Goal: Task Accomplishment & Management: Complete application form

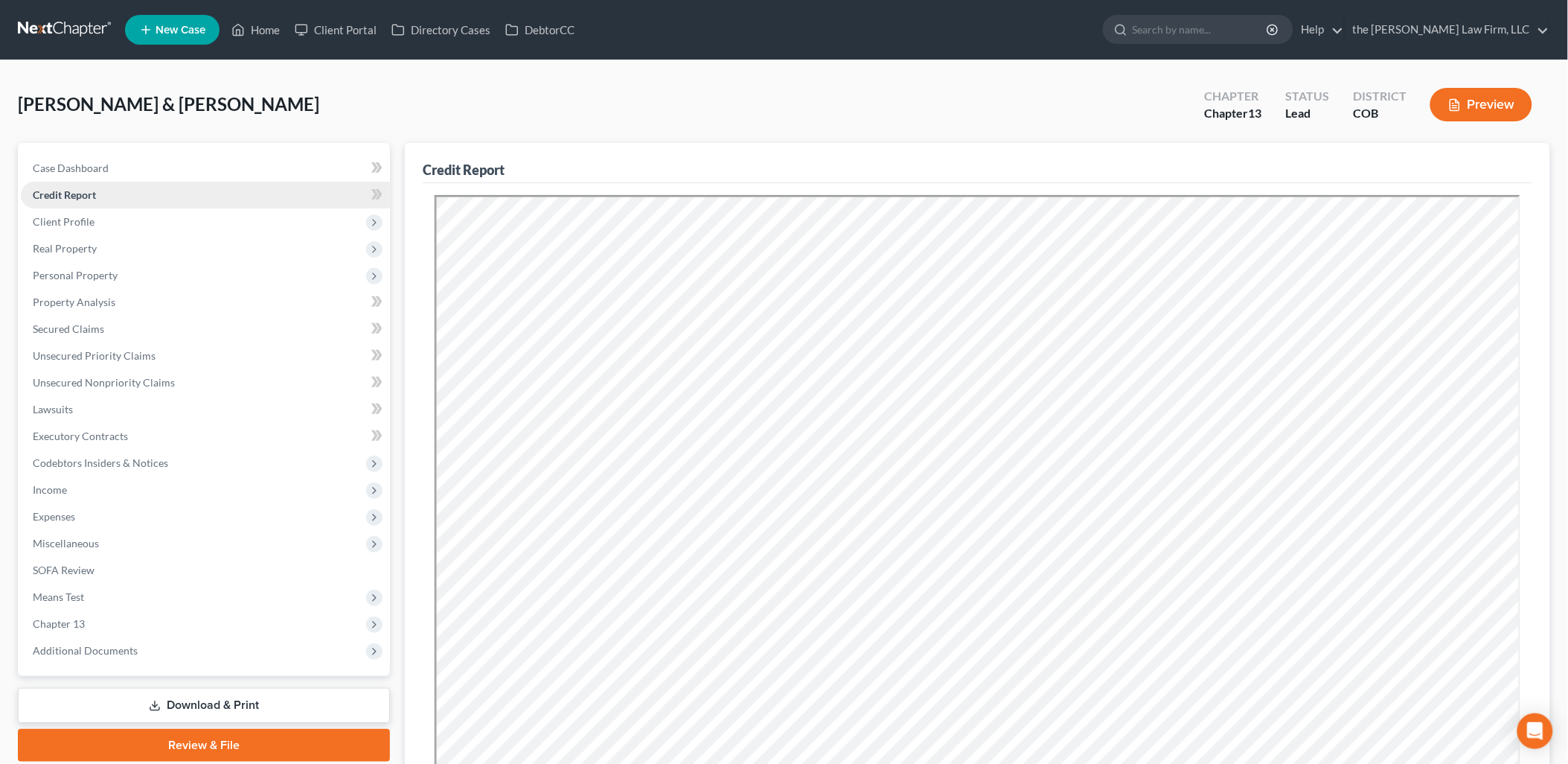
click at [128, 197] on link "Credit Report" at bounding box center [205, 194] width 369 height 26
click at [72, 223] on span "Client Profile" at bounding box center [63, 221] width 62 height 13
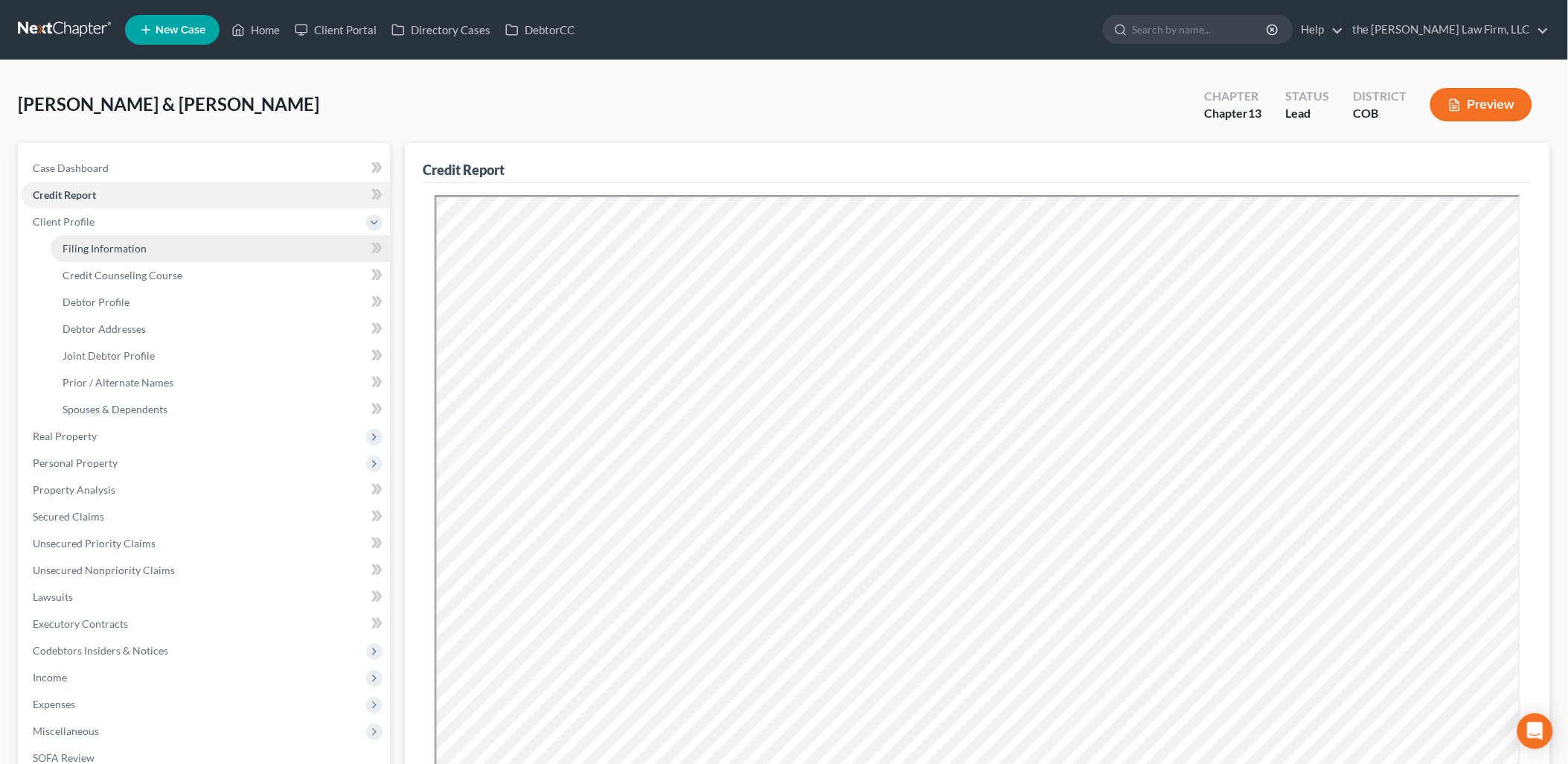
click at [132, 250] on span "Filing Information" at bounding box center [104, 248] width 84 height 13
select select "1"
select select "3"
select select "5"
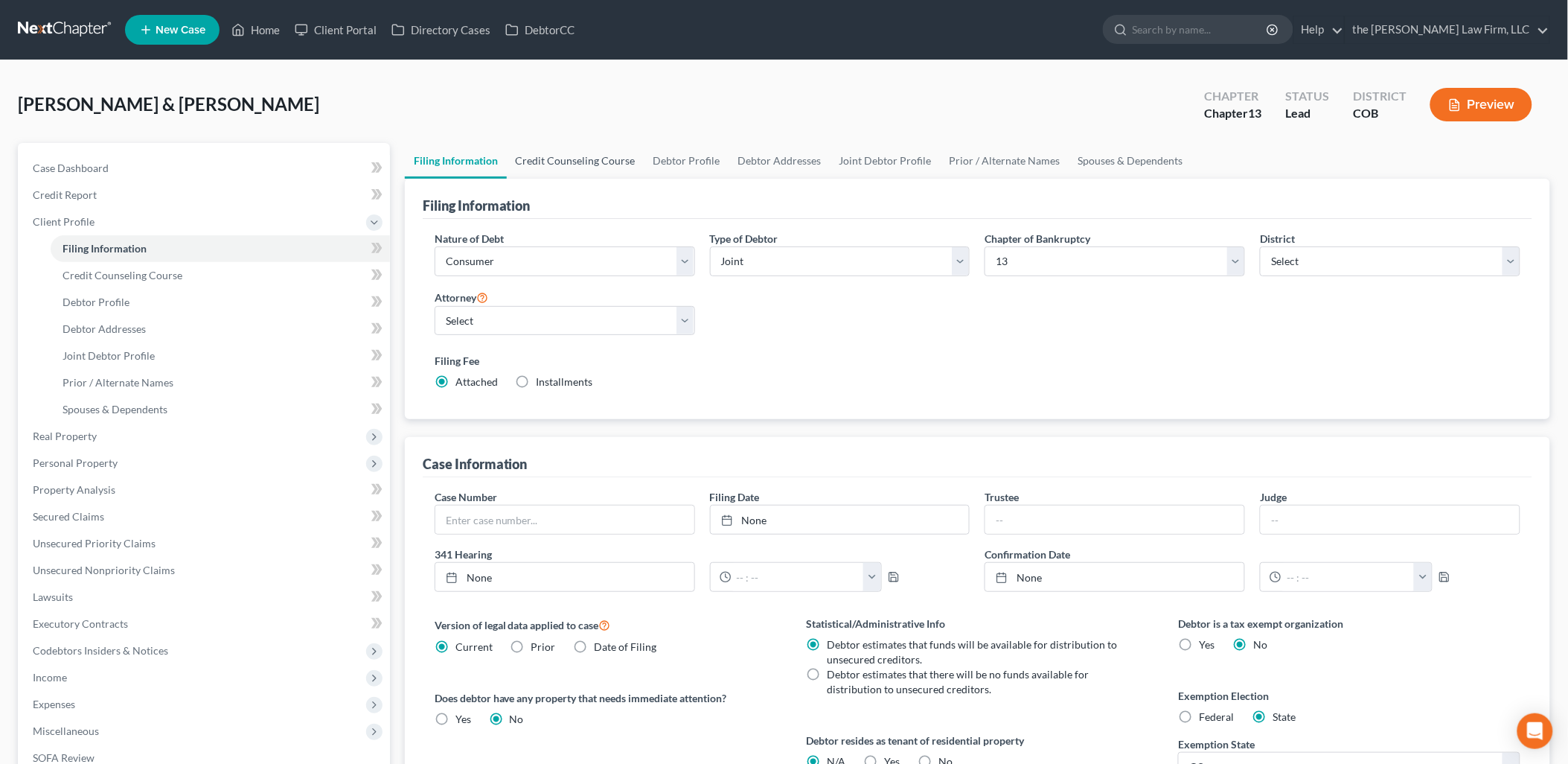
click at [559, 169] on link "Credit Counseling Course" at bounding box center [576, 161] width 138 height 36
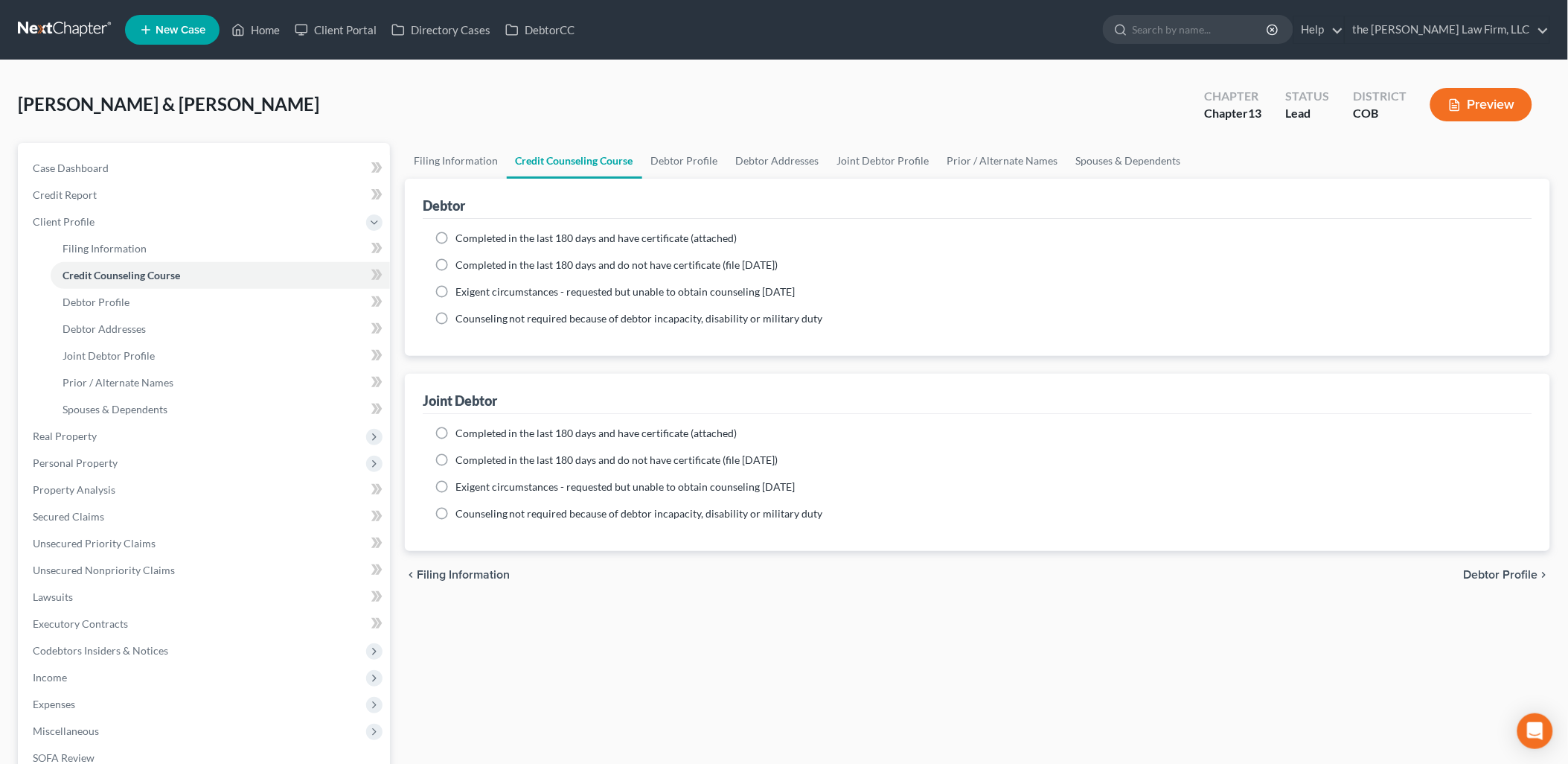
drag, startPoint x: 561, startPoint y: 236, endPoint x: 573, endPoint y: 271, distance: 37.0
click at [561, 236] on span "Completed in the last 180 days and have certificate (attached)" at bounding box center [596, 237] width 282 height 13
click at [471, 236] on input "Completed in the last 180 days and have certificate (attached)" at bounding box center [465, 235] width 9 height 9
radio input "true"
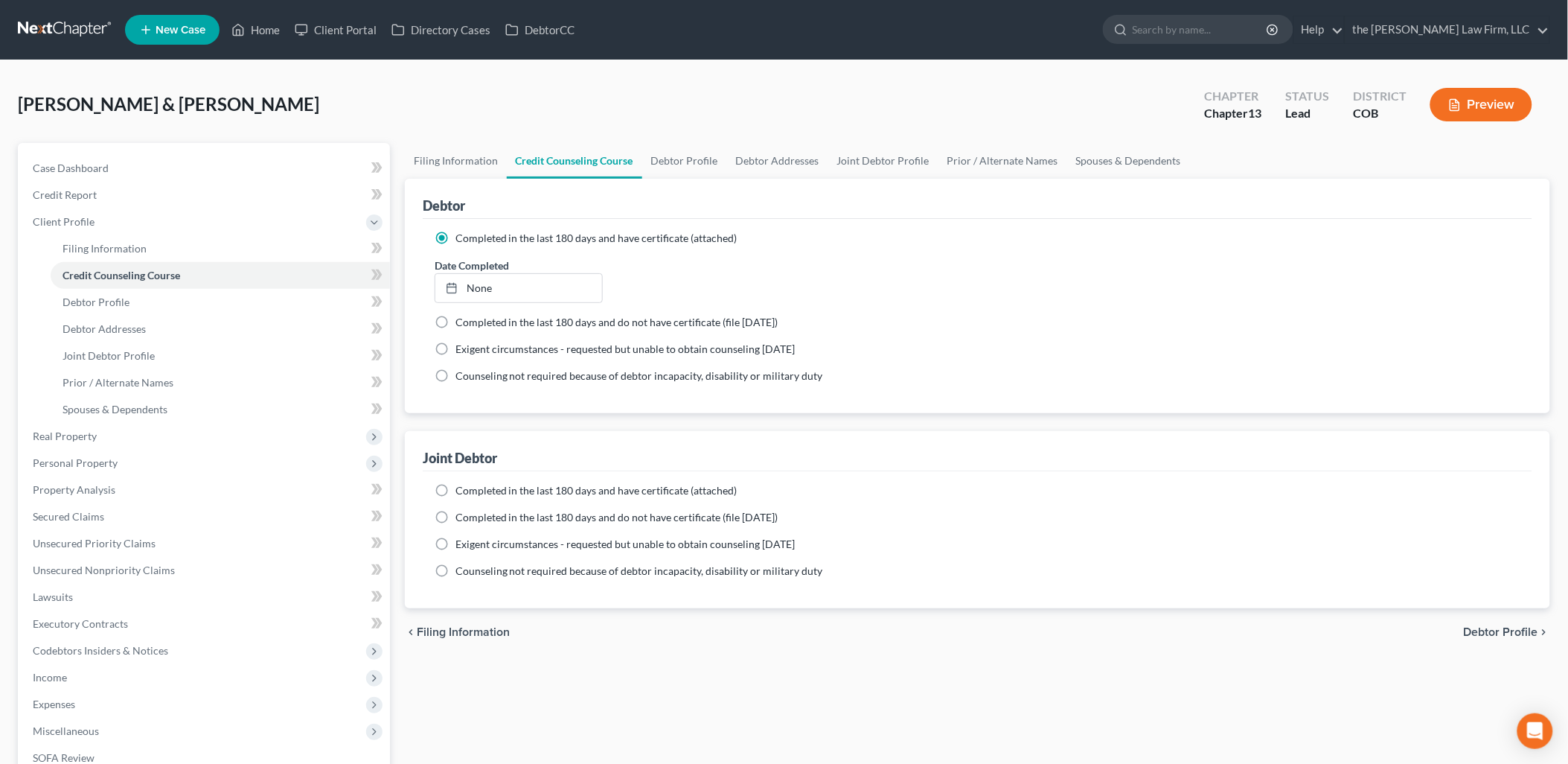
click at [497, 493] on span "Completed in the last 180 days and have certificate (attached)" at bounding box center [596, 490] width 282 height 13
click at [471, 493] on input "Completed in the last 180 days and have certificate (attached)" at bounding box center [465, 487] width 9 height 9
radio input "true"
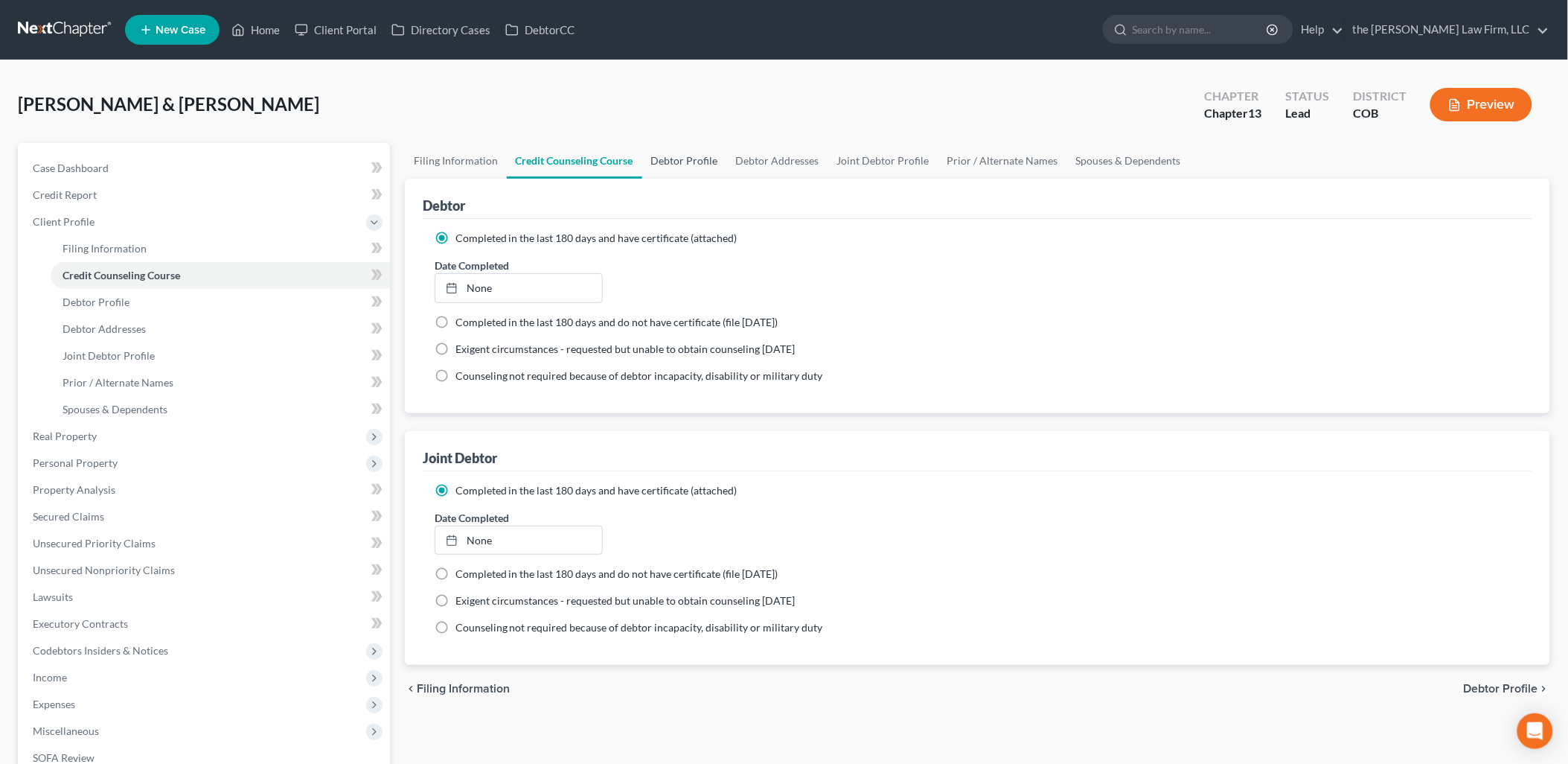
click at [682, 143] on link "Debtor Profile" at bounding box center [685, 161] width 85 height 36
select select "1"
select select "0"
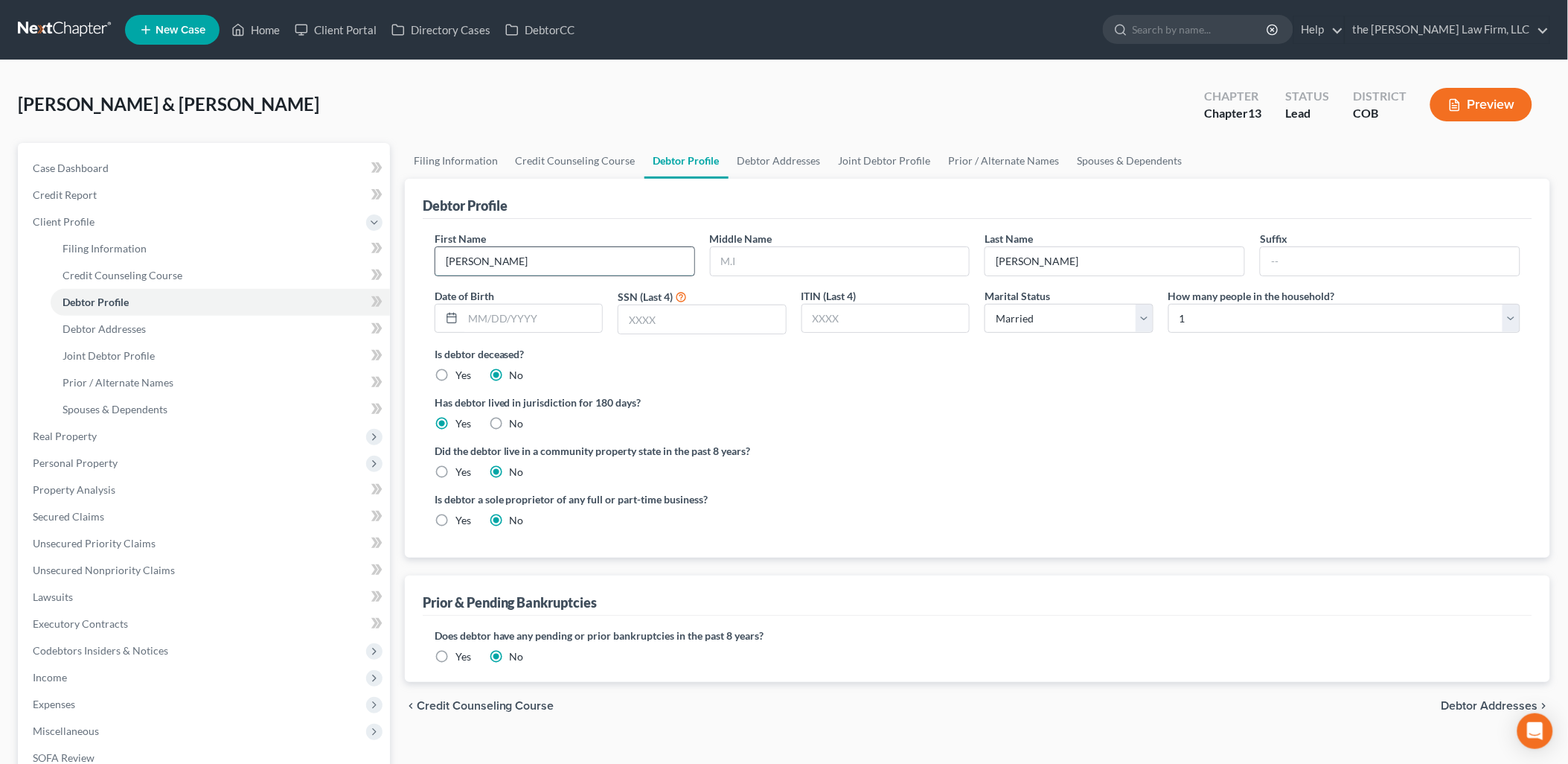
drag, startPoint x: 619, startPoint y: 262, endPoint x: 630, endPoint y: 261, distance: 11.0
click at [619, 262] on input "[PERSON_NAME]" at bounding box center [565, 260] width 259 height 28
click at [779, 259] on input "text" at bounding box center [841, 260] width 259 height 28
type input "a"
type input "A"
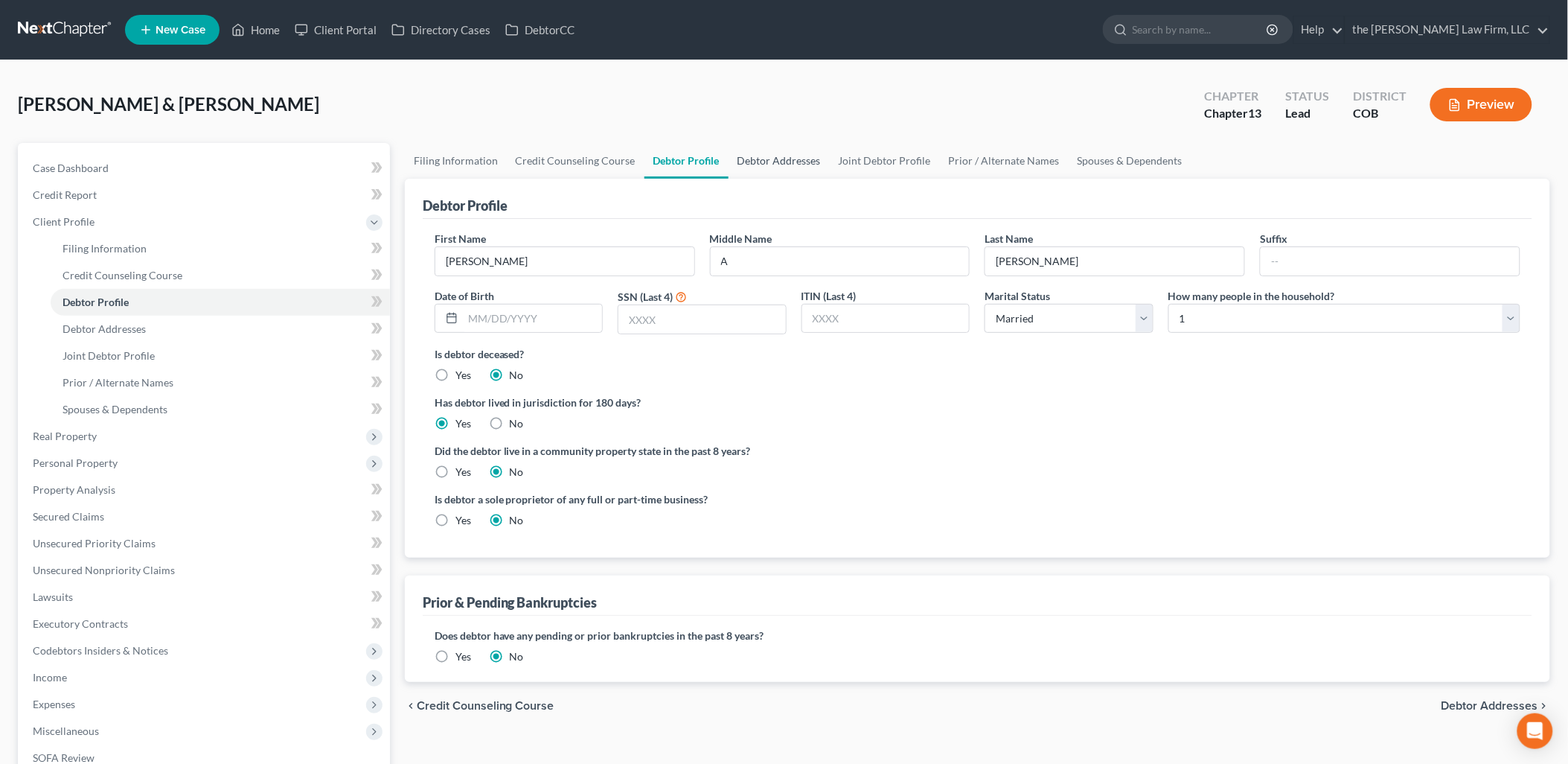
click at [755, 162] on link "Debtor Addresses" at bounding box center [779, 161] width 101 height 36
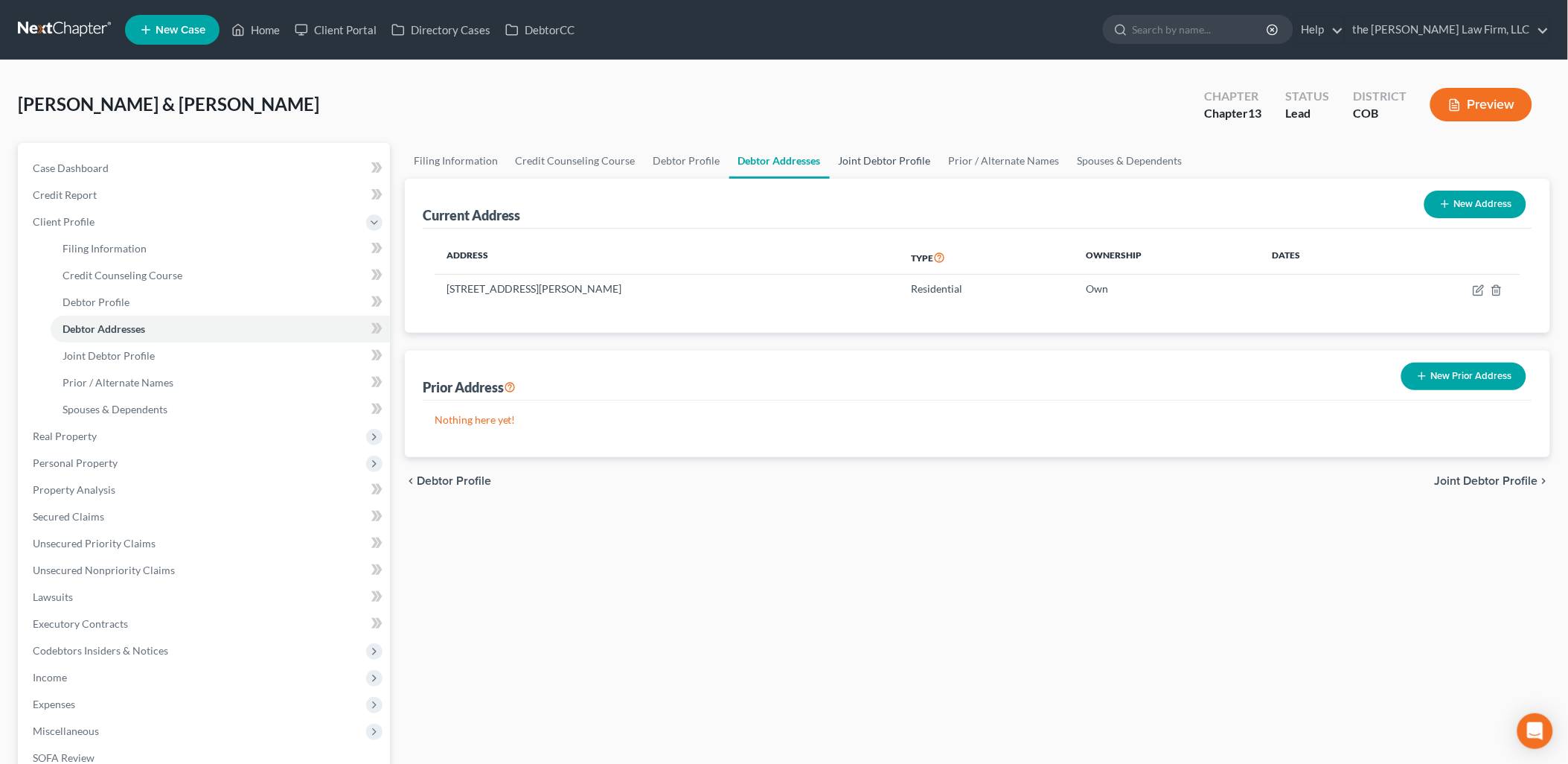
click at [896, 164] on link "Joint Debtor Profile" at bounding box center [885, 161] width 110 height 36
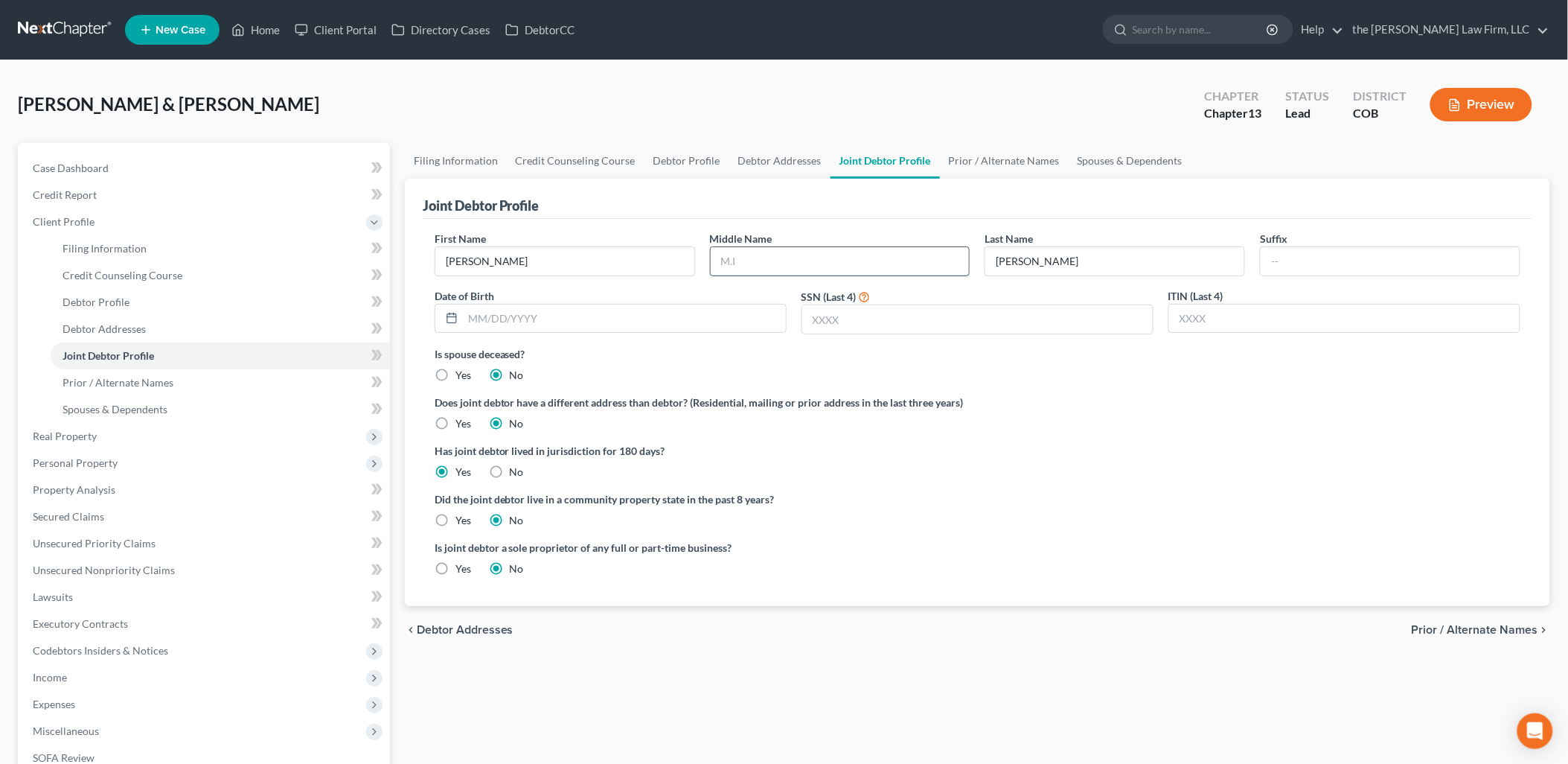
click at [801, 259] on input "text" at bounding box center [841, 260] width 259 height 28
type input "Jon"
type input "09/11/2025"
type input "8881"
click at [546, 166] on link "Credit Counseling Course" at bounding box center [576, 161] width 138 height 36
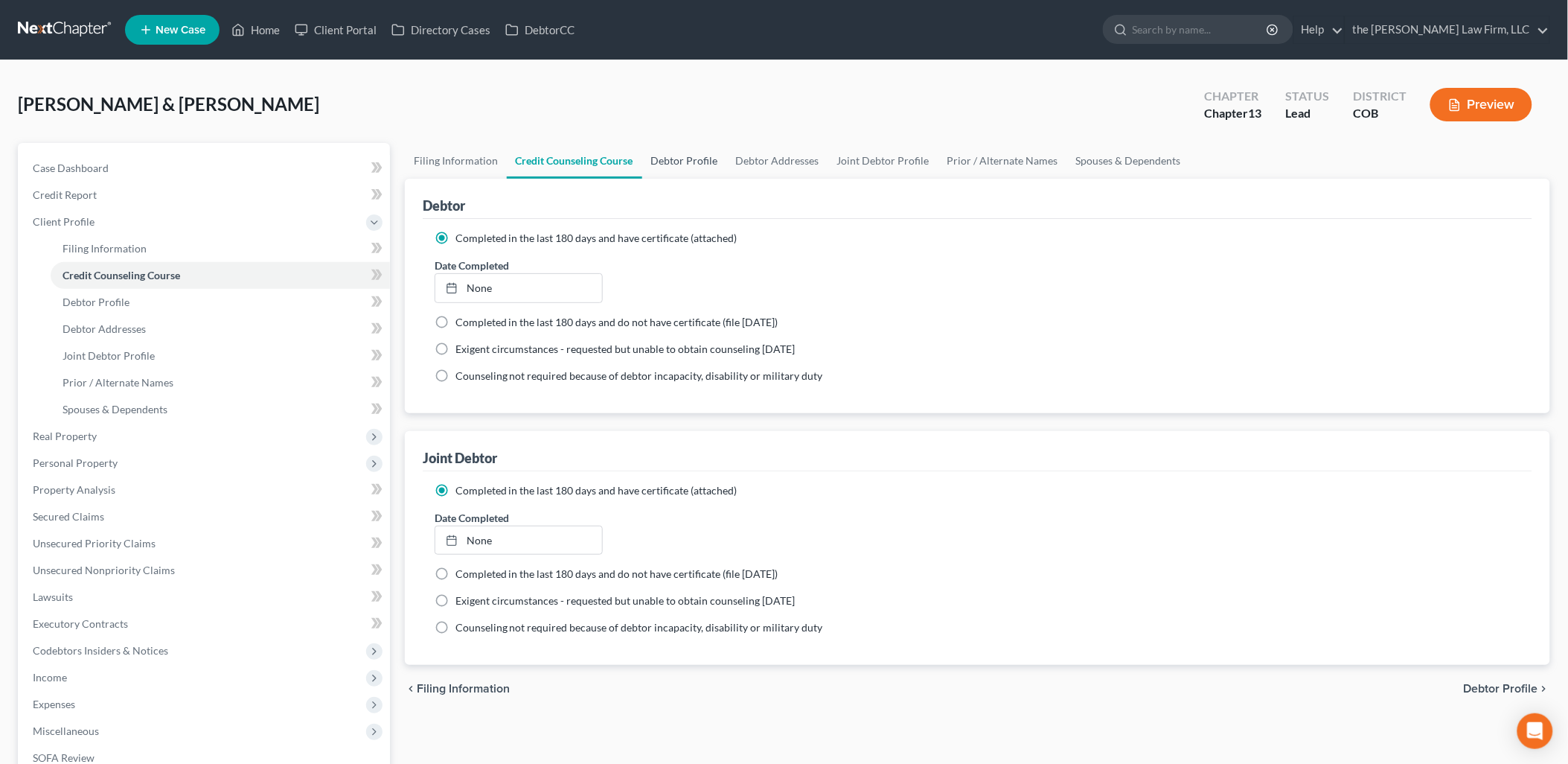
click at [697, 161] on link "Debtor Profile" at bounding box center [685, 161] width 85 height 36
select select "1"
select select "0"
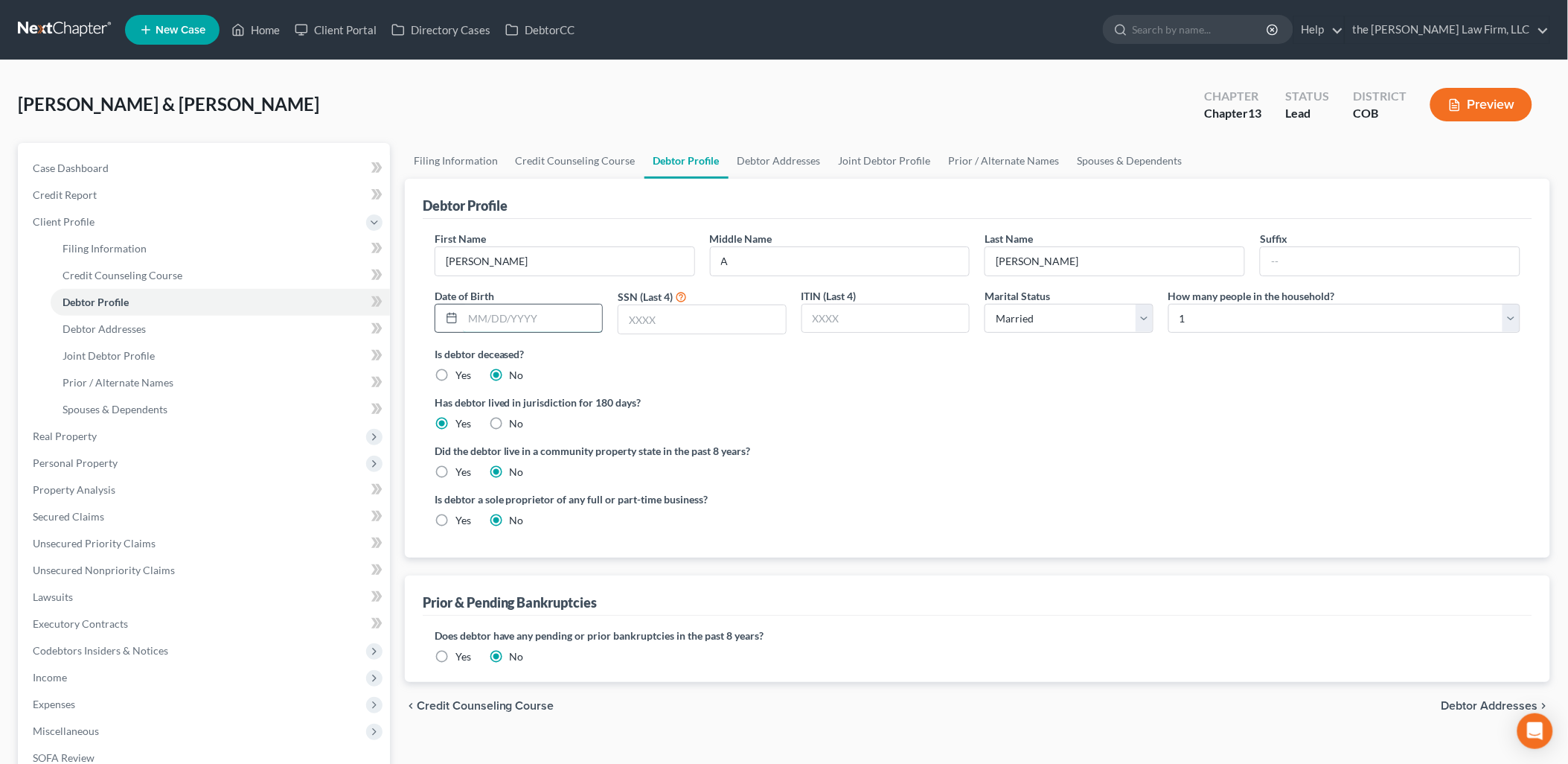
click at [508, 329] on input "text" at bounding box center [533, 318] width 140 height 28
type input "08/18/1981"
click at [741, 326] on input "text" at bounding box center [702, 319] width 168 height 28
type input "1915"
click at [928, 448] on label "Did the debtor live in a community property state in the past 8 years?" at bounding box center [978, 451] width 1086 height 15
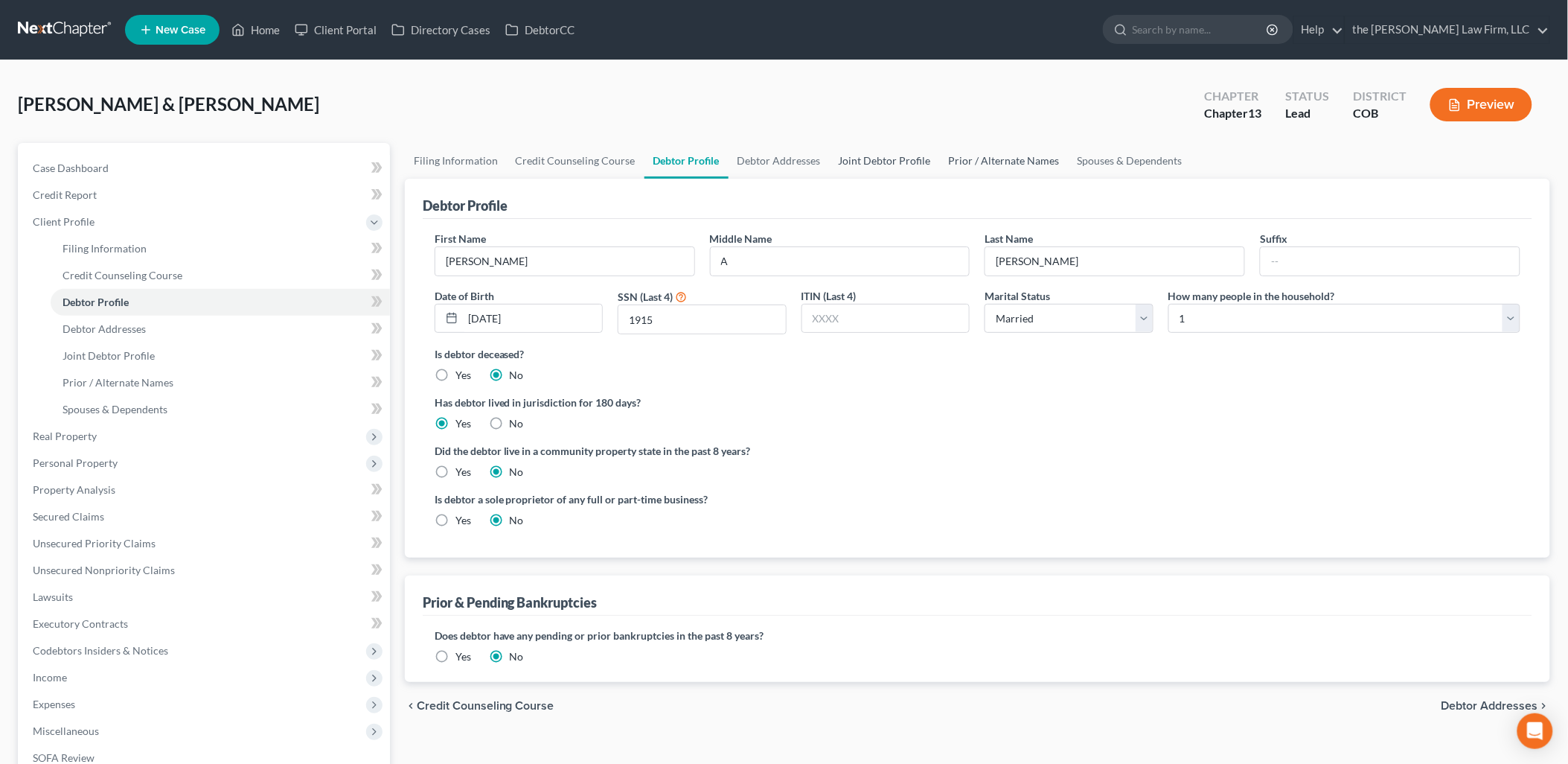
drag, startPoint x: 889, startPoint y: 160, endPoint x: 949, endPoint y: 157, distance: 60.1
click at [889, 160] on link "Joint Debtor Profile" at bounding box center [885, 161] width 110 height 36
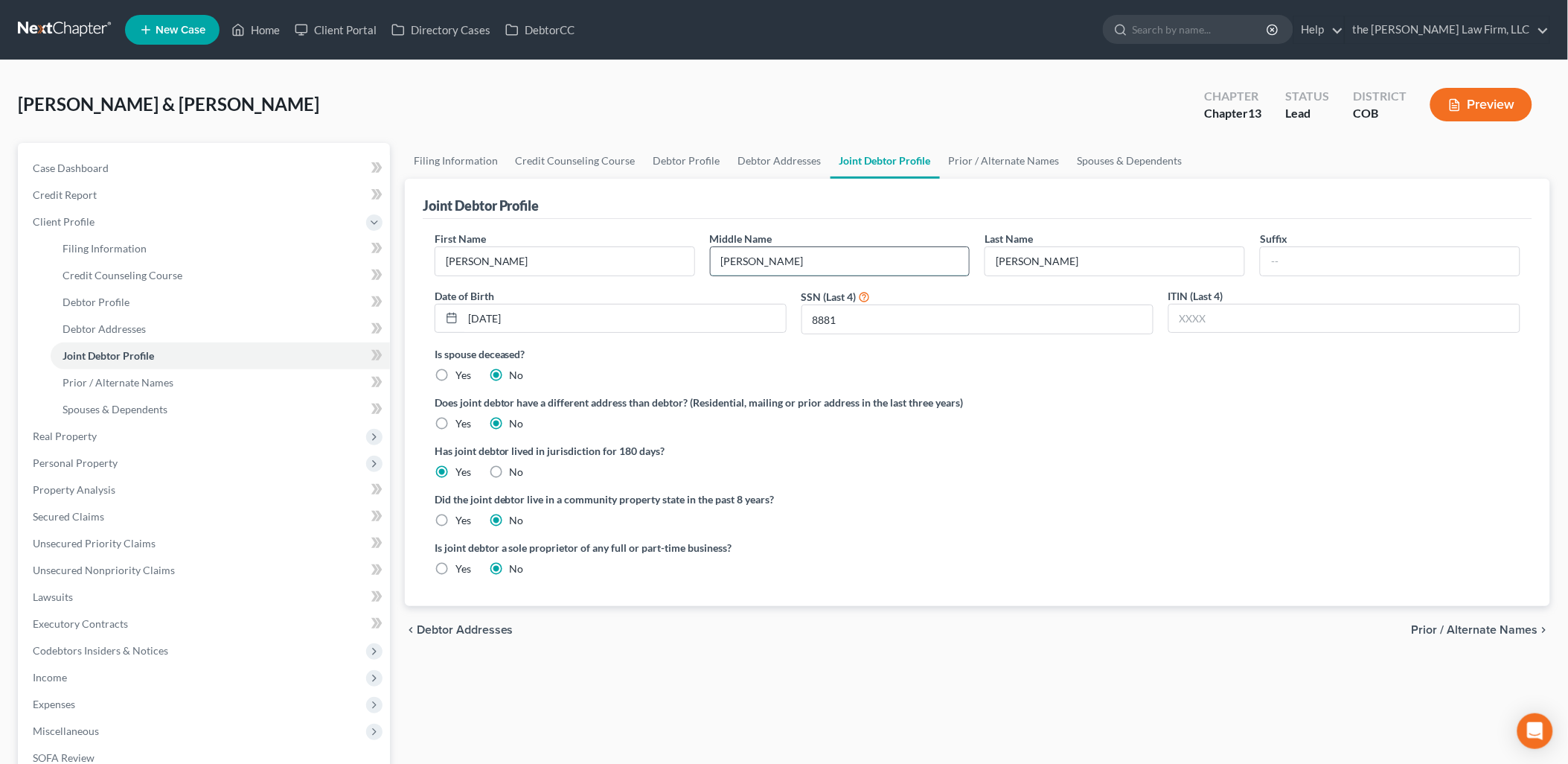
click at [847, 271] on input "Jon" at bounding box center [841, 260] width 259 height 28
type input "Jo"
click at [1305, 448] on label "Has joint debtor lived in jurisdiction for 180 days?" at bounding box center [978, 451] width 1086 height 15
drag, startPoint x: 65, startPoint y: 437, endPoint x: 58, endPoint y: 448, distance: 13.0
click at [64, 437] on span "Real Property" at bounding box center [64, 436] width 64 height 13
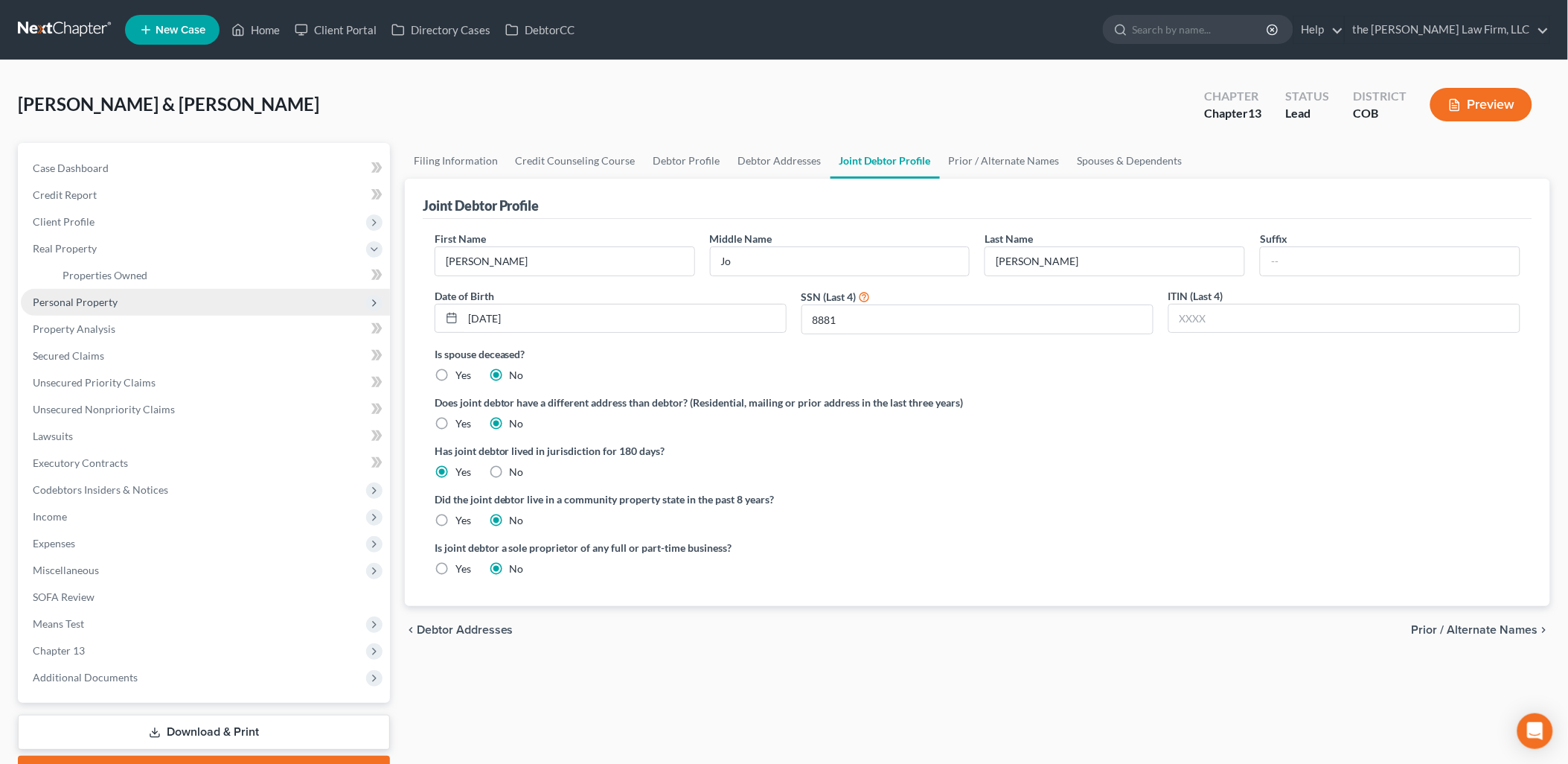
click at [94, 301] on span "Personal Property" at bounding box center [75, 301] width 85 height 13
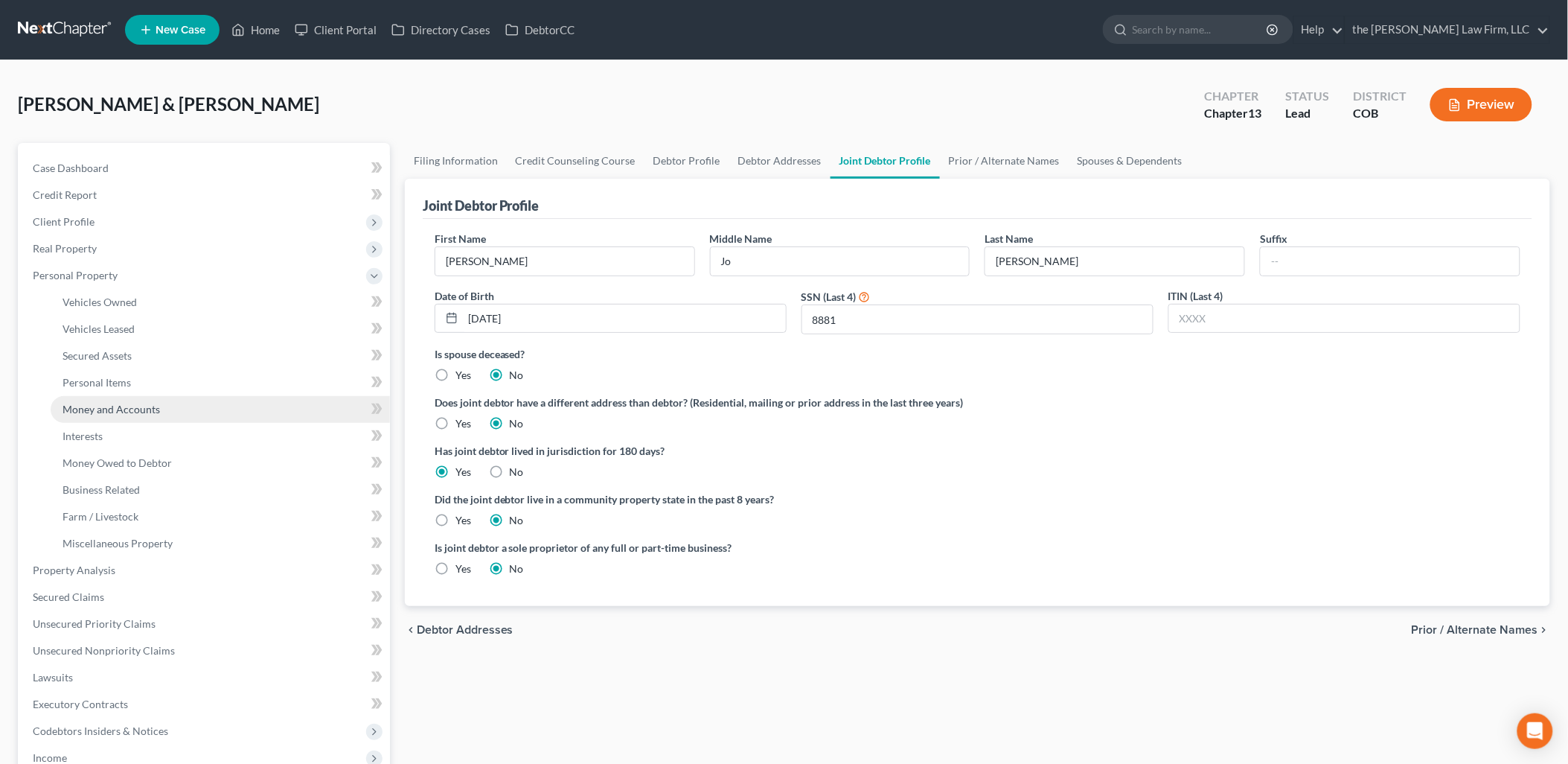
click at [88, 397] on link "Money and Accounts" at bounding box center [220, 408] width 339 height 26
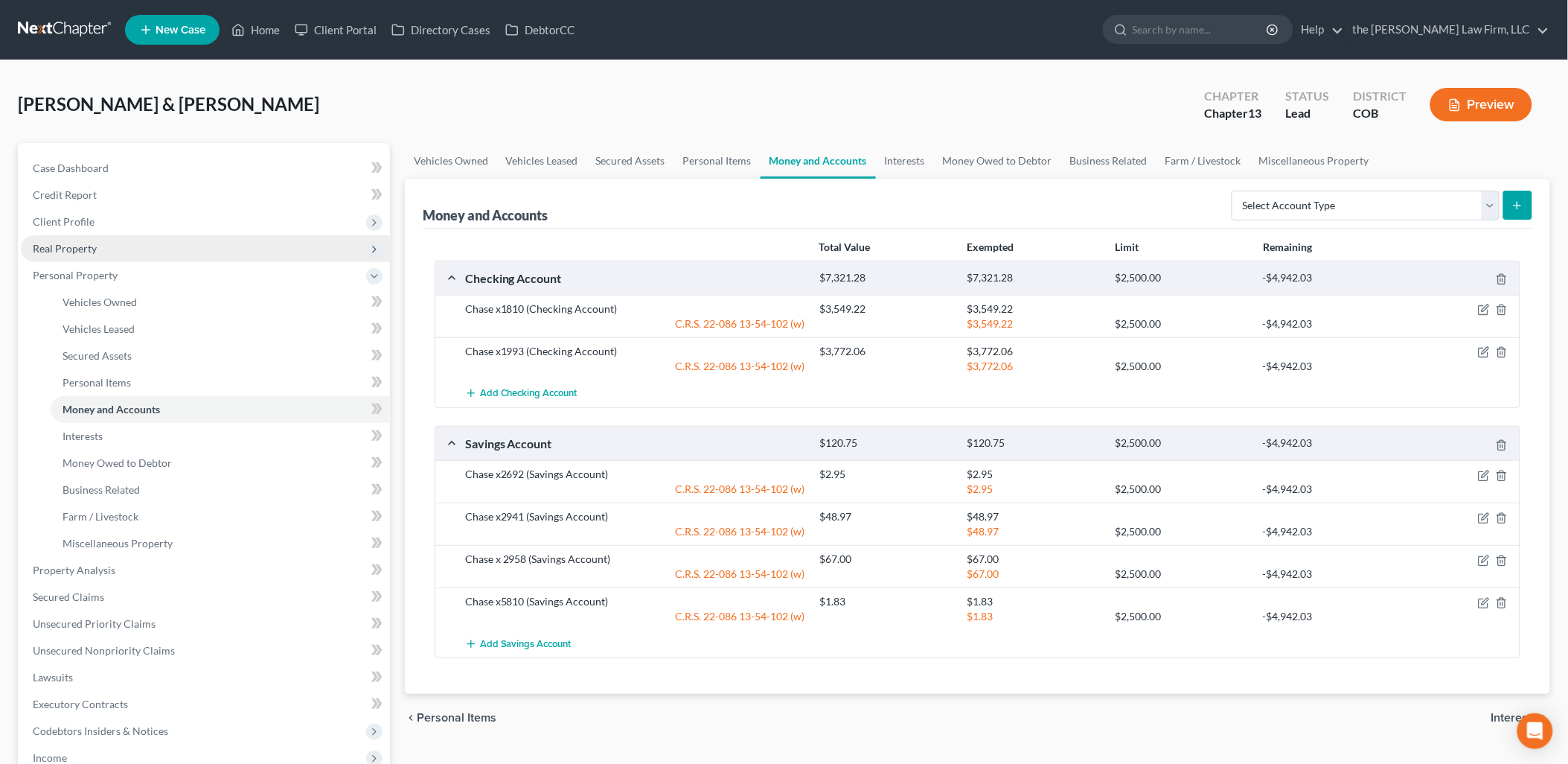
click at [84, 254] on span "Real Property" at bounding box center [205, 248] width 369 height 26
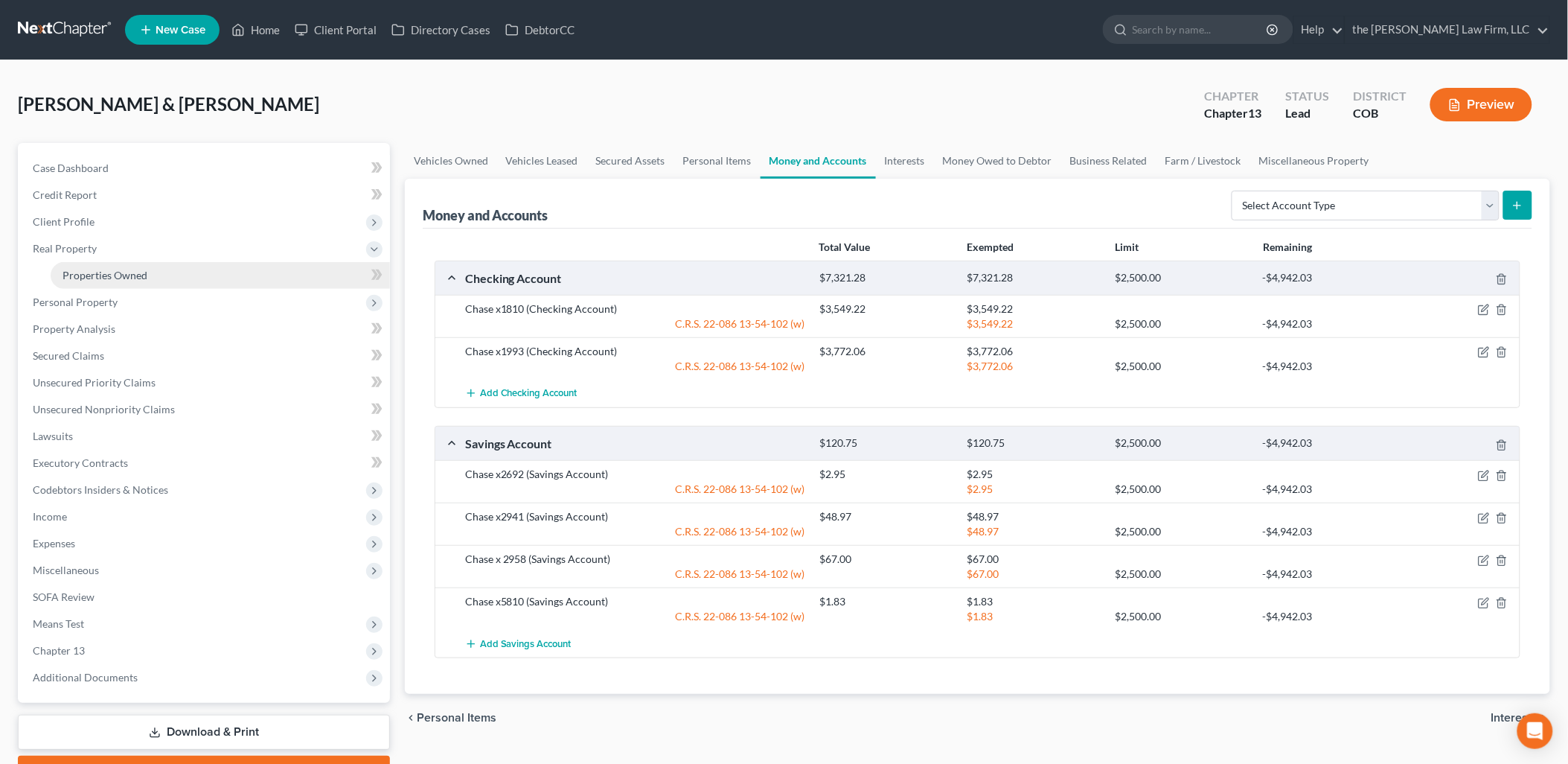
click at [100, 271] on span "Properties Owned" at bounding box center [105, 275] width 85 height 13
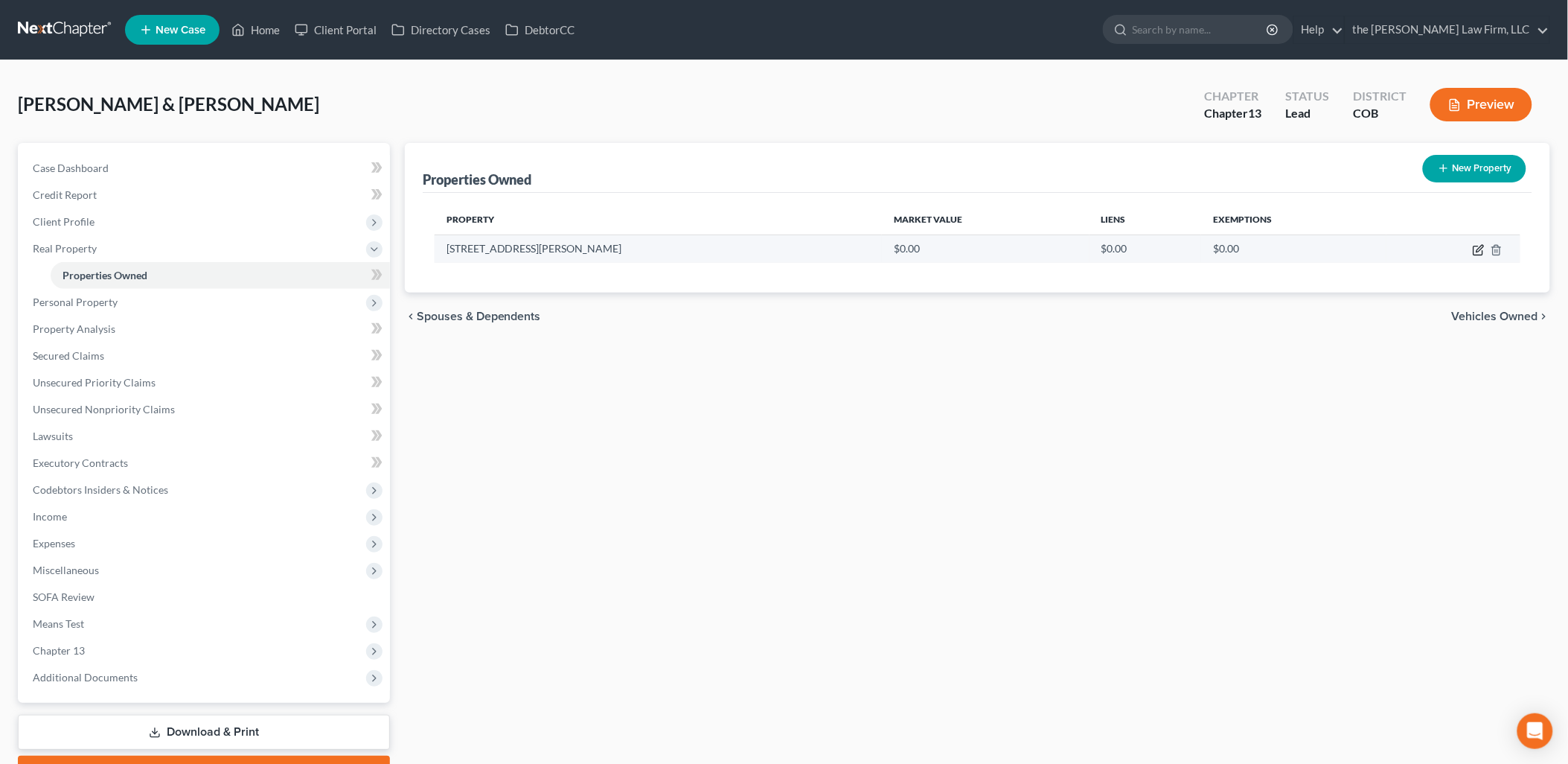
click at [1479, 253] on icon "button" at bounding box center [1479, 250] width 12 height 12
select select "5"
select select "2"
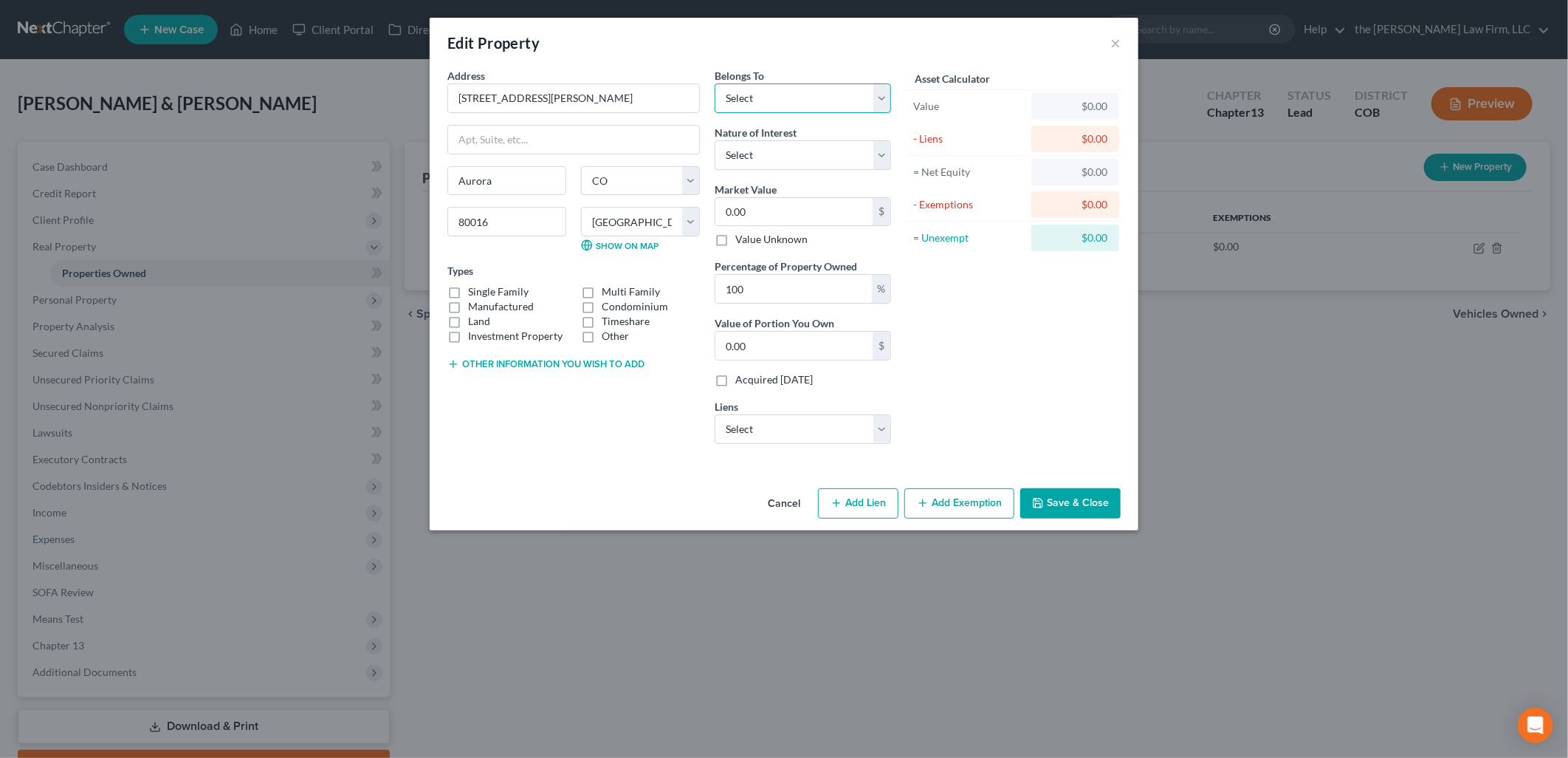
click at [734, 100] on select "Select Debtor 1 Only Debtor 2 Only Debtor 1 And Debtor 2 Only At Least One Of T…" at bounding box center [803, 98] width 176 height 30
click at [746, 101] on select "Select Debtor 1 Only Debtor 2 Only Debtor 1 And Debtor 2 Only At Least One Of T…" at bounding box center [803, 98] width 176 height 30
select select "2"
click at [715, 84] on select "Select Debtor 1 Only Debtor 2 Only Debtor 1 And Debtor 2 Only At Least One Of T…" at bounding box center [803, 98] width 176 height 30
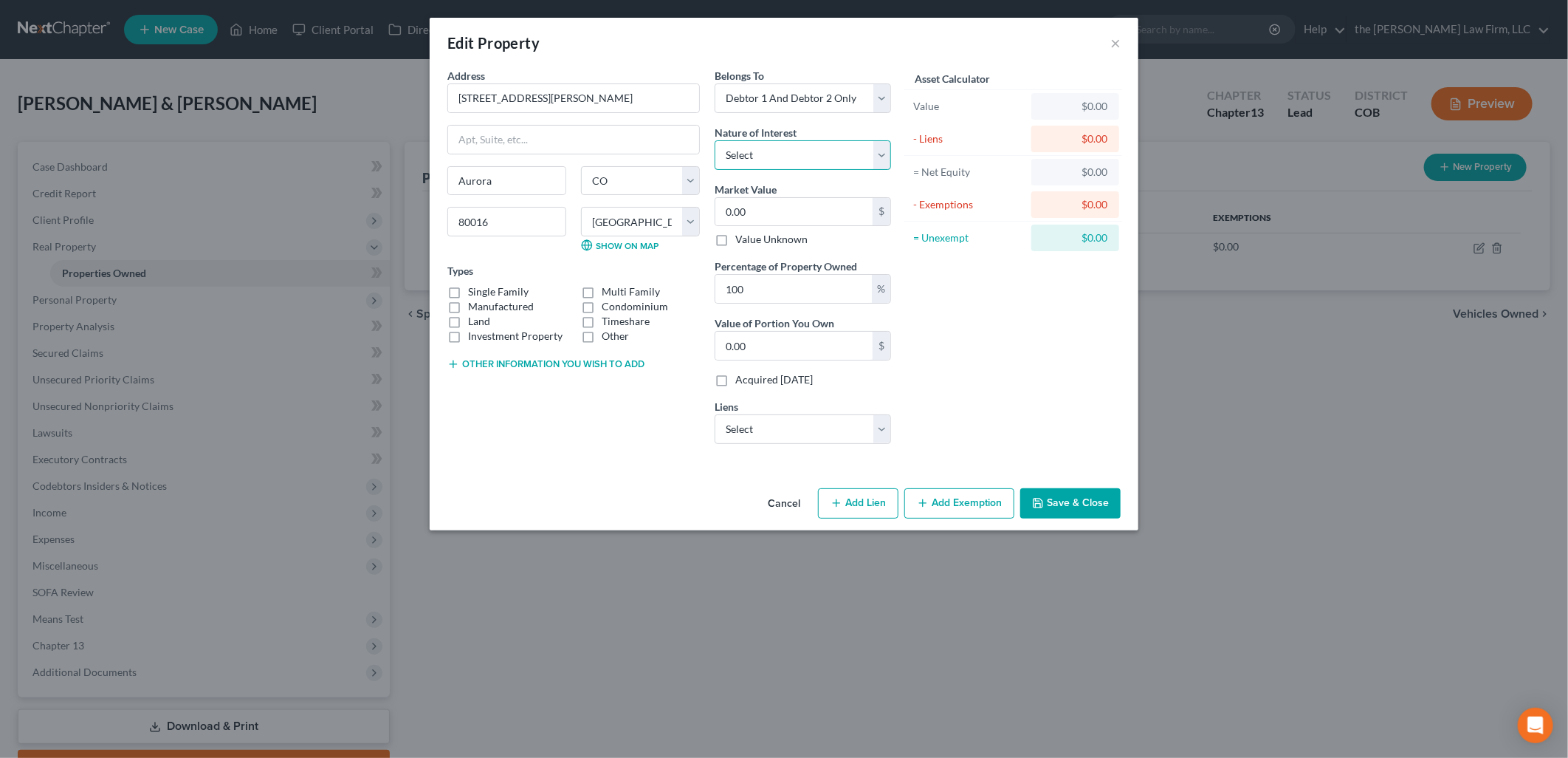
click at [759, 152] on select "Select Fee Simple Joint Tenant Life Estate Equitable Interest Future Interest T…" at bounding box center [803, 154] width 176 height 30
click at [758, 156] on select "Select Fee Simple Joint Tenant Life Estate Equitable Interest Future Interest T…" at bounding box center [803, 154] width 176 height 30
click at [763, 208] on input "0.00" at bounding box center [794, 211] width 157 height 28
type input "1"
type input "1.00"
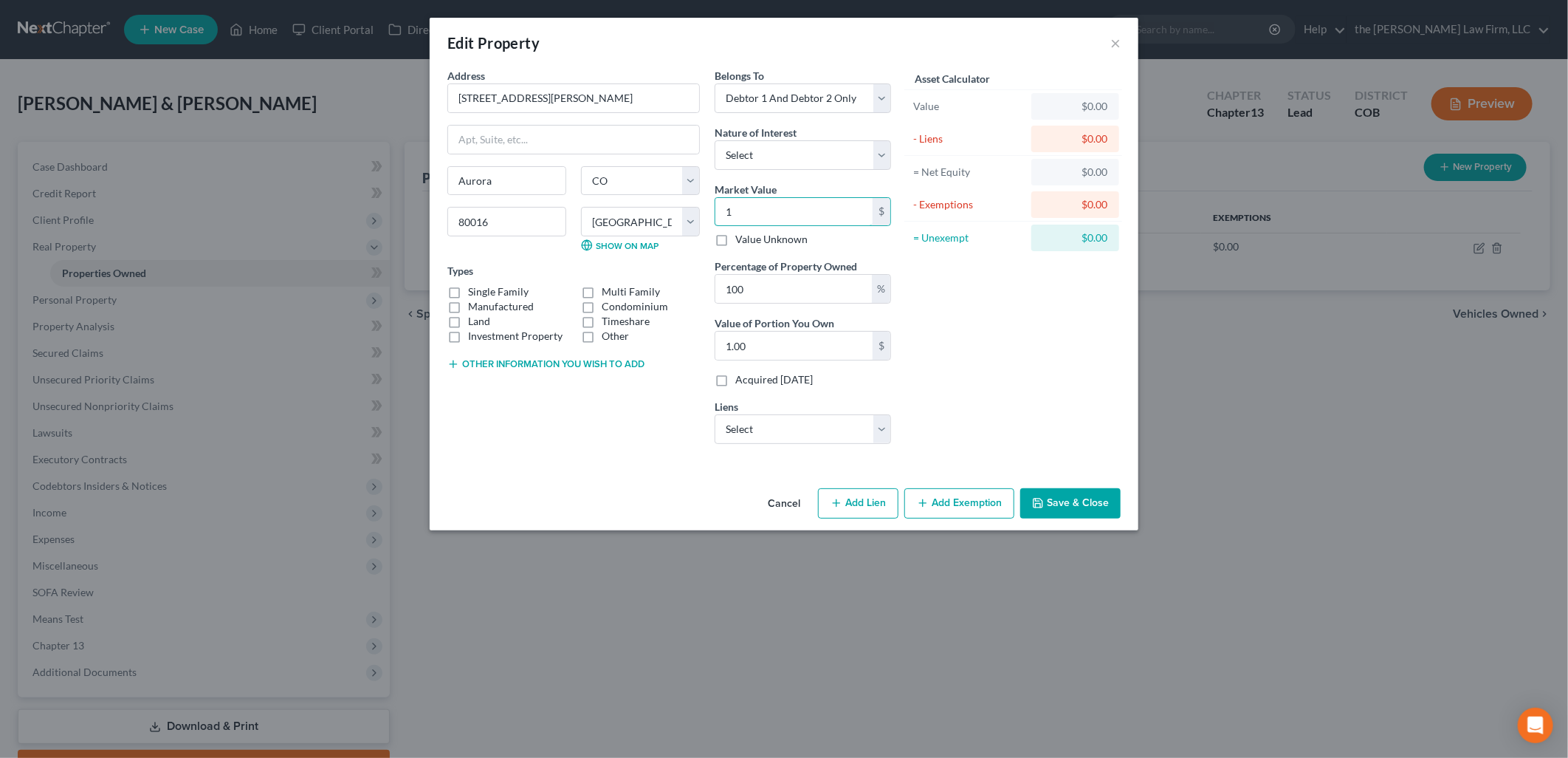
type input "10"
type input "10.00"
type input "101"
type input "101.00"
type input "1017"
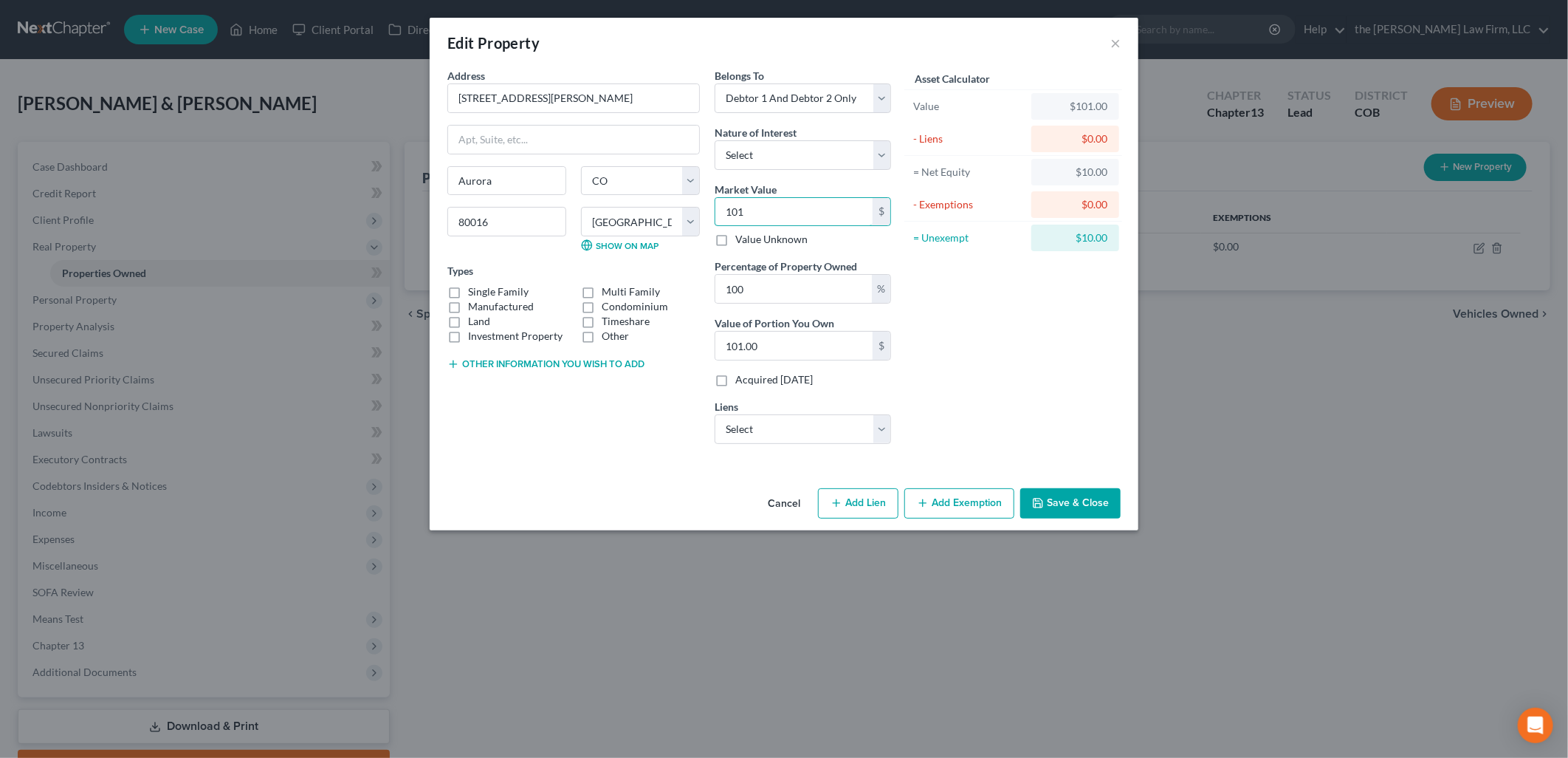
type input "1,017.00"
click at [816, 201] on input "1,017" at bounding box center [794, 211] width 157 height 28
type input "1,0175"
type input "10,175.00"
type input "10,1750"
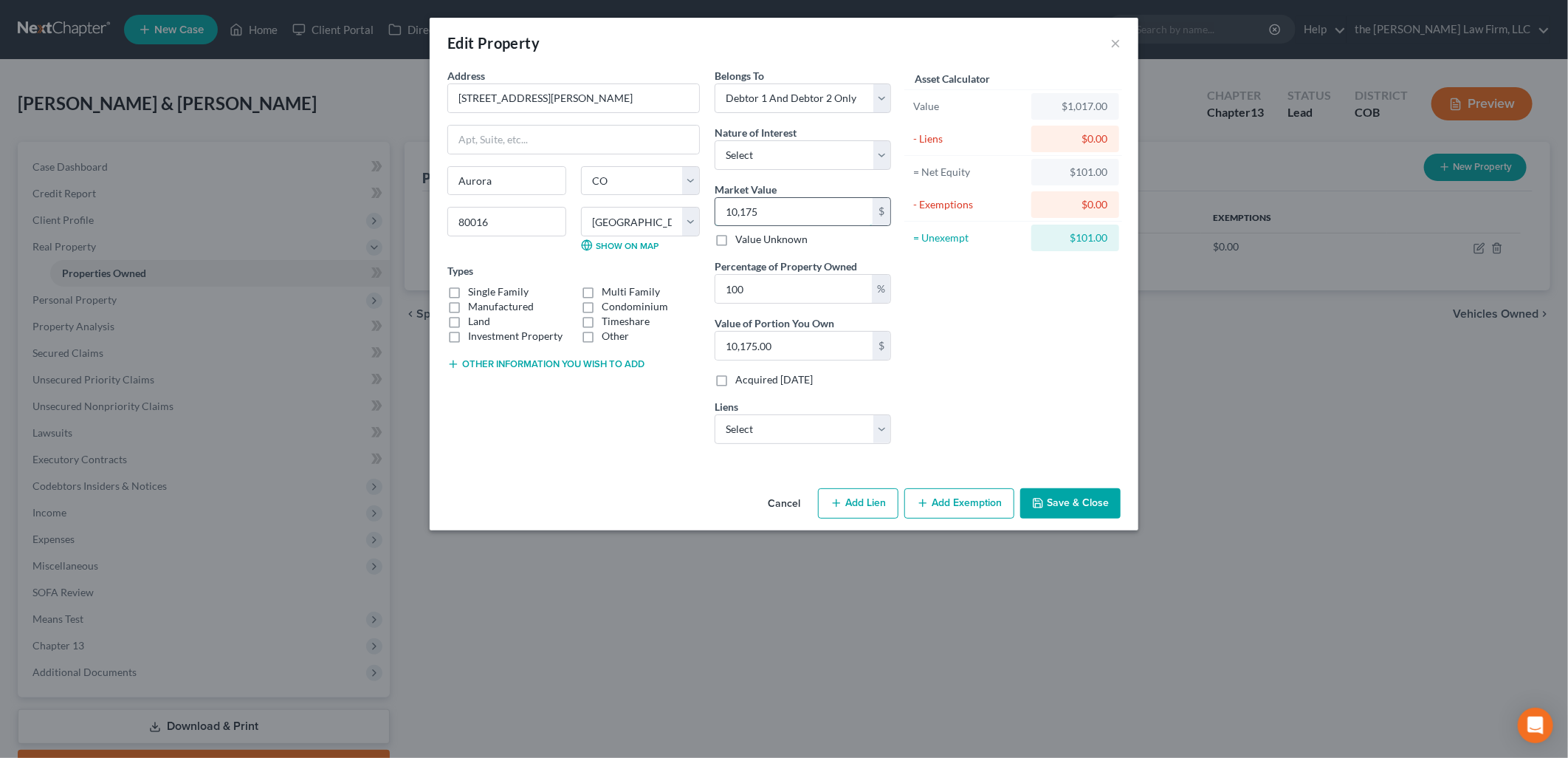
type input "101,750.00"
type input "101,7500"
type input "1,017,500.00"
type input "1,017,500"
drag, startPoint x: 1018, startPoint y: 363, endPoint x: 992, endPoint y: 364, distance: 26.0
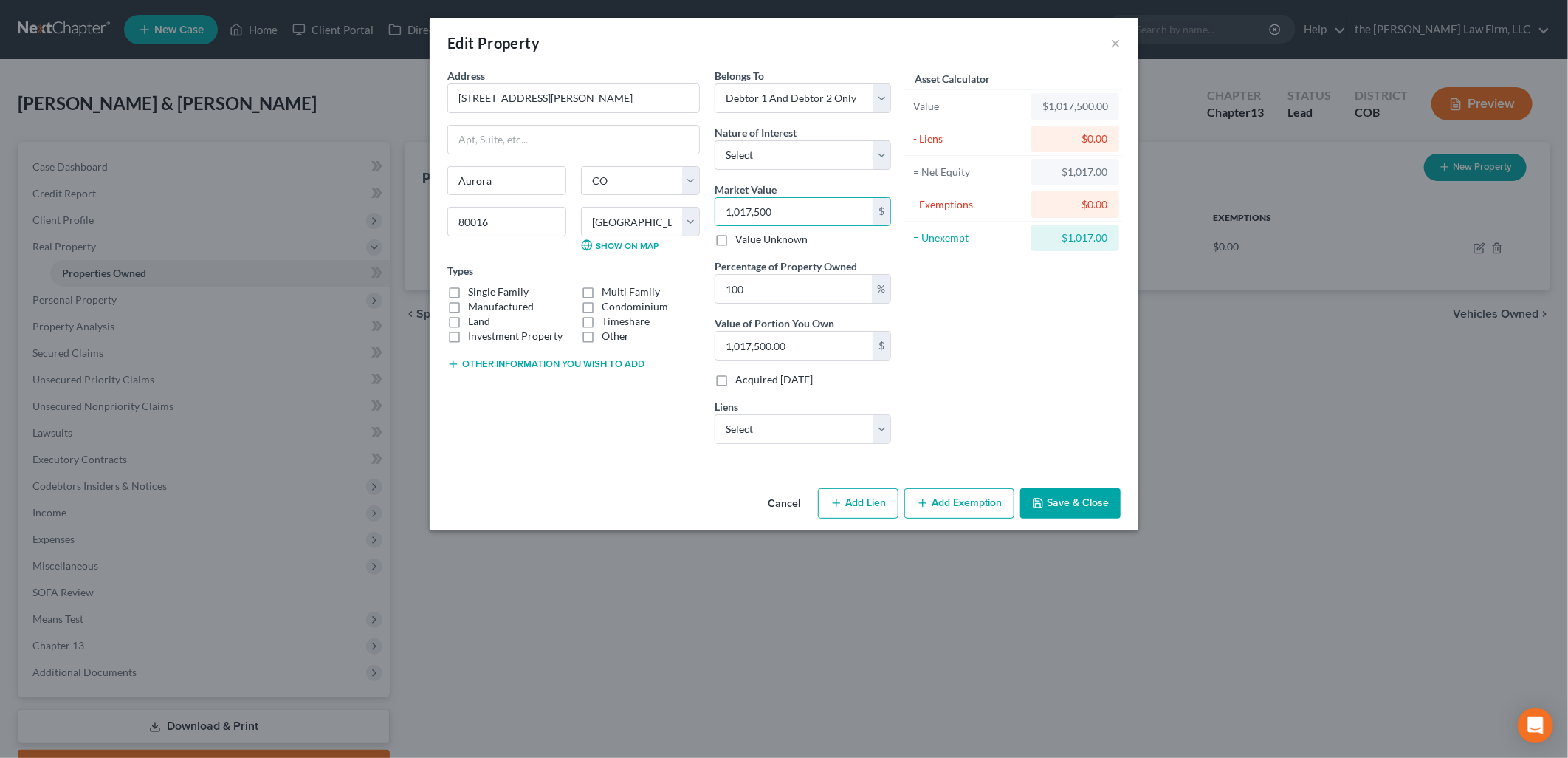
click at [1018, 363] on div "Asset Calculator Value $1,017,500.00 - Liens $0.00 = Net Equity $1,017.00 - Exe…" at bounding box center [1014, 261] width 230 height 387
click at [838, 436] on select "Select Selene Finance Llc - $575,663.00 Cu Of Denver - $128,291.00 Aven/Coastal…" at bounding box center [803, 429] width 176 height 30
select select "0"
click at [715, 414] on select "Select Selene Finance Llc - $575,663.00 Cu Of Denver - $128,291.00 Aven/Coastal…" at bounding box center [803, 429] width 176 height 30
select select
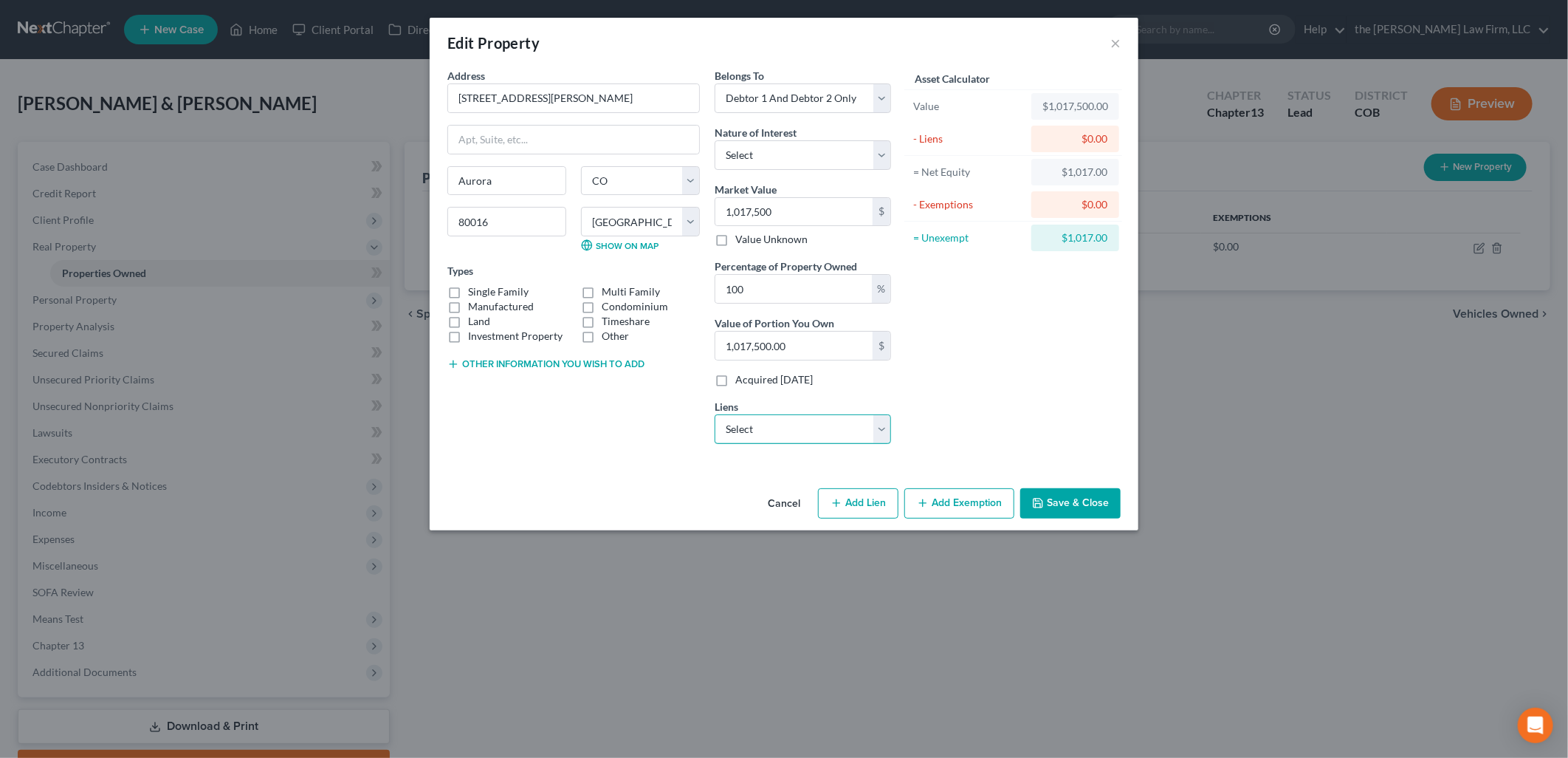
select select "45"
select select "2"
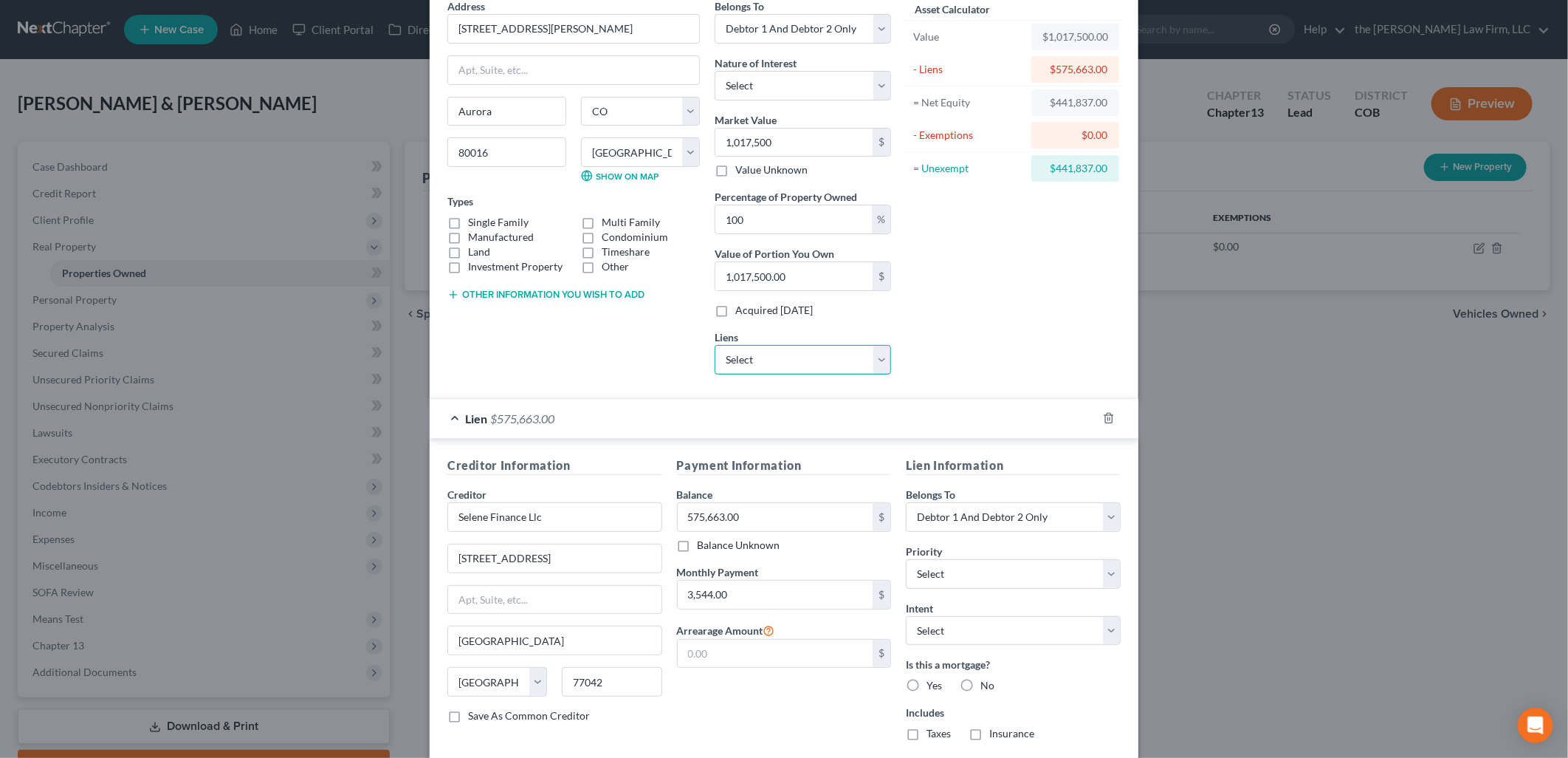
scroll to position [158, 0]
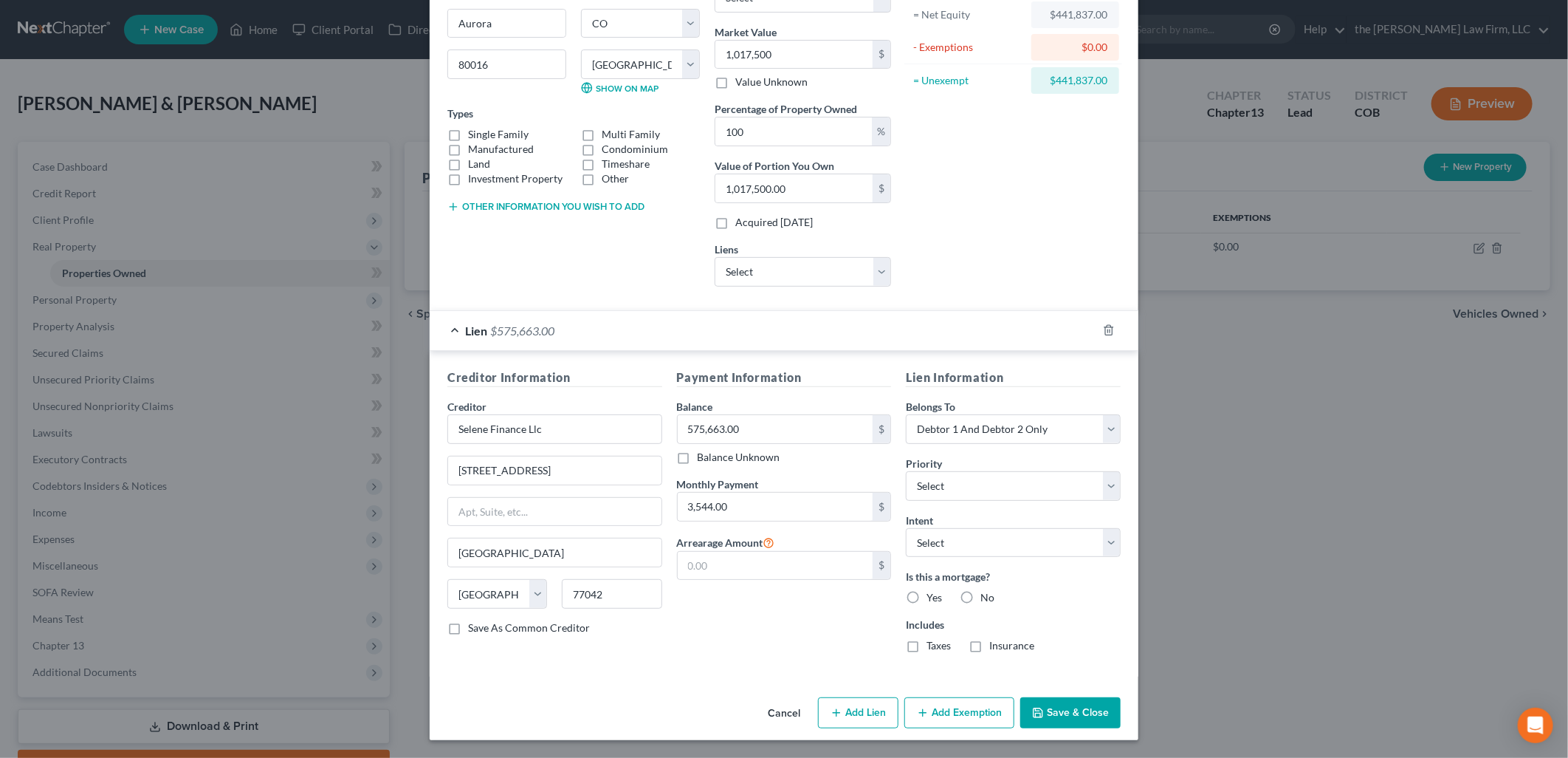
click at [927, 595] on label "Yes" at bounding box center [934, 597] width 15 height 14
click at [933, 595] on input "Yes" at bounding box center [937, 594] width 9 height 9
radio input "true"
click at [1016, 542] on select "Select Surrender Redeem Reaffirm Avoid Other" at bounding box center [1014, 543] width 215 height 30
click at [1040, 458] on div "Priority * Select 1st 2nd 3rd 4th 5th 6th 7th 8th 9th 10th 11th 12th 13th 14th …" at bounding box center [1014, 478] width 215 height 45
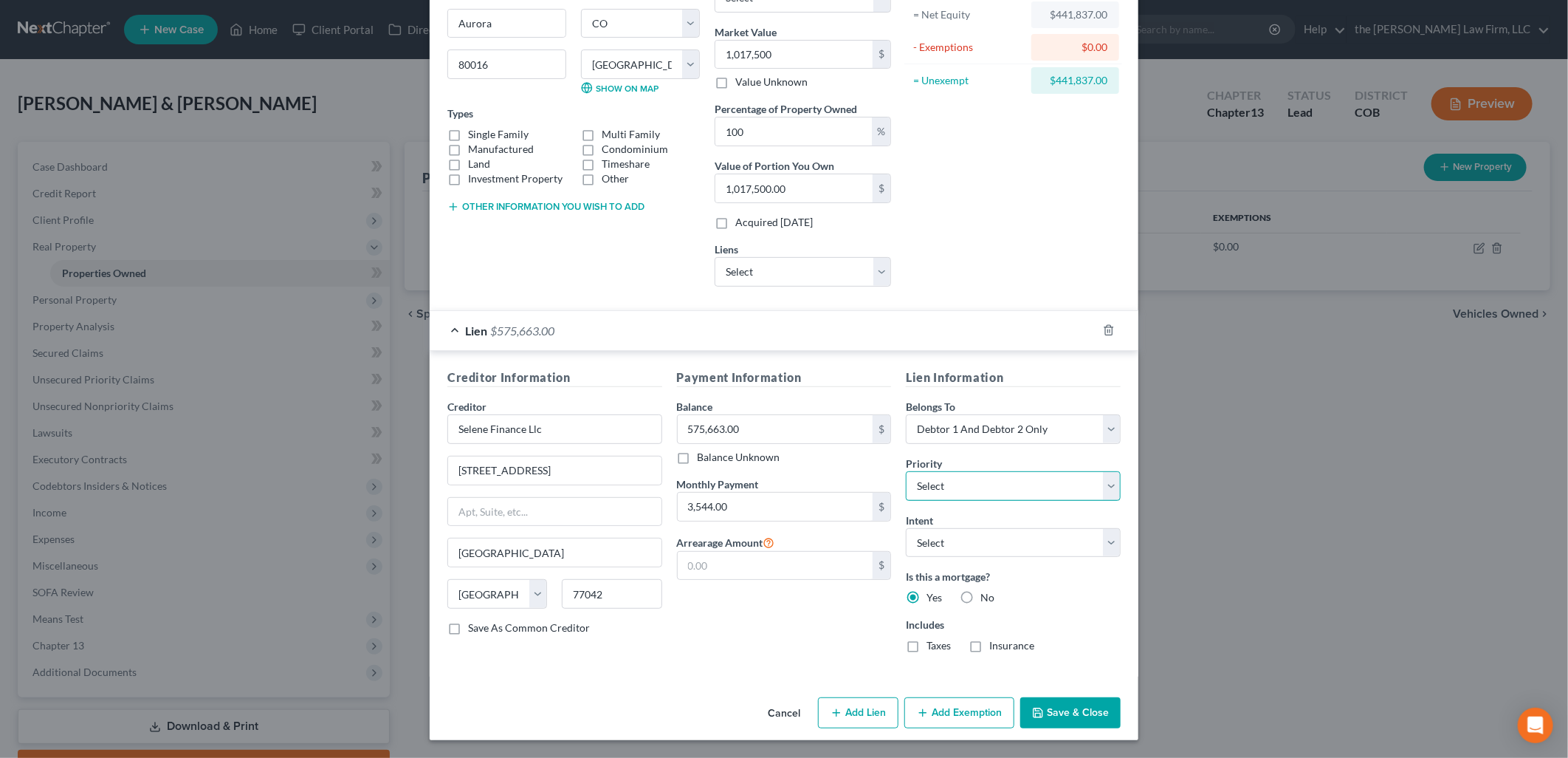
click at [1042, 474] on select "Select 1st 2nd 3rd 4th 5th 6th 7th 8th 9th 10th 11th 12th 13th 14th 15th 16th 1…" at bounding box center [1014, 485] width 215 height 30
click at [957, 711] on button "Add Exemption" at bounding box center [960, 712] width 110 height 31
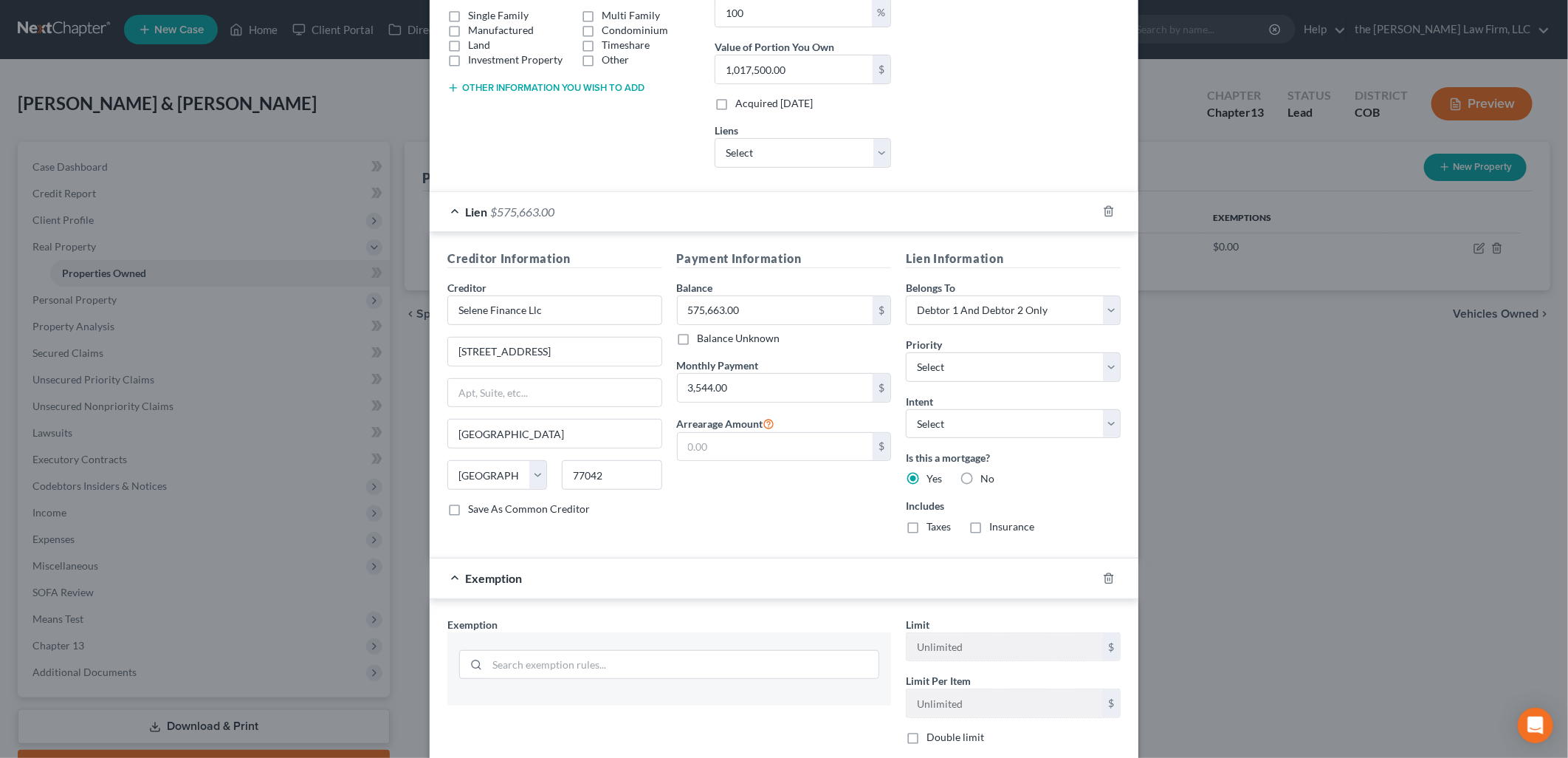
scroll to position [483, 0]
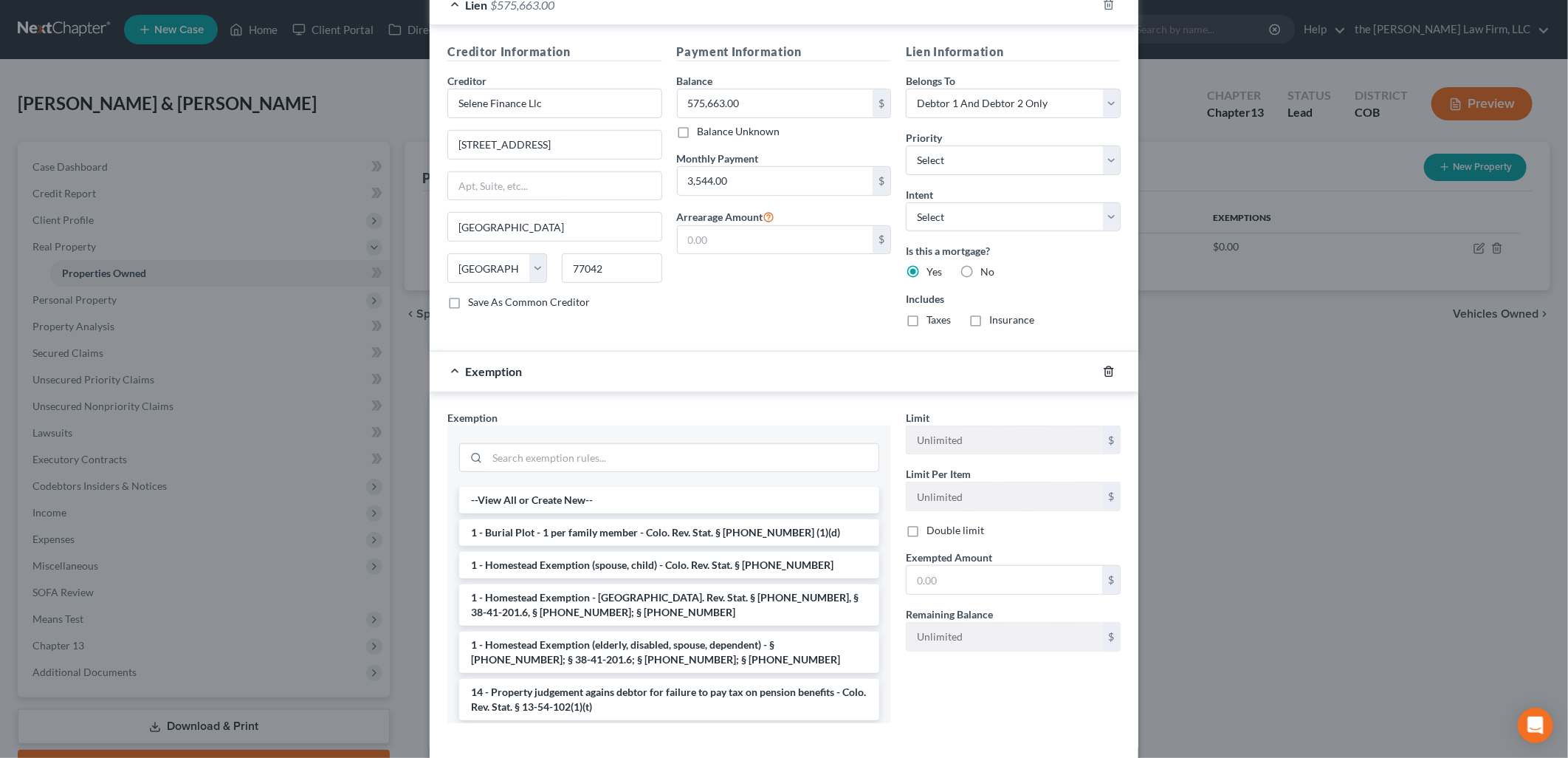
click at [1106, 371] on icon "button" at bounding box center [1109, 371] width 7 height 9
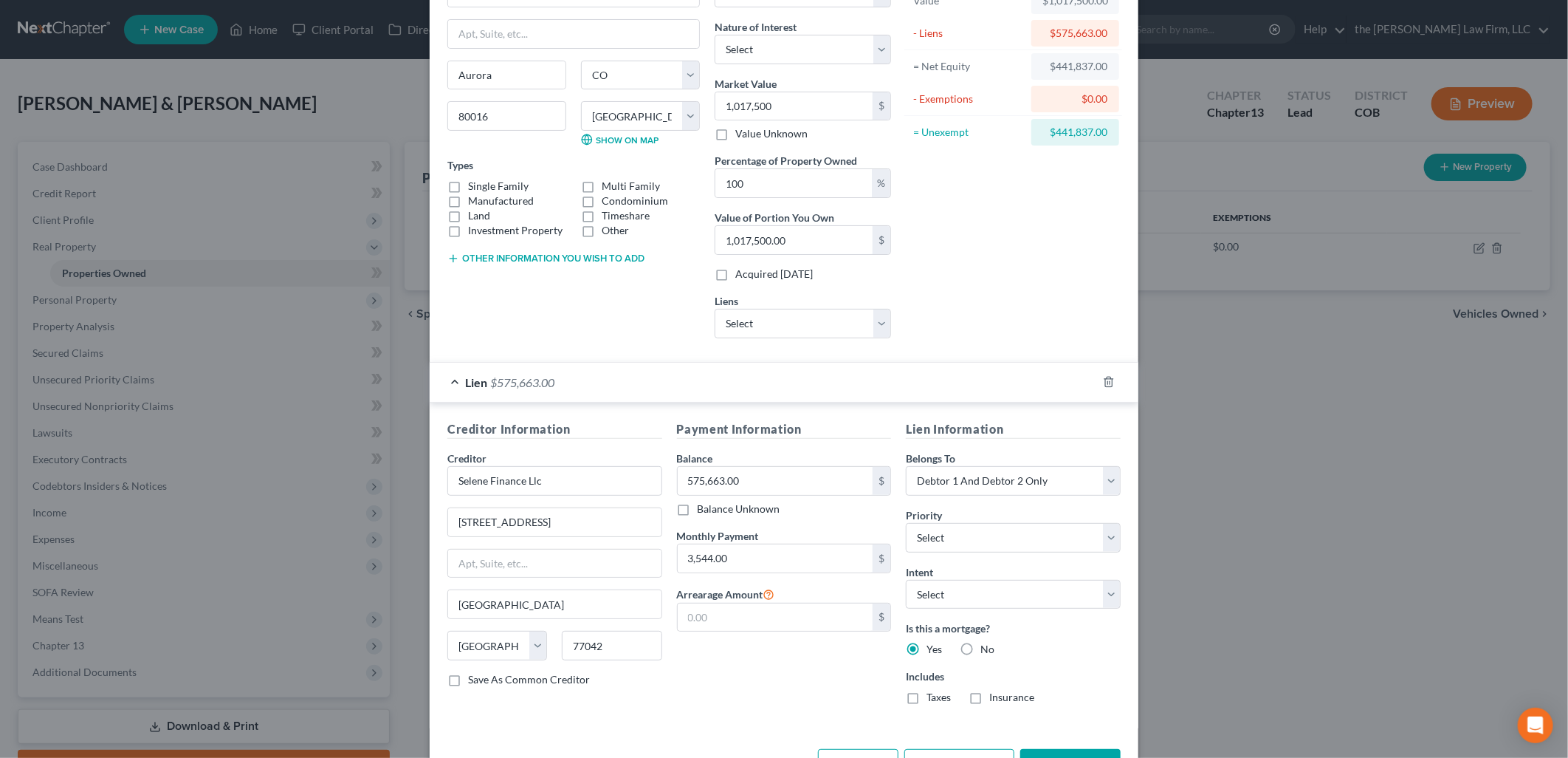
scroll to position [76, 0]
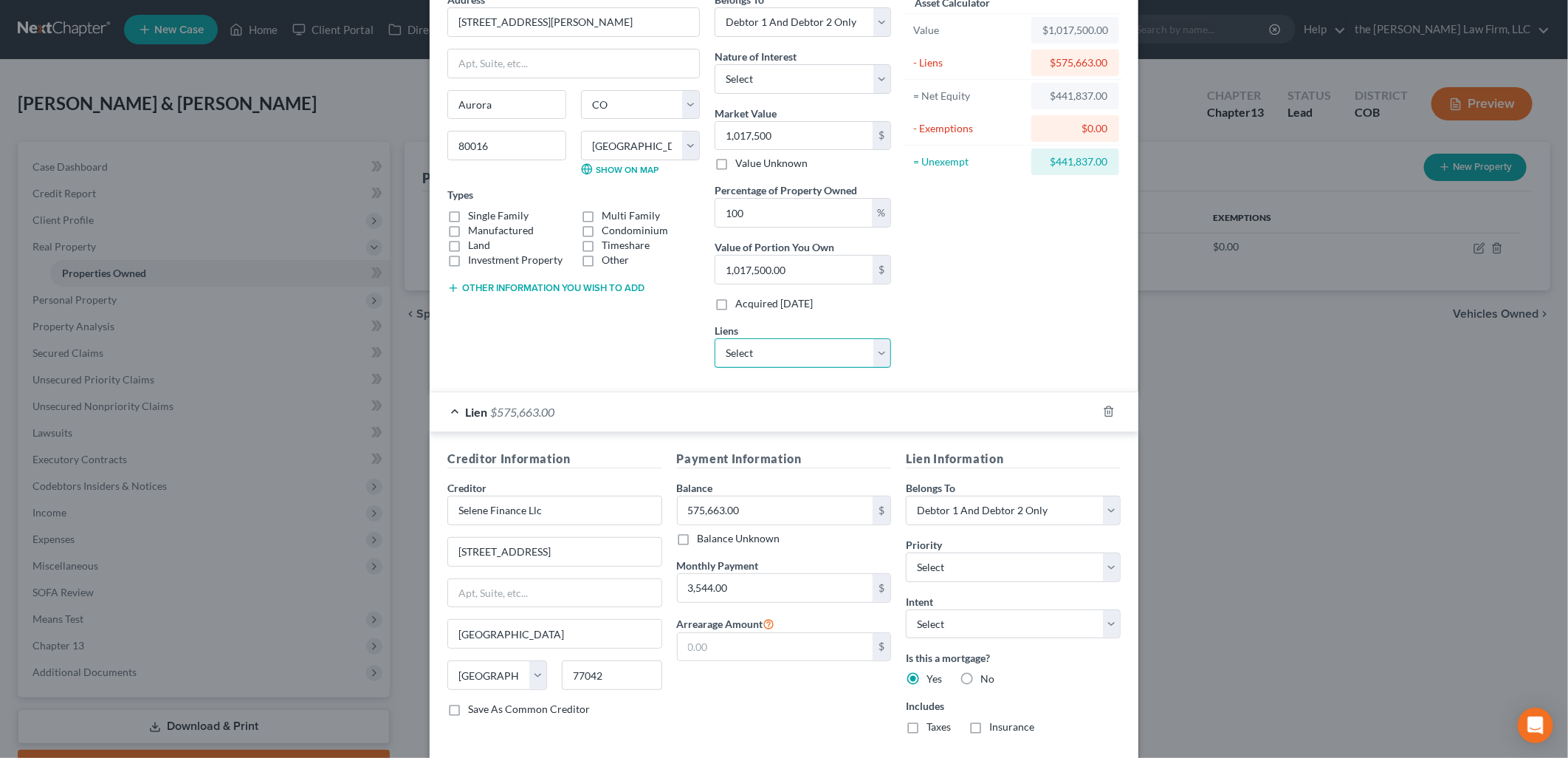
click at [847, 349] on select "Select Cu Of Denver - $128,291.00 Aven/Coastal Community - $101,855.00 Toyota M…" at bounding box center [803, 353] width 176 height 30
select select "0"
click at [715, 338] on select "Select Cu Of Denver - $128,291.00 Aven/Coastal Community - $101,855.00 Toyota M…" at bounding box center [803, 353] width 176 height 30
select select
select select "5"
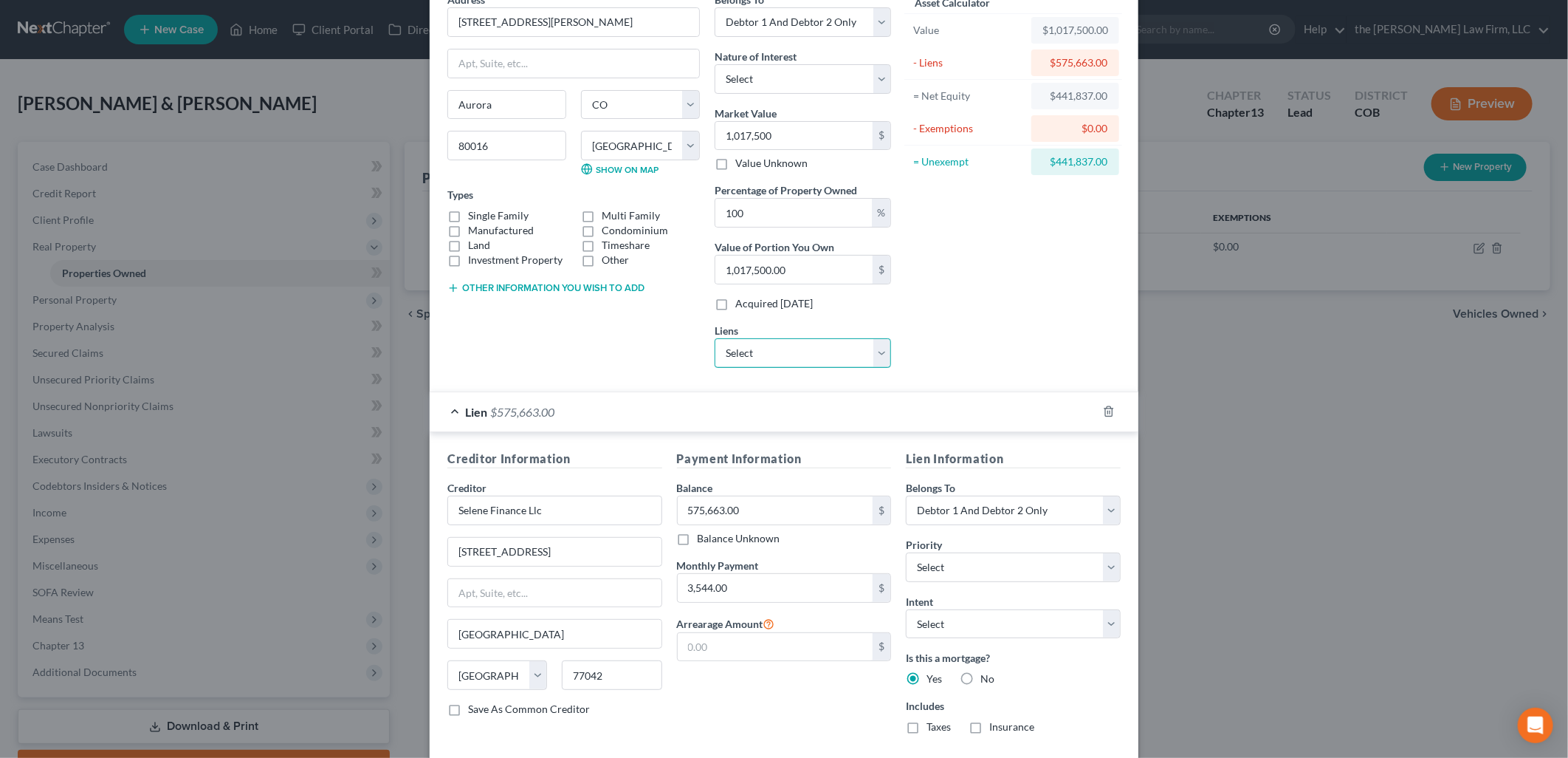
select select "2"
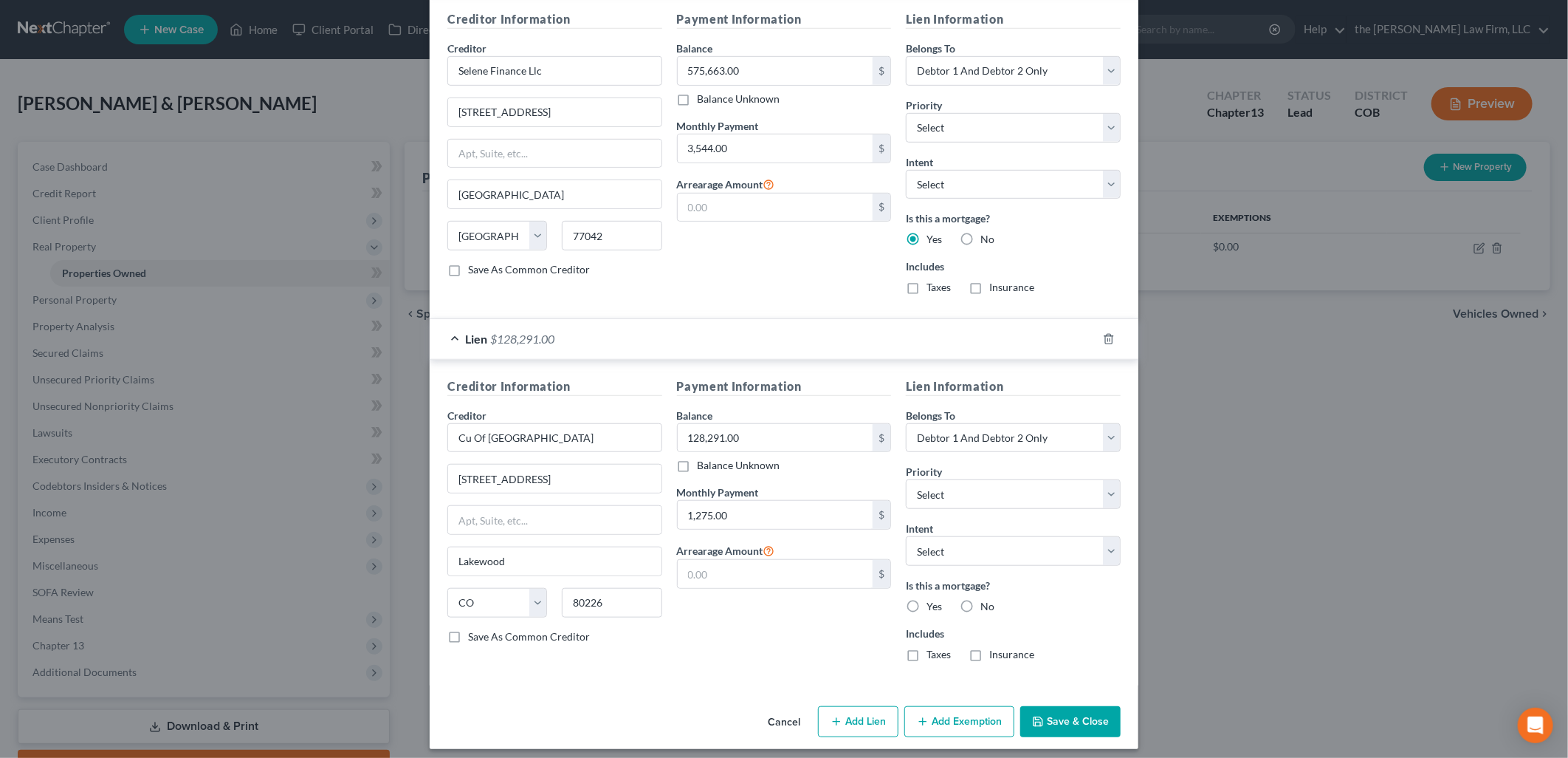
scroll to position [526, 0]
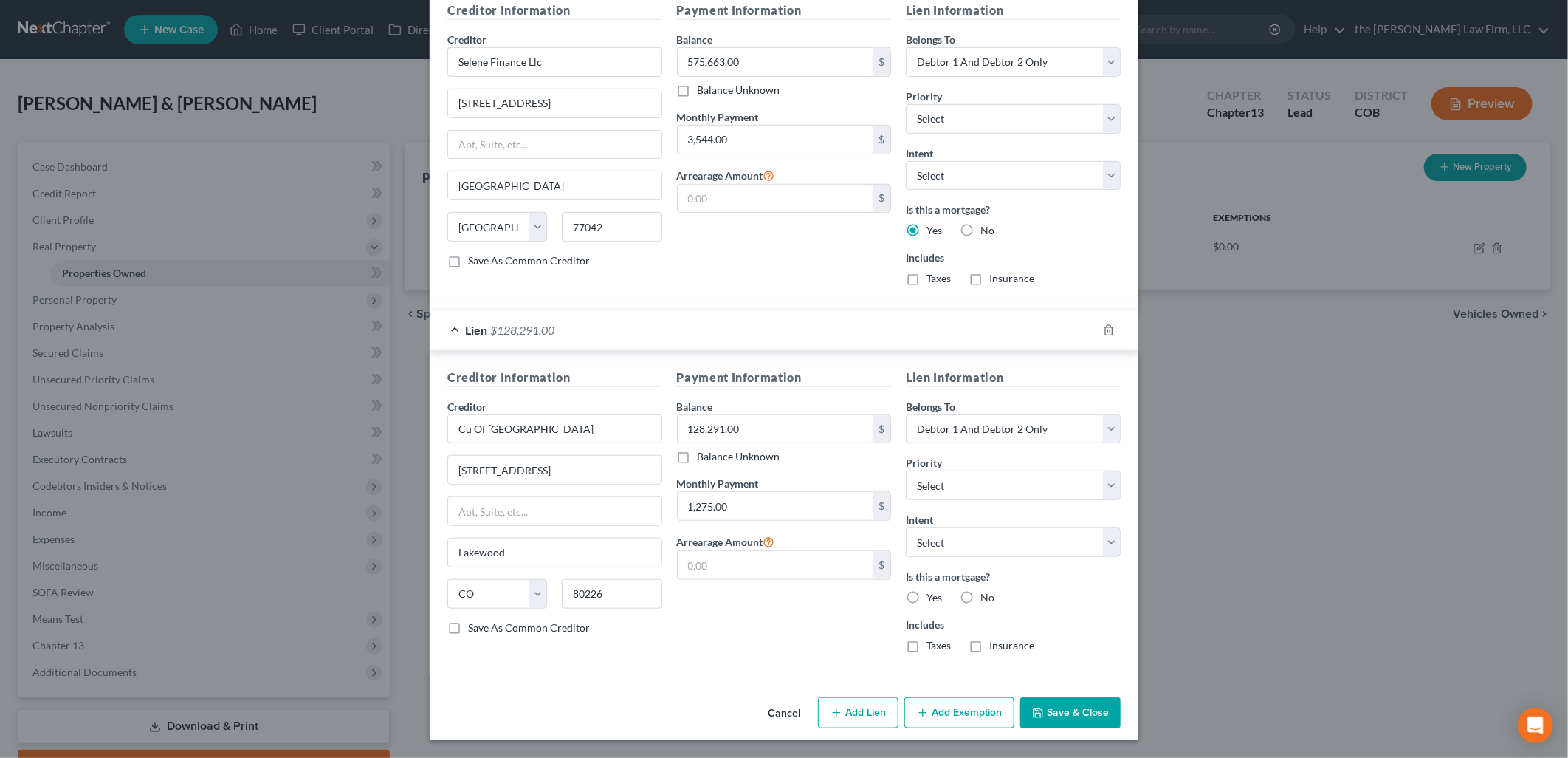
click at [927, 601] on label "Yes" at bounding box center [934, 597] width 15 height 14
click at [933, 599] on input "Yes" at bounding box center [937, 594] width 9 height 9
radio input "true"
drag, startPoint x: 1077, startPoint y: 705, endPoint x: 1147, endPoint y: 707, distance: 70.0
click at [1079, 705] on button "Save & Close" at bounding box center [1070, 712] width 100 height 31
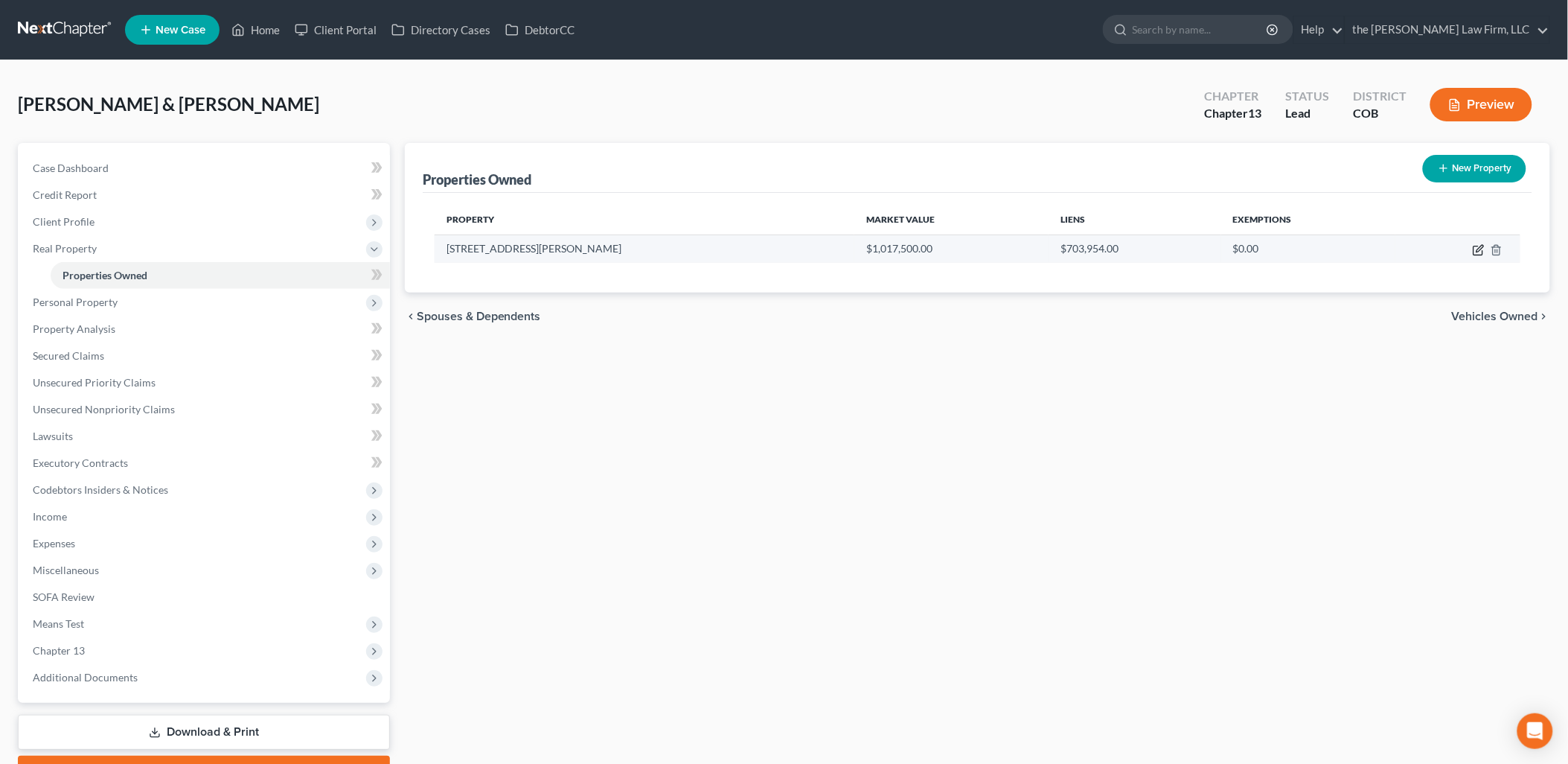
click at [1477, 247] on icon "button" at bounding box center [1479, 250] width 12 height 12
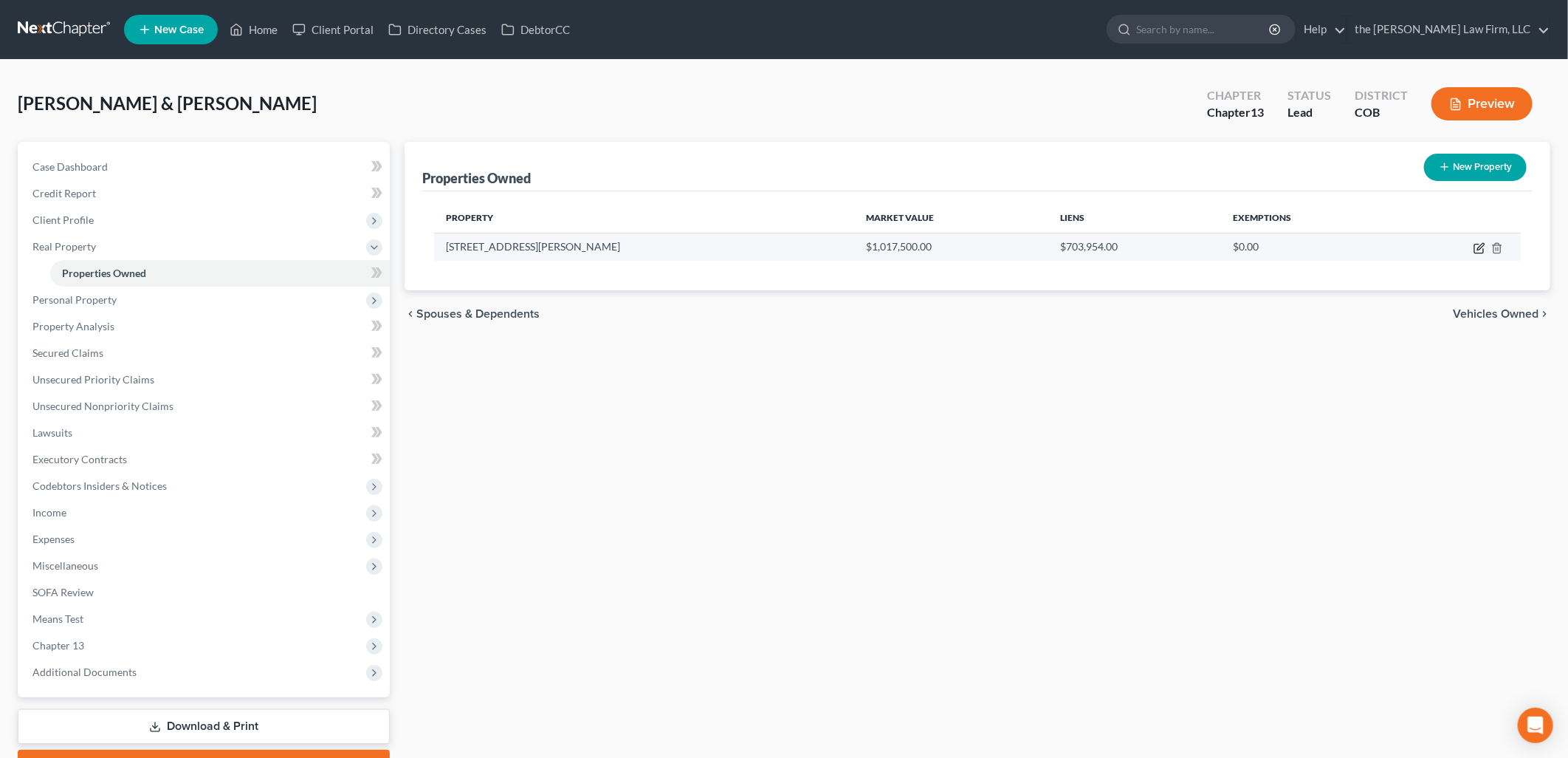
select select "5"
select select "2"
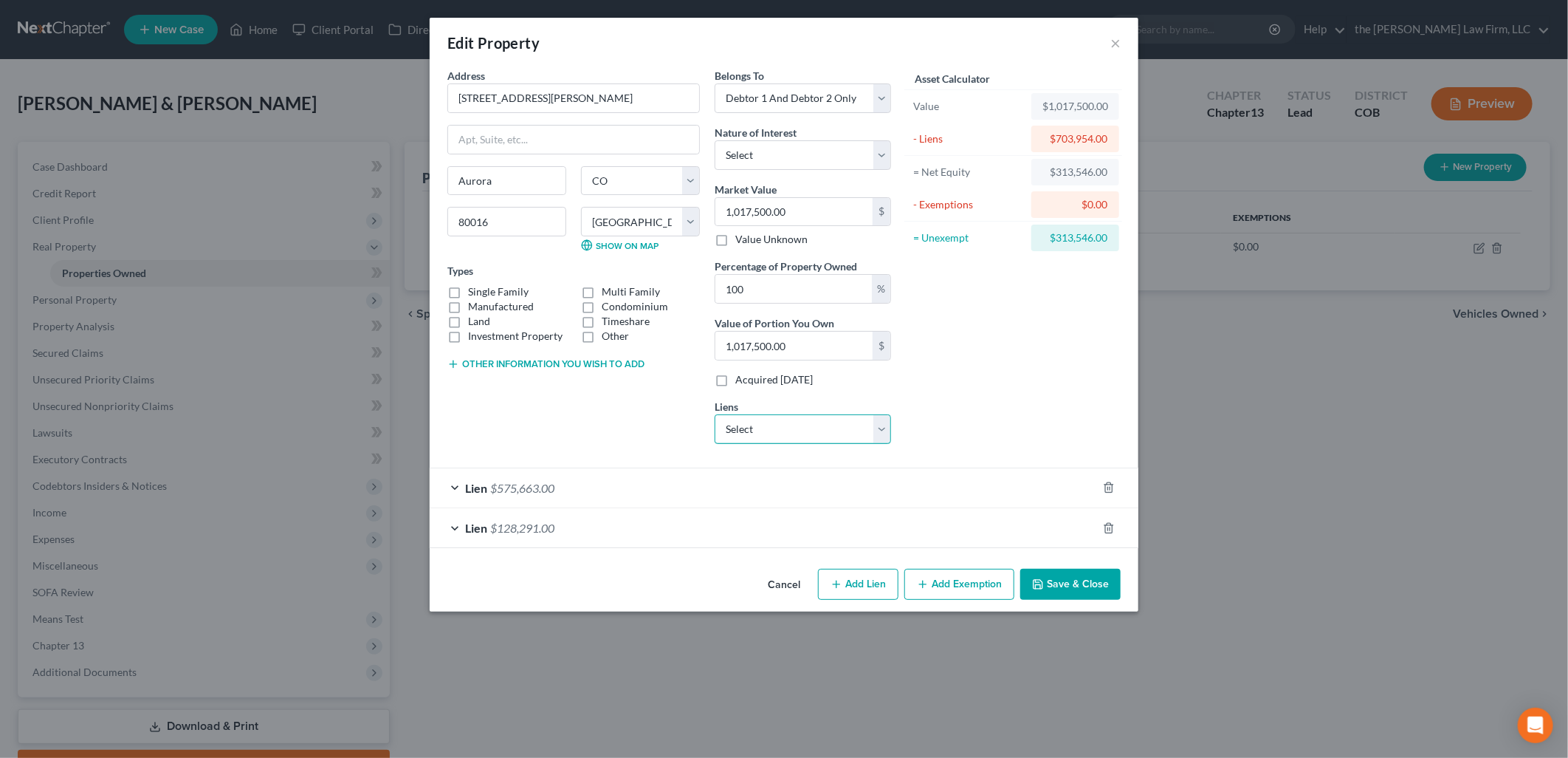
click at [765, 438] on select "Select Aven/Coastal Community - $101,855.00 Toyota Motor Credit - $8,026.00 All…" at bounding box center [803, 429] width 176 height 30
select select "0"
click at [715, 414] on select "Select Aven/Coastal Community - $101,855.00 Toyota Motor Credit - $8,026.00 All…" at bounding box center [803, 429] width 176 height 30
select select
select select "4"
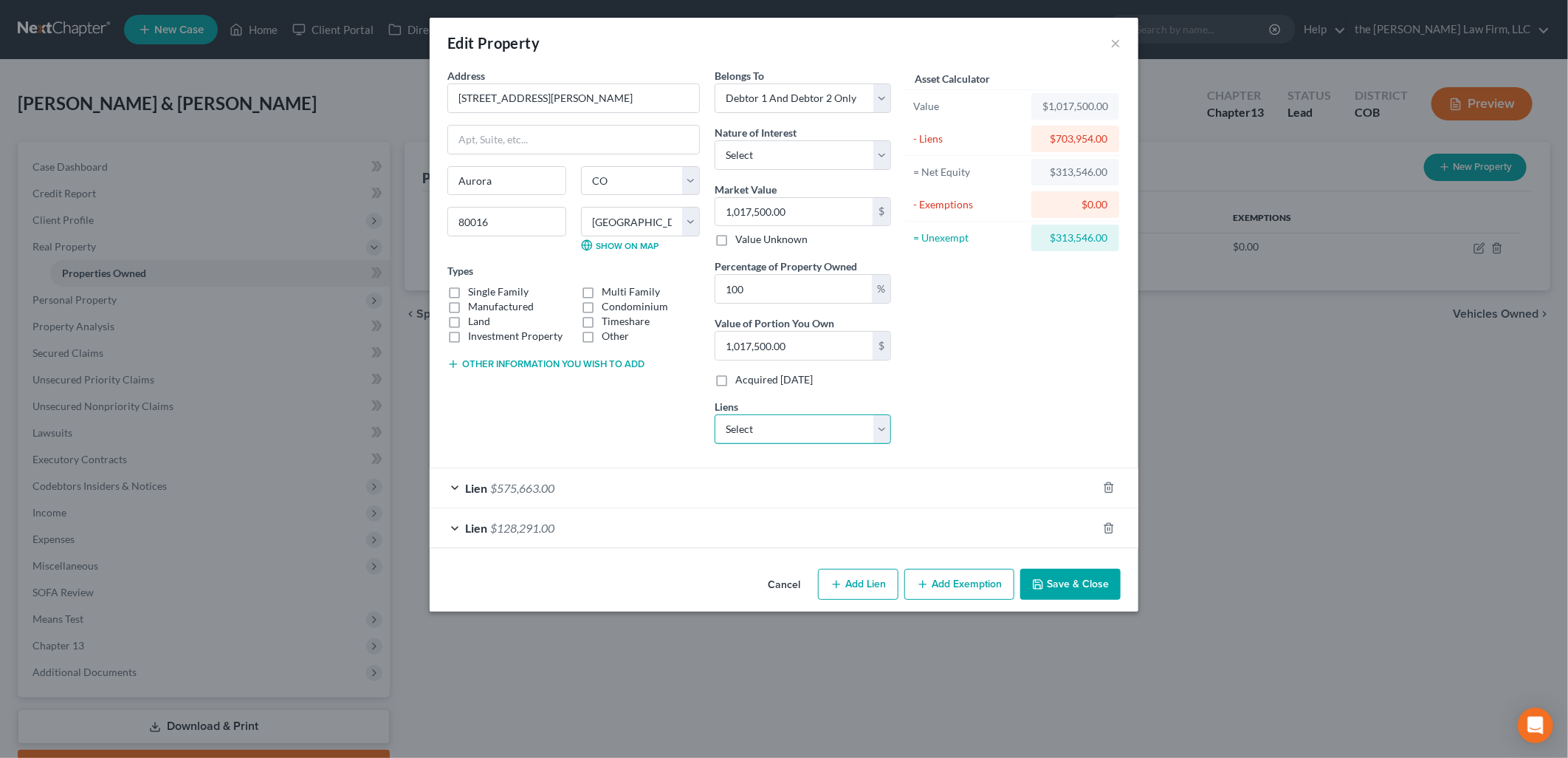
select select "2"
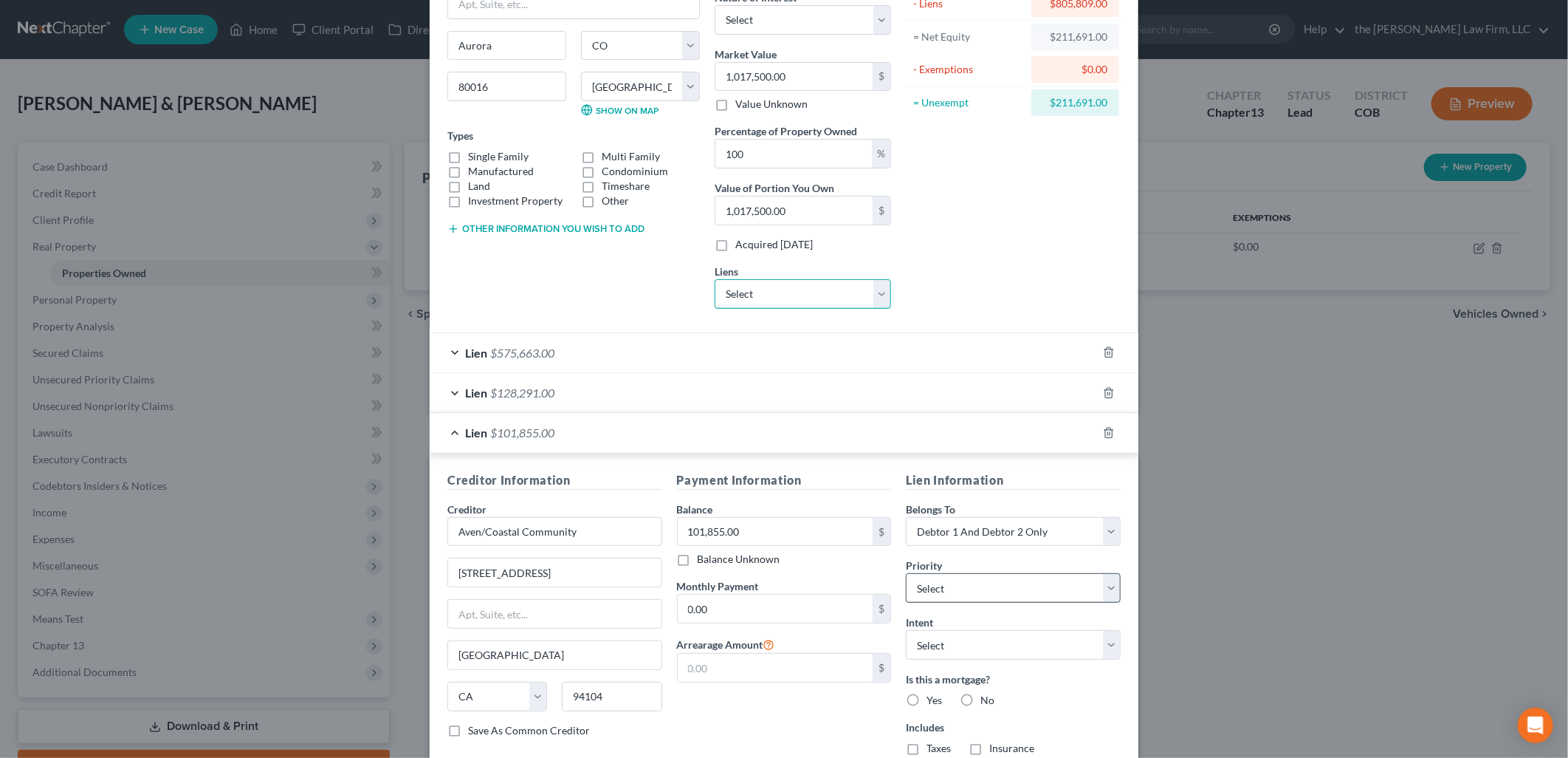
scroll to position [239, 0]
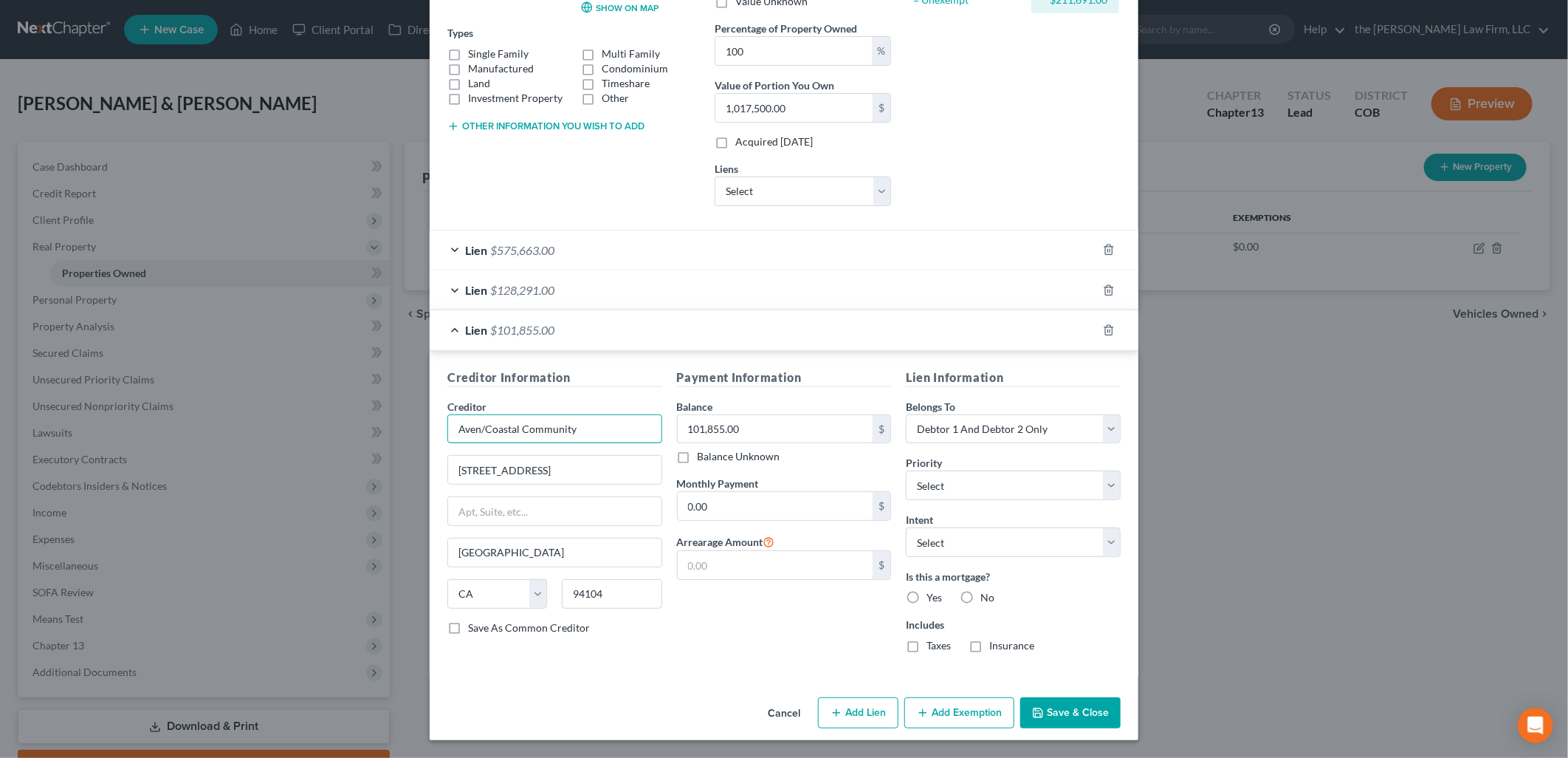
click at [481, 423] on input "Aven/Coastal Community" at bounding box center [554, 429] width 215 height 30
type input "Aven Coastal Community"
click at [794, 667] on div "Creditor Information Creditor * Aven Coastal Community 548 Market St # 99555 Sa…" at bounding box center [784, 514] width 709 height 326
drag, startPoint x: 910, startPoint y: 596, endPoint x: 918, endPoint y: 609, distance: 15.3
click at [927, 596] on label "Yes" at bounding box center [934, 597] width 15 height 14
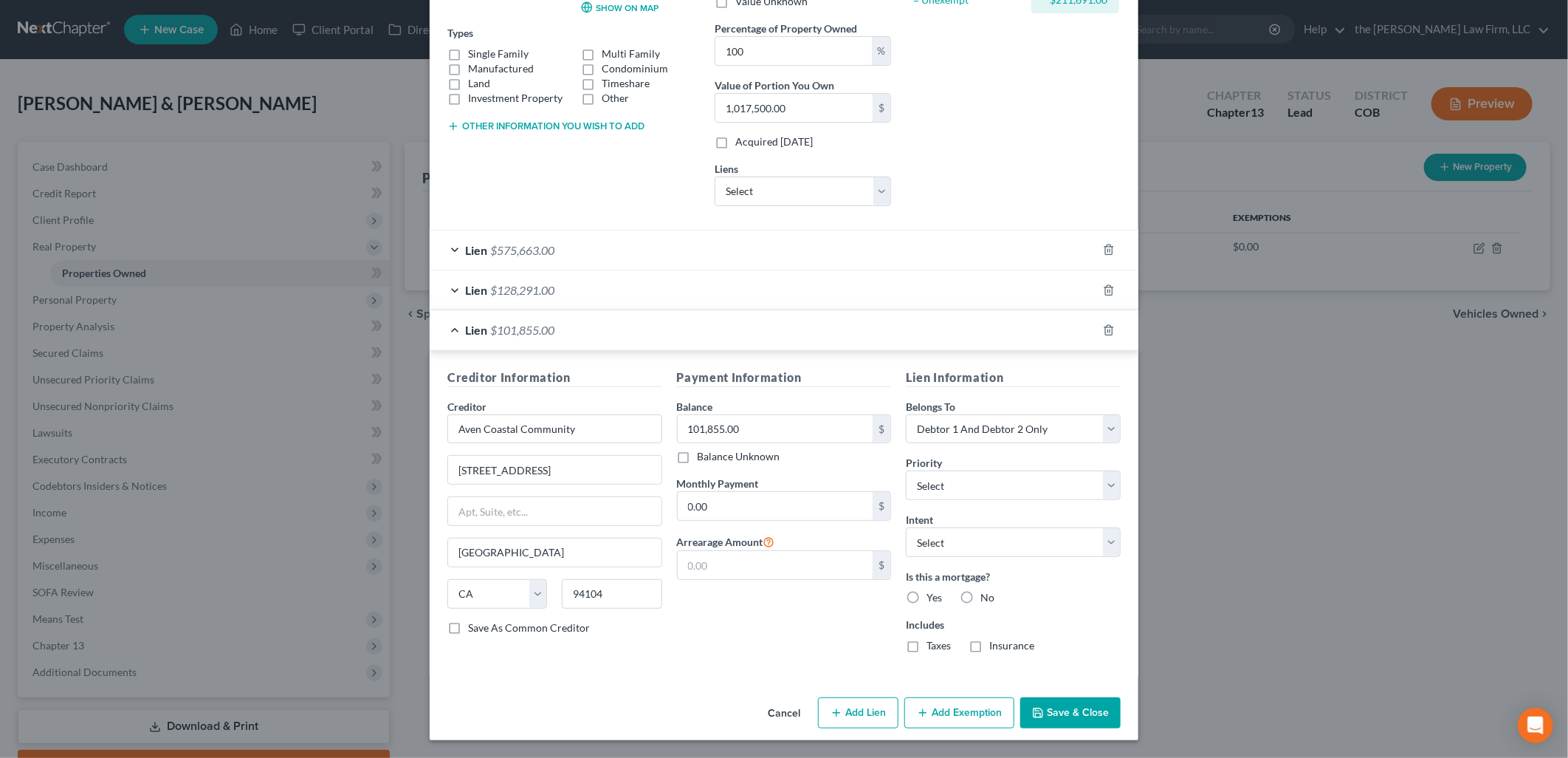
click at [933, 596] on input "Yes" at bounding box center [937, 594] width 9 height 9
radio input "true"
click at [1088, 690] on div "Address * 21375 E Nichols Pl. Aurora State AL AK AR AZ CA CO CT DE DC FL GA GU …" at bounding box center [784, 261] width 709 height 861
click at [1088, 713] on button "Save & Close" at bounding box center [1070, 712] width 100 height 31
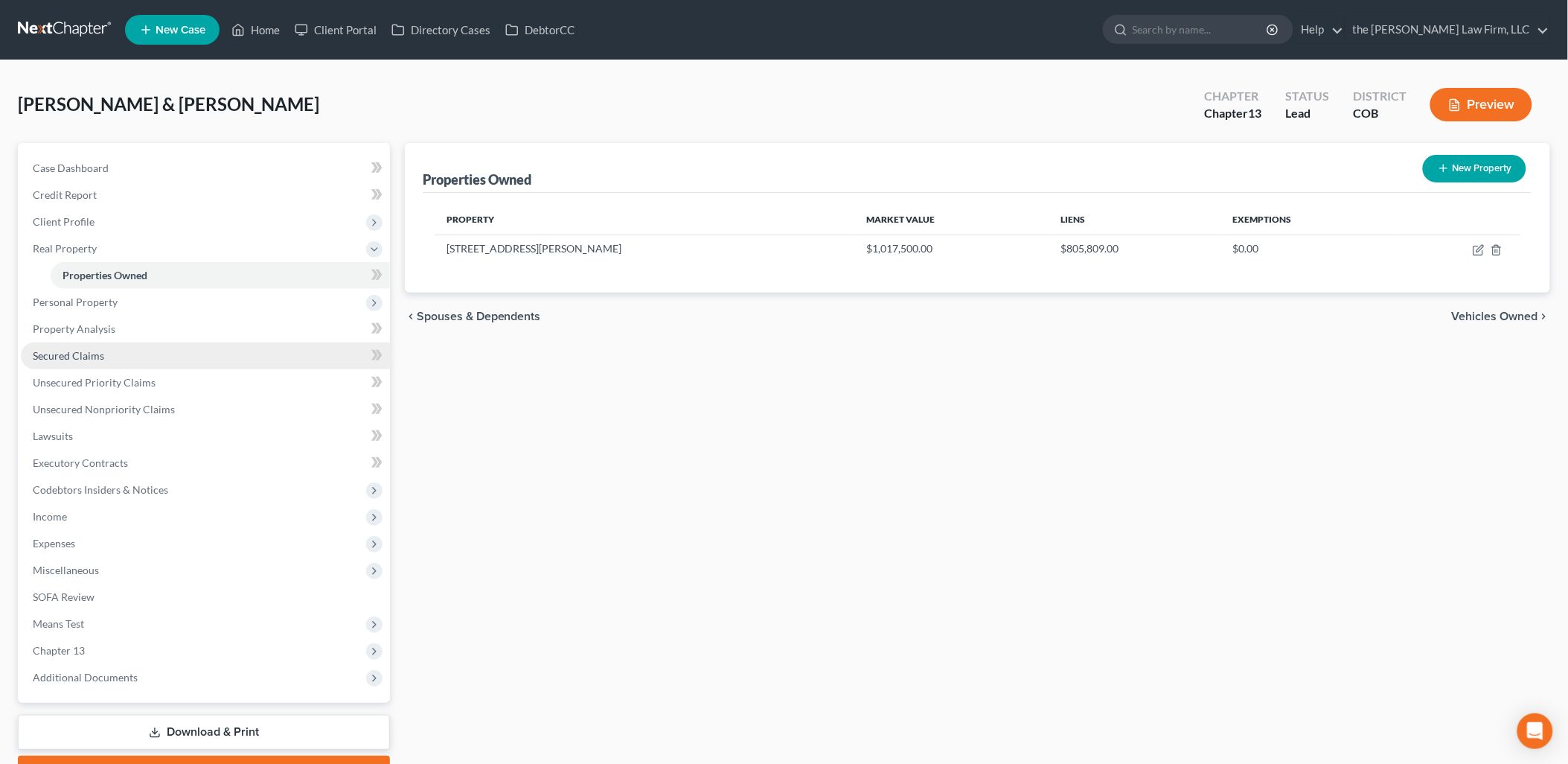
click at [73, 351] on span "Secured Claims" at bounding box center [68, 355] width 71 height 13
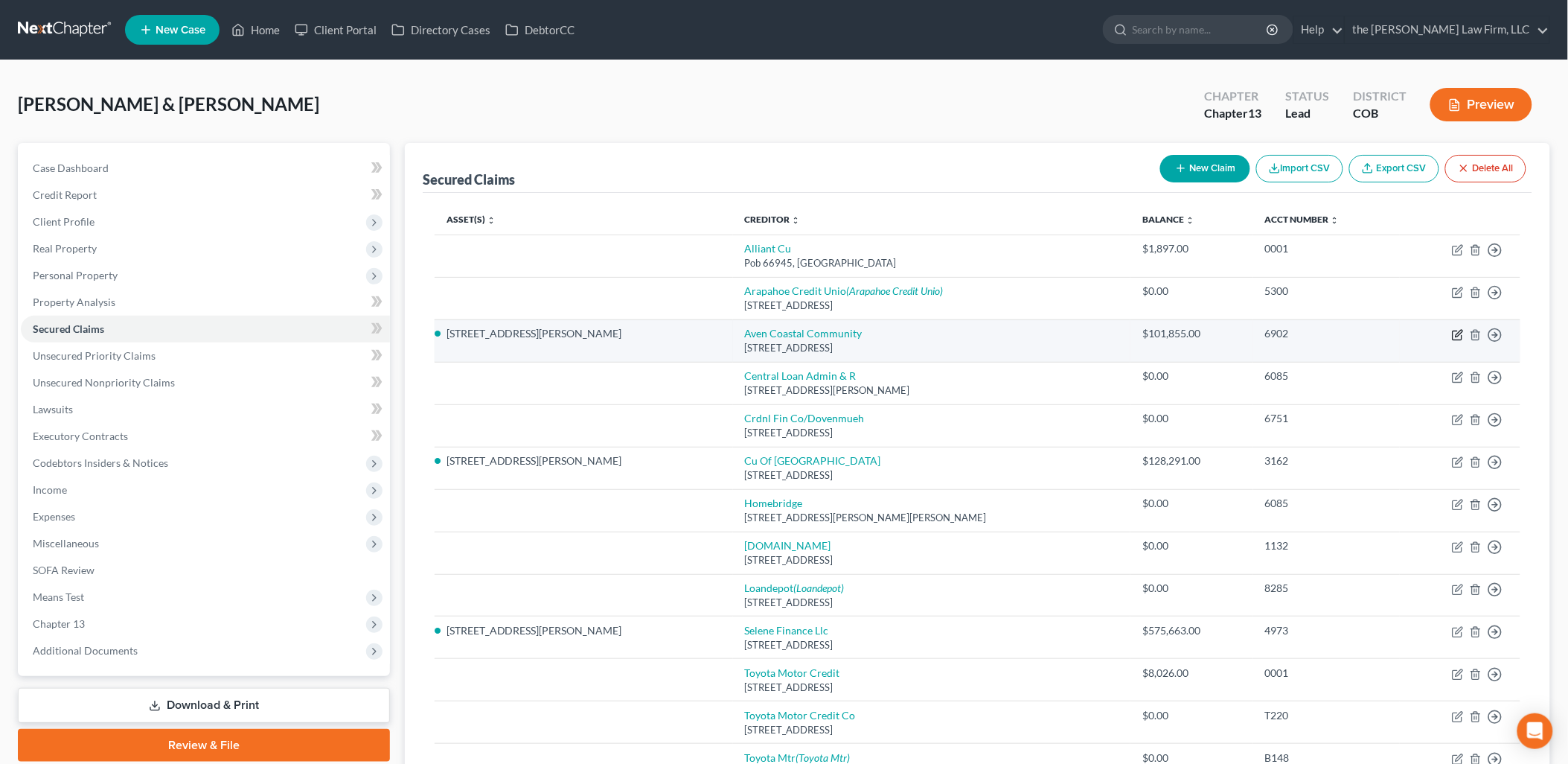
click at [1461, 336] on icon "button" at bounding box center [1458, 335] width 12 height 12
select select "4"
select select "2"
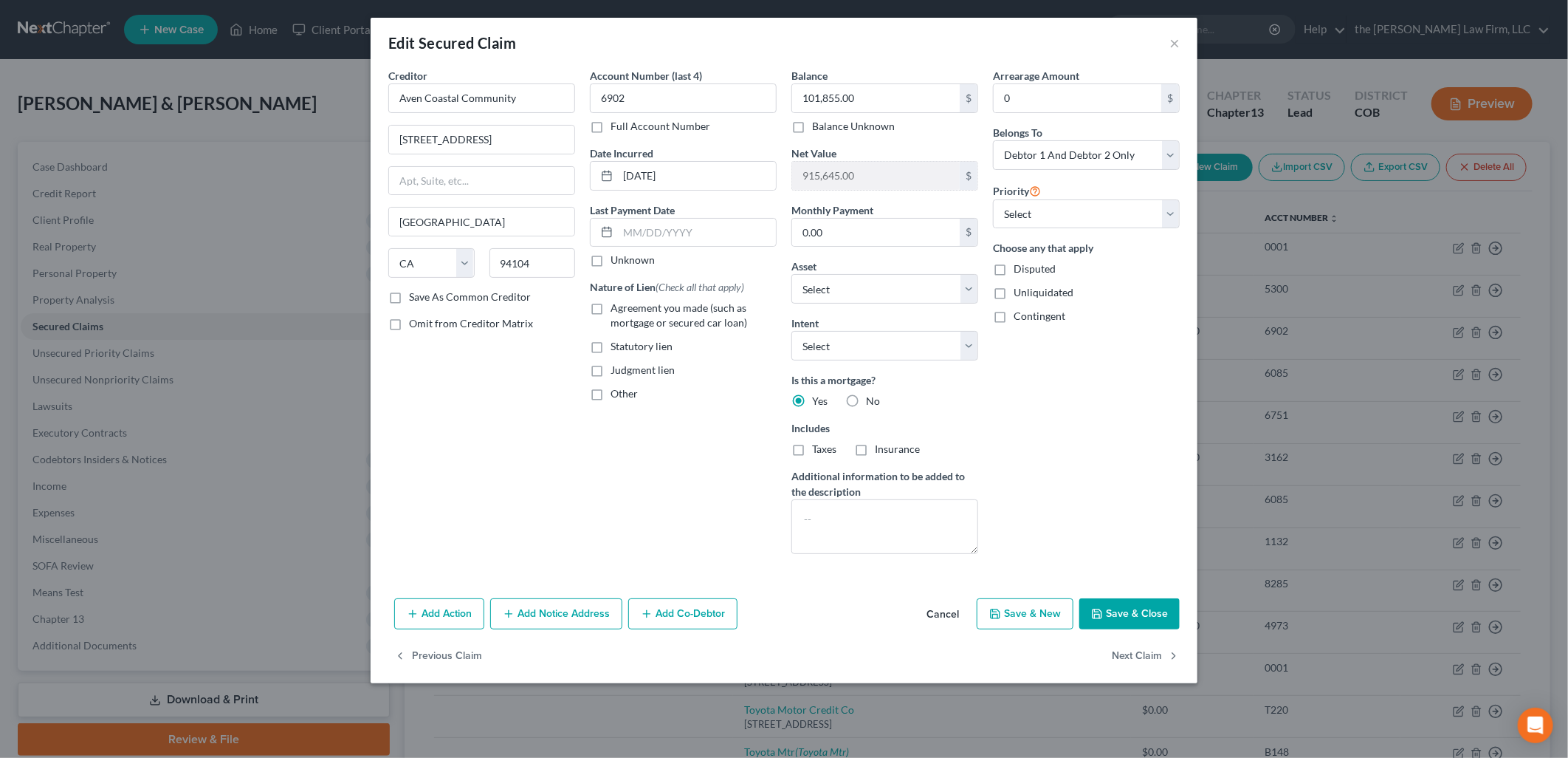
click at [562, 622] on button "Add Notice Address" at bounding box center [556, 614] width 132 height 31
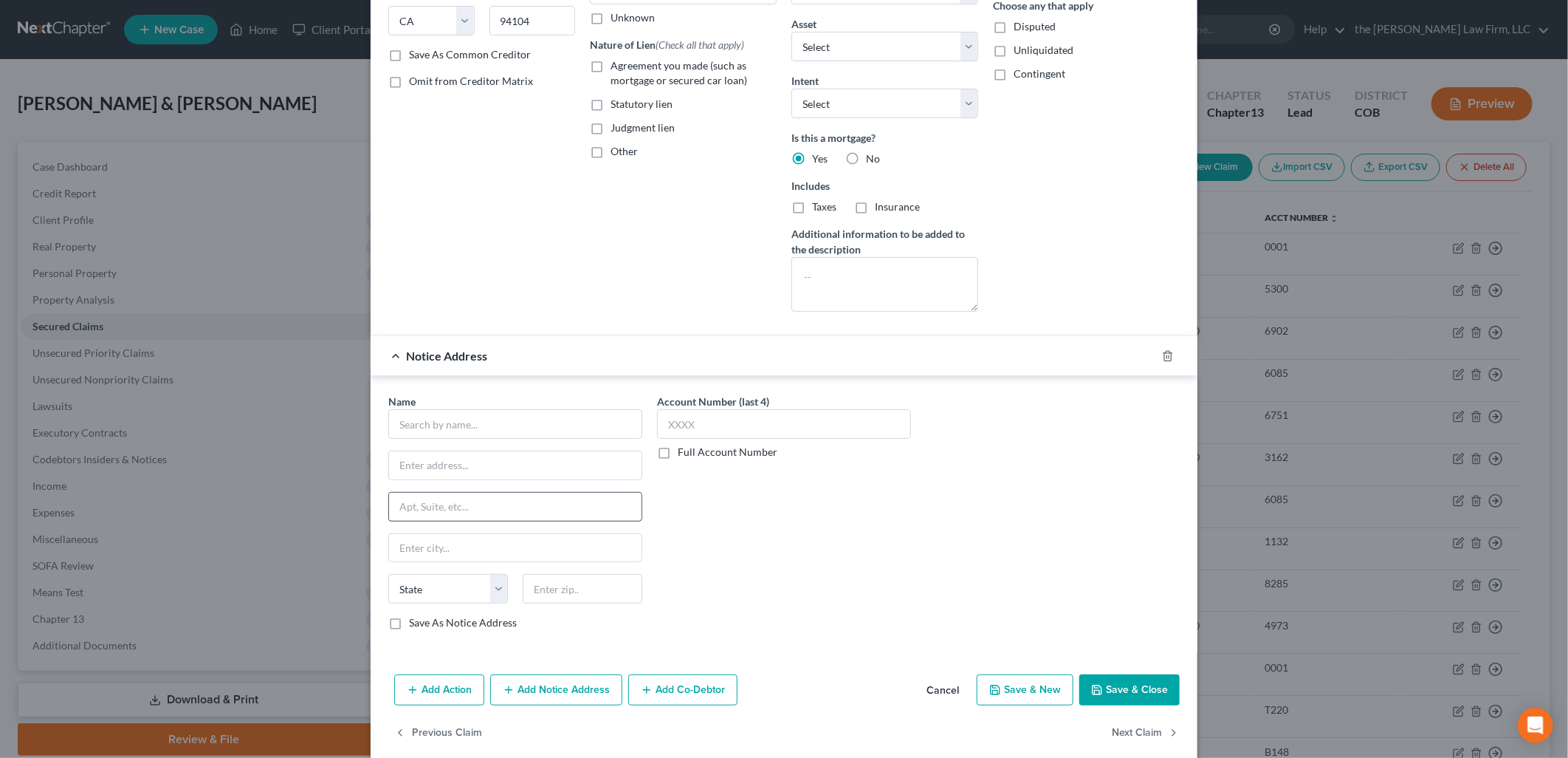
scroll to position [263, 0]
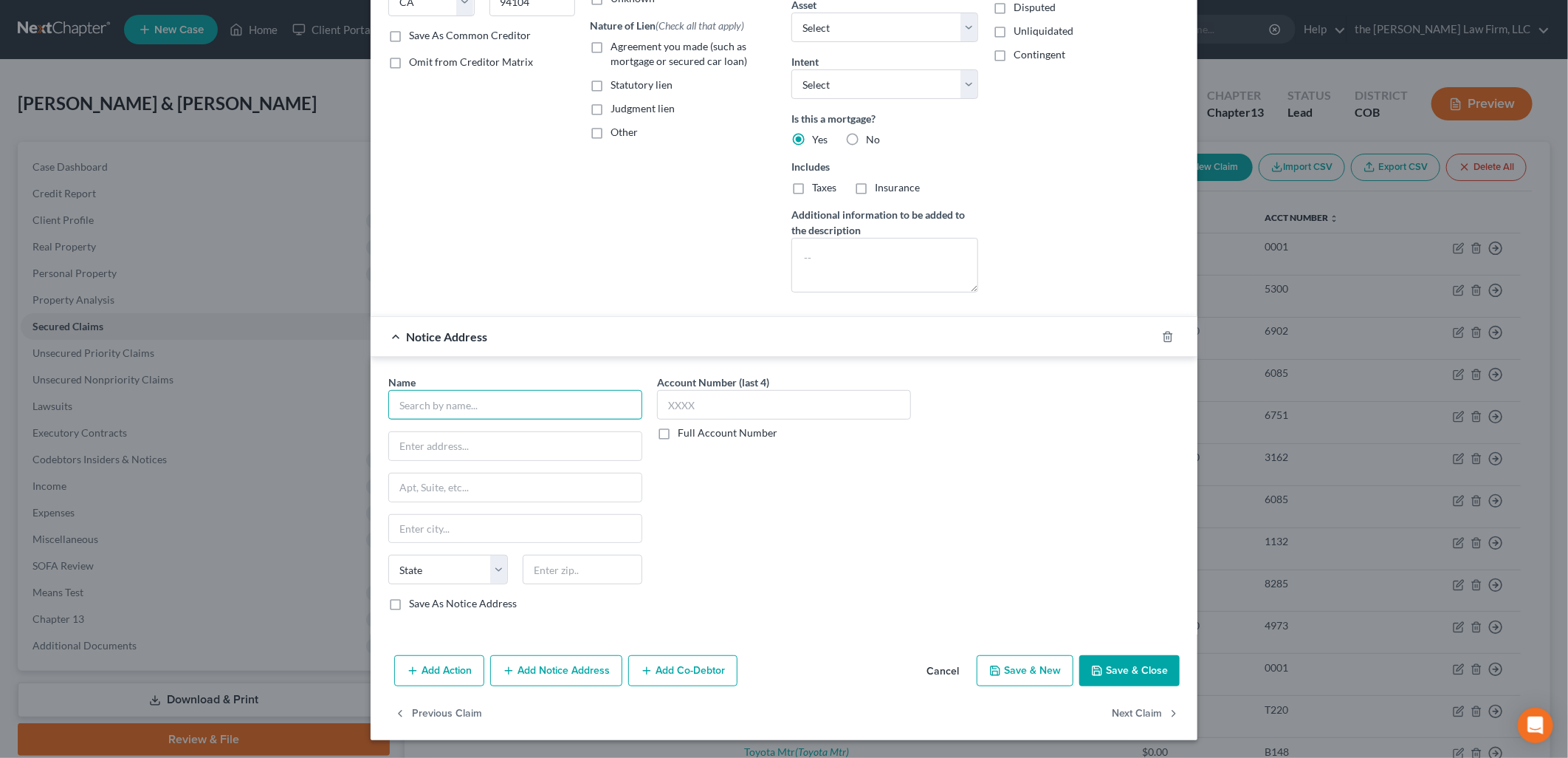
click at [484, 410] on input "text" at bounding box center [515, 404] width 254 height 30
type input "[PERSON_NAME] [PERSON_NAME] & Maan P.C."
type input "[STREET_ADDRESS]"
type input "80228"
type input "[GEOGRAPHIC_DATA]"
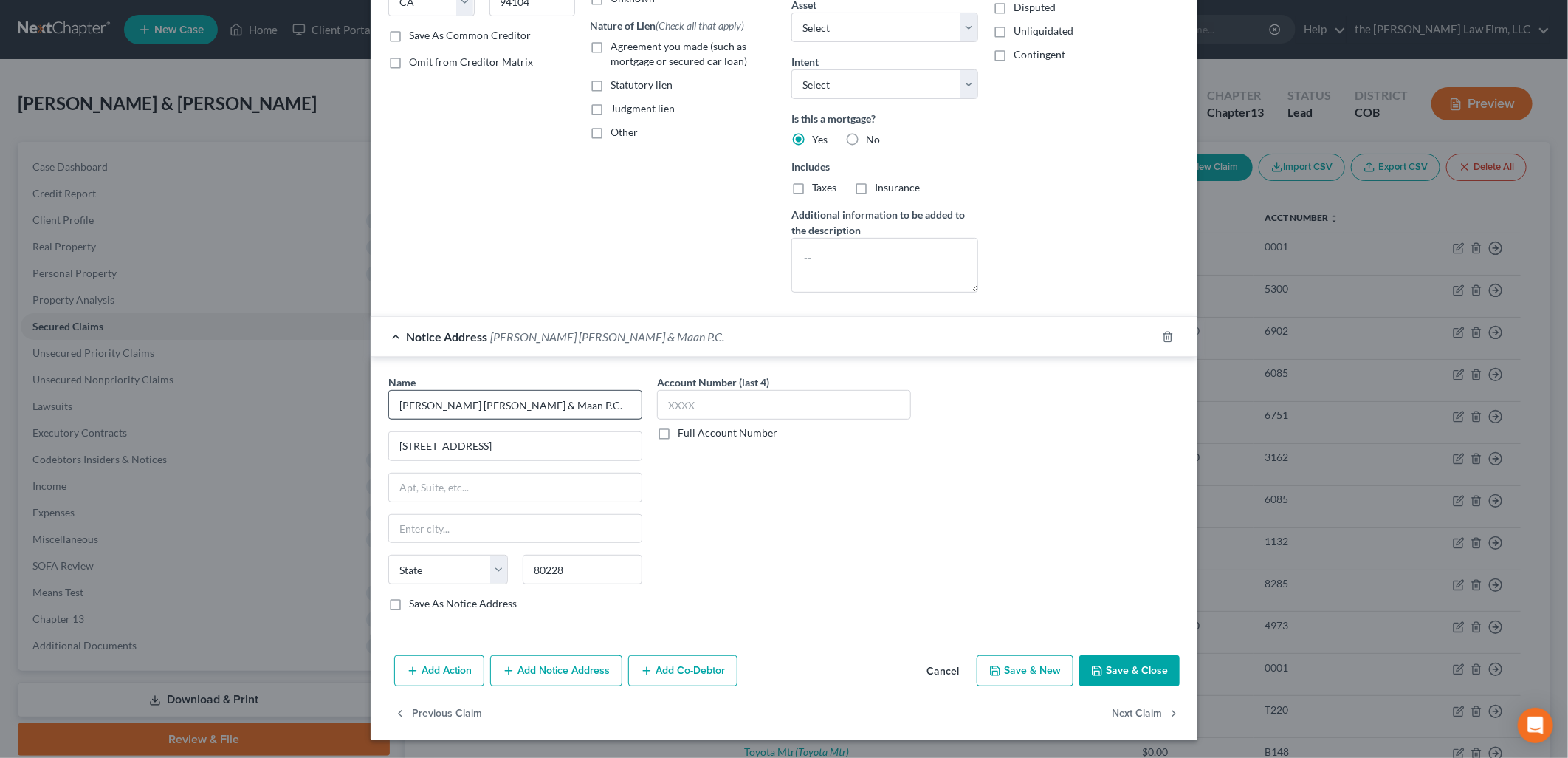
select select "5"
click at [1133, 670] on button "Save & Close" at bounding box center [1129, 670] width 100 height 31
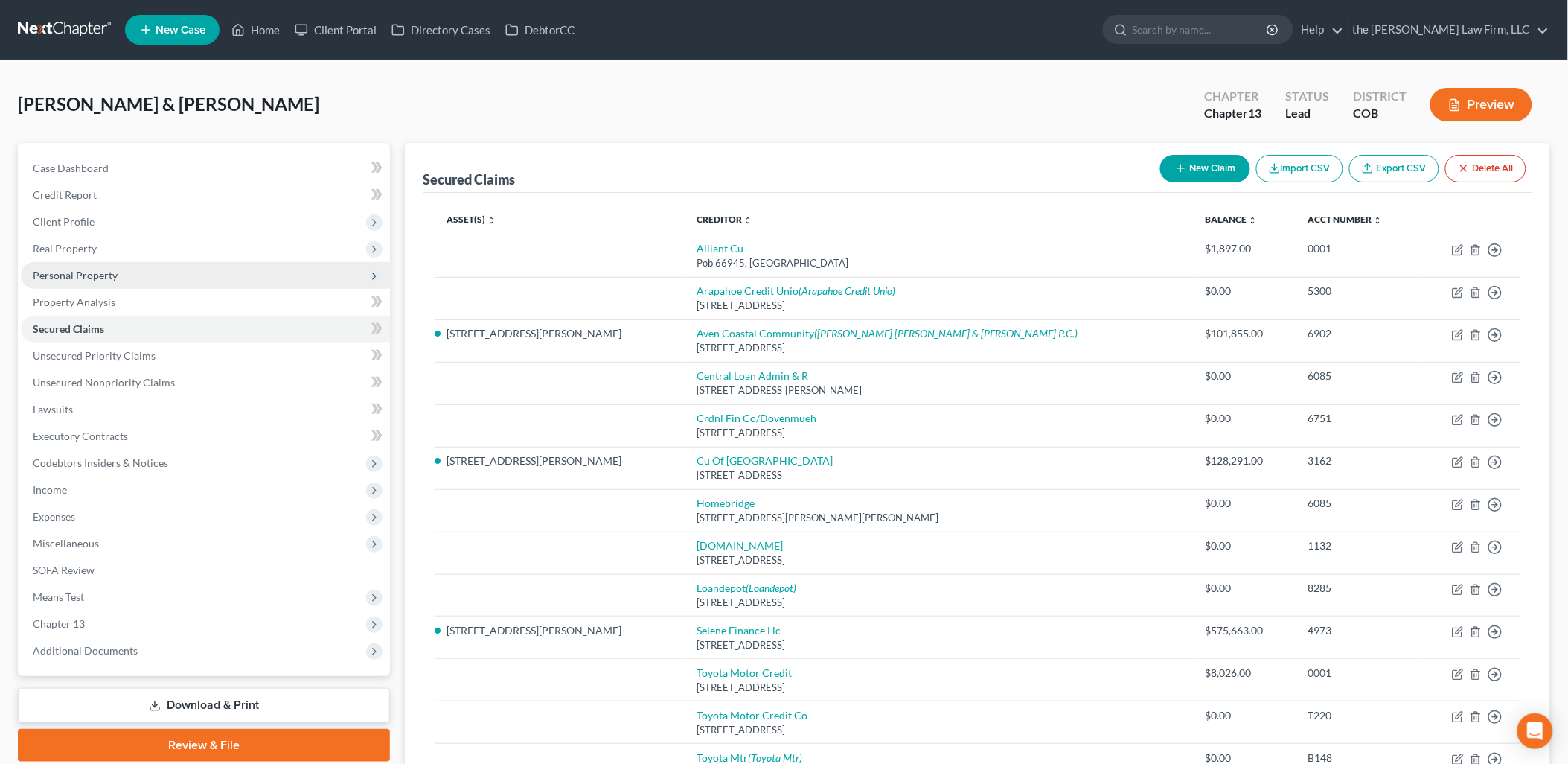
click at [62, 277] on span "Personal Property" at bounding box center [75, 275] width 85 height 13
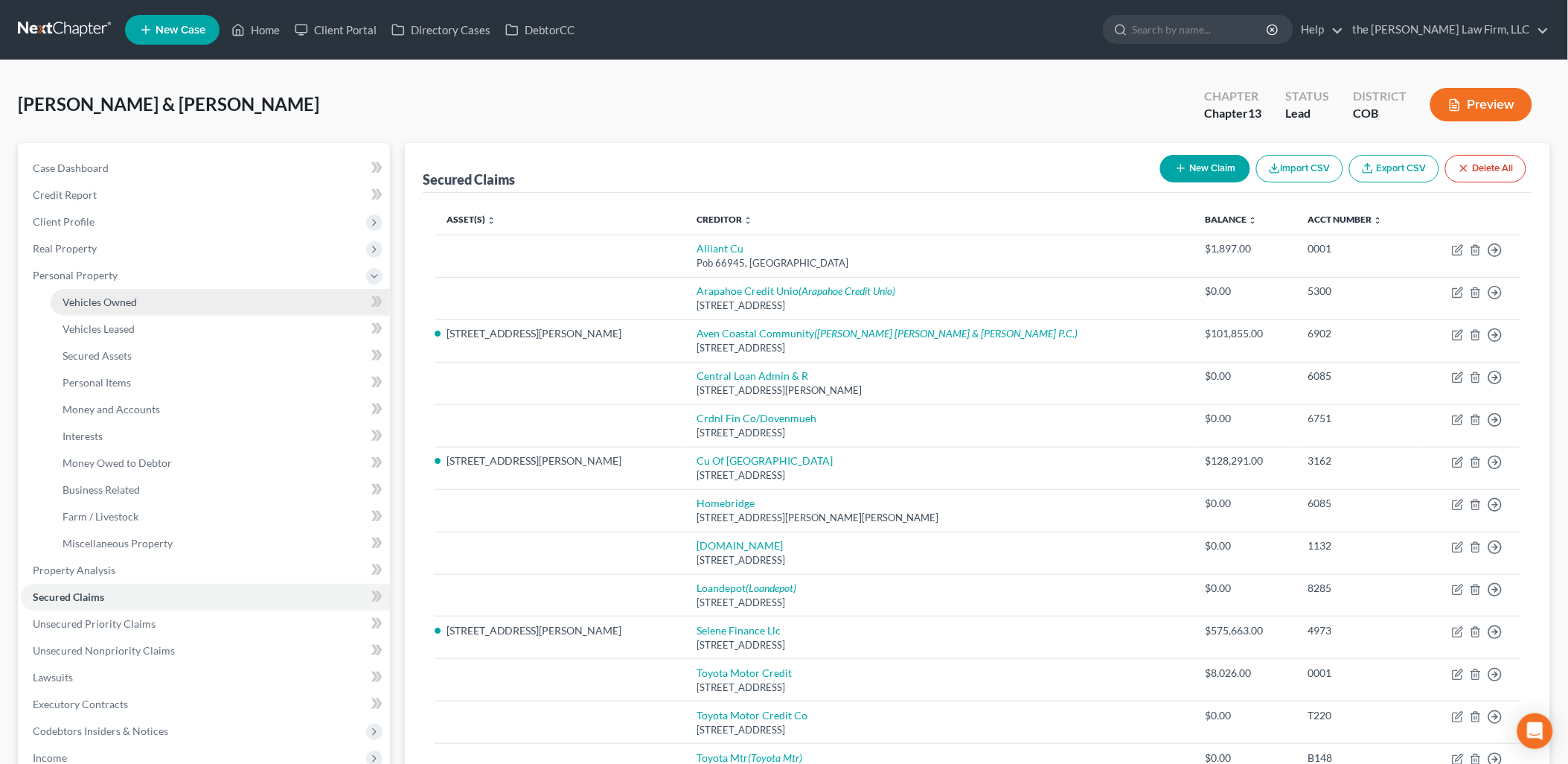
click at [127, 295] on span "Vehicles Owned" at bounding box center [99, 301] width 74 height 13
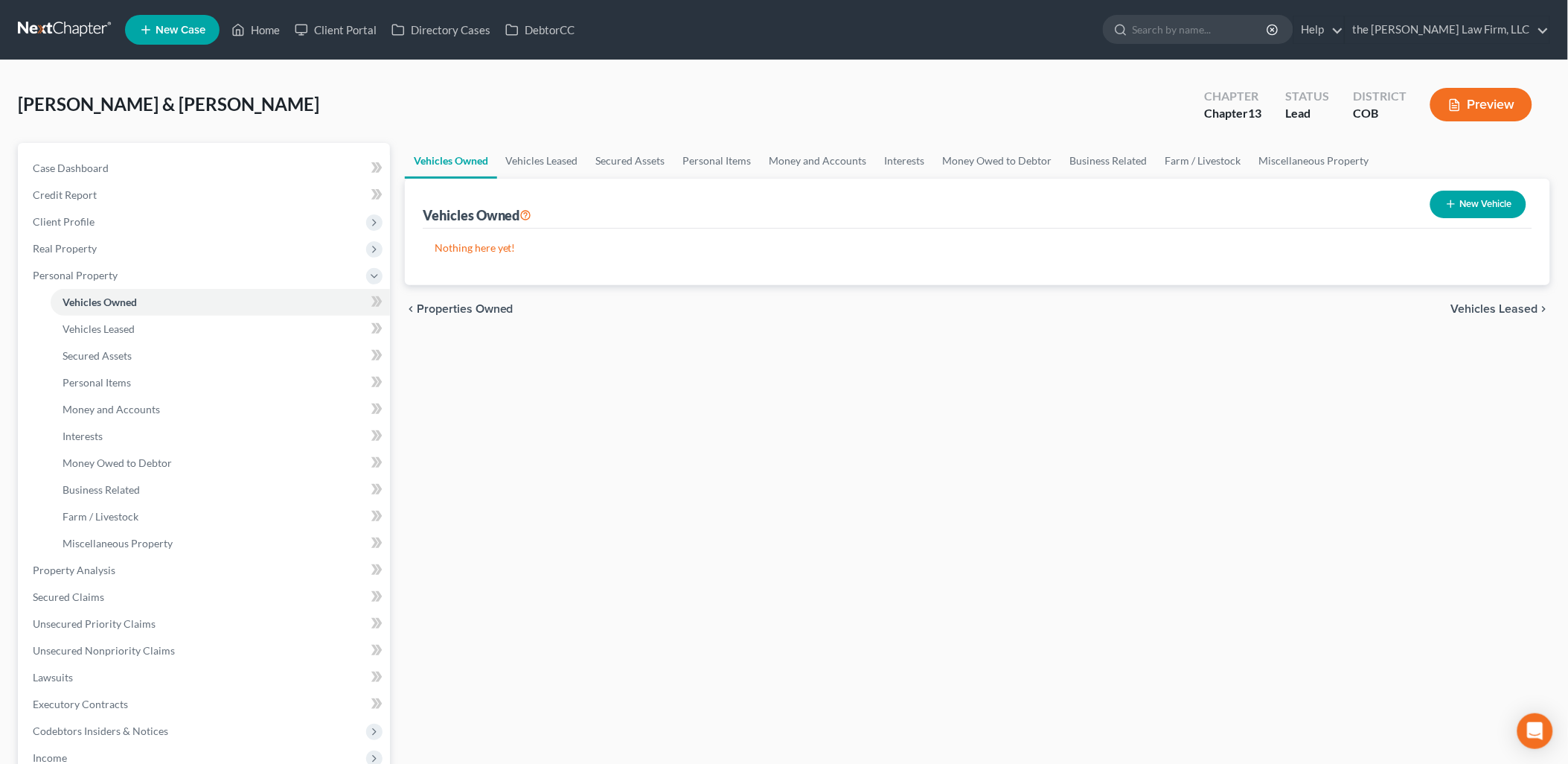
click at [1498, 199] on button "New Vehicle" at bounding box center [1479, 204] width 96 height 27
select select "0"
select select "2"
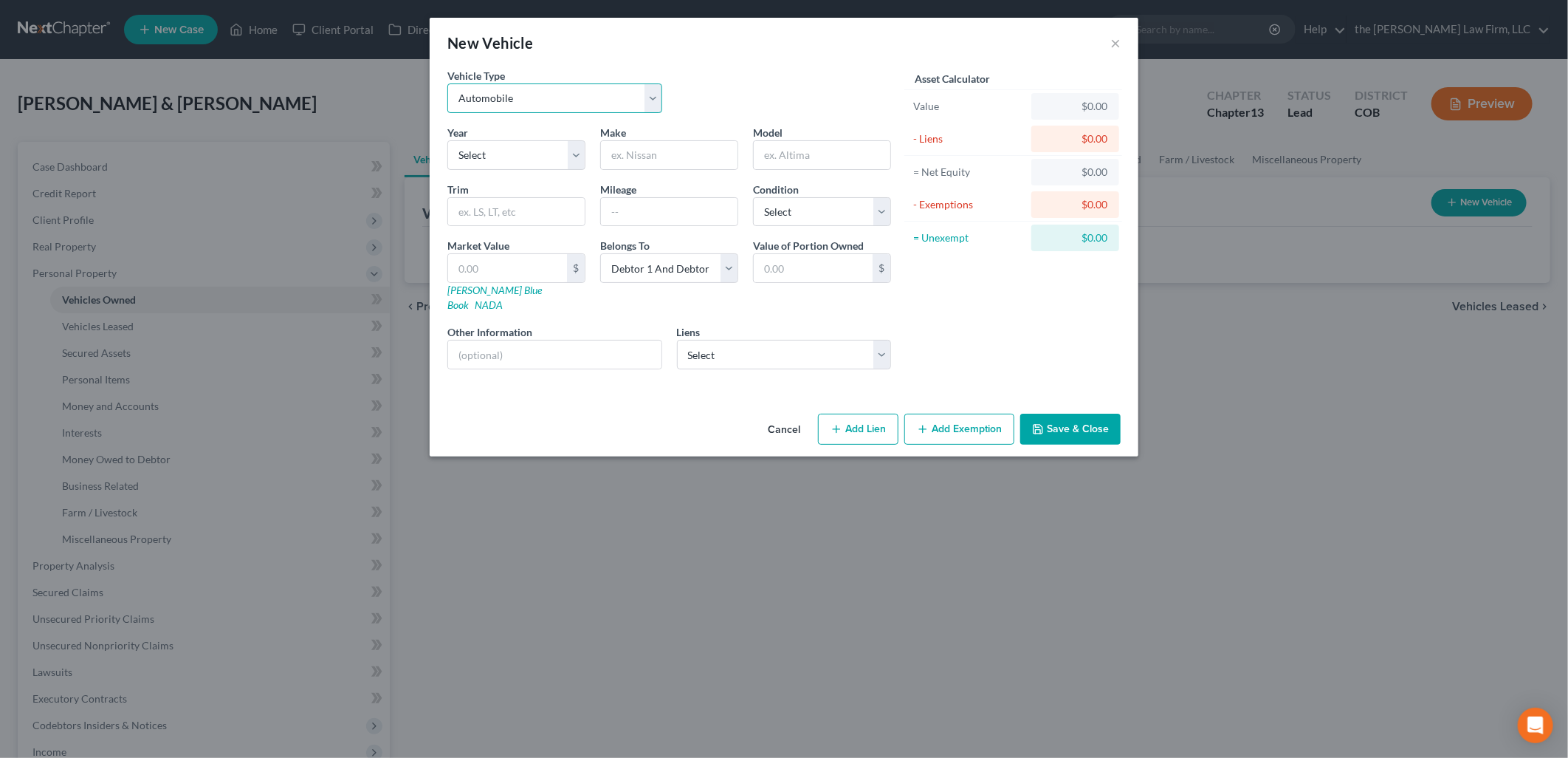
click at [625, 106] on select "Select Automobile Truck Trailer Watercraft Aircraft Motor Home Atv Other Vehicle" at bounding box center [554, 98] width 215 height 30
click at [447, 84] on select "Select Automobile Truck Trailer Watercraft Aircraft Motor Home Atv Other Vehicle" at bounding box center [554, 98] width 215 height 30
drag, startPoint x: 530, startPoint y: 145, endPoint x: 534, endPoint y: 155, distance: 10.8
click at [530, 145] on select "Select 2026 2025 2024 2023 2022 2021 2020 2019 2018 2017 2016 2015 2014 2013 20…" at bounding box center [516, 154] width 138 height 30
select select "6"
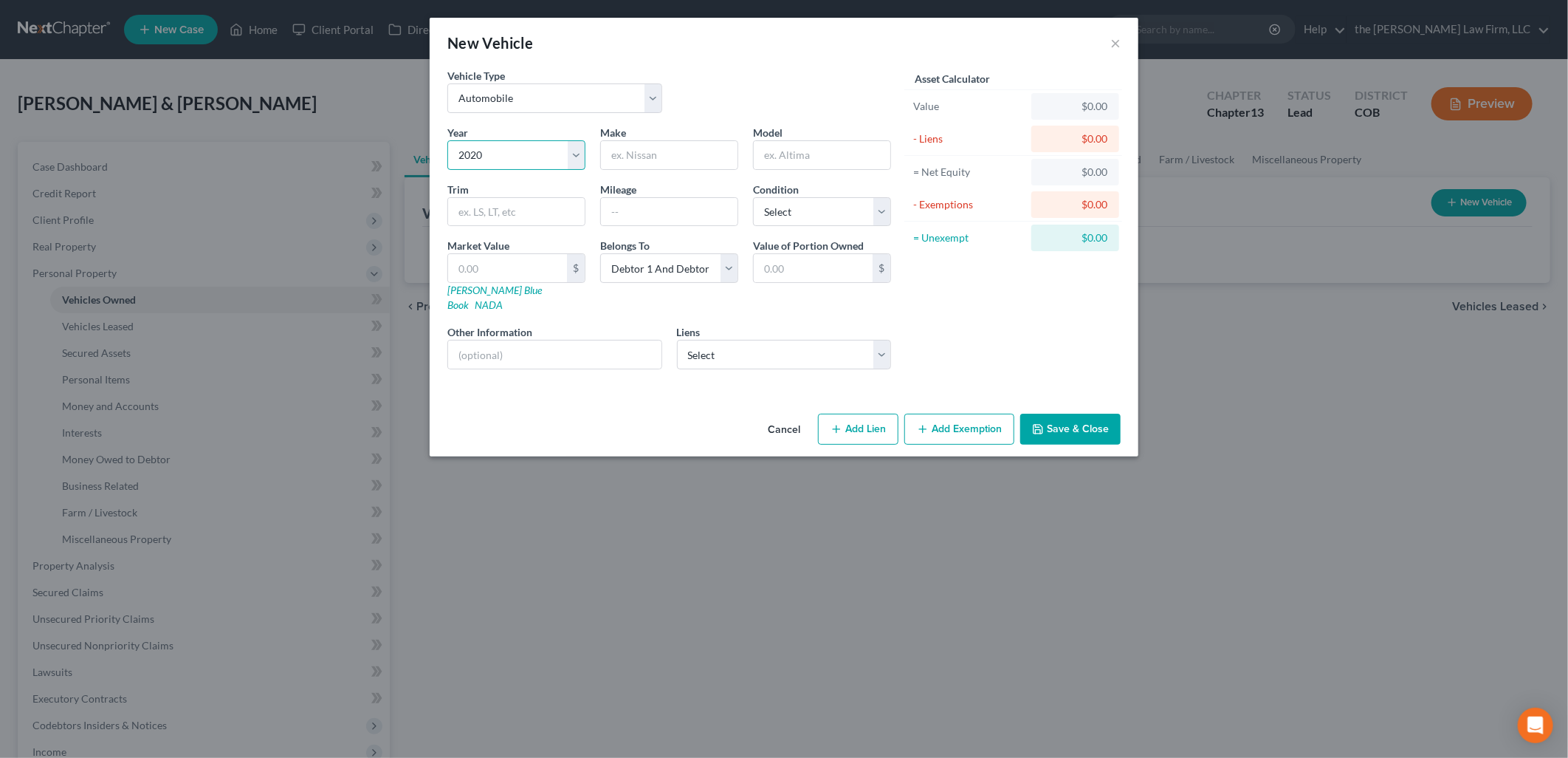
click at [447, 140] on select "Select 2026 2025 2024 2023 2022 2021 2020 2019 2018 2017 2016 2015 2014 2013 20…" at bounding box center [516, 154] width 138 height 30
click at [623, 153] on input "text" at bounding box center [669, 154] width 137 height 28
type input "Toyota"
click at [854, 155] on input "Highland" at bounding box center [822, 154] width 137 height 28
type input "Highlander"
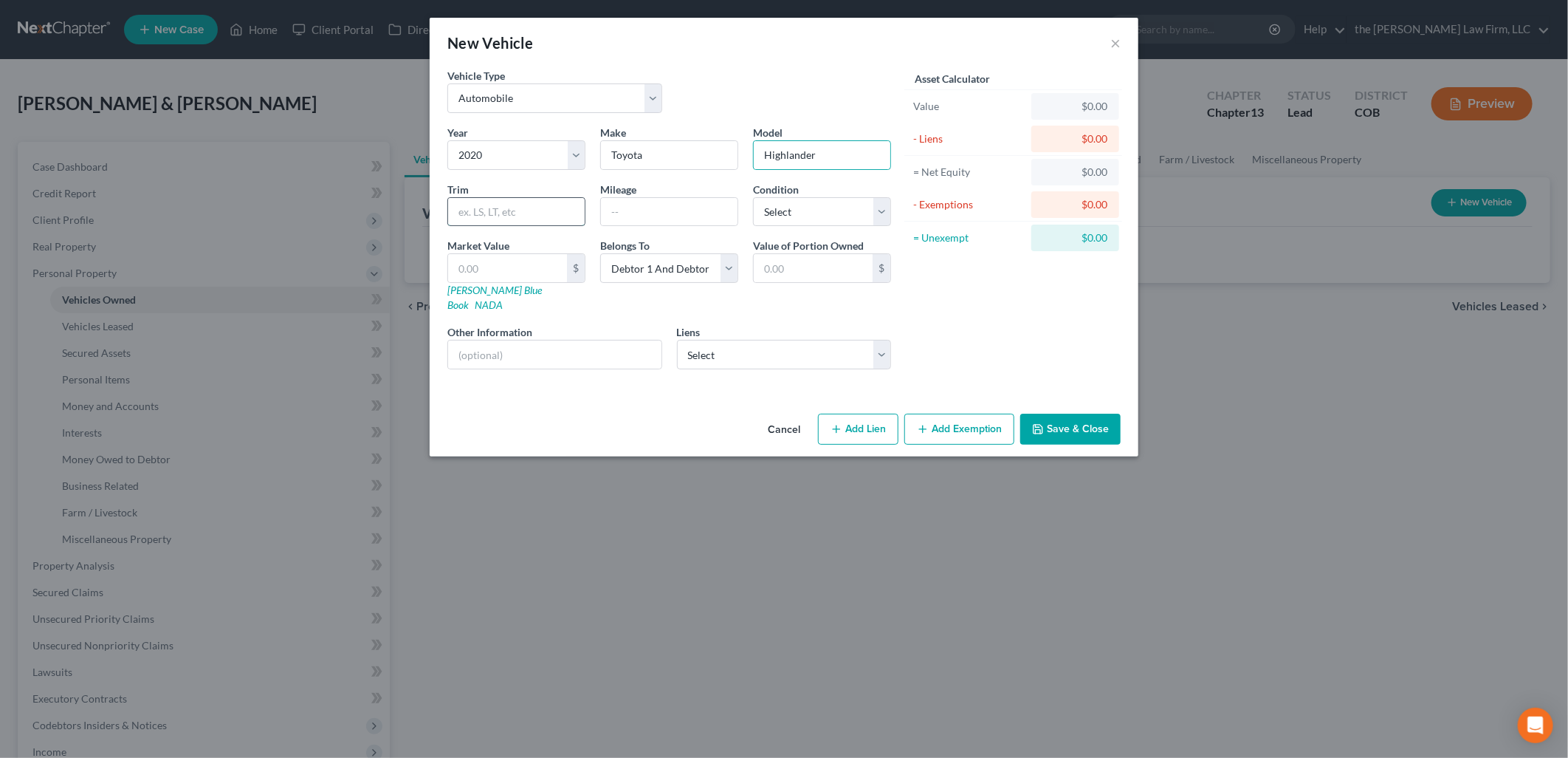
drag, startPoint x: 570, startPoint y: 213, endPoint x: 580, endPoint y: 210, distance: 10.4
click at [570, 213] on input "text" at bounding box center [516, 211] width 137 height 28
click at [646, 198] on input "text" at bounding box center [669, 211] width 137 height 28
type input "110450"
click at [763, 339] on select "Select Toyota Motor Credit - $8,026.00 Alliant Cu - $1,897.00 Arapahoe Credit U…" at bounding box center [784, 354] width 215 height 30
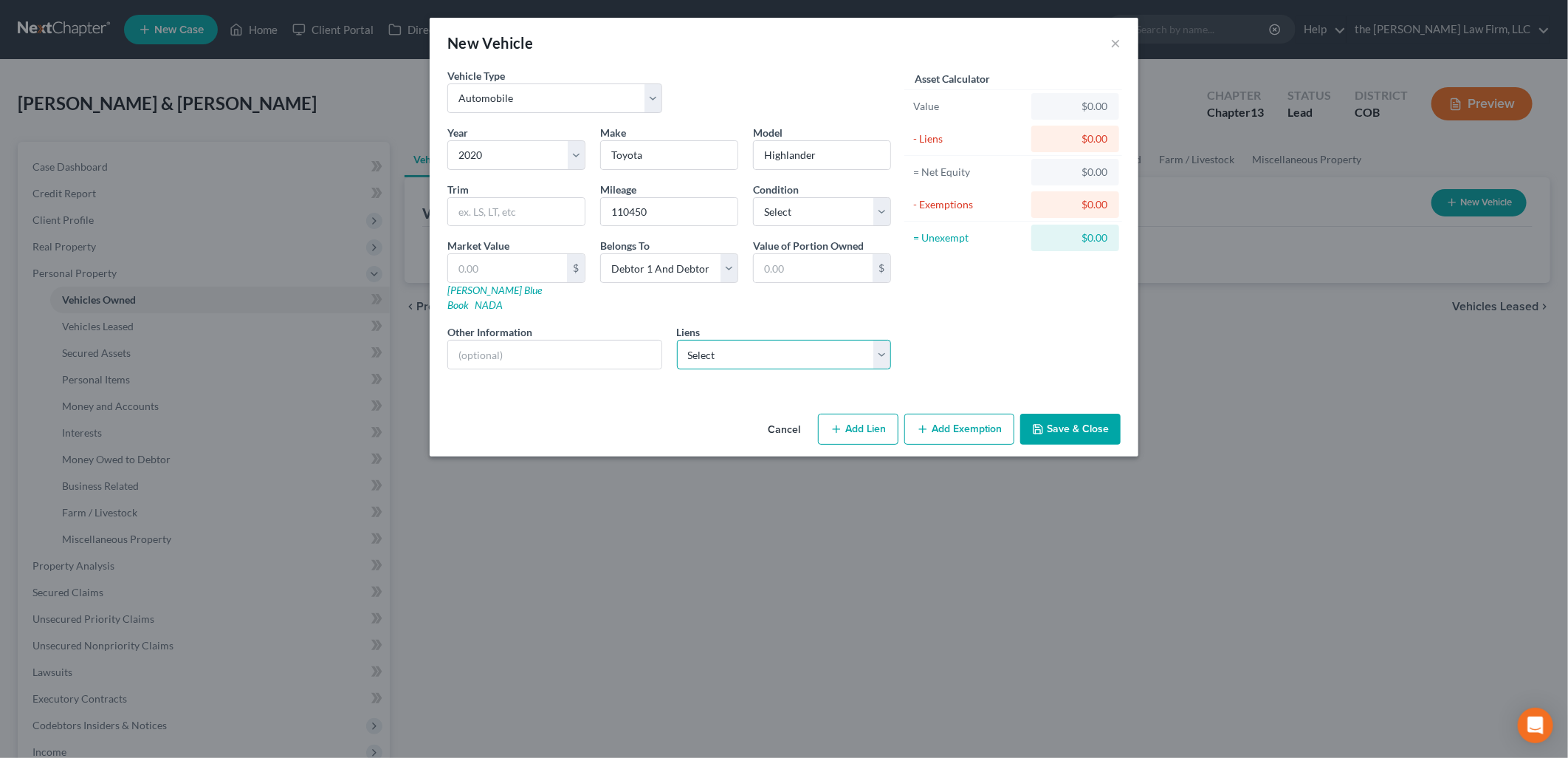
select select "0"
click at [677, 339] on select "Select Toyota Motor Credit - $8,026.00 Alliant Cu - $1,897.00 Arapahoe Credit U…" at bounding box center [784, 354] width 215 height 30
select select
select select "16"
select select "0"
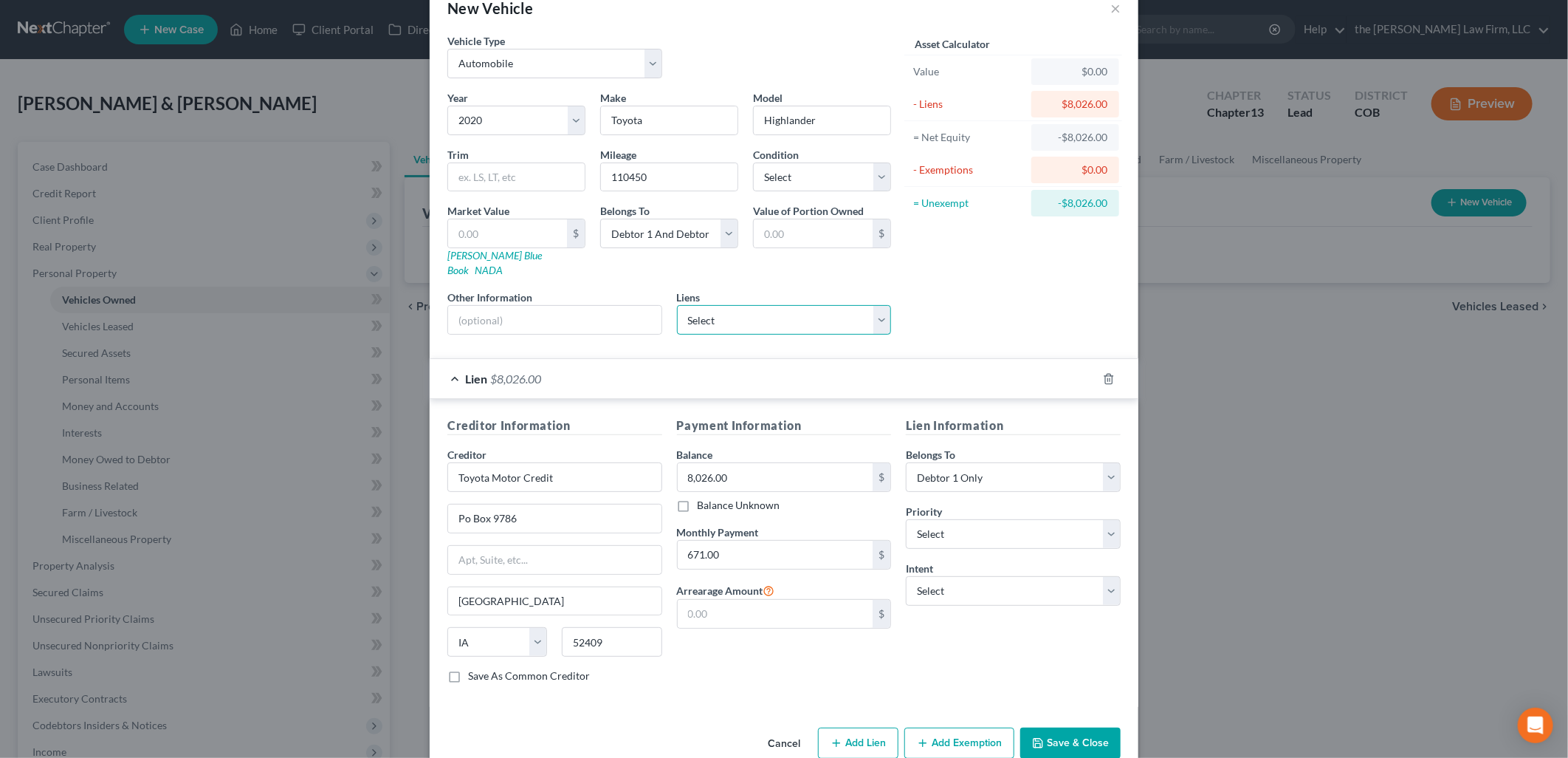
scroll to position [50, 0]
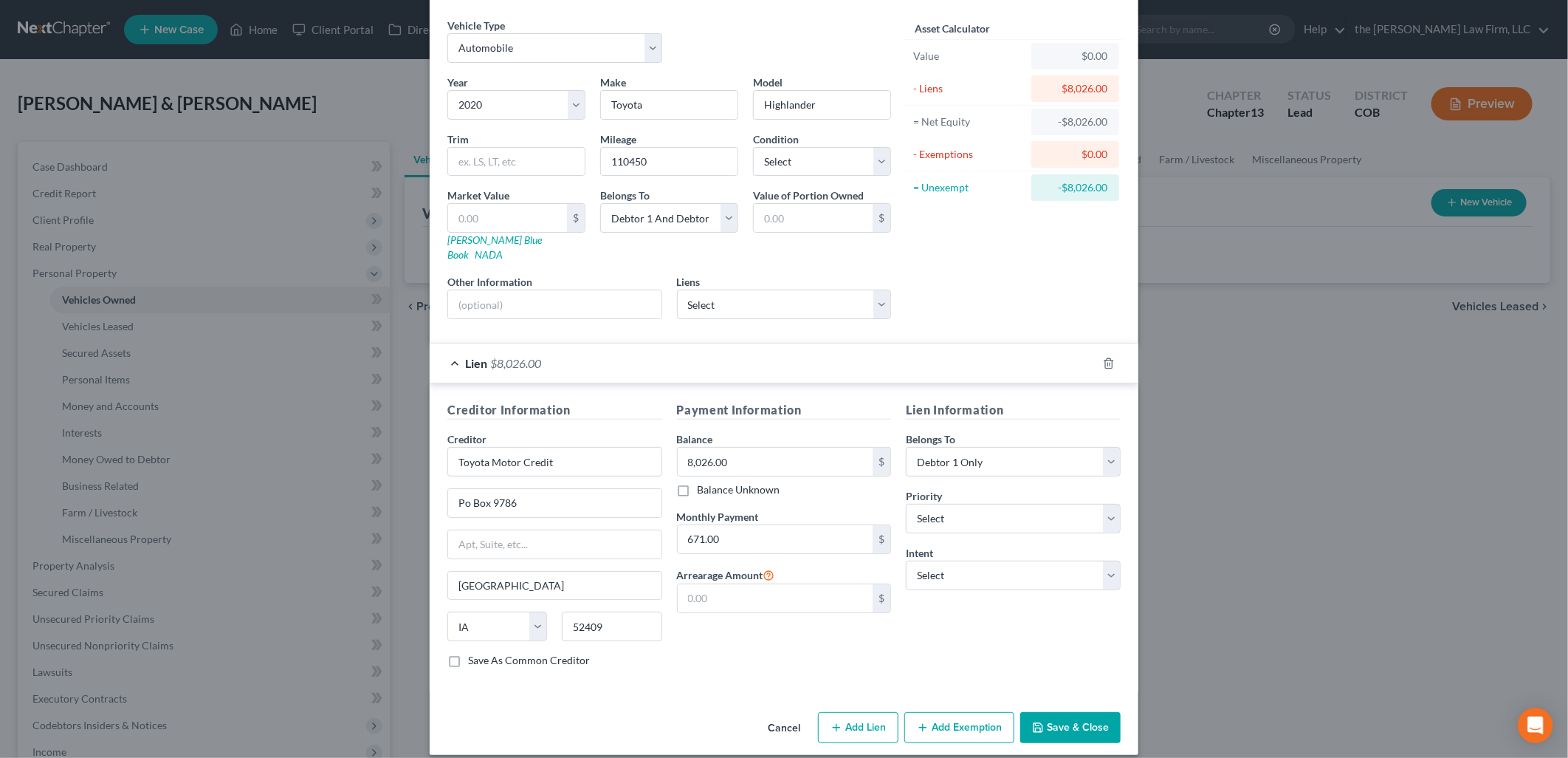
click at [1069, 712] on button "Save & Close" at bounding box center [1070, 727] width 100 height 31
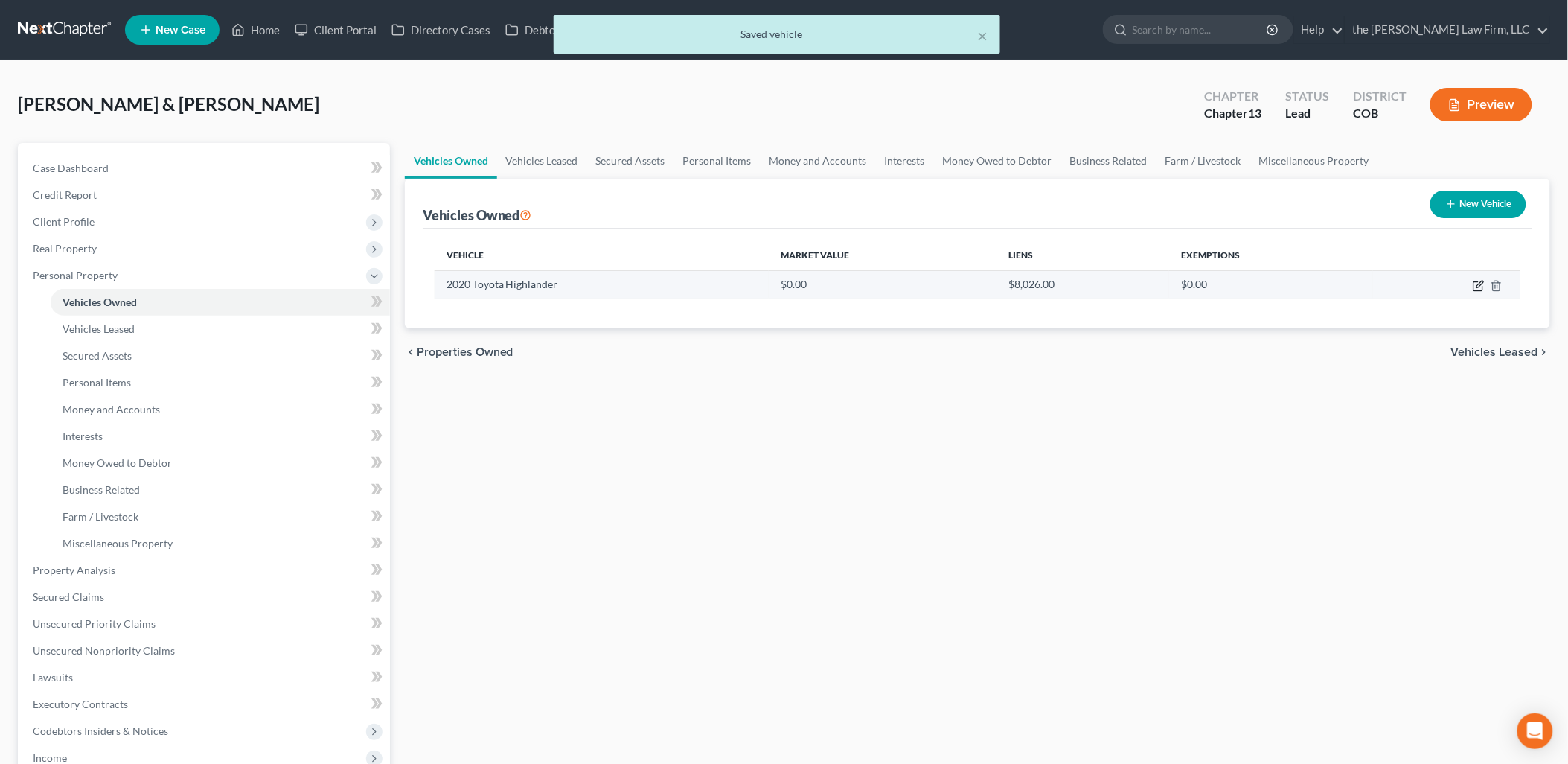
click at [1479, 285] on icon "button" at bounding box center [1479, 286] width 12 height 12
select select "0"
select select "6"
select select "2"
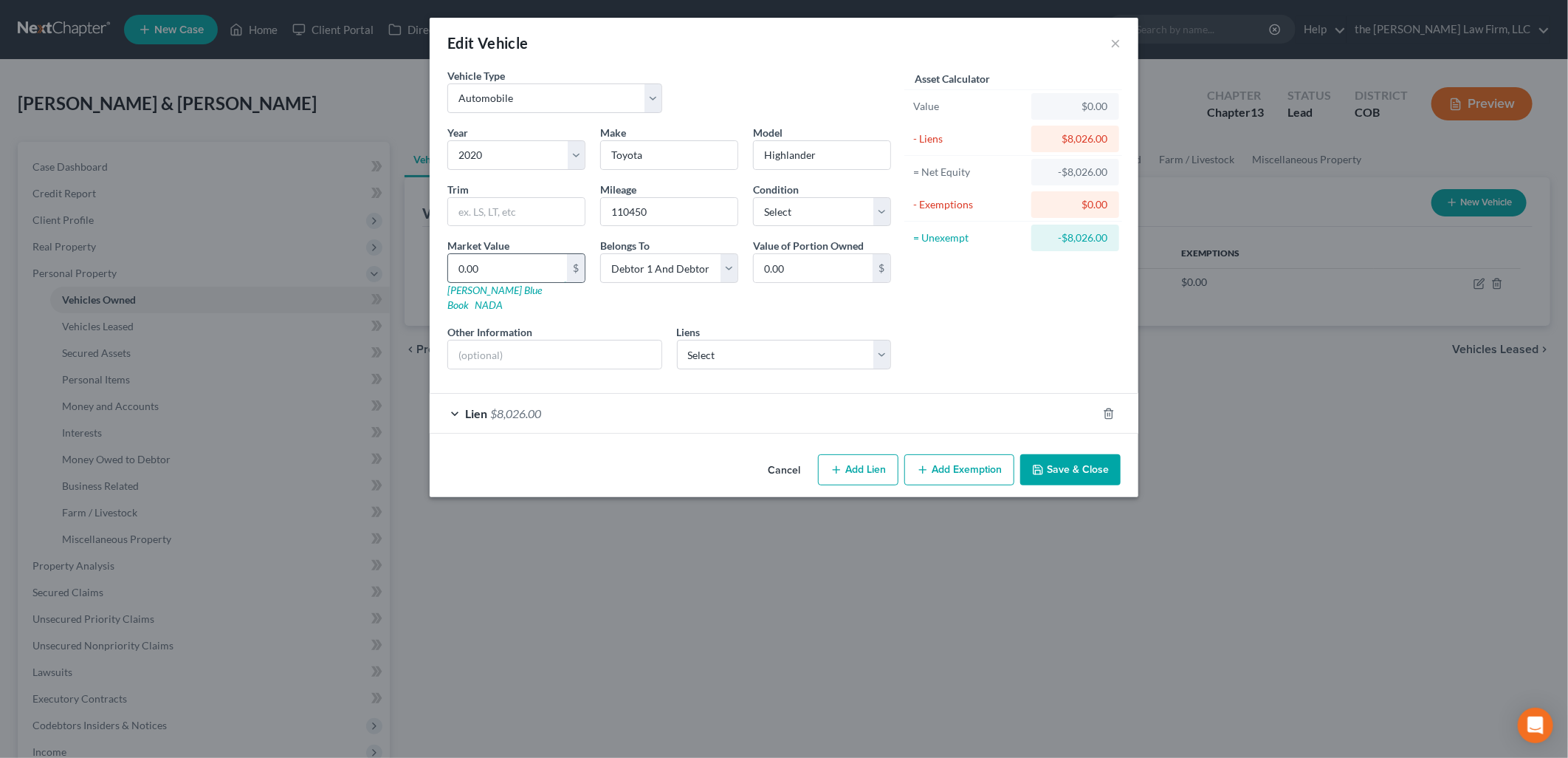
click at [528, 272] on input "0.00" at bounding box center [507, 268] width 119 height 28
type input "1"
type input "1.00"
type input "13"
type input "13.00"
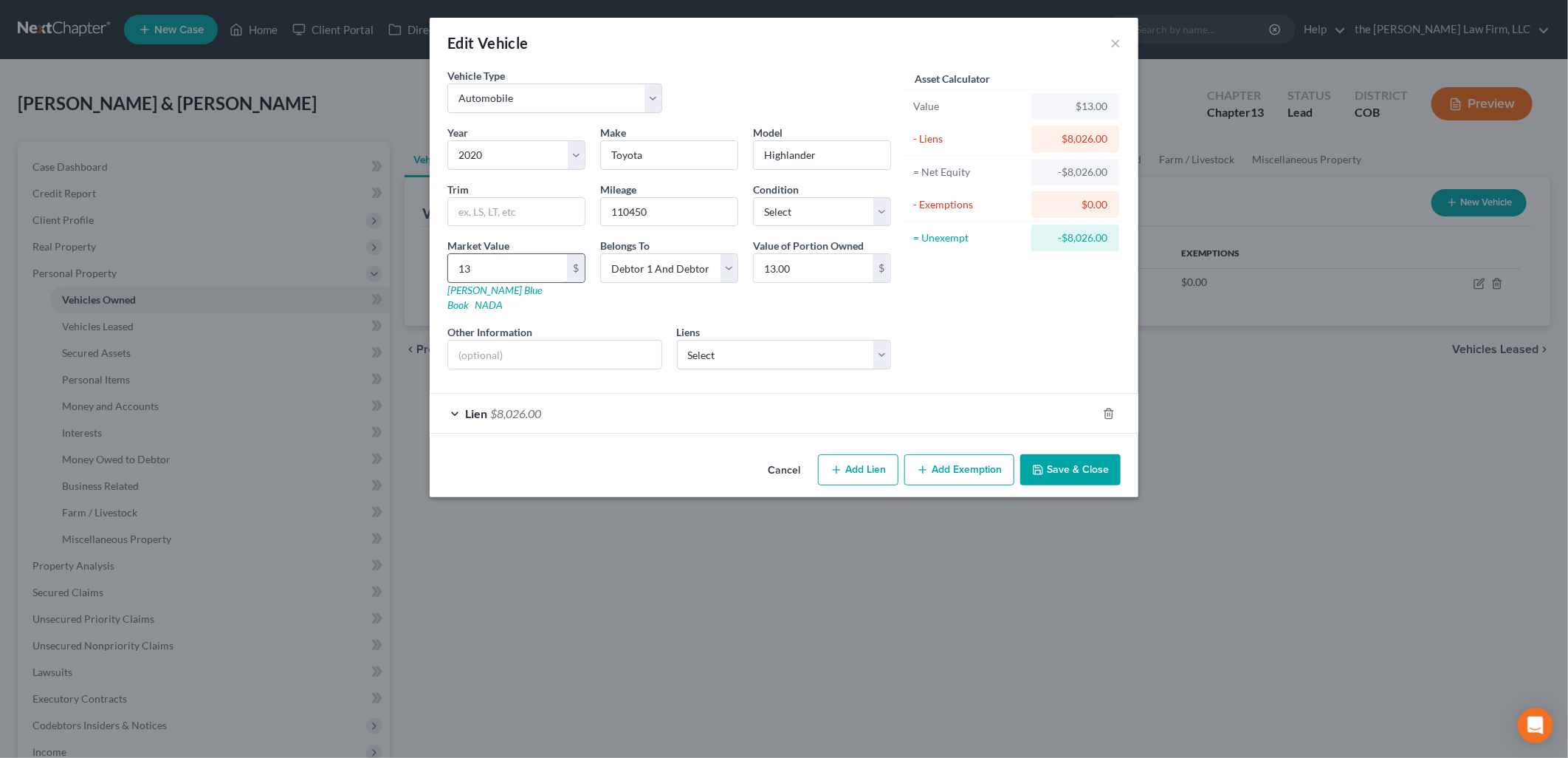
type input "132"
type input "132.00"
type input "1320"
type input "1,320.00"
type input "1,3200"
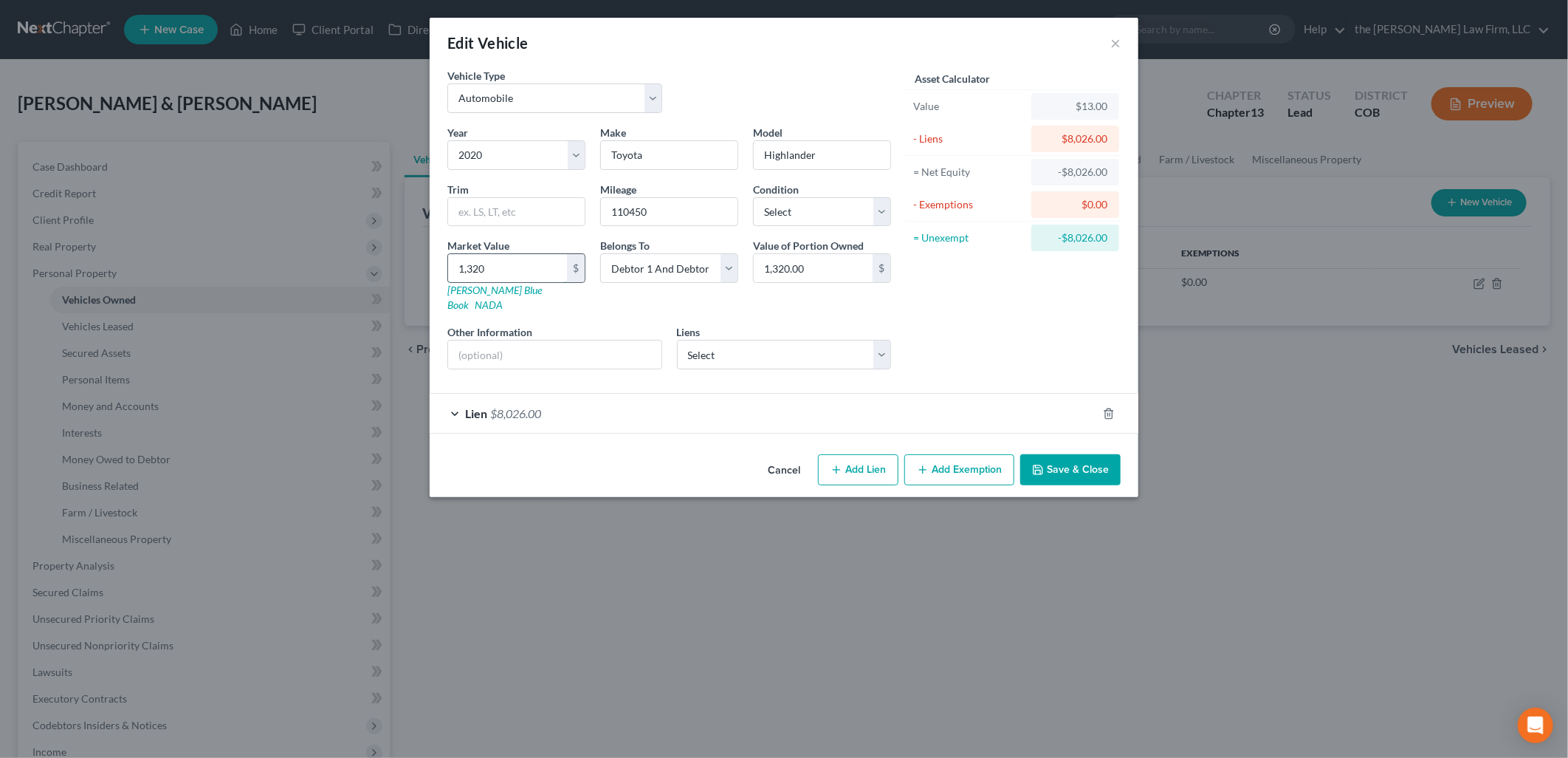
type input "13,200.00"
type input "13,200"
click at [1008, 323] on div "Asset Calculator Value $13,200.00 - Liens $8,026.00 = Net Equity -$7,894.00 - E…" at bounding box center [1014, 224] width 230 height 313
click at [948, 457] on button "Add Exemption" at bounding box center [960, 469] width 110 height 31
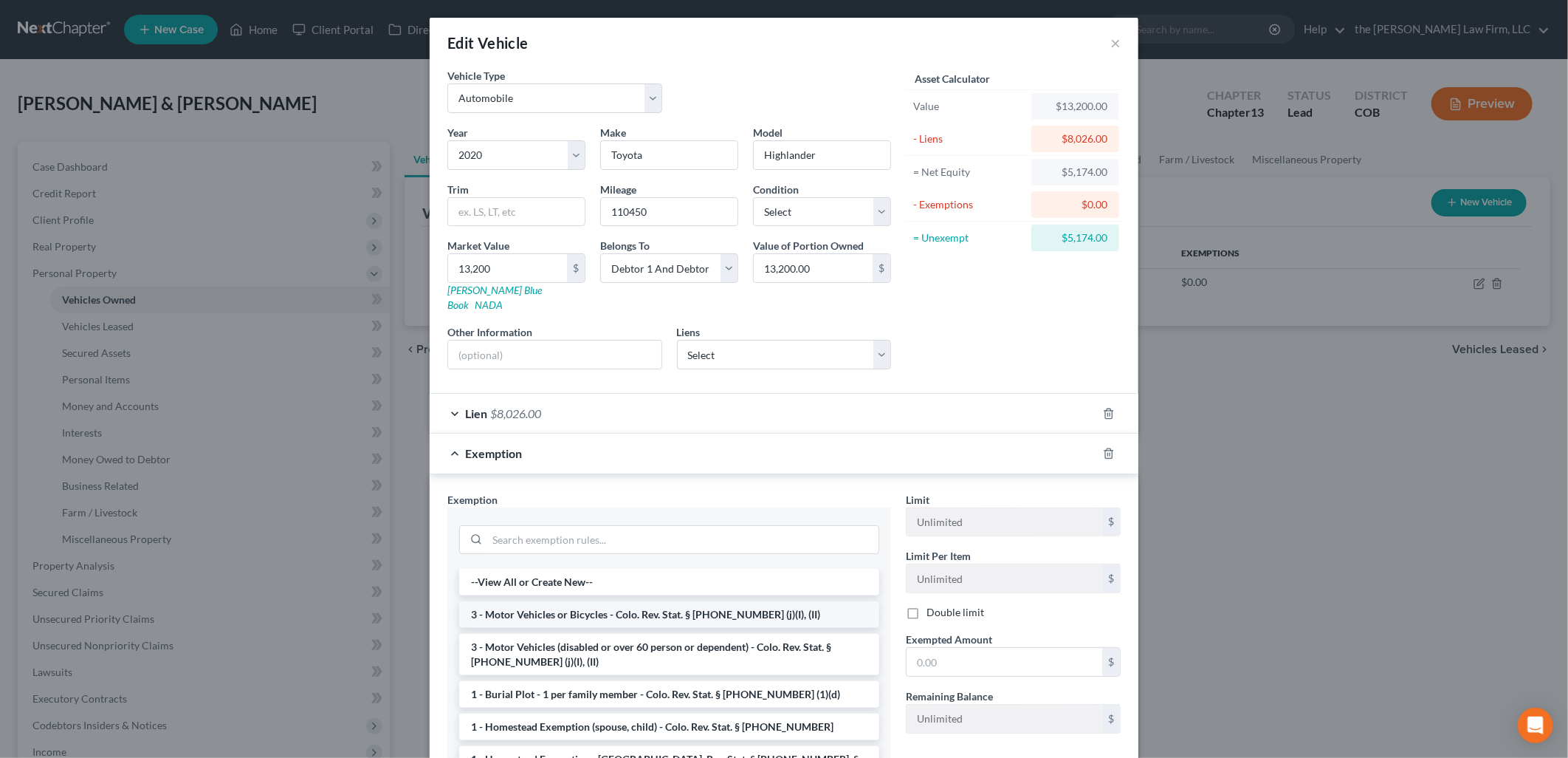
click at [602, 606] on li "3 - Motor Vehicles or Bicycles - Colo. Rev. Stat. § [PHONE_NUMBER] (j)(I), (II)" at bounding box center [669, 614] width 420 height 26
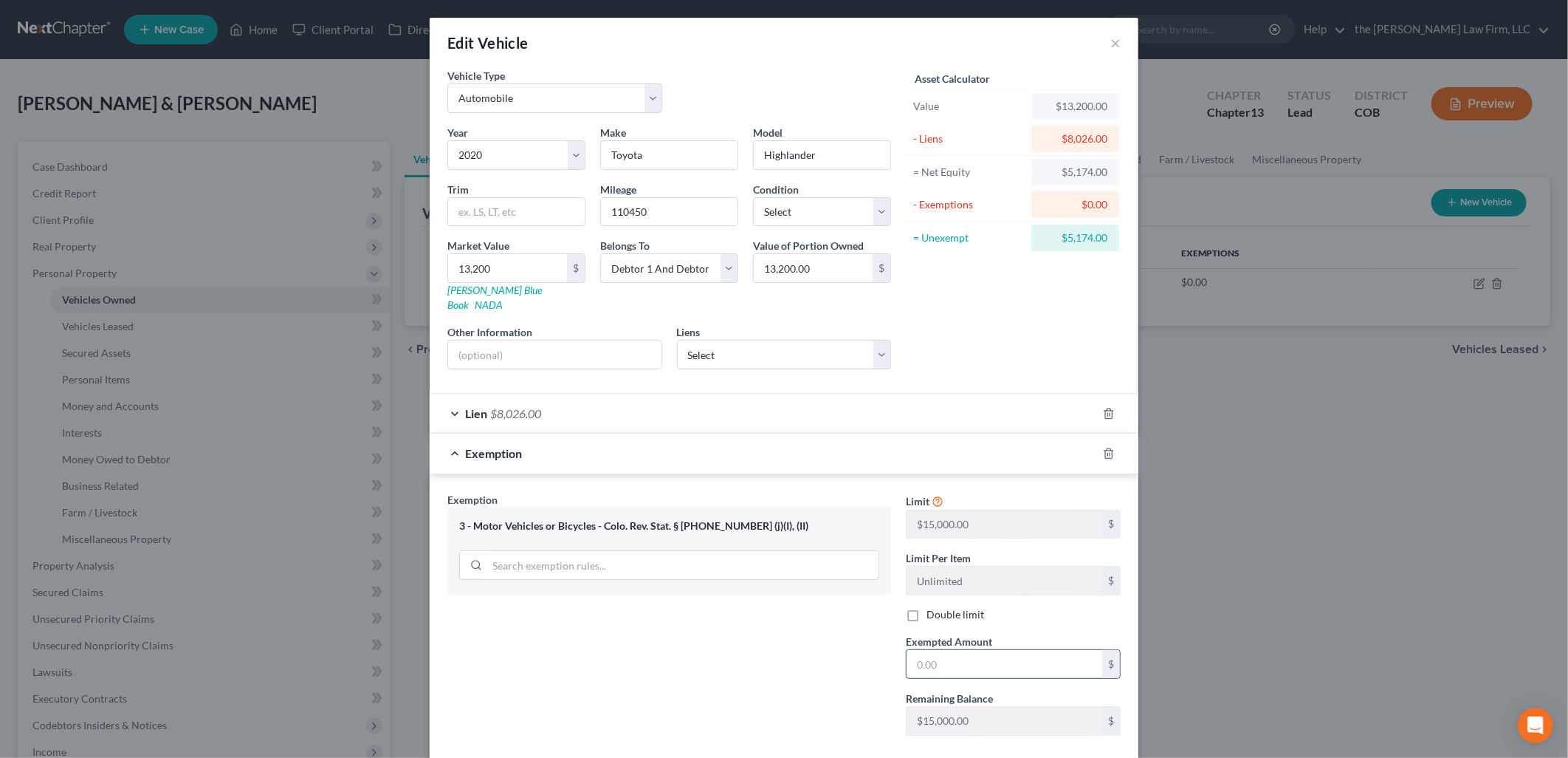
click at [985, 653] on input "text" at bounding box center [1004, 663] width 196 height 28
type input "5,174"
click at [827, 701] on div "Exemption Set must be selected for CA. Exemption * 3 - Motor Vehicles or Bicycl…" at bounding box center [668, 620] width 458 height 256
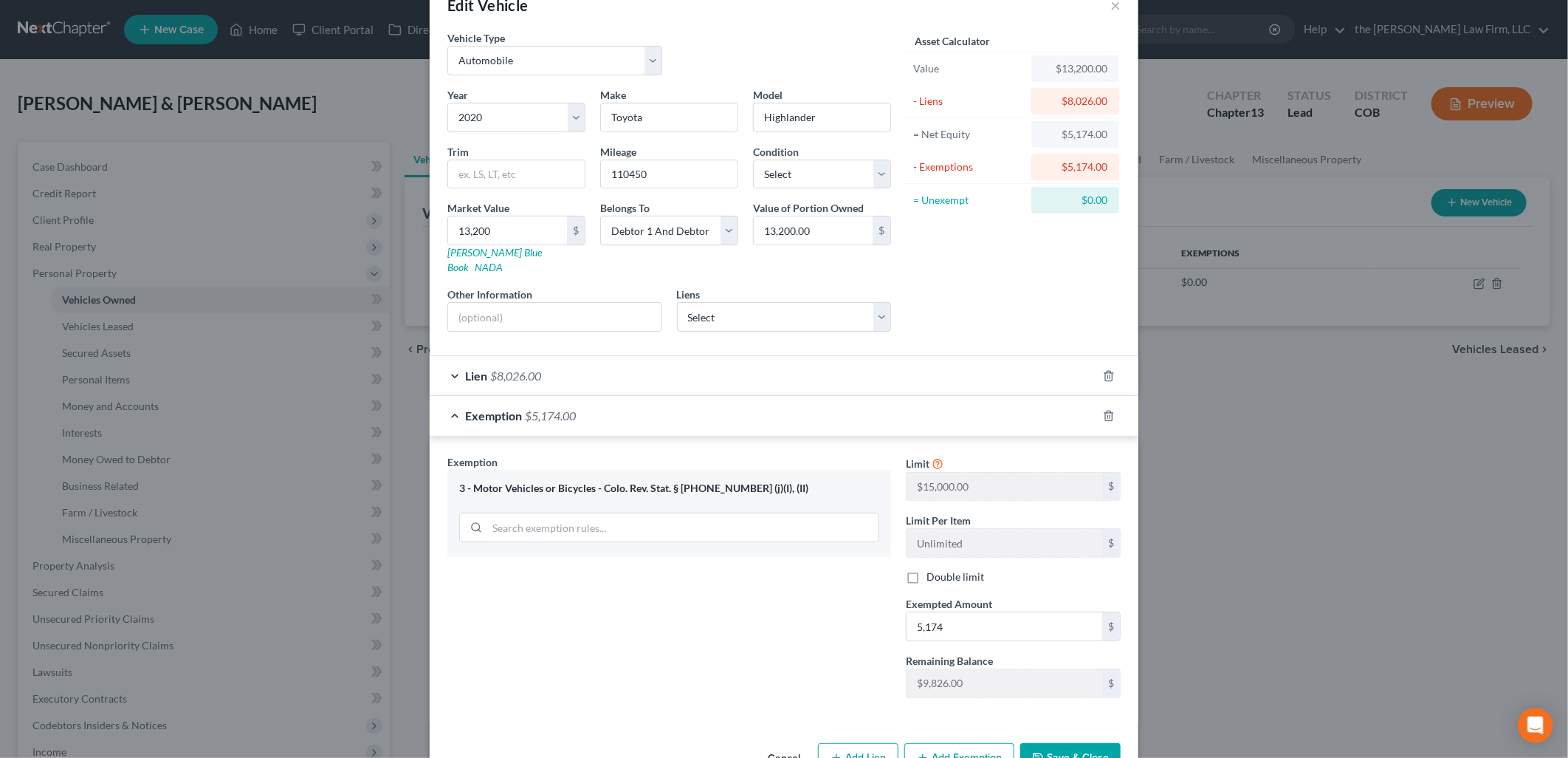
scroll to position [69, 0]
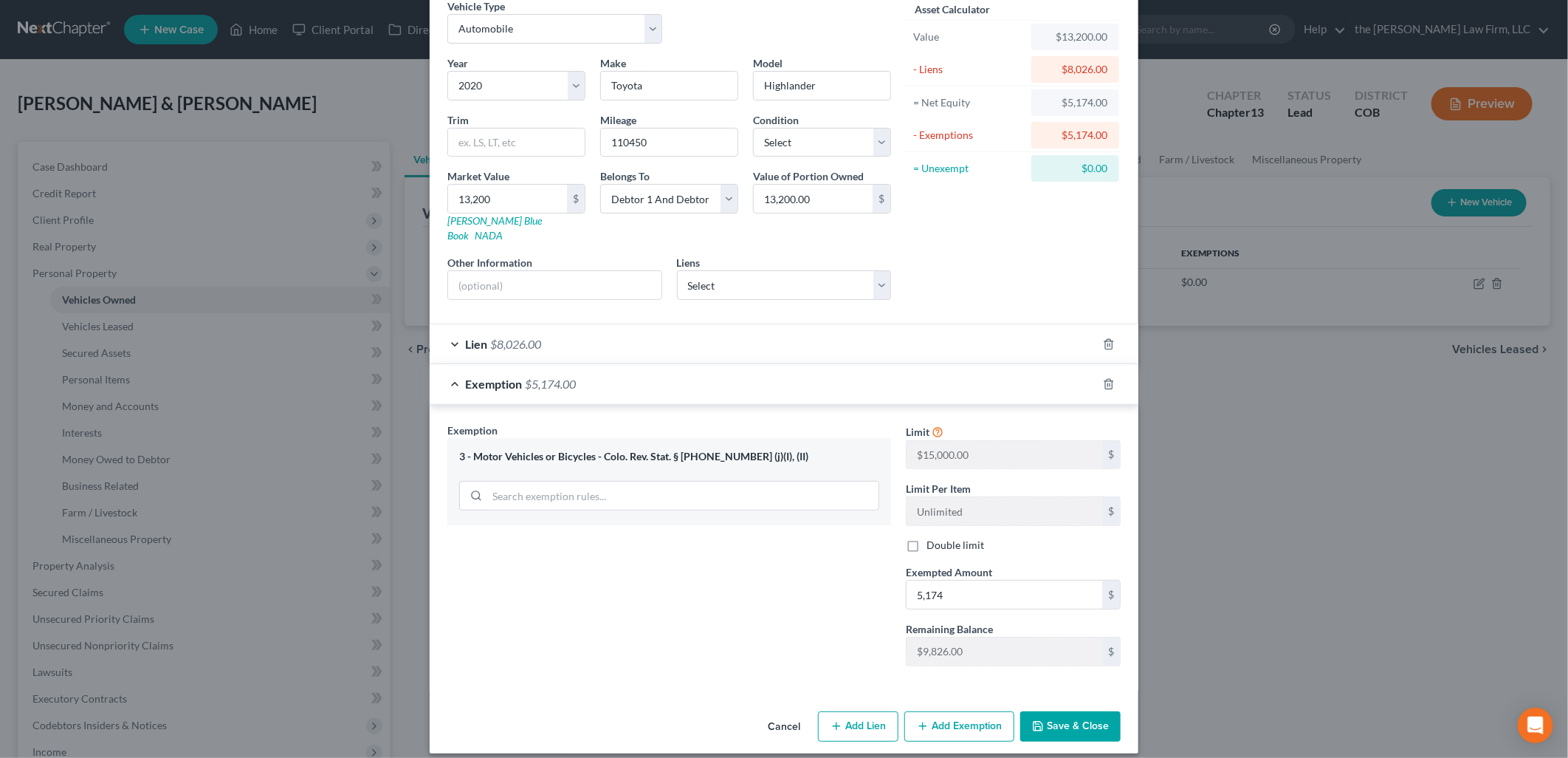
click at [1040, 712] on button "Save & Close" at bounding box center [1070, 727] width 100 height 31
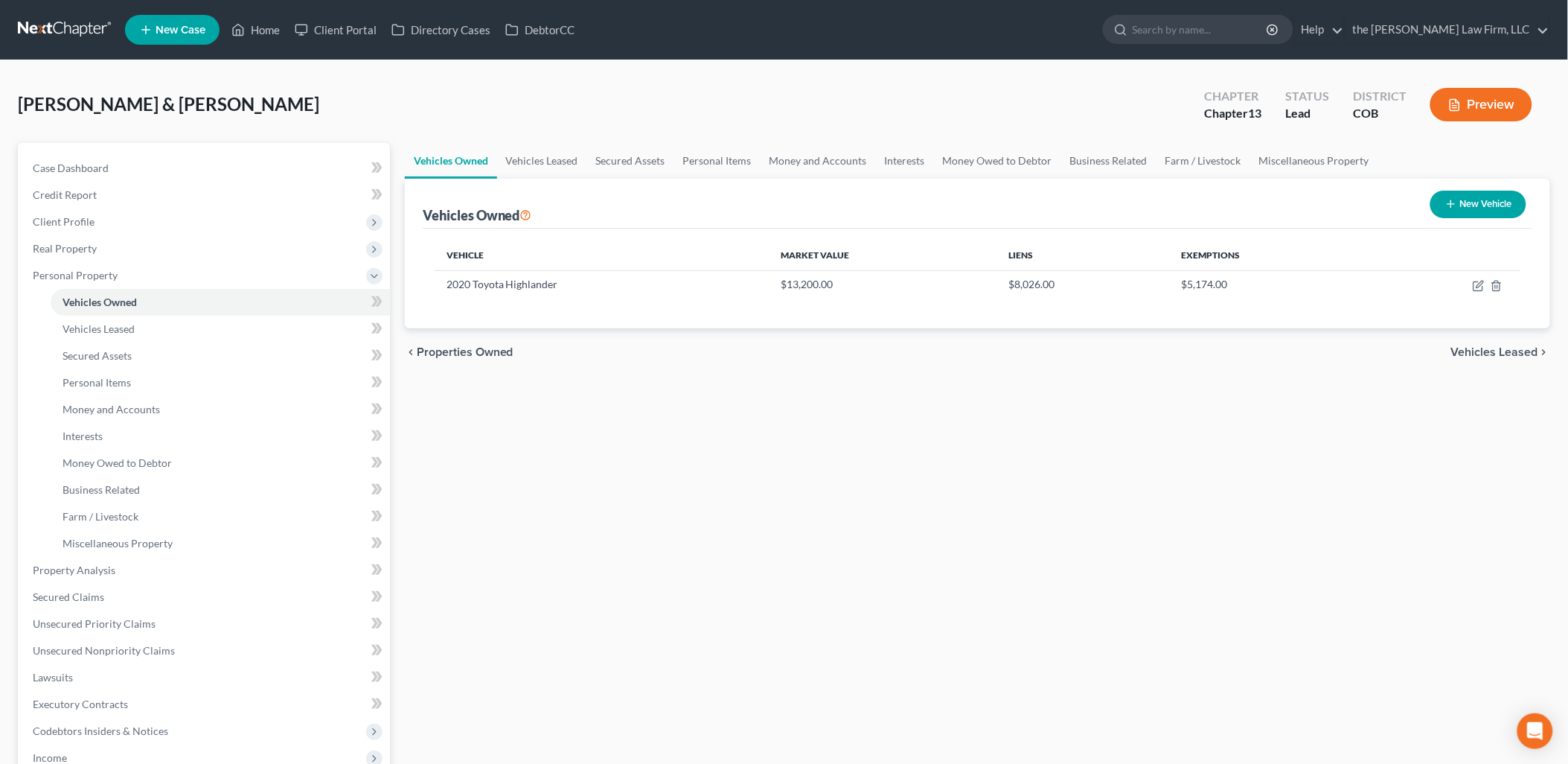
click at [1485, 192] on button "New Vehicle" at bounding box center [1479, 204] width 96 height 27
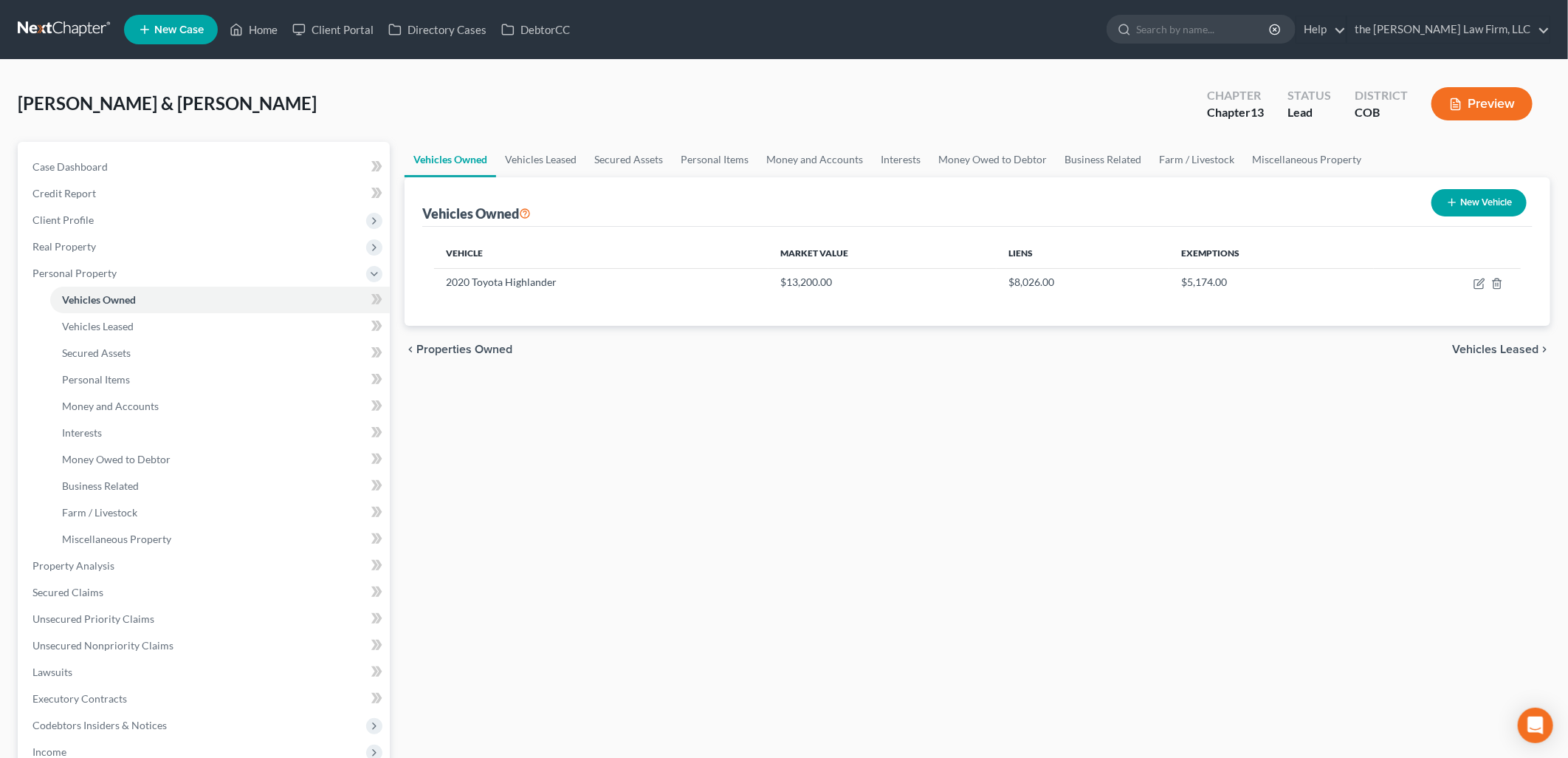
select select "0"
select select "2"
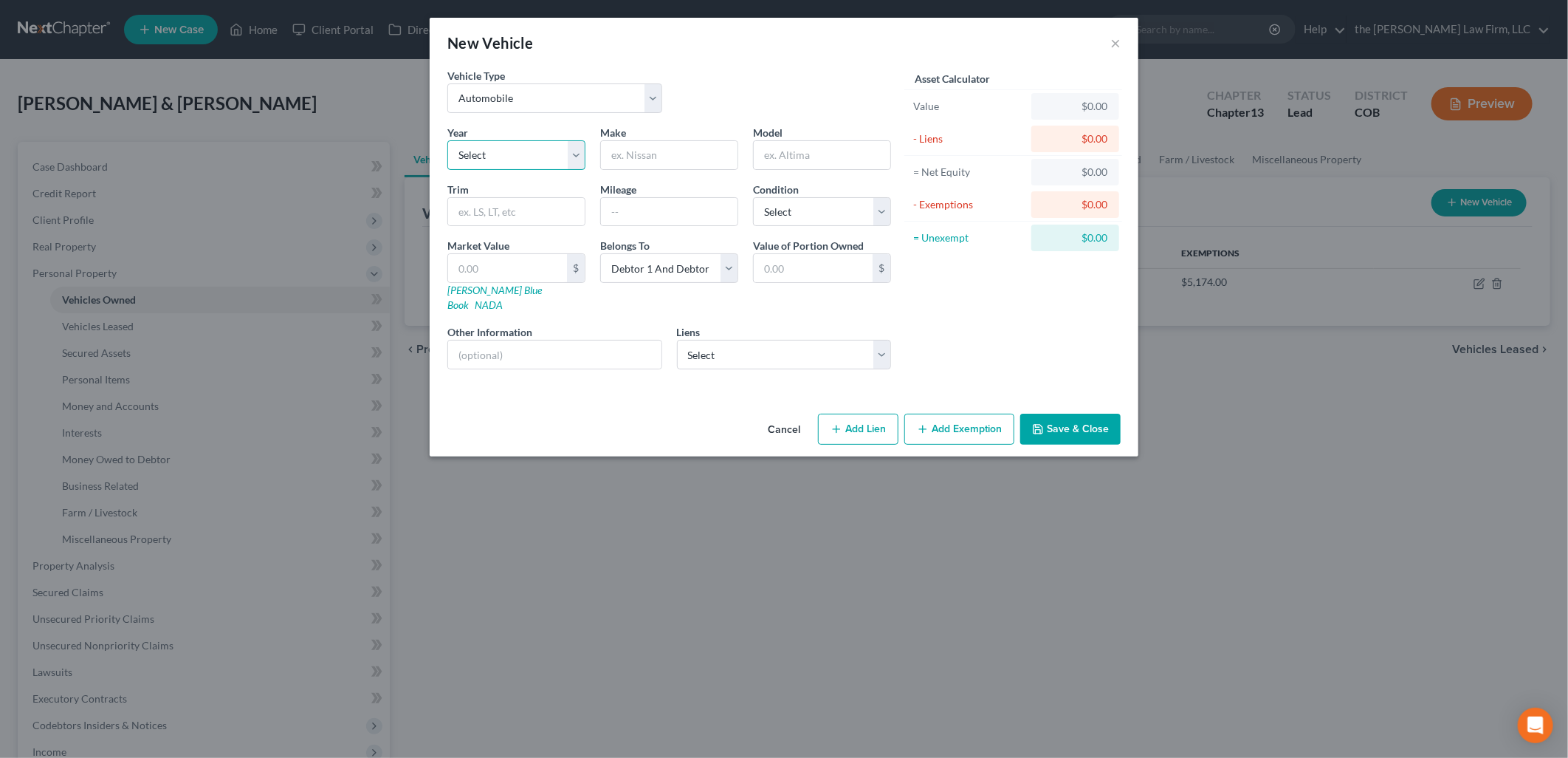
click at [504, 162] on select "Select 2026 2025 2024 2023 2022 2021 2020 2019 2018 2017 2016 2015 2014 2013 20…" at bounding box center [516, 154] width 138 height 30
select select "3"
click at [447, 140] on select "Select 2026 2025 2024 2023 2022 2021 2020 2019 2018 2017 2016 2015 2014 2013 20…" at bounding box center [516, 154] width 138 height 30
click at [645, 161] on input "text" at bounding box center [669, 154] width 137 height 28
type input "Jeep"
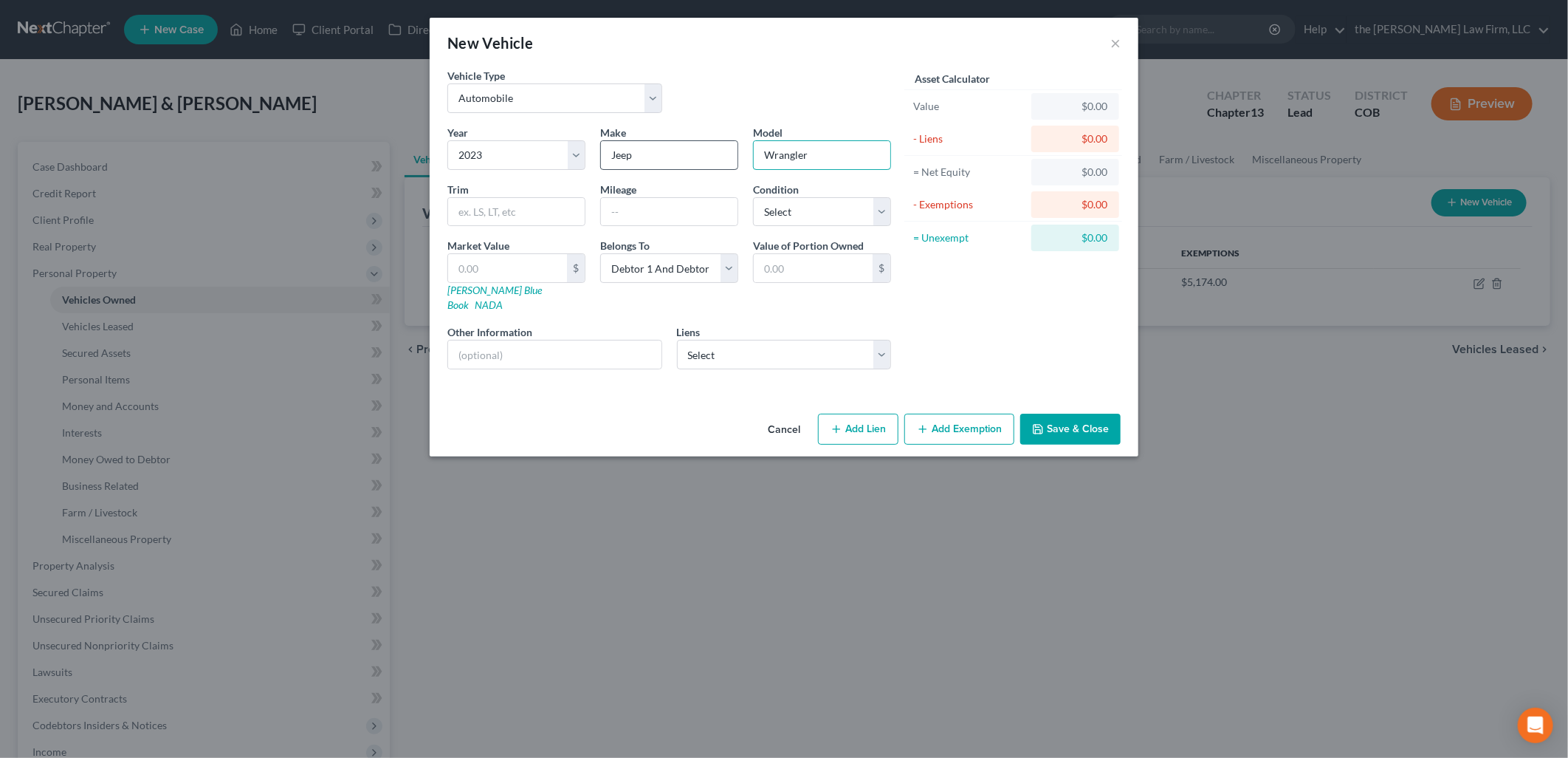
type input "Wrangler"
type input "39100"
select select "3"
type input "2"
type input "2.00"
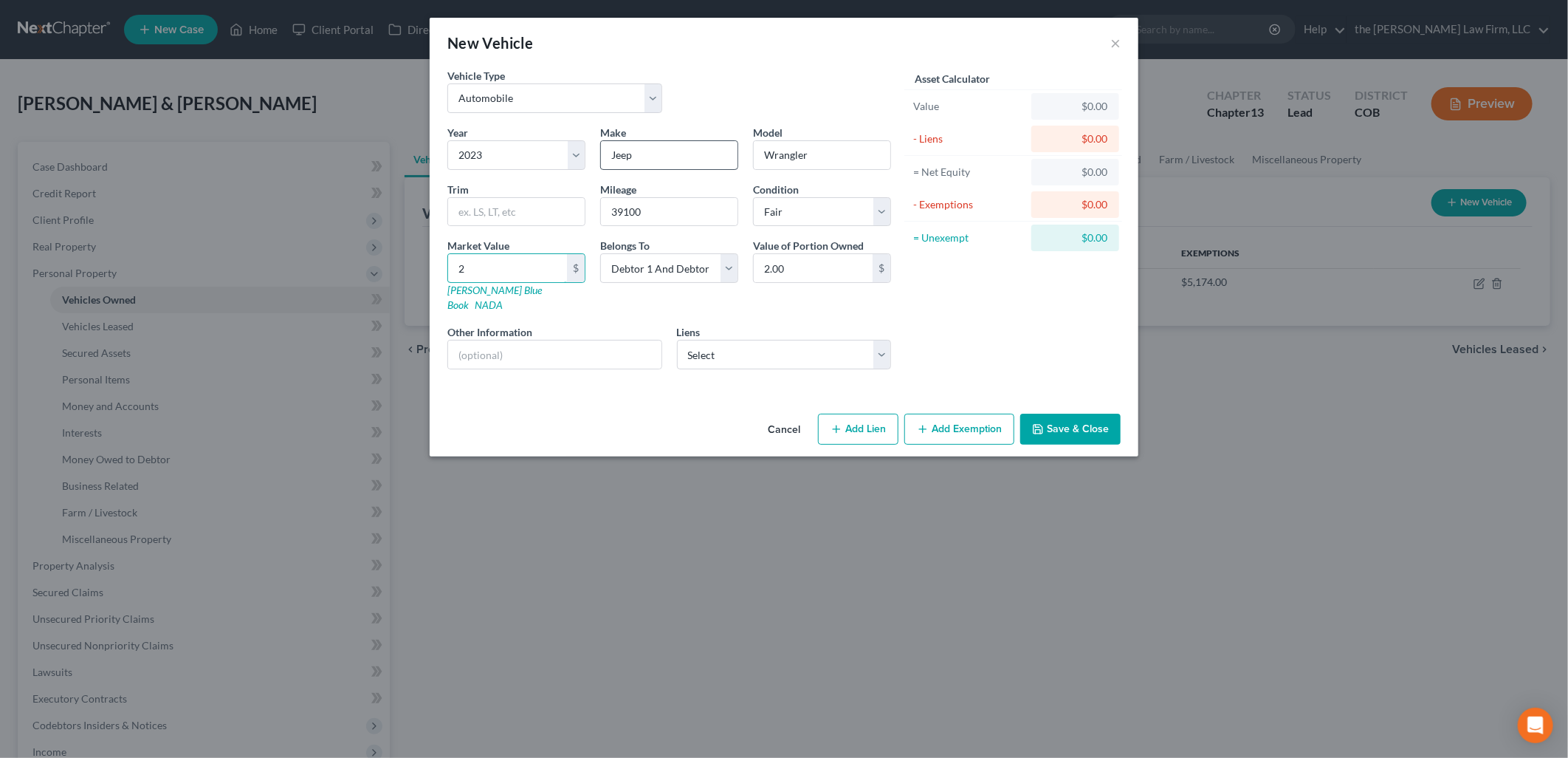
type input "22"
type input "22.00"
type input "224"
type input "224.00"
type input "2245"
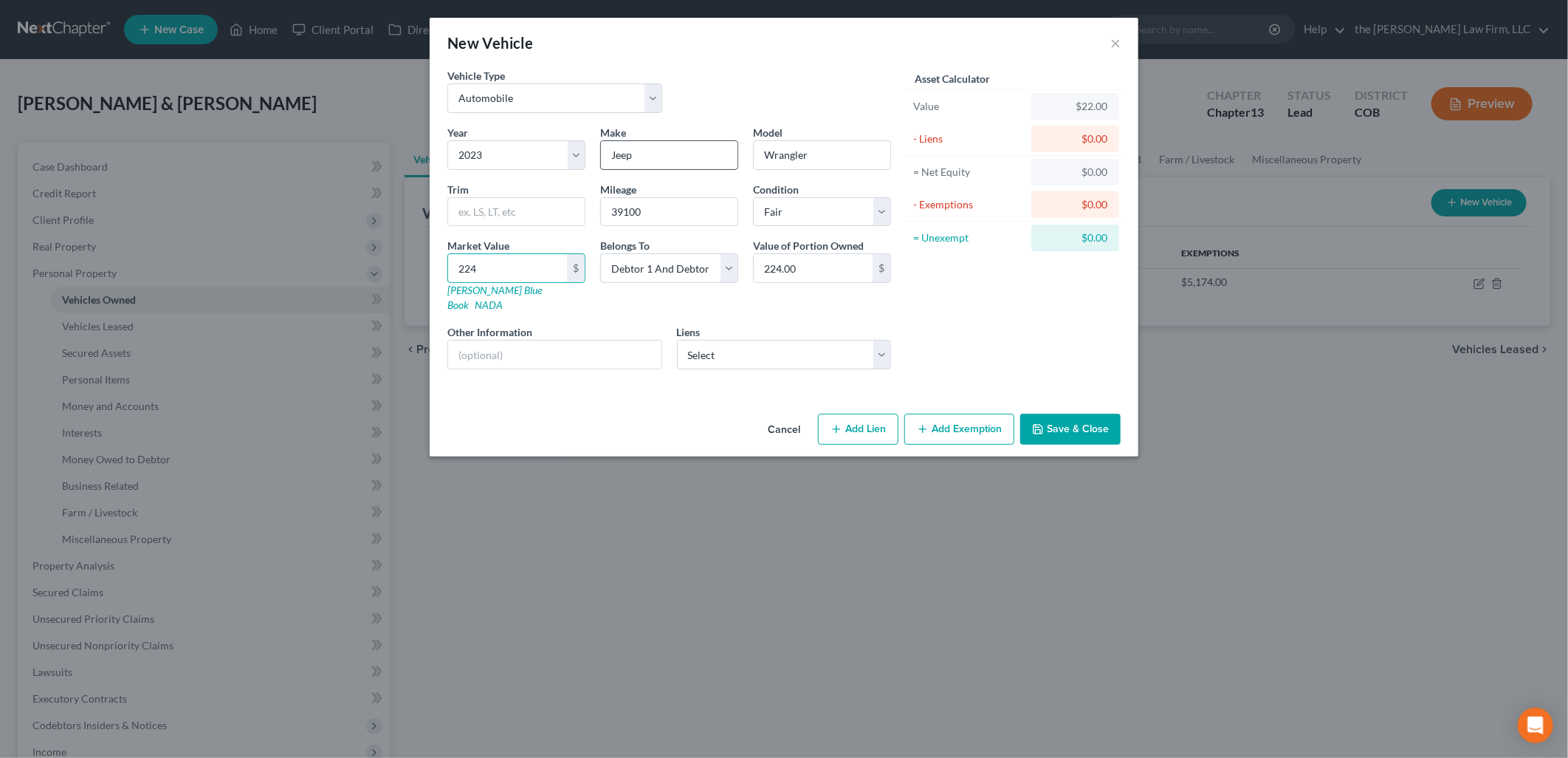
type input "2,245.00"
type input "2,2456"
type input "22,456.00"
type input "22,456"
click at [729, 342] on select "Select Alliant Cu - $1,897.00 Arapahoe Credit Unio - $0.00 Central Loan Admin &…" at bounding box center [784, 354] width 215 height 30
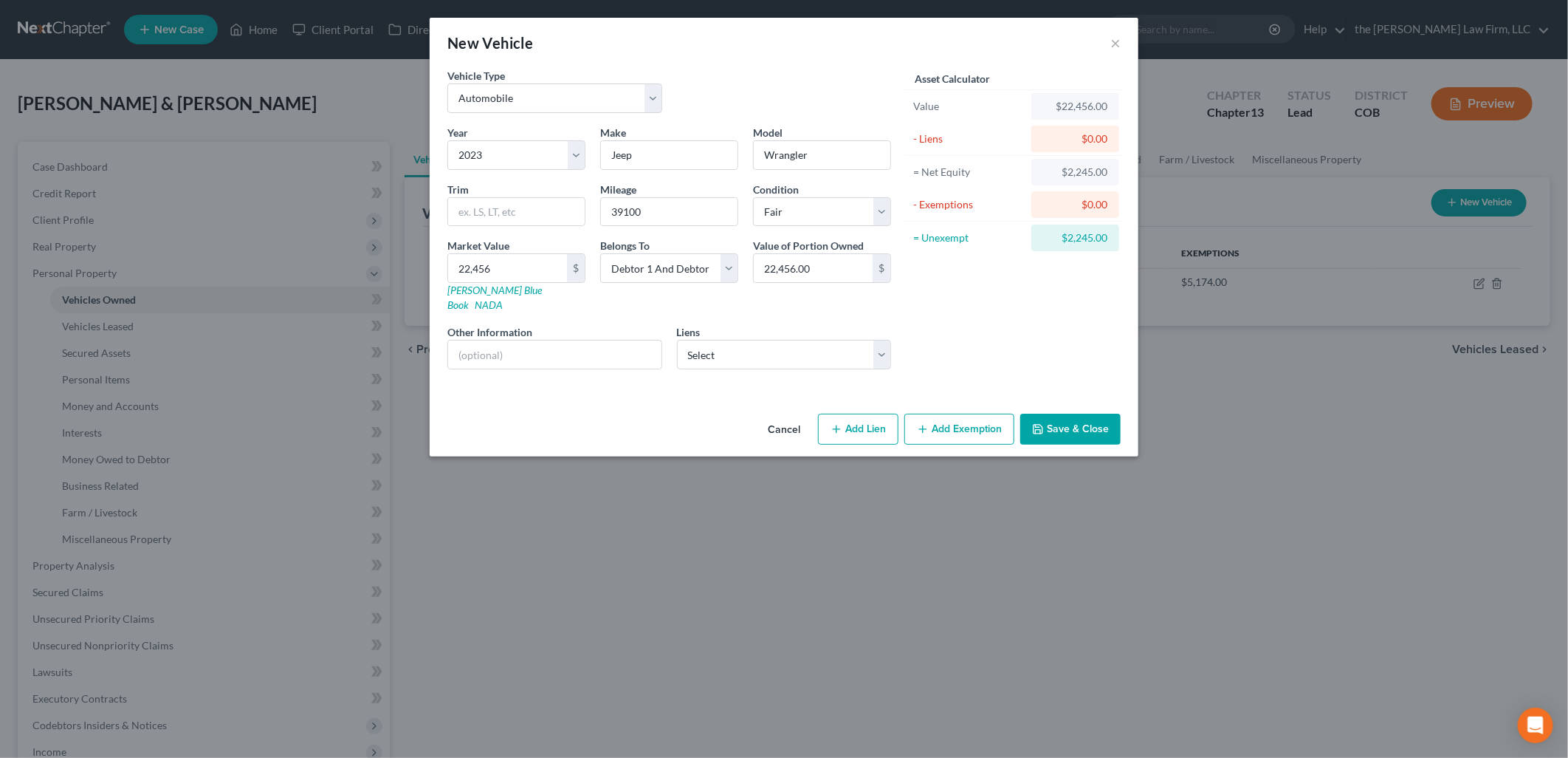
click at [1021, 337] on div "Asset Calculator Value $22,456.00 - Liens $0.00 = Net Equity $2,245.00 - Exempt…" at bounding box center [1014, 224] width 230 height 313
click at [851, 414] on button "Add Lien" at bounding box center [857, 429] width 80 height 31
select select "2"
select select "0"
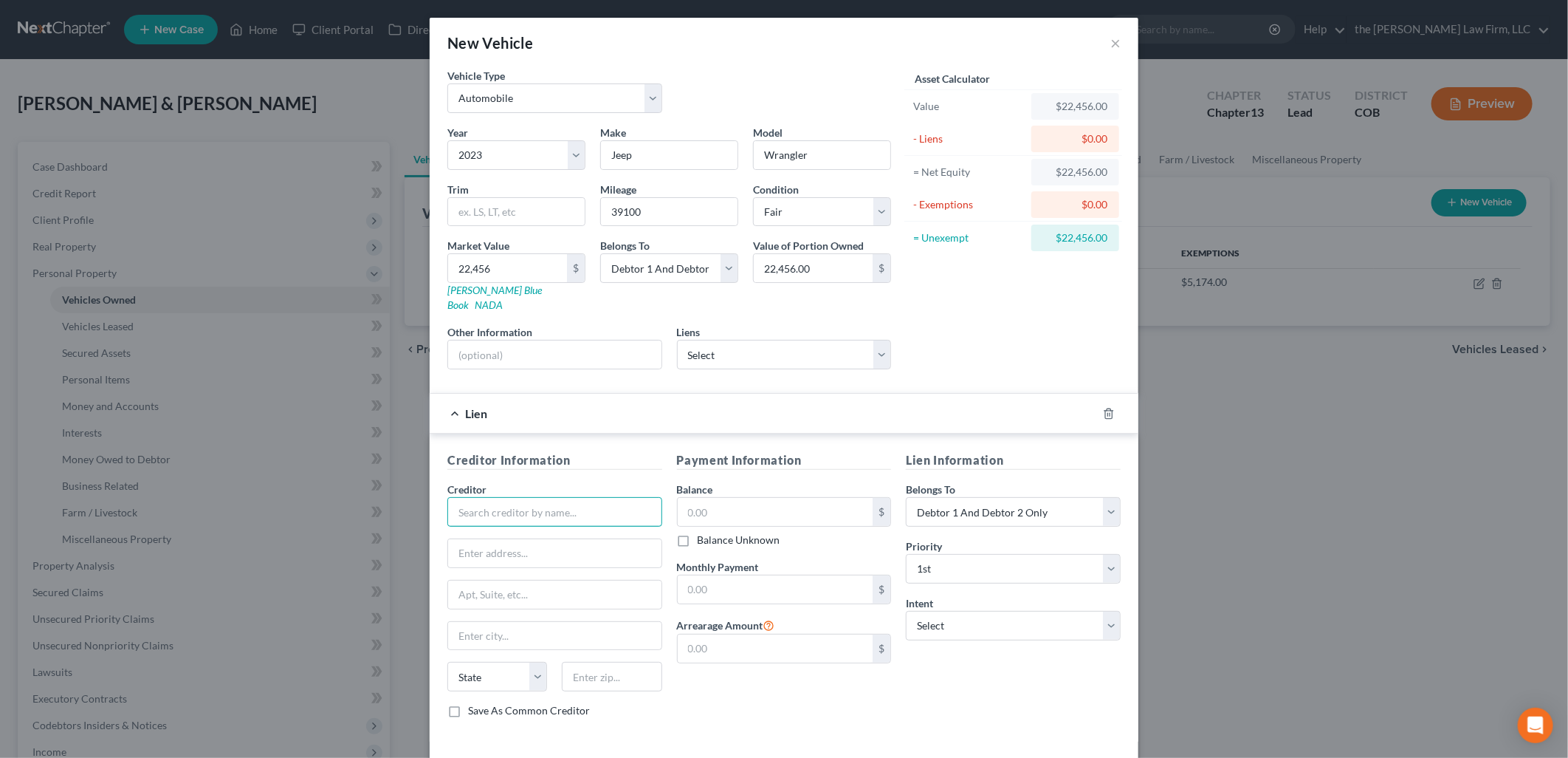
click at [505, 505] on input "text" at bounding box center [554, 512] width 215 height 30
type input "Exeter Financial"
type input "PO Box 650598"
type input "D"
type input "75265"
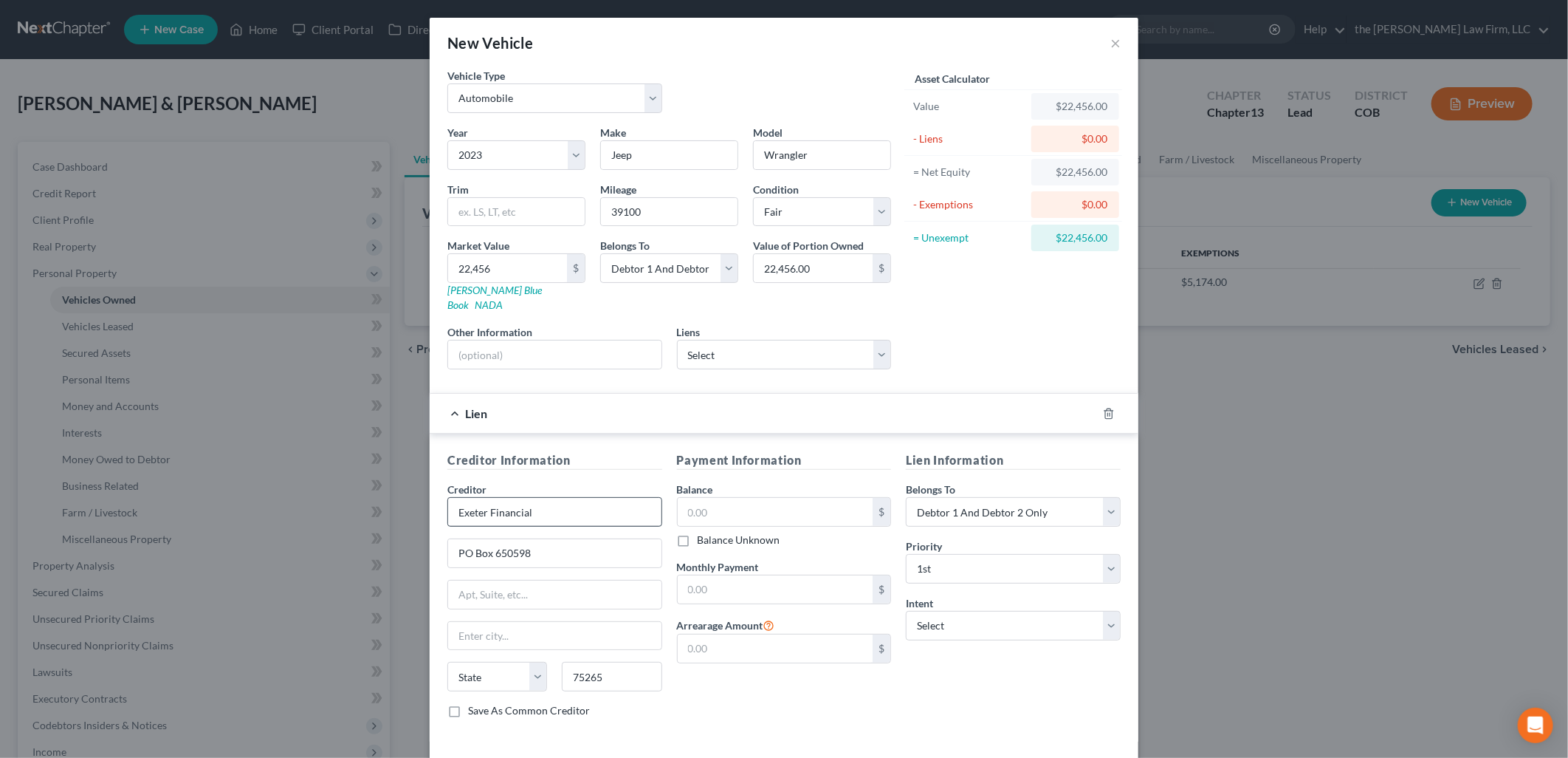
type input "[GEOGRAPHIC_DATA]"
select select "45"
click at [723, 497] on div "$" at bounding box center [784, 512] width 215 height 30
click at [723, 505] on input "text" at bounding box center [776, 512] width 196 height 28
click at [994, 658] on div "Lien Information Belongs To * Select Debtor 1 Only Debtor 2 Only Debtor 1 And D…" at bounding box center [1014, 591] width 230 height 279
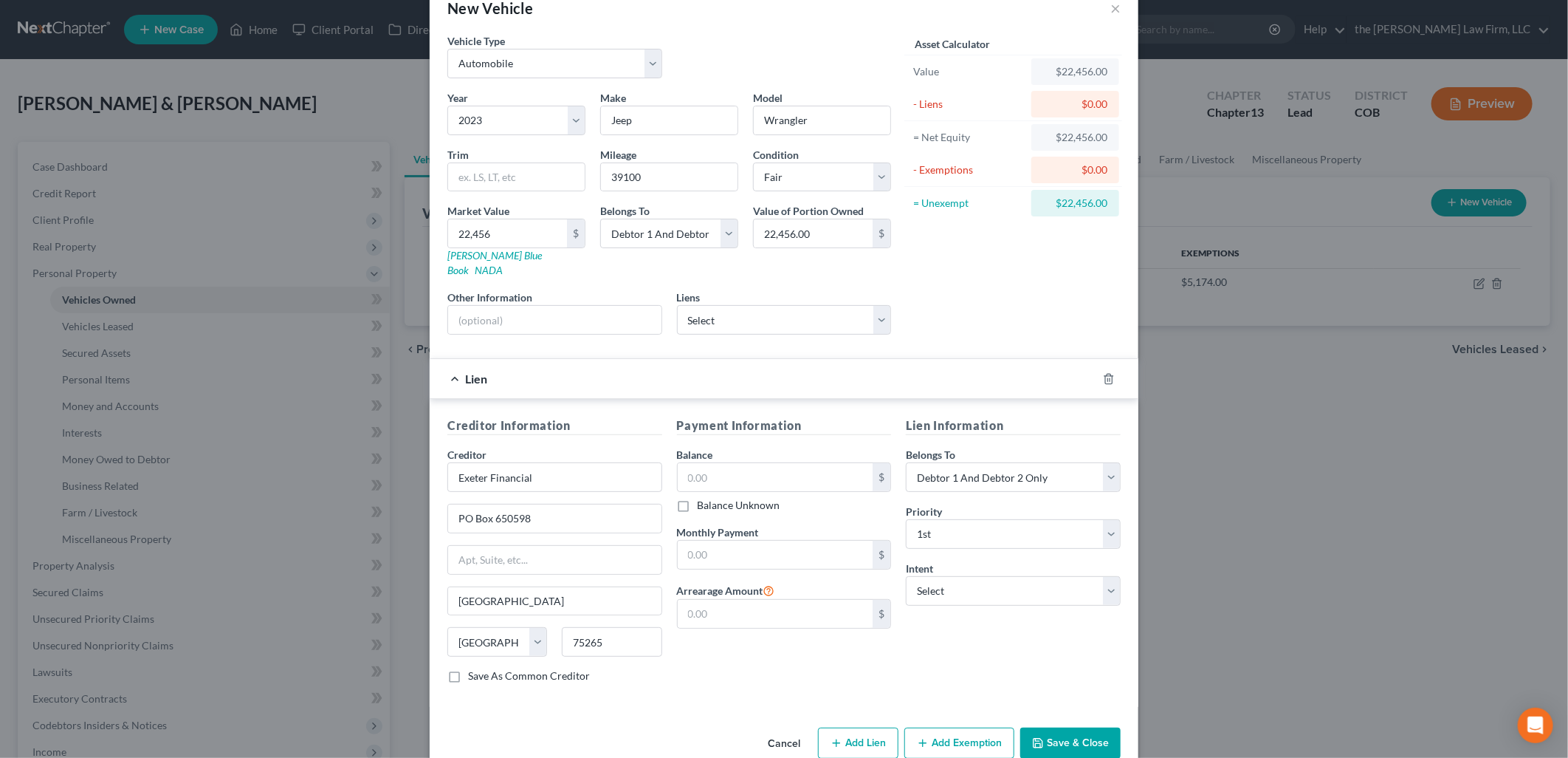
scroll to position [50, 0]
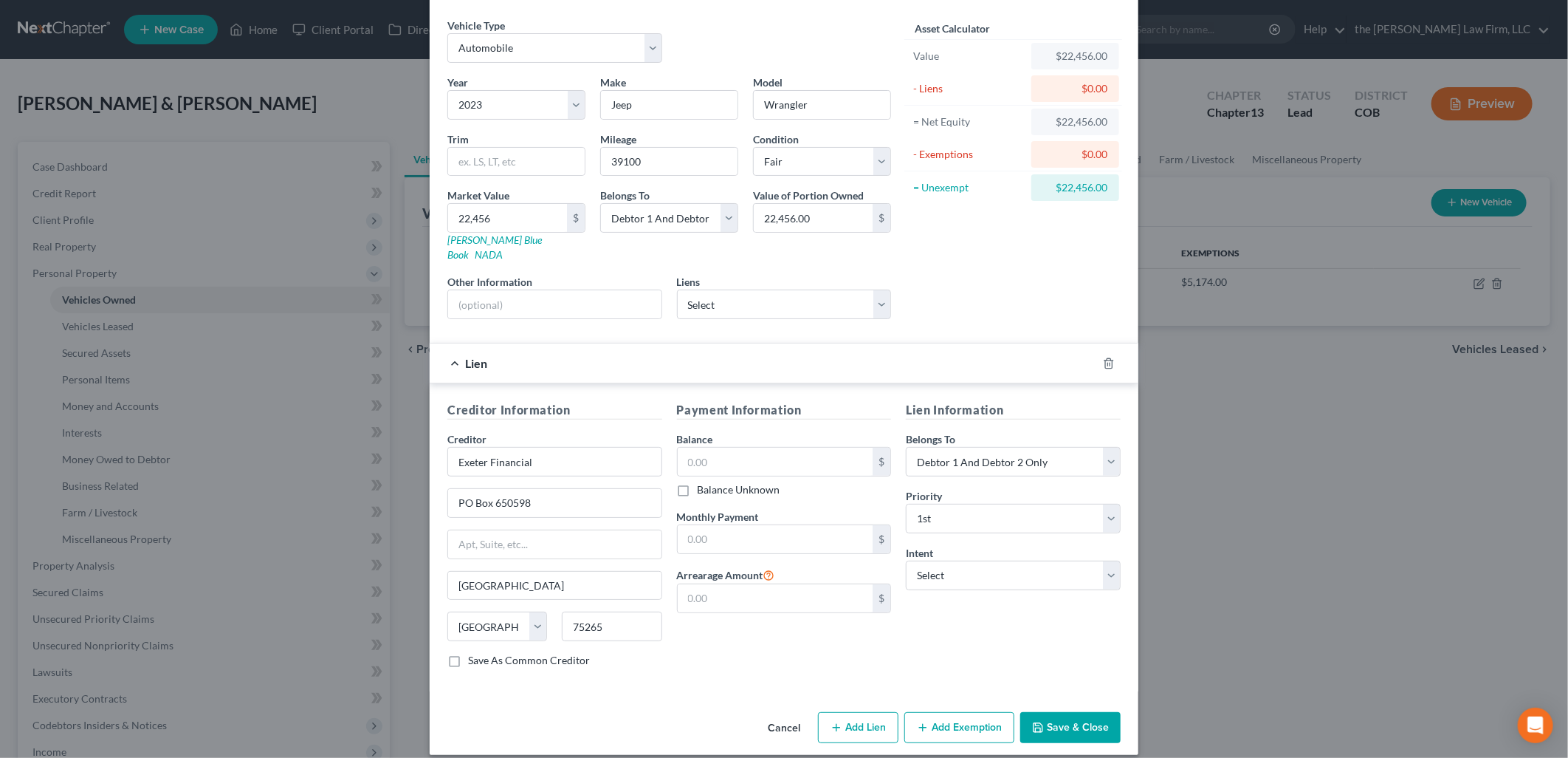
click at [1079, 712] on button "Save & Close" at bounding box center [1070, 727] width 100 height 31
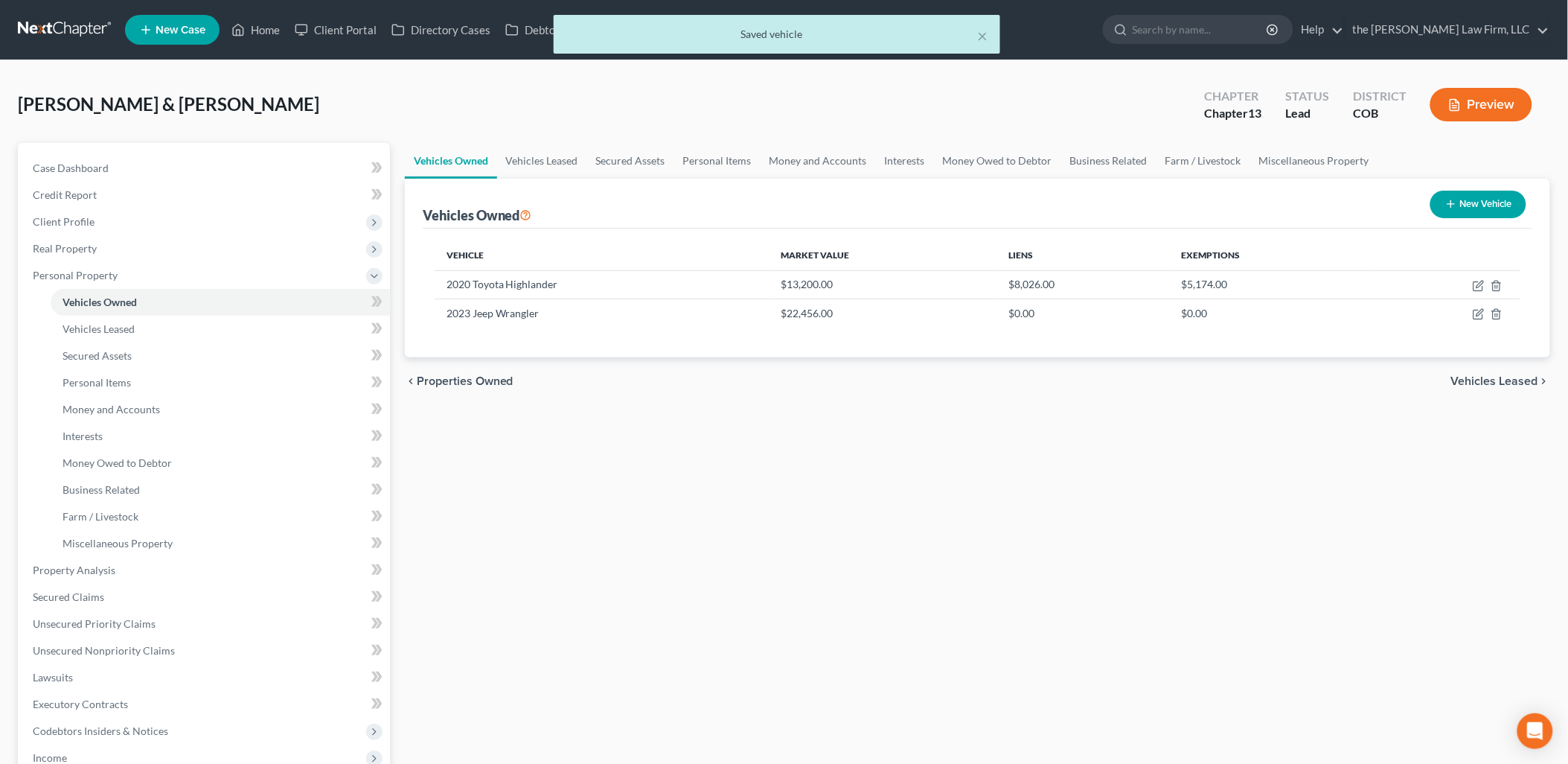
click at [1497, 205] on button "New Vehicle" at bounding box center [1479, 204] width 96 height 27
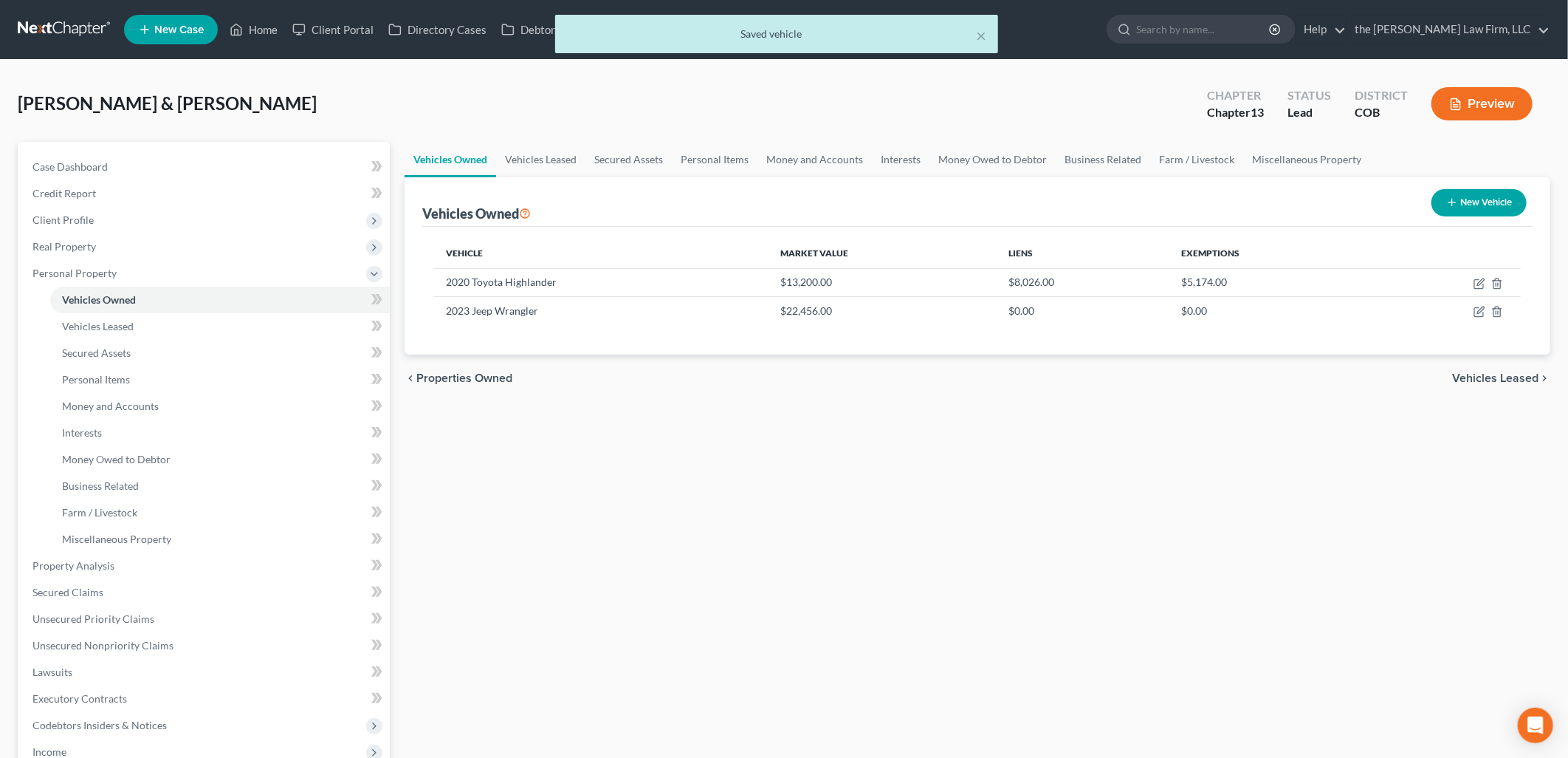
select select "0"
select select "2"
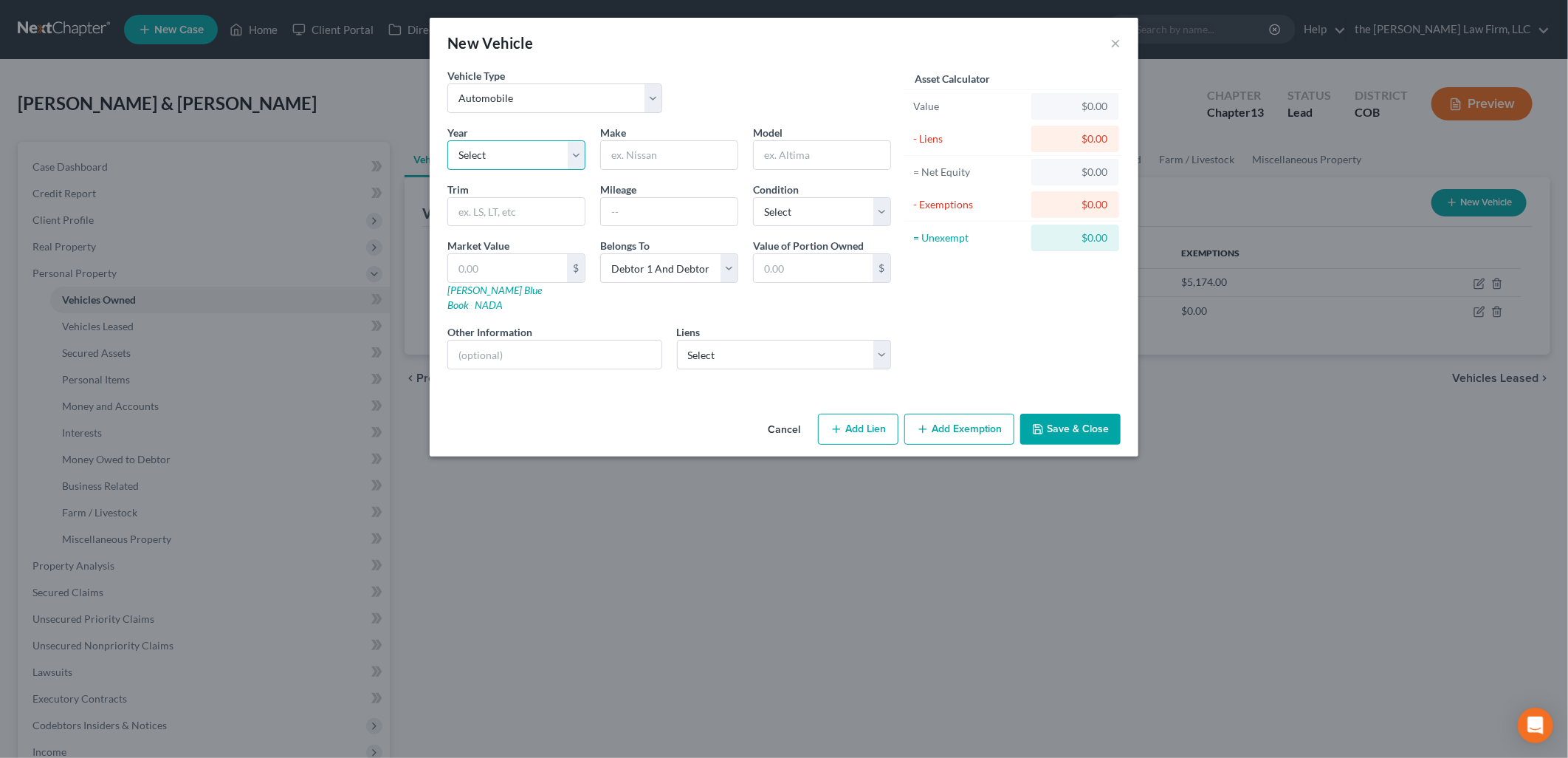
click at [506, 141] on select "Select 2026 2025 2024 2023 2022 2021 2020 2019 2018 2017 2016 2015 2014 2013 20…" at bounding box center [516, 154] width 138 height 30
select select "12"
click at [447, 140] on select "Select 2026 2025 2024 2023 2022 2021 2020 2019 2018 2017 2016 2015 2014 2013 20…" at bounding box center [516, 154] width 138 height 30
click at [665, 153] on input "text" at bounding box center [669, 154] width 137 height 28
type input "Toyota"
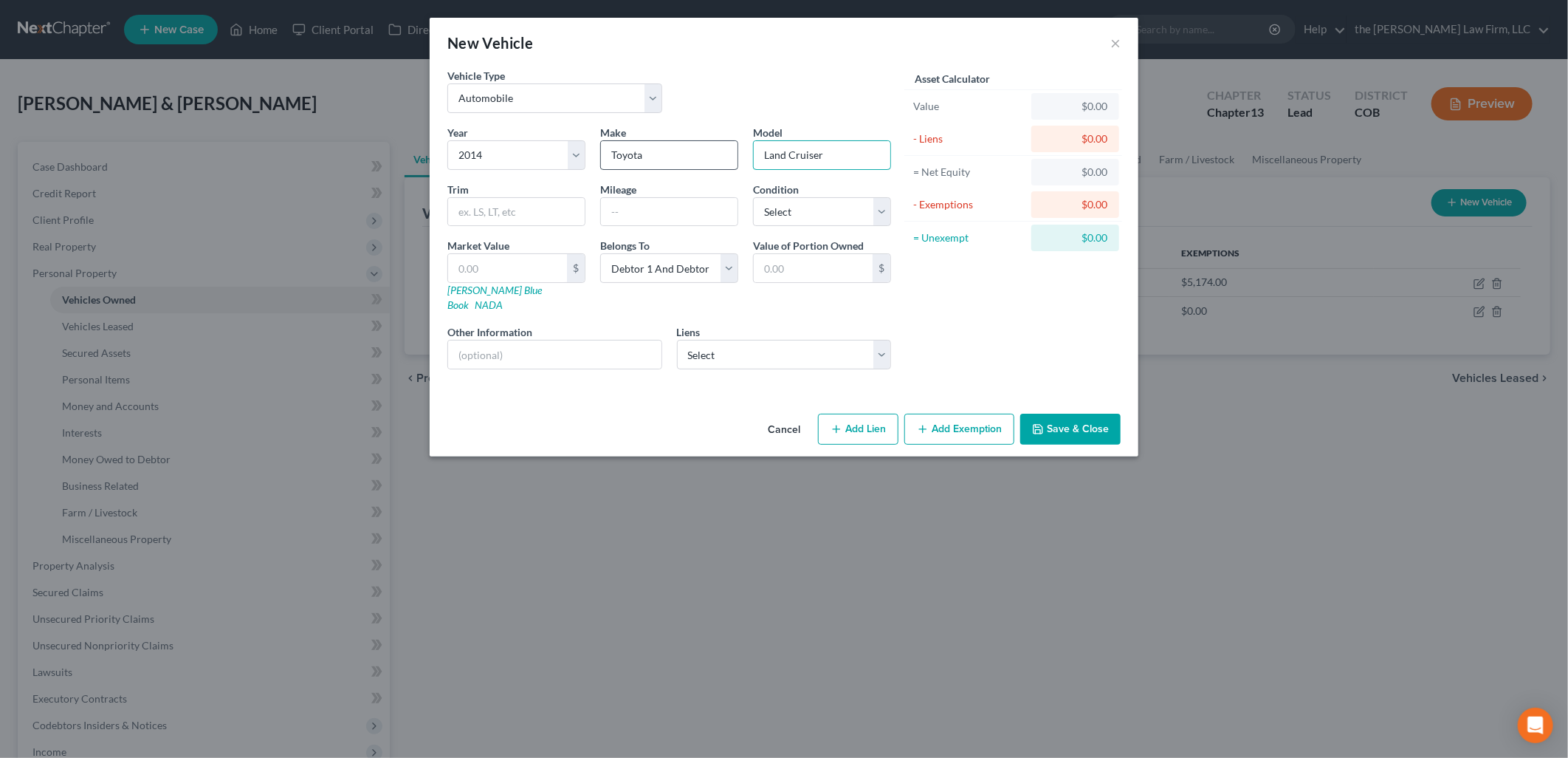
type input "Land Cruiser"
type input "267583"
select select "4"
type input "5"
type input "5.00"
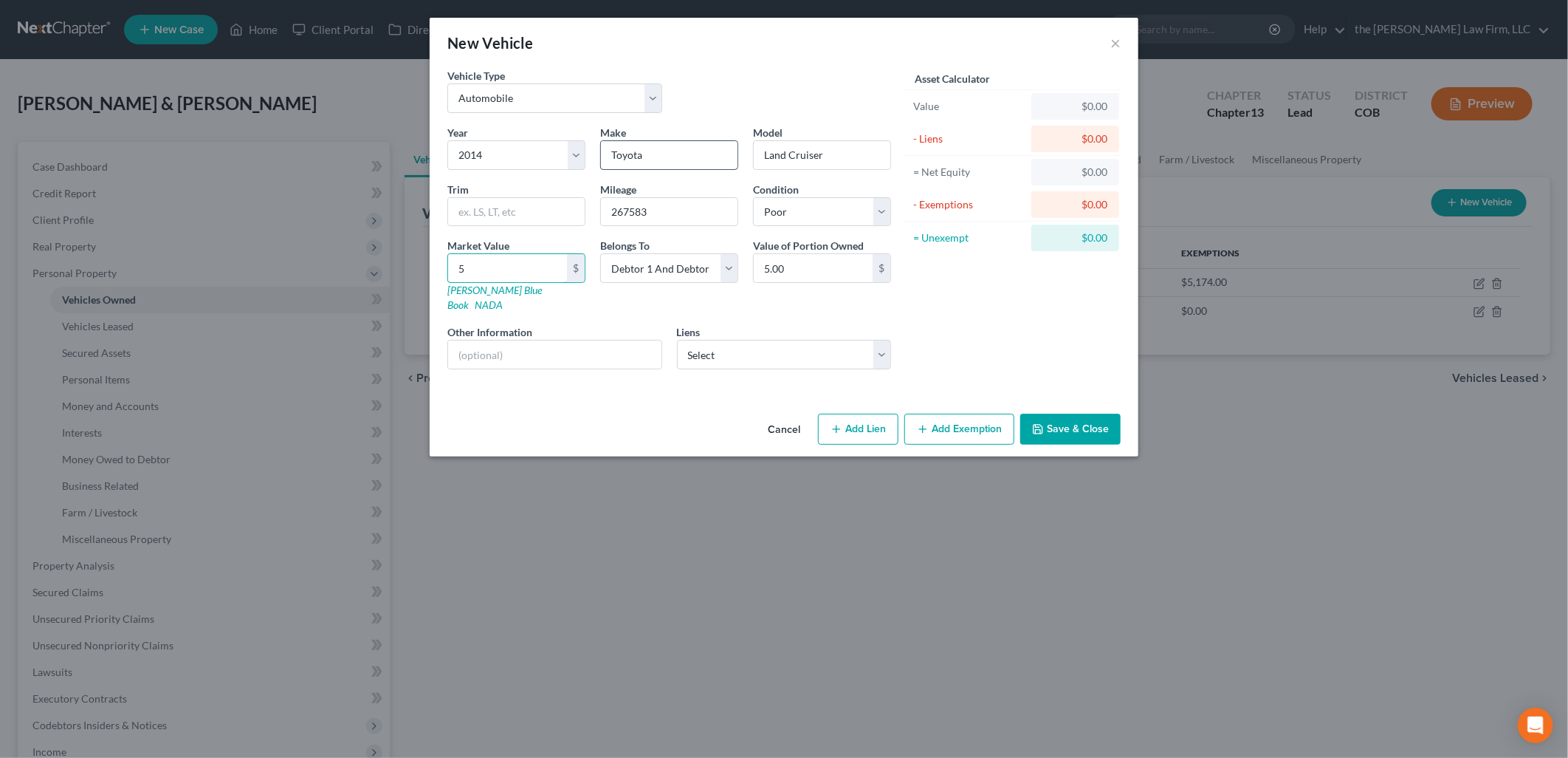
type input "50"
type input "50.00"
type input "500"
type input "500.00"
type input "5000"
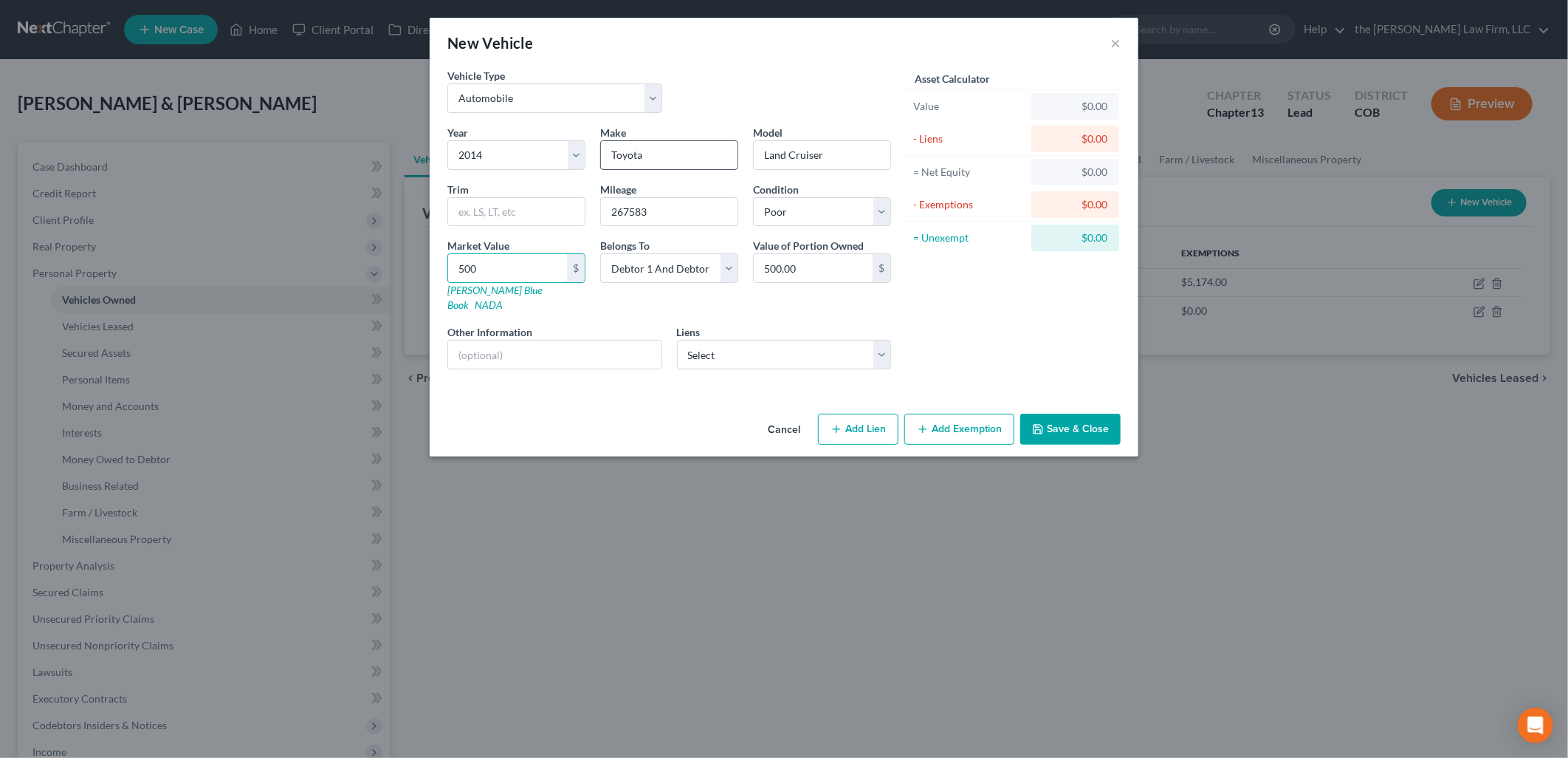
type input "5,000.00"
type input "5,000"
select select "0"
select select
select select "14"
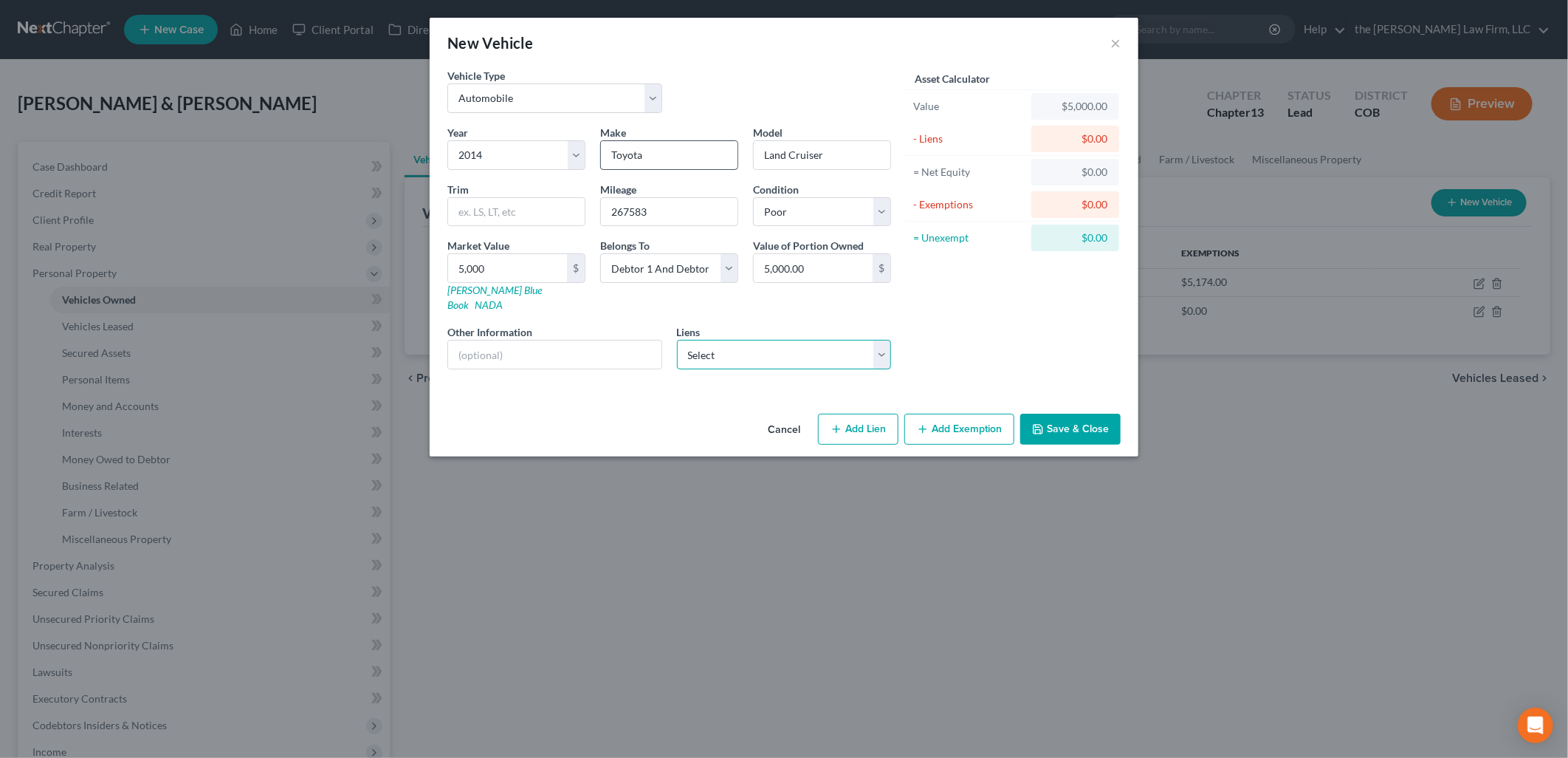
select select "2"
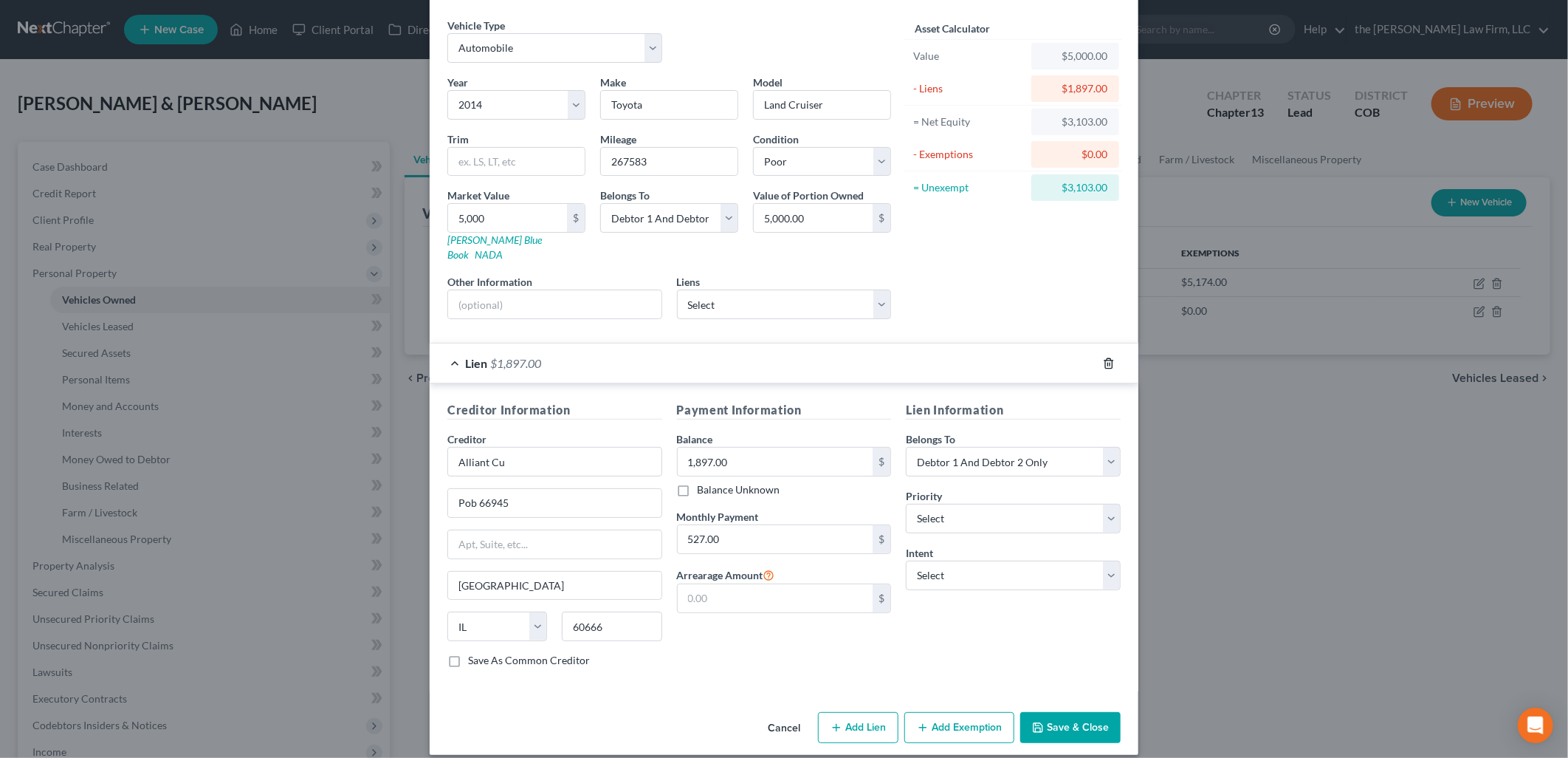
click at [1106, 357] on icon "button" at bounding box center [1109, 363] width 12 height 12
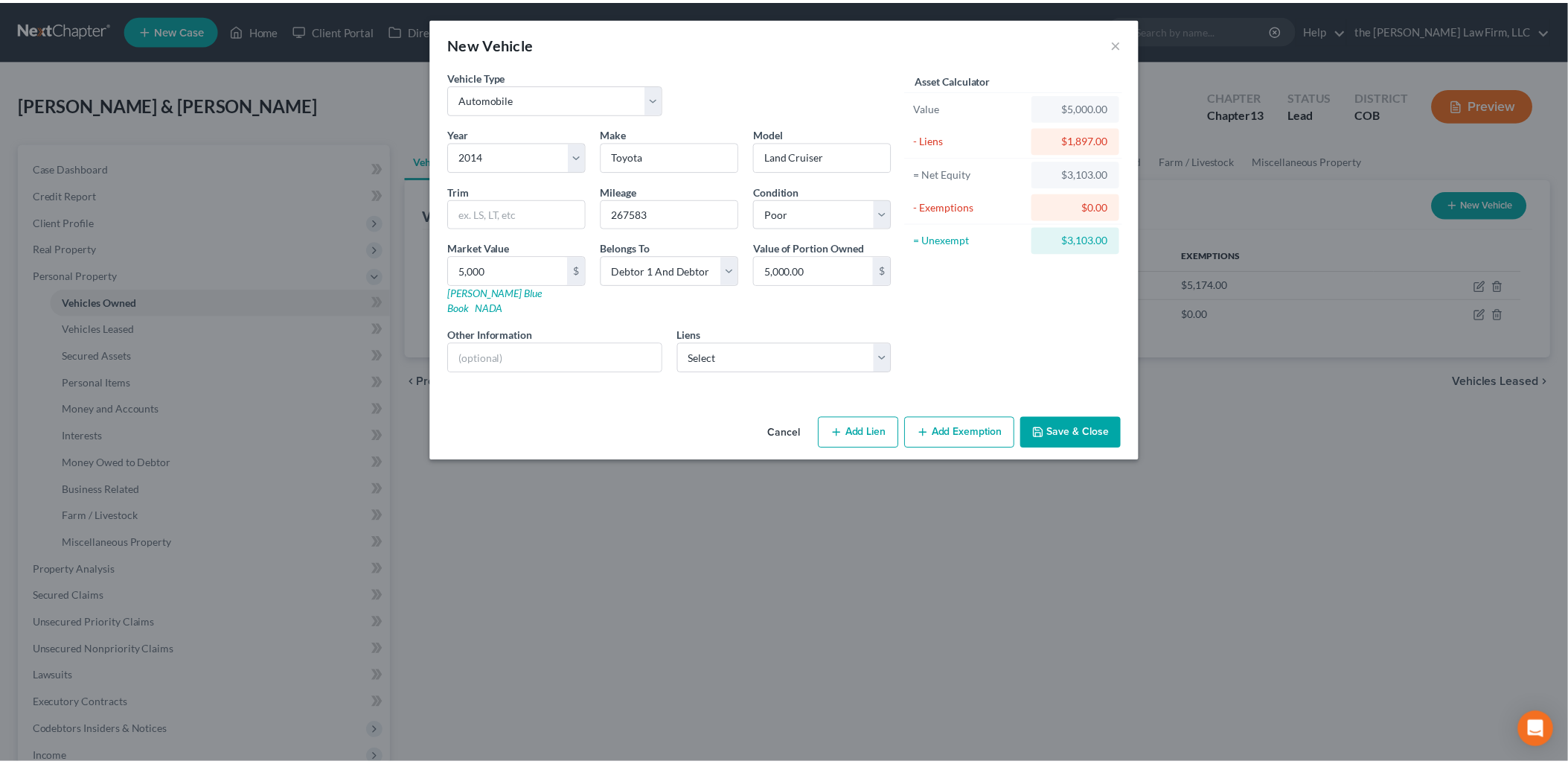
scroll to position [0, 0]
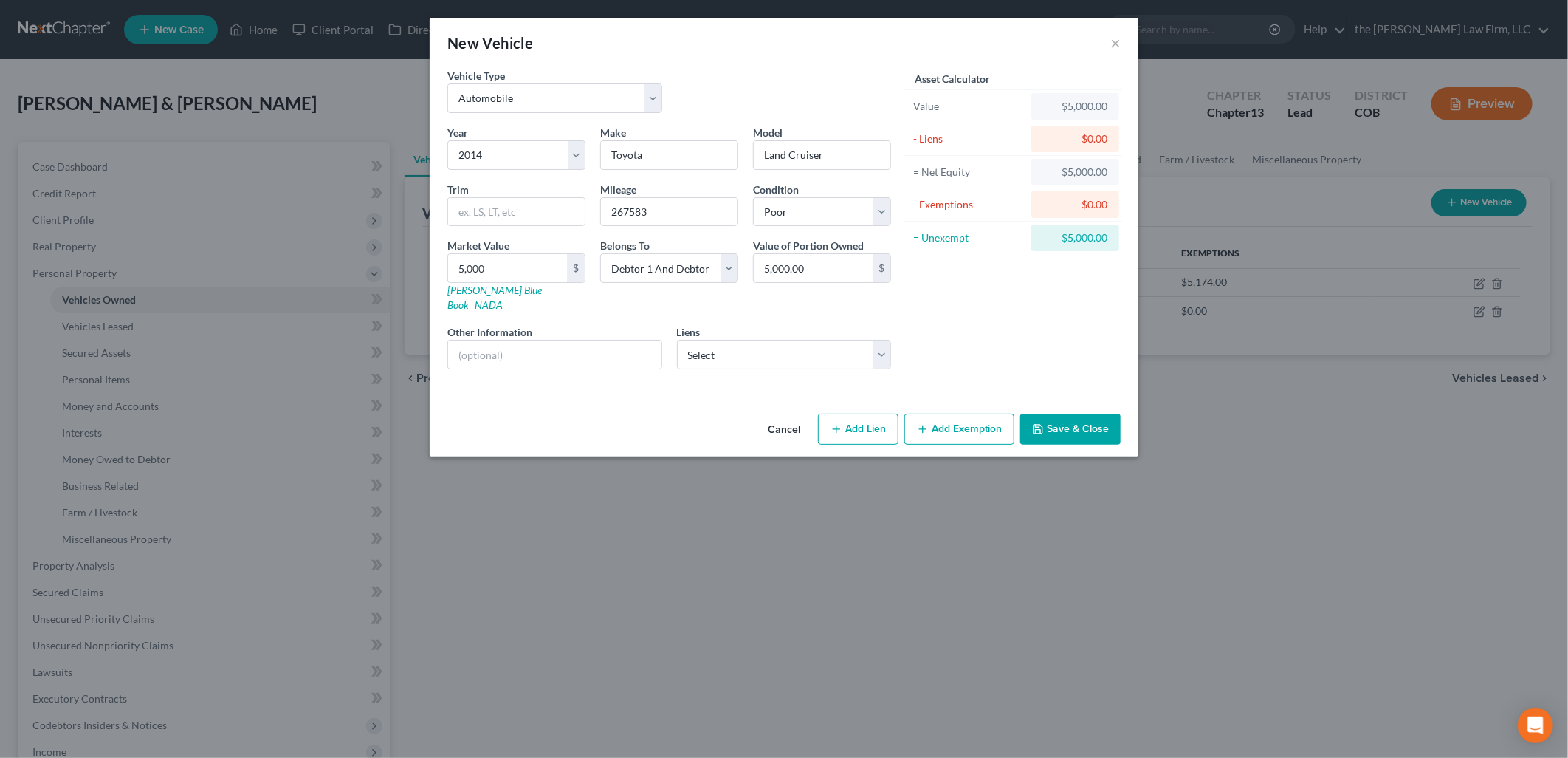
click at [835, 423] on icon "button" at bounding box center [836, 429] width 12 height 12
select select "2"
select select "0"
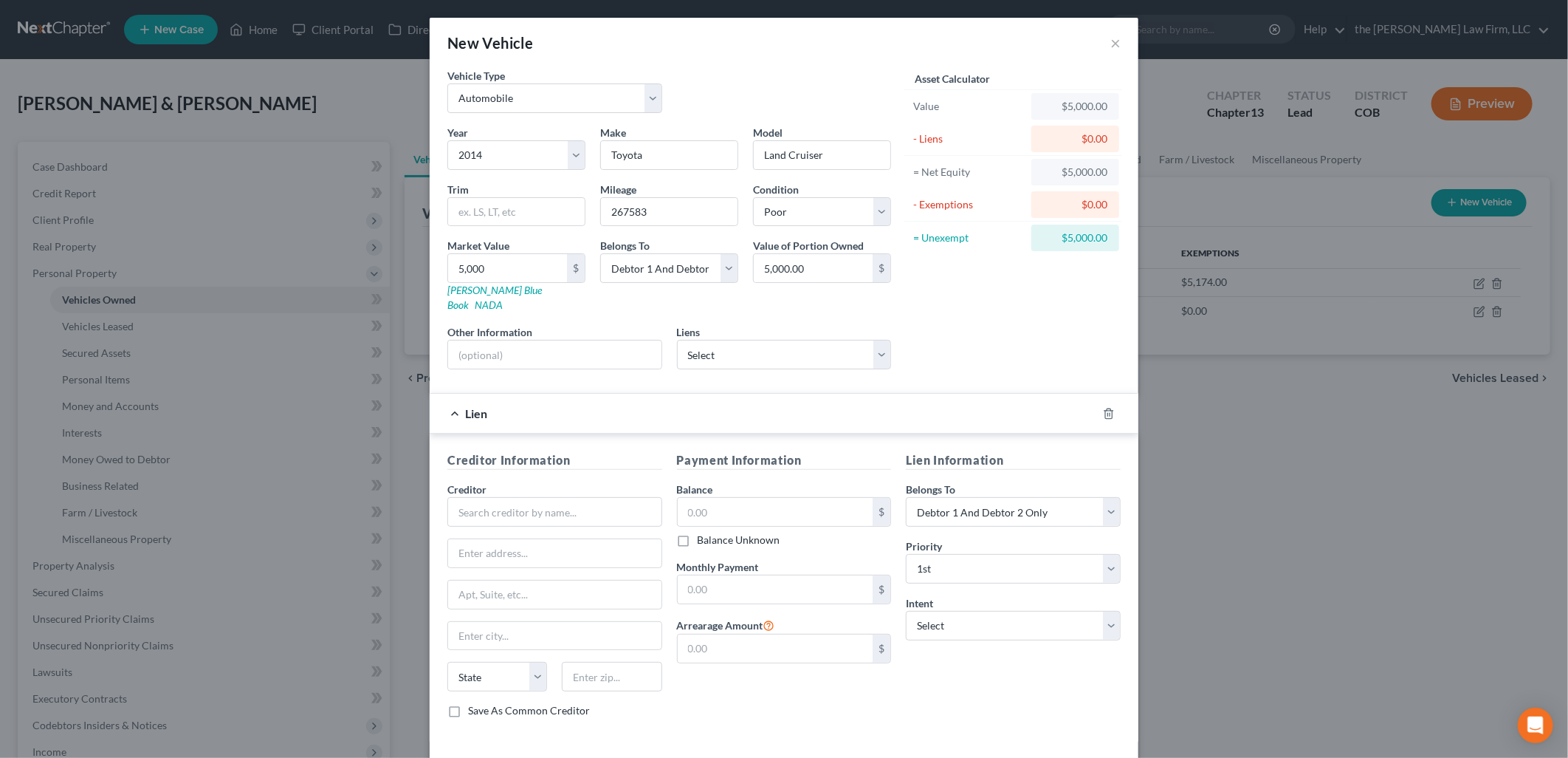
click at [1109, 402] on div at bounding box center [1117, 414] width 41 height 24
click at [1108, 402] on div at bounding box center [1117, 414] width 41 height 24
click at [1106, 408] on icon "button" at bounding box center [1109, 414] width 12 height 12
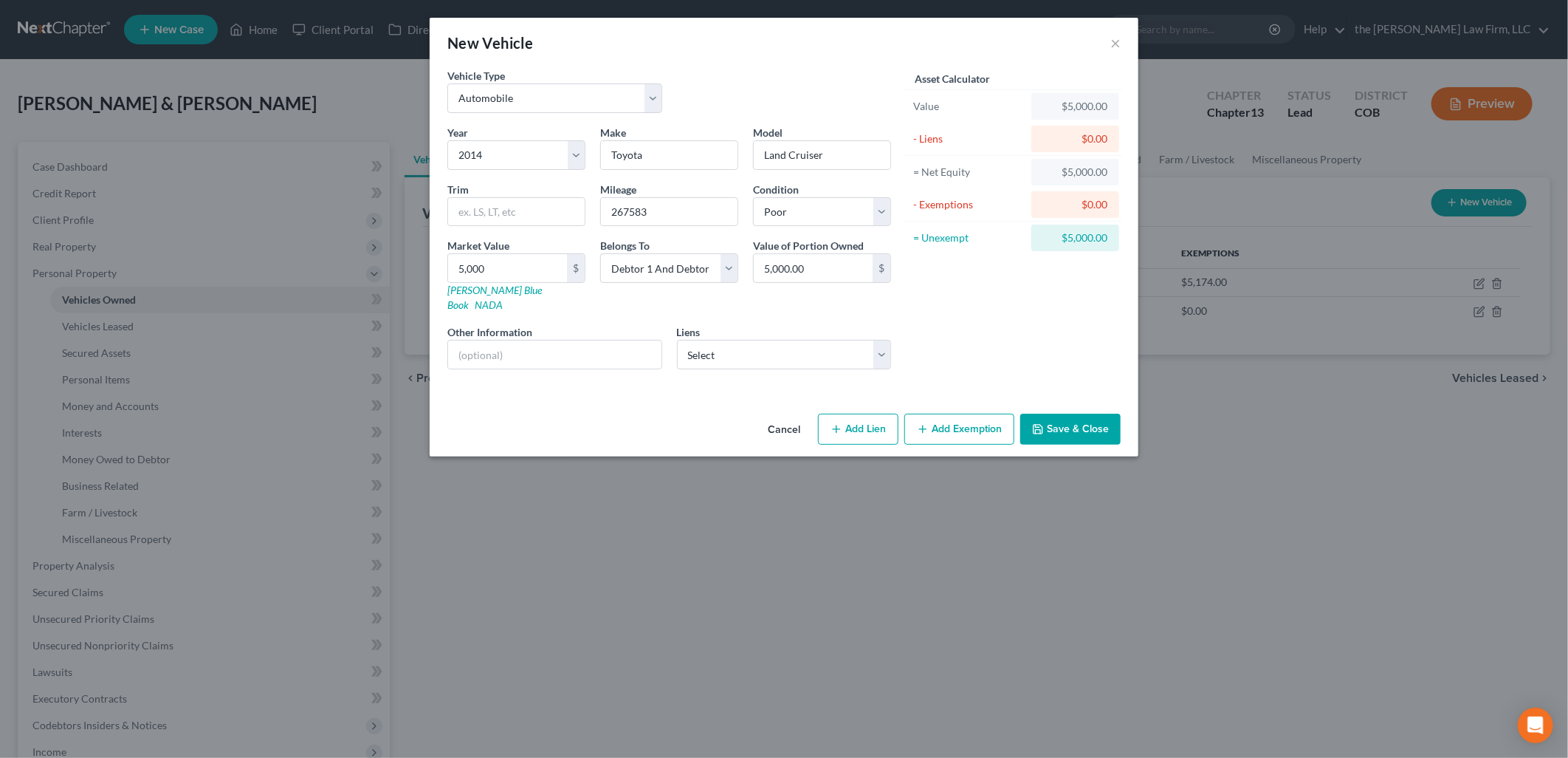
click at [960, 393] on div "Vehicle Type Select Automobile Truck Trailer Watercraft Aircraft Motor Home Atv…" at bounding box center [784, 237] width 709 height 339
click at [971, 427] on button "Add Exemption" at bounding box center [960, 429] width 110 height 31
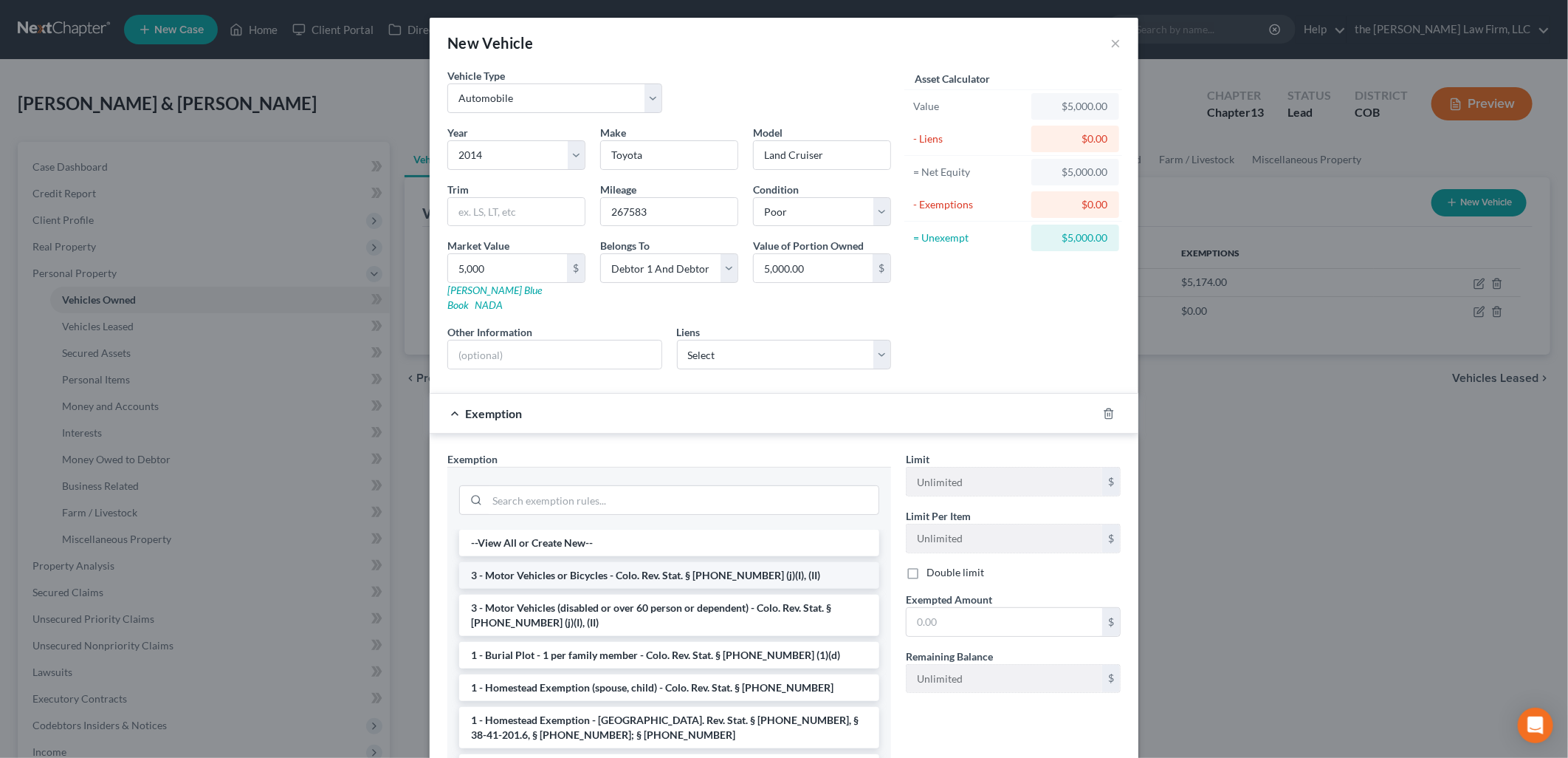
click at [507, 564] on li "3 - Motor Vehicles or Bicycles - Colo. Rev. Stat. § [PHONE_NUMBER] (j)(I), (II)" at bounding box center [669, 575] width 420 height 26
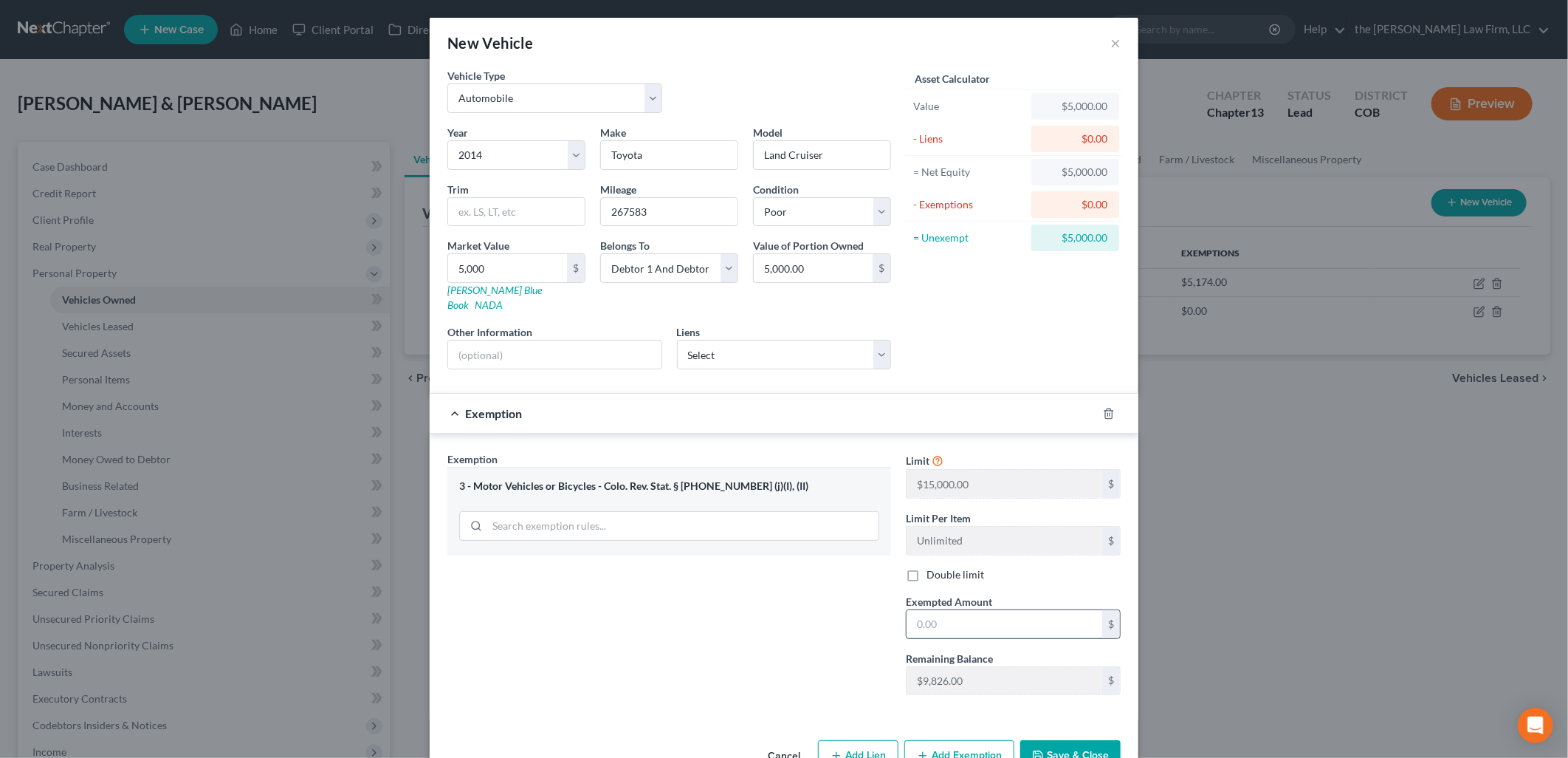
click at [995, 610] on input "text" at bounding box center [1004, 624] width 196 height 28
type input "5,000"
click at [1066, 744] on button "Save & Close" at bounding box center [1070, 755] width 100 height 31
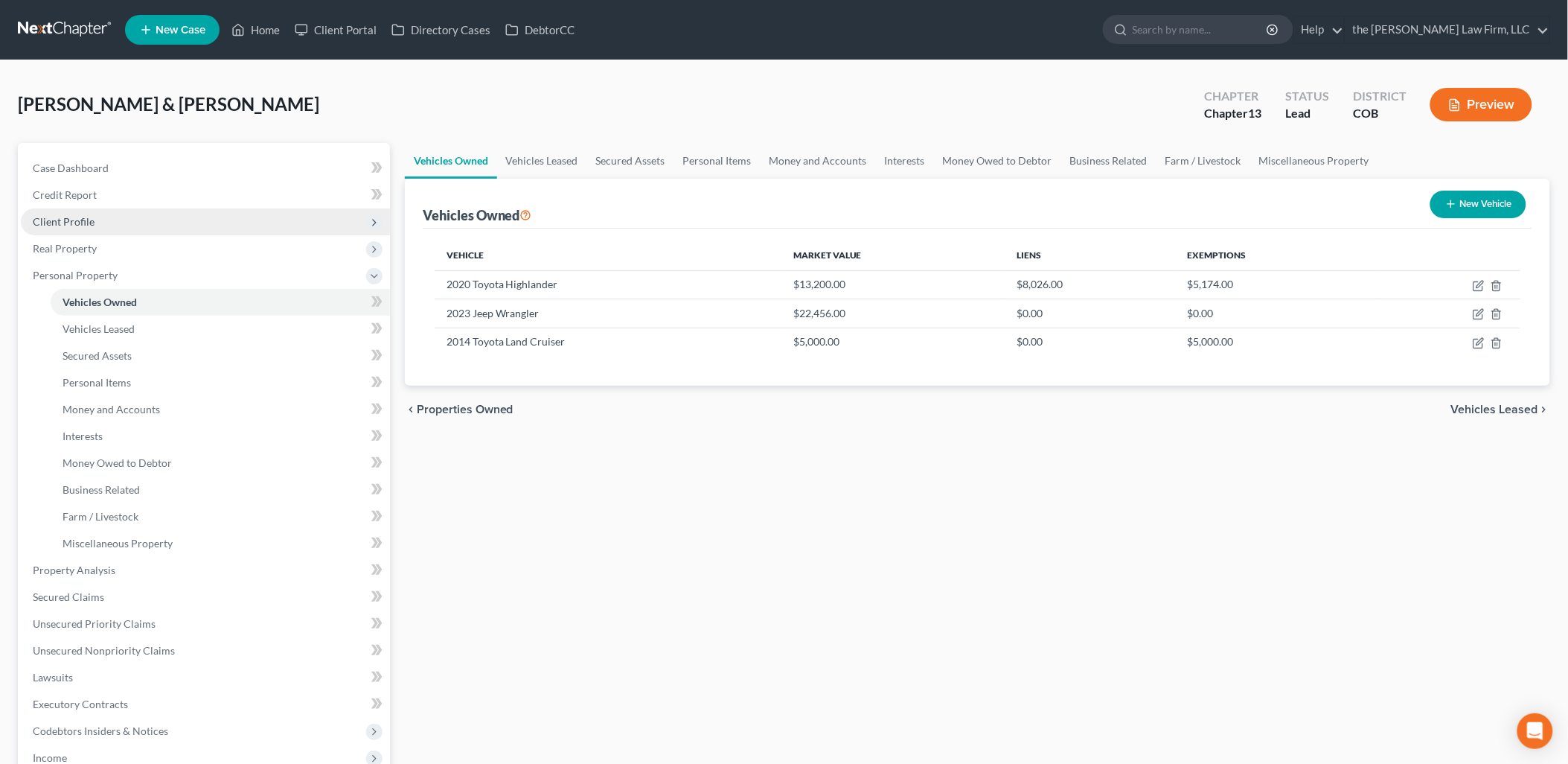
drag, startPoint x: 122, startPoint y: 222, endPoint x: 311, endPoint y: 233, distance: 189.3
click at [122, 222] on span "Client Profile" at bounding box center [205, 221] width 369 height 26
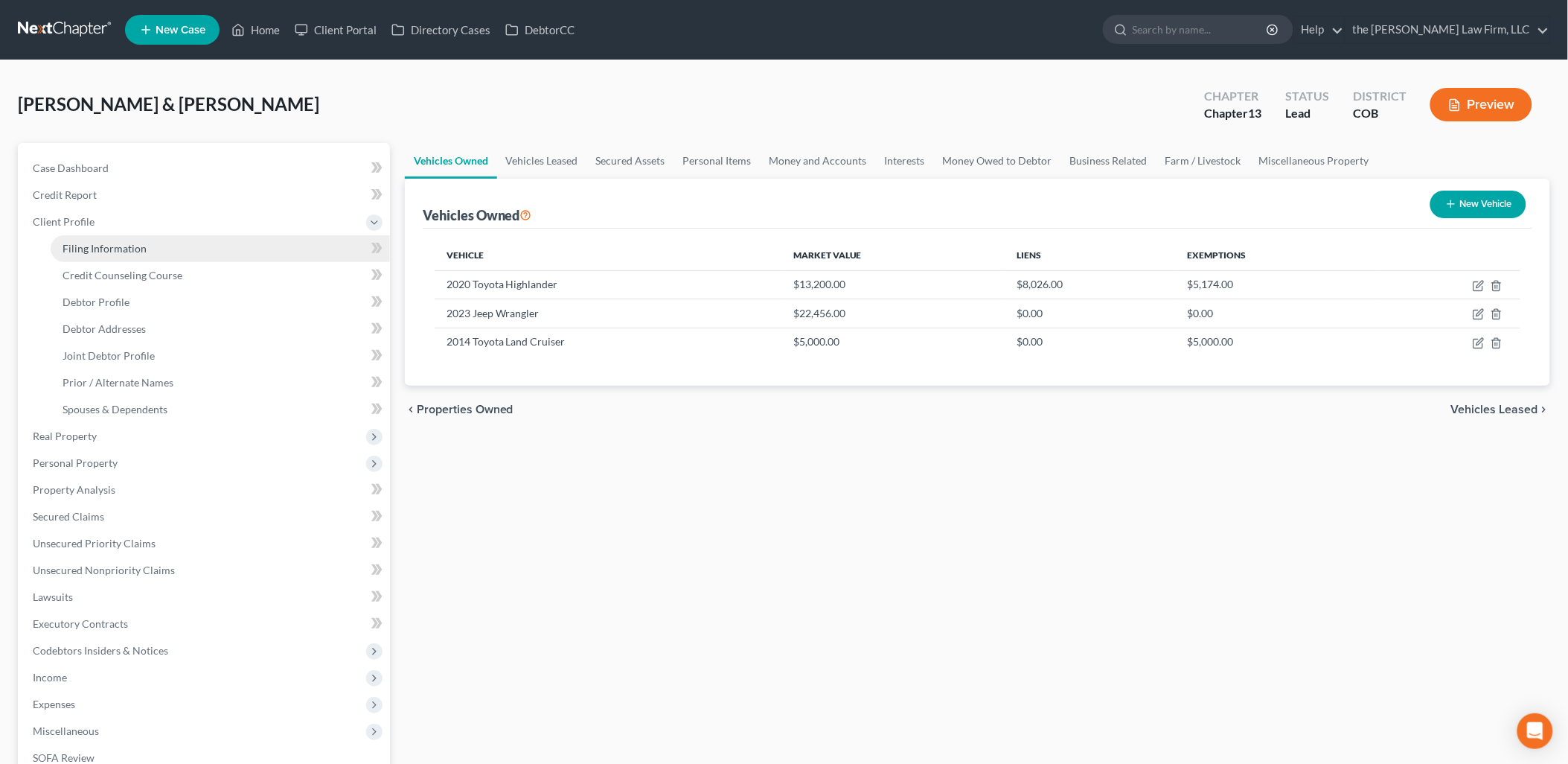
click at [202, 243] on link "Filing Information" at bounding box center [220, 248] width 339 height 26
select select "1"
select select "3"
select select "11"
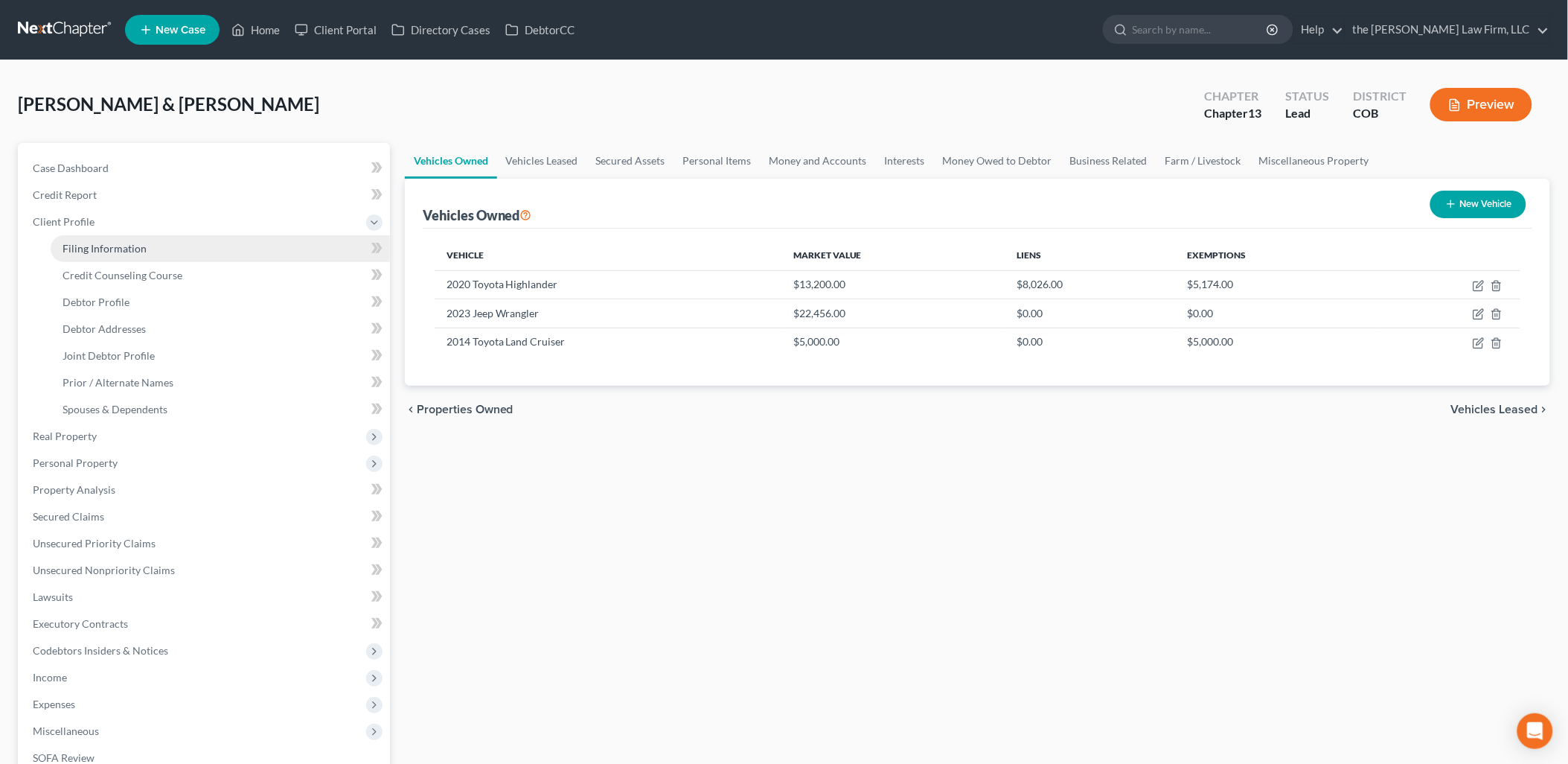
select select "0"
select select "5"
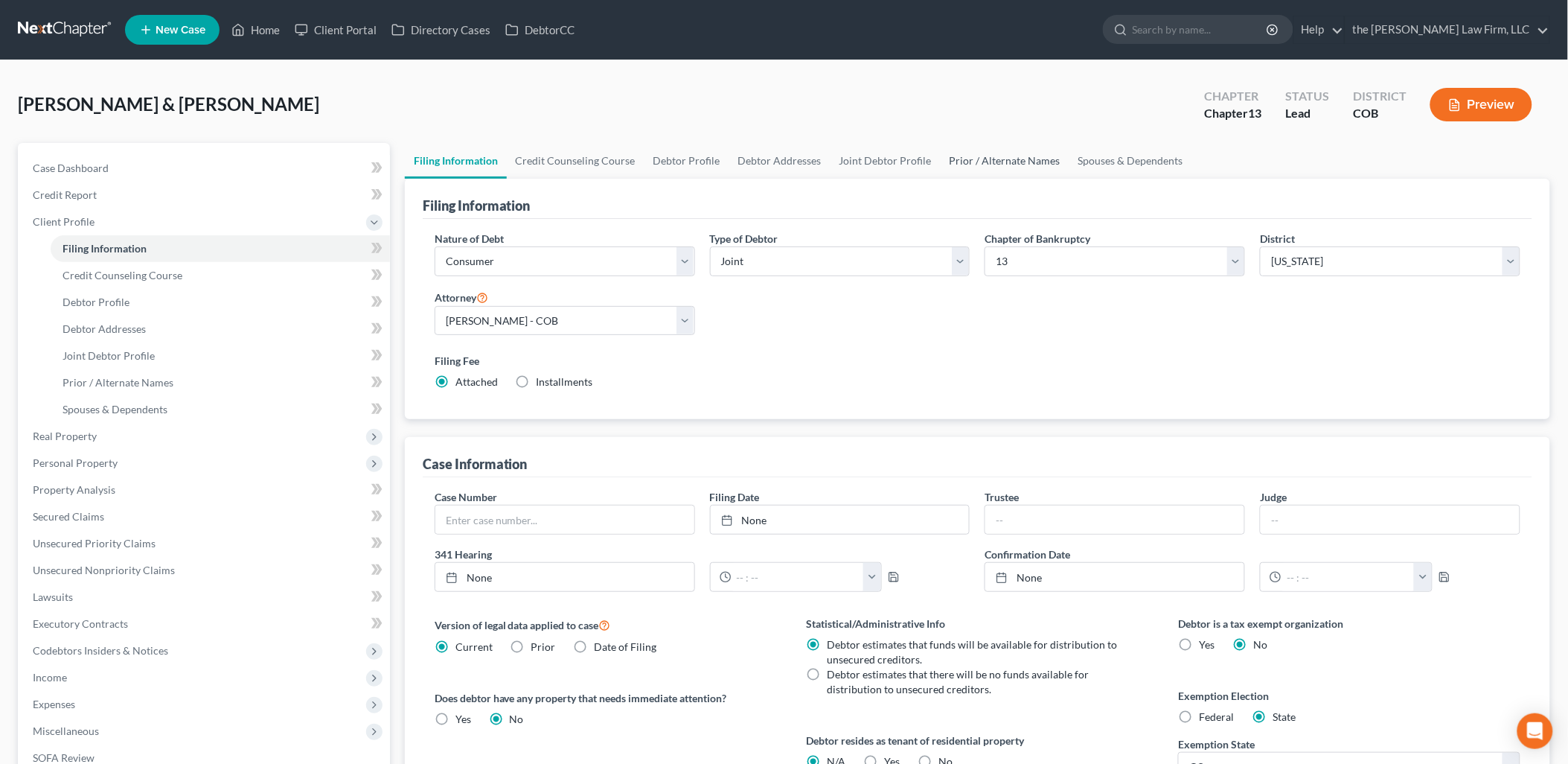
click at [1039, 159] on link "Prior / Alternate Names" at bounding box center [1005, 161] width 128 height 36
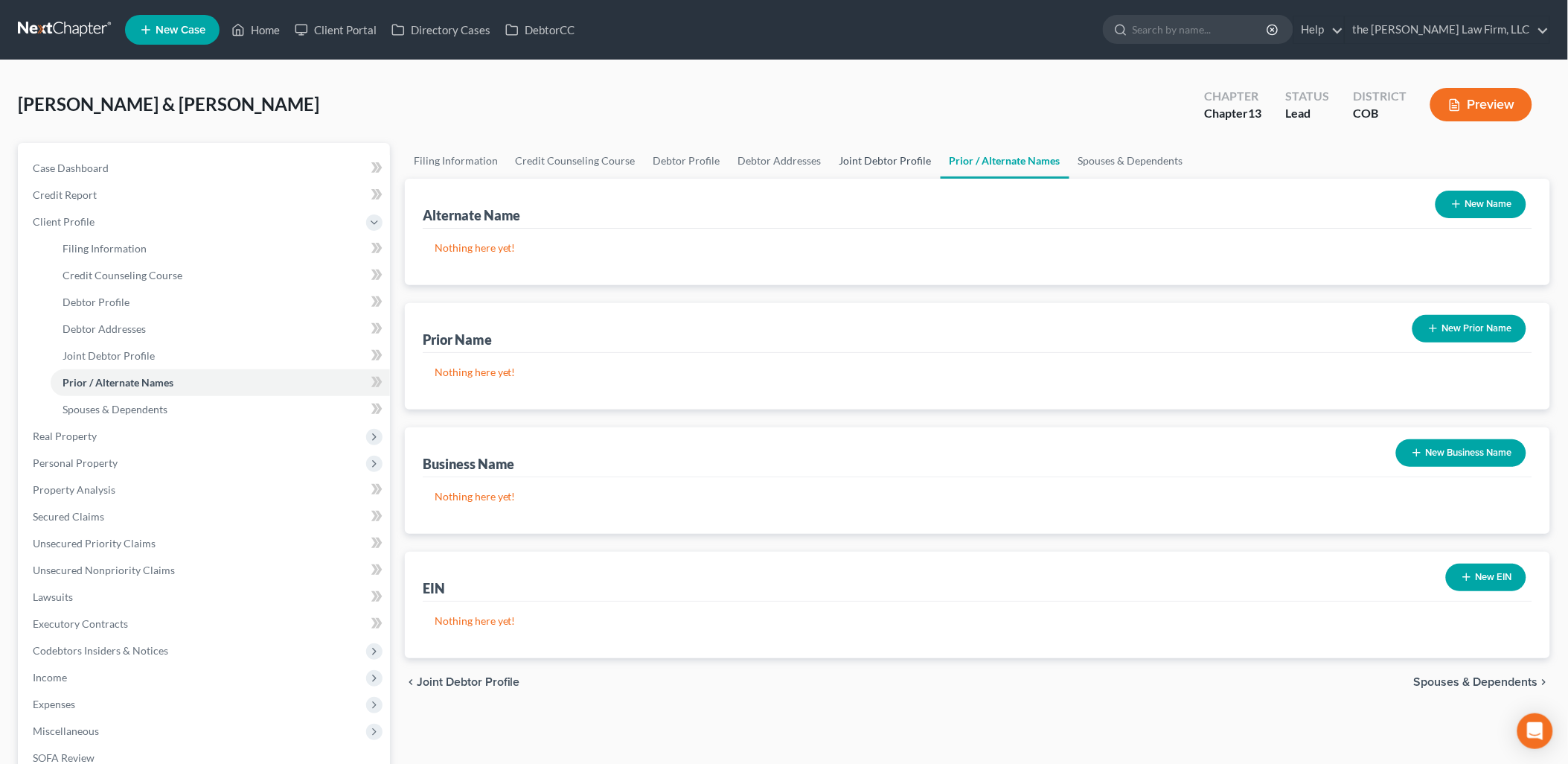
click at [881, 160] on link "Joint Debtor Profile" at bounding box center [885, 161] width 110 height 36
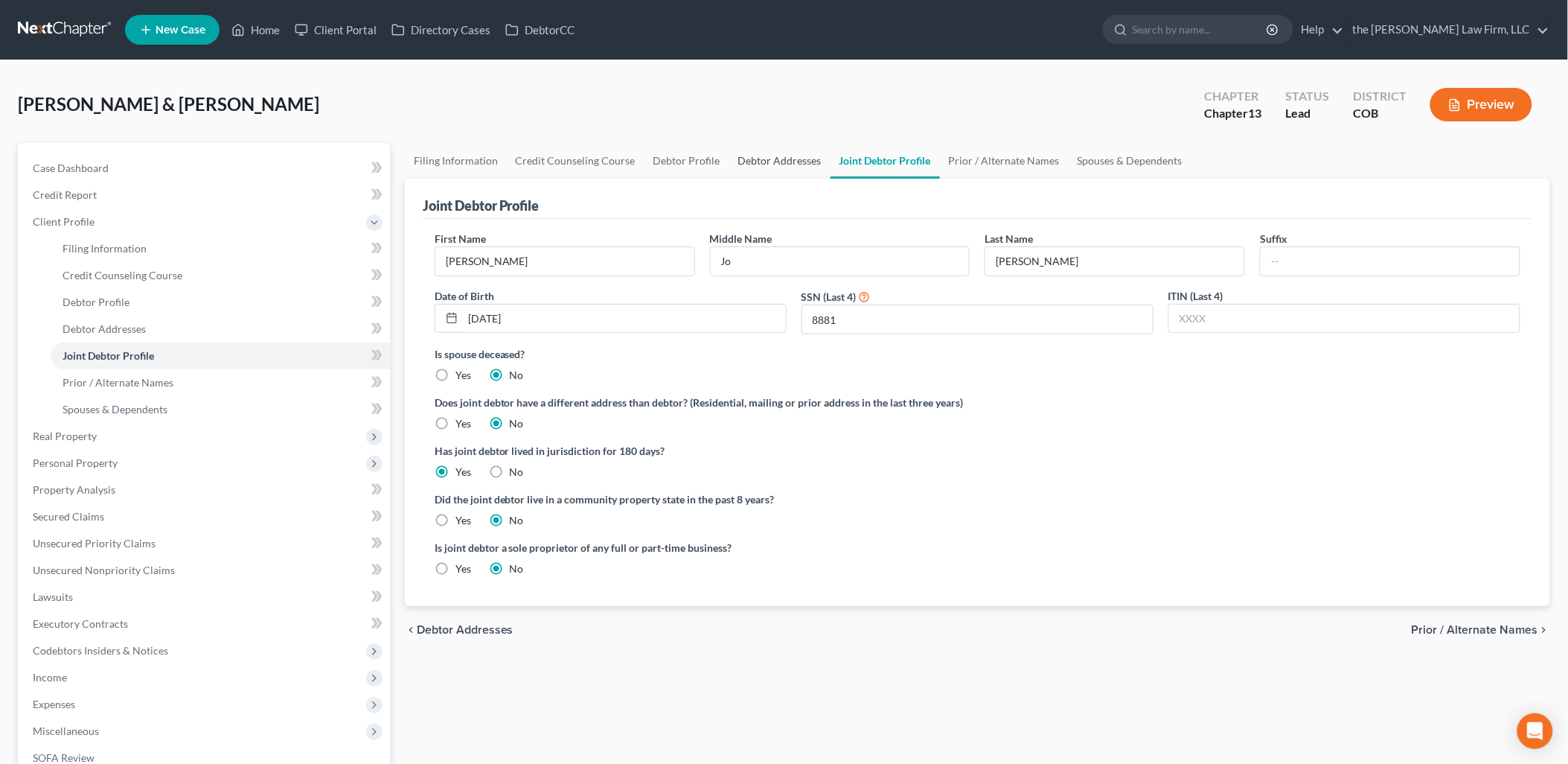
click at [784, 154] on link "Debtor Addresses" at bounding box center [779, 161] width 101 height 36
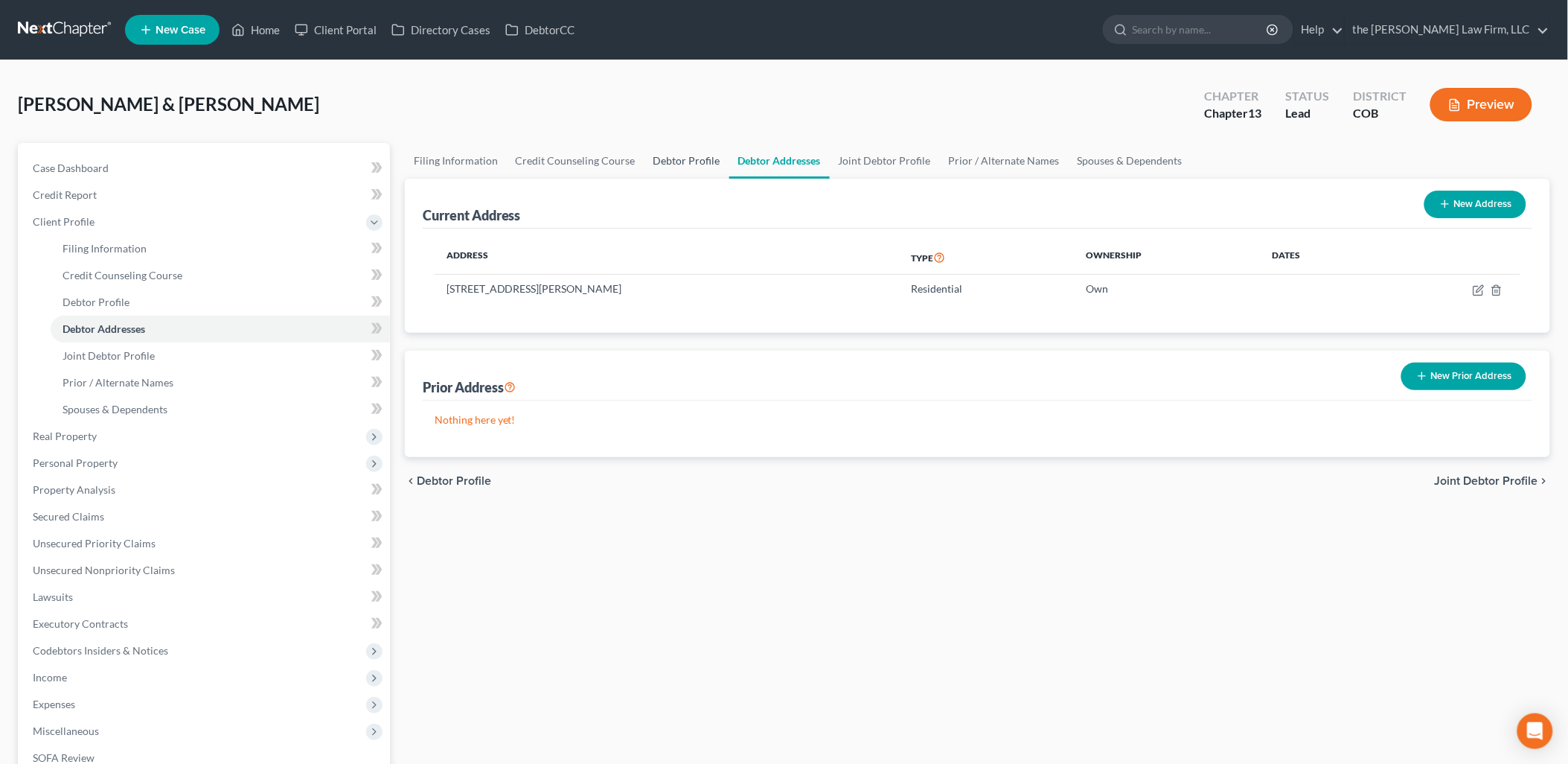
click at [688, 162] on link "Debtor Profile" at bounding box center [687, 161] width 85 height 36
select select "1"
select select "0"
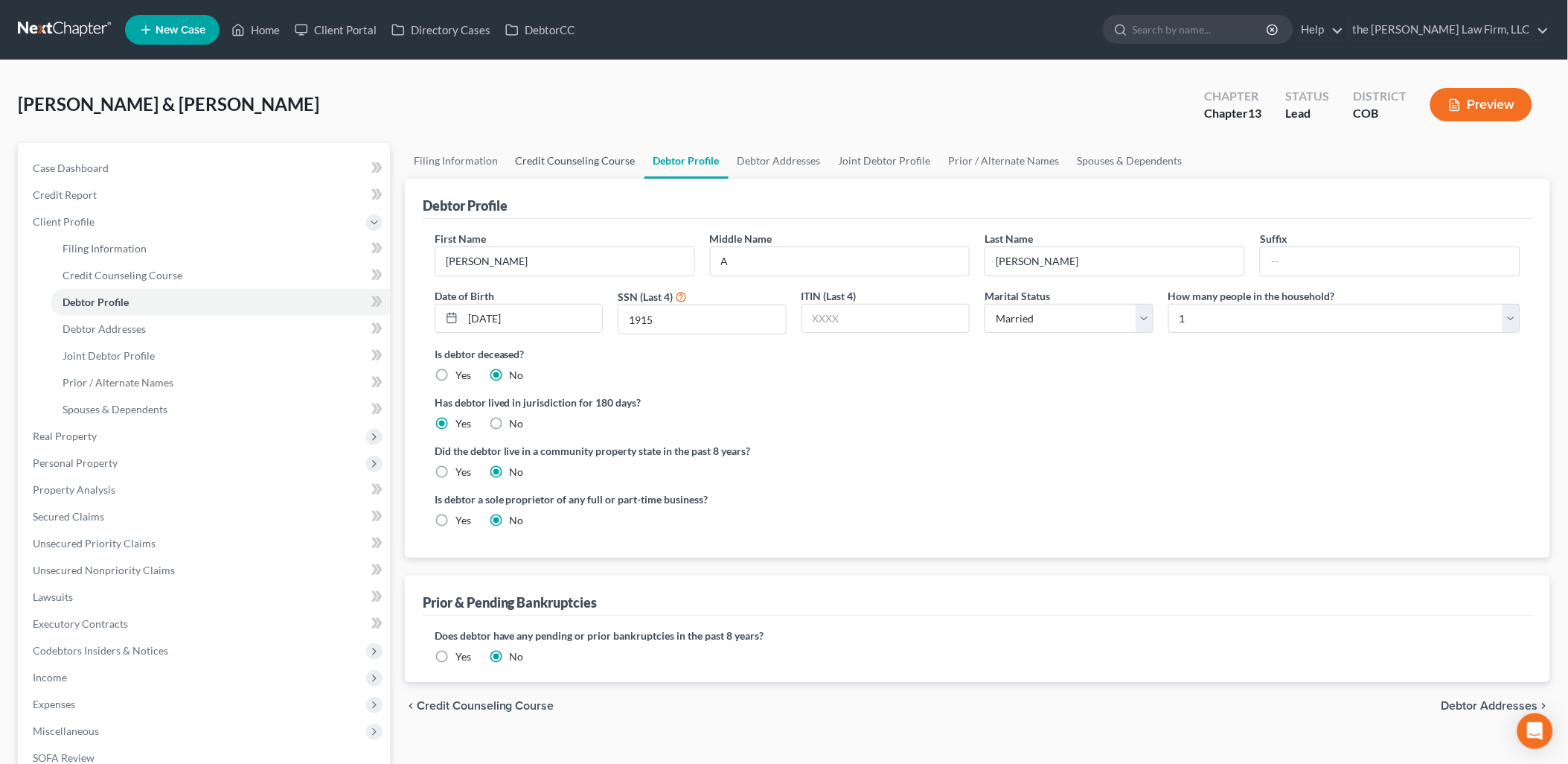
click at [603, 159] on link "Credit Counseling Course" at bounding box center [576, 161] width 138 height 36
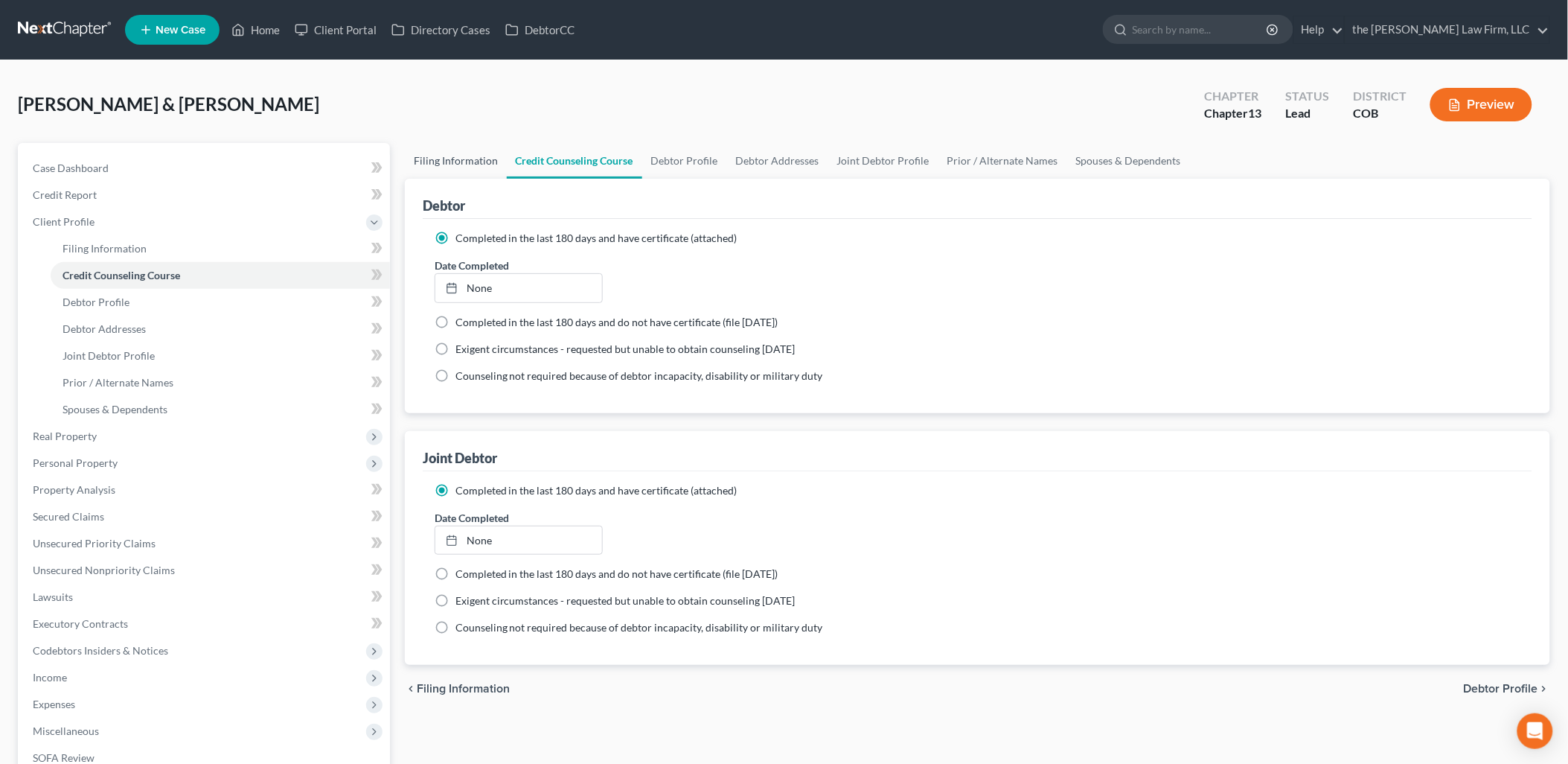
click at [481, 162] on link "Filing Information" at bounding box center [456, 161] width 102 height 36
select select "1"
select select "3"
select select "11"
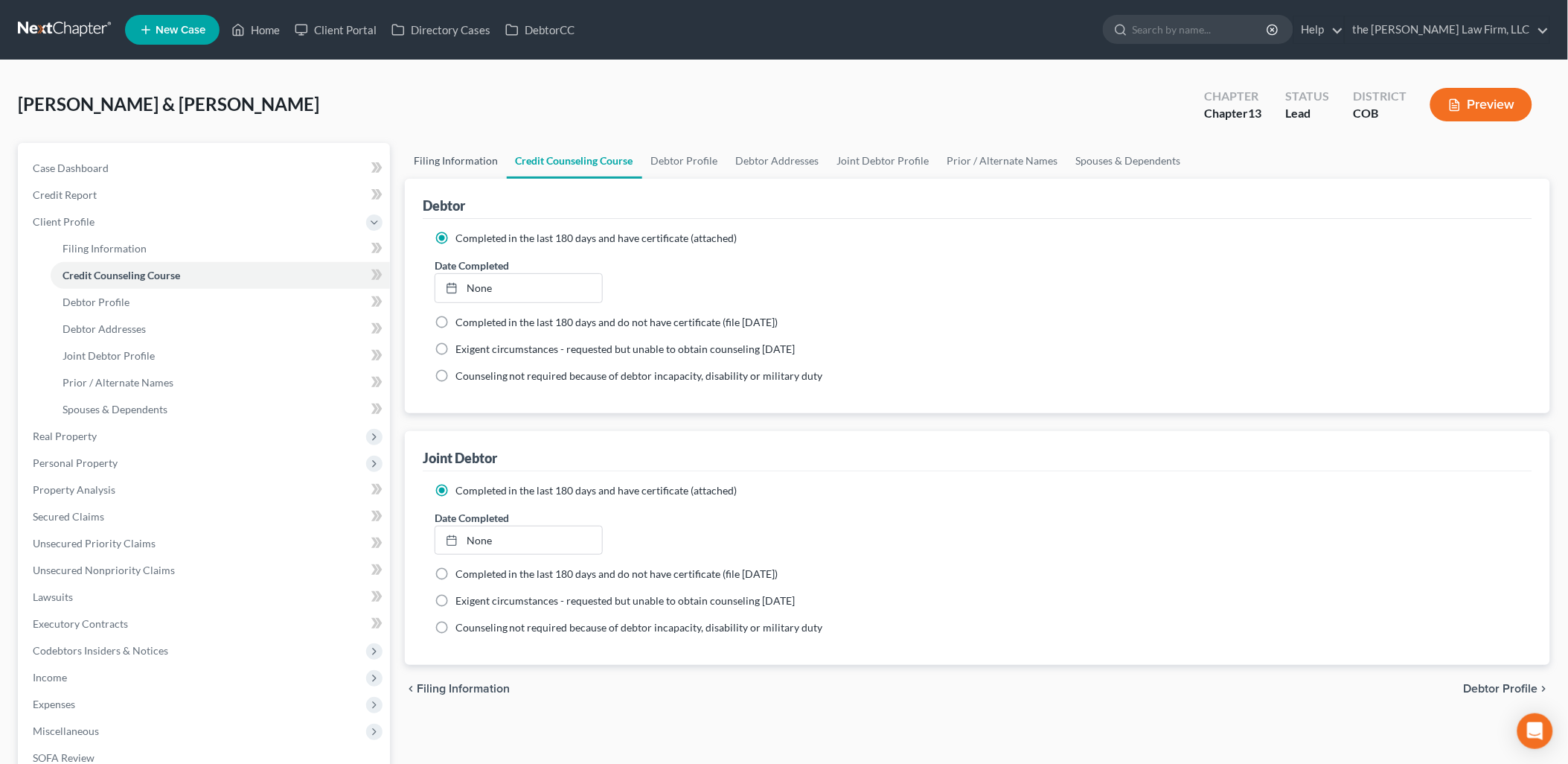
select select "0"
select select "5"
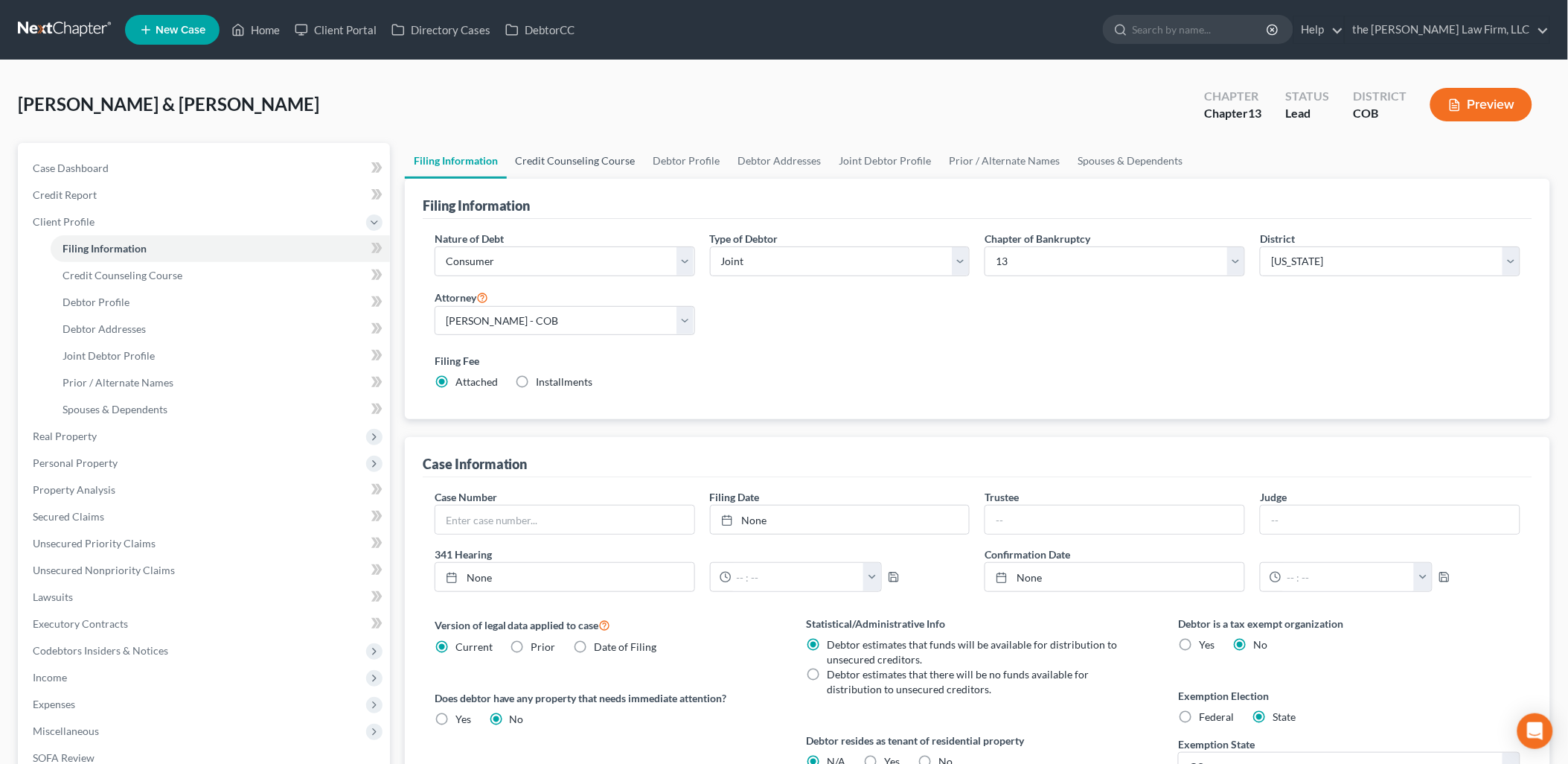
click at [583, 154] on link "Credit Counseling Course" at bounding box center [576, 161] width 138 height 36
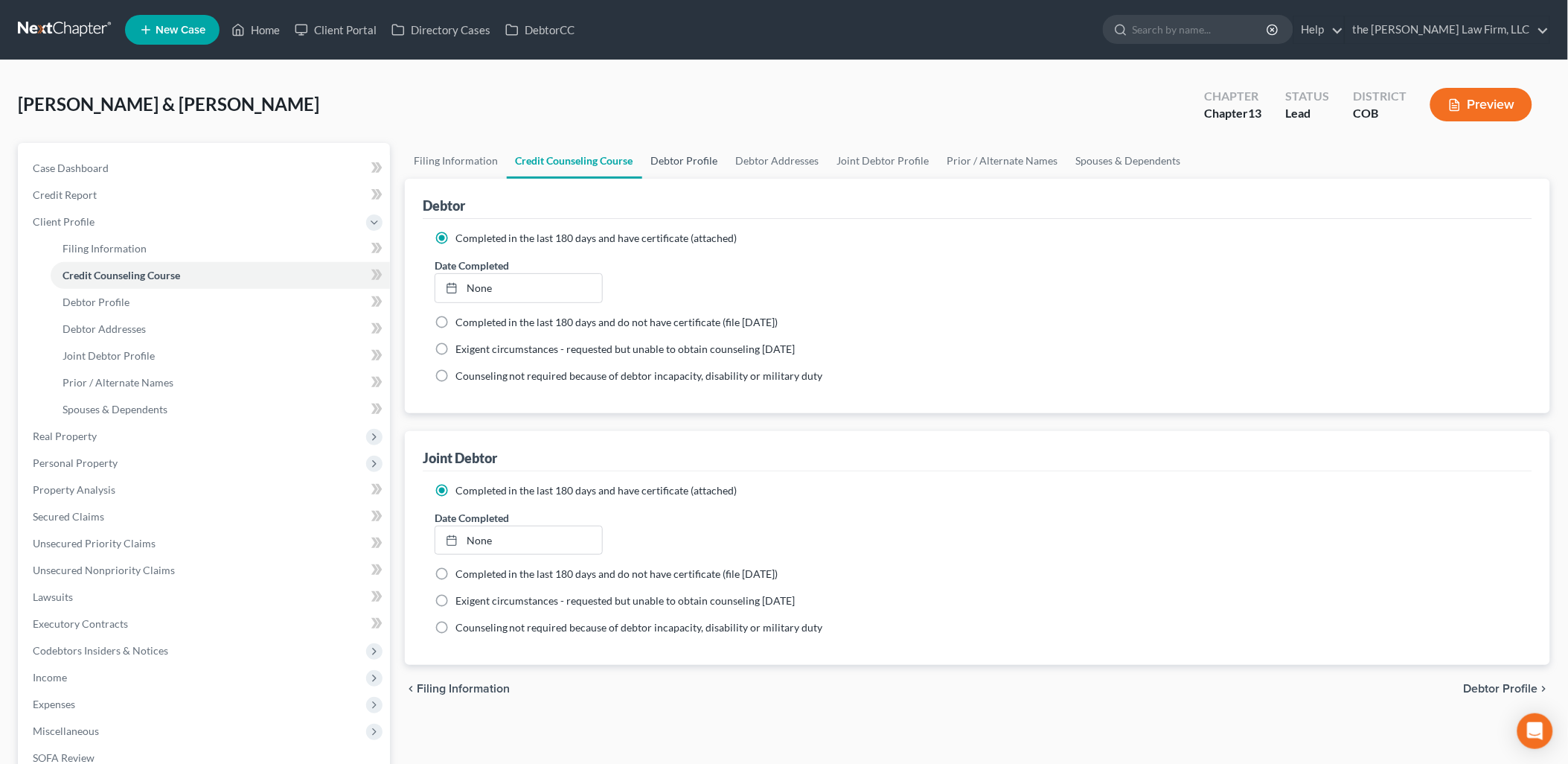
click at [681, 163] on link "Debtor Profile" at bounding box center [685, 161] width 85 height 36
select select "1"
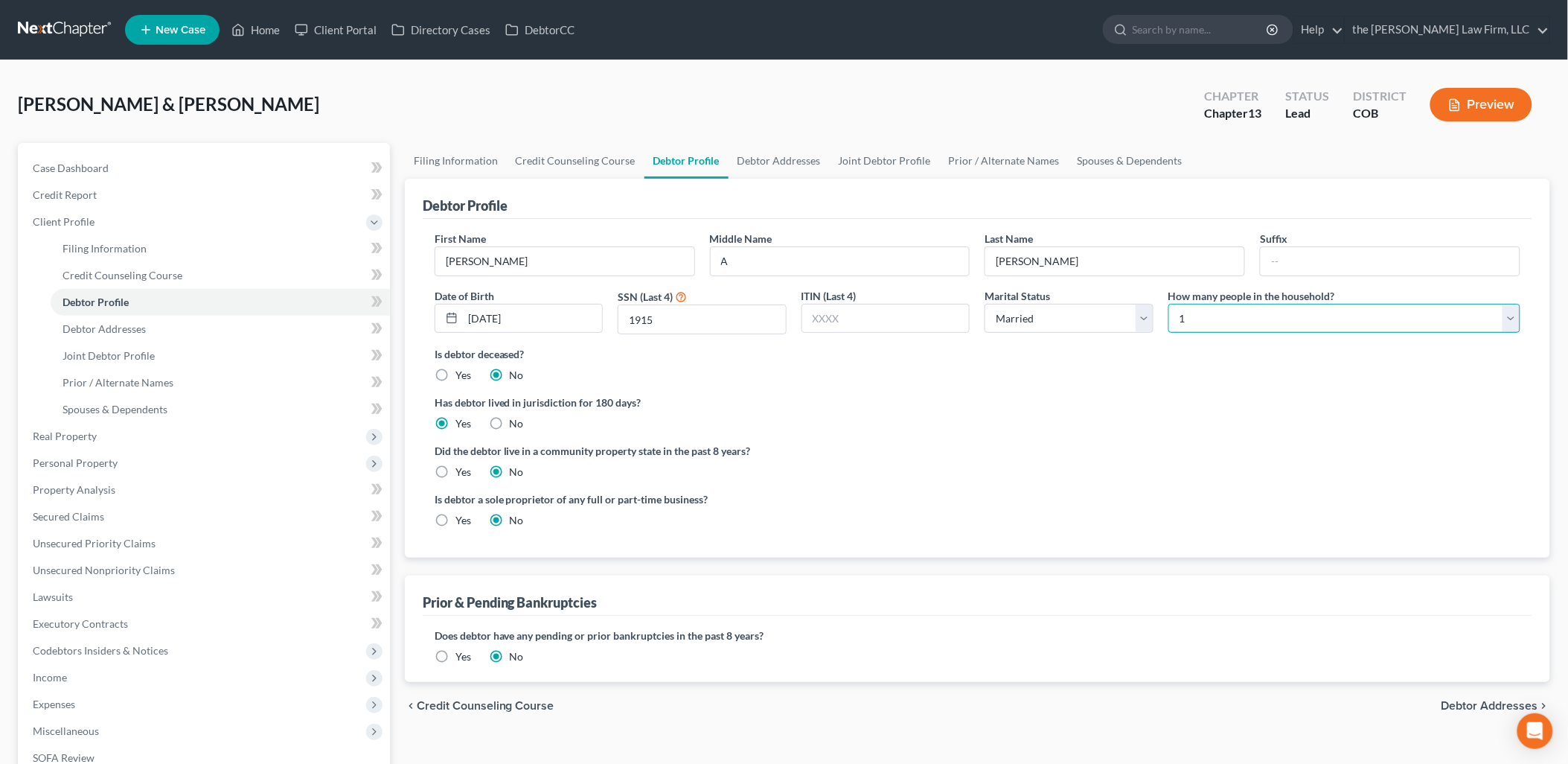
click at [1308, 320] on select "Select 1 2 3 4 5 6 7 8 9 10 11 12 13 14 15 16 17 18 19 20" at bounding box center [1345, 318] width 352 height 30
select select "3"
click at [1169, 304] on select "Select 1 2 3 4 5 6 7 8 9 10 11 12 13 14 15 16 17 18 19 20" at bounding box center [1345, 318] width 352 height 30
click at [1080, 161] on link "Spouses & Dependents" at bounding box center [1130, 161] width 123 height 36
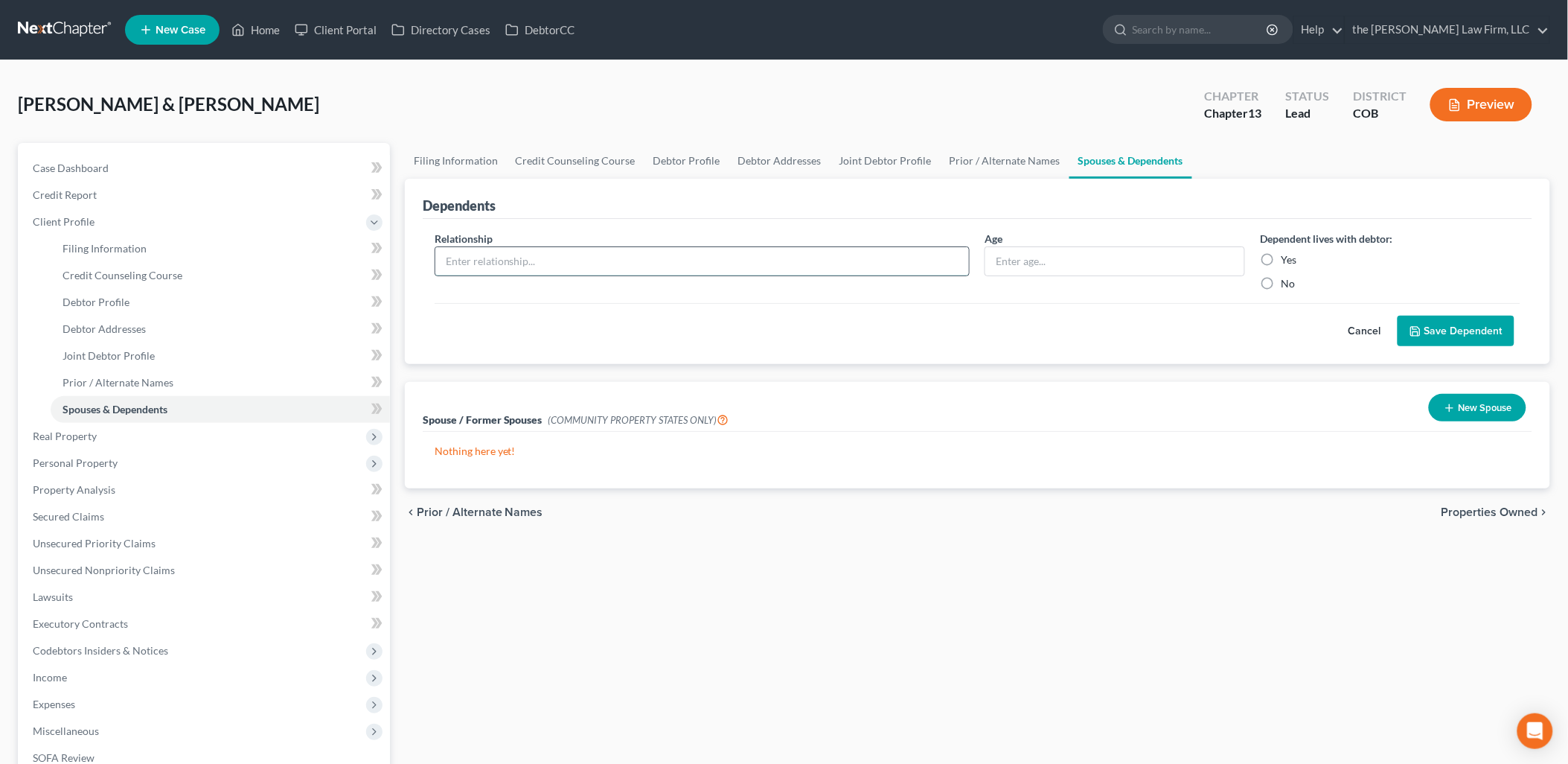
click at [683, 254] on input "text" at bounding box center [703, 260] width 534 height 28
type input "Son"
click at [1045, 251] on input "text" at bounding box center [1115, 260] width 259 height 28
type input "14"
click at [1281, 257] on label "Yes" at bounding box center [1289, 259] width 15 height 14
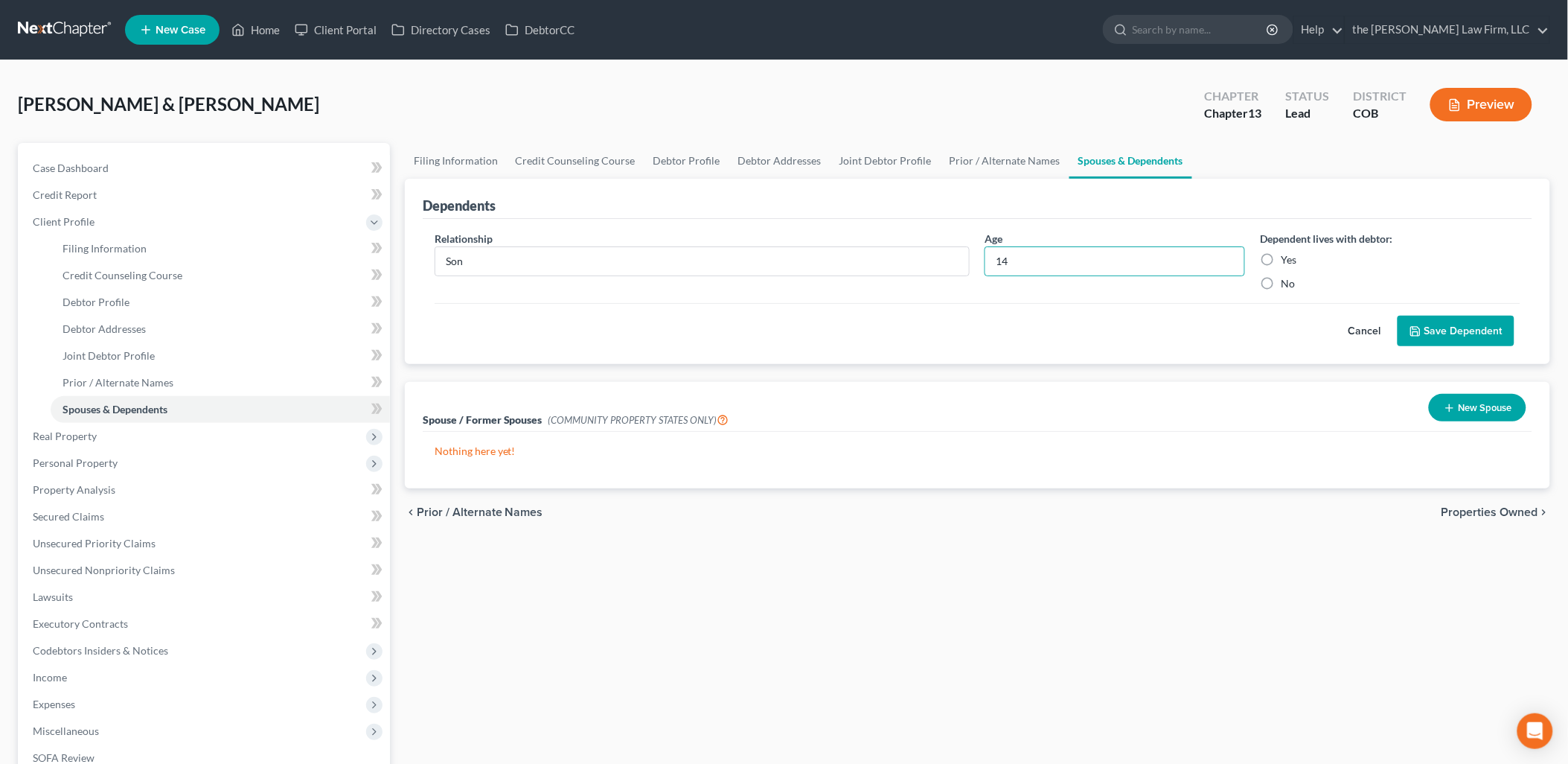
click at [1287, 257] on input "Yes" at bounding box center [1291, 257] width 9 height 9
radio input "true"
click at [1431, 333] on button "Save Dependent" at bounding box center [1456, 331] width 117 height 31
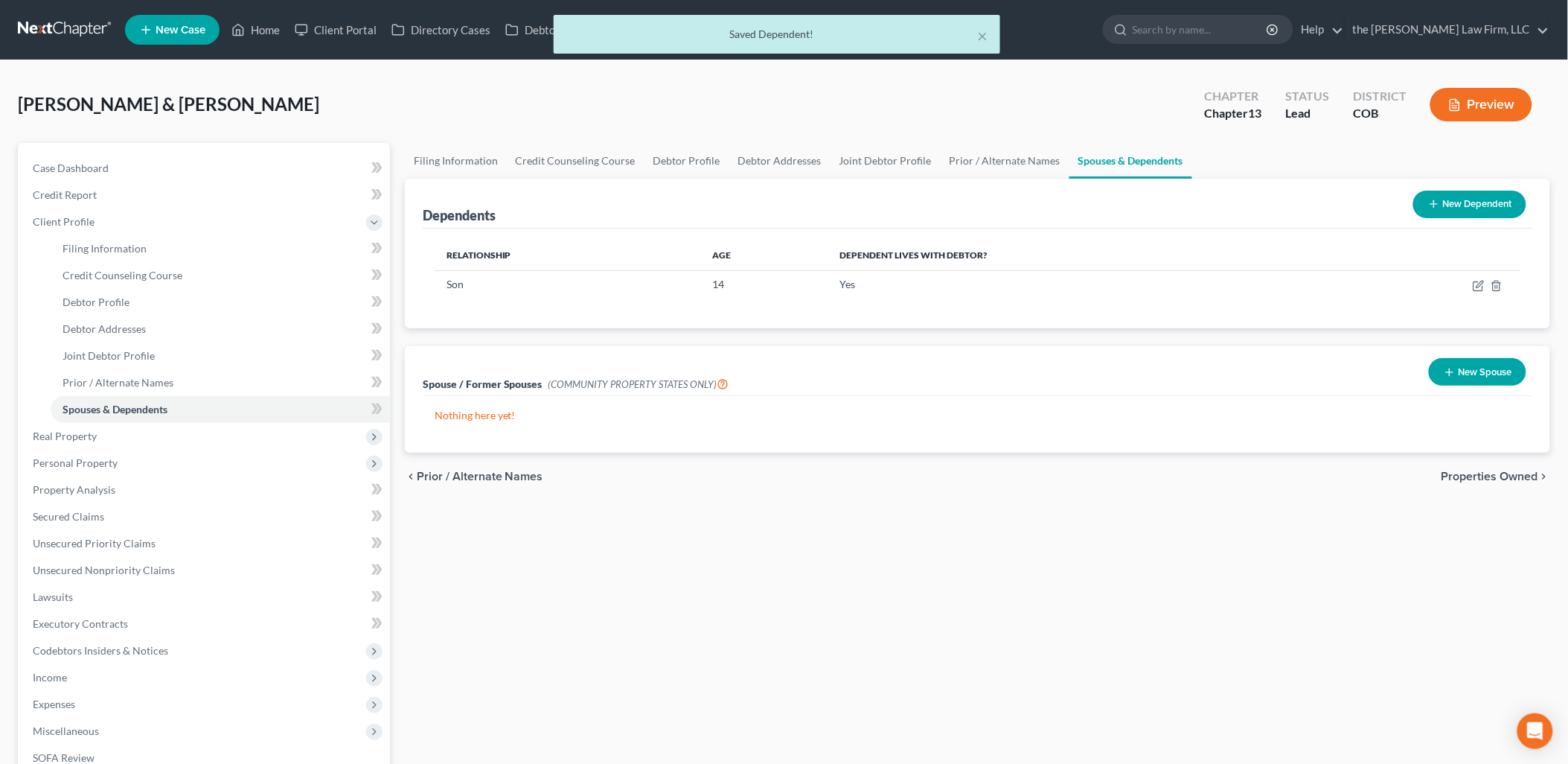
click at [1447, 207] on button "New Dependent" at bounding box center [1469, 204] width 113 height 27
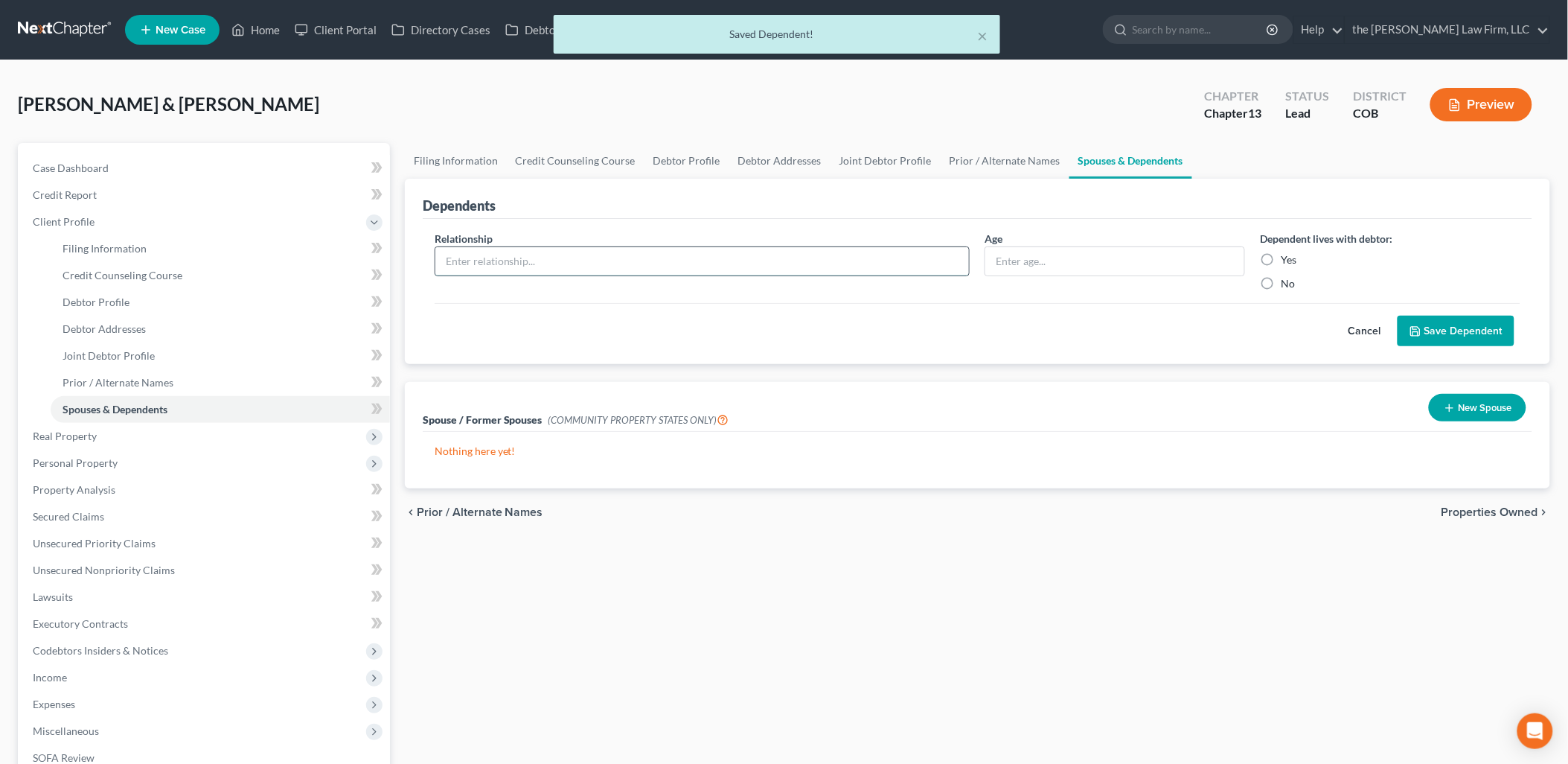
click at [563, 265] on input "text" at bounding box center [703, 260] width 534 height 28
type input "Son"
type input "12"
drag, startPoint x: 1266, startPoint y: 254, endPoint x: 1336, endPoint y: 290, distance: 78.7
click at [1281, 255] on label "Yes" at bounding box center [1289, 259] width 15 height 14
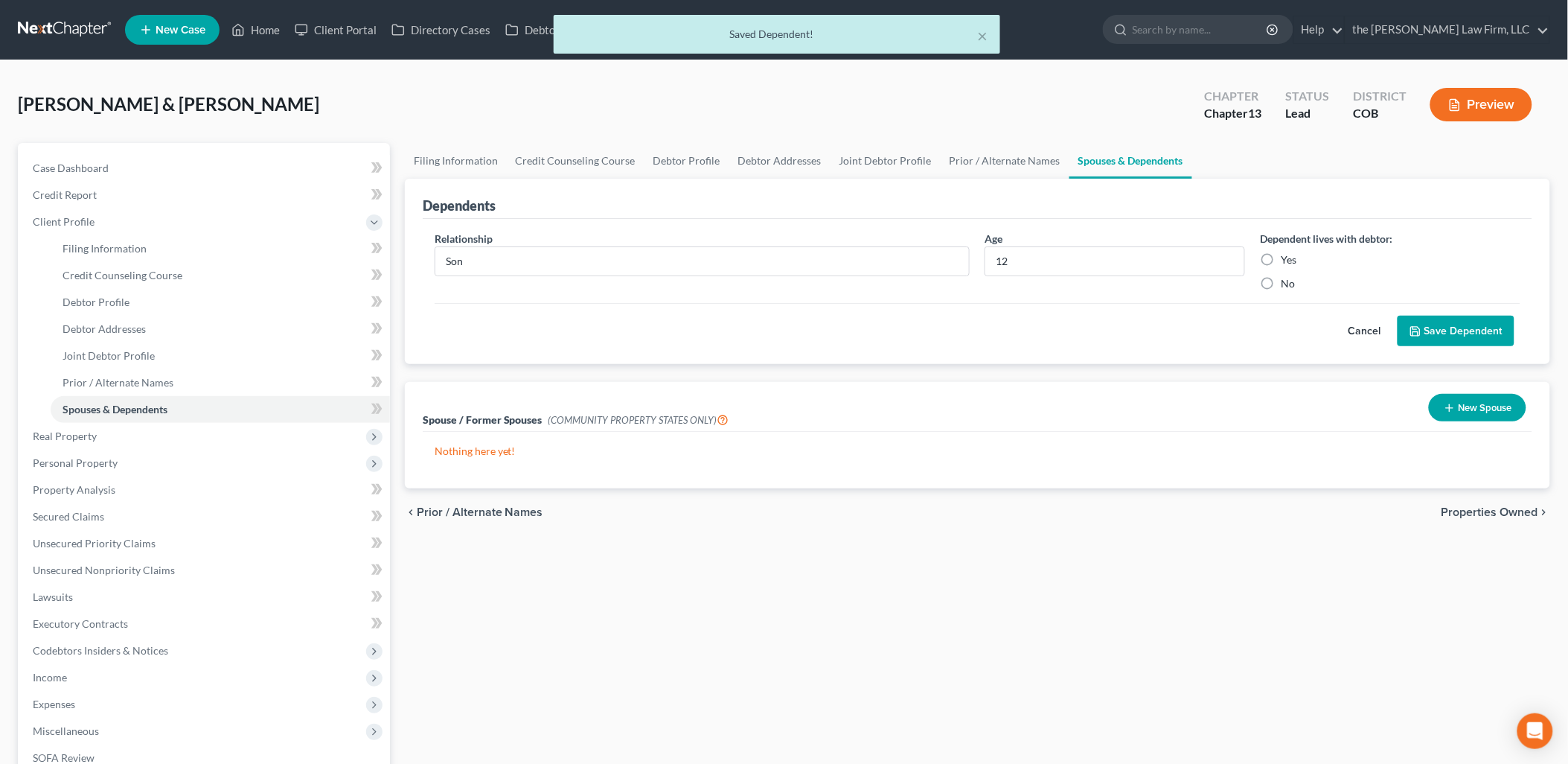
click at [1287, 255] on input "Yes" at bounding box center [1291, 257] width 9 height 9
radio input "true"
click at [1439, 324] on button "Save Dependent" at bounding box center [1456, 331] width 117 height 31
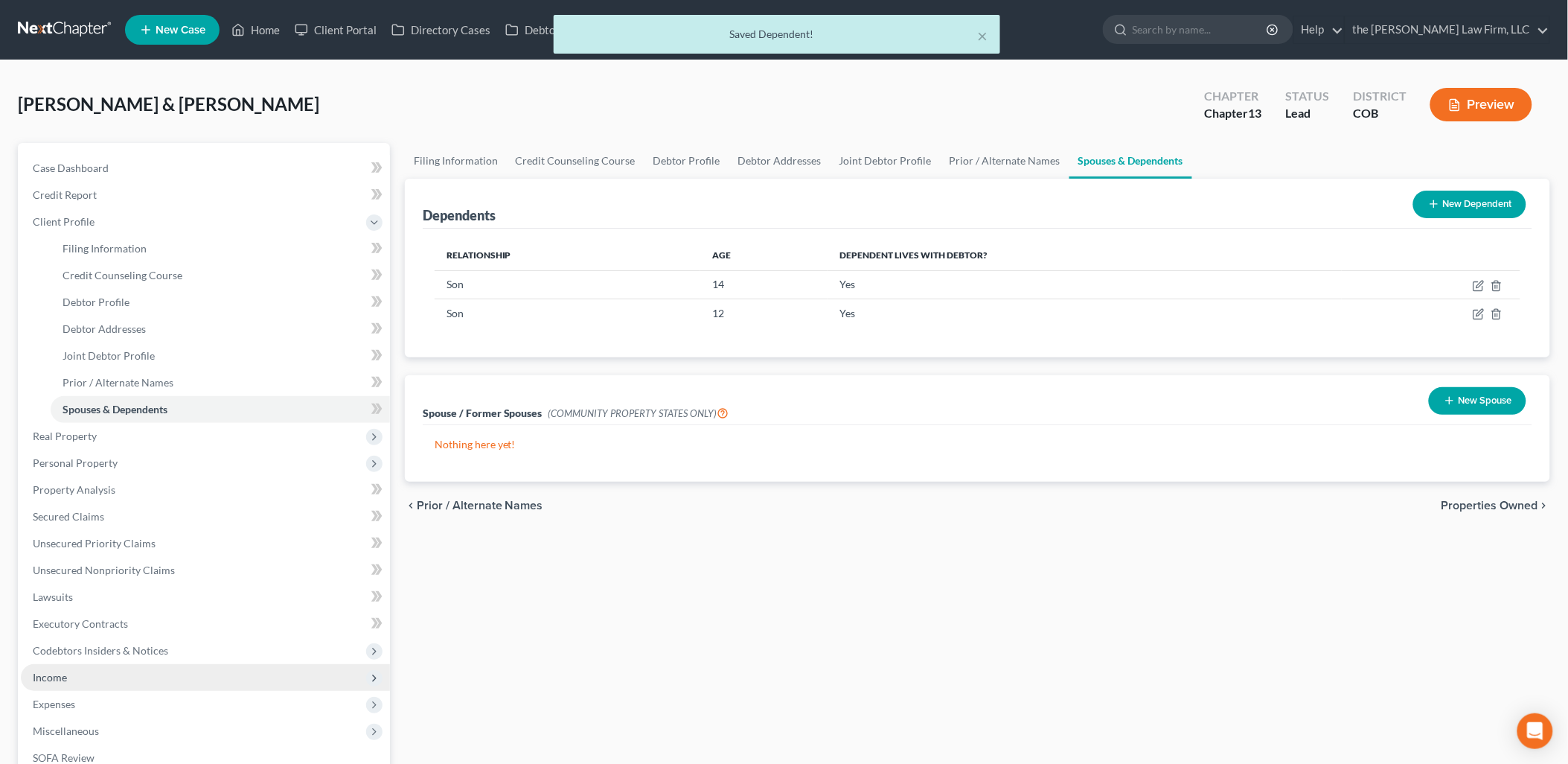
drag, startPoint x: 94, startPoint y: 686, endPoint x: 121, endPoint y: 683, distance: 27.2
click at [94, 686] on span "Income" at bounding box center [205, 676] width 369 height 26
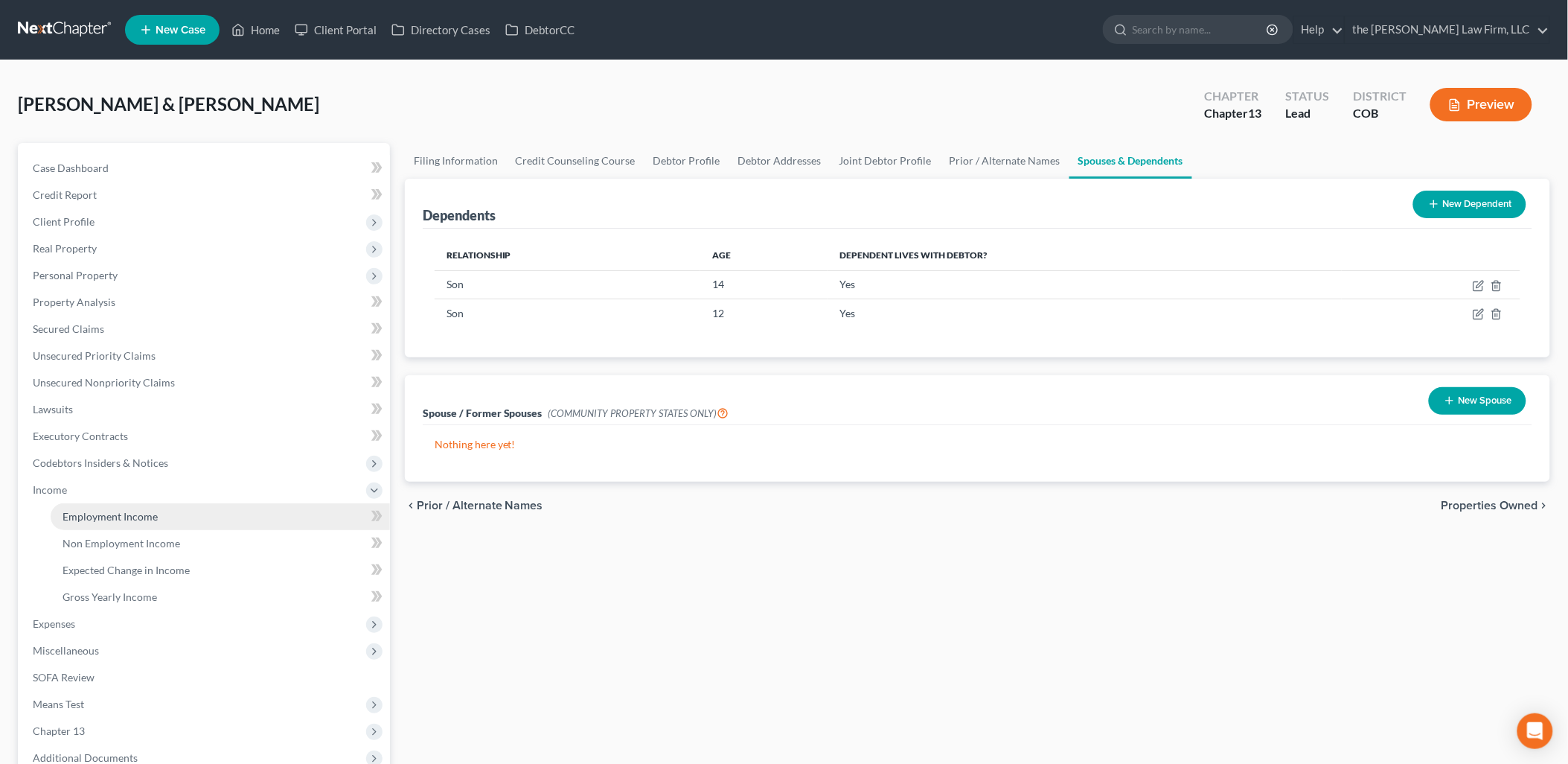
click at [122, 507] on link "Employment Income" at bounding box center [220, 516] width 339 height 26
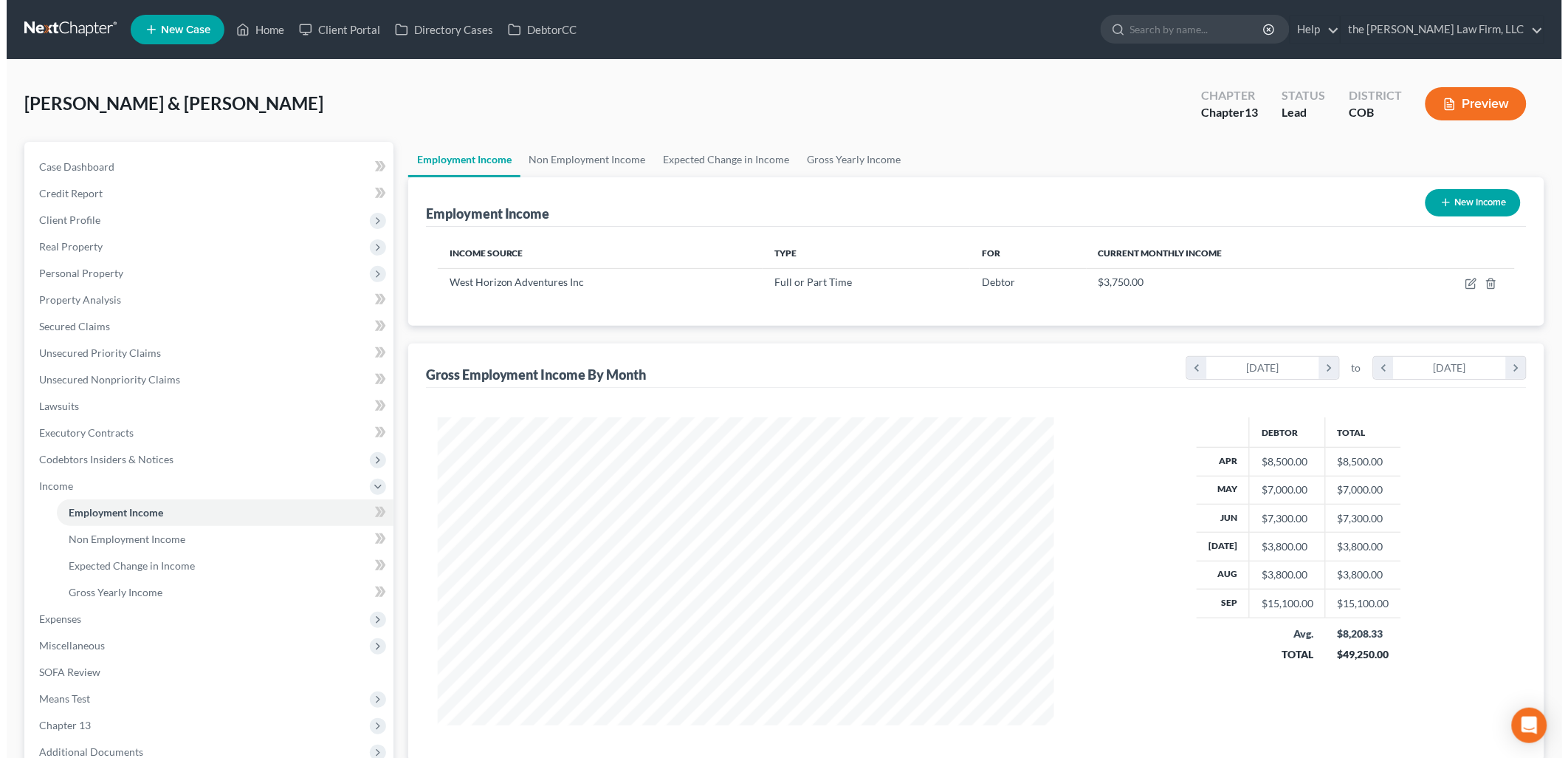
scroll to position [308, 646]
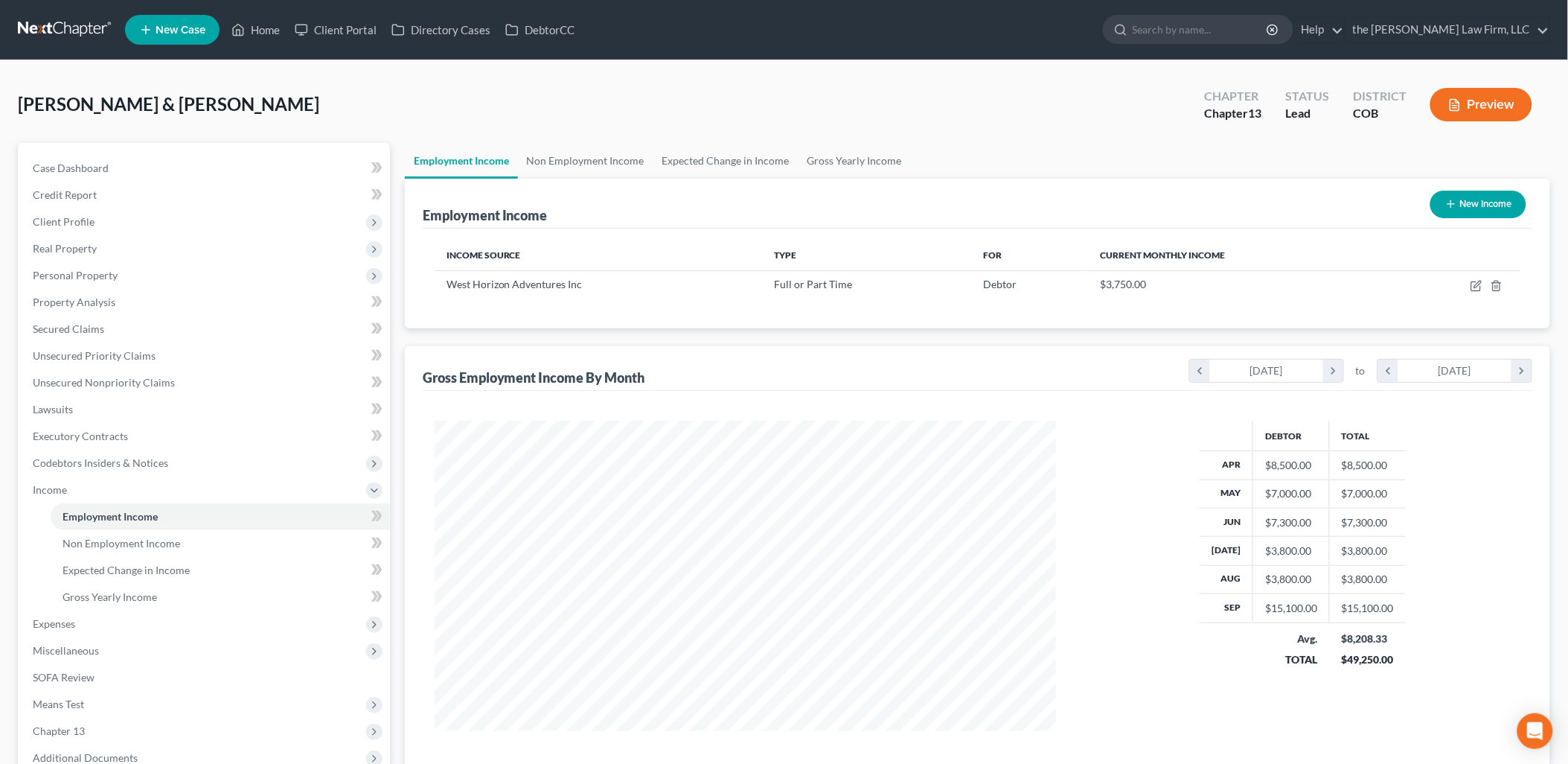
click at [1513, 195] on button "New Income" at bounding box center [1479, 204] width 96 height 27
select select "0"
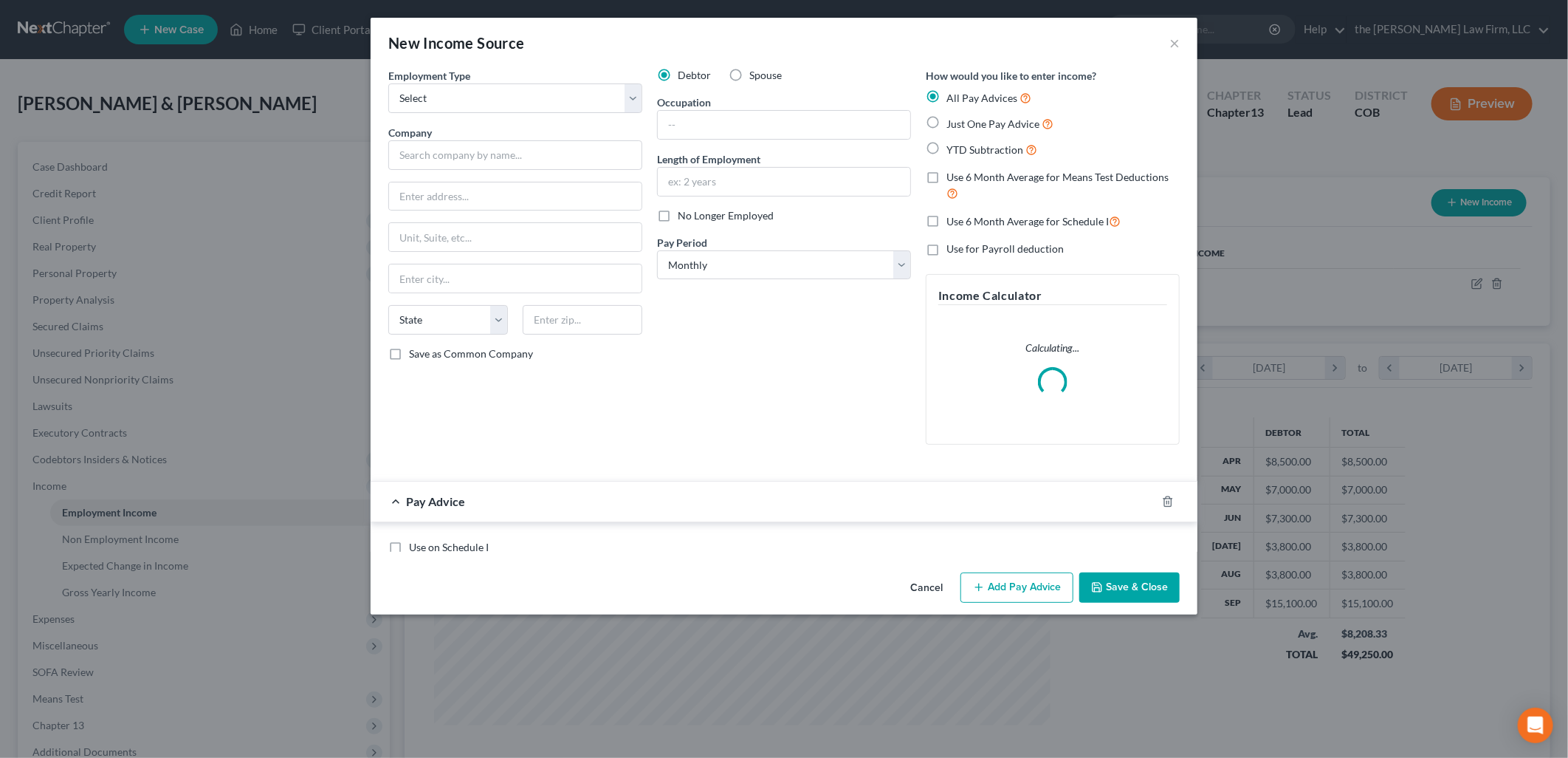
scroll to position [311, 652]
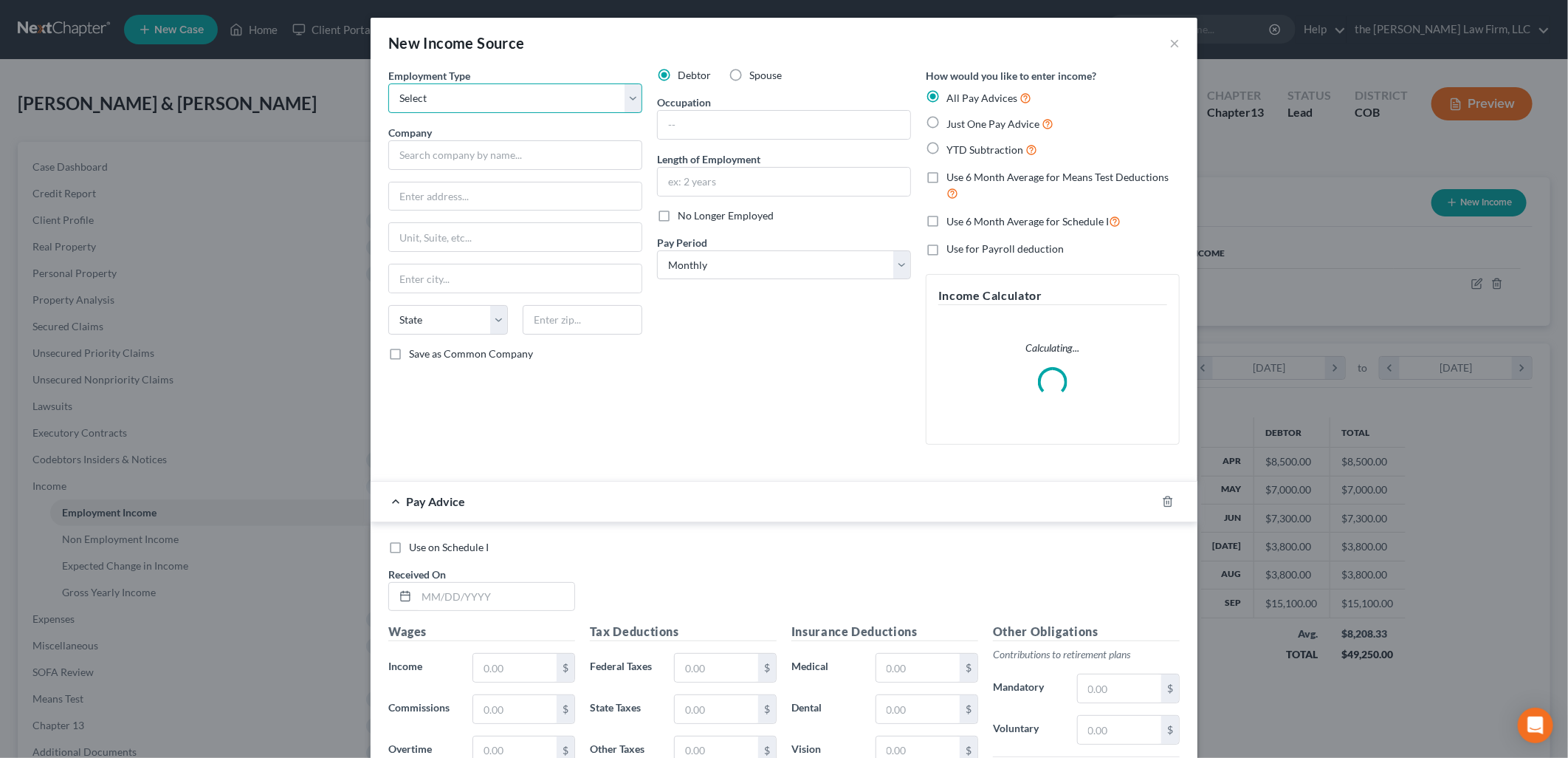
click at [543, 95] on select "Select Full or Part Time Employment Self Employment" at bounding box center [515, 98] width 254 height 30
select select "0"
click at [388, 84] on select "Select Full or Part Time Employment Self Employment" at bounding box center [515, 98] width 254 height 30
click at [498, 161] on input "text" at bounding box center [515, 154] width 254 height 30
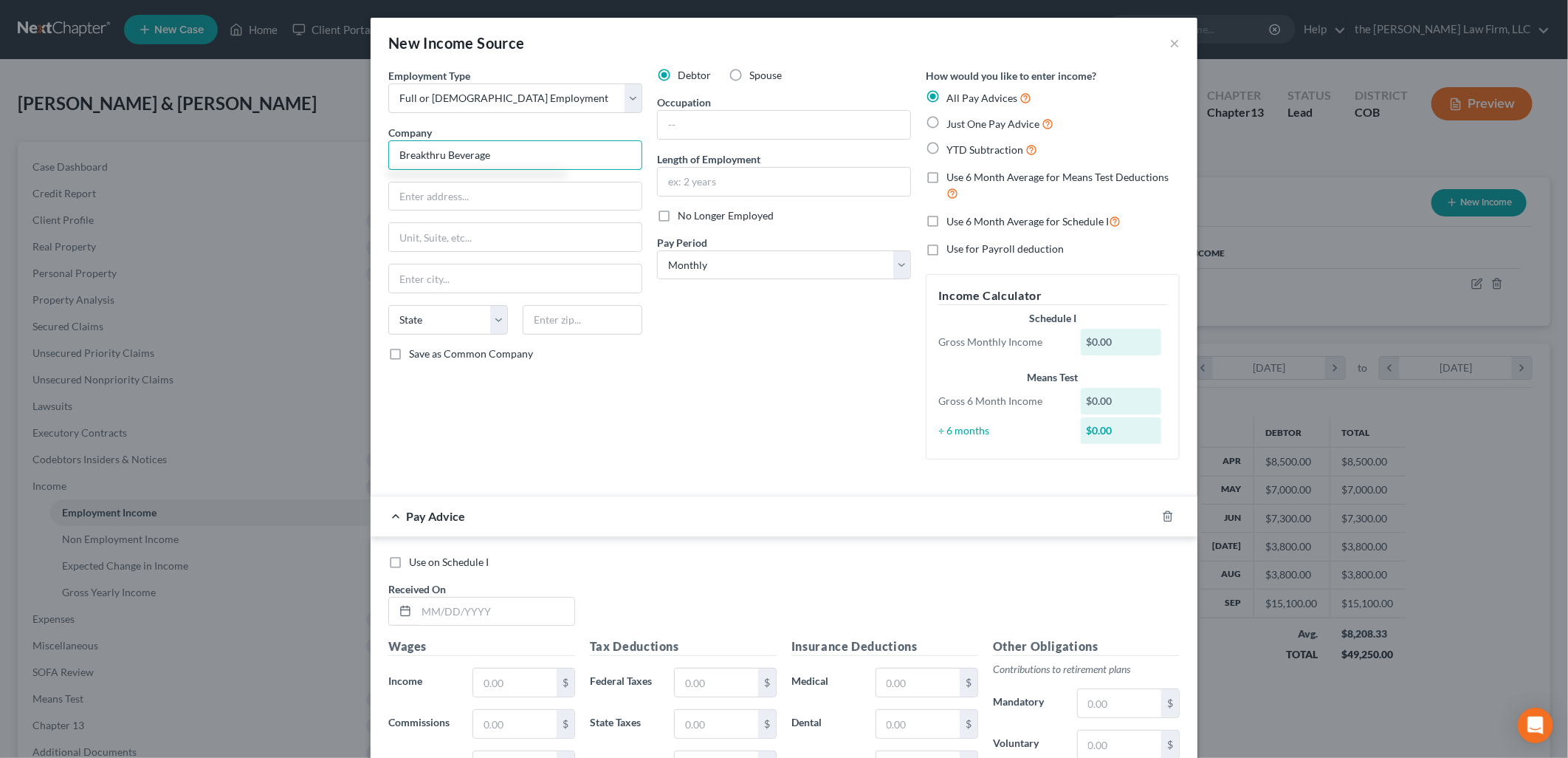
type input "Breakthru Beverage"
type input "[STREET_ADDRESS]"
type input "[GEOGRAPHIC_DATA]"
select select "5"
type input "80238"
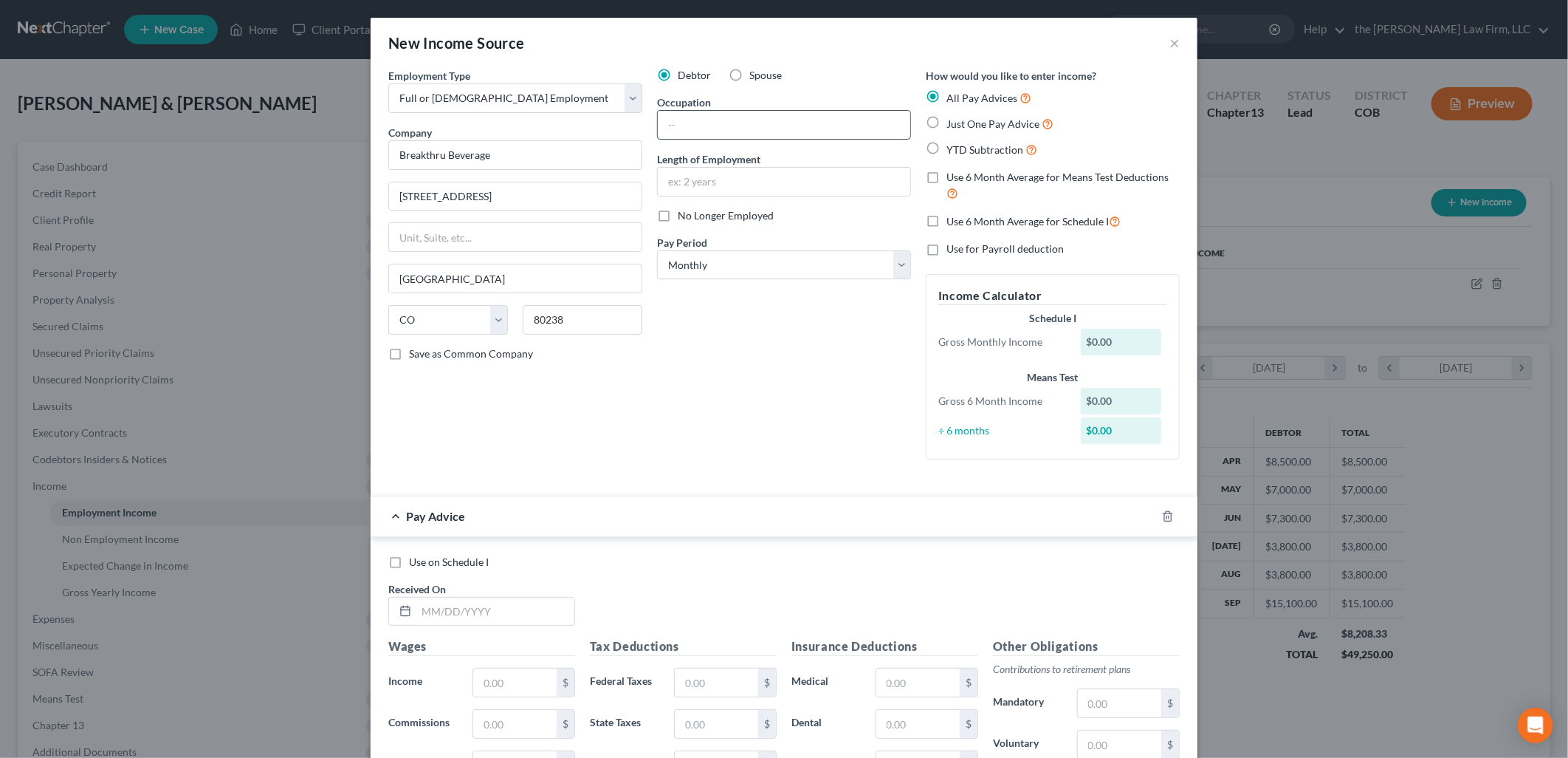
click at [811, 118] on input "text" at bounding box center [784, 124] width 252 height 28
type input "Sales Manager"
type input "2"
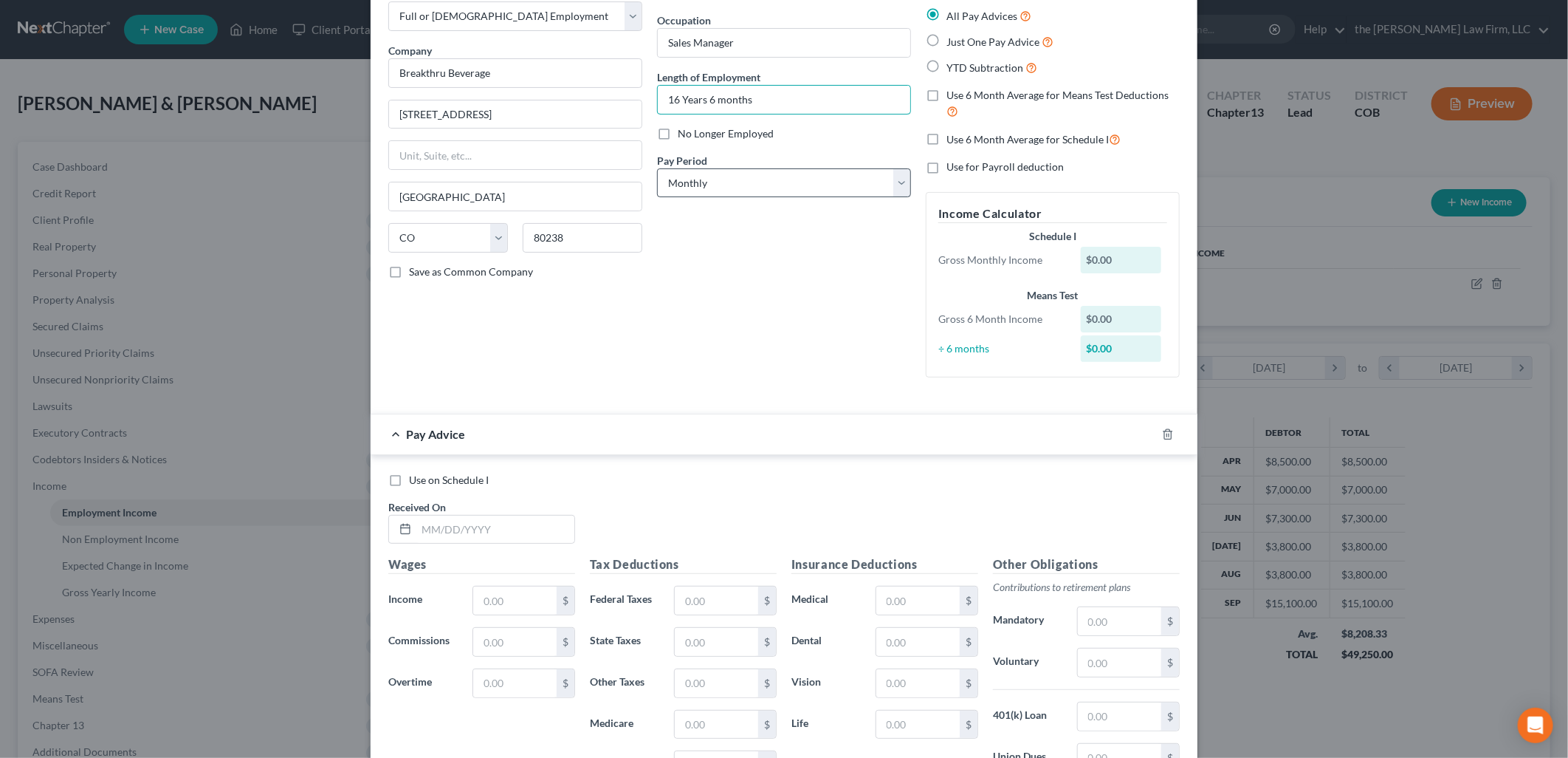
type input "16 Years 6 months"
drag, startPoint x: 689, startPoint y: 186, endPoint x: 700, endPoint y: 194, distance: 13.6
click at [689, 186] on select "Select Monthly Twice Monthly Every Other Week Weekly" at bounding box center [784, 182] width 254 height 30
select select "2"
click at [657, 168] on select "Select Monthly Twice Monthly Every Other Week Weekly" at bounding box center [784, 182] width 254 height 30
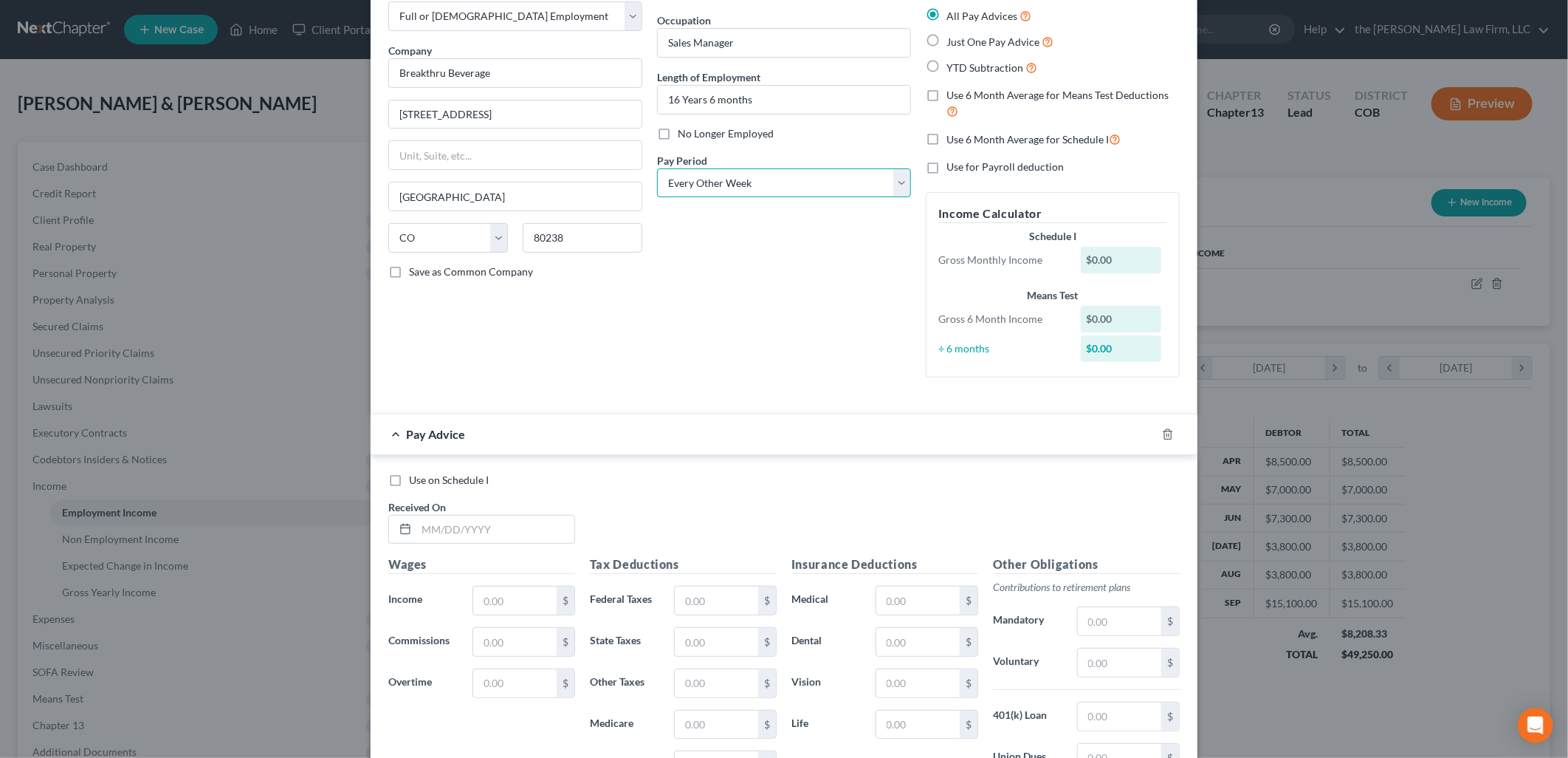
scroll to position [305, 0]
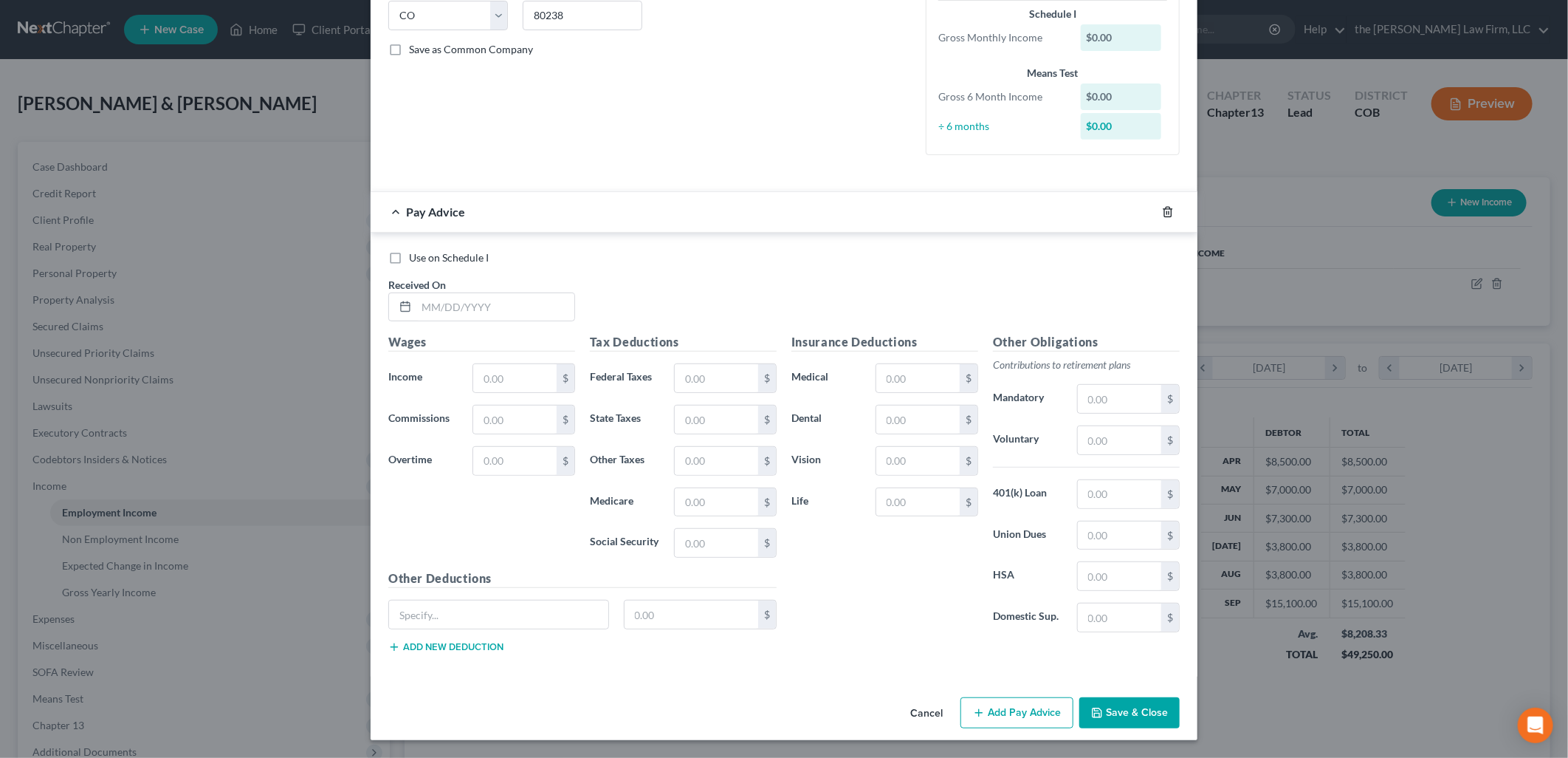
click at [1162, 215] on icon "button" at bounding box center [1168, 212] width 12 height 12
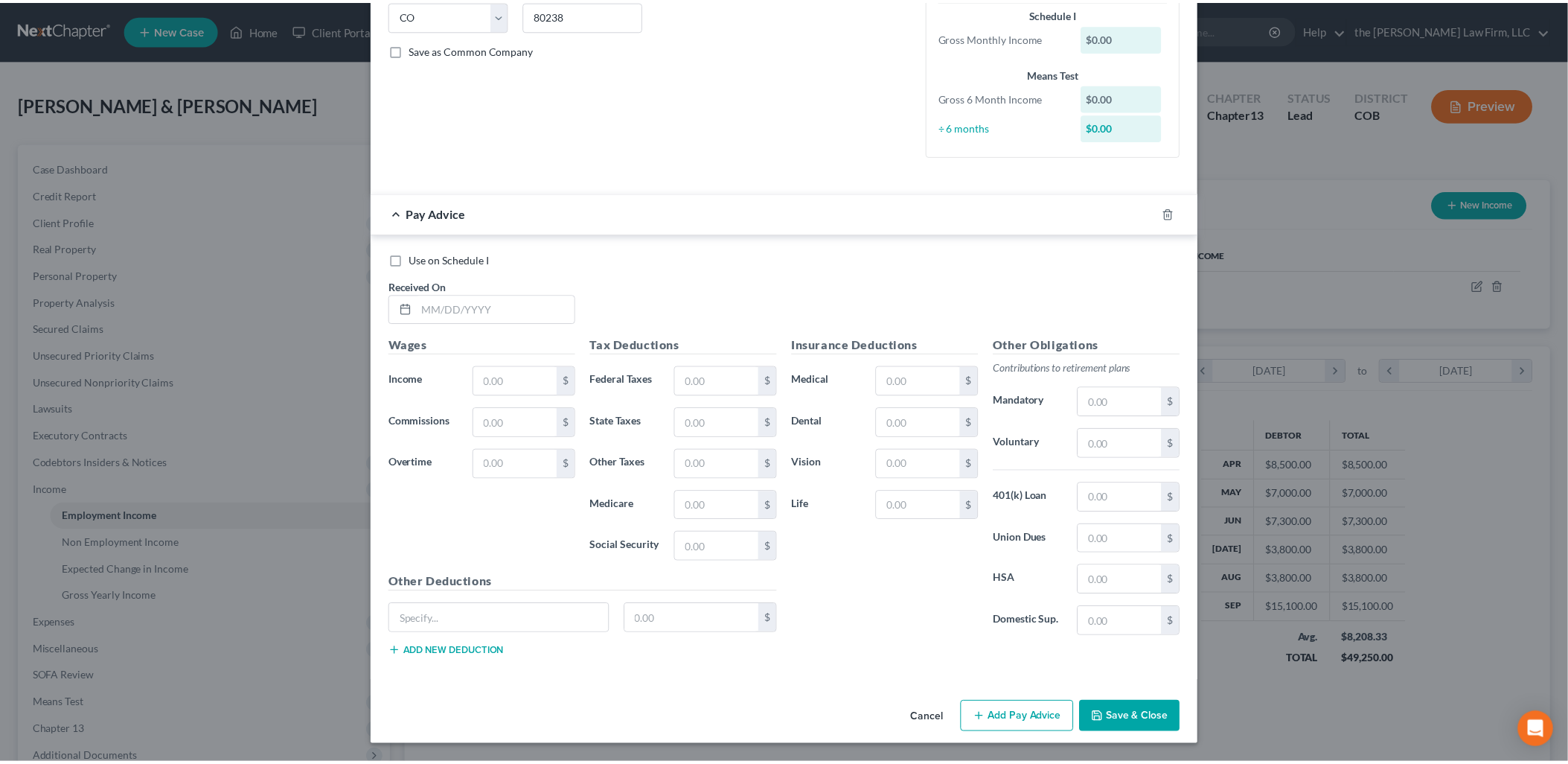
scroll to position [0, 0]
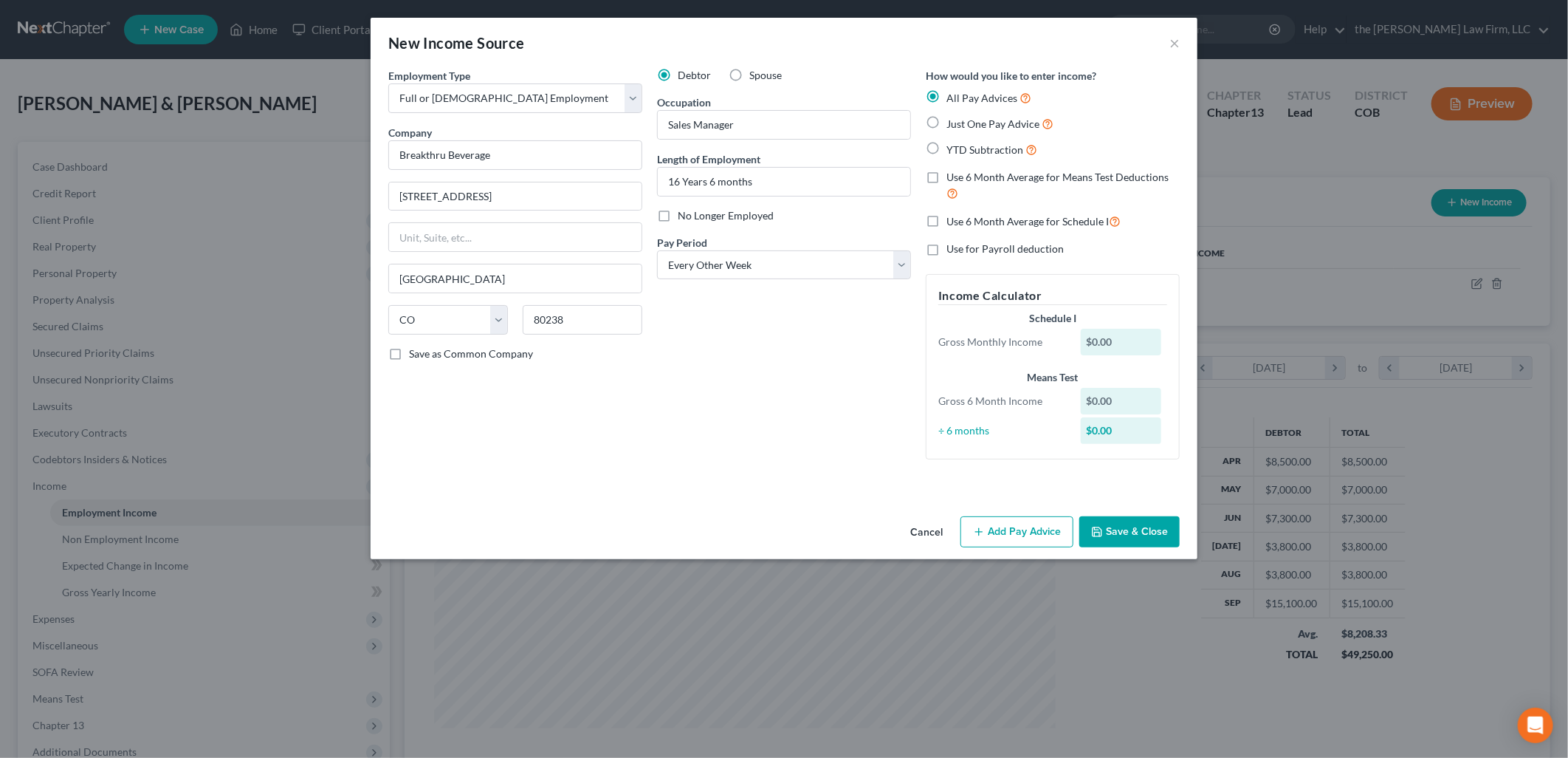
click at [1123, 533] on button "Save & Close" at bounding box center [1129, 532] width 100 height 31
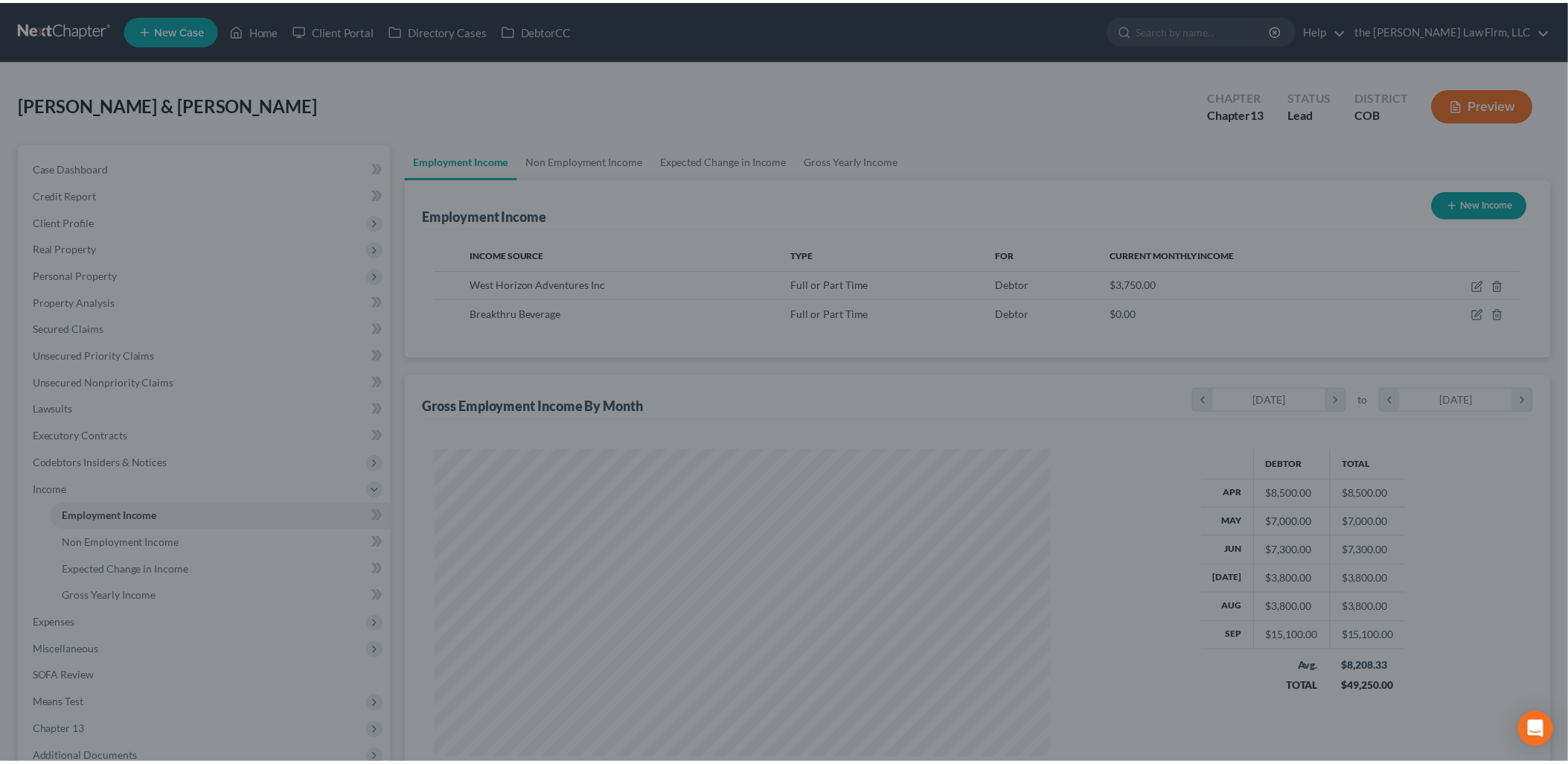
scroll to position [744054, 743720]
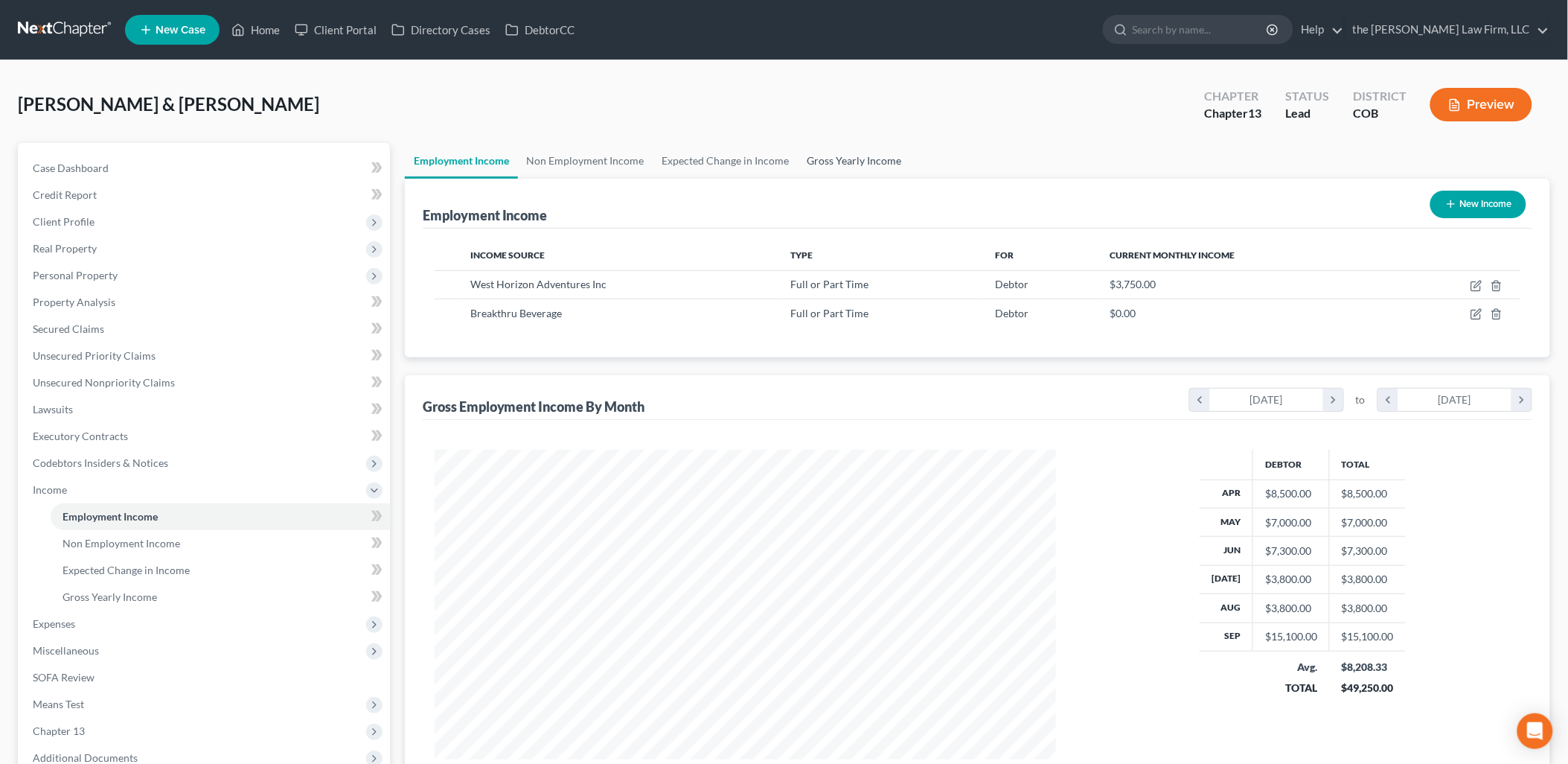
click at [866, 157] on link "Gross Yearly Income" at bounding box center [855, 161] width 112 height 36
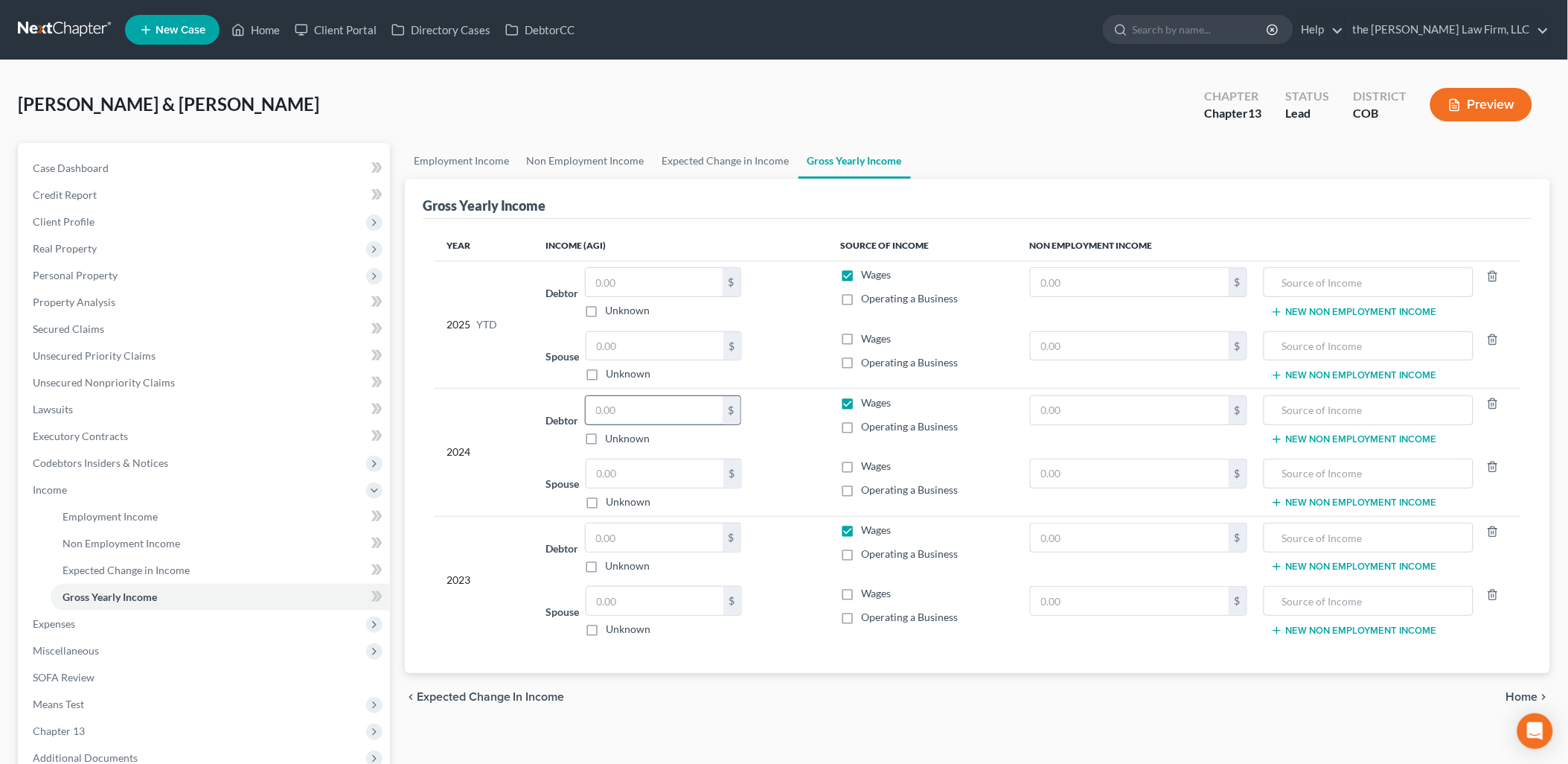
click at [656, 413] on input "text" at bounding box center [654, 409] width 137 height 28
type input "113,615.74"
click at [637, 542] on input "text" at bounding box center [654, 537] width 137 height 28
type input "114,680.38"
click at [470, 151] on link "Employment Income" at bounding box center [461, 161] width 113 height 36
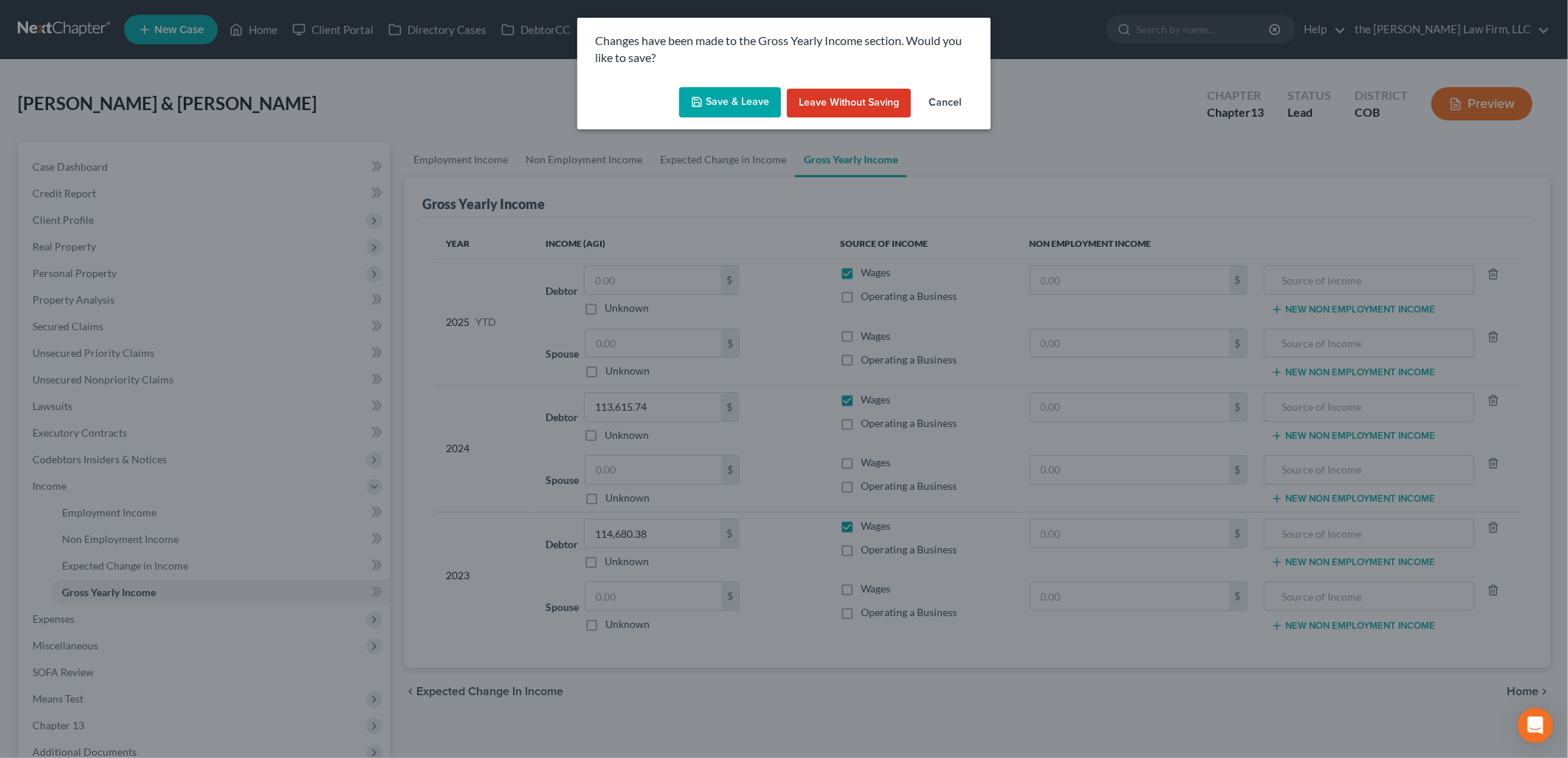
click at [735, 98] on button "Save & Leave" at bounding box center [730, 102] width 102 height 31
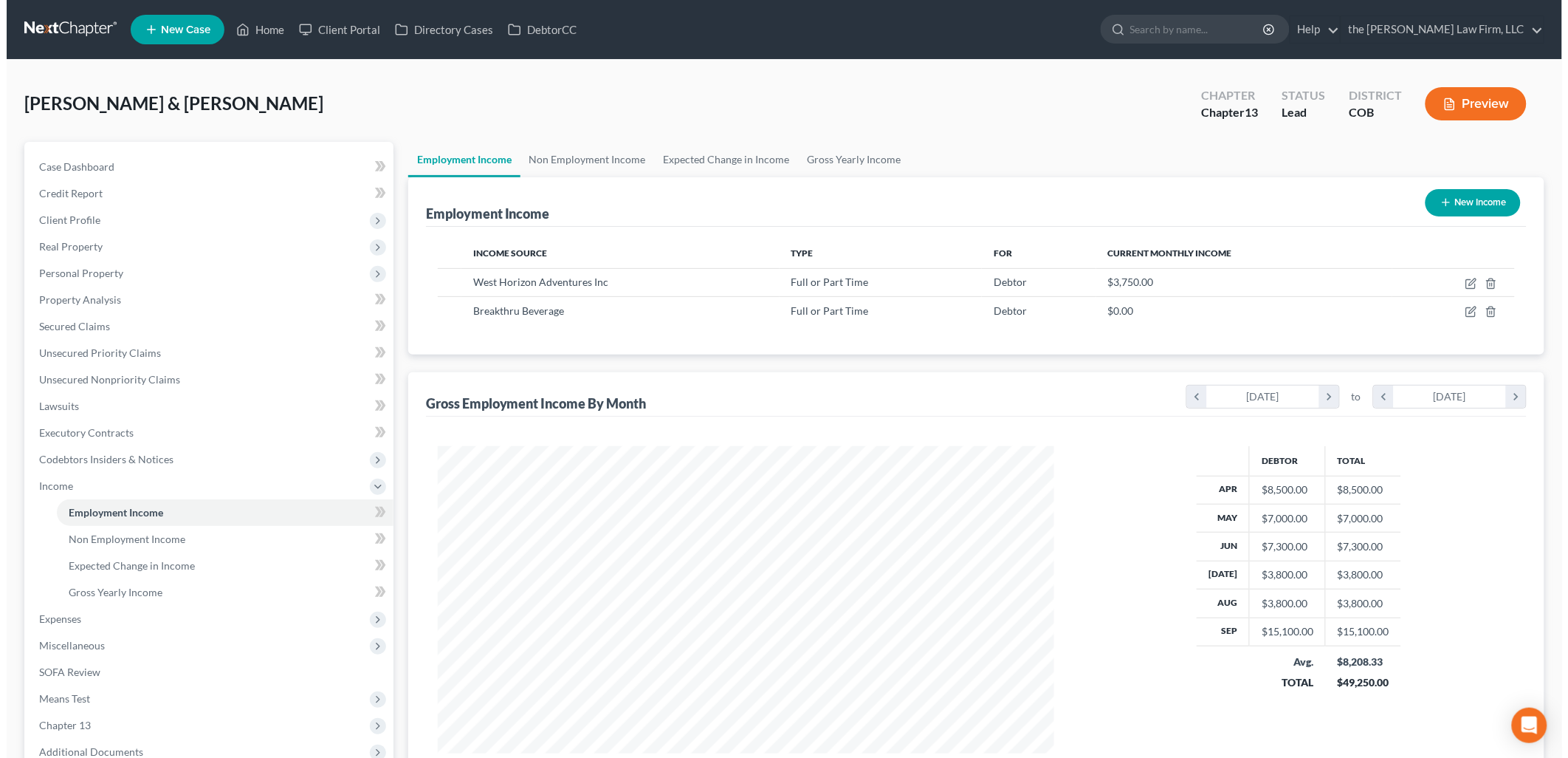
scroll to position [308, 646]
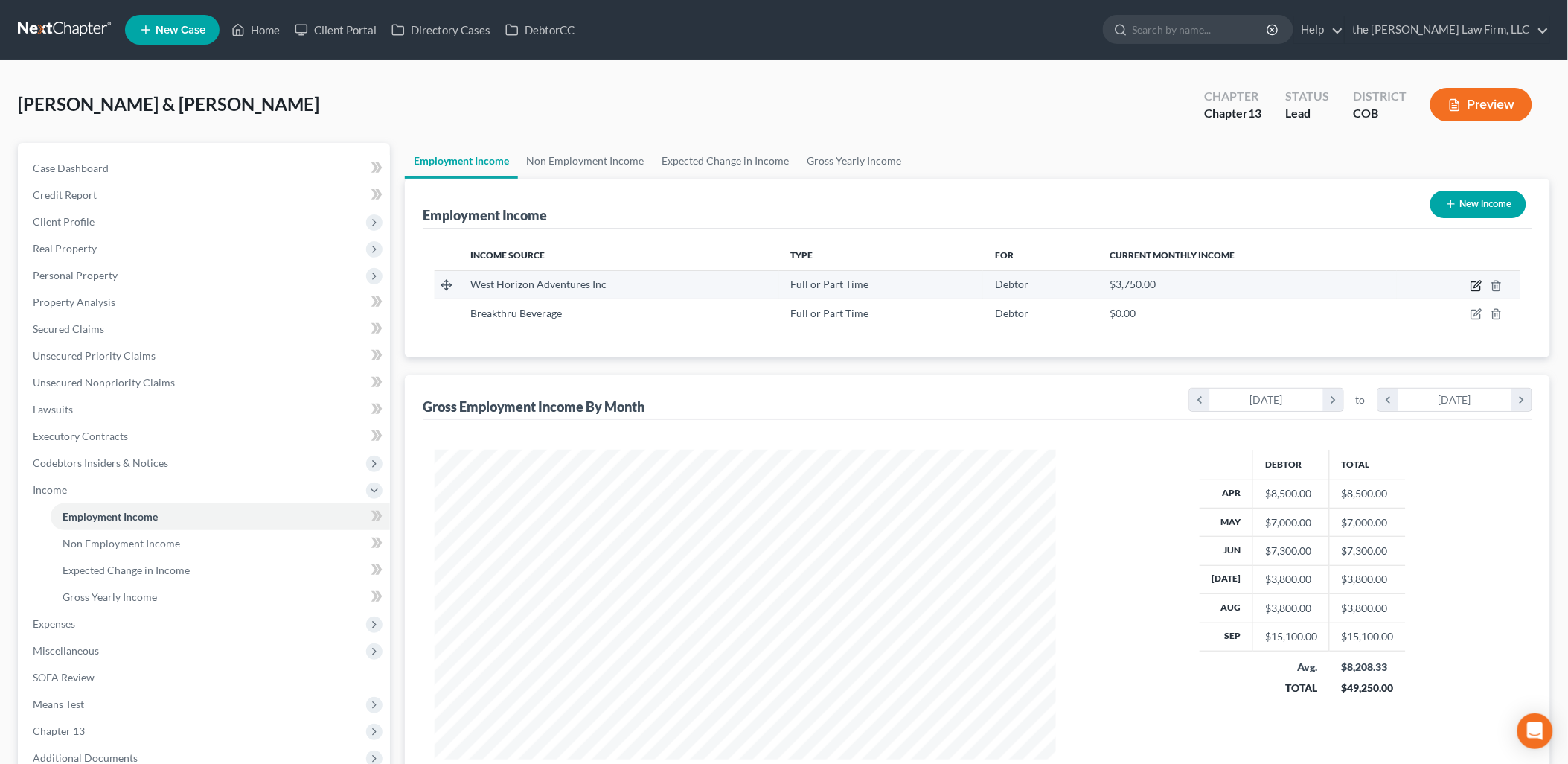
click at [1478, 285] on icon "button" at bounding box center [1477, 286] width 12 height 12
select select "0"
select select "5"
select select "0"
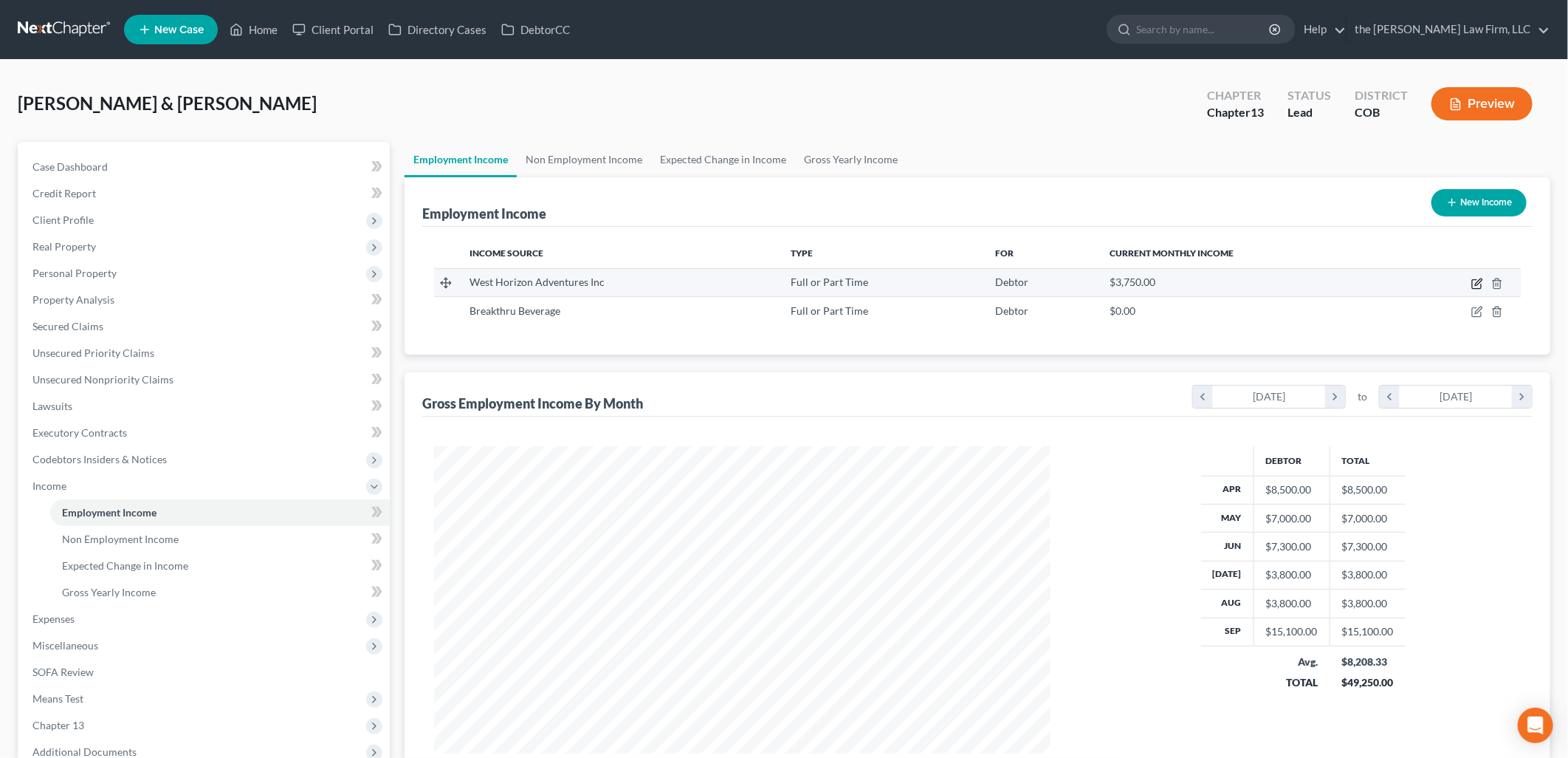
scroll to position [311, 652]
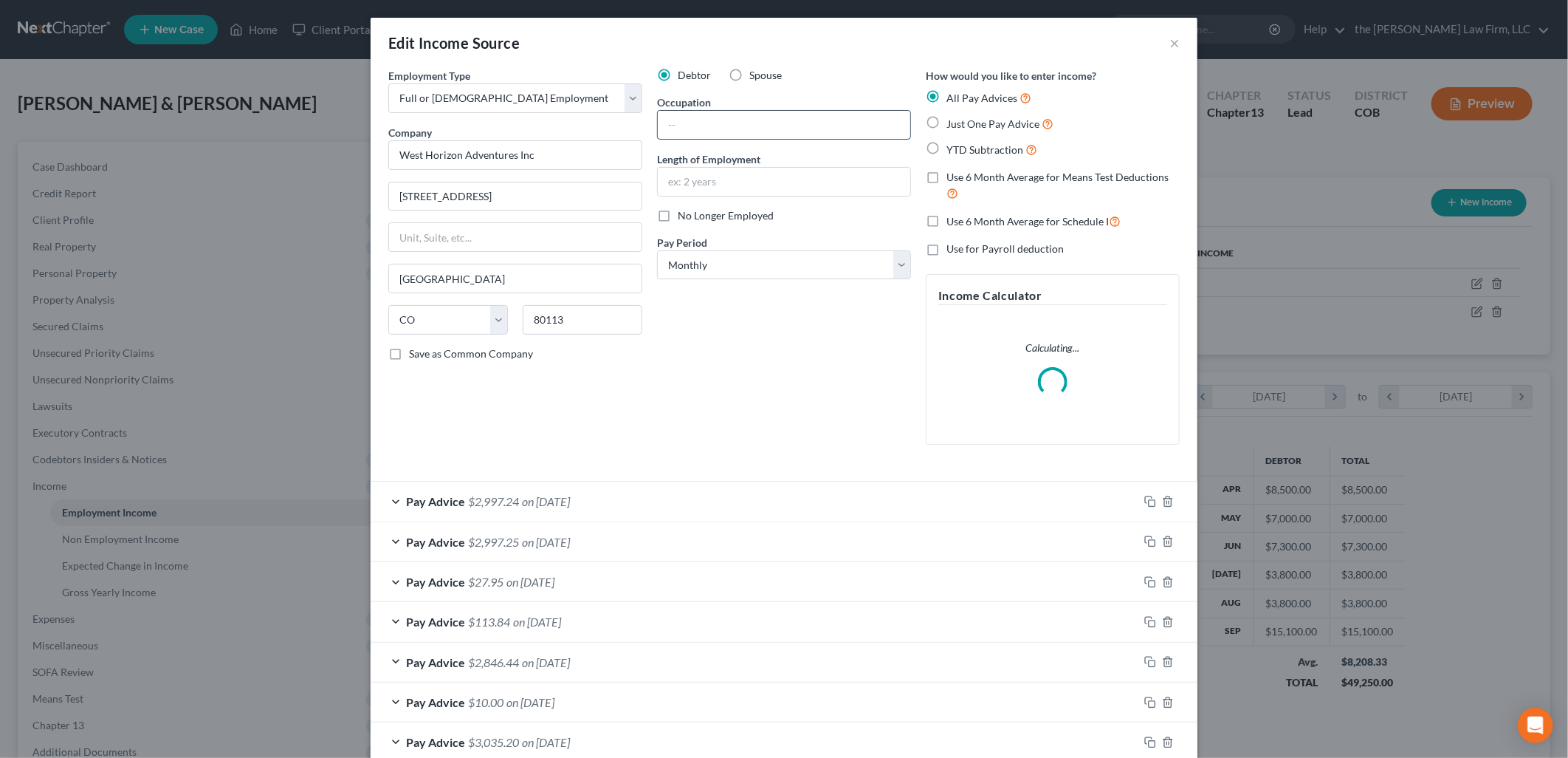
click at [675, 113] on input "text" at bounding box center [784, 124] width 252 height 28
type input "Manager"
type input "10 Years 3 Months"
drag, startPoint x: 689, startPoint y: 279, endPoint x: 699, endPoint y: 273, distance: 11.7
click at [690, 279] on div "Debtor Spouse Occupation Manager Length of Employment 10 Years 3 Months No Long…" at bounding box center [784, 262] width 268 height 388
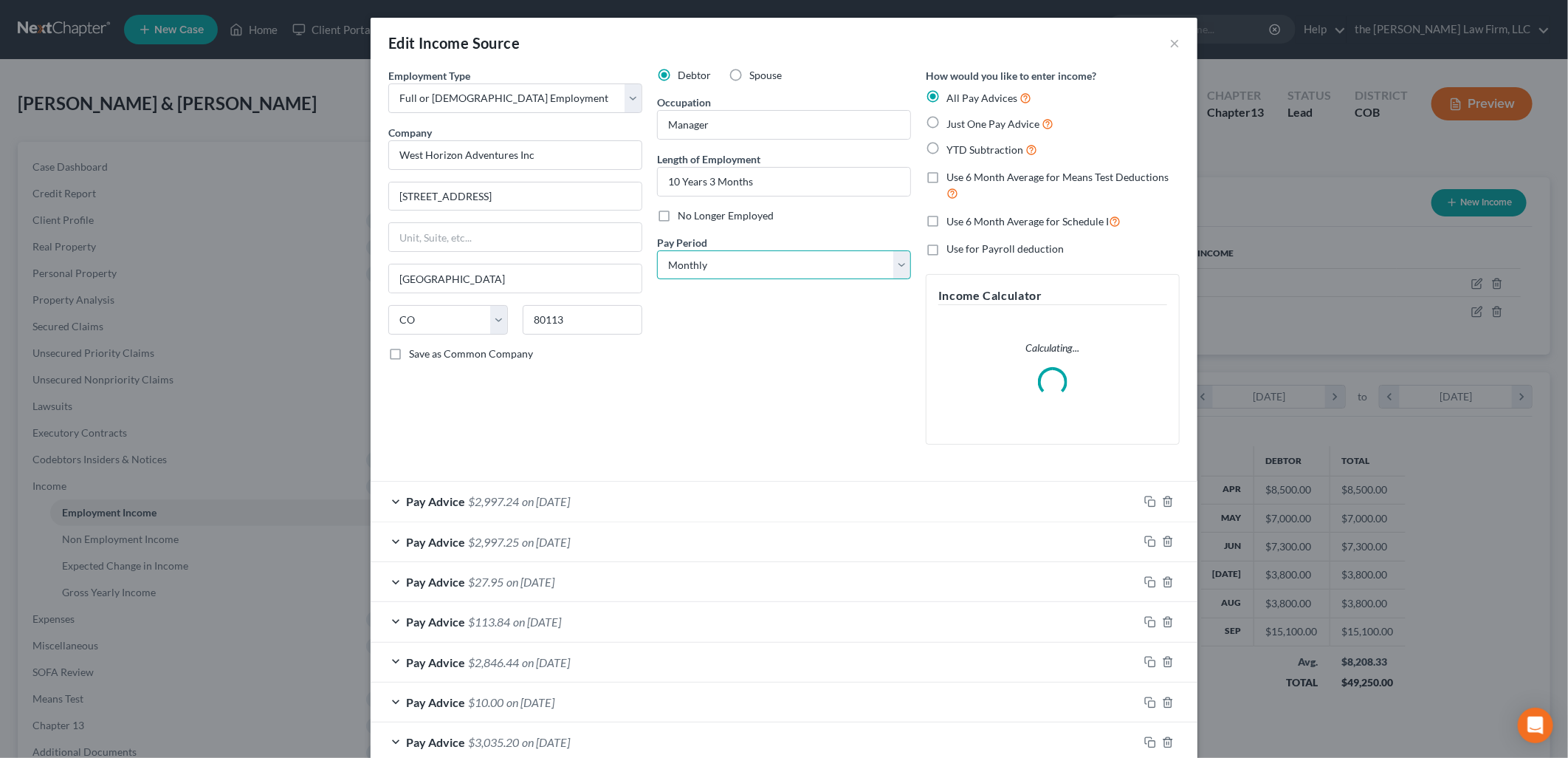
drag, startPoint x: 699, startPoint y: 273, endPoint x: 706, endPoint y: 280, distance: 9.9
click at [700, 272] on select "Select Monthly Twice Monthly Every Other Week Weekly" at bounding box center [784, 265] width 254 height 30
select select "1"
click at [657, 251] on select "Select Monthly Twice Monthly Every Other Week Weekly" at bounding box center [784, 265] width 254 height 30
click at [753, 331] on div "Debtor Spouse Occupation Manager Length of Employment 10 Years 3 Months No Long…" at bounding box center [784, 262] width 268 height 388
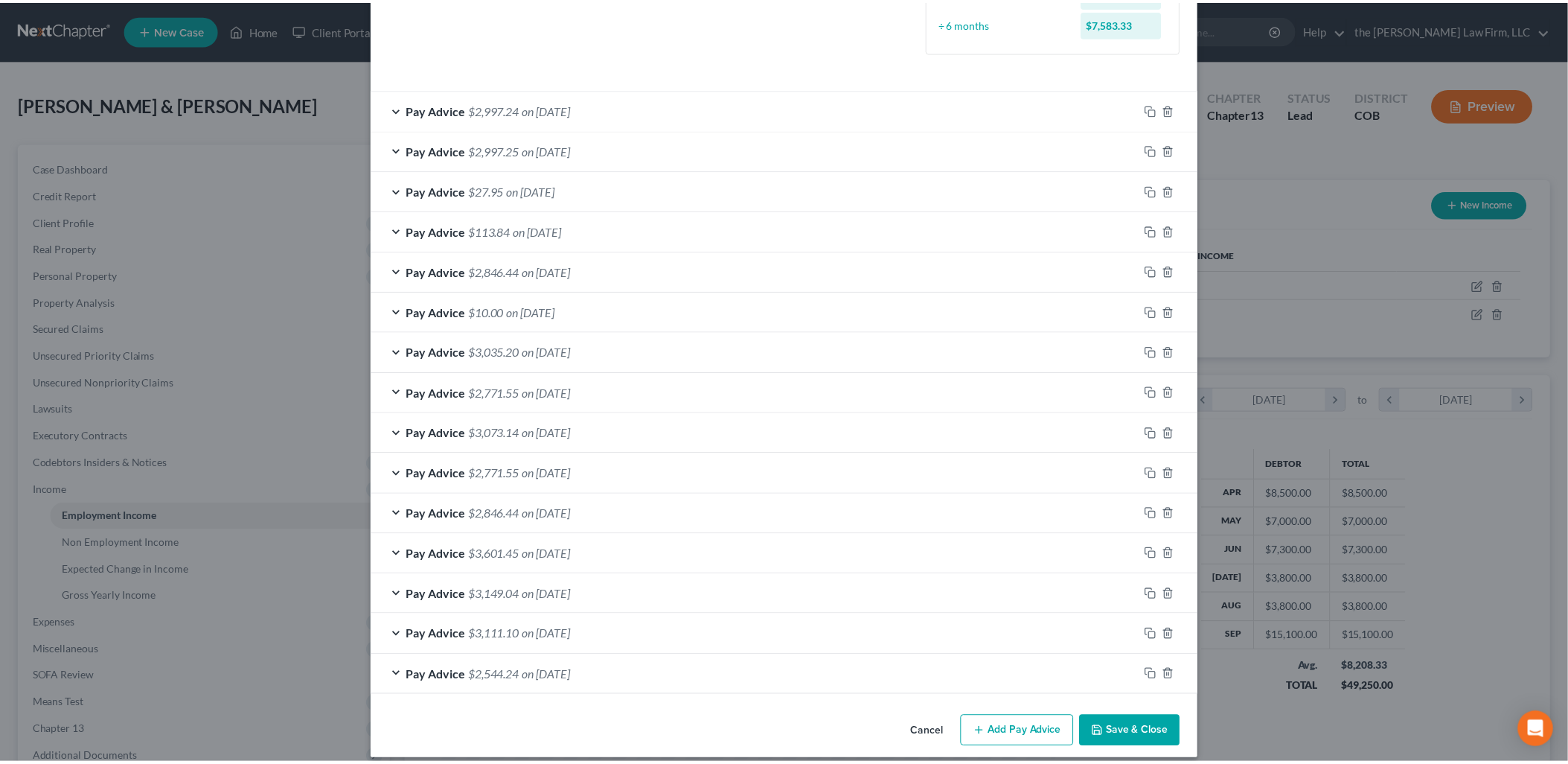
scroll to position [455, 0]
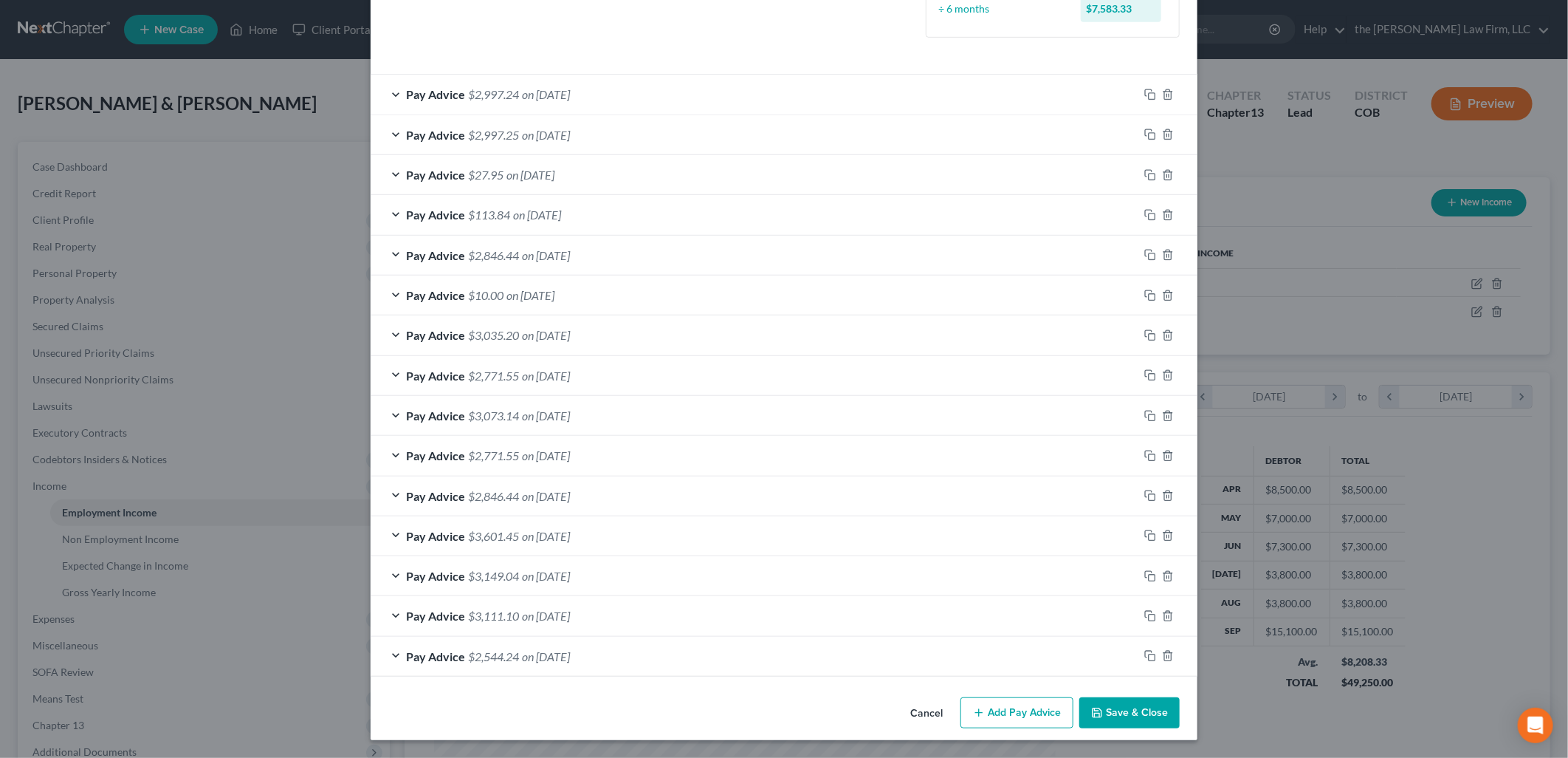
click at [1117, 713] on button "Save & Close" at bounding box center [1129, 712] width 100 height 31
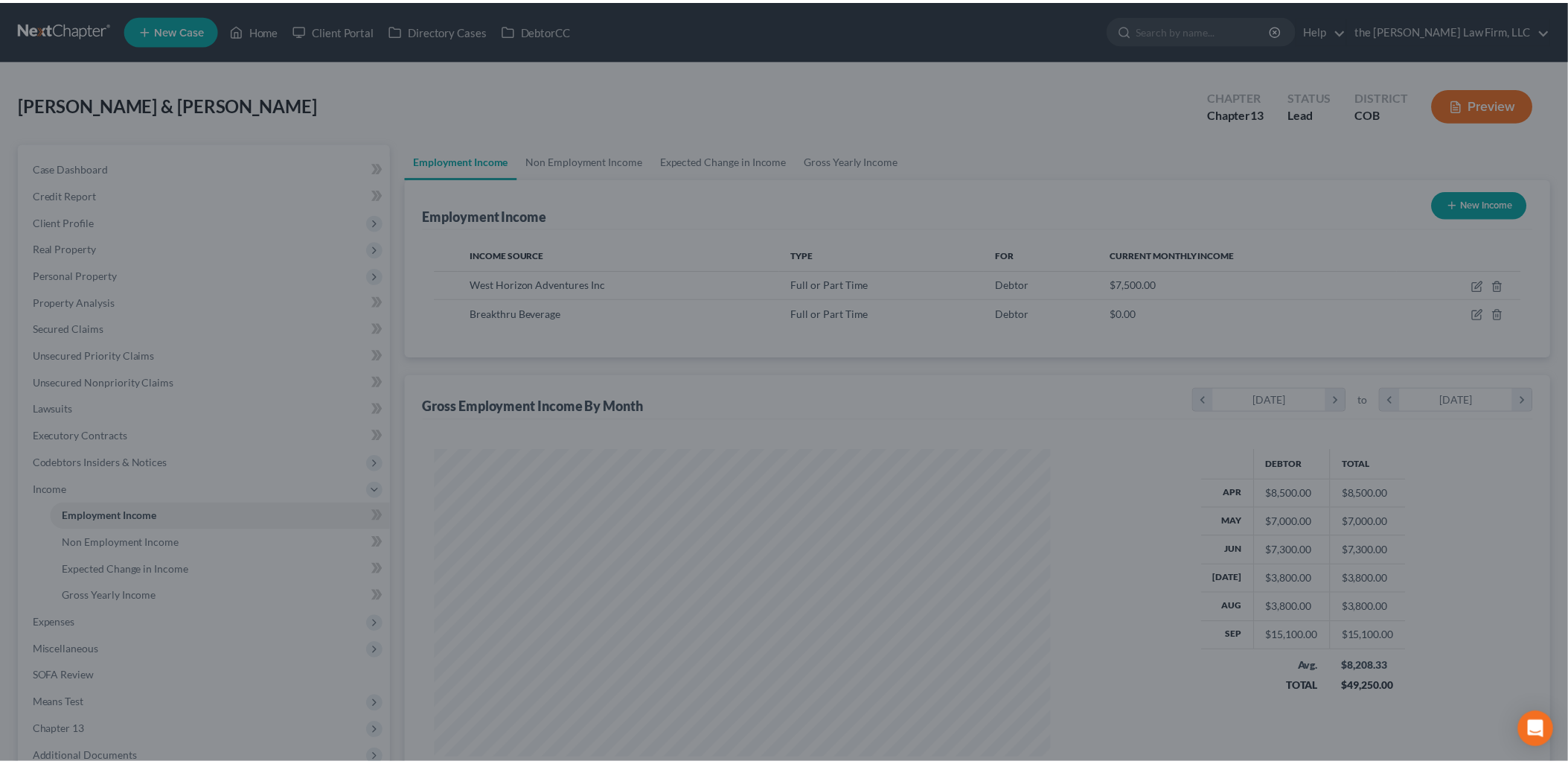
scroll to position [744054, 743720]
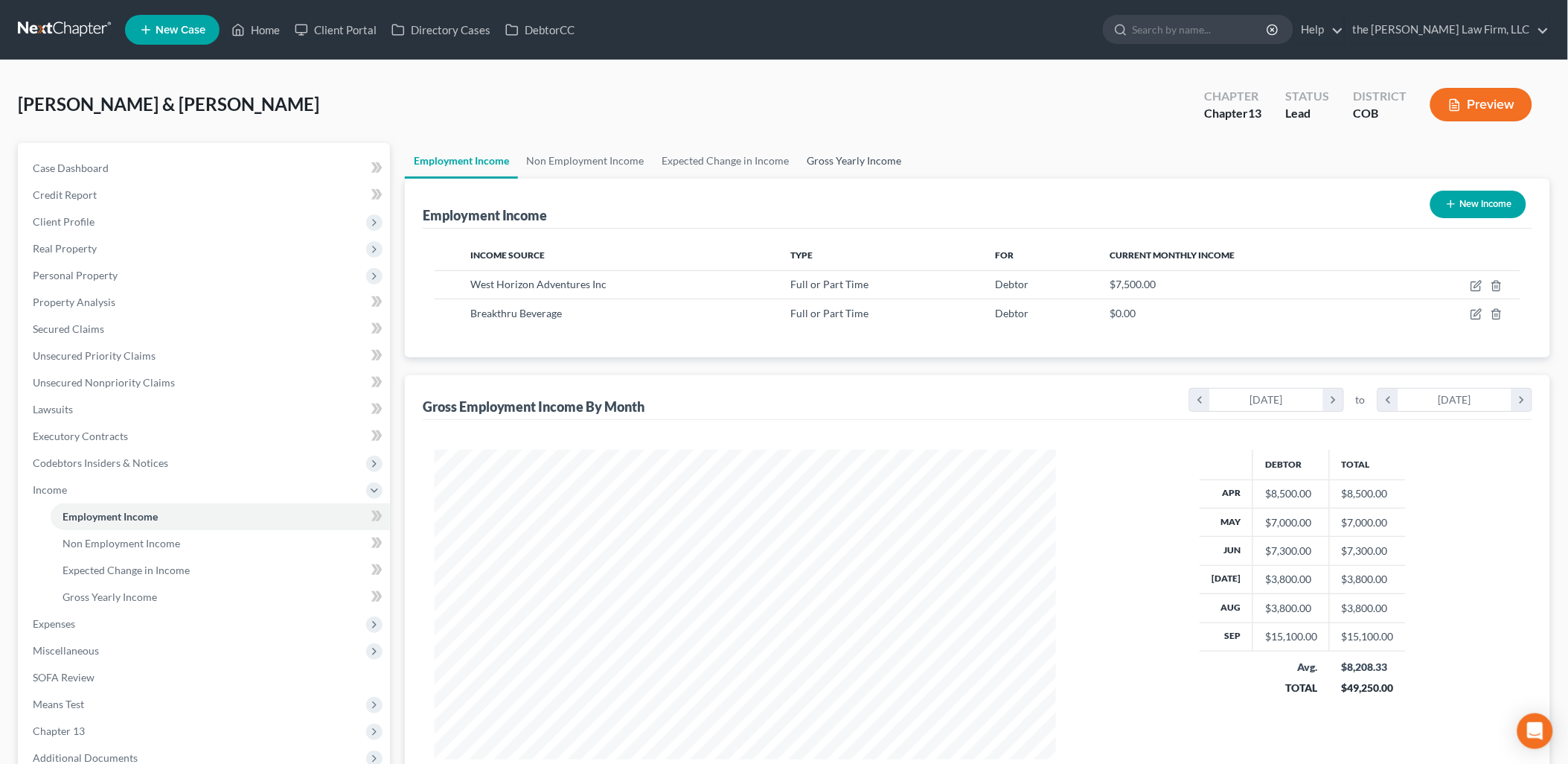
click at [881, 174] on link "Gross Yearly Income" at bounding box center [855, 161] width 112 height 36
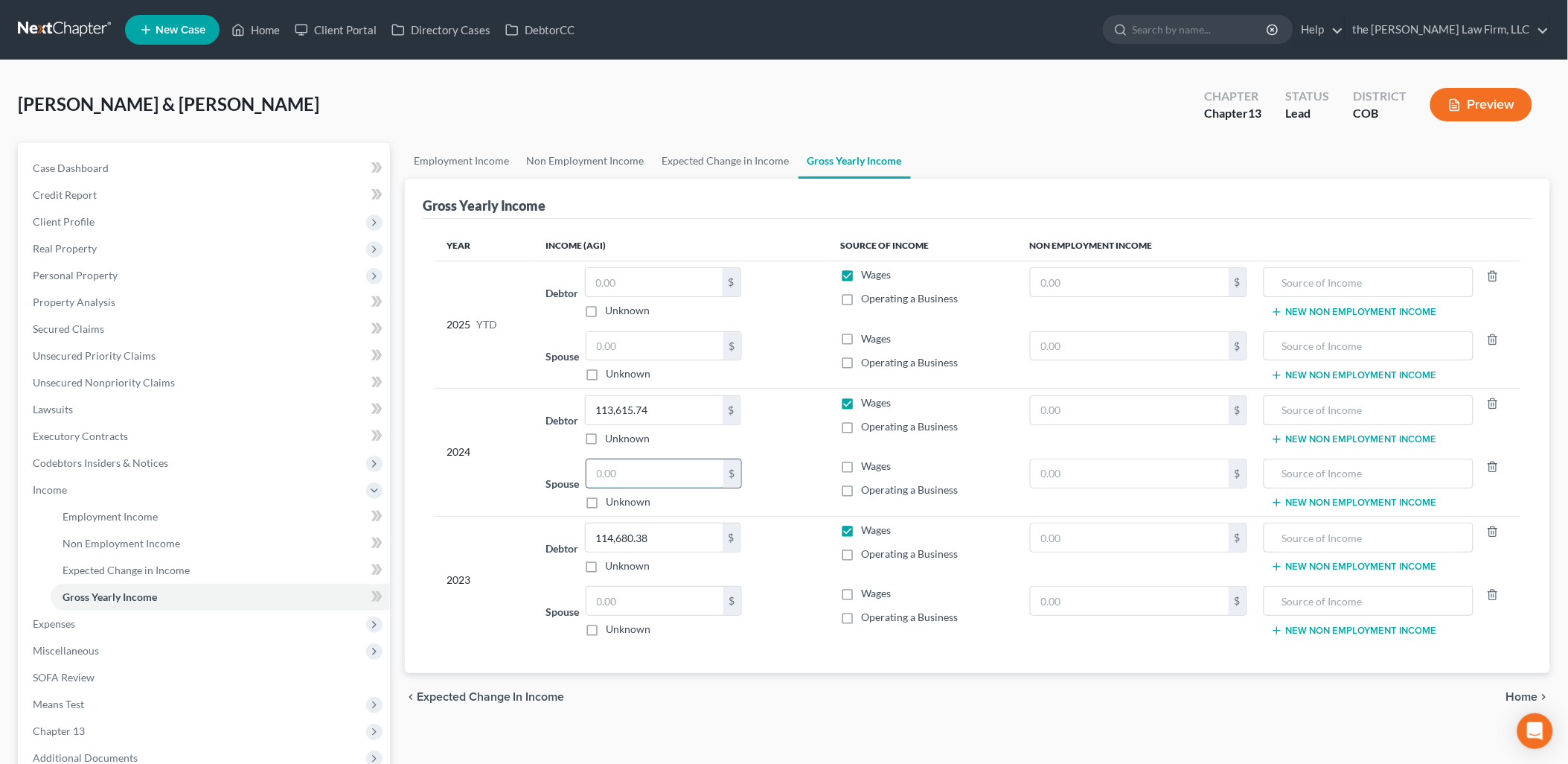
click at [665, 463] on input "text" at bounding box center [654, 473] width 137 height 28
type input "83,893.77"
click at [645, 604] on input "text" at bounding box center [654, 600] width 137 height 28
type input "77,903.40"
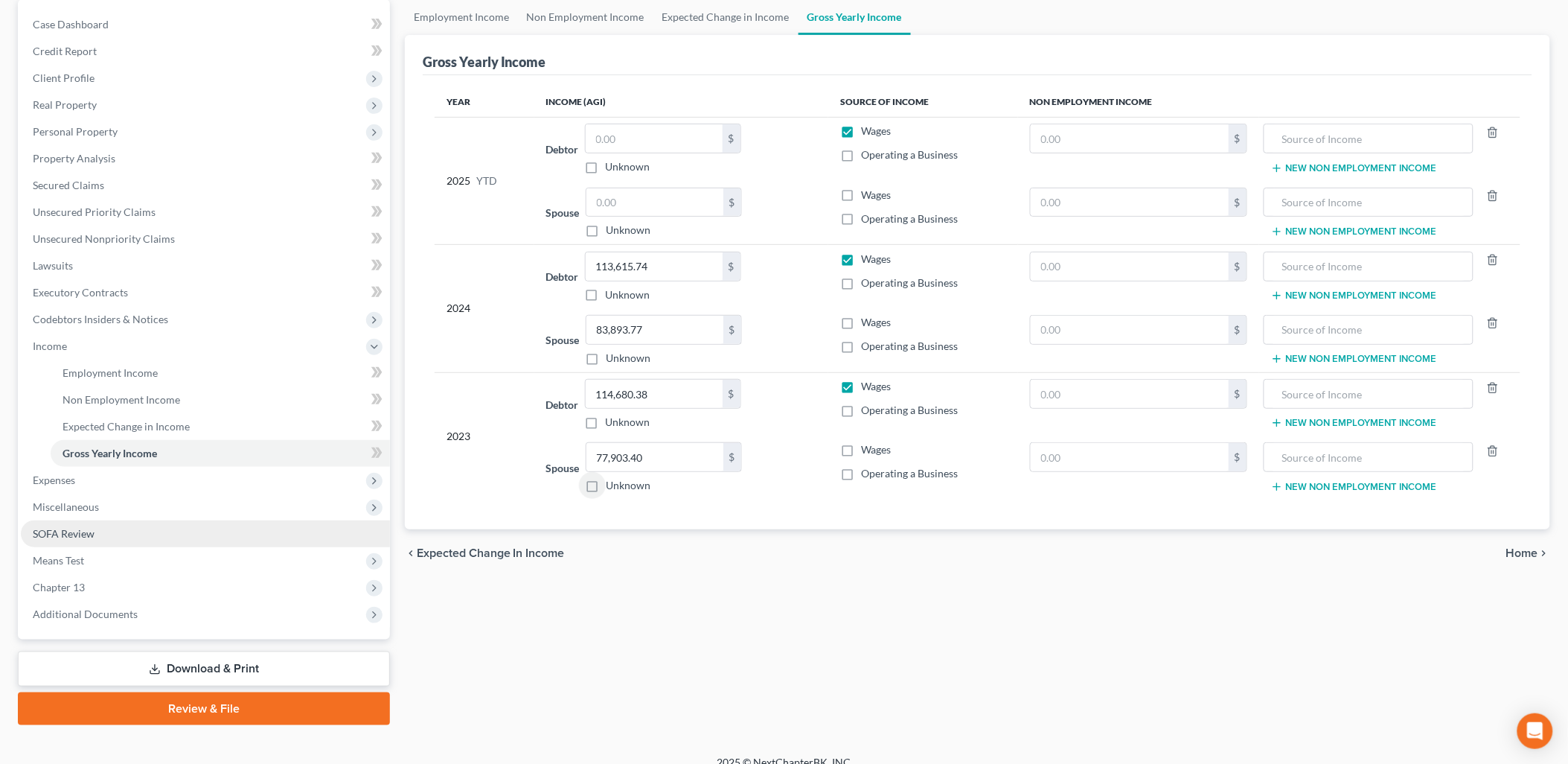
scroll to position [159, 0]
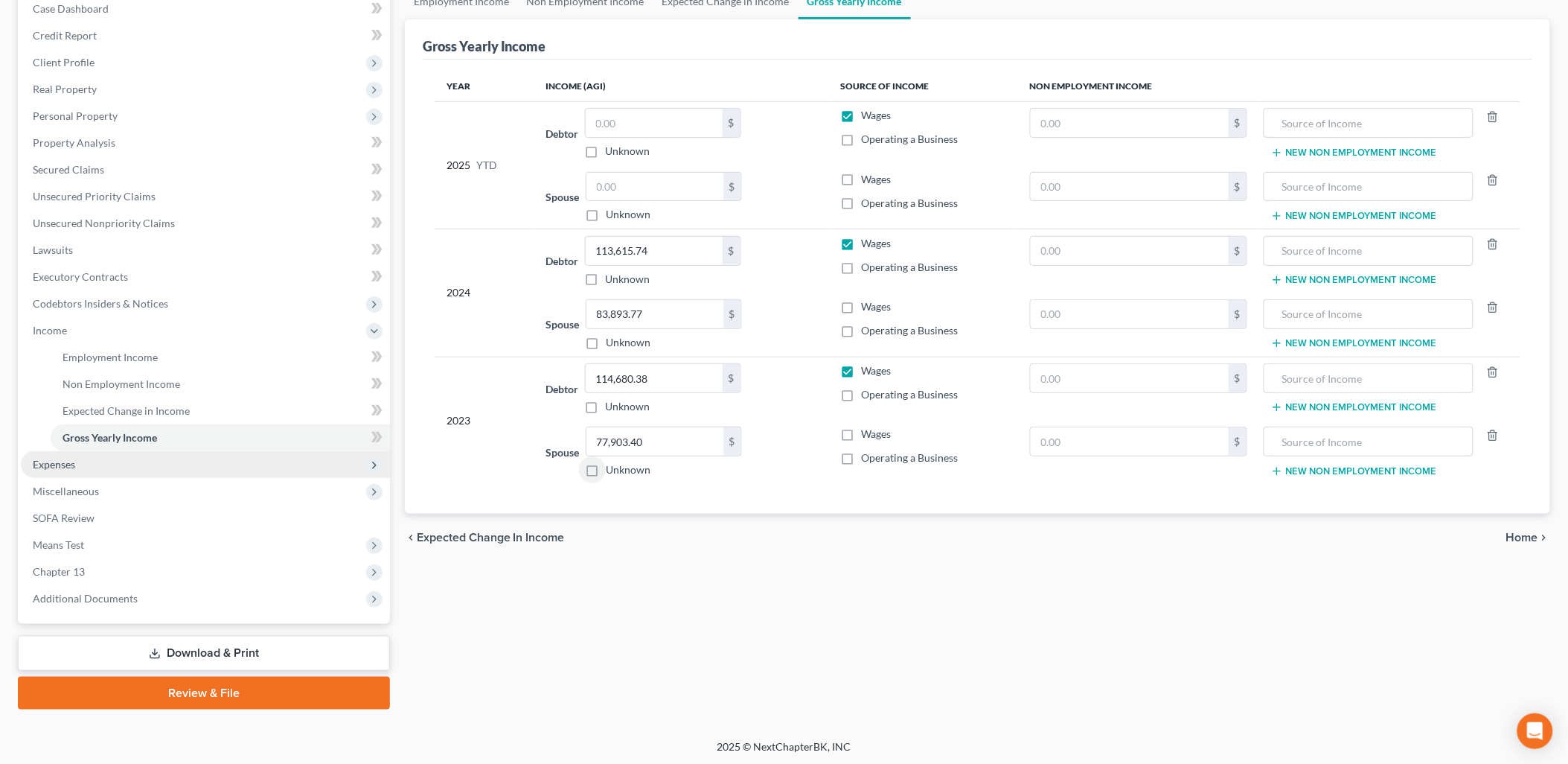
drag, startPoint x: 56, startPoint y: 464, endPoint x: 140, endPoint y: 473, distance: 84.5
click at [56, 464] on span "Expenses" at bounding box center [54, 464] width 43 height 13
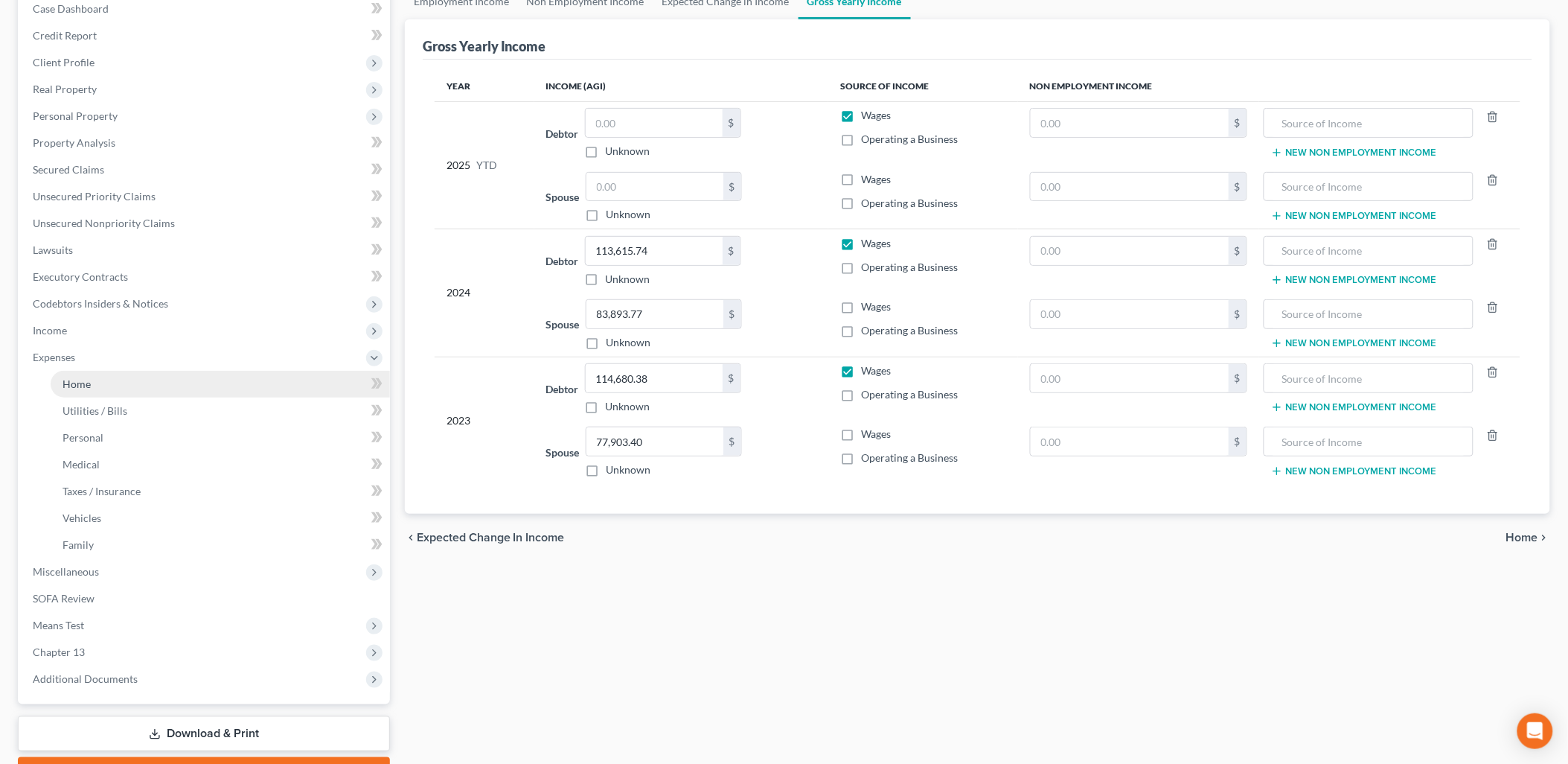
click at [80, 378] on span "Home" at bounding box center [76, 384] width 28 height 13
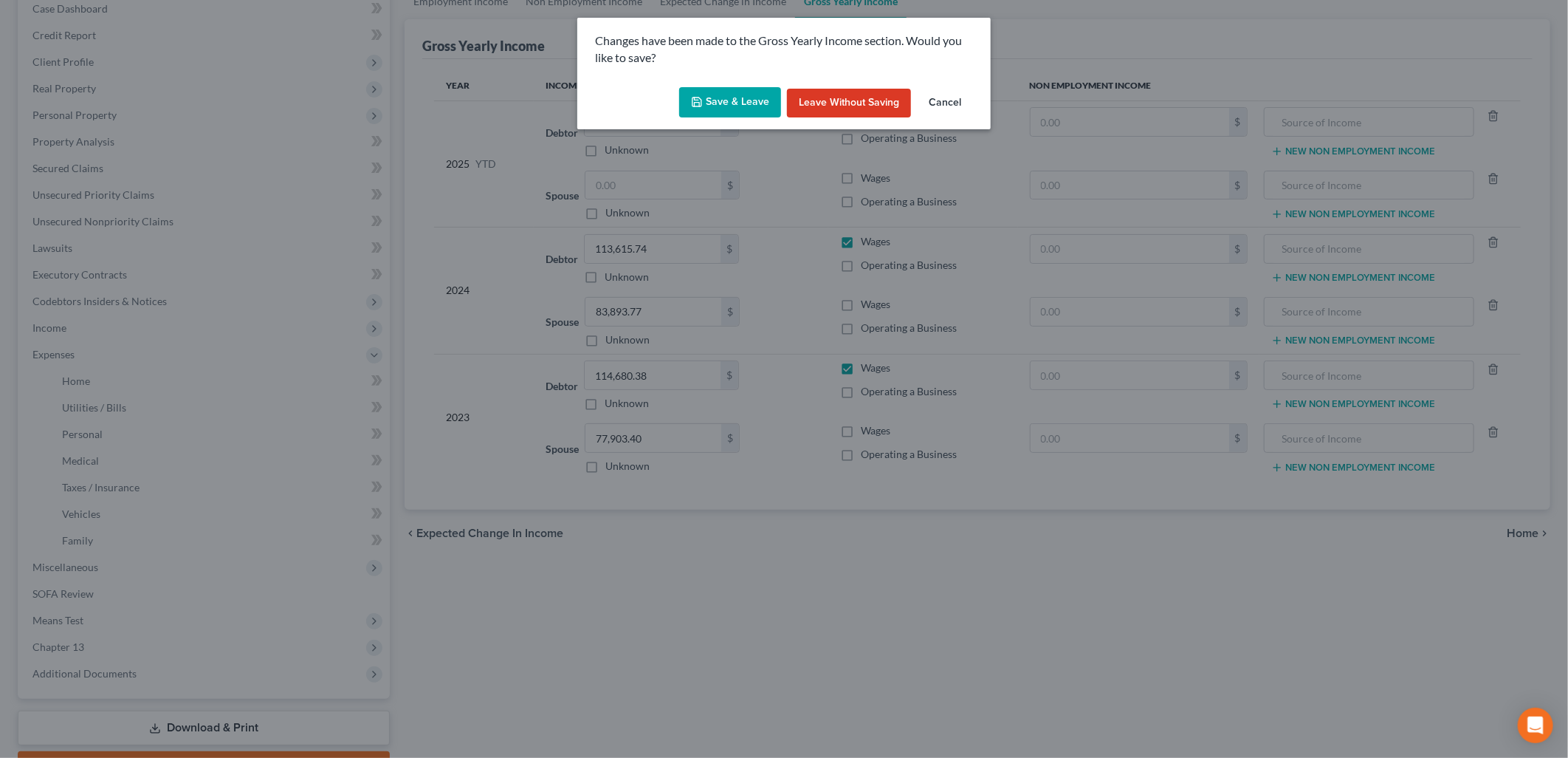
click at [741, 92] on button "Save & Leave" at bounding box center [730, 102] width 102 height 31
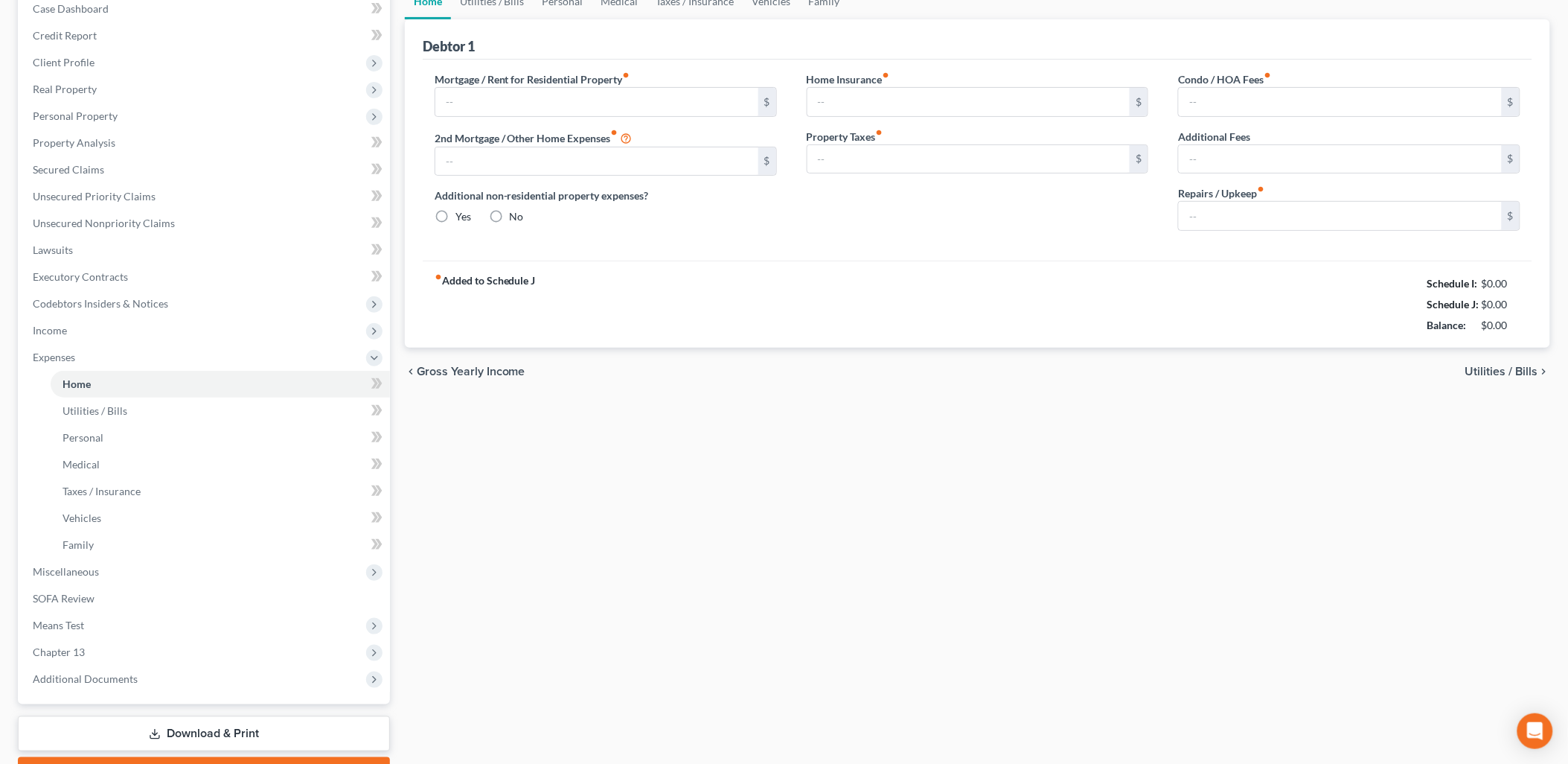
scroll to position [5, 0]
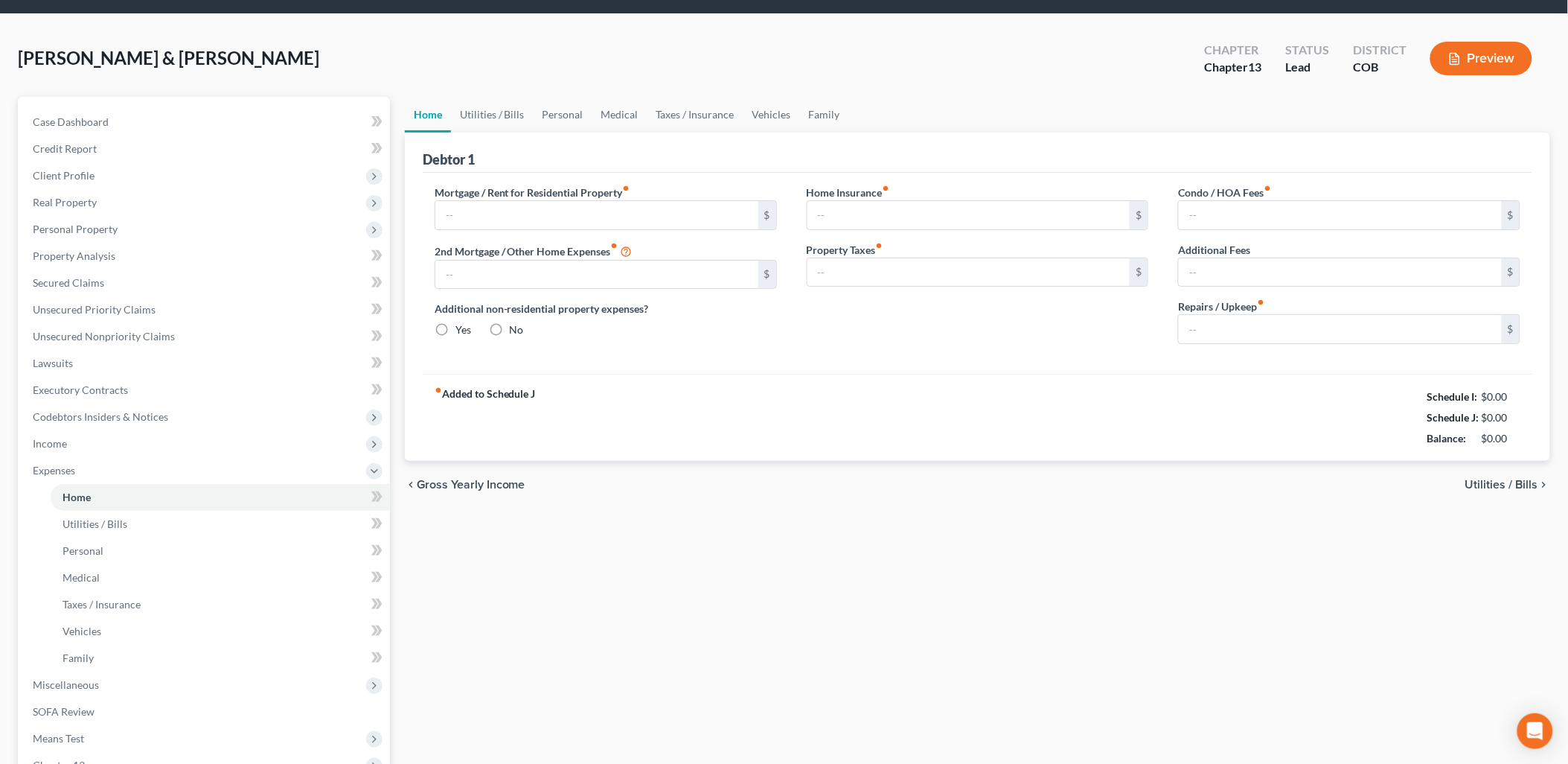
type input "0.00"
radio input "true"
type input "0.00"
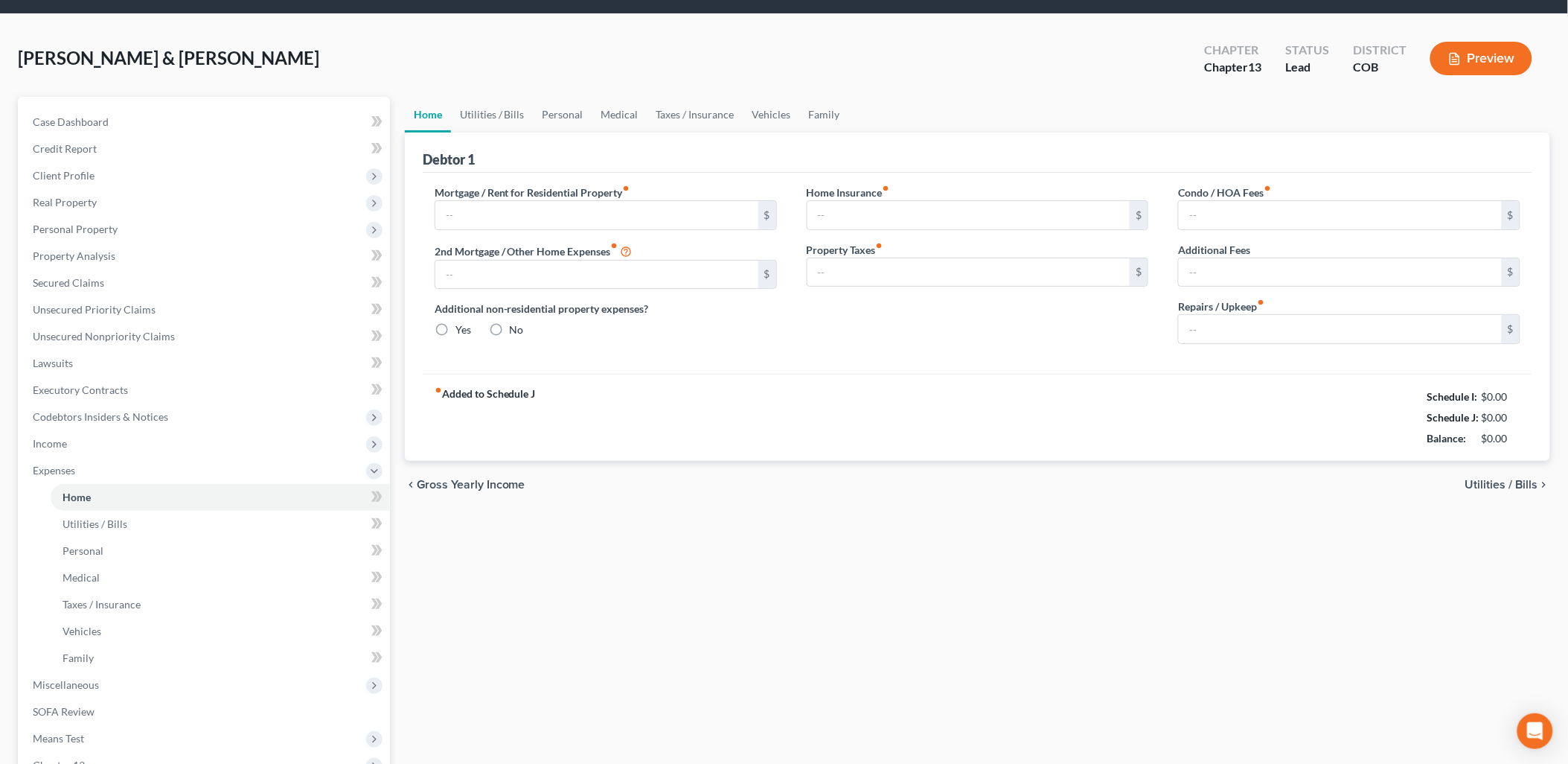
type input "0.00"
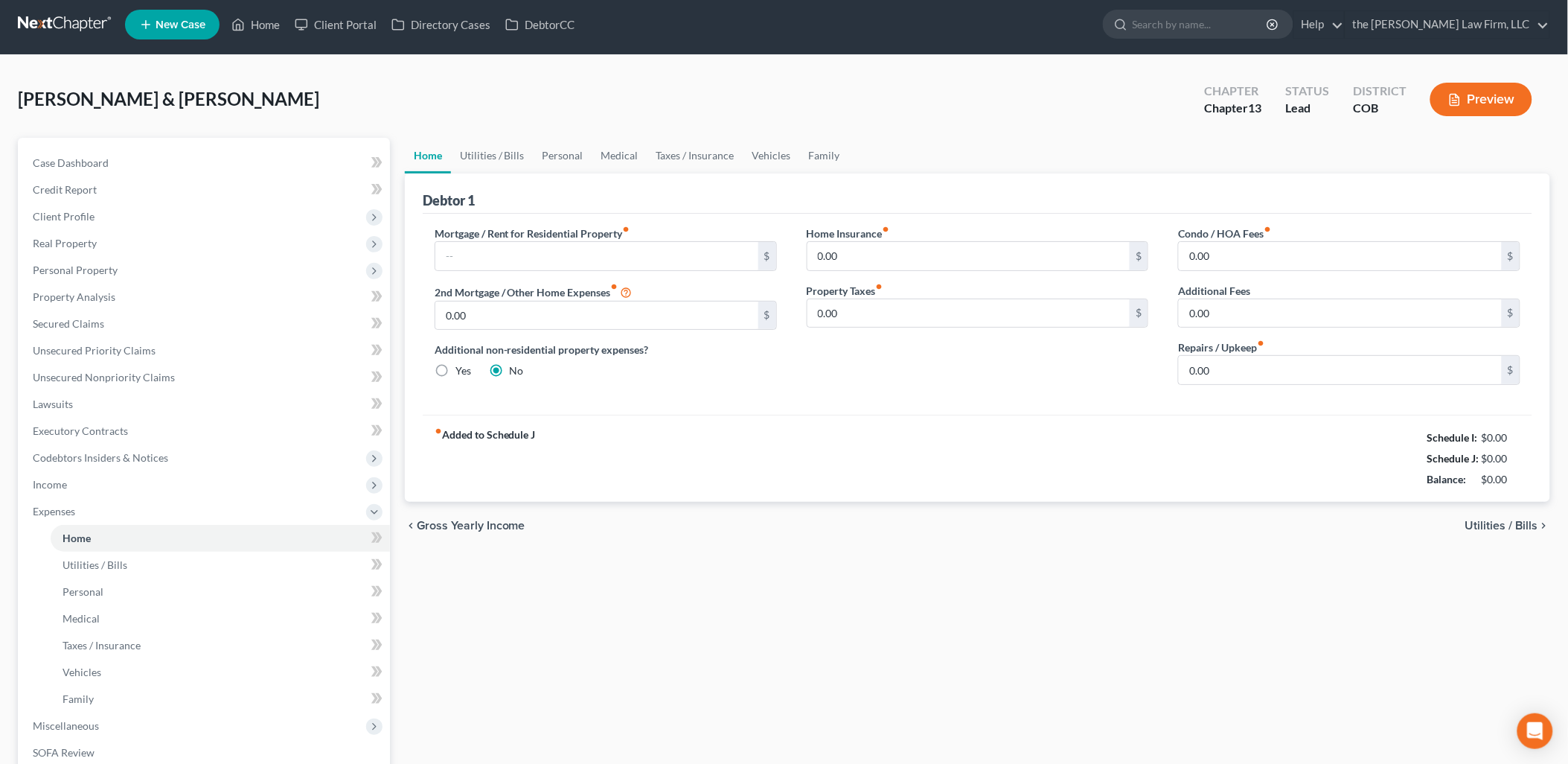
scroll to position [0, 0]
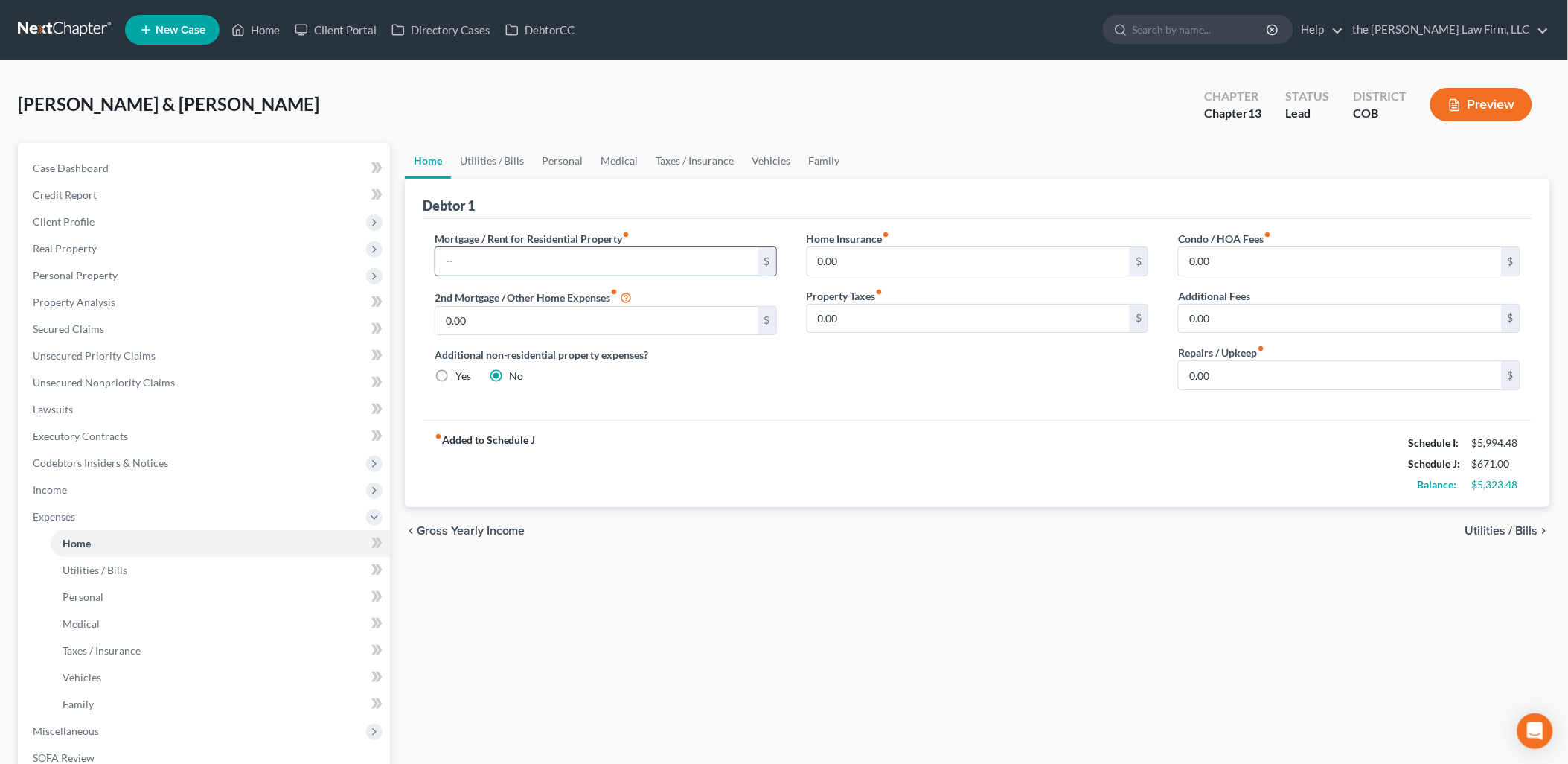
click at [621, 260] on input "text" at bounding box center [597, 260] width 323 height 28
type input "3,489"
type input "1,274"
click at [503, 160] on link "Utilities / Bills" at bounding box center [492, 161] width 83 height 36
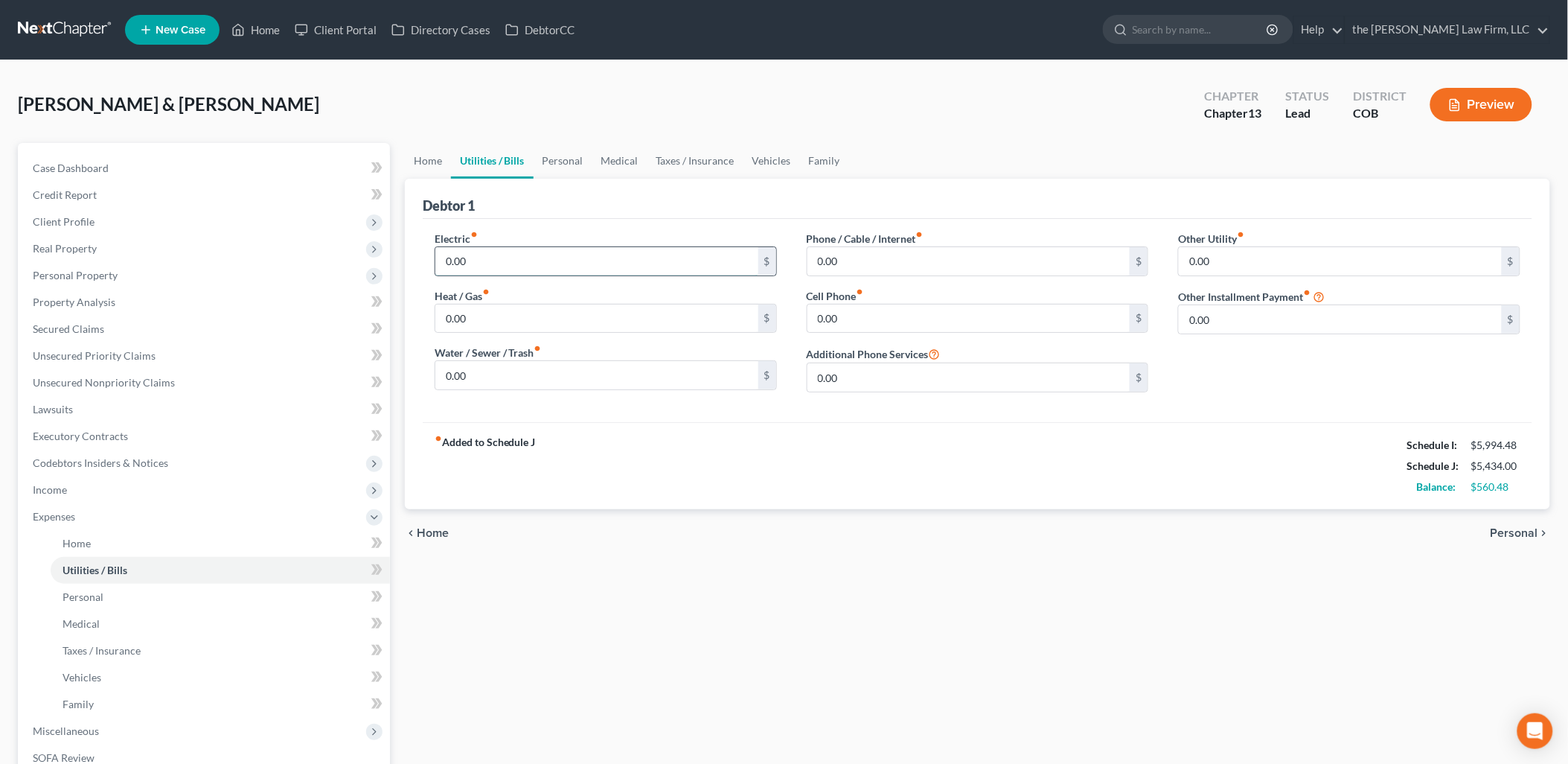
click at [482, 250] on input "0.00" at bounding box center [597, 260] width 323 height 28
type input "330"
click at [527, 322] on input "0.00" at bounding box center [597, 318] width 323 height 28
type input "245"
click at [537, 388] on input "0.00" at bounding box center [597, 374] width 323 height 28
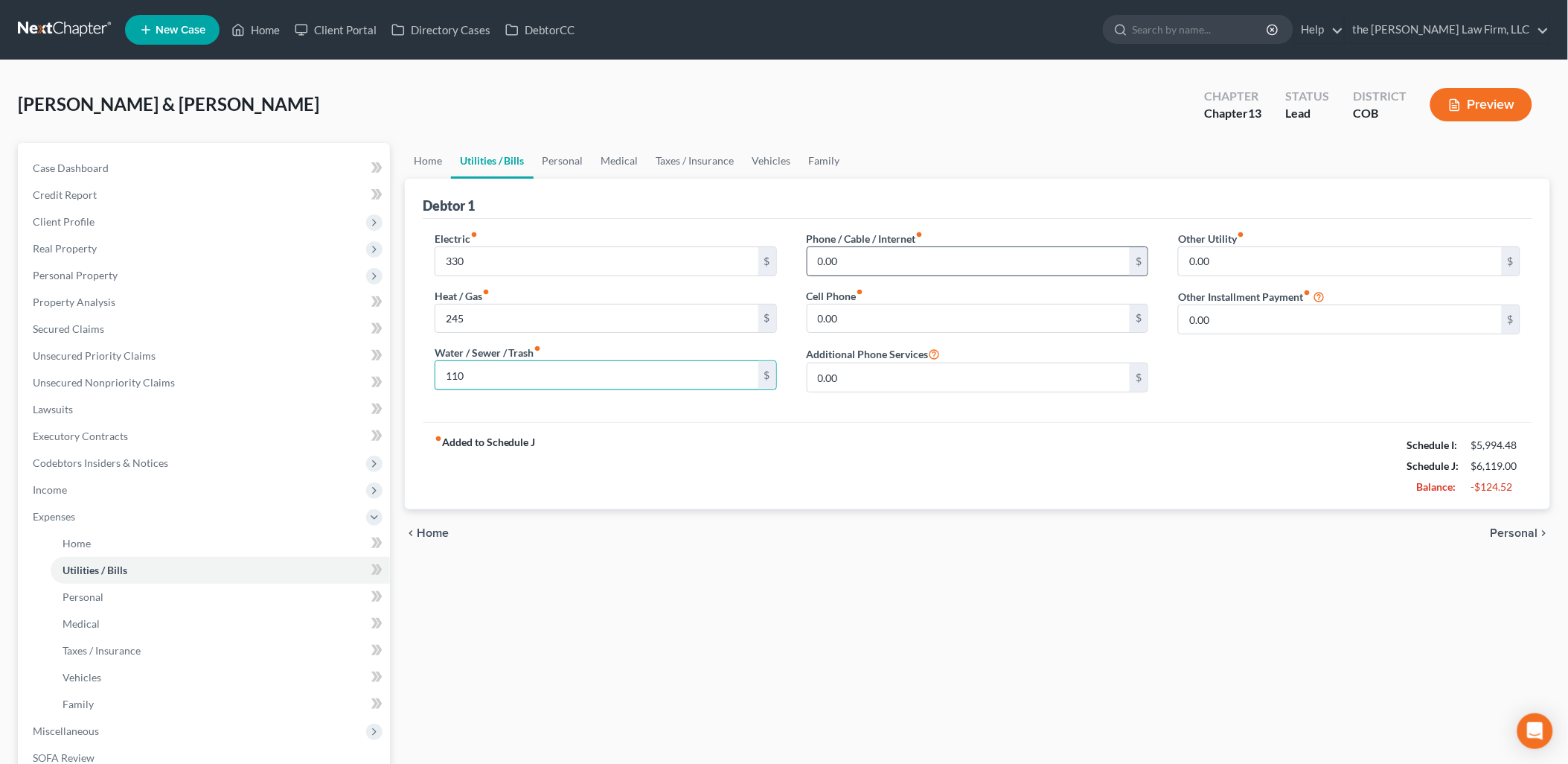
type input "110"
click at [881, 251] on input "0.00" at bounding box center [969, 260] width 323 height 28
type input "605"
click at [880, 305] on input "0.00" at bounding box center [969, 318] width 323 height 28
type input "605"
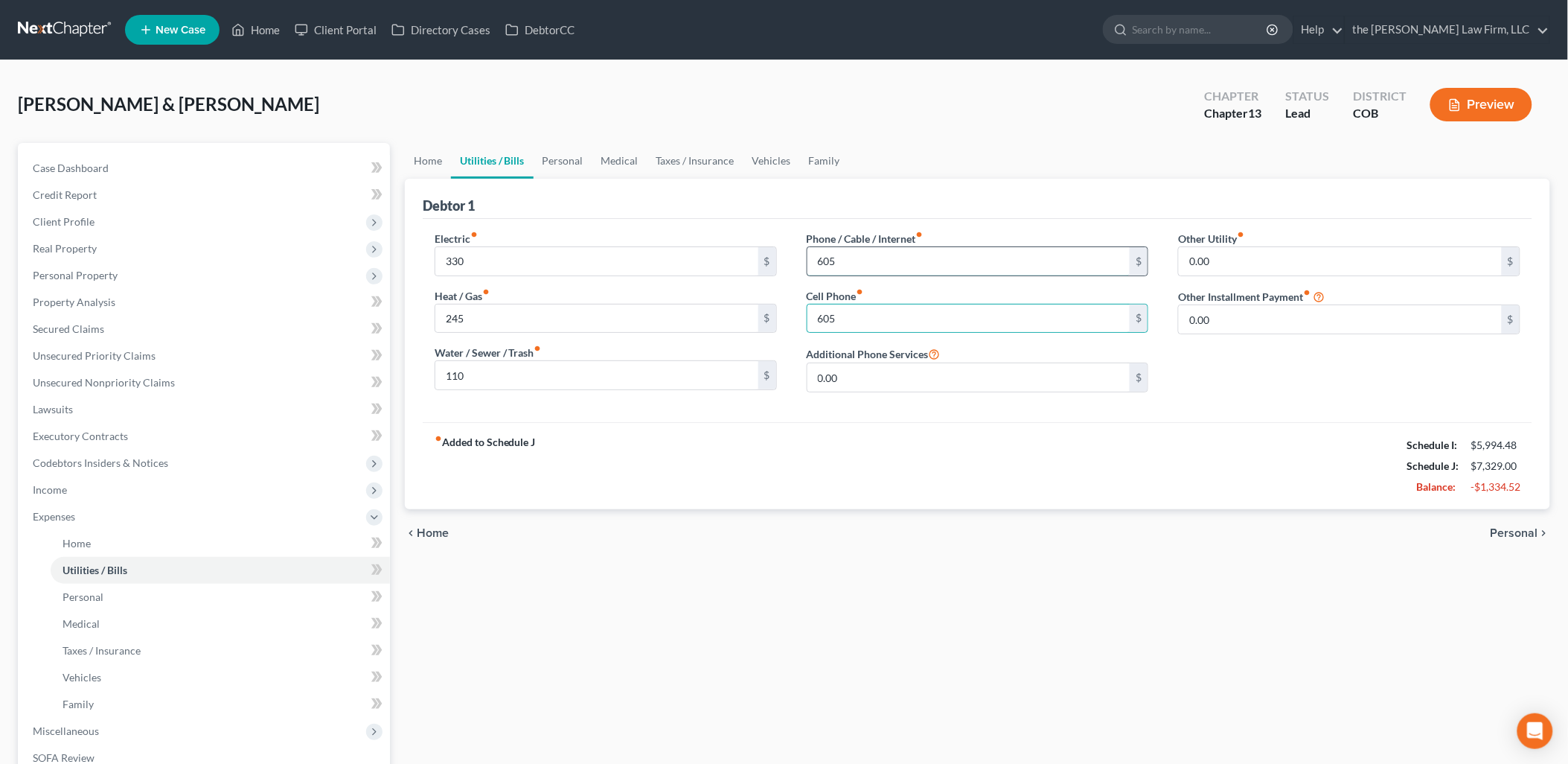
click at [892, 261] on input "605" at bounding box center [969, 260] width 323 height 28
type input "135"
click at [508, 380] on input "110" at bounding box center [597, 374] width 323 height 28
type input "220"
click at [1055, 470] on div "fiber_manual_record Added to Schedule J Schedule I: $5,994.48 Schedule J: $6,96…" at bounding box center [978, 465] width 1110 height 87
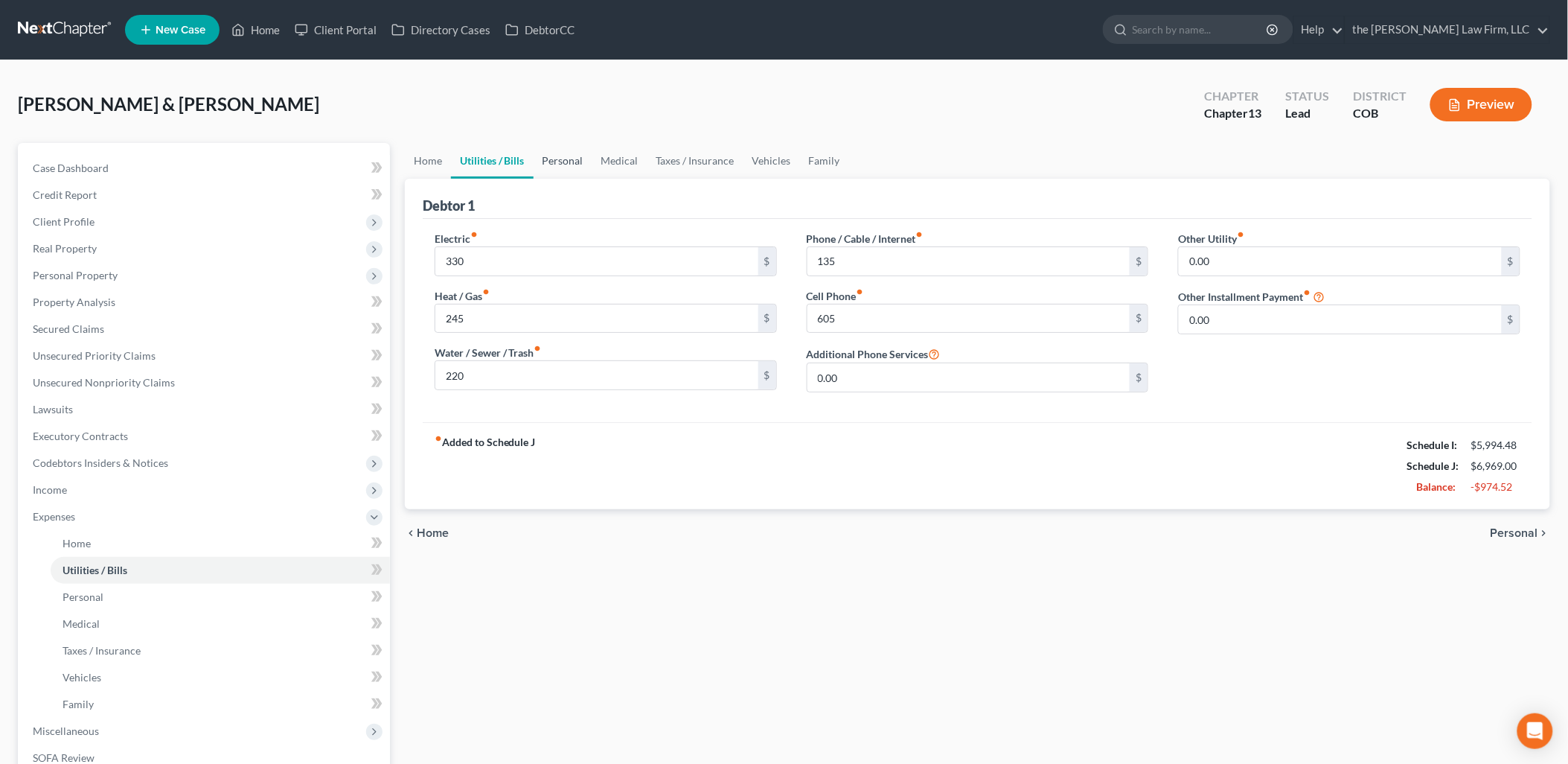
drag, startPoint x: 567, startPoint y: 162, endPoint x: 550, endPoint y: 187, distance: 30.2
click at [566, 162] on link "Personal" at bounding box center [562, 161] width 59 height 36
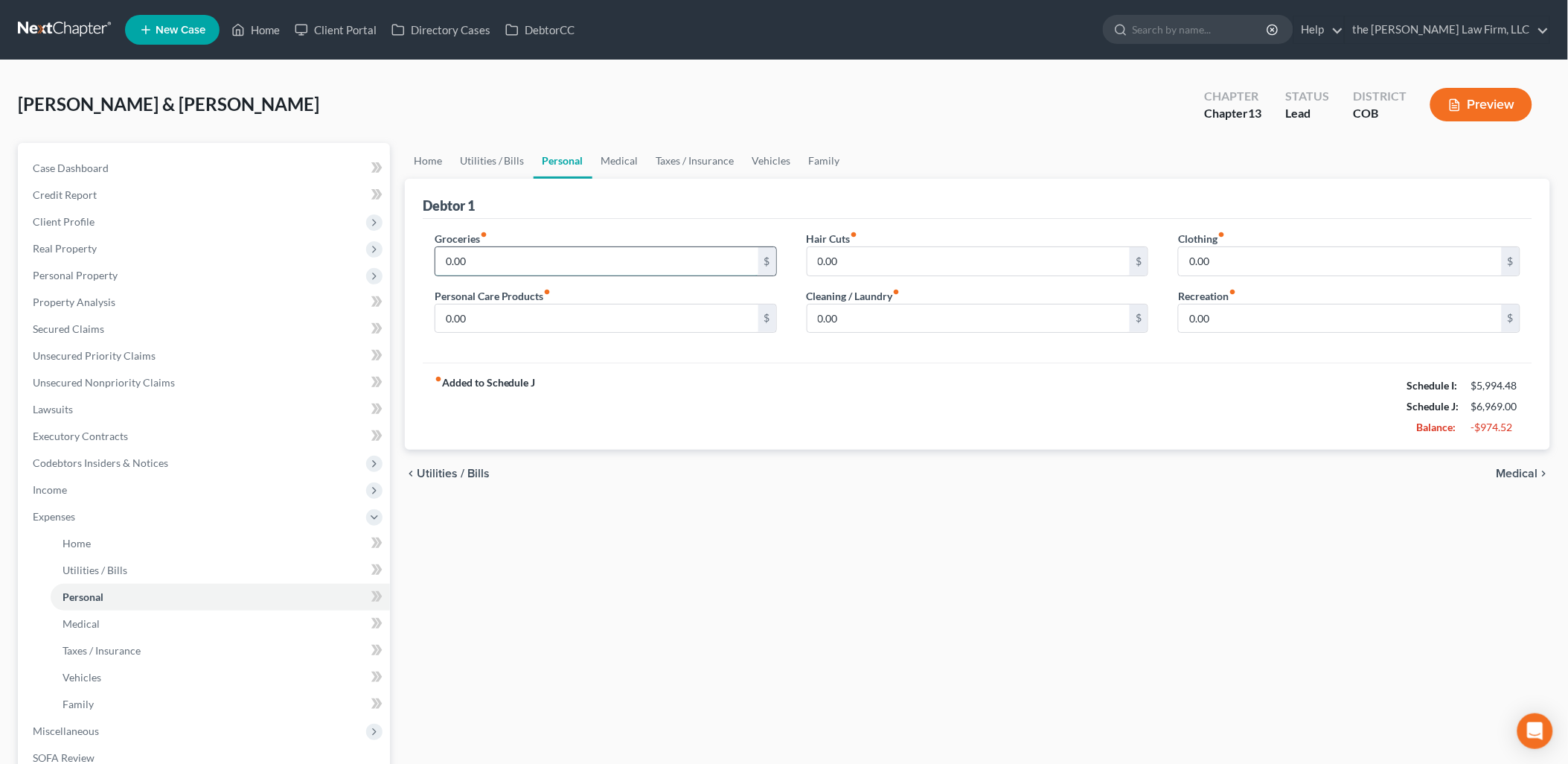
click at [517, 259] on input "0.00" at bounding box center [597, 260] width 323 height 28
type input "1,050"
type input "300"
click at [625, 144] on link "Medical" at bounding box center [619, 161] width 55 height 36
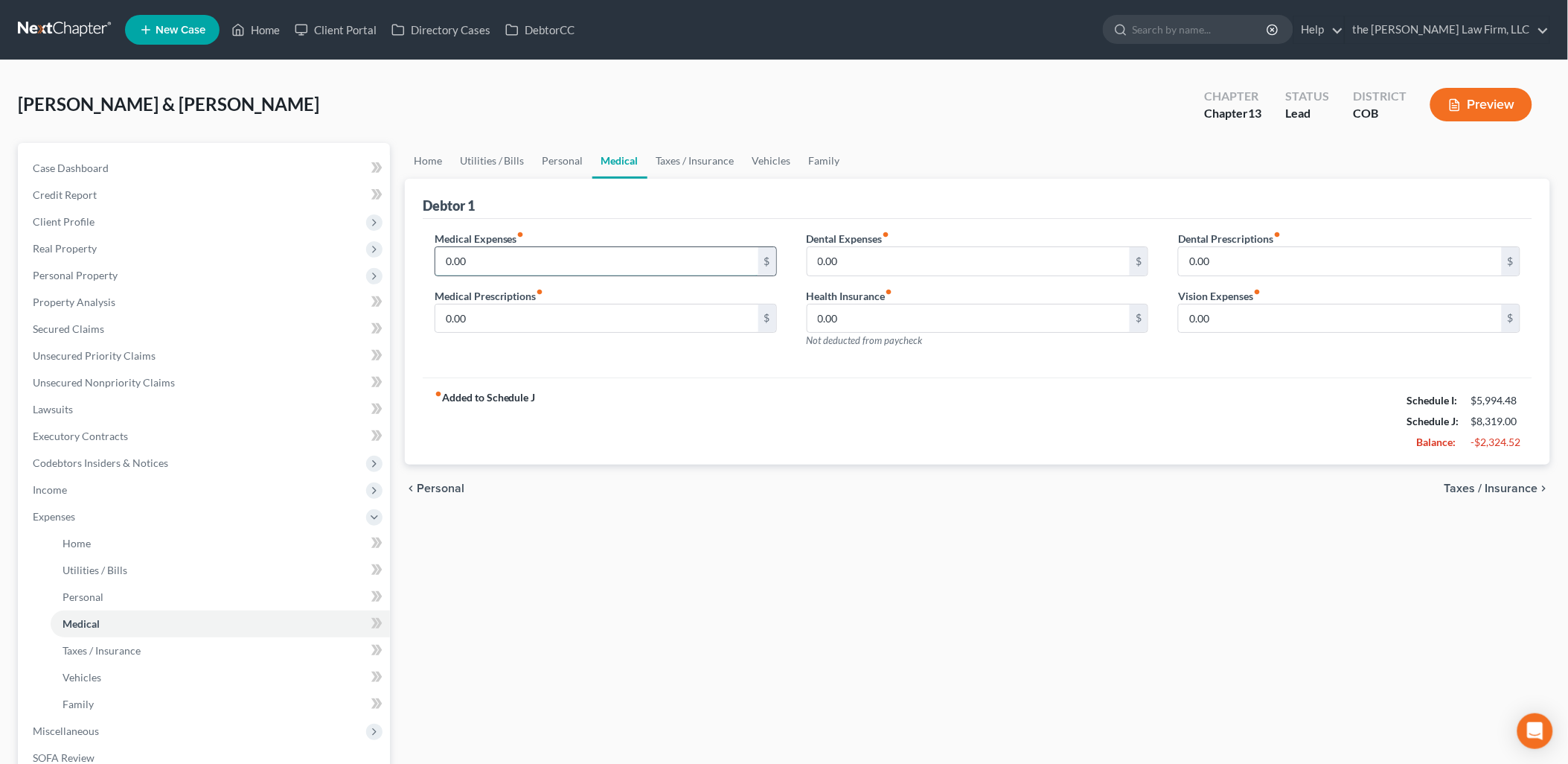
click at [527, 260] on input "0.00" at bounding box center [597, 260] width 323 height 28
type input "180"
click at [767, 157] on link "Vehicles" at bounding box center [772, 161] width 56 height 36
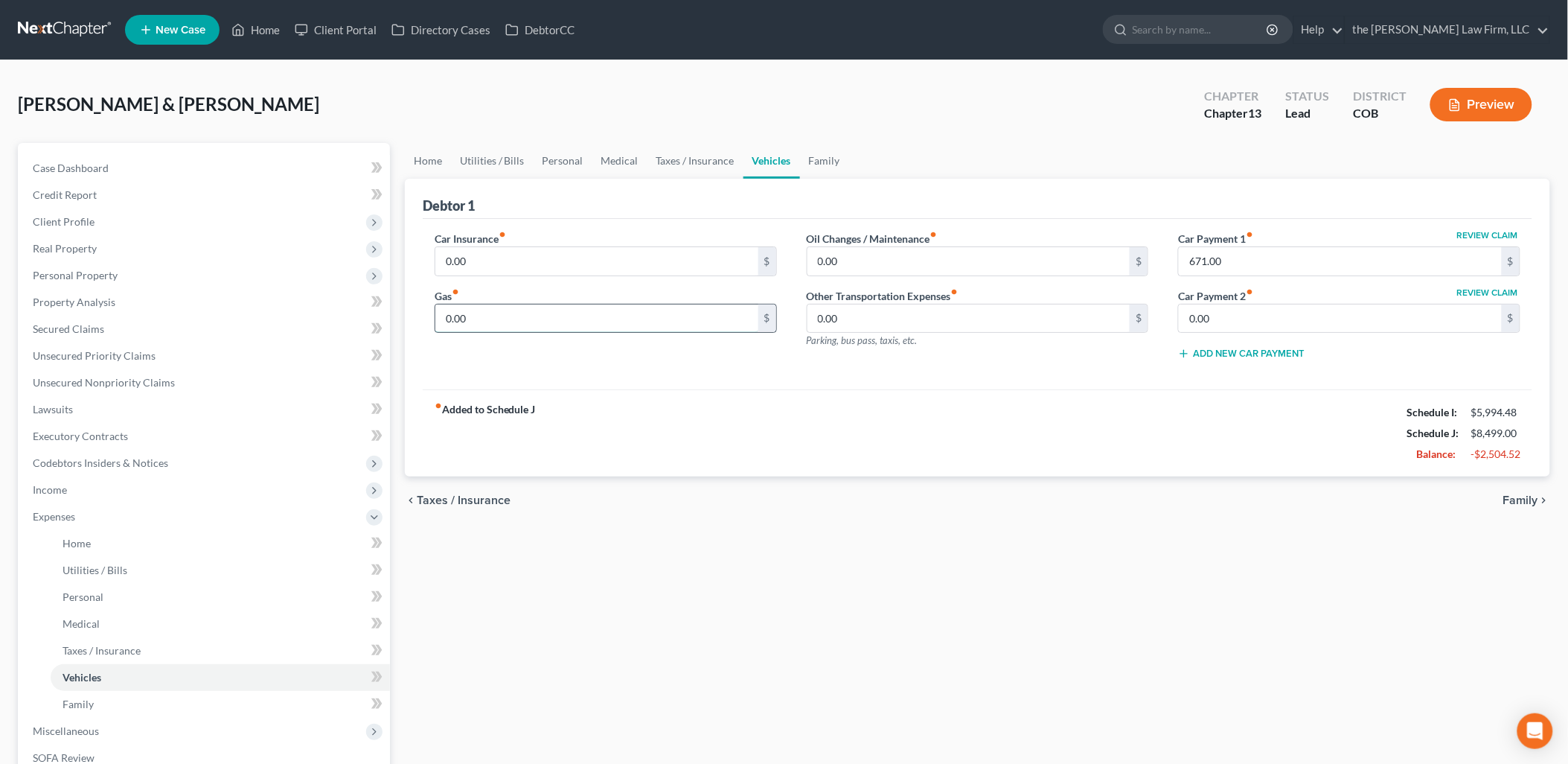
click at [487, 322] on input "0.00" at bounding box center [597, 318] width 323 height 28
type input "500"
click at [545, 260] on input "0.00" at bounding box center [597, 260] width 323 height 28
click at [667, 157] on link "Taxes / Insurance" at bounding box center [695, 161] width 96 height 36
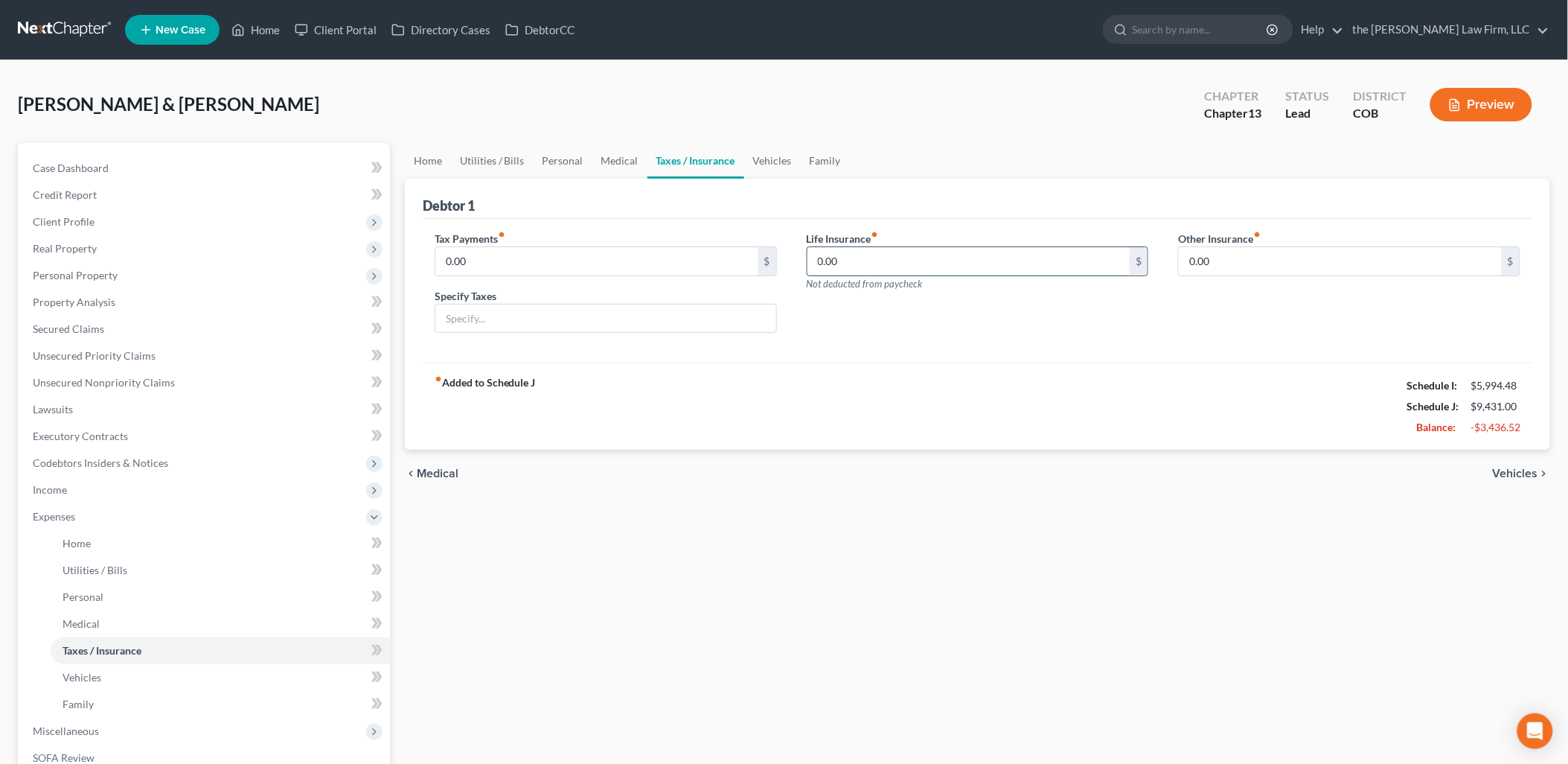
click at [988, 269] on input "0.00" at bounding box center [969, 260] width 323 height 28
click at [777, 157] on link "Vehicles" at bounding box center [773, 161] width 56 height 36
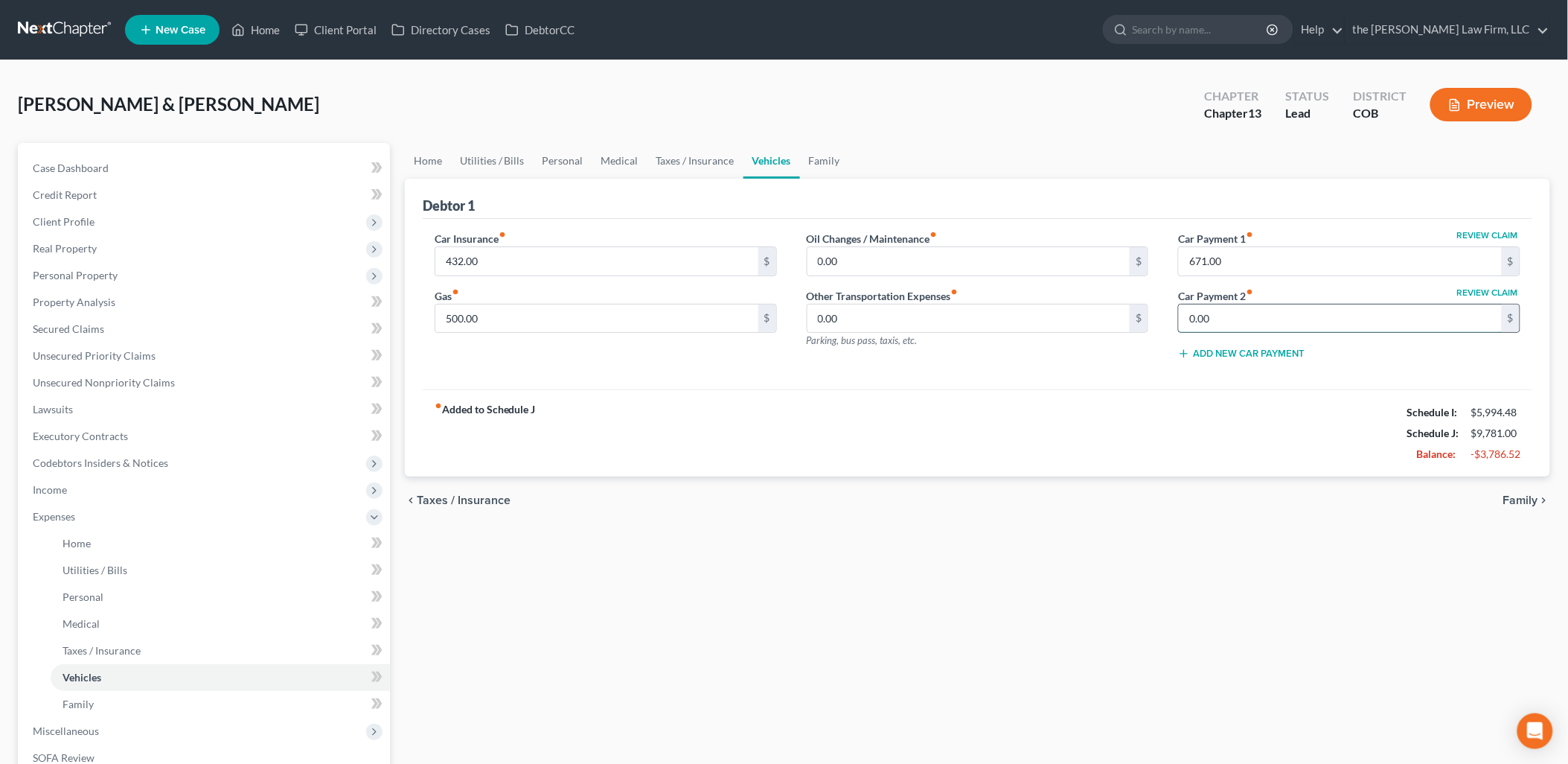
click at [1260, 311] on input "0.00" at bounding box center [1341, 318] width 323 height 28
click at [633, 166] on link "Medical" at bounding box center [619, 161] width 55 height 36
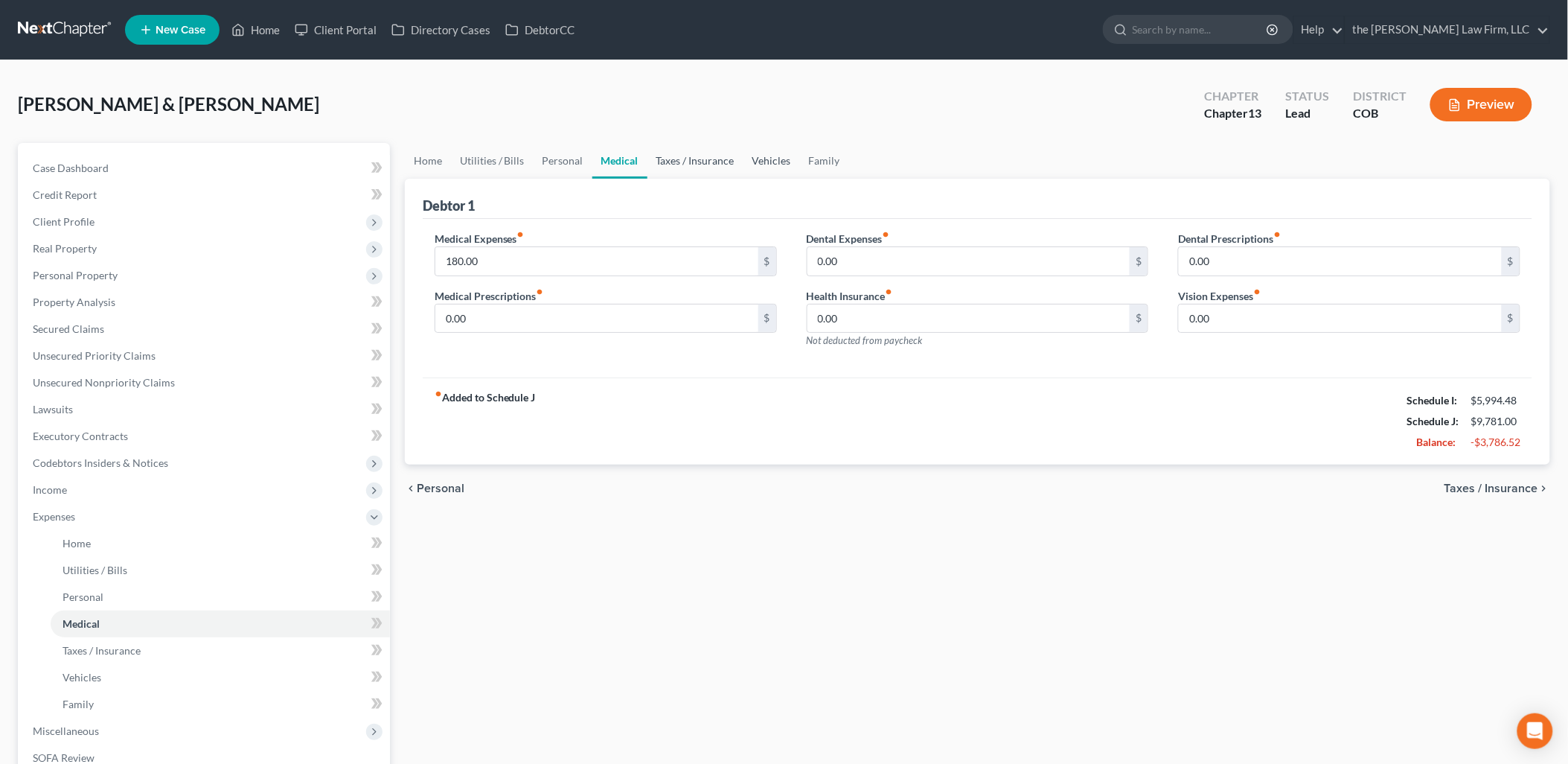
click at [771, 158] on link "Vehicles" at bounding box center [772, 161] width 56 height 36
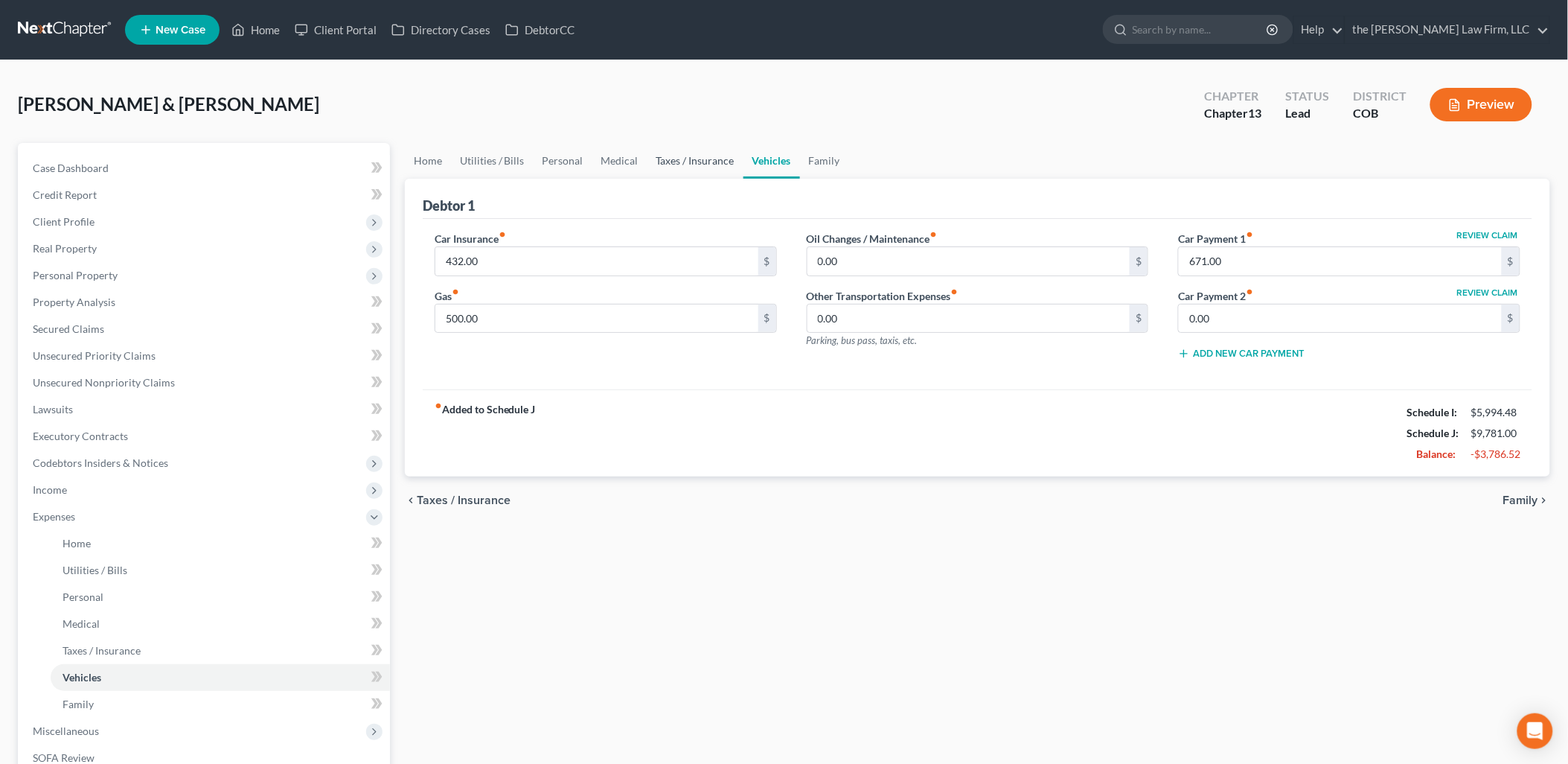
click at [687, 157] on link "Taxes / Insurance" at bounding box center [695, 161] width 96 height 36
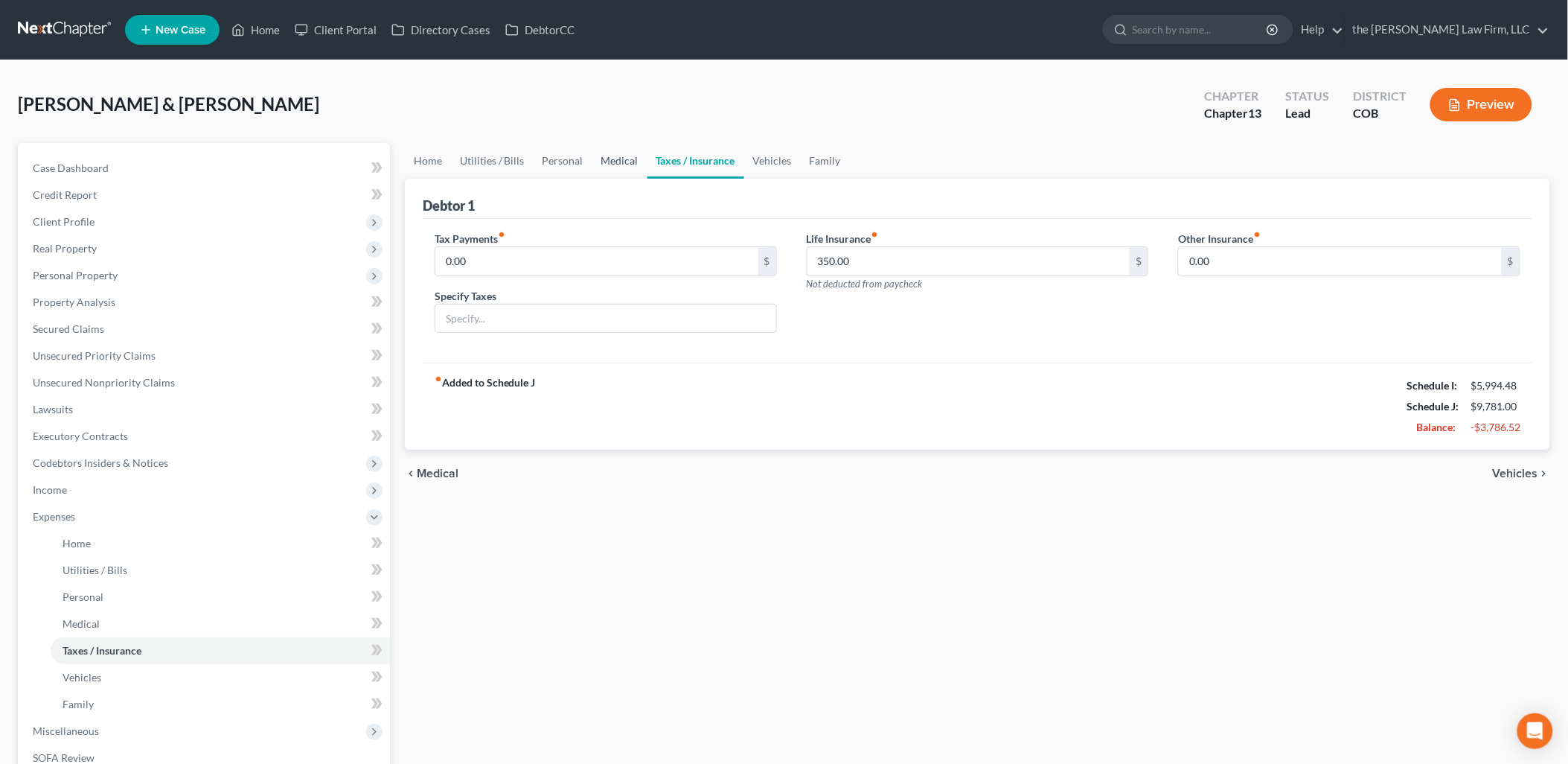
drag, startPoint x: 619, startPoint y: 157, endPoint x: 652, endPoint y: 176, distance: 38.1
click at [620, 157] on link "Medical" at bounding box center [619, 161] width 55 height 36
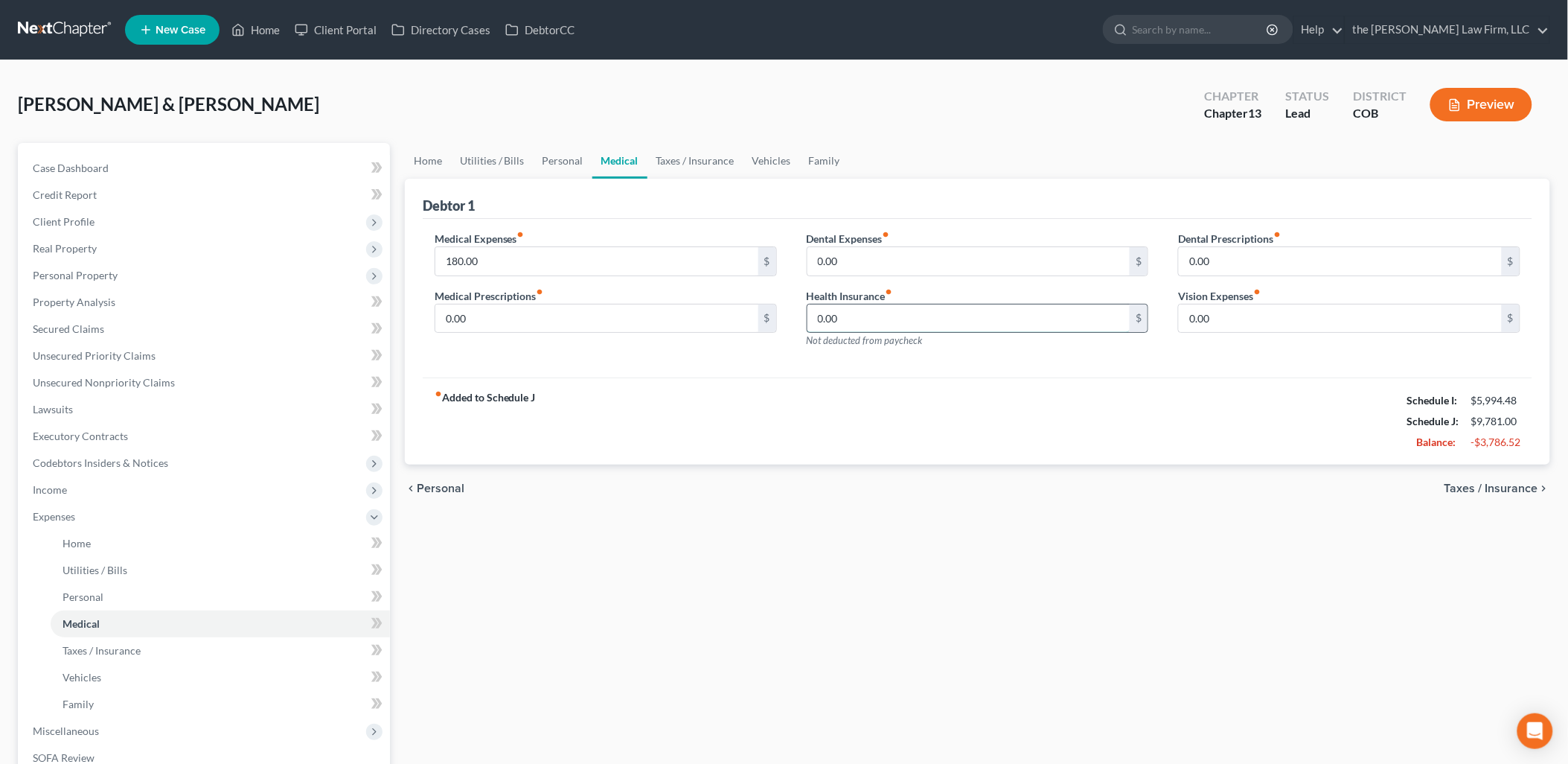
click at [867, 306] on input "0.00" at bounding box center [969, 318] width 323 height 28
click at [832, 157] on link "Family" at bounding box center [825, 161] width 49 height 36
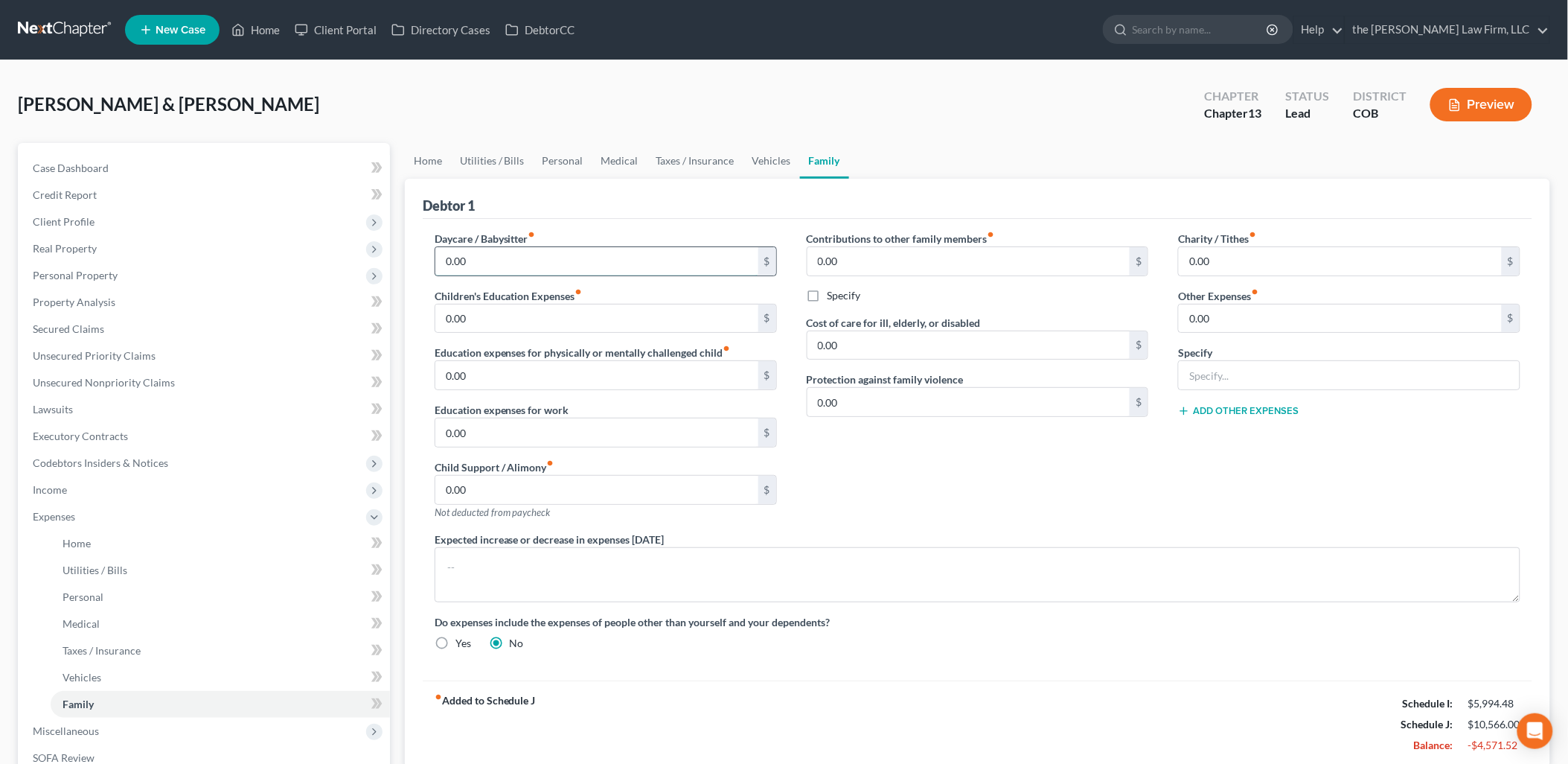
click at [584, 252] on input "0.00" at bounding box center [597, 260] width 323 height 28
click at [584, 308] on input "0.00" at bounding box center [597, 318] width 323 height 28
click at [1291, 247] on input "0.00" at bounding box center [1341, 260] width 323 height 28
click at [1299, 316] on input "0.00" at bounding box center [1341, 318] width 323 height 28
click at [1251, 410] on button "Add Other Expenses" at bounding box center [1239, 411] width 121 height 12
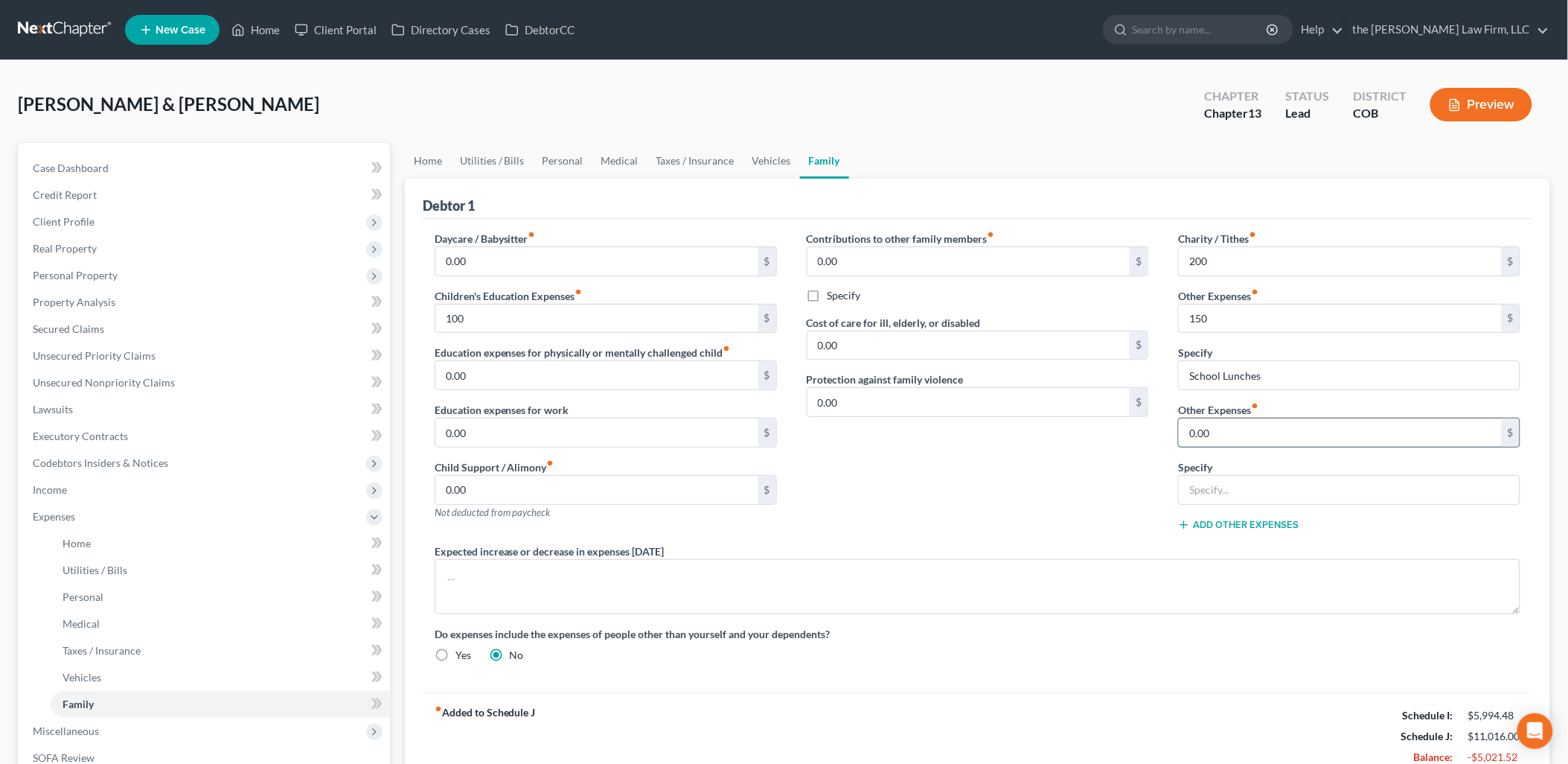
click at [1223, 427] on input "0.00" at bounding box center [1341, 432] width 323 height 28
click at [1380, 539] on div "Charity / Tithes fiber_manual_record 200 $ Other Expenses fiber_manual_record 1…" at bounding box center [1349, 386] width 372 height 312
click at [1254, 486] on input "text" at bounding box center [1349, 489] width 341 height 28
click at [1087, 515] on div "Contributions to other family members fiber_manual_record 0.00 $ Specify Cost o…" at bounding box center [978, 386] width 372 height 312
click at [62, 265] on span "Personal Property" at bounding box center [205, 275] width 369 height 26
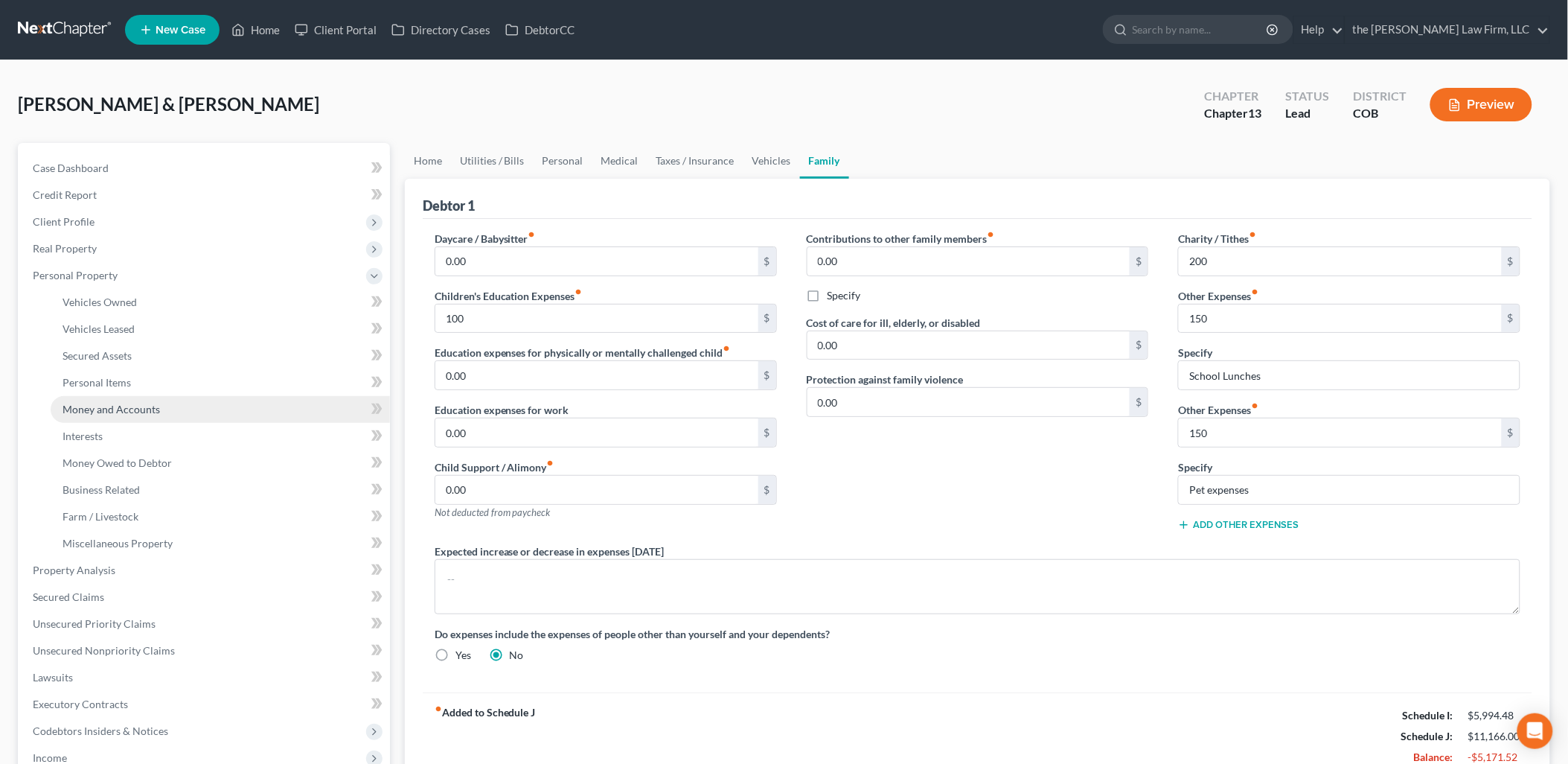
click at [122, 404] on span "Money and Accounts" at bounding box center [111, 408] width 98 height 13
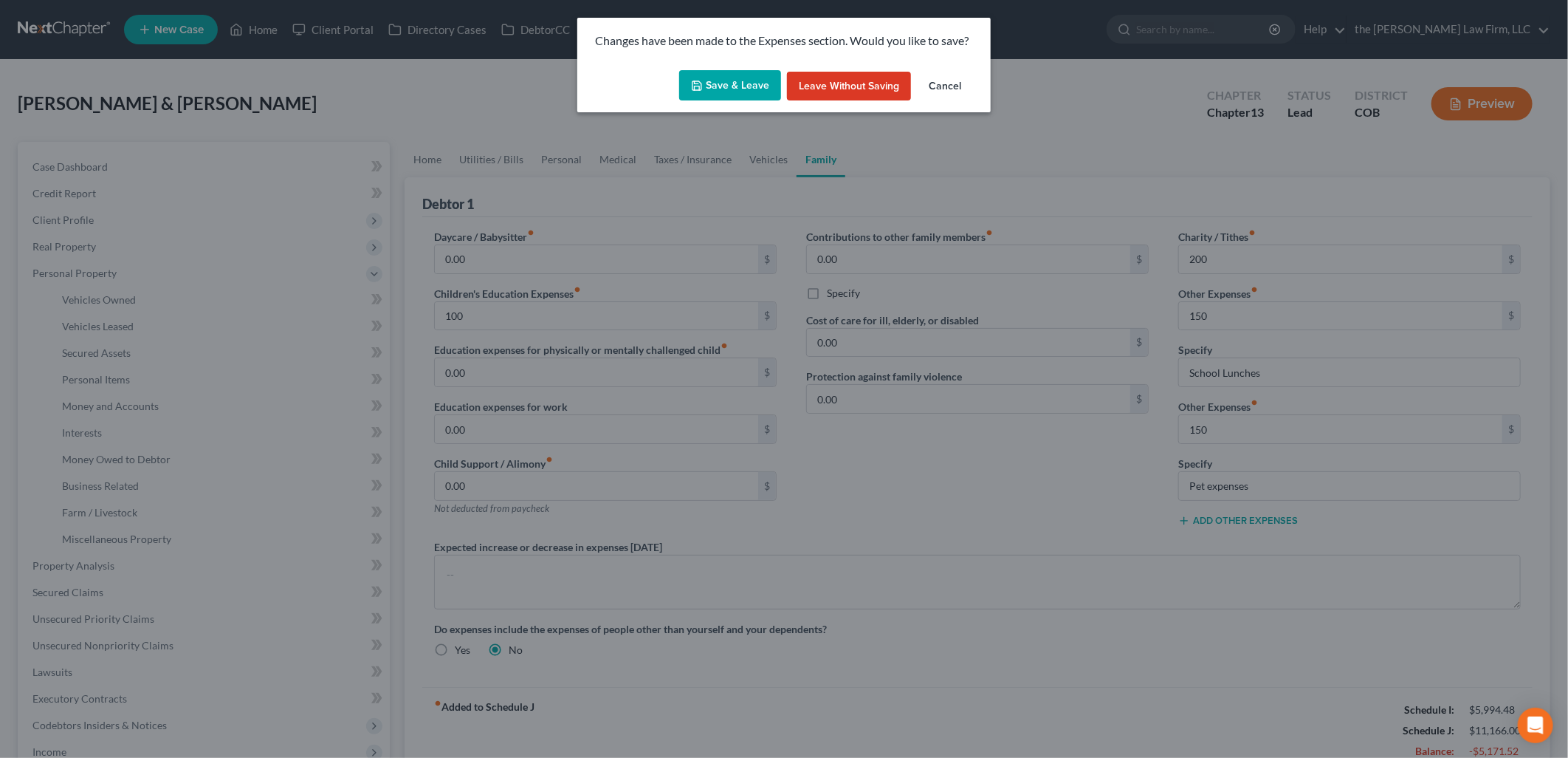
click at [726, 89] on button "Save & Leave" at bounding box center [730, 85] width 102 height 31
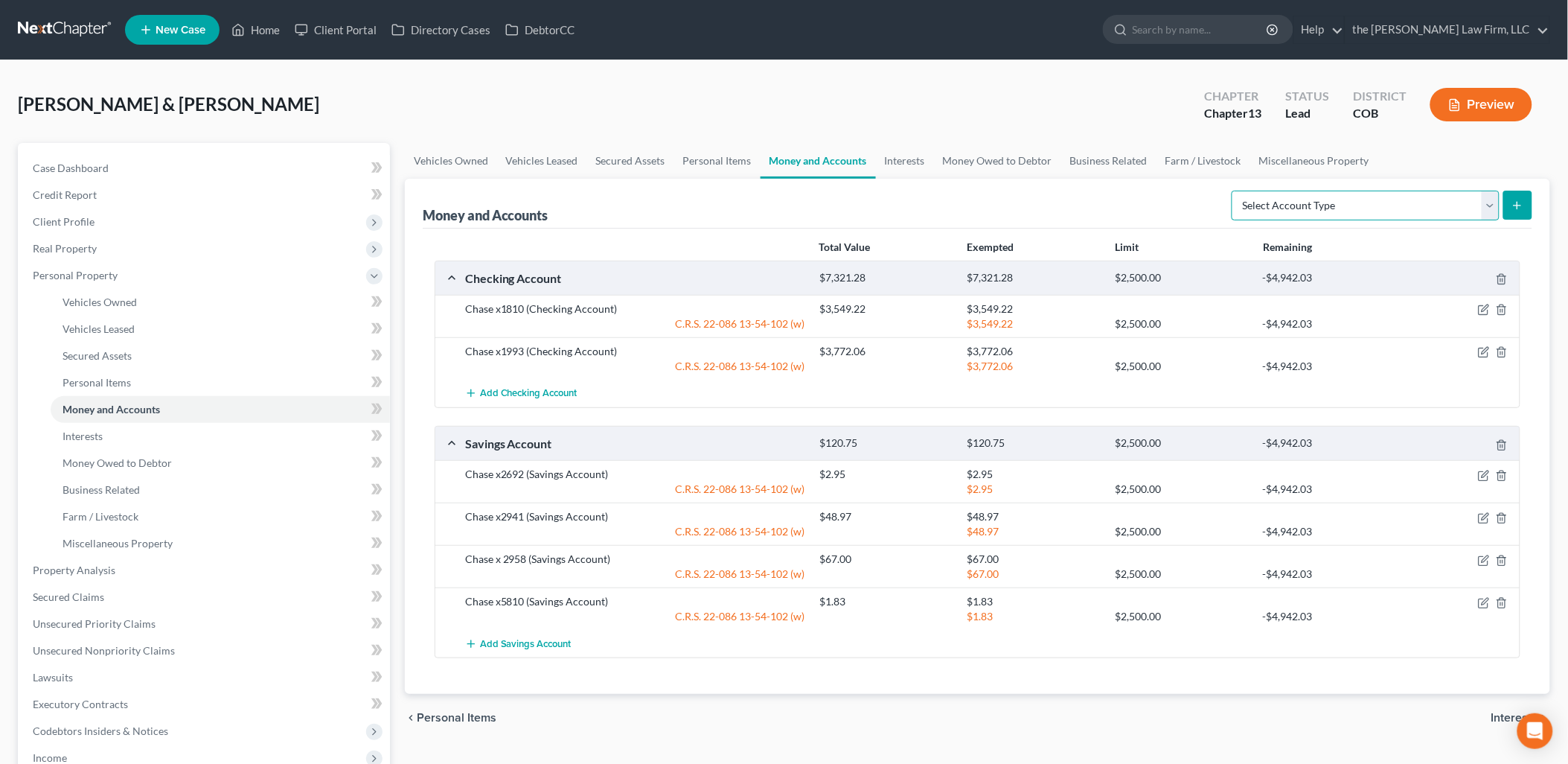
click at [1355, 201] on select "Select Account Type Brokerage Cash on Hand Certificates of Deposit Checking Acc…" at bounding box center [1366, 205] width 268 height 30
click at [1235, 191] on select "Select Account Type Brokerage Cash on Hand Certificates of Deposit Checking Acc…" at bounding box center [1366, 205] width 268 height 30
click at [1526, 194] on button "submit" at bounding box center [1518, 205] width 29 height 29
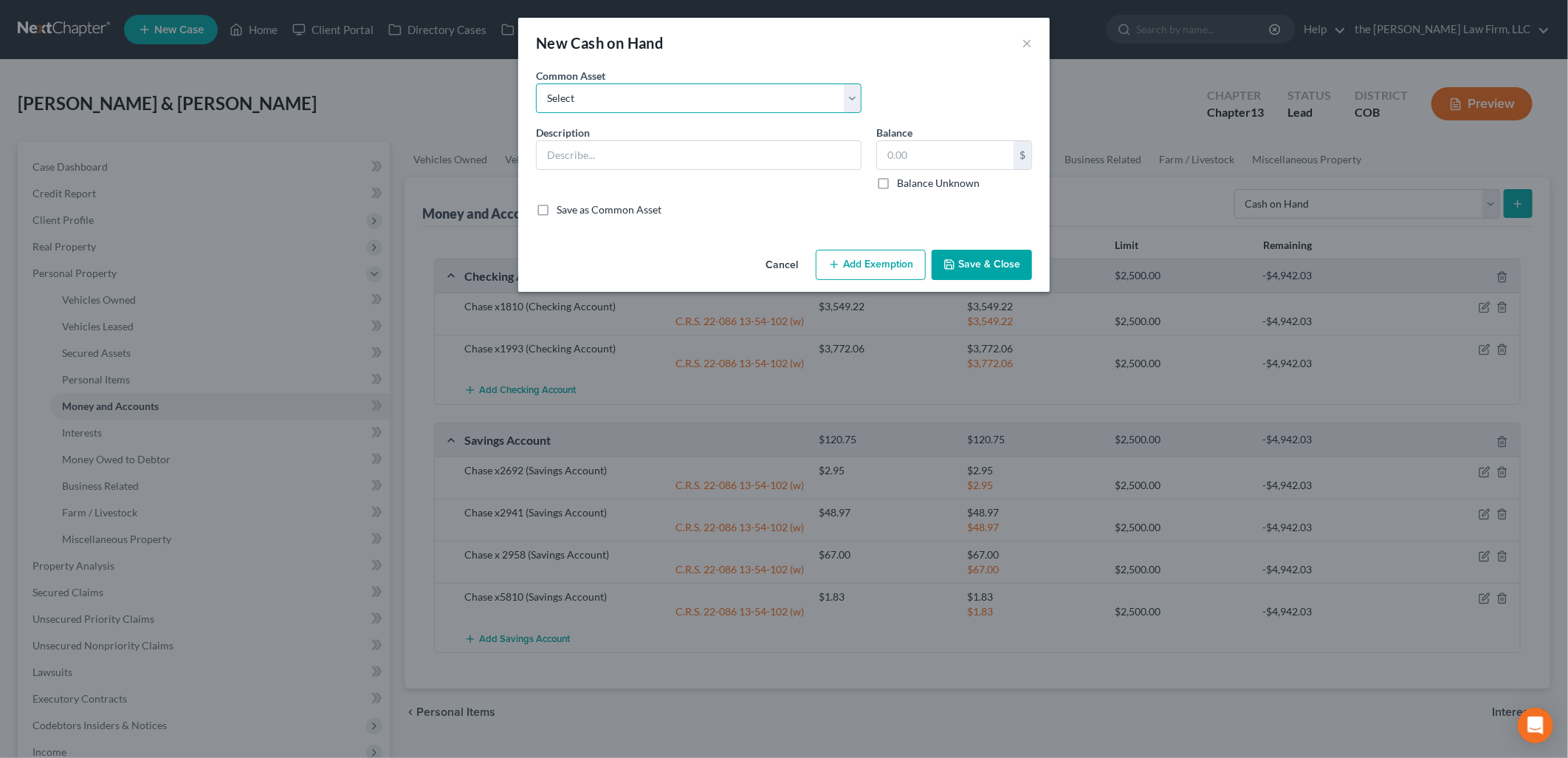
click at [641, 106] on select "Select Cash on Hand" at bounding box center [699, 98] width 326 height 30
click at [536, 84] on select "Select Cash on Hand" at bounding box center [699, 98] width 326 height 30
drag, startPoint x: 628, startPoint y: 146, endPoint x: 641, endPoint y: 149, distance: 13.3
click at [628, 146] on input "text" at bounding box center [699, 154] width 324 height 28
click at [1019, 263] on button "Save & Close" at bounding box center [981, 265] width 100 height 31
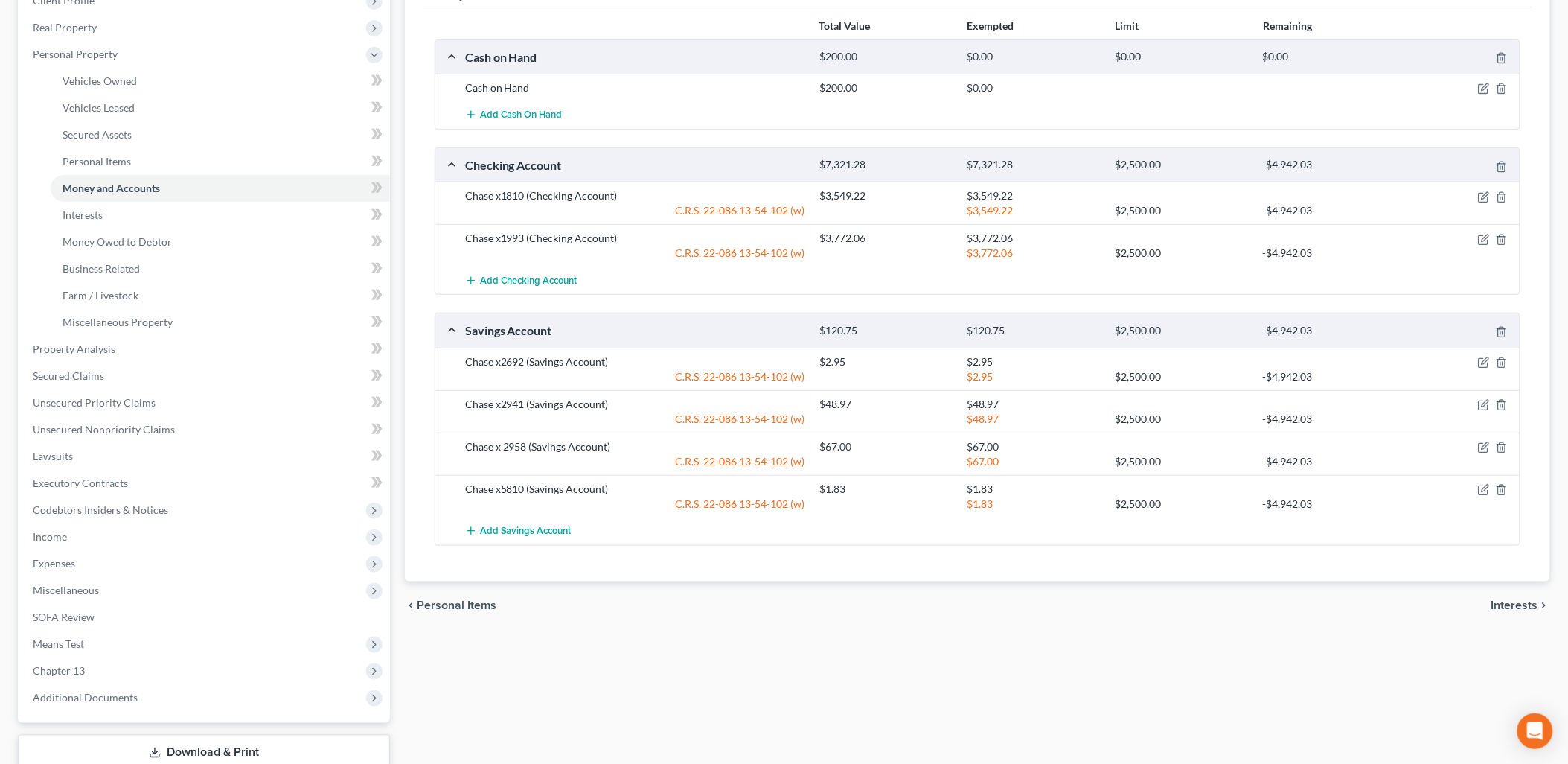
scroll to position [248, 0]
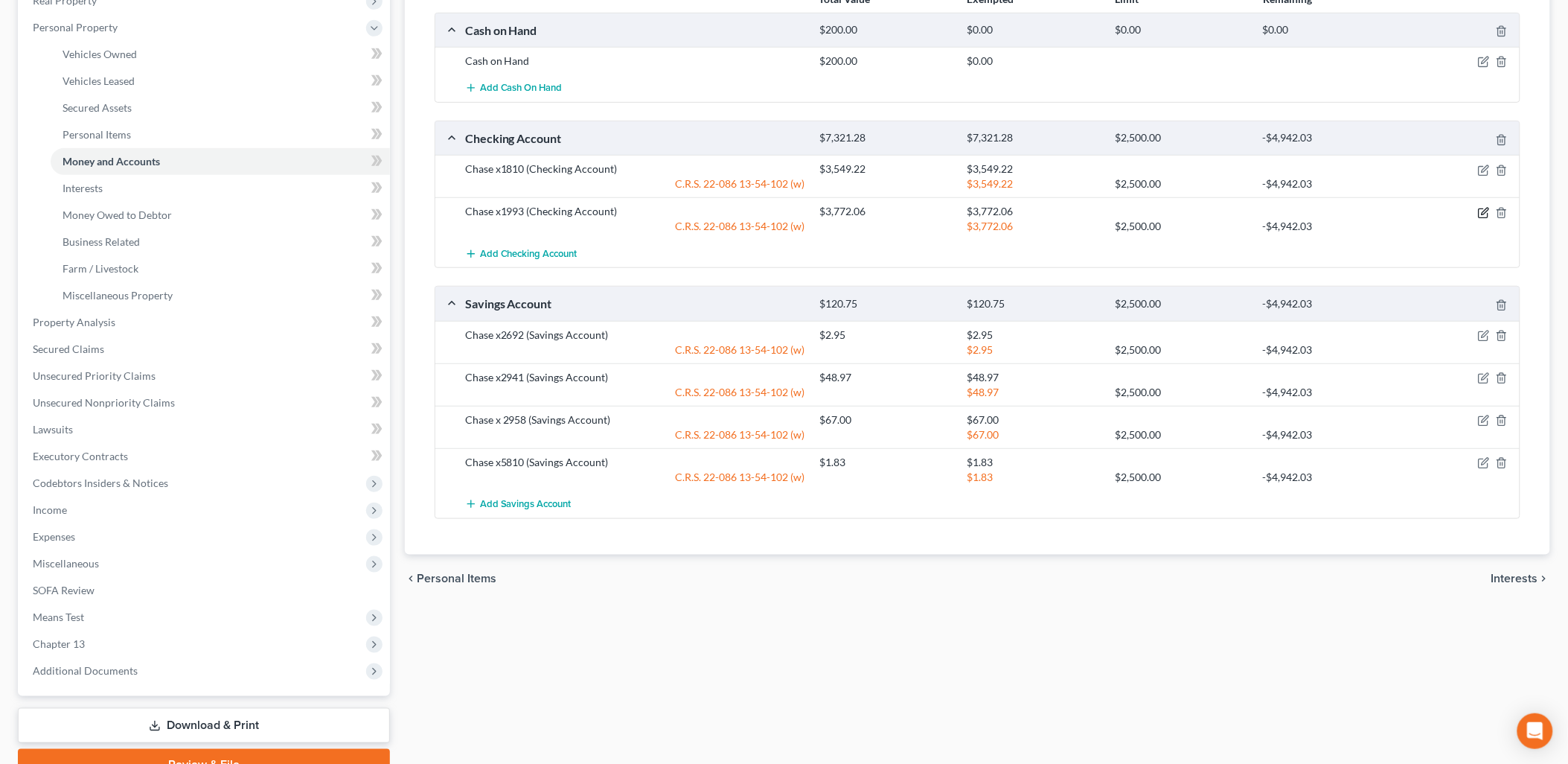
click at [1484, 213] on icon "button" at bounding box center [1485, 211] width 7 height 7
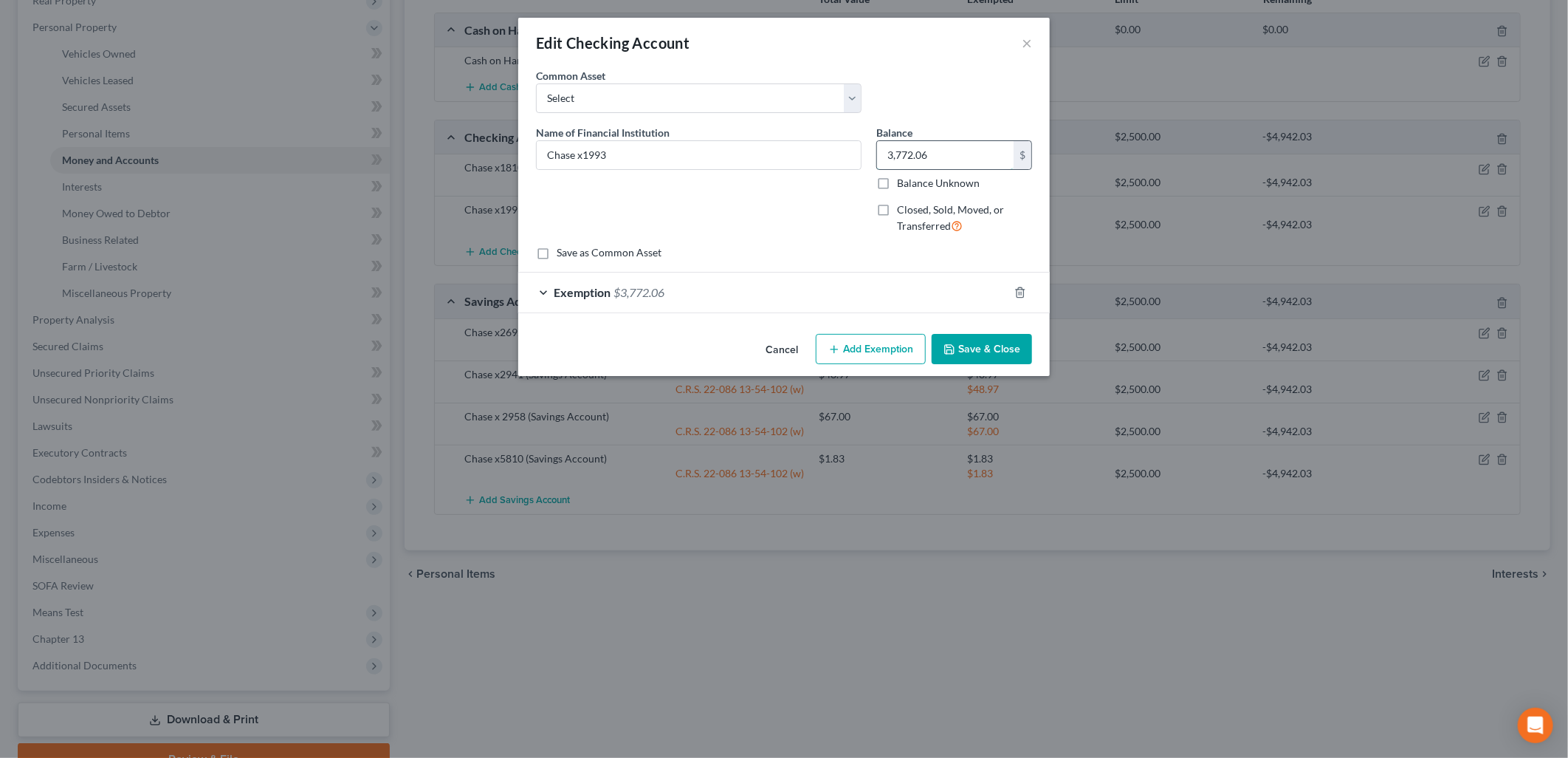
click at [969, 146] on input "3,772.06" at bounding box center [945, 154] width 137 height 28
click at [954, 306] on div "Exemption $3,772.06" at bounding box center [763, 292] width 490 height 39
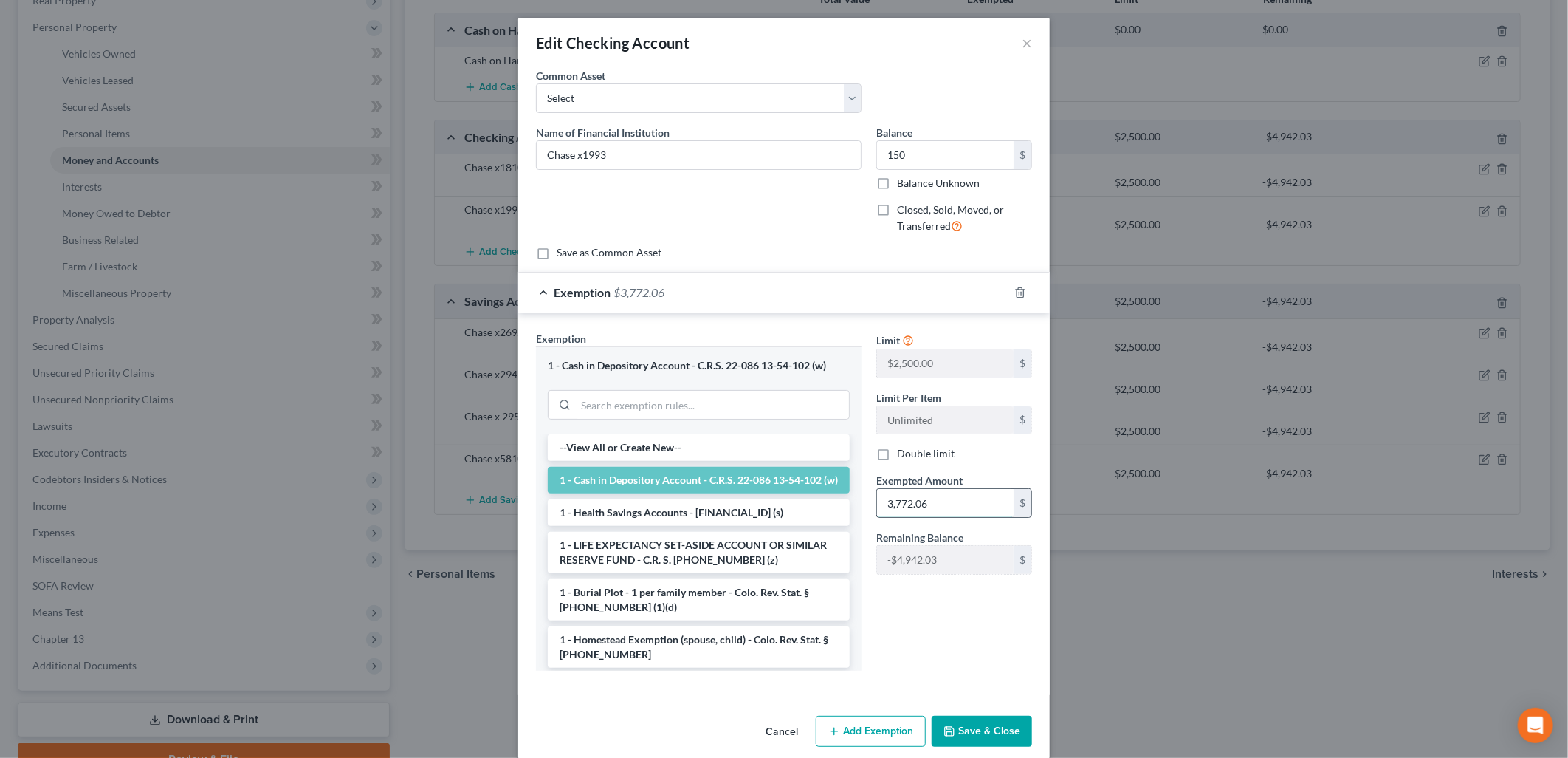
click at [962, 499] on input "3,772.06" at bounding box center [945, 502] width 137 height 28
click at [961, 236] on div "Balance 150.00 $ Balance Unknown Balance Undetermined 150 $ Balance Unknown Clo…" at bounding box center [954, 185] width 170 height 121
click at [986, 726] on button "Save & Close" at bounding box center [981, 731] width 100 height 31
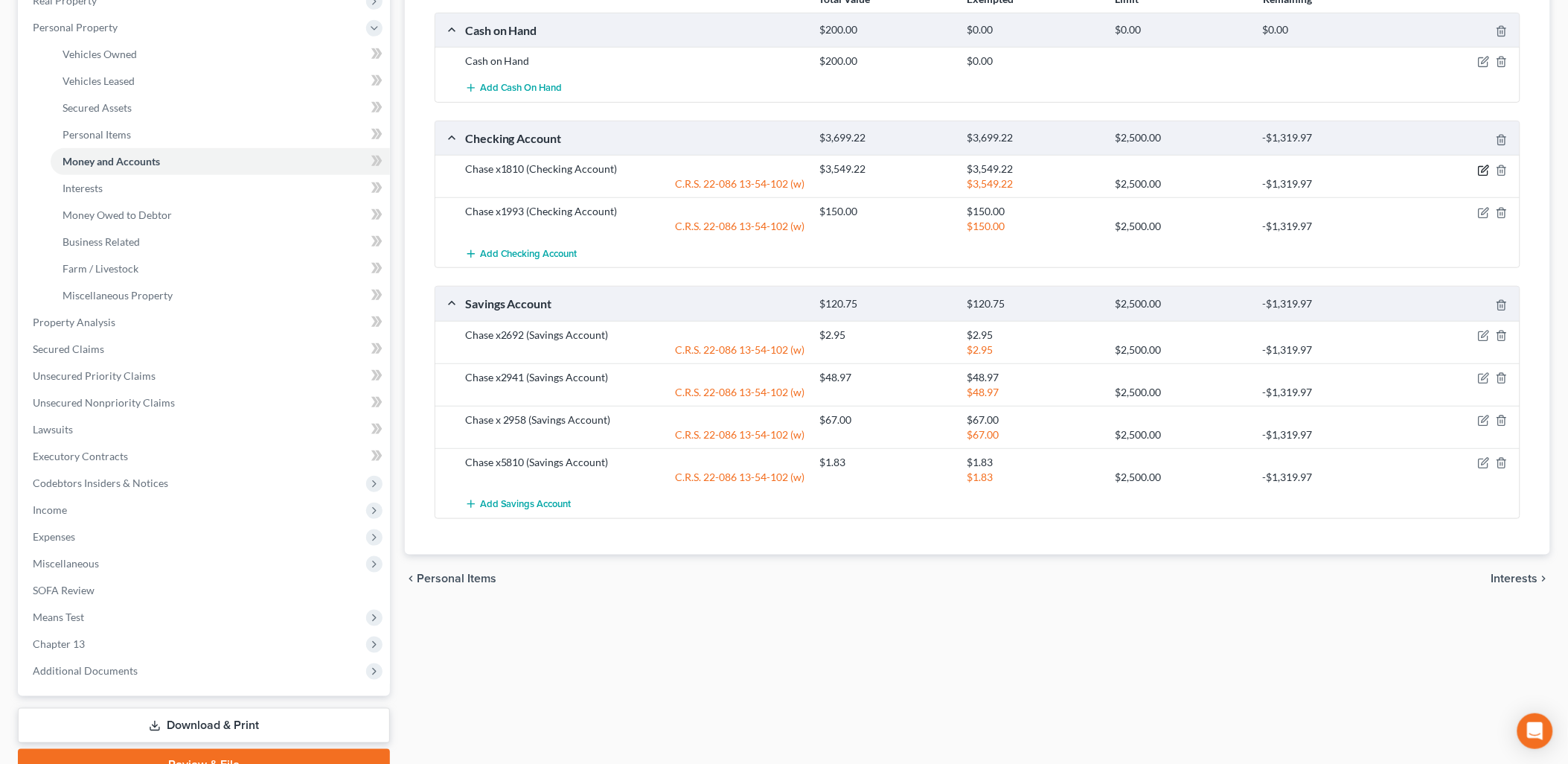
click at [1485, 168] on icon "button" at bounding box center [1485, 168] width 7 height 7
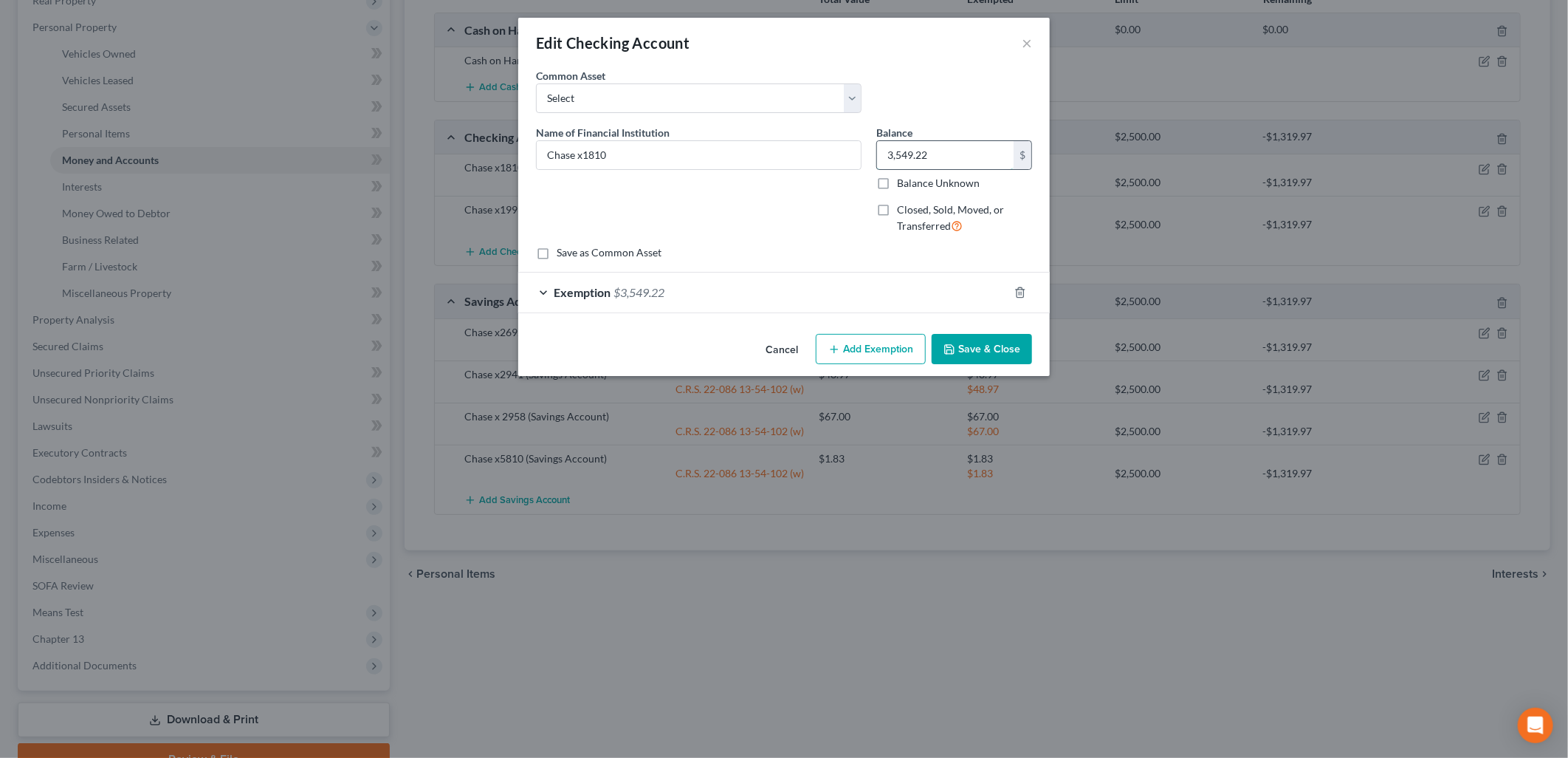
click at [936, 157] on input "3,549.22" at bounding box center [945, 154] width 137 height 28
click at [895, 290] on div "Exemption $3,549.22" at bounding box center [763, 292] width 490 height 39
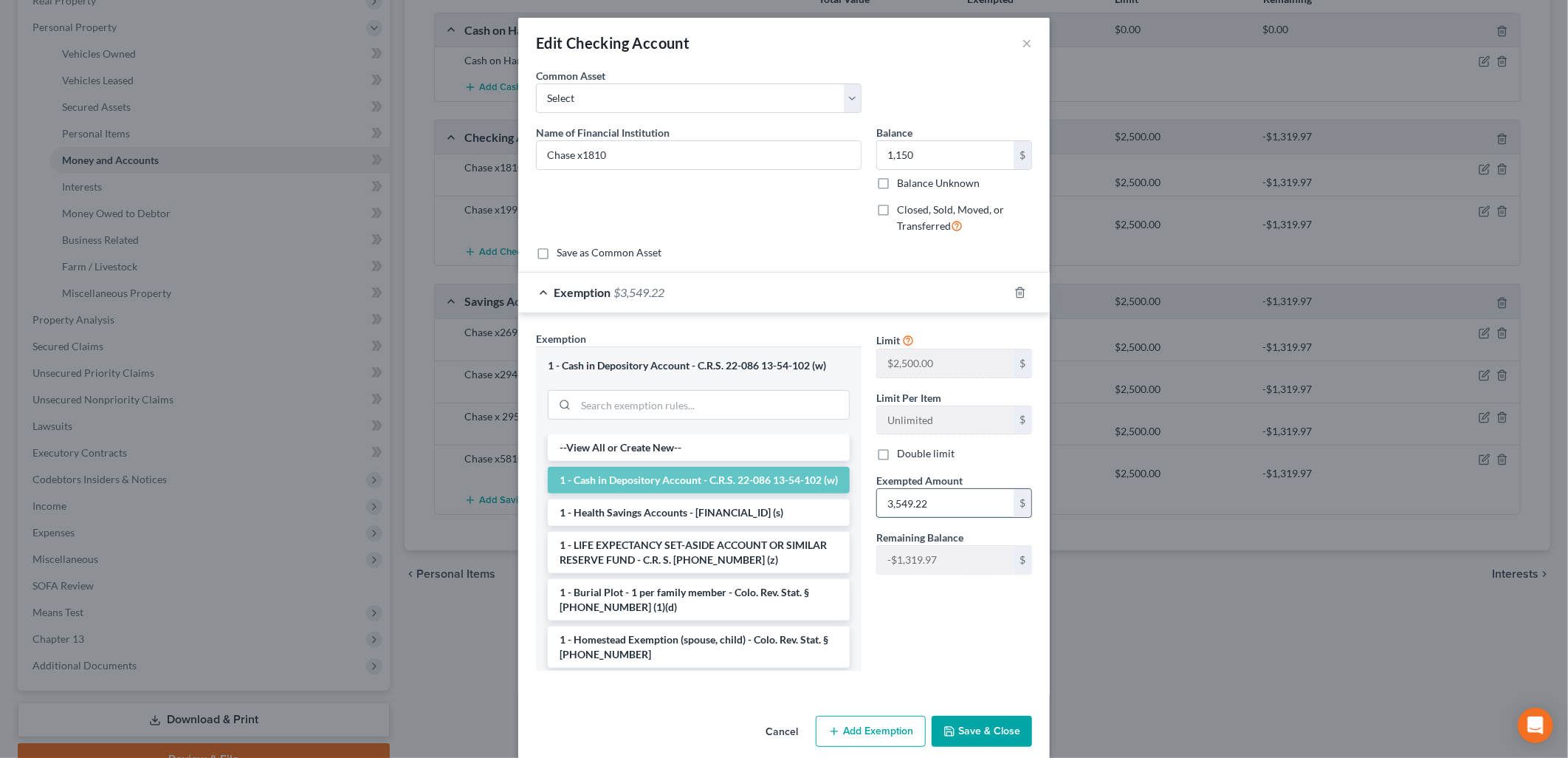
click at [933, 498] on input "3,549.22" at bounding box center [945, 502] width 137 height 28
drag, startPoint x: 969, startPoint y: 606, endPoint x: 987, endPoint y: 688, distance: 84.0
click at [969, 611] on div "Limit $2,500.00 $ Limit Per Item Unlimited $ Double limit Exempted Amount * 1,1…" at bounding box center [954, 506] width 170 height 351
click at [984, 726] on button "Save & Close" at bounding box center [981, 731] width 100 height 31
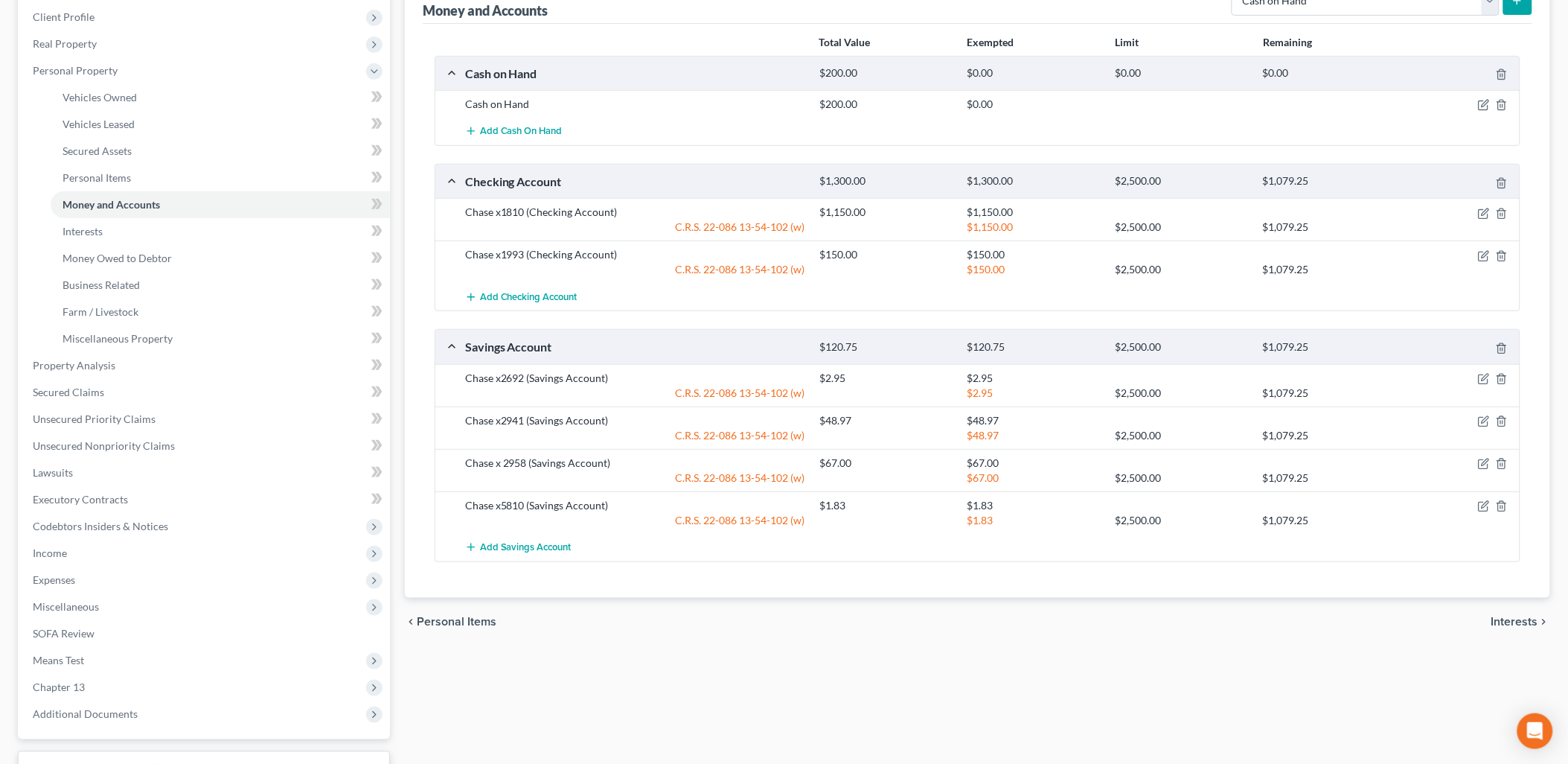
scroll to position [165, 0]
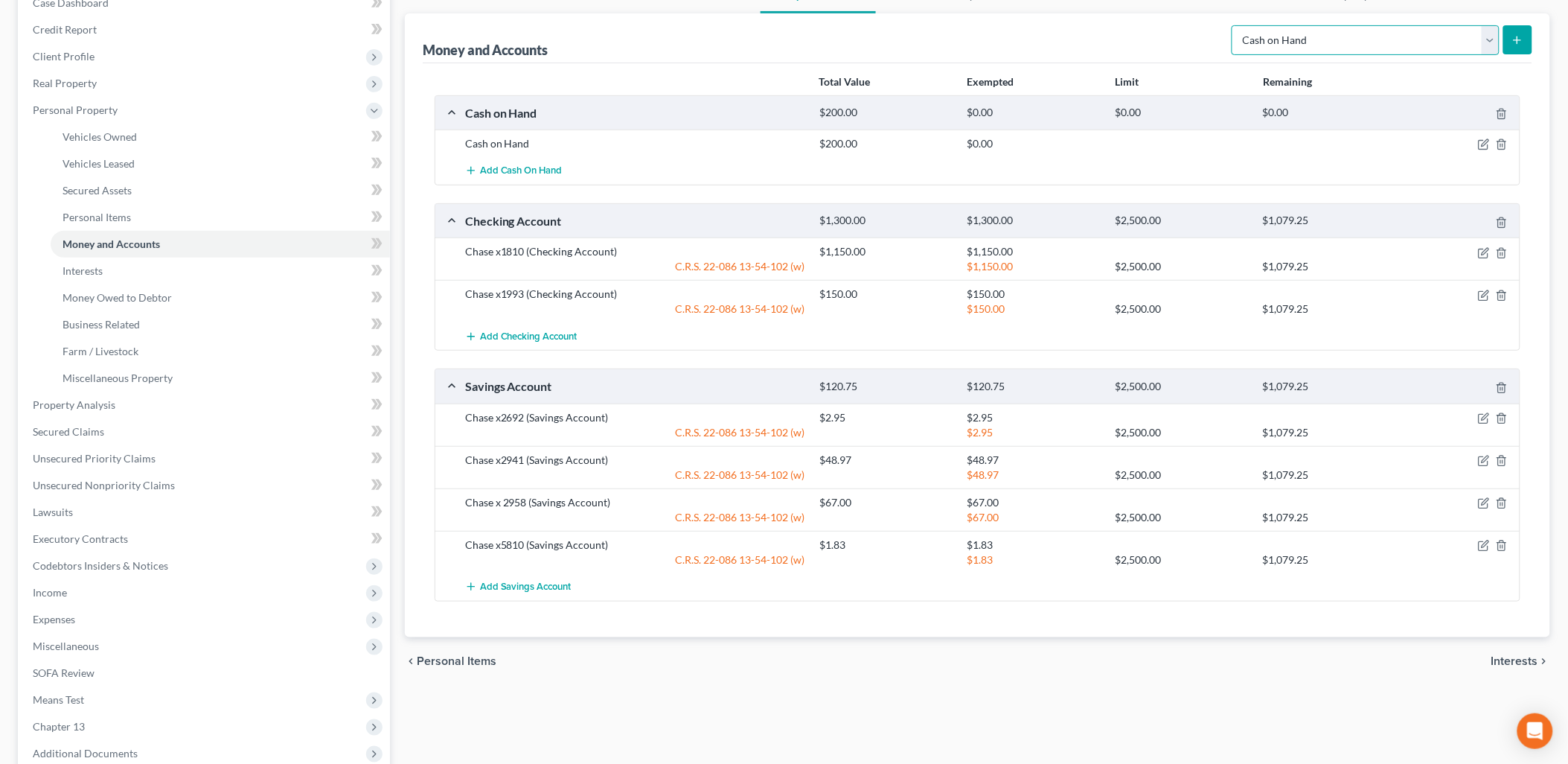
click at [1491, 40] on select "Select Account Type Brokerage Cash on Hand Certificates of Deposit Checking Acc…" at bounding box center [1366, 40] width 268 height 30
click at [1235, 26] on select "Select Account Type Brokerage Cash on Hand Certificates of Deposit Checking Acc…" at bounding box center [1366, 40] width 268 height 30
click at [1514, 43] on icon "submit" at bounding box center [1518, 40] width 12 height 12
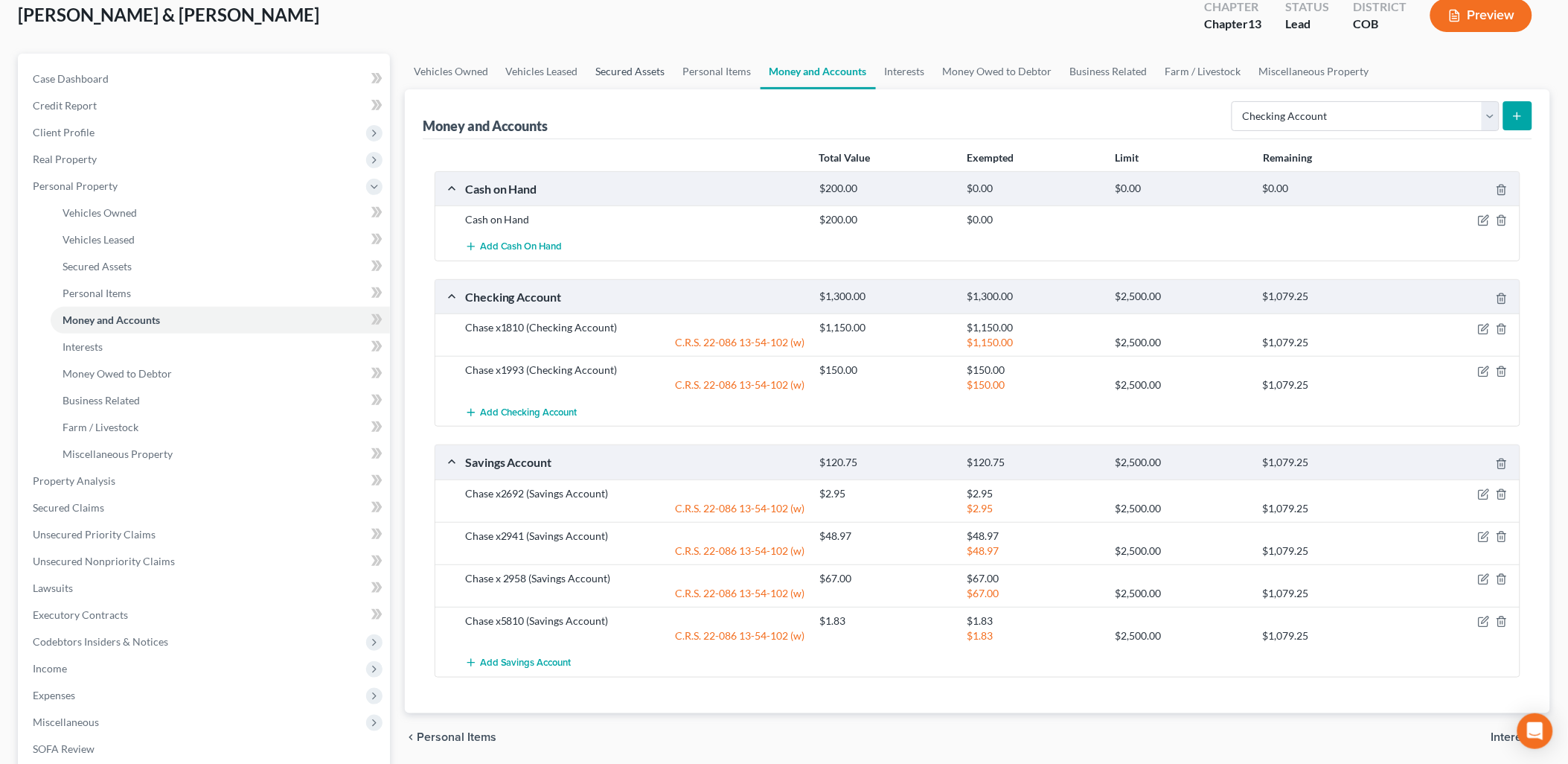
scroll to position [0, 0]
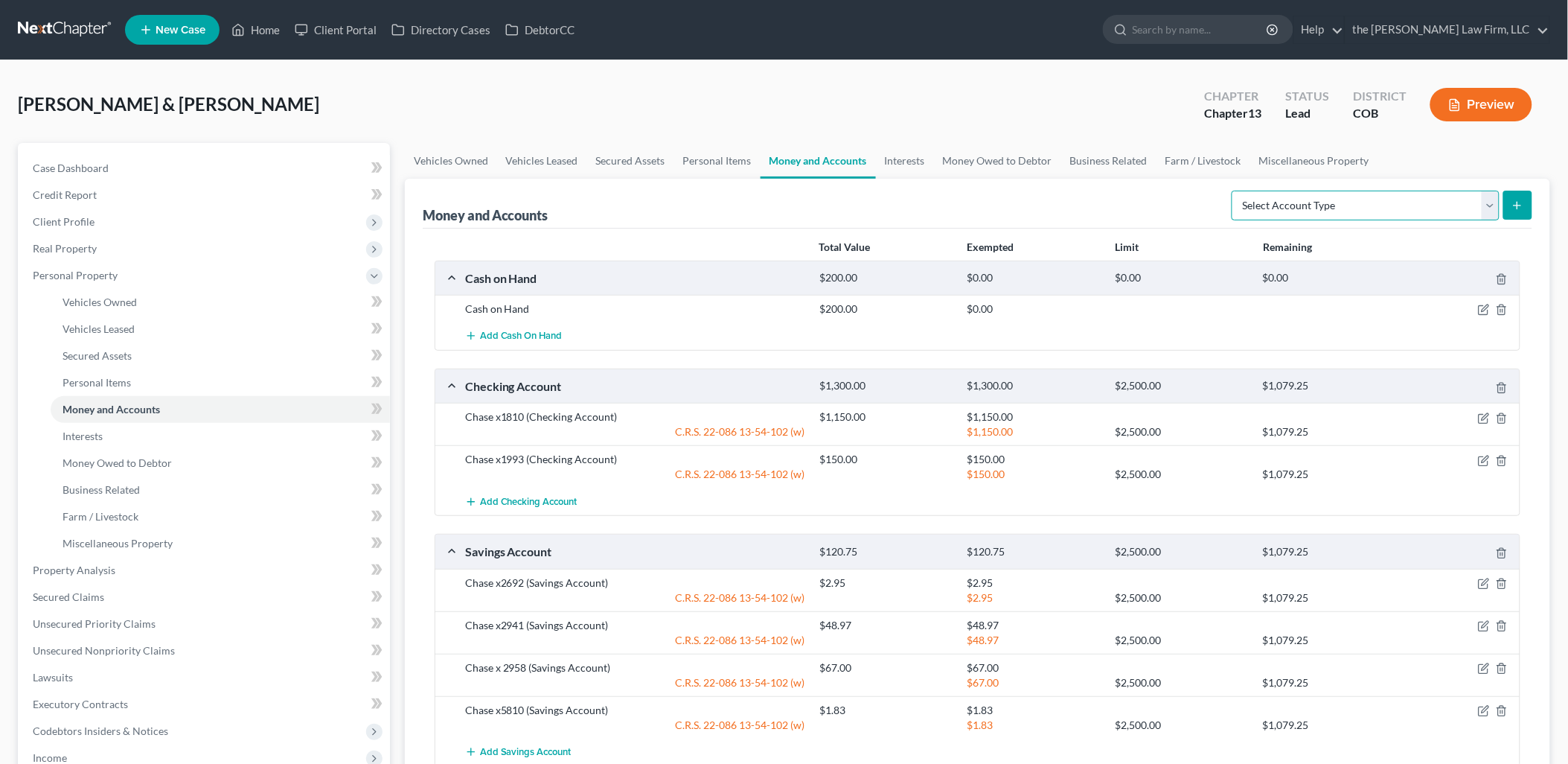
click at [1412, 191] on select "Select Account Type Brokerage Cash on Hand Certificates of Deposit Checking Acc…" at bounding box center [1366, 205] width 268 height 30
select select "checking"
click at [1235, 191] on select "Select Account Type Brokerage Cash on Hand Certificates of Deposit Checking Acc…" at bounding box center [1366, 205] width 268 height 30
click at [1514, 196] on button "submit" at bounding box center [1518, 205] width 29 height 29
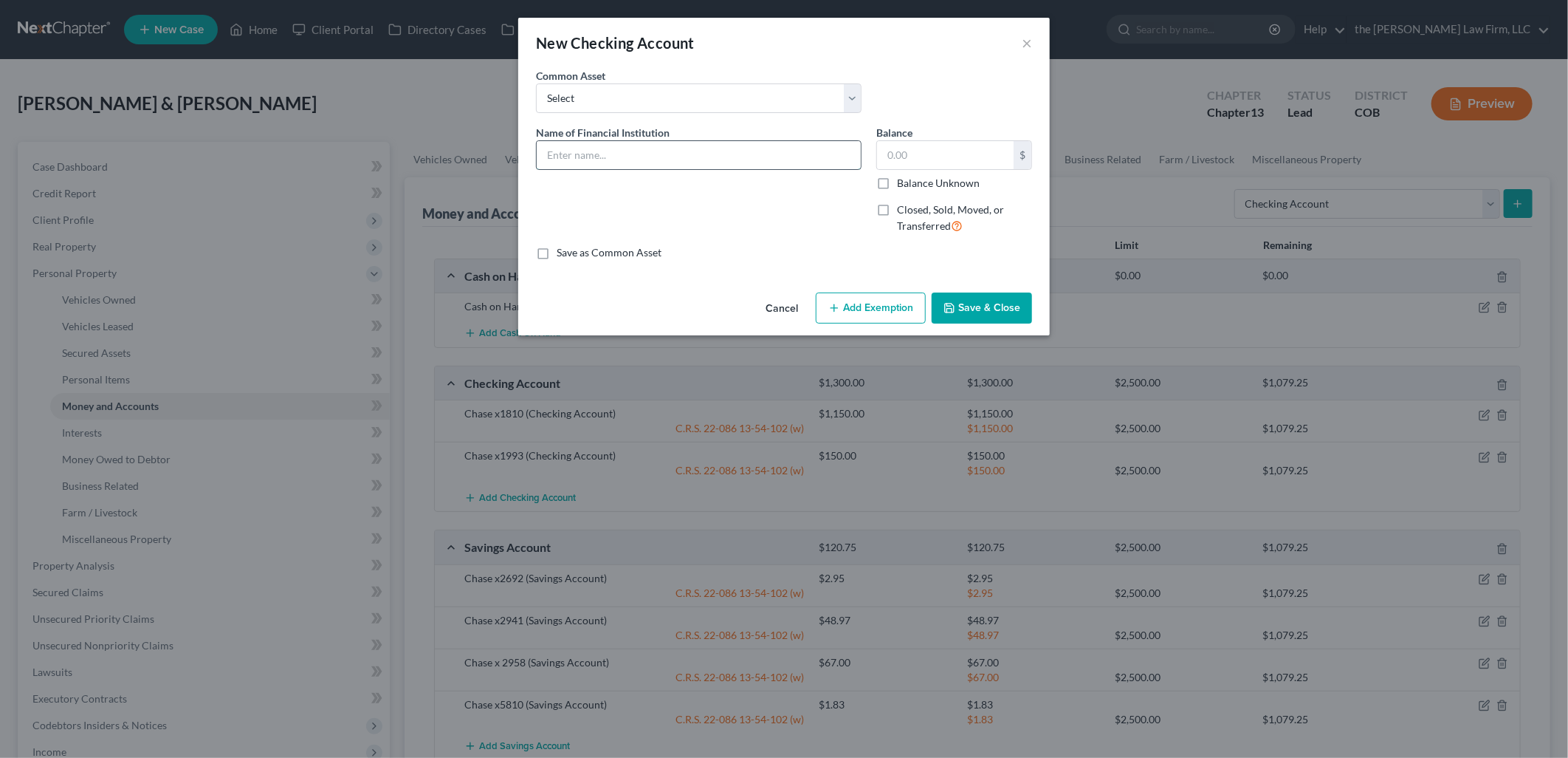
click at [646, 152] on input "text" at bounding box center [699, 154] width 324 height 28
type input "Credit Union of Denver x282"
click at [949, 142] on input "text" at bounding box center [945, 154] width 137 height 28
type input "800"
click at [889, 309] on button "Add Exemption" at bounding box center [871, 307] width 110 height 31
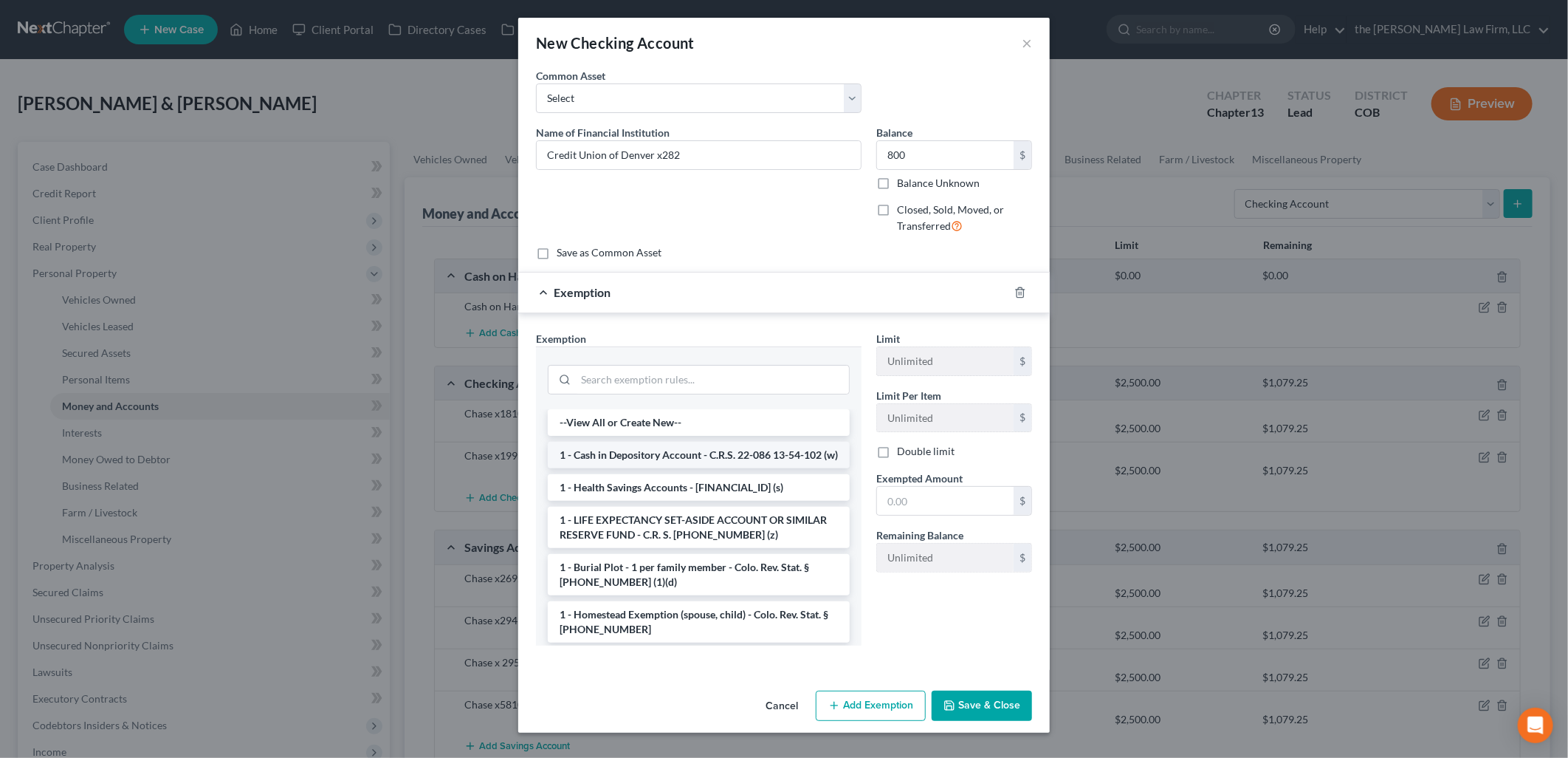
click at [661, 468] on li "1 - Cash in Depository Account - C.R.S. 22-086 13-54-102 (w)" at bounding box center [699, 454] width 302 height 26
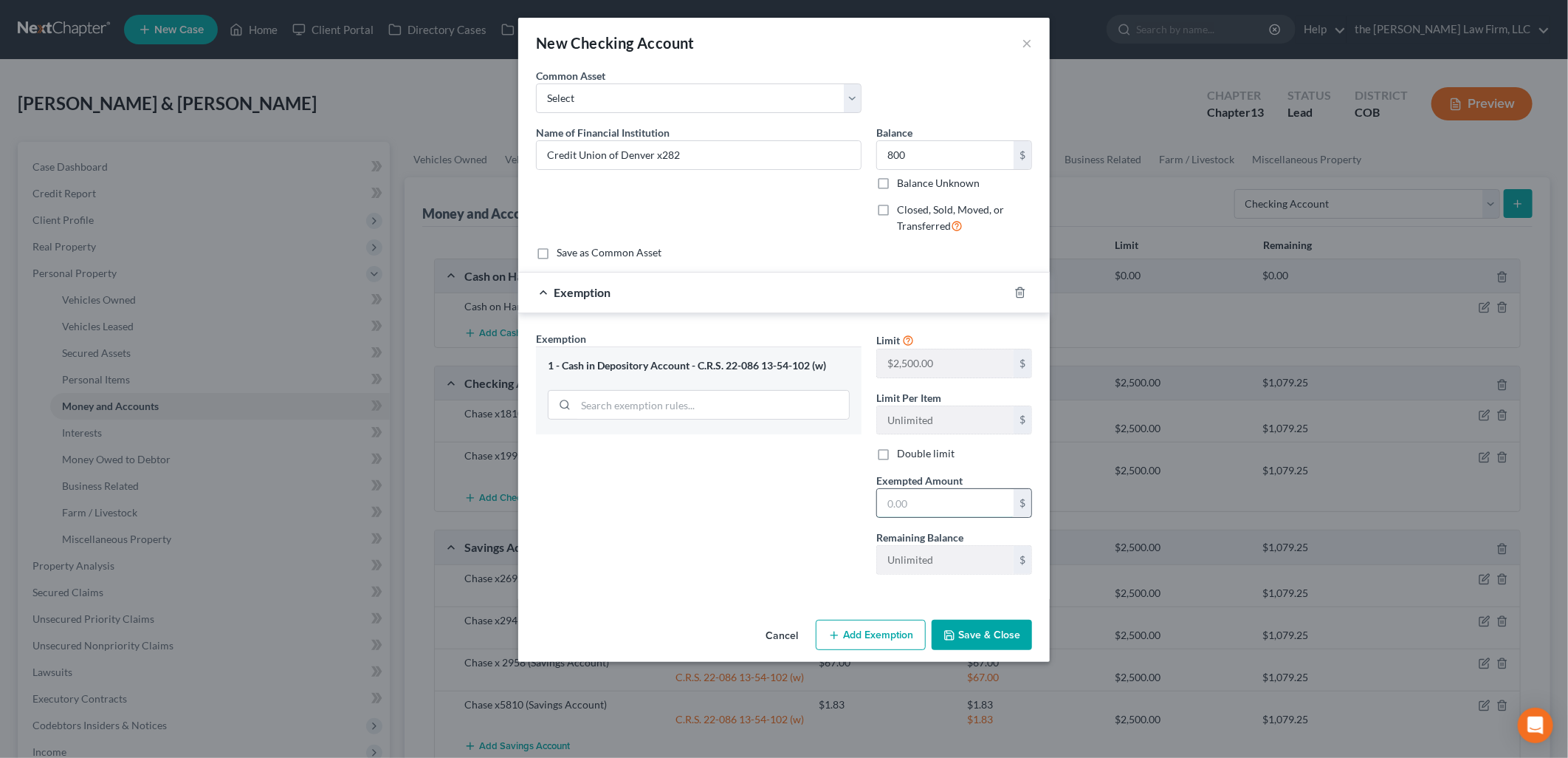
click at [957, 493] on input "text" at bounding box center [945, 502] width 137 height 28
type input "800"
click at [615, 331] on div "Exemption * 1 - Cash in Depository Account - C.R.S. 22-086 13-54-102 (w)" at bounding box center [699, 382] width 326 height 103
click at [998, 622] on button "Save & Close" at bounding box center [981, 635] width 100 height 31
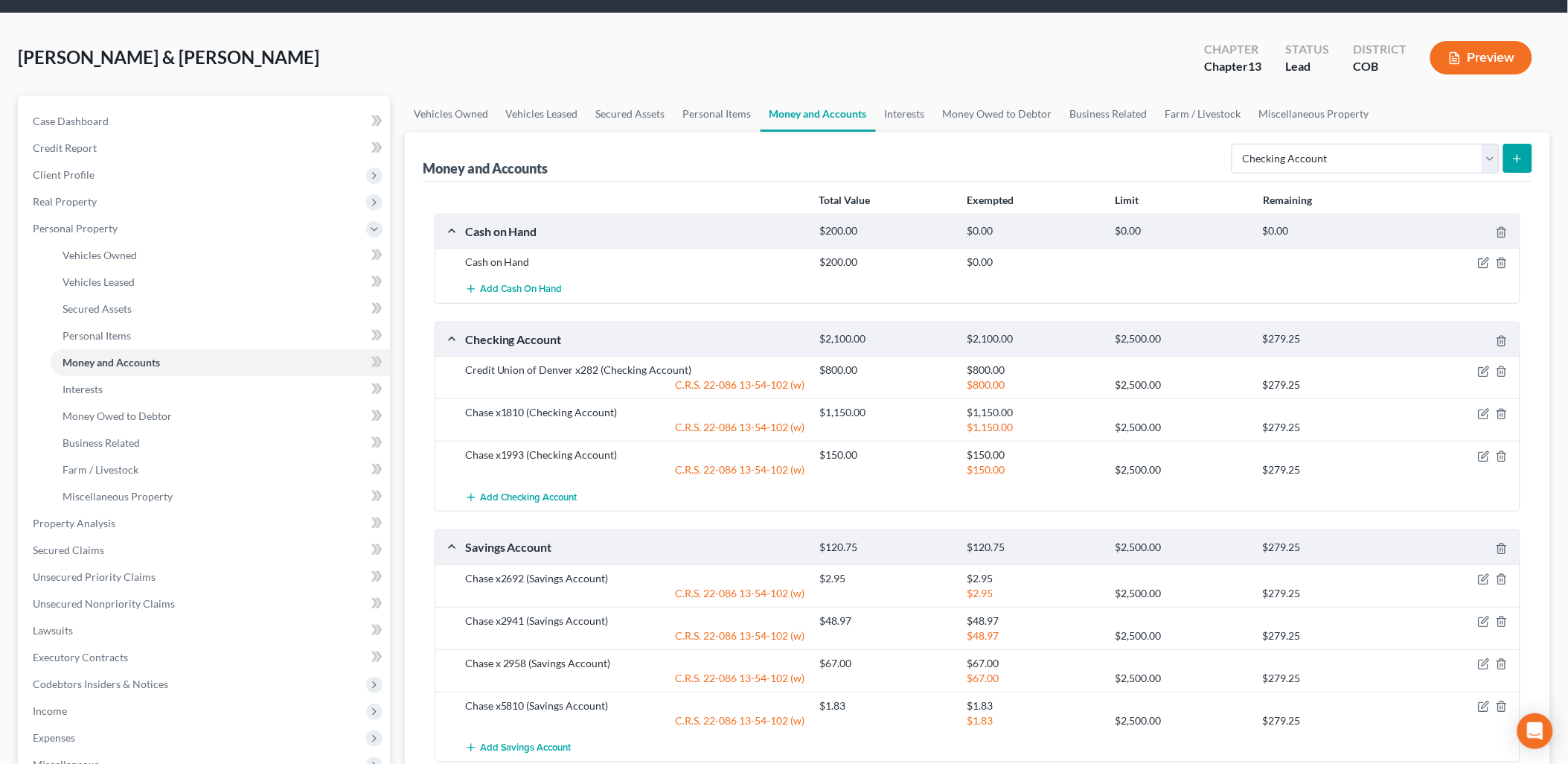
scroll to position [165, 0]
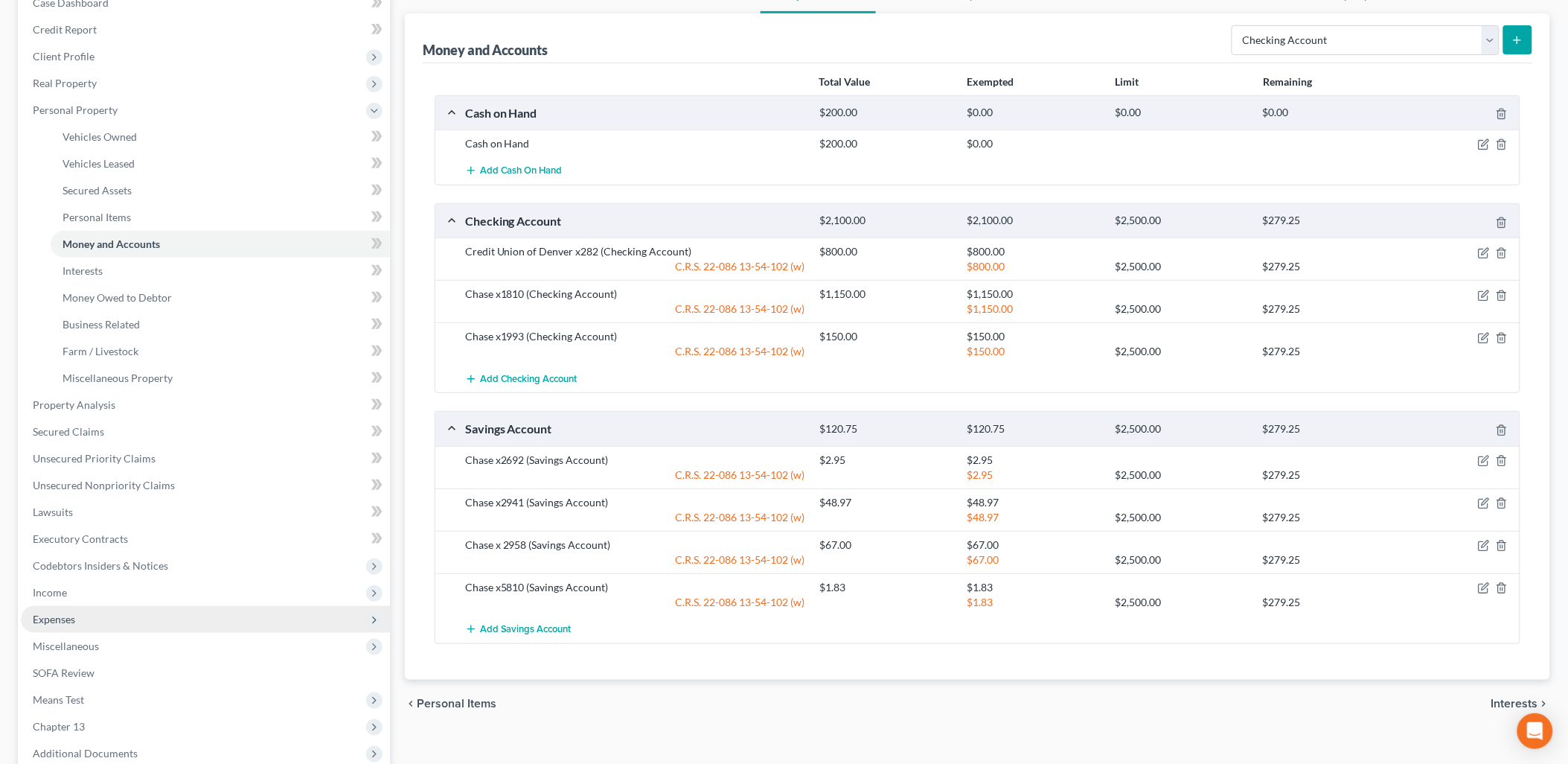
click at [54, 609] on span "Expenses" at bounding box center [205, 619] width 369 height 26
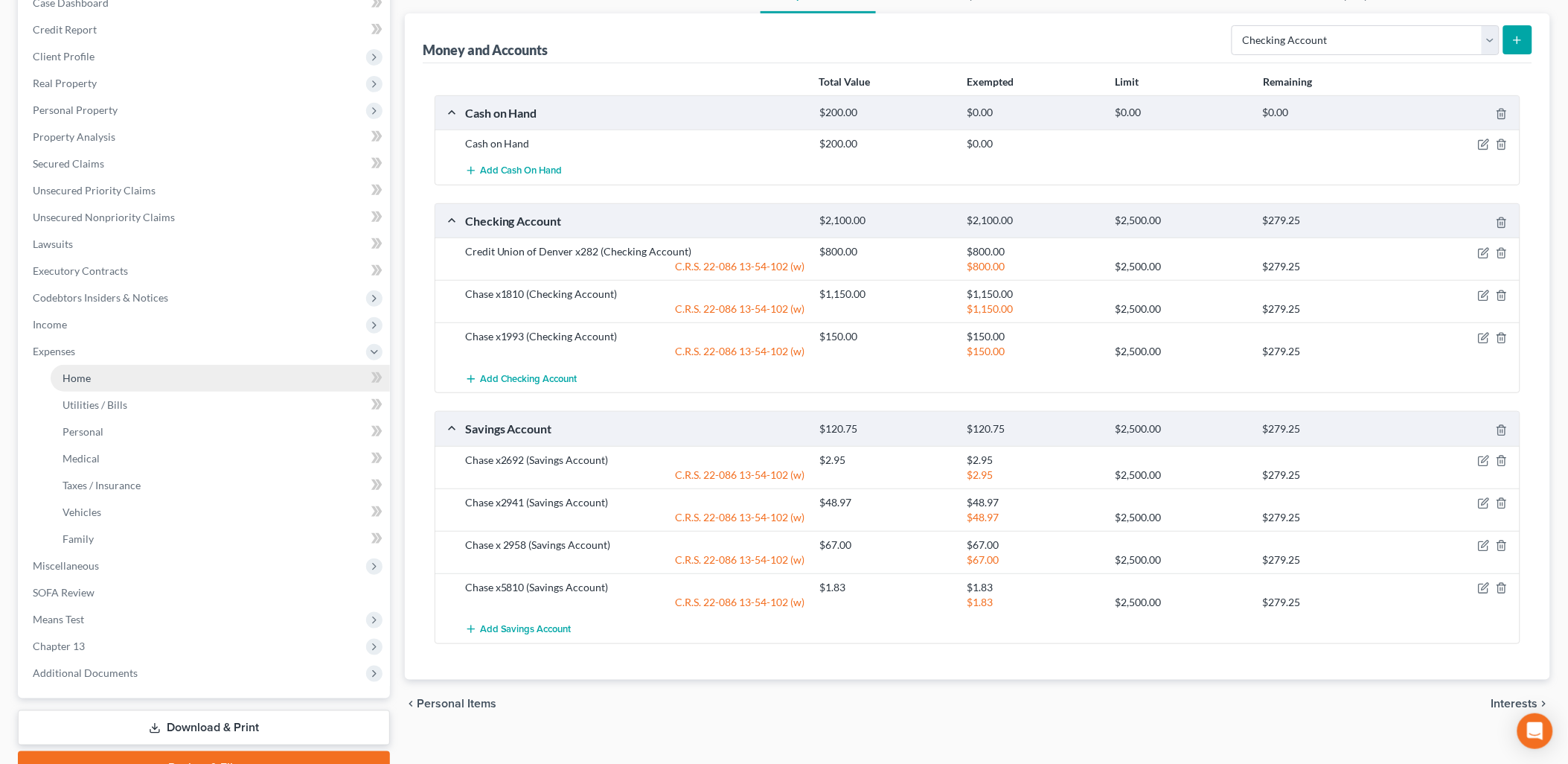
click at [87, 388] on link "Home" at bounding box center [220, 378] width 339 height 26
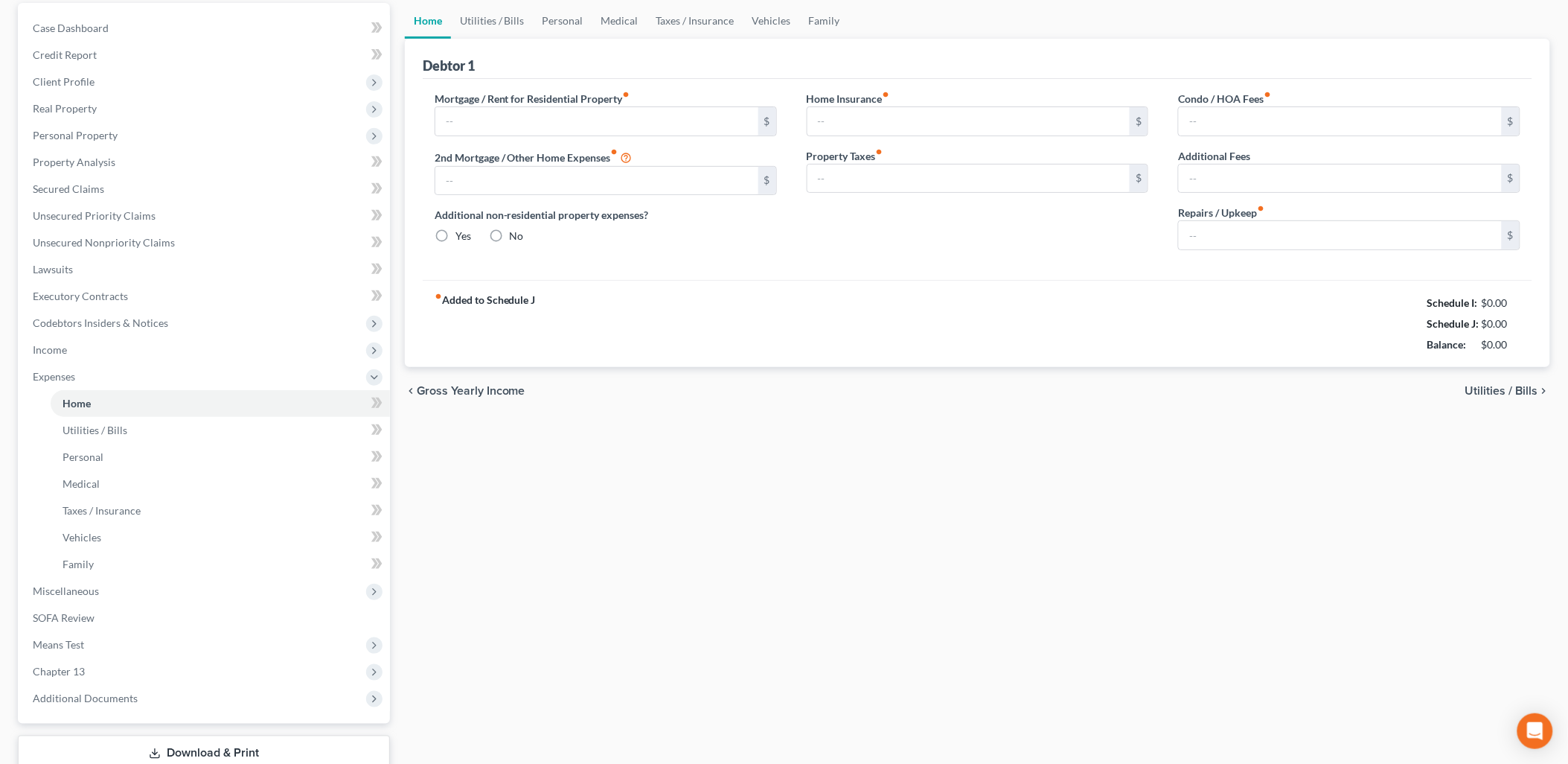
type input "3,489.00"
type input "1,274.00"
radio input "true"
type input "0.00"
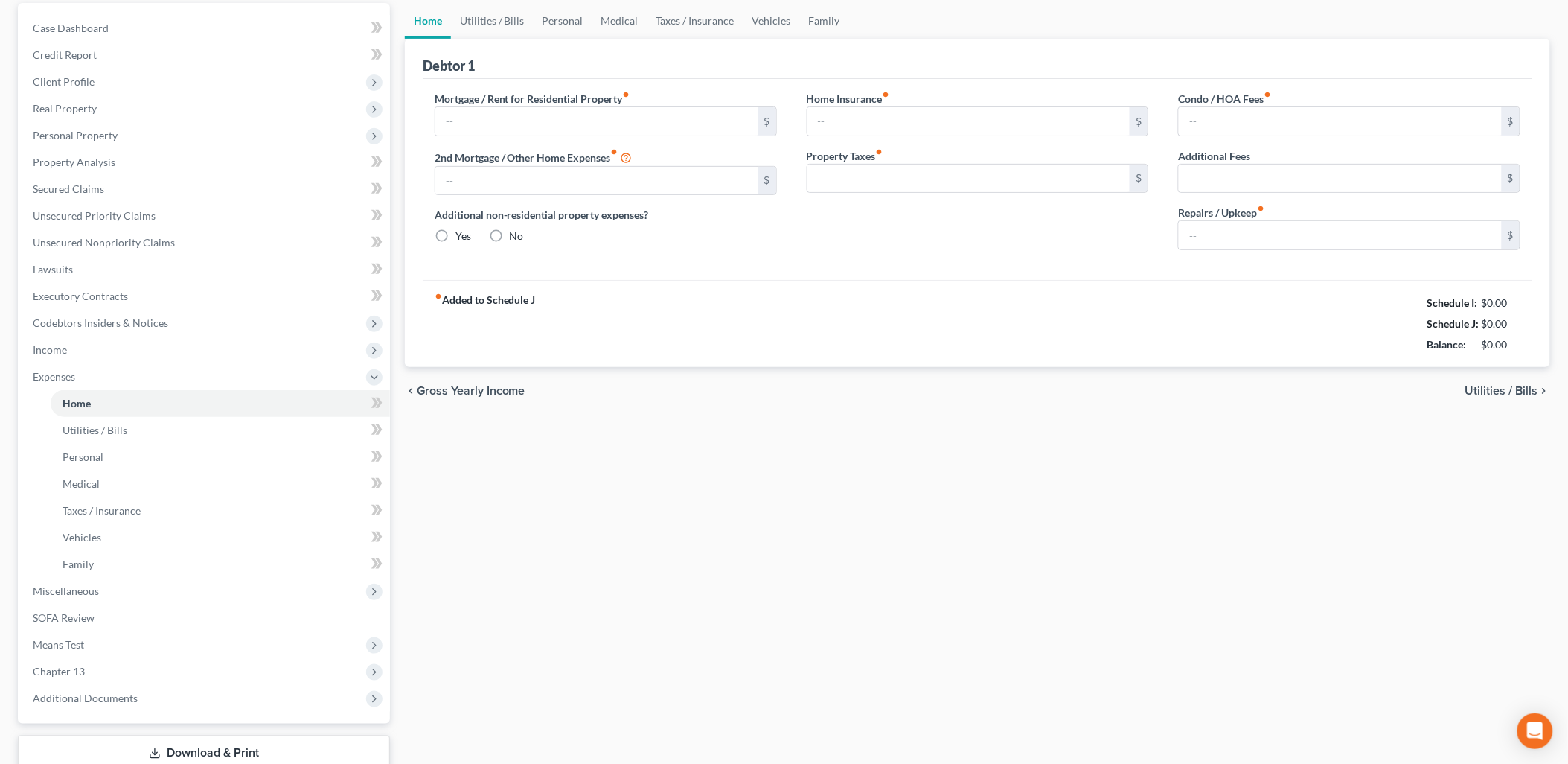
type input "0.00"
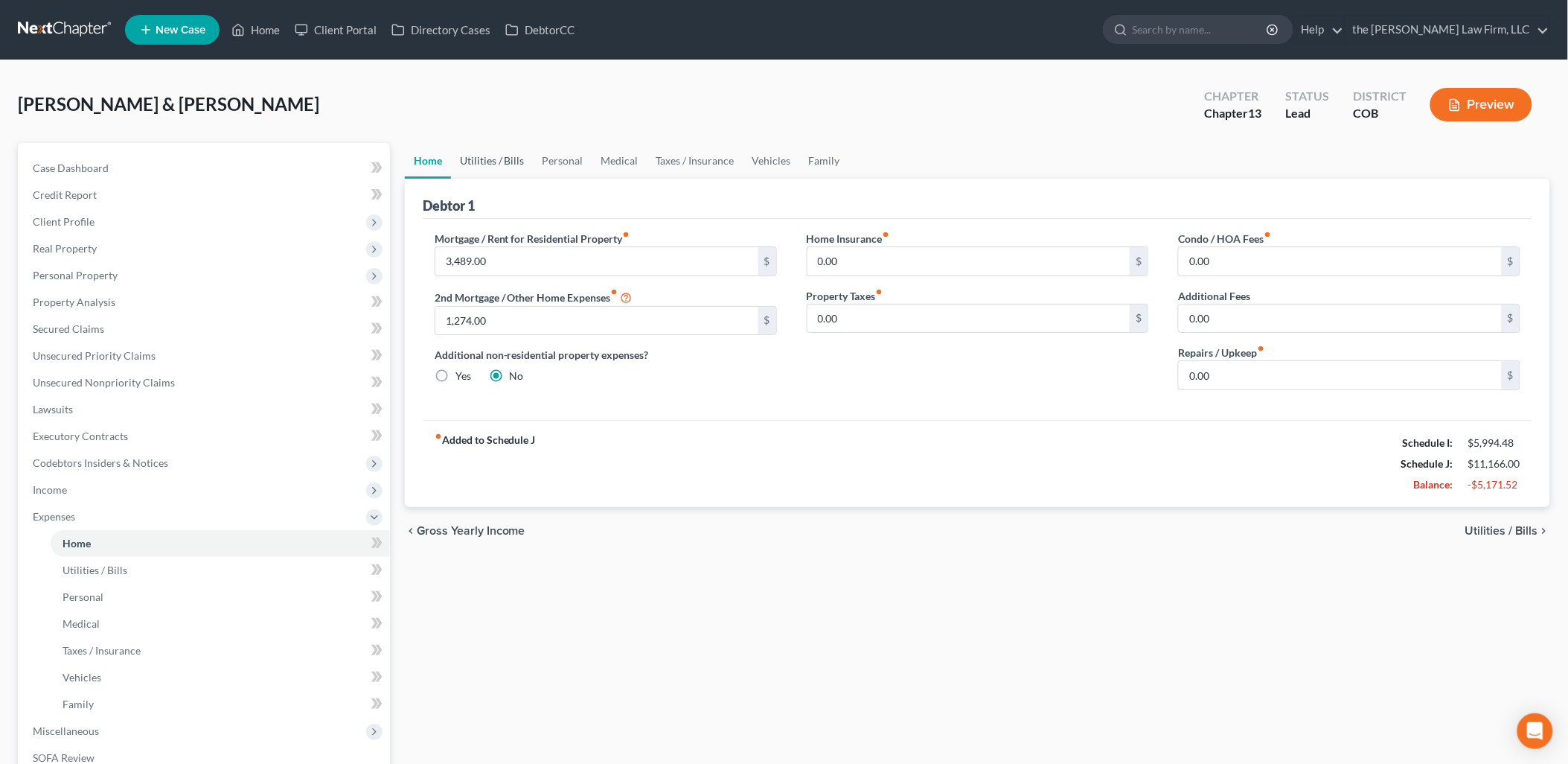
click at [481, 159] on link "Utilities / Bills" at bounding box center [492, 161] width 83 height 36
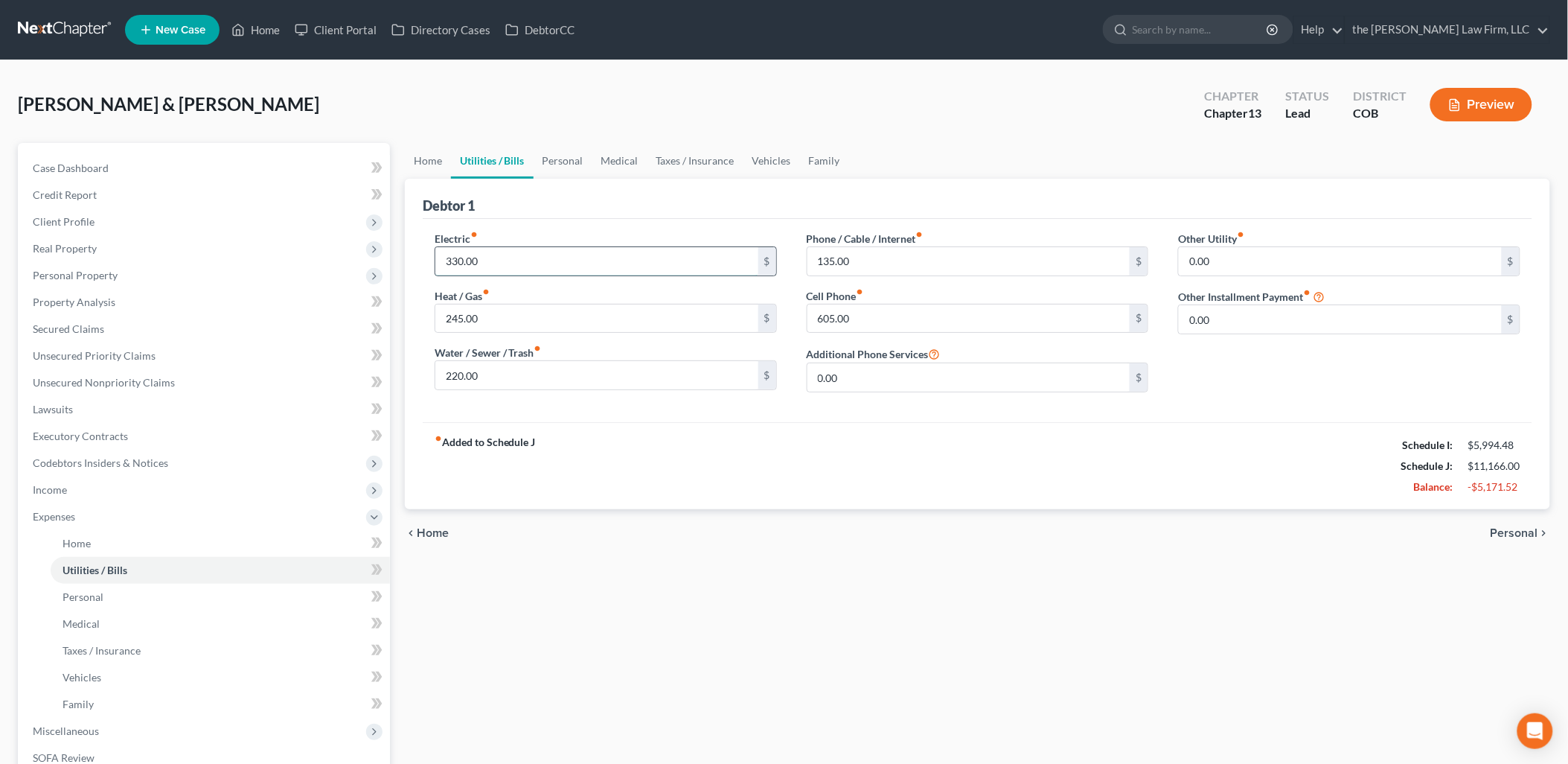
click at [556, 274] on input "330.00" at bounding box center [597, 260] width 323 height 28
type input "330.00"
click at [613, 511] on div "chevron_left Home Personal chevron_right" at bounding box center [978, 533] width 1146 height 48
click at [80, 360] on span "Unsecured Priority Claims" at bounding box center [94, 355] width 123 height 13
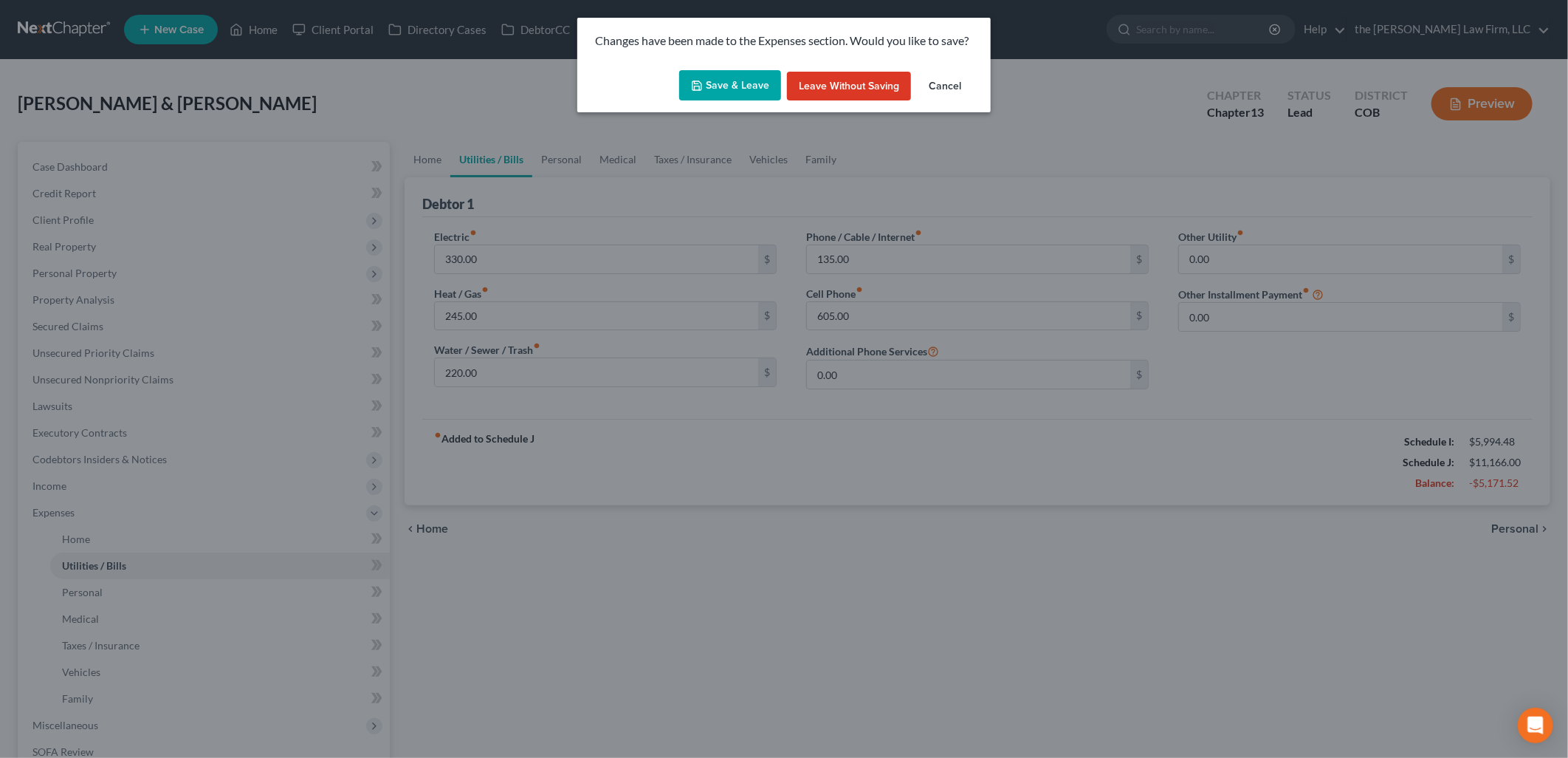
click at [703, 85] on icon "button" at bounding box center [697, 85] width 12 height 12
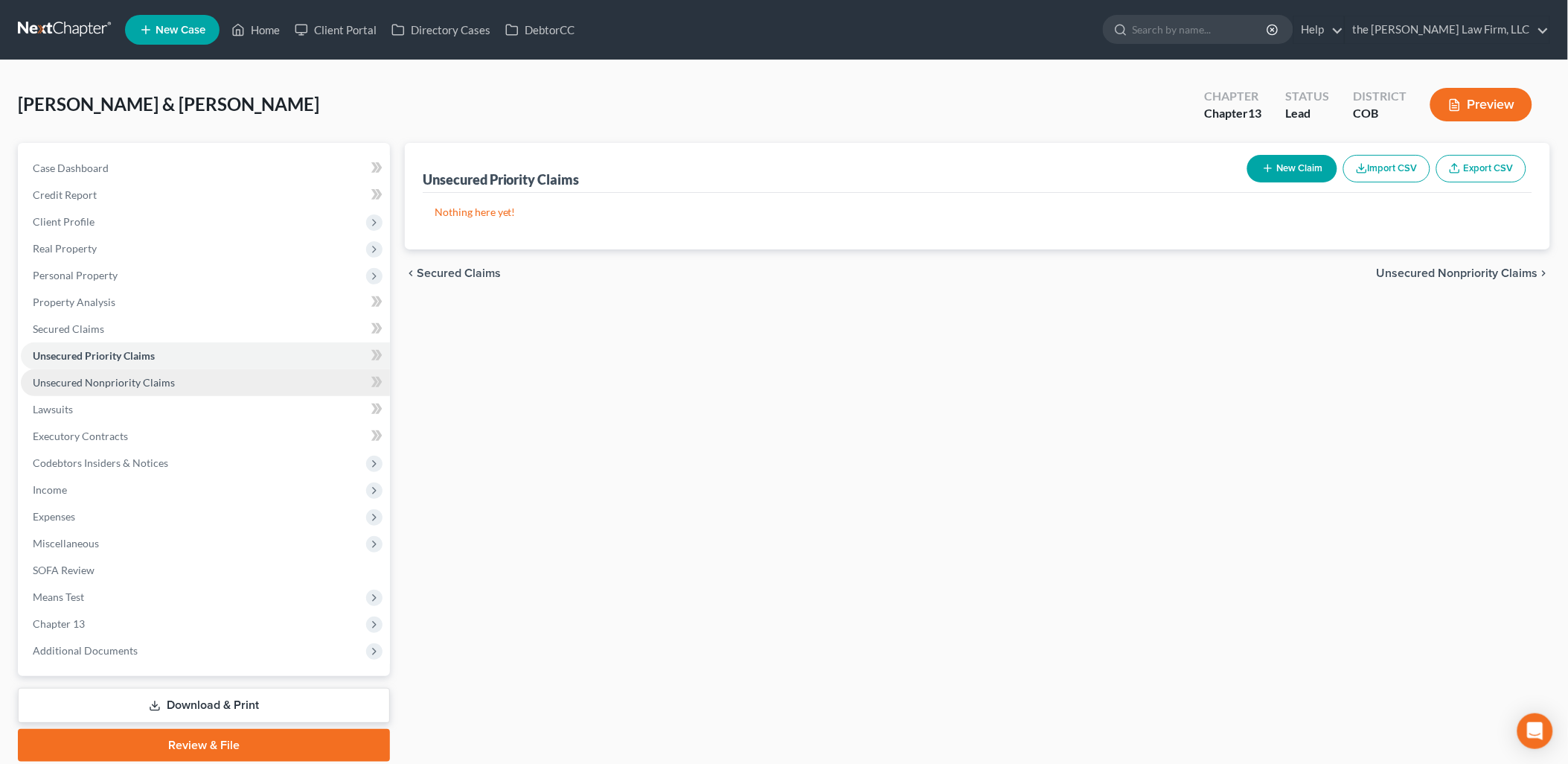
click at [100, 380] on span "Unsecured Nonpriority Claims" at bounding box center [103, 382] width 142 height 13
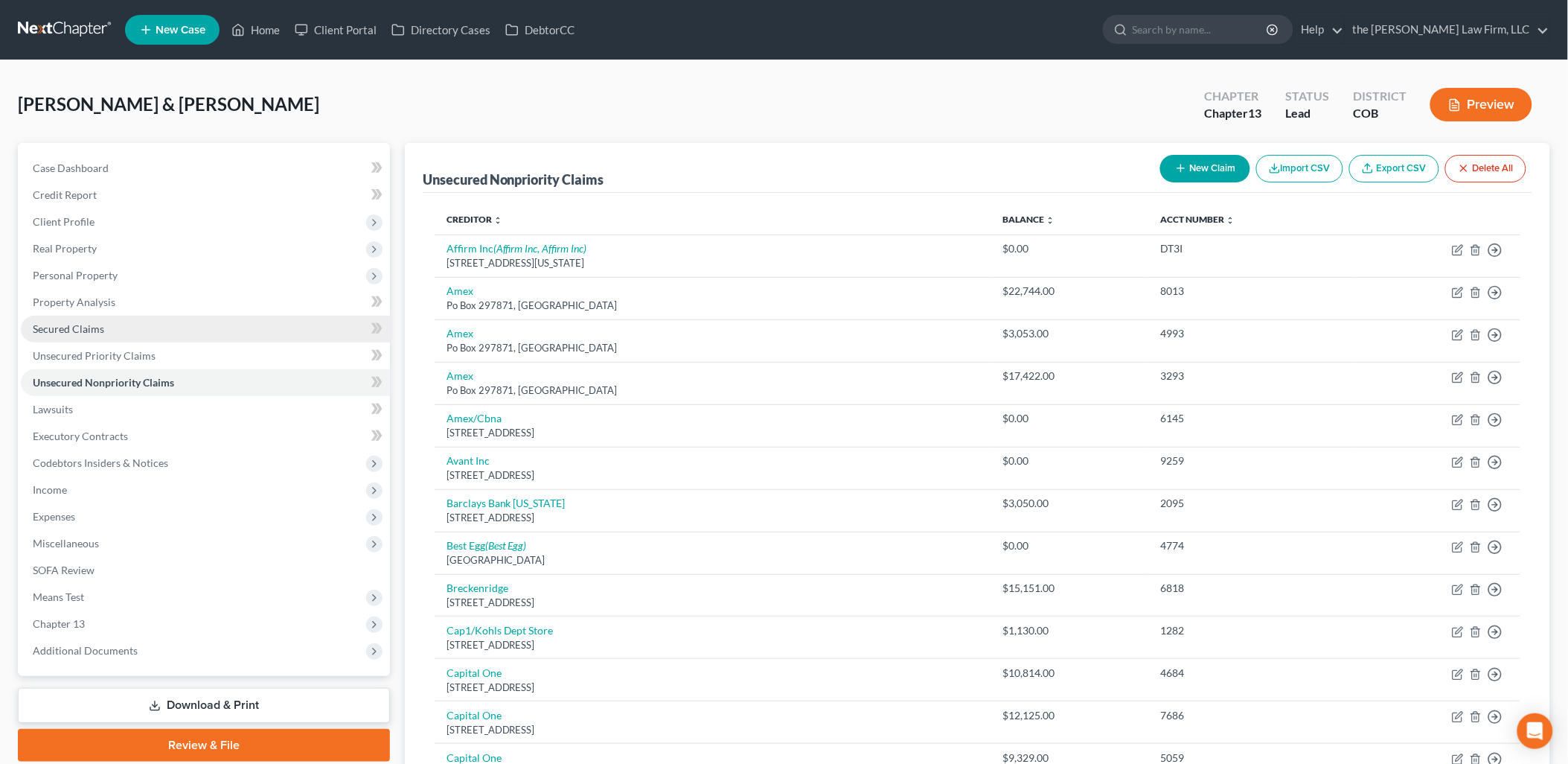
click at [99, 328] on span "Secured Claims" at bounding box center [68, 328] width 71 height 13
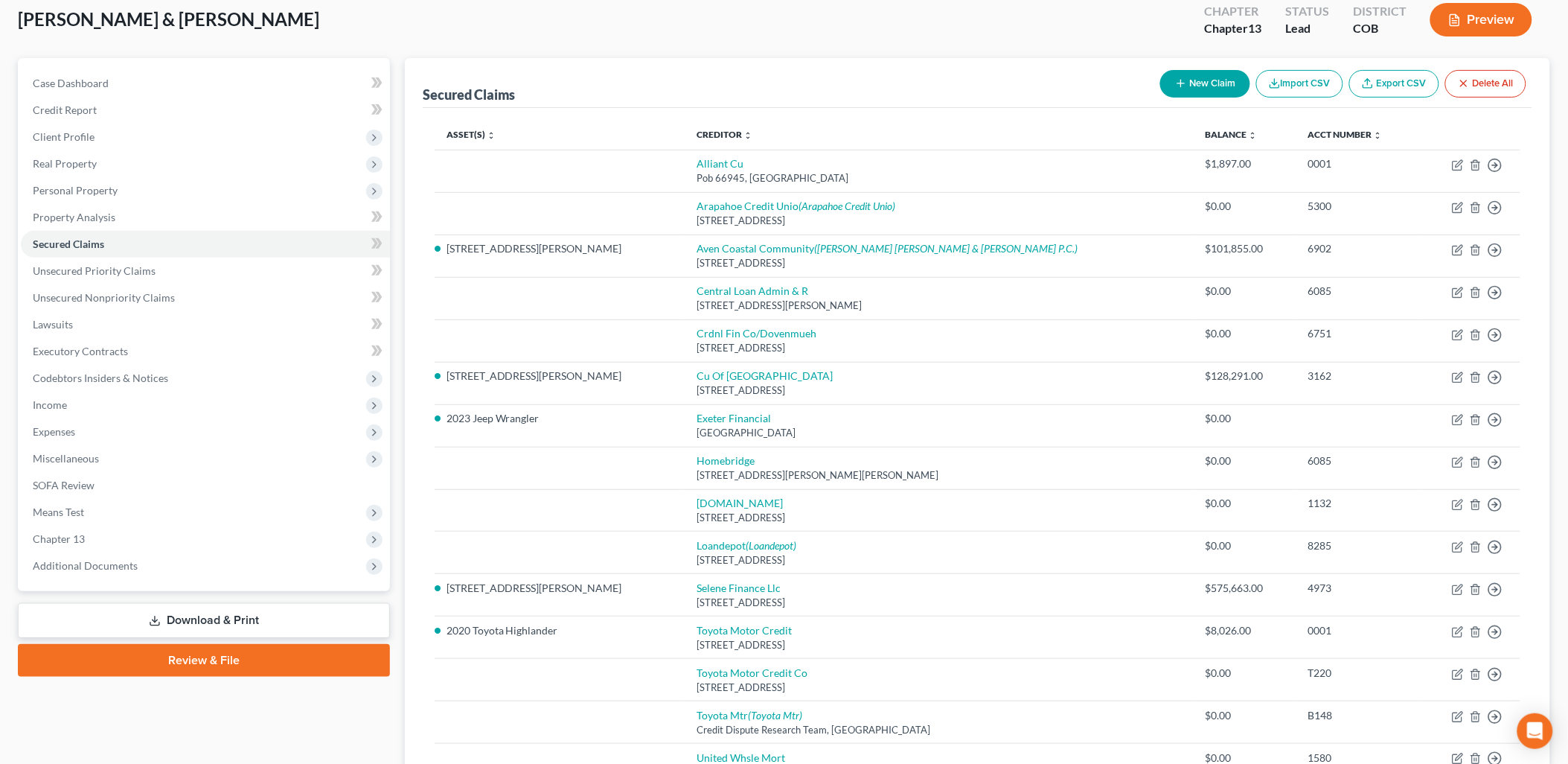
scroll to position [83, 0]
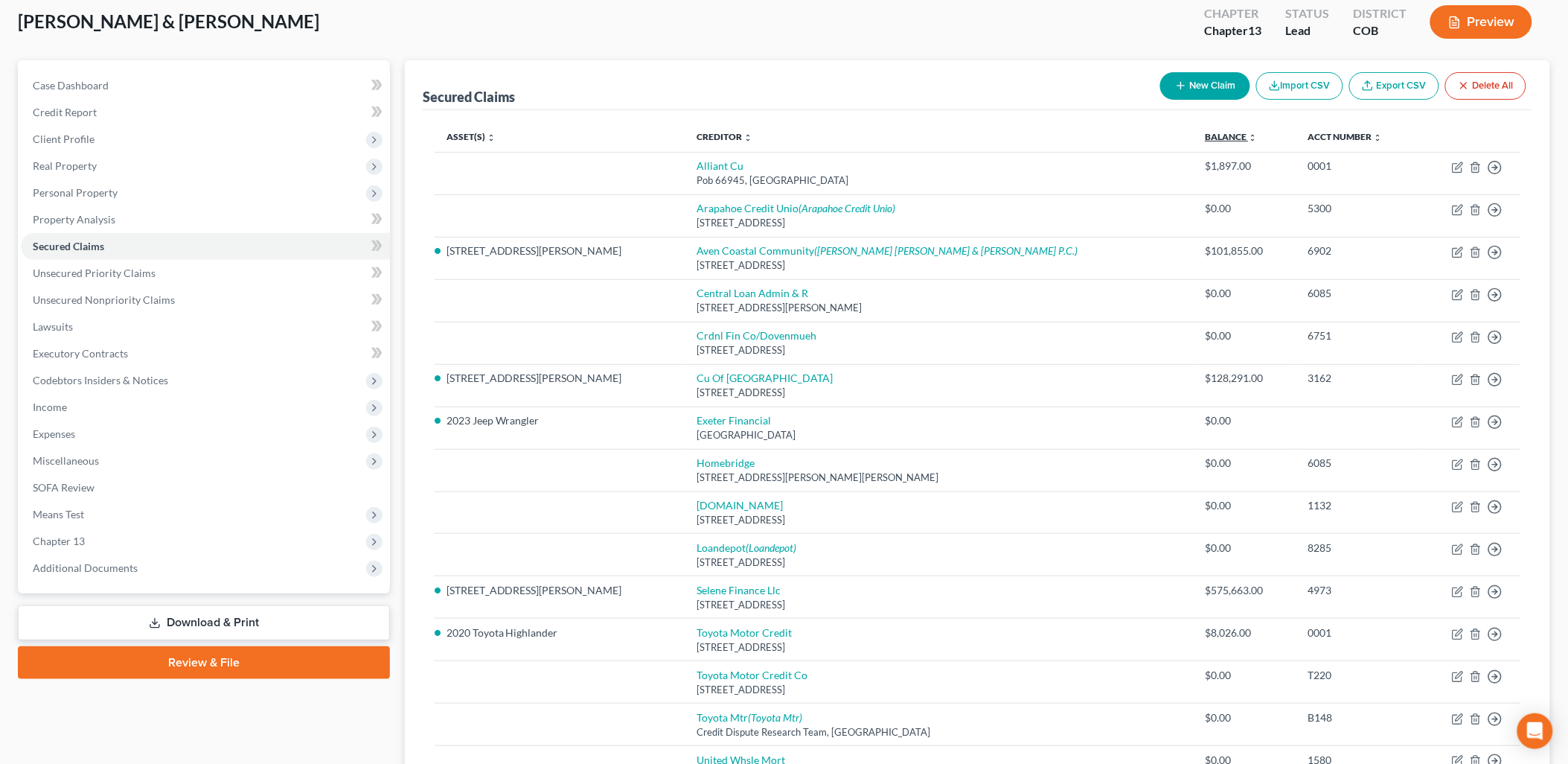
click at [1205, 135] on link "Balance expand_more expand_less unfold_more" at bounding box center [1230, 136] width 52 height 11
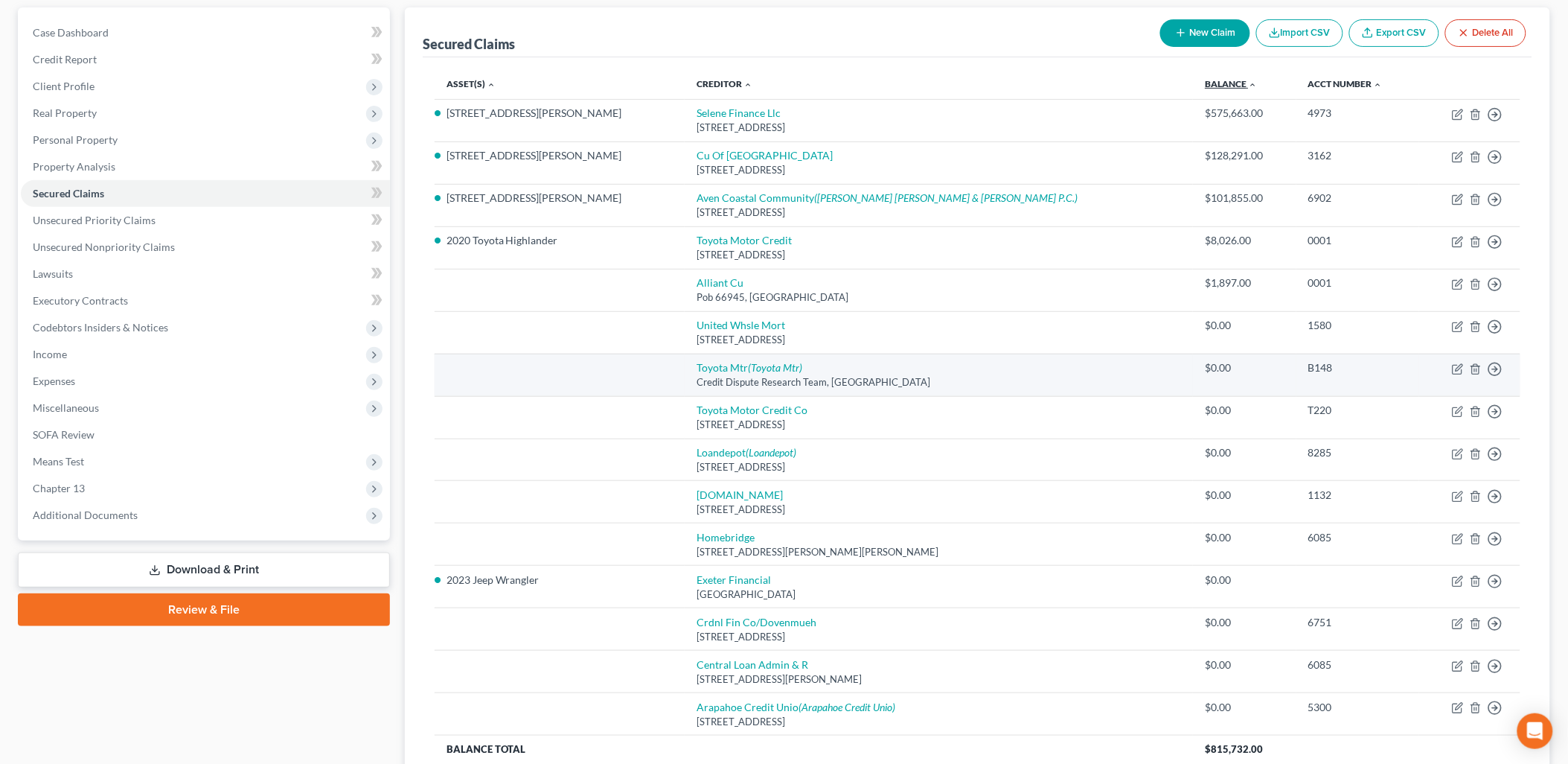
scroll to position [165, 0]
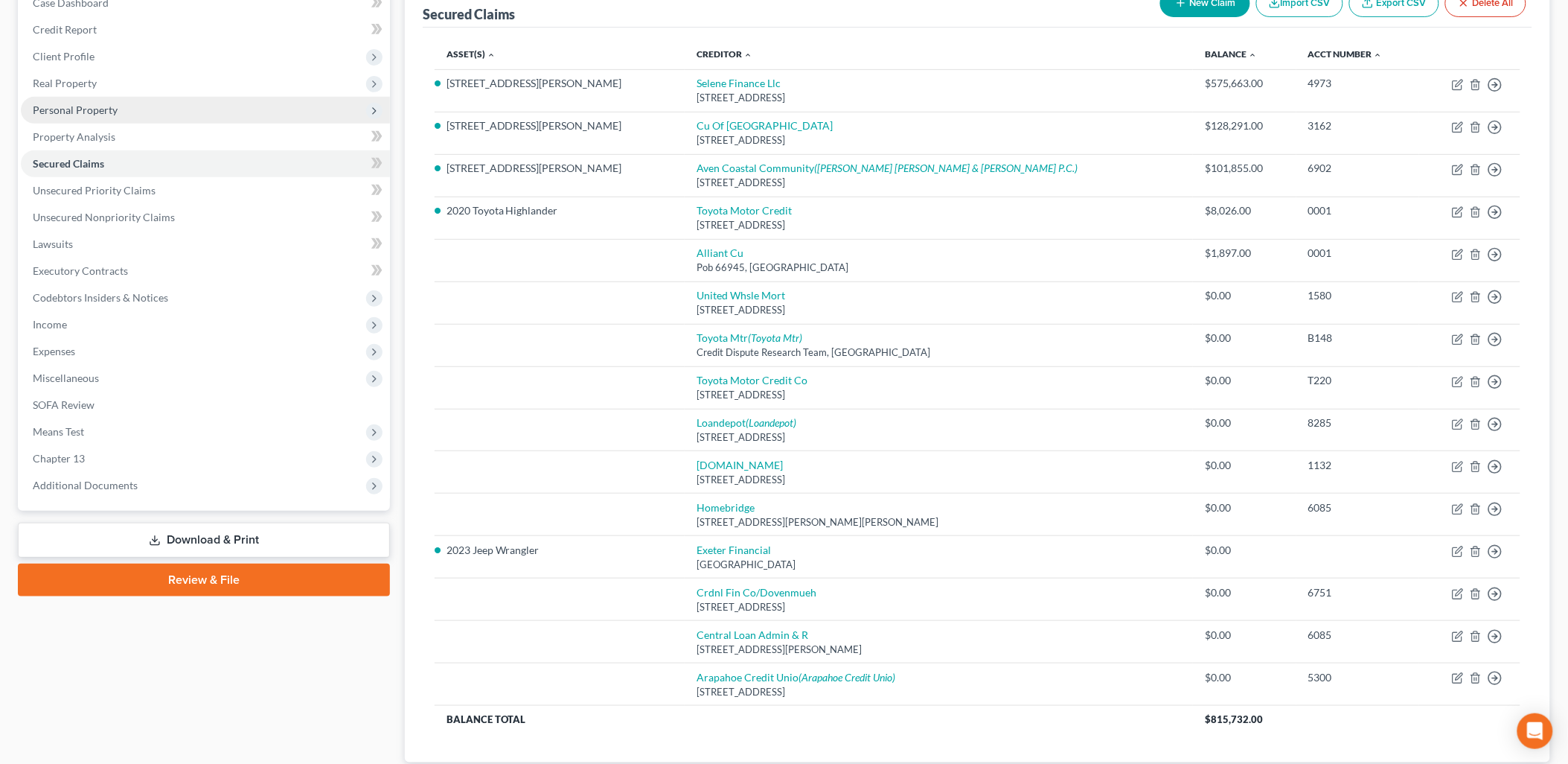
click at [91, 110] on span "Personal Property" at bounding box center [75, 110] width 85 height 13
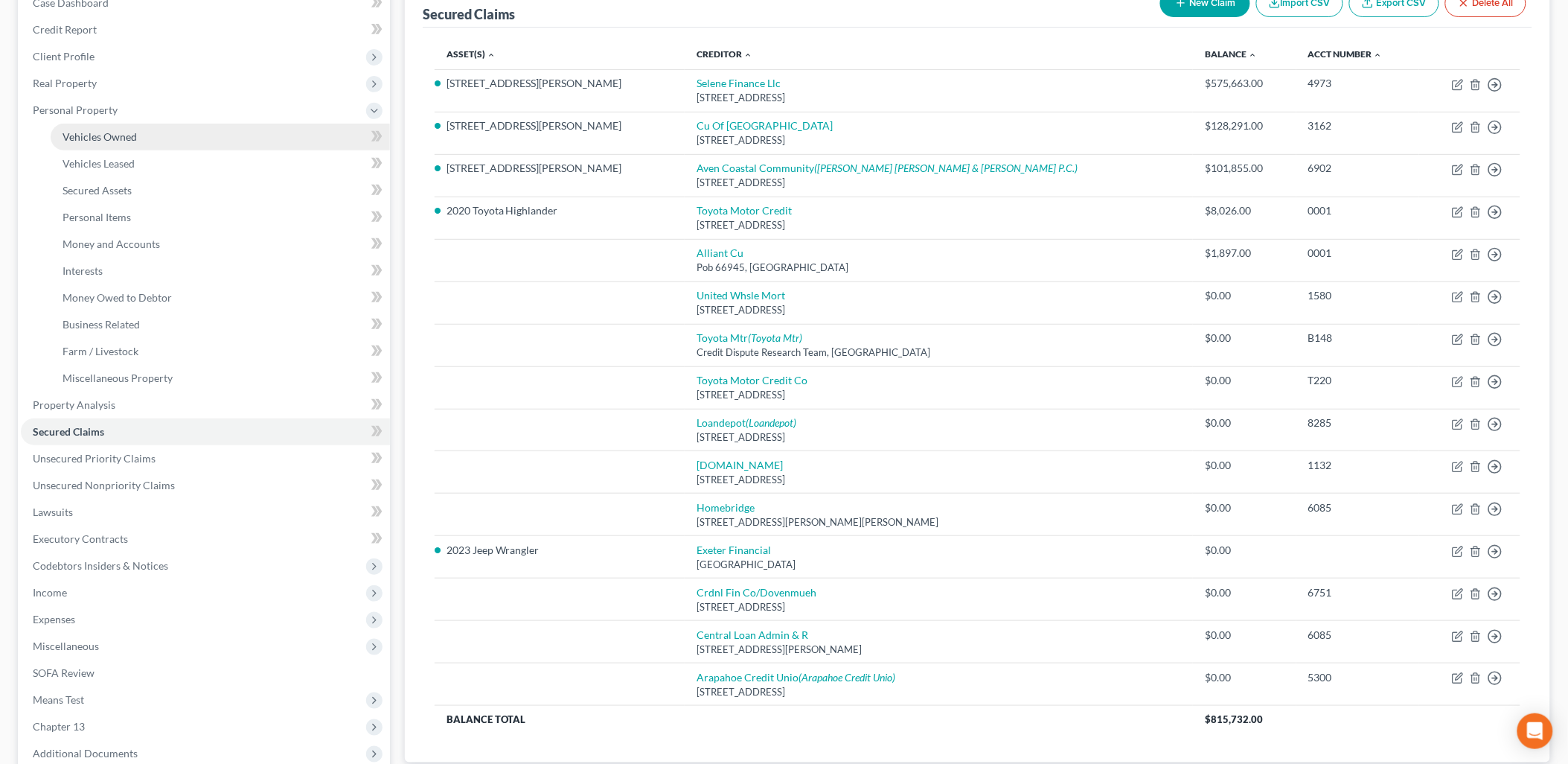
click at [100, 128] on link "Vehicles Owned" at bounding box center [220, 136] width 339 height 26
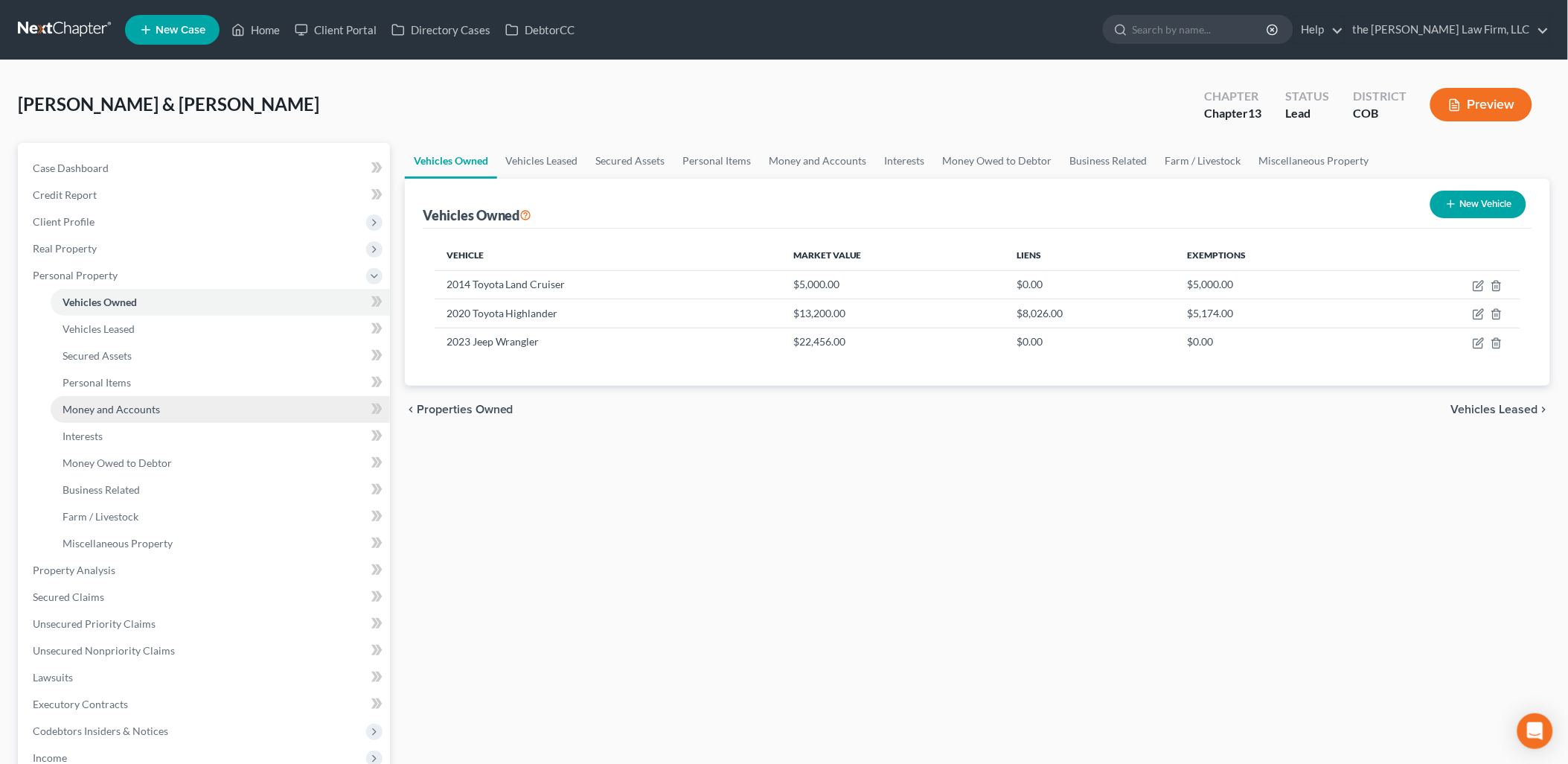
click at [106, 403] on span "Money and Accounts" at bounding box center [111, 408] width 98 height 13
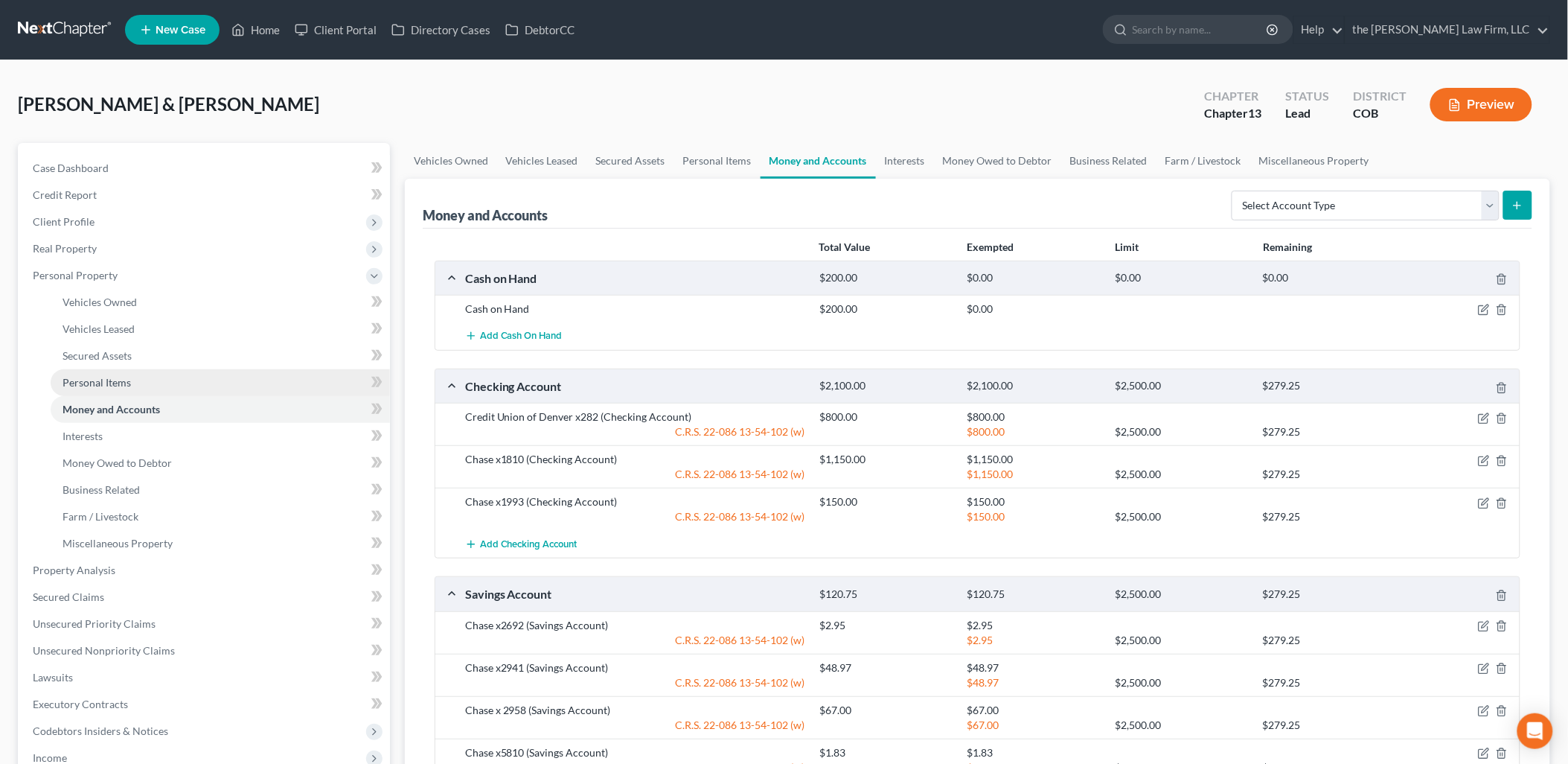
click at [114, 384] on span "Personal Items" at bounding box center [96, 382] width 68 height 13
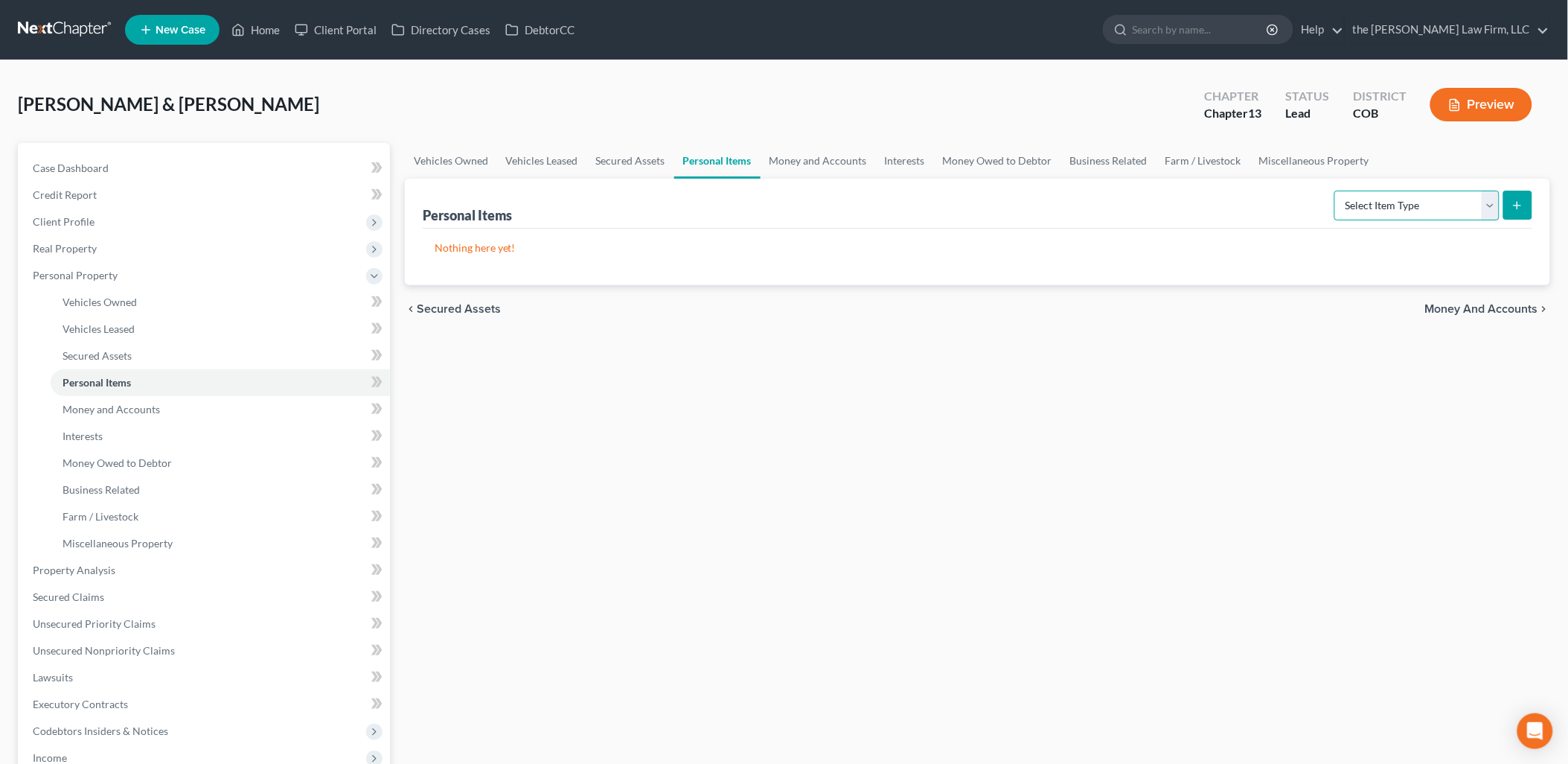
click at [1415, 203] on select "Select Item Type Clothing Collectibles Of Value Electronics Firearms Household …" at bounding box center [1417, 205] width 165 height 30
select select "household_goods"
click at [1336, 191] on select "Select Item Type Clothing Collectibles Of Value Electronics Firearms Household …" at bounding box center [1417, 205] width 165 height 30
click at [1523, 206] on icon "submit" at bounding box center [1518, 205] width 12 height 12
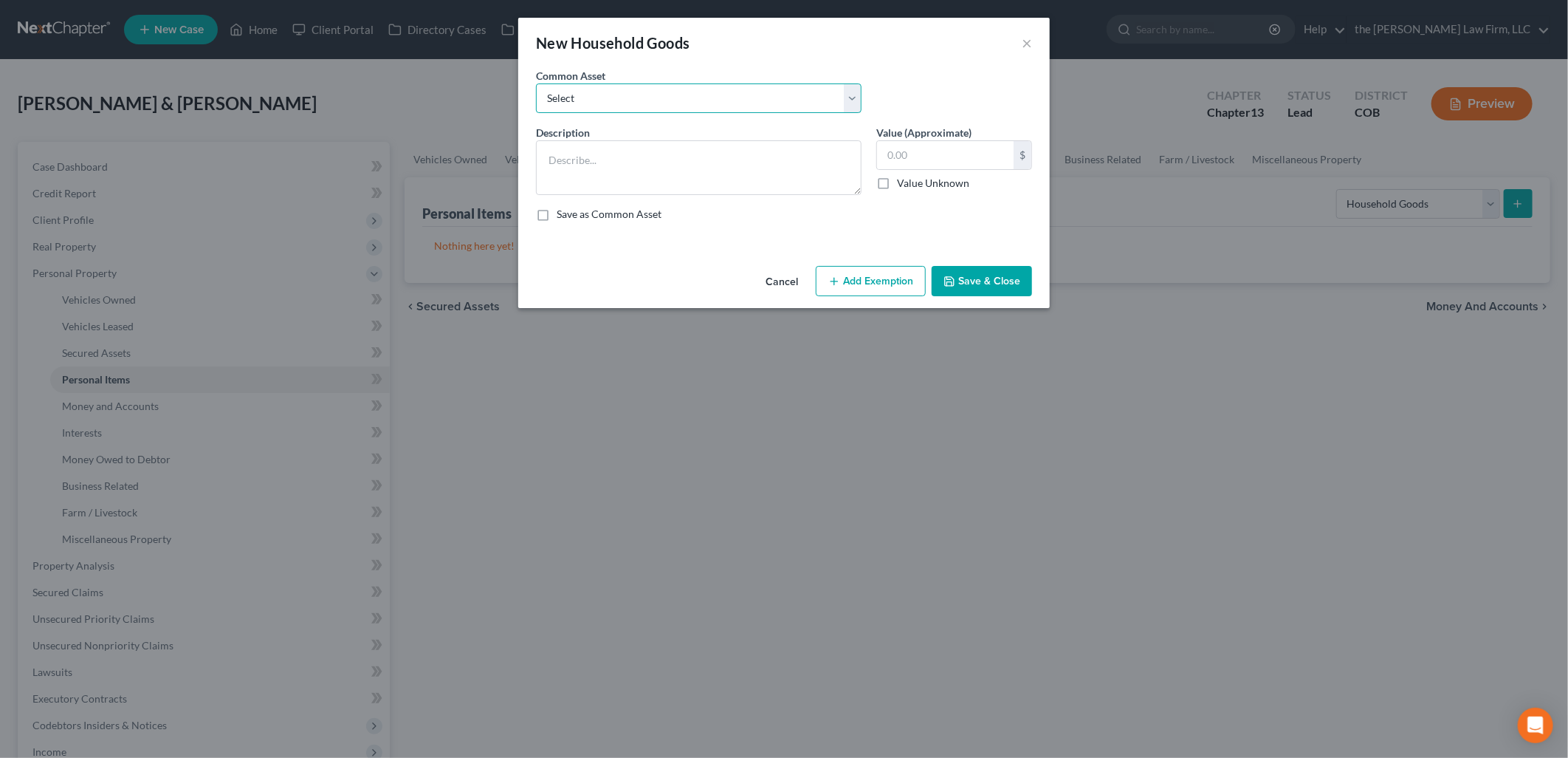
click at [682, 96] on select "Select Living Room Furniture, Dining Room Furniture, Family Room/Den Furniture,…" at bounding box center [699, 98] width 326 height 30
select select "0"
click at [536, 84] on select "Select Living Room Furniture, Dining Room Furniture, Family Room/Den Furniture,…" at bounding box center [699, 98] width 326 height 30
type textarea "Living Room Furniture, Dining Room Furniture, Family Room/Den Furniture, Kitche…"
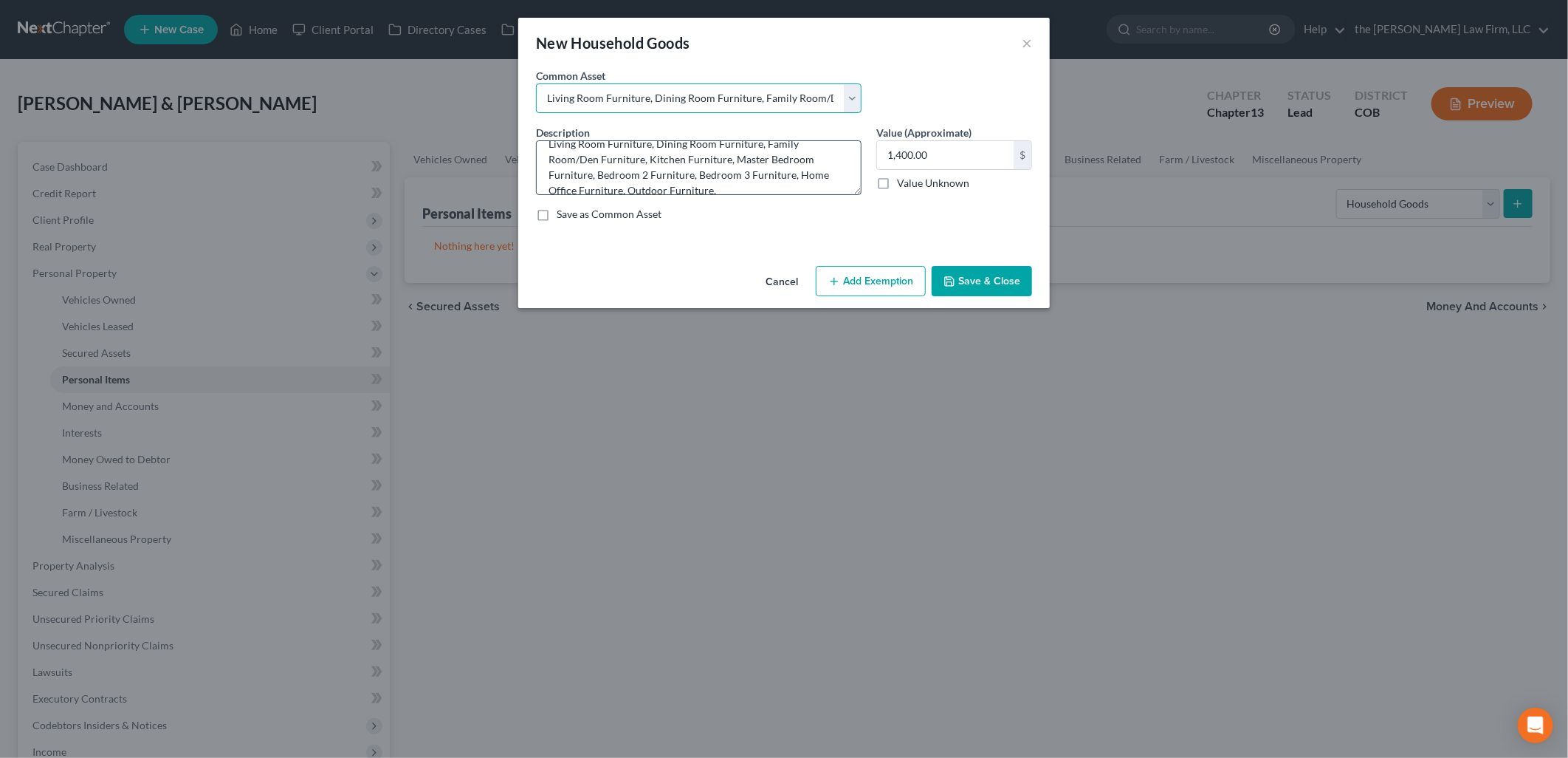
scroll to position [31, 0]
click at [984, 154] on input "1,400.00" at bounding box center [945, 154] width 137 height 28
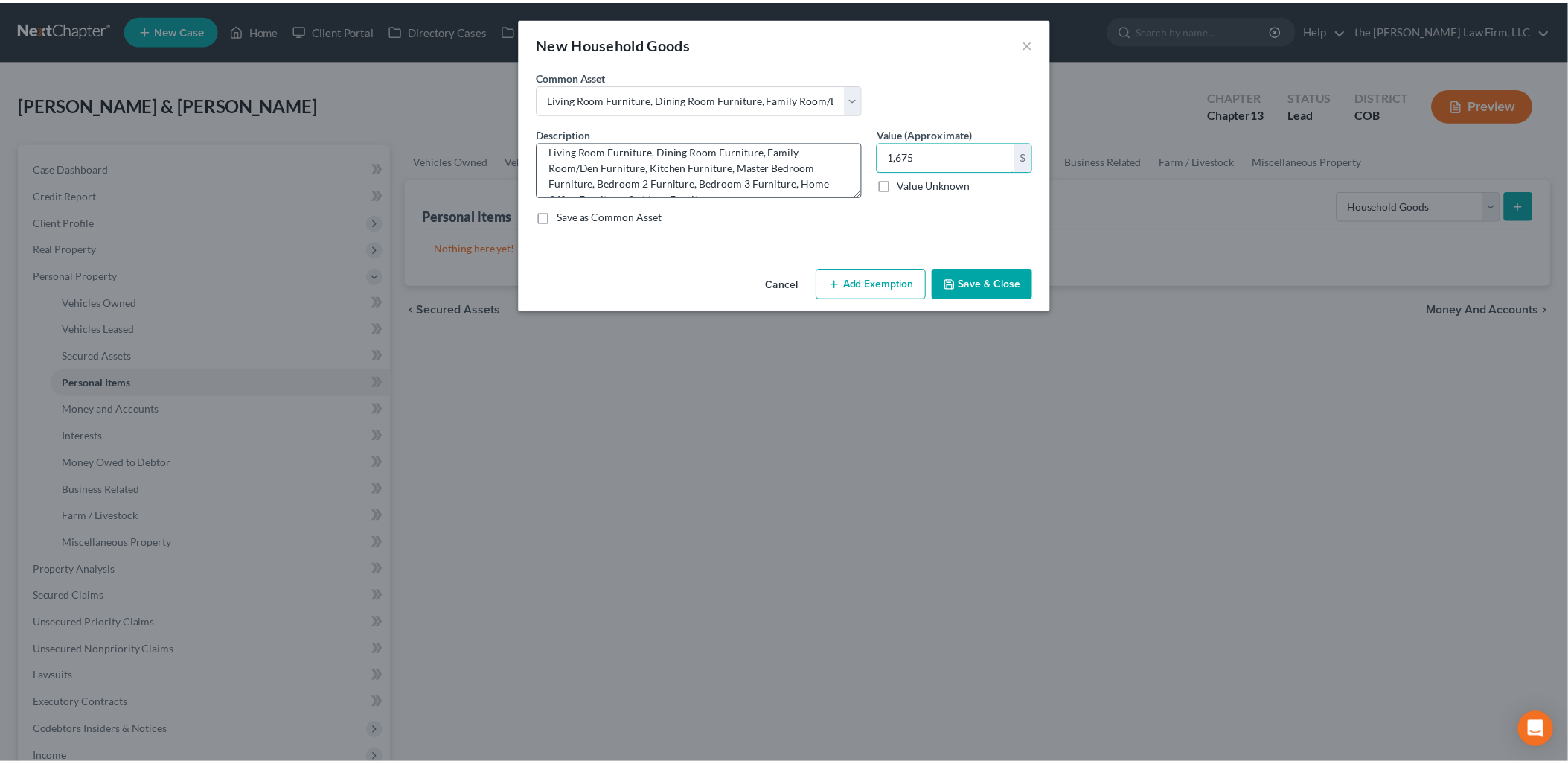
scroll to position [0, 0]
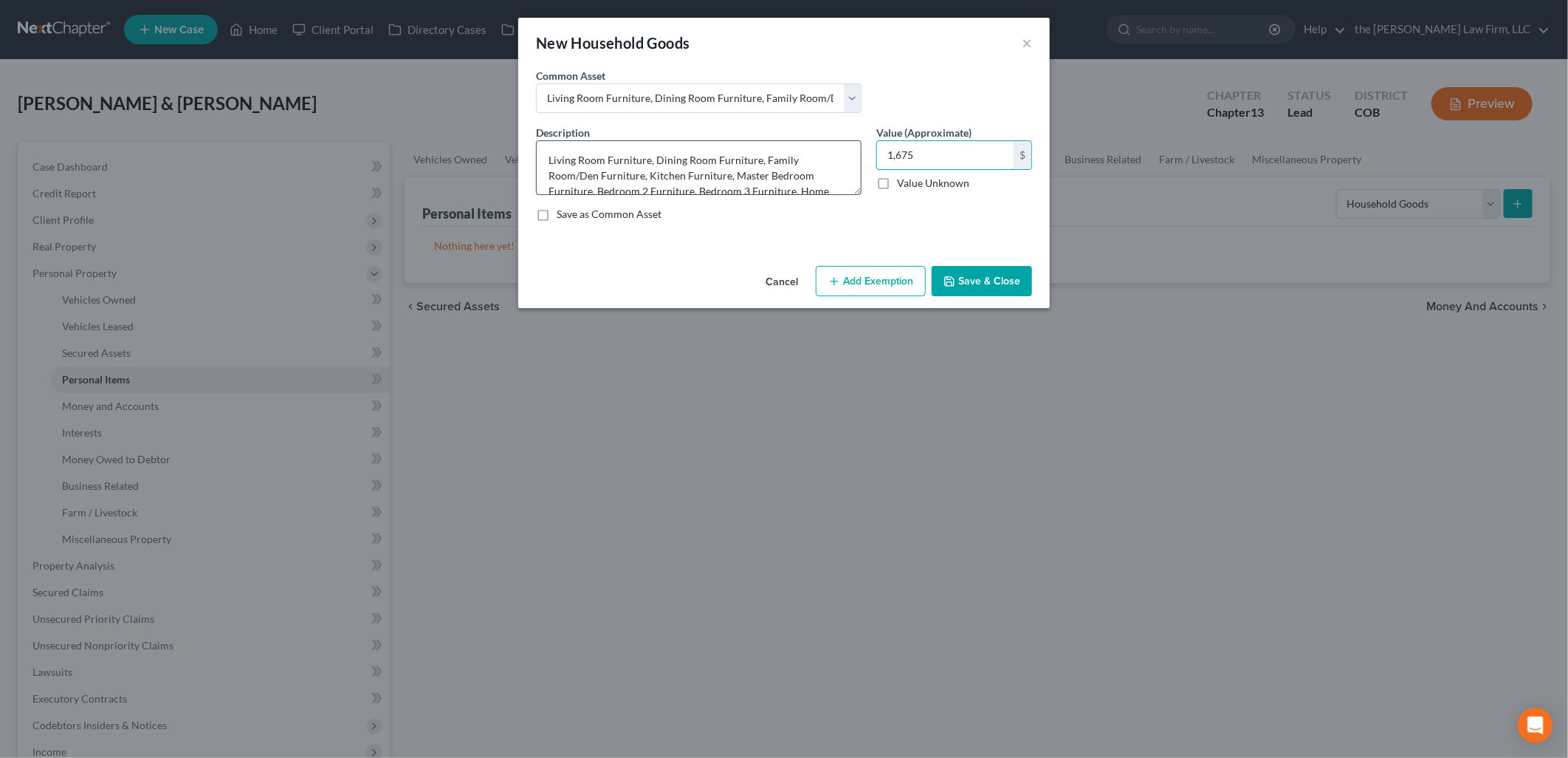
type input "1,675"
drag, startPoint x: 638, startPoint y: 174, endPoint x: 770, endPoint y: 174, distance: 132.0
click at [760, 154] on textarea "Living Room Furniture, Dining Room Furniture, Family Room/Den Furniture, Kitche…" at bounding box center [699, 167] width 326 height 55
type textarea "Living Room Furniture, Dining Room Furniture, Kitchen Furniture, Master Bedroom…"
click at [889, 279] on button "Add Exemption" at bounding box center [871, 281] width 110 height 31
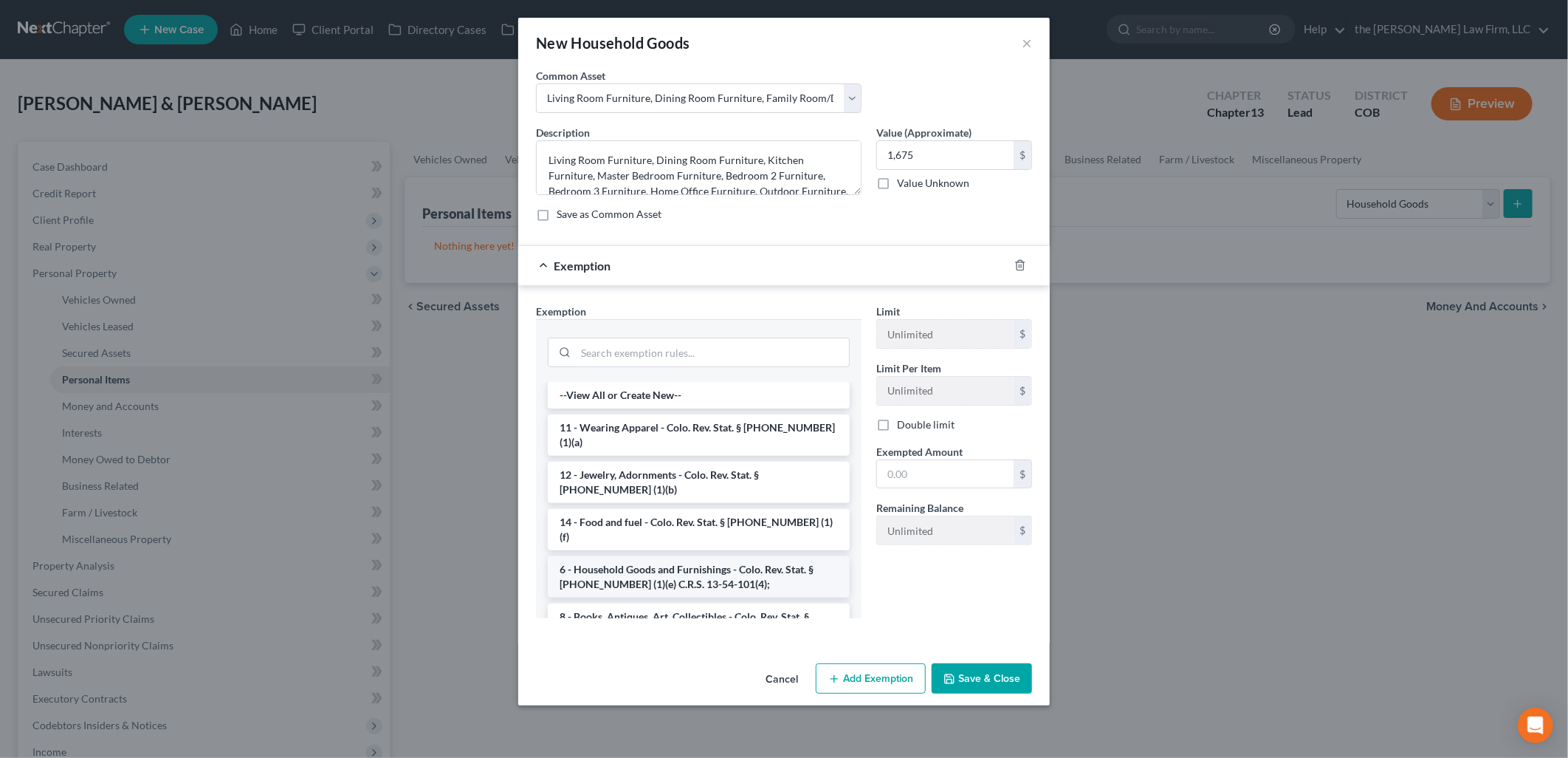
click at [646, 556] on li "6 - Household Goods and Furnishings - Colo. Rev. Stat. § [PHONE_NUMBER] (1)(e) …" at bounding box center [699, 577] width 302 height 41
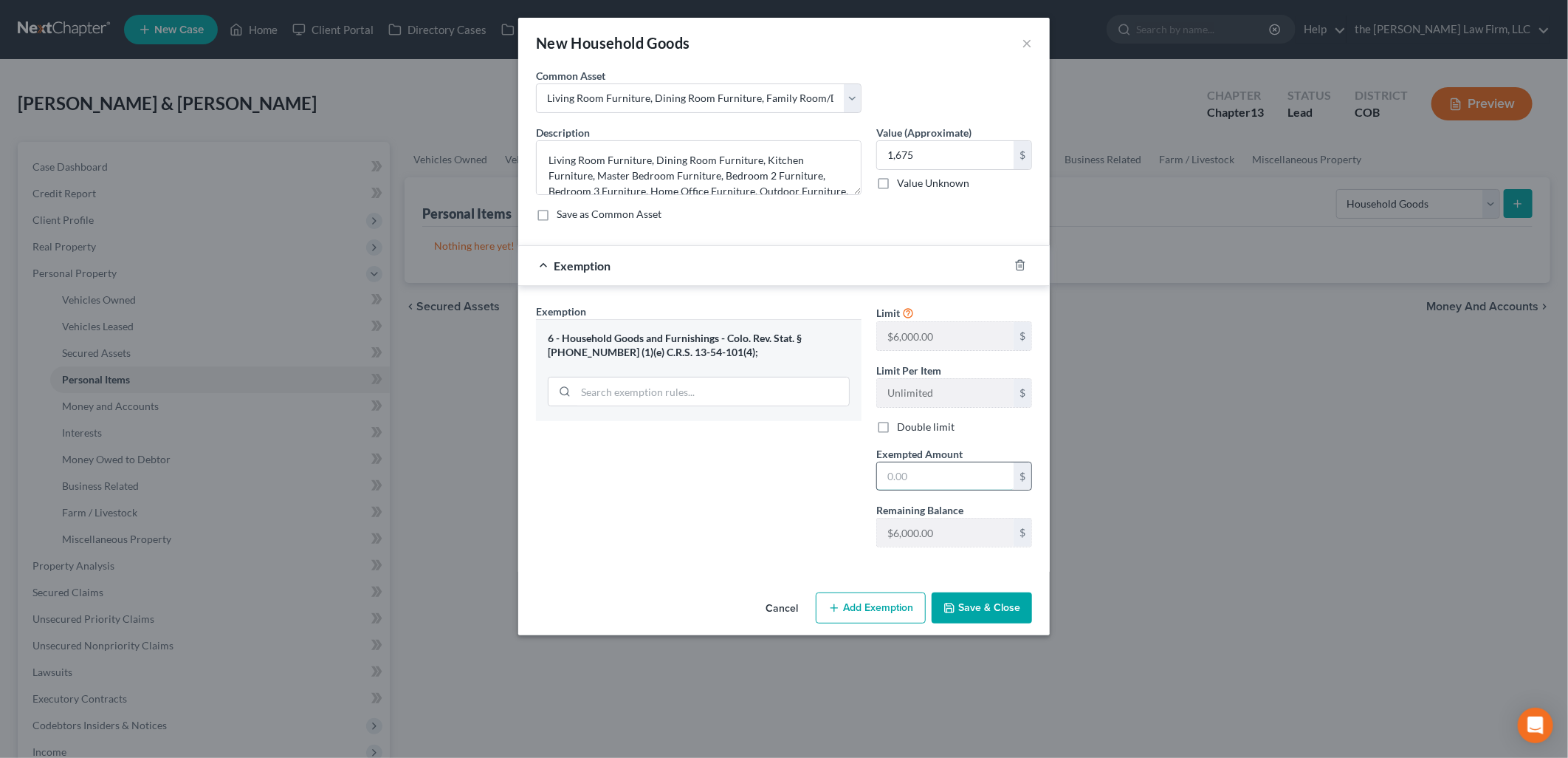
click at [935, 479] on input "text" at bounding box center [945, 476] width 137 height 28
type input "1,675"
click at [1018, 599] on button "Save & Close" at bounding box center [981, 608] width 100 height 31
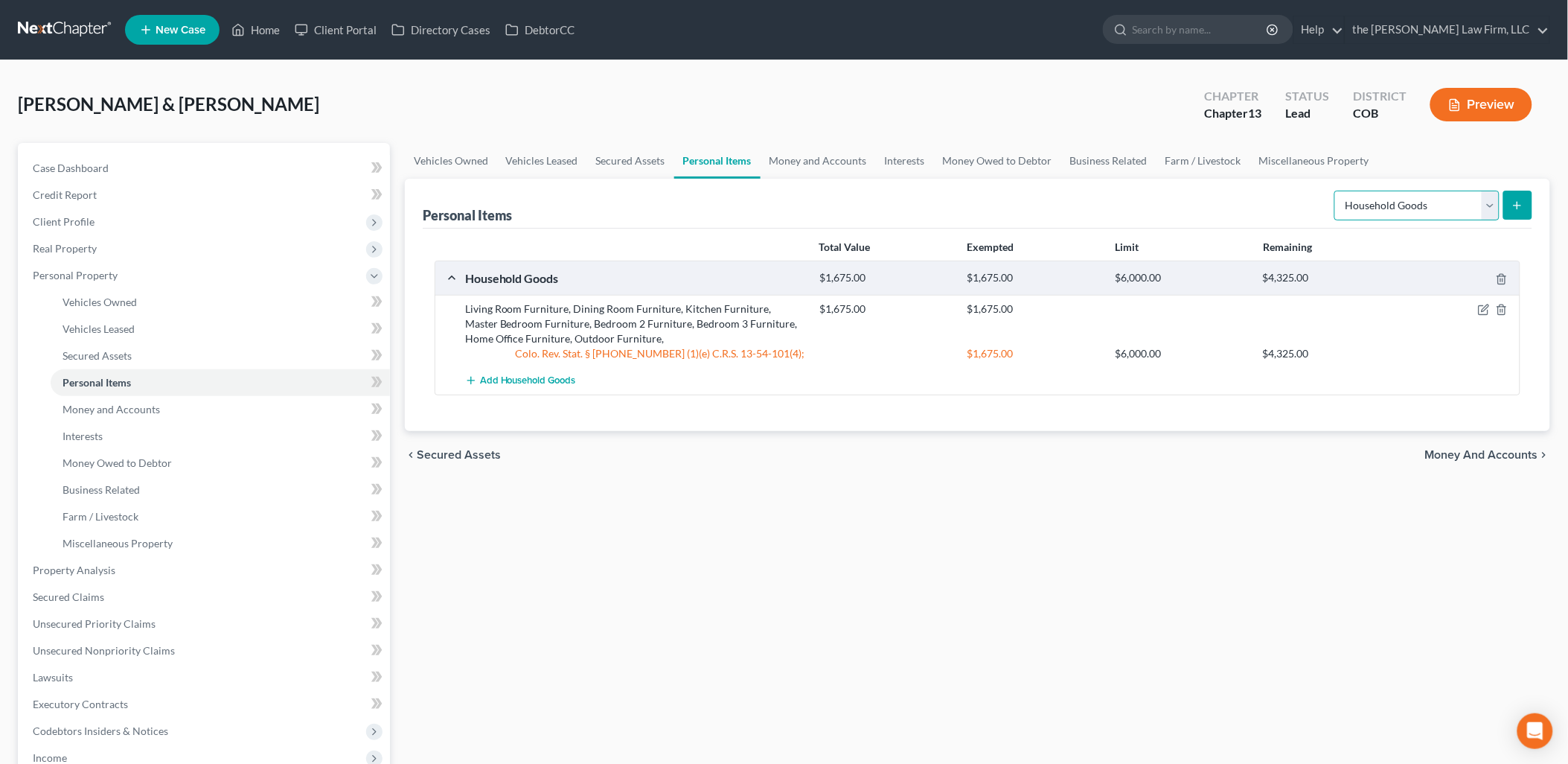
drag, startPoint x: 1360, startPoint y: 202, endPoint x: 1371, endPoint y: 211, distance: 14.2
click at [1362, 202] on select "Select Item Type Clothing Collectibles Of Value Electronics Firearms Household …" at bounding box center [1417, 205] width 165 height 30
click at [1336, 191] on select "Select Item Type Clothing Collectibles Of Value Electronics Firearms Household …" at bounding box center [1417, 205] width 165 height 30
click at [1516, 206] on icon "submit" at bounding box center [1518, 205] width 12 height 12
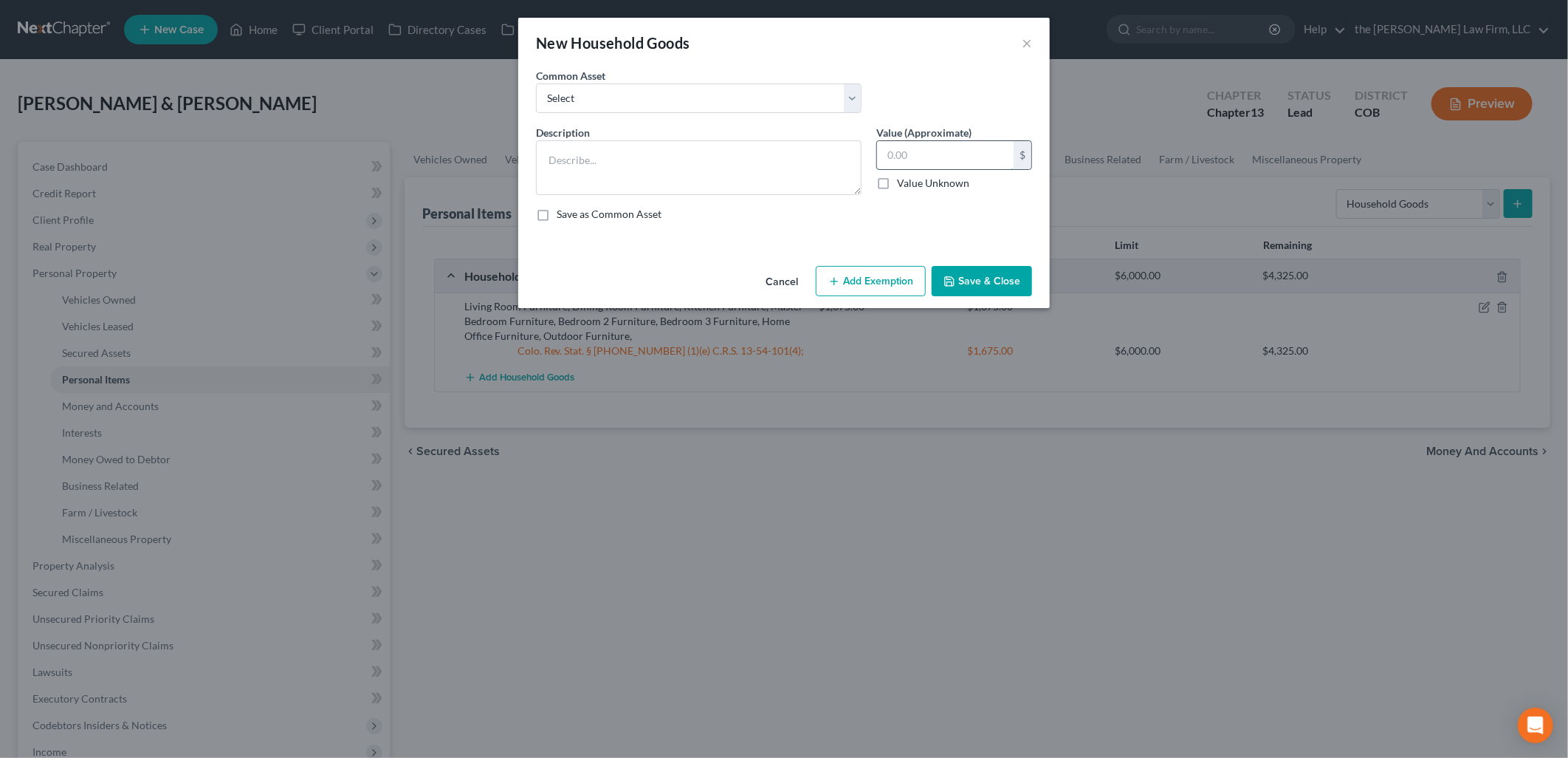
click at [971, 157] on input "text" at bounding box center [945, 154] width 137 height 28
type input "825"
click at [658, 152] on textarea at bounding box center [699, 167] width 326 height 55
type textarea "Electronics, Television, Video Gaming Systems, Video Games, Small Appliances, R…"
click at [1002, 151] on input "825" at bounding box center [945, 154] width 137 height 28
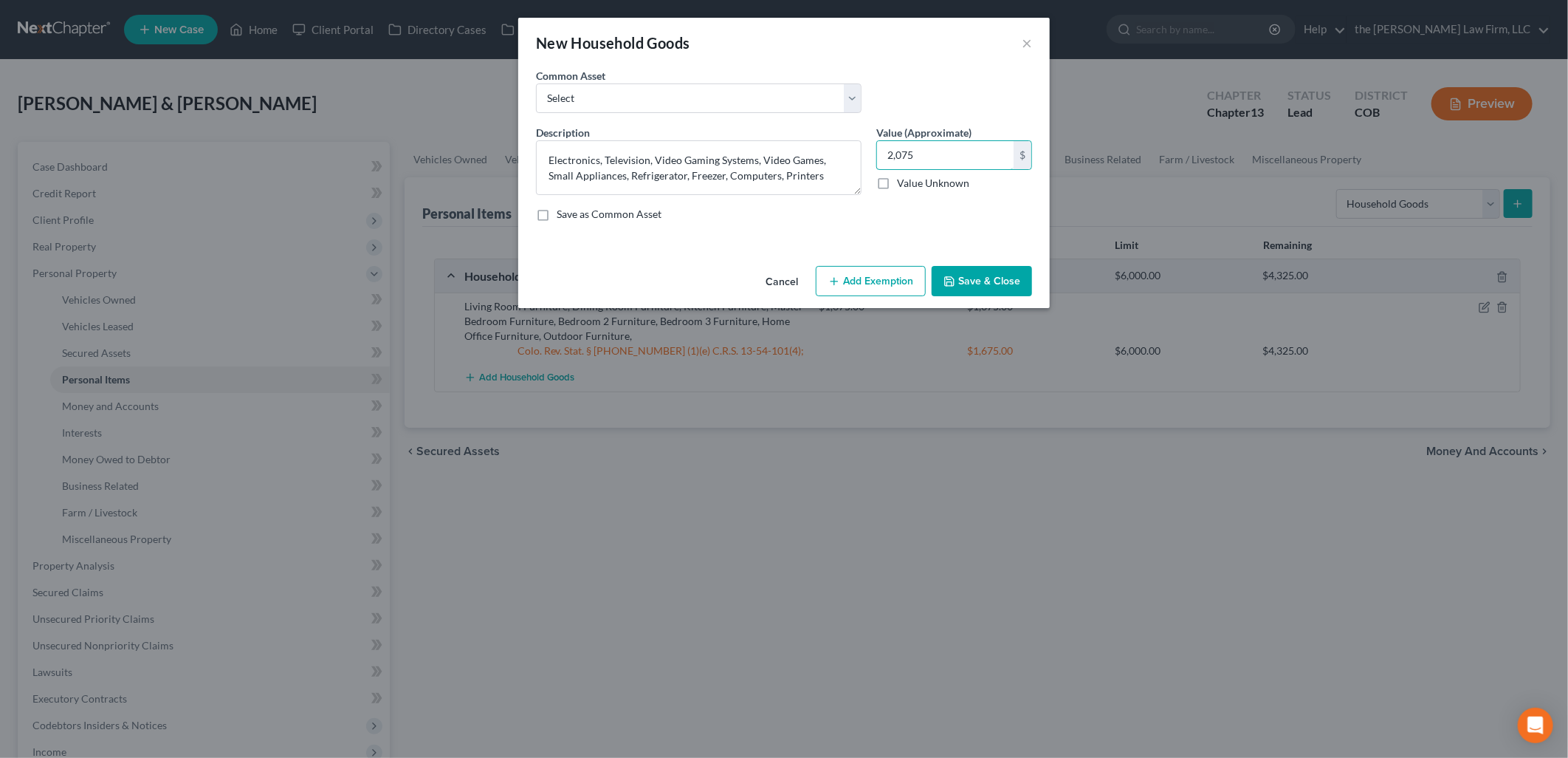
type input "2,075"
click at [889, 279] on button "Add Exemption" at bounding box center [871, 281] width 110 height 31
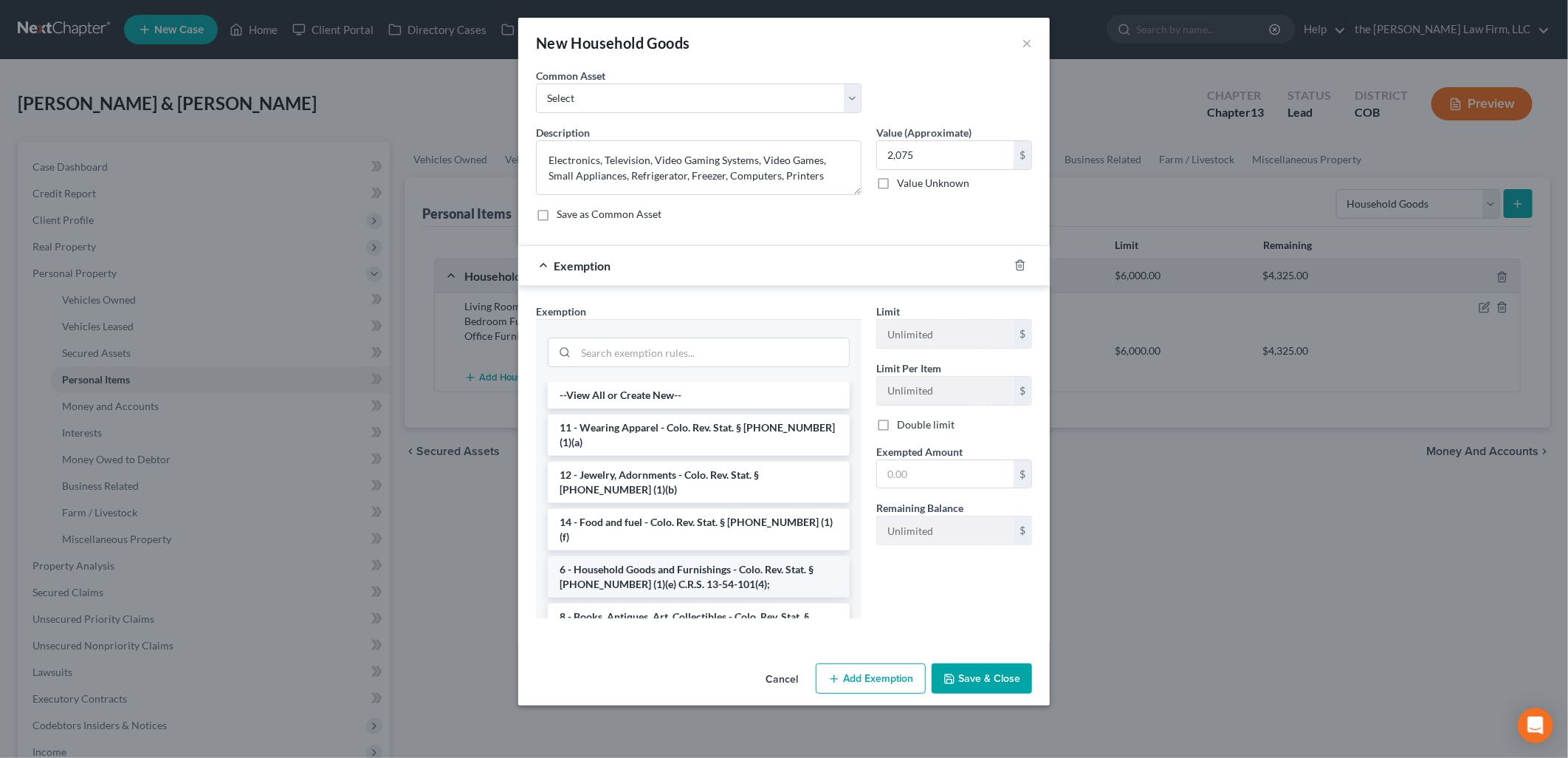
click at [653, 556] on li "6 - Household Goods and Furnishings - Colo. Rev. Stat. § [PHONE_NUMBER] (1)(e) …" at bounding box center [699, 577] width 302 height 41
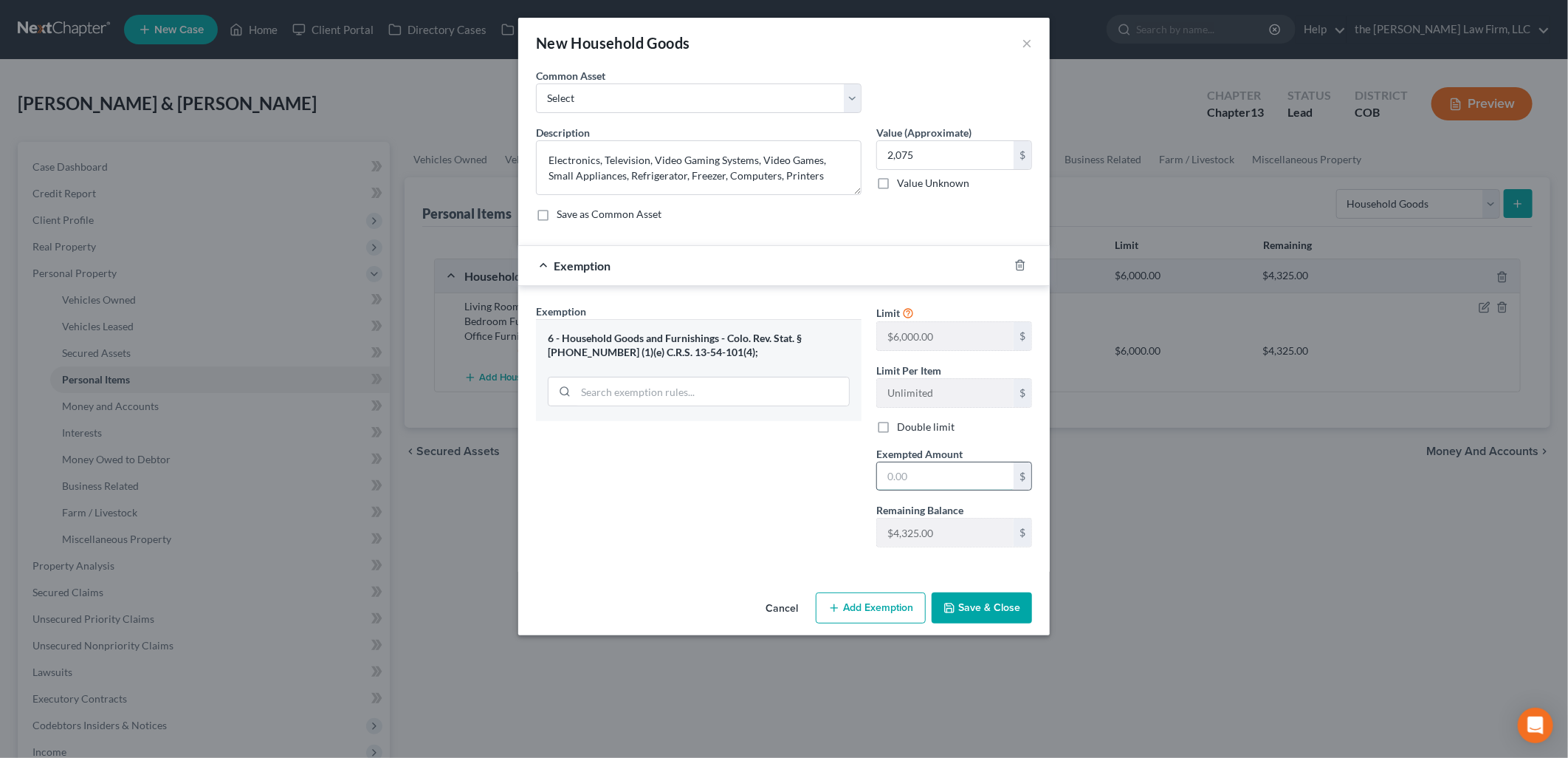
drag, startPoint x: 968, startPoint y: 474, endPoint x: 971, endPoint y: 484, distance: 10.4
click at [968, 474] on input "text" at bounding box center [945, 476] width 137 height 28
type input "2,075"
click at [986, 630] on div "Cancel Add Exemption Save & Close" at bounding box center [784, 611] width 532 height 49
drag, startPoint x: 987, startPoint y: 614, endPoint x: 971, endPoint y: 609, distance: 16.8
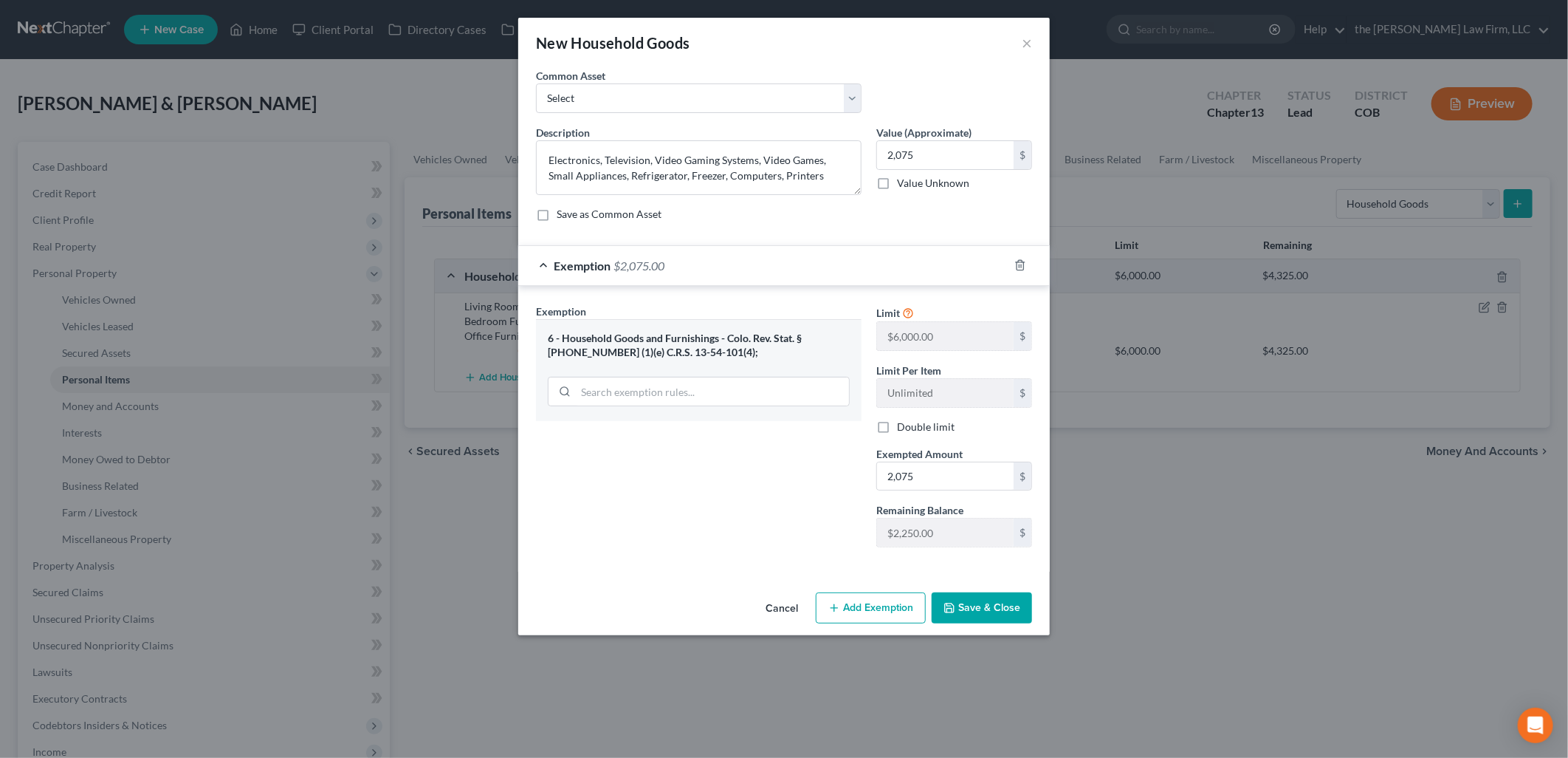
click at [988, 614] on button "Save & Close" at bounding box center [981, 608] width 100 height 31
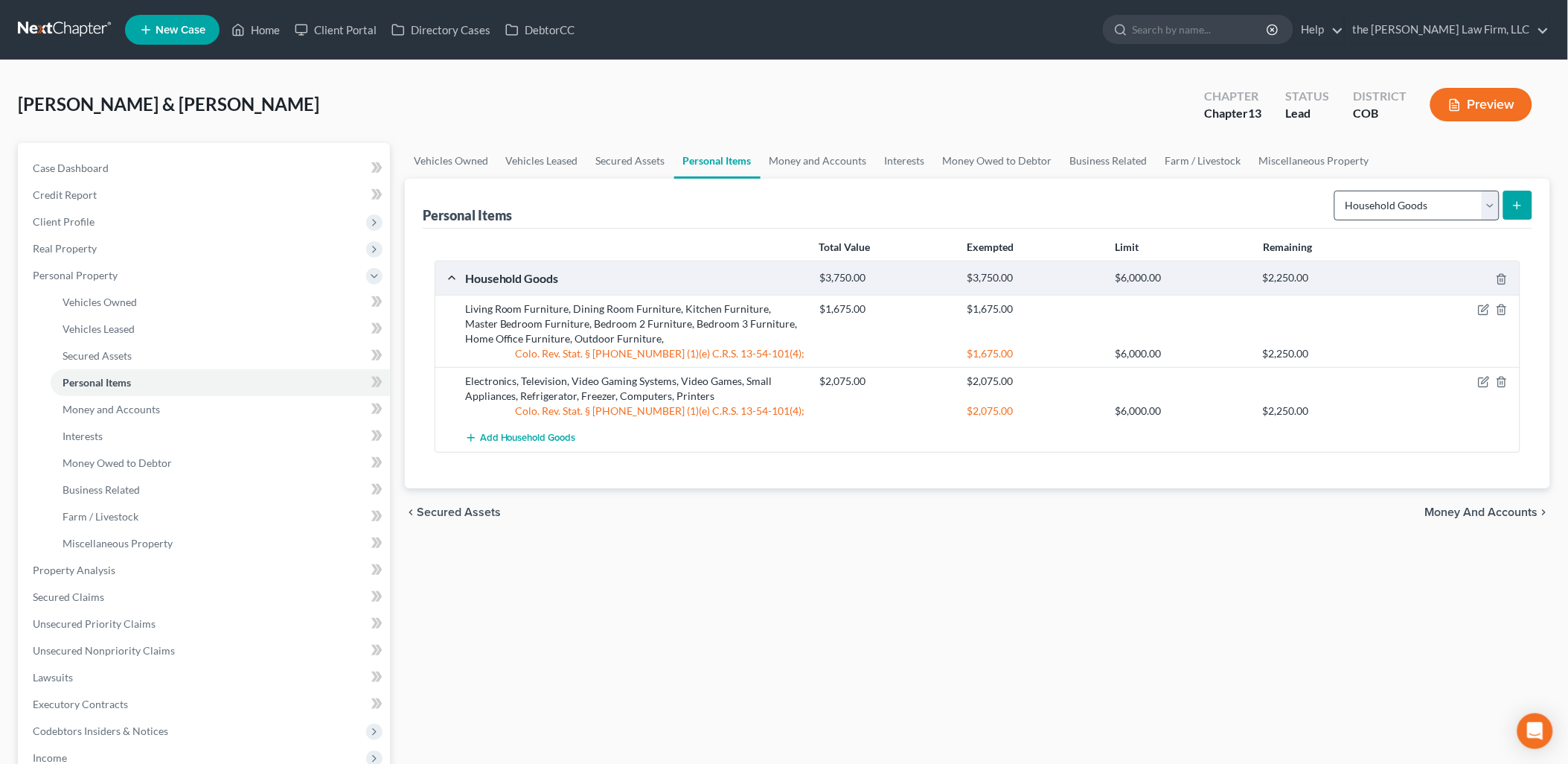
drag, startPoint x: 1417, startPoint y: 180, endPoint x: 1423, endPoint y: 198, distance: 19.0
click at [1417, 180] on div "Personal Items Select Item Type Clothing Collectibles Of Value Electronics Fire…" at bounding box center [978, 203] width 1110 height 50
drag, startPoint x: 1423, startPoint y: 198, endPoint x: 1425, endPoint y: 222, distance: 24.1
click at [1423, 198] on select "Select Item Type Clothing Collectibles Of Value Electronics Firearms Household …" at bounding box center [1417, 205] width 165 height 30
select select "jewelry"
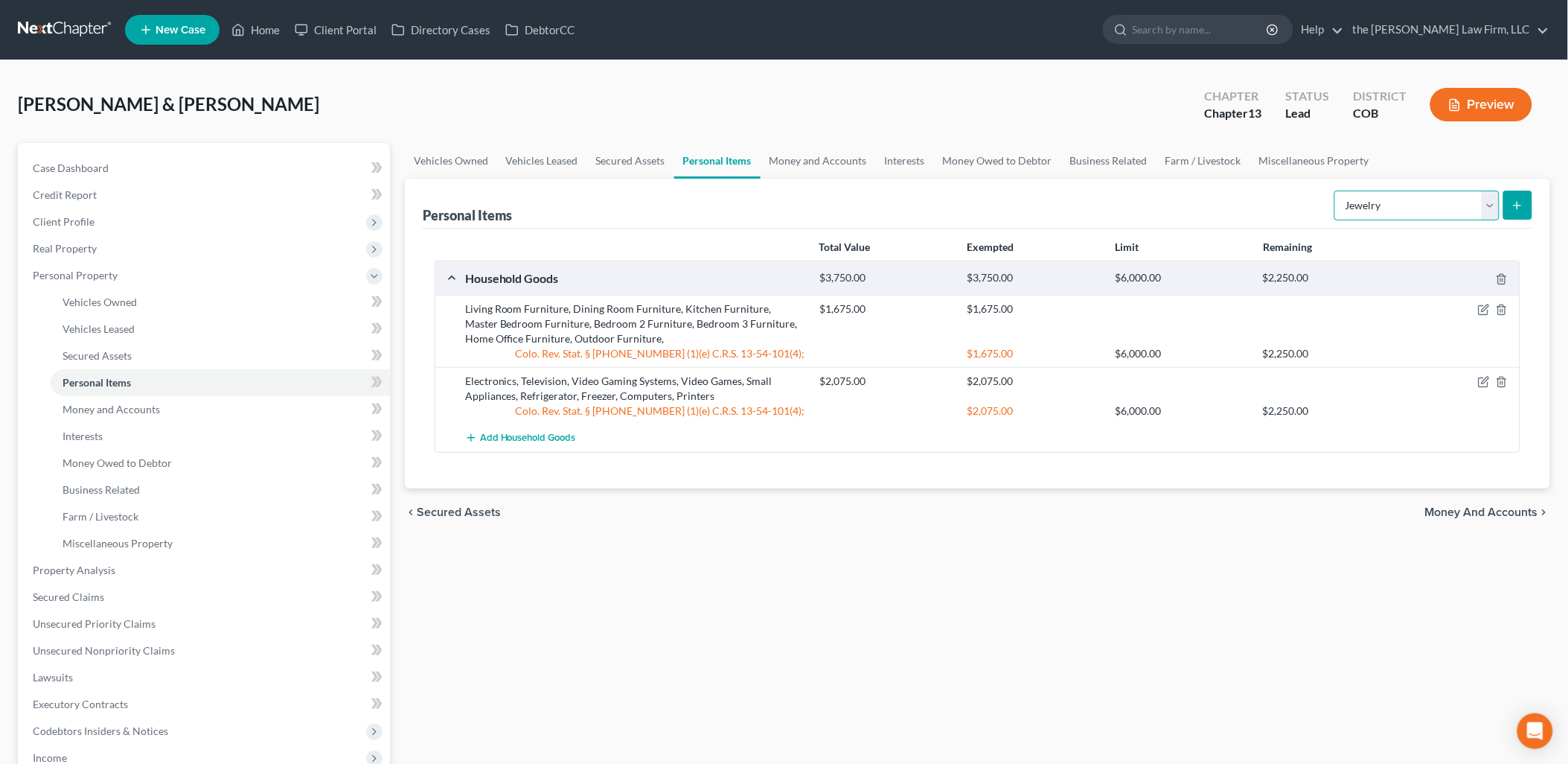
click at [1336, 191] on select "Select Item Type Clothing Collectibles Of Value Electronics Firearms Household …" at bounding box center [1417, 205] width 165 height 30
click at [1516, 202] on icon "submit" at bounding box center [1518, 205] width 12 height 12
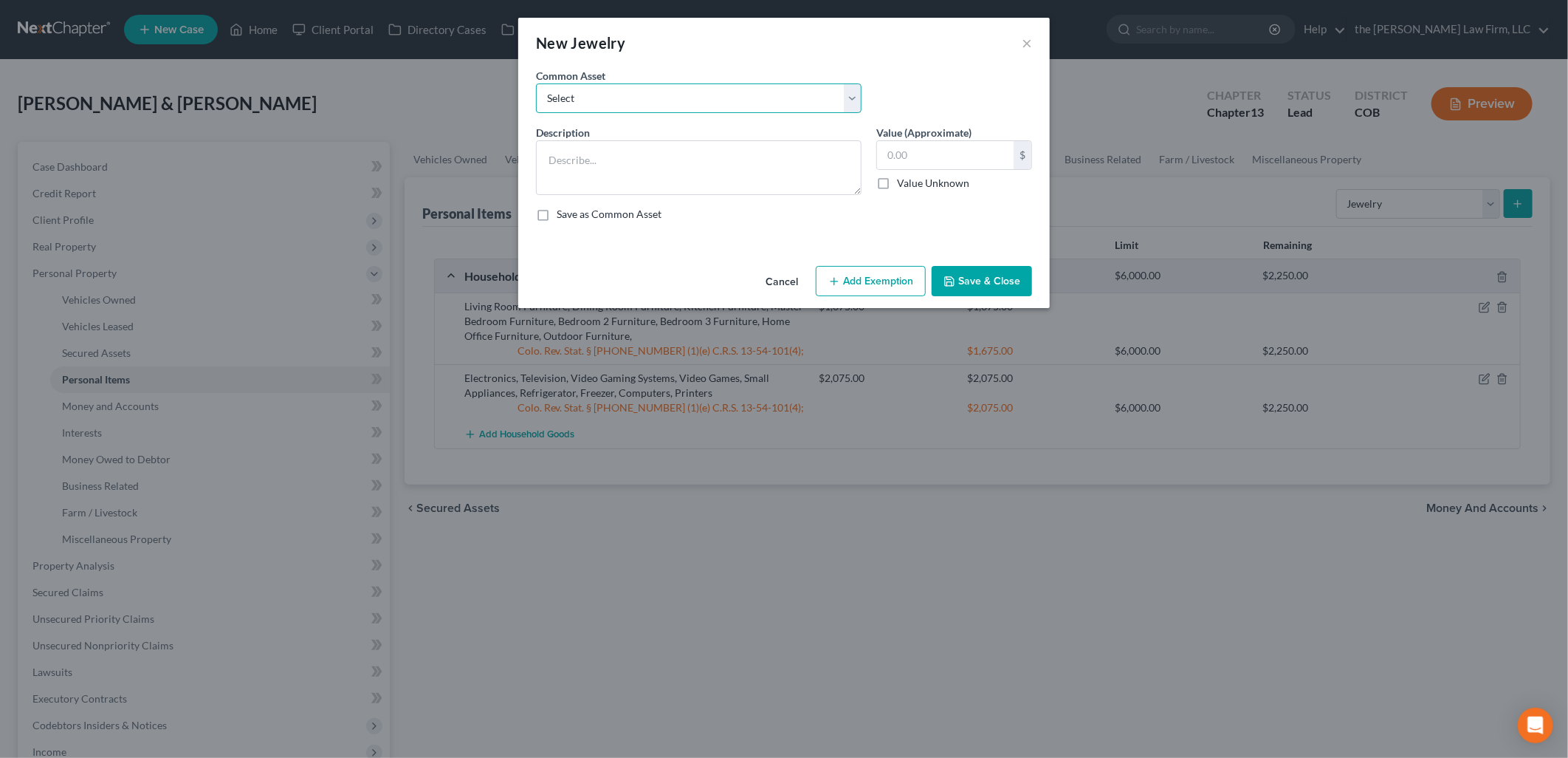
drag, startPoint x: 637, startPoint y: 100, endPoint x: 633, endPoint y: 115, distance: 15.5
click at [637, 100] on select "Select Personal Jewelry Personal Jewelry" at bounding box center [699, 98] width 326 height 30
select select "0"
click at [536, 84] on select "Select Personal Jewelry Personal Jewelry" at bounding box center [699, 98] width 326 height 30
type textarea "Personal Jewelry"
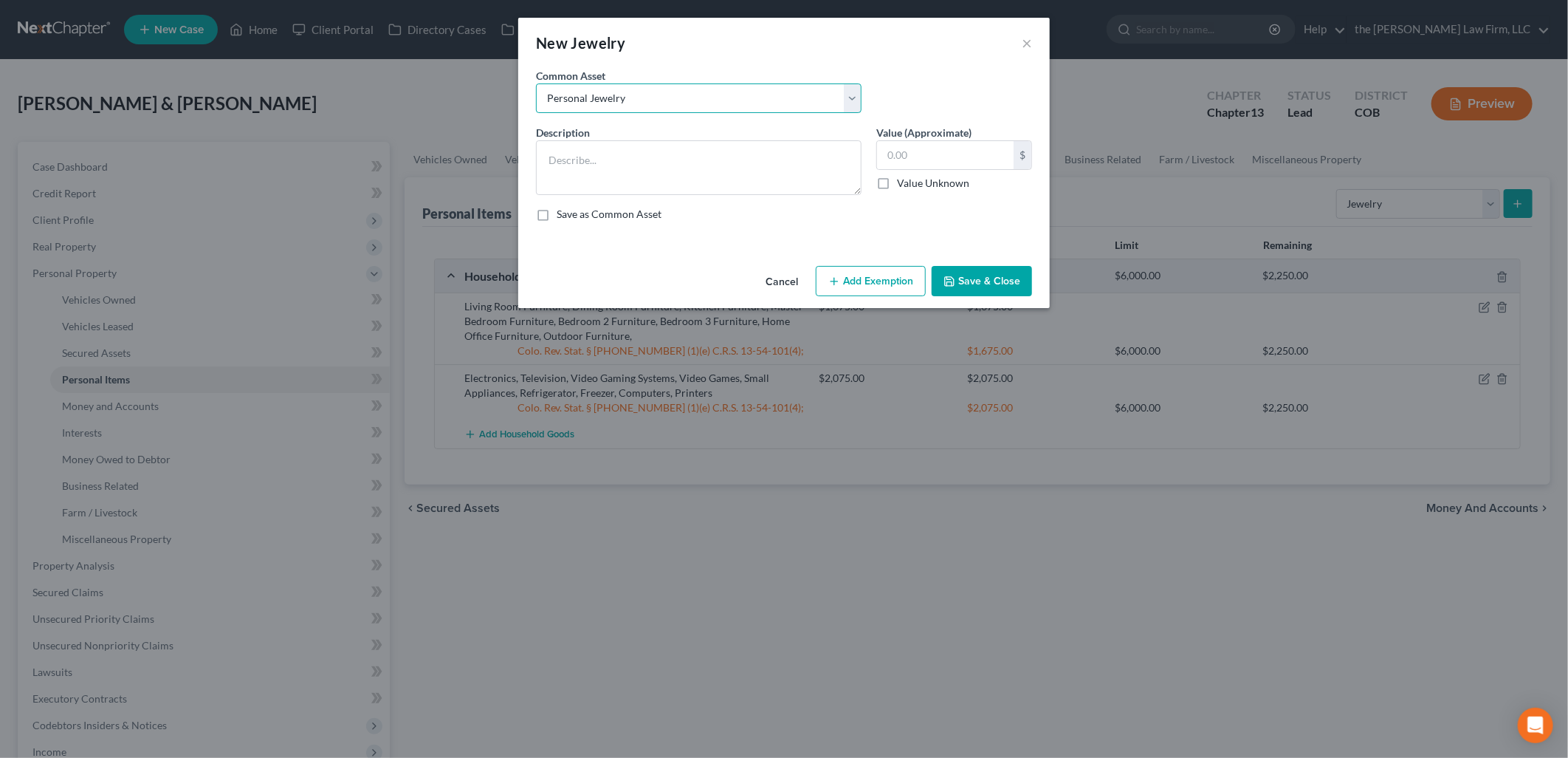
type input "25.00"
click at [676, 160] on textarea "Personal Jewelry" at bounding box center [699, 167] width 326 height 55
type textarea "Personal Jewelry and wedding rings"
type input "1,100"
click at [855, 274] on button "Add Exemption" at bounding box center [871, 281] width 110 height 31
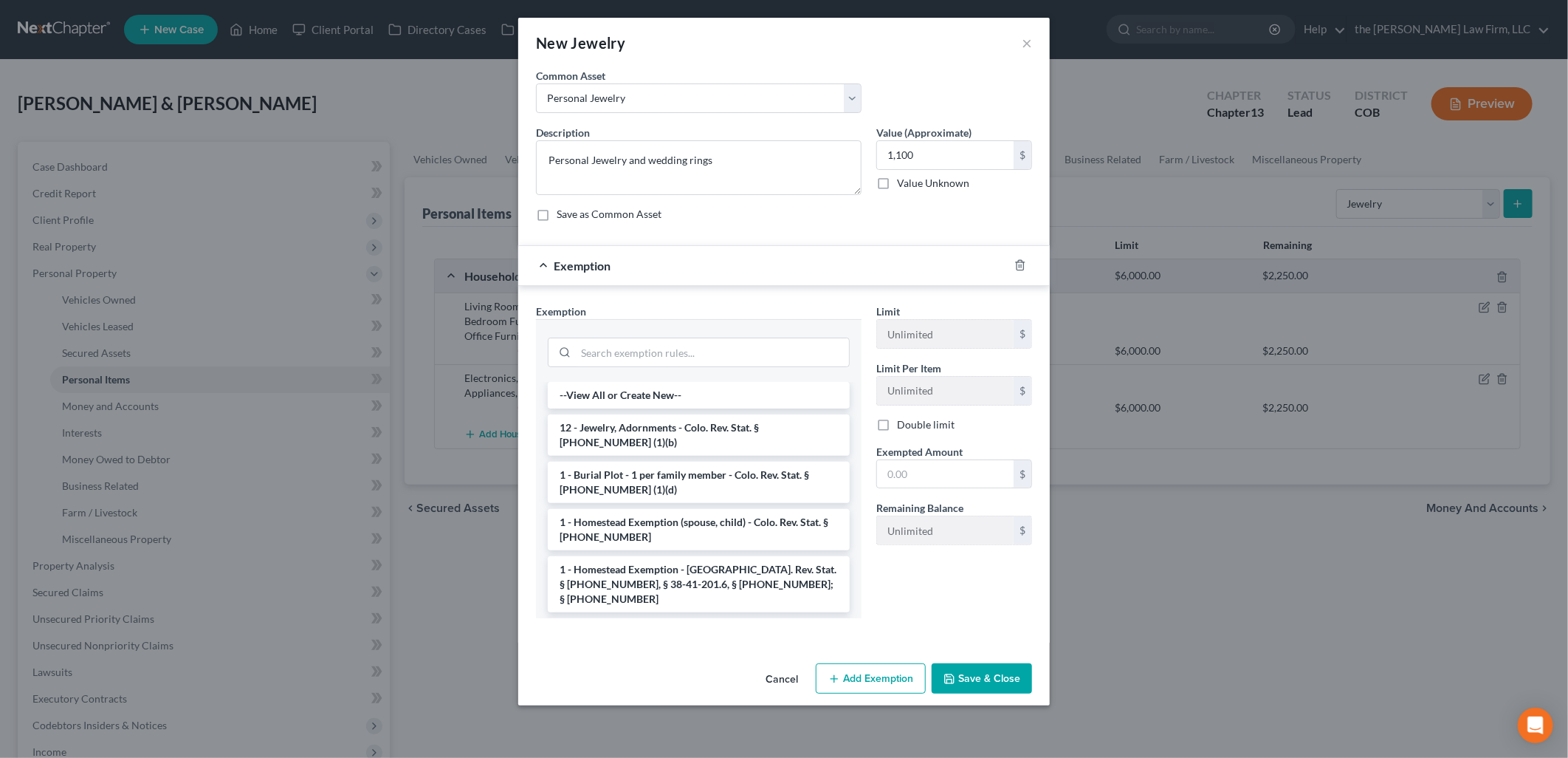
click at [660, 446] on li "12 - Jewelry, Adornments - Colo. Rev. Stat. § [PHONE_NUMBER] (1)(b)" at bounding box center [699, 435] width 302 height 41
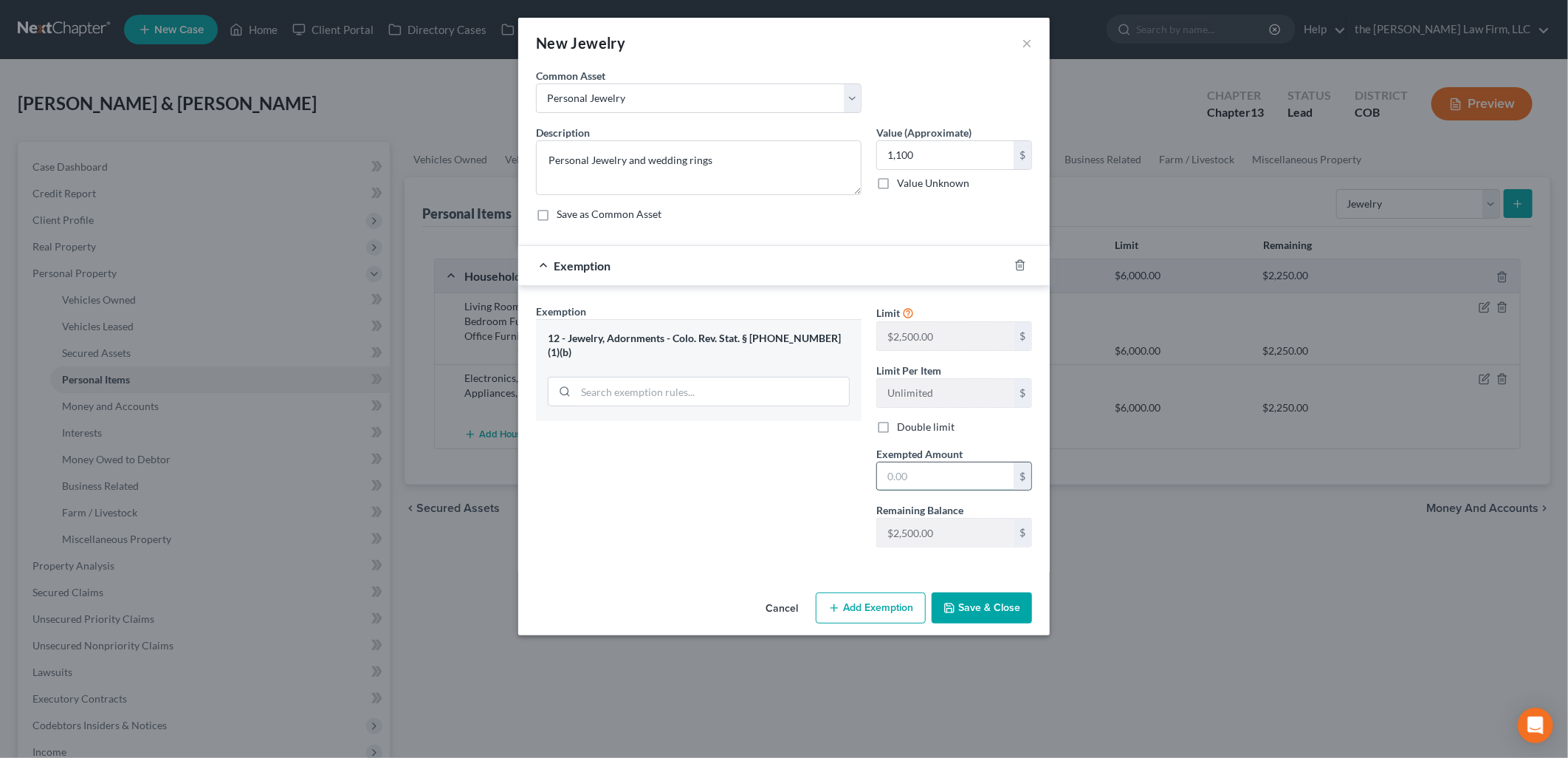
click at [927, 473] on input "text" at bounding box center [945, 476] width 137 height 28
type input "1,100"
click at [808, 485] on div "Exemption Set must be selected for CA. Exemption * 12 - Jewelry, Adornments - […" at bounding box center [698, 431] width 340 height 256
click at [977, 605] on button "Save & Close" at bounding box center [981, 608] width 100 height 31
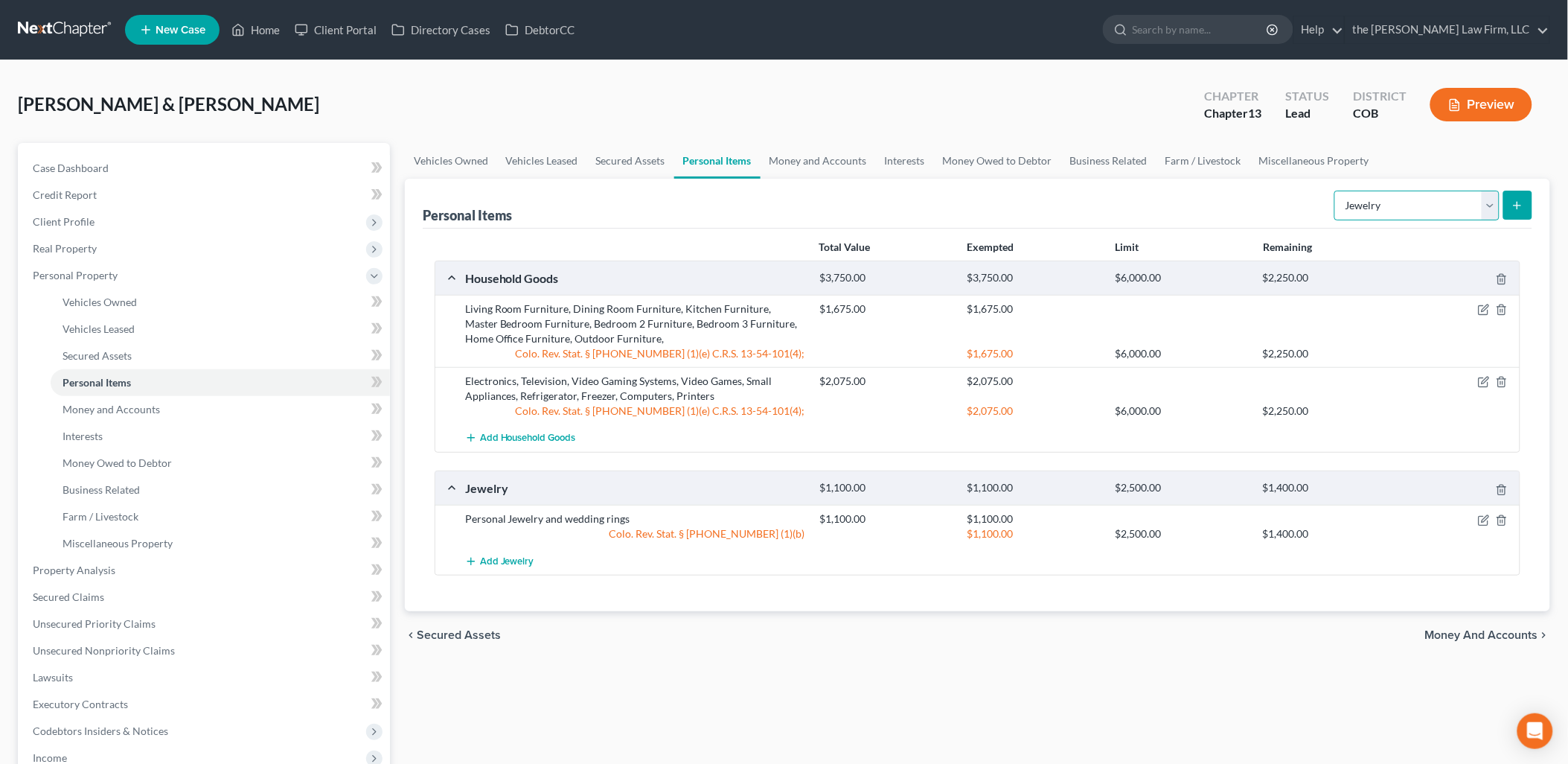
click at [1402, 202] on select "Select Item Type Clothing Collectibles Of Value Electronics Firearms Household …" at bounding box center [1417, 205] width 165 height 30
select select "clothing"
click at [1336, 191] on select "Select Item Type Clothing Collectibles Of Value Electronics Firearms Household …" at bounding box center [1417, 205] width 165 height 30
click at [1518, 208] on line "submit" at bounding box center [1518, 205] width 0 height 7
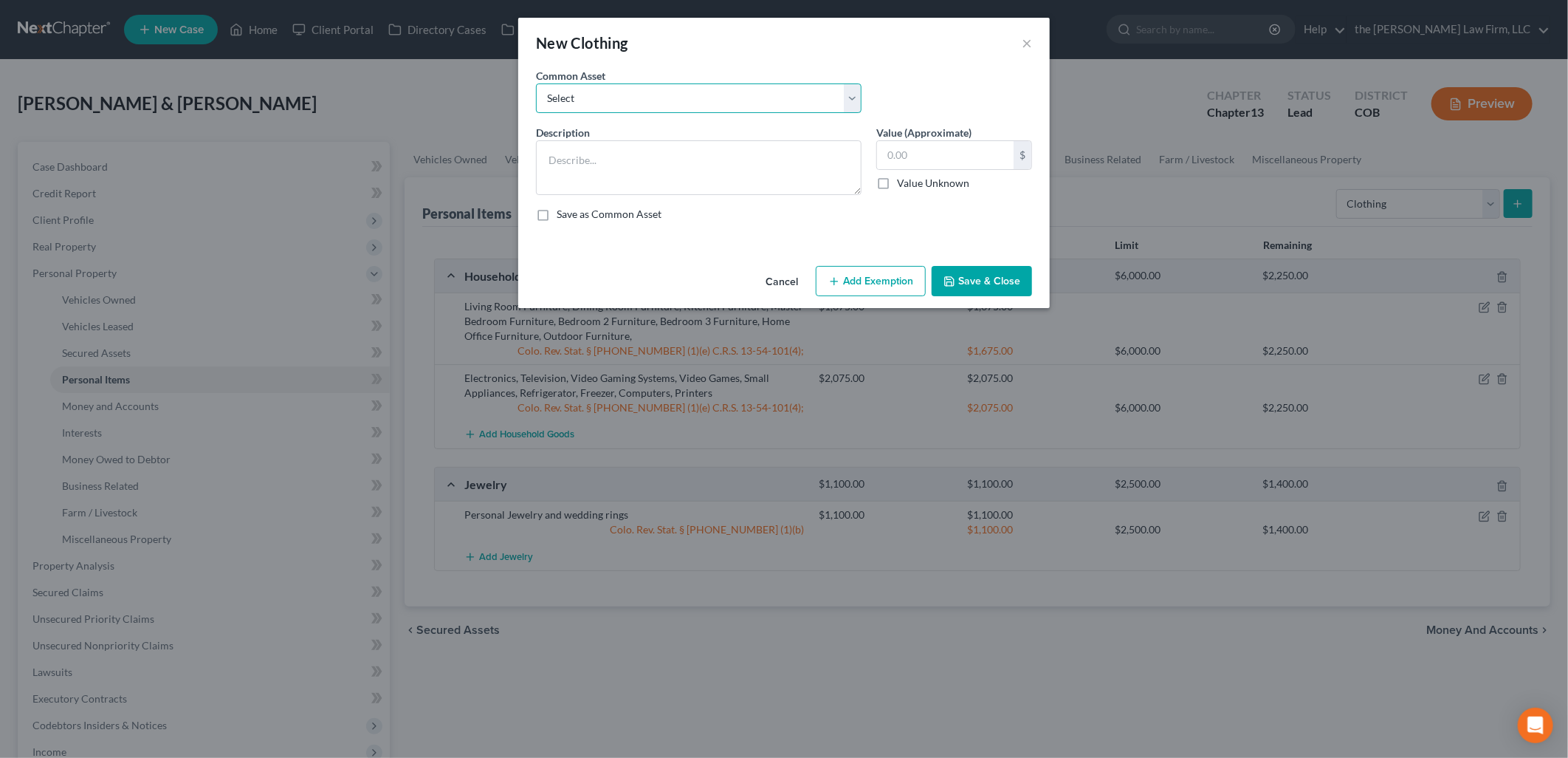
drag, startPoint x: 711, startPoint y: 97, endPoint x: 710, endPoint y: 115, distance: 18.0
click at [711, 97] on select "Select Clothing Personal/Family Clothing Personal/Family Clothing" at bounding box center [699, 98] width 326 height 30
select select "1"
click at [536, 84] on select "Select Clothing Personal/Family Clothing Personal/Family Clothing" at bounding box center [699, 98] width 326 height 30
type textarea "Personal/Family Clothing"
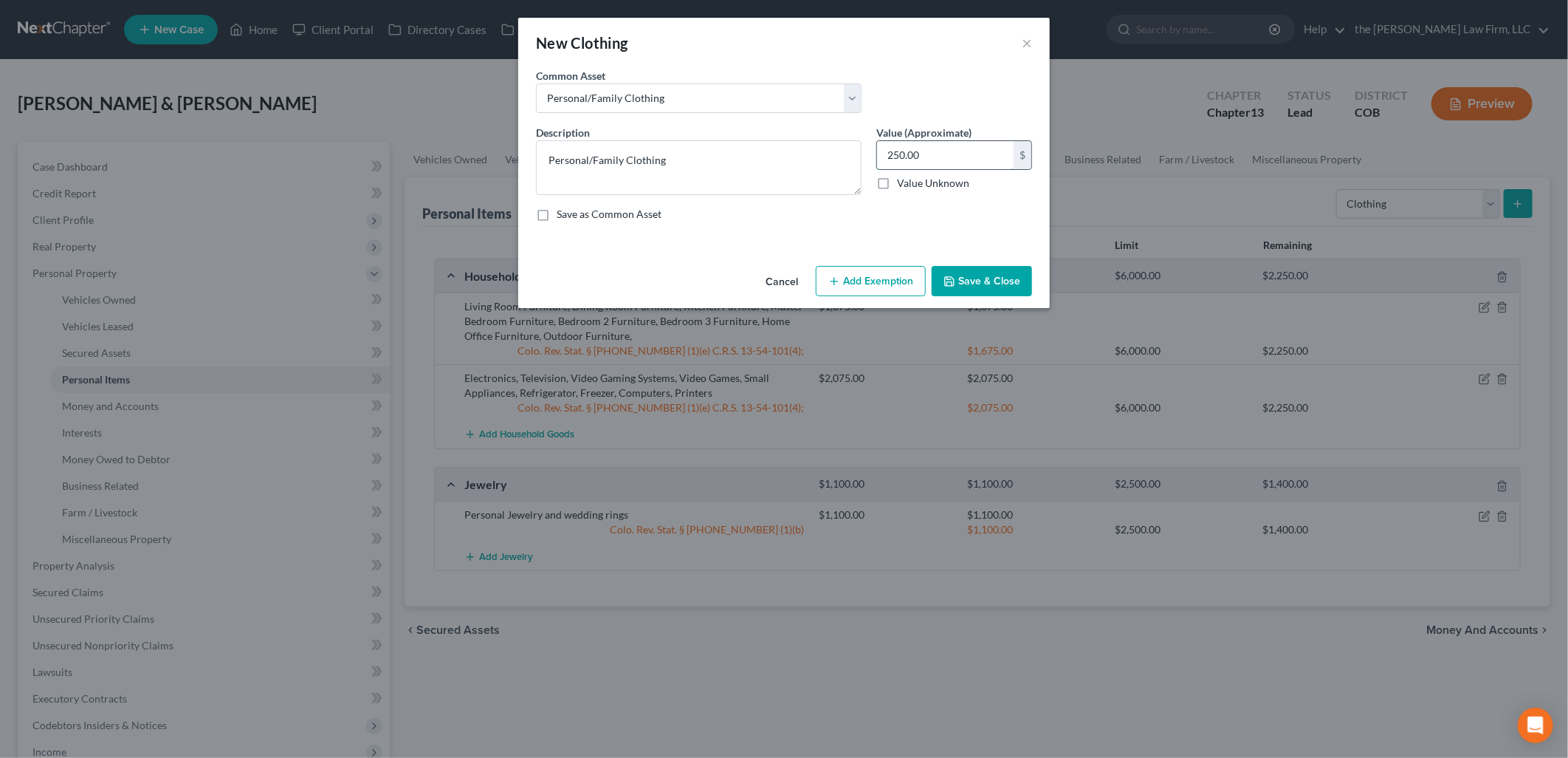
click at [928, 165] on input "250.00" at bounding box center [945, 154] width 137 height 28
type input "500"
click at [884, 290] on button "Add Exemption" at bounding box center [871, 281] width 110 height 31
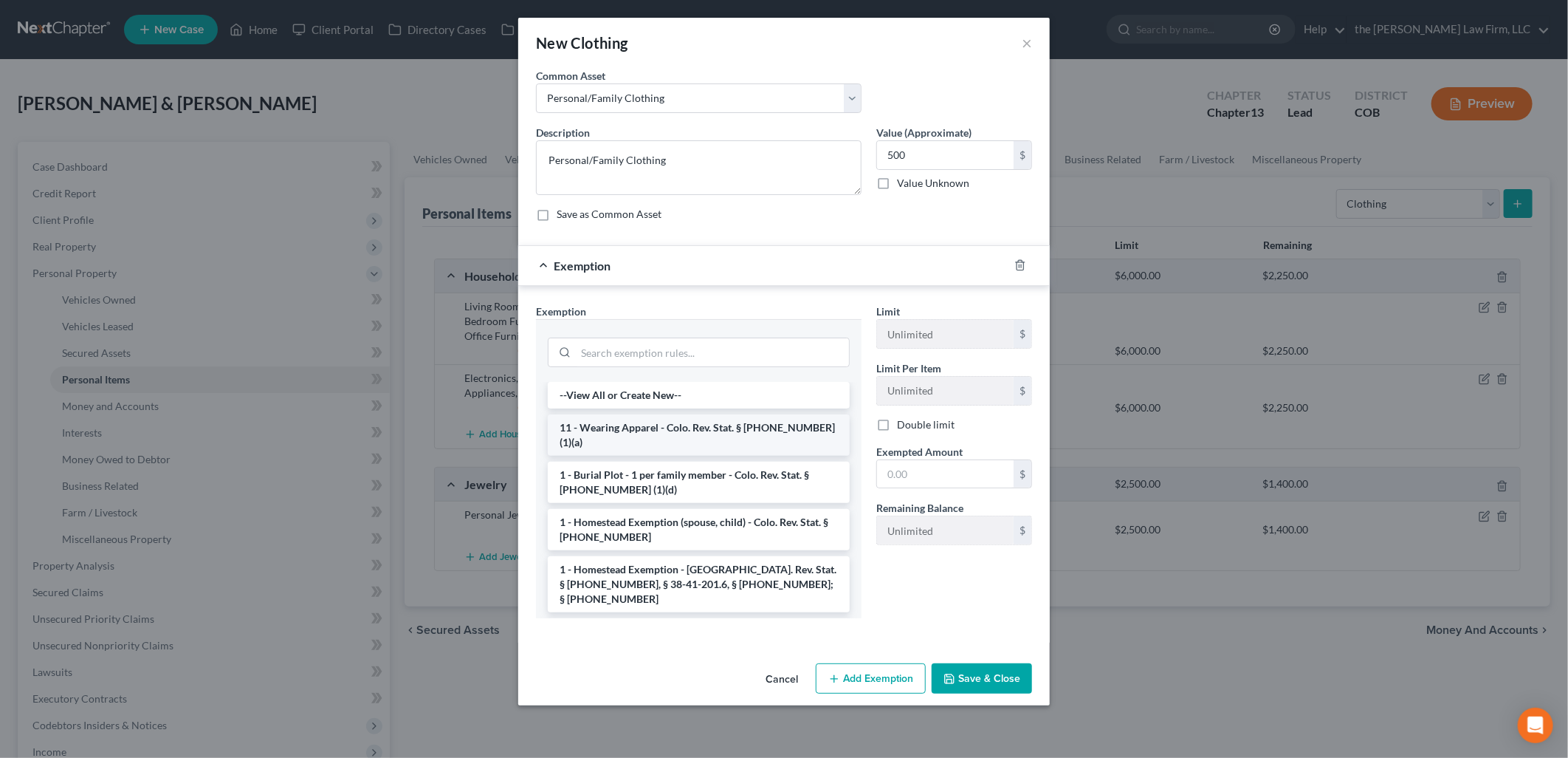
click at [741, 436] on li "11 - Wearing Apparel - Colo. Rev. Stat. § [PHONE_NUMBER] (1)(a)" at bounding box center [699, 435] width 302 height 41
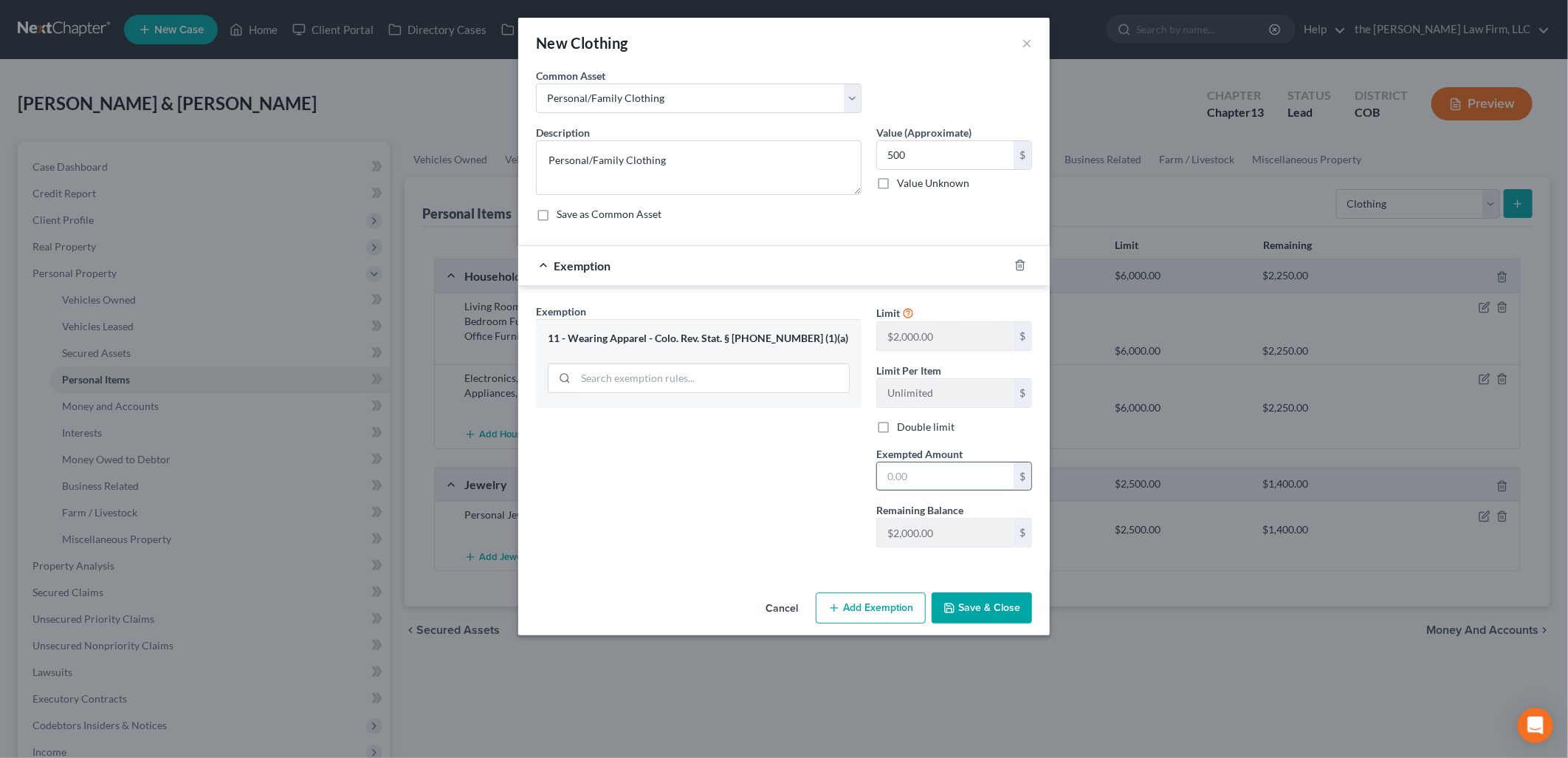
click at [932, 486] on input "text" at bounding box center [945, 476] width 137 height 28
type input "500"
drag, startPoint x: 778, startPoint y: 485, endPoint x: 844, endPoint y: 524, distance: 76.7
click at [778, 485] on div "Exemption Set must be selected for CA. Exemption * 11 - Wearing Apparel - Colo.…" at bounding box center [698, 431] width 340 height 256
click at [980, 599] on button "Save & Close" at bounding box center [981, 608] width 100 height 31
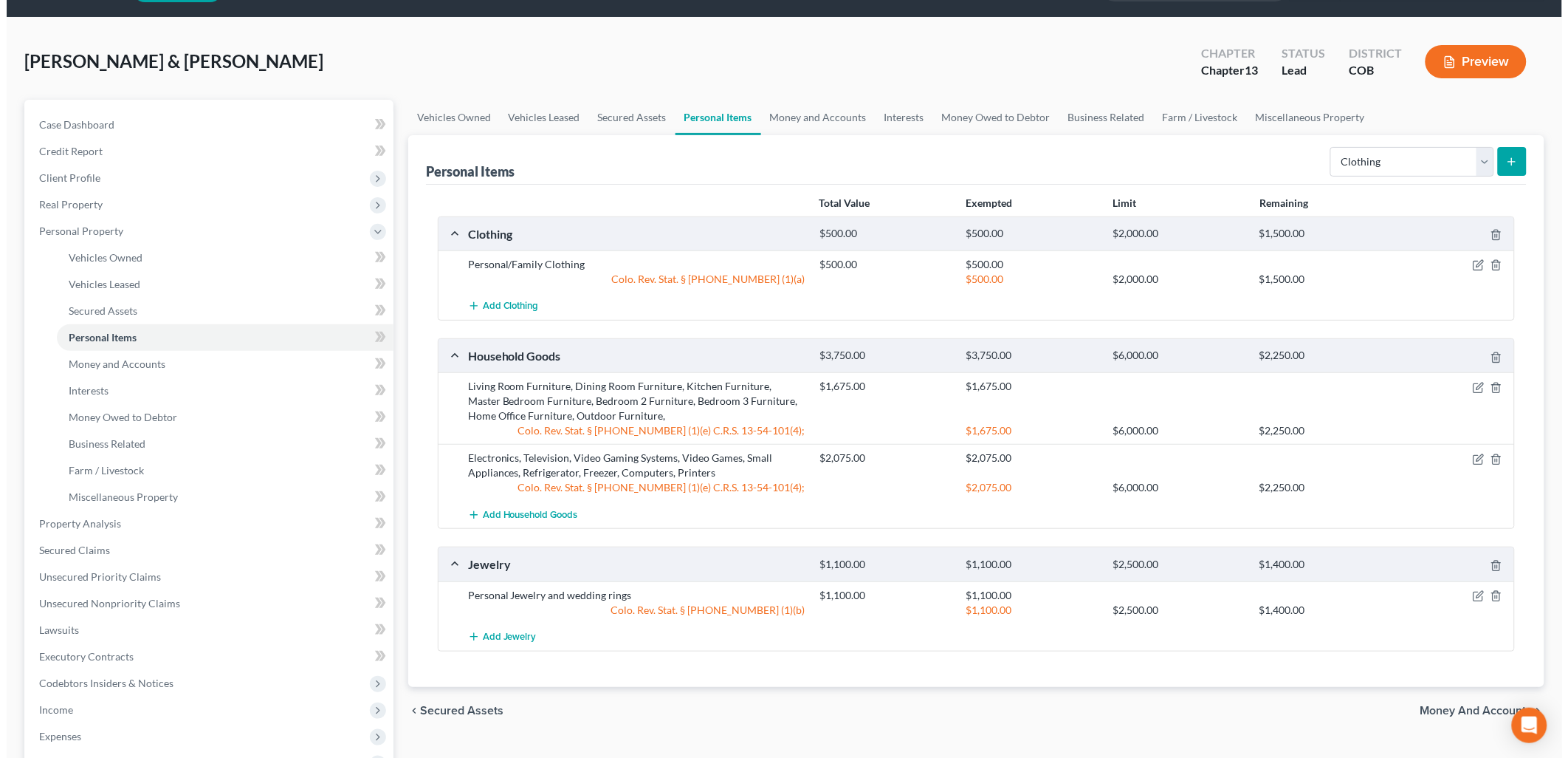
scroll to position [82, 0]
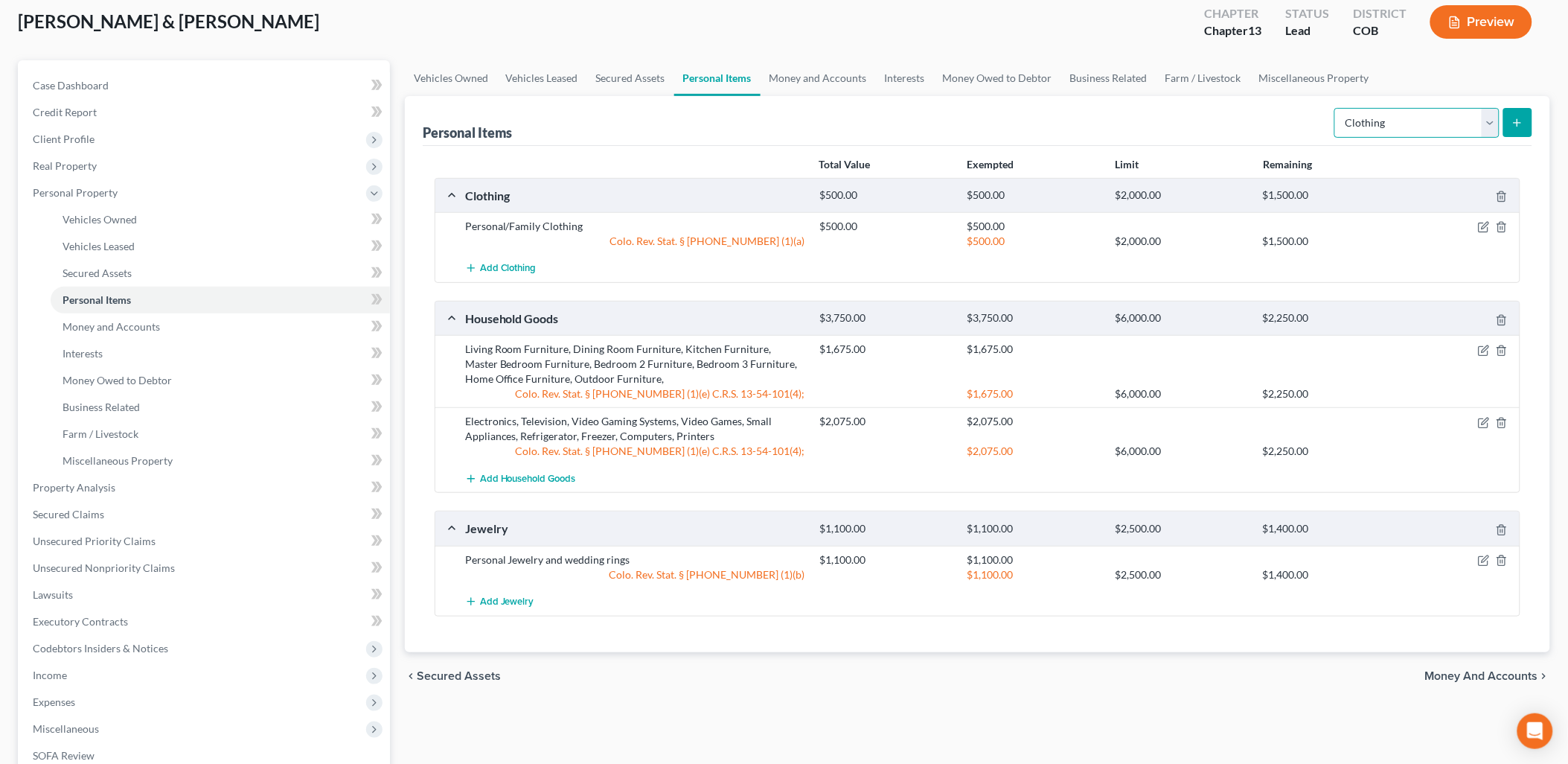
click at [1449, 120] on select "Select Item Type Clothing Collectibles Of Value Electronics Firearms Household …" at bounding box center [1417, 123] width 165 height 30
select select "household_goods"
click at [1336, 108] on select "Select Item Type Clothing Collectibles Of Value Electronics Firearms Household …" at bounding box center [1417, 123] width 165 height 30
click at [1520, 124] on icon "submit" at bounding box center [1518, 123] width 12 height 12
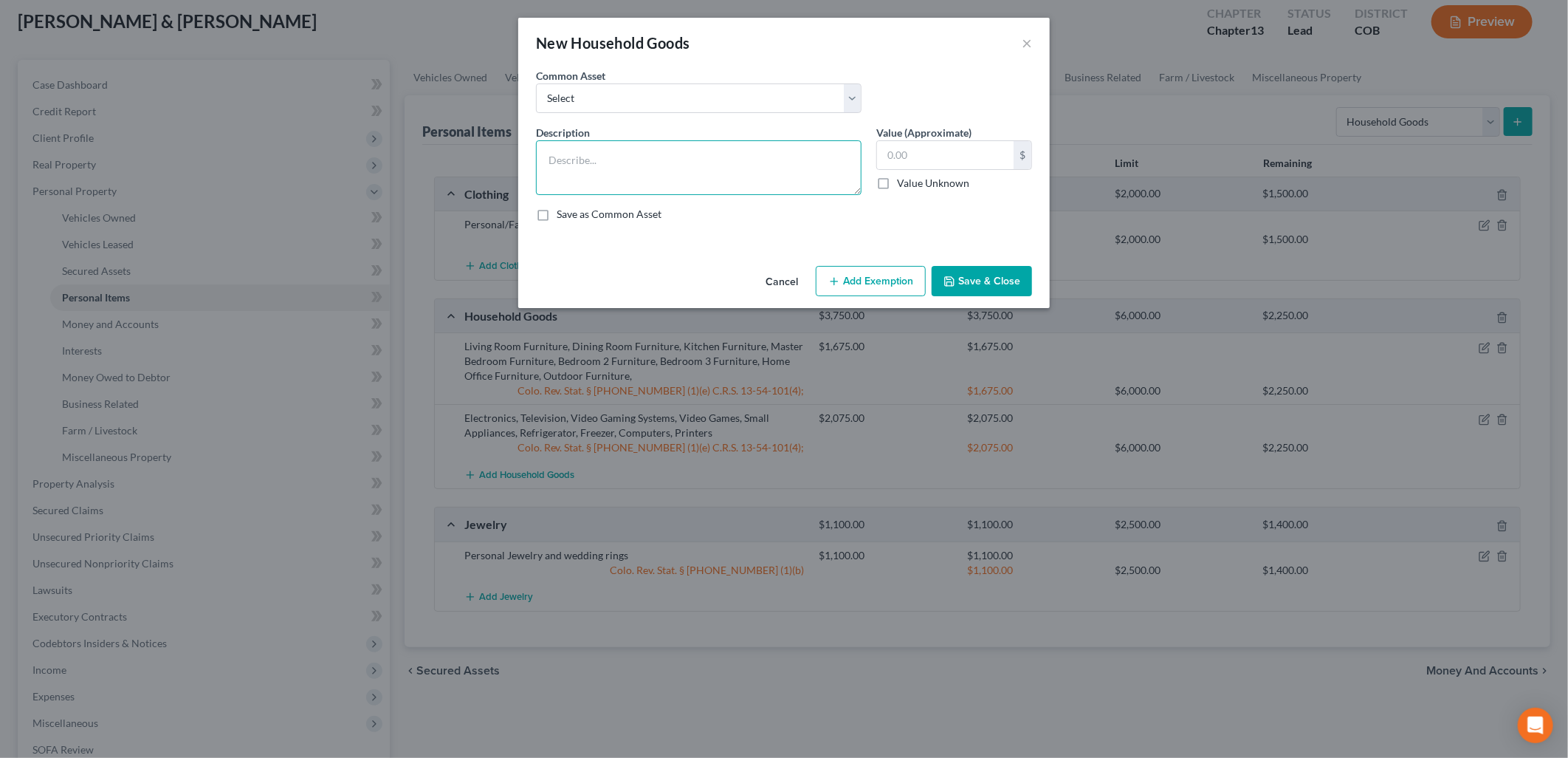
click at [790, 171] on textarea at bounding box center [699, 167] width 326 height 55
type textarea "Dishes/Silverware, Cookware, Linens, Lawn Care Equipment"
click at [987, 165] on input "text" at bounding box center [945, 154] width 137 height 28
type input "650"
click at [830, 163] on textarea "Dishes/Silverware, Cookware, Linens, Lawn Care Equipment" at bounding box center [699, 167] width 326 height 55
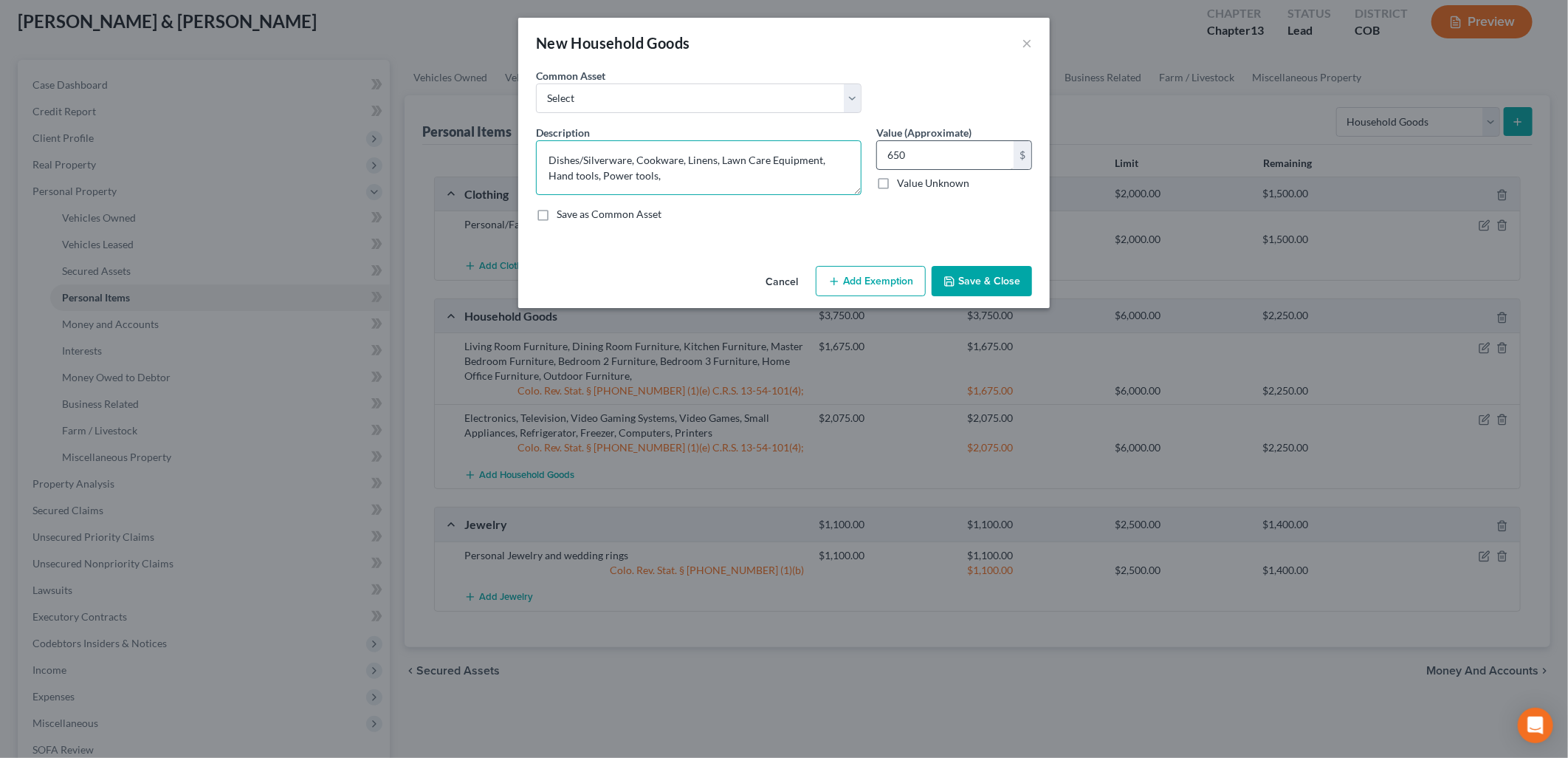
type textarea "Dishes/Silverware, Cookware, Linens, Lawn Care Equipment, Hand tools, Power too…"
click at [919, 146] on input "650" at bounding box center [945, 154] width 137 height 28
type input "1,100"
click at [551, 176] on textarea "Dishes/Silverware, Cookware, Linens, Lawn Care Equipment, Hand tools, Power too…" at bounding box center [699, 167] width 326 height 55
type textarea "Dishes/Silverware, Cookware, Linens, Lawn Care Equipment, Hand Tools, Power Too…"
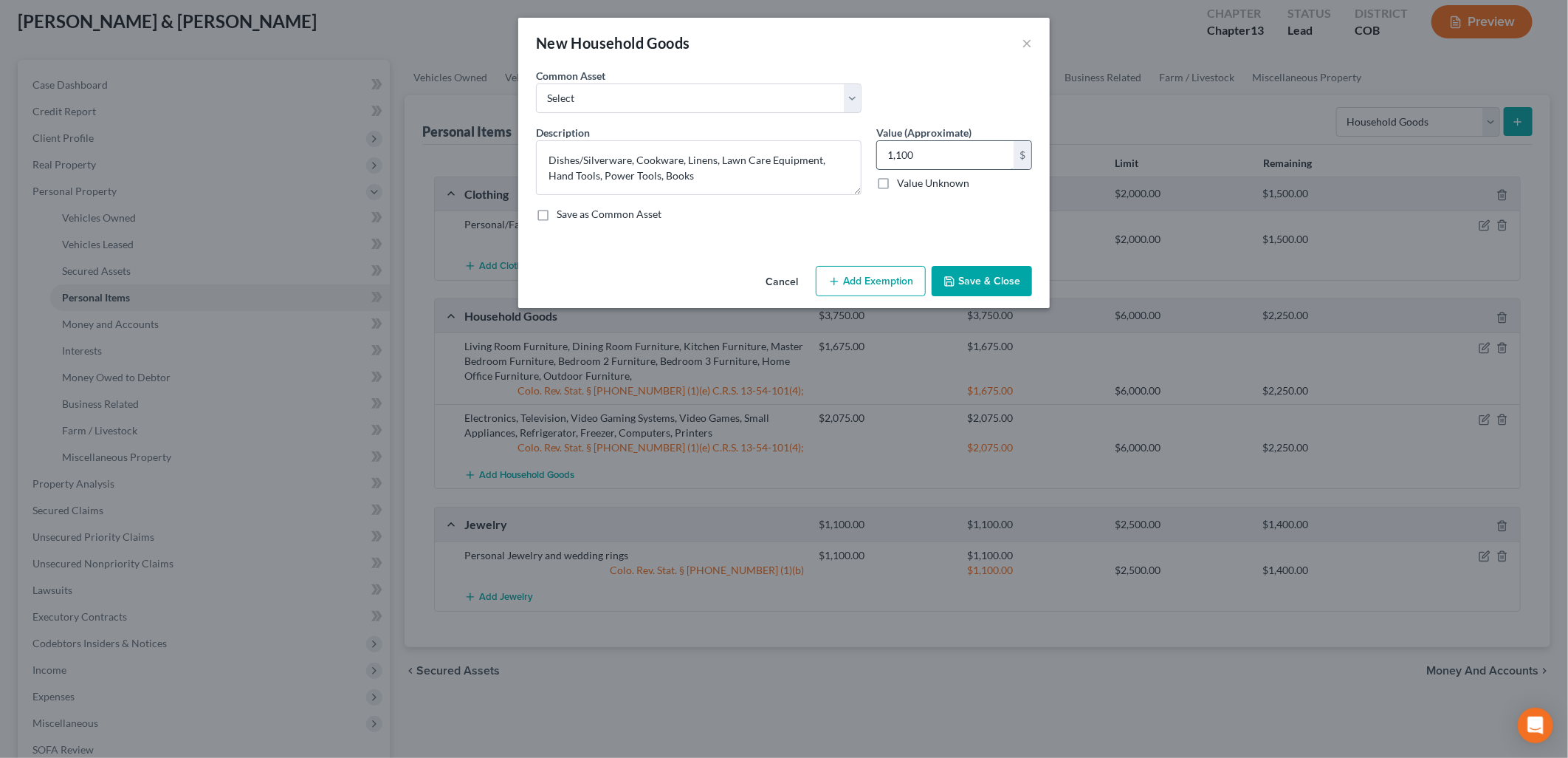
click at [969, 150] on input "1,100" at bounding box center [945, 154] width 137 height 28
type input "1,975"
click at [836, 183] on textarea "Dishes/Silverware, Cookware, Linens, Lawn Care Equipment, Hand Tools, Power Too…" at bounding box center [699, 167] width 326 height 55
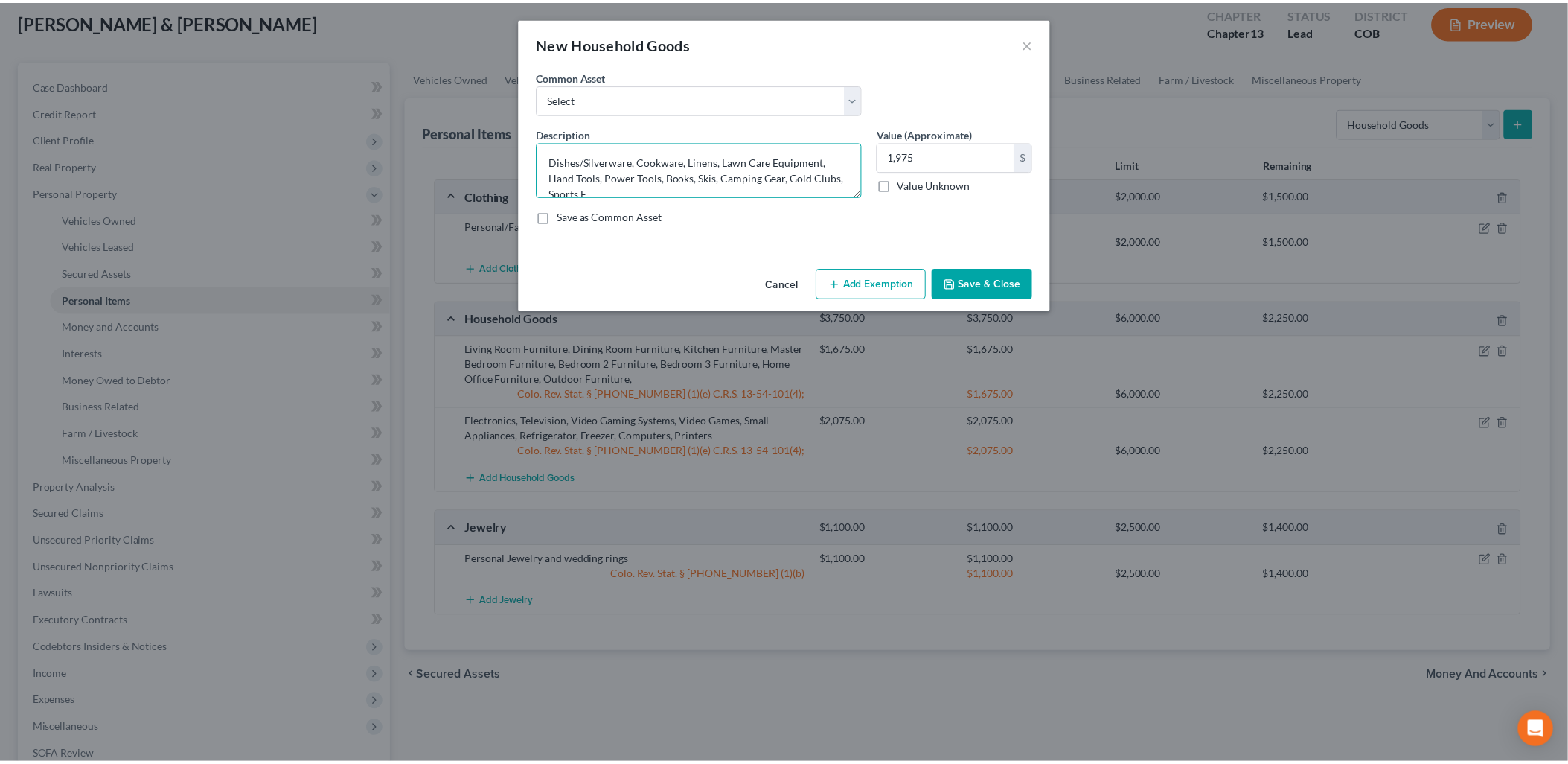
scroll to position [3, 0]
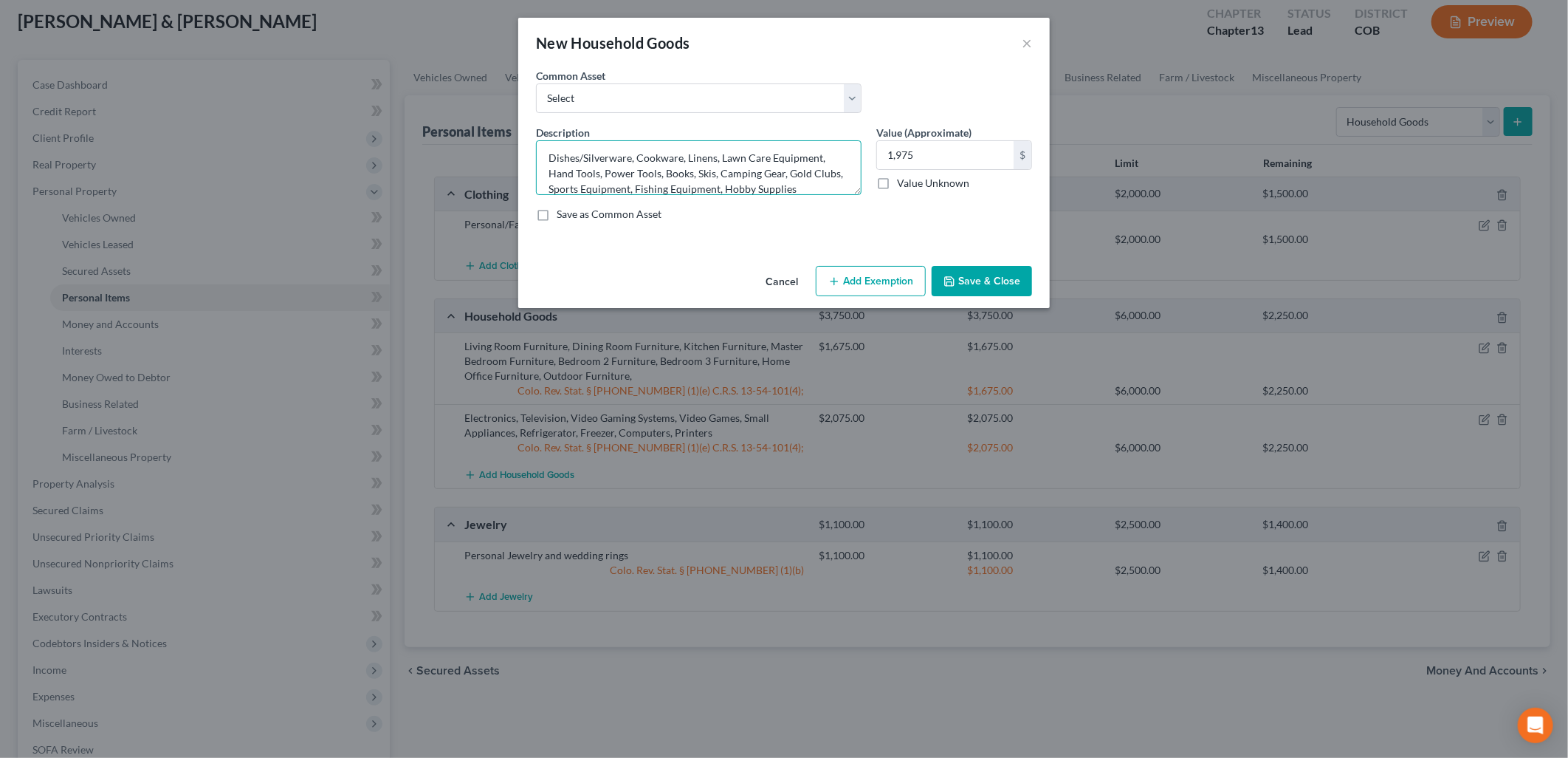
type textarea "Dishes/Silverware, Cookware, Linens, Lawn Care Equipment, Hand Tools, Power Too…"
click at [836, 288] on button "Add Exemption" at bounding box center [871, 281] width 110 height 31
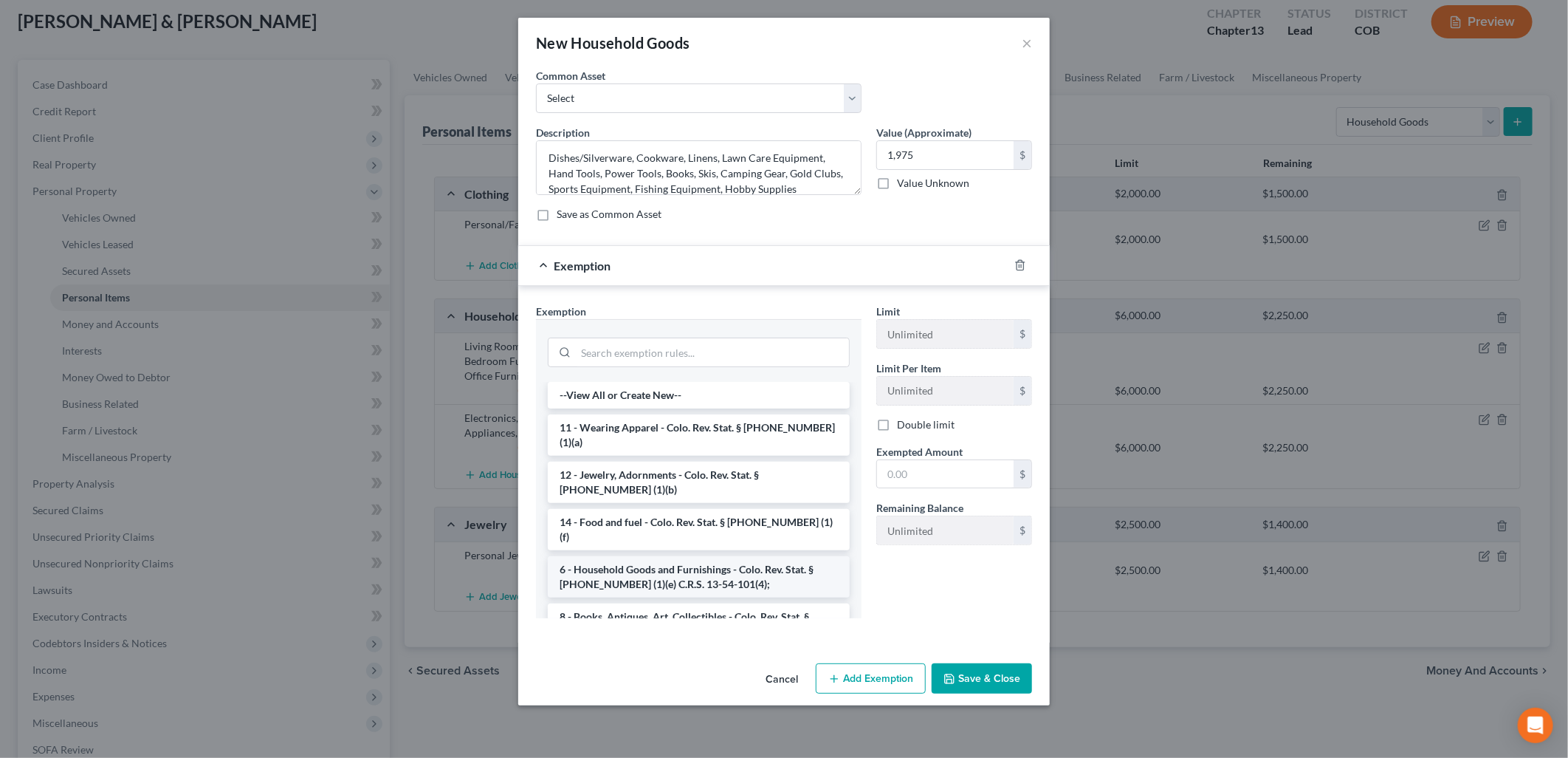
click at [632, 556] on li "6 - Household Goods and Furnishings - Colo. Rev. Stat. § [PHONE_NUMBER] (1)(e) …" at bounding box center [699, 577] width 302 height 41
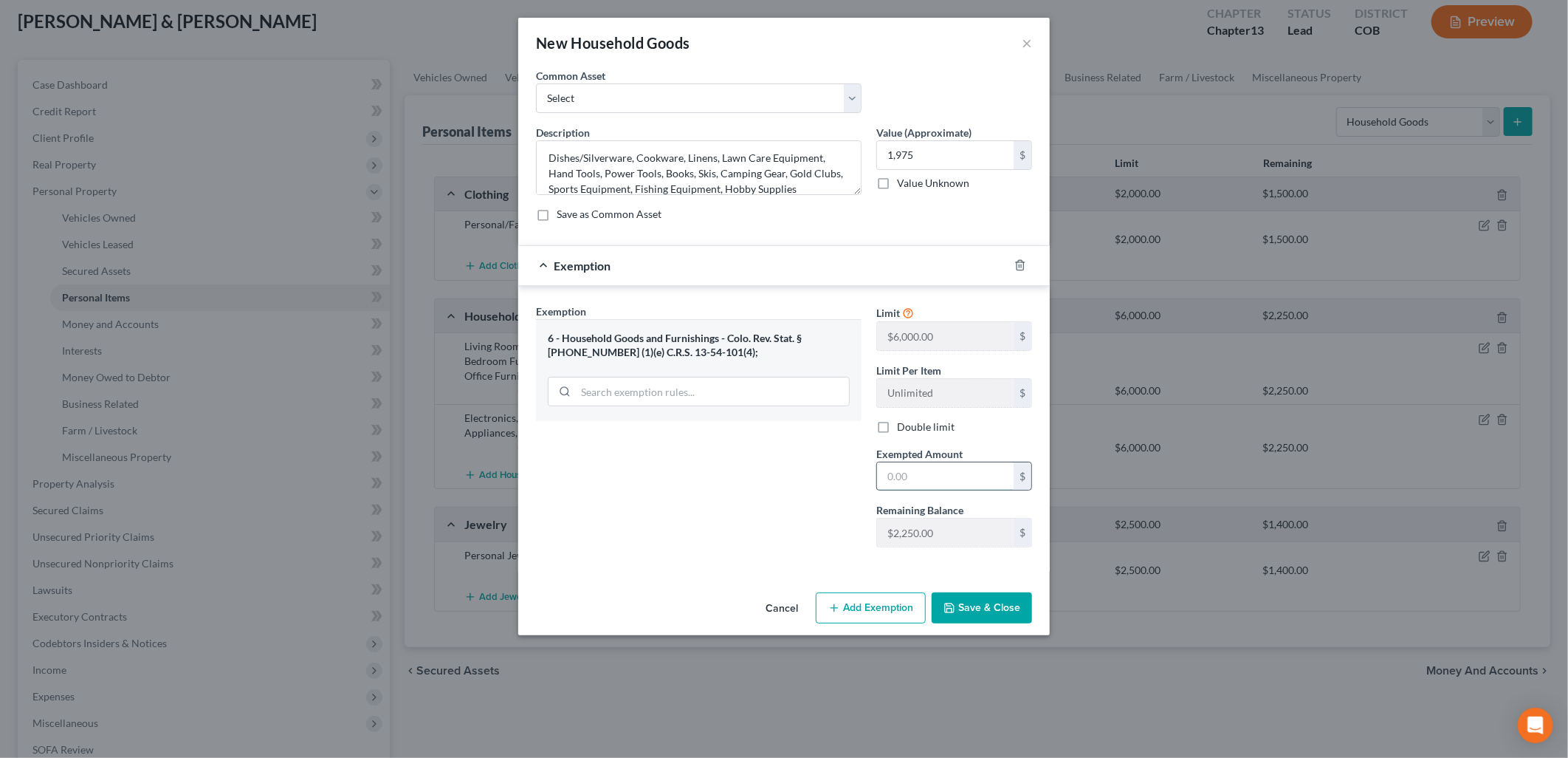
click at [954, 478] on input "text" at bounding box center [945, 476] width 137 height 28
type input "1,975"
click at [989, 622] on button "Save & Close" at bounding box center [981, 608] width 100 height 31
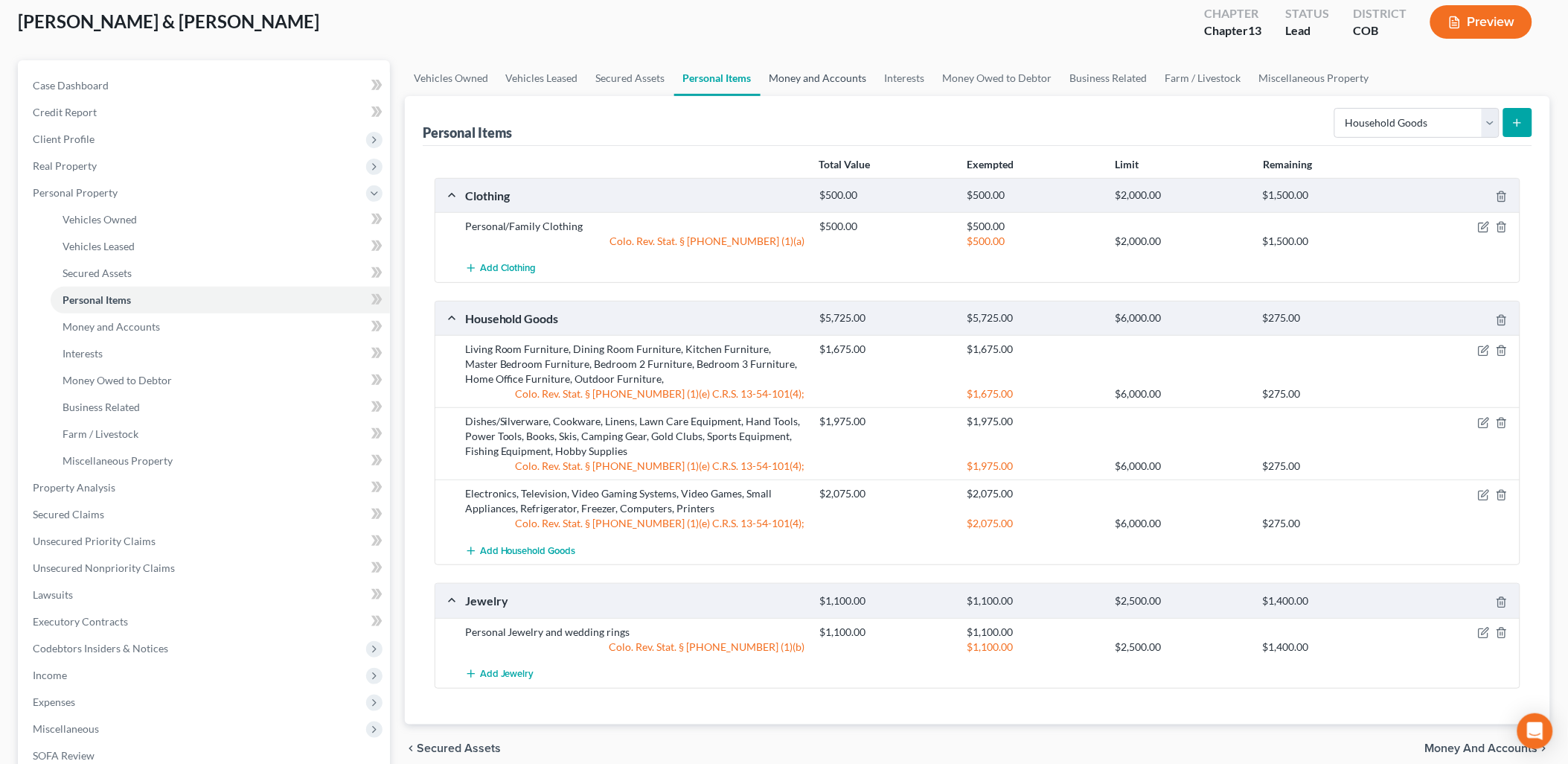
click at [858, 80] on link "Money and Accounts" at bounding box center [818, 78] width 116 height 36
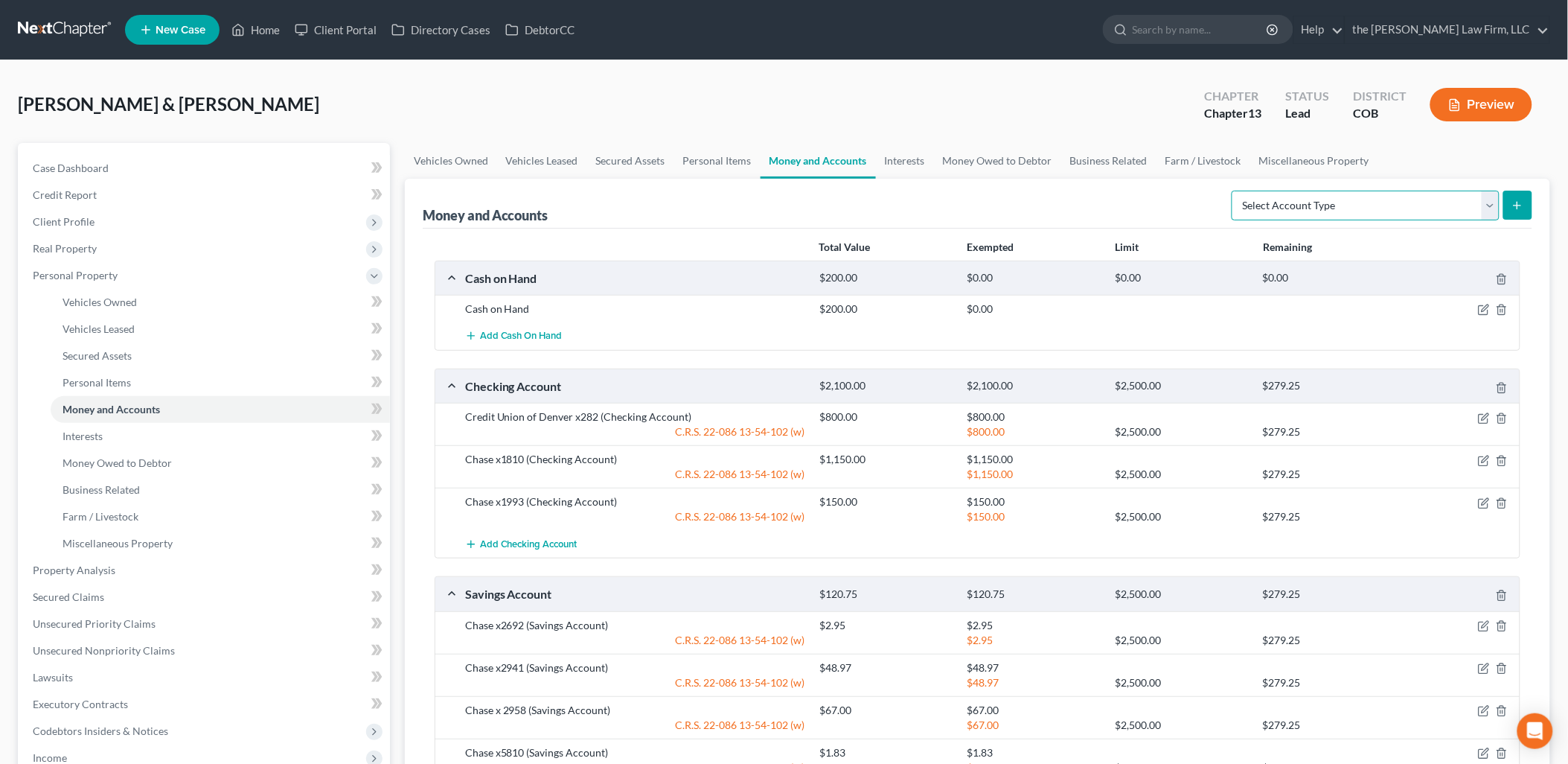
click at [1437, 214] on select "Select Account Type Brokerage Cash on Hand Certificates of Deposit Checking Acc…" at bounding box center [1366, 205] width 268 height 30
click at [889, 159] on link "Interests" at bounding box center [905, 161] width 58 height 36
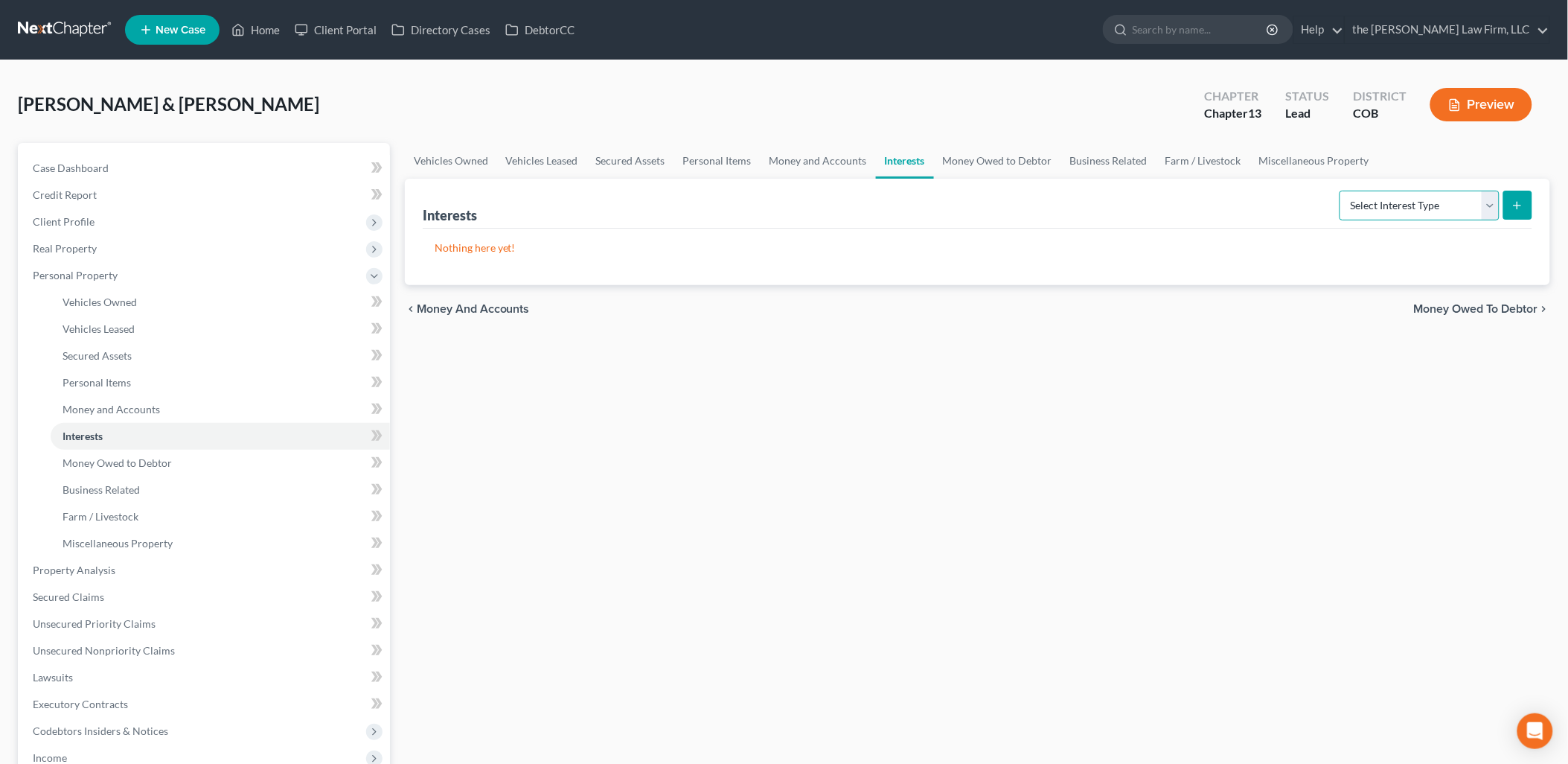
click at [1420, 211] on select "Select Interest Type 401K Annuity Bond Education IRA Government Bond Government…" at bounding box center [1420, 205] width 160 height 30
select select "401k"
click at [1342, 191] on select "Select Interest Type 401K Annuity Bond Education IRA Government Bond Government…" at bounding box center [1420, 205] width 160 height 30
click at [1509, 201] on button "submit" at bounding box center [1518, 205] width 29 height 29
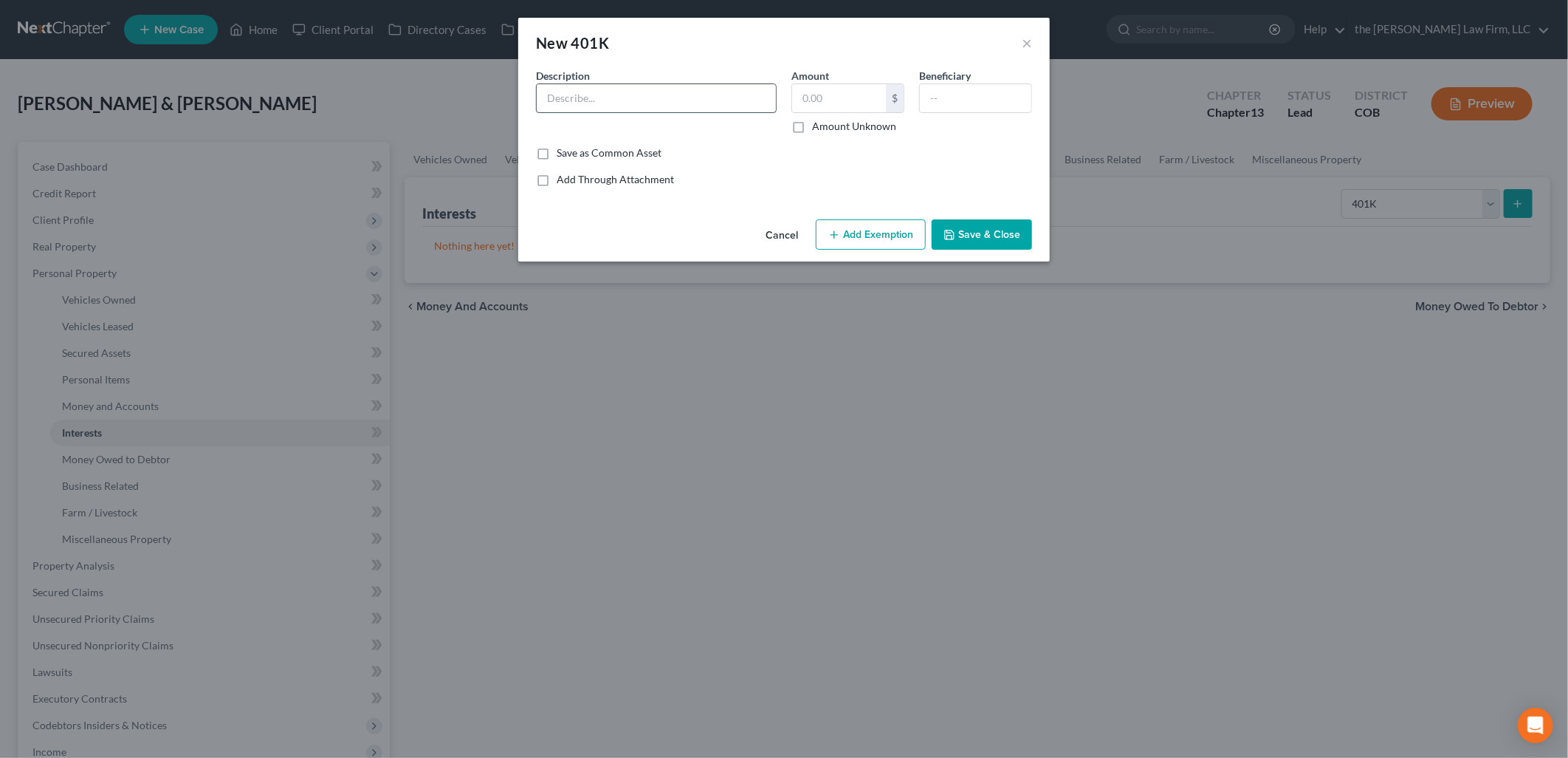
click at [646, 101] on input "text" at bounding box center [656, 98] width 239 height 28
type input "Fidelity"
type input "95,791.14"
click at [895, 246] on button "Add Exemption" at bounding box center [871, 235] width 110 height 31
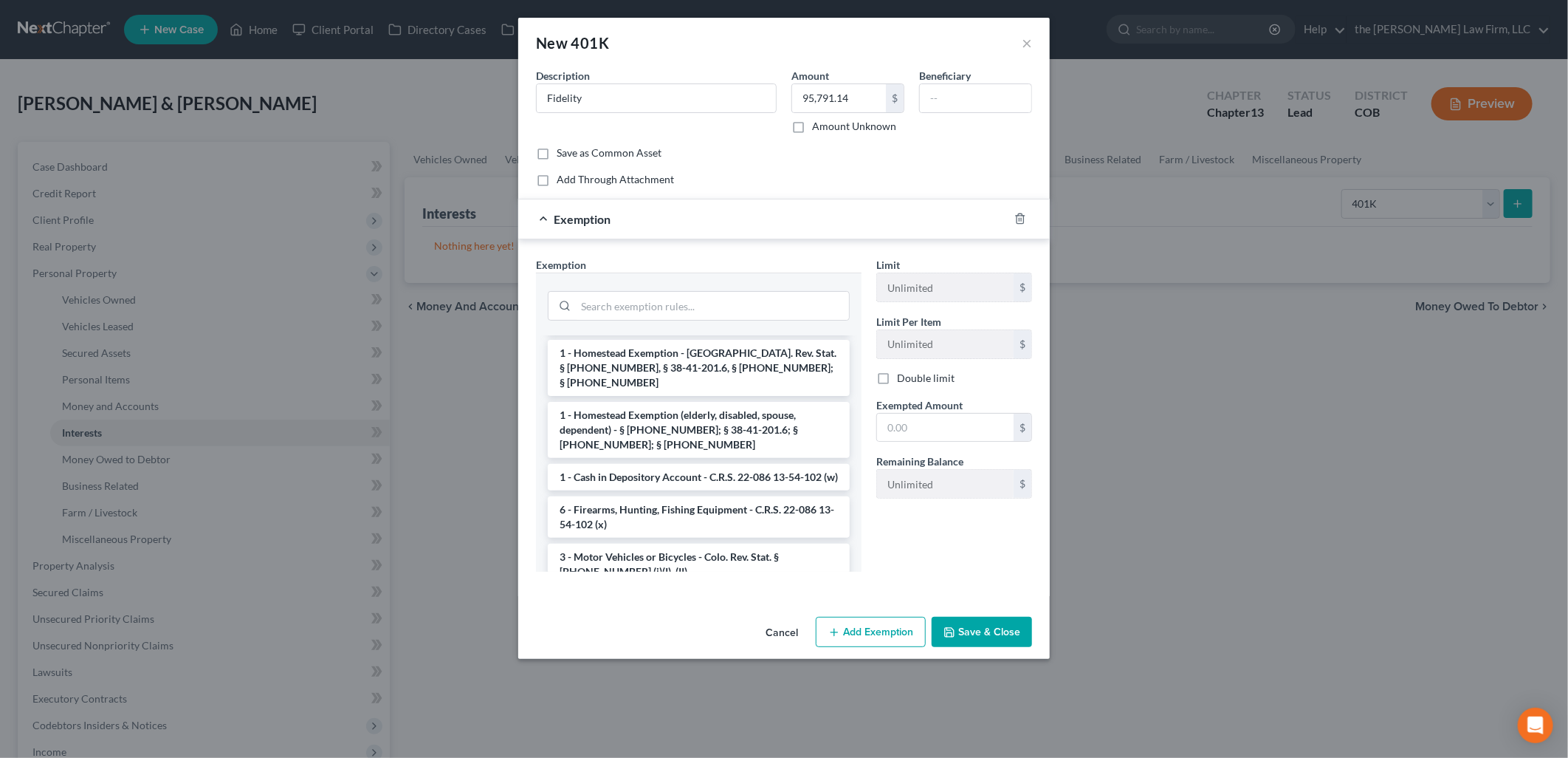
scroll to position [820, 0]
click at [718, 306] on input "search" at bounding box center [712, 306] width 273 height 28
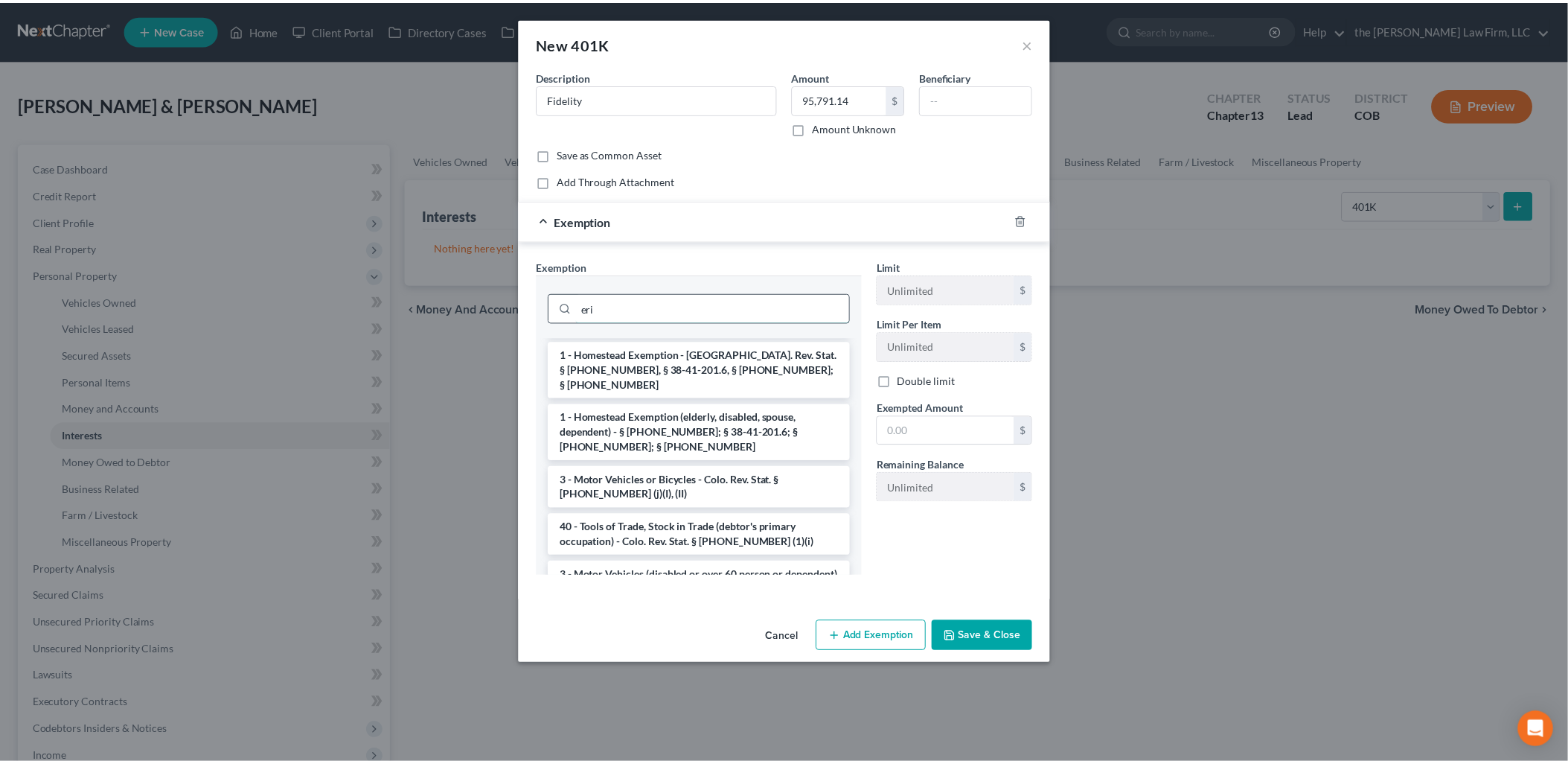
scroll to position [0, 0]
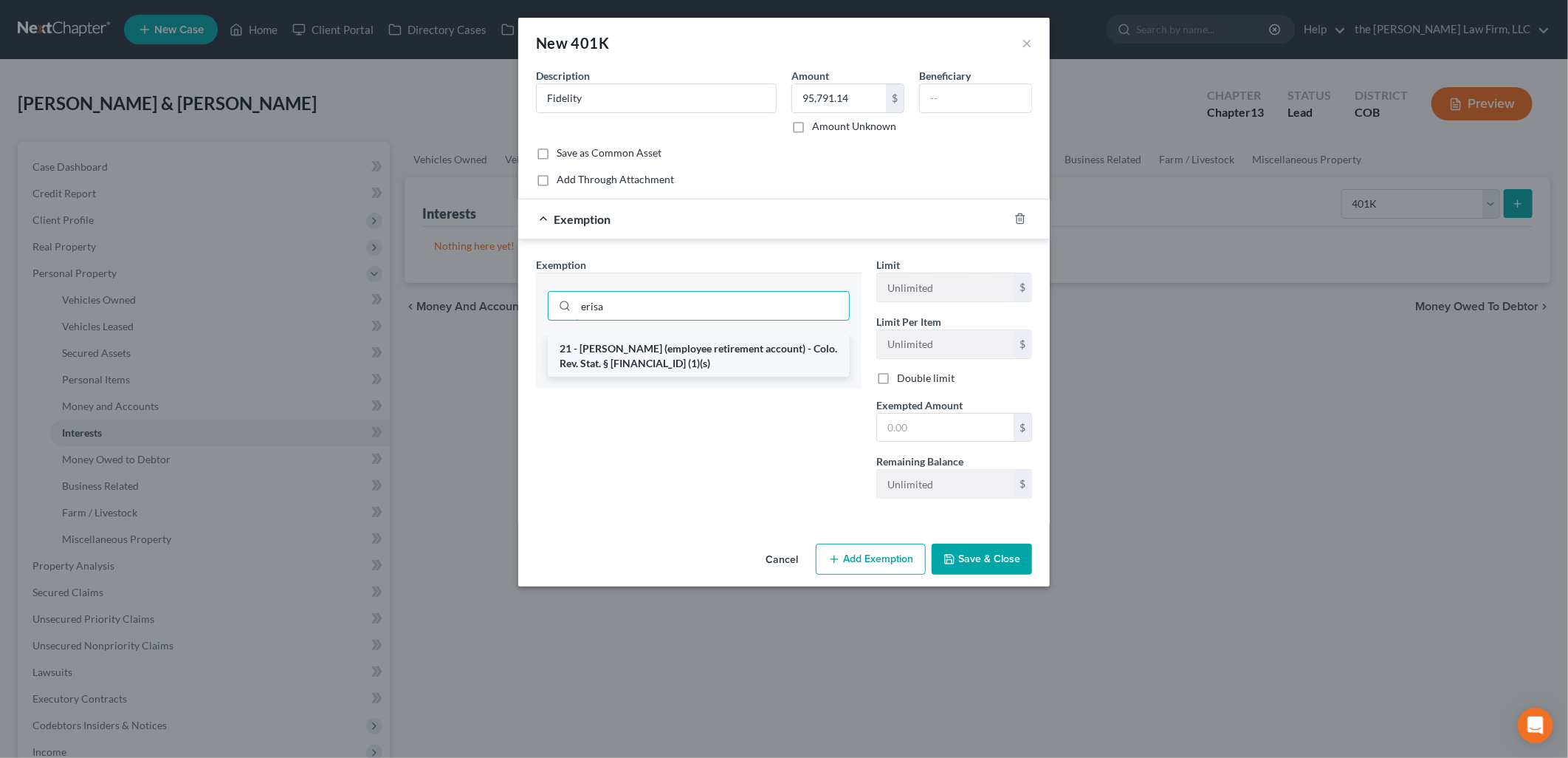
type input "erisa"
click at [695, 350] on li "21 - [PERSON_NAME] (employee retirement account) - Colo. Rev. Stat. § [FINANCIA…" at bounding box center [699, 355] width 302 height 41
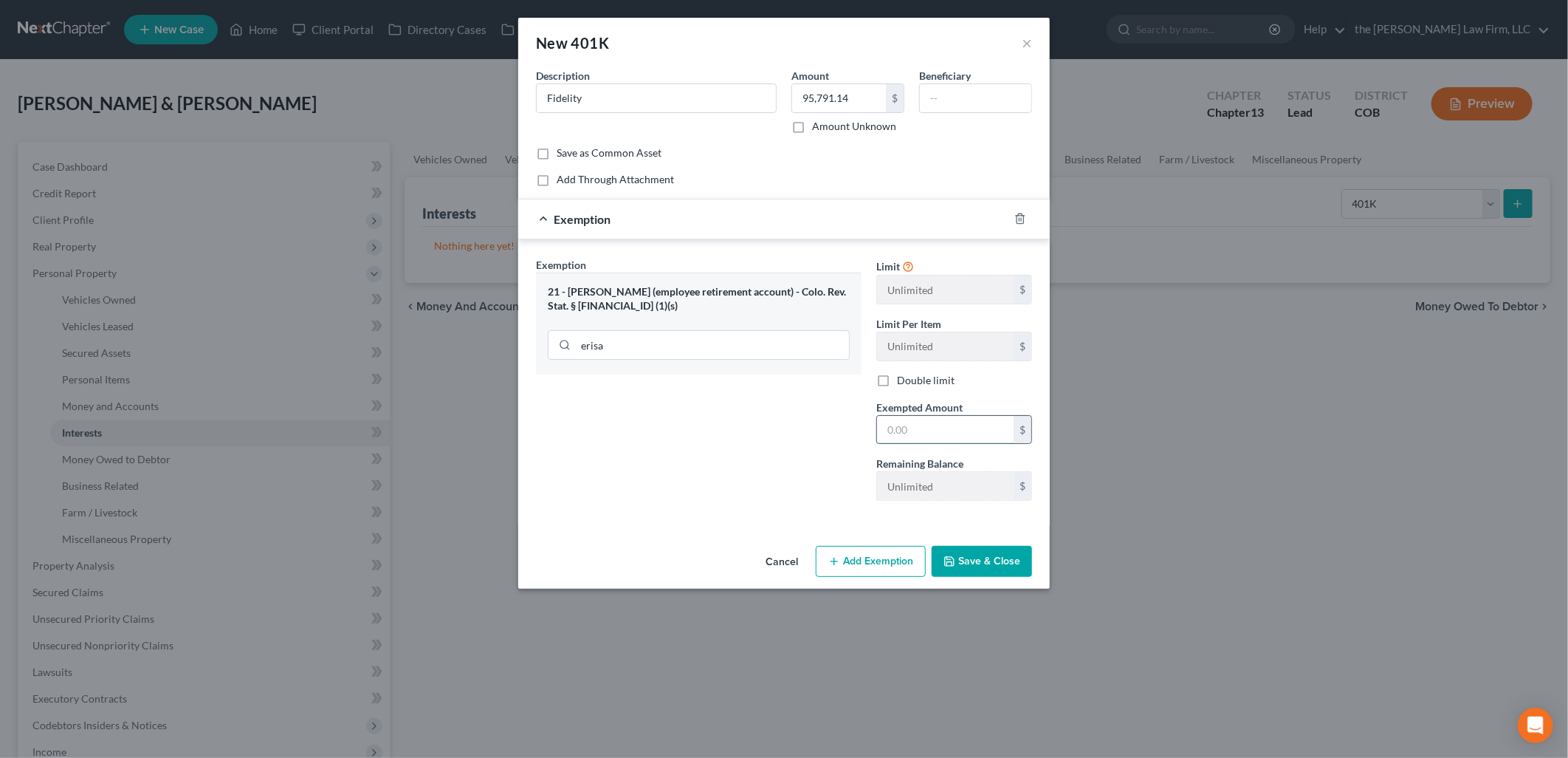
click at [961, 438] on input "text" at bounding box center [945, 430] width 137 height 28
type input "95,791.14"
drag, startPoint x: 988, startPoint y: 545, endPoint x: 989, endPoint y: 556, distance: 11.0
click at [989, 545] on div "Cancel Add Exemption Save & Close" at bounding box center [784, 565] width 532 height 49
click at [995, 572] on button "Save & Close" at bounding box center [981, 561] width 100 height 31
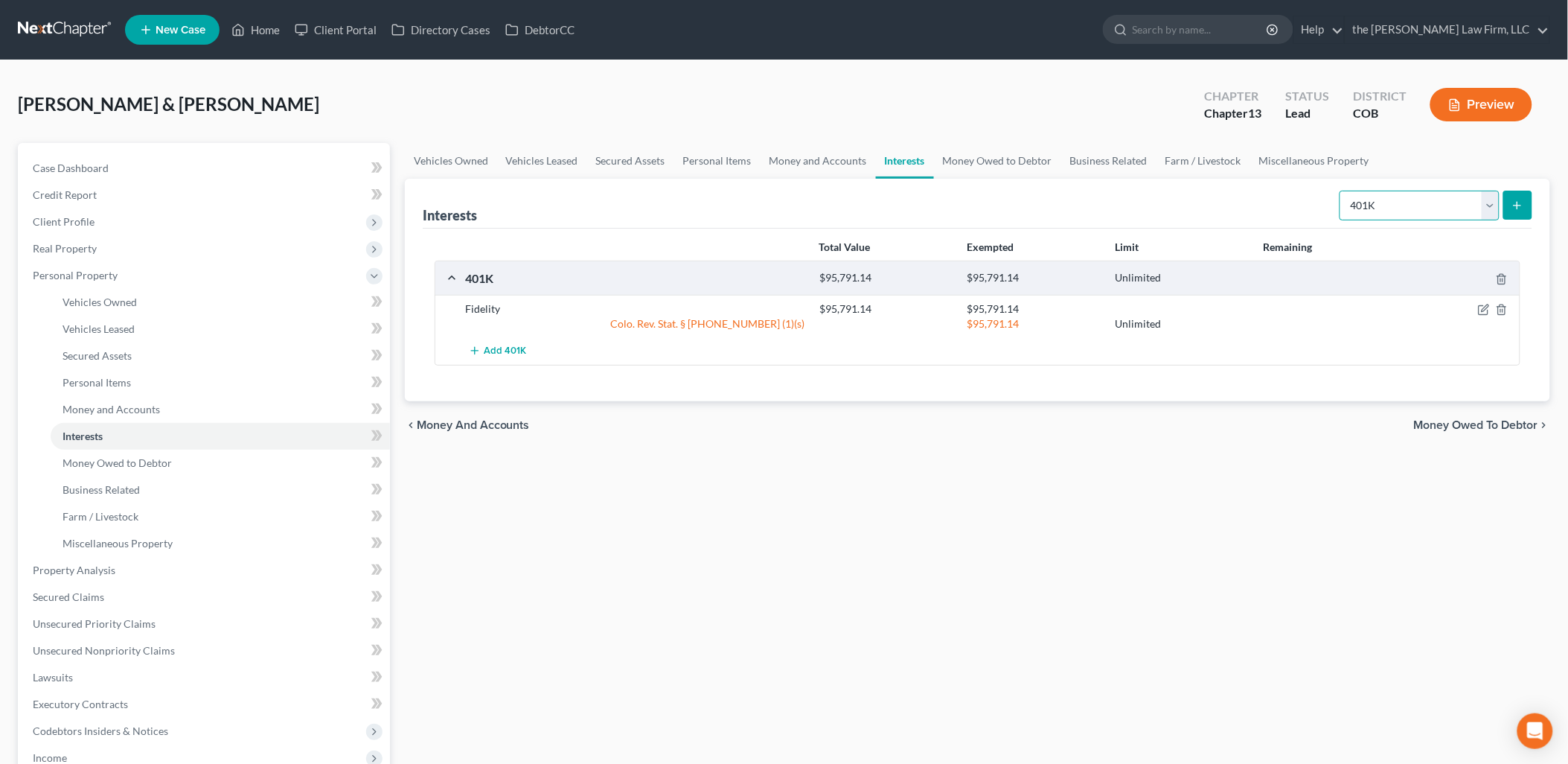
click at [1441, 207] on select "Select Interest Type 401K Annuity Bond Education IRA Government Bond Government…" at bounding box center [1420, 205] width 160 height 30
select select "ira"
click at [1342, 191] on select "Select Interest Type 401K Annuity Bond Education IRA Government Bond Government…" at bounding box center [1420, 205] width 160 height 30
click at [1508, 204] on button "submit" at bounding box center [1518, 205] width 29 height 29
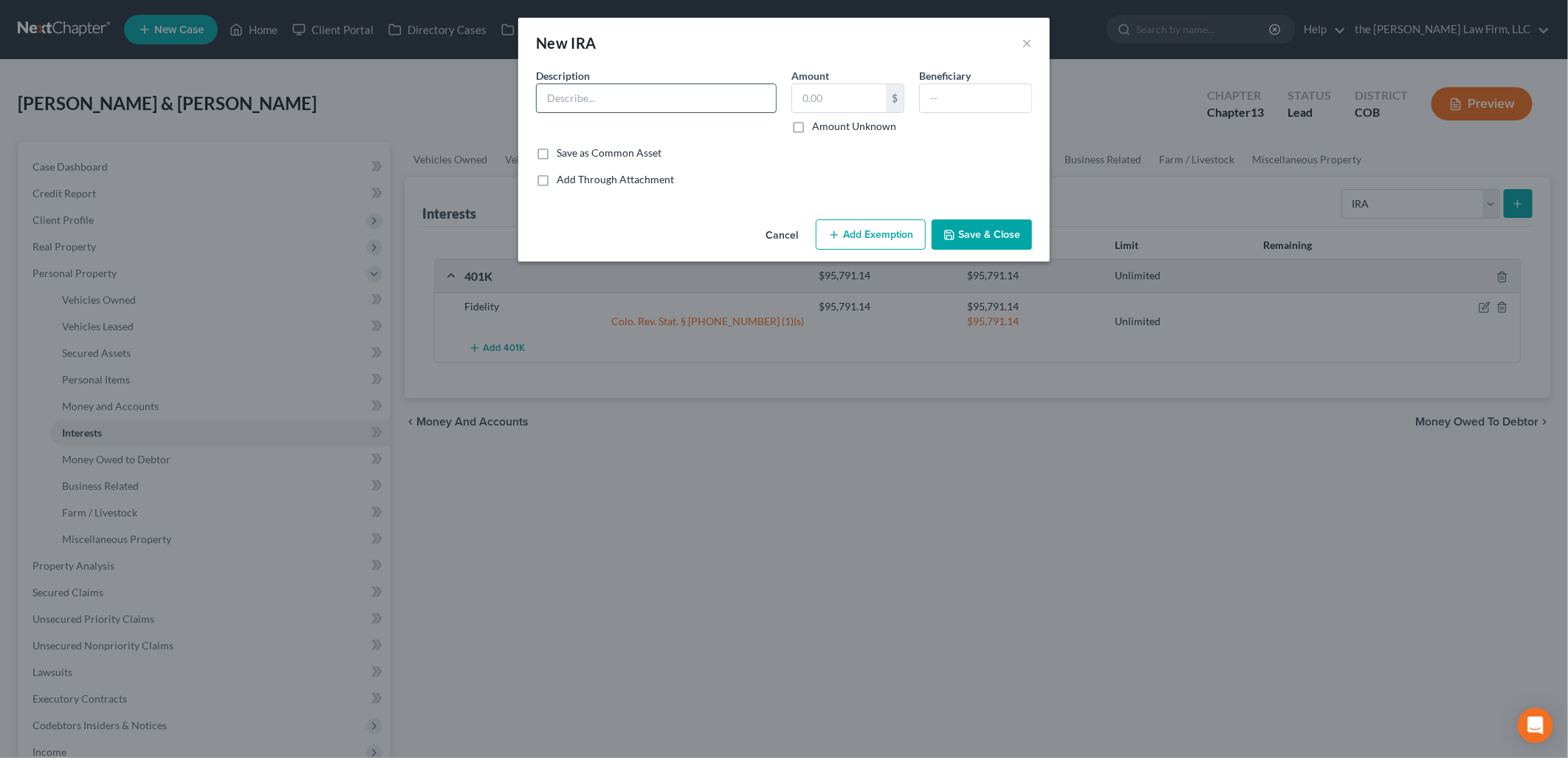
click at [595, 109] on input "text" at bounding box center [656, 98] width 239 height 28
type input "Fidelity"
type input "8,833.17"
click at [875, 218] on div "Cancel Add Exemption Save & Close" at bounding box center [784, 238] width 532 height 49
click at [873, 235] on button "Add Exemption" at bounding box center [871, 235] width 110 height 31
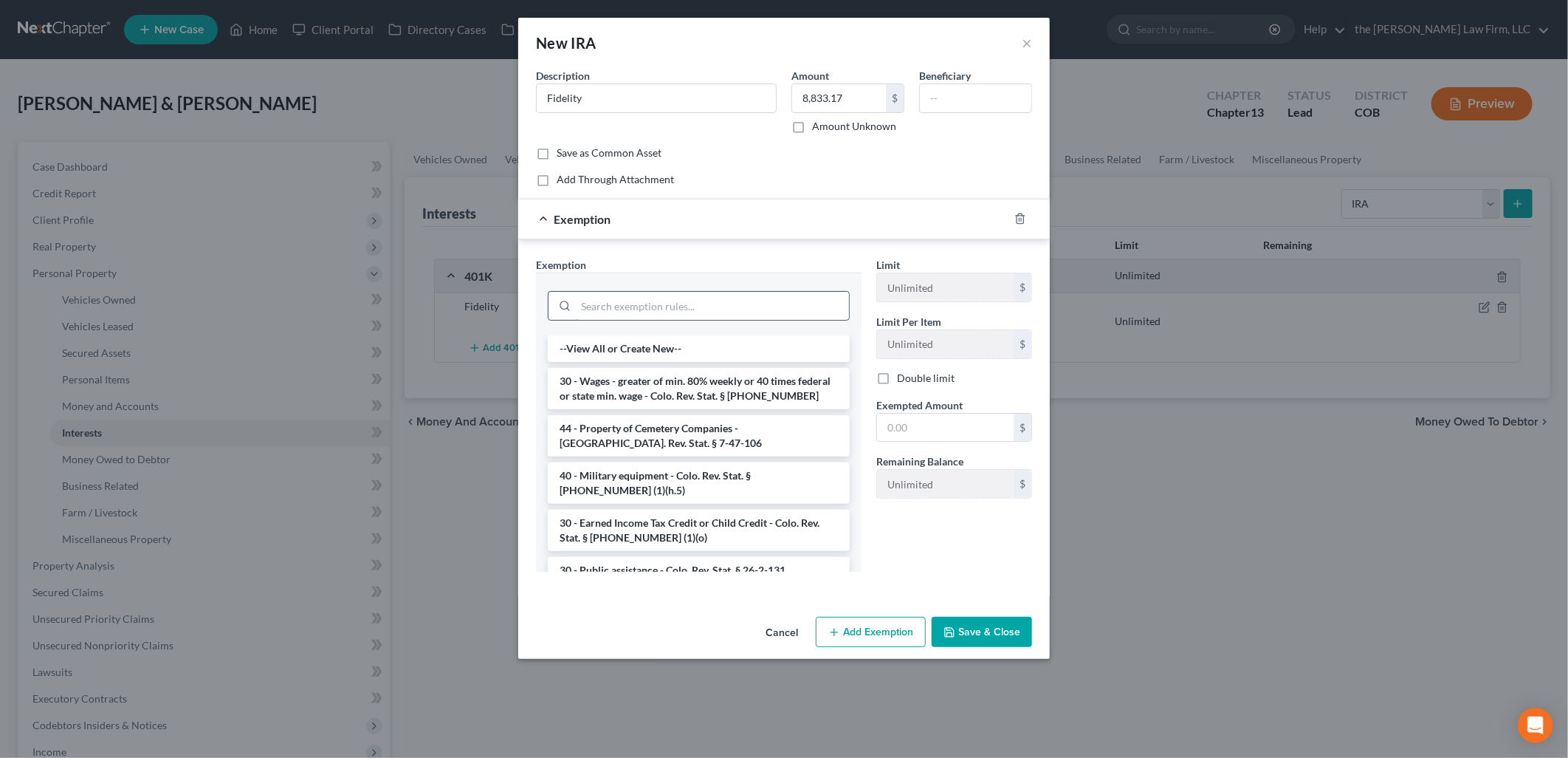
drag, startPoint x: 711, startPoint y: 318, endPoint x: 717, endPoint y: 309, distance: 10.8
click at [711, 317] on input "search" at bounding box center [712, 306] width 273 height 28
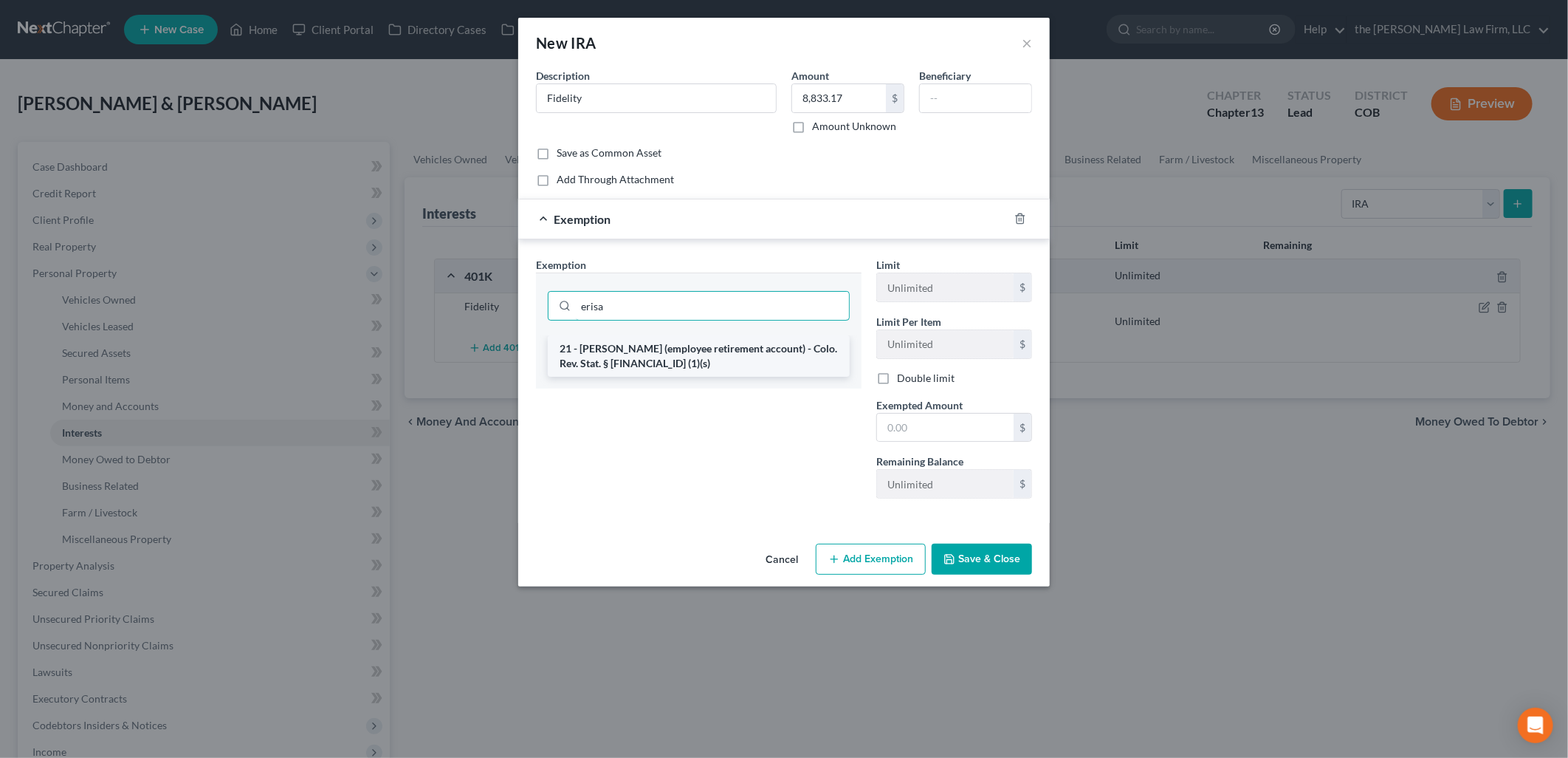
type input "erisa"
click at [749, 358] on li "21 - [PERSON_NAME] (employee retirement account) - Colo. Rev. Stat. § [FINANCIA…" at bounding box center [699, 355] width 302 height 41
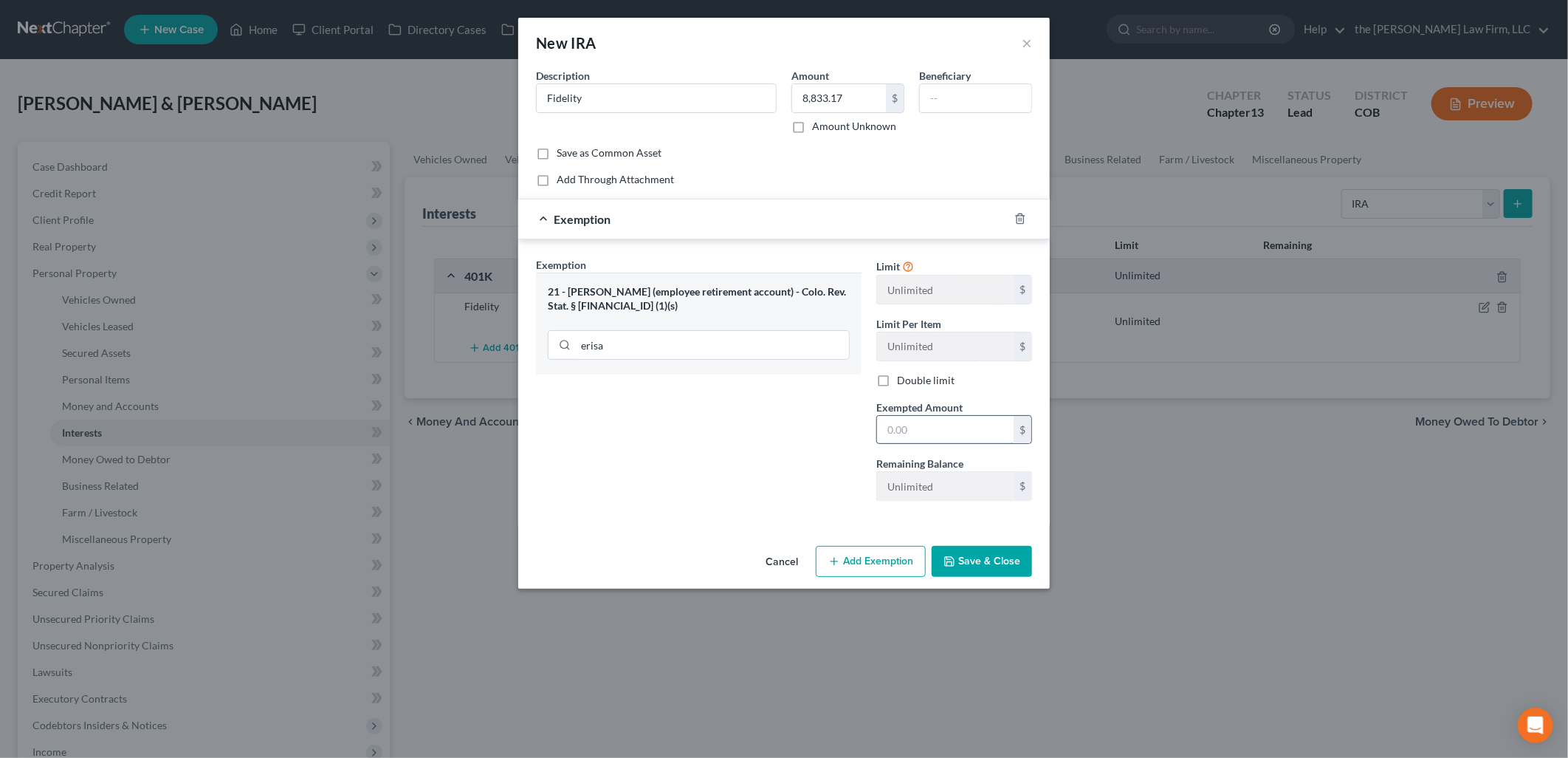
click at [980, 441] on input "text" at bounding box center [945, 430] width 137 height 28
type input "8,833.17"
click at [988, 571] on button "Save & Close" at bounding box center [981, 561] width 100 height 31
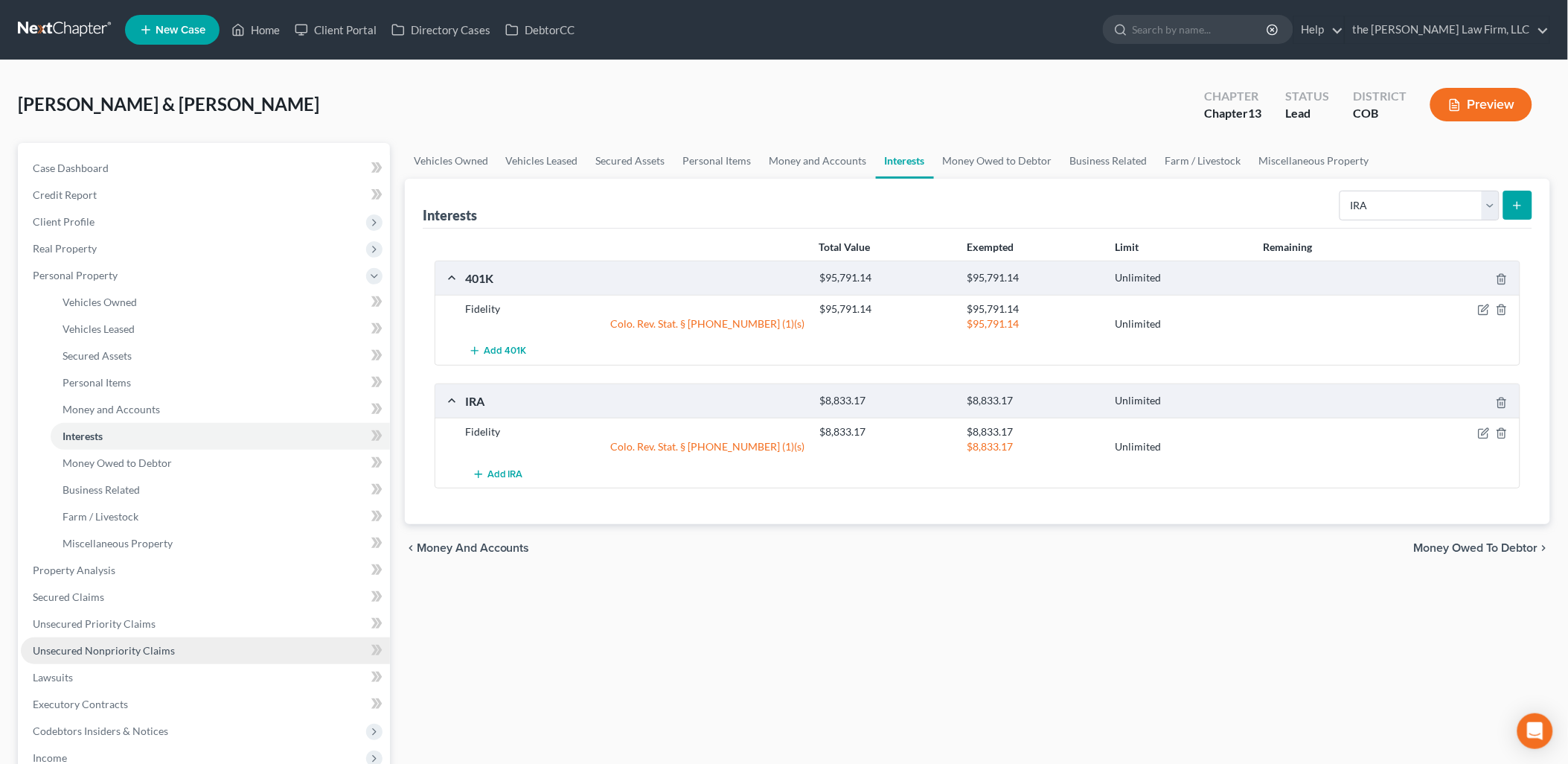
click at [107, 649] on span "Unsecured Nonpriority Claims" at bounding box center [103, 650] width 142 height 13
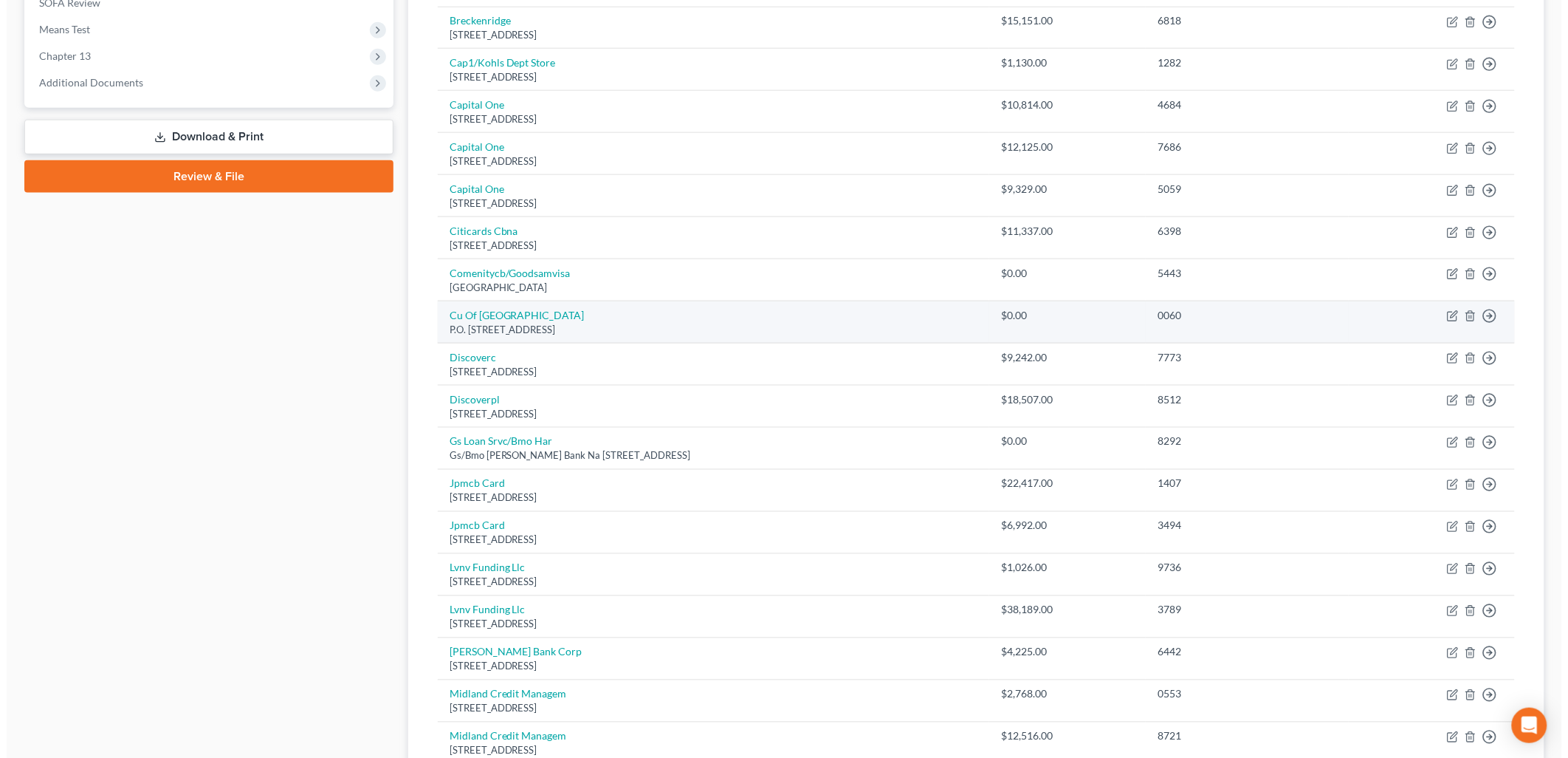
scroll to position [574, 0]
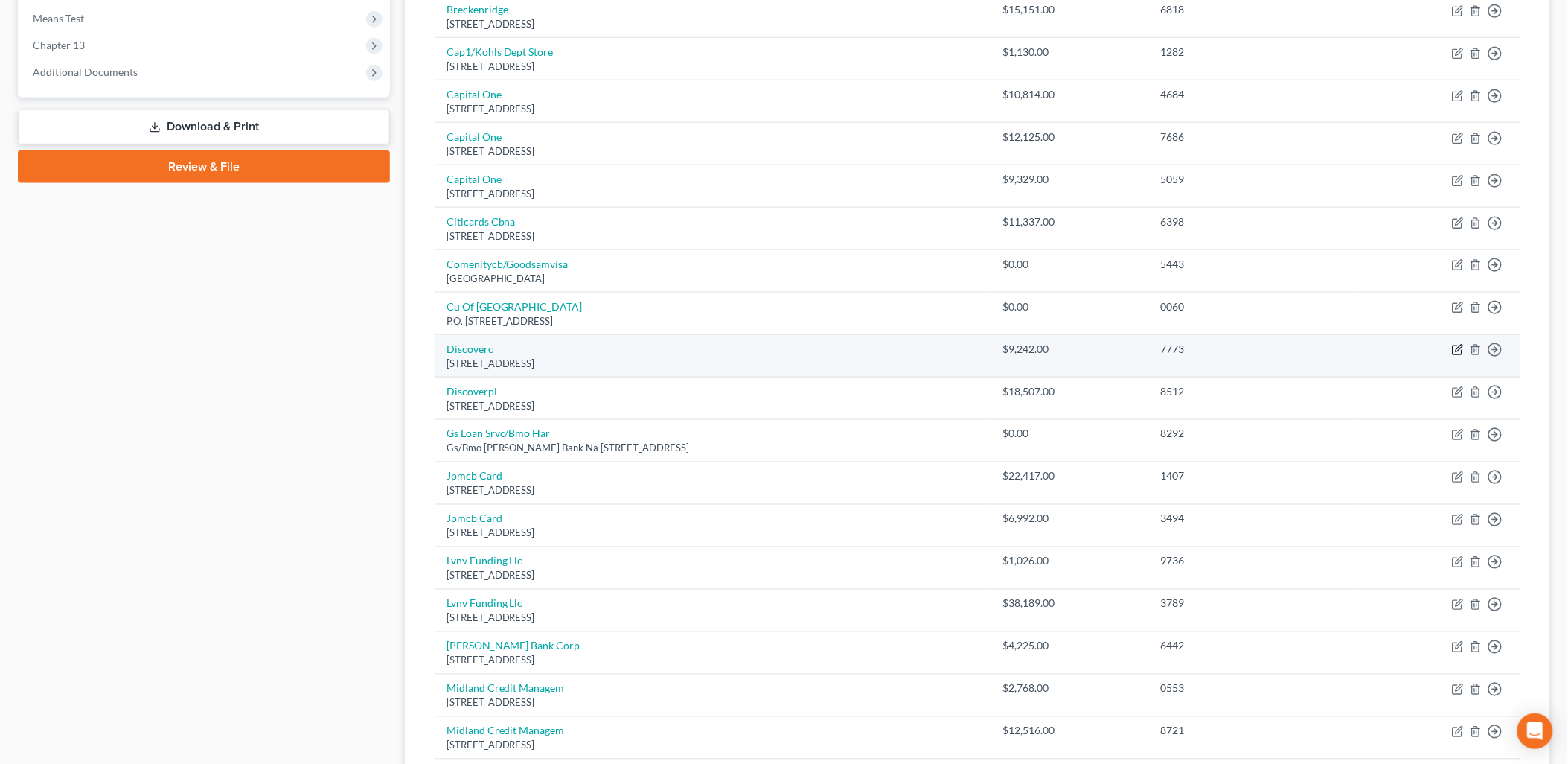
click at [1457, 346] on icon "button" at bounding box center [1457, 351] width 9 height 9
select select "46"
select select "2"
select select "0"
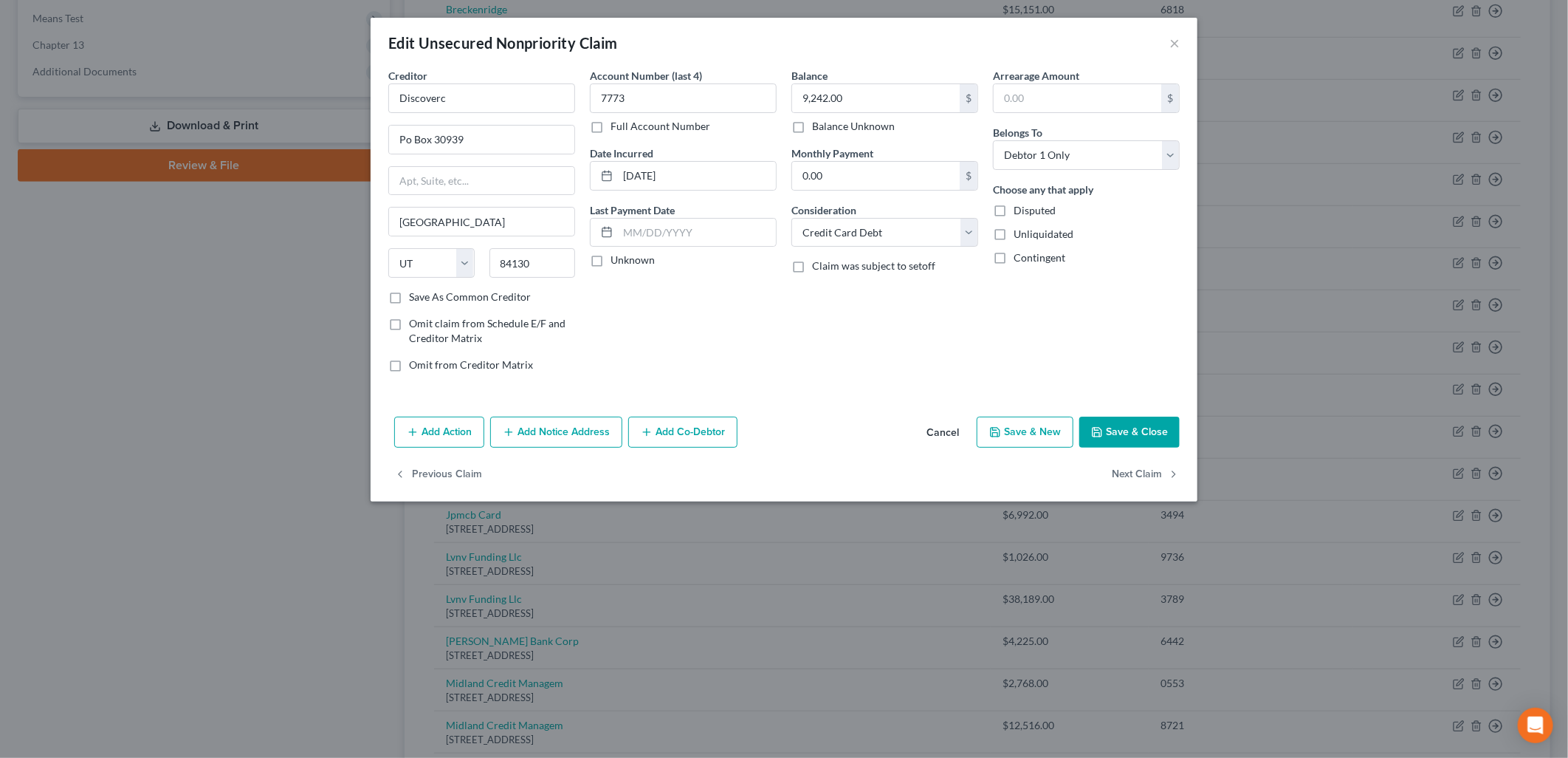
click at [593, 432] on button "Add Notice Address" at bounding box center [556, 431] width 132 height 31
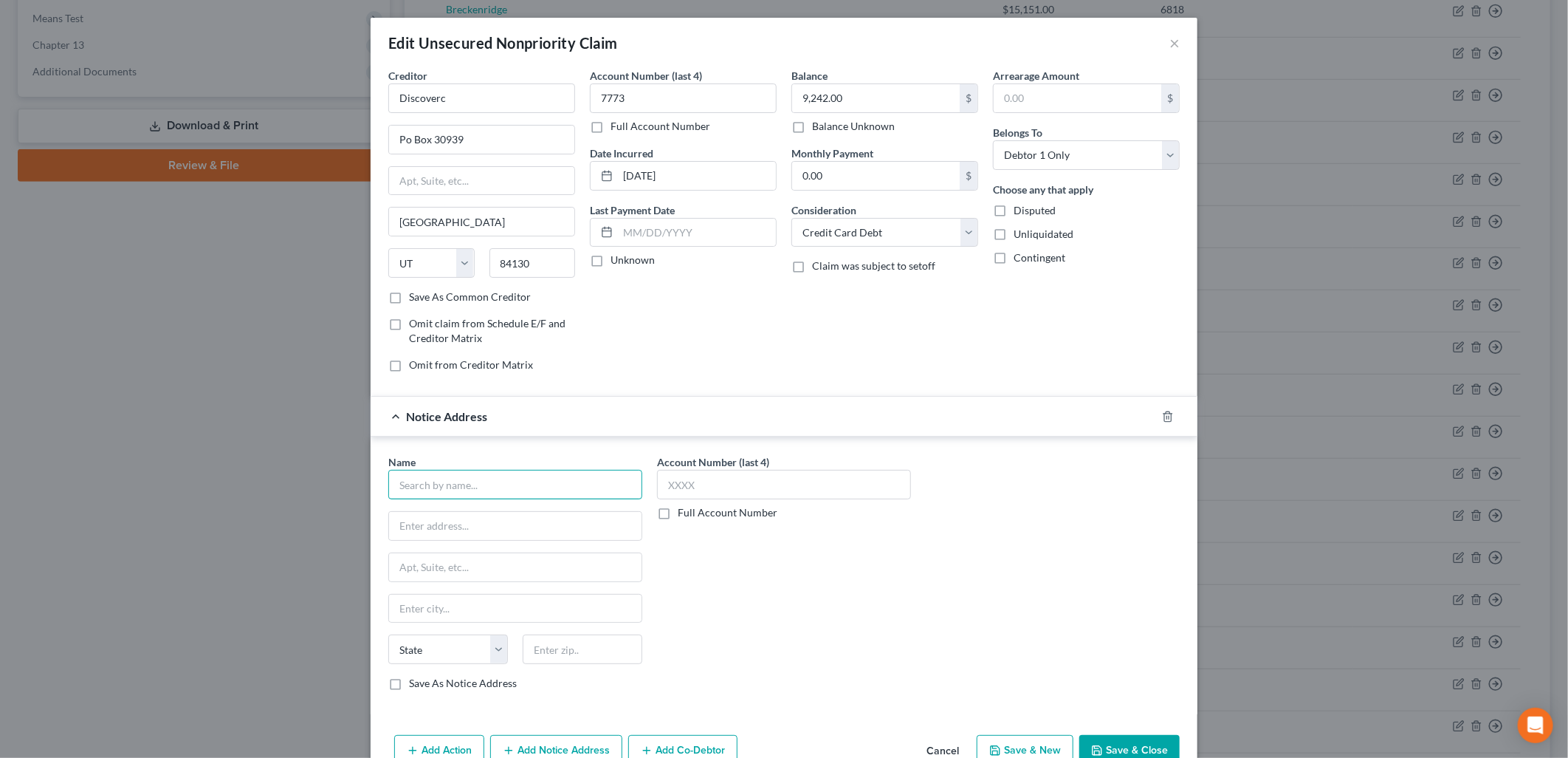
click at [522, 484] on input "text" at bounding box center [515, 484] width 254 height 30
type input "[PERSON_NAME] Berh"
type input "[STREET_ADDRESS]"
type input "66210"
type input "Shawnee Mission"
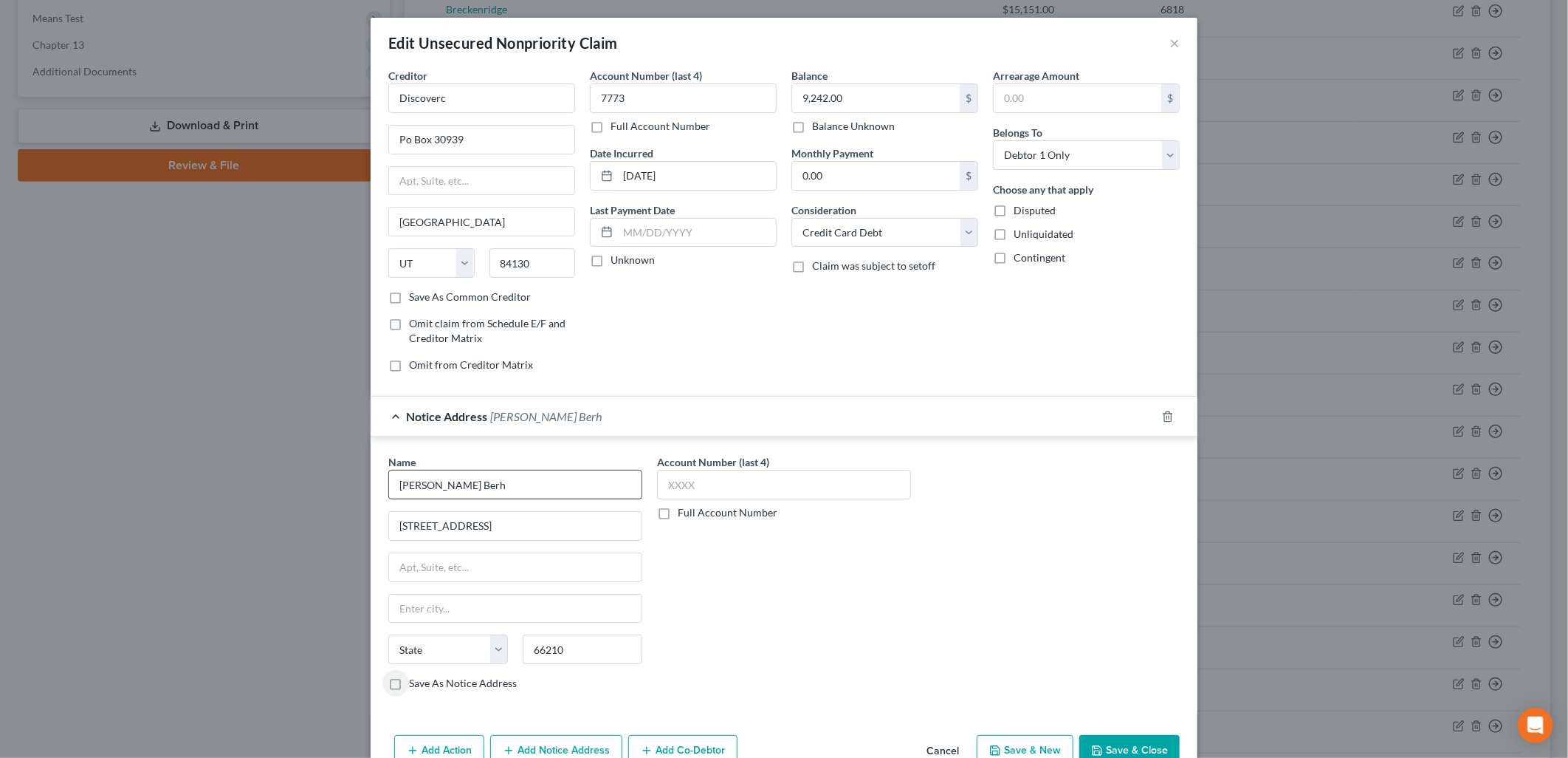
select select "17"
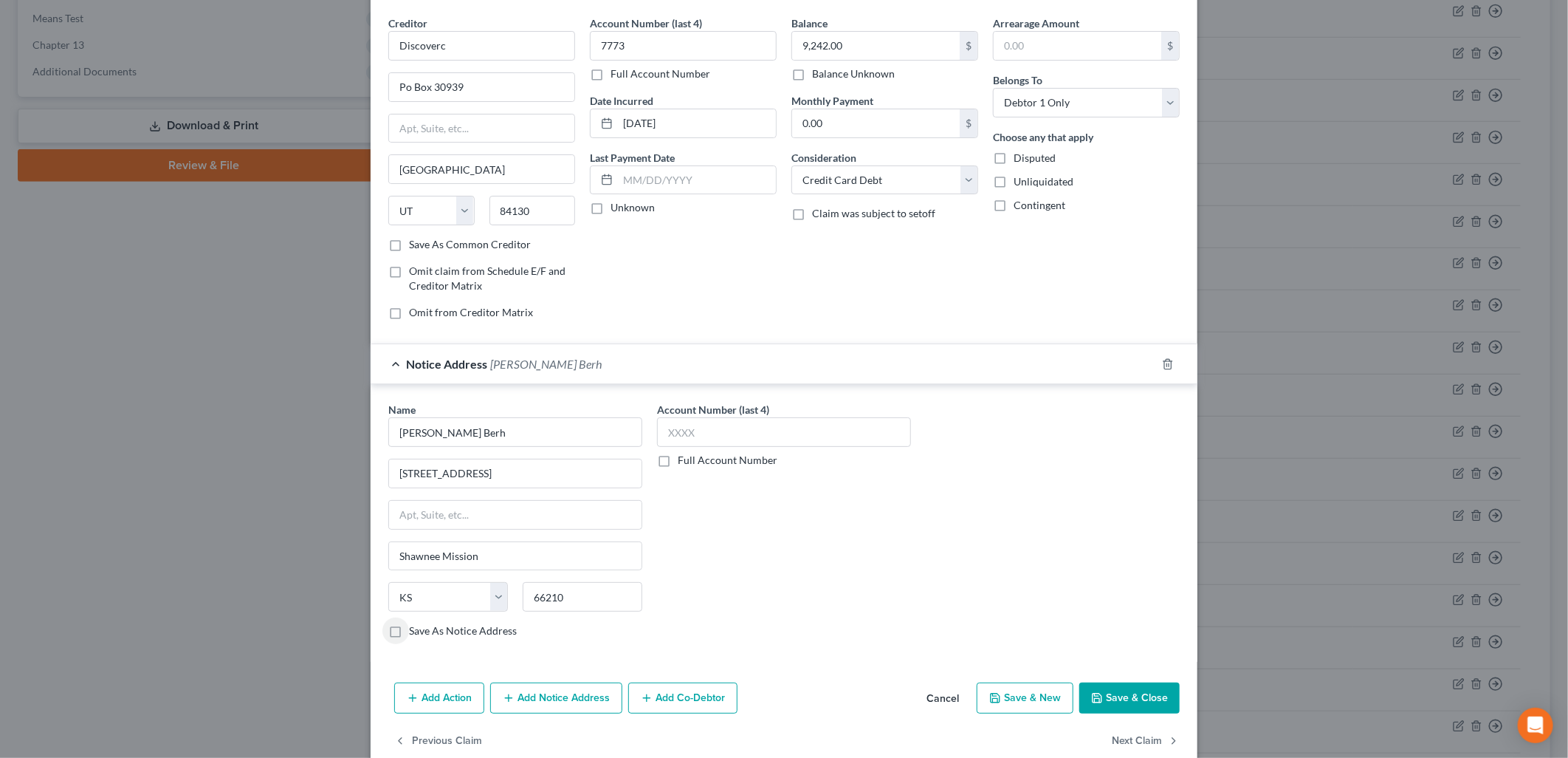
scroll to position [81, 0]
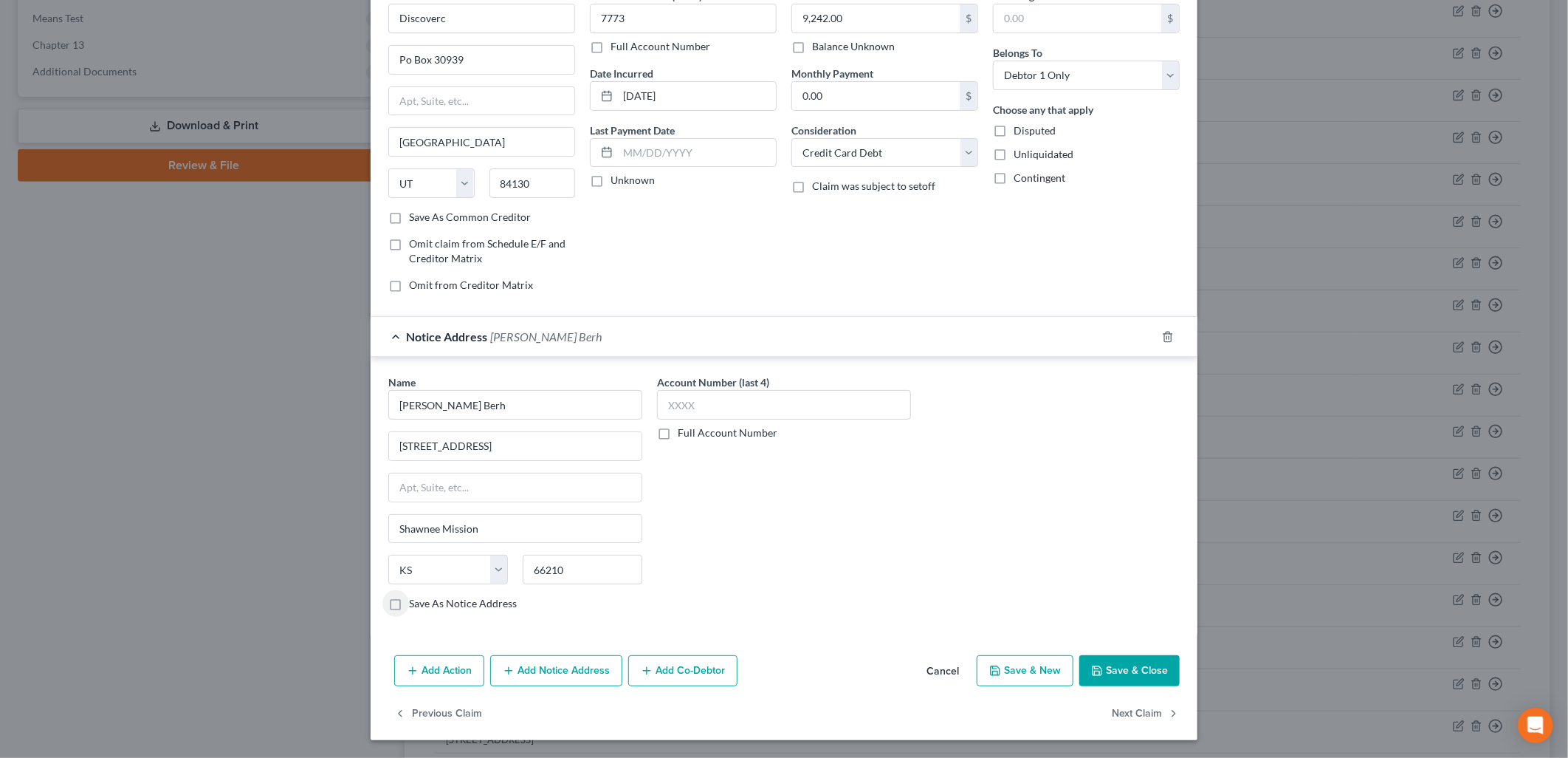
click at [454, 601] on label "Save As Notice Address" at bounding box center [463, 603] width 108 height 14
click at [424, 601] on input "Save As Notice Address" at bounding box center [419, 600] width 9 height 9
click at [1147, 670] on button "Save & Close" at bounding box center [1129, 670] width 100 height 31
checkbox input "false"
type input "0"
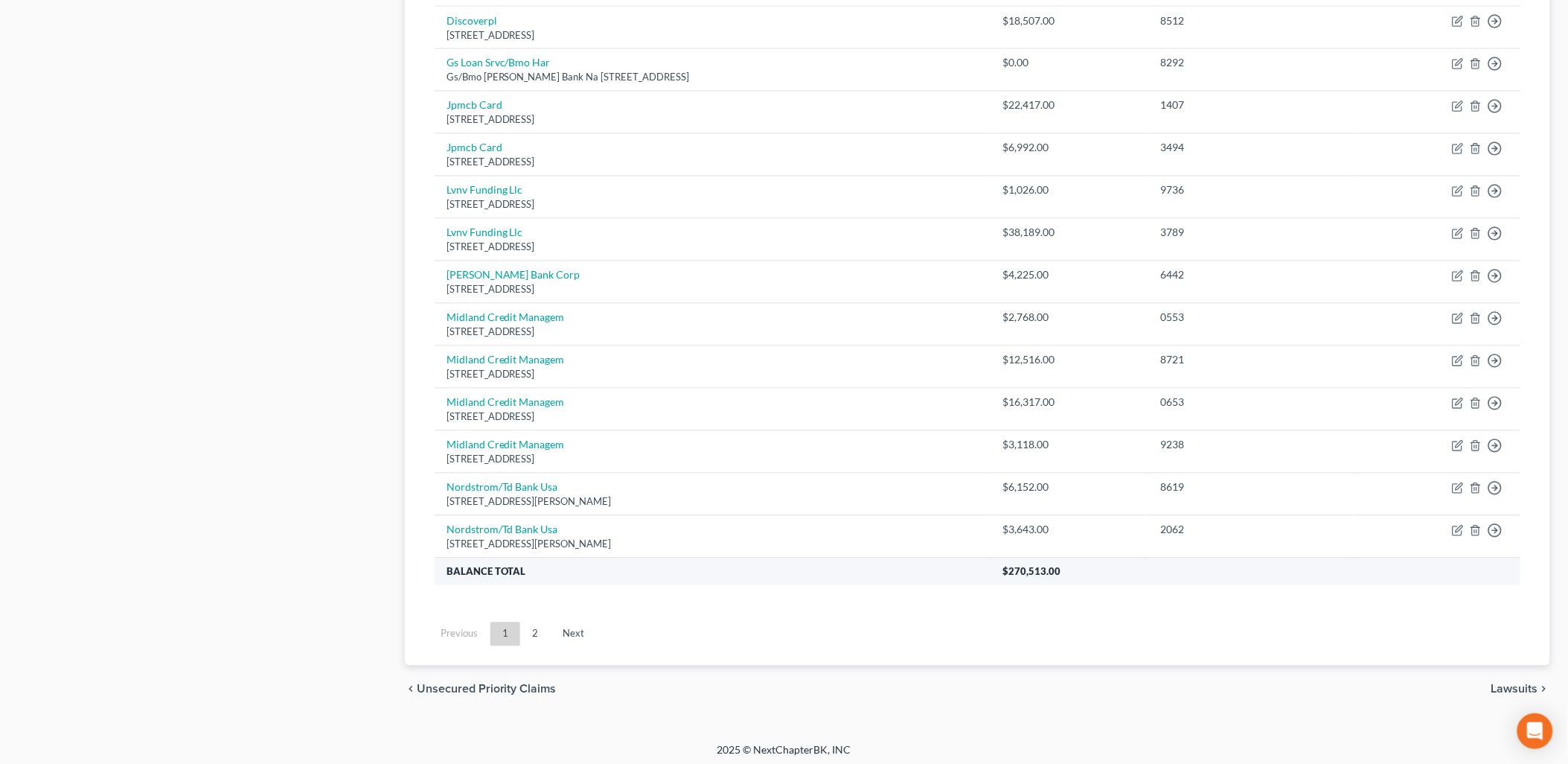
scroll to position [955, 0]
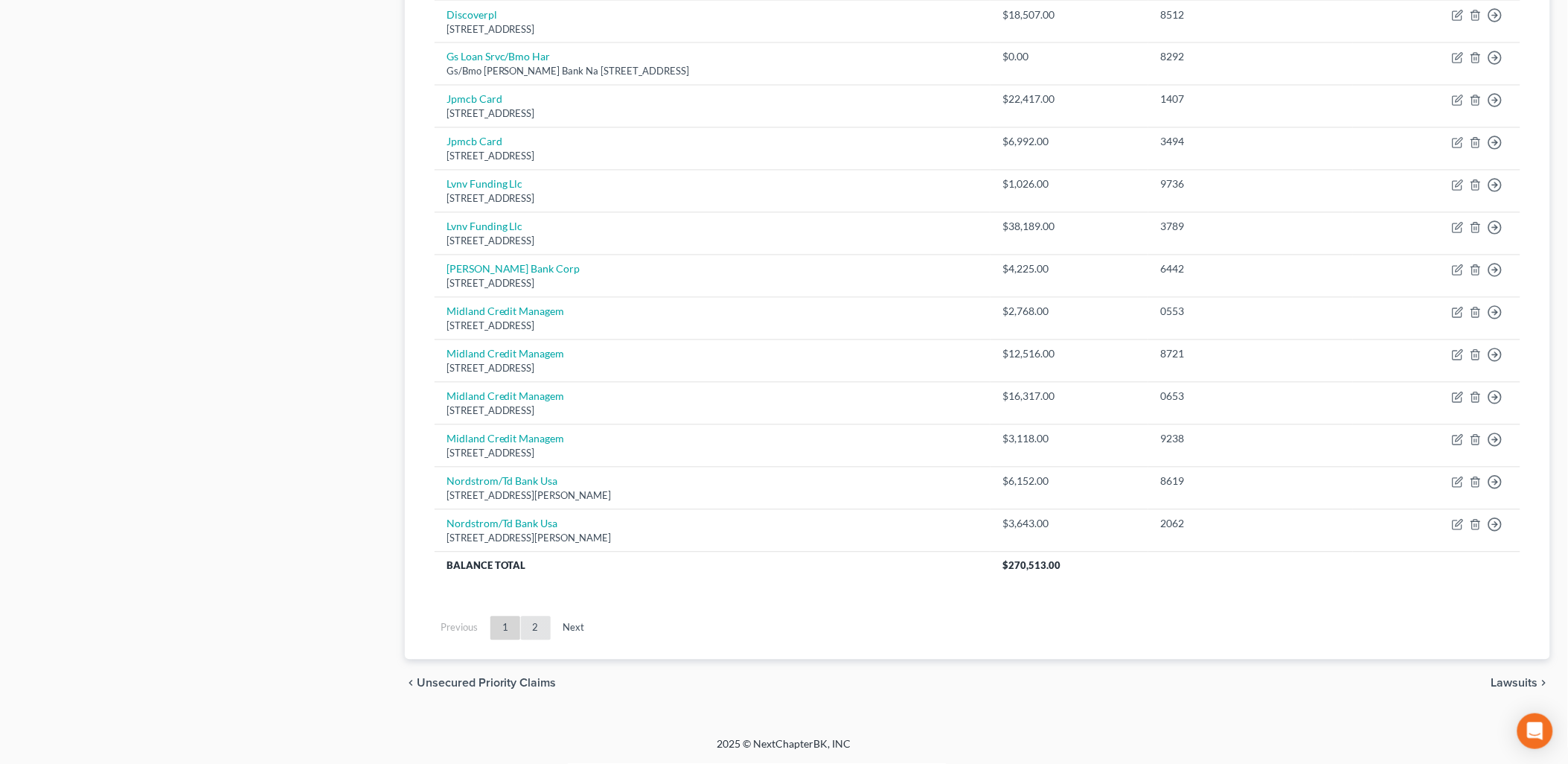
click at [532, 630] on link "2" at bounding box center [535, 628] width 30 height 24
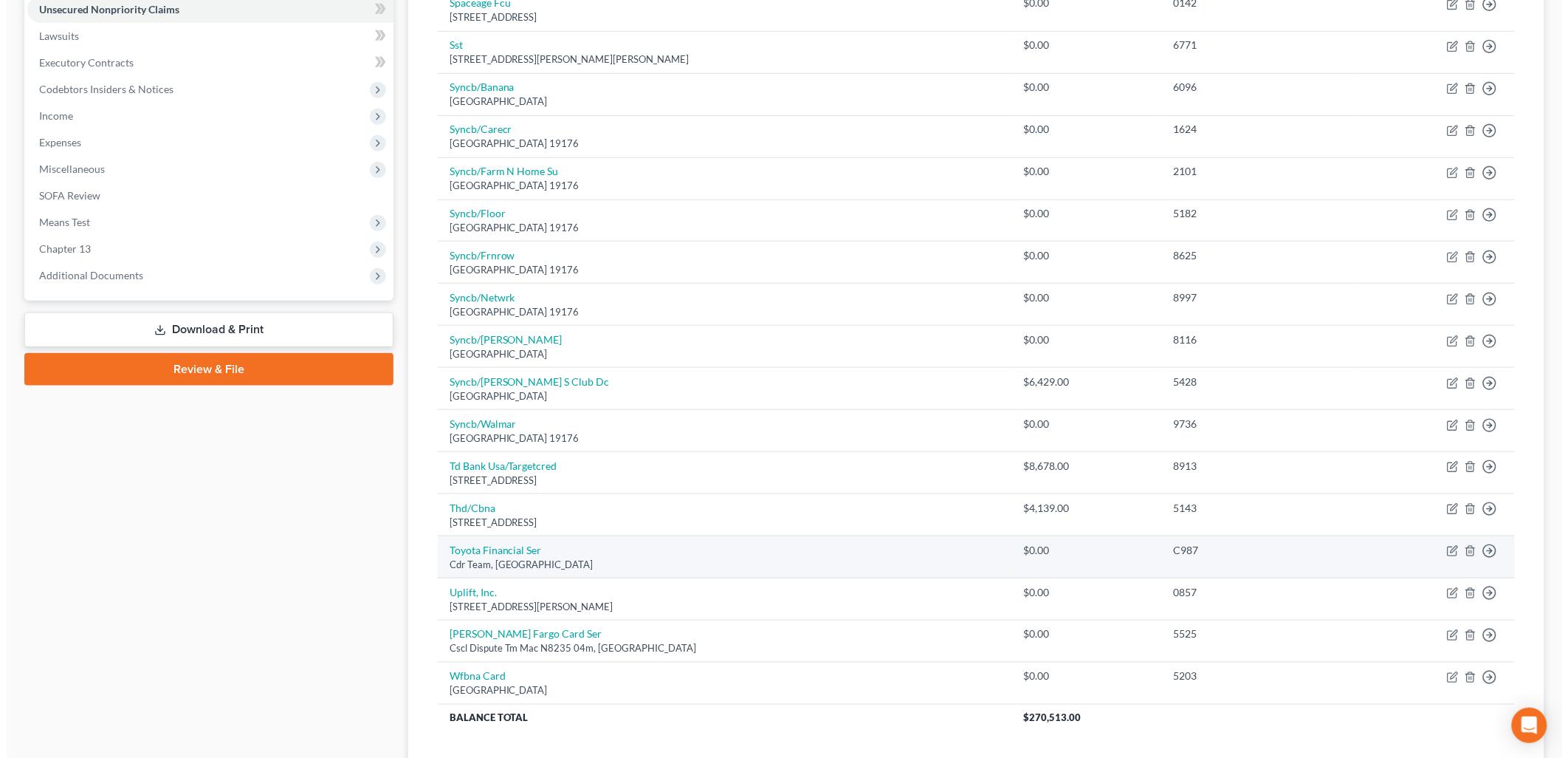
scroll to position [363, 0]
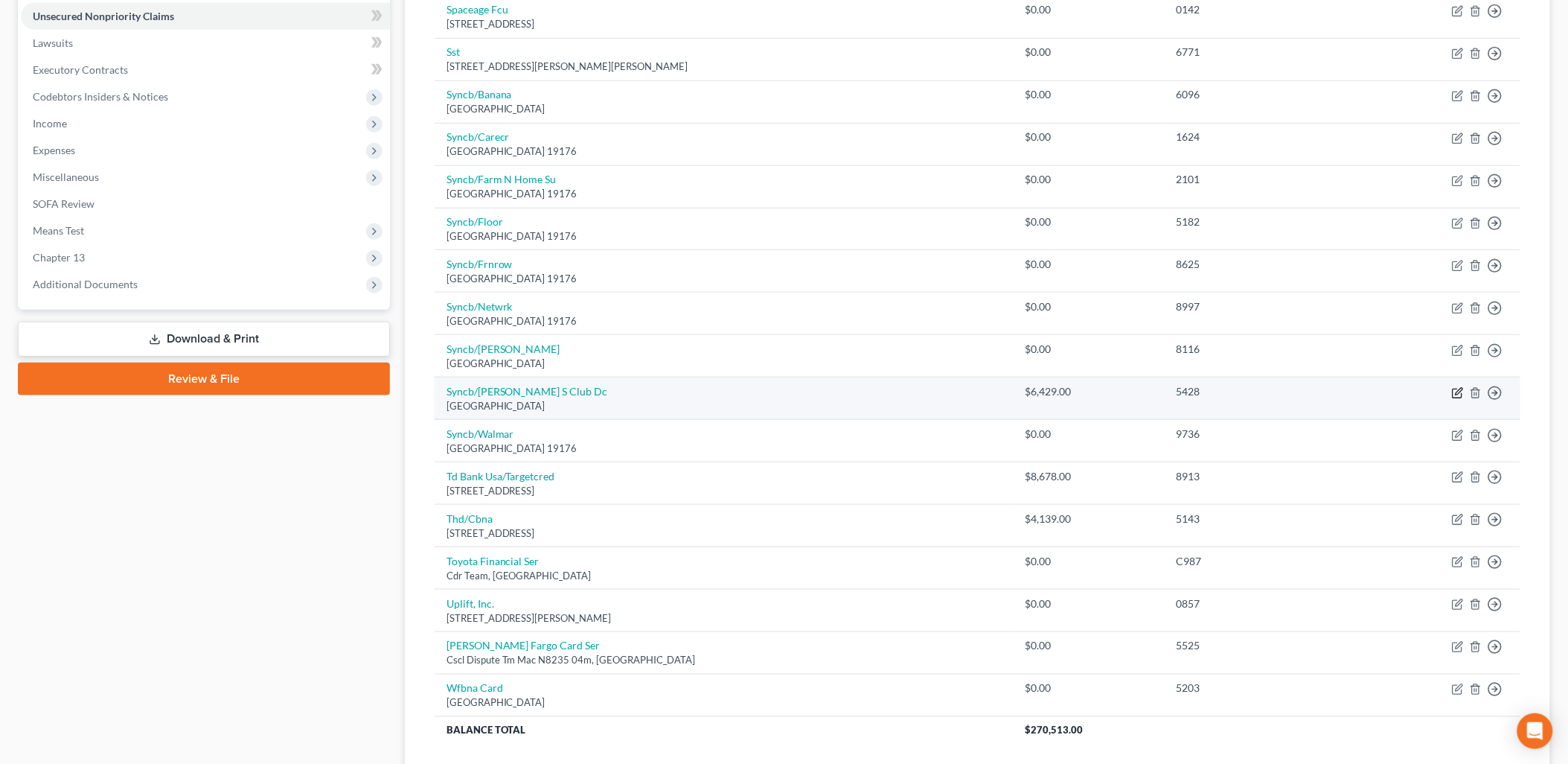
click at [1455, 393] on icon "button" at bounding box center [1458, 393] width 12 height 12
select select "39"
select select "1"
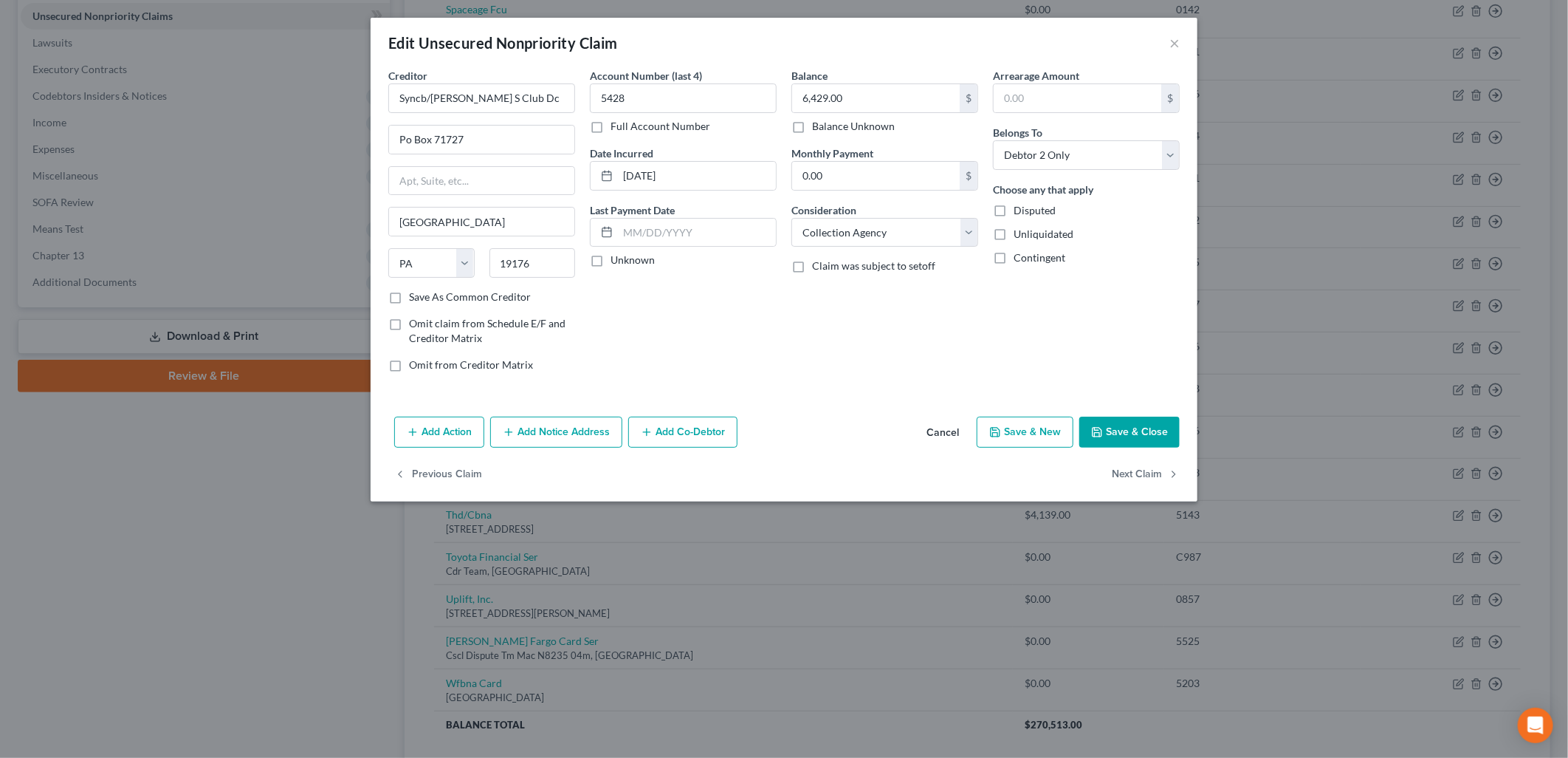
click at [585, 430] on button "Add Notice Address" at bounding box center [556, 431] width 132 height 31
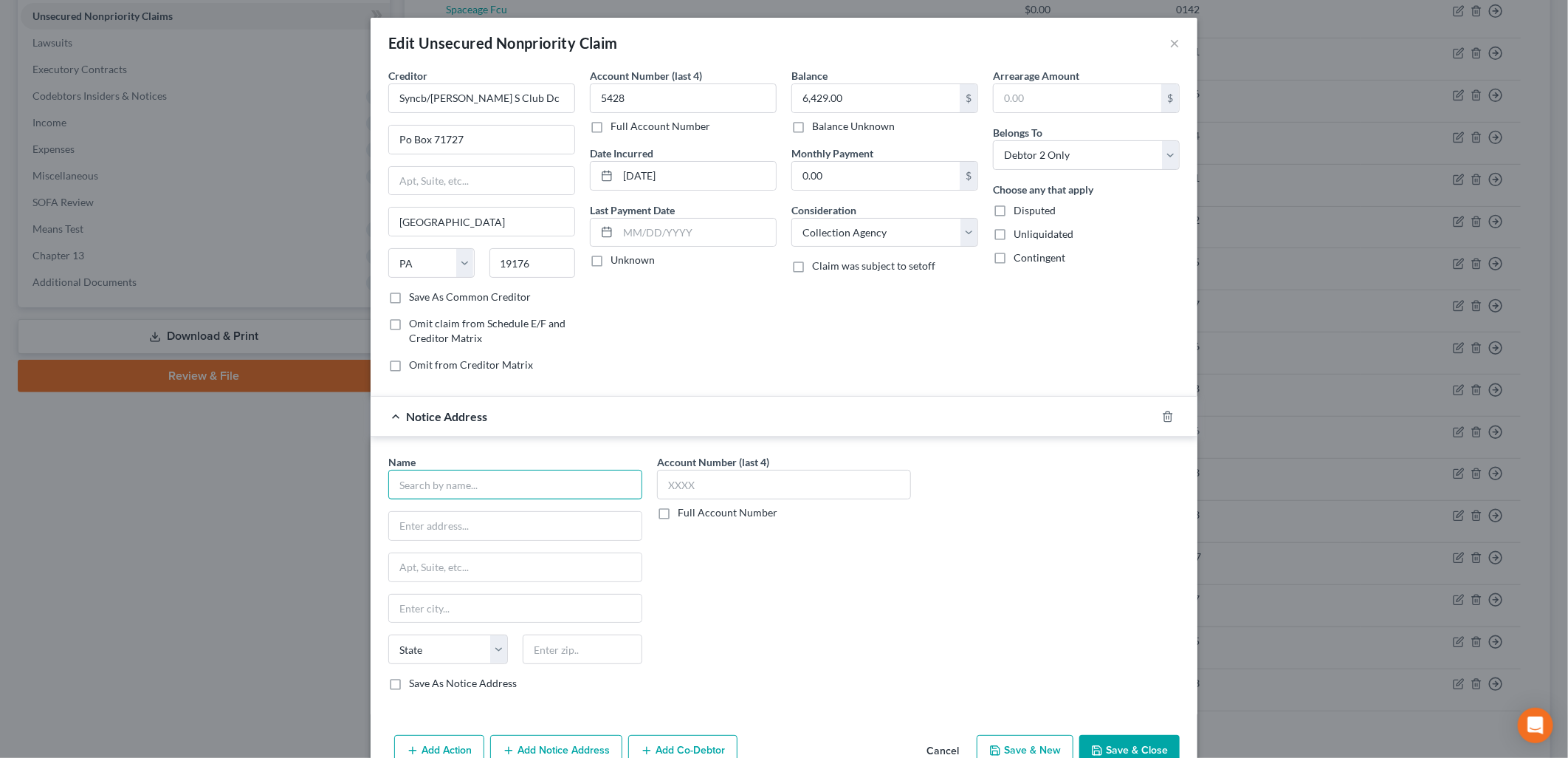
click at [471, 481] on input "text" at bounding box center [515, 484] width 254 height 30
type input "[PERSON_NAME] & Hammer P.C."
type input "PO Box X-90006"
type input "98009"
type input "Bellevue"
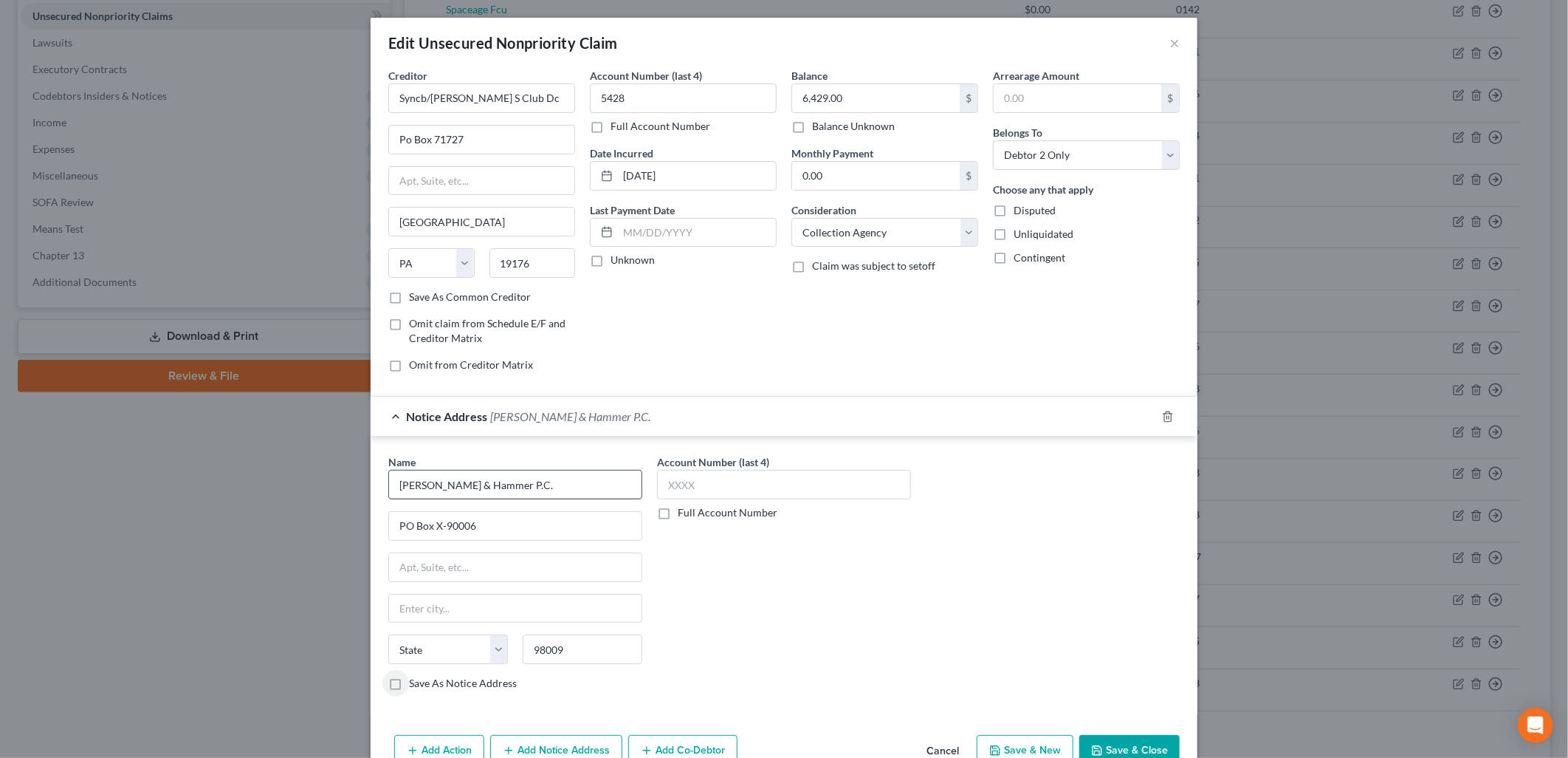
select select "50"
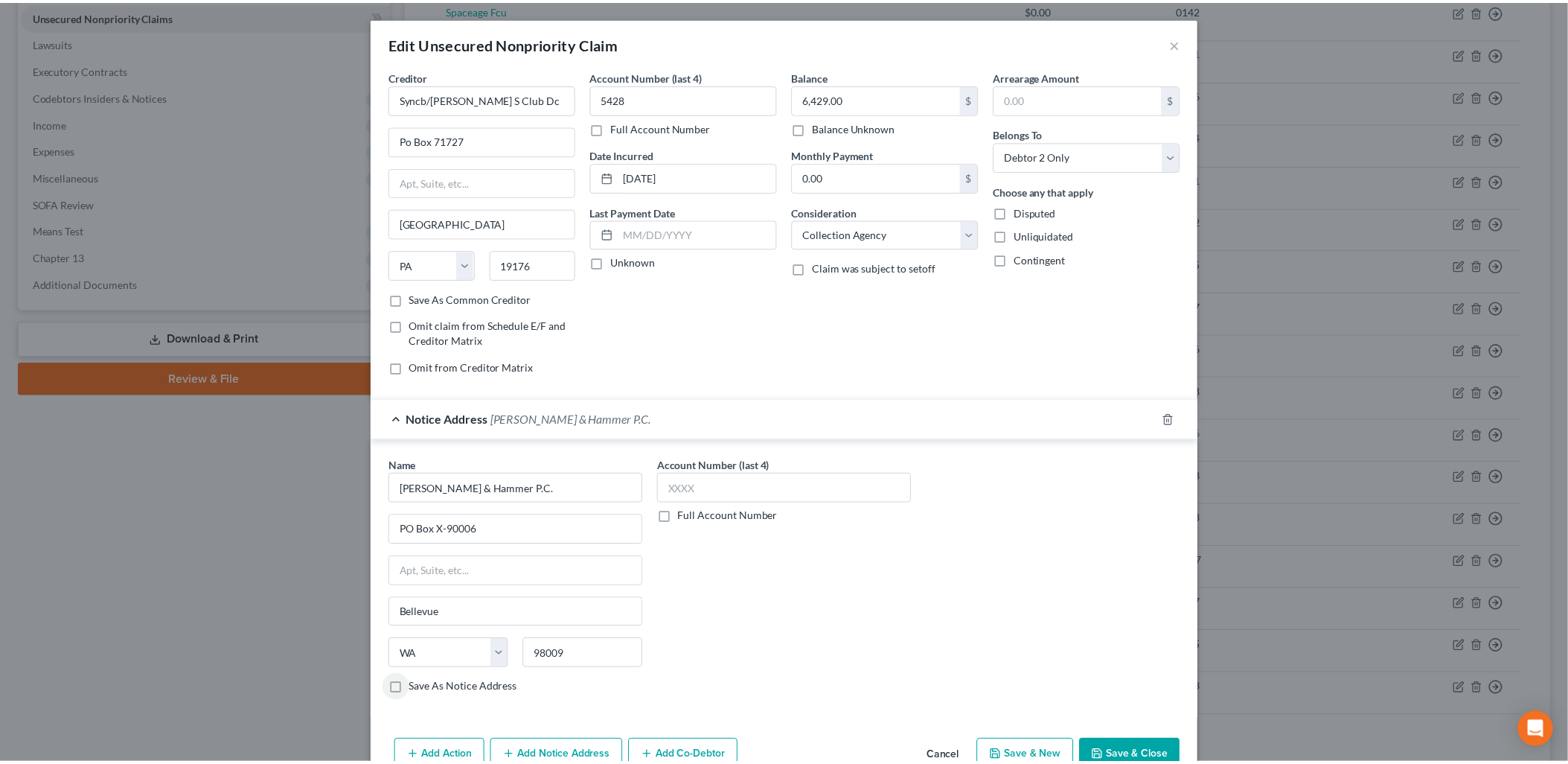
scroll to position [82, 0]
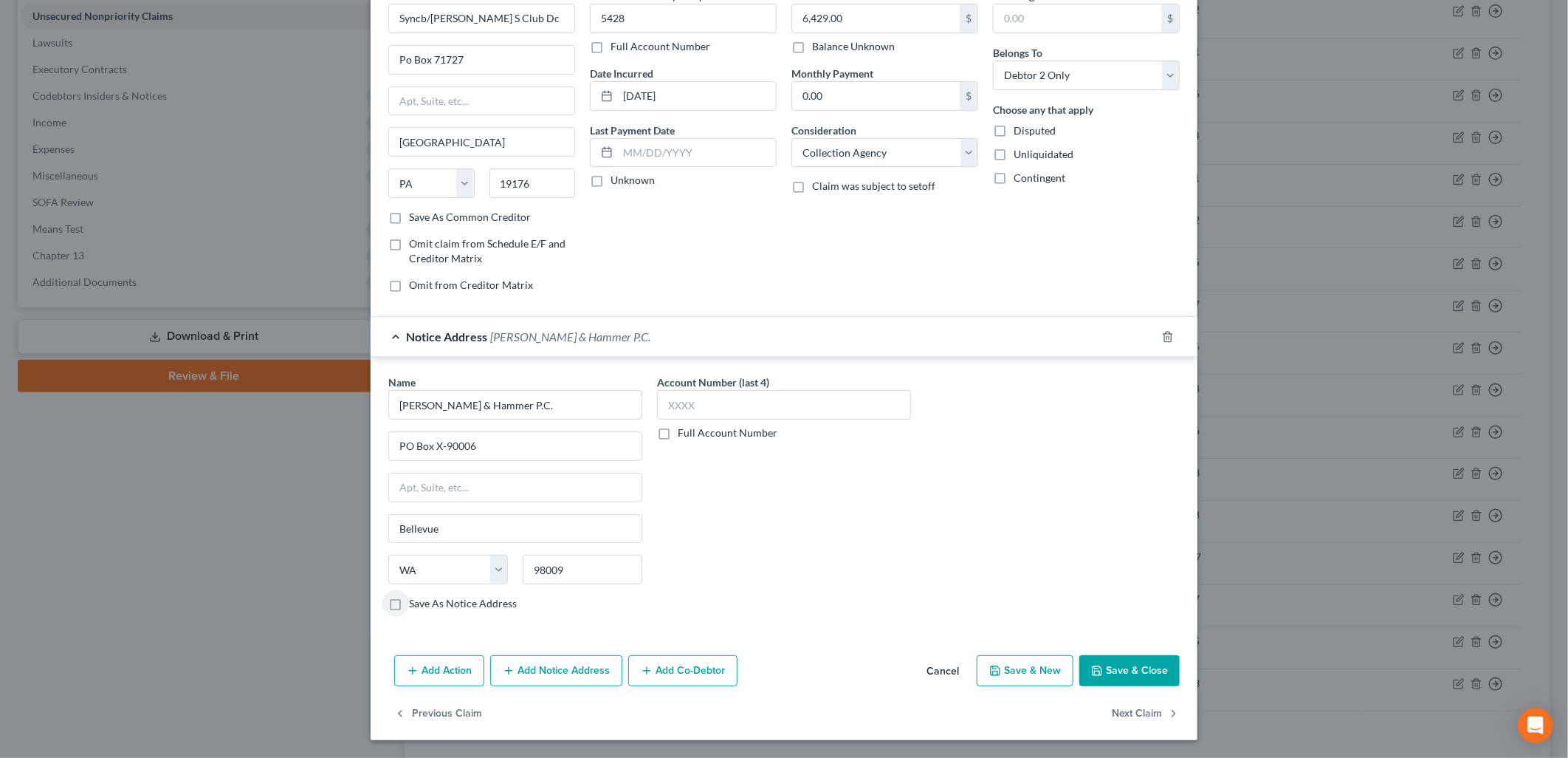
click at [1165, 665] on button "Save & Close" at bounding box center [1129, 670] width 100 height 31
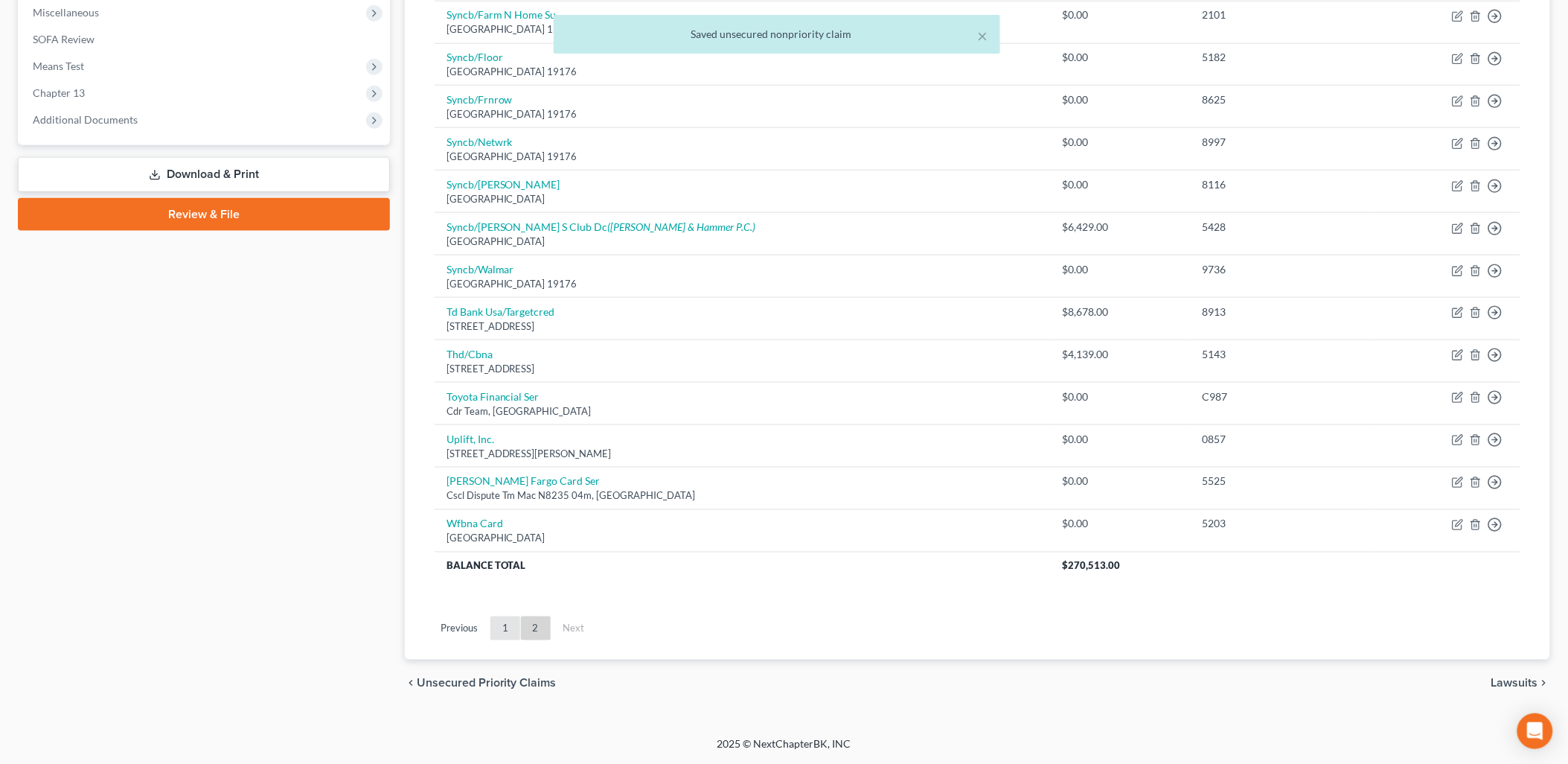
click at [507, 629] on link "1" at bounding box center [505, 628] width 30 height 24
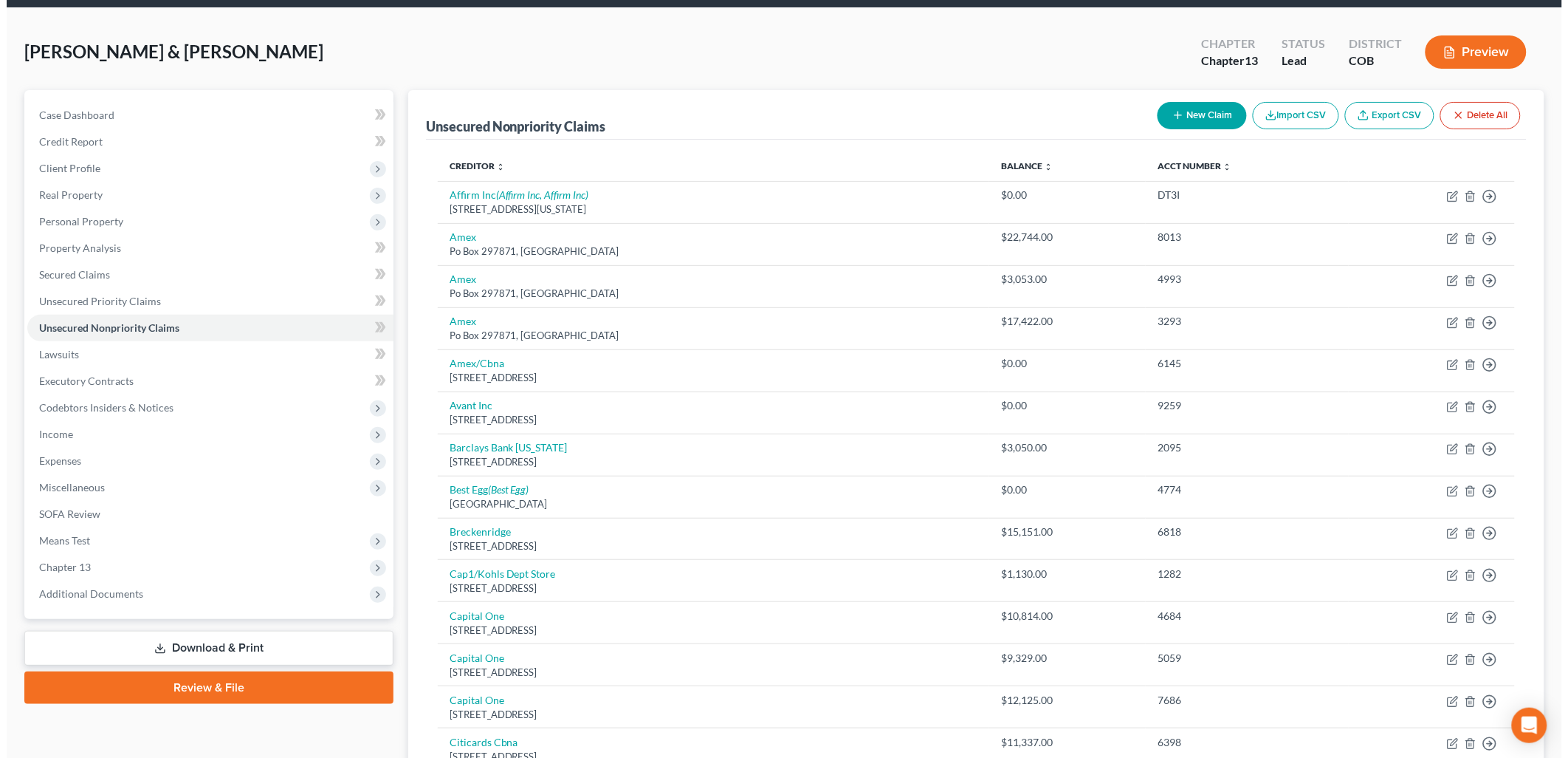
scroll to position [528, 0]
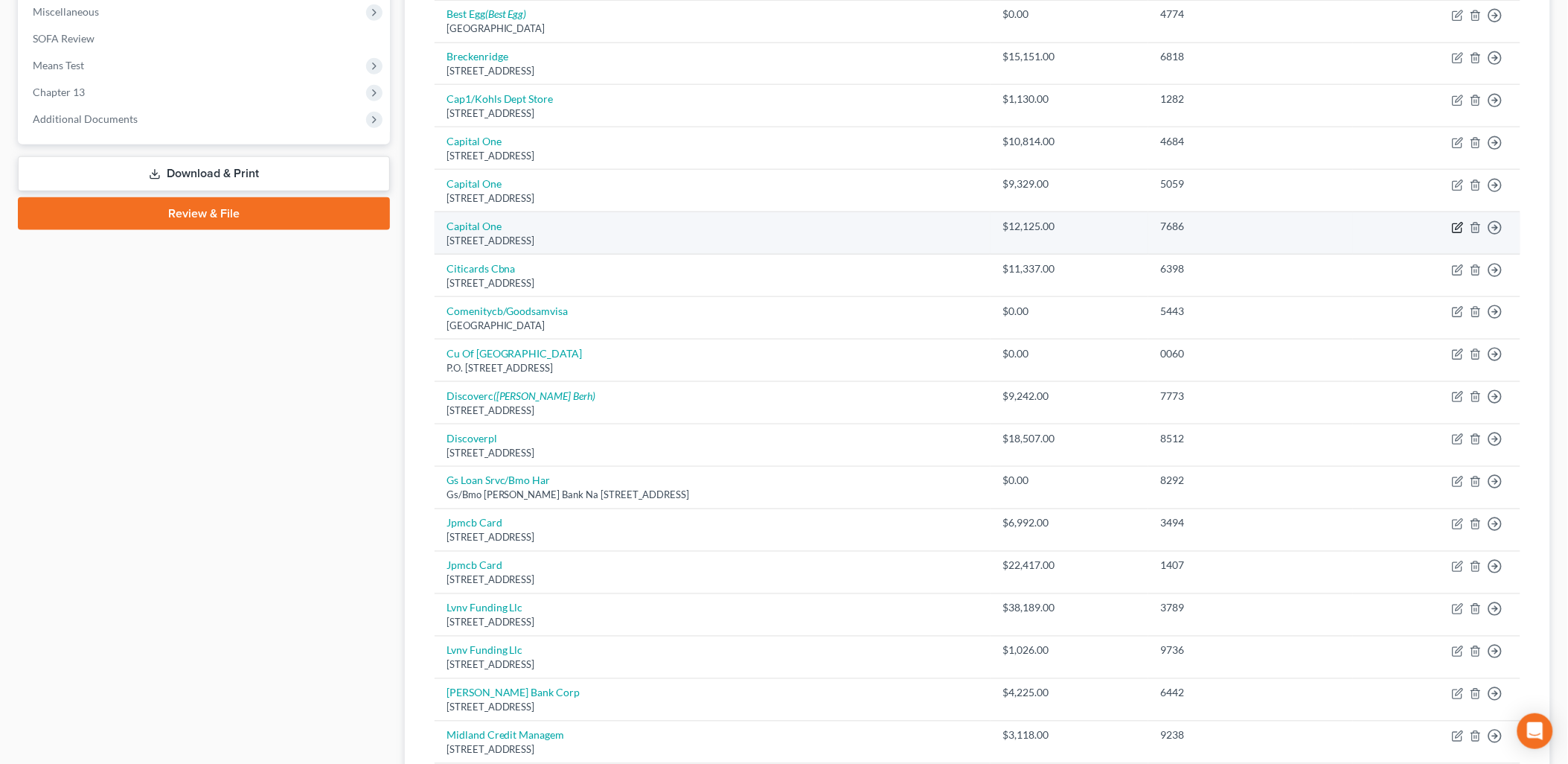
click at [1457, 225] on icon "button" at bounding box center [1458, 228] width 12 height 12
select select "46"
select select "2"
select select "1"
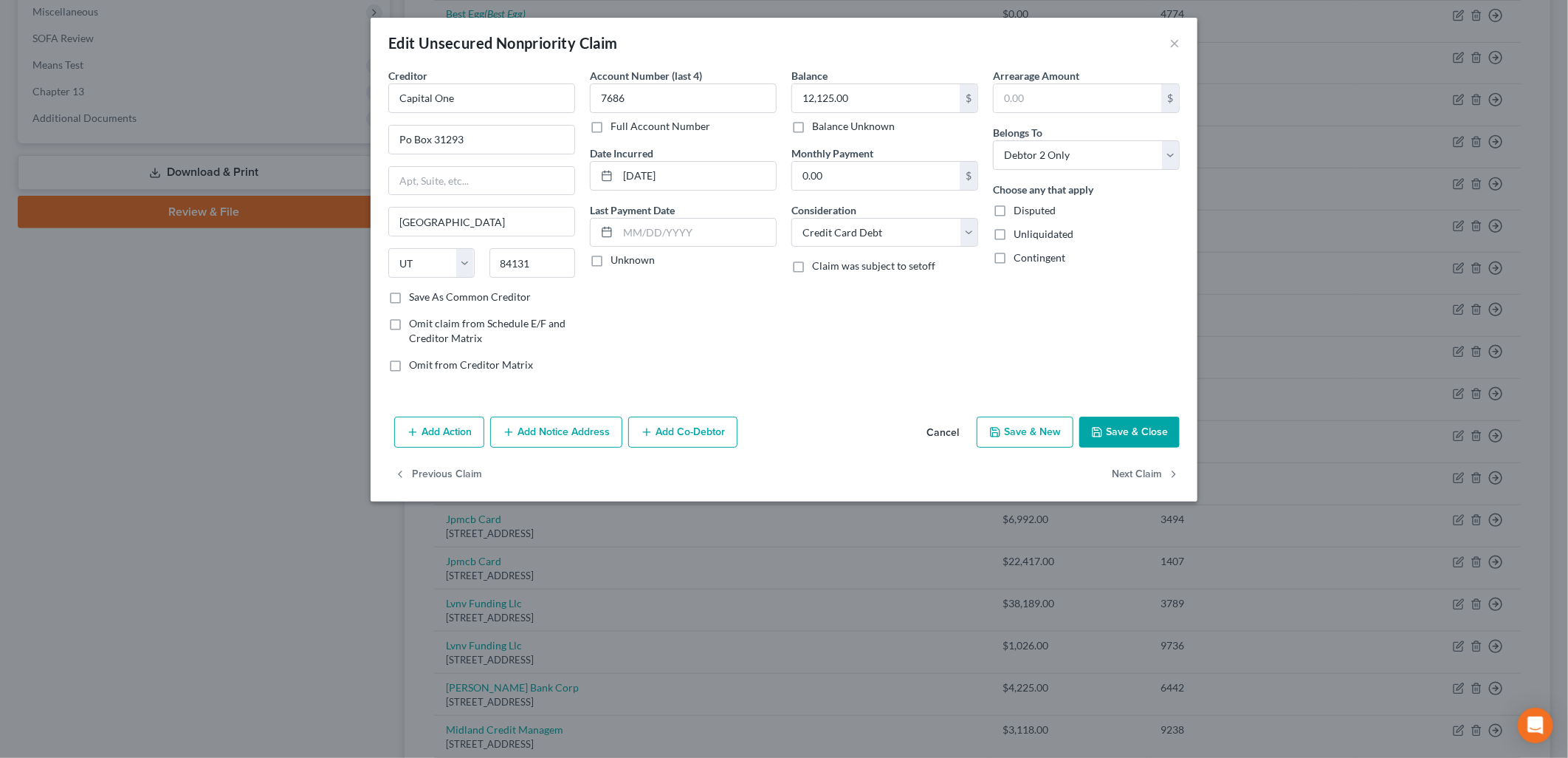
click at [574, 433] on button "Add Notice Address" at bounding box center [556, 431] width 132 height 31
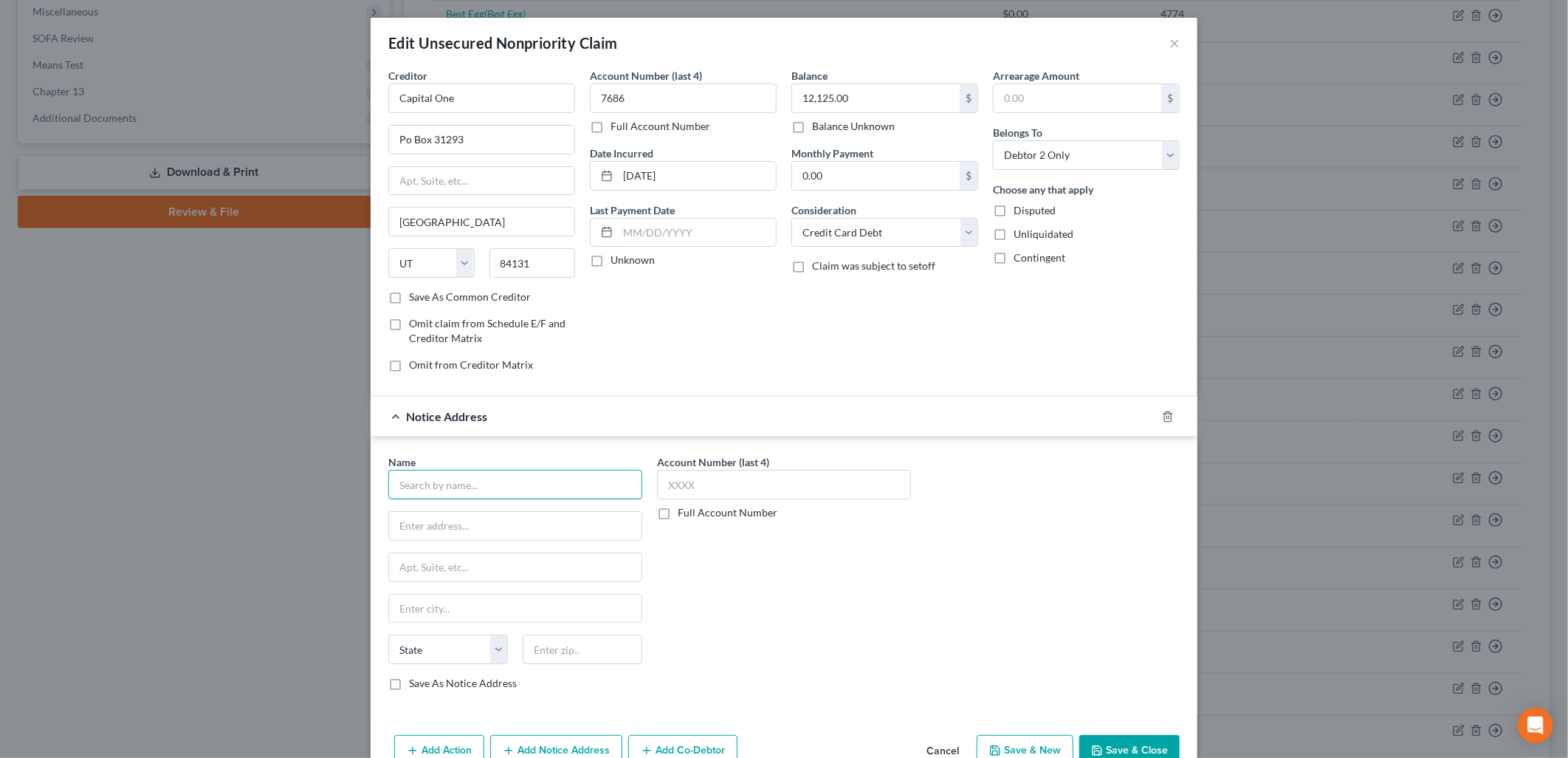
click at [522, 495] on input "text" at bounding box center [515, 484] width 254 height 30
type input "Suttel & Hammer PC"
type input "PO Box x-90006"
type input "98009"
type input "Bellevue"
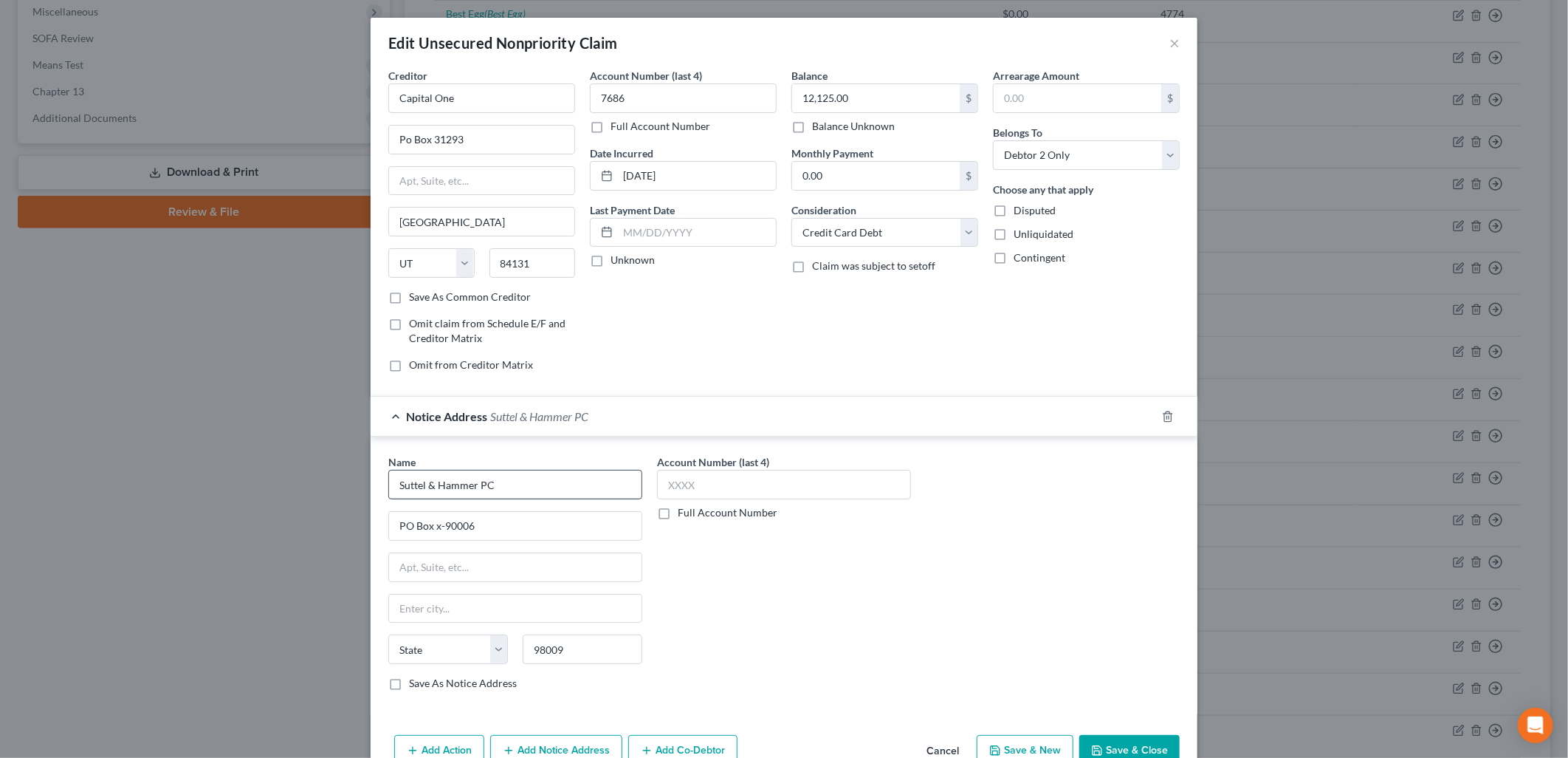
select select "50"
click at [416, 684] on label "Save As Notice Address" at bounding box center [463, 683] width 108 height 14
click at [416, 684] on input "Save As Notice Address" at bounding box center [419, 680] width 9 height 9
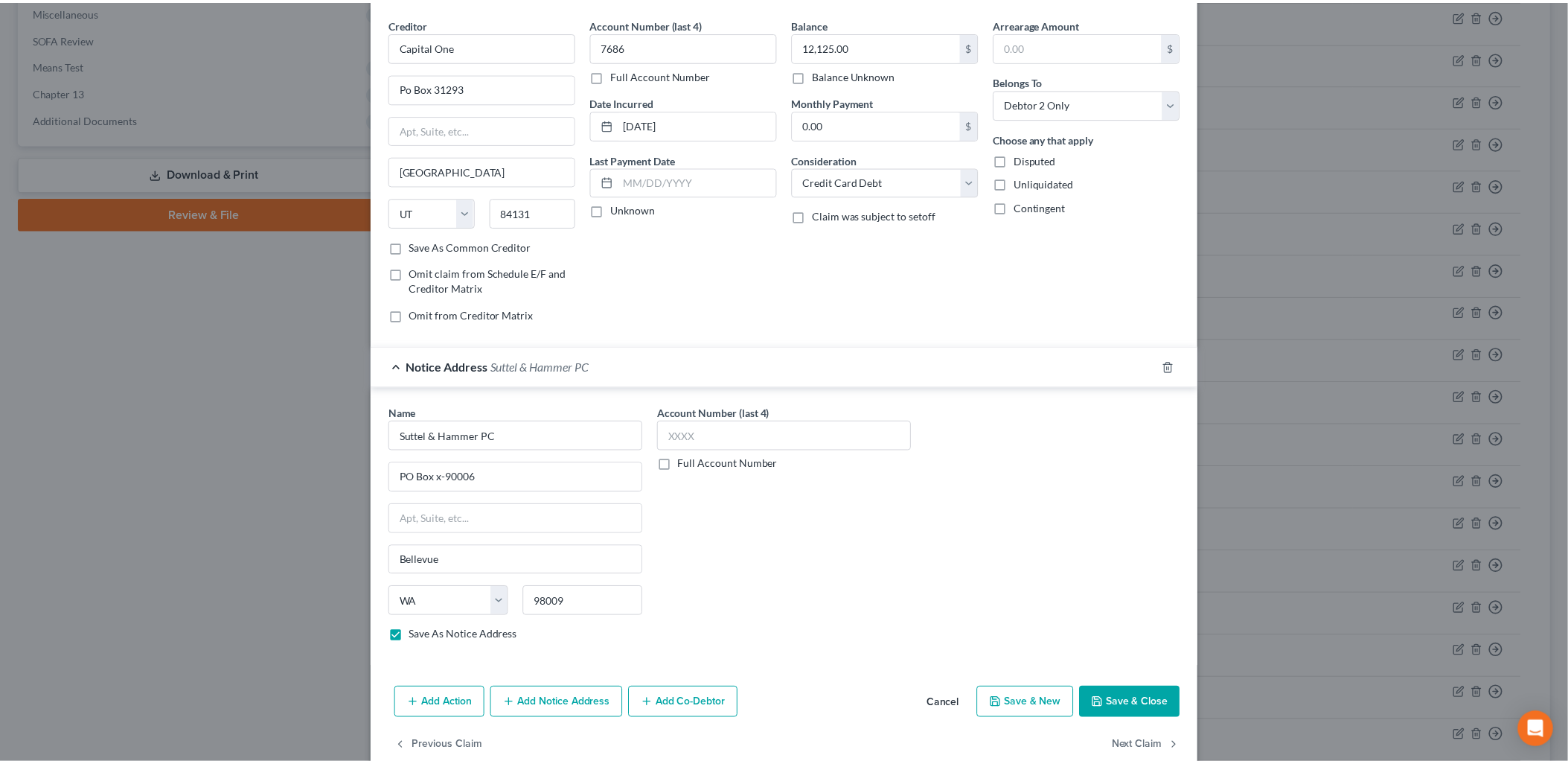
scroll to position [82, 0]
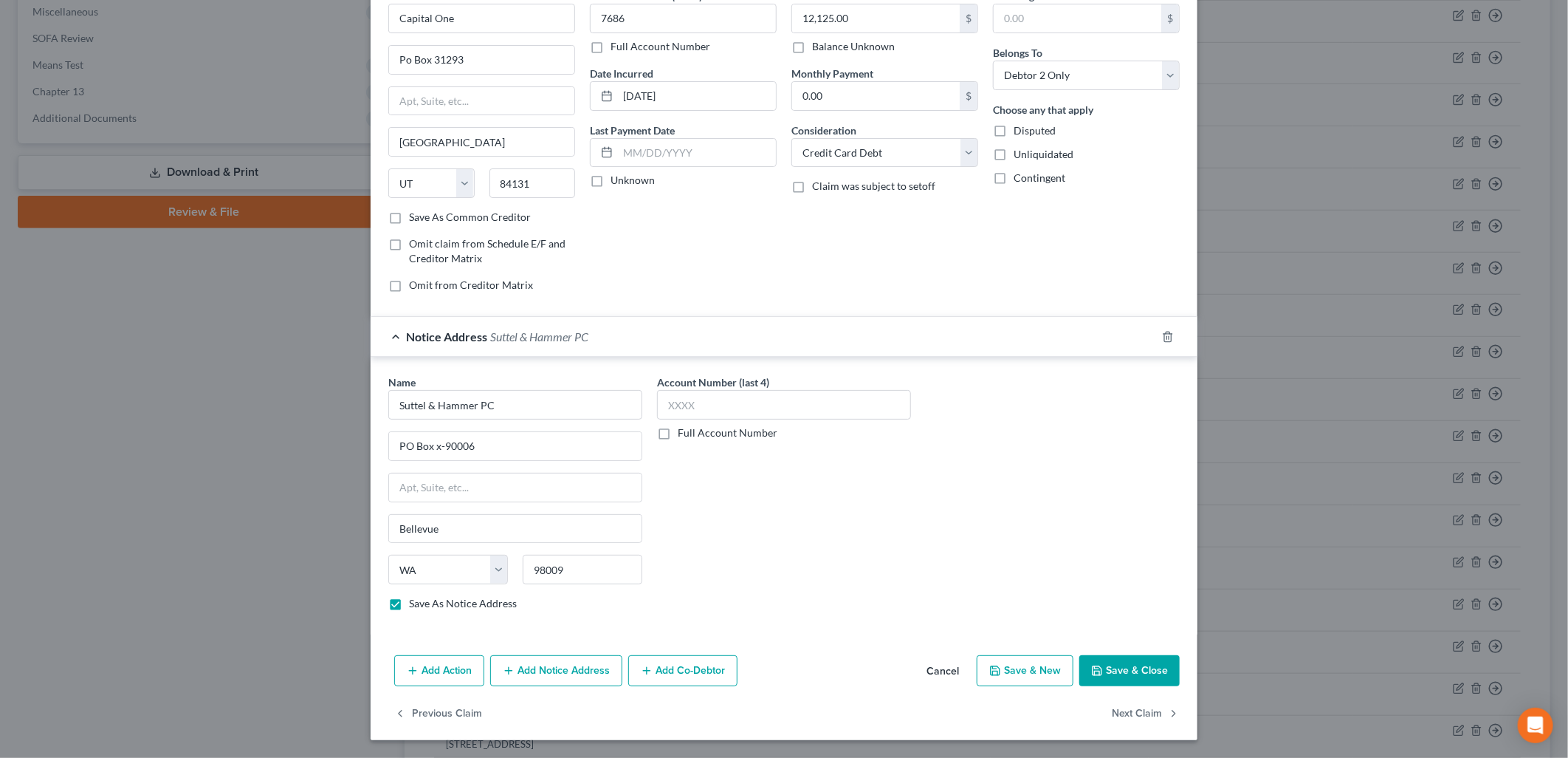
click at [1100, 670] on button "Save & Close" at bounding box center [1129, 670] width 100 height 31
checkbox input "false"
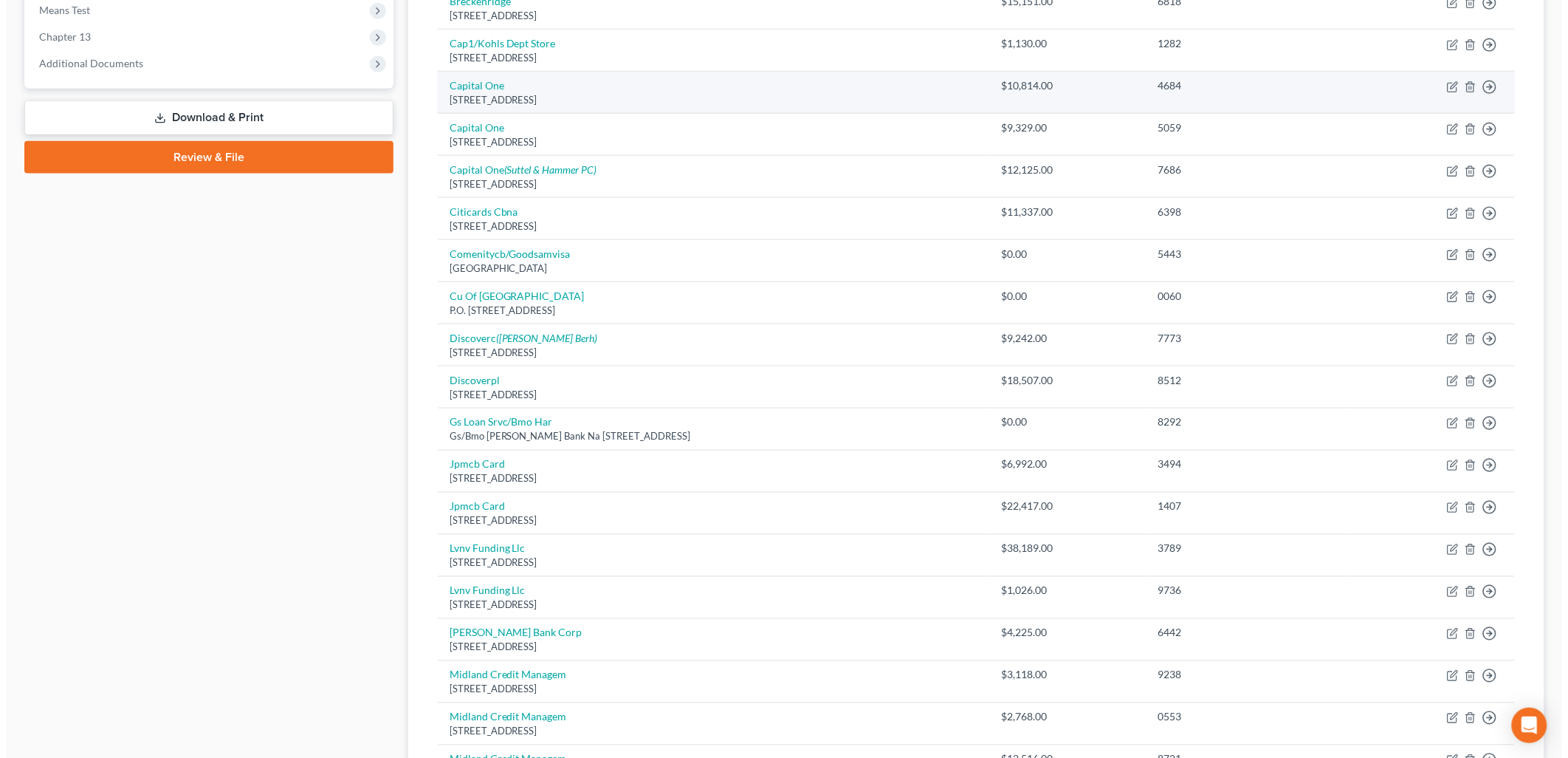
scroll to position [199, 0]
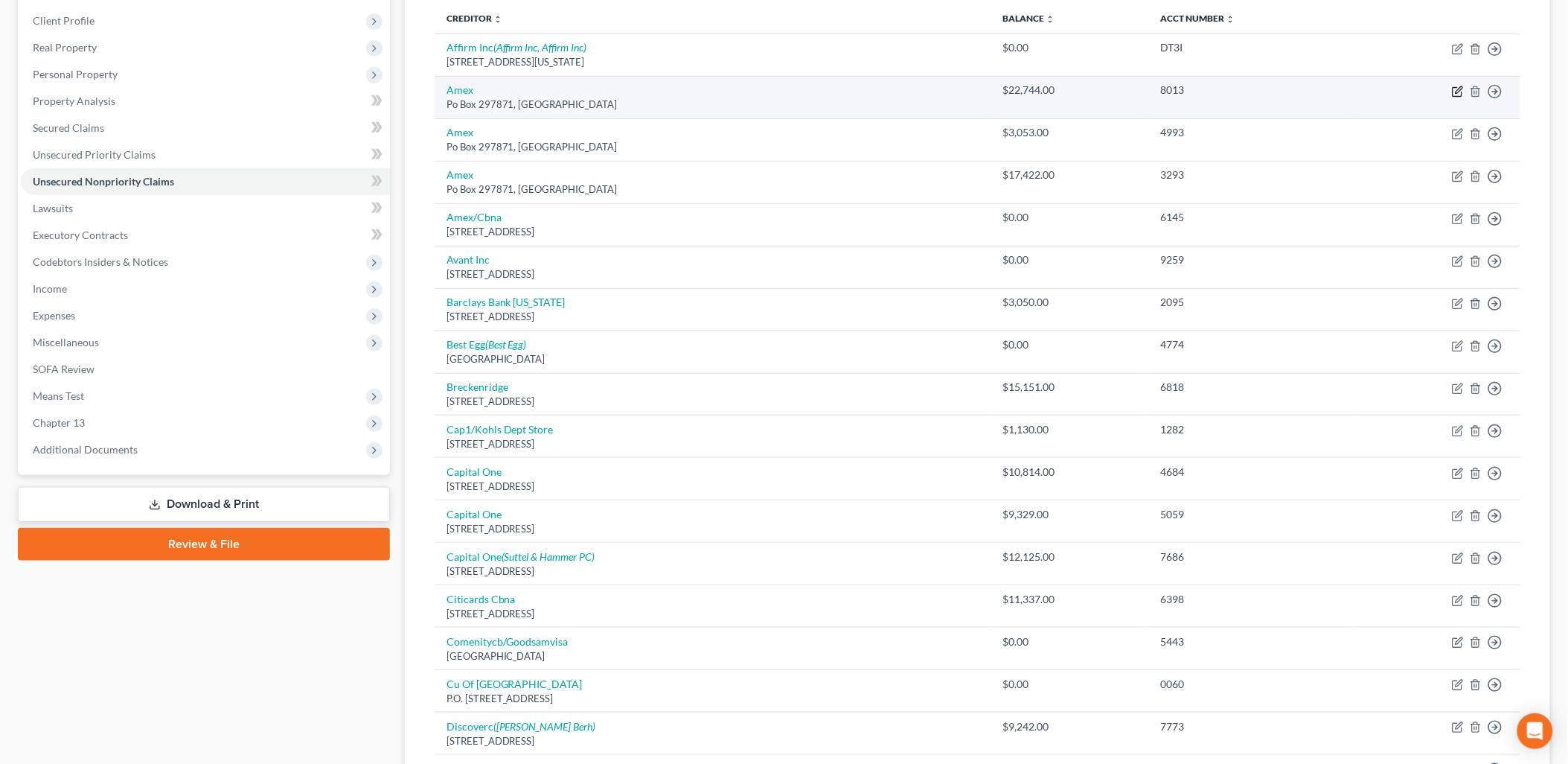
click at [1459, 86] on icon "button" at bounding box center [1458, 92] width 12 height 12
select select "9"
select select "2"
select select "1"
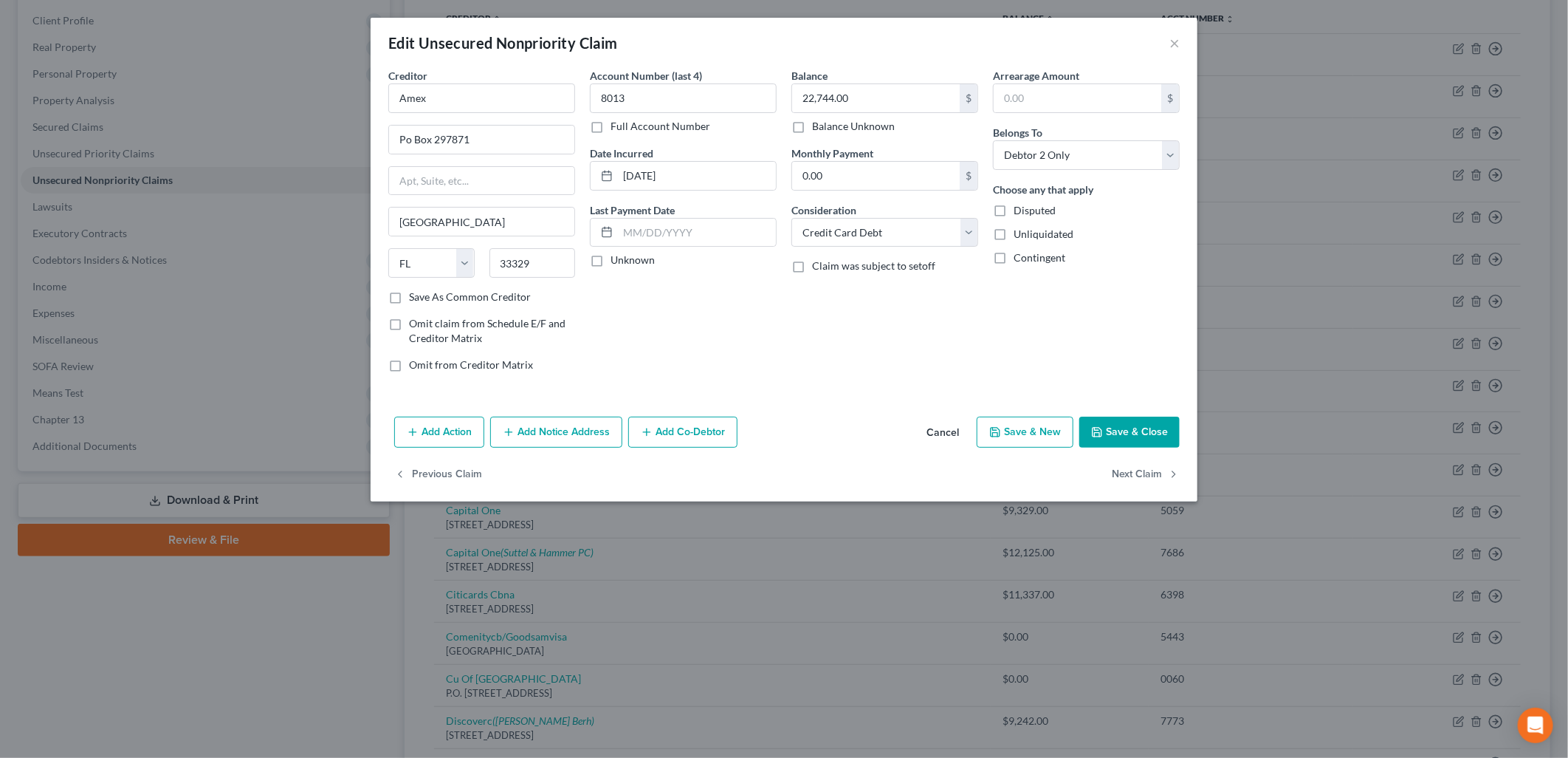
click at [558, 432] on button "Add Notice Address" at bounding box center [556, 431] width 132 height 31
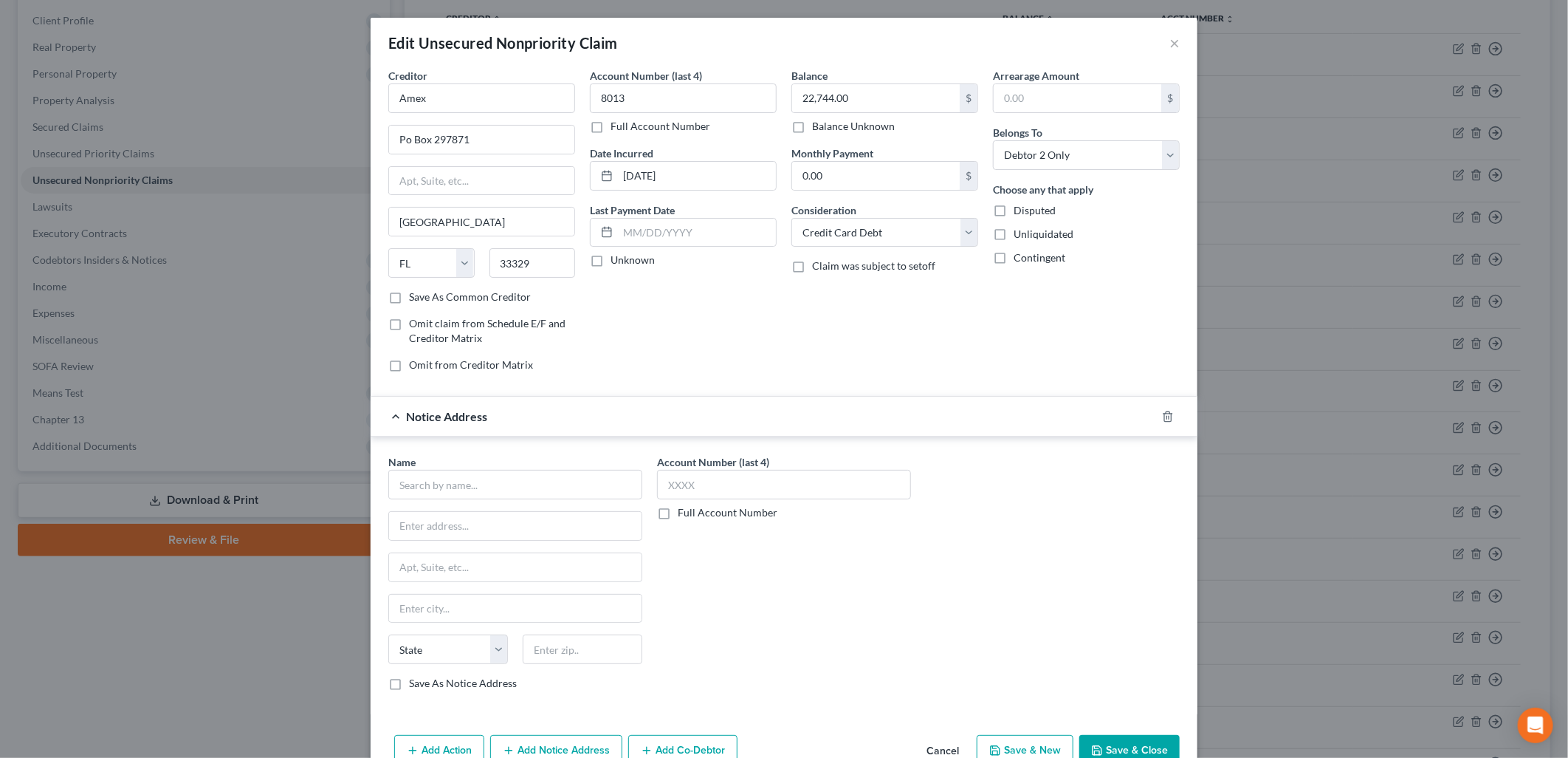
click at [499, 462] on div "Name *" at bounding box center [515, 476] width 254 height 45
click at [496, 482] on input "text" at bounding box center [515, 484] width 254 height 30
type input "[PERSON_NAME] [PERSON_NAME] LLP"
type input "[STREET_ADDRESS]"
type input "Suite 200"
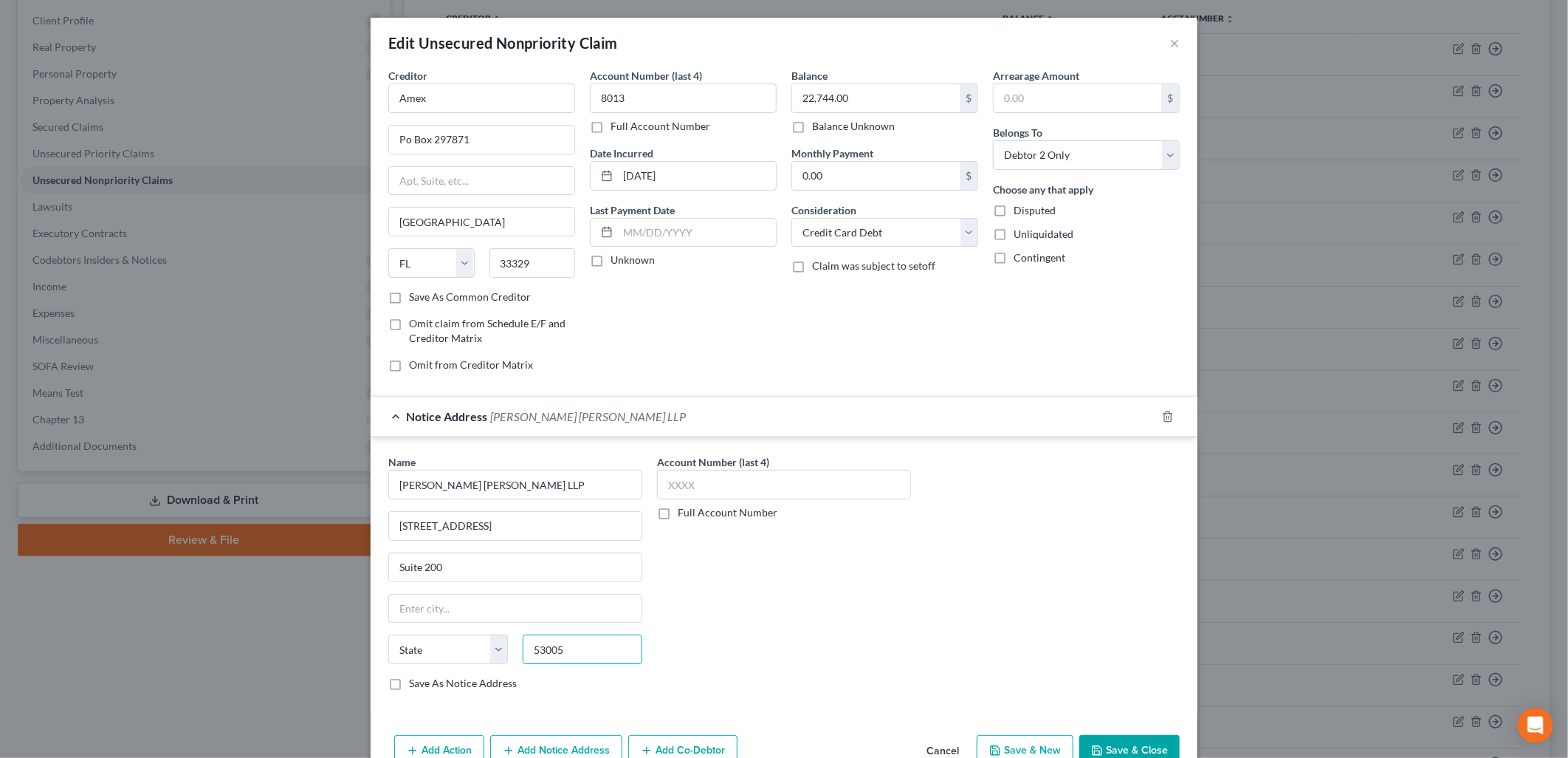
type input "53005"
click at [409, 685] on label "Save As Notice Address" at bounding box center [463, 683] width 108 height 14
click at [415, 685] on input "Save As Notice Address" at bounding box center [419, 680] width 9 height 9
checkbox input "true"
type input "Brookfield"
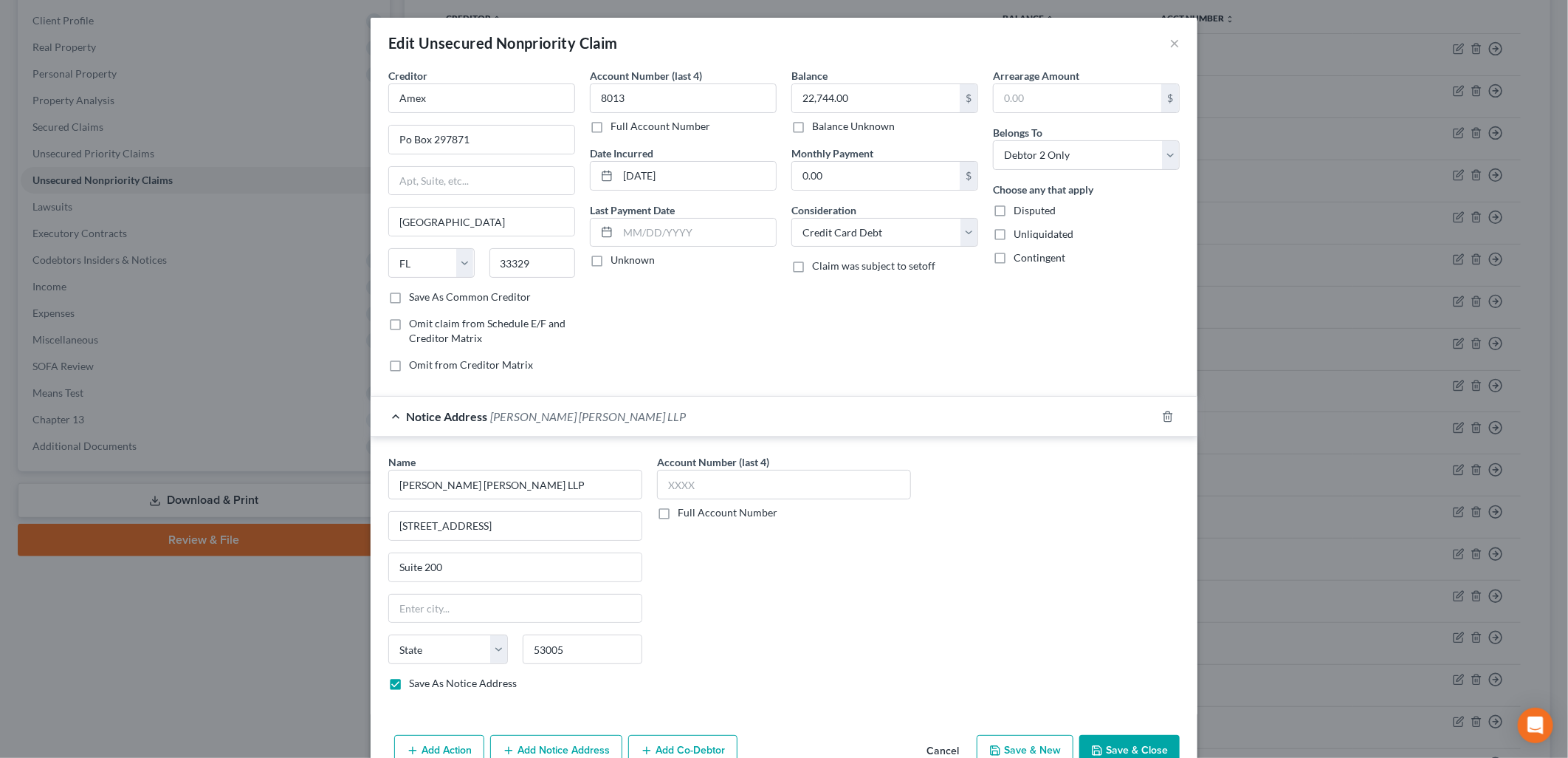
select select "52"
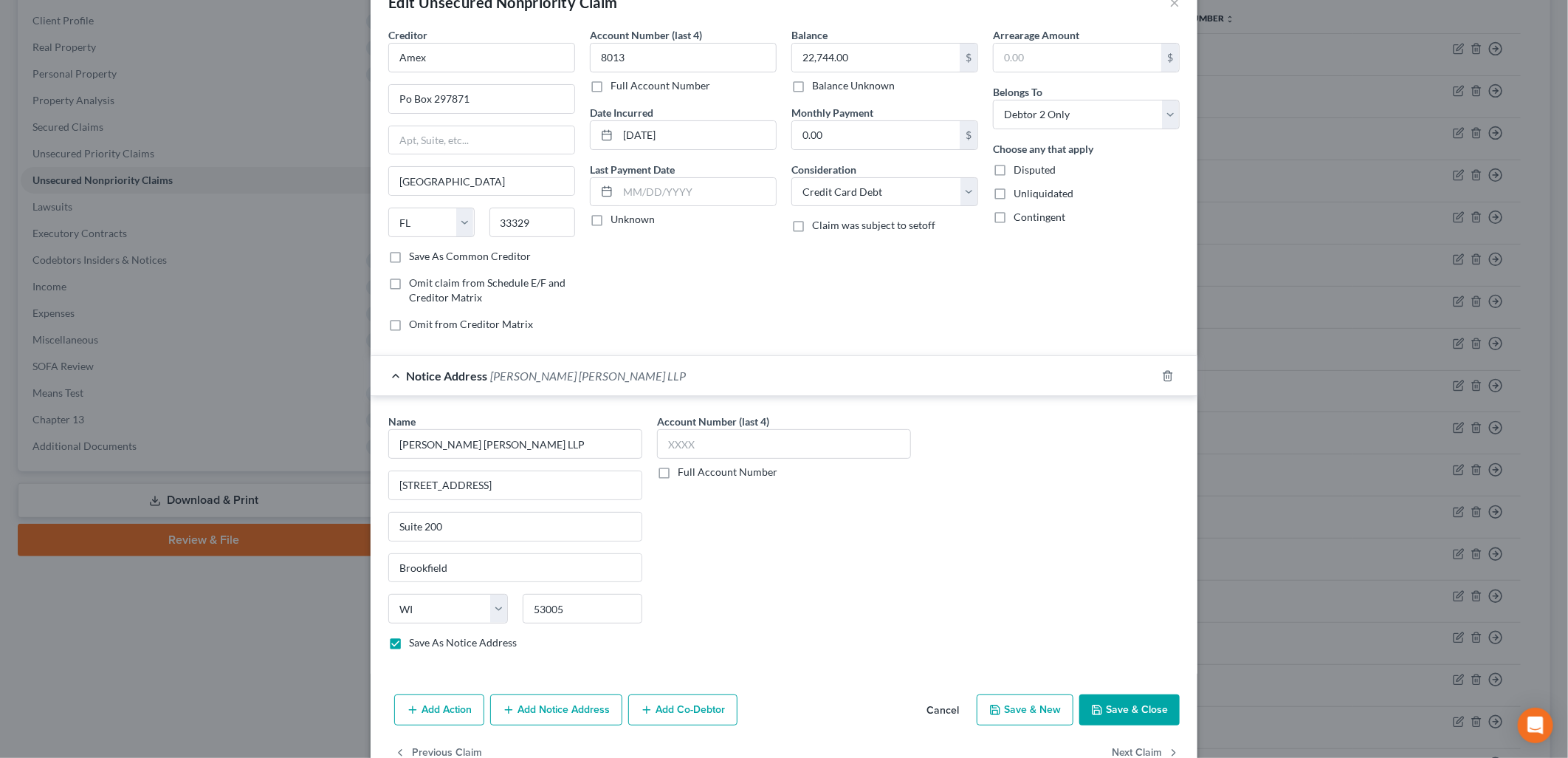
scroll to position [81, 0]
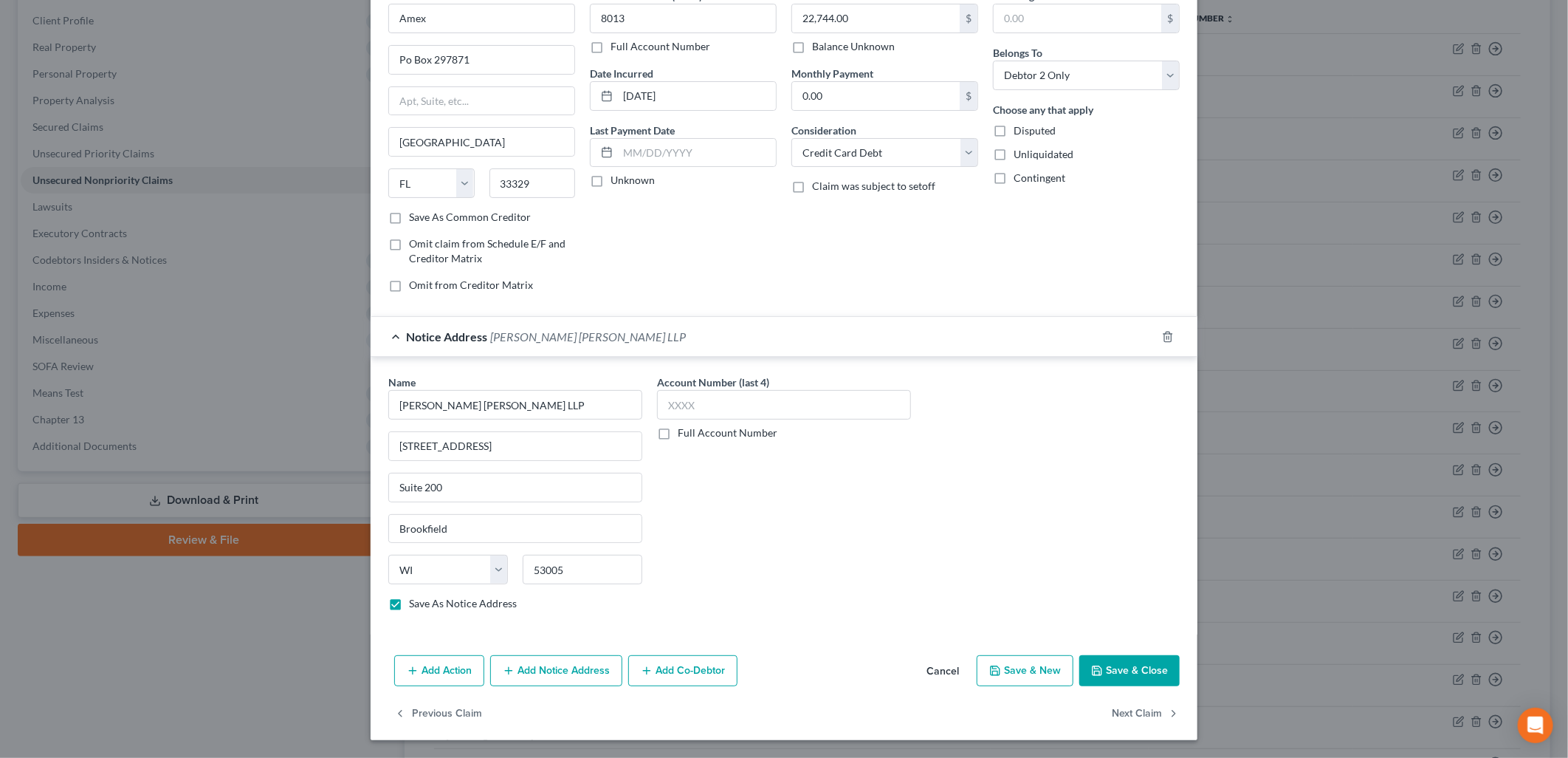
click at [1138, 667] on button "Save & Close" at bounding box center [1129, 670] width 100 height 31
checkbox input "false"
type input "0"
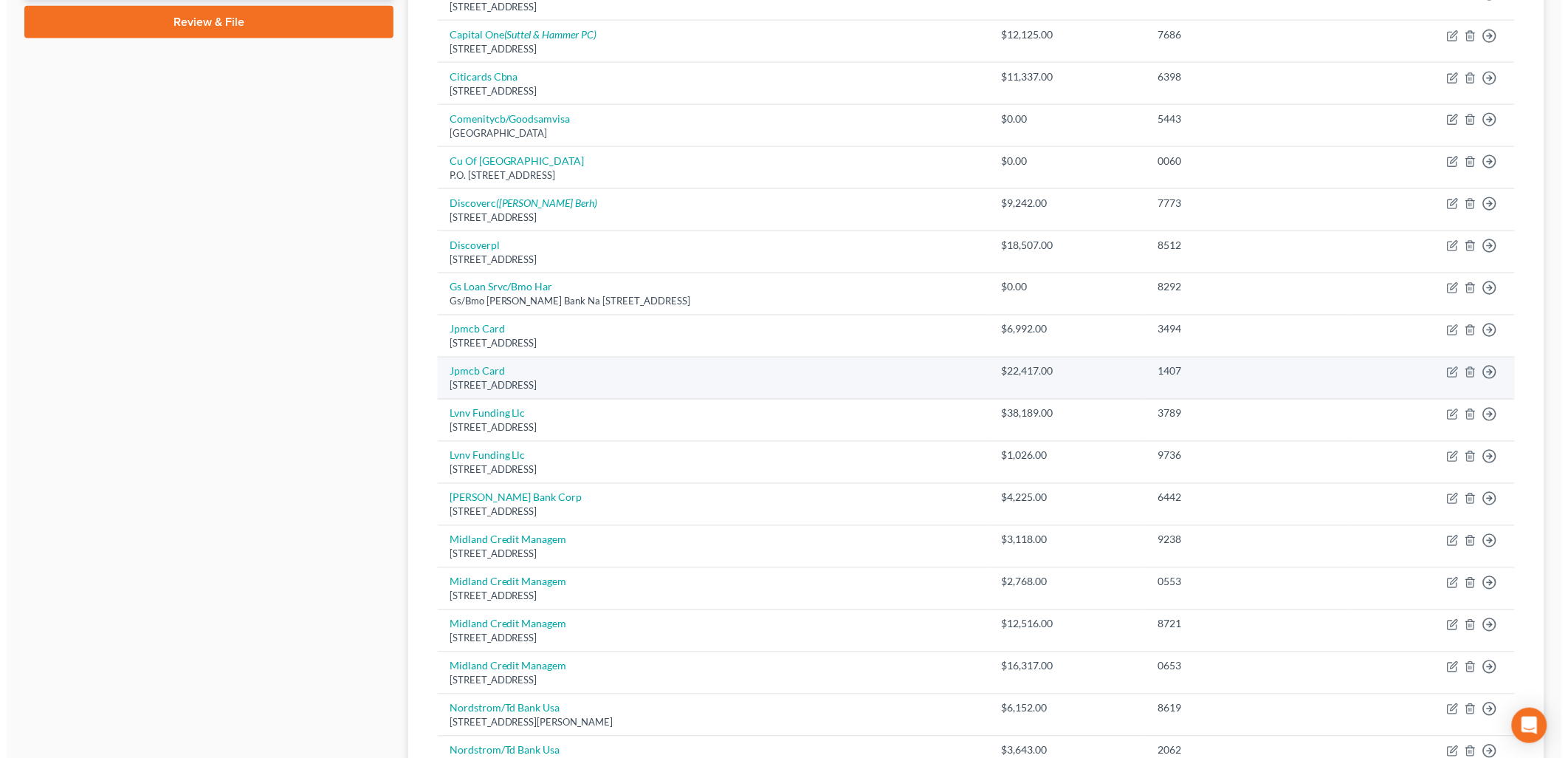
scroll to position [702, 0]
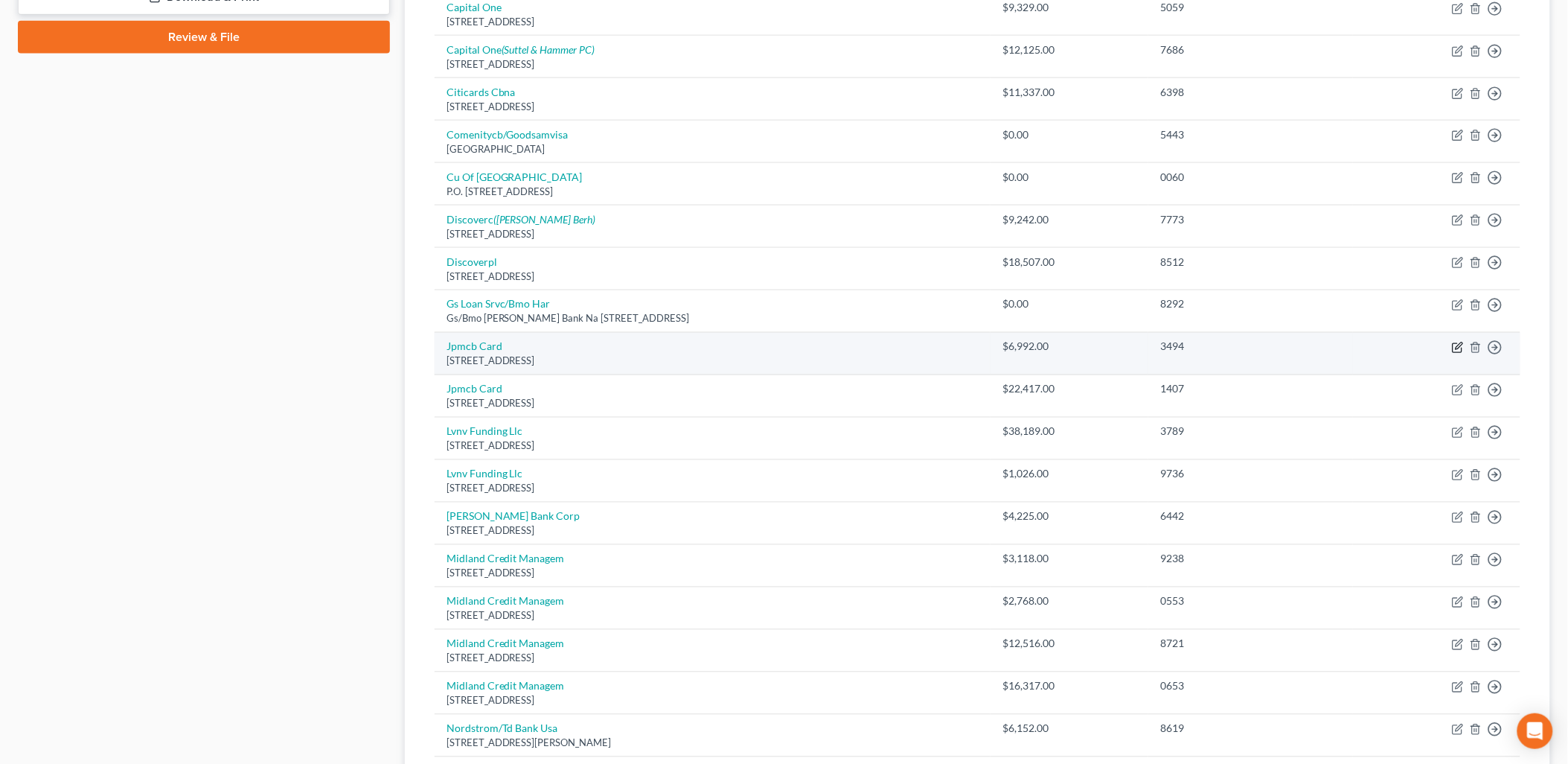
click at [1457, 345] on icon "button" at bounding box center [1457, 348] width 9 height 9
select select "7"
select select "0"
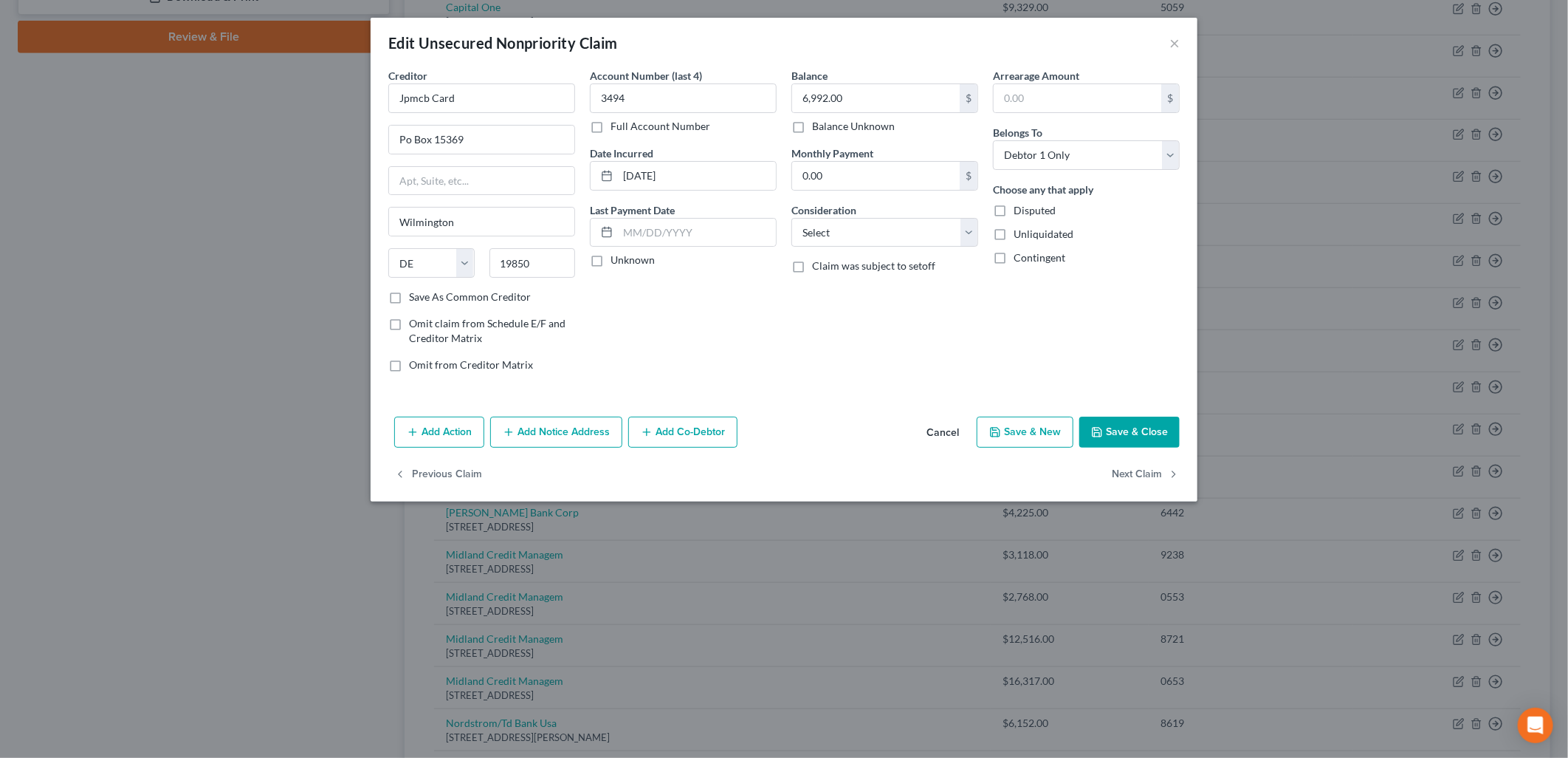
click at [601, 441] on button "Add Notice Address" at bounding box center [556, 431] width 132 height 31
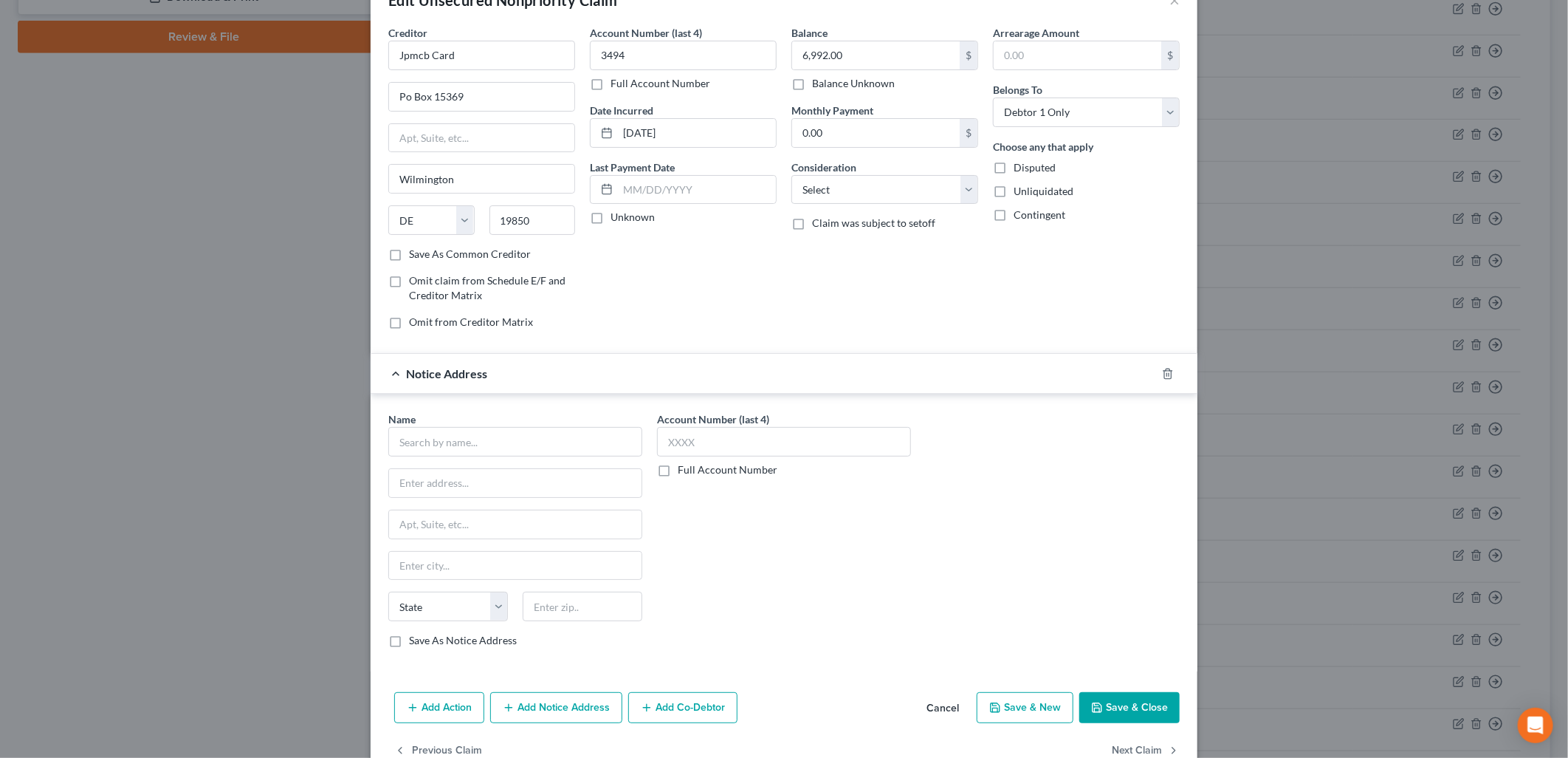
scroll to position [81, 0]
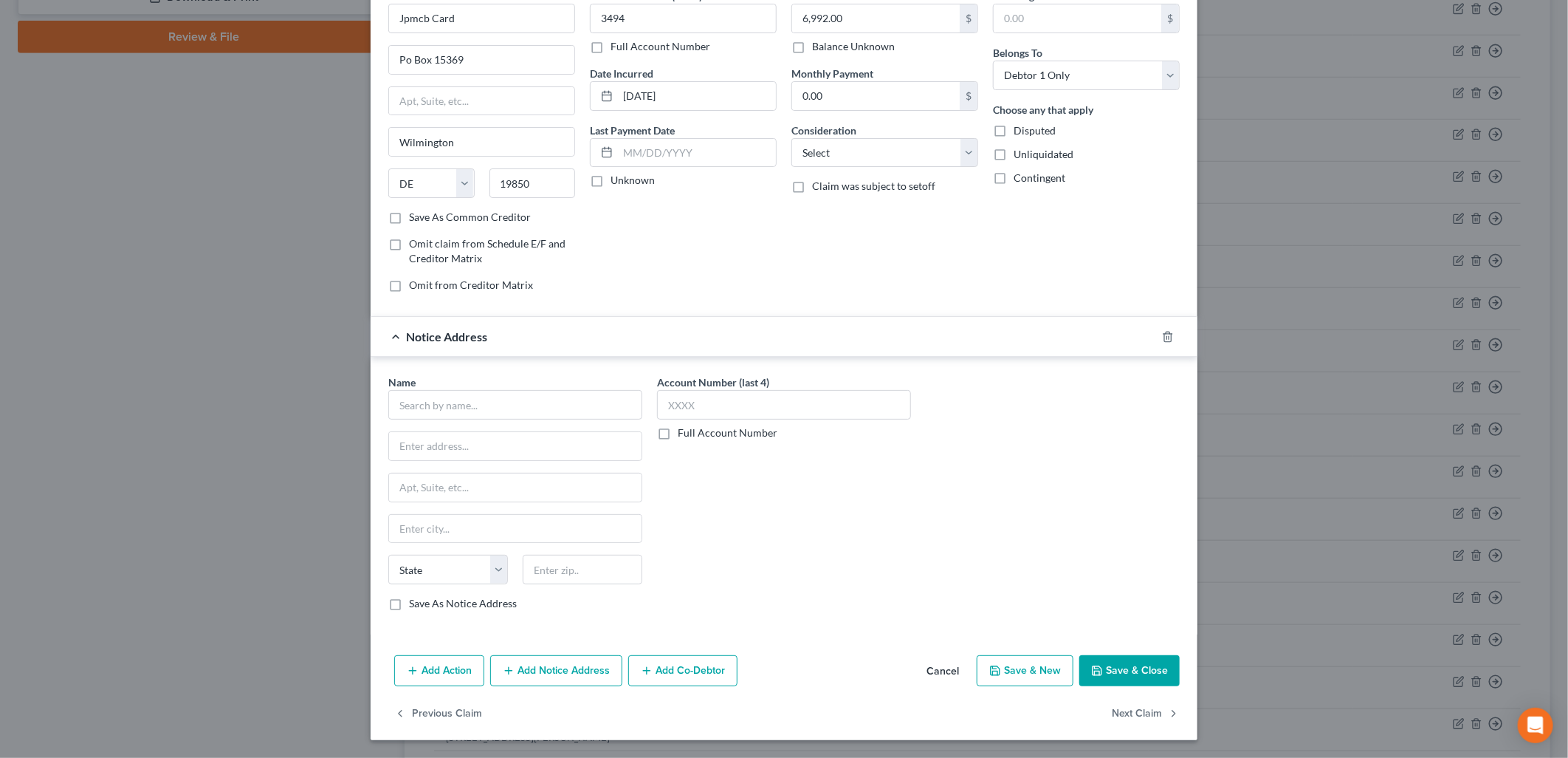
click at [435, 607] on label "Save As Notice Address" at bounding box center [463, 603] width 108 height 14
click at [424, 605] on input "Save As Notice Address" at bounding box center [419, 600] width 9 height 9
checkbox input "true"
click at [514, 414] on input "text" at bounding box center [515, 404] width 254 height 30
type input "The [PERSON_NAME] Law Group"
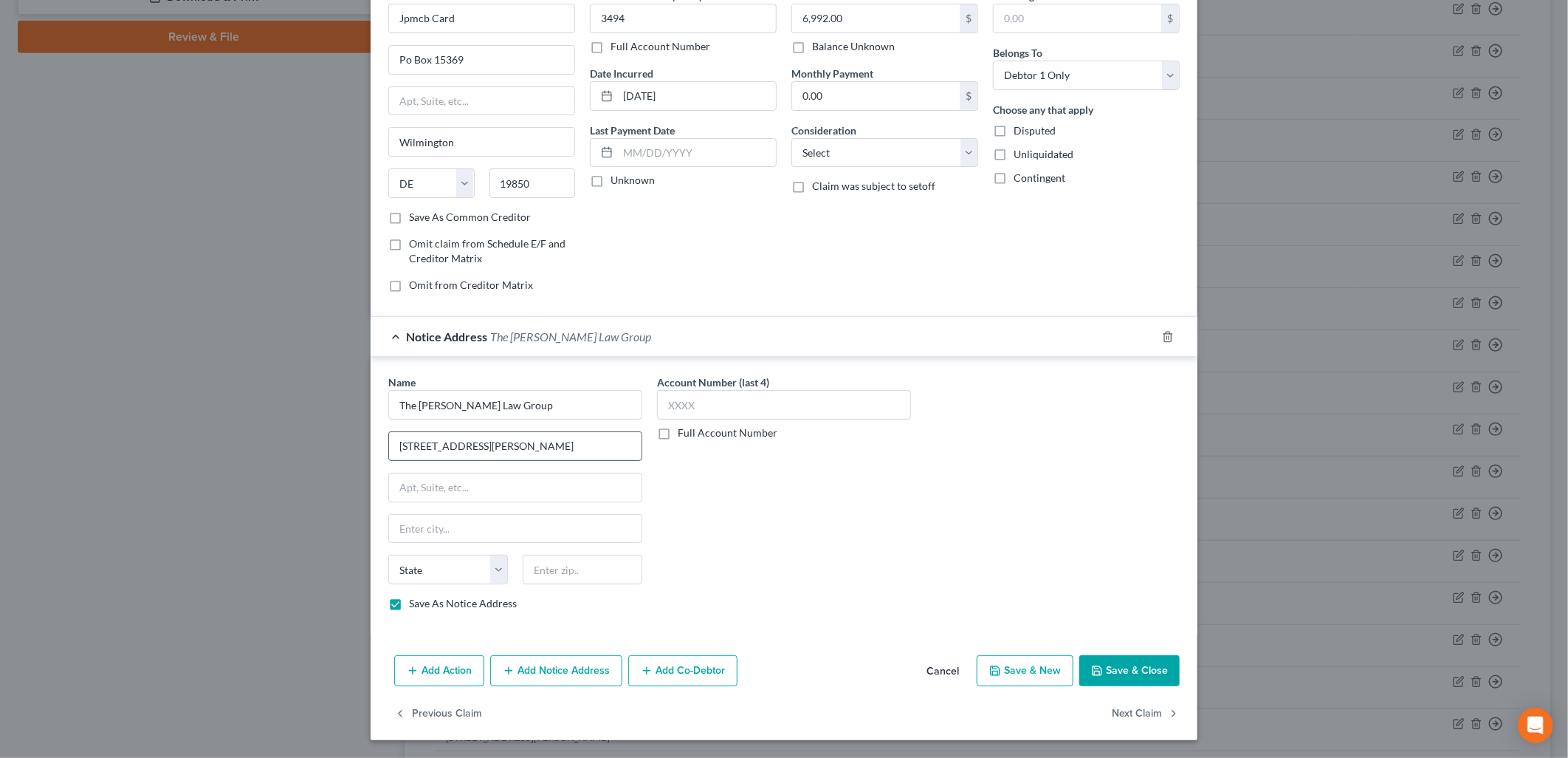
type input "[STREET_ADDRESS][PERSON_NAME]"
type input "92704"
type input "Santa [PERSON_NAME]"
select select "4"
click at [550, 674] on button "Add Notice Address" at bounding box center [556, 670] width 132 height 31
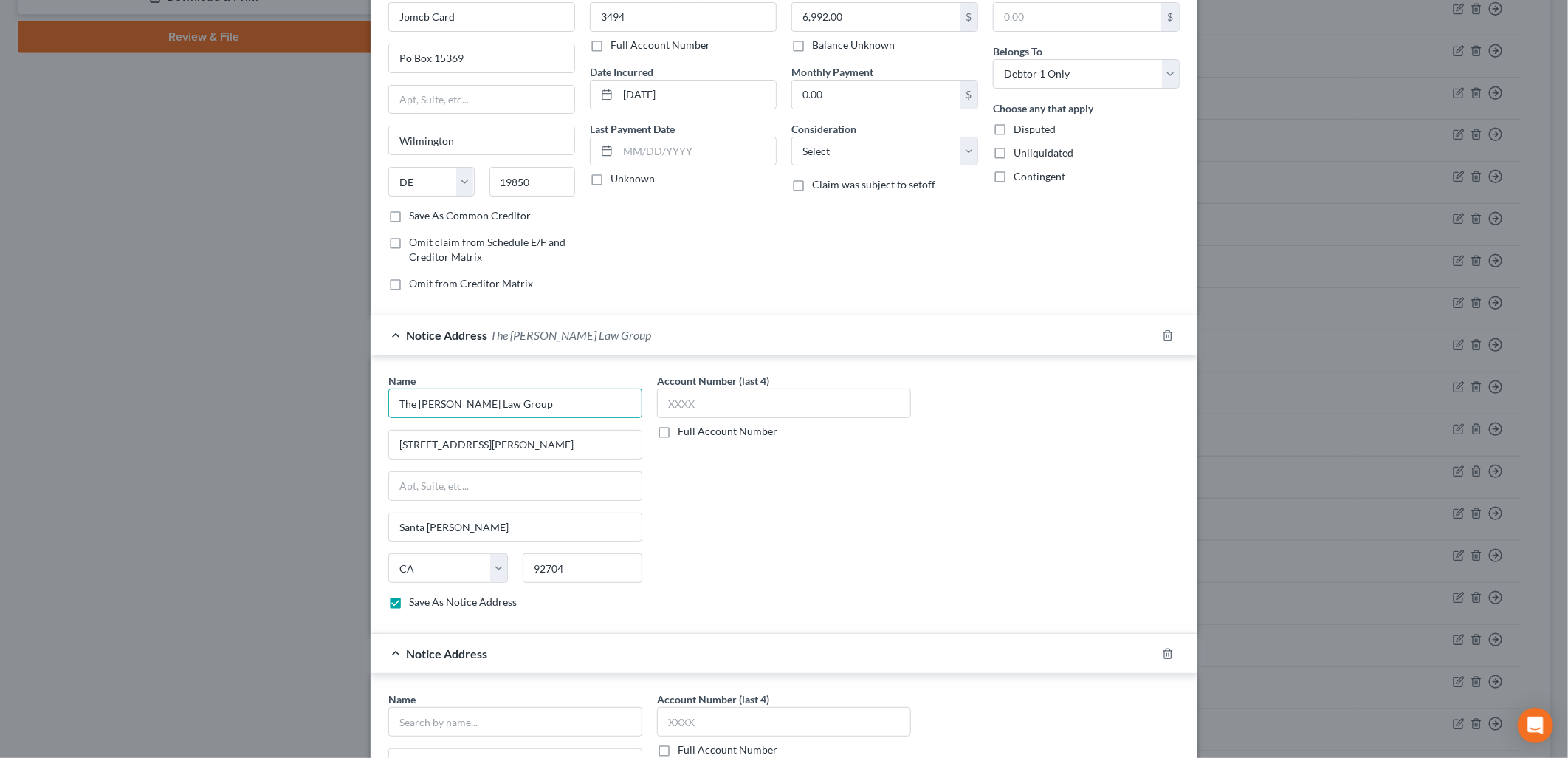
click at [575, 410] on input "The [PERSON_NAME] Law Group" at bounding box center [515, 403] width 254 height 30
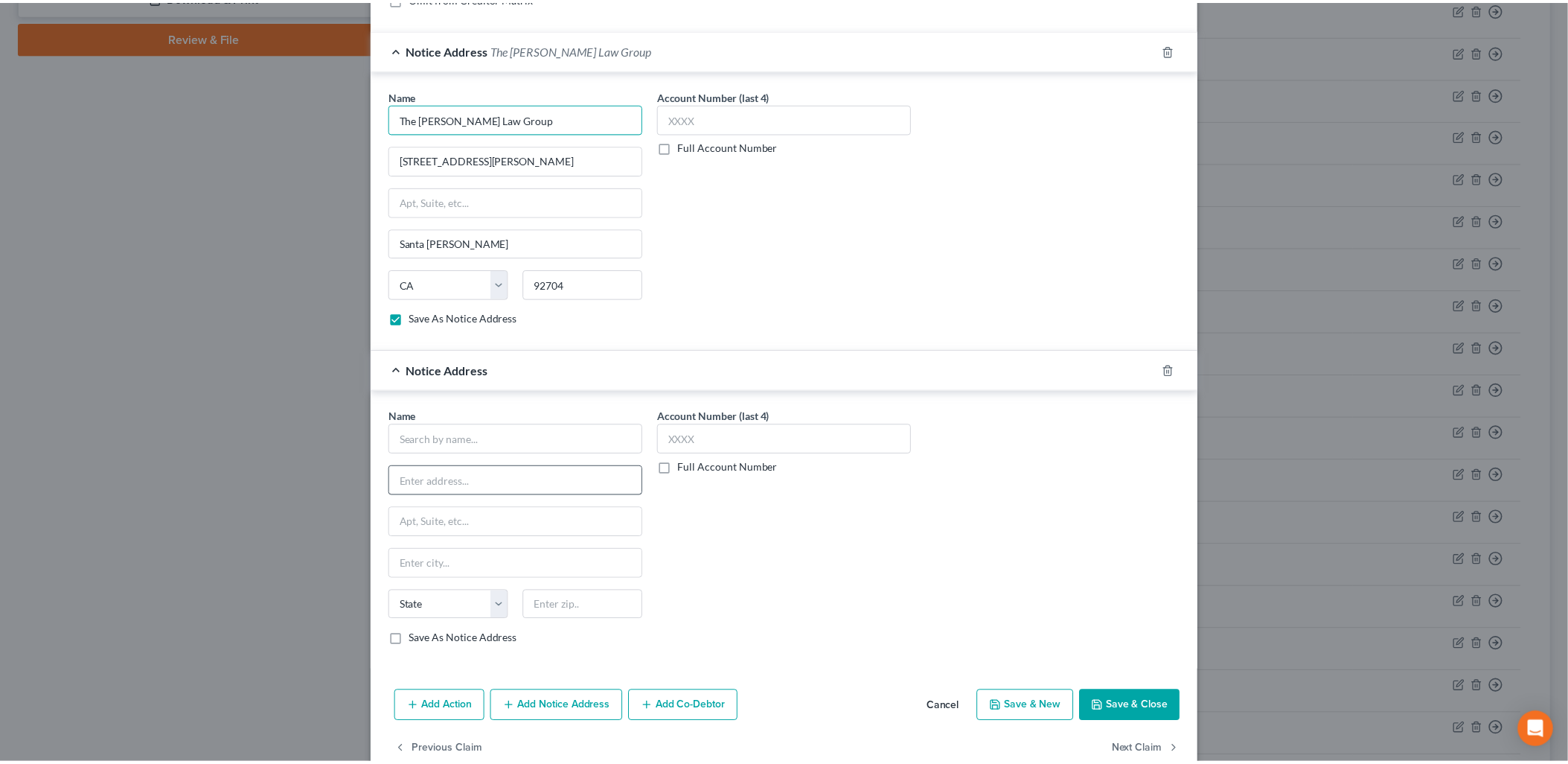
scroll to position [403, 0]
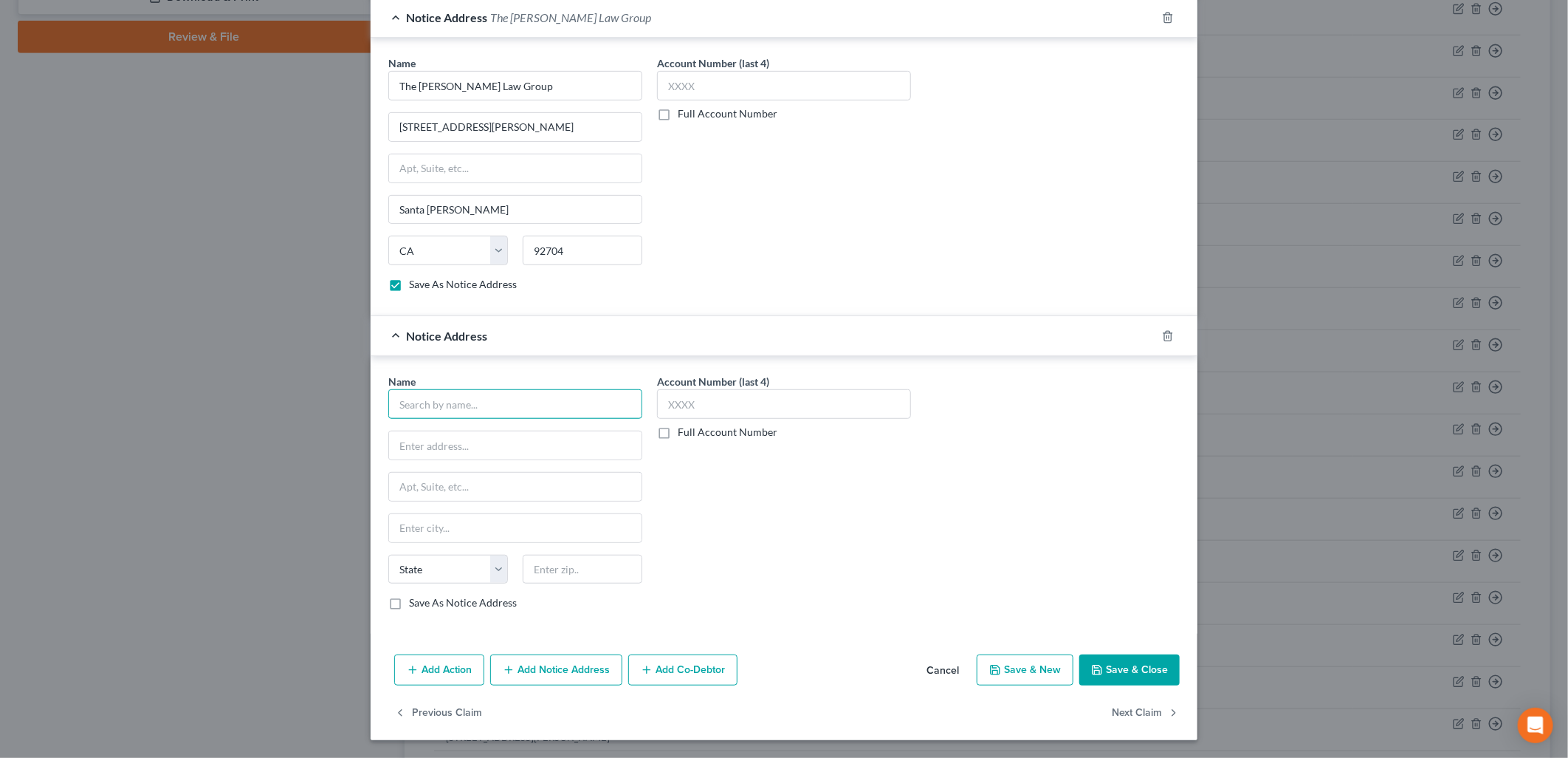
click at [477, 402] on input "text" at bounding box center [515, 403] width 254 height 30
paste input "The [PERSON_NAME] Law Group"
type input "The [PERSON_NAME] Law Group"
click at [506, 452] on input "text" at bounding box center [515, 445] width 252 height 28
type input "PO Box 25145"
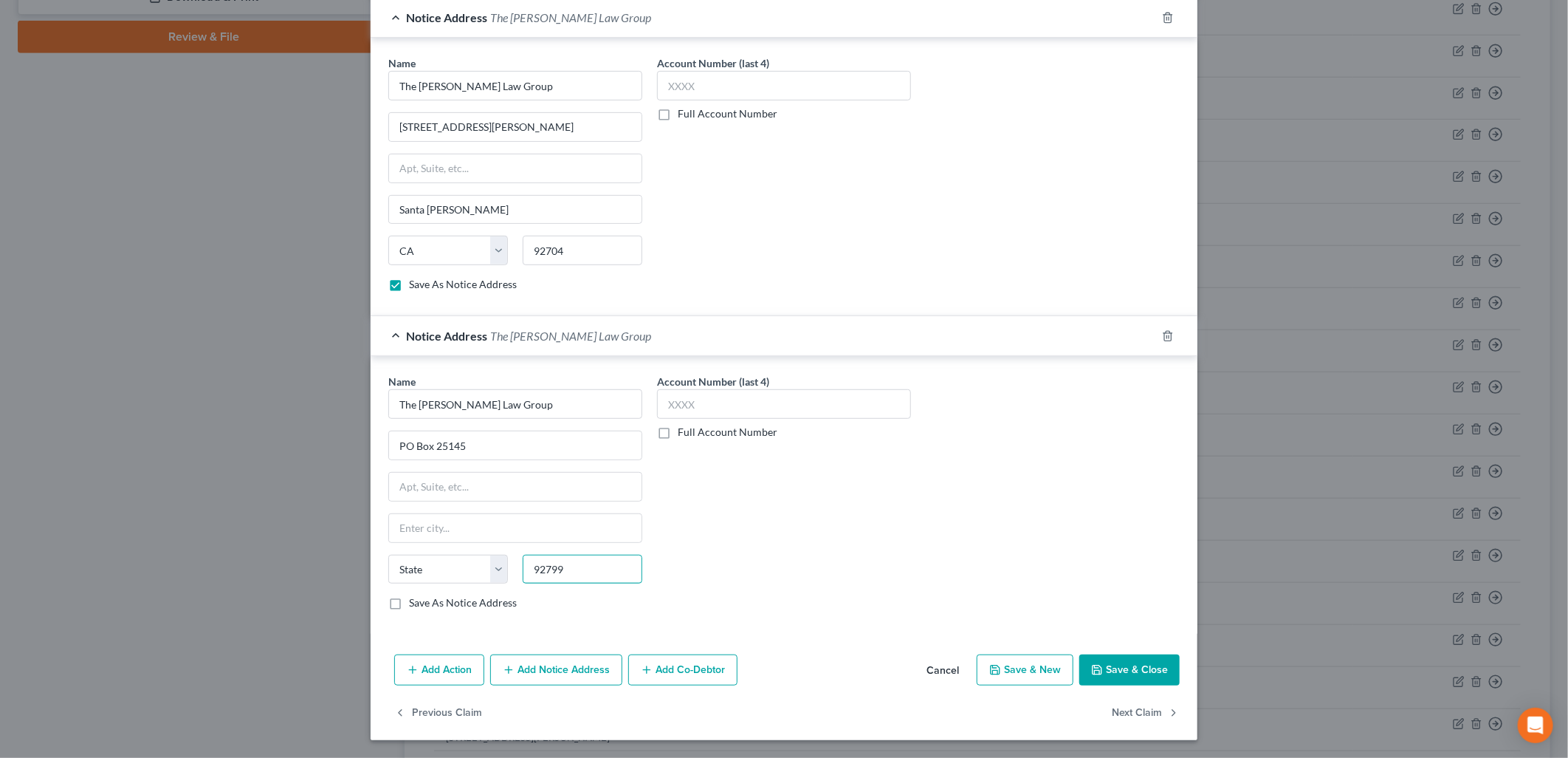
type input "92799"
click at [969, 540] on div "Name * The [PERSON_NAME] Law Group PO Box 25145 State [US_STATE] AK AR AZ CA CO…" at bounding box center [783, 498] width 806 height 248
type input "Santa [PERSON_NAME]"
select select "4"
click at [1118, 670] on button "Save & Close" at bounding box center [1129, 669] width 100 height 31
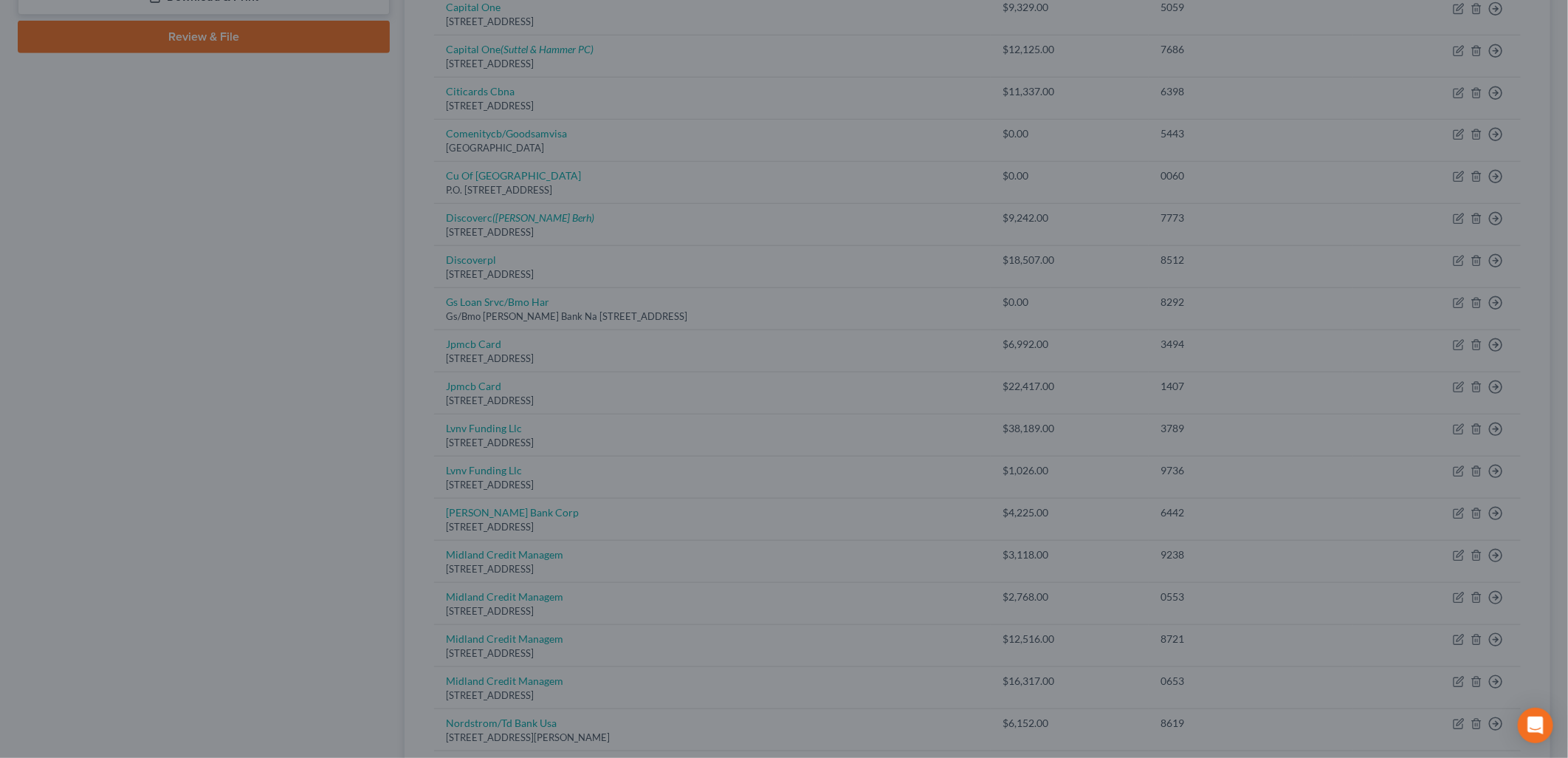
checkbox input "false"
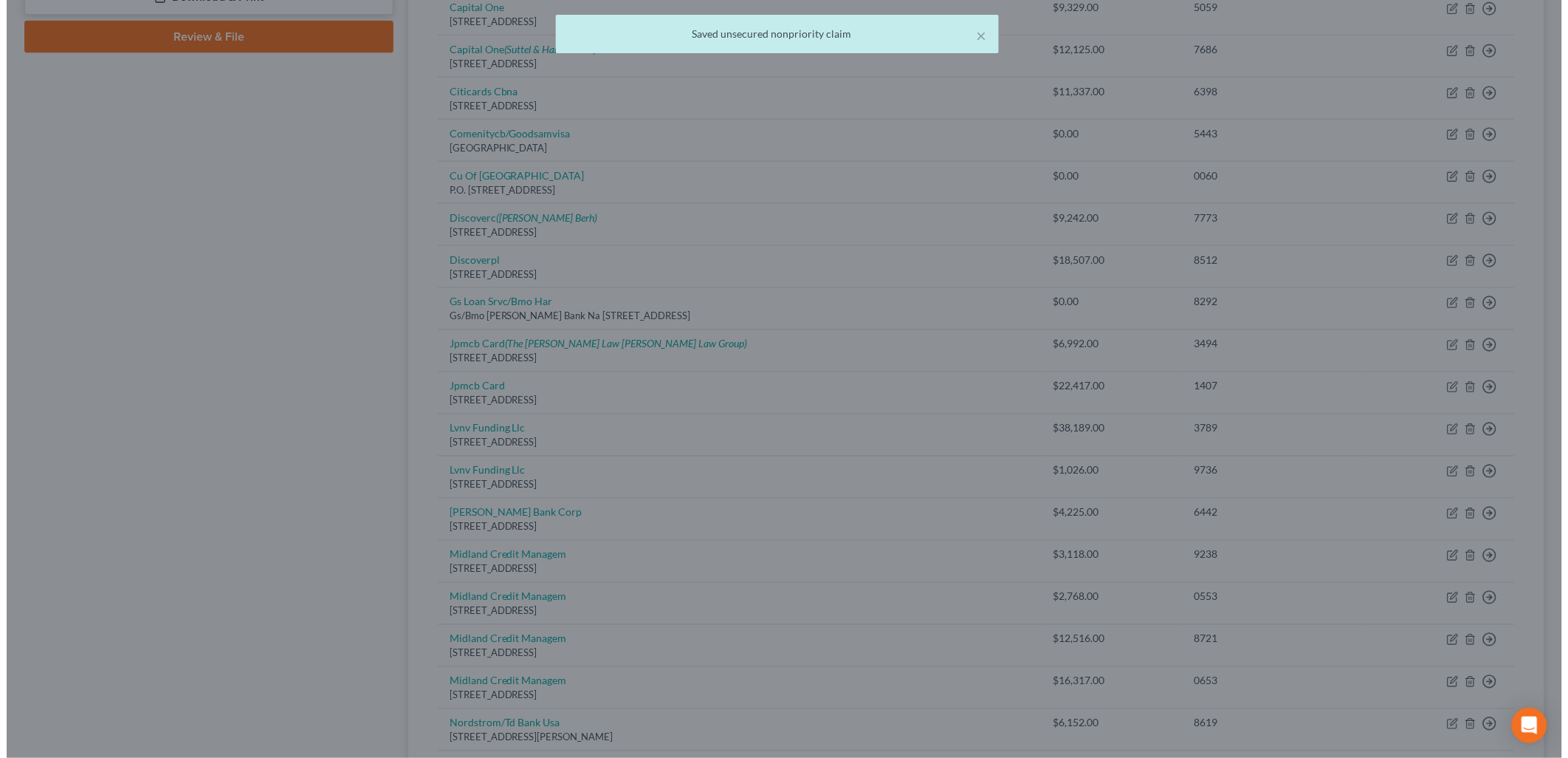
scroll to position [0, 0]
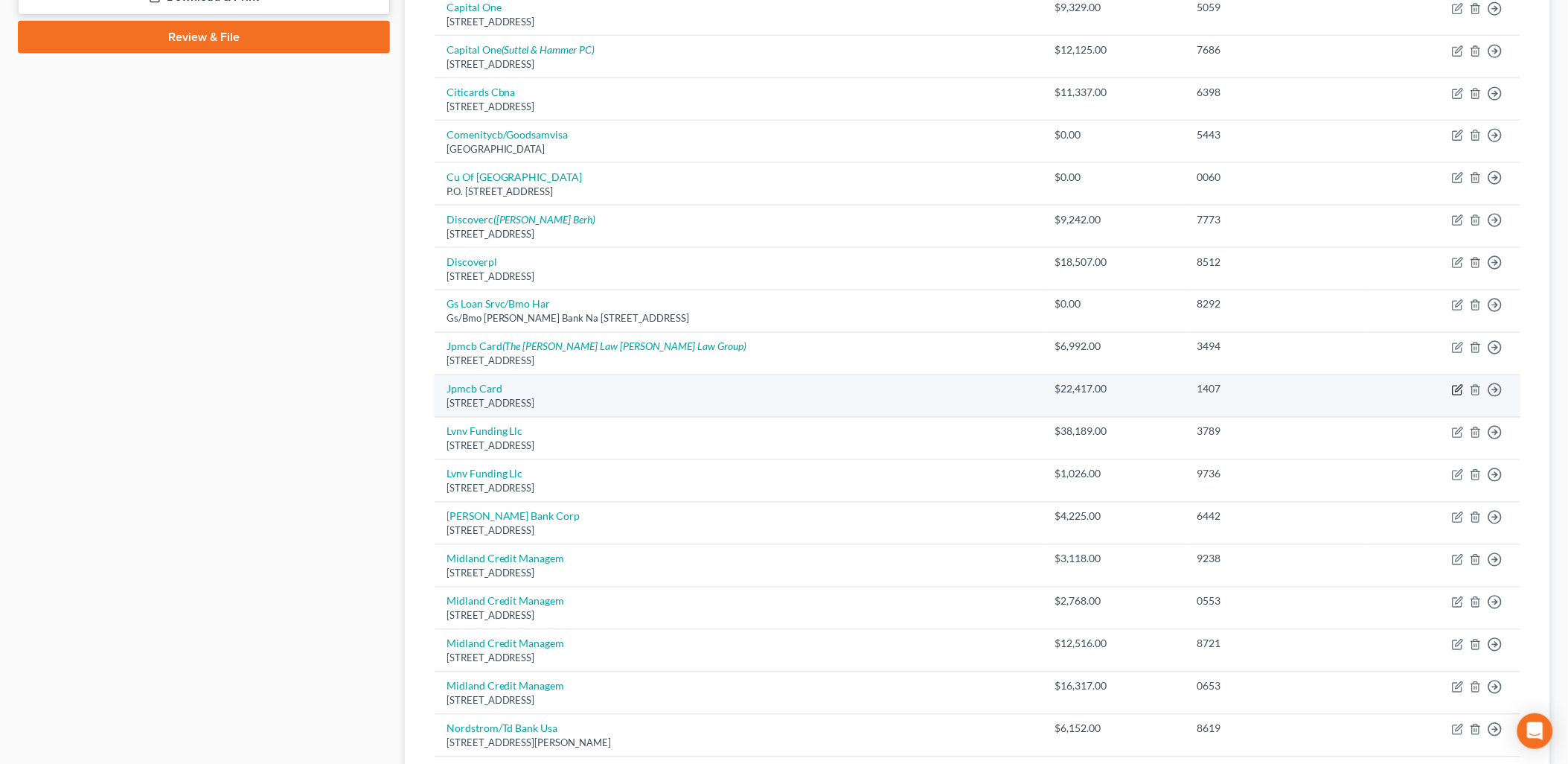
click at [1461, 396] on icon "button" at bounding box center [1458, 390] width 12 height 12
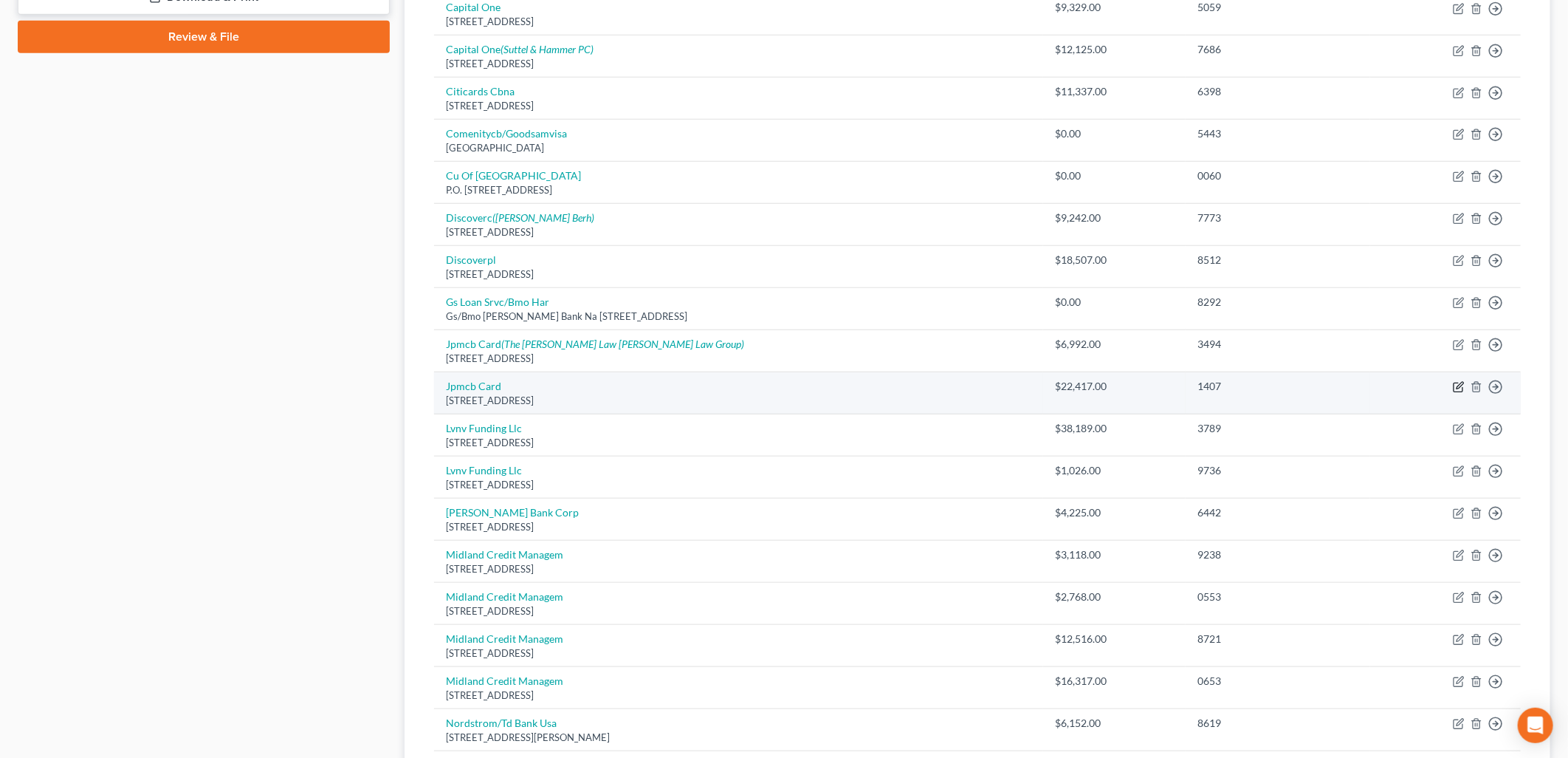
select select "7"
select select "2"
select select "0"
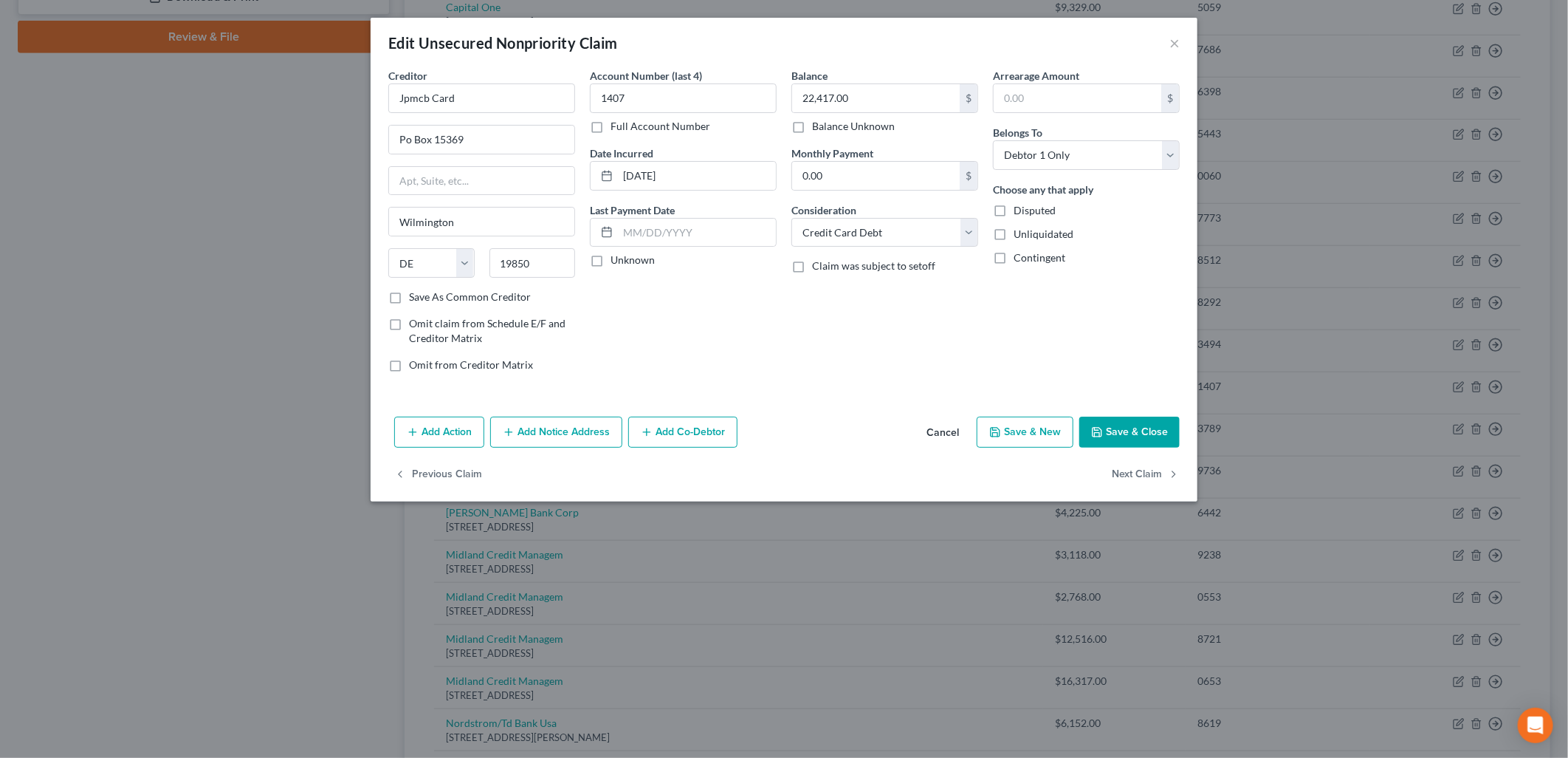
click at [519, 431] on button "Add Notice Address" at bounding box center [556, 431] width 132 height 31
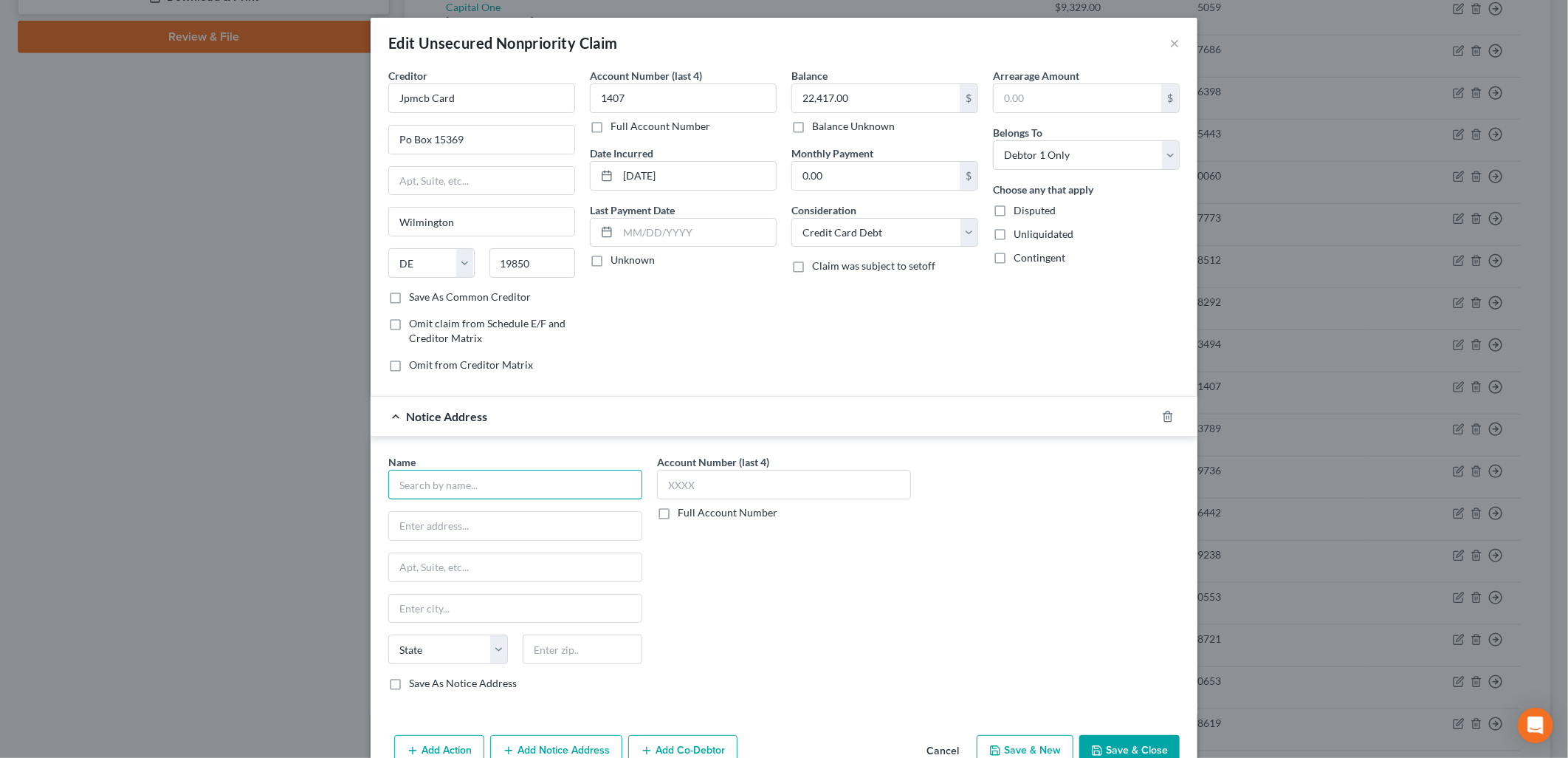
click at [491, 491] on input "text" at bounding box center [515, 484] width 254 height 30
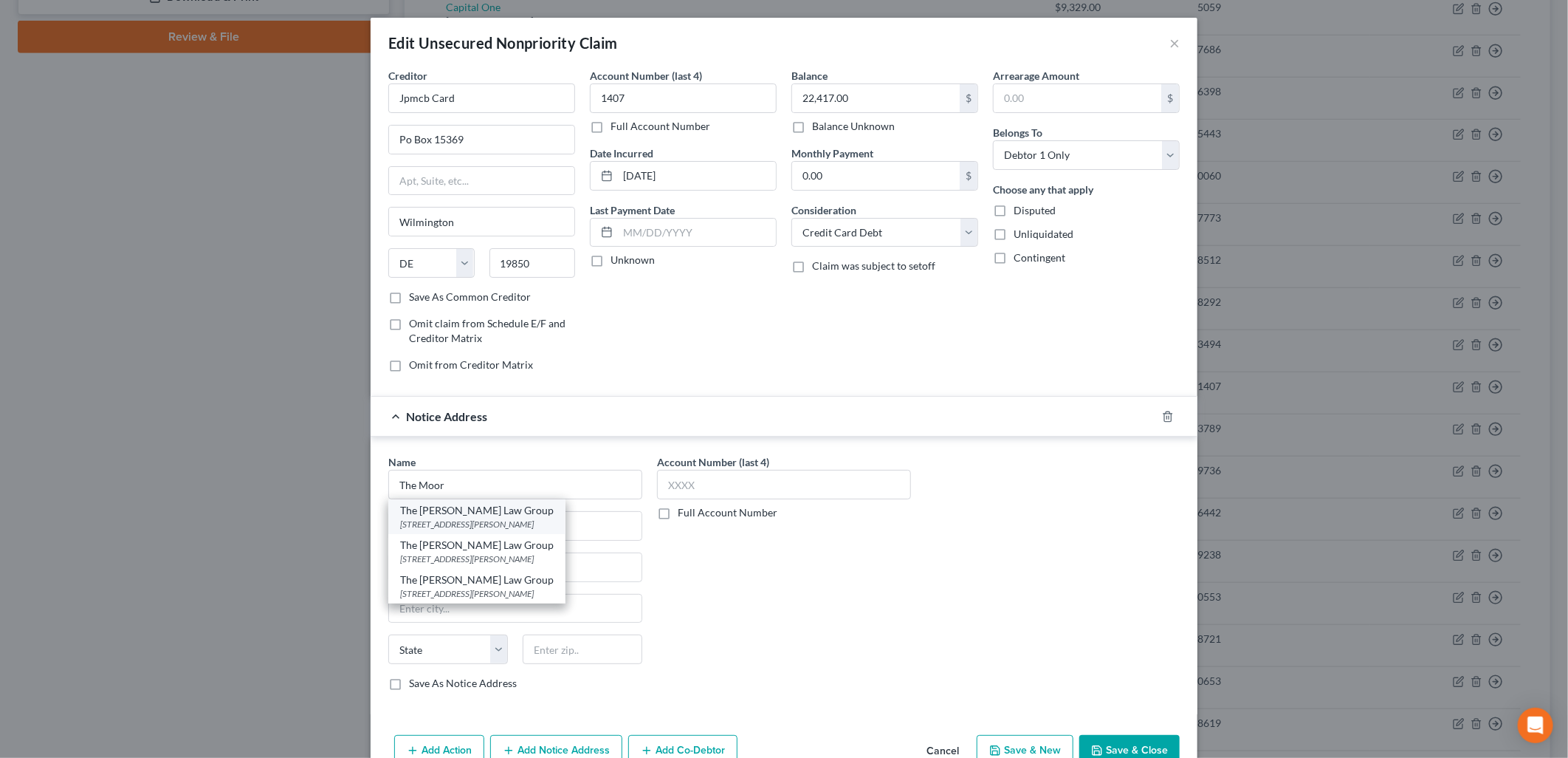
click at [492, 521] on div "[STREET_ADDRESS][PERSON_NAME]" at bounding box center [477, 523] width 154 height 13
type input "The [PERSON_NAME] Law Group"
type input "[STREET_ADDRESS][PERSON_NAME]"
type input "Santa [PERSON_NAME]"
select select "4"
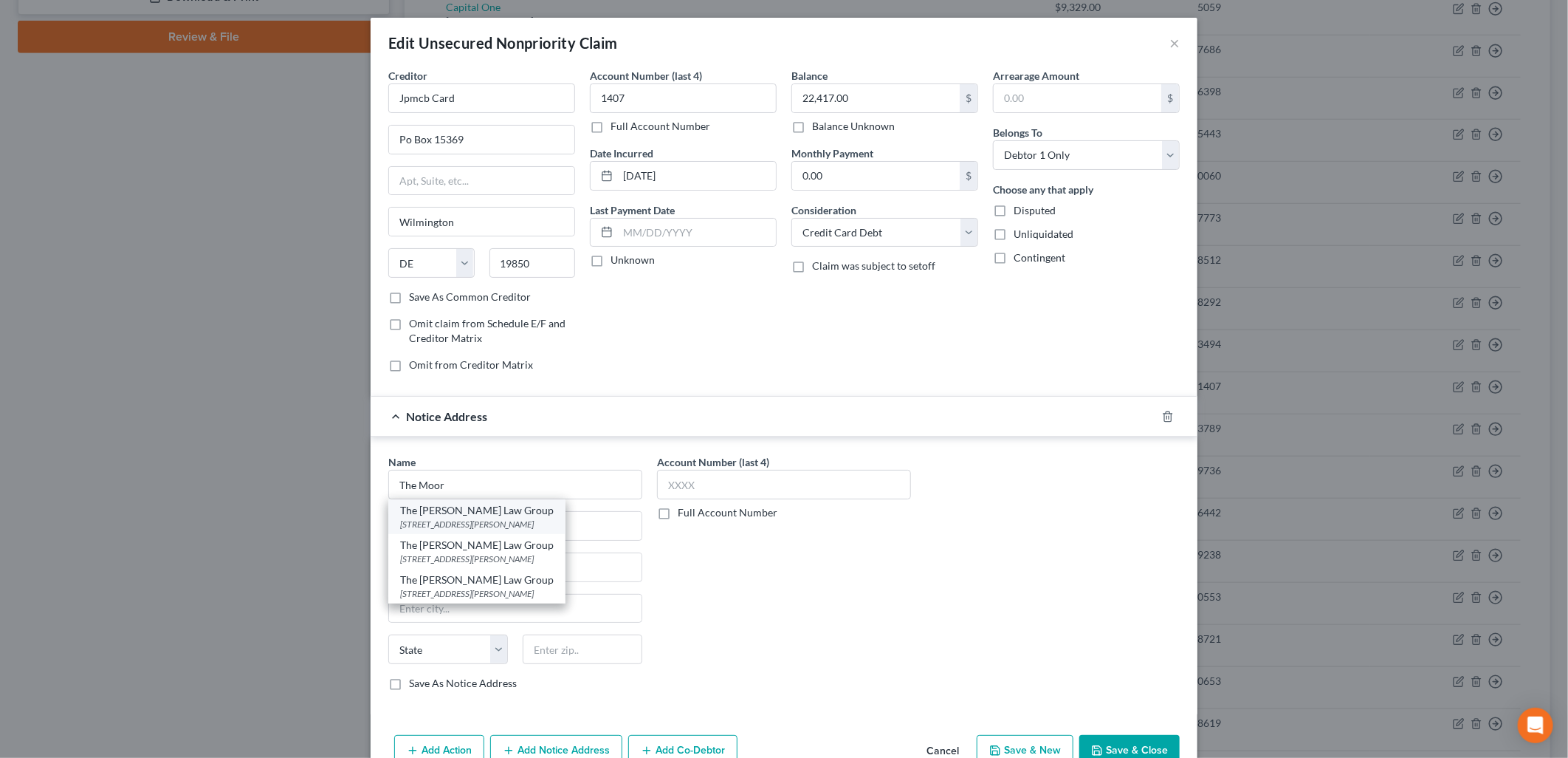
type input "92704"
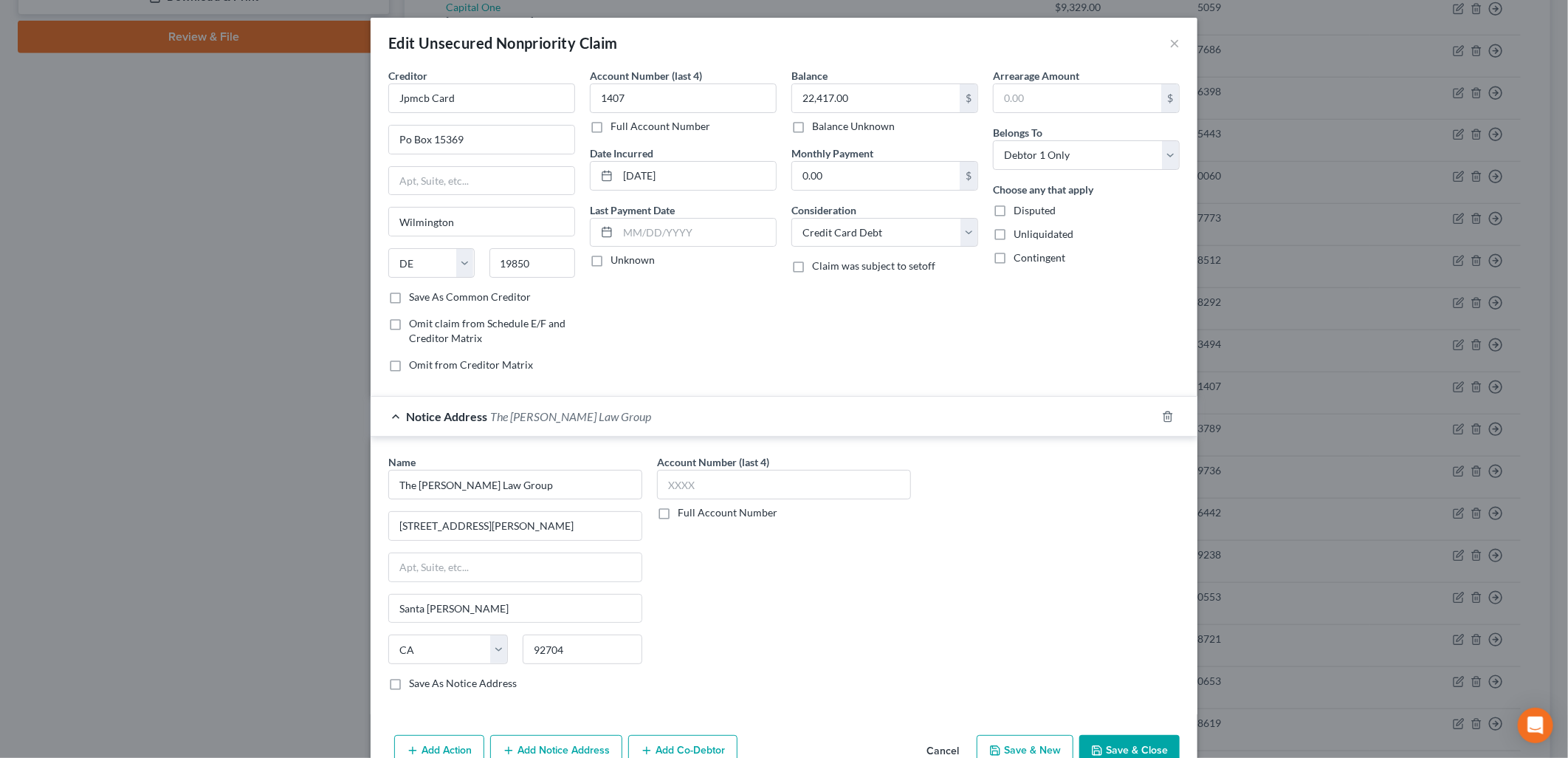
scroll to position [81, 0]
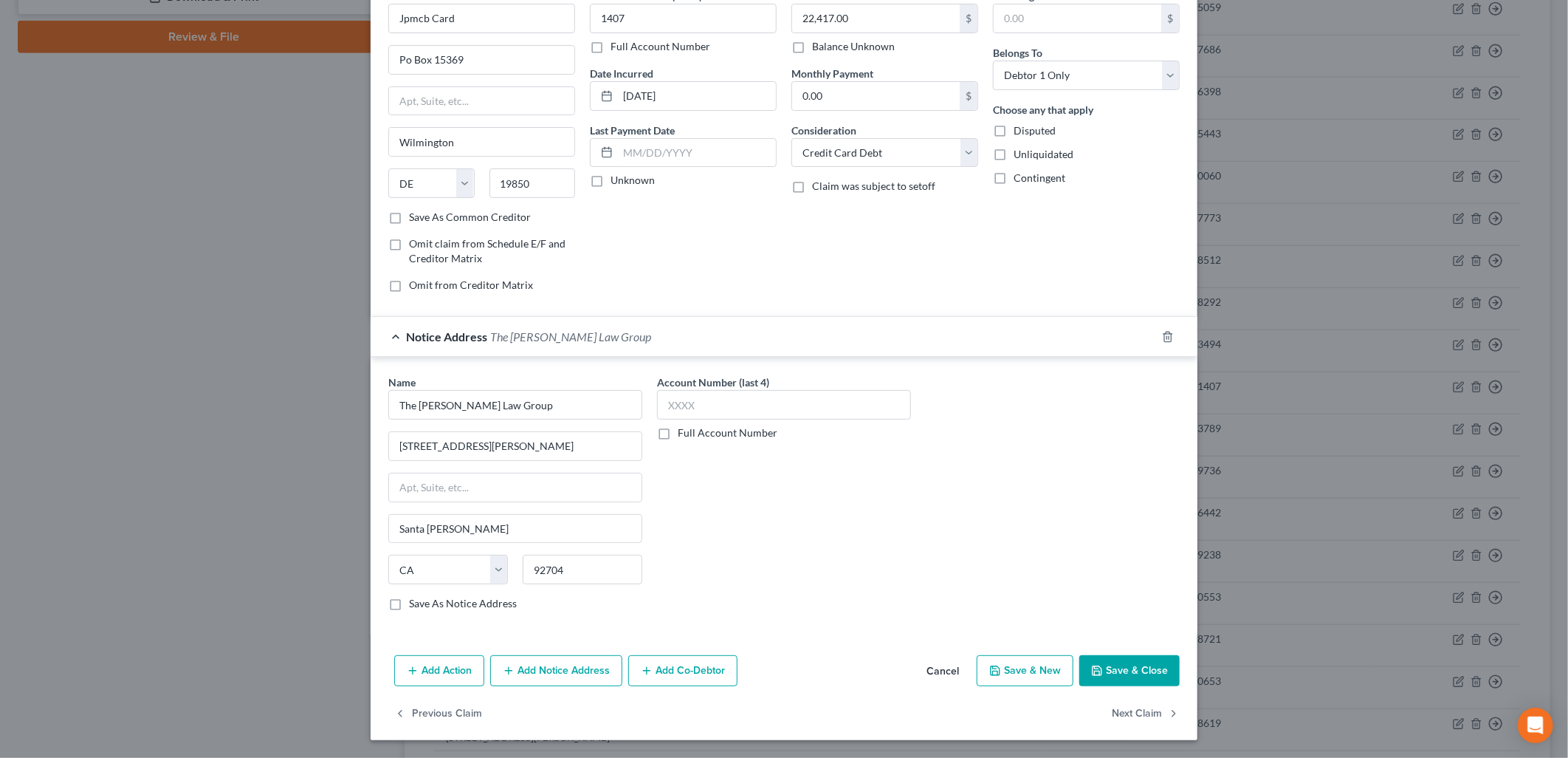
click at [512, 663] on button "Add Notice Address" at bounding box center [556, 670] width 132 height 31
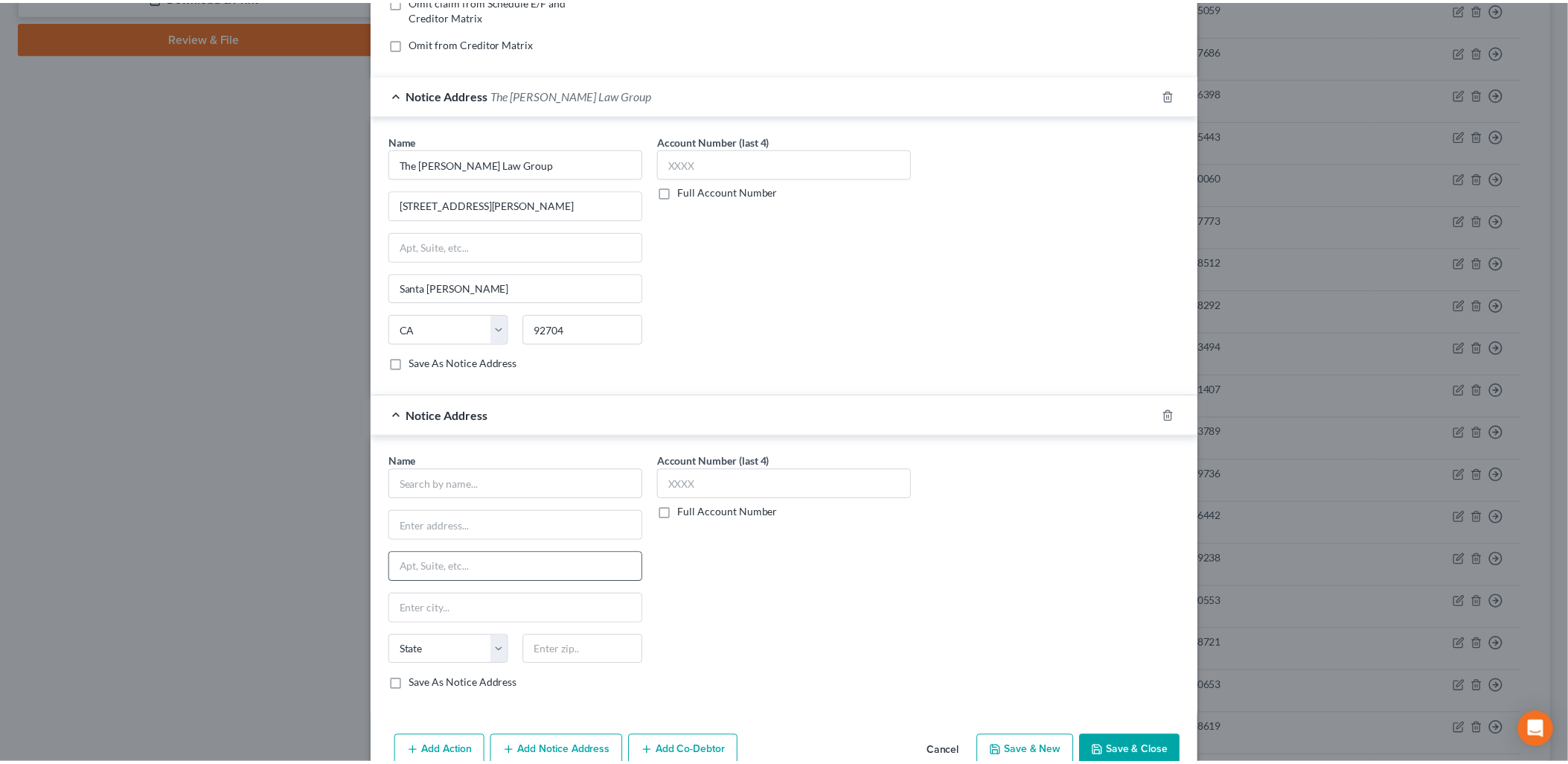
scroll to position [330, 0]
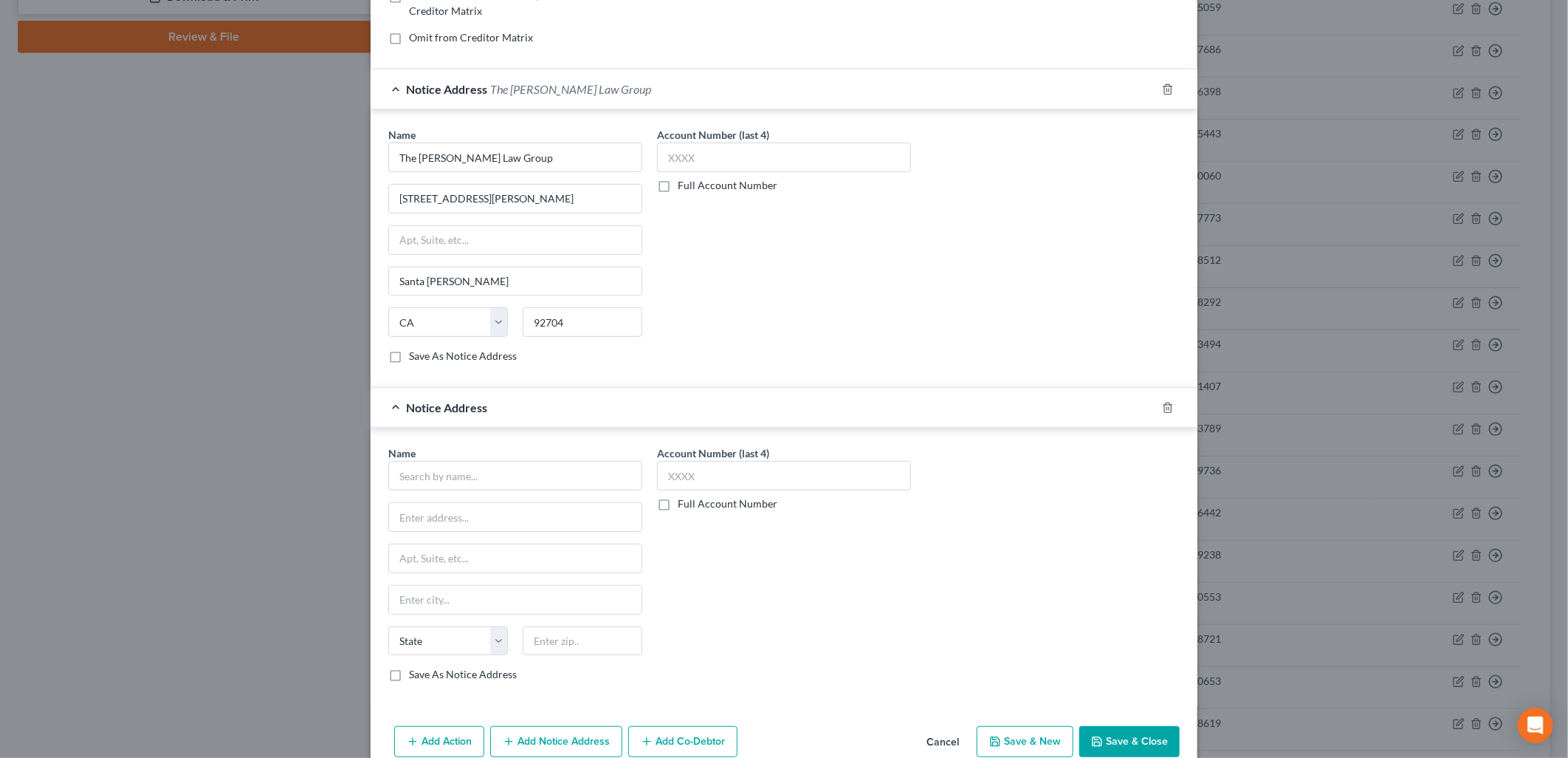
click at [530, 497] on div "Name * State [US_STATE] AK AR AZ CA CO CT DE DC [GEOGRAPHIC_DATA] [GEOGRAPHIC_D…" at bounding box center [515, 564] width 254 height 236
click at [567, 489] on input "text" at bounding box center [515, 475] width 254 height 30
type input "The [PERSON_NAME] Law Group"
type input "PO Box 25145"
type input "92799"
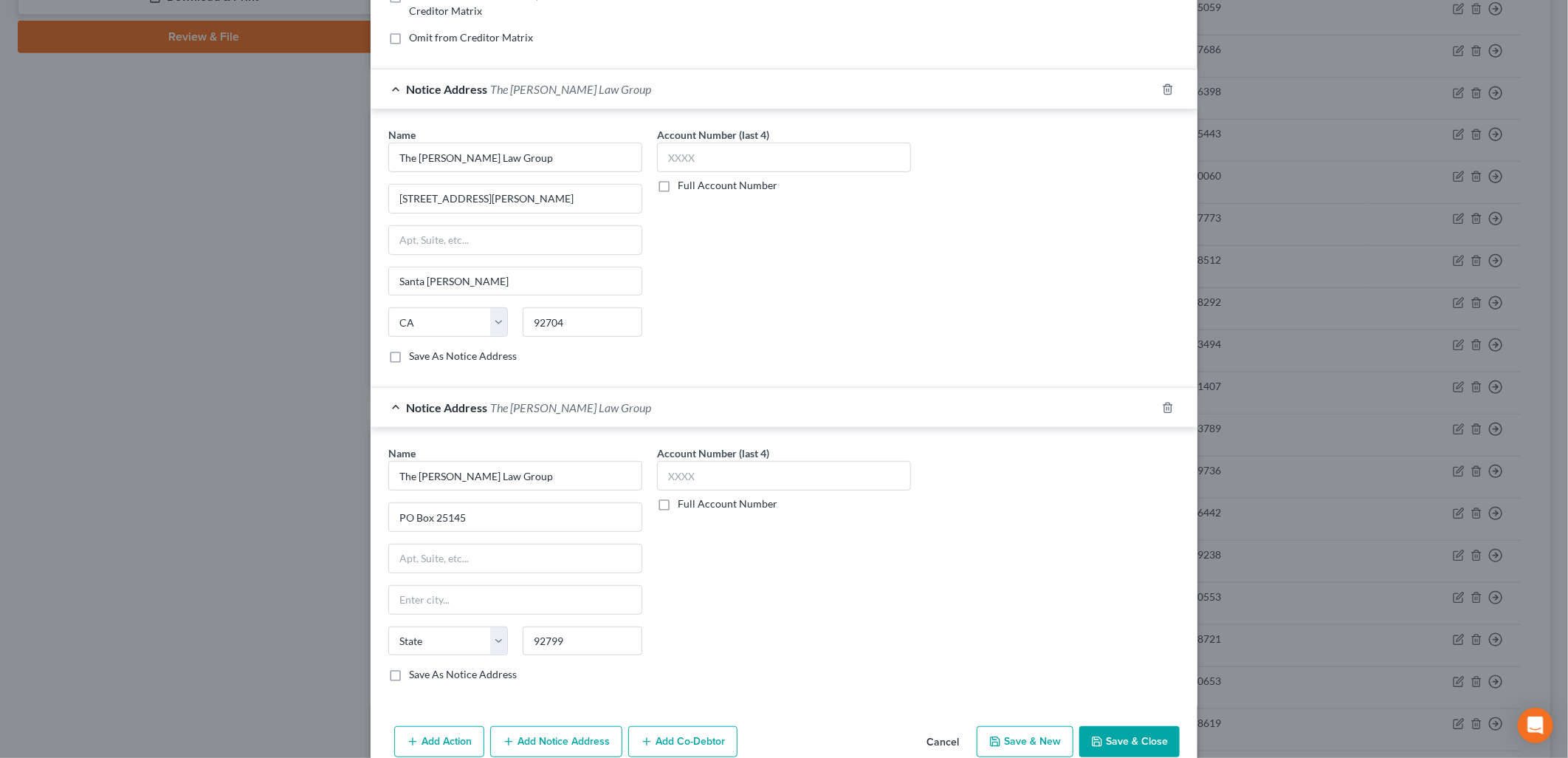
click at [424, 676] on label "Save As Notice Address" at bounding box center [463, 674] width 108 height 14
click at [424, 676] on input "Save As Notice Address" at bounding box center [419, 671] width 9 height 9
checkbox input "true"
type input "Santa [PERSON_NAME]"
select select "4"
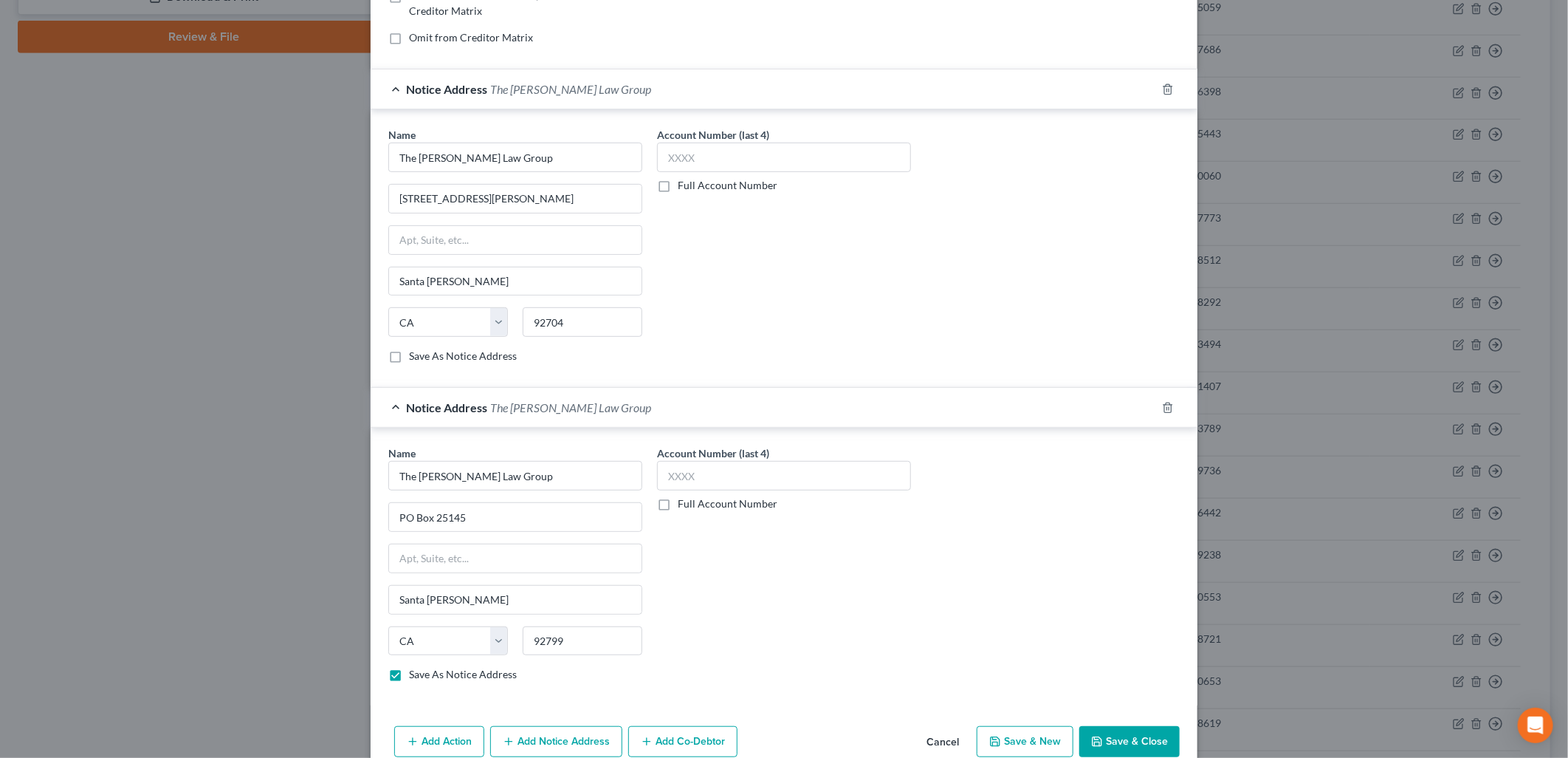
click at [1130, 728] on button "Save & Close" at bounding box center [1129, 741] width 100 height 31
checkbox input "false"
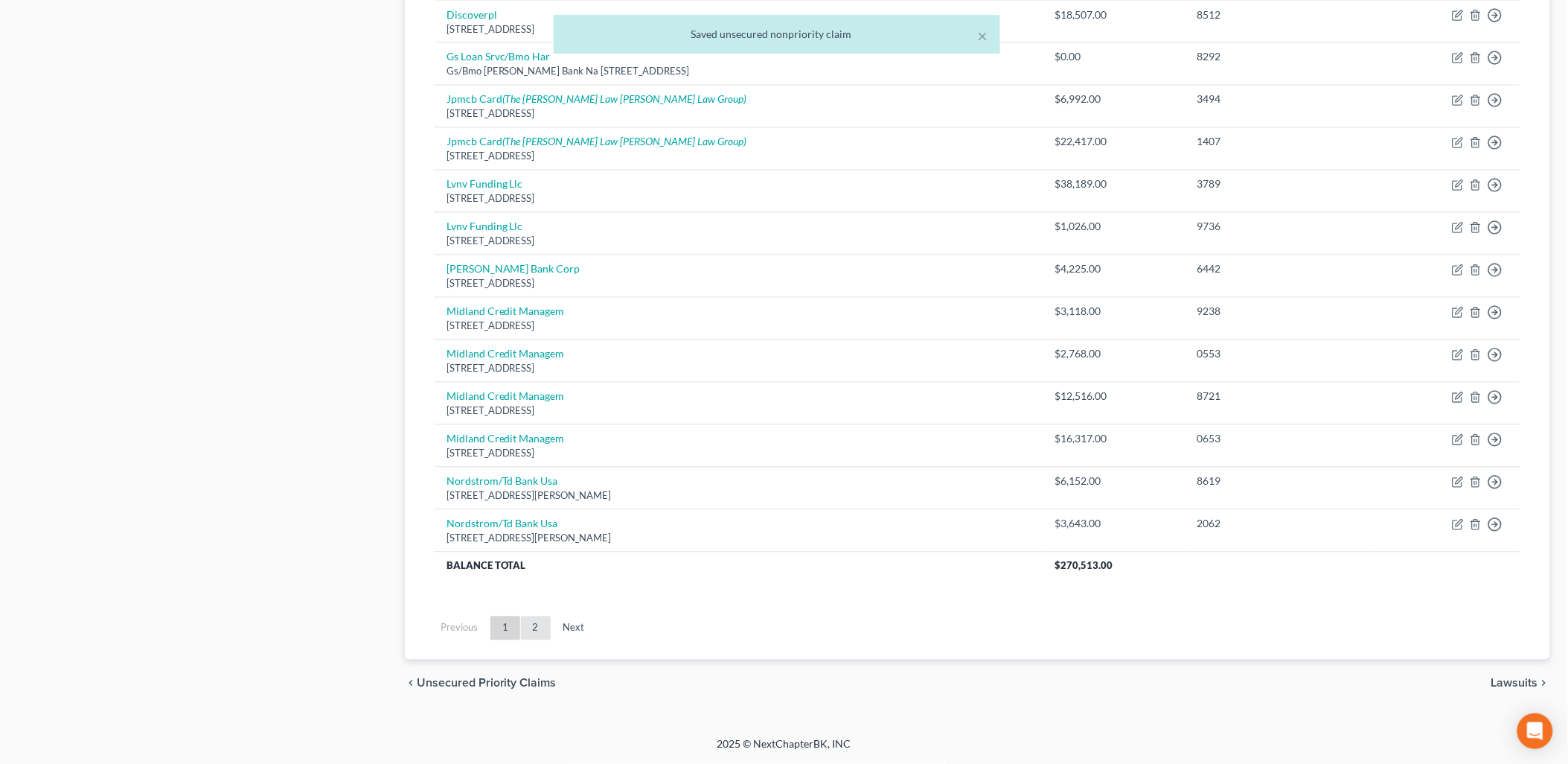
click at [533, 629] on link "2" at bounding box center [535, 628] width 30 height 24
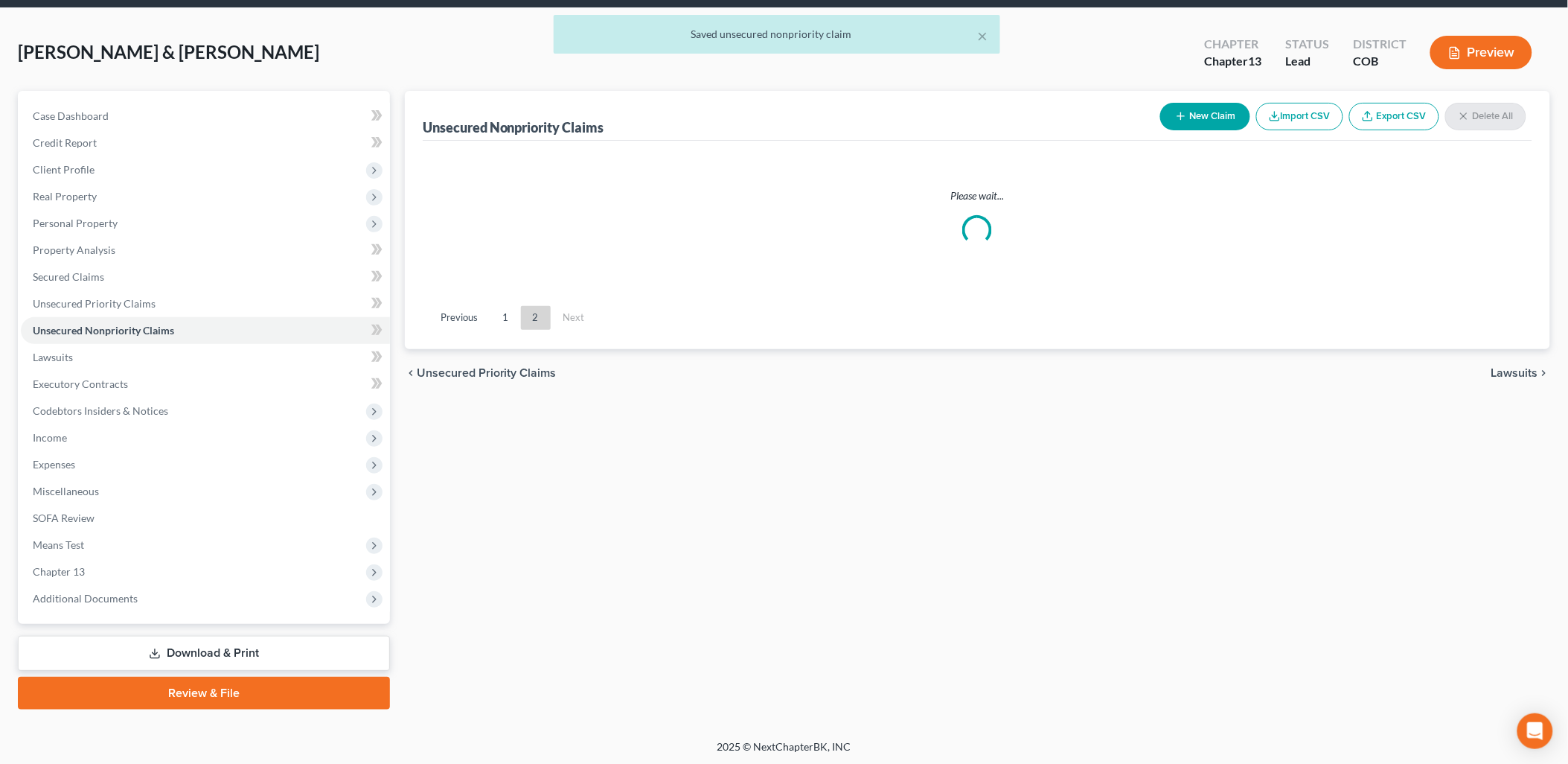
scroll to position [532, 0]
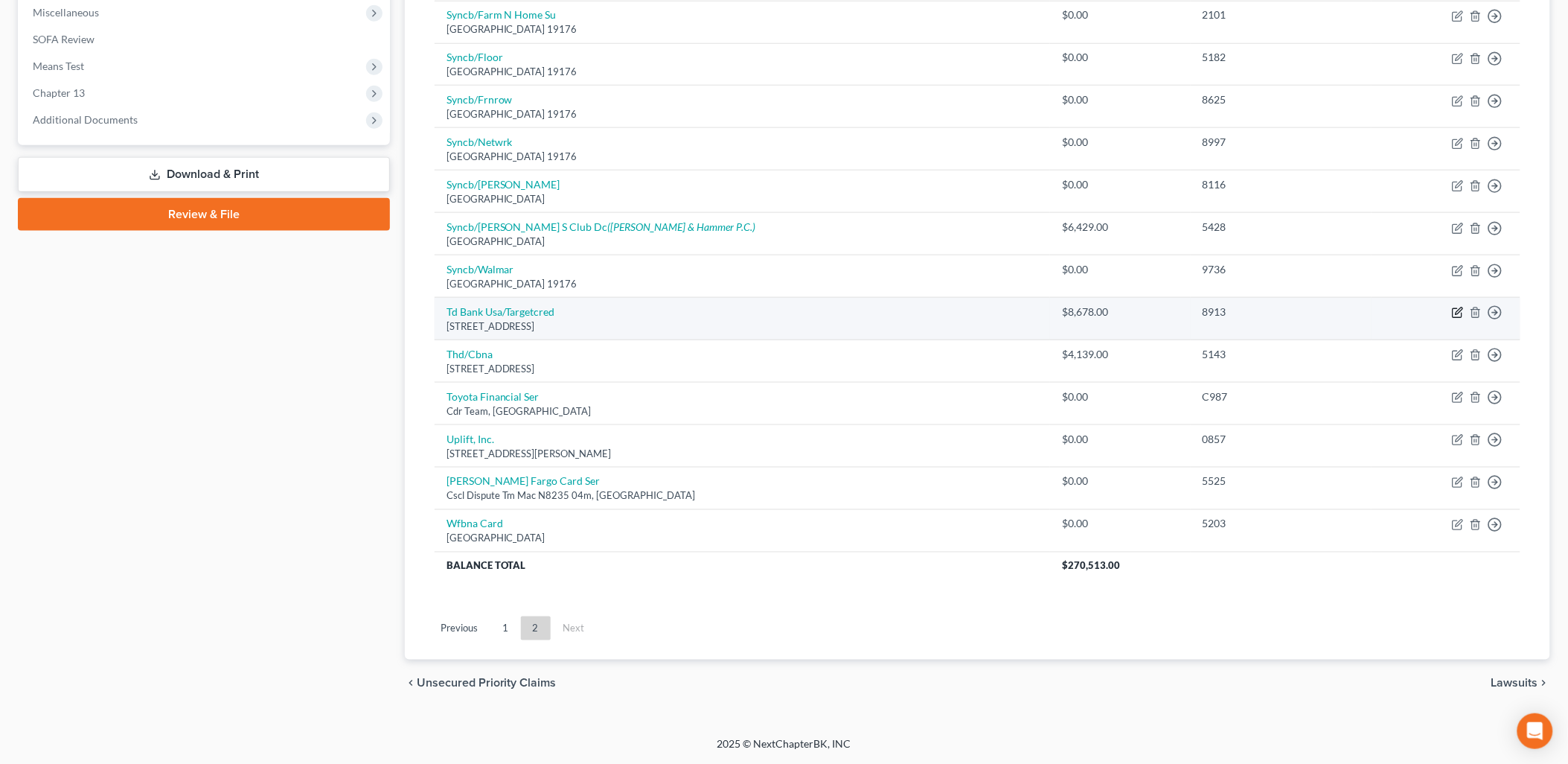
click at [1457, 311] on icon "button" at bounding box center [1459, 311] width 7 height 7
select select "24"
select select "2"
select select "1"
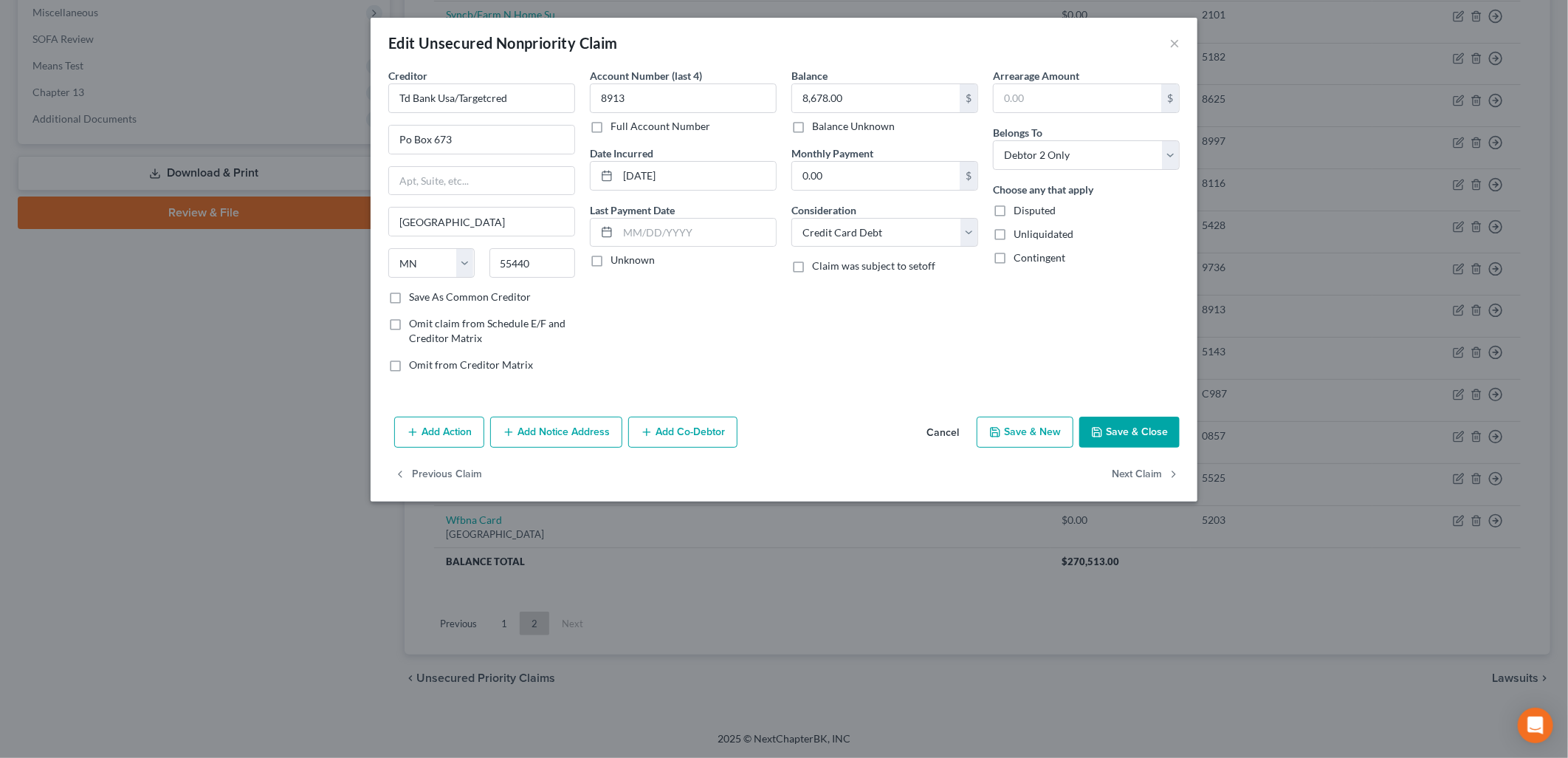
click at [565, 422] on button "Add Notice Address" at bounding box center [556, 431] width 132 height 31
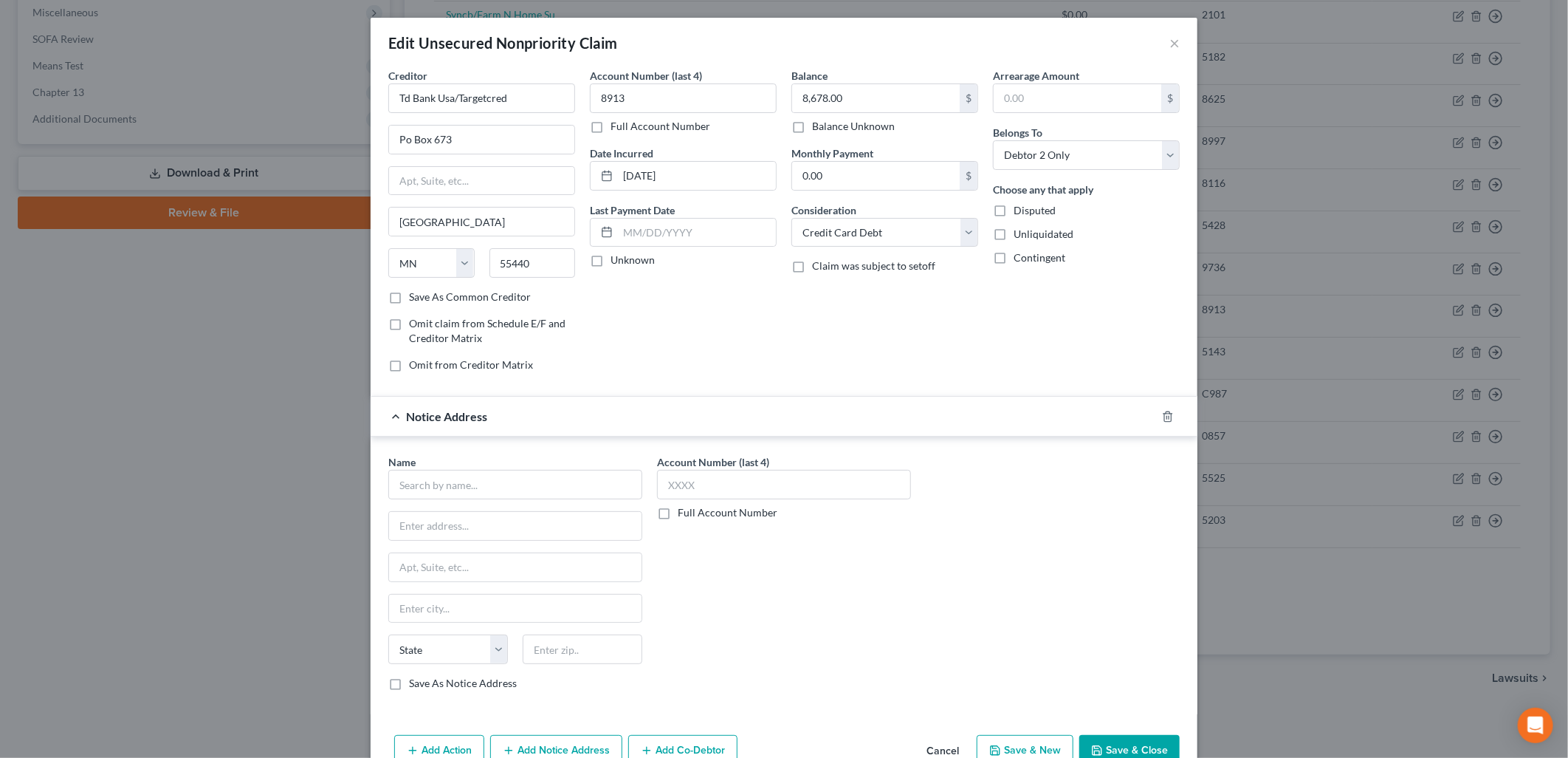
click at [497, 500] on div "Name * State [US_STATE] AK AR AZ CA CO CT DE DC [GEOGRAPHIC_DATA] [GEOGRAPHIC_D…" at bounding box center [515, 572] width 254 height 236
click at [500, 485] on input "text" at bounding box center [515, 484] width 254 height 30
click at [500, 519] on div "[STREET_ADDRESS]" at bounding box center [493, 523] width 186 height 13
type input "[PERSON_NAME] [PERSON_NAME] LLP"
type input "[STREET_ADDRESS]"
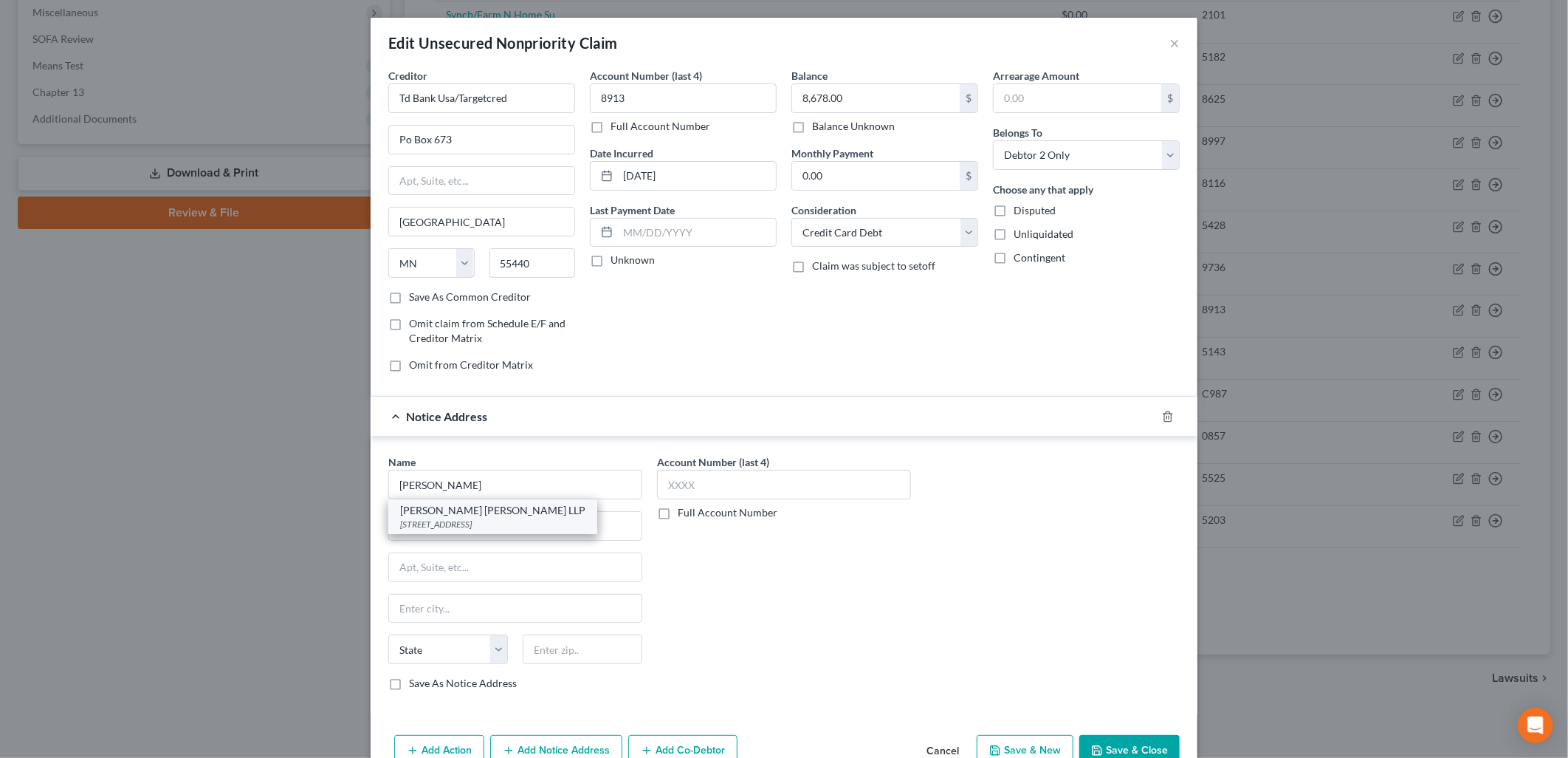
type input "Suite 200"
type input "Brookfield"
select select "52"
type input "53005"
click at [1118, 743] on button "Save & Close" at bounding box center [1129, 750] width 100 height 31
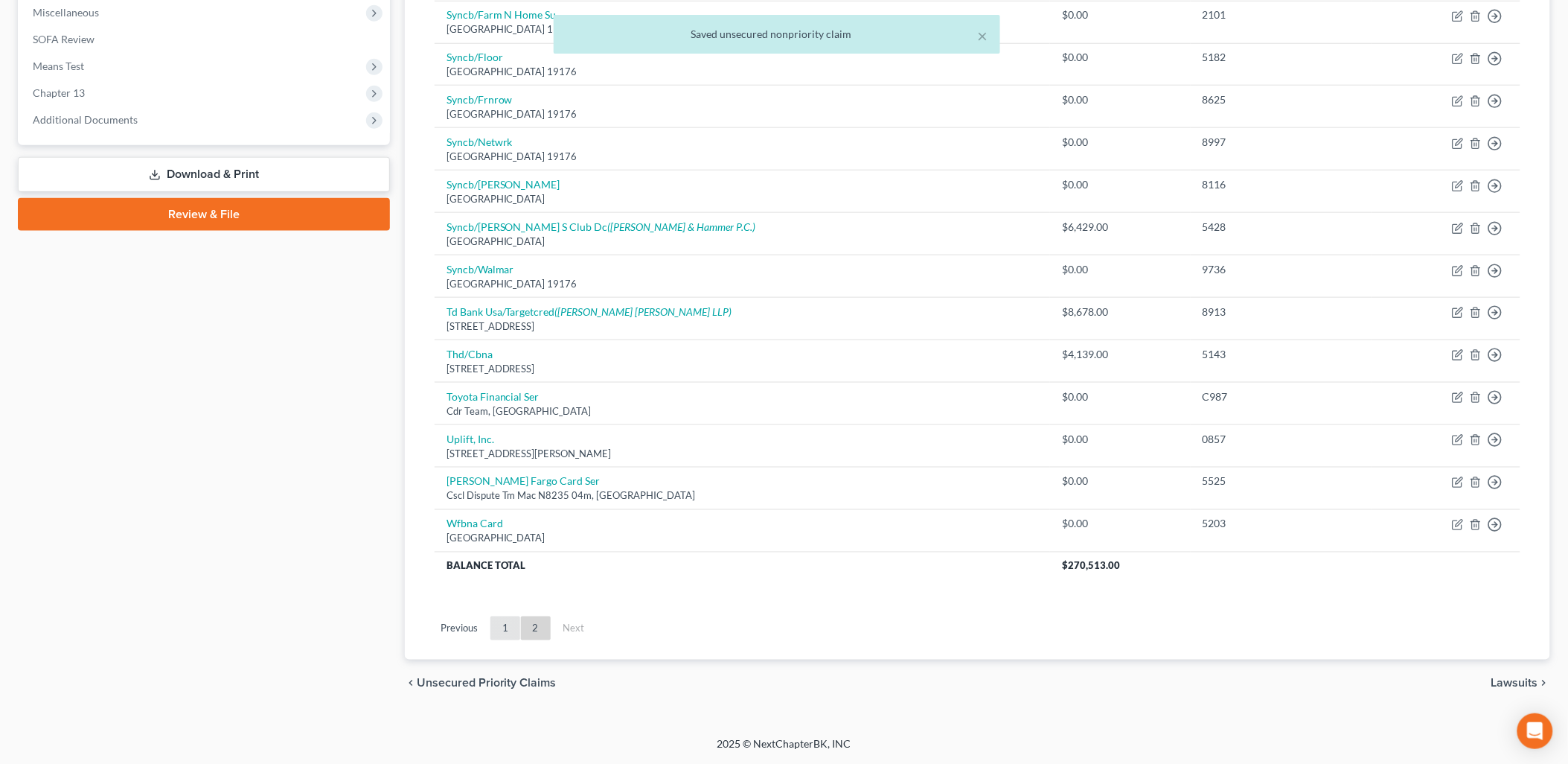
click at [496, 630] on link "1" at bounding box center [505, 628] width 30 height 24
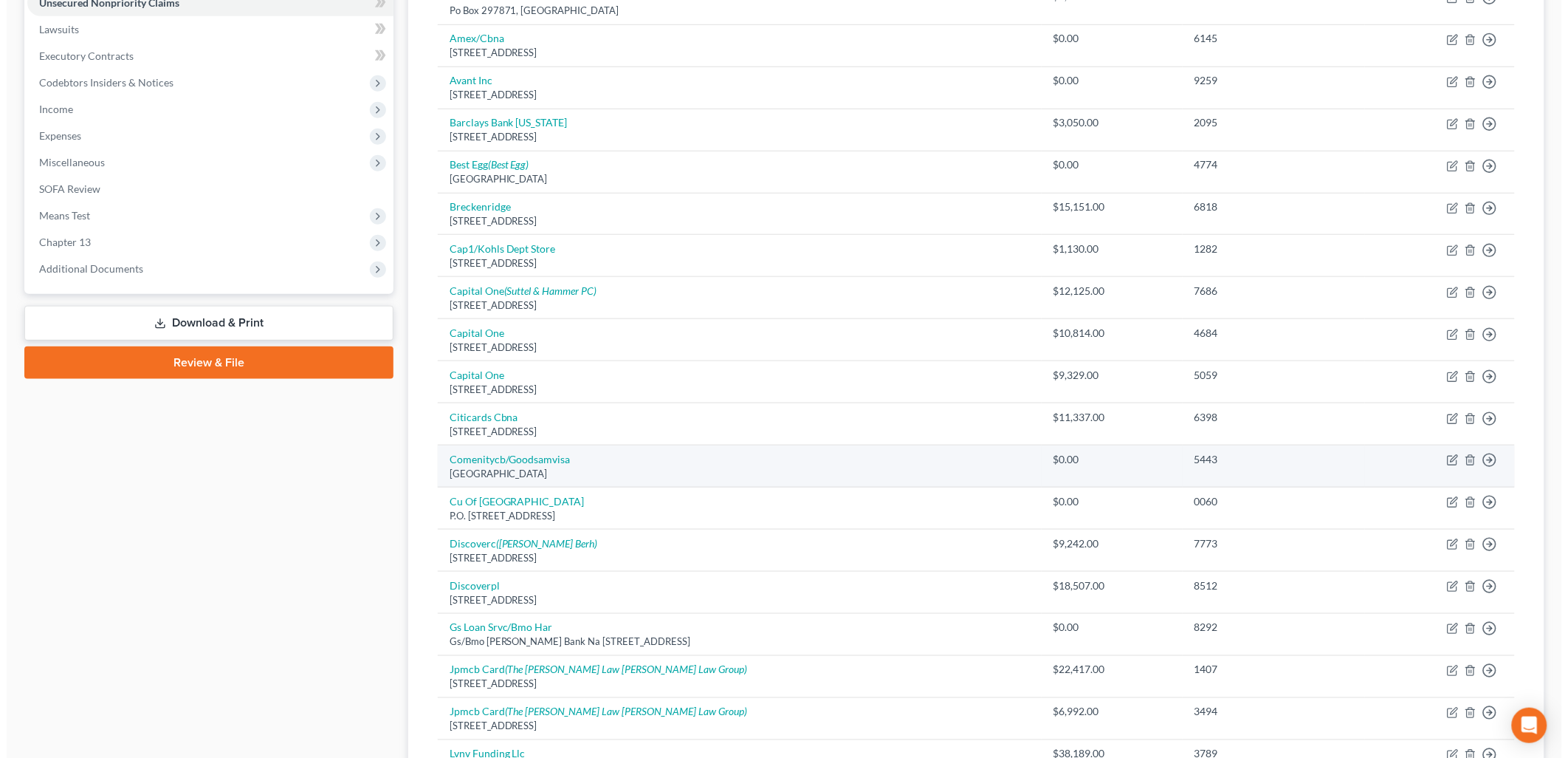
scroll to position [116, 0]
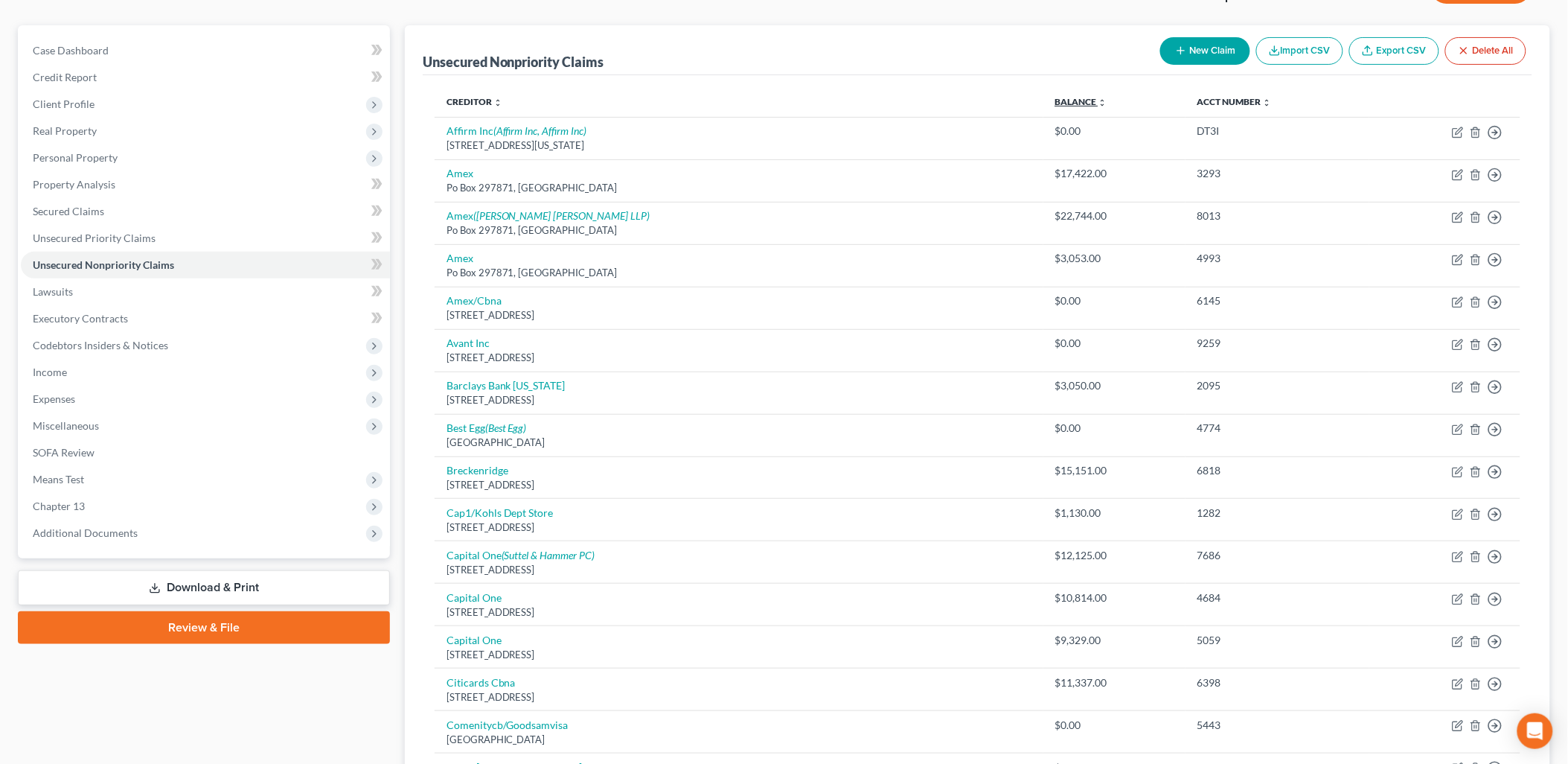
click at [1056, 98] on link "Balance expand_more expand_less unfold_more" at bounding box center [1081, 101] width 52 height 11
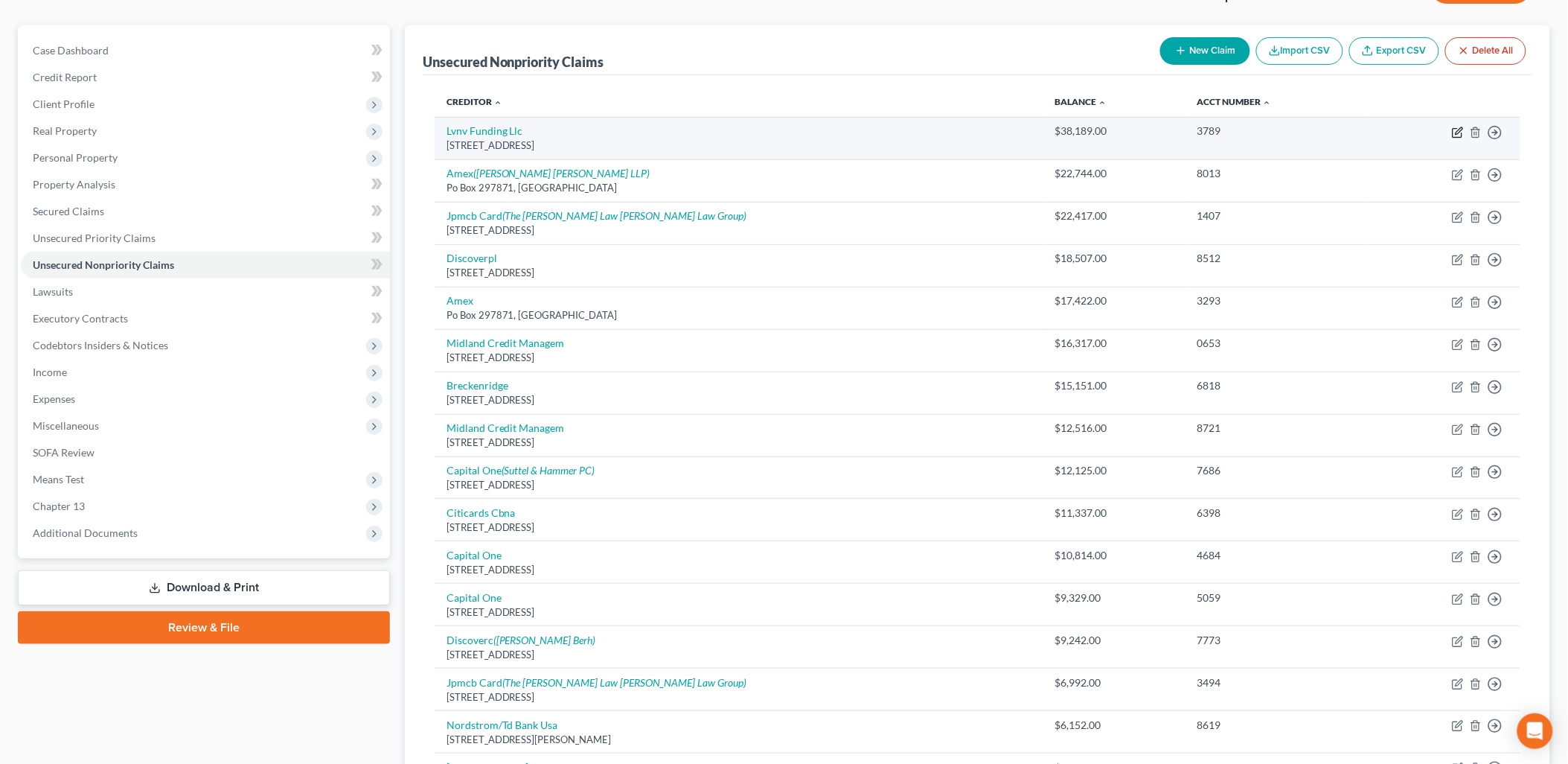
click at [1457, 128] on icon "button" at bounding box center [1458, 133] width 12 height 12
select select "42"
select select "1"
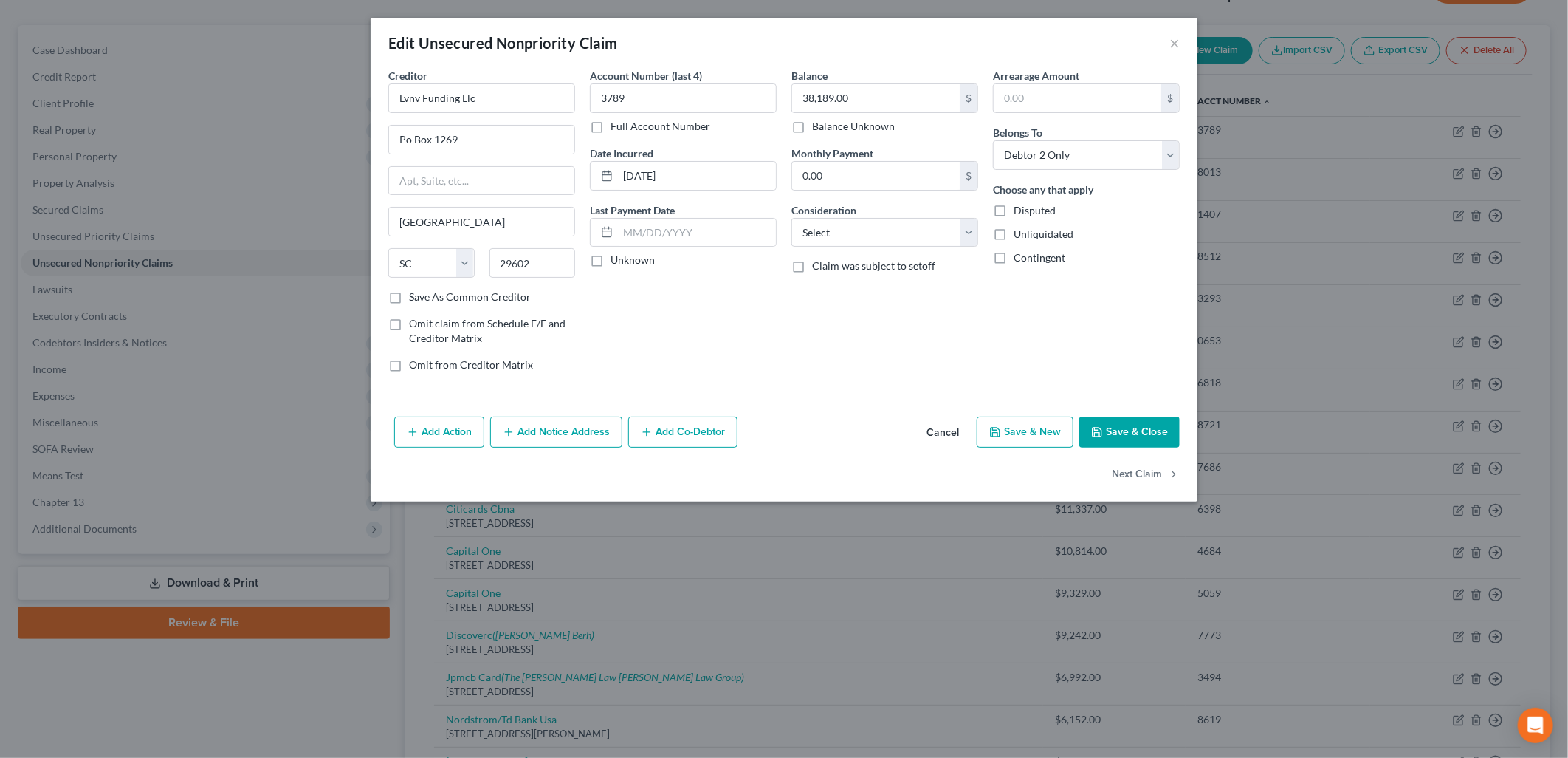
drag, startPoint x: 539, startPoint y: 428, endPoint x: 528, endPoint y: 461, distance: 34.8
click at [540, 428] on button "Add Notice Address" at bounding box center [556, 431] width 132 height 31
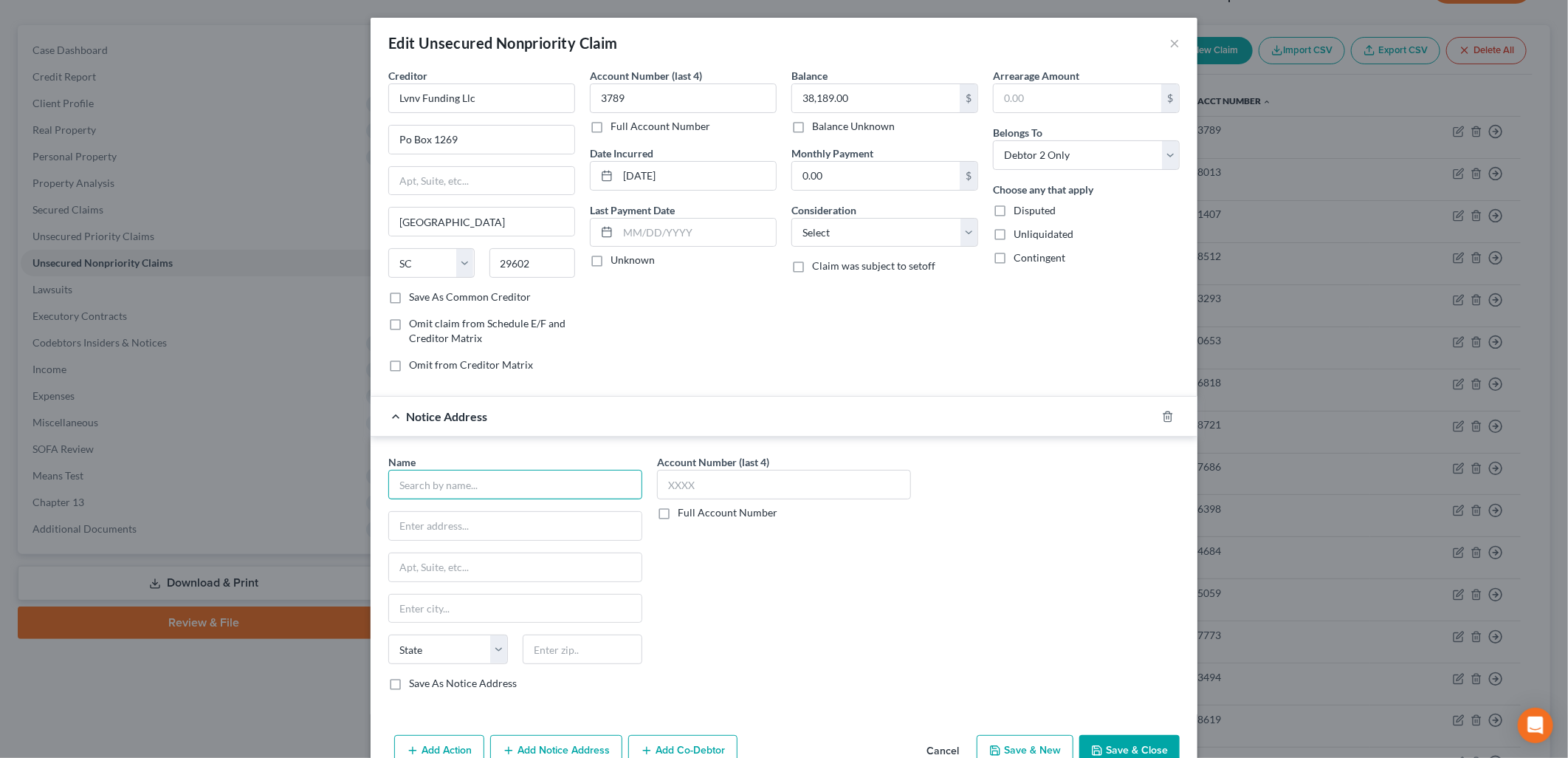
click at [511, 482] on input "text" at bounding box center [515, 484] width 254 height 30
type input "Cross River Bank"
click at [499, 533] on input "text" at bounding box center [515, 525] width 252 height 28
type input "[STREET_ADDRESS]"
type input "07666"
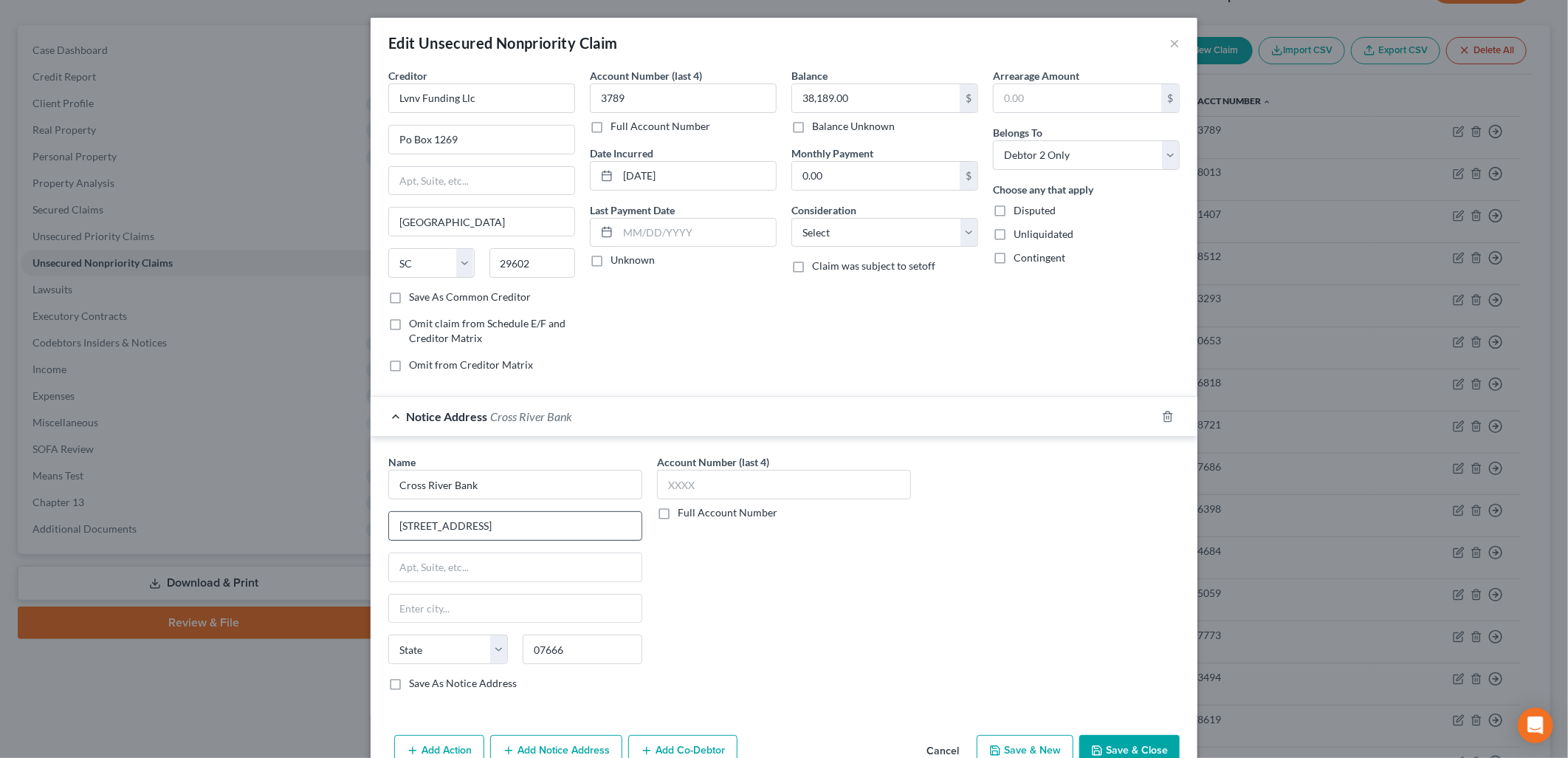
type input "Teaneck"
select select "33"
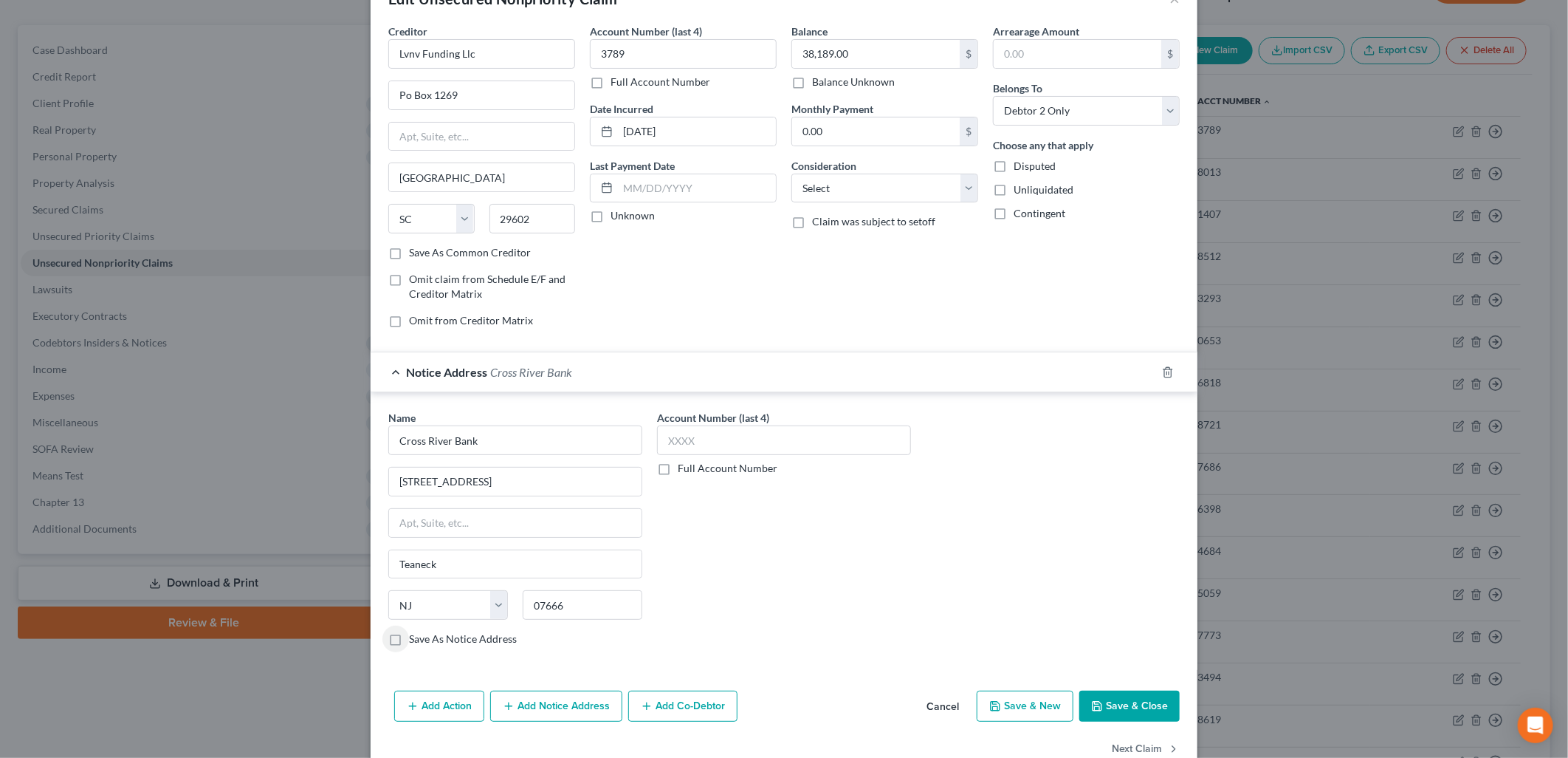
scroll to position [81, 0]
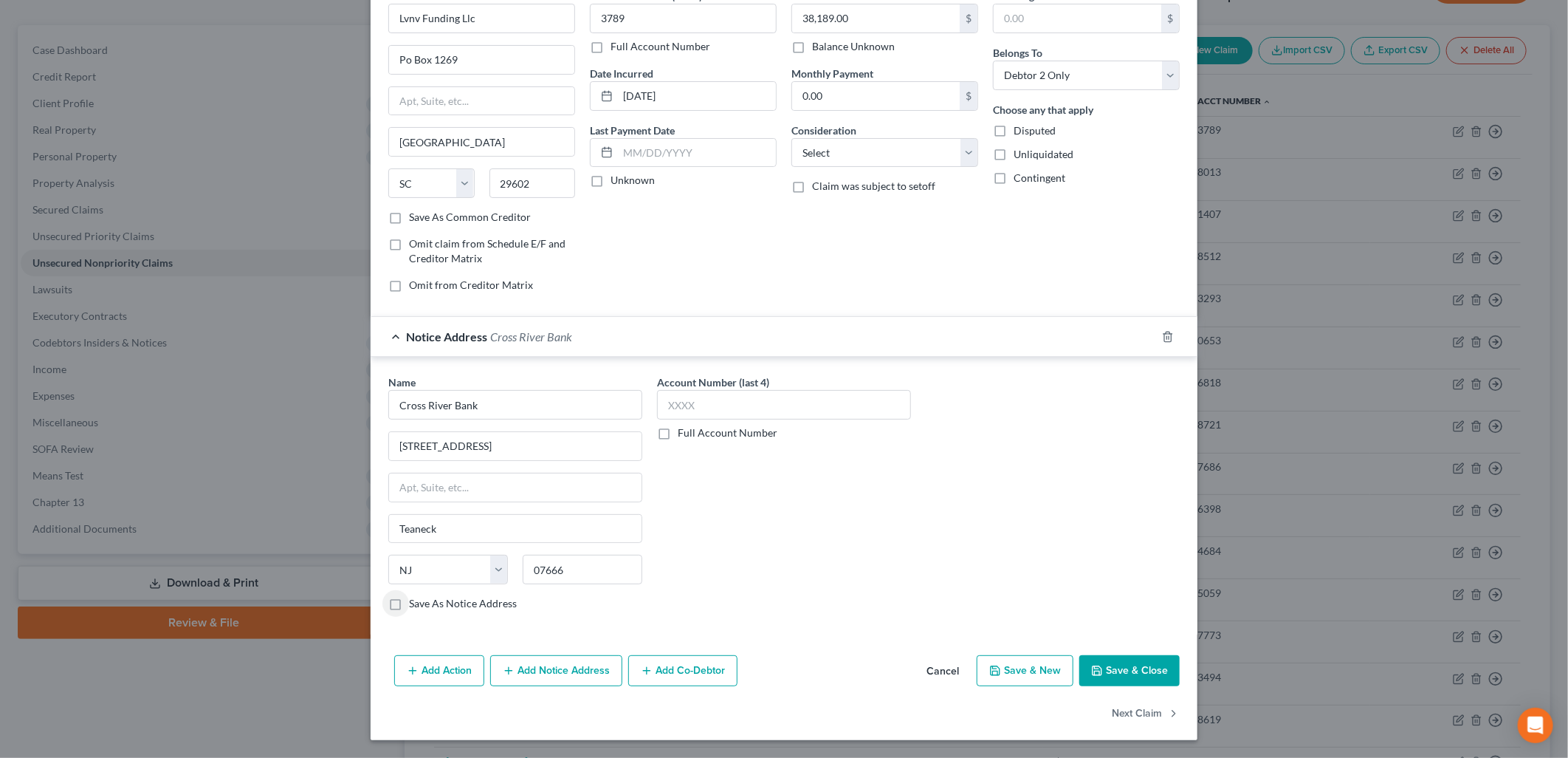
click at [1111, 653] on div "Add Action Add Notice Address Add Co-Debtor Cancel Save & New Save & Close" at bounding box center [784, 674] width 827 height 49
click at [1146, 670] on button "Save & Close" at bounding box center [1129, 670] width 100 height 31
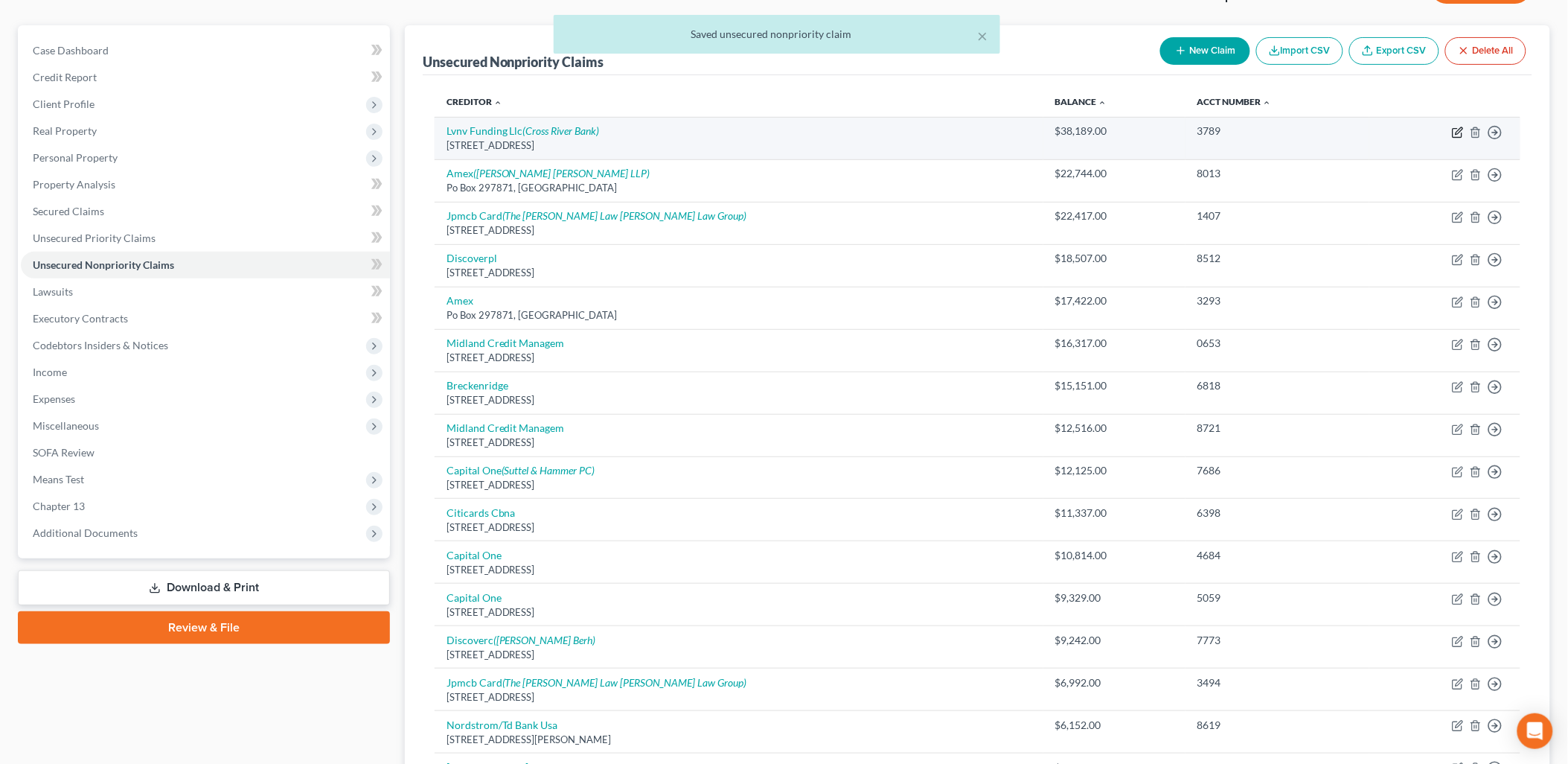
click at [1455, 130] on icon "button" at bounding box center [1458, 133] width 12 height 12
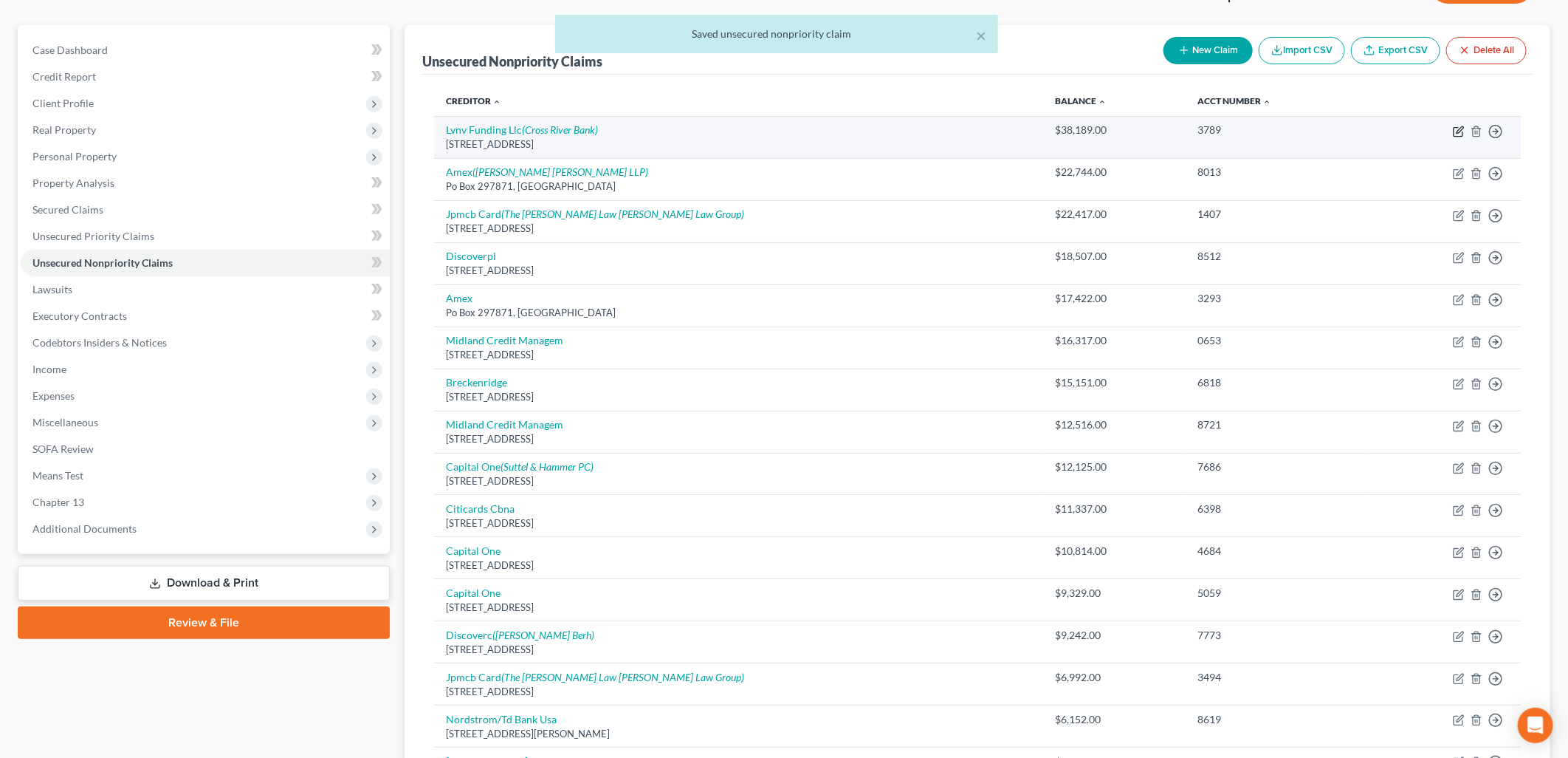
select select "42"
select select "1"
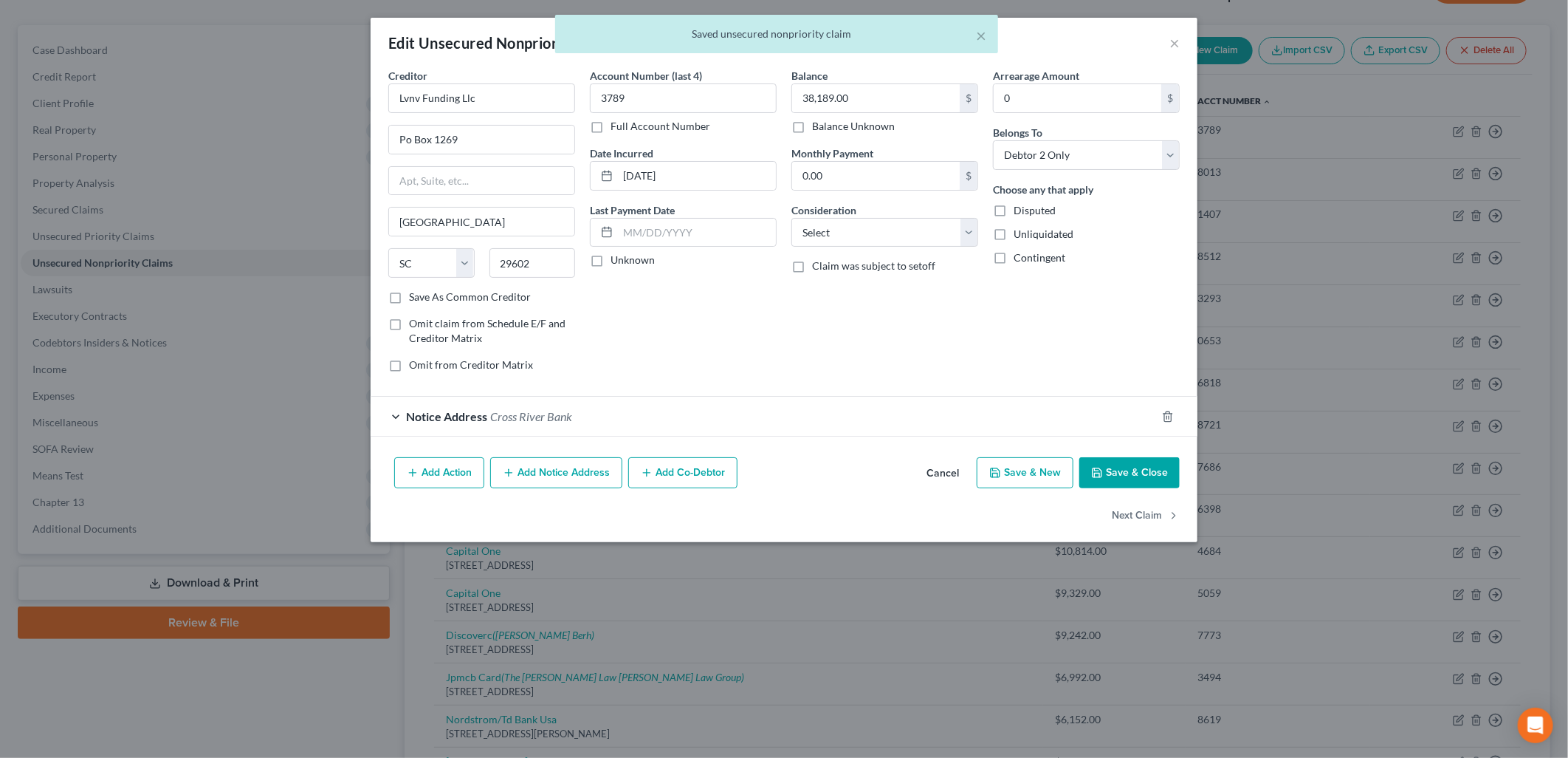
click at [593, 481] on button "Add Notice Address" at bounding box center [556, 473] width 132 height 31
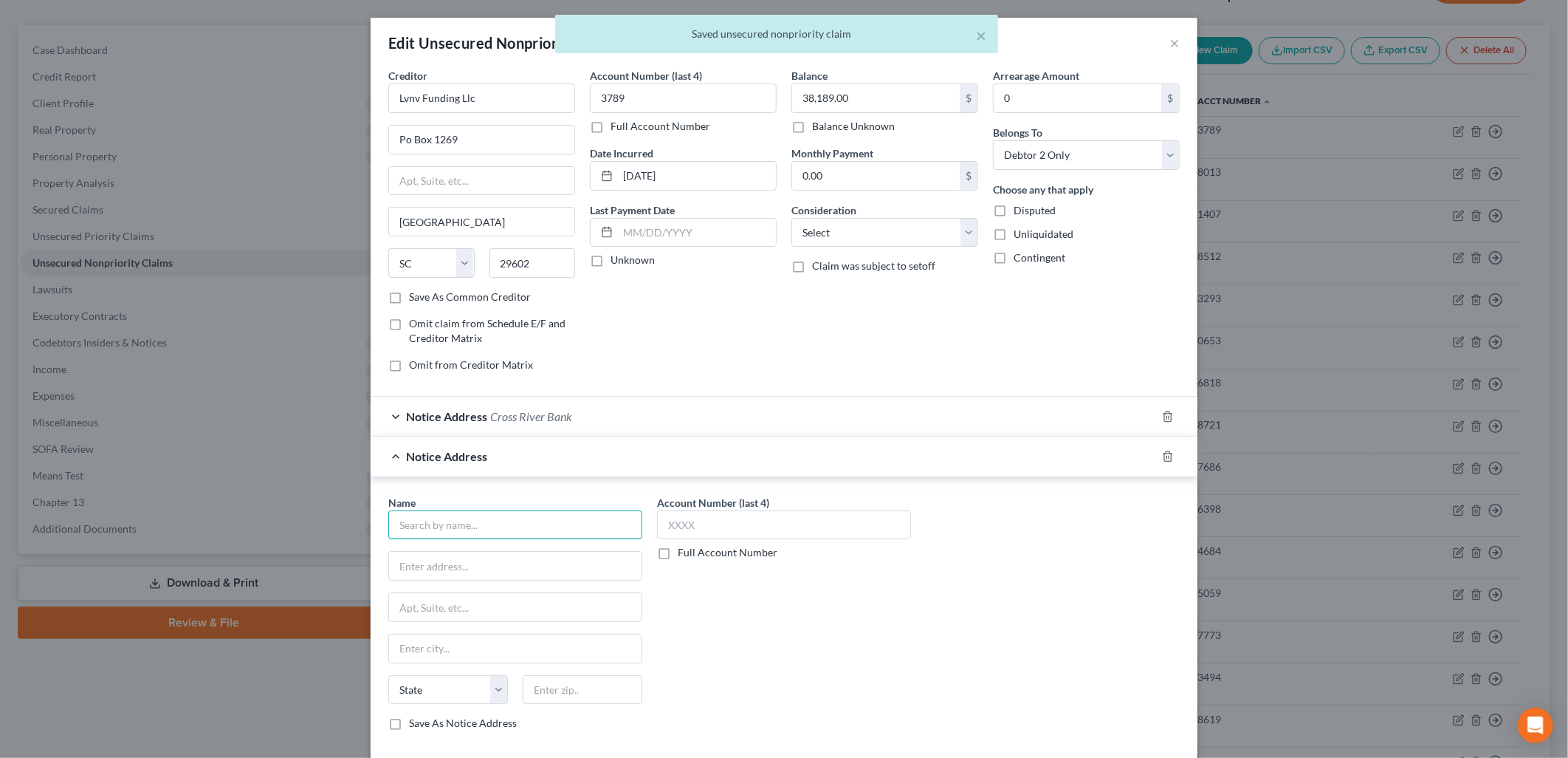
click at [563, 536] on input "text" at bounding box center [515, 525] width 254 height 30
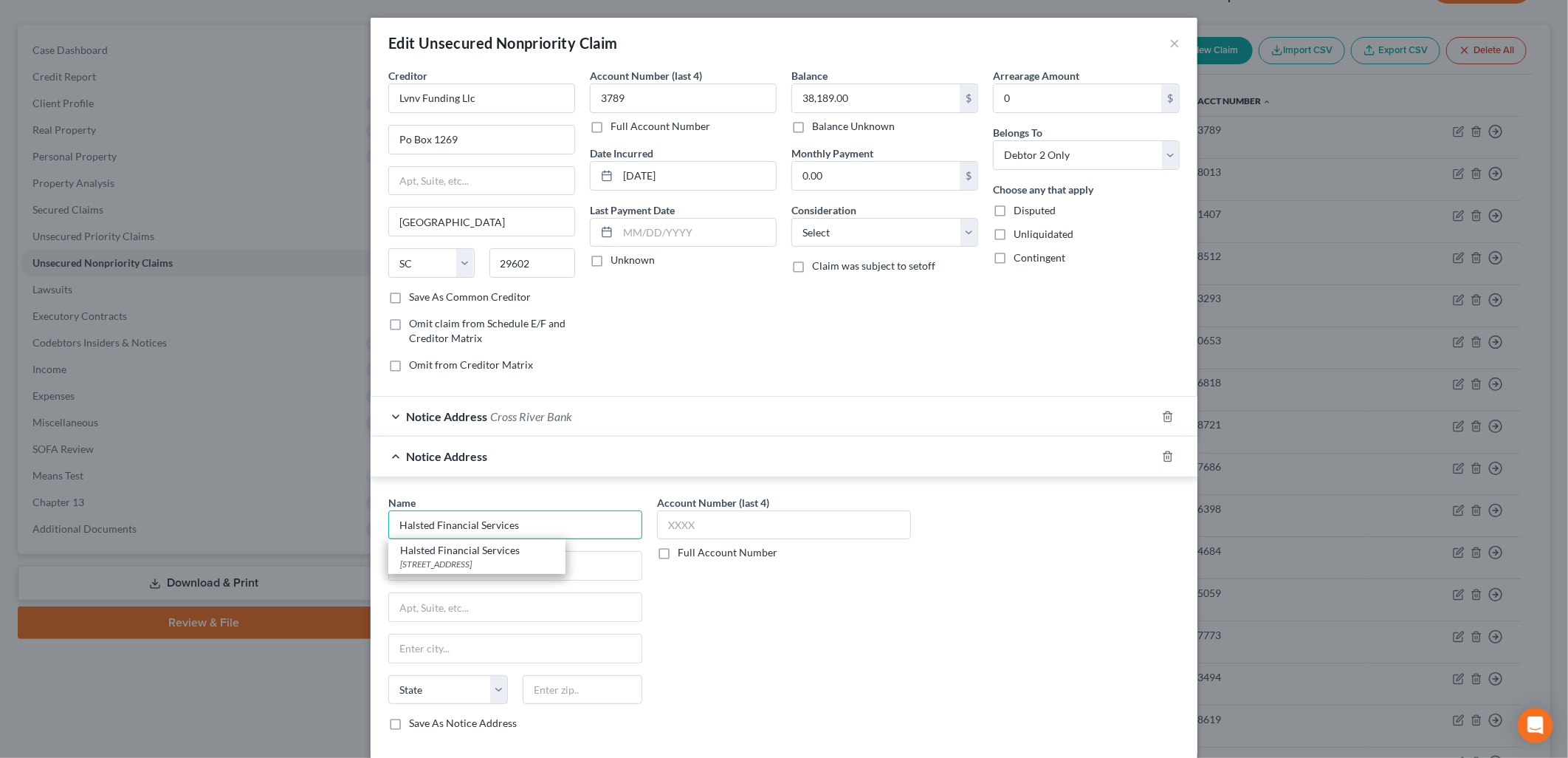
type input "Halsted Financial Services"
click at [563, 536] on input "Halsted Financial Services" at bounding box center [515, 525] width 254 height 30
click at [473, 566] on div "[STREET_ADDRESS]" at bounding box center [477, 564] width 154 height 13
type input "PO Box 828"
type input "Skokie"
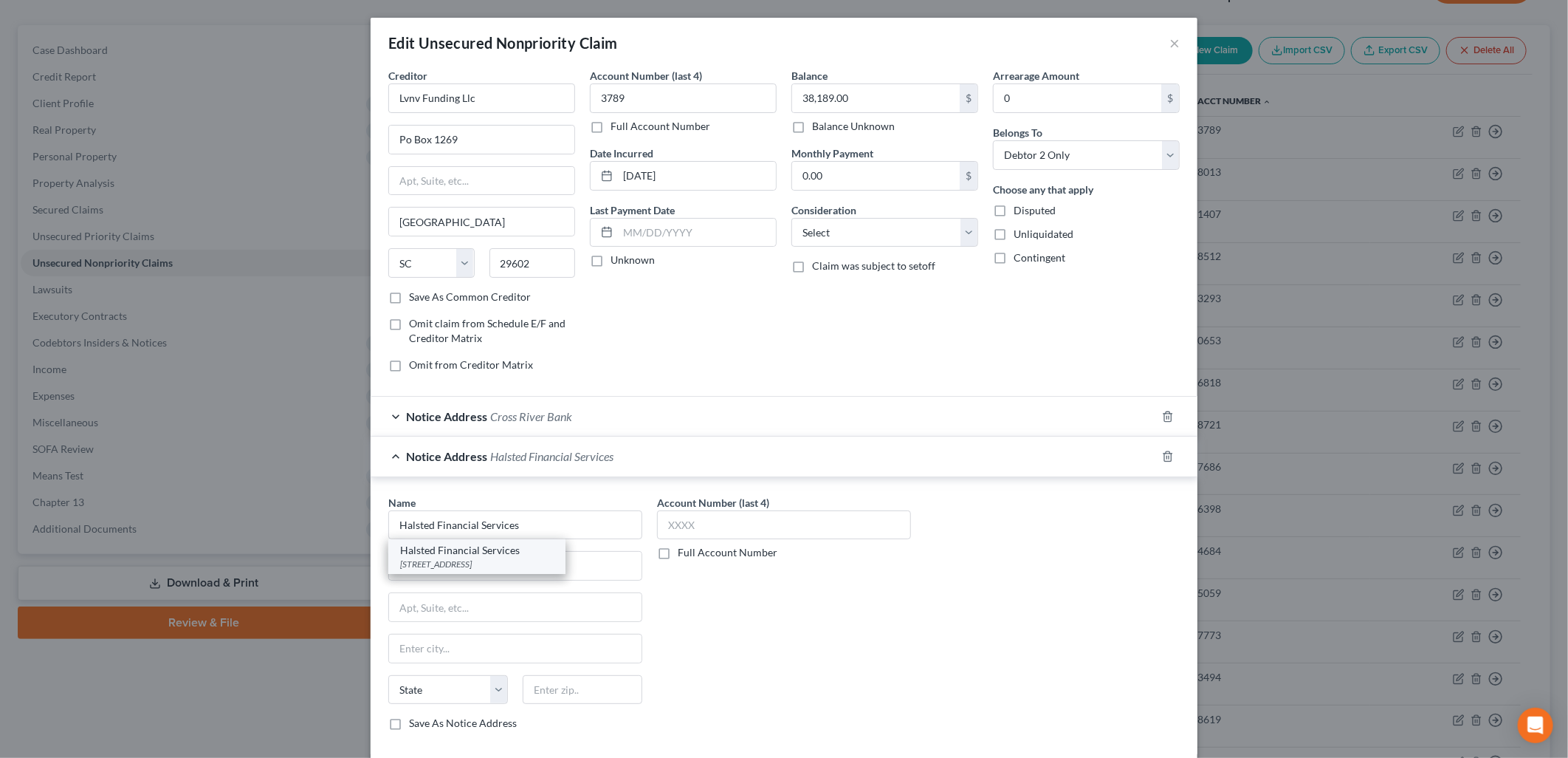
select select "14"
type input "60076"
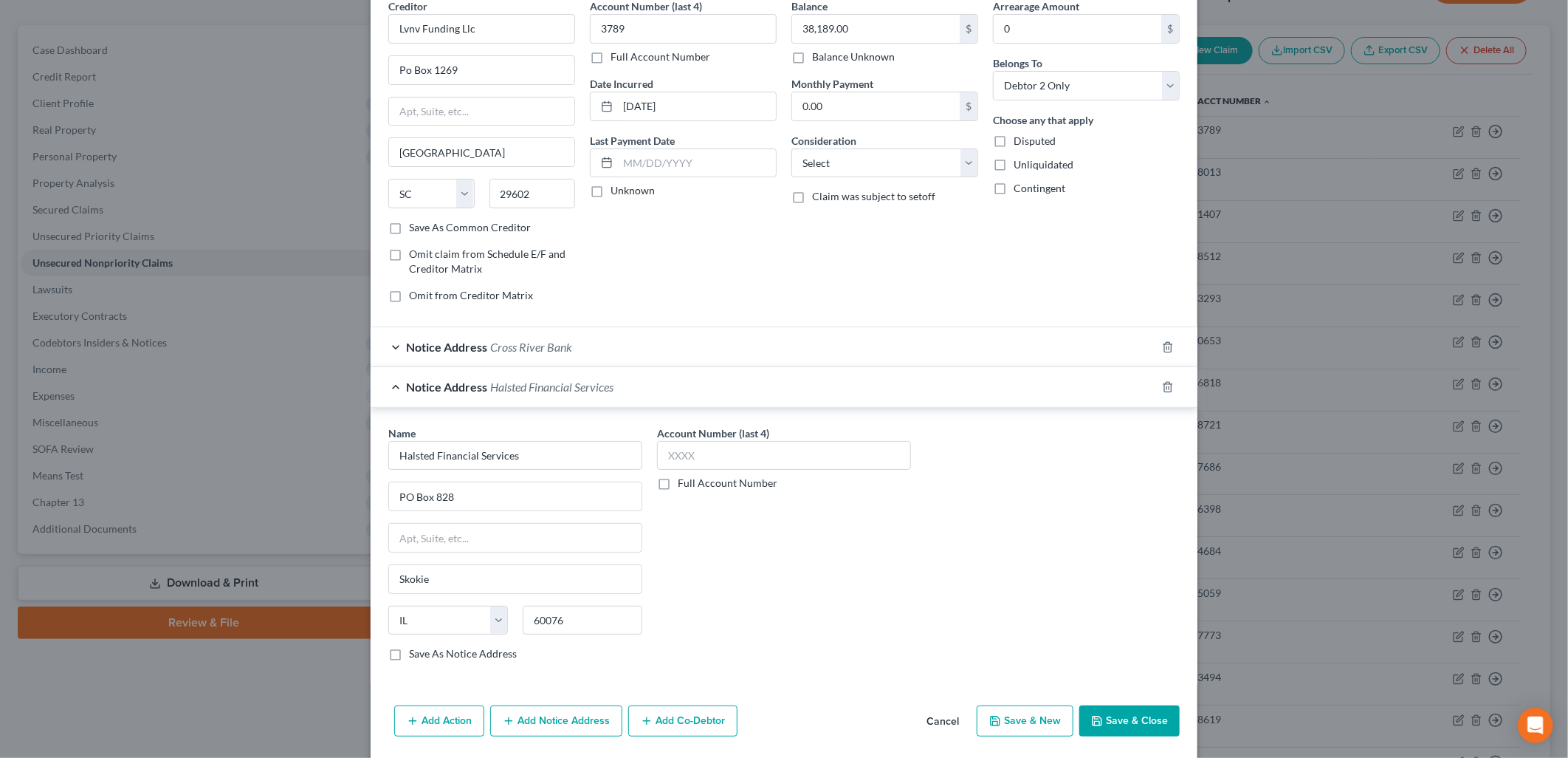
scroll to position [121, 0]
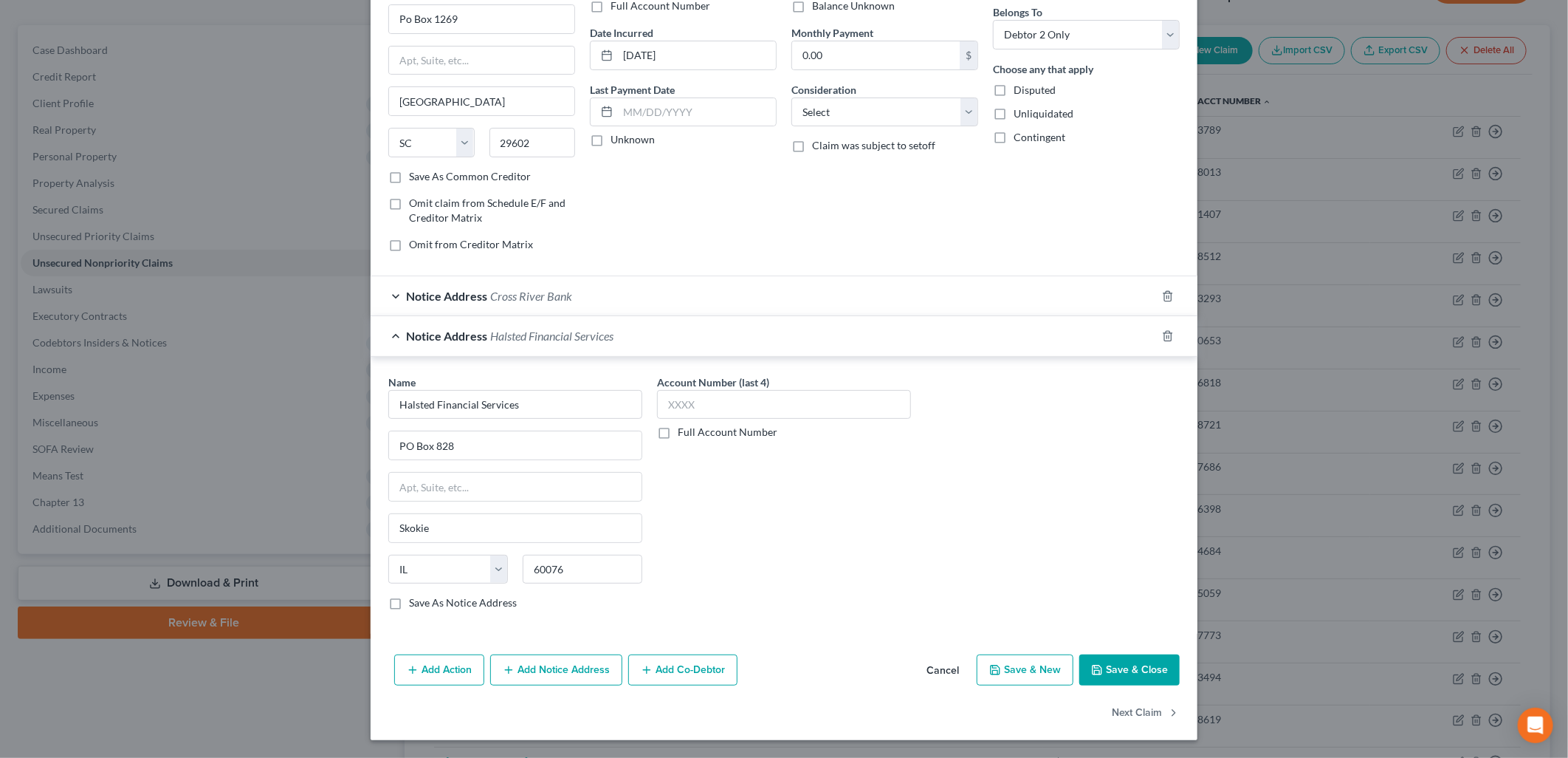
click at [1125, 672] on button "Save & Close" at bounding box center [1129, 669] width 100 height 31
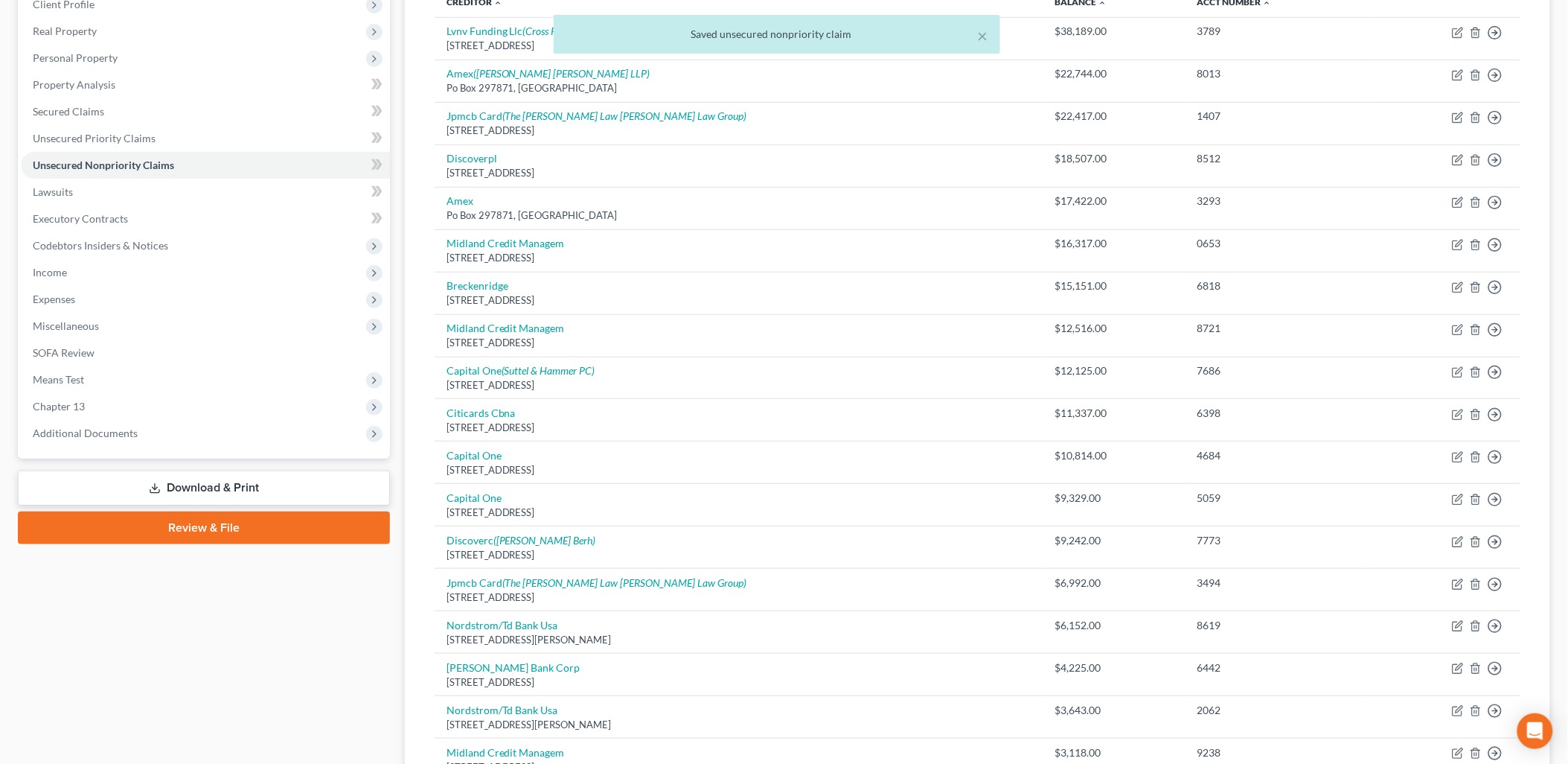
scroll to position [0, 0]
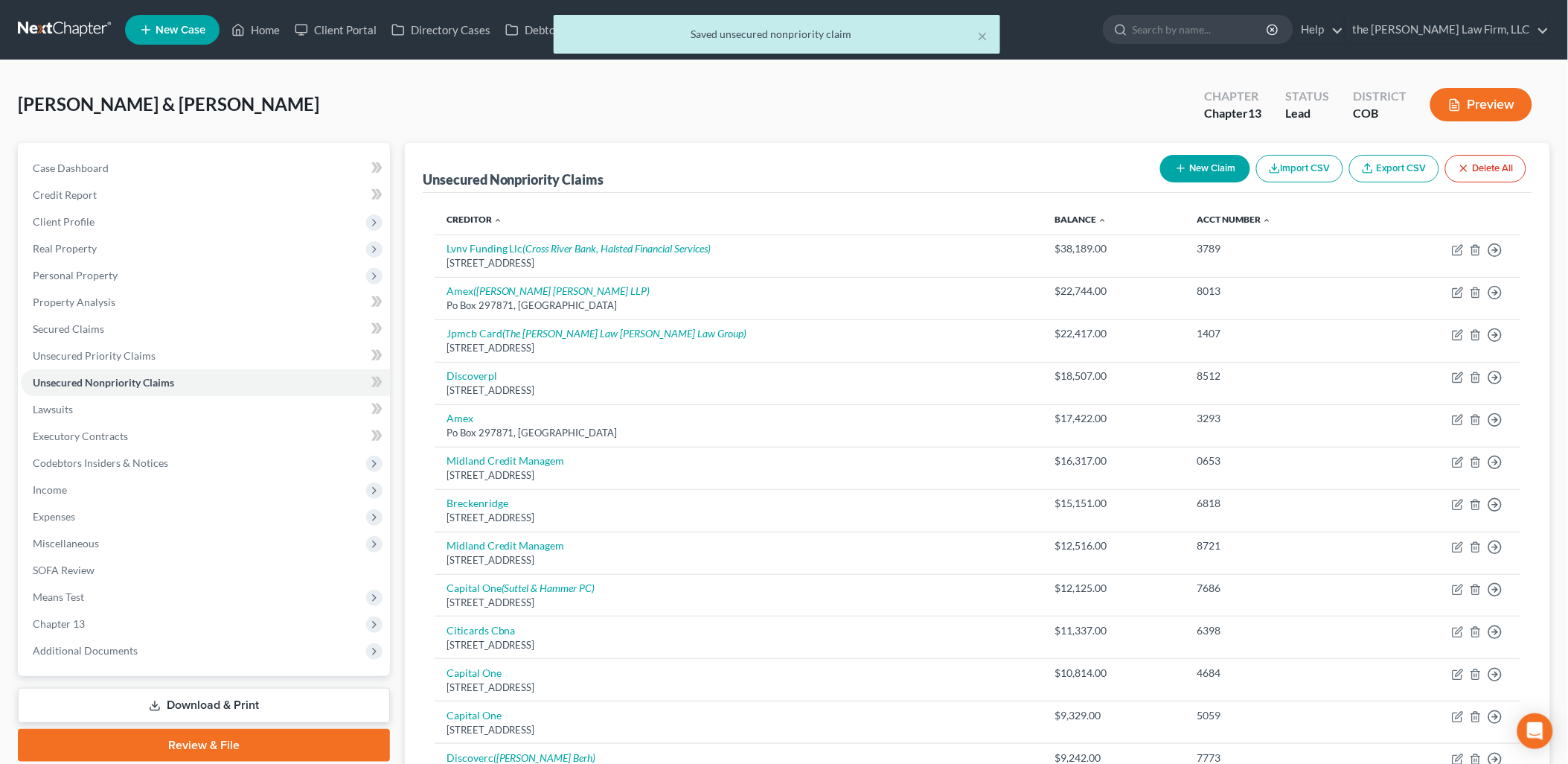
click at [459, 211] on th "Creditor expand_more expand_less unfold_more" at bounding box center [739, 220] width 609 height 30
click at [463, 217] on link "Creditor expand_more expand_less unfold_more" at bounding box center [475, 219] width 56 height 11
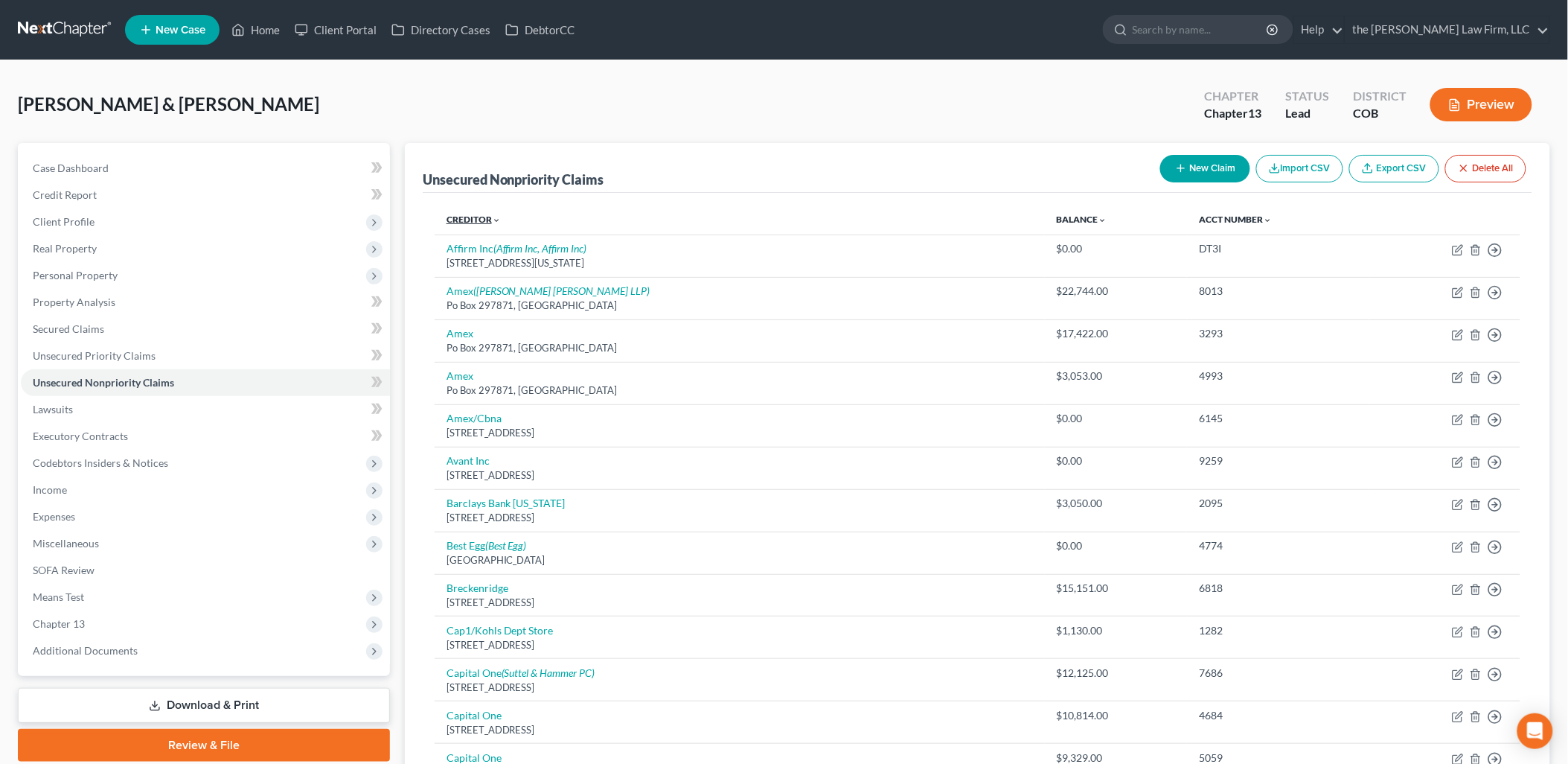
click at [463, 217] on link "Creditor expand_more expand_less unfold_more" at bounding box center [474, 219] width 54 height 11
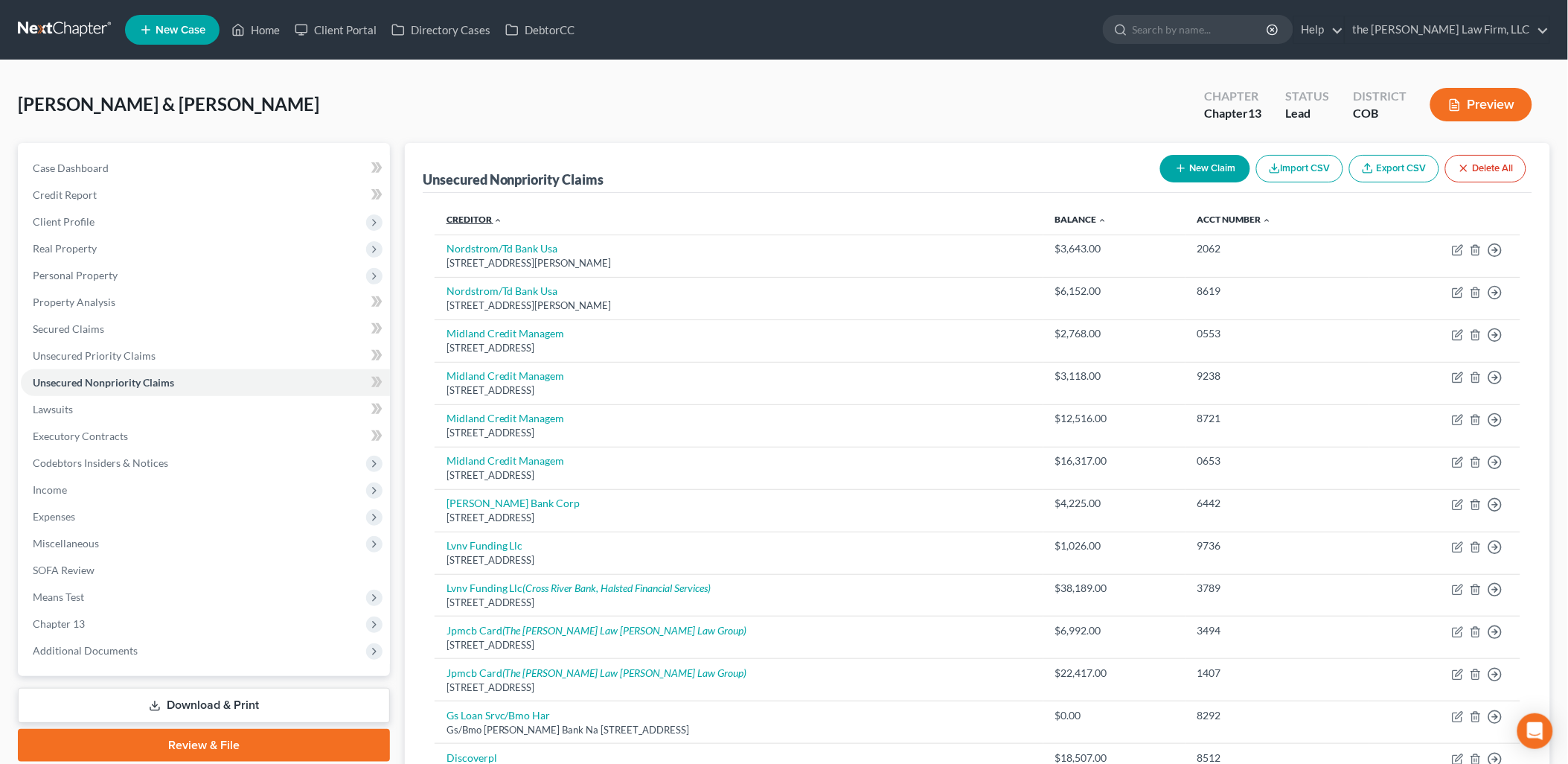
click at [463, 217] on link "Creditor expand_more expand_less unfold_more" at bounding box center [475, 219] width 56 height 11
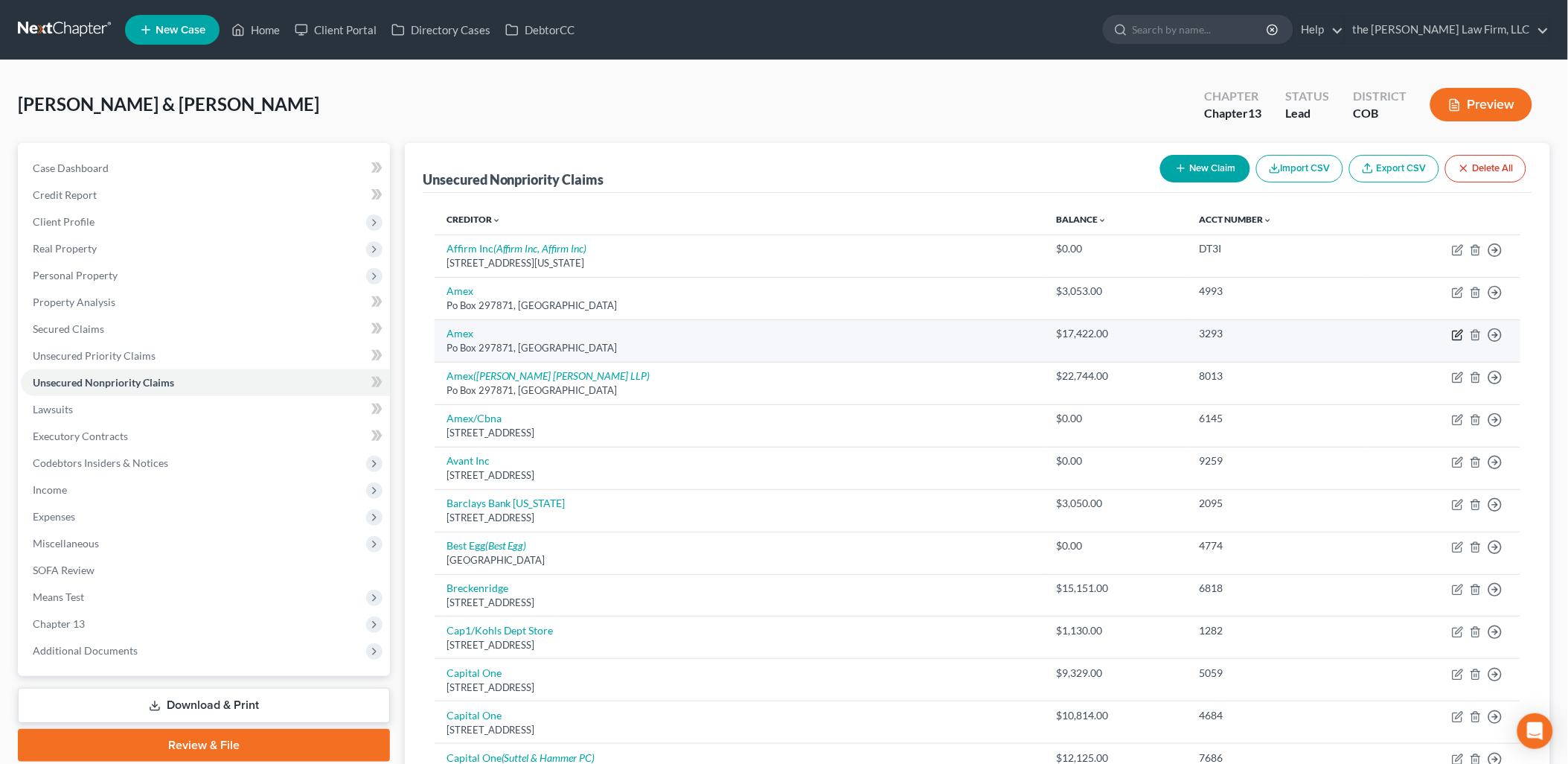
click at [1461, 331] on icon "button" at bounding box center [1459, 334] width 7 height 7
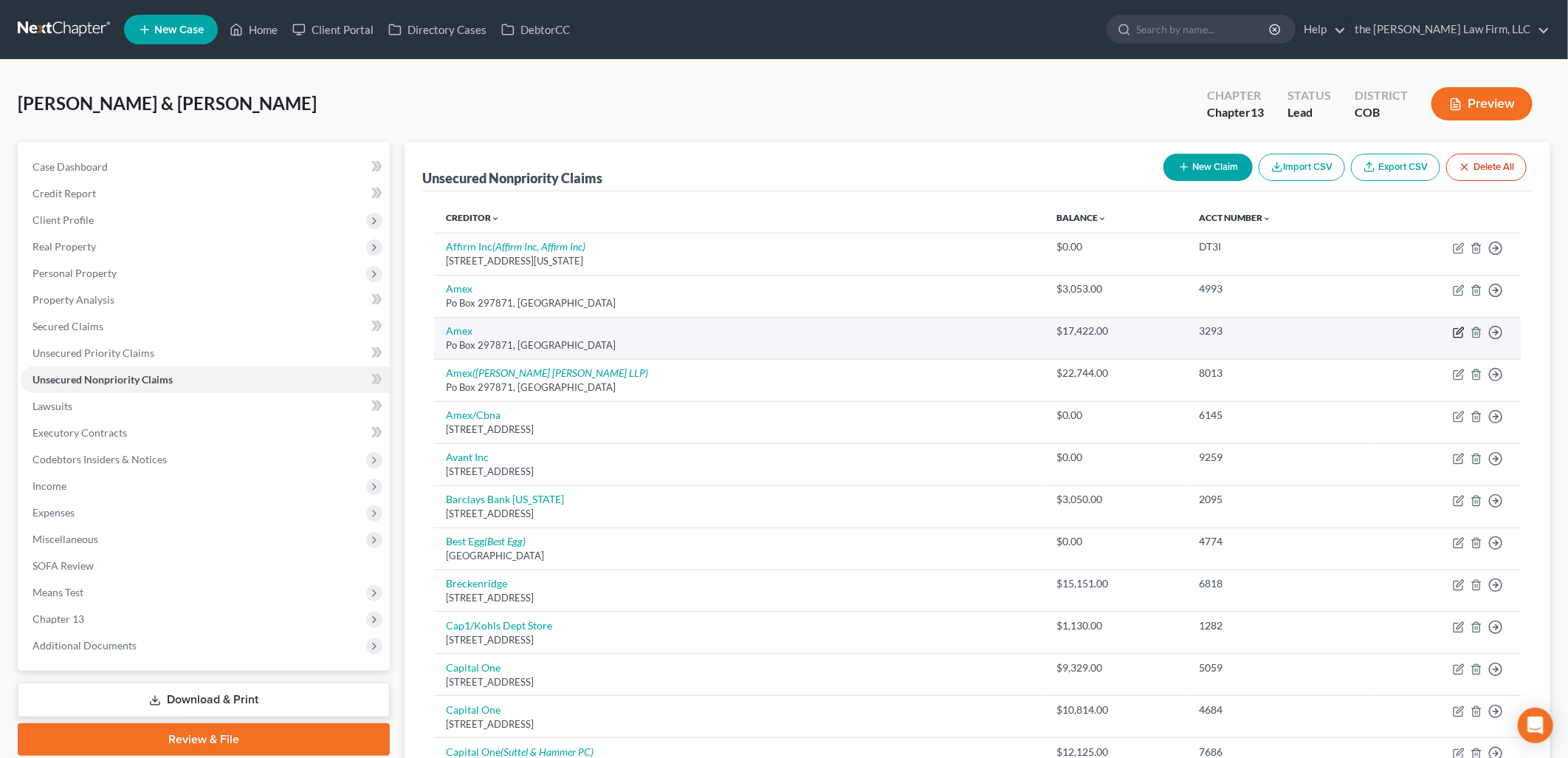
select select "9"
select select "2"
select select "0"
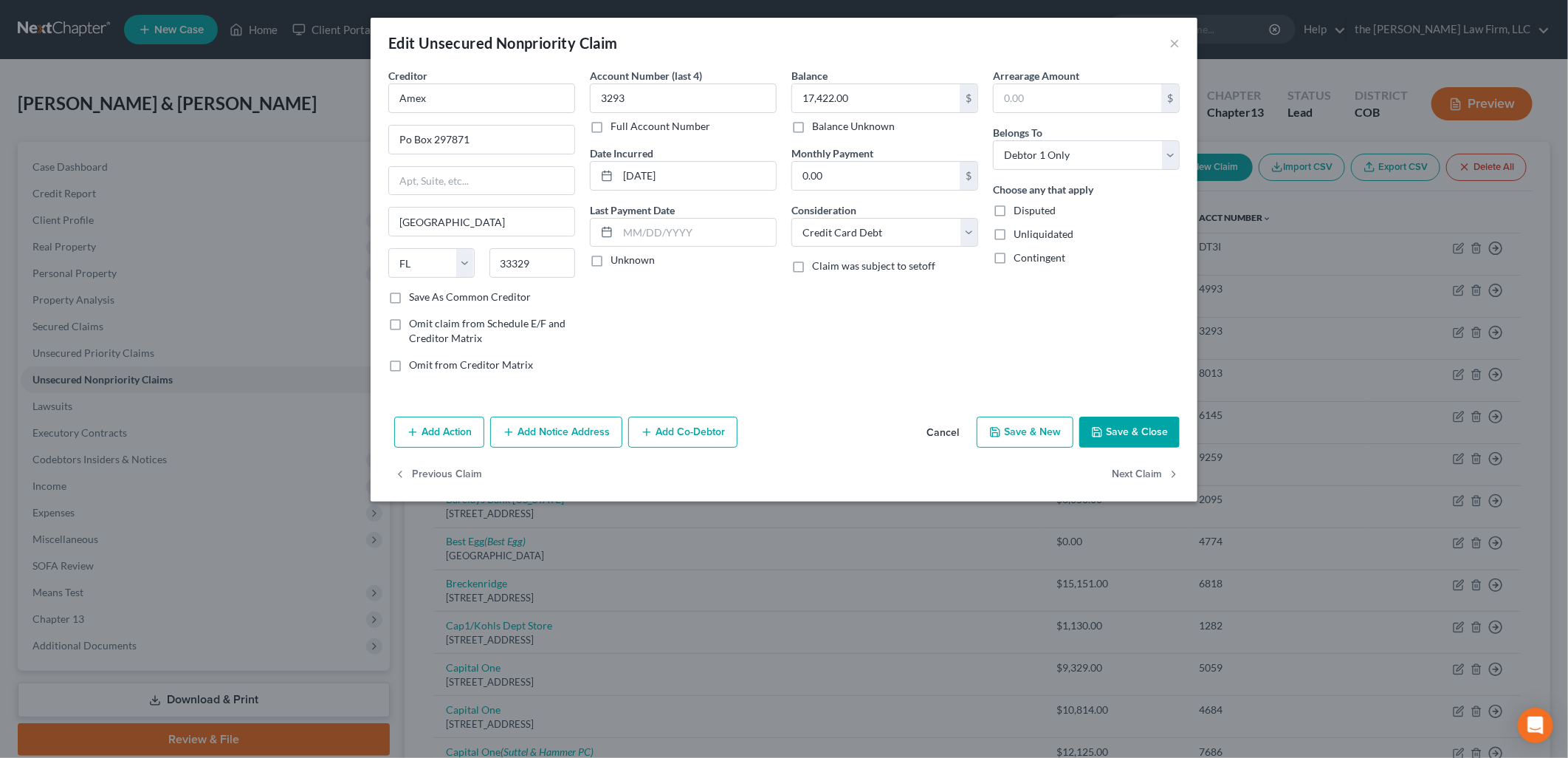
click at [1128, 436] on button "Save & Close" at bounding box center [1129, 431] width 100 height 31
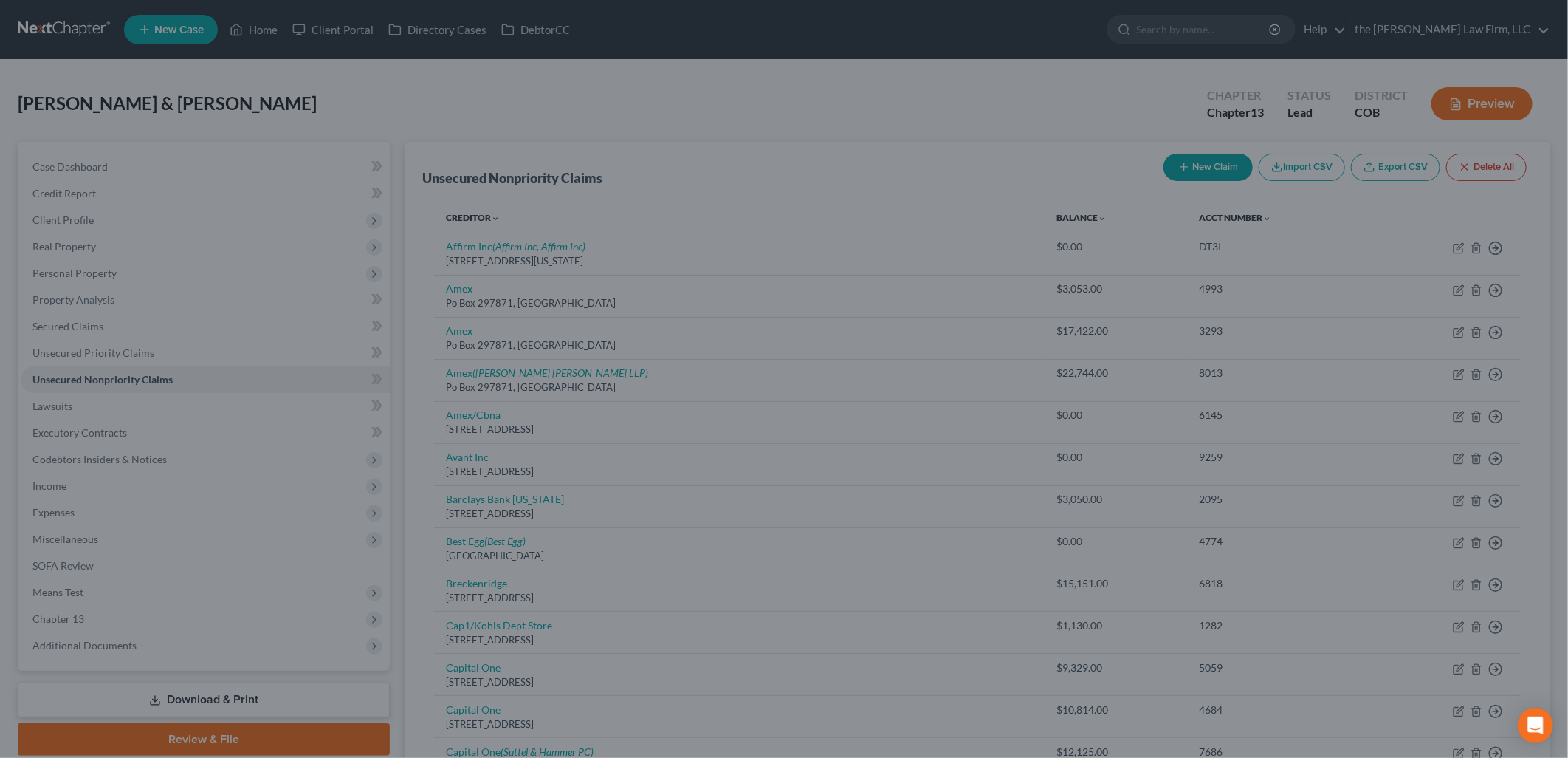
type input "0"
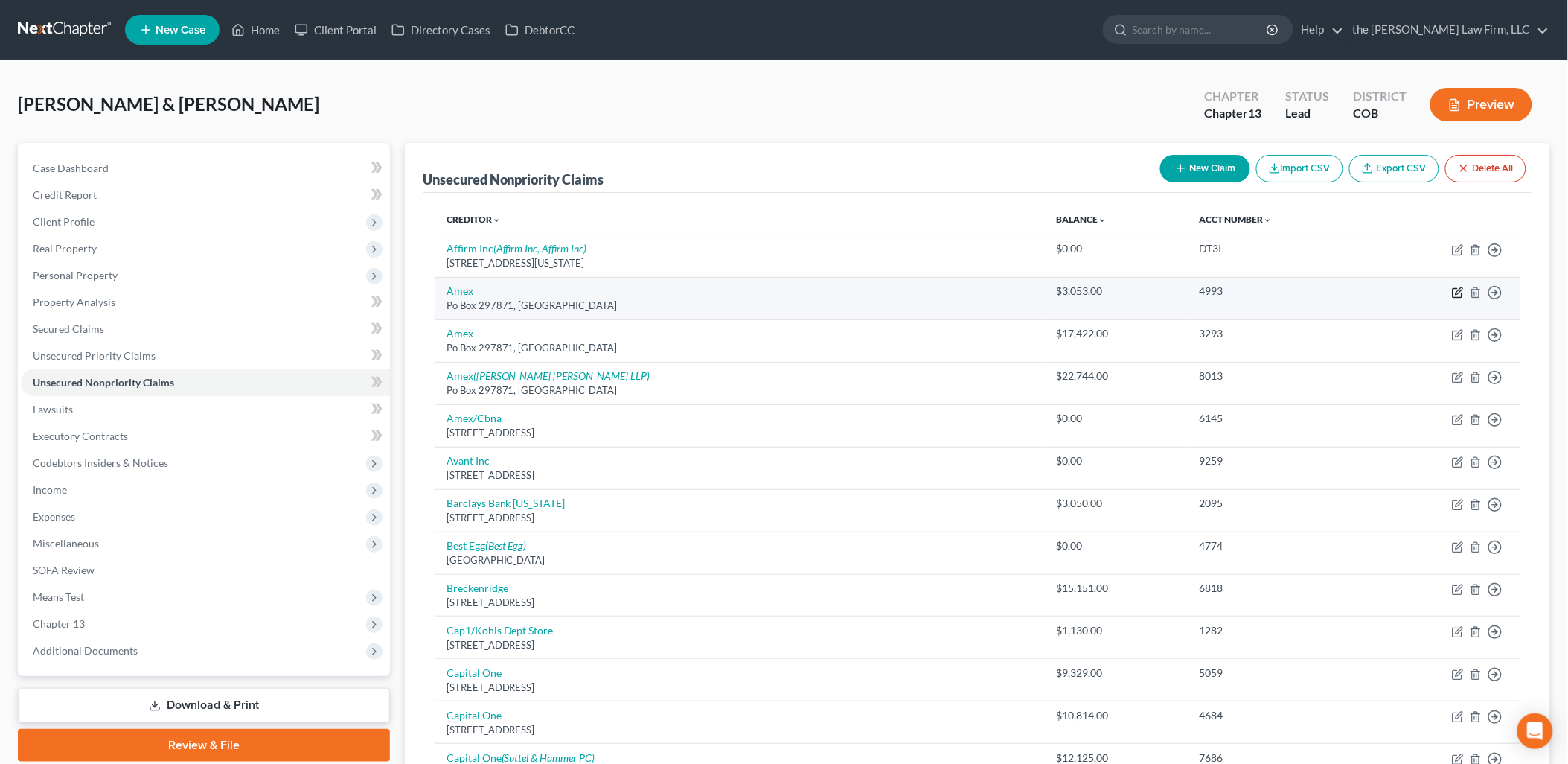
click at [1456, 288] on icon "button" at bounding box center [1458, 293] width 12 height 12
select select "9"
select select "2"
select select "0"
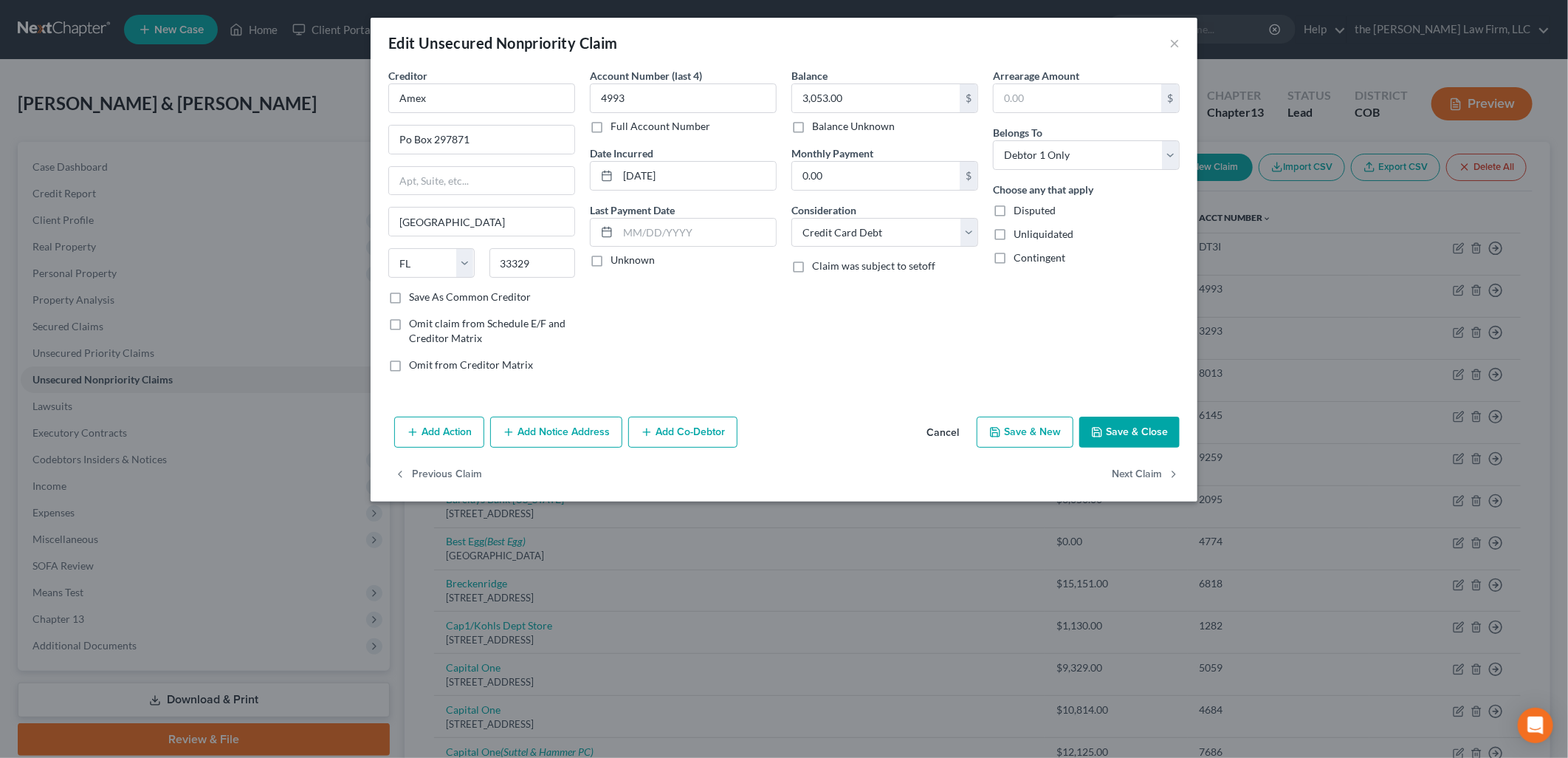
click at [587, 445] on button "Add Notice Address" at bounding box center [556, 431] width 132 height 31
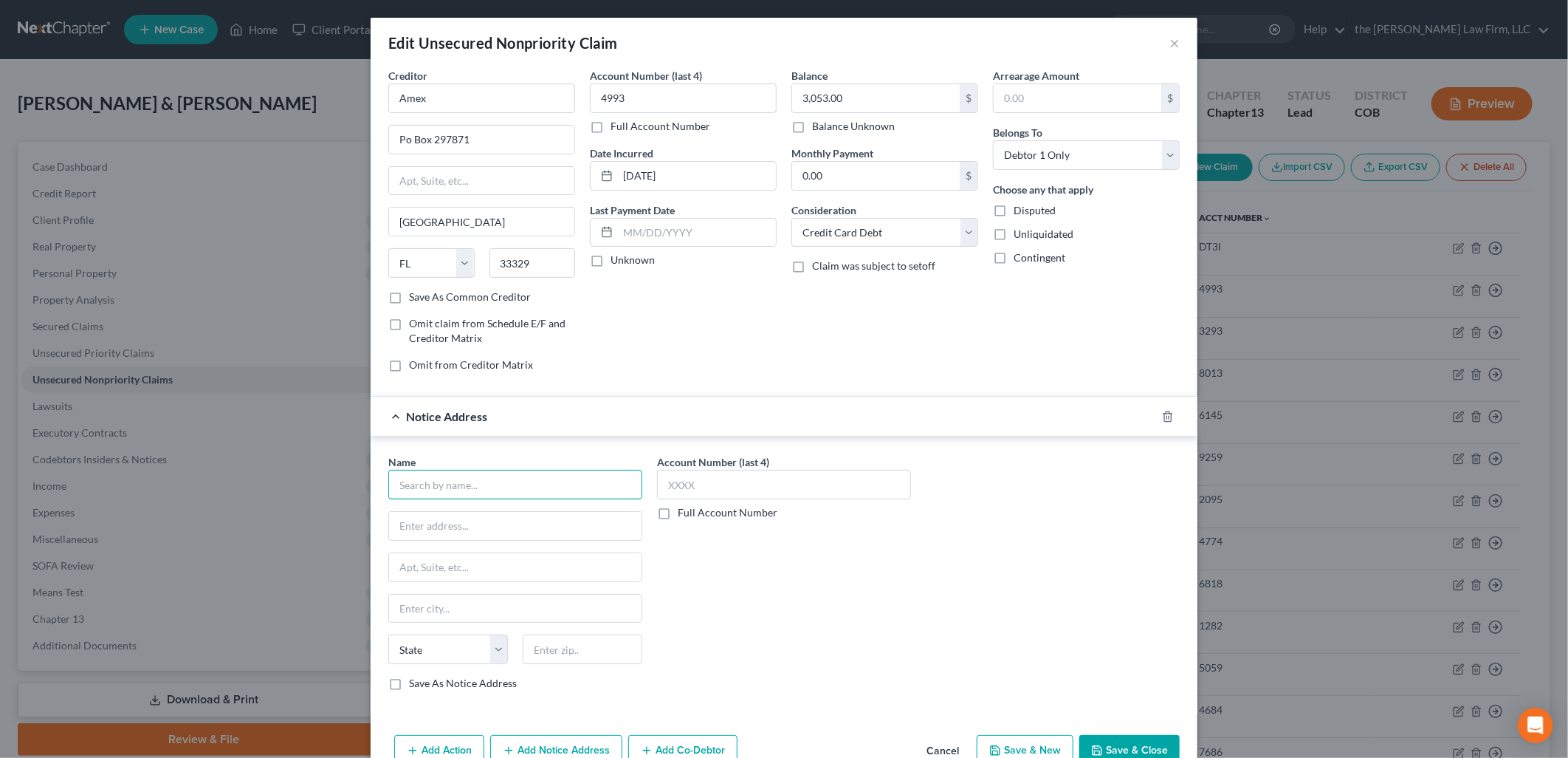
click at [522, 480] on input "text" at bounding box center [515, 484] width 254 height 30
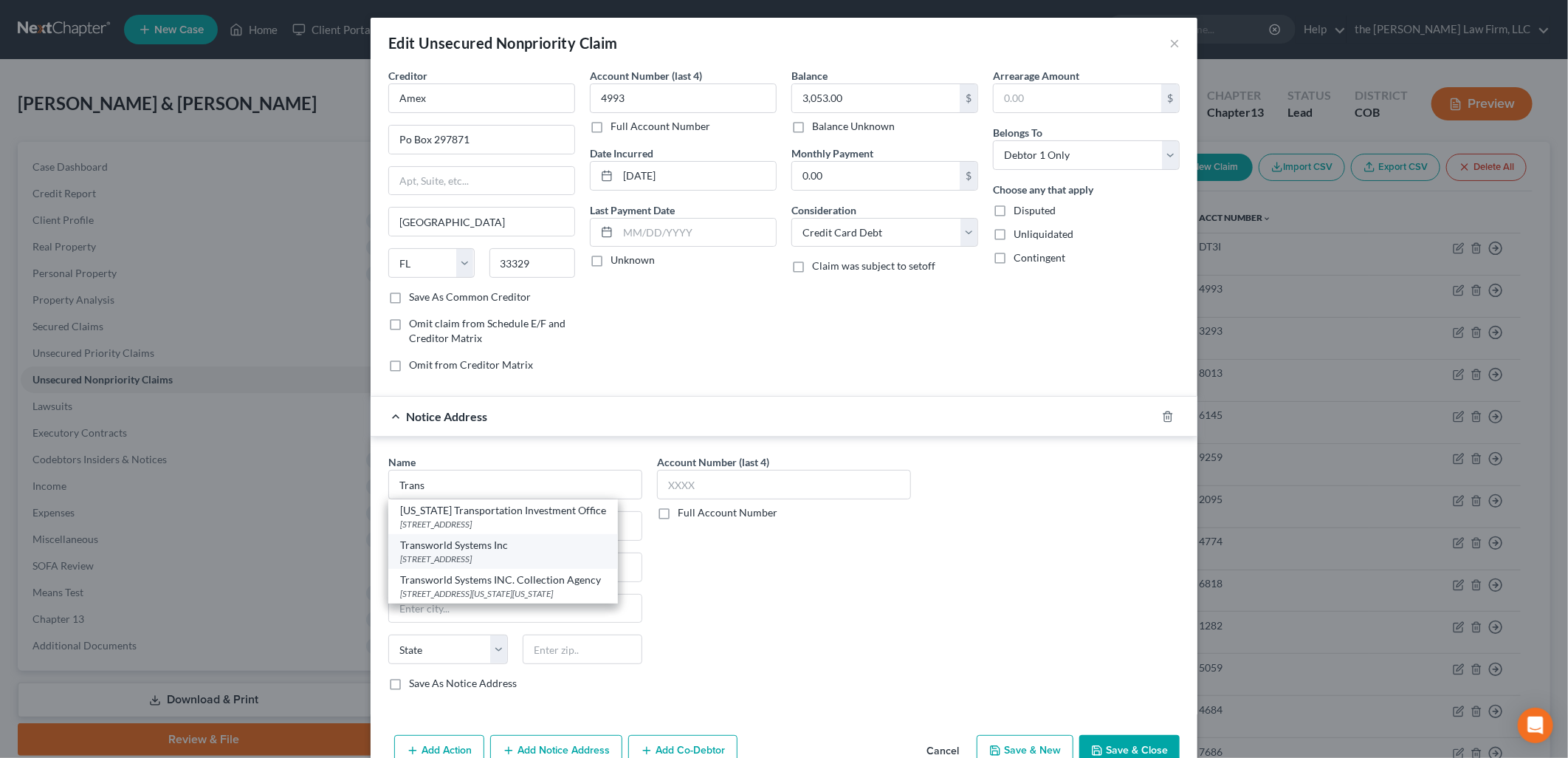
click at [500, 548] on div "Transworld Systems Inc" at bounding box center [503, 544] width 206 height 14
type input "Transworld Systems Inc"
type input "PO BOX 15520"
type input "Wilmington"
select select "7"
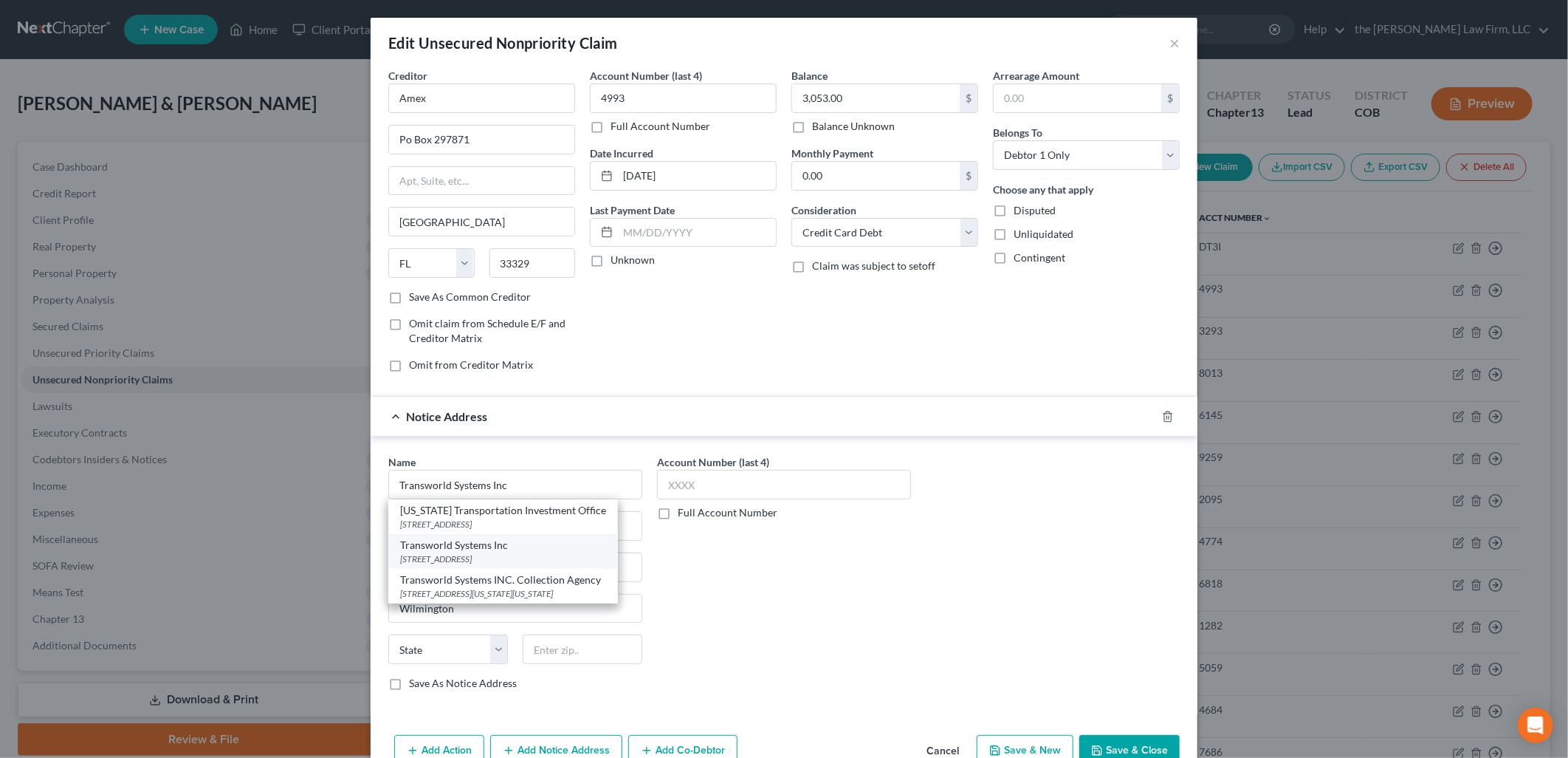
type input "19850"
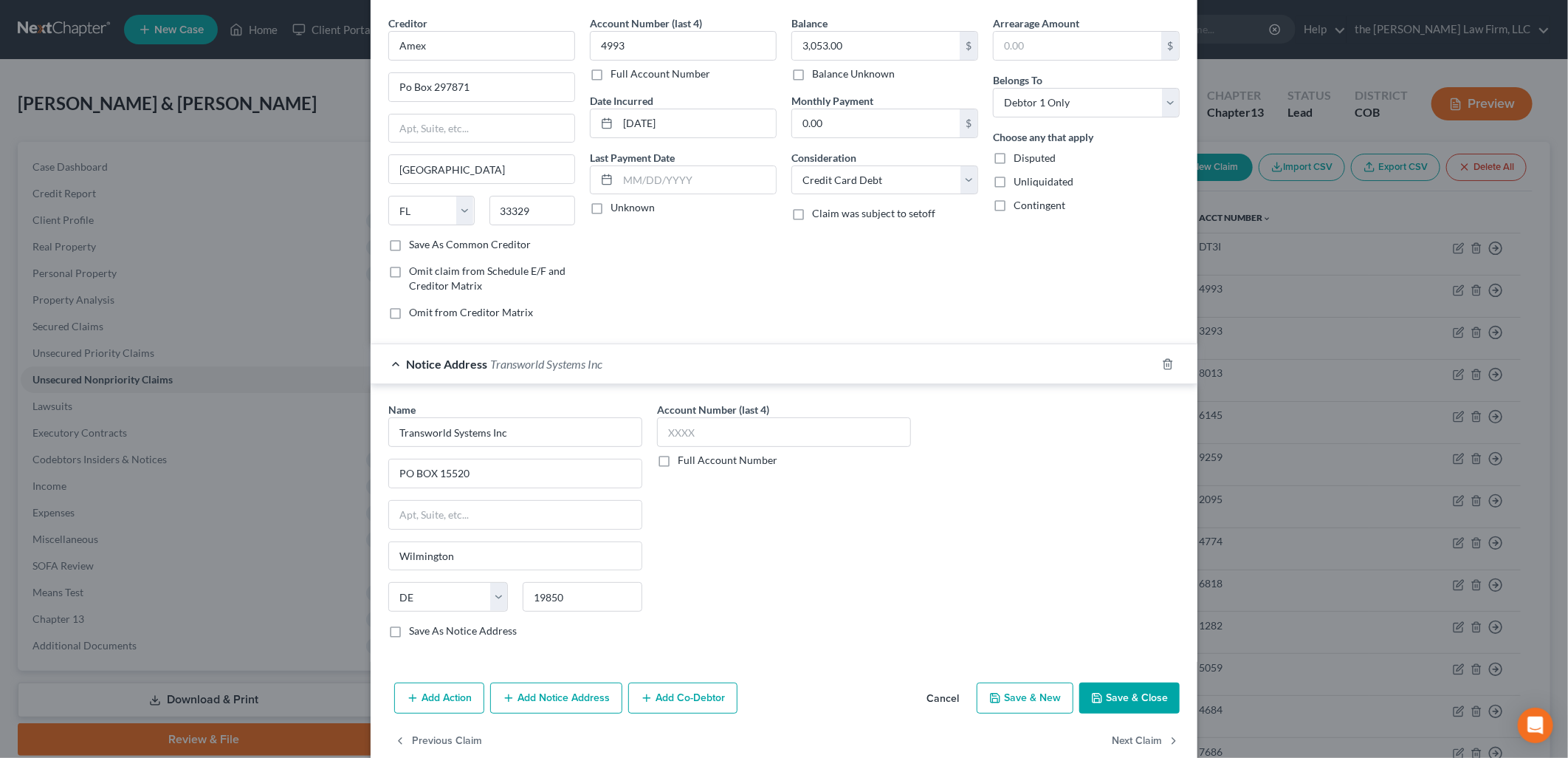
scroll to position [81, 0]
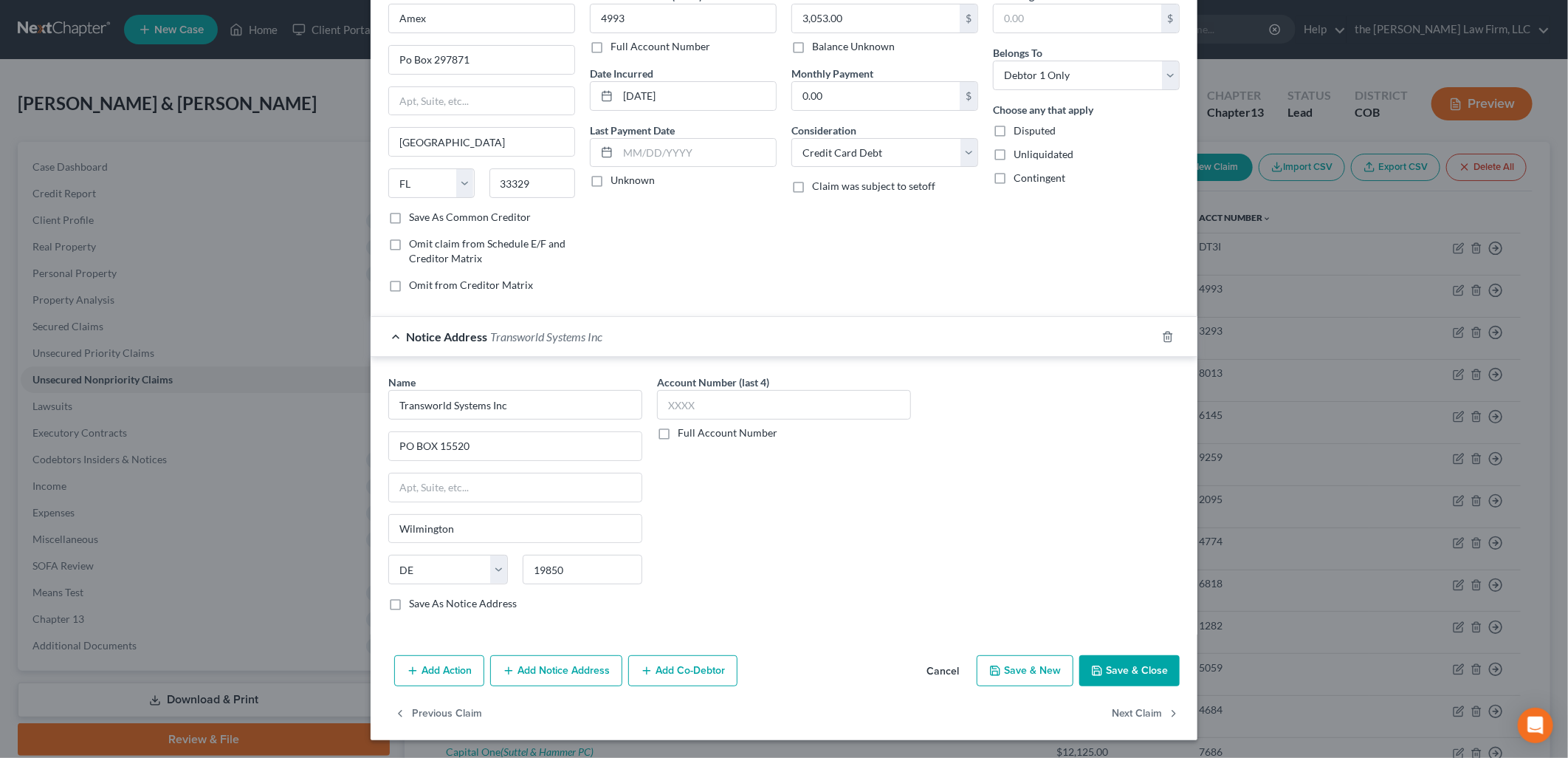
click at [495, 663] on button "Add Notice Address" at bounding box center [556, 670] width 132 height 31
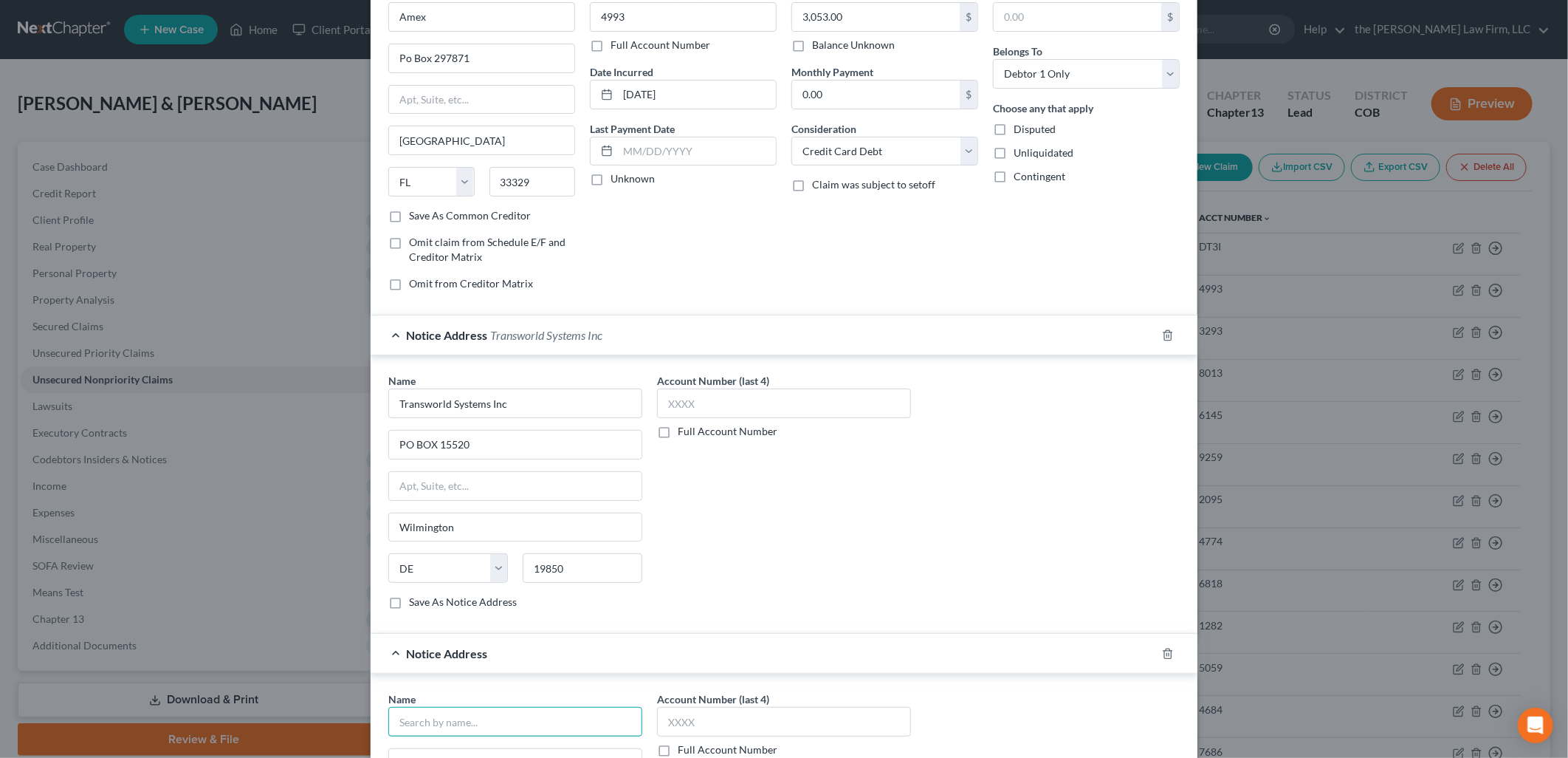
click at [514, 715] on input "text" at bounding box center [515, 721] width 254 height 30
click at [522, 744] on div "Transworld Systems Inc" at bounding box center [500, 747] width 201 height 14
type input "Transworld Systems Inc"
type input "PO BOX 15520"
type input "Wilmington"
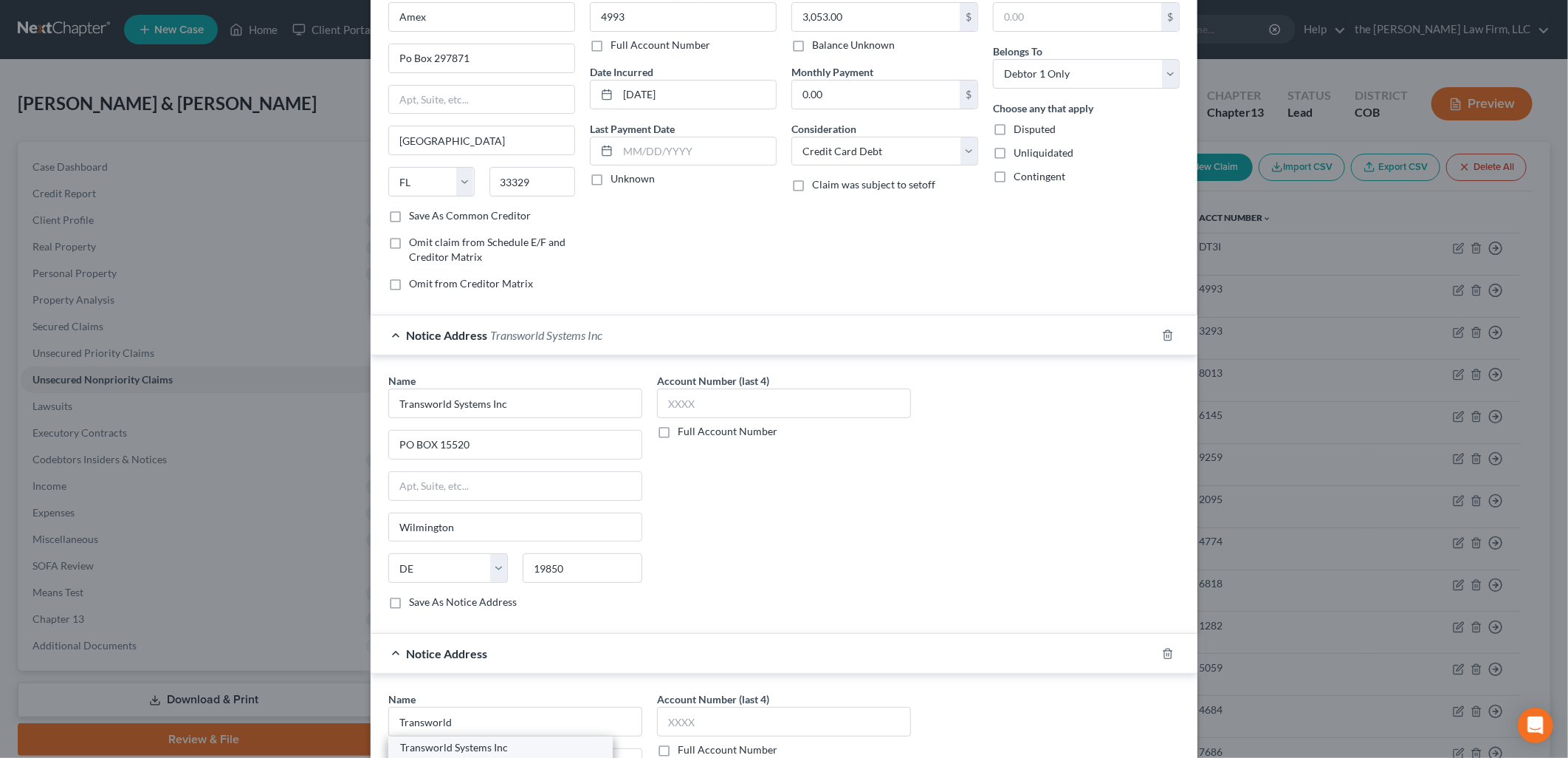
select select "7"
type input "19850"
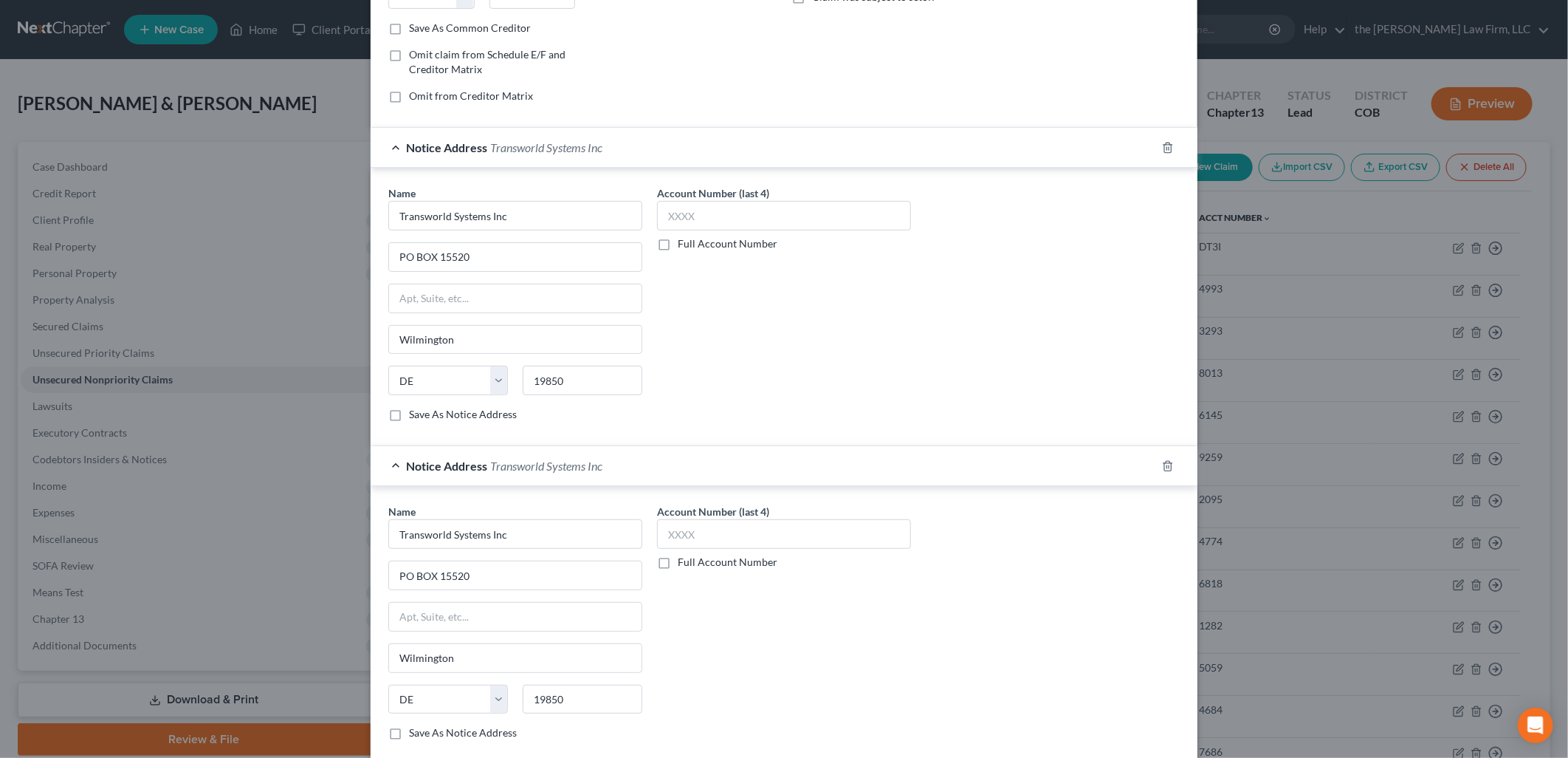
scroll to position [400, 0]
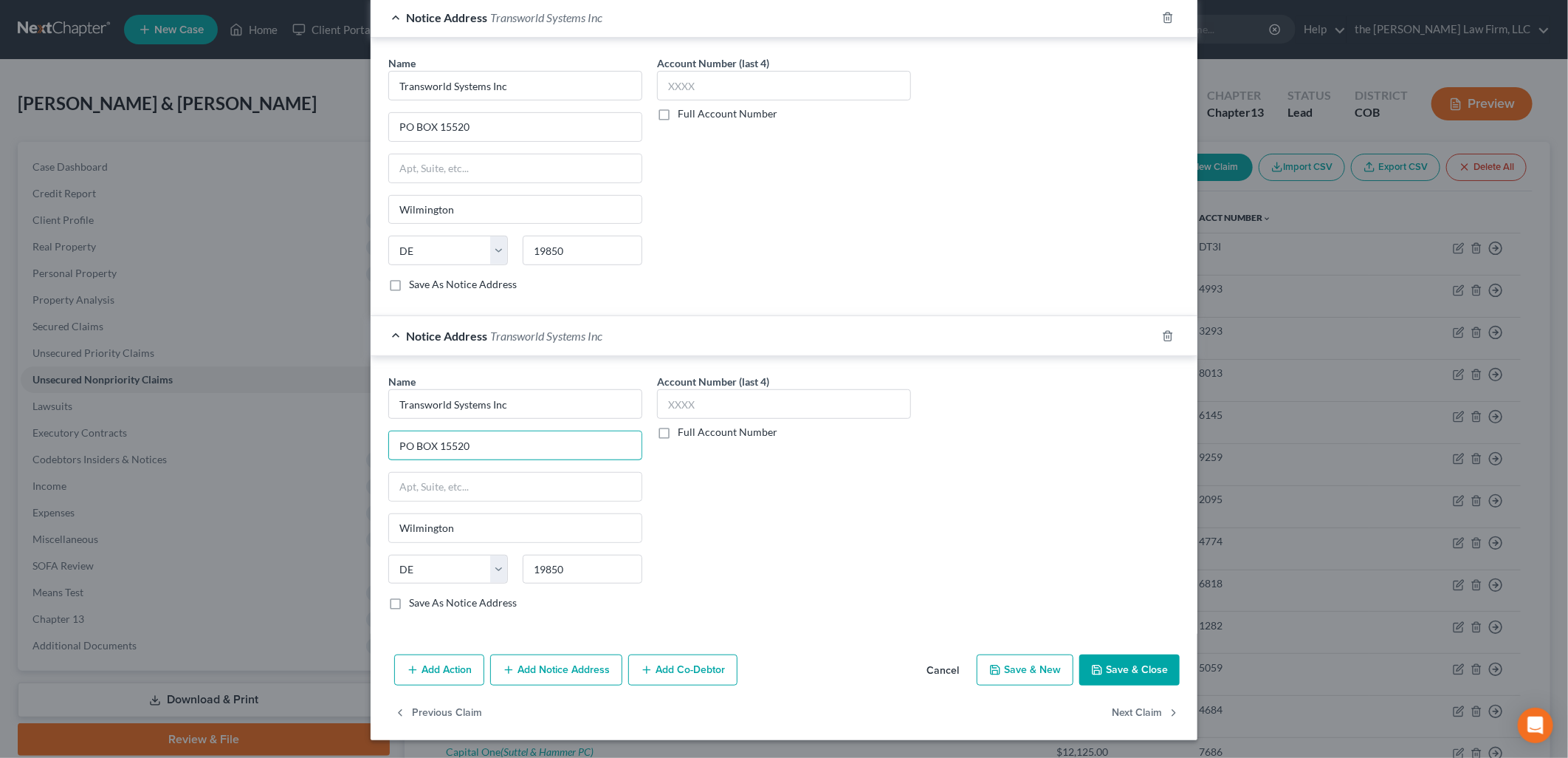
drag, startPoint x: 479, startPoint y: 456, endPoint x: 439, endPoint y: 463, distance: 40.6
click at [439, 463] on div "Name * Transworld Systems Inc PO BOX [GEOGRAPHIC_DATA] [US_STATE][GEOGRAPHIC_DA…" at bounding box center [515, 492] width 254 height 236
type input "PO BOX 15130"
click at [1075, 557] on div "Name * Transworld Systems Inc PO BOX [GEOGRAPHIC_DATA] [US_STATE][GEOGRAPHIC_DA…" at bounding box center [783, 498] width 806 height 248
click at [574, 680] on button "Add Notice Address" at bounding box center [556, 669] width 132 height 31
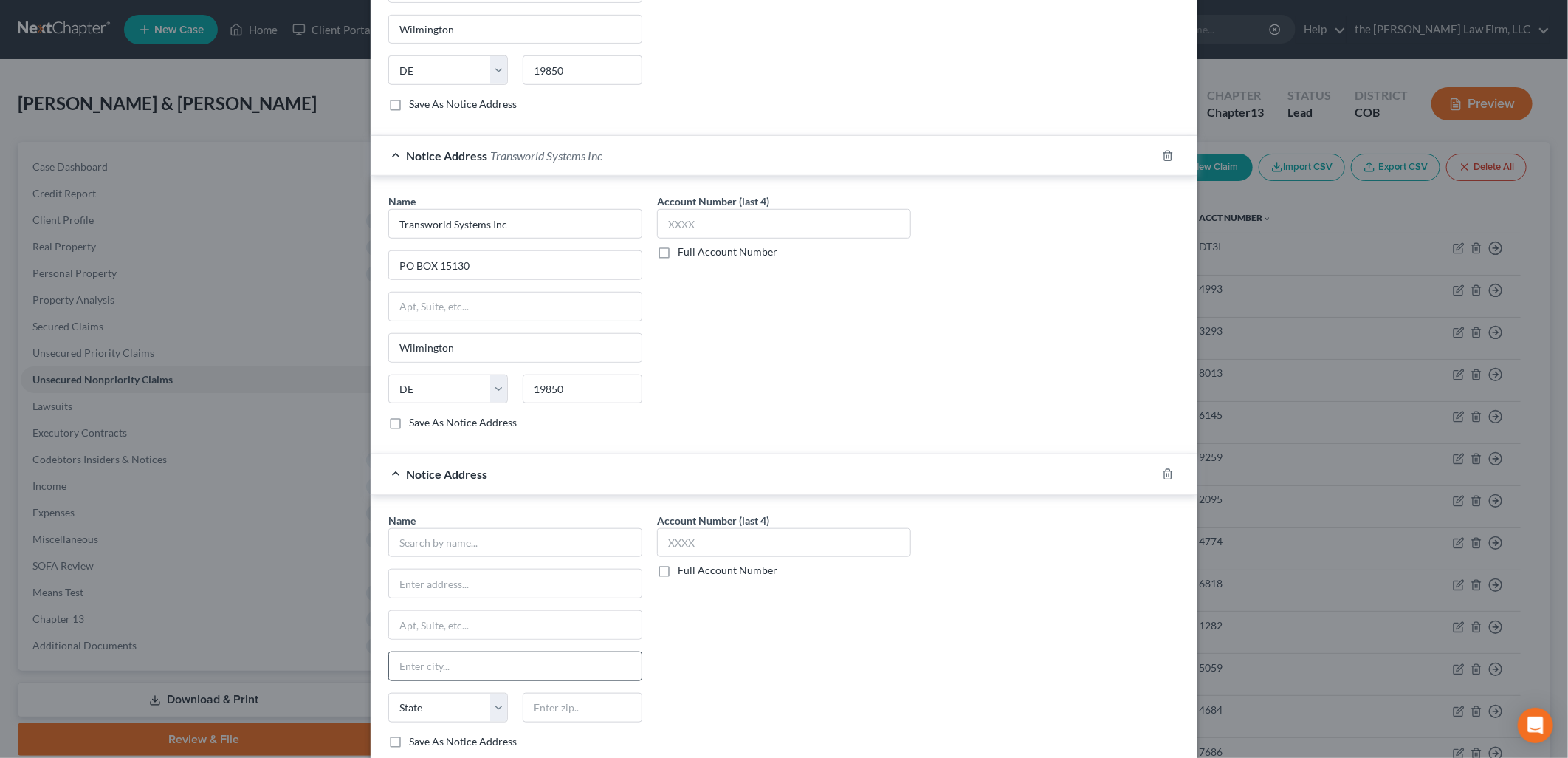
scroll to position [719, 0]
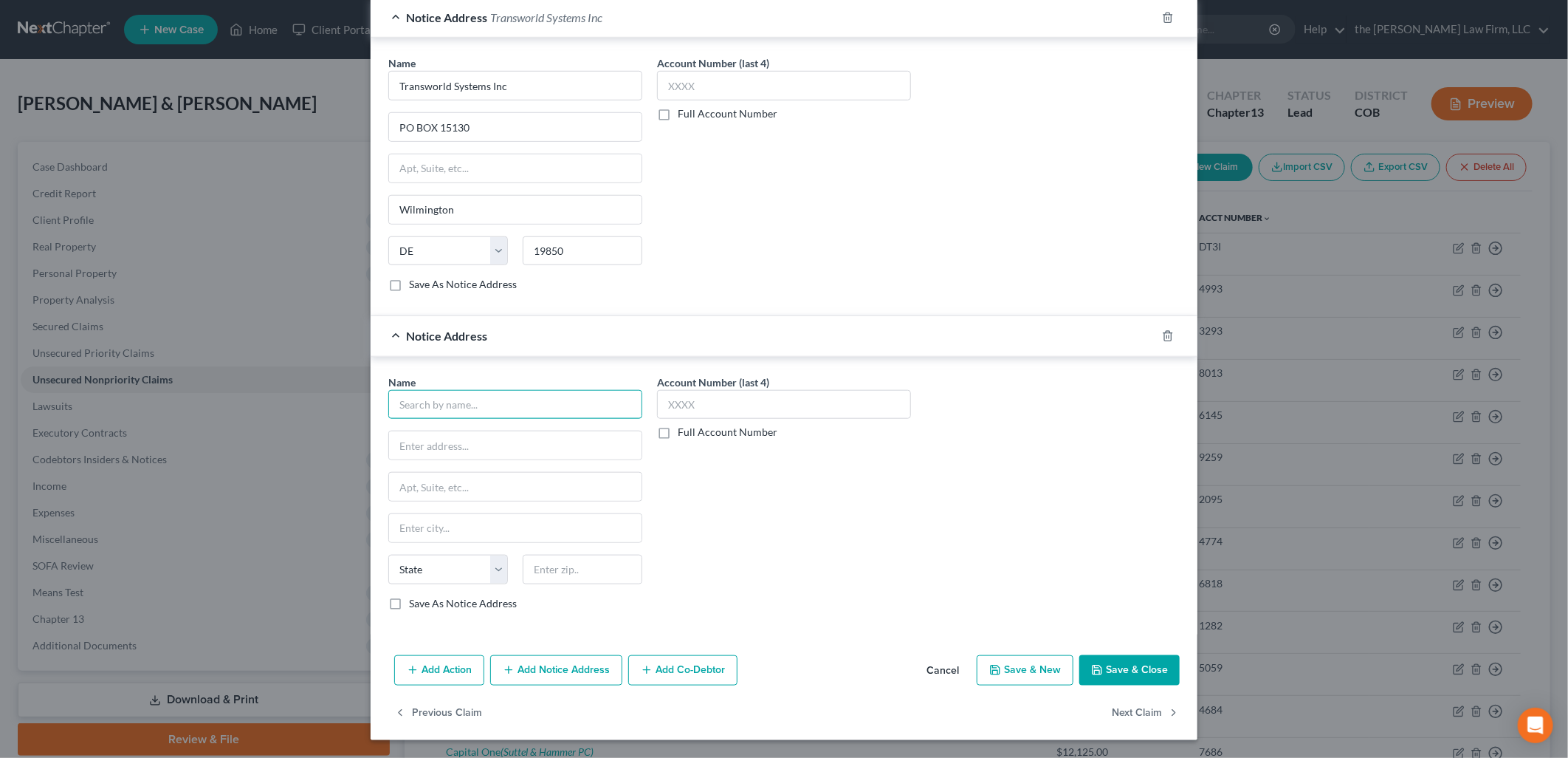
click at [463, 393] on input "text" at bounding box center [515, 404] width 254 height 30
type input "First Source Advantage"
click at [407, 593] on div "State [US_STATE] AK AR AZ CA CO CT DE DC [GEOGRAPHIC_DATA] [GEOGRAPHIC_DATA] GU…" at bounding box center [515, 575] width 268 height 41
click at [412, 605] on label "Save As Notice Address" at bounding box center [463, 603] width 108 height 14
click at [415, 605] on input "Save As Notice Address" at bounding box center [419, 600] width 9 height 9
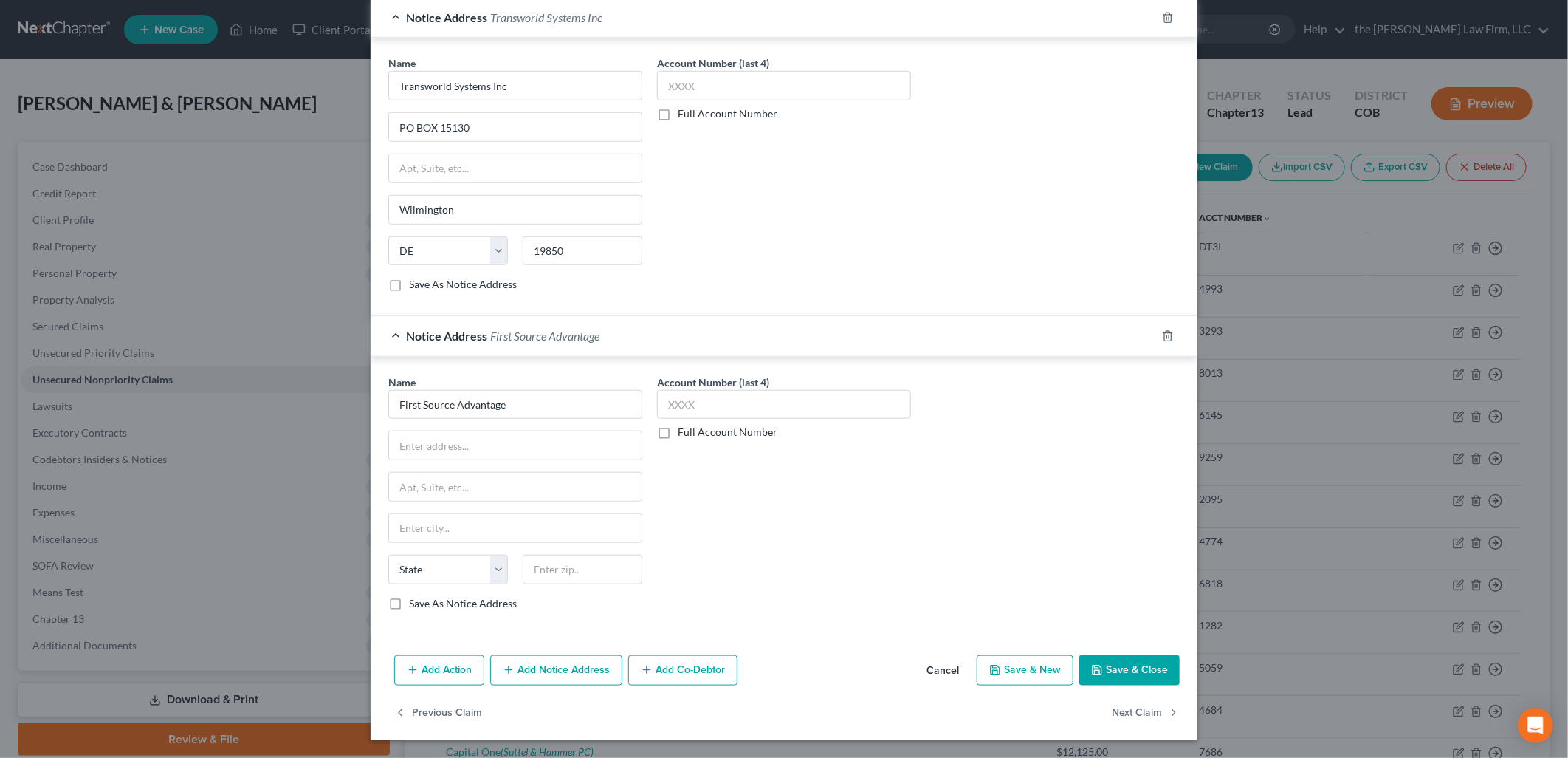
checkbox input "true"
click at [467, 434] on input "text" at bounding box center [515, 445] width 252 height 28
type input "[STREET_ADDRESS][PERSON_NAME]"
click at [555, 570] on input "text" at bounding box center [582, 569] width 120 height 30
type input "14228"
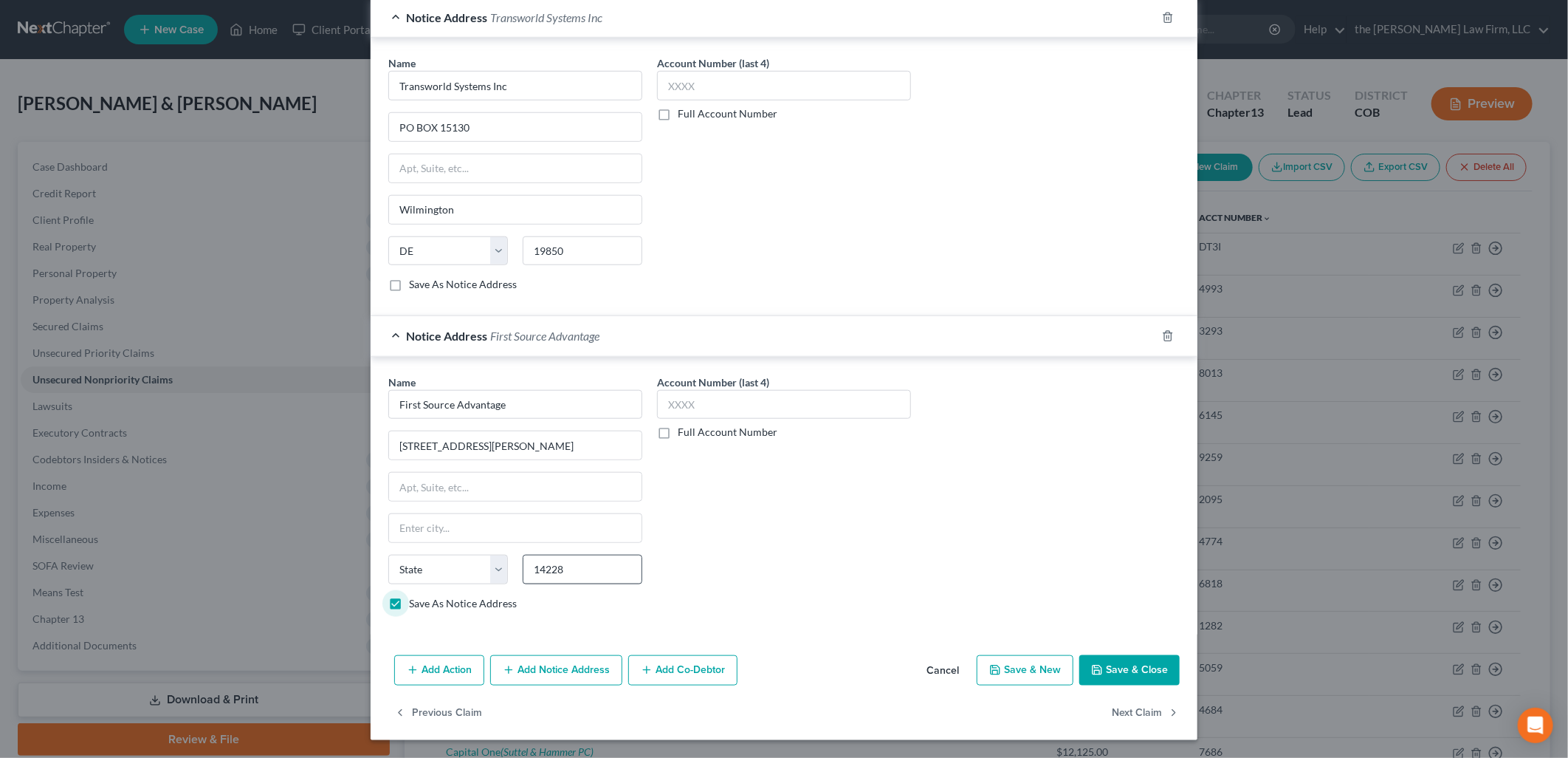
type input "Buffalo"
select select "35"
click at [722, 544] on div "Account Number (last 4) Full Account Number" at bounding box center [784, 499] width 268 height 248
drag, startPoint x: 471, startPoint y: 543, endPoint x: 360, endPoint y: 541, distance: 111.0
click at [360, 541] on div "Edit Unsecured Nonpriority Claim × Creditor * Amex Po Box 297871 [GEOGRAPHIC_DA…" at bounding box center [784, 379] width 1568 height 758
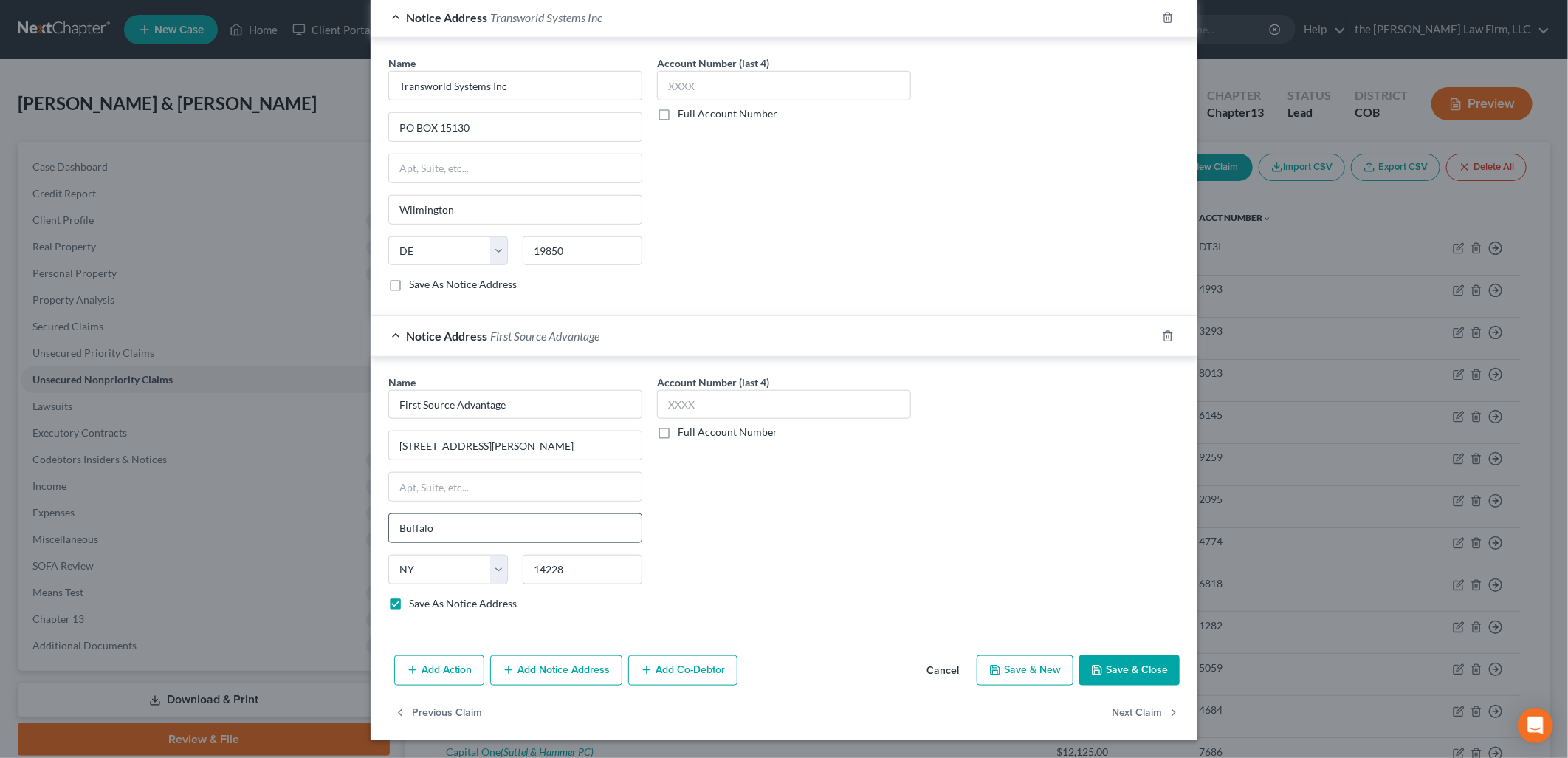
drag, startPoint x: 360, startPoint y: 541, endPoint x: 477, endPoint y: 534, distance: 117.2
click at [477, 534] on input "Buffalo" at bounding box center [515, 528] width 252 height 28
click at [522, 522] on input "Buffalo" at bounding box center [515, 528] width 252 height 28
type input "Amherst"
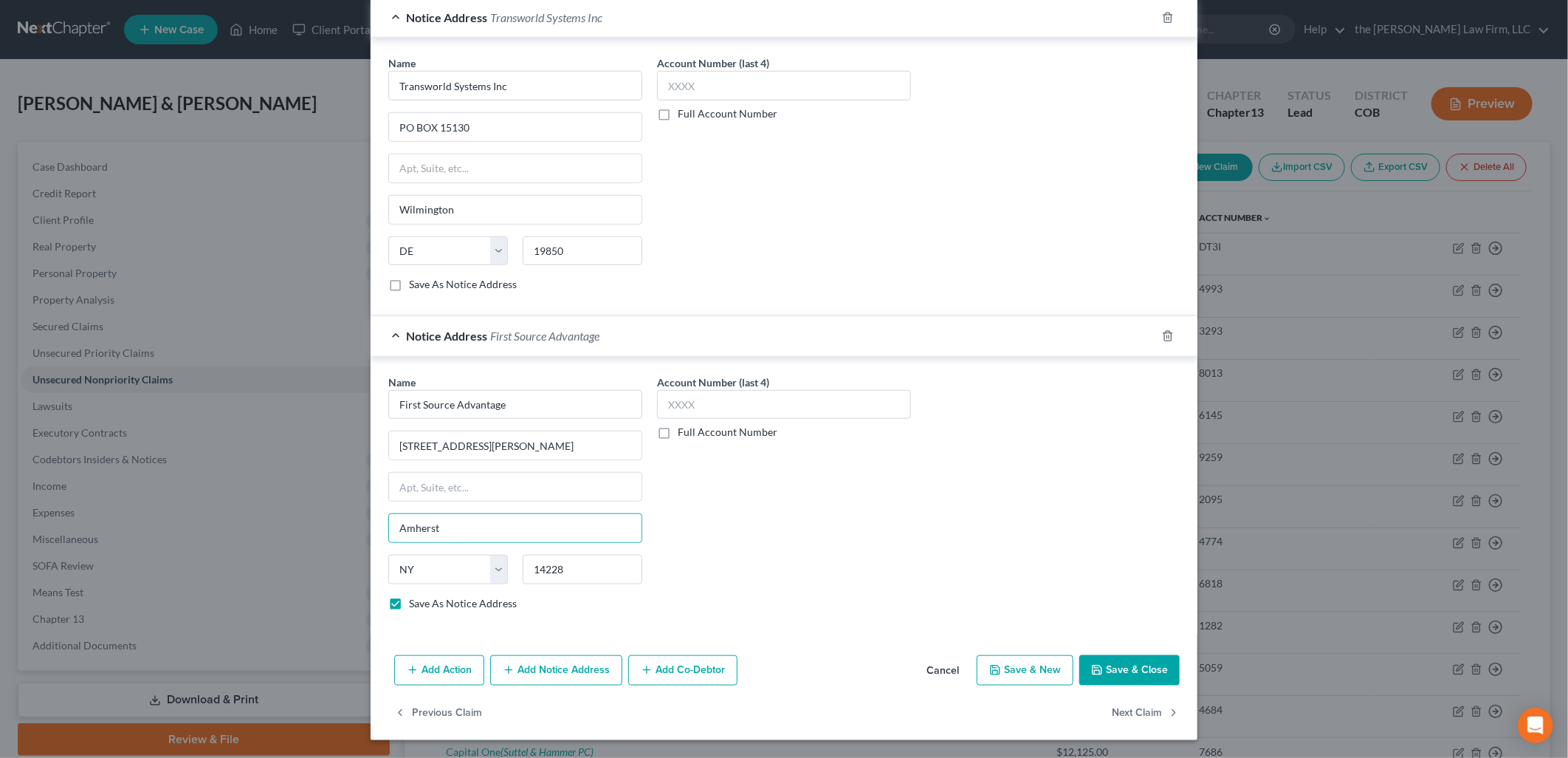
click at [936, 516] on div "Name * First Source Advantage [GEOGRAPHIC_DATA][PERSON_NAME] [GEOGRAPHIC_DATA] …" at bounding box center [783, 499] width 806 height 248
click at [1121, 661] on button "Save & Close" at bounding box center [1129, 670] width 100 height 31
checkbox input "false"
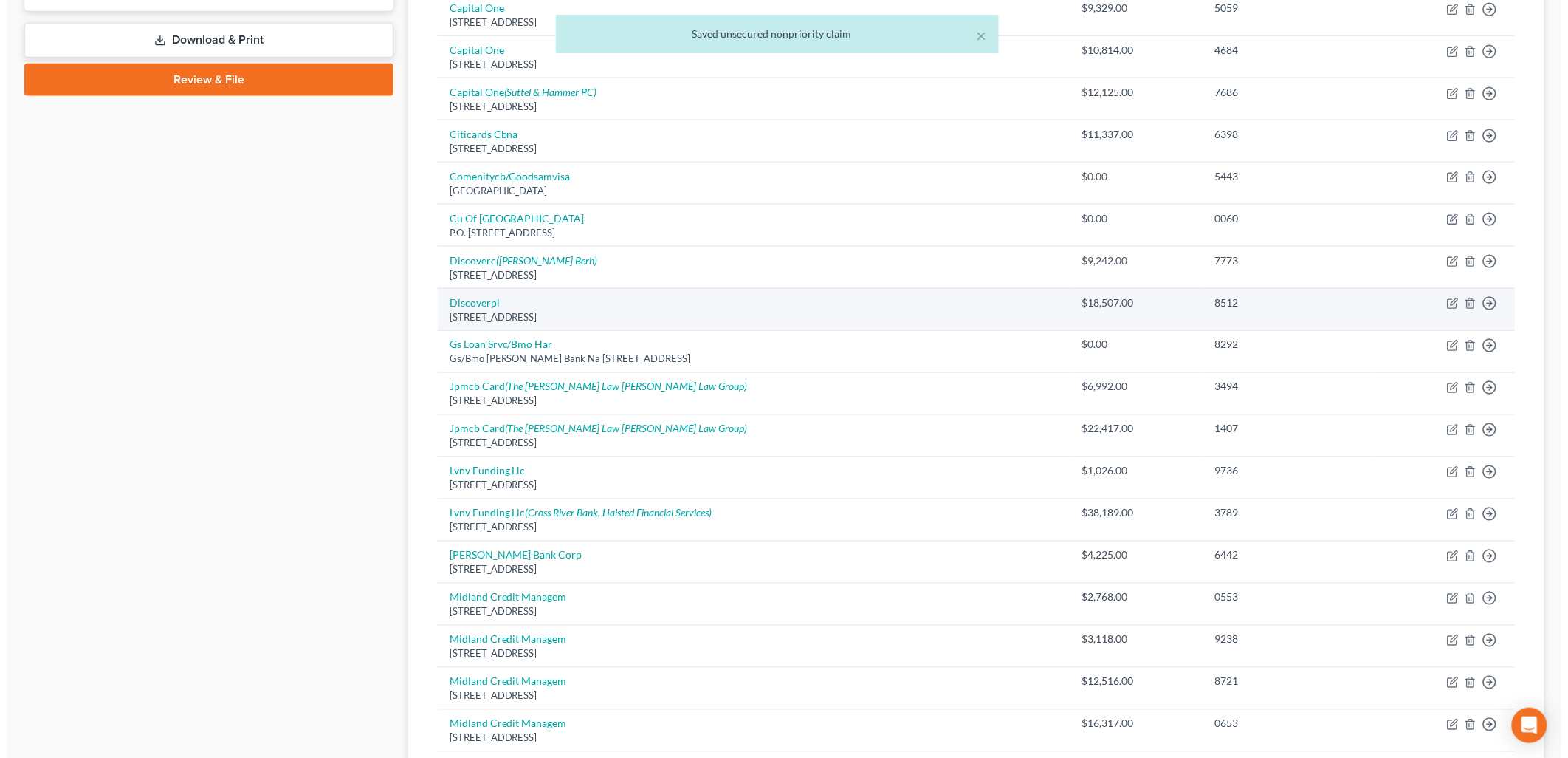
scroll to position [948, 0]
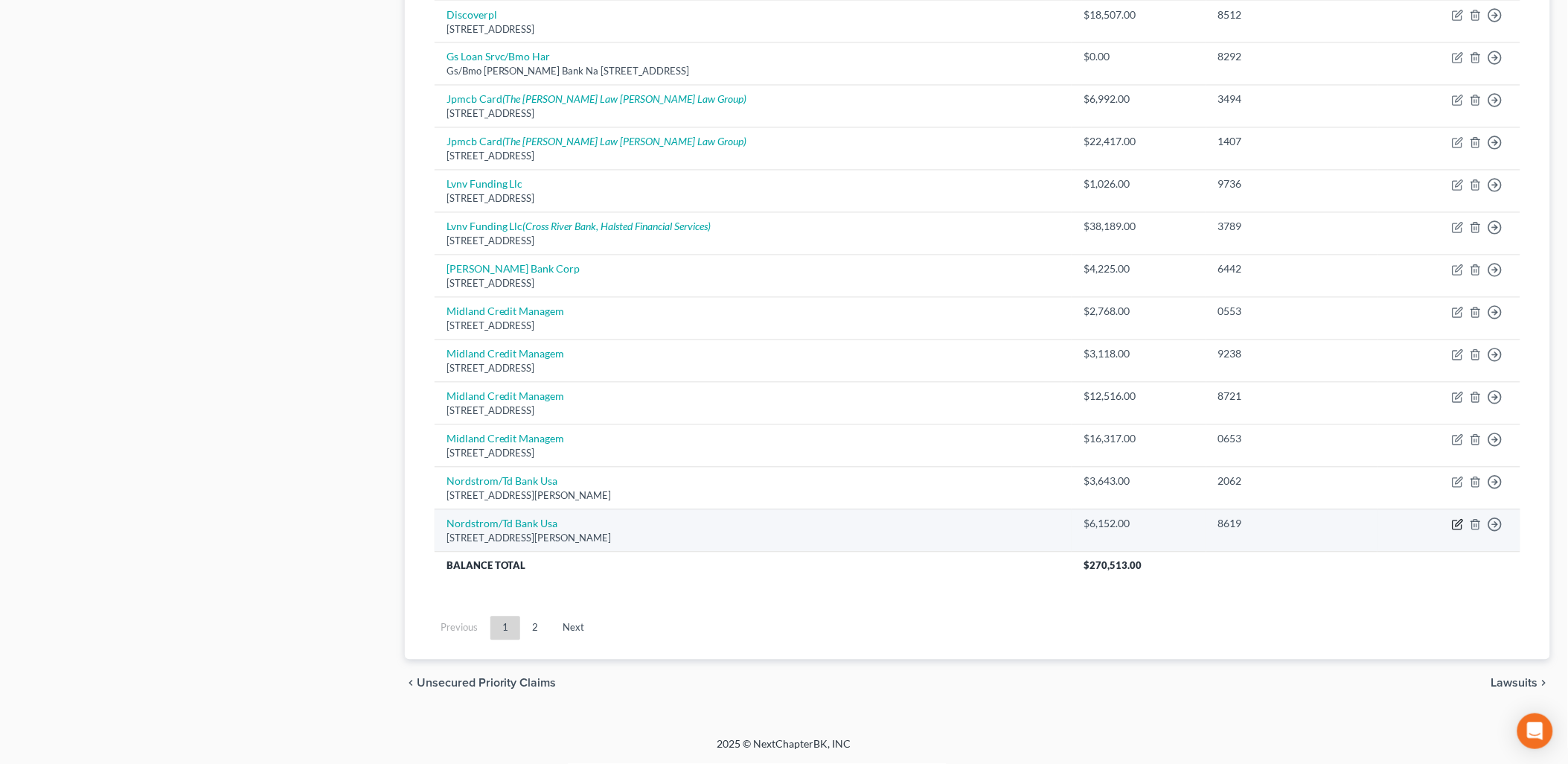
click at [1457, 531] on icon "button" at bounding box center [1458, 525] width 12 height 12
select select "5"
select select "1"
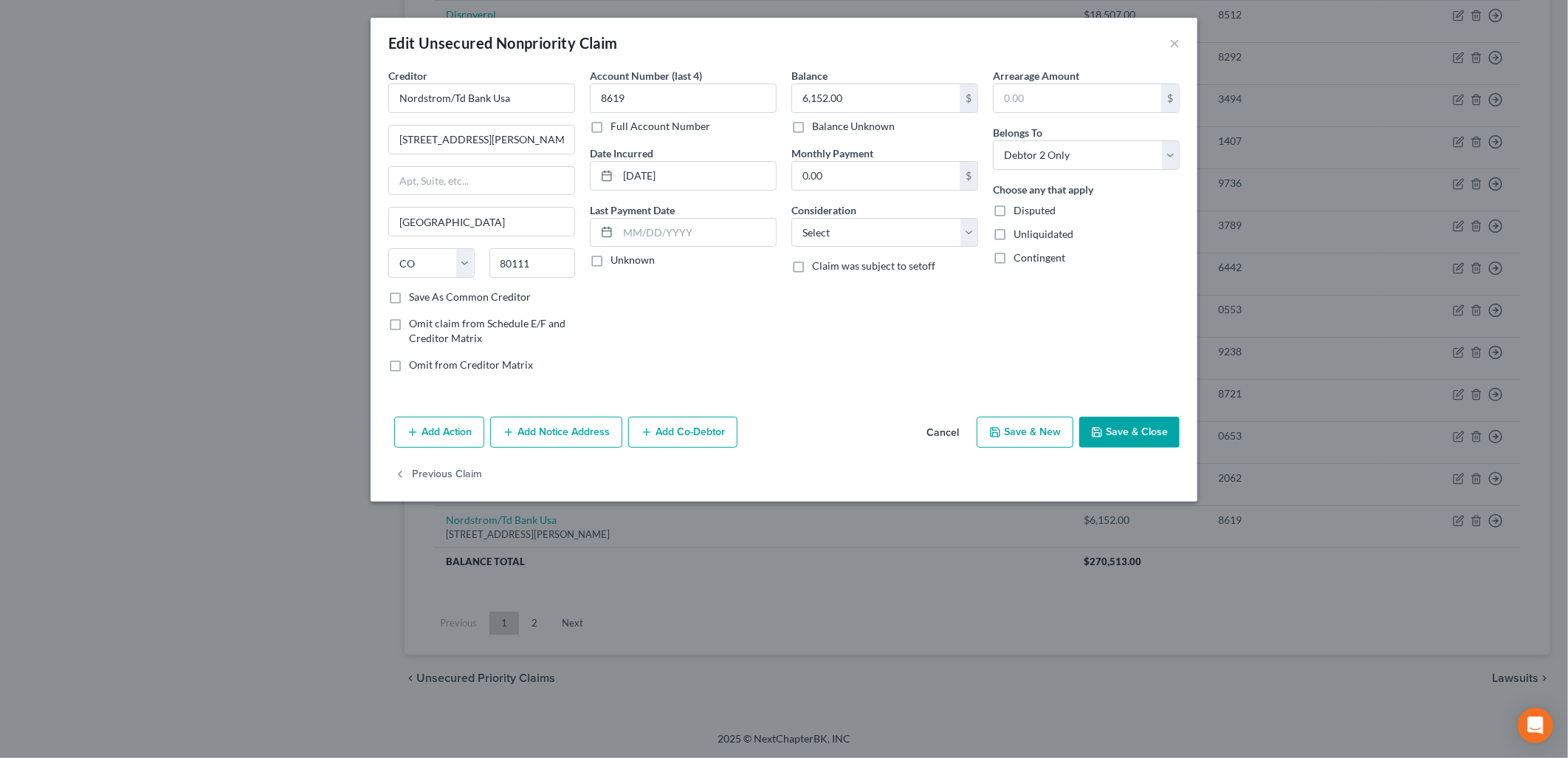
click at [559, 425] on button "Add Notice Address" at bounding box center [556, 431] width 132 height 31
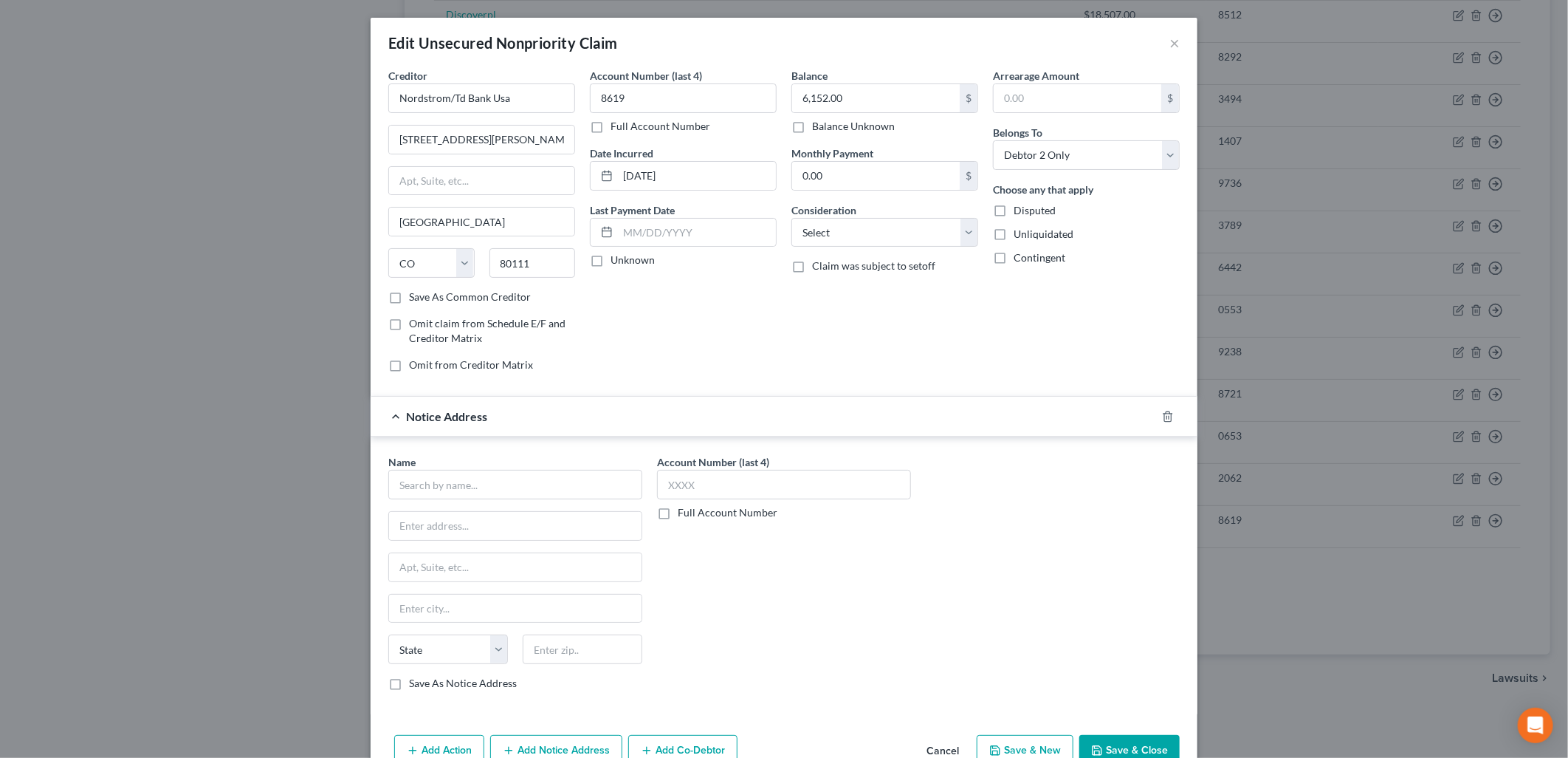
click at [483, 466] on div "Name *" at bounding box center [515, 476] width 254 height 45
click at [484, 476] on input "text" at bounding box center [515, 484] width 254 height 30
click at [484, 517] on div "Radius Global Solutions LLC" at bounding box center [477, 510] width 154 height 14
type input "Radius Global Solutions LLC"
type input "[STREET_ADDRESS][PERSON_NAME]"
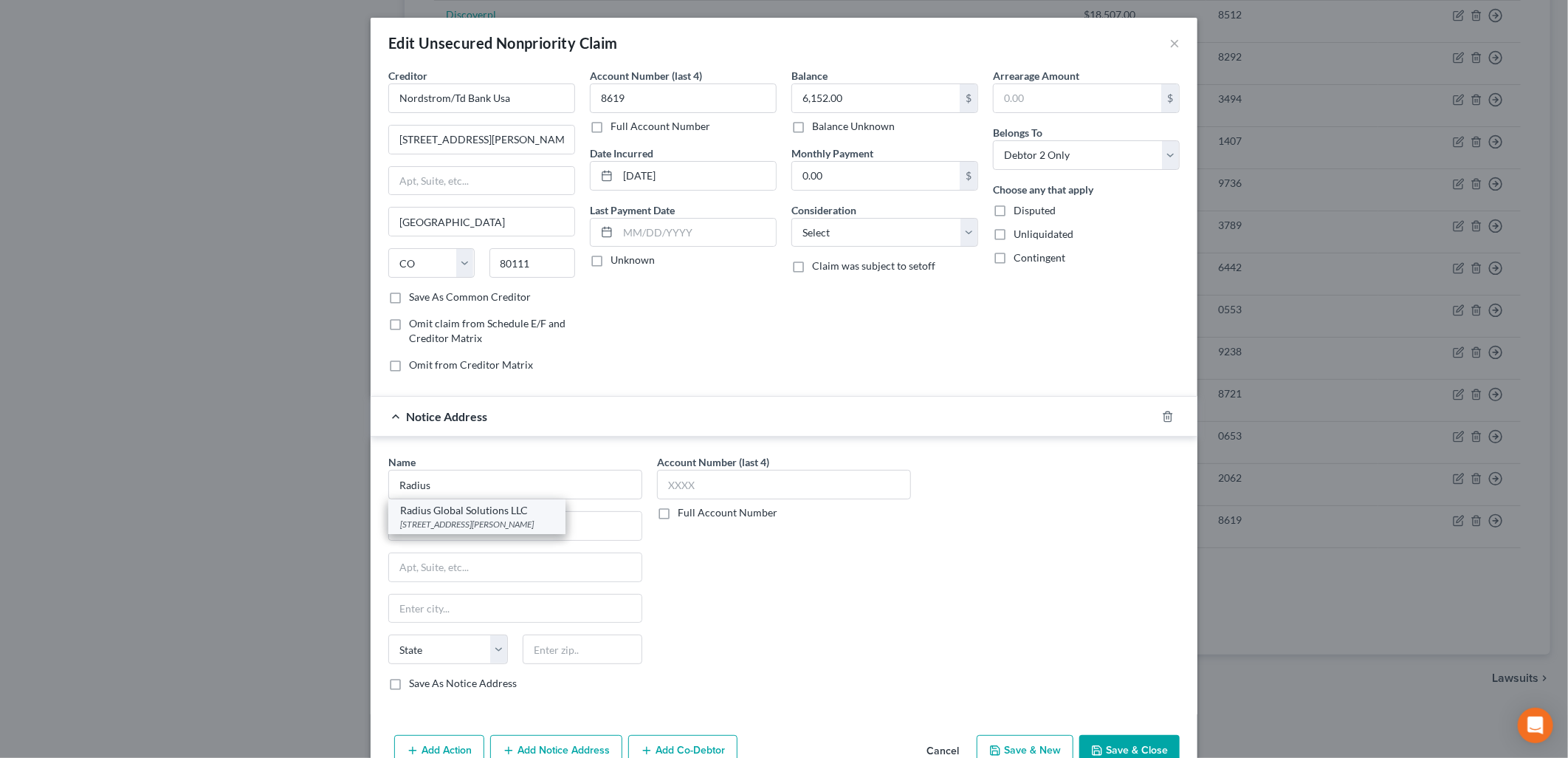
type input "Ste 900"
type input "[GEOGRAPHIC_DATA]"
select select "5"
type input "80210"
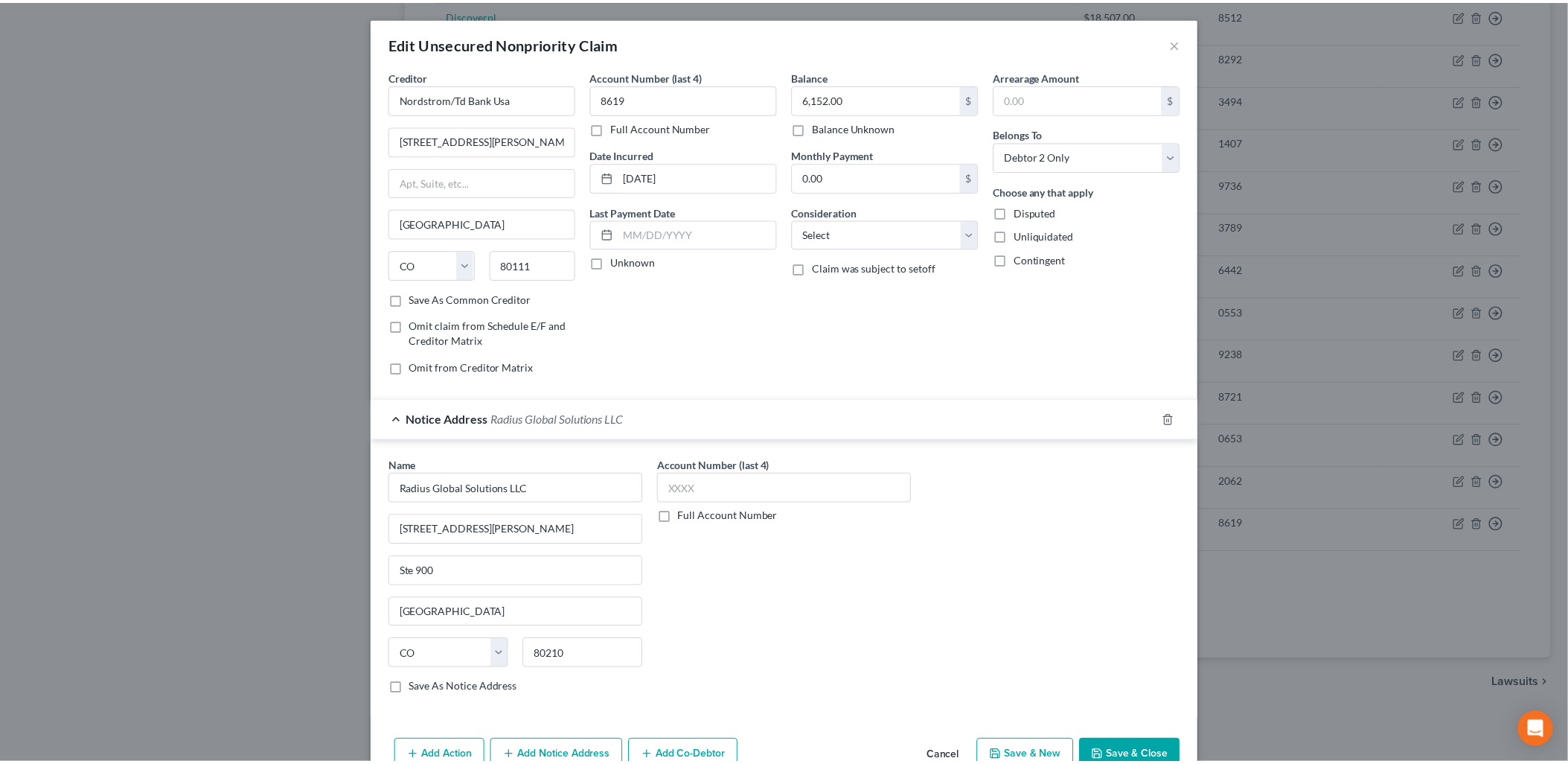
scroll to position [82, 0]
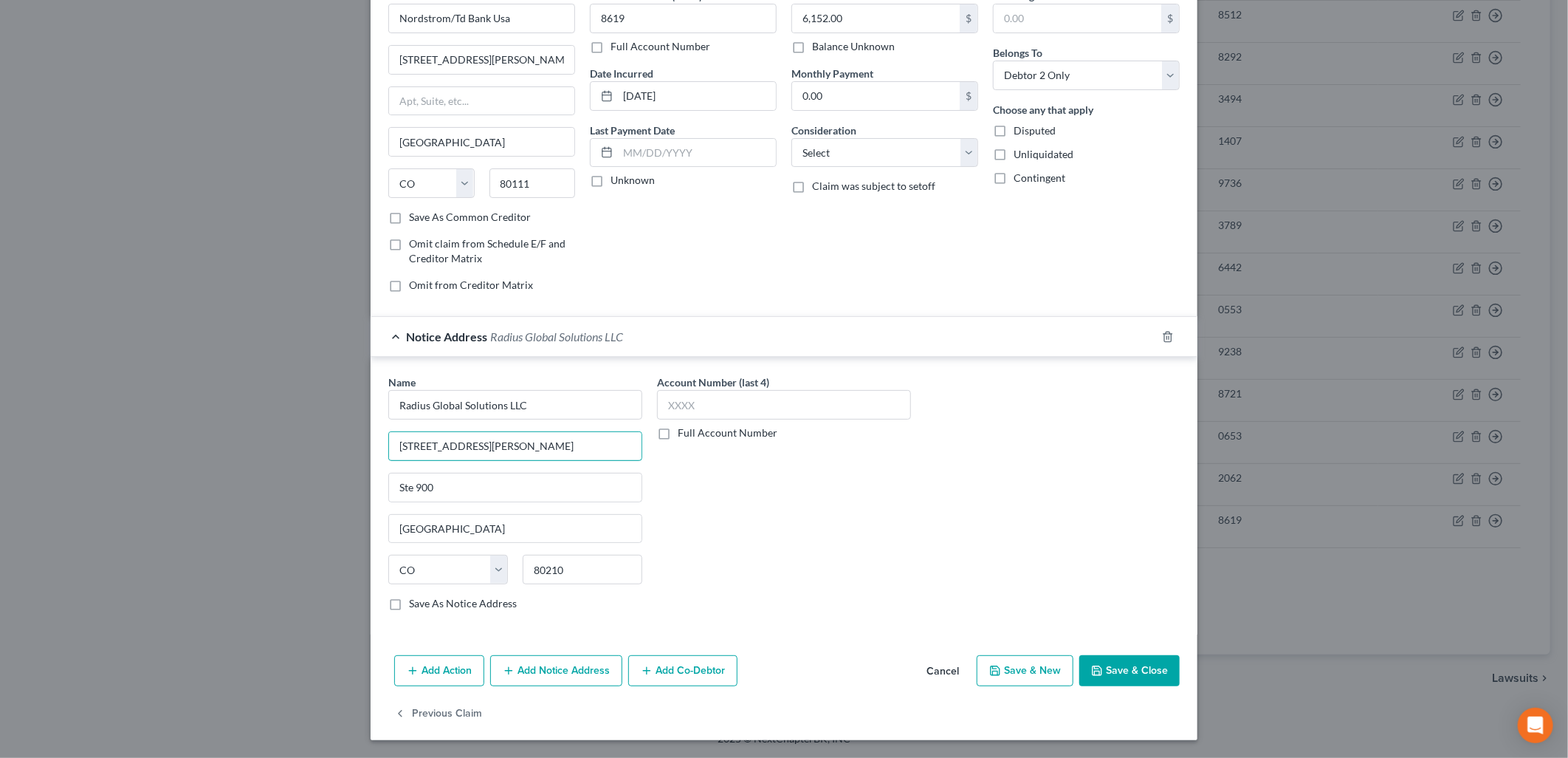
drag, startPoint x: 289, startPoint y: 470, endPoint x: 281, endPoint y: 474, distance: 8.9
click at [281, 474] on div "Edit Unsecured Nonpriority Claim × Creditor * Nordstrom/Td Bank Usa [STREET_ADD…" at bounding box center [784, 379] width 1568 height 758
type input "PO Box 6555"
type input "[GEOGRAPHIC_DATA]"
click at [825, 565] on div "Account Number (last 4) Full Account Number" at bounding box center [784, 499] width 268 height 248
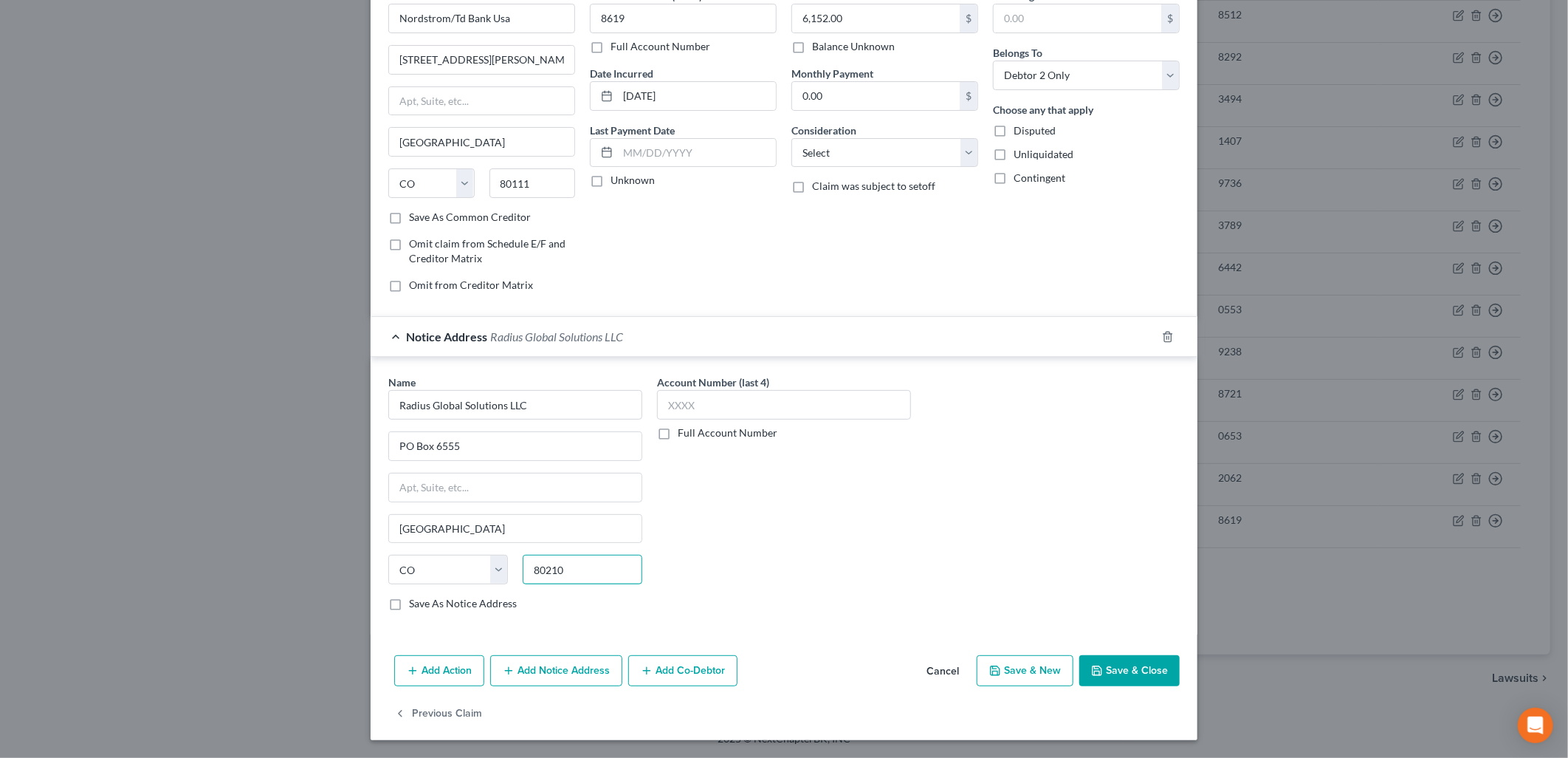
click at [609, 555] on input "80210" at bounding box center [582, 569] width 120 height 30
click at [611, 566] on input "80210" at bounding box center [582, 569] width 120 height 30
type input "80155"
click at [810, 555] on div "Account Number (last 4) Full Account Number" at bounding box center [784, 499] width 268 height 248
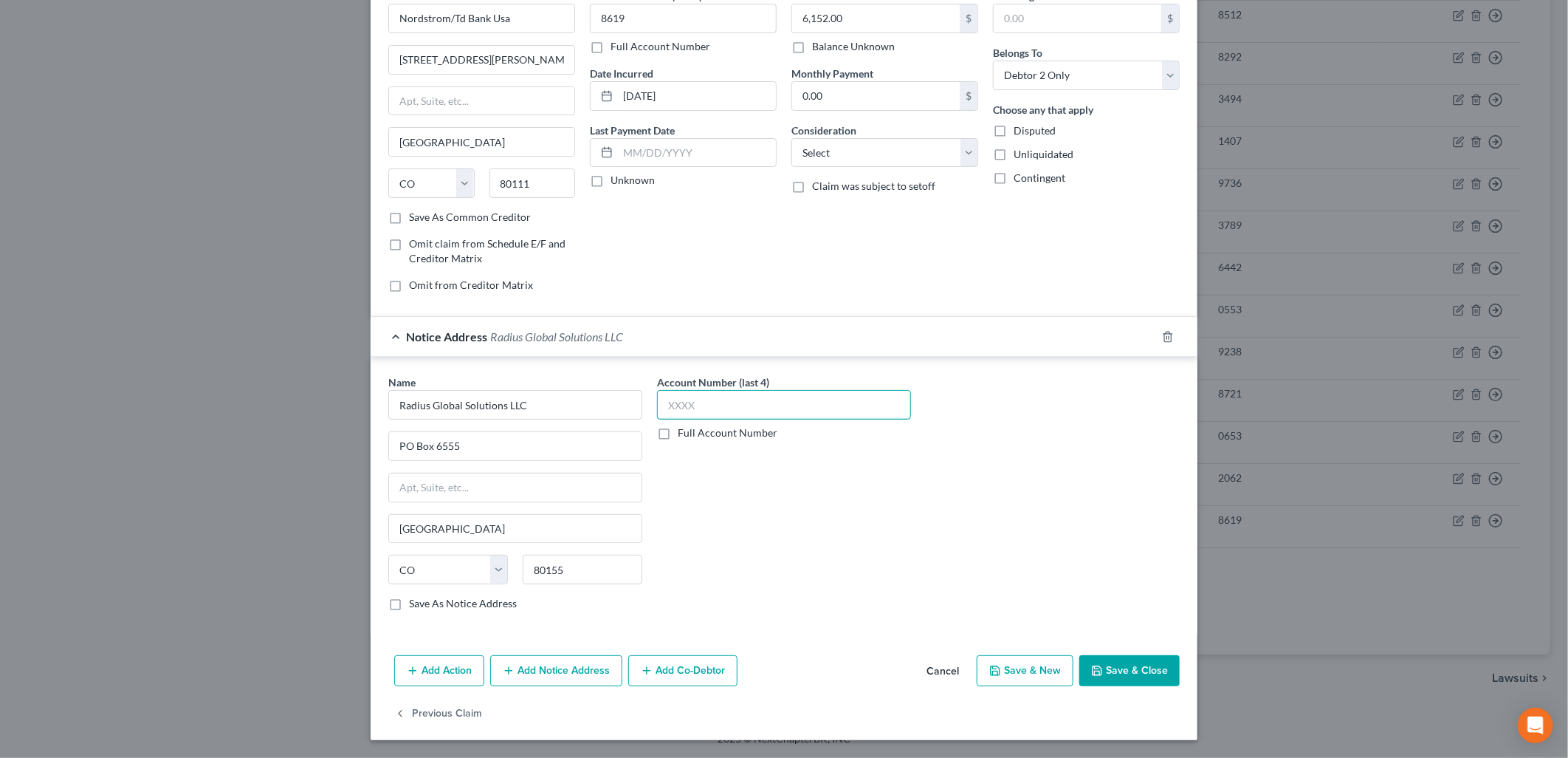
click at [833, 407] on input "text" at bounding box center [784, 404] width 254 height 30
click at [1143, 673] on button "Save & Close" at bounding box center [1129, 670] width 100 height 31
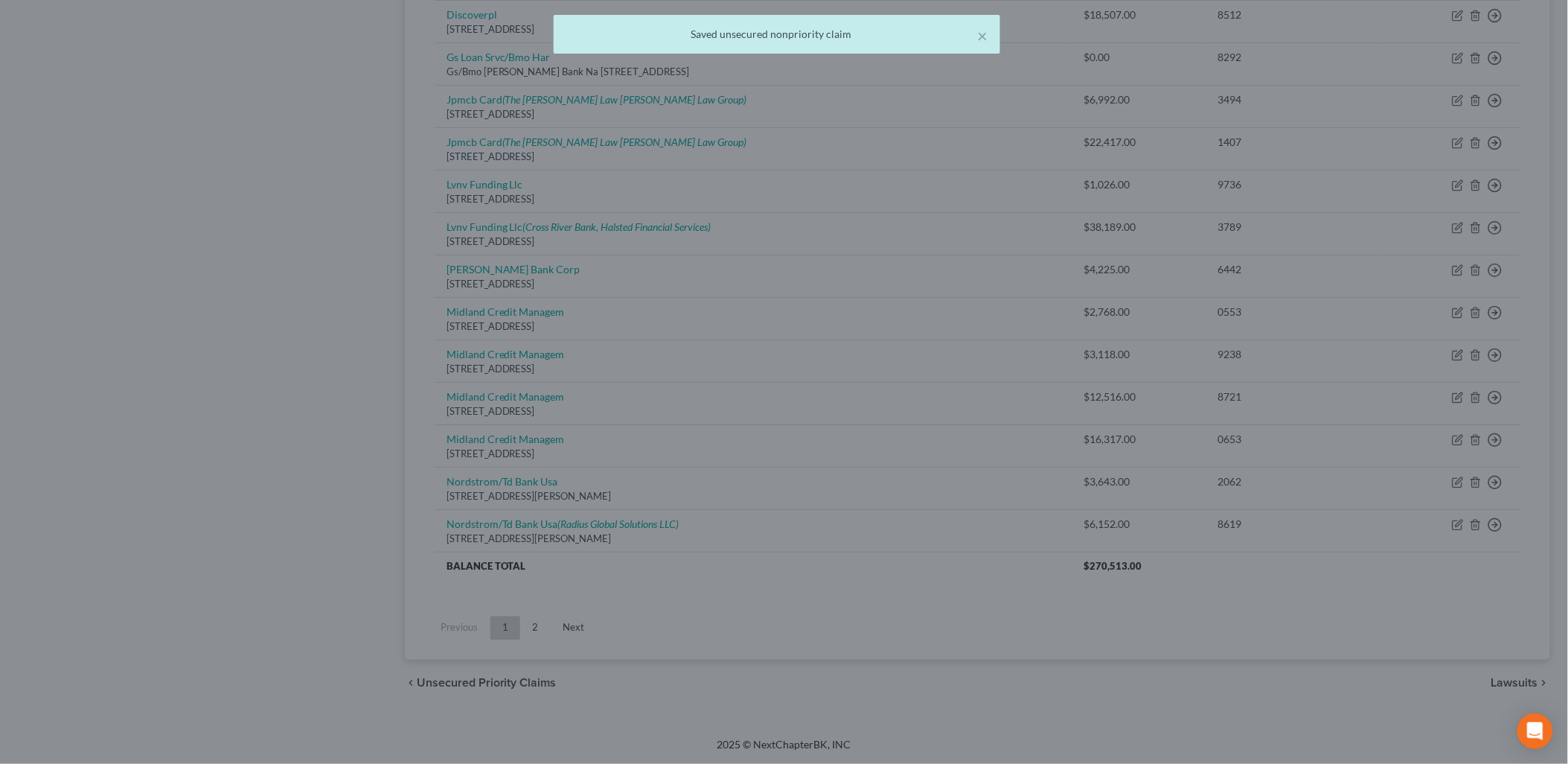
scroll to position [0, 0]
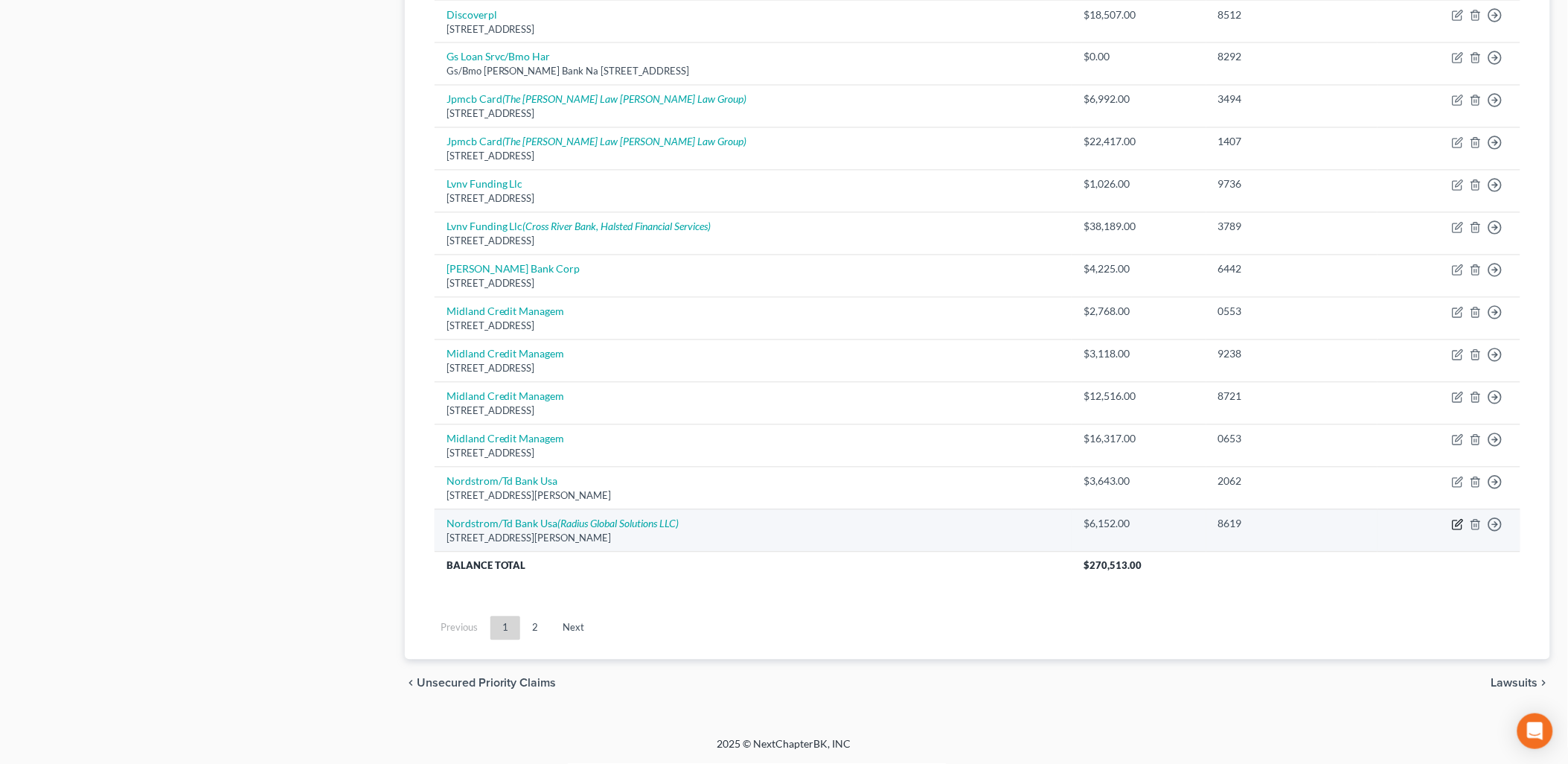
click at [1461, 524] on icon "button" at bounding box center [1458, 525] width 12 height 12
select select "5"
select select "1"
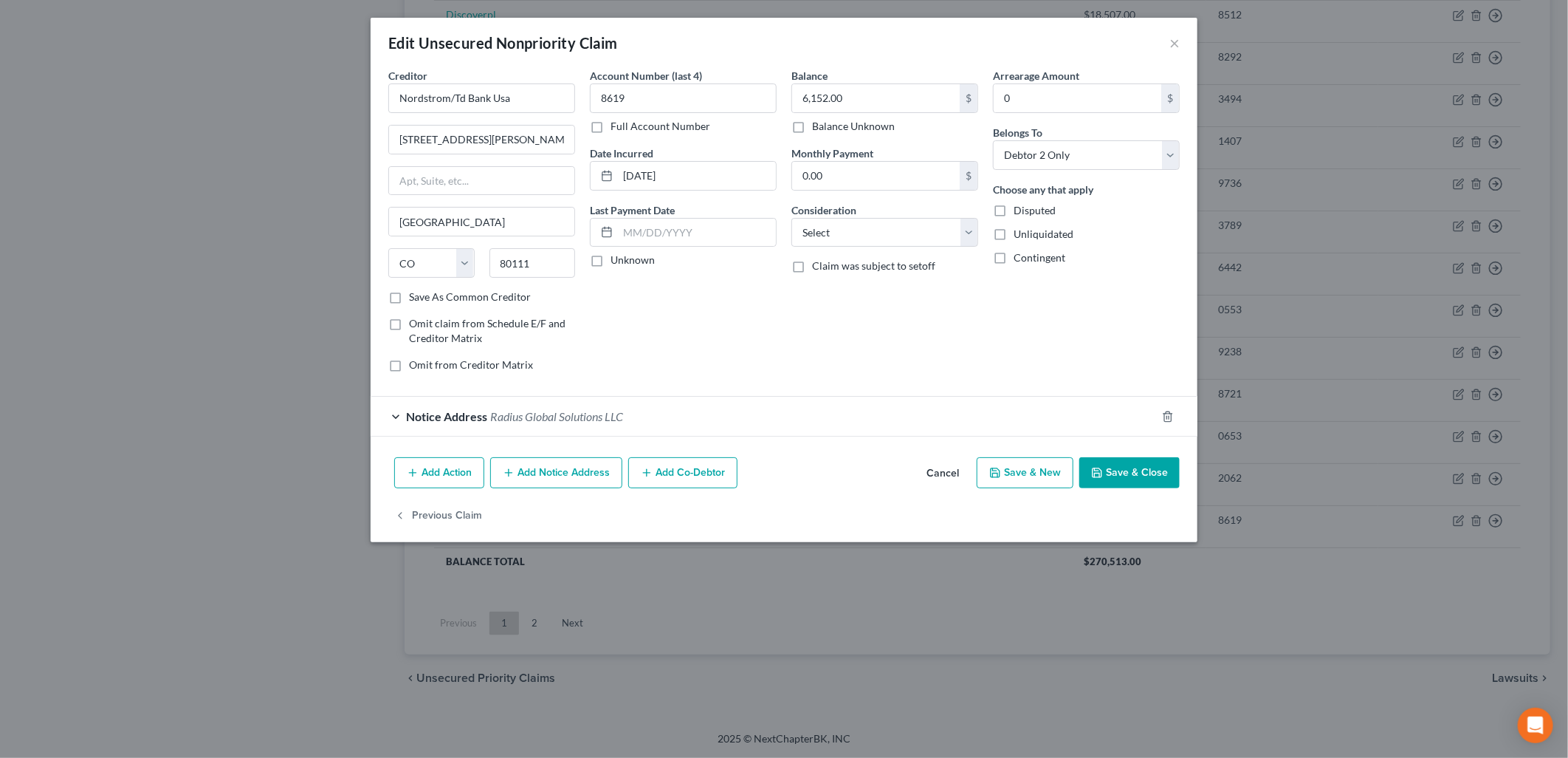
click at [1117, 474] on button "Save & Close" at bounding box center [1129, 473] width 100 height 31
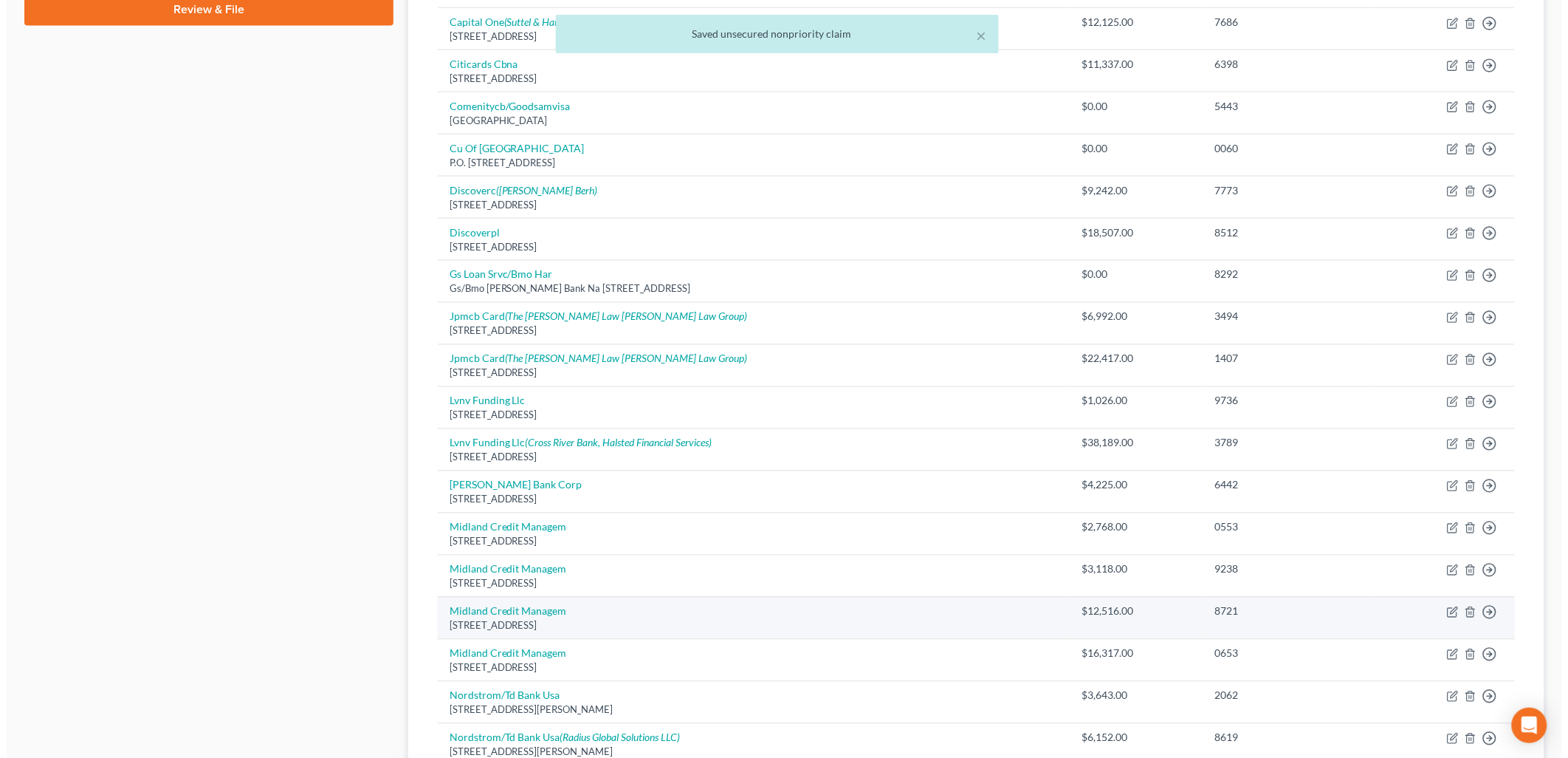
scroll to position [374, 0]
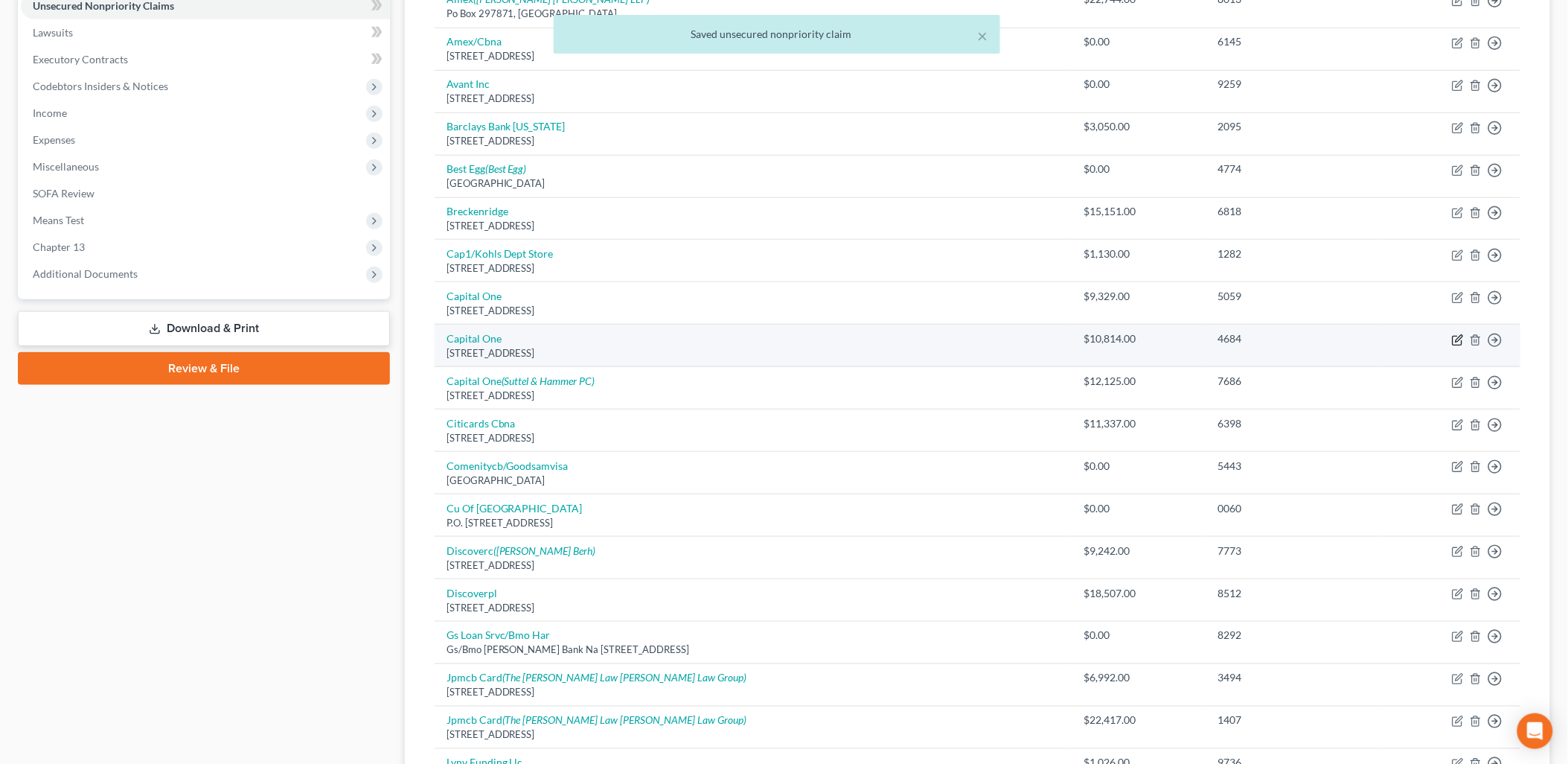
click at [1456, 336] on icon "button" at bounding box center [1457, 340] width 9 height 9
select select "46"
select select "2"
select select "0"
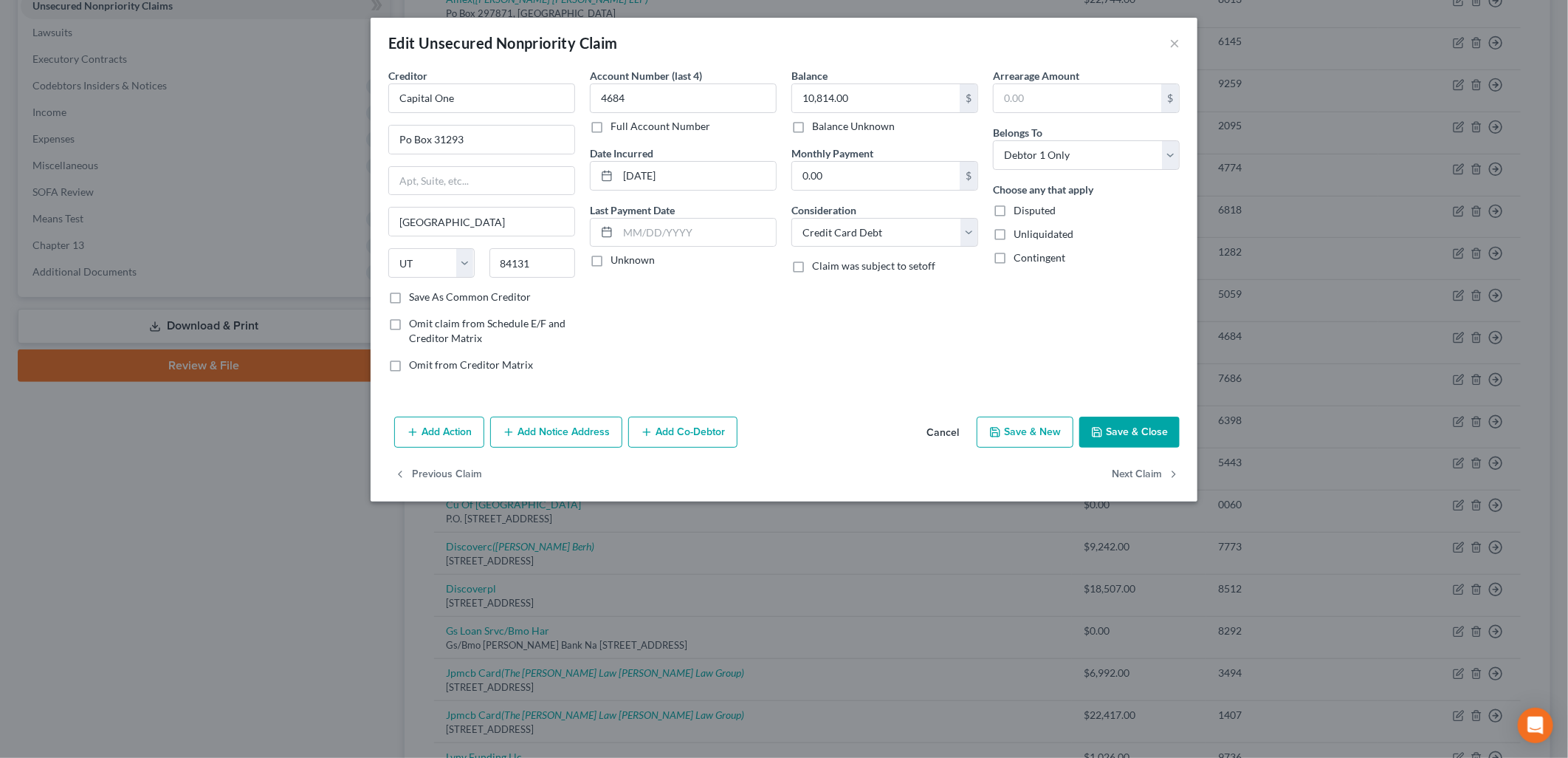
click at [479, 399] on div "Creditor * Capital One Po Box 31293 [GEOGRAPHIC_DATA] [US_STATE][GEOGRAPHIC_DAT…" at bounding box center [784, 239] width 827 height 343
click at [508, 436] on icon "button" at bounding box center [509, 432] width 12 height 12
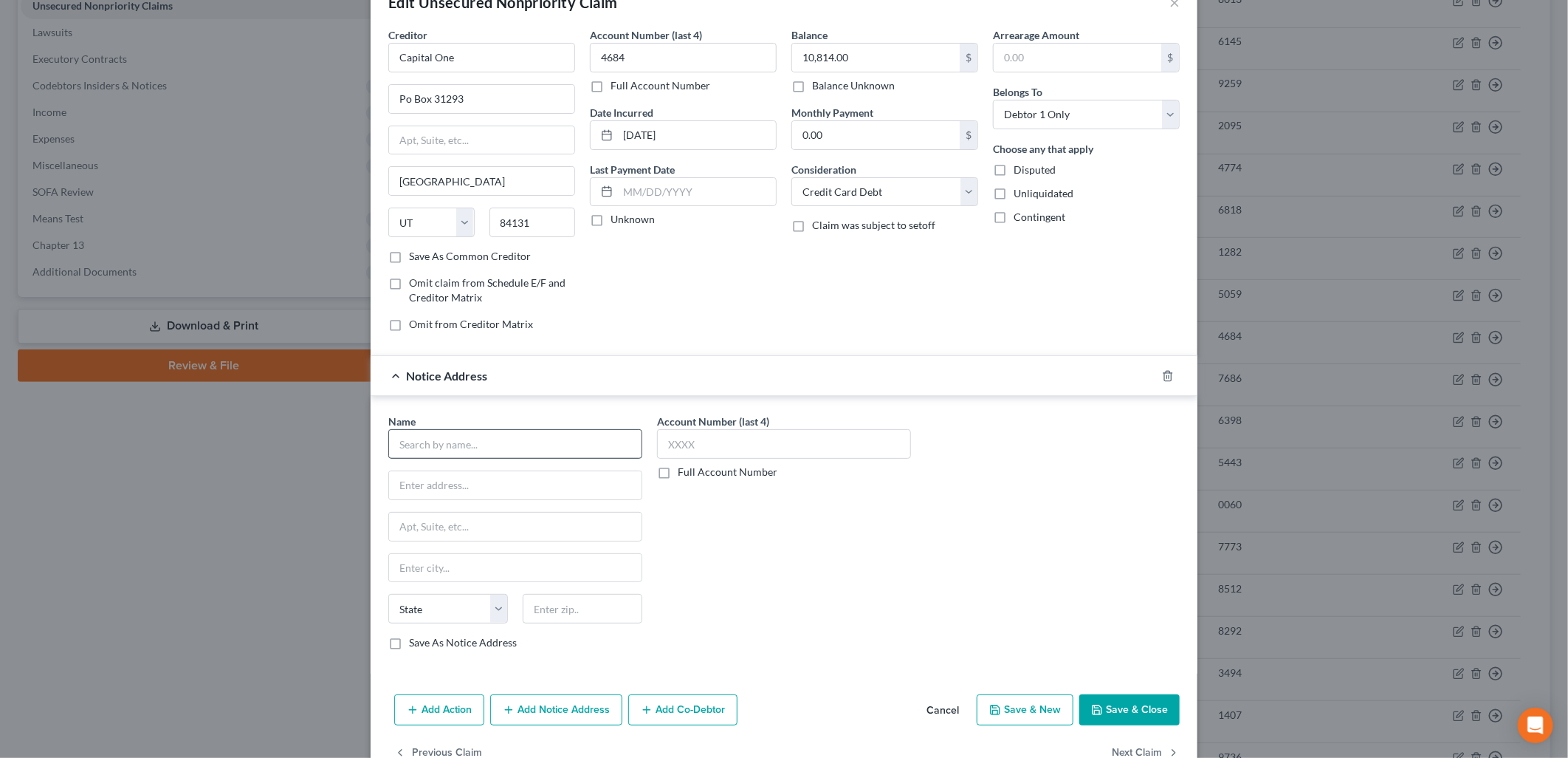
scroll to position [81, 0]
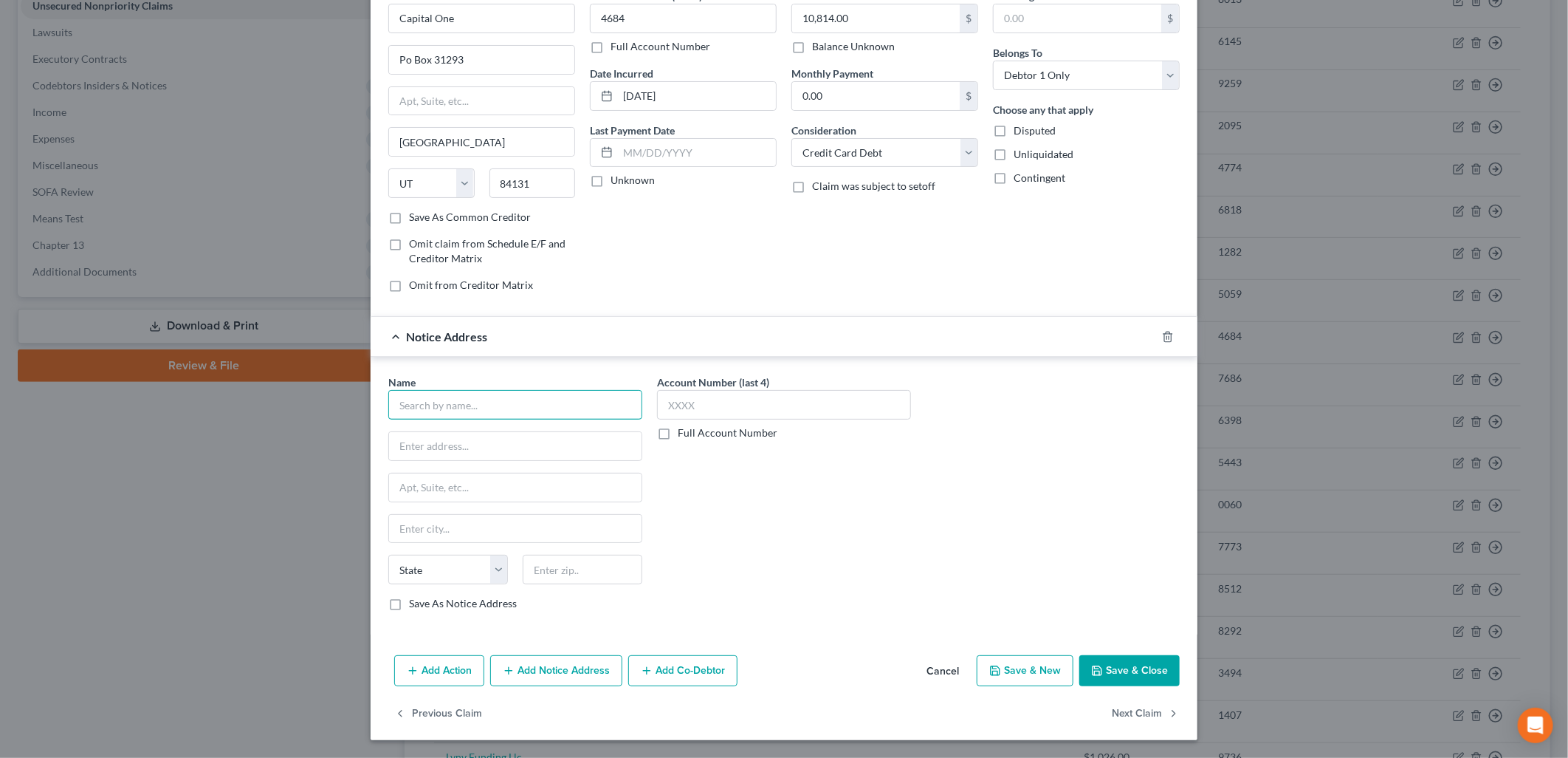
click at [533, 390] on input "text" at bounding box center [515, 404] width 254 height 30
click at [443, 611] on div "Name * MRS Innovative Soutions State [US_STATE] AK AR AZ CA CO CT DE DC [GEOGRA…" at bounding box center [515, 499] width 268 height 248
click at [478, 407] on input "MRS Innovative Soutions" at bounding box center [515, 404] width 254 height 30
type input "MRS Innovative Solutions"
click at [409, 604] on label "Save As Notice Address" at bounding box center [463, 603] width 108 height 14
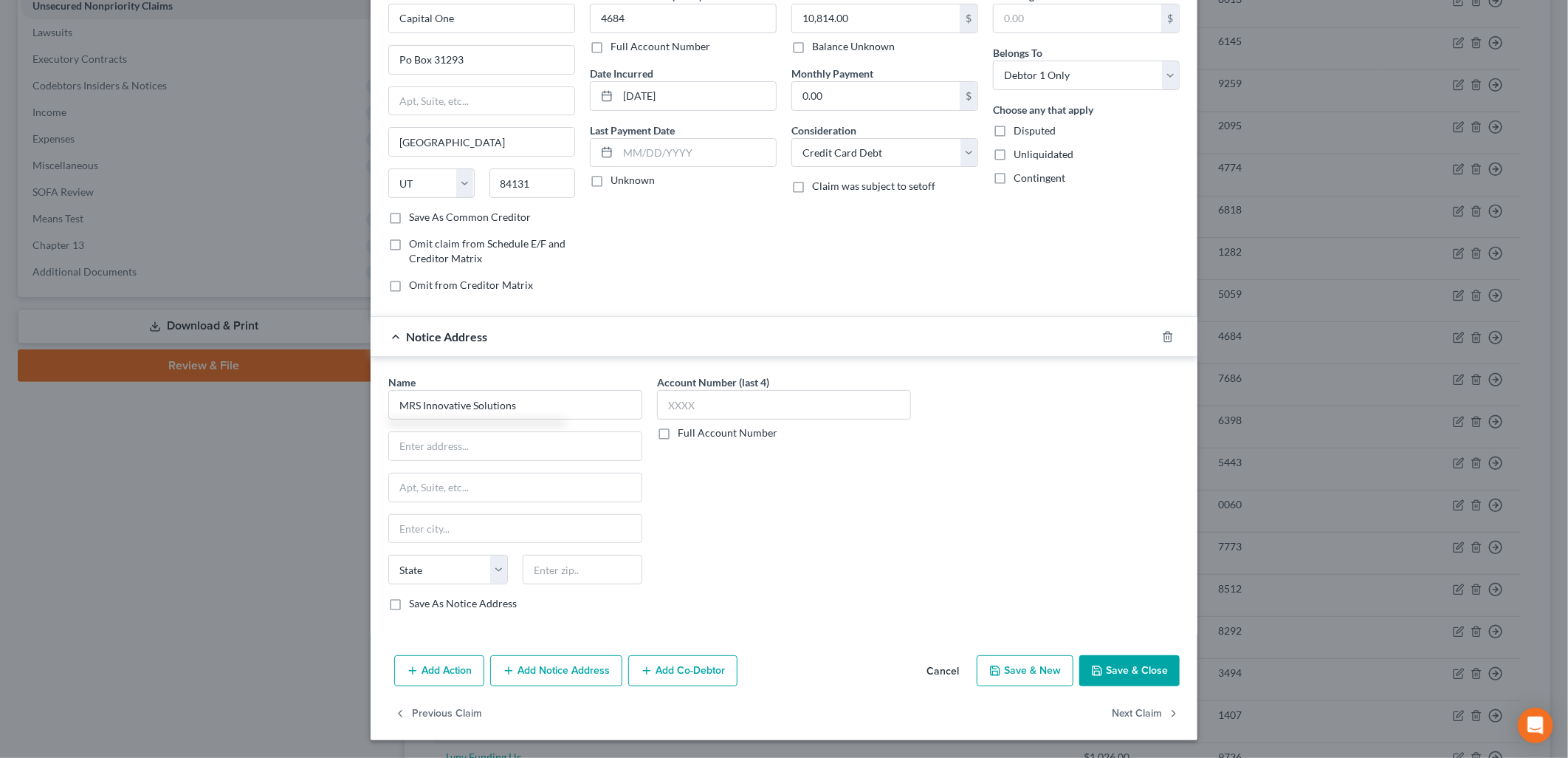
click at [415, 604] on input "Save As Notice Address" at bounding box center [419, 600] width 9 height 9
checkbox input "true"
click at [445, 429] on div "Name * MRS Innovative Solutions State [US_STATE] AK AR AZ CA CO CT DE DC [GEOGR…" at bounding box center [515, 493] width 254 height 236
click at [439, 439] on input "text" at bounding box center [515, 446] width 252 height 28
type input "[STREET_ADDRESS]"
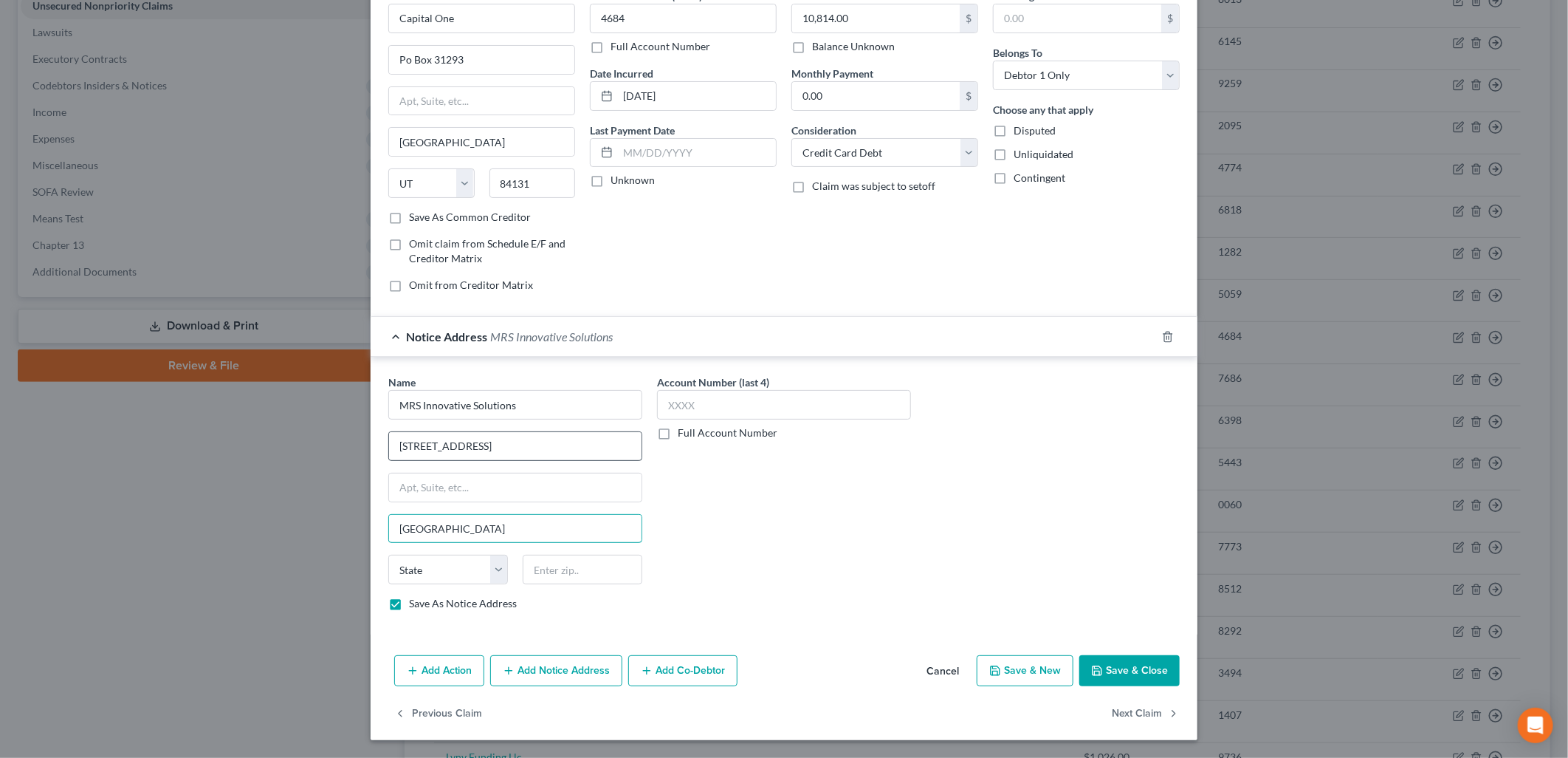
type input "[GEOGRAPHIC_DATA]"
click at [452, 563] on select "State [US_STATE] AK AR AZ CA CO CT DE DC [GEOGRAPHIC_DATA] [GEOGRAPHIC_DATA] GU…" at bounding box center [448, 569] width 120 height 30
select select "33"
click at [388, 555] on select "State [US_STATE] AK AR AZ CA CO CT DE DC [GEOGRAPHIC_DATA] [GEOGRAPHIC_DATA] GU…" at bounding box center [448, 569] width 120 height 30
click at [558, 569] on input "text" at bounding box center [582, 569] width 120 height 30
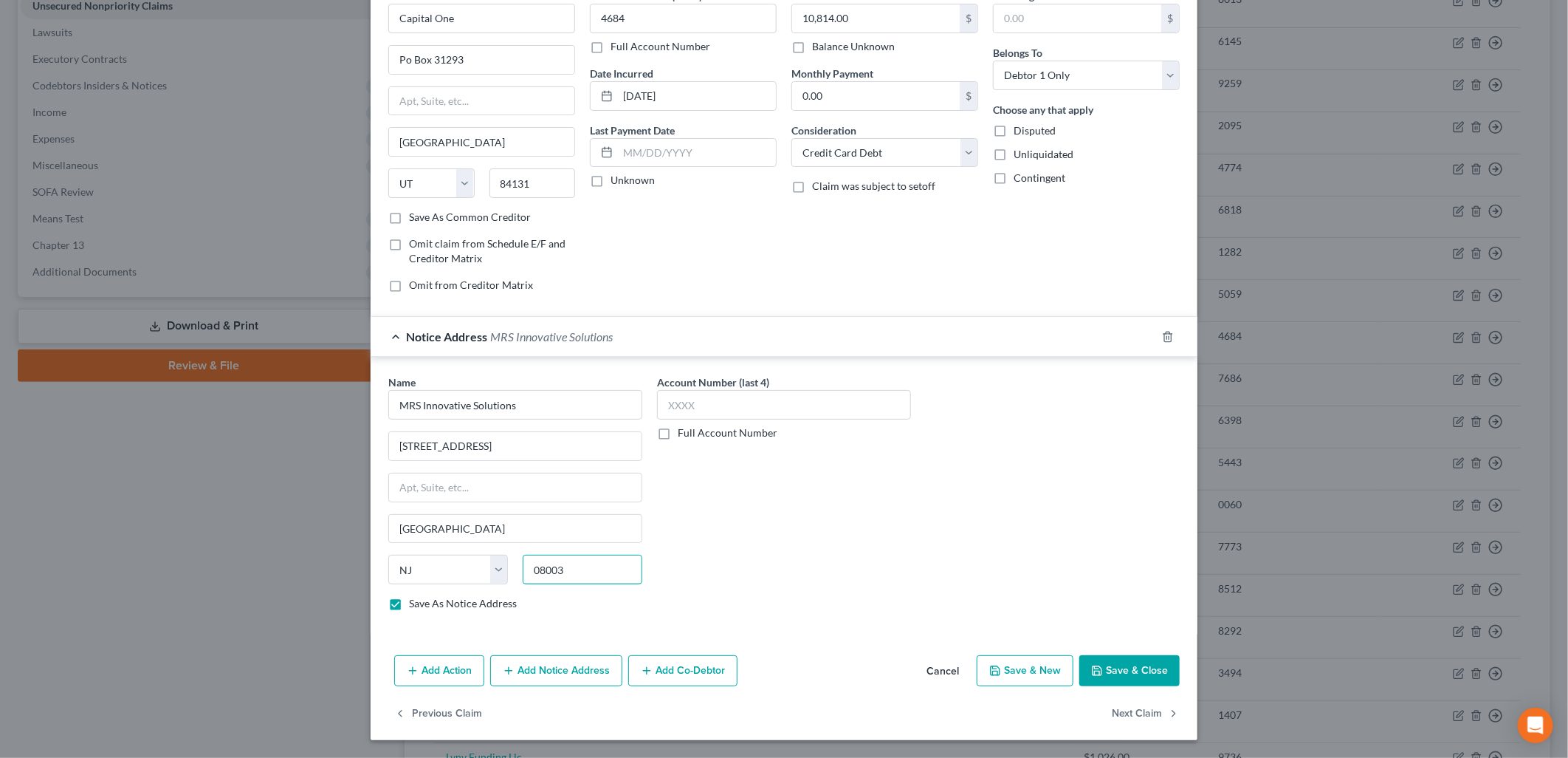
type input "08003"
drag, startPoint x: 1158, startPoint y: 665, endPoint x: 1168, endPoint y: 655, distance: 14.1
click at [1158, 664] on button "Save & Close" at bounding box center [1129, 670] width 100 height 31
checkbox input "false"
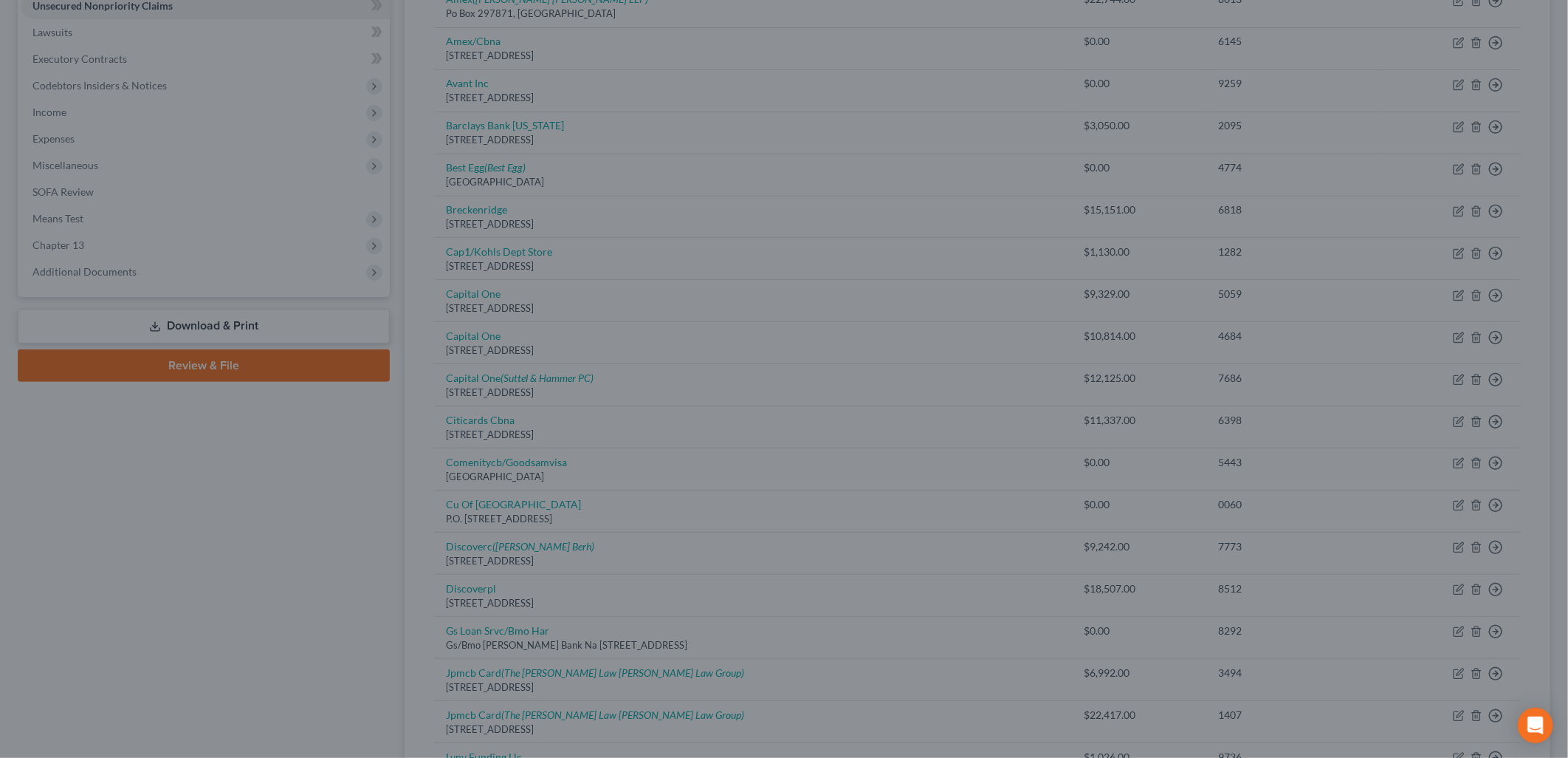
type input "0"
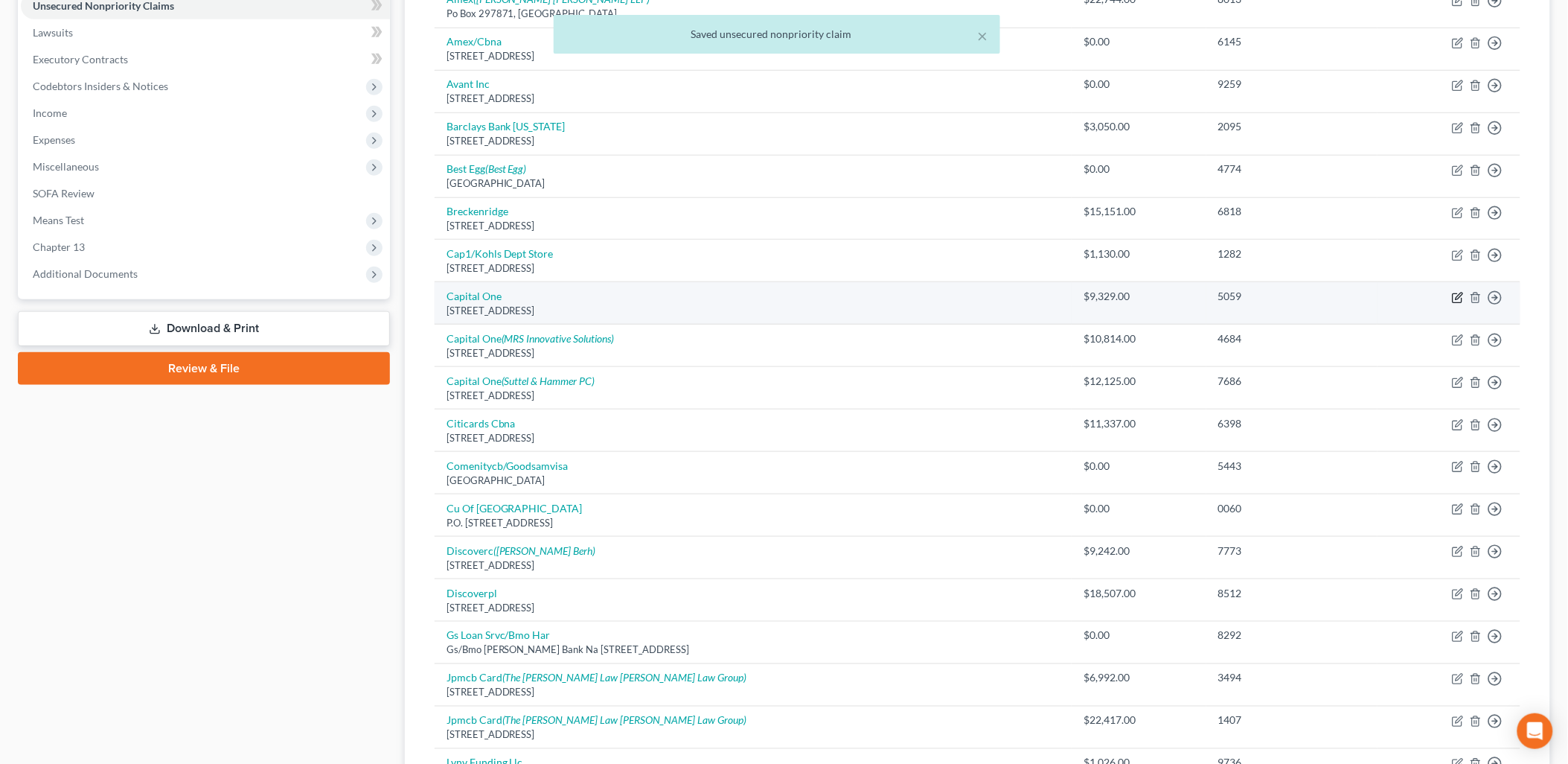
click at [1457, 296] on icon "button" at bounding box center [1459, 296] width 7 height 7
select select "46"
select select "2"
select select "1"
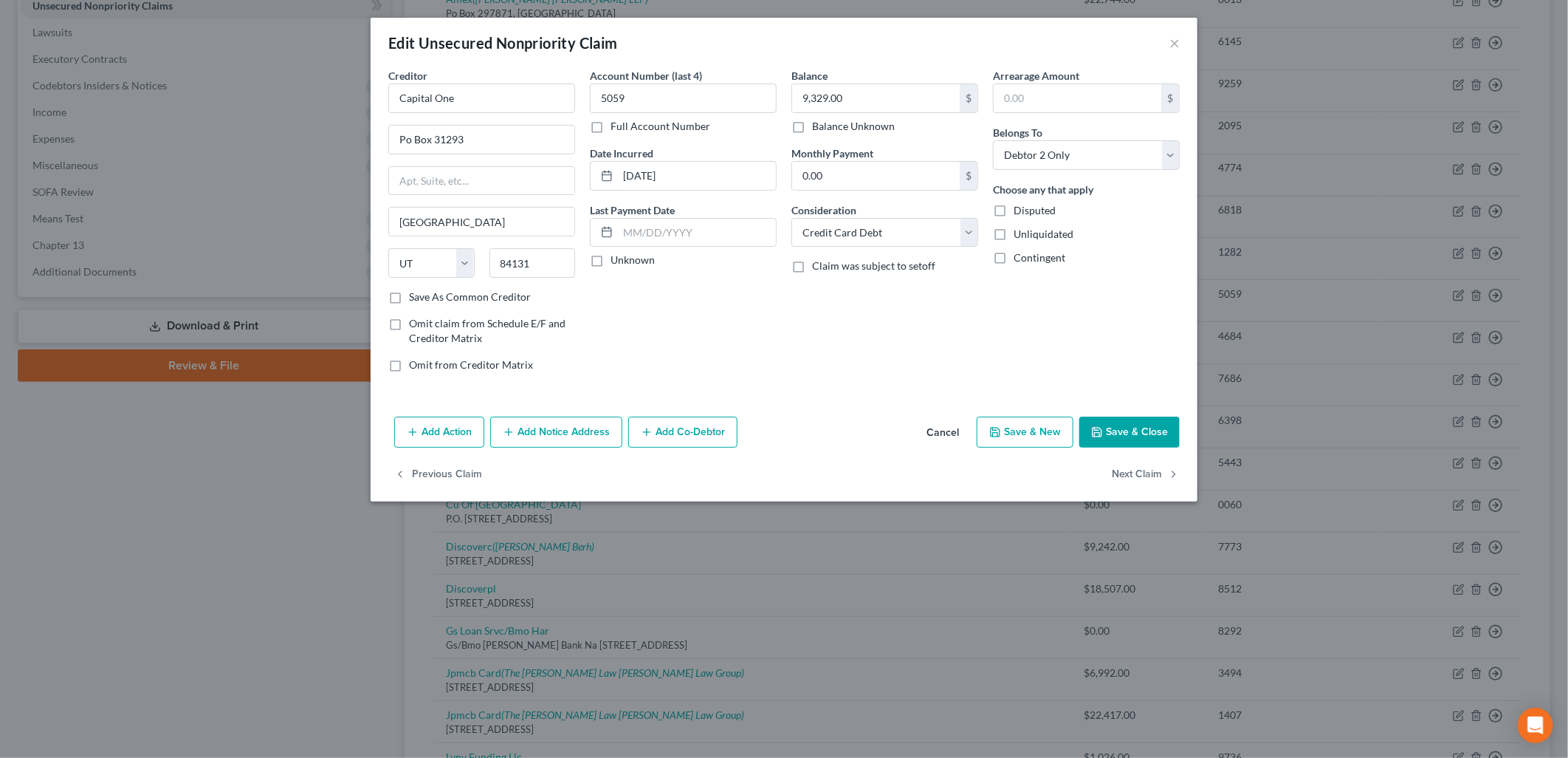
click at [598, 422] on button "Add Notice Address" at bounding box center [556, 431] width 132 height 31
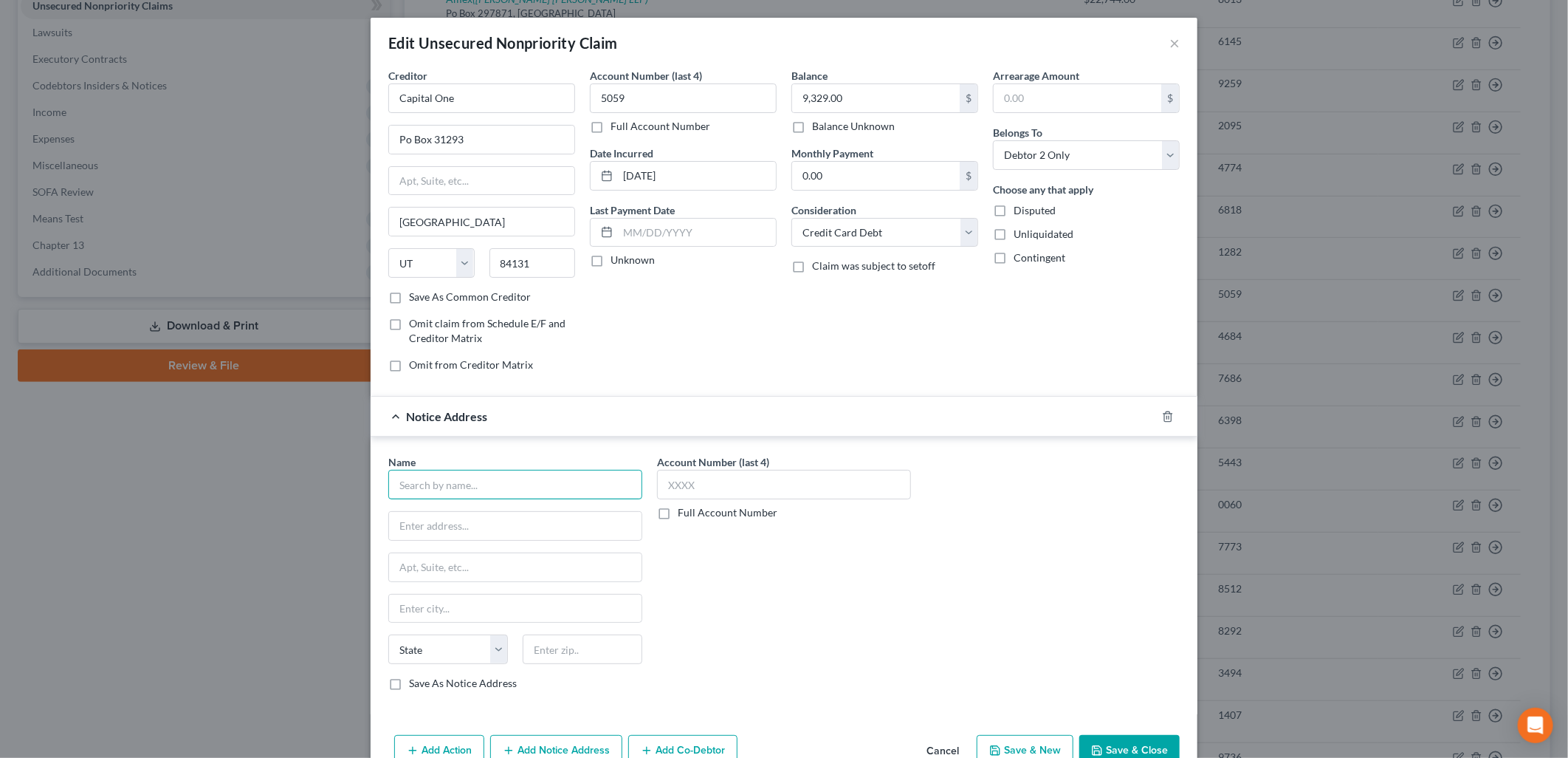
click at [528, 498] on input "text" at bounding box center [515, 484] width 254 height 30
click at [527, 552] on div "[STREET_ADDRESS]" at bounding box center [477, 558] width 154 height 13
click at [1148, 744] on button "Save & Close" at bounding box center [1129, 750] width 100 height 31
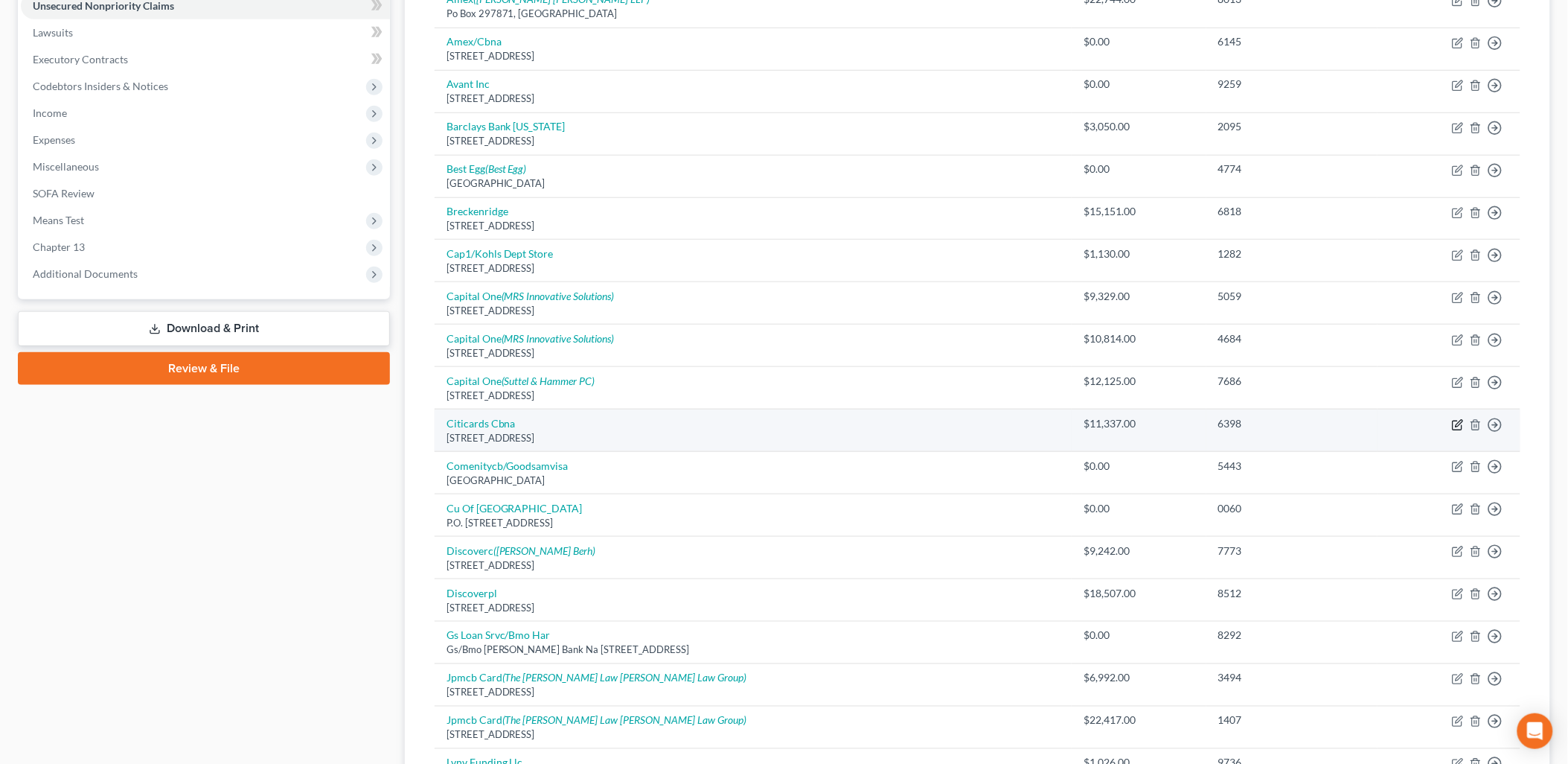
click at [1457, 422] on icon "button" at bounding box center [1458, 425] width 12 height 12
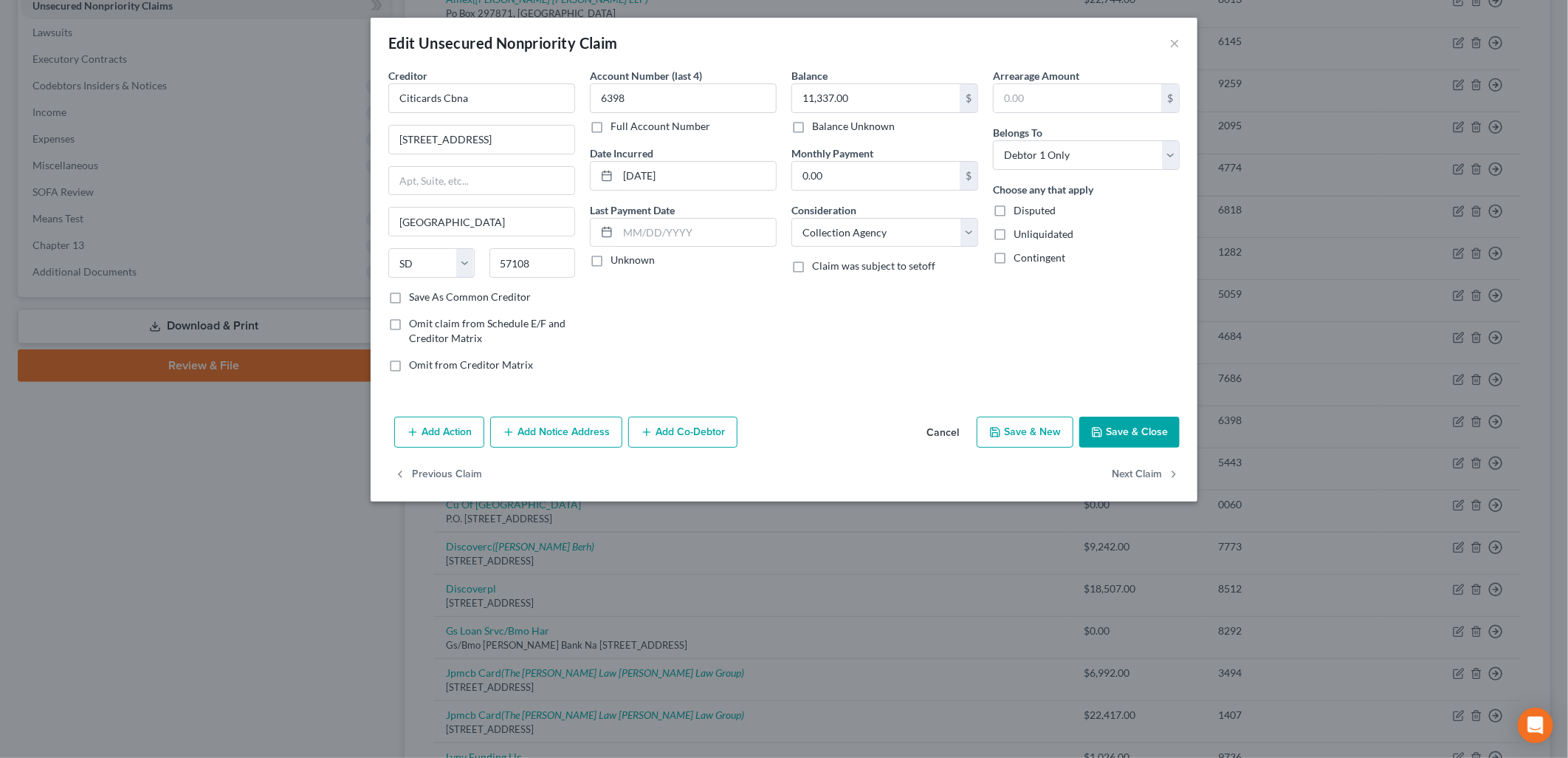
click at [555, 428] on button "Add Notice Address" at bounding box center [556, 431] width 132 height 31
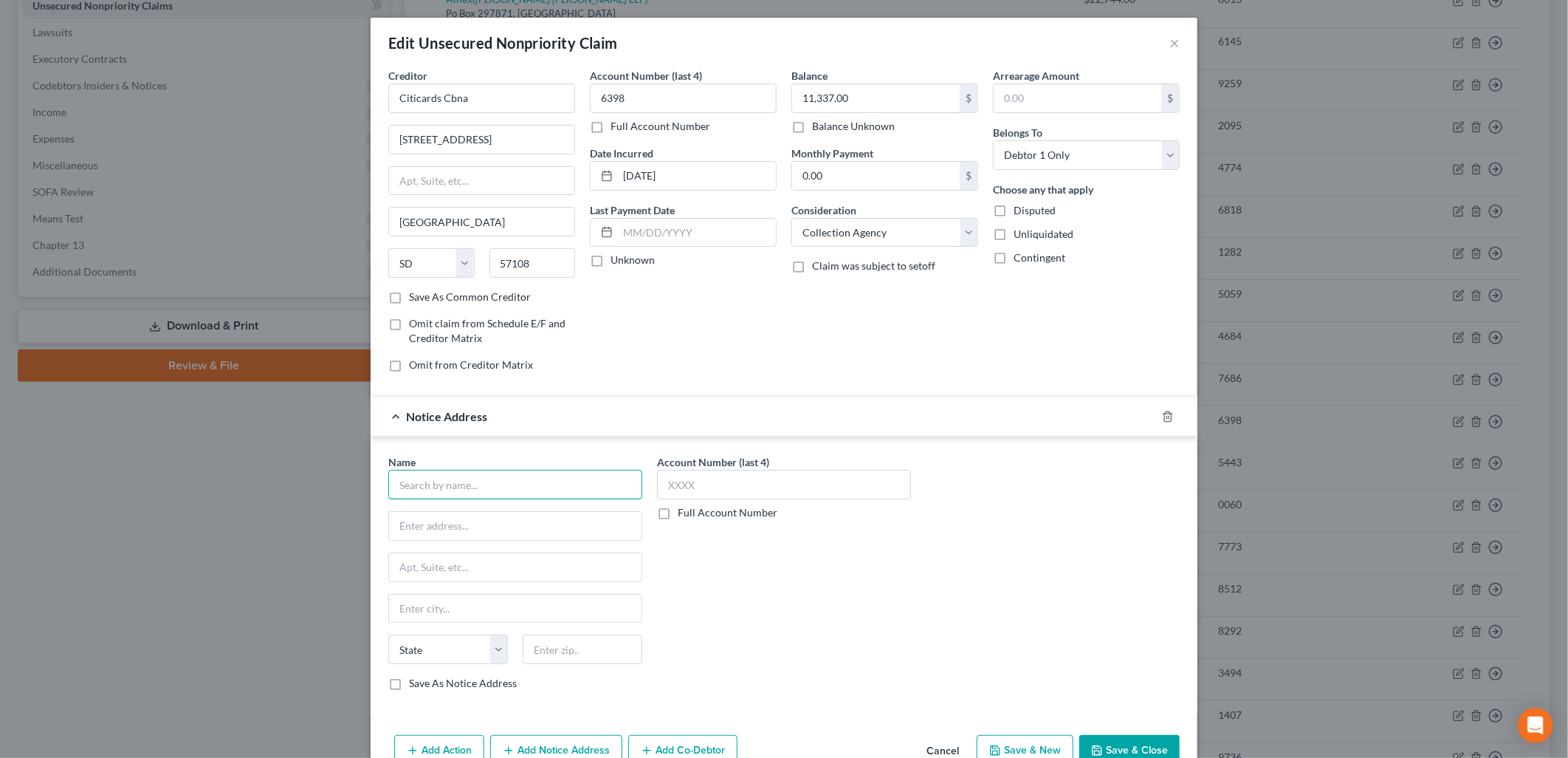
click at [473, 482] on input "text" at bounding box center [515, 484] width 254 height 30
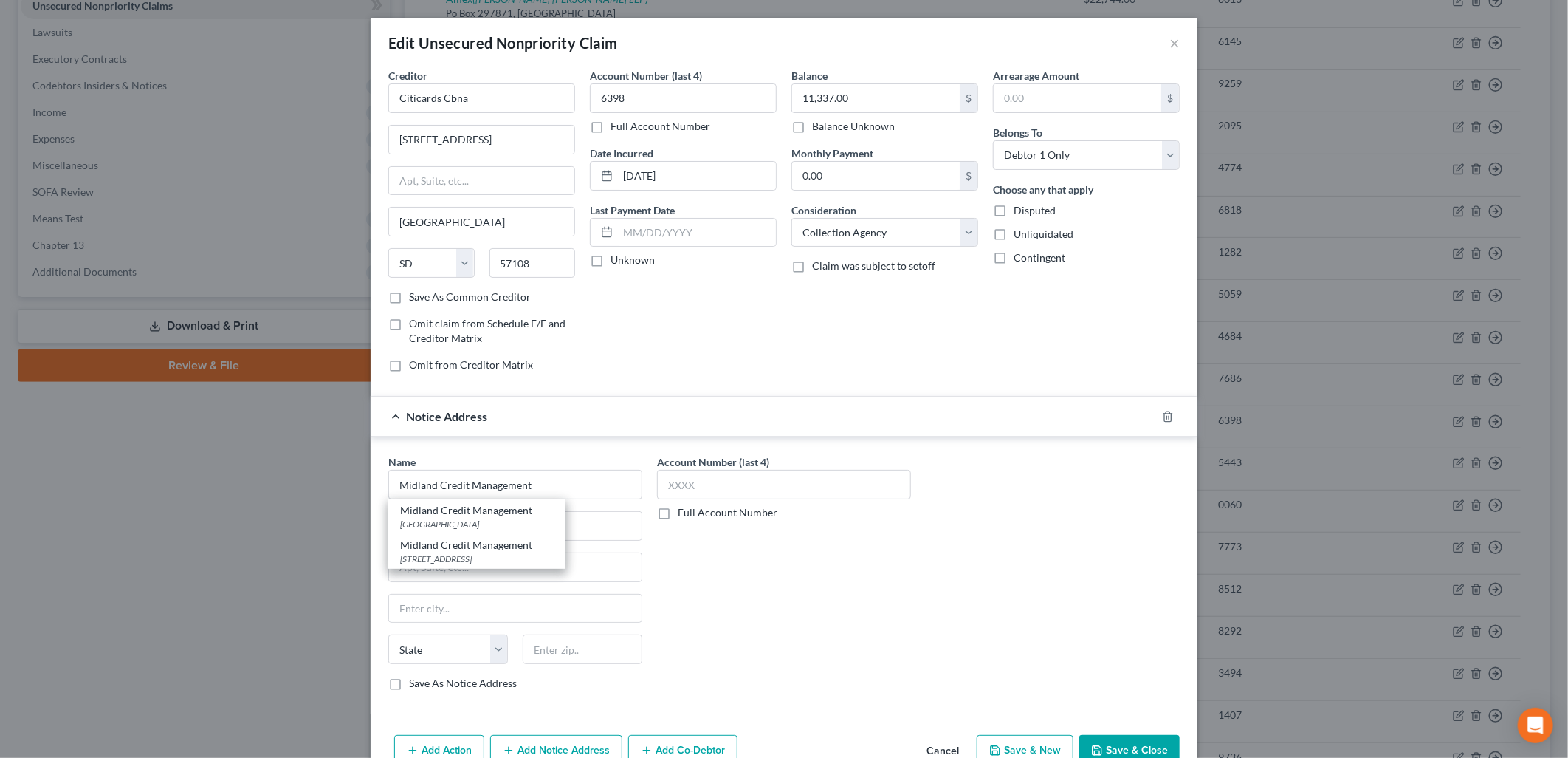
click at [979, 645] on div "Name * Midland Credit Management Midland Credit Management [GEOGRAPHIC_DATA] Mi…" at bounding box center [783, 578] width 806 height 248
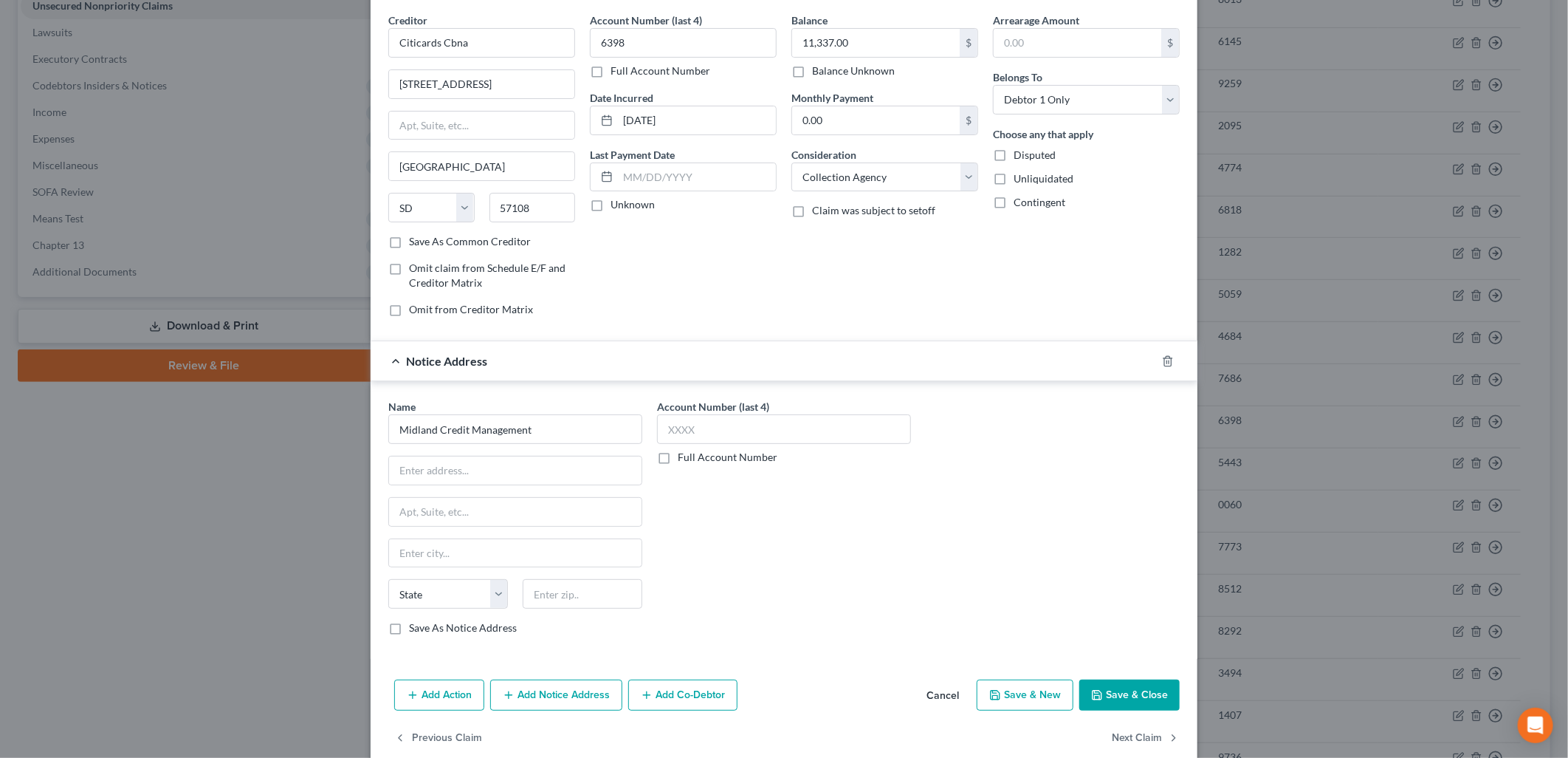
scroll to position [81, 0]
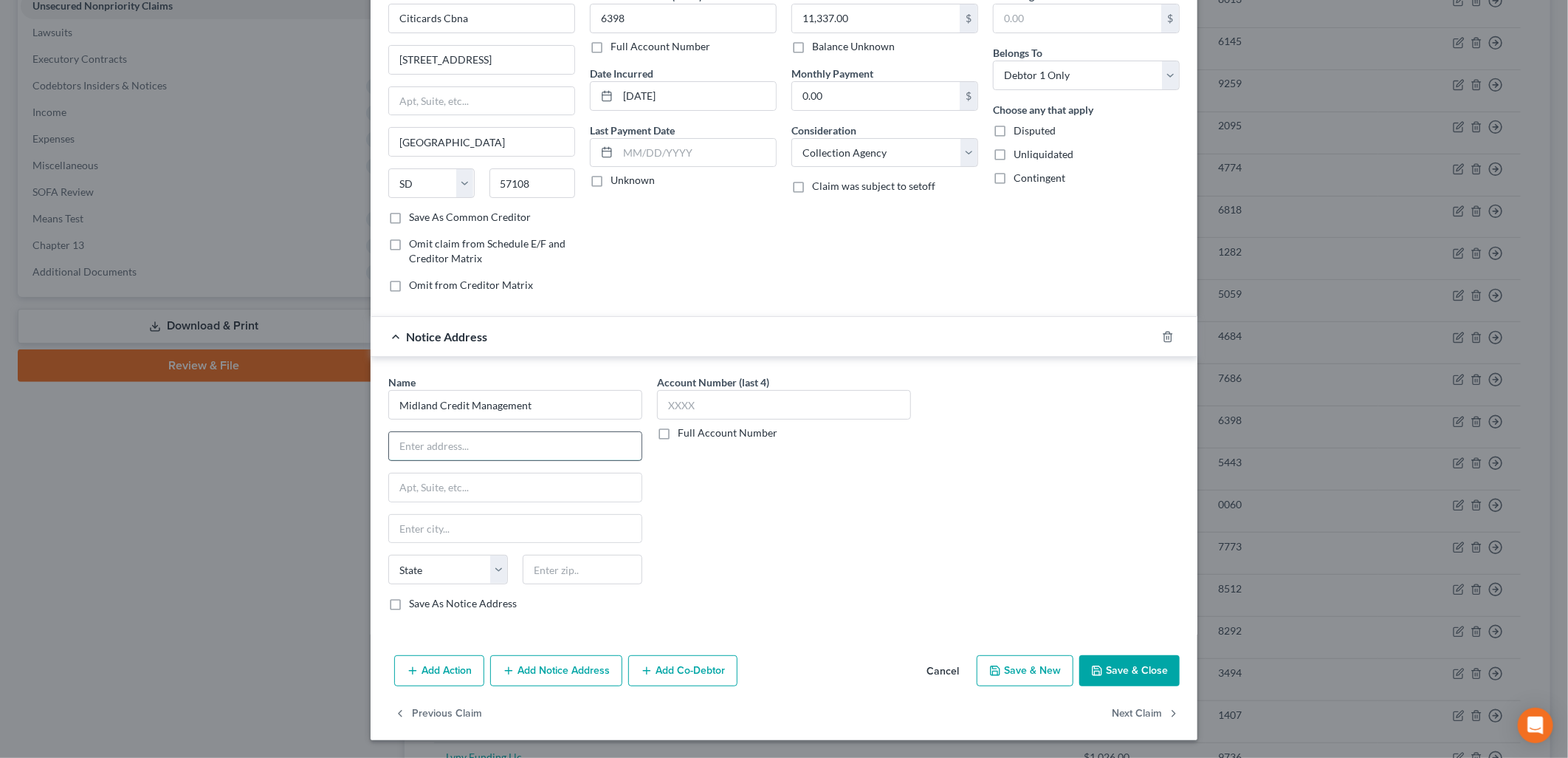
click at [484, 443] on input "text" at bounding box center [515, 446] width 252 height 28
click at [957, 491] on div "Name * Midland Credit Management State [US_STATE] AK AR AZ CA CO [GEOGRAPHIC_DA…" at bounding box center [783, 499] width 806 height 248
click at [556, 449] on input "text" at bounding box center [515, 446] width 252 height 28
click at [578, 397] on input "Midland Credit Management" at bounding box center [515, 404] width 254 height 30
click at [554, 452] on div "Midland Credit Management [GEOGRAPHIC_DATA]" at bounding box center [477, 436] width 177 height 35
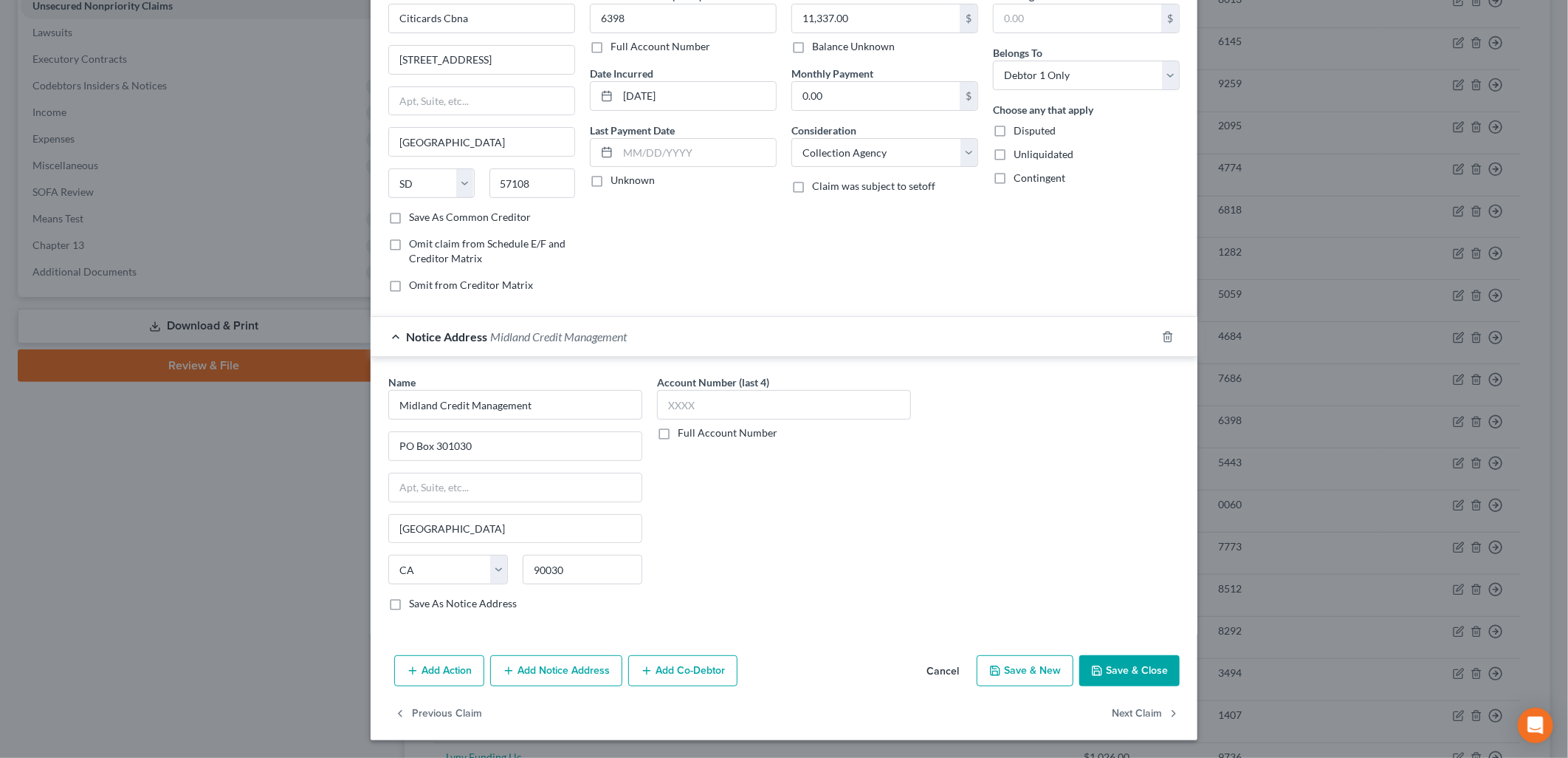
click at [1150, 674] on button "Save & Close" at bounding box center [1129, 670] width 100 height 31
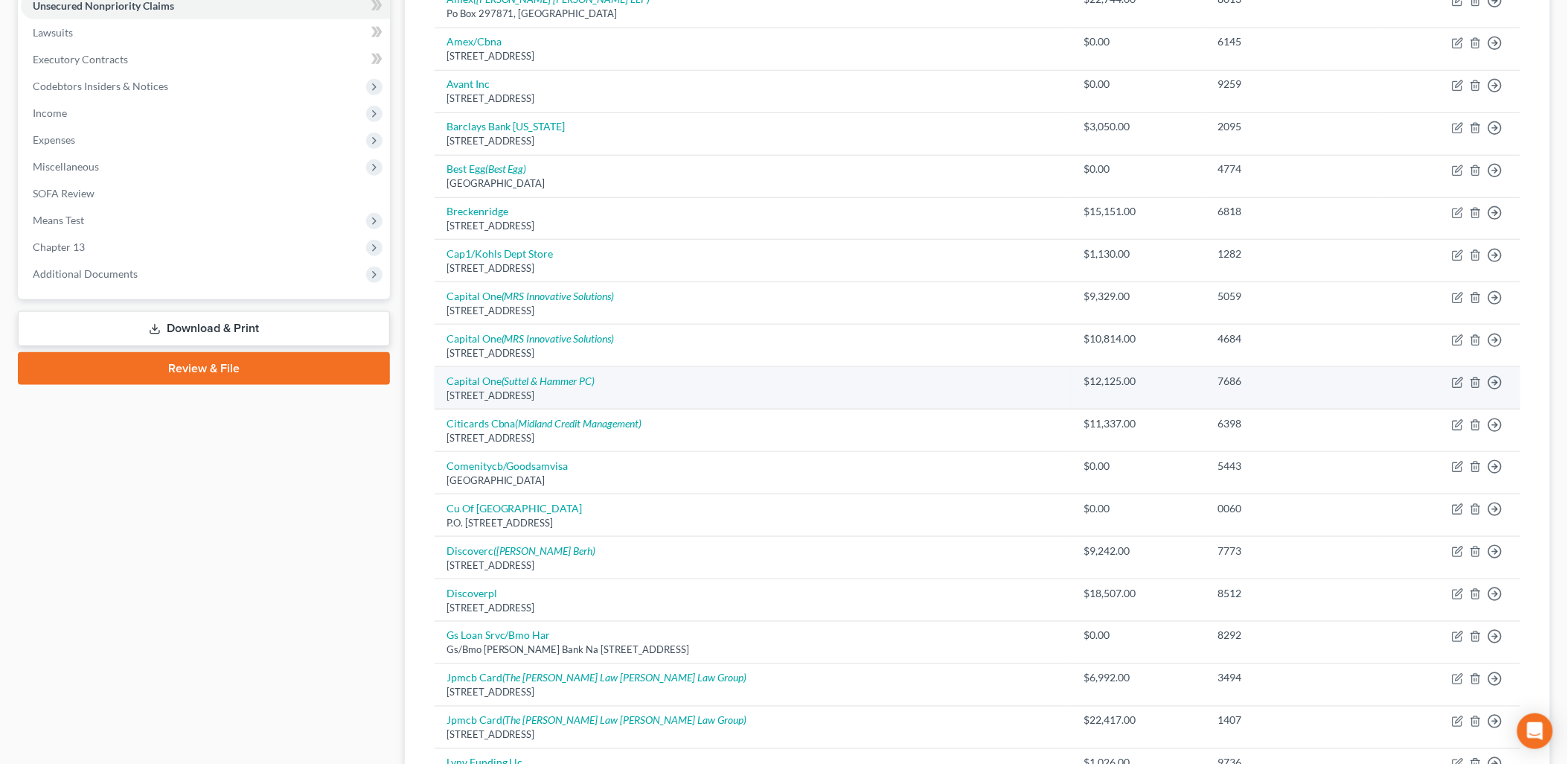
scroll to position [0, 0]
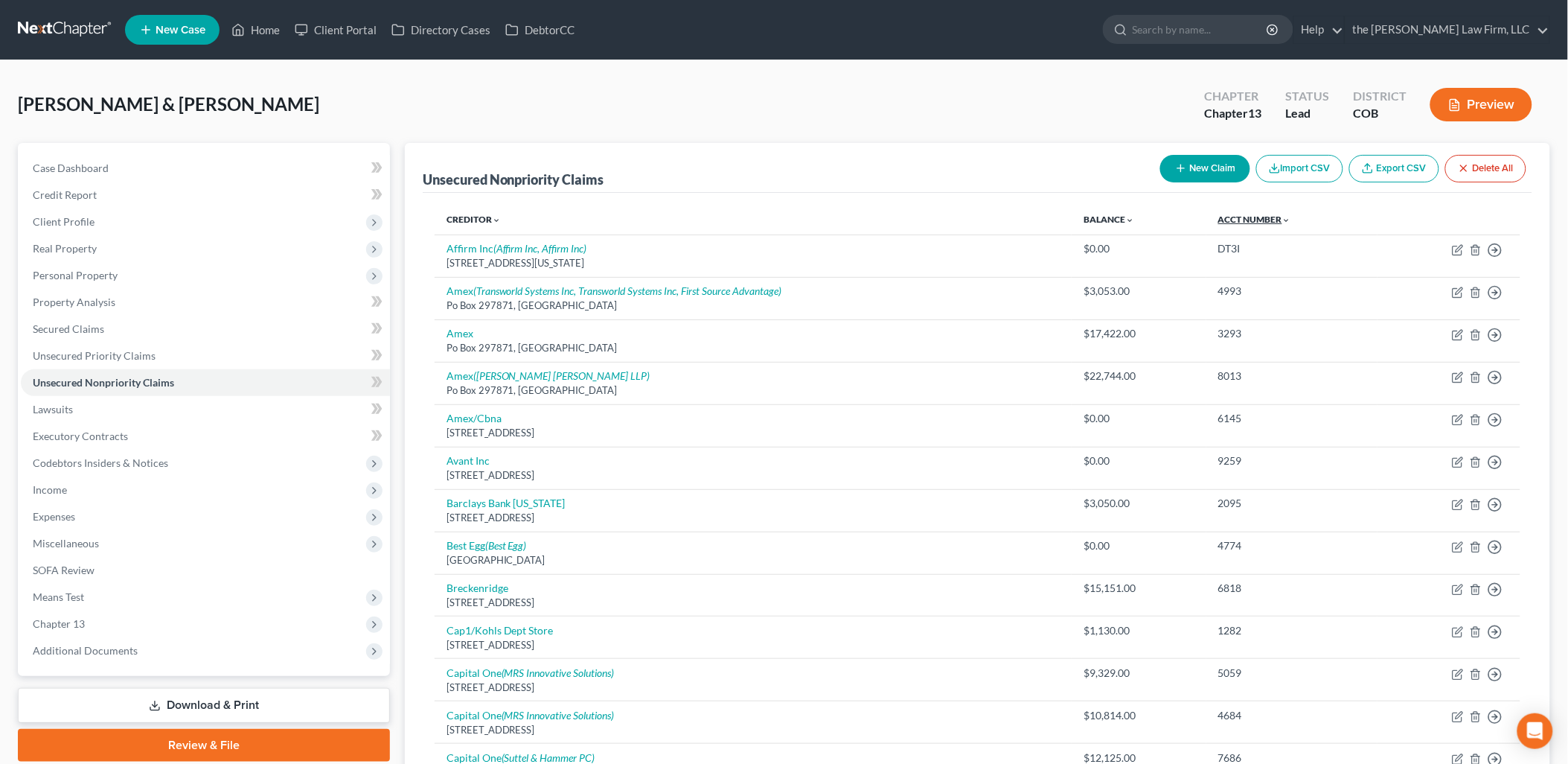
click at [1246, 223] on link "Acct Number expand_more expand_less unfold_more" at bounding box center [1255, 219] width 73 height 11
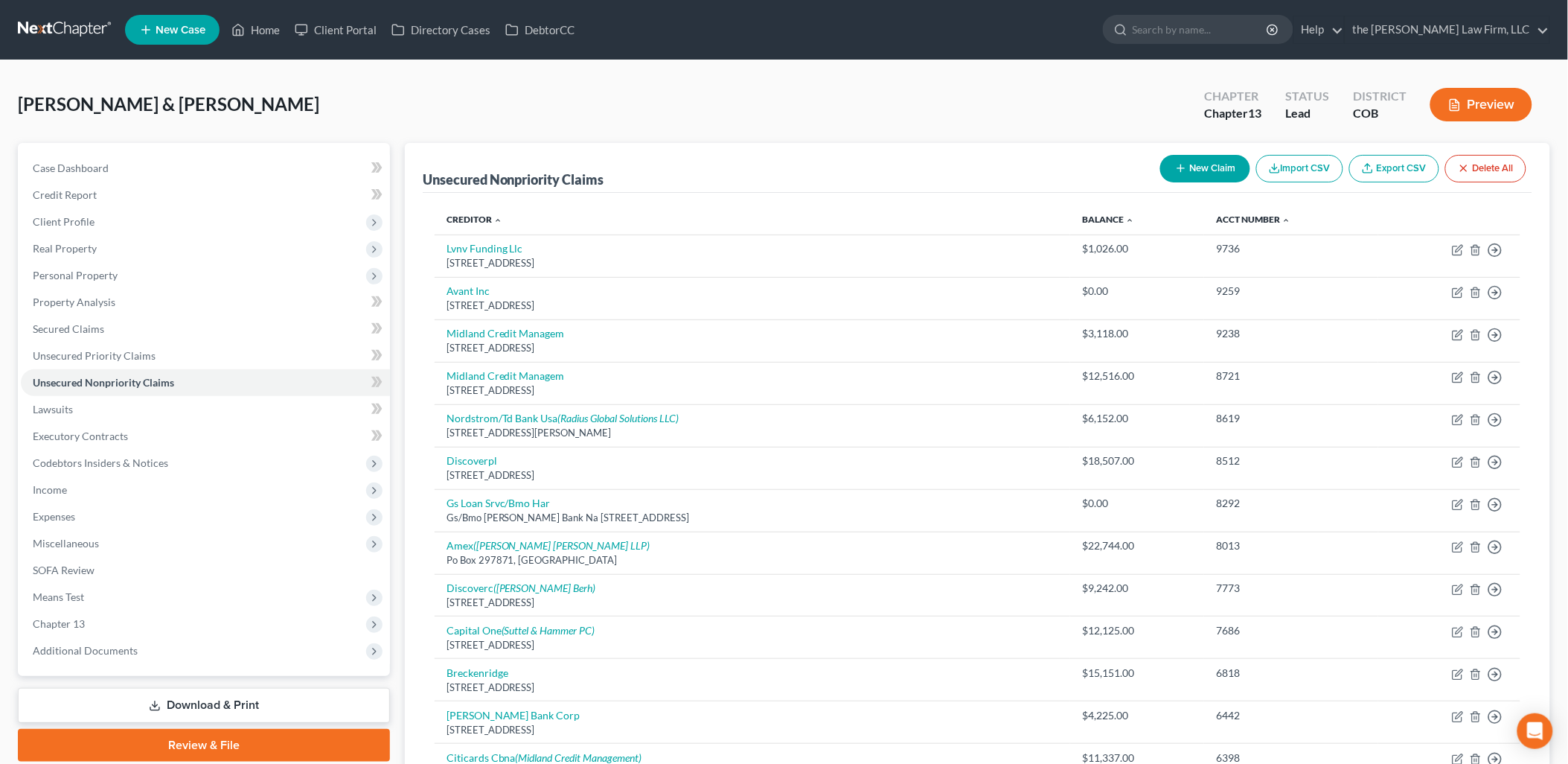
click at [1200, 152] on div "New Claim Import CSV Export CSV Delete All" at bounding box center [1343, 168] width 378 height 39
click at [1212, 168] on button "New Claim" at bounding box center [1206, 168] width 90 height 27
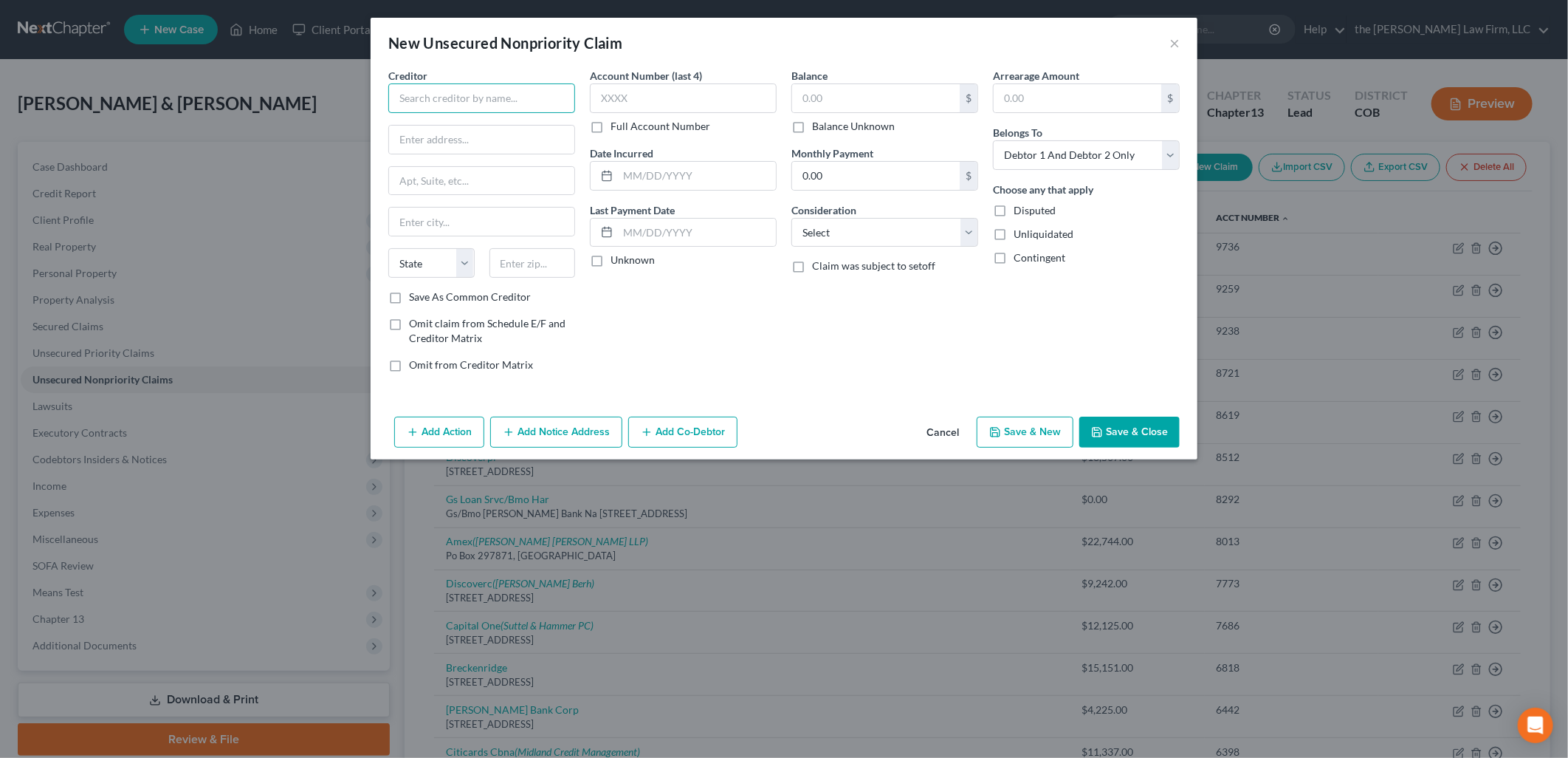
click at [451, 97] on input "text" at bounding box center [481, 98] width 187 height 30
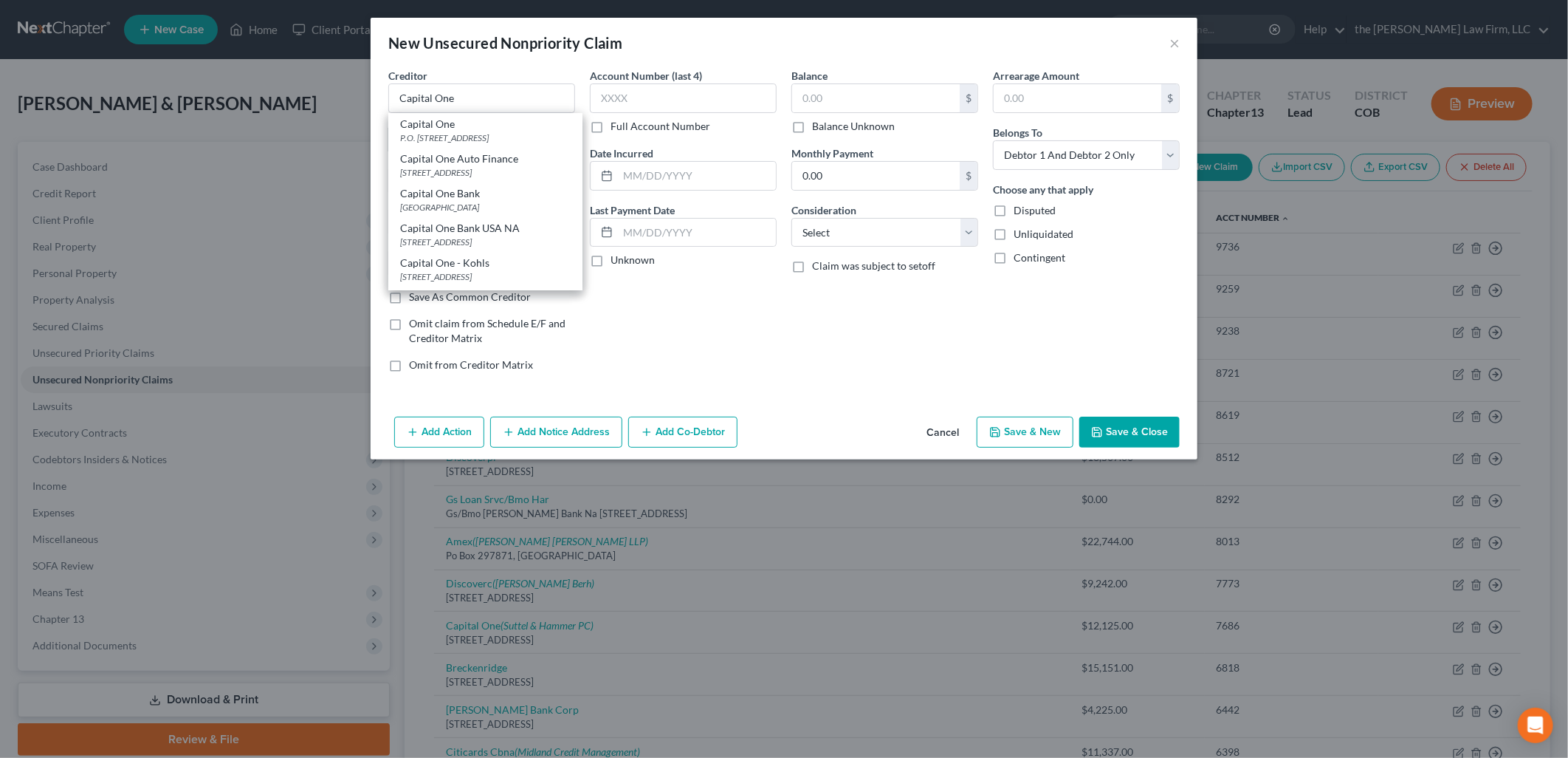
click at [467, 144] on div "P.O. [STREET_ADDRESS]" at bounding box center [485, 138] width 170 height 13
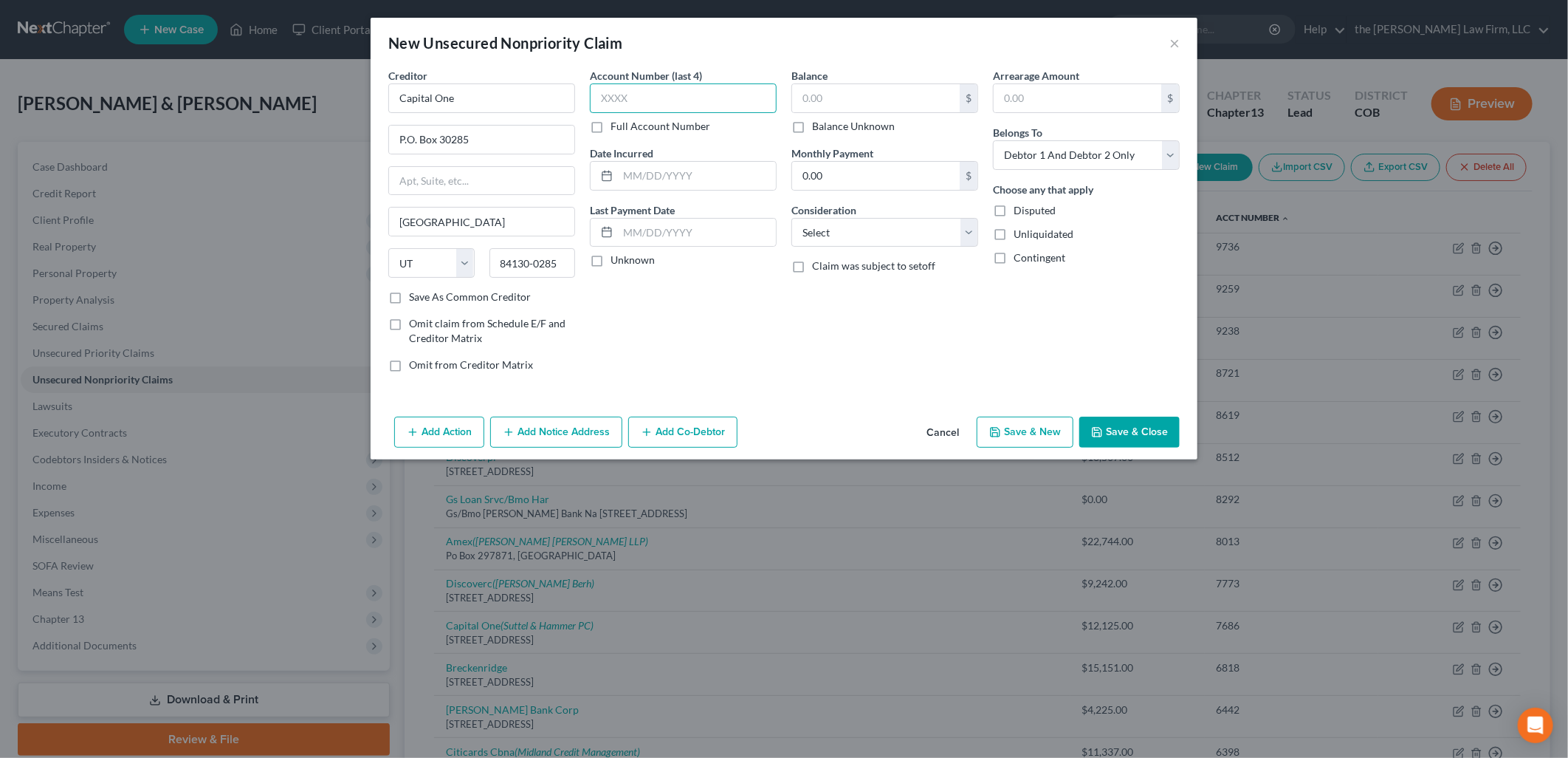
click at [711, 99] on input "text" at bounding box center [683, 98] width 187 height 30
click at [846, 109] on input "text" at bounding box center [876, 98] width 168 height 28
click at [610, 422] on button "Add Notice Address" at bounding box center [556, 431] width 132 height 31
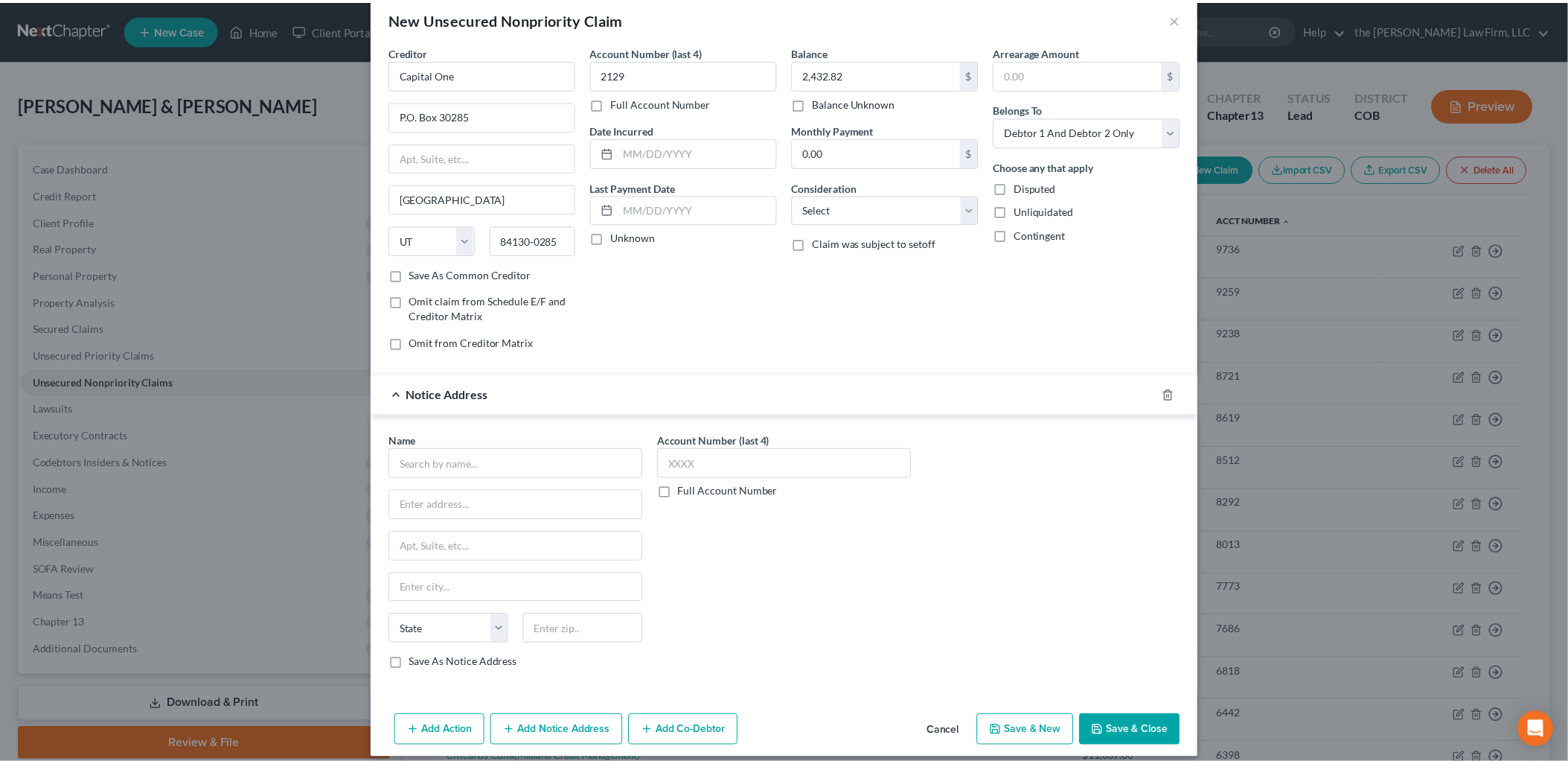
scroll to position [38, 0]
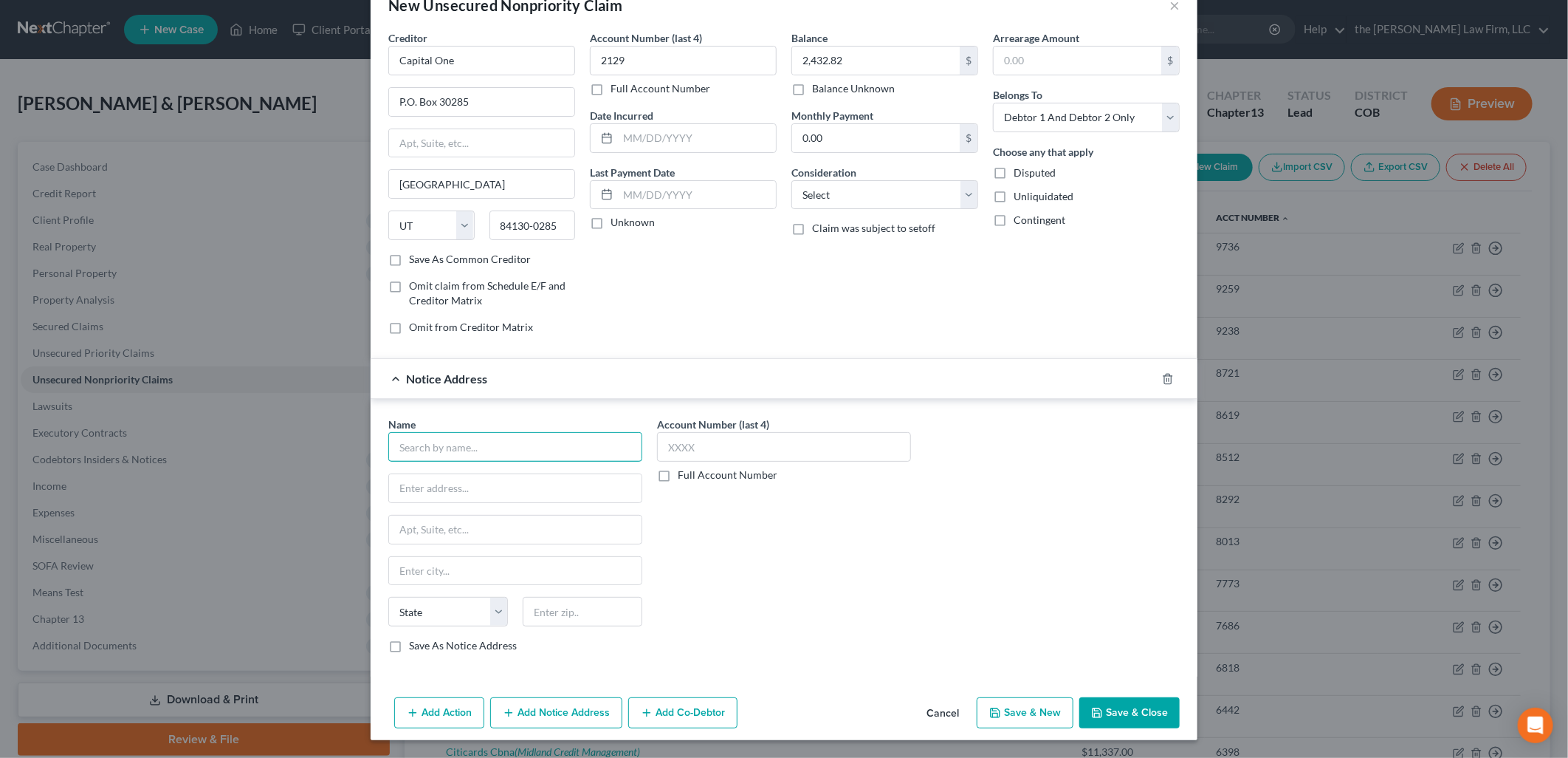
click at [583, 440] on input "text" at bounding box center [515, 447] width 254 height 30
click at [506, 511] on div "Midland Credit Management" at bounding box center [477, 506] width 154 height 14
click at [549, 453] on input "Midland Credit Management" at bounding box center [515, 447] width 254 height 30
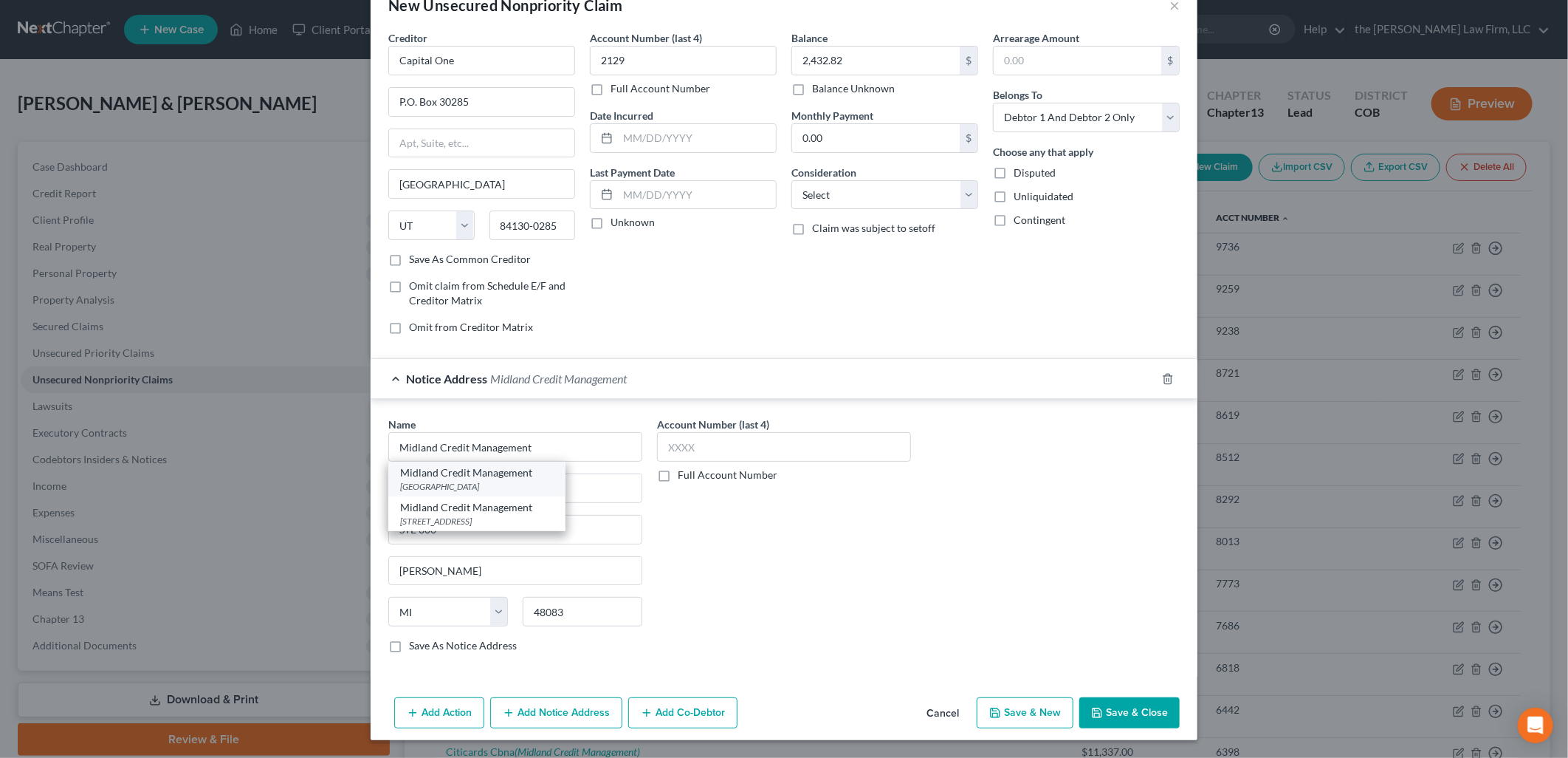
click at [521, 482] on div "[GEOGRAPHIC_DATA]" at bounding box center [477, 486] width 154 height 13
click at [1017, 644] on div "Name * Midland Credit Management [GEOGRAPHIC_DATA] [GEOGRAPHIC_DATA] [US_STATE]…" at bounding box center [783, 540] width 806 height 248
click at [1113, 712] on button "Save & Close" at bounding box center [1129, 712] width 100 height 31
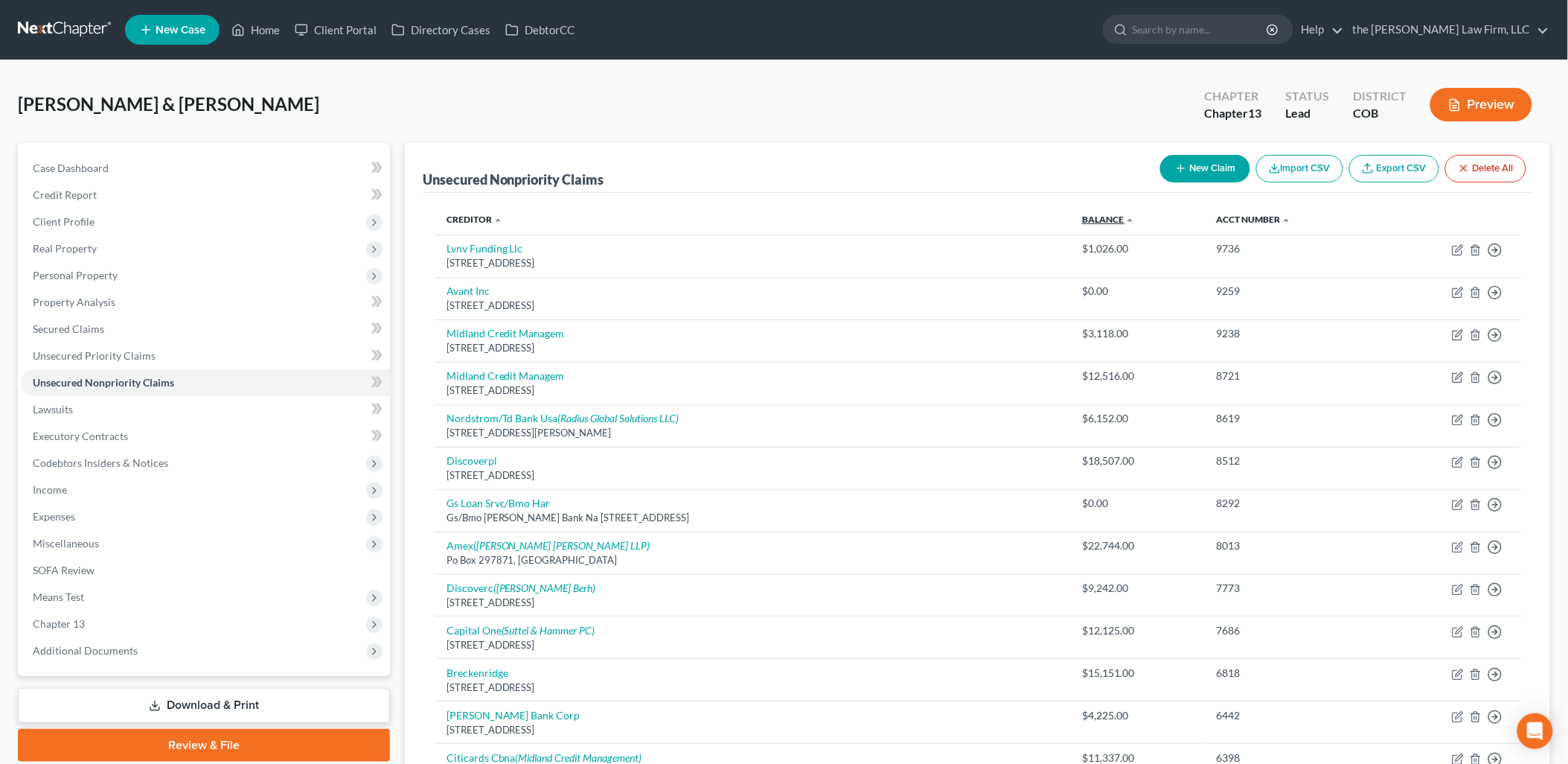
click at [1103, 220] on link "Balance expand_more expand_less unfold_more" at bounding box center [1108, 219] width 52 height 11
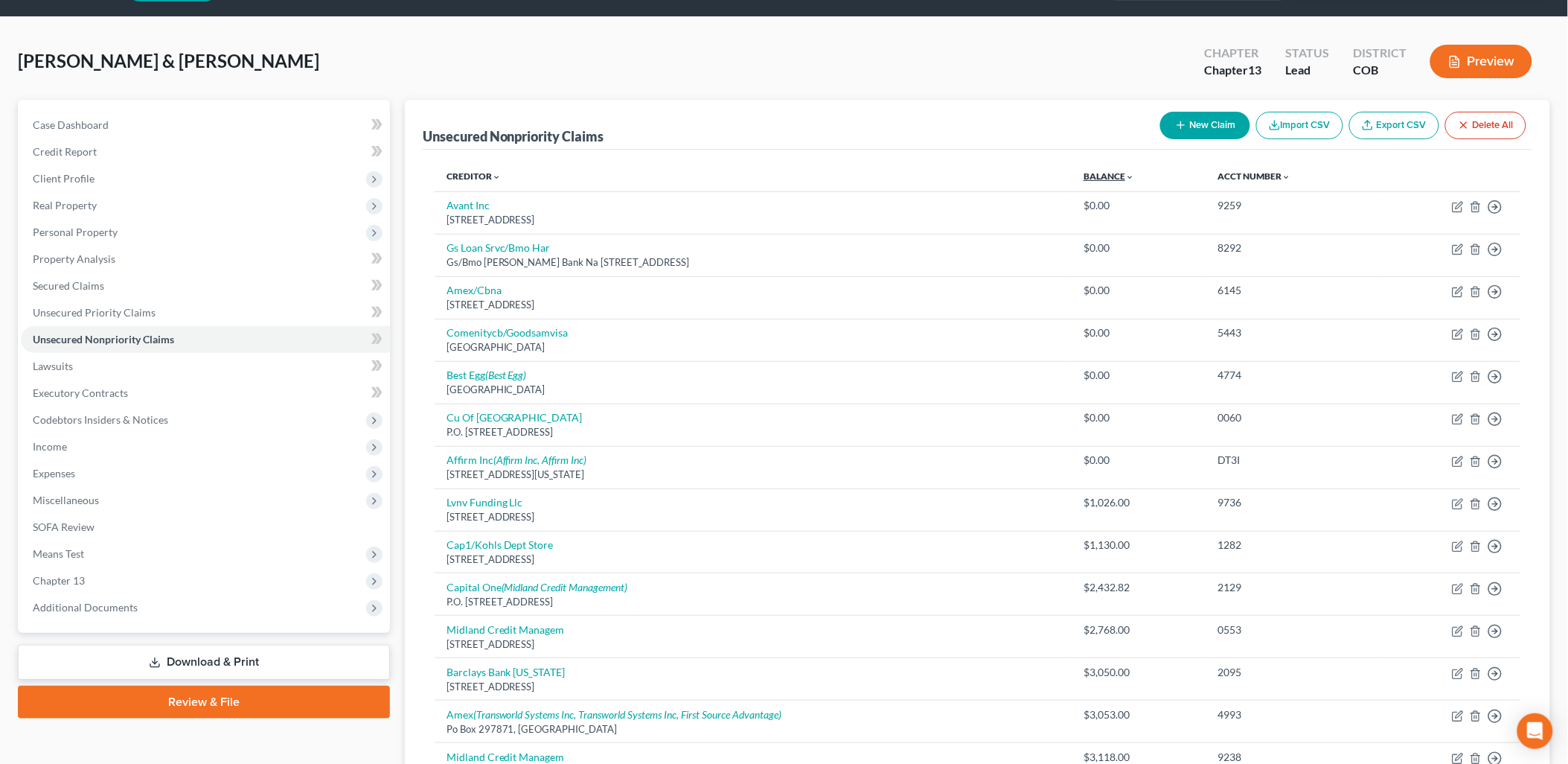
scroll to position [0, 0]
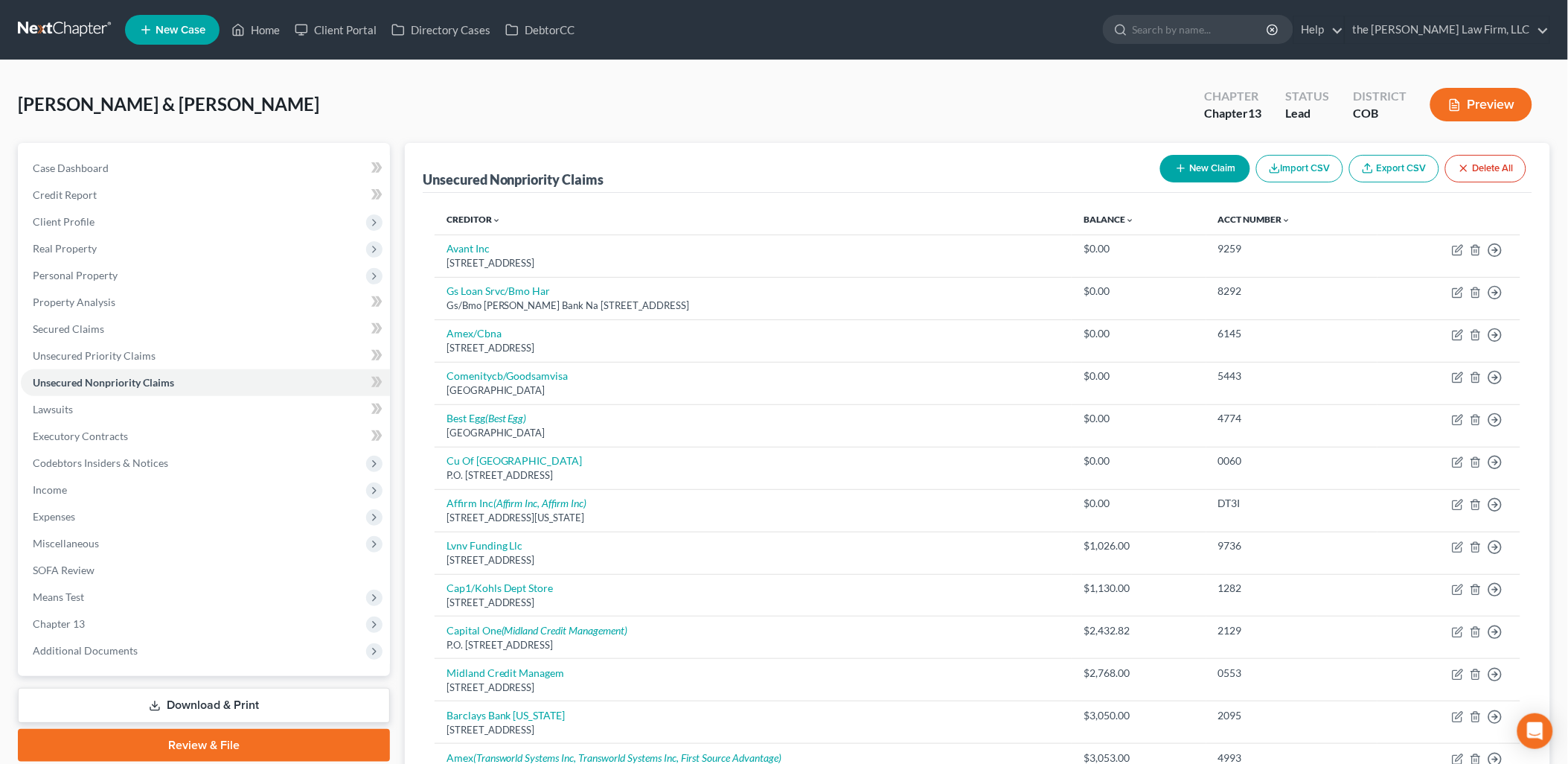
click at [1213, 180] on button "New Claim" at bounding box center [1206, 168] width 90 height 27
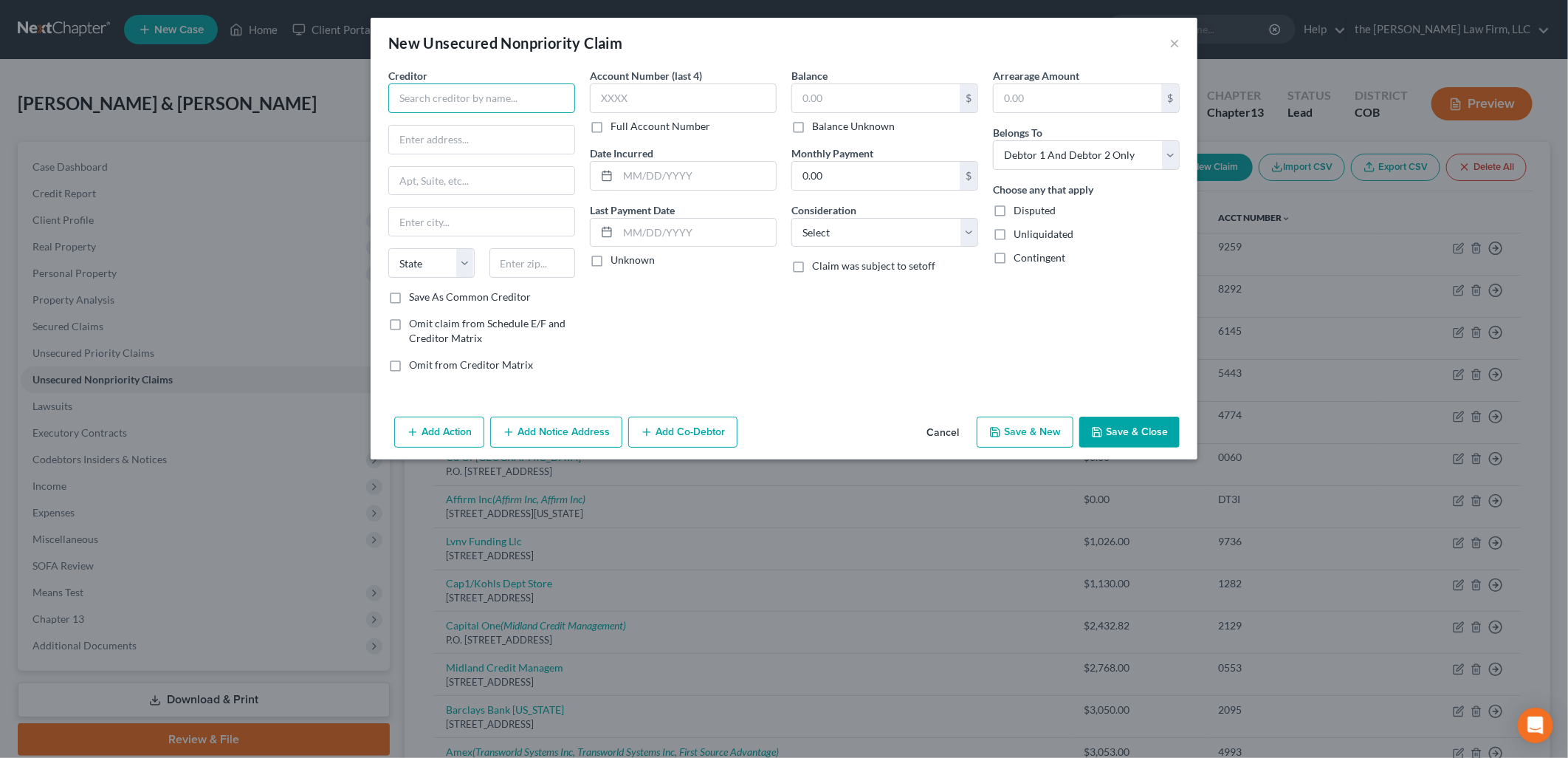
click at [516, 97] on input "text" at bounding box center [481, 98] width 187 height 30
click at [820, 103] on input "text" at bounding box center [876, 98] width 168 height 28
click at [1144, 430] on button "Save & Close" at bounding box center [1129, 431] width 100 height 31
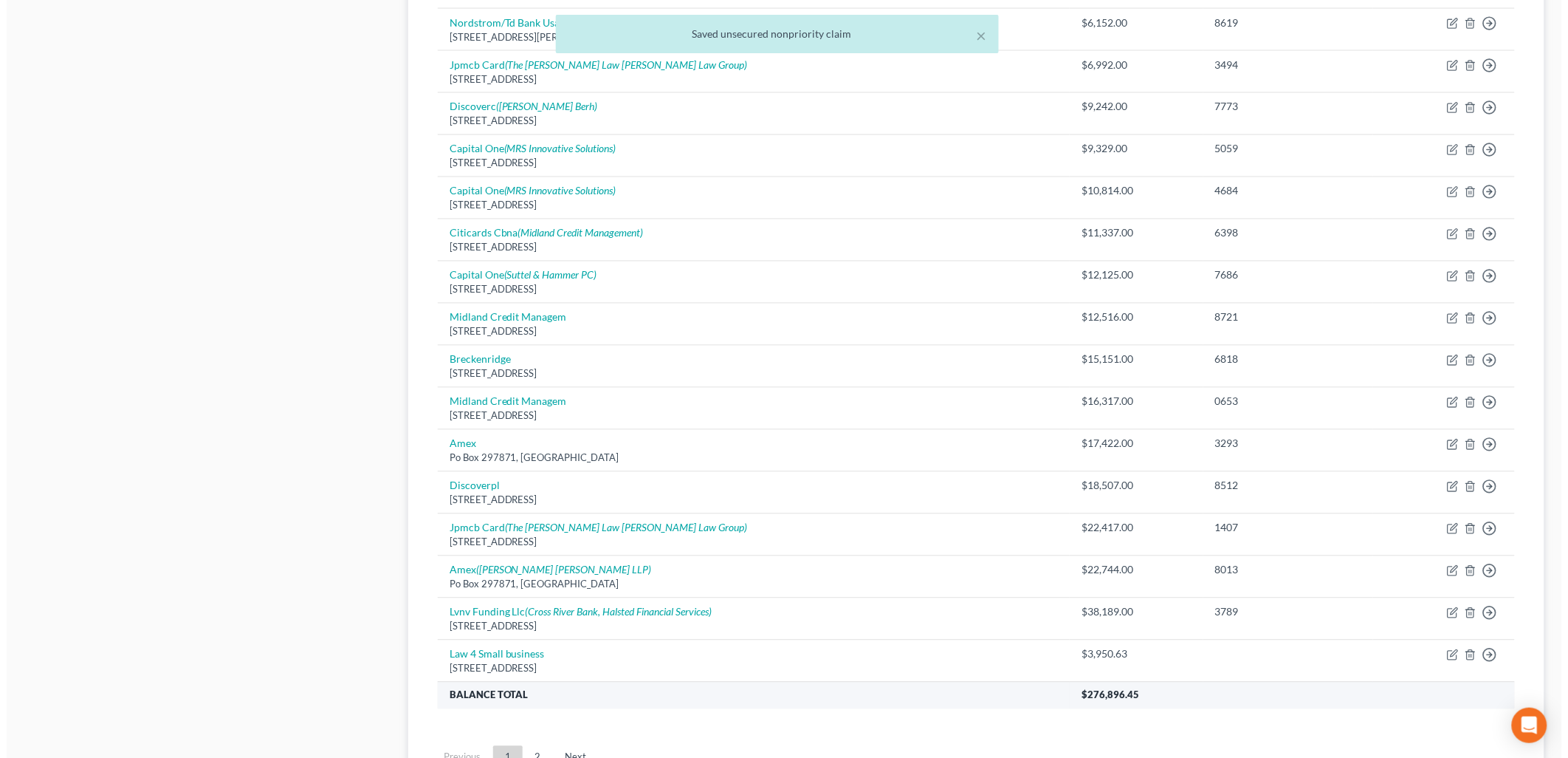
scroll to position [1032, 0]
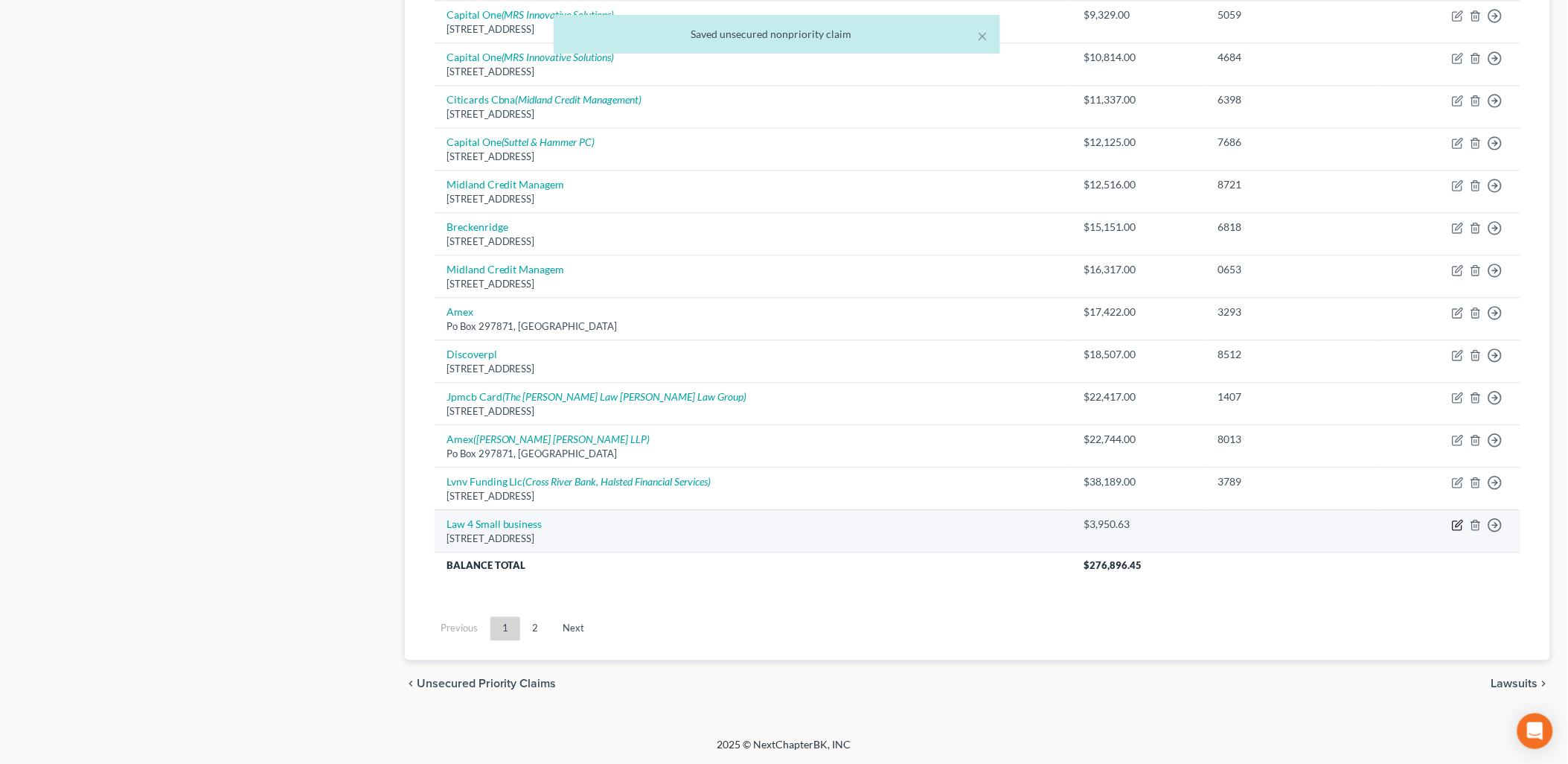
click at [1456, 523] on icon "button" at bounding box center [1458, 525] width 12 height 12
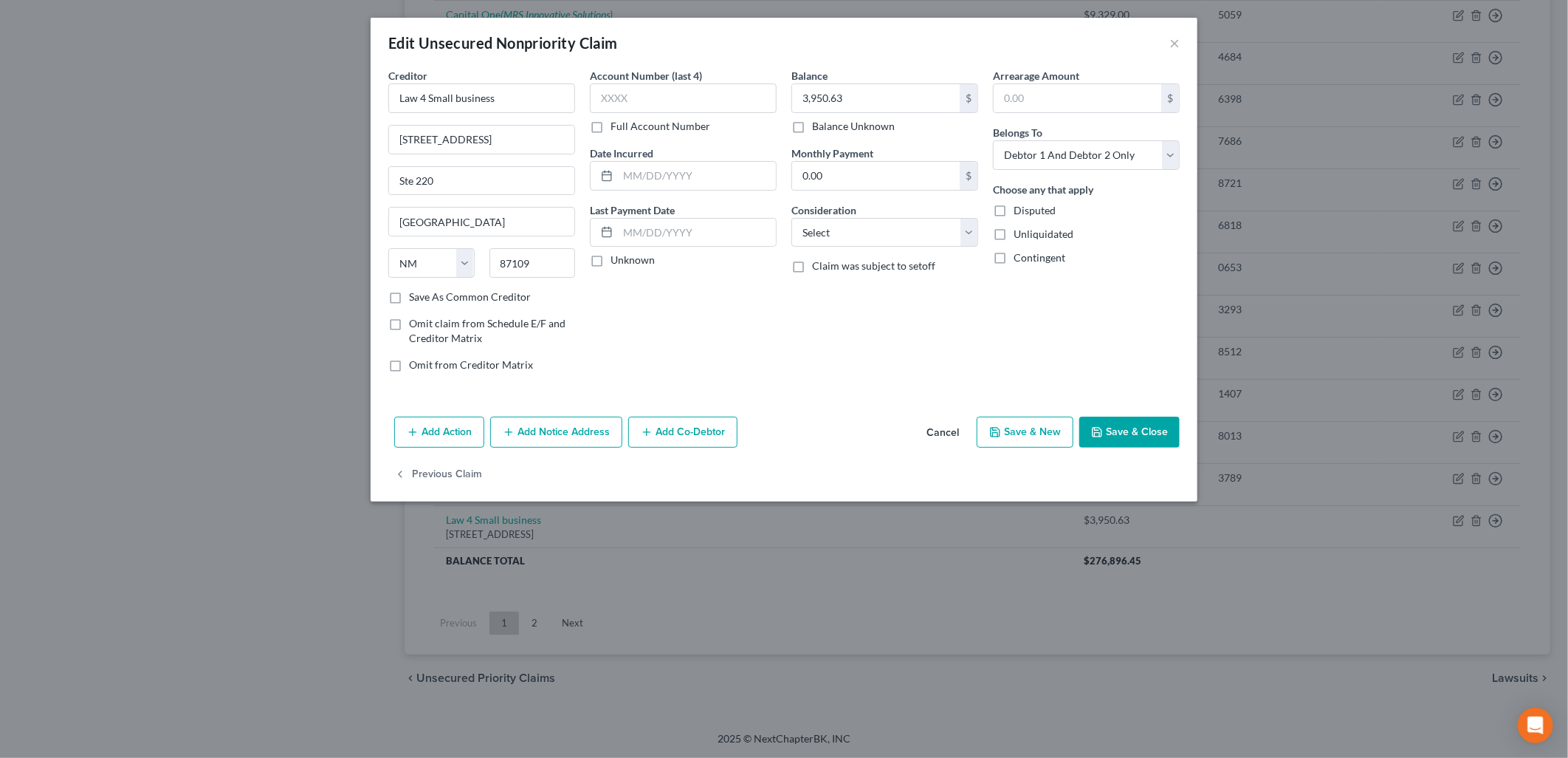
click at [533, 422] on button "Add Notice Address" at bounding box center [556, 431] width 132 height 31
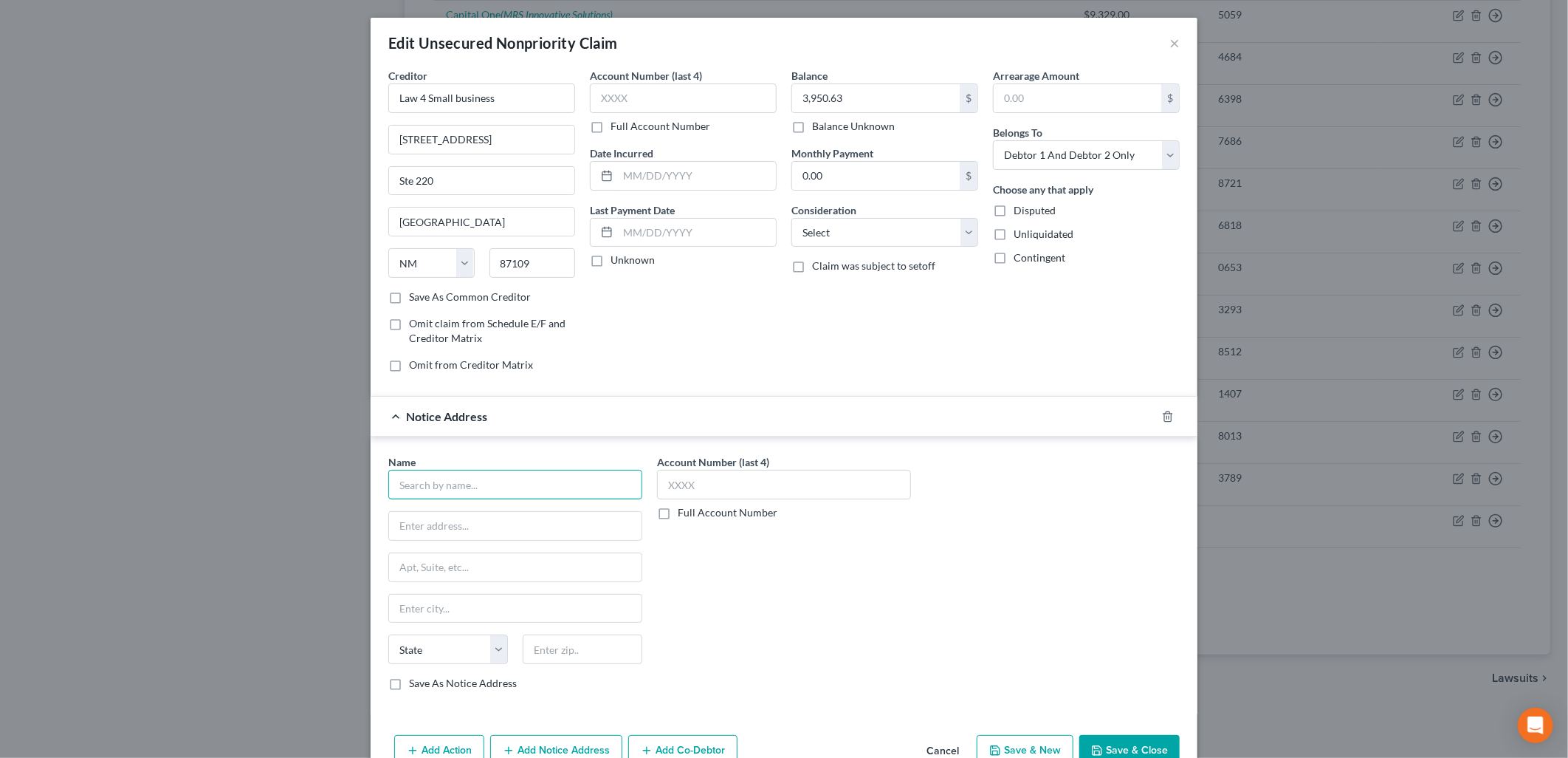
click at [522, 496] on input "text" at bounding box center [515, 484] width 254 height 30
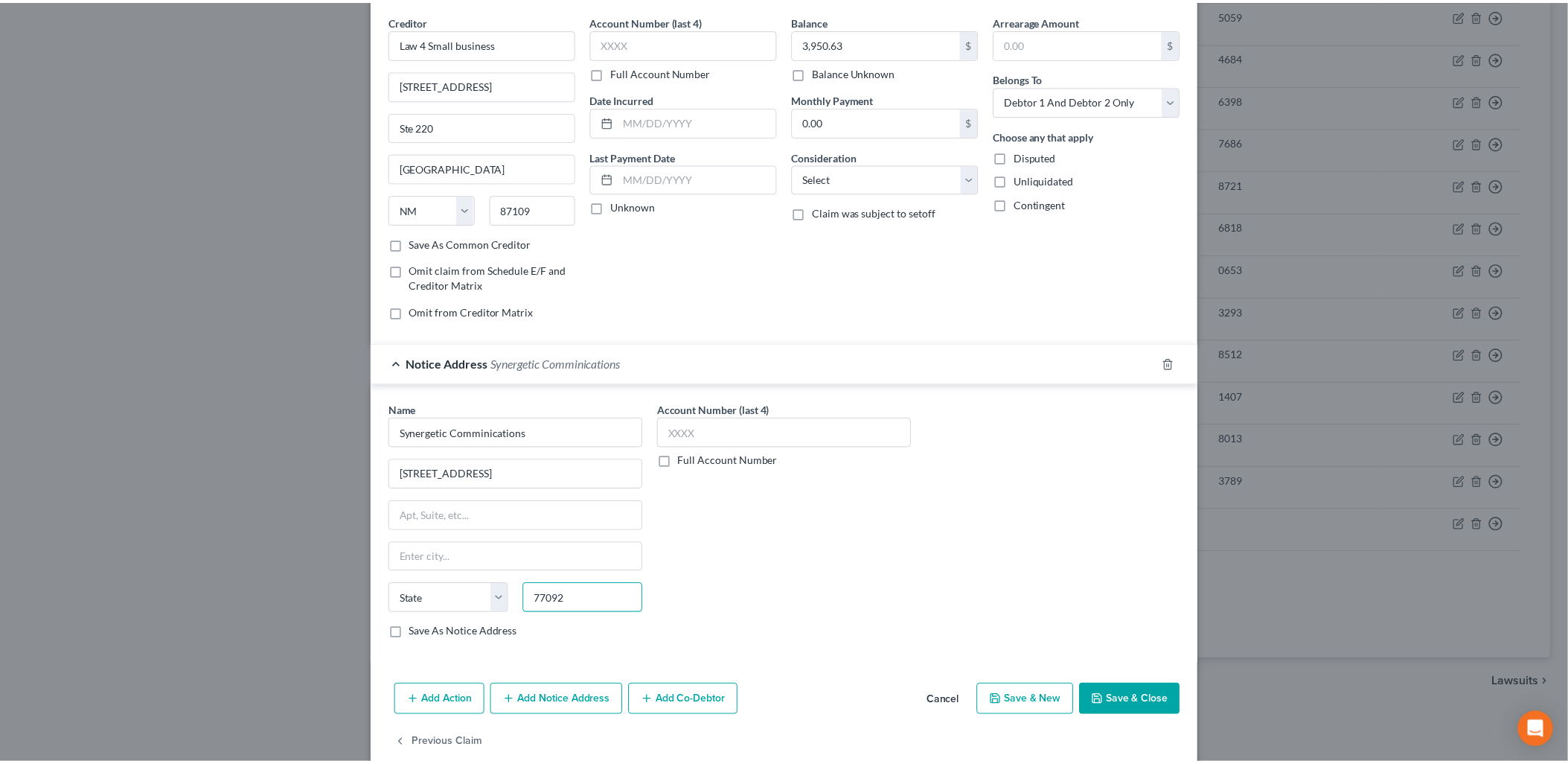
scroll to position [82, 0]
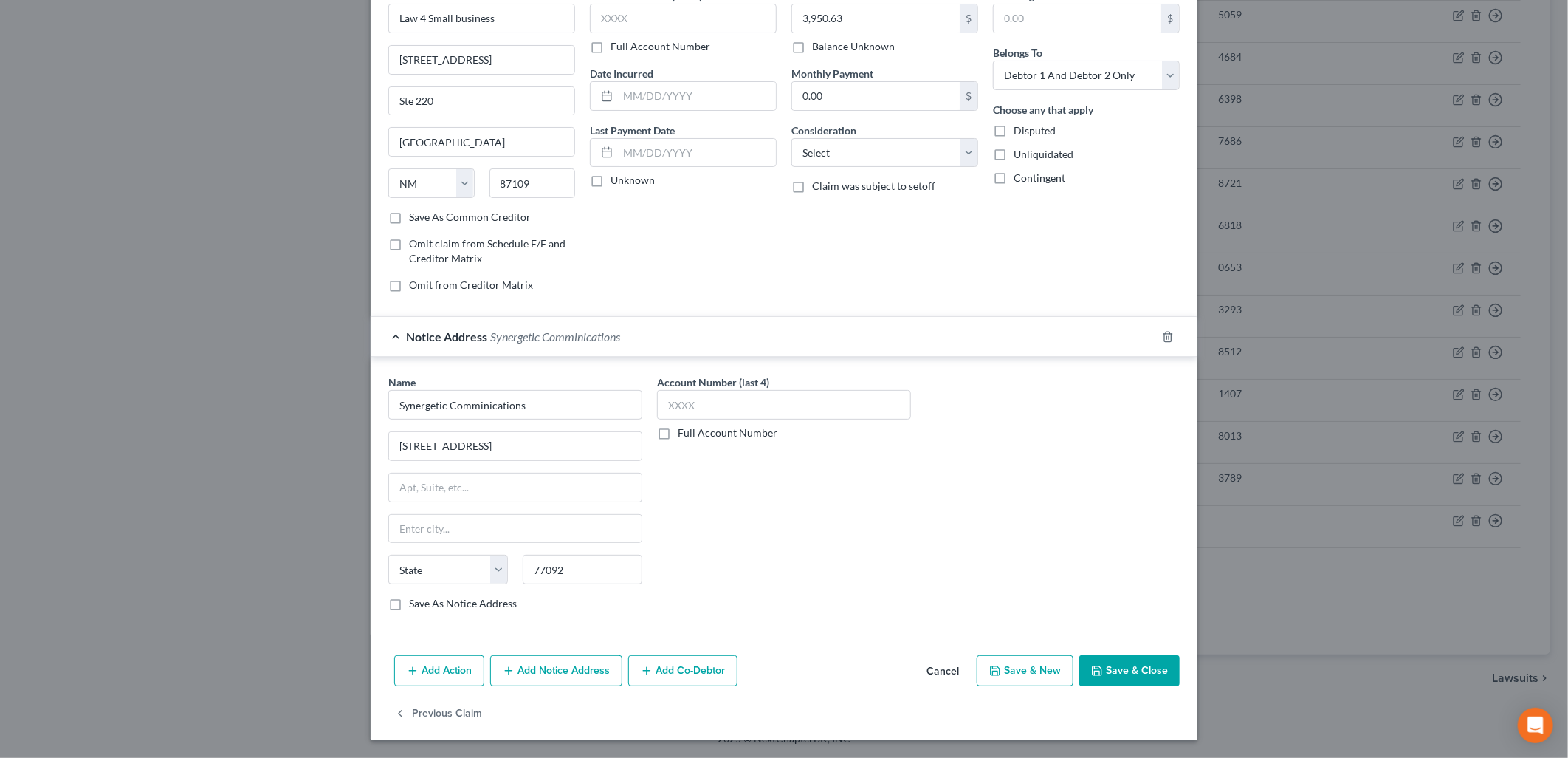
click at [1122, 677] on button "Save & Close" at bounding box center [1129, 670] width 100 height 31
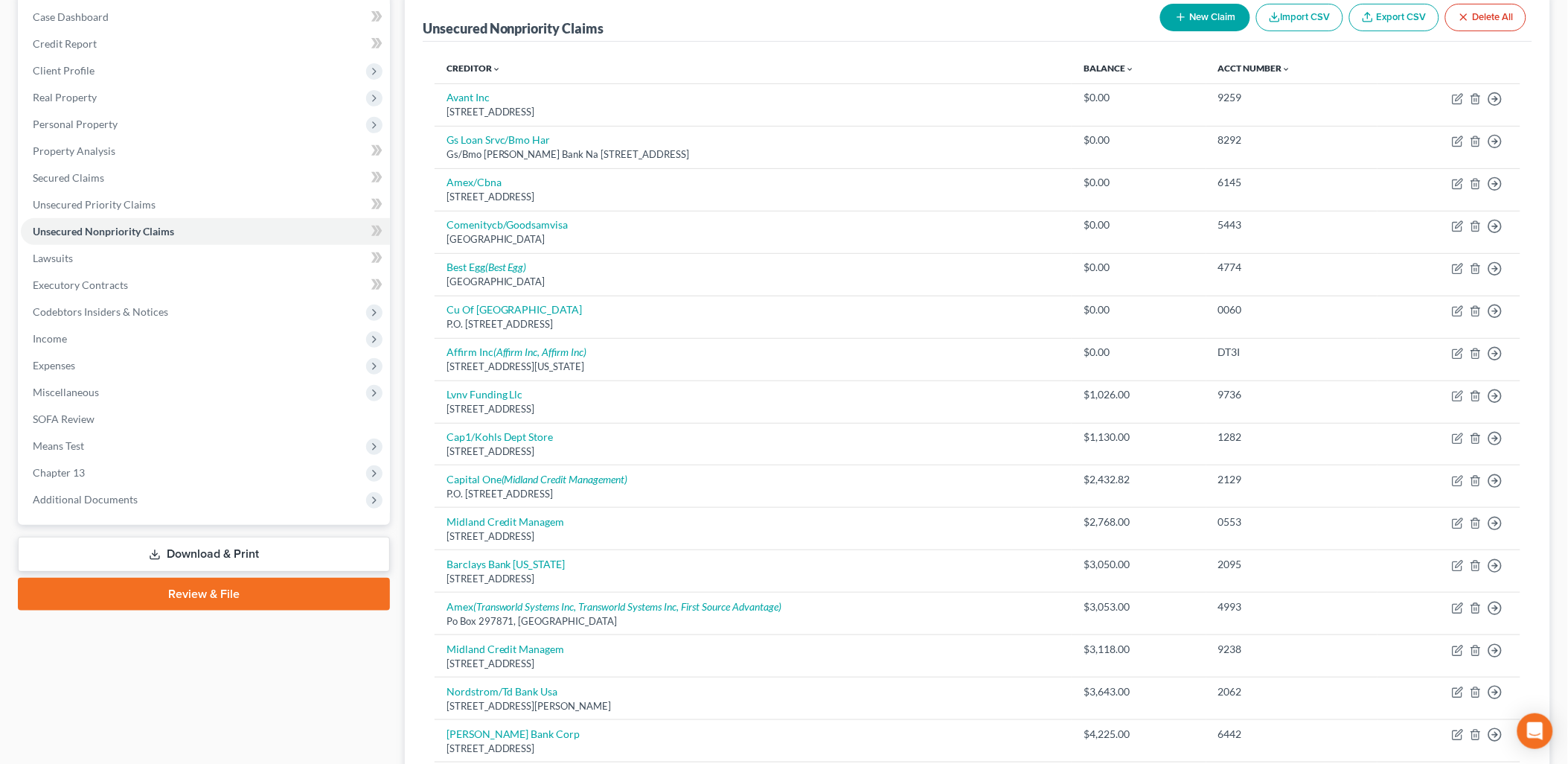
scroll to position [131, 0]
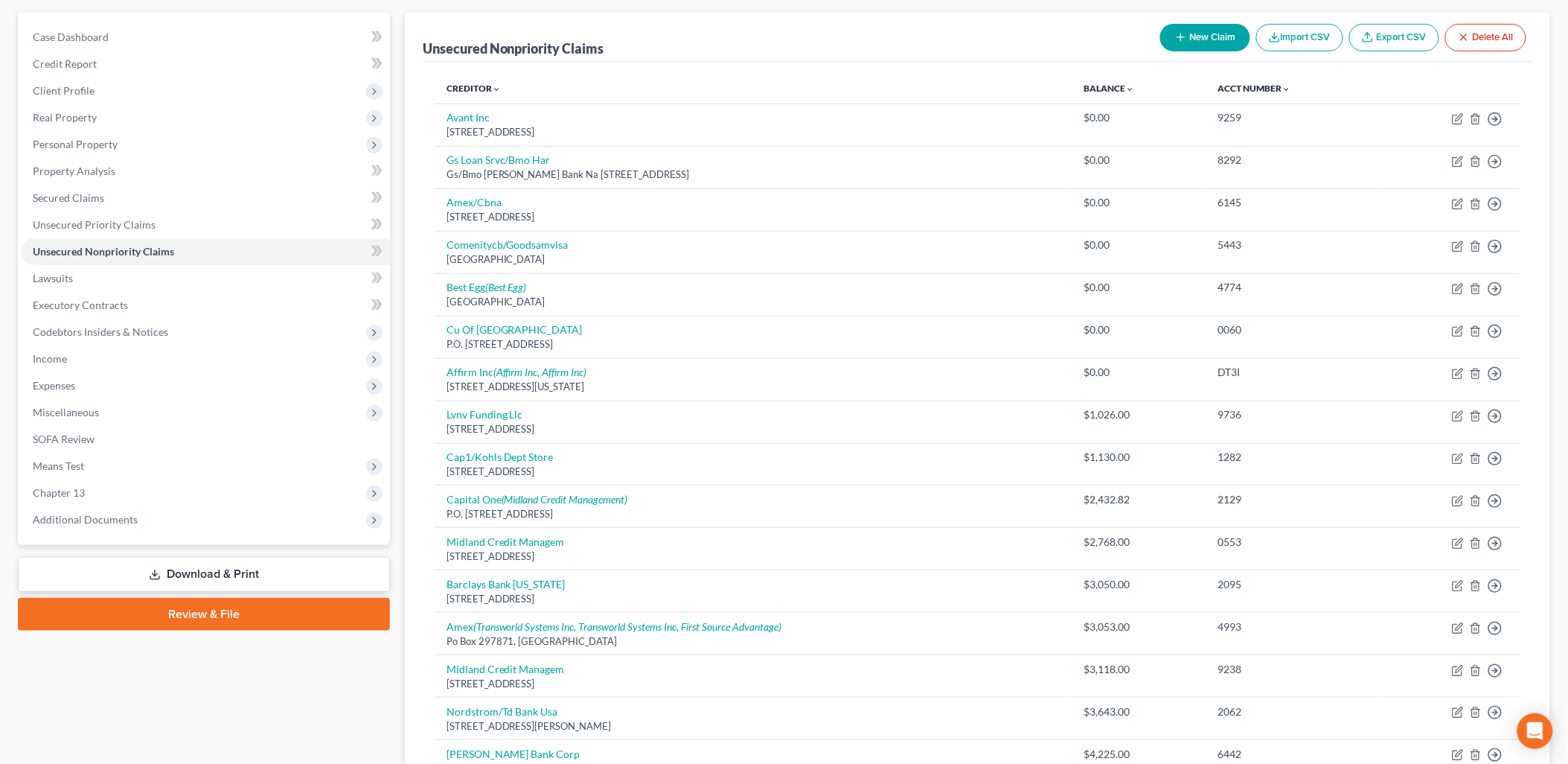
click at [458, 77] on th "Creditor expand_more expand_less unfold_more" at bounding box center [753, 88] width 637 height 30
click at [464, 86] on link "Creditor expand_more expand_less unfold_more" at bounding box center [474, 88] width 54 height 11
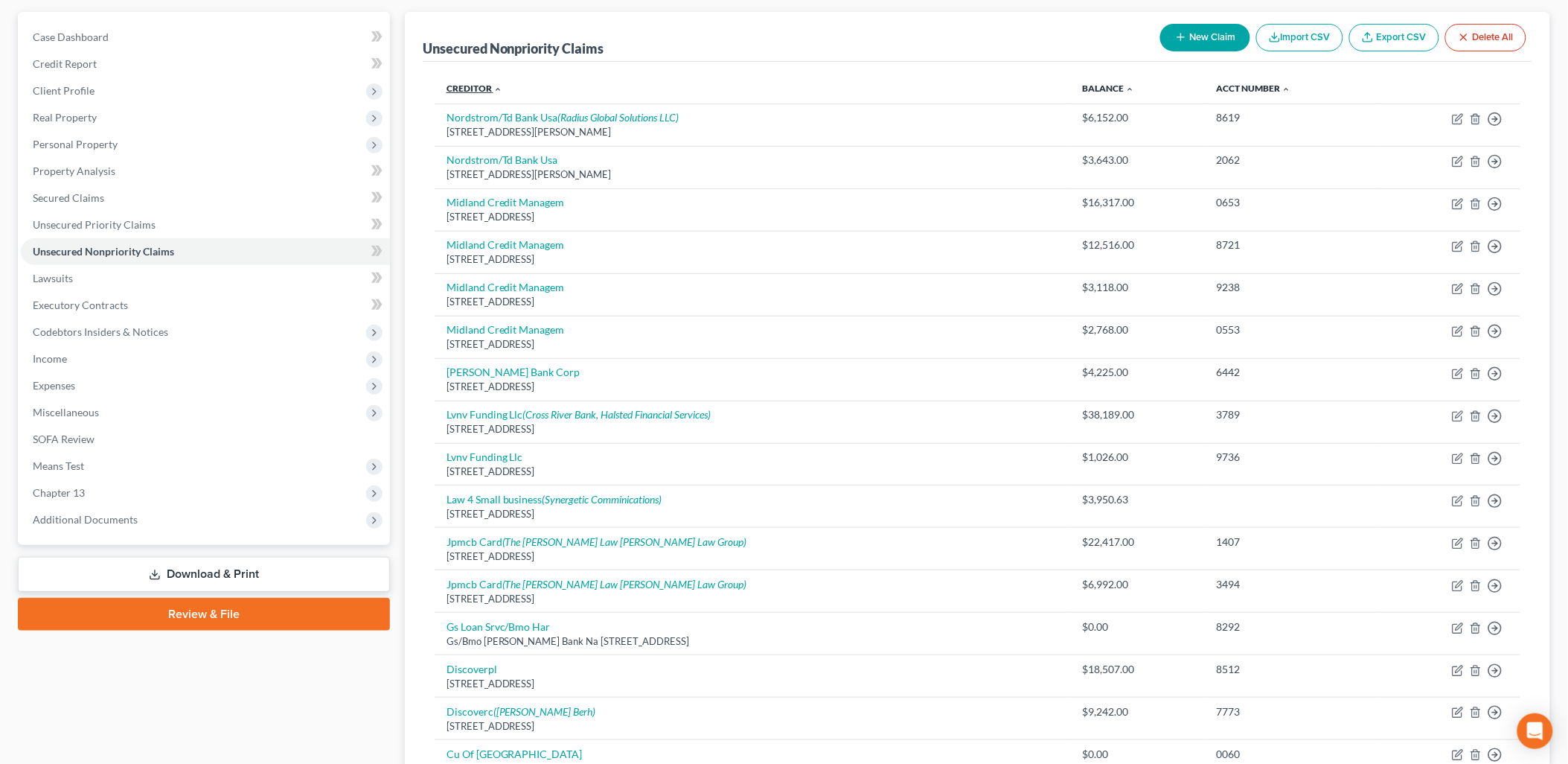
click at [464, 86] on link "Creditor expand_more expand_less unfold_more" at bounding box center [475, 88] width 56 height 11
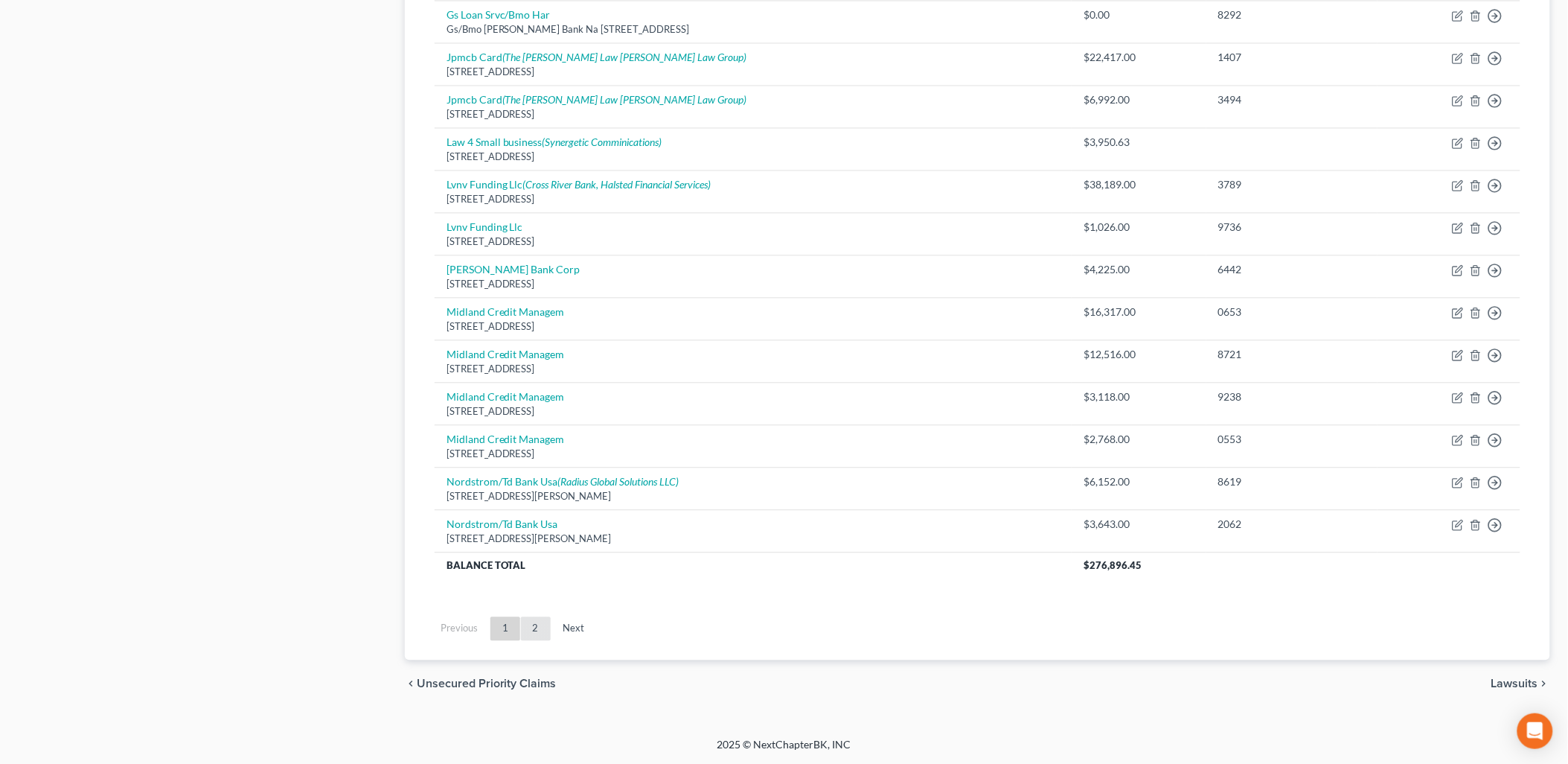
click at [541, 636] on link "2" at bounding box center [535, 628] width 30 height 24
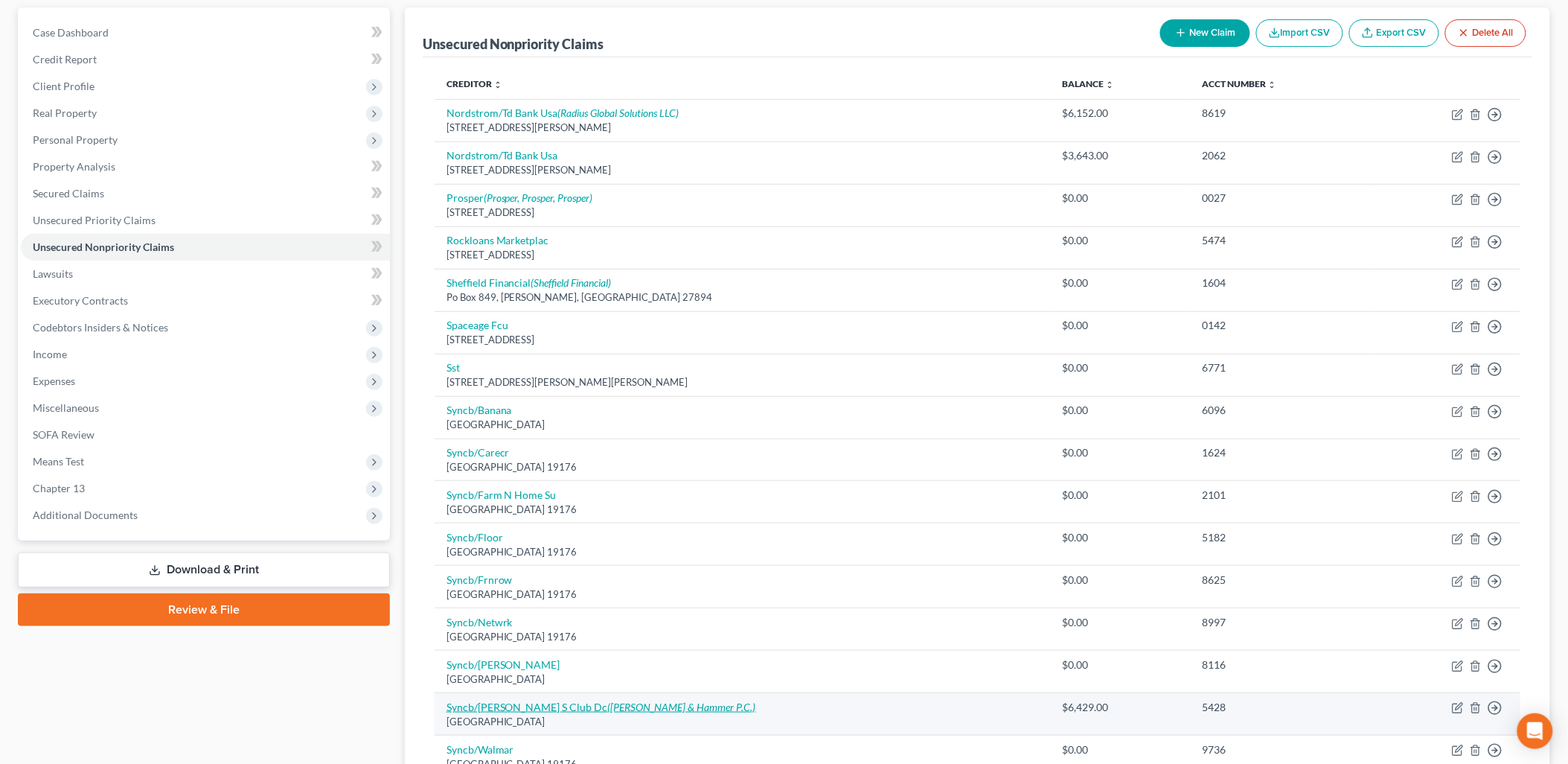
scroll to position [121, 0]
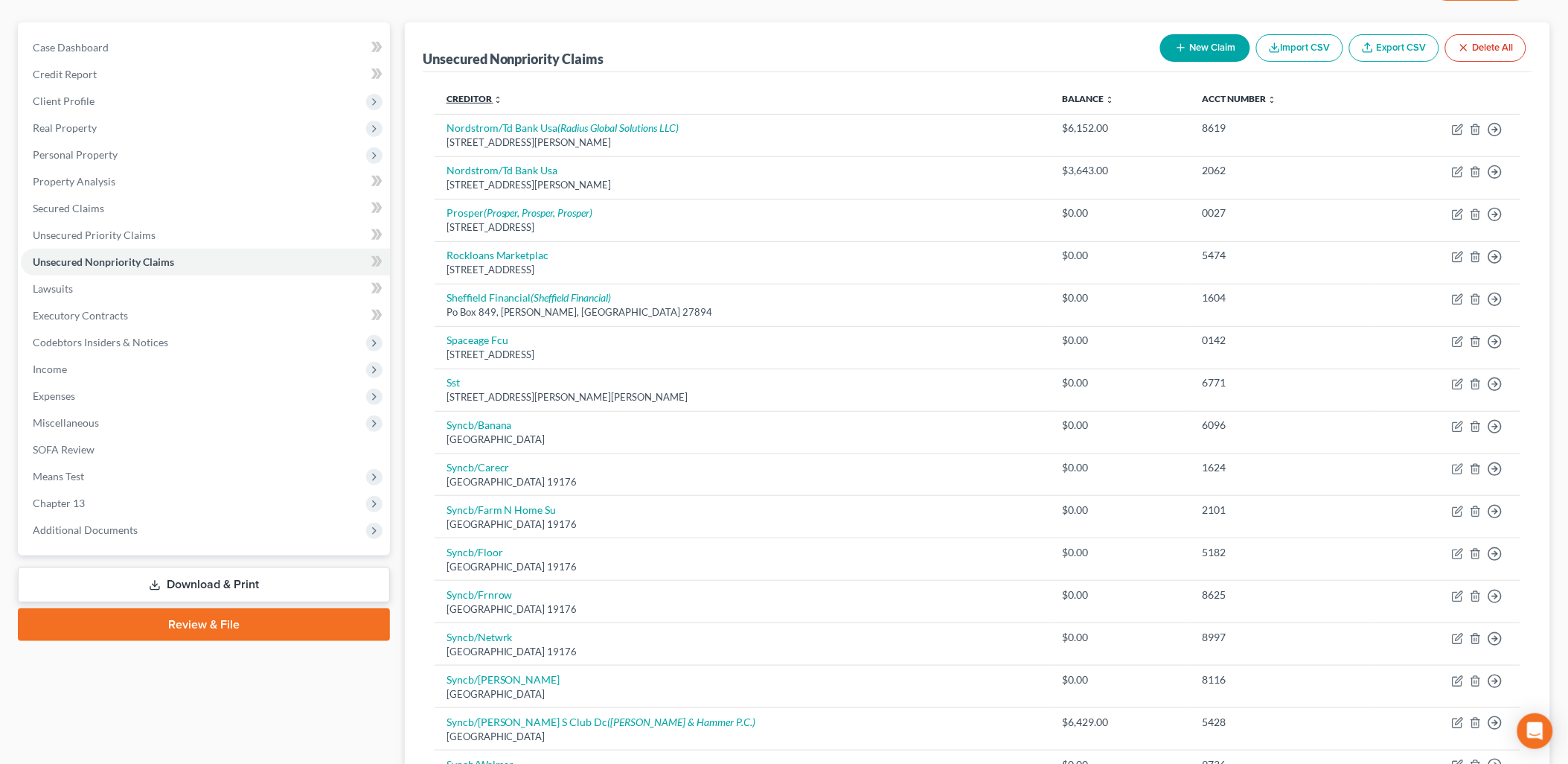
click at [469, 97] on link "Creditor expand_more expand_less unfold_more" at bounding box center [475, 98] width 56 height 11
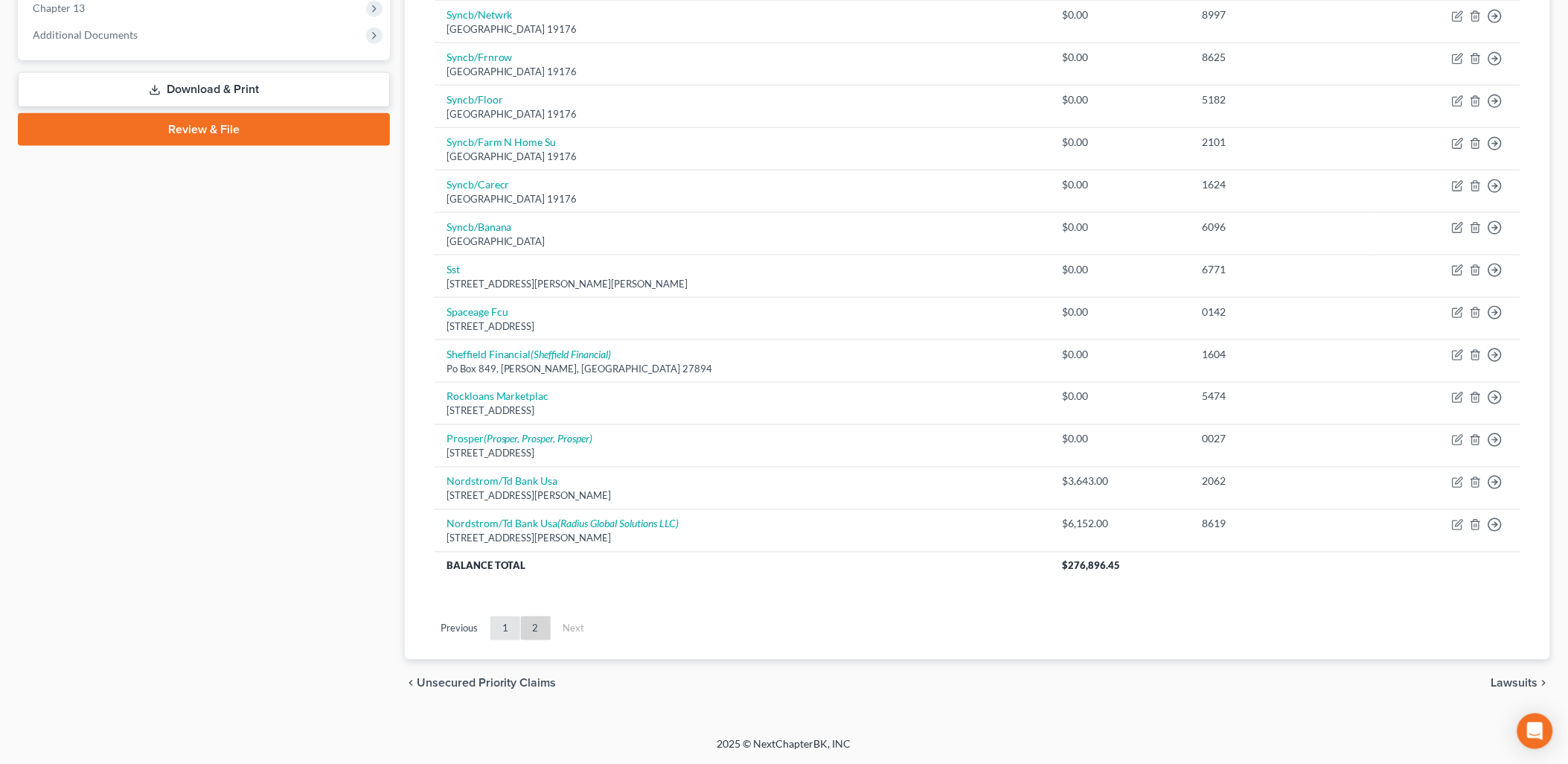
click at [507, 634] on link "1" at bounding box center [505, 628] width 30 height 24
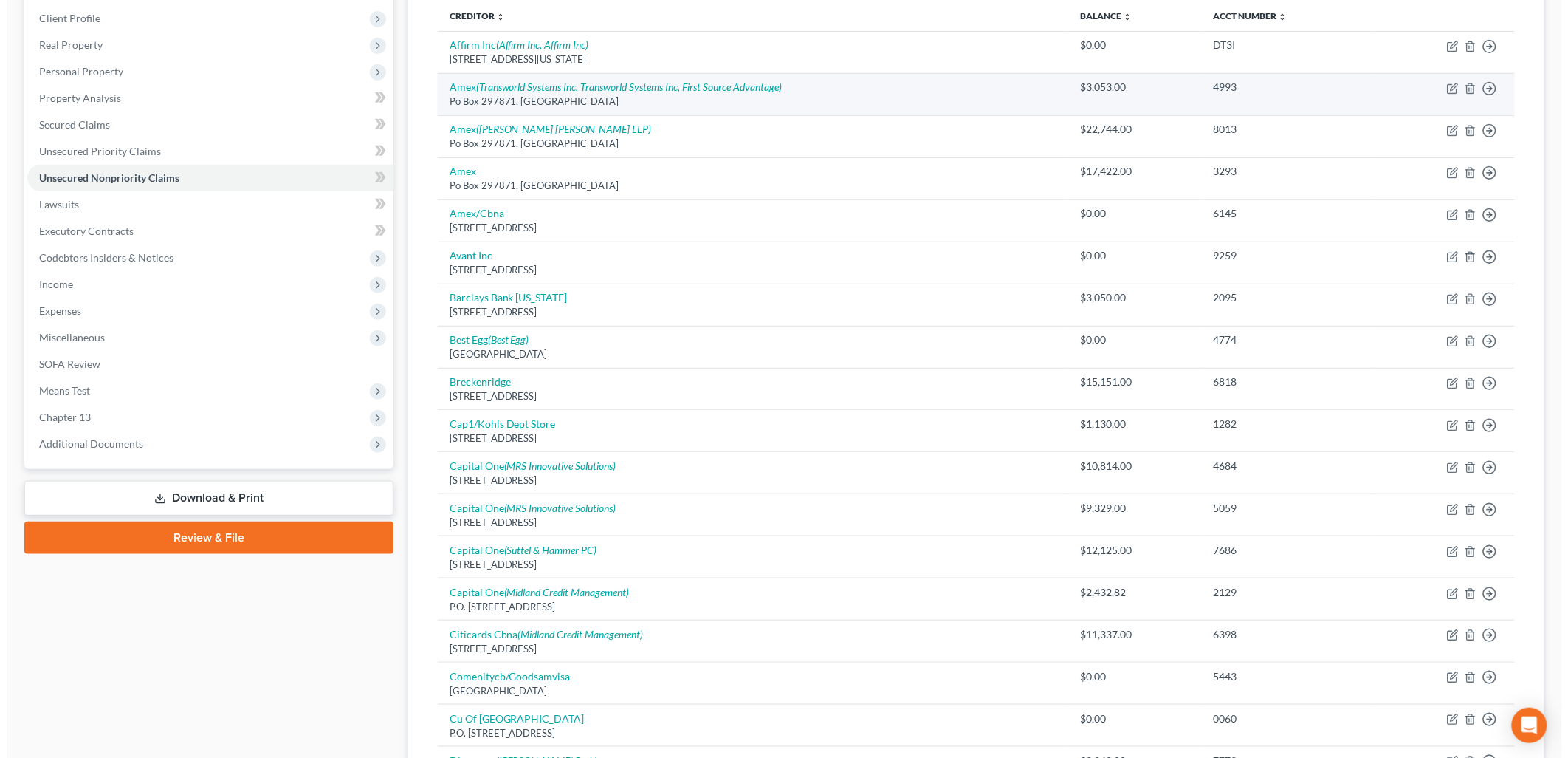
scroll to position [0, 0]
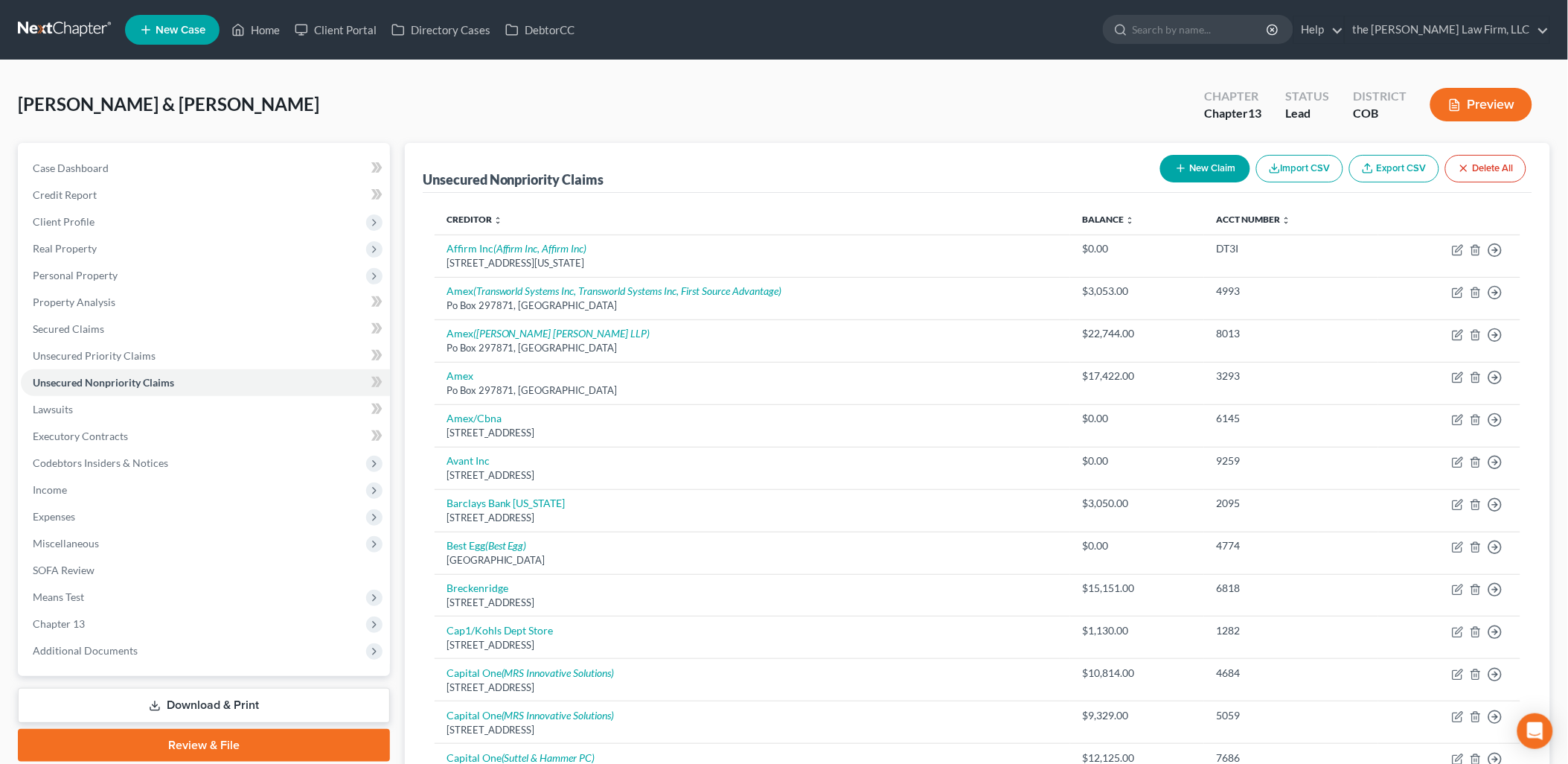
click at [1187, 168] on button "New Claim" at bounding box center [1206, 168] width 90 height 27
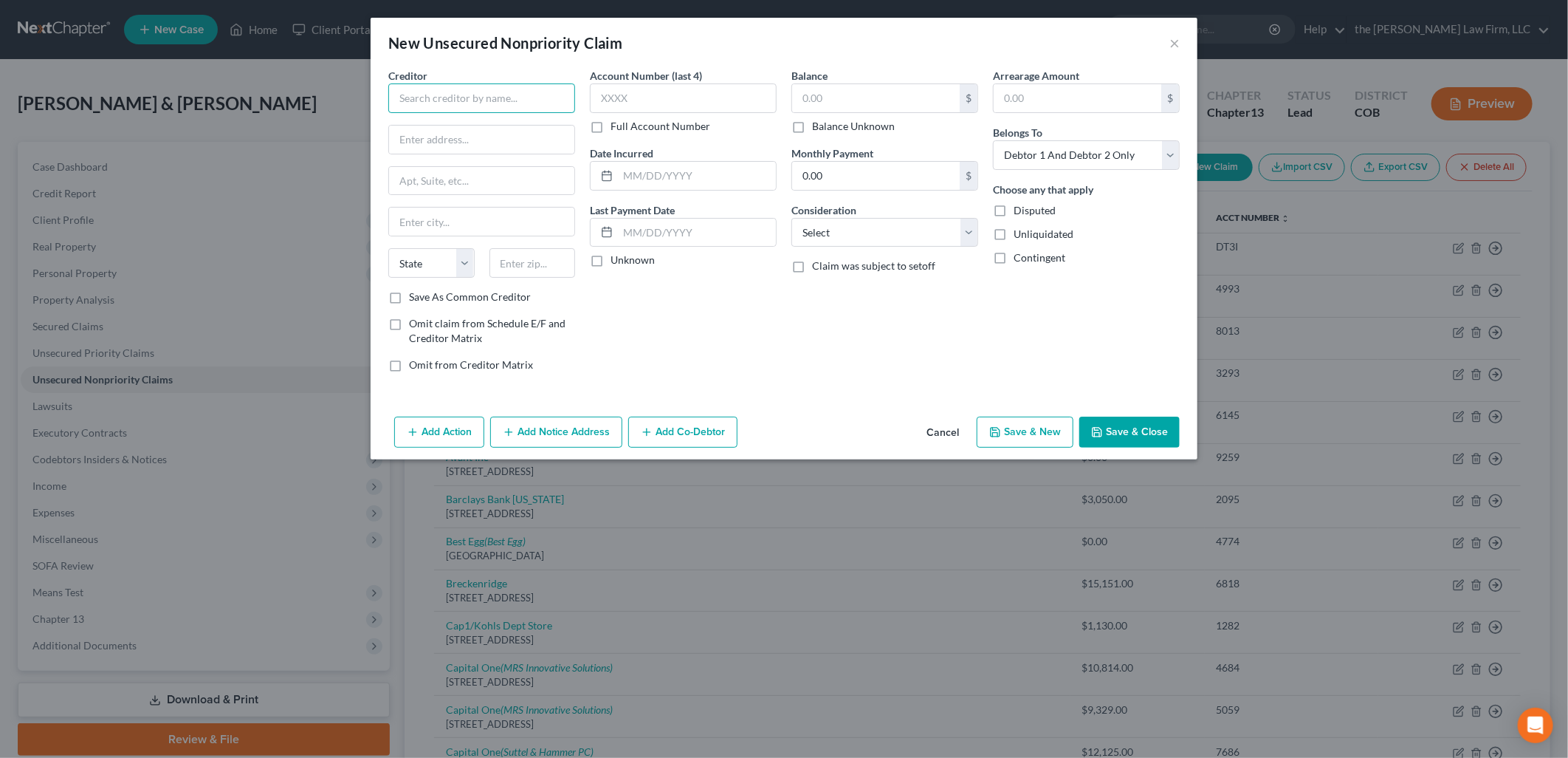
click at [474, 101] on input "text" at bounding box center [481, 98] width 187 height 30
click at [853, 96] on input "text" at bounding box center [876, 98] width 168 height 28
click at [554, 436] on button "Add Notice Address" at bounding box center [556, 431] width 132 height 31
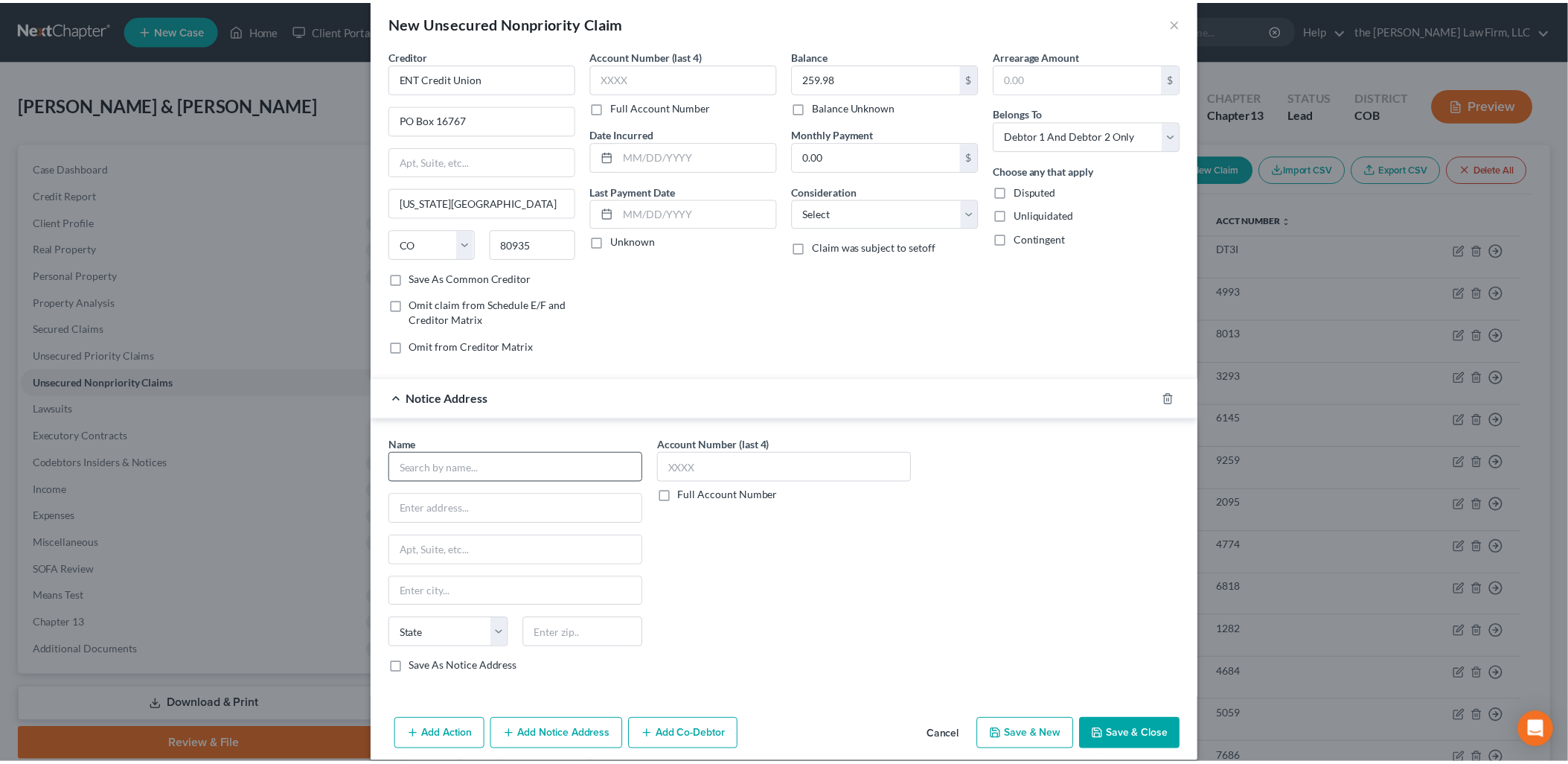
scroll to position [38, 0]
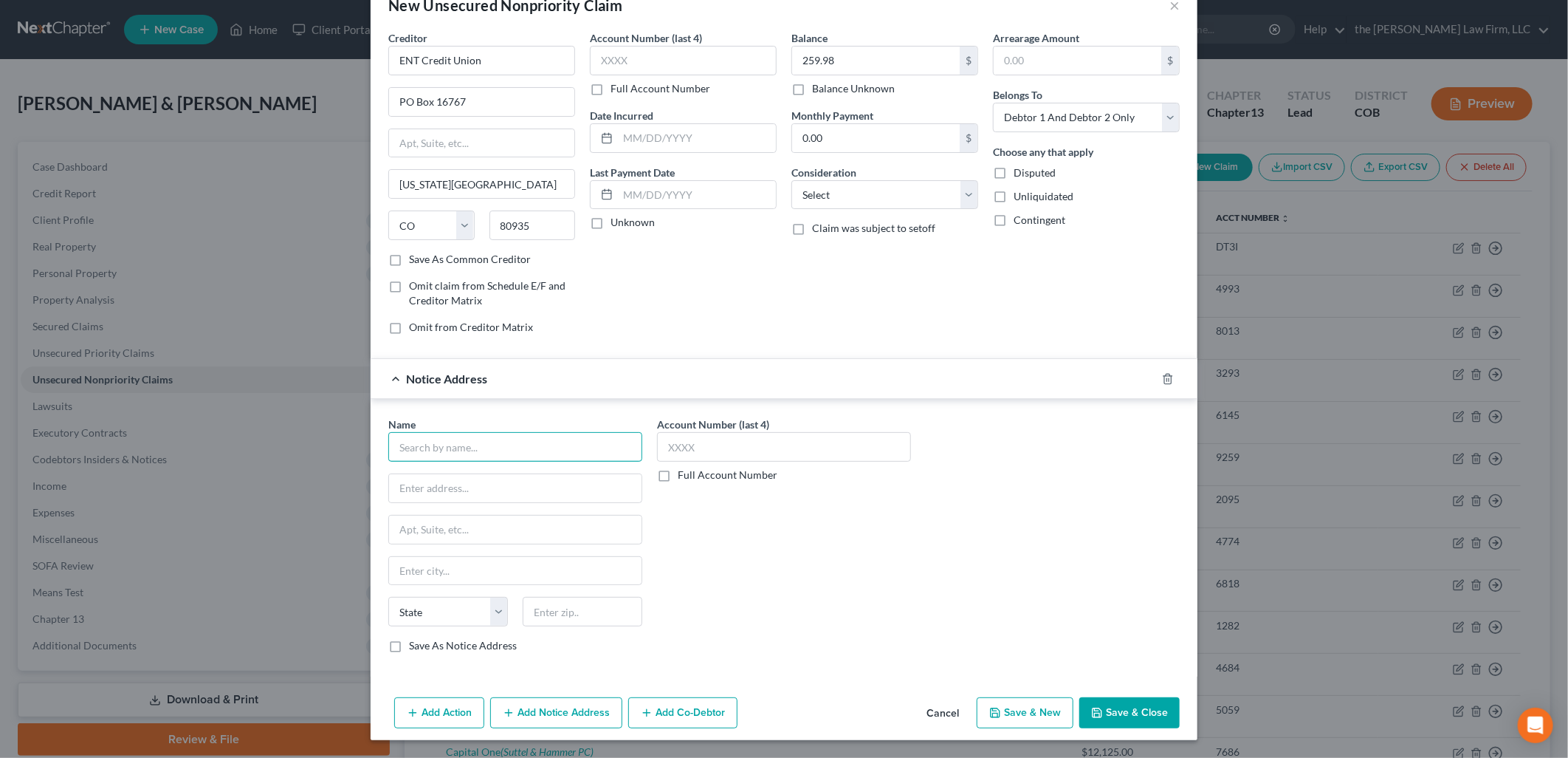
click at [571, 433] on input "text" at bounding box center [515, 447] width 254 height 30
click at [469, 652] on label "Save As Notice Address" at bounding box center [463, 645] width 108 height 14
click at [424, 647] on input "Save As Notice Address" at bounding box center [419, 642] width 9 height 9
click at [506, 481] on input "text" at bounding box center [515, 488] width 252 height 28
click at [1126, 707] on button "Save & Close" at bounding box center [1129, 712] width 100 height 31
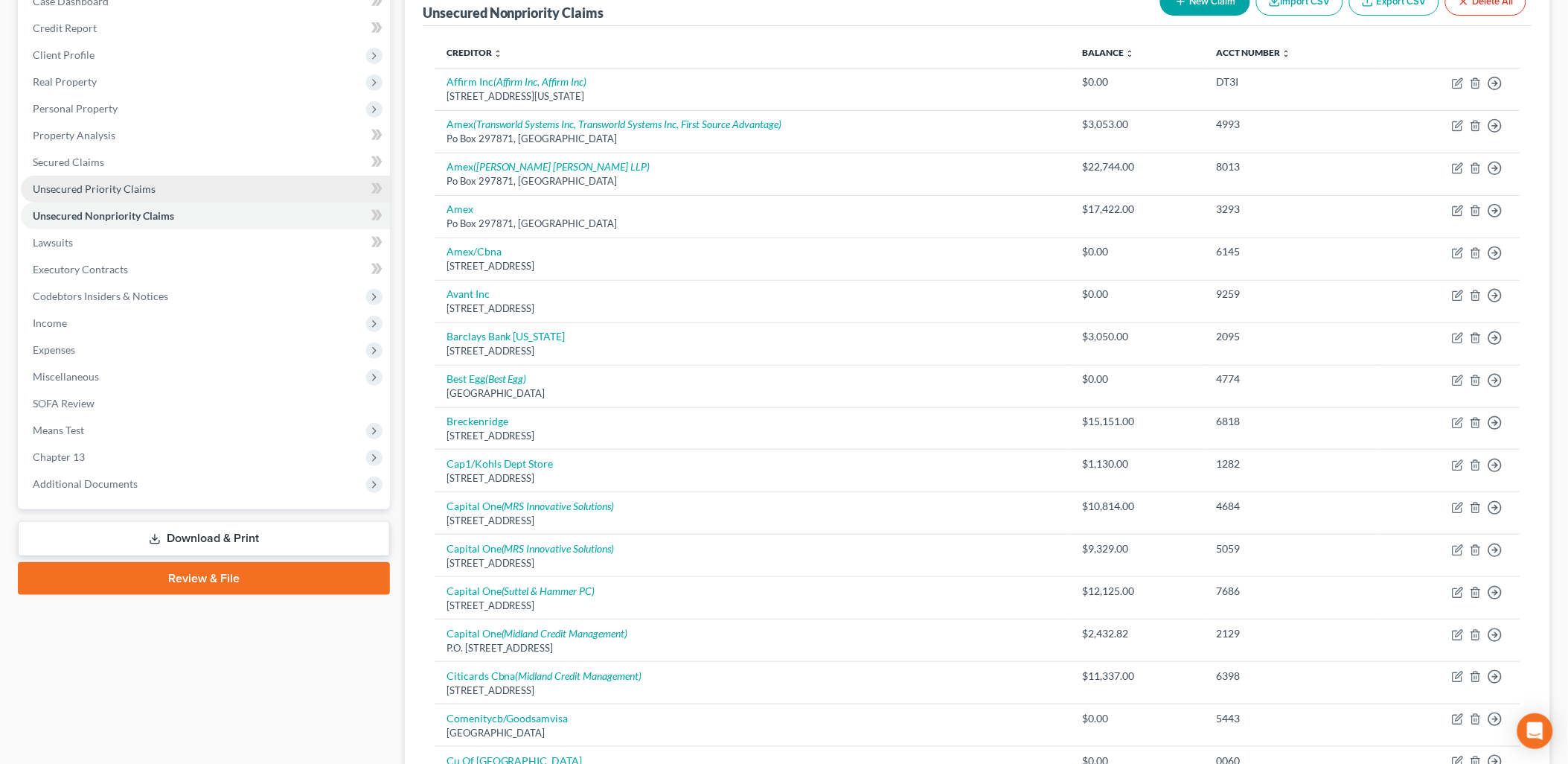
scroll to position [165, 0]
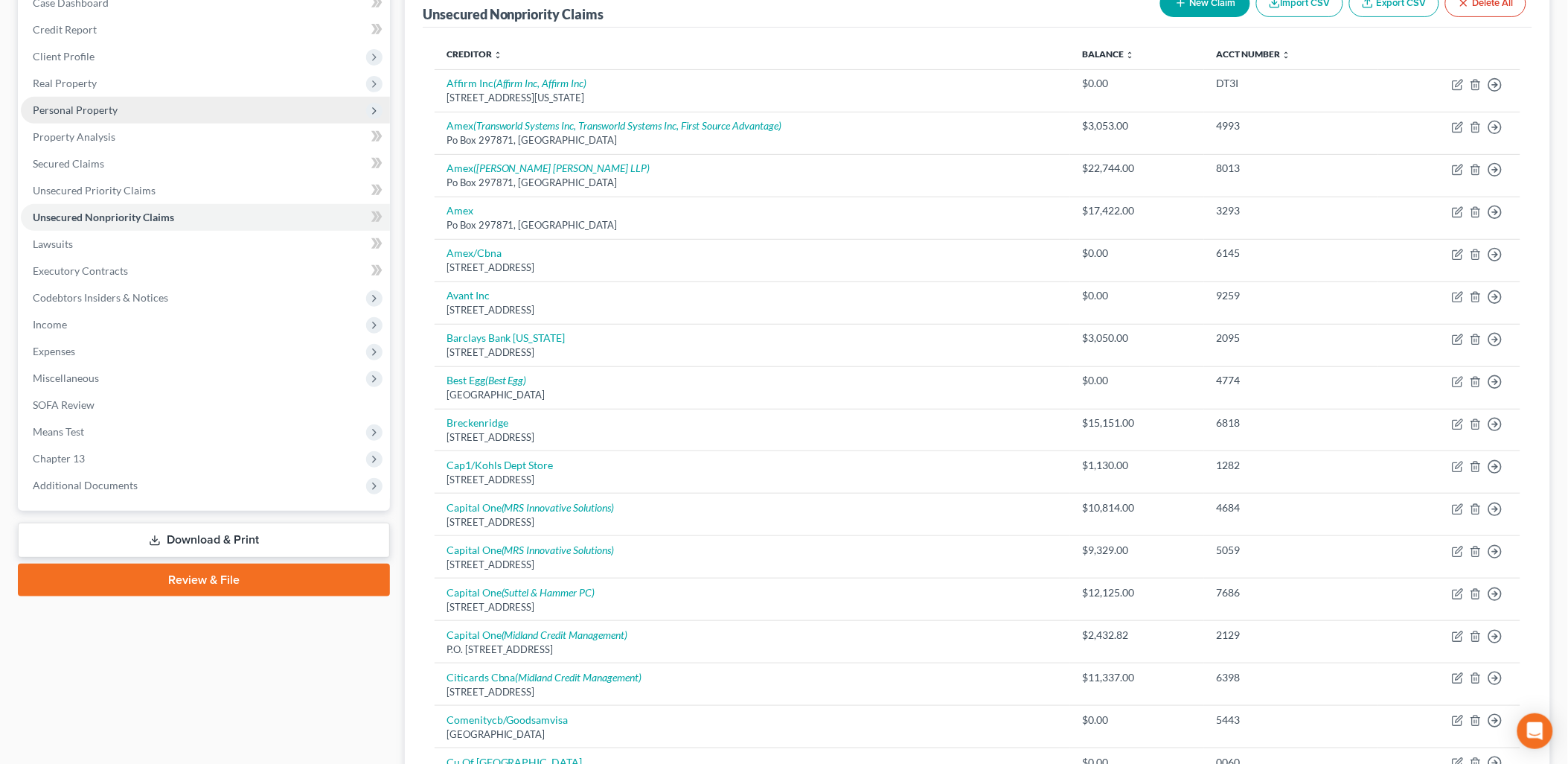
click at [90, 110] on span "Personal Property" at bounding box center [75, 110] width 85 height 13
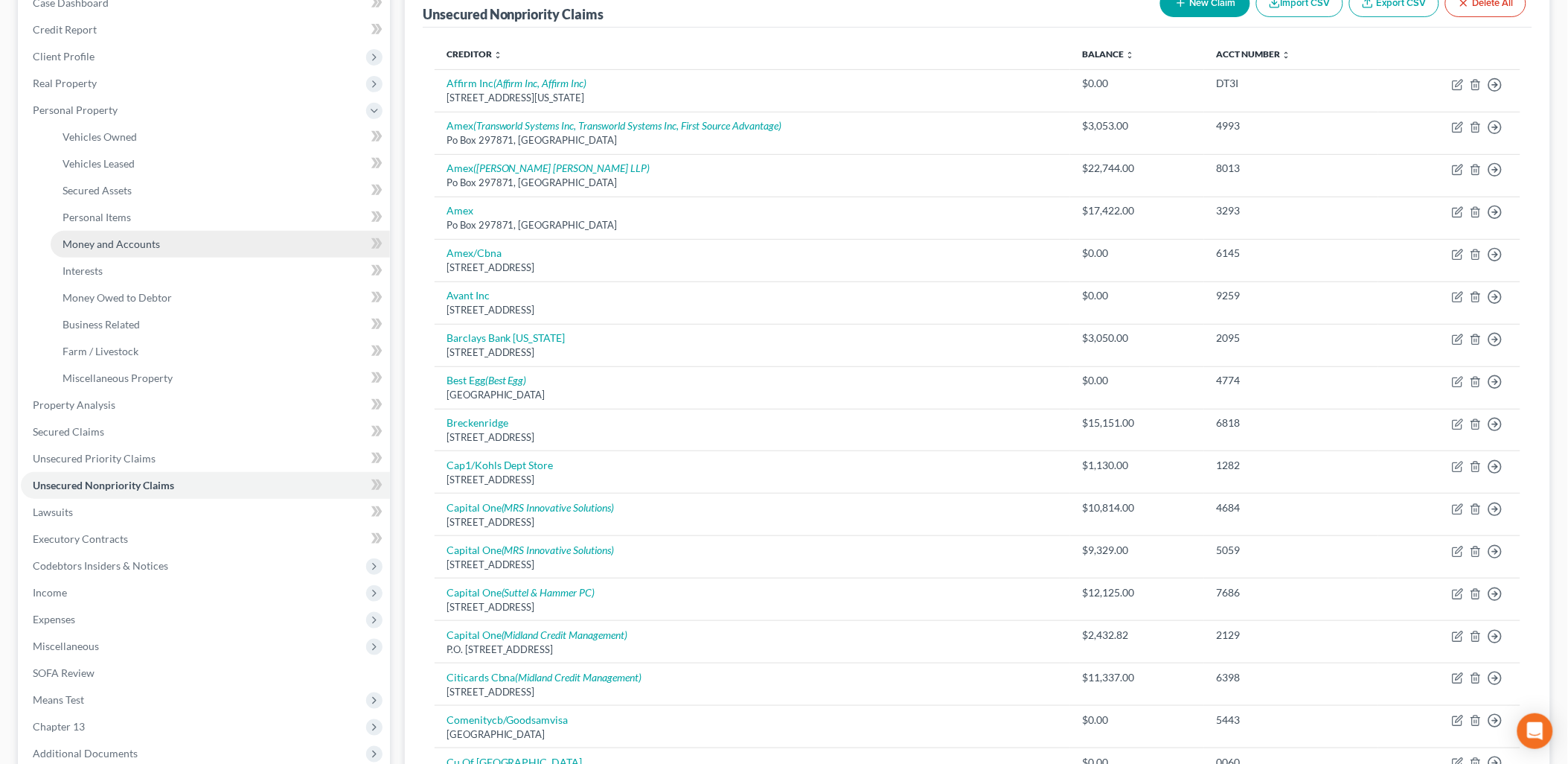
click at [116, 247] on span "Money and Accounts" at bounding box center [111, 243] width 98 height 13
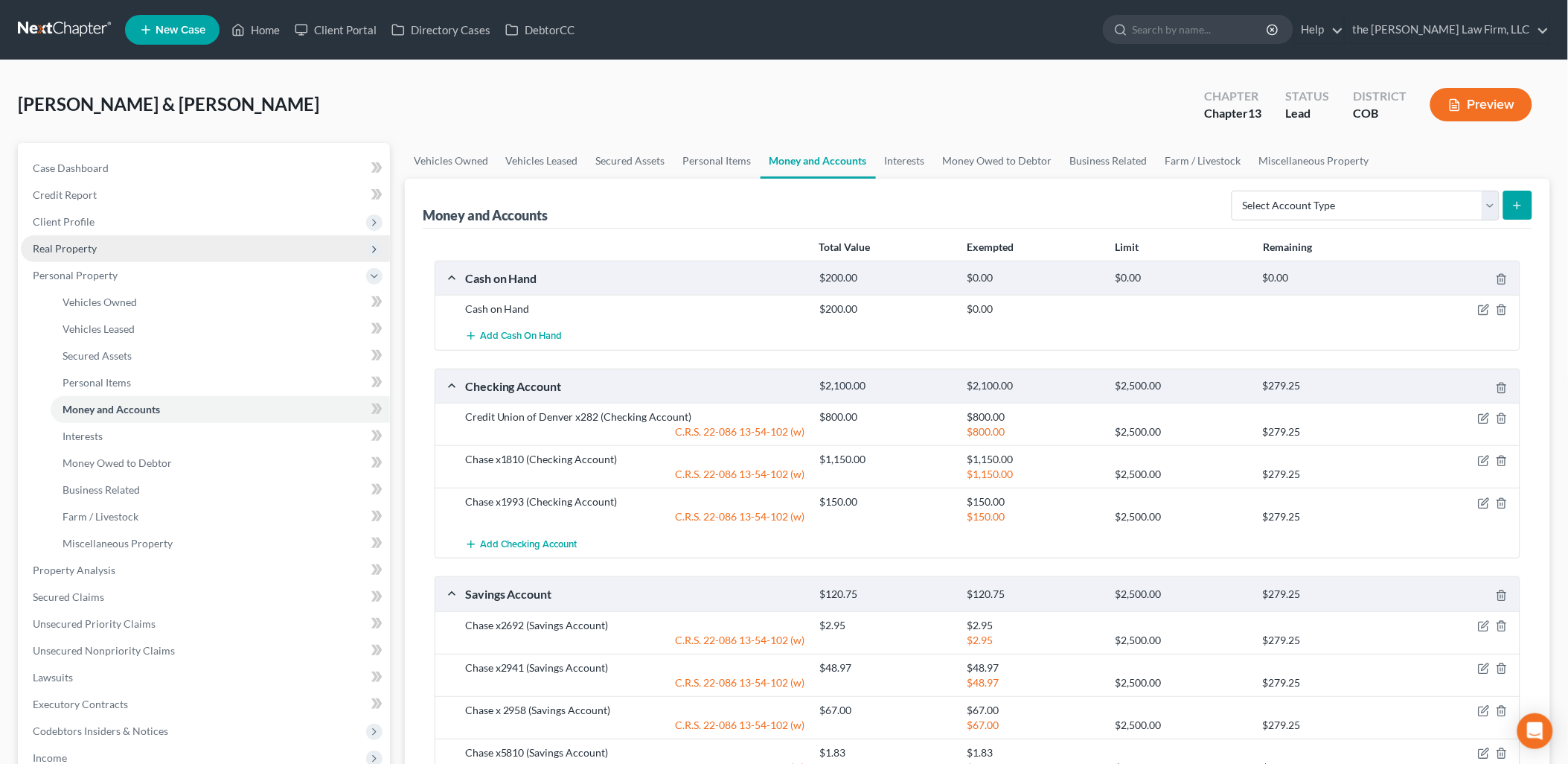
click at [79, 242] on span "Real Property" at bounding box center [64, 248] width 64 height 13
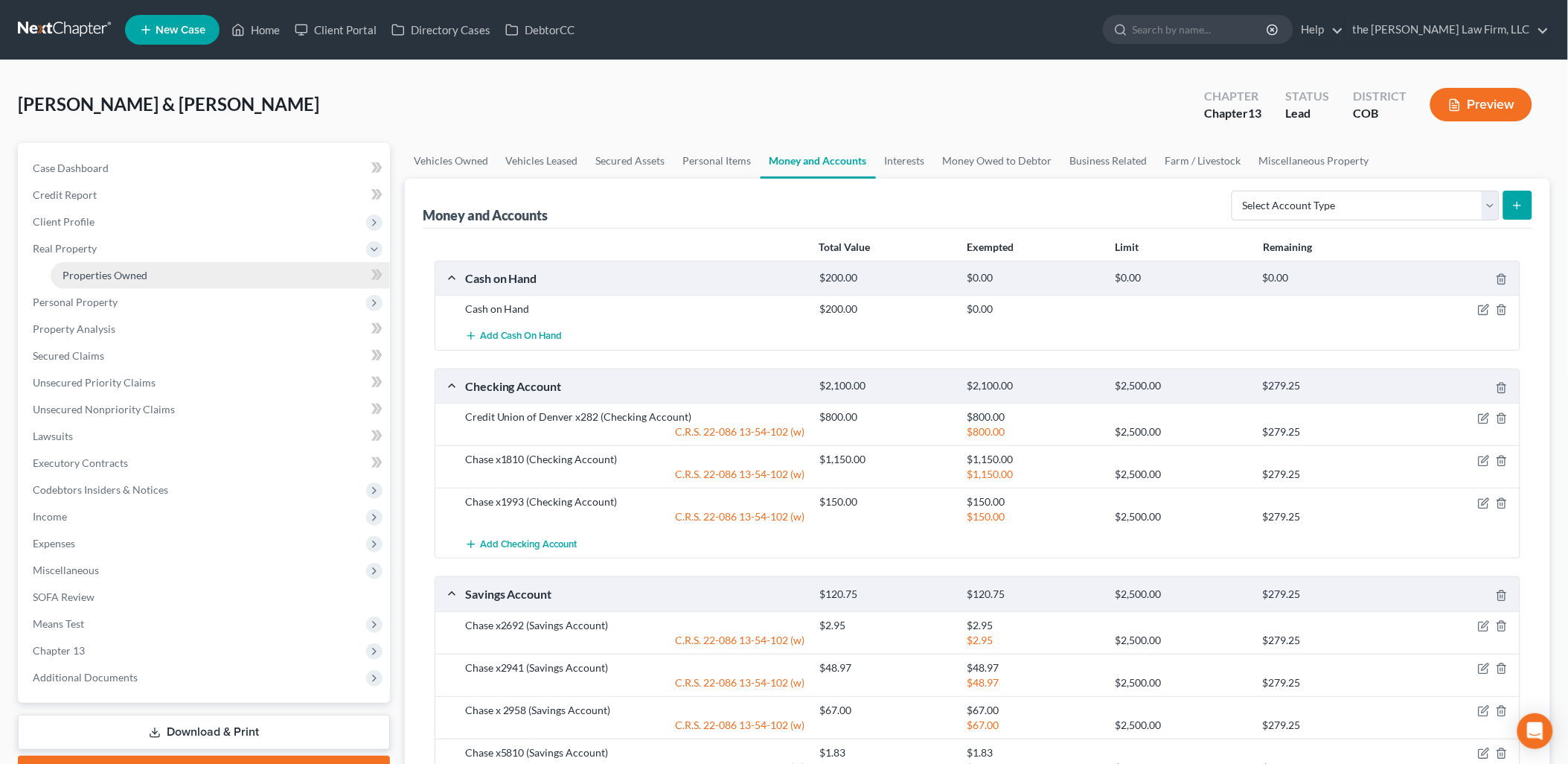
click at [108, 276] on span "Properties Owned" at bounding box center [105, 275] width 85 height 13
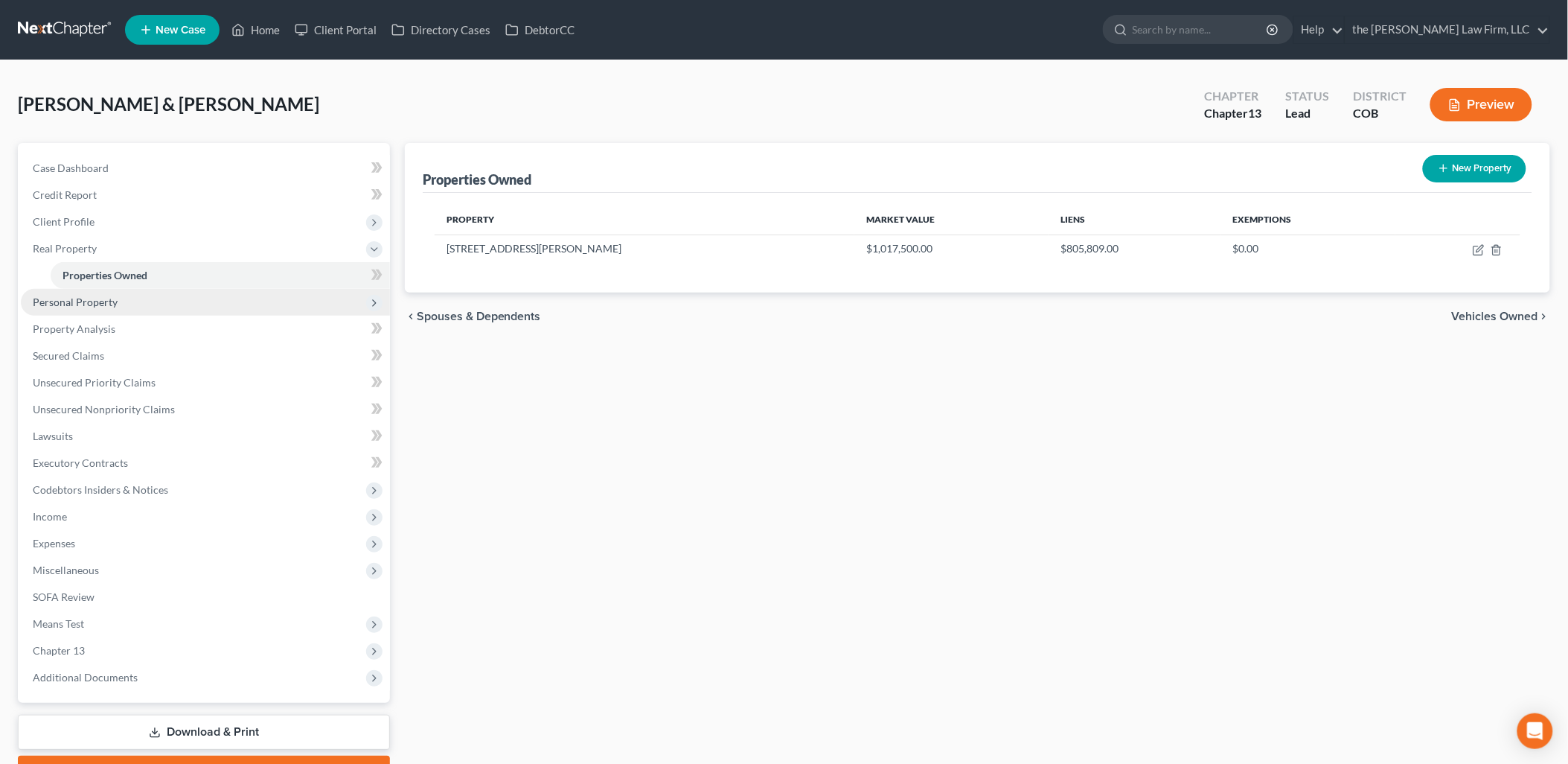
click at [109, 294] on span "Personal Property" at bounding box center [205, 301] width 369 height 26
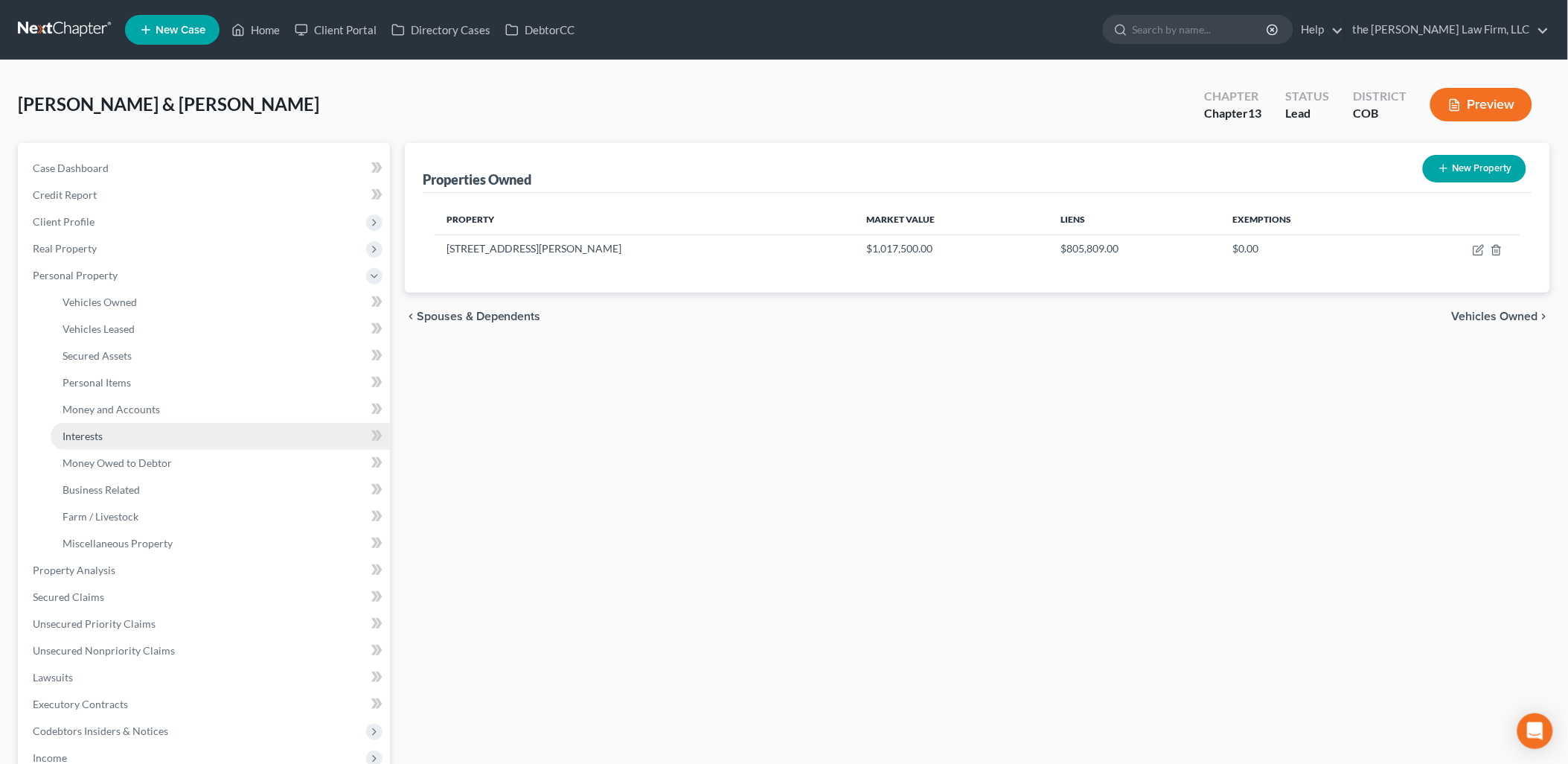
click at [102, 437] on span "Interests" at bounding box center [82, 436] width 40 height 13
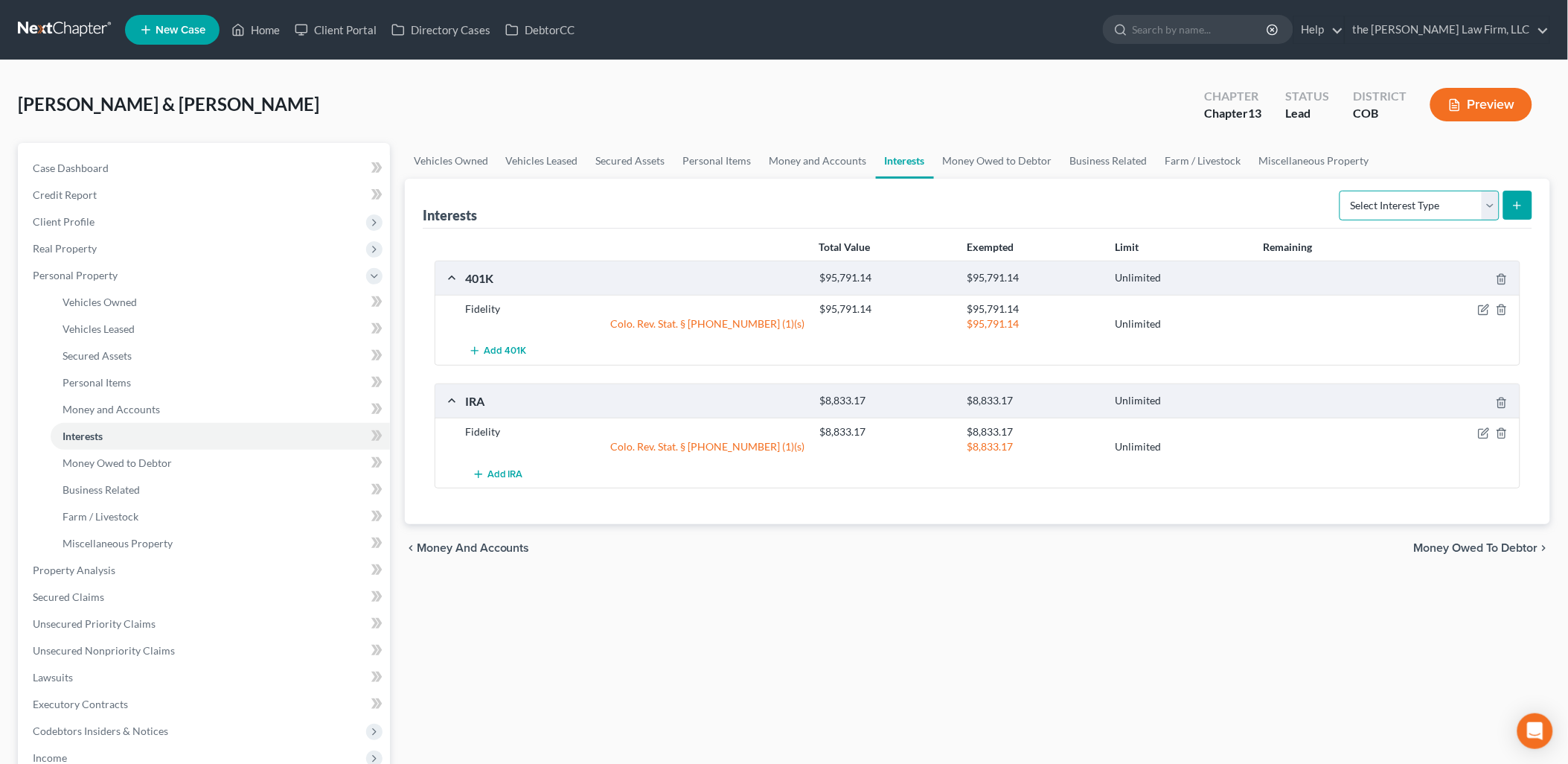
click at [1468, 196] on select "Select Interest Type 401K Annuity Bond Education IRA Government Bond Government…" at bounding box center [1420, 205] width 160 height 30
click at [1098, 157] on link "Business Related" at bounding box center [1109, 161] width 95 height 36
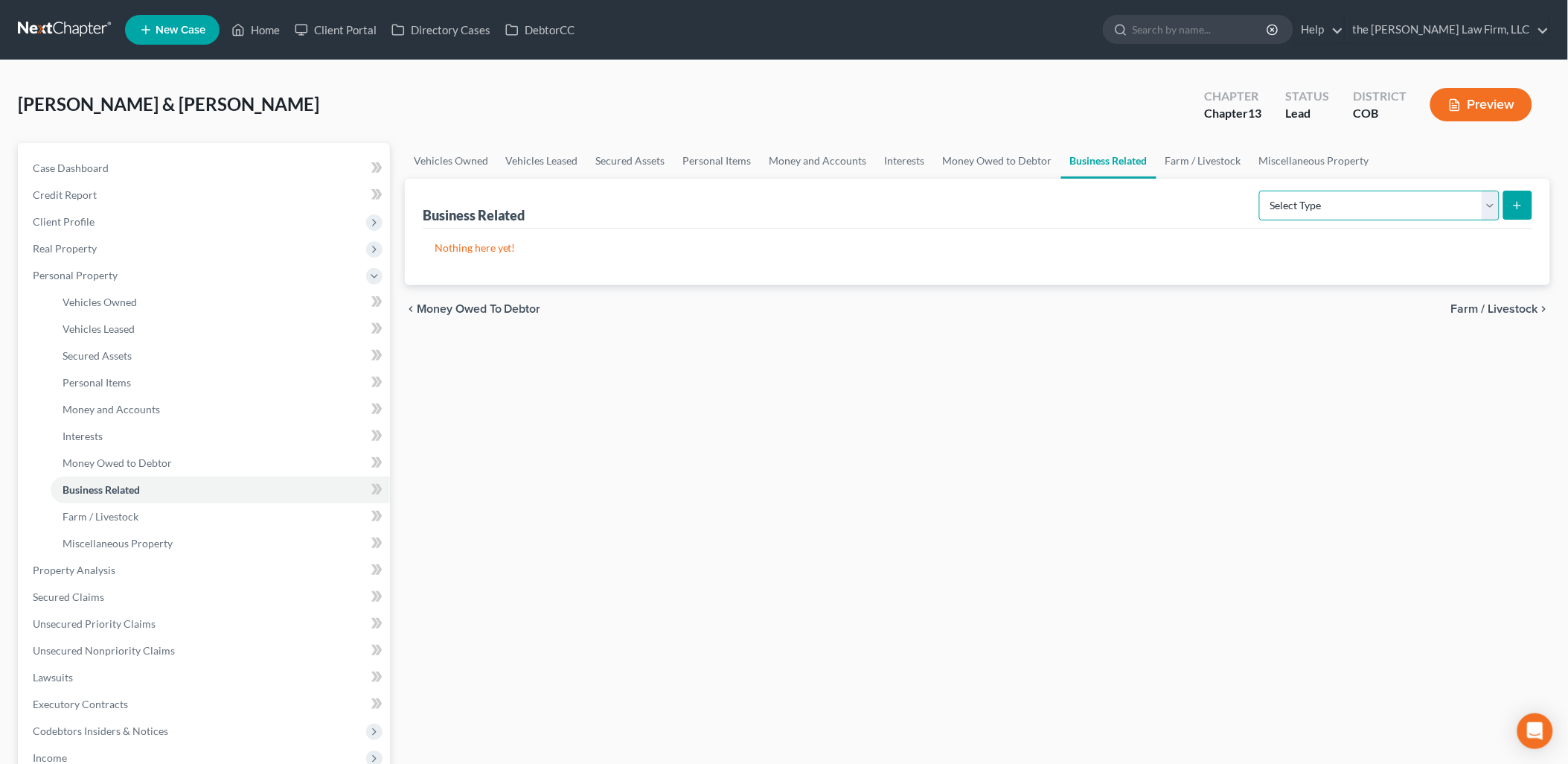
click at [1394, 214] on select "Select Type Customer Lists Franchises Inventory Licenses Machinery Office Equip…" at bounding box center [1379, 205] width 241 height 30
click at [1273, 151] on link "Miscellaneous Property" at bounding box center [1314, 161] width 128 height 36
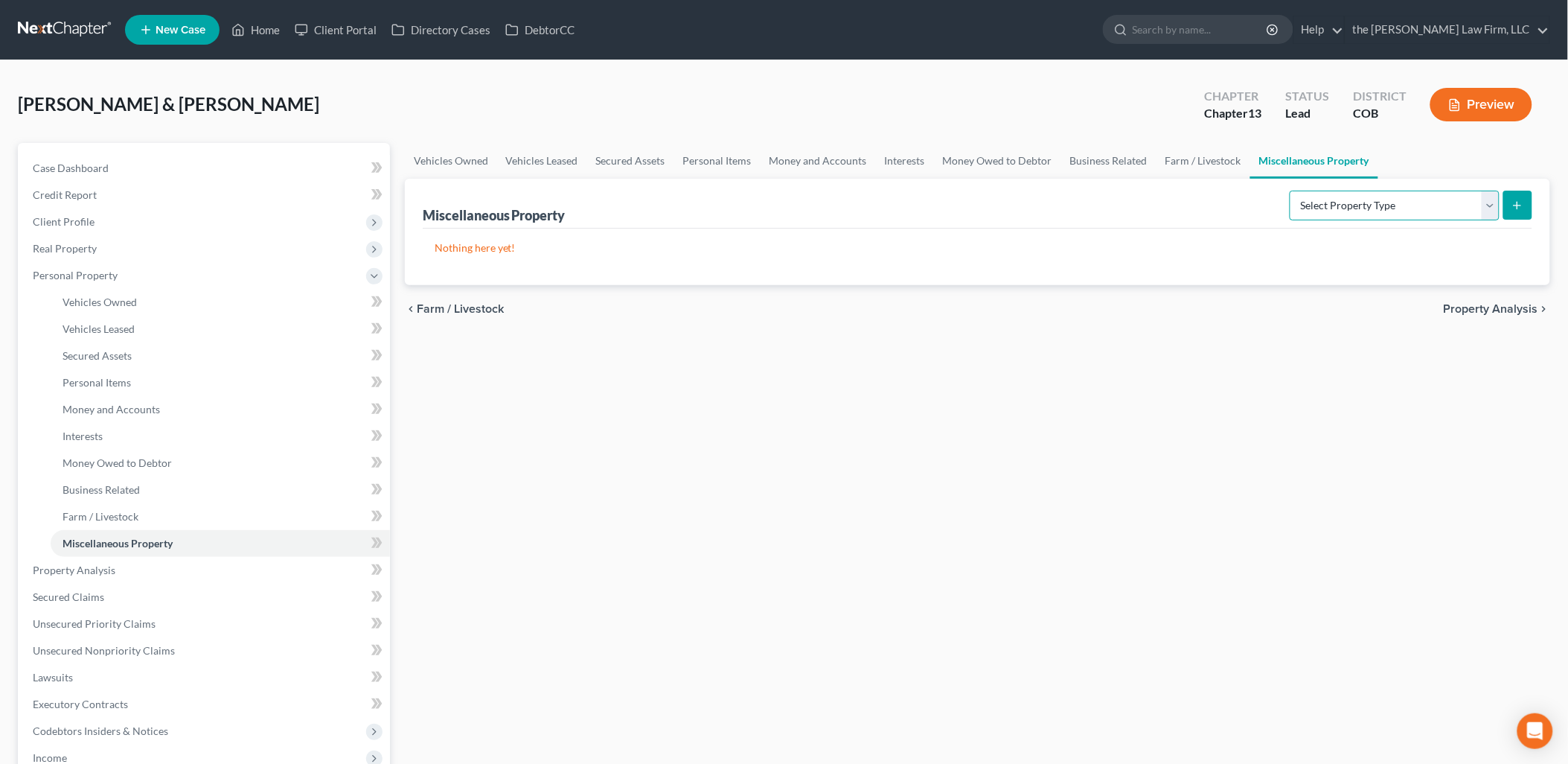
click at [1313, 199] on select "Select Property Type Assigned for Creditor Benefit [DATE] Holding for Another N…" at bounding box center [1394, 205] width 210 height 30
click at [1195, 154] on link "Farm / Livestock" at bounding box center [1204, 161] width 94 height 36
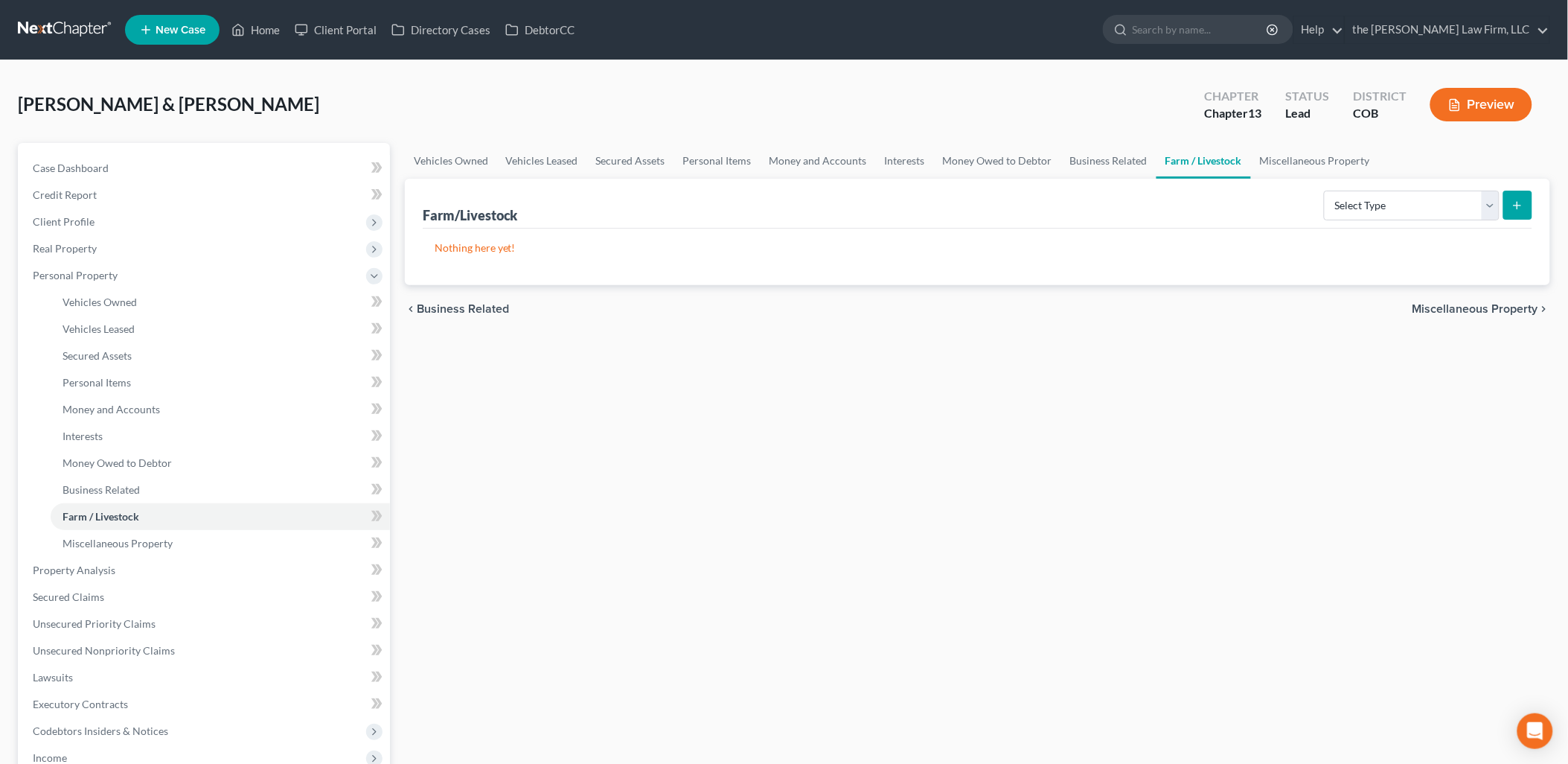
drag, startPoint x: 1377, startPoint y: 222, endPoint x: 1377, endPoint y: 183, distance: 39.0
click at [1377, 221] on div "Select Type Animals & Livestock Crops: Growing or Harvested Farming Equipment F…" at bounding box center [1425, 204] width 214 height 39
click at [1374, 186] on div "Select Type Animals & Livestock Crops: Growing or Harvested Farming Equipment F…" at bounding box center [1425, 204] width 214 height 39
click at [1374, 212] on select "Select Type Animals & Livestock Crops: Growing or Harvested Farming Equipment F…" at bounding box center [1411, 205] width 175 height 30
click at [1109, 166] on link "Business Related" at bounding box center [1109, 161] width 95 height 36
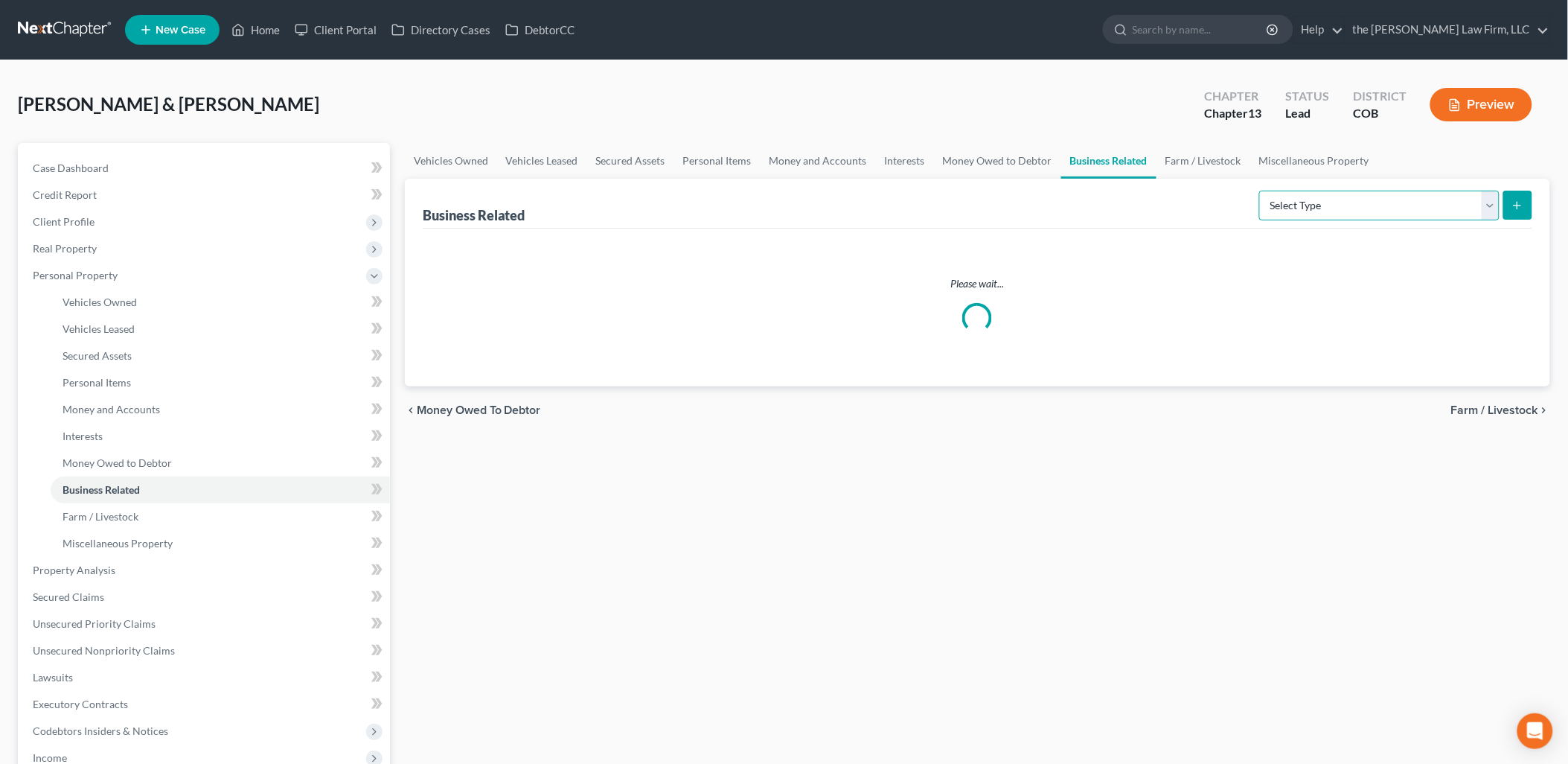
click at [1309, 205] on select "Select Type Customer Lists Franchises Inventory Licenses Machinery Office Equip…" at bounding box center [1379, 205] width 241 height 30
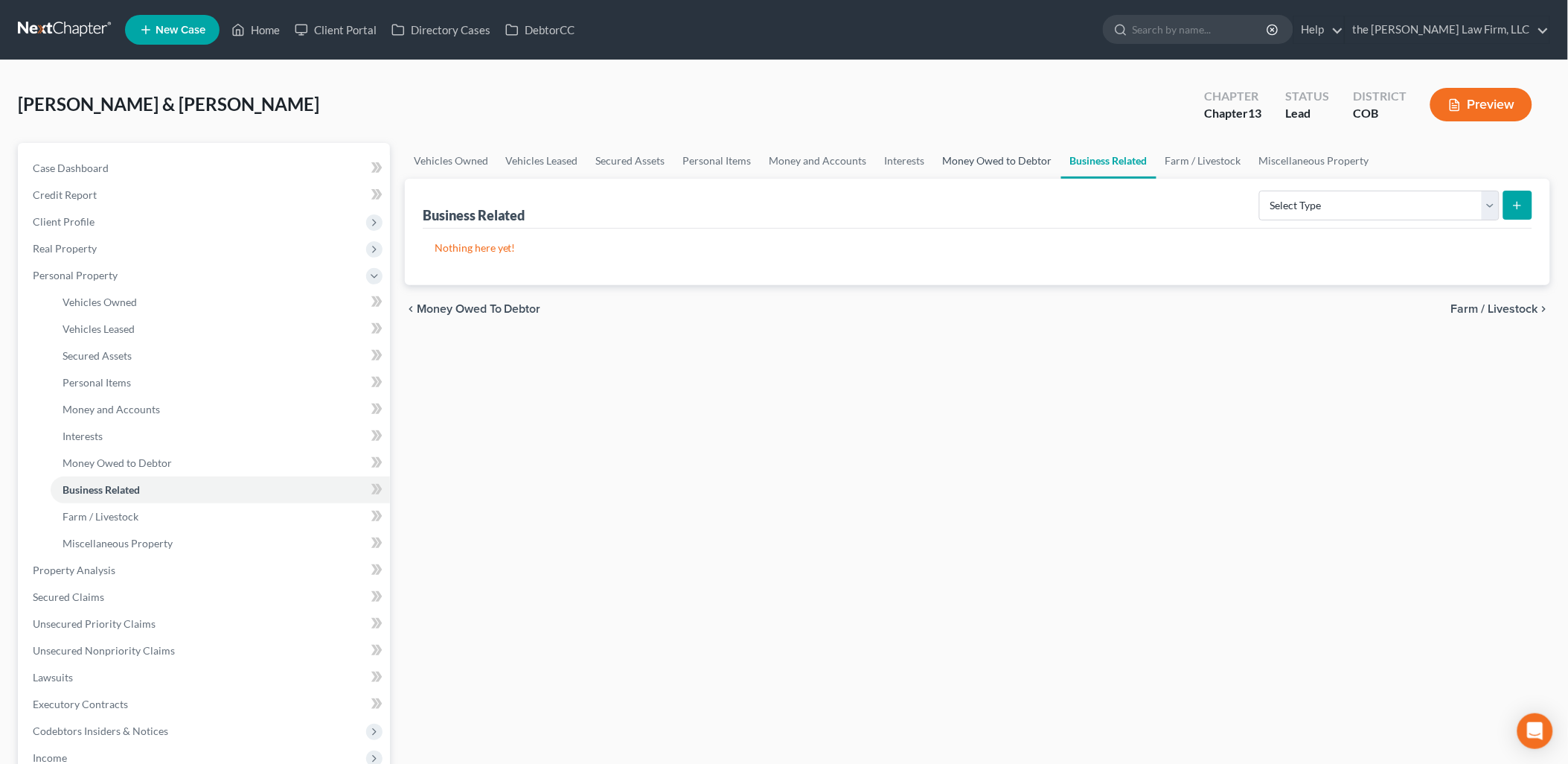
drag, startPoint x: 1009, startPoint y: 157, endPoint x: 1098, endPoint y: 167, distance: 89.6
click at [1009, 155] on link "Money Owed to Debtor" at bounding box center [998, 161] width 128 height 36
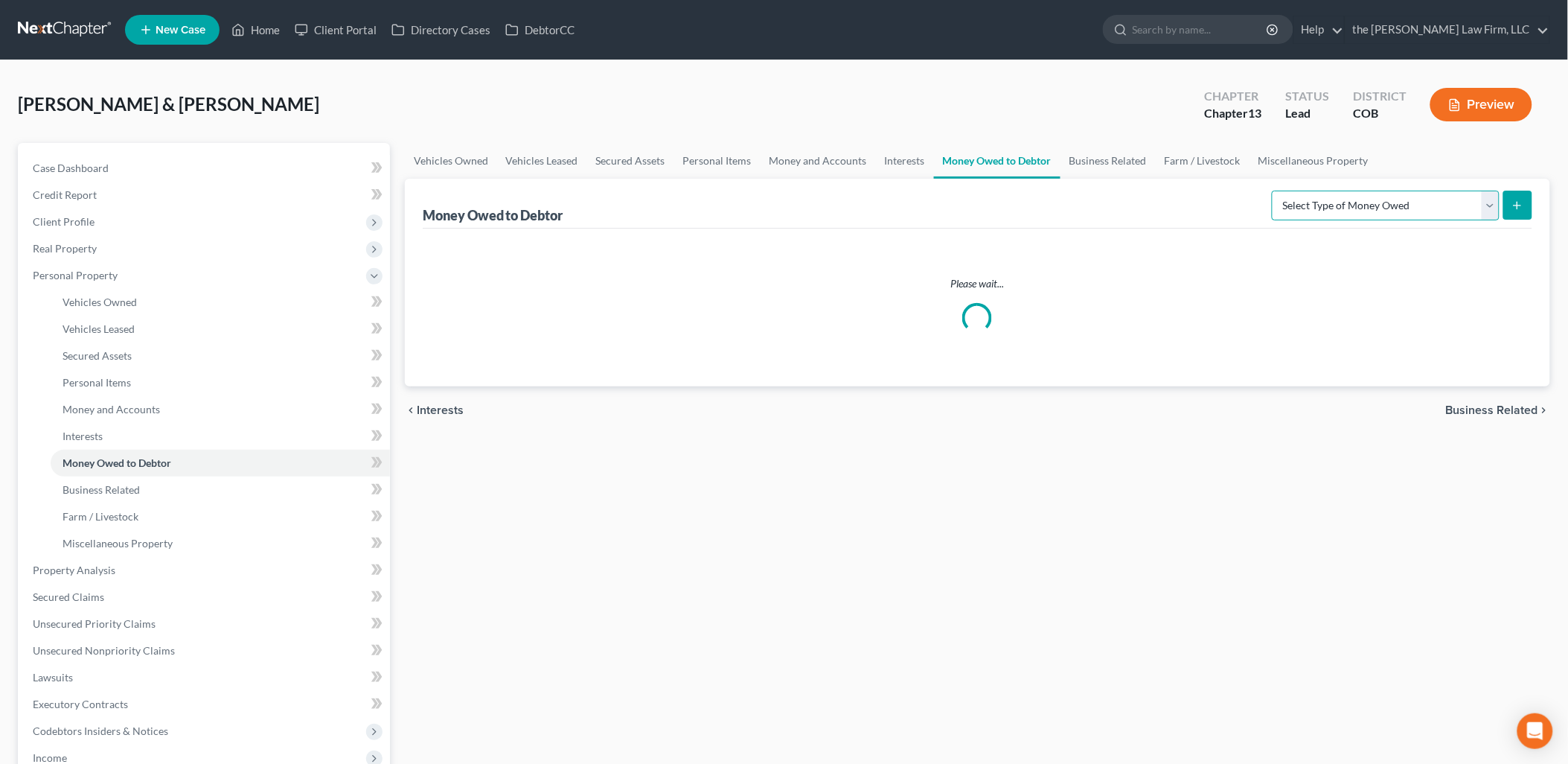
click at [1348, 214] on select "Select Type of Money Owed Accounts Receivable Alimony Child Support Claims Agai…" at bounding box center [1386, 205] width 228 height 30
click at [902, 157] on link "Interests" at bounding box center [905, 161] width 58 height 36
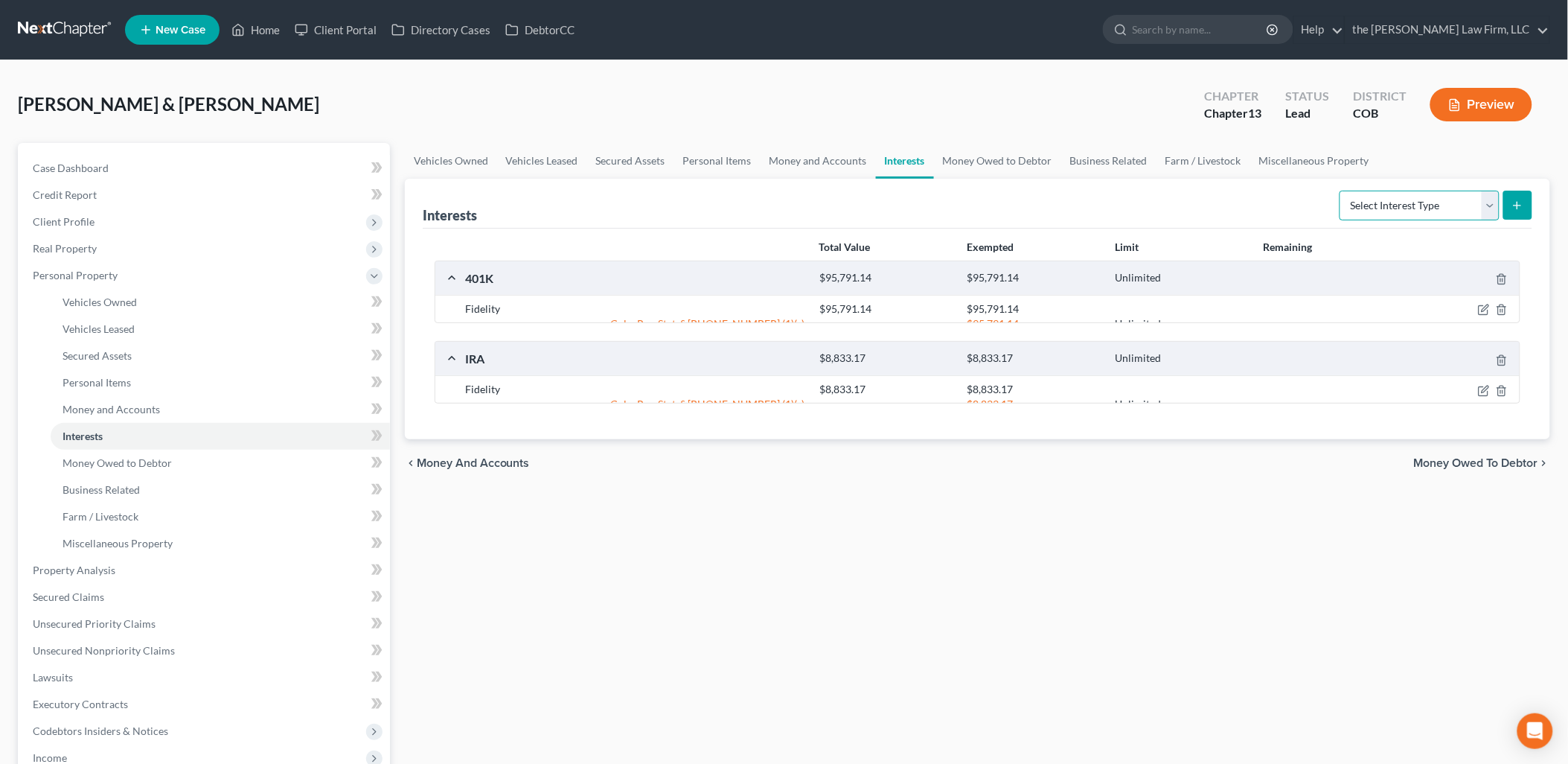
click at [1428, 214] on select "Select Interest Type 401K Annuity Bond Education IRA Government Bond Government…" at bounding box center [1420, 205] width 160 height 30
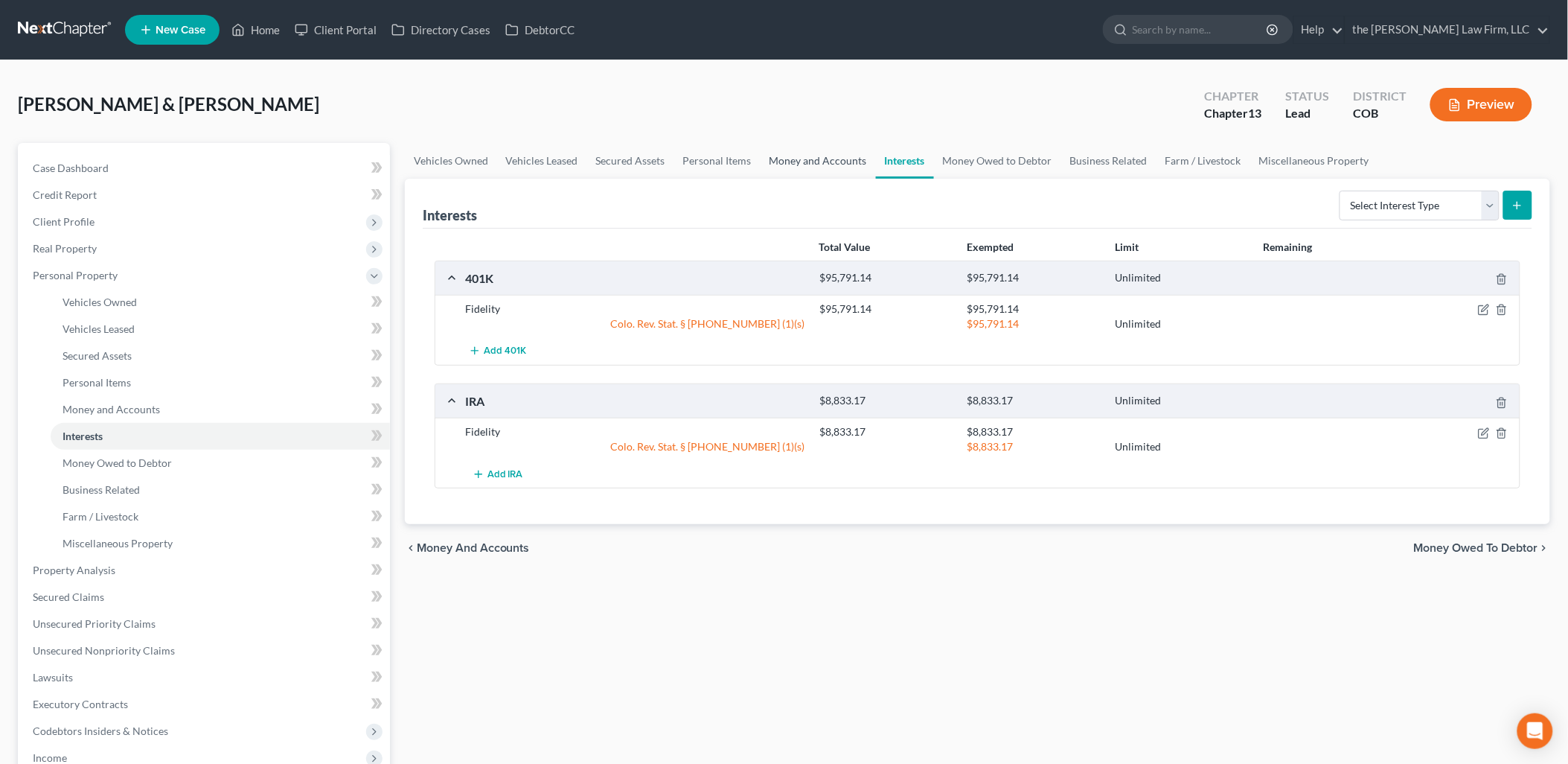
drag, startPoint x: 827, startPoint y: 145, endPoint x: 812, endPoint y: 147, distance: 15.1
click at [827, 145] on link "Money and Accounts" at bounding box center [818, 161] width 116 height 36
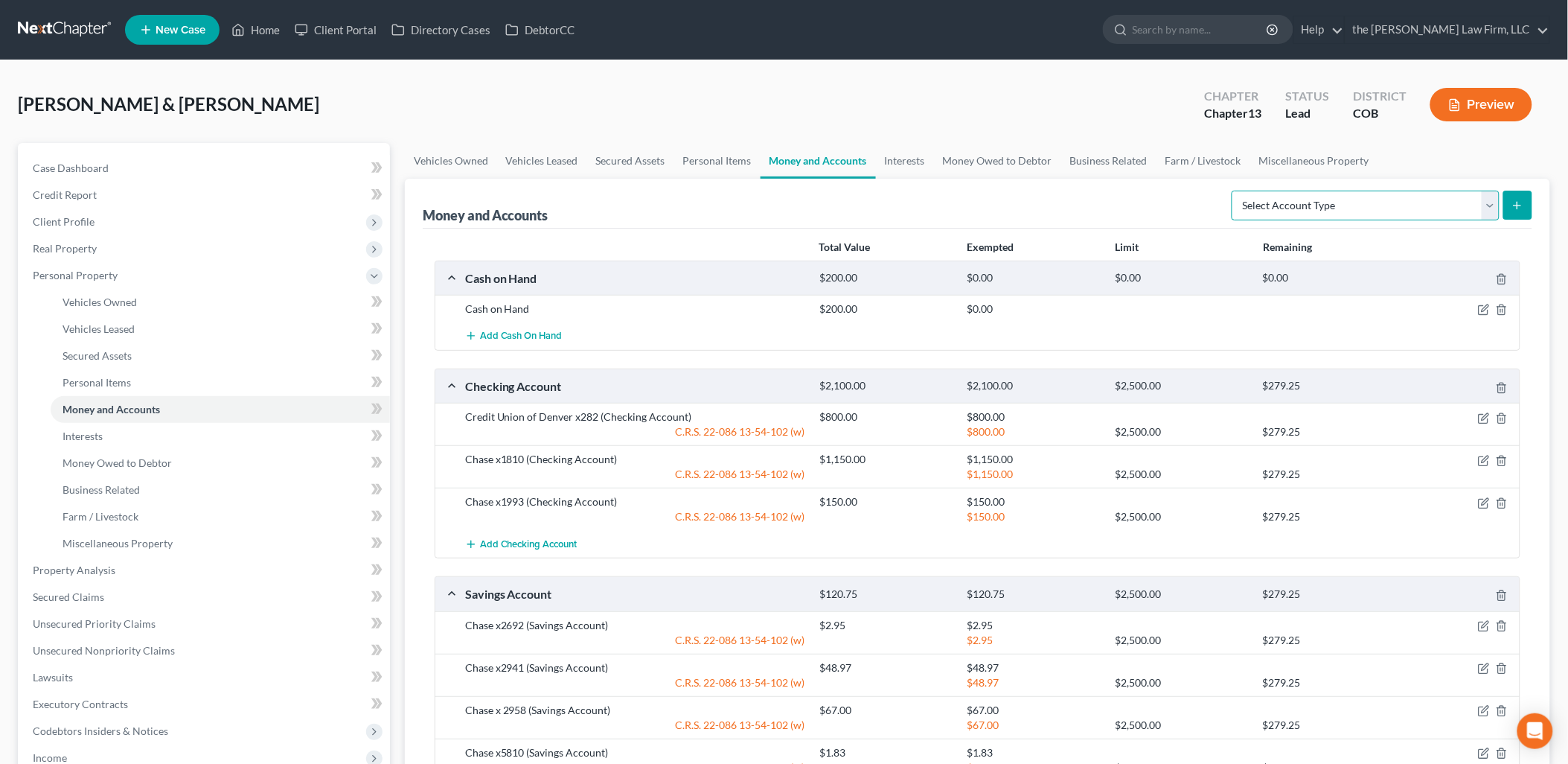
click at [1314, 199] on select "Select Account Type Brokerage Cash on Hand Certificates of Deposit Checking Acc…" at bounding box center [1366, 205] width 268 height 30
drag, startPoint x: 697, startPoint y: 157, endPoint x: 790, endPoint y: 166, distance: 93.4
click at [697, 157] on link "Personal Items" at bounding box center [717, 161] width 86 height 36
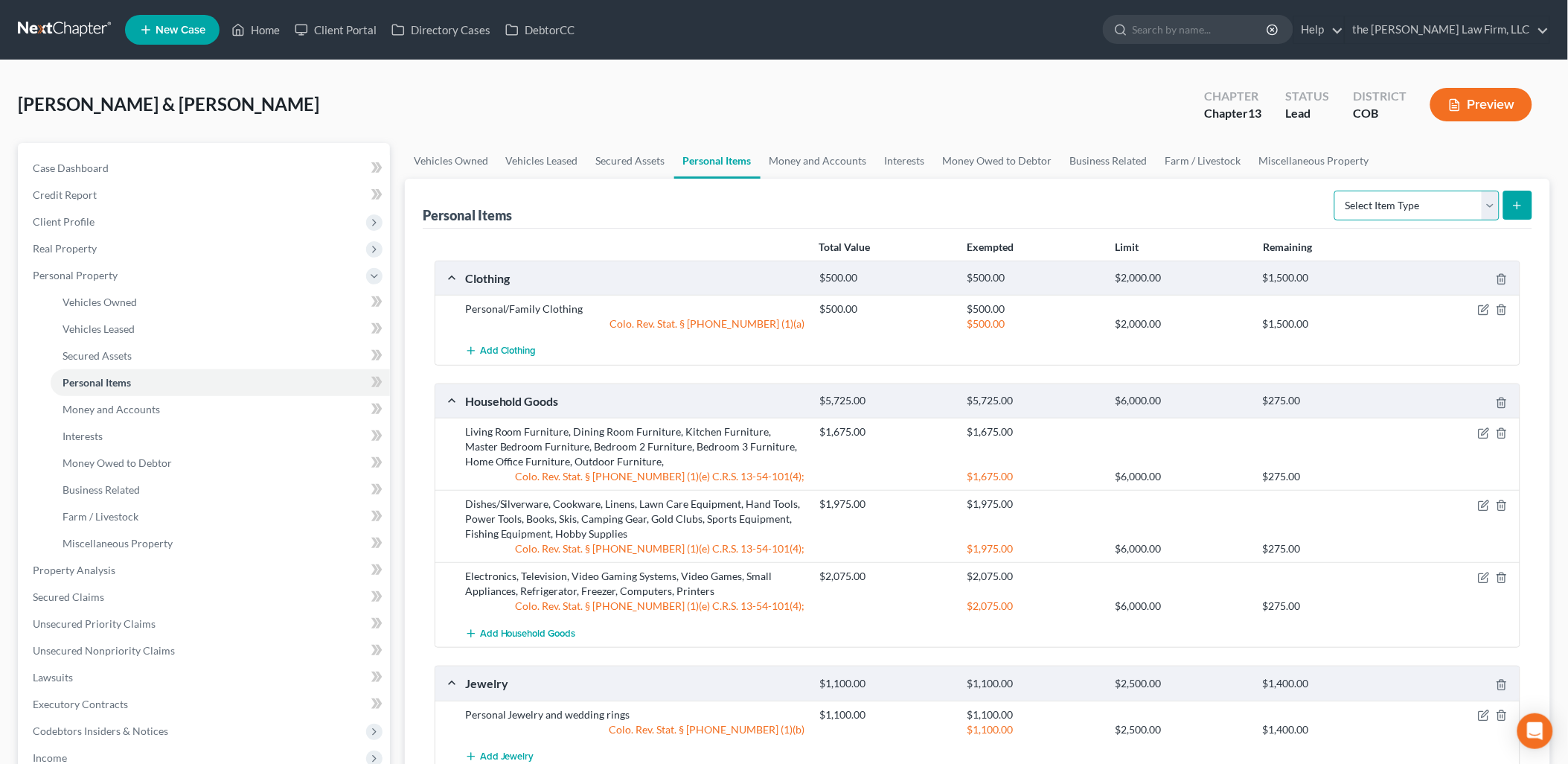
click at [1463, 217] on select "Select Item Type Clothing Collectibles Of Value Electronics Firearms Household …" at bounding box center [1417, 205] width 165 height 30
click at [628, 159] on link "Secured Assets" at bounding box center [630, 161] width 87 height 36
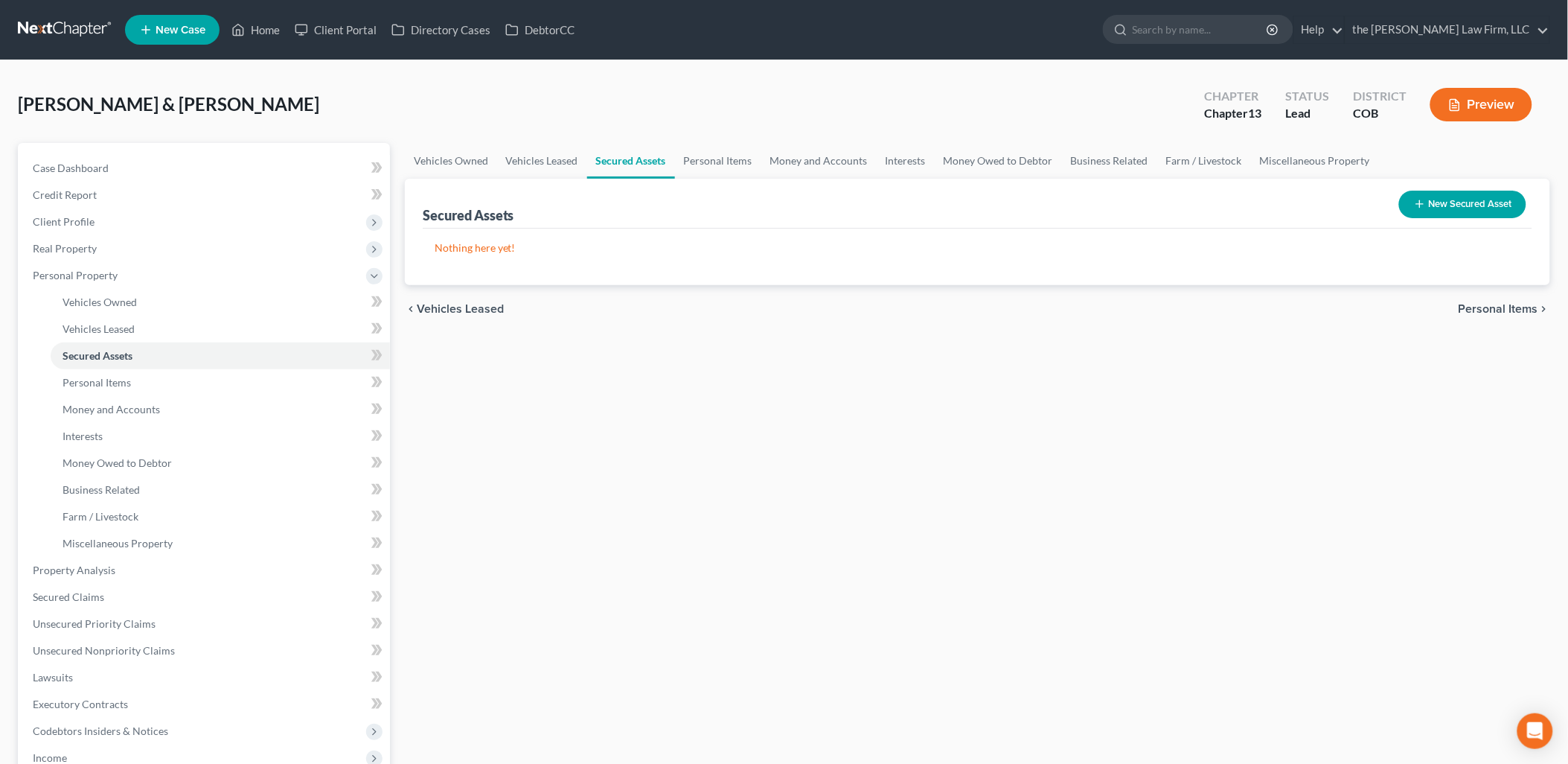
click at [1473, 211] on button "New Secured Asset" at bounding box center [1463, 204] width 128 height 27
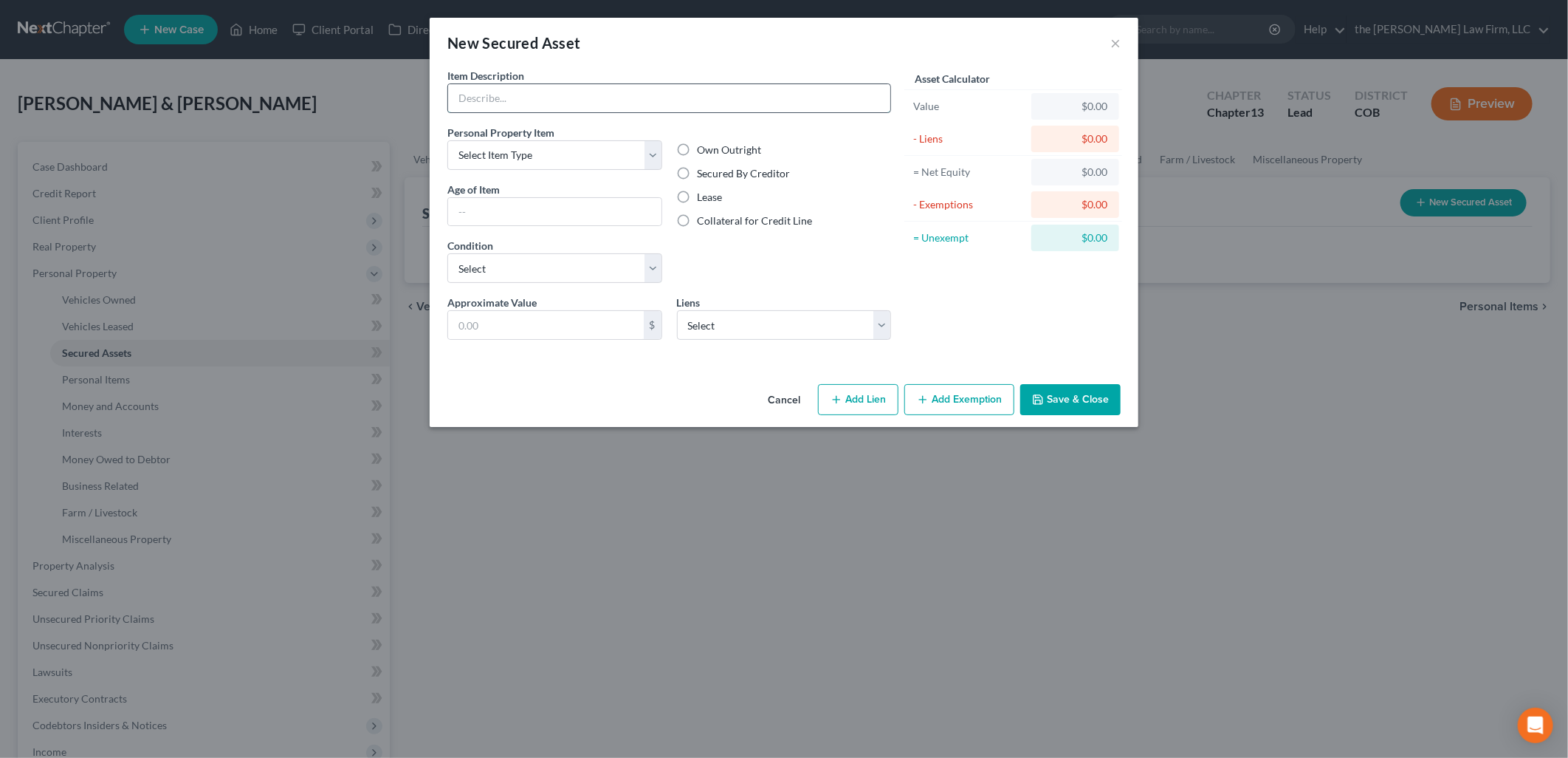
click at [518, 84] on input "text" at bounding box center [669, 98] width 442 height 28
click at [787, 54] on div "New Secured Asset ×" at bounding box center [784, 42] width 709 height 50
click at [787, 404] on button "Cancel" at bounding box center [784, 400] width 56 height 30
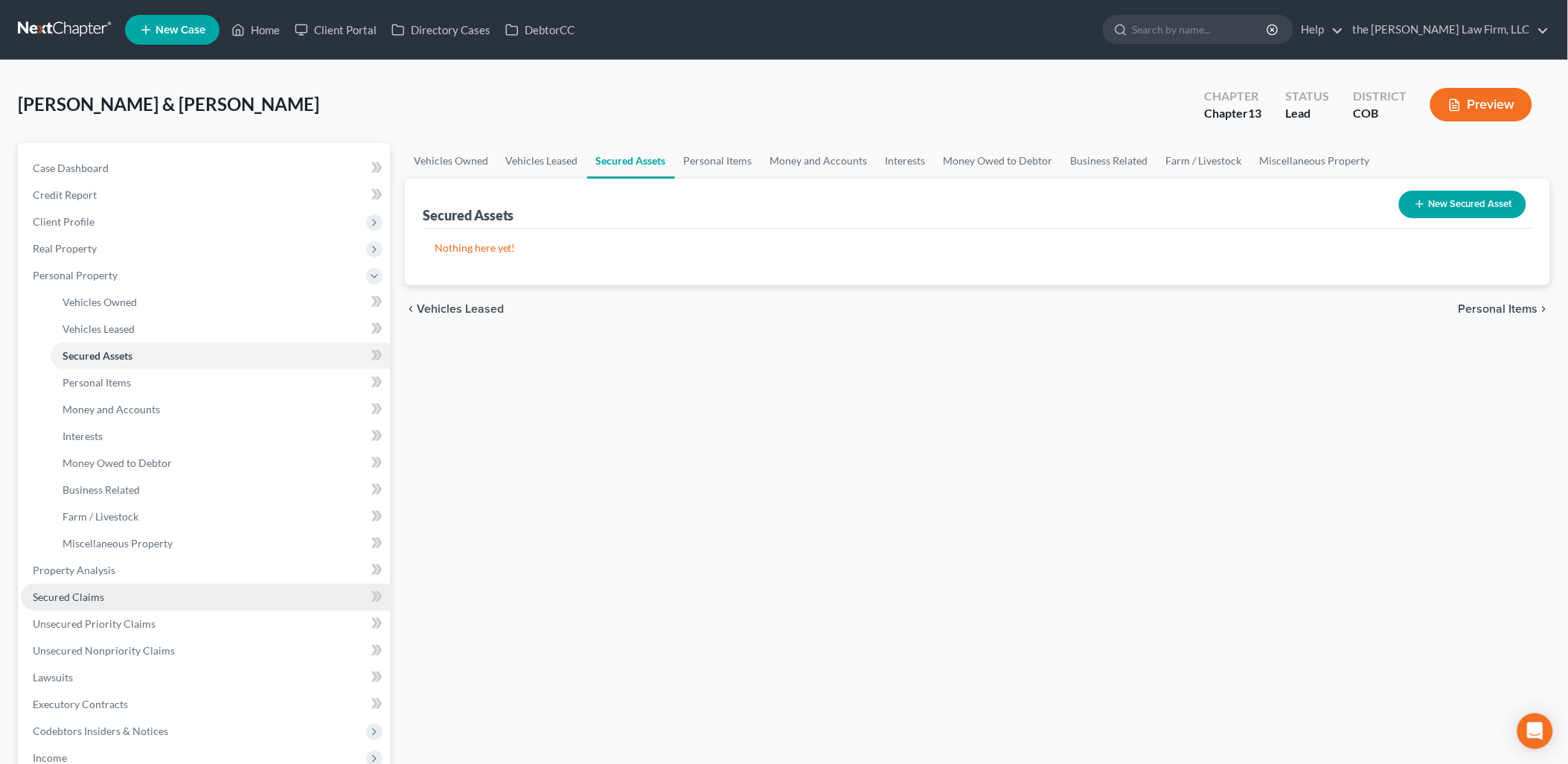
drag, startPoint x: 80, startPoint y: 606, endPoint x: 92, endPoint y: 605, distance: 12.0
click at [80, 605] on link "Secured Claims" at bounding box center [205, 596] width 369 height 26
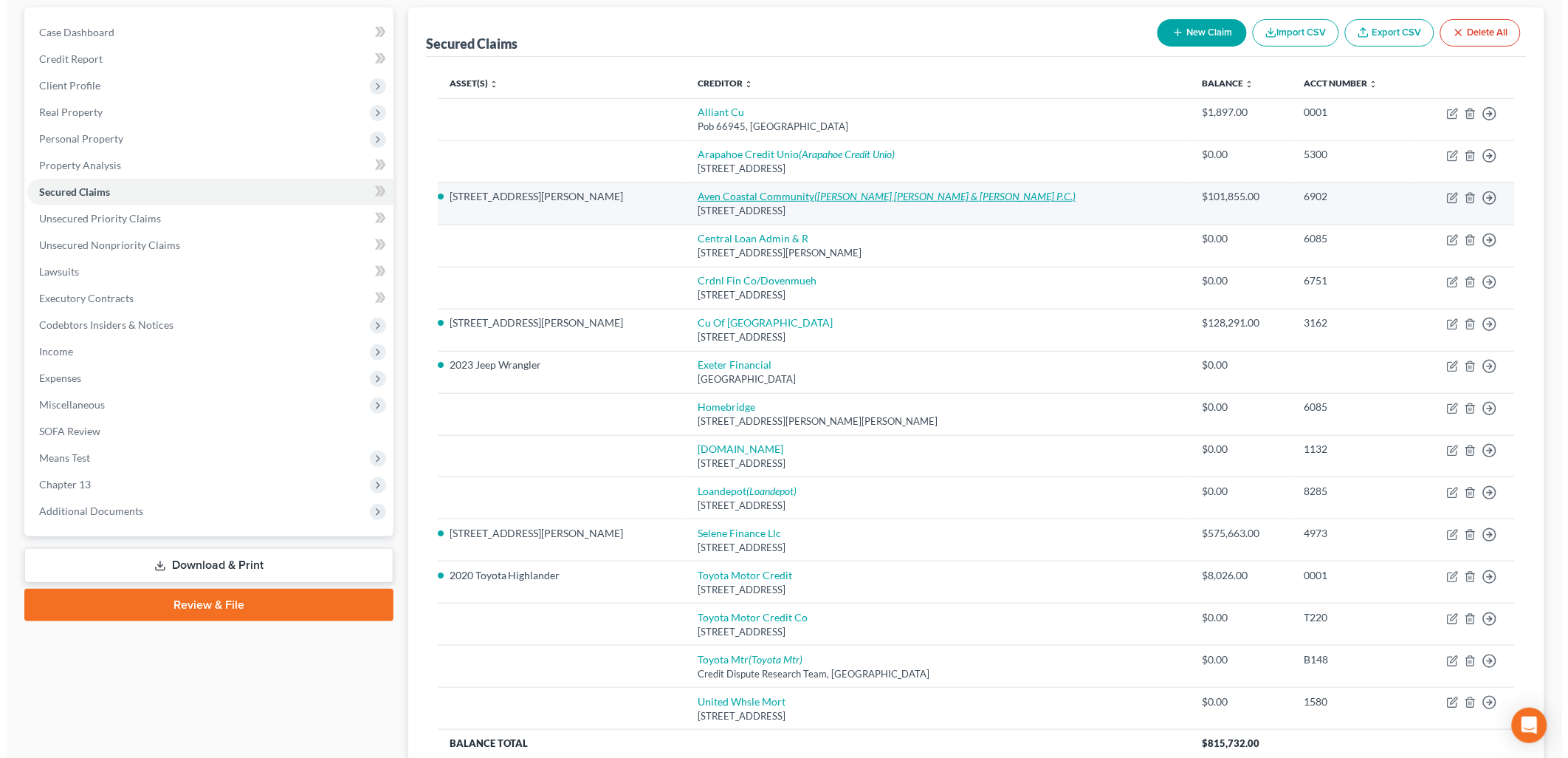
scroll to position [164, 0]
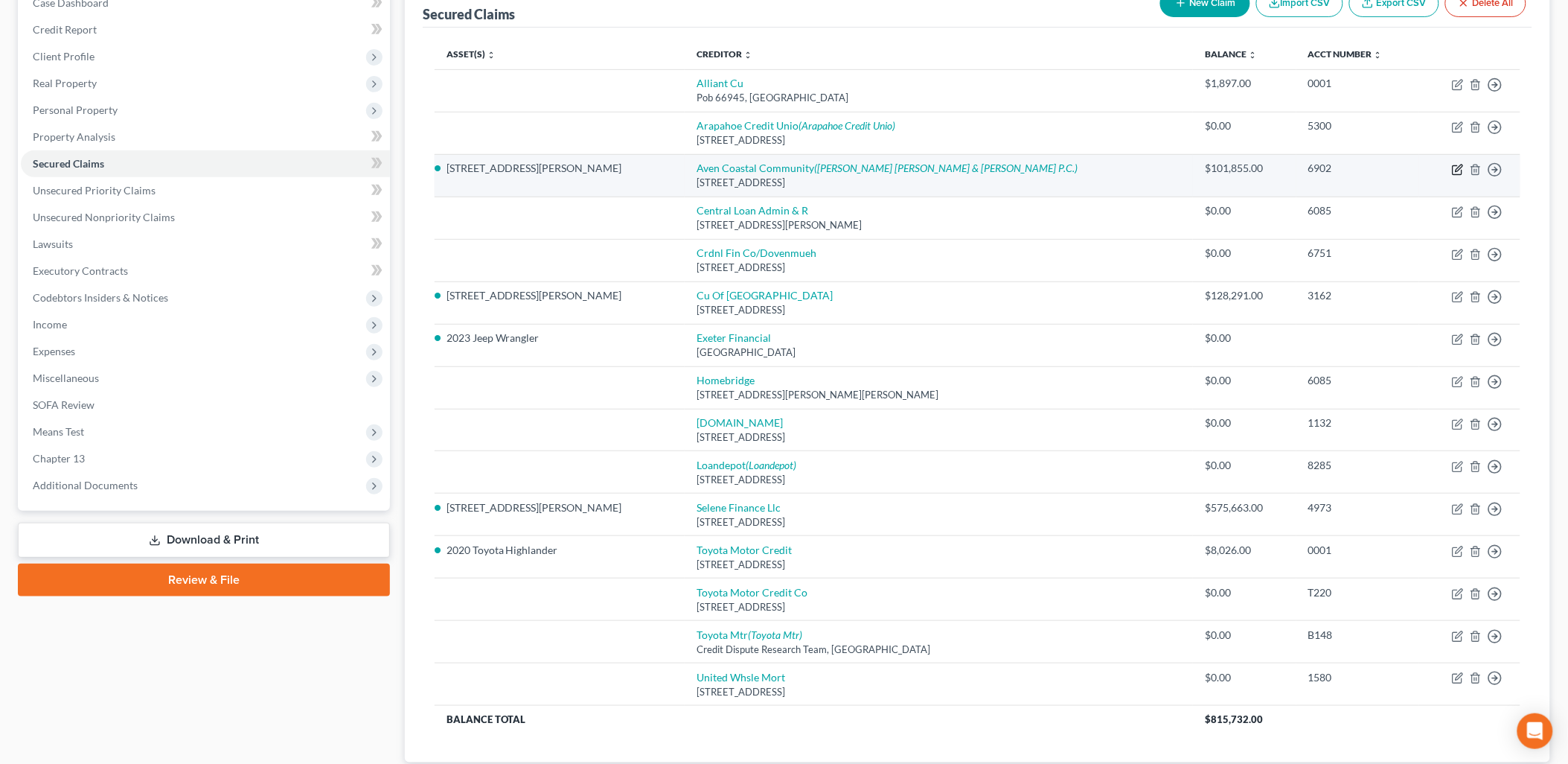
click at [1461, 166] on icon "button" at bounding box center [1458, 169] width 12 height 12
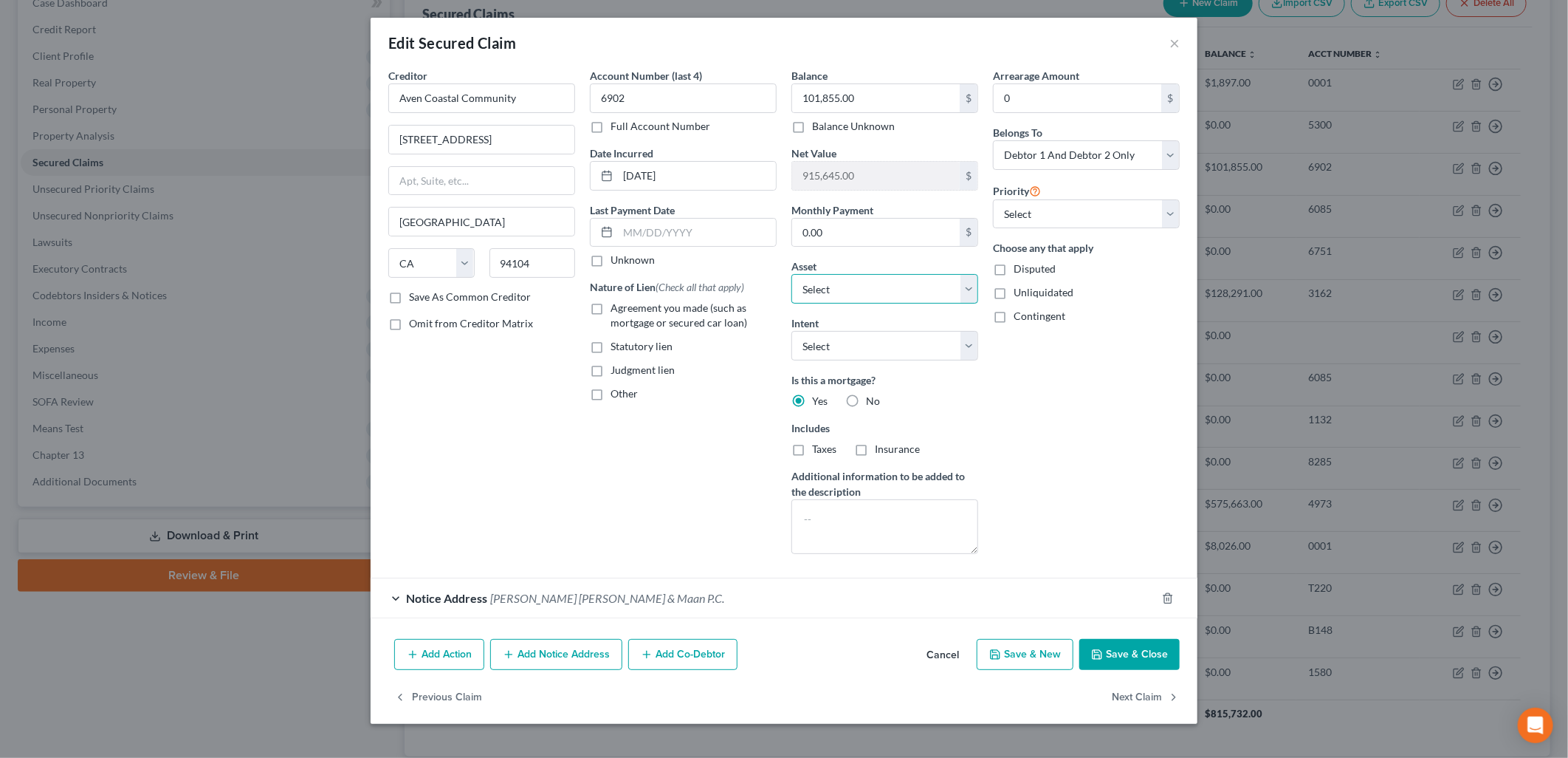
click at [912, 290] on select "Select Other Multiple Assets Fidelity - $95791.14 2014 Toyota Land Cruiser - $5…" at bounding box center [884, 289] width 187 height 30
click at [792, 274] on select "Select Other Multiple Assets Fidelity - $95791.14 2014 Toyota Land Cruiser - $5…" at bounding box center [884, 289] width 187 height 30
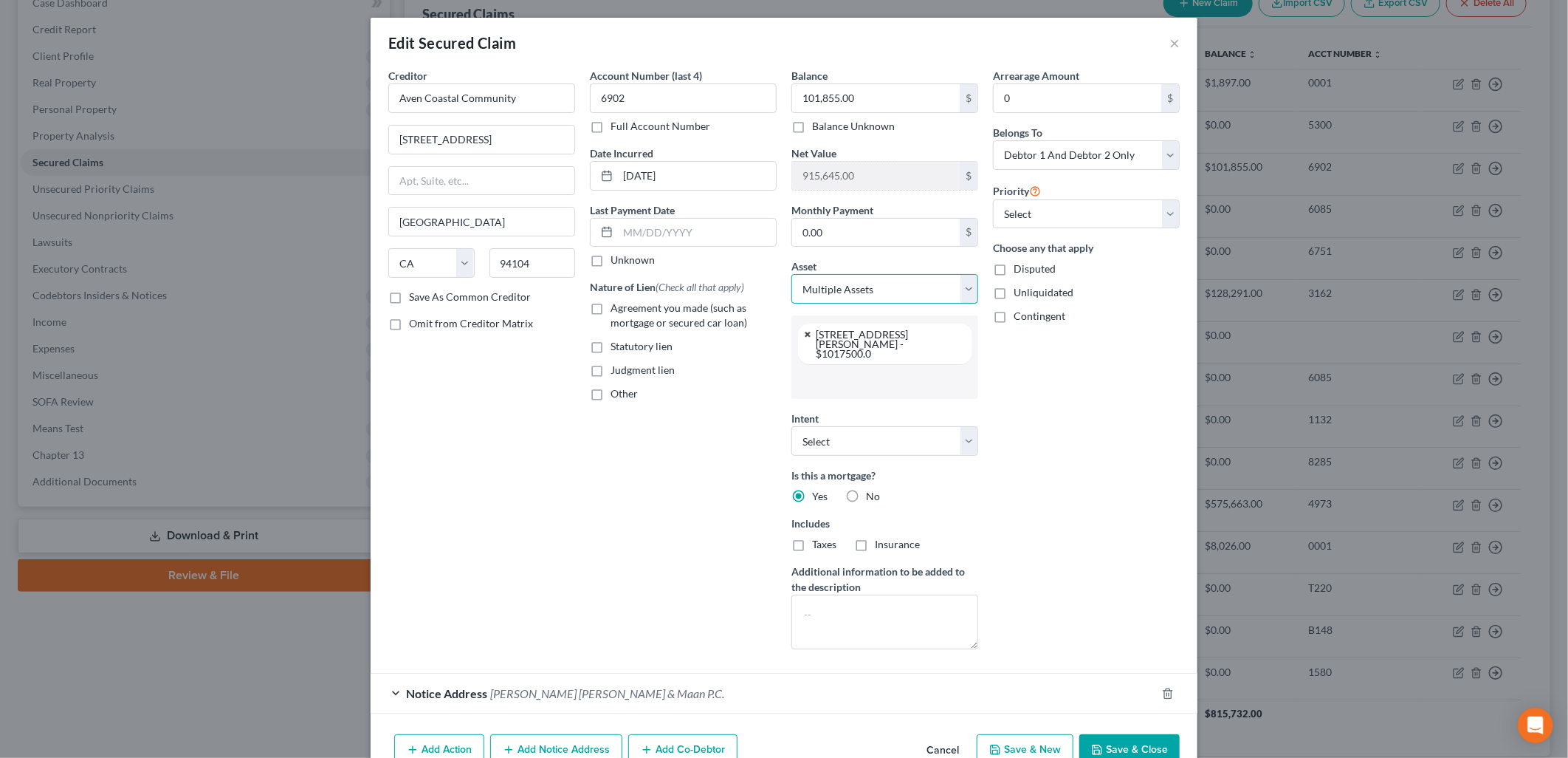
click at [804, 333] on link at bounding box center [808, 333] width 8 height 9
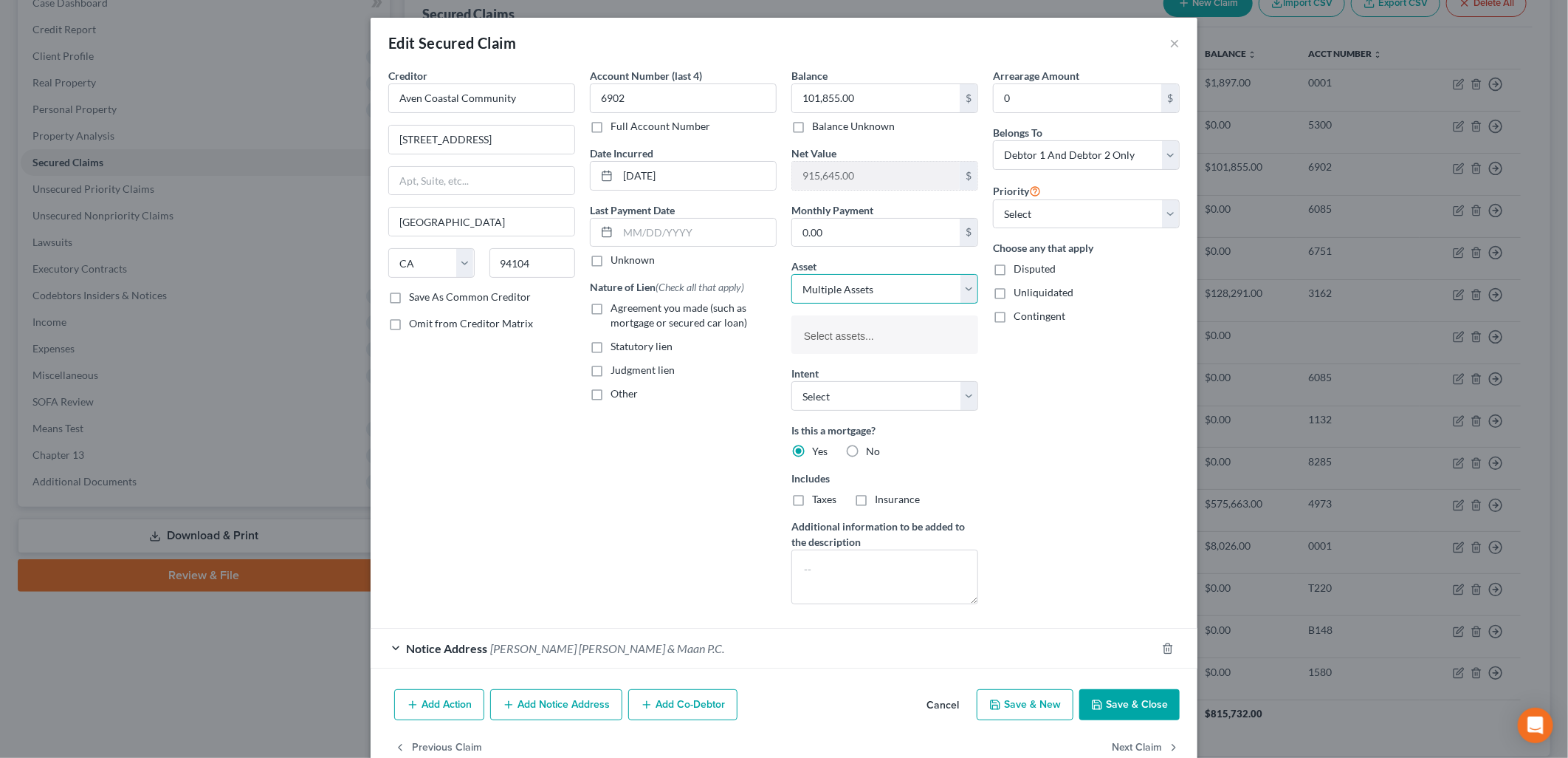
click at [874, 294] on select "Select Other Multiple Assets Fidelity - $95791.14 2014 Toyota Land Cruiser - $5…" at bounding box center [884, 289] width 187 height 30
click at [792, 274] on select "Select Other Multiple Assets Fidelity - $95791.14 2014 Toyota Land Cruiser - $5…" at bounding box center [884, 289] width 187 height 30
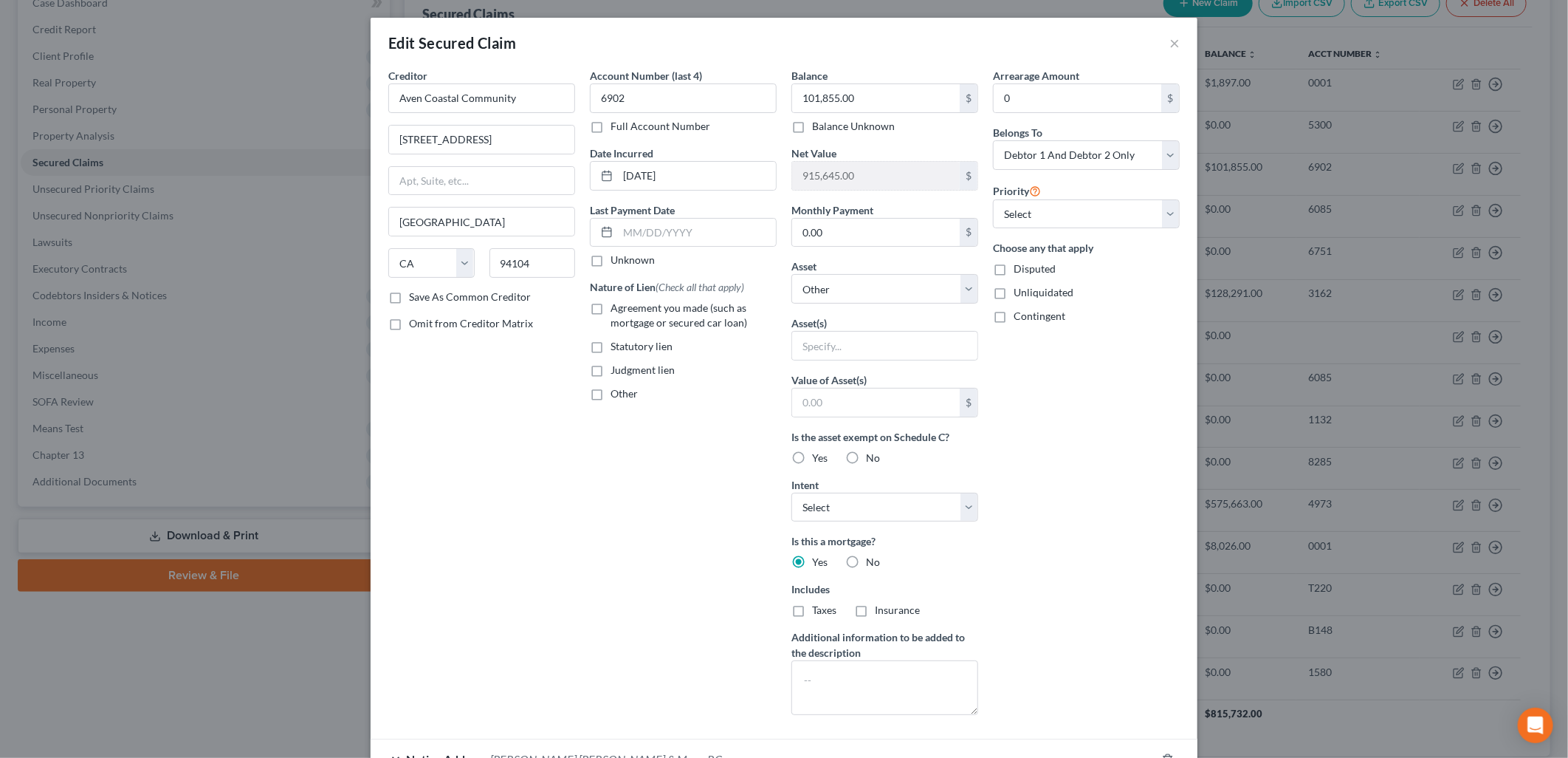
click at [1042, 403] on div "Arrearage Amount 0 $ Belongs To * Select Debtor 1 Only Debtor 2 Only Debtor 1 A…" at bounding box center [1086, 397] width 202 height 658
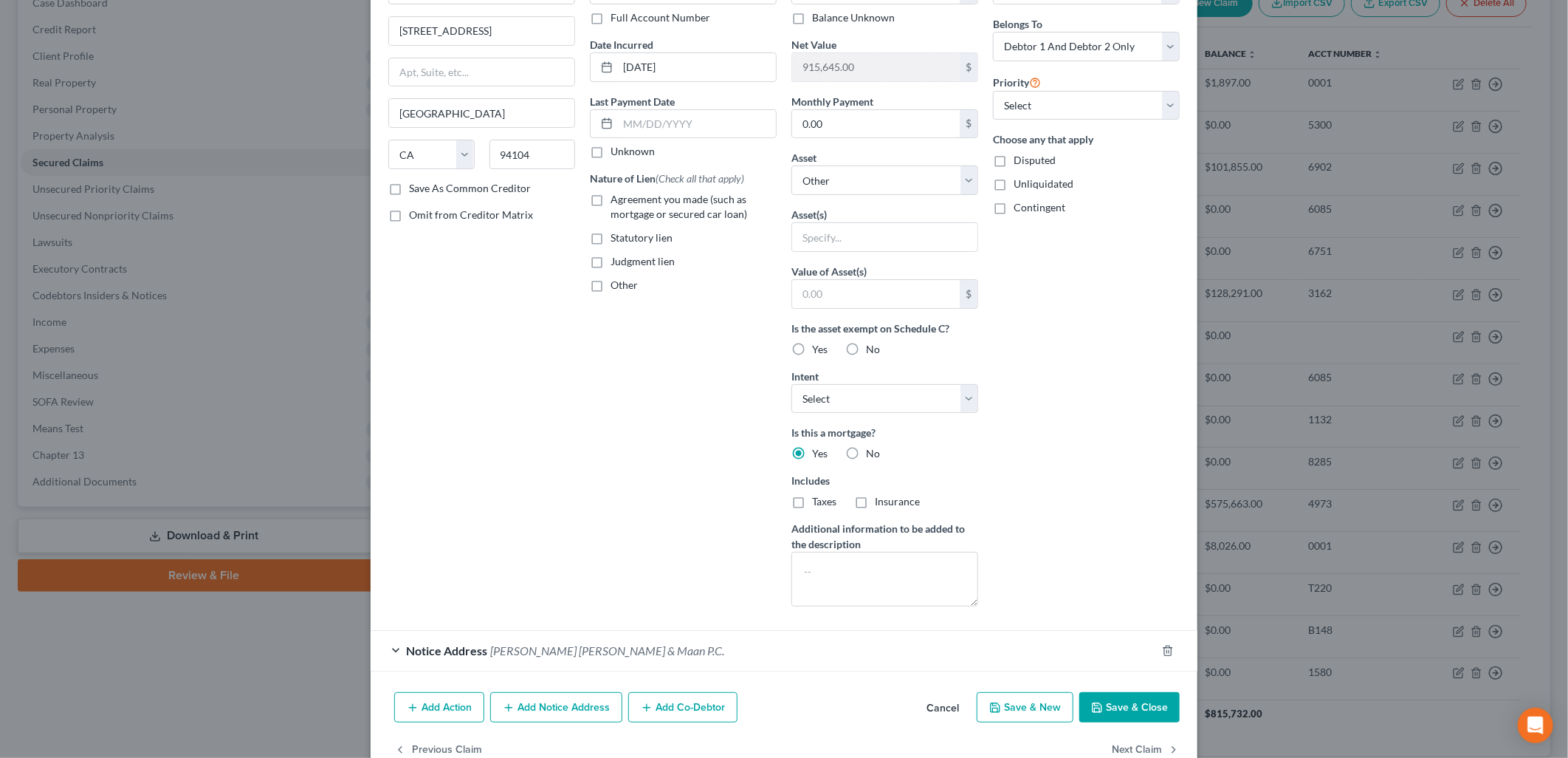
scroll to position [145, 0]
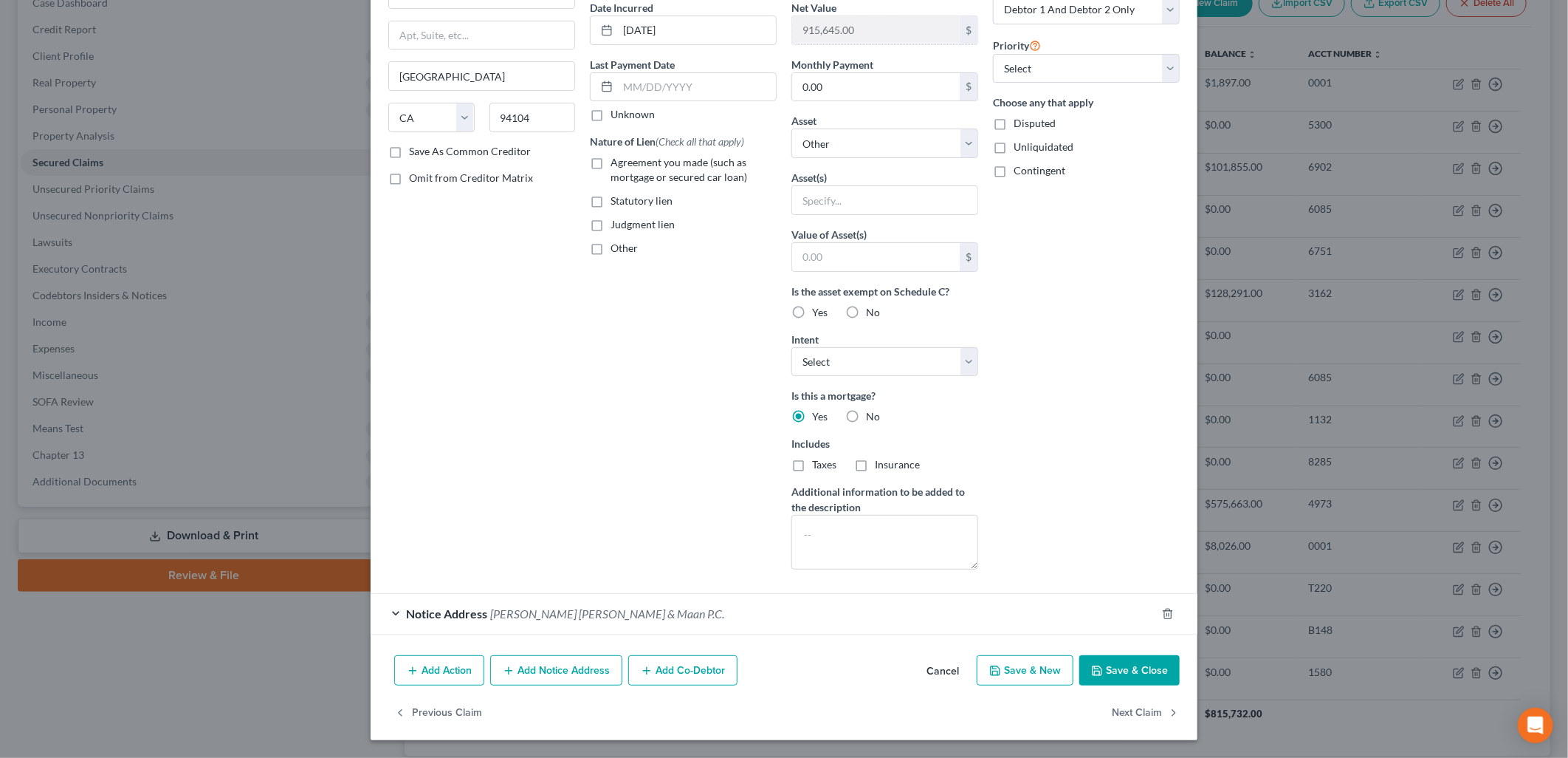
click at [1119, 676] on button "Save & Close" at bounding box center [1129, 670] width 100 height 31
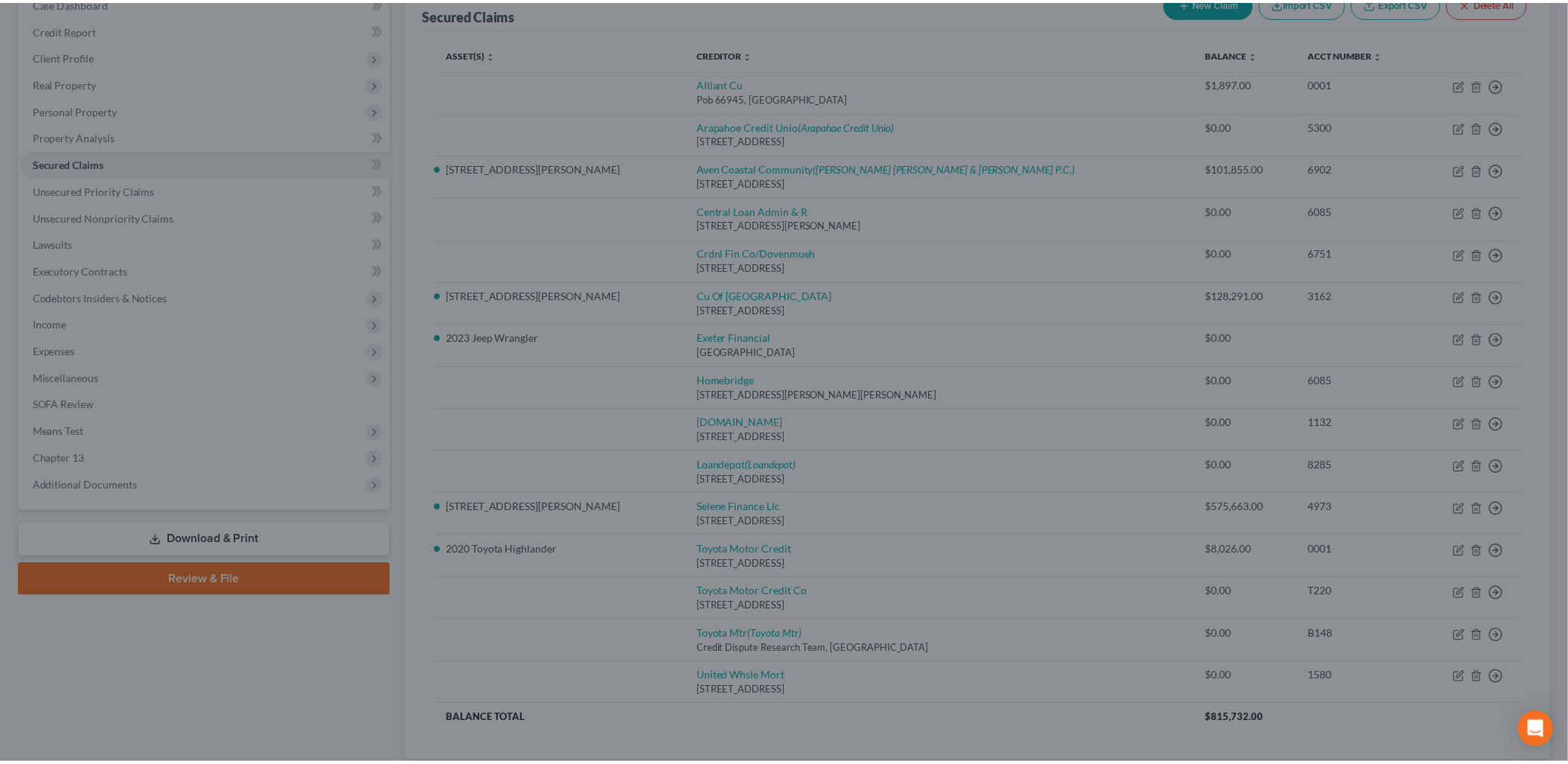
scroll to position [0, 0]
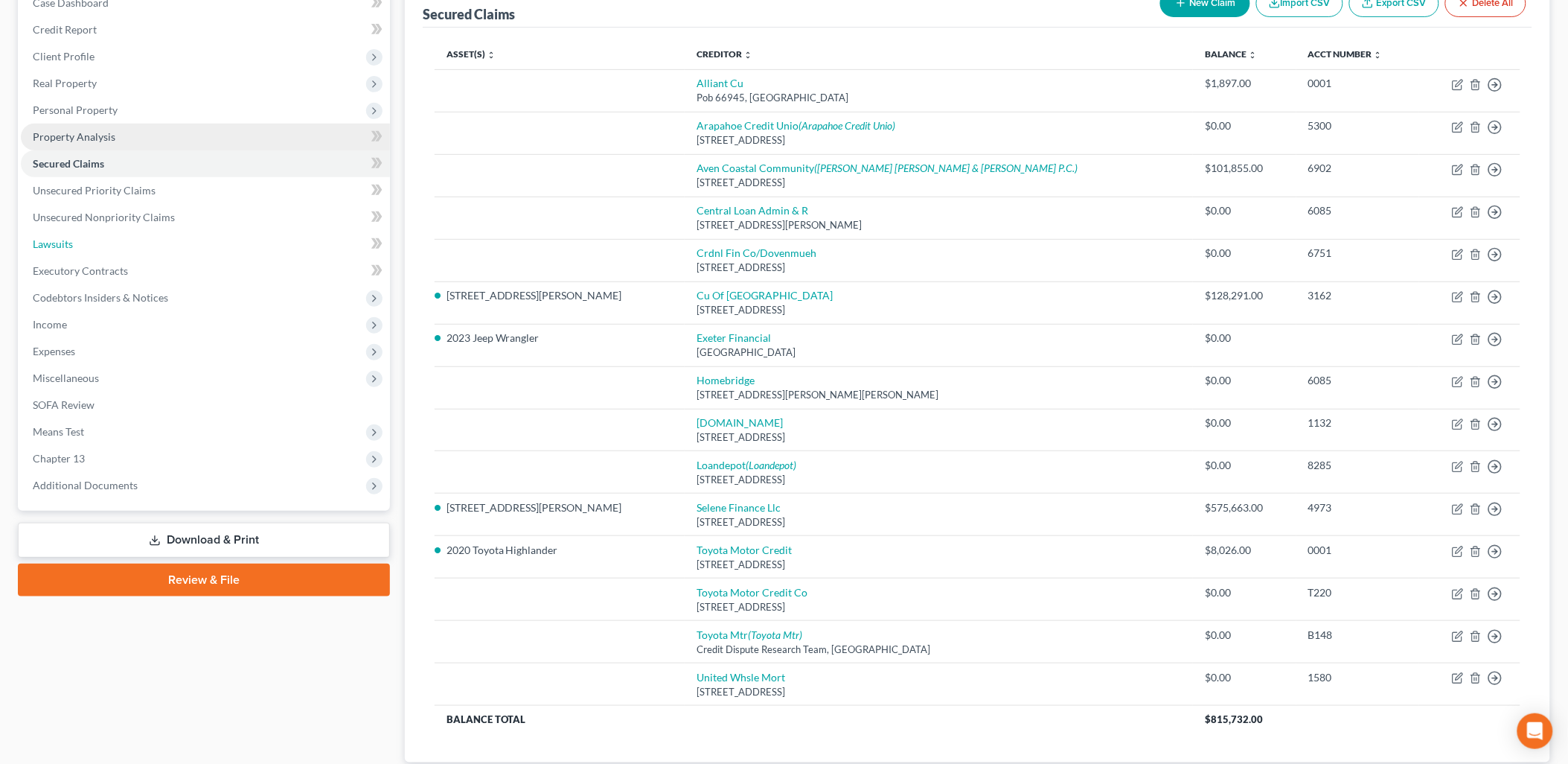
drag, startPoint x: 54, startPoint y: 242, endPoint x: 151, endPoint y: 262, distance: 99.0
click at [54, 242] on span "Lawsuits" at bounding box center [52, 243] width 40 height 13
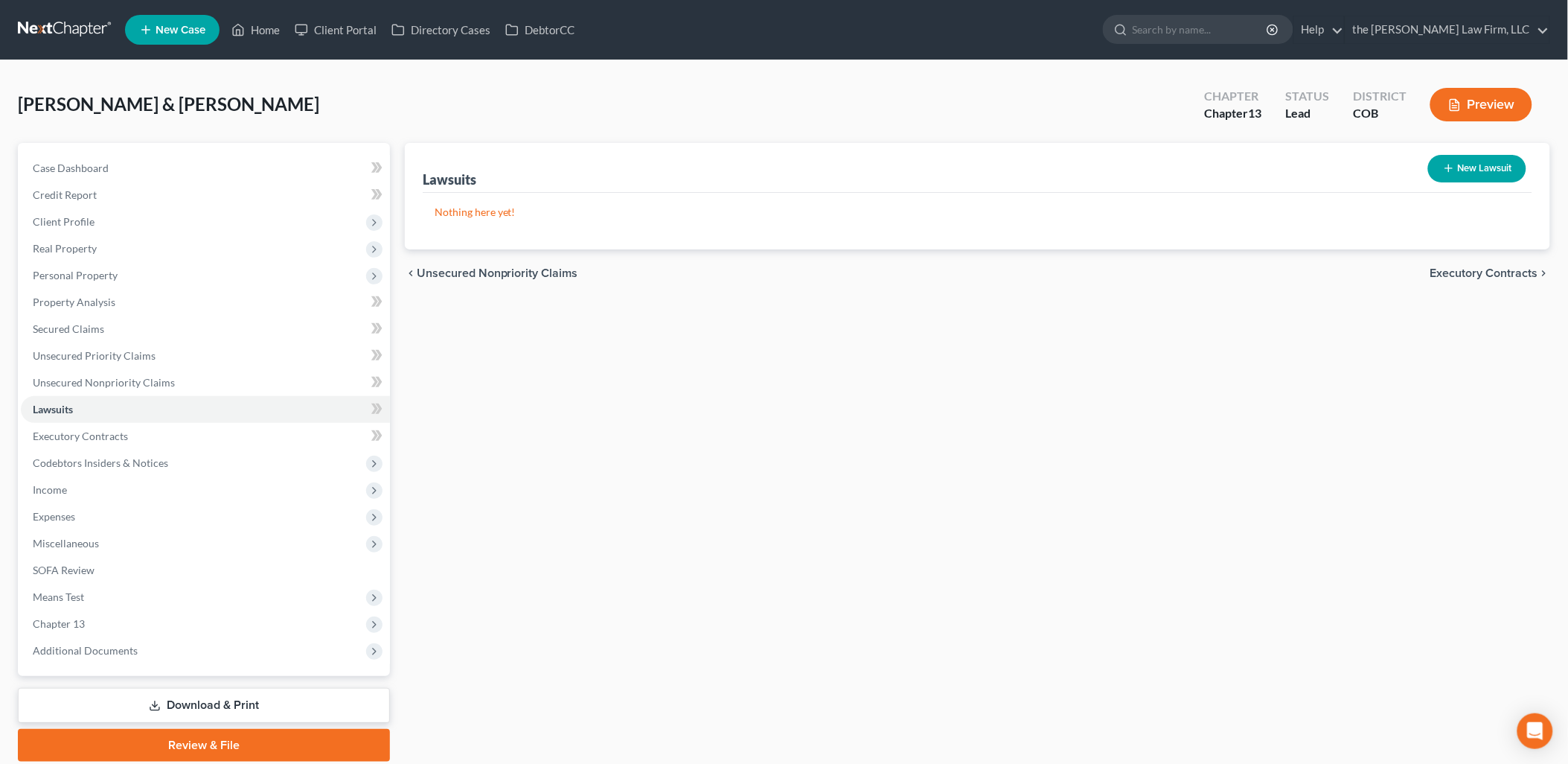
click at [1474, 164] on button "New Lawsuit" at bounding box center [1477, 168] width 98 height 27
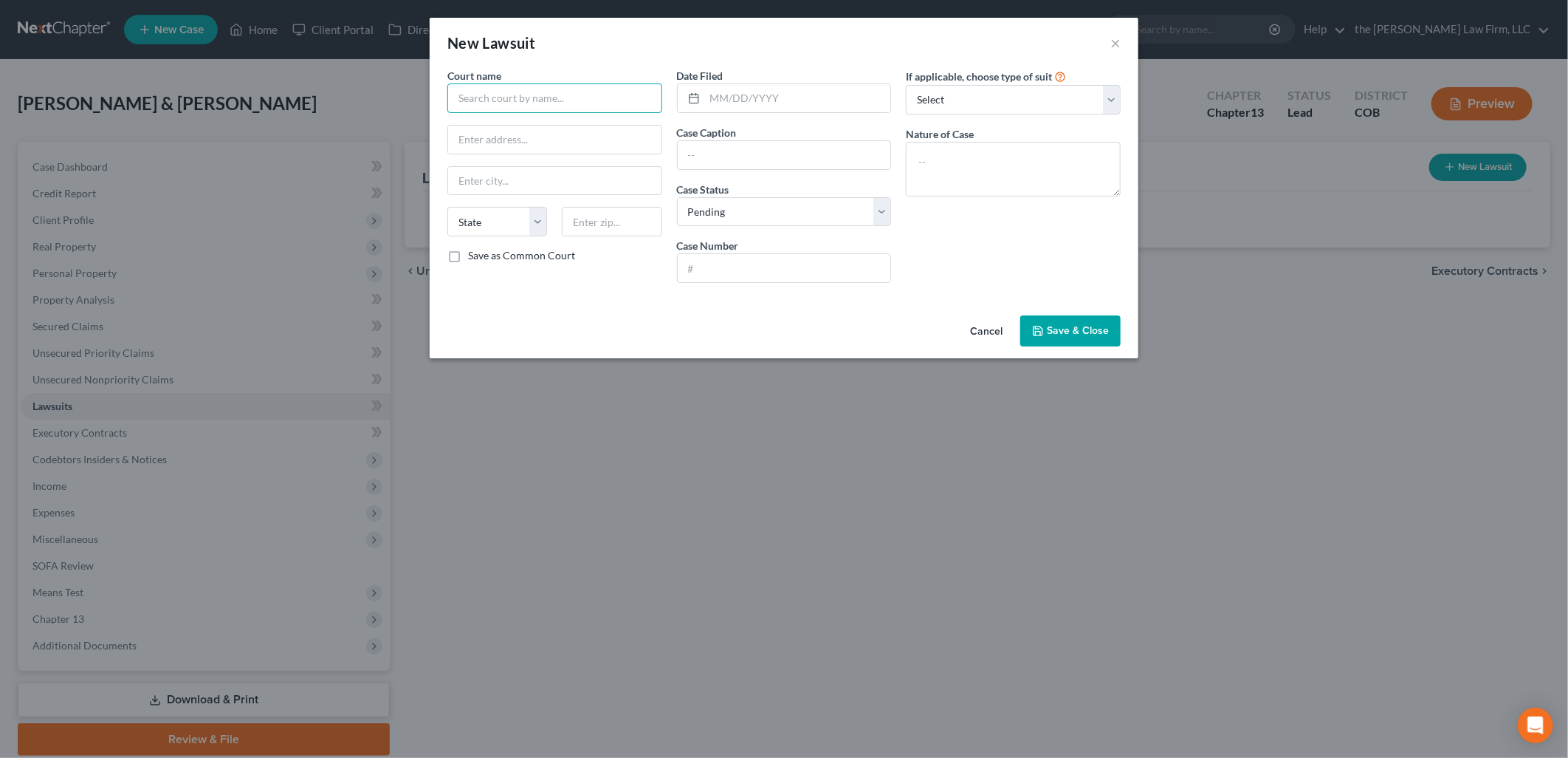
click at [512, 91] on input "text" at bounding box center [554, 98] width 215 height 30
click at [987, 335] on button "Cancel" at bounding box center [987, 331] width 56 height 30
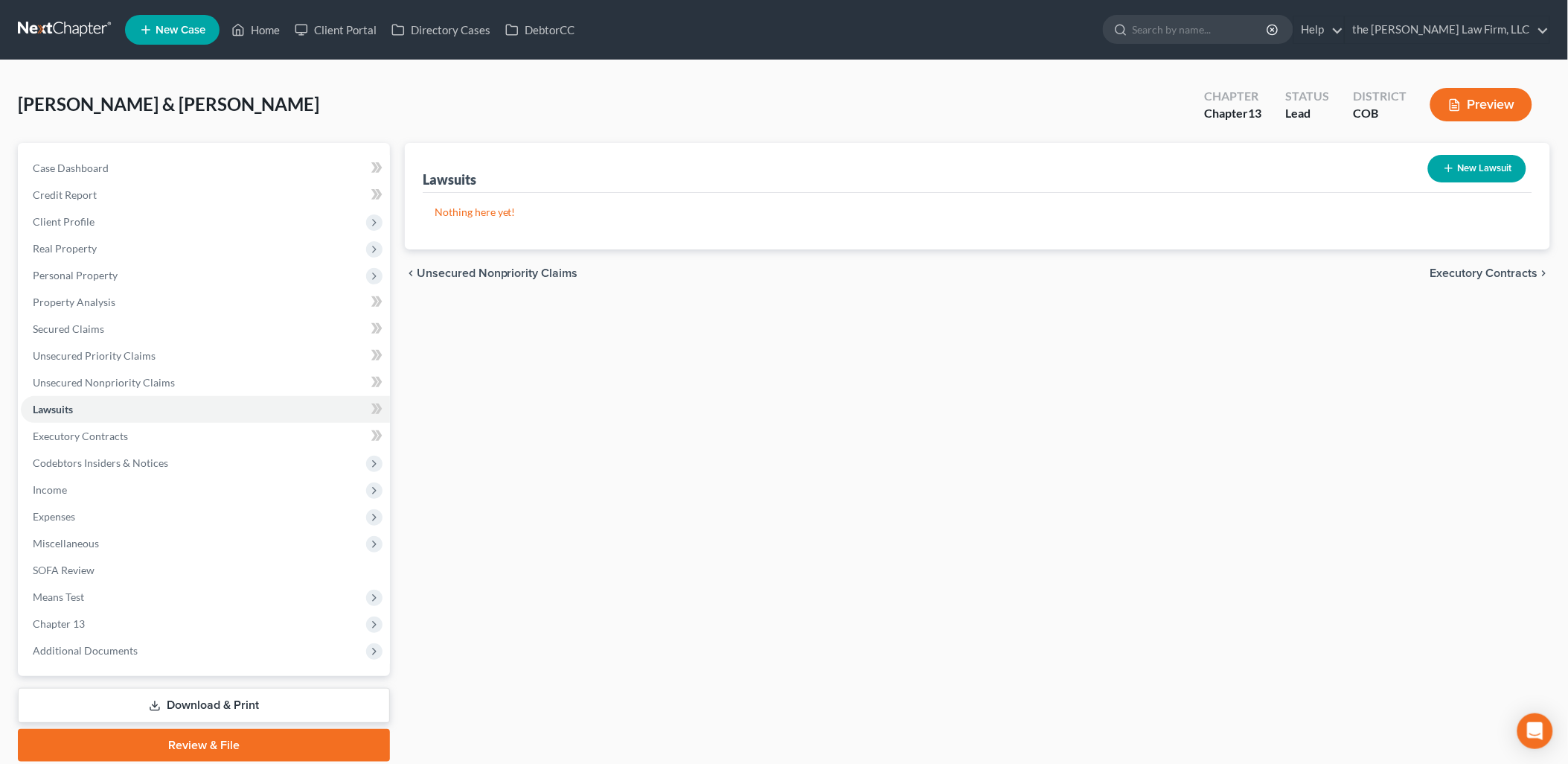
click at [1495, 181] on div "New Lawsuit" at bounding box center [1477, 168] width 110 height 39
click at [1498, 169] on button "New Lawsuit" at bounding box center [1477, 168] width 98 height 27
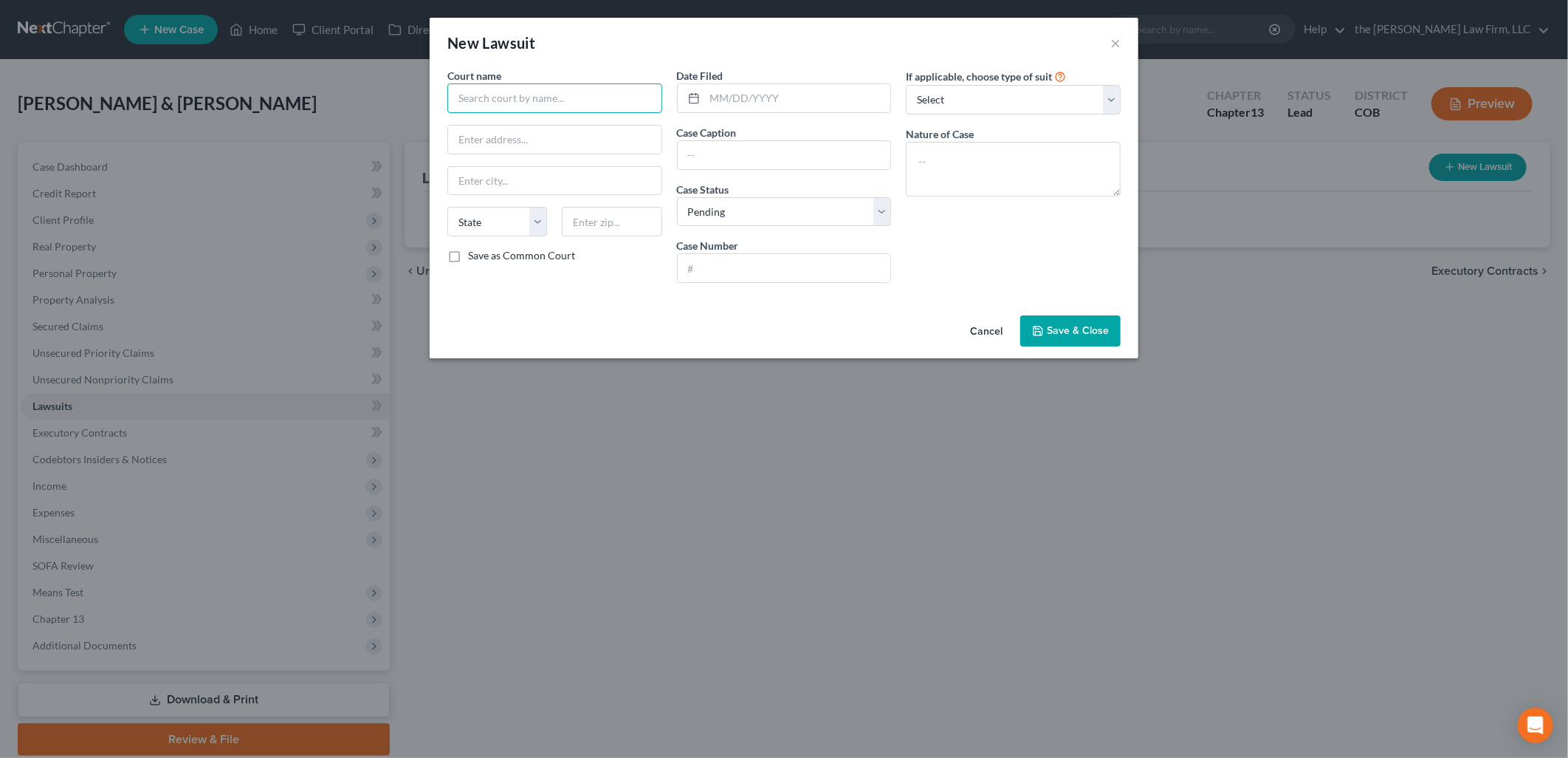
click at [589, 101] on input "text" at bounding box center [554, 98] width 215 height 30
click at [580, 121] on div "[GEOGRAPHIC_DATA]" at bounding box center [536, 123] width 154 height 14
drag, startPoint x: 728, startPoint y: 209, endPoint x: 733, endPoint y: 225, distance: 16.8
click at [728, 209] on select "Select Pending On Appeal Concluded" at bounding box center [784, 212] width 215 height 30
click at [677, 198] on select "Select Pending On Appeal Concluded" at bounding box center [784, 212] width 215 height 30
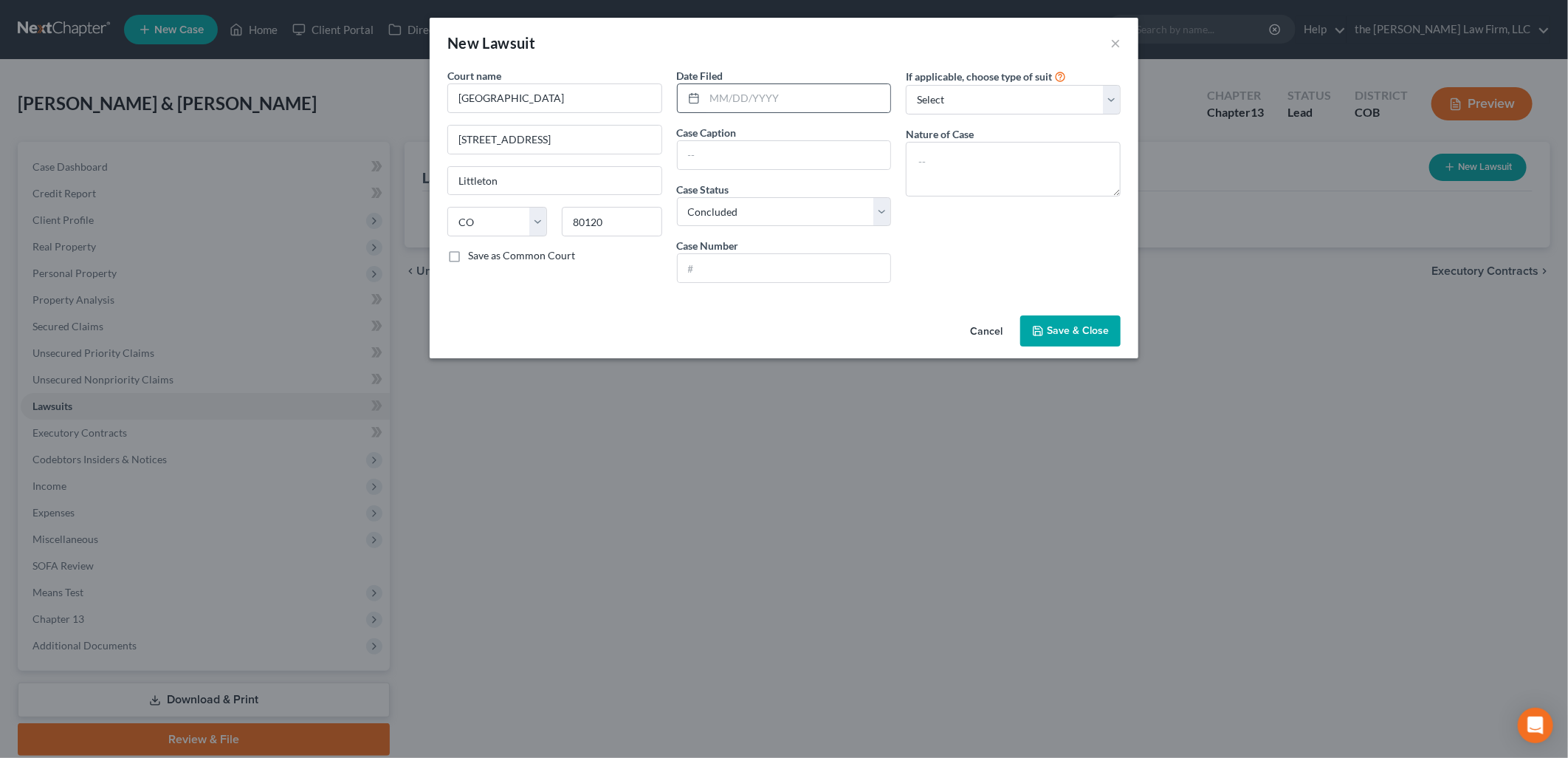
click at [695, 104] on div at bounding box center [691, 98] width 27 height 28
click at [773, 104] on input "text" at bounding box center [798, 98] width 186 height 28
click at [1117, 298] on div "Court name * [GEOGRAPHIC_DATA] [STREET_ADDRESS][GEOGRAPHIC_DATA] [US_STATE] AK …" at bounding box center [784, 188] width 709 height 241
drag, startPoint x: 1009, startPoint y: 137, endPoint x: 1010, endPoint y: 160, distance: 23.0
click at [1009, 137] on div "Nature of Case" at bounding box center [1014, 161] width 215 height 70
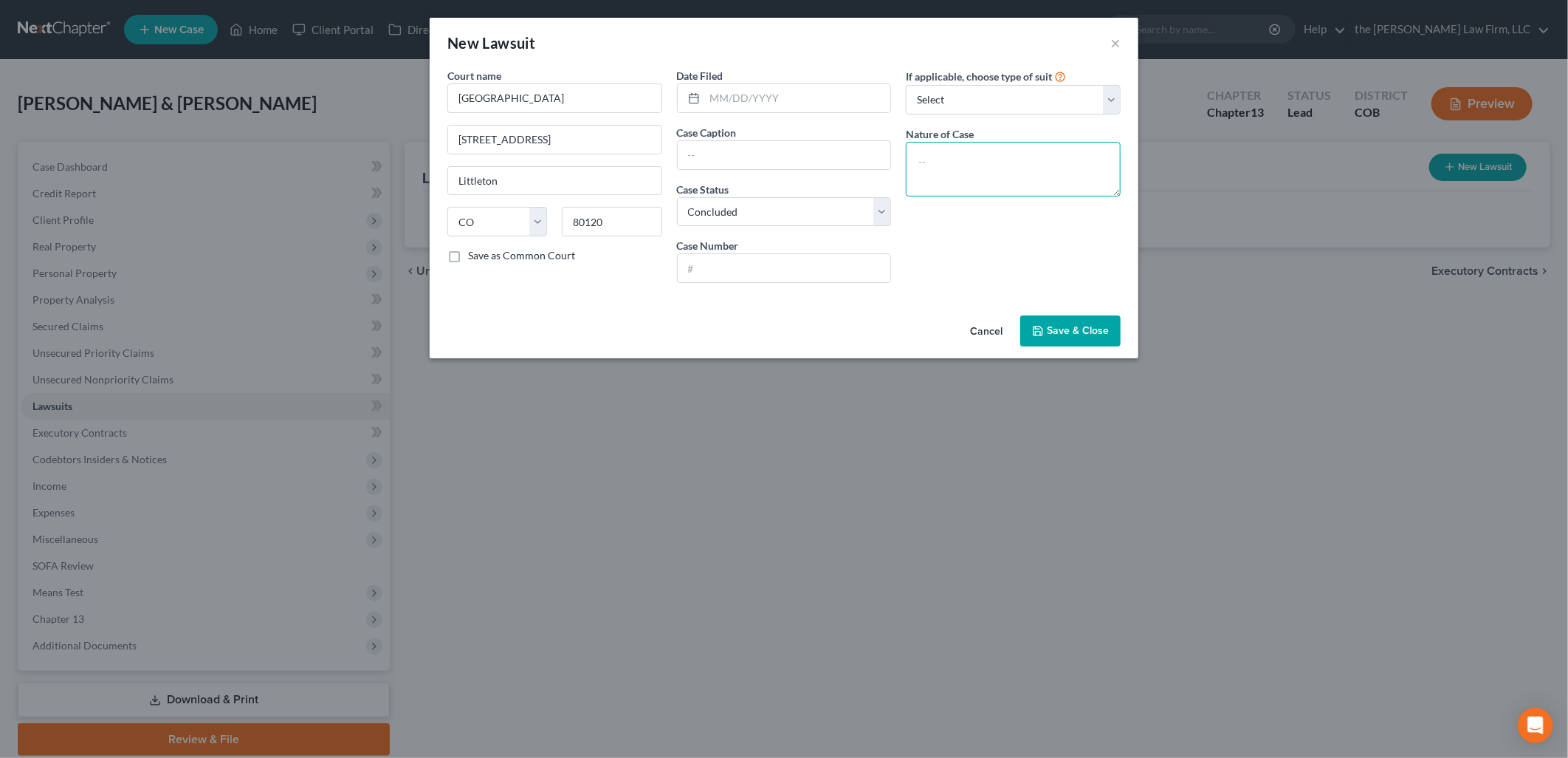
click at [1012, 160] on textarea at bounding box center [1014, 169] width 215 height 55
click at [1000, 234] on div "If applicable, choose type of suit Select Repossession Garnishment Foreclosure …" at bounding box center [1014, 181] width 230 height 227
click at [776, 148] on input "text" at bounding box center [784, 154] width 214 height 28
drag, startPoint x: 831, startPoint y: 153, endPoint x: 840, endPoint y: 153, distance: 9.0
click at [837, 153] on input "American Express National Bank" at bounding box center [784, 154] width 214 height 28
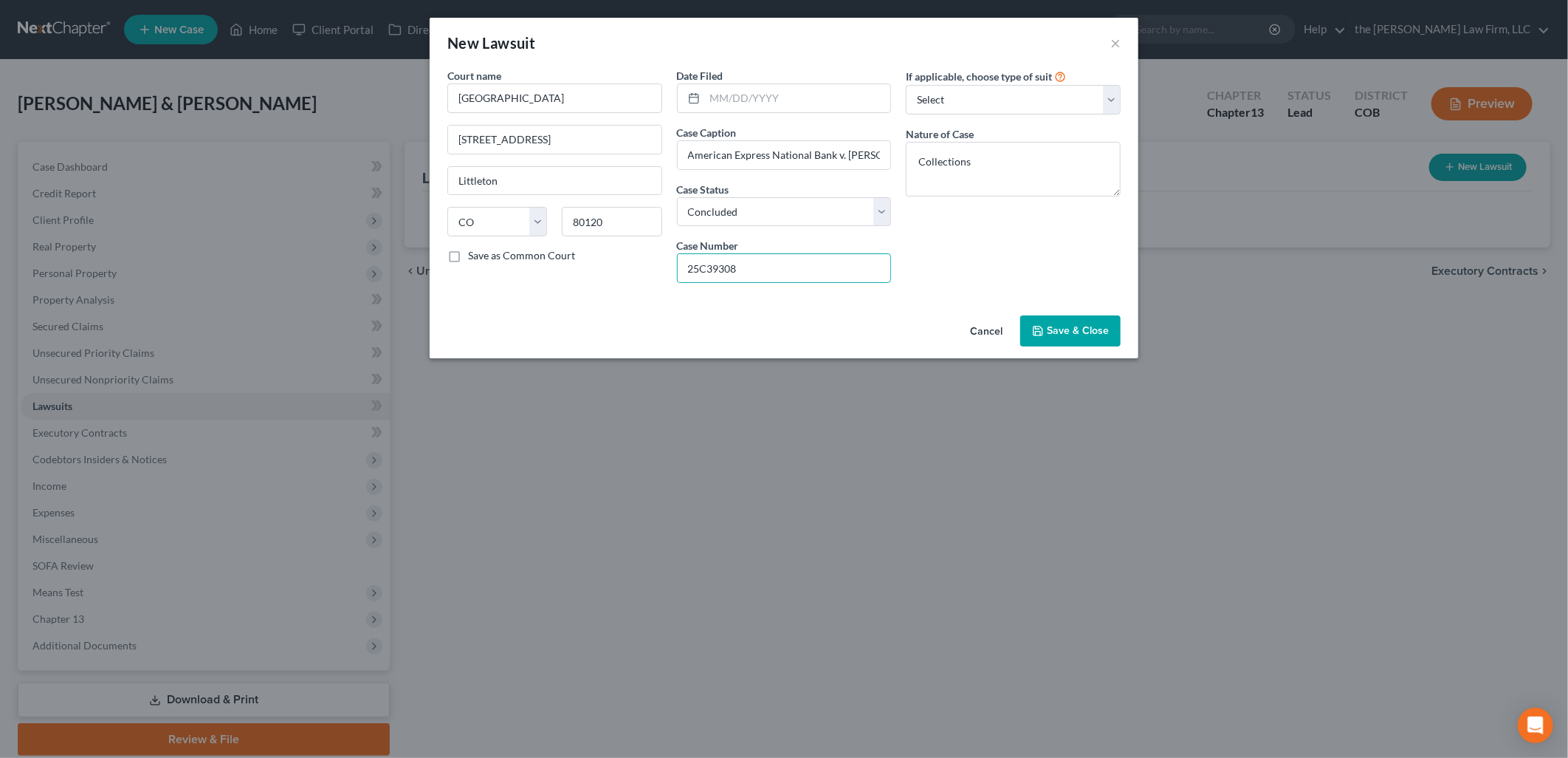
click at [1025, 256] on div "If applicable, choose type of suit Select Repossession Garnishment Foreclosure …" at bounding box center [1014, 181] width 230 height 227
click at [1051, 106] on select "Select Repossession Garnishment Foreclosure Attached, Seized, Or Levied Other" at bounding box center [1014, 100] width 215 height 30
click at [906, 85] on select "Select Repossession Garnishment Foreclosure Attached, Seized, Or Levied Other" at bounding box center [1014, 100] width 215 height 30
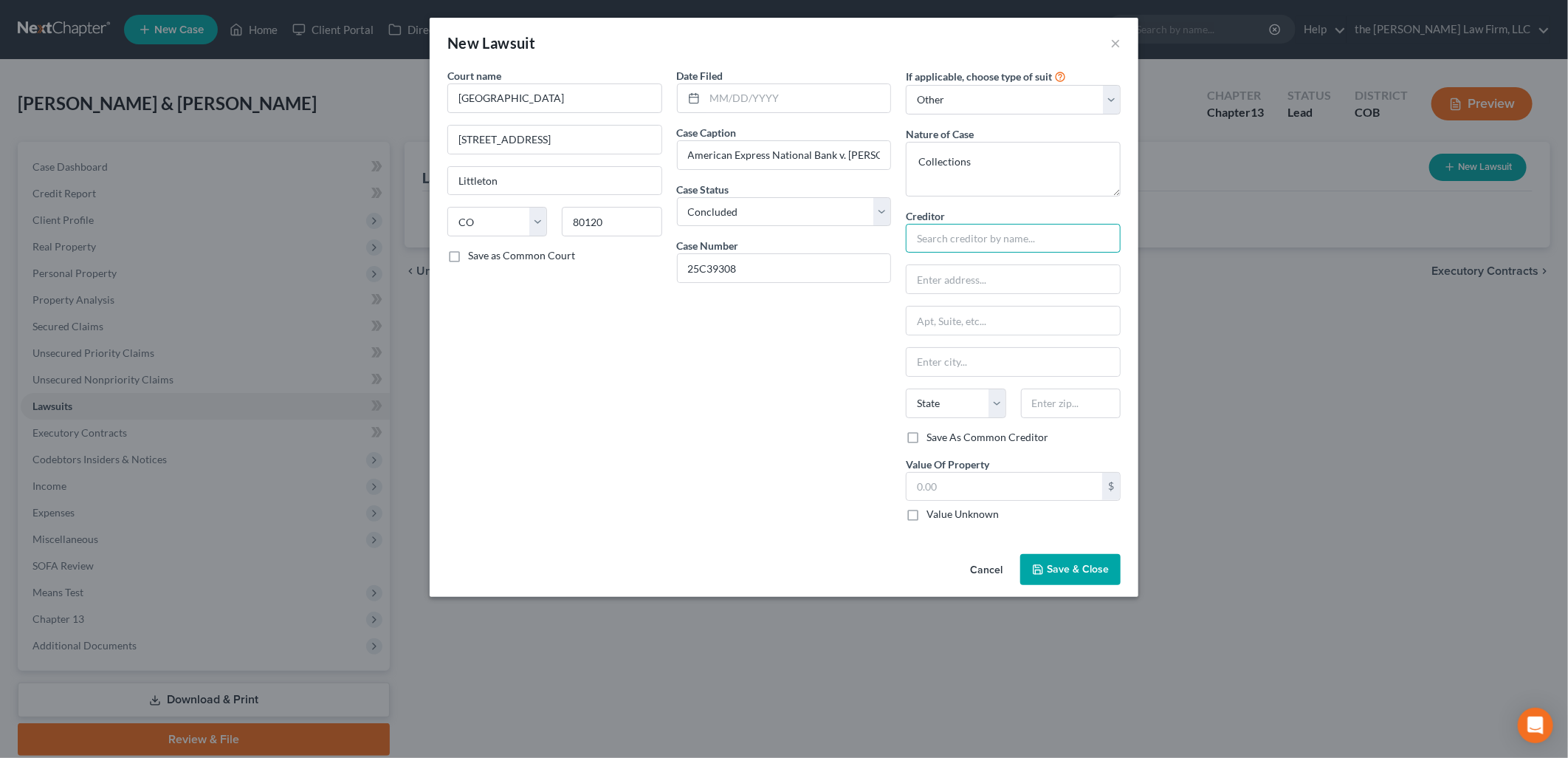
click at [1028, 233] on input "text" at bounding box center [1014, 238] width 215 height 30
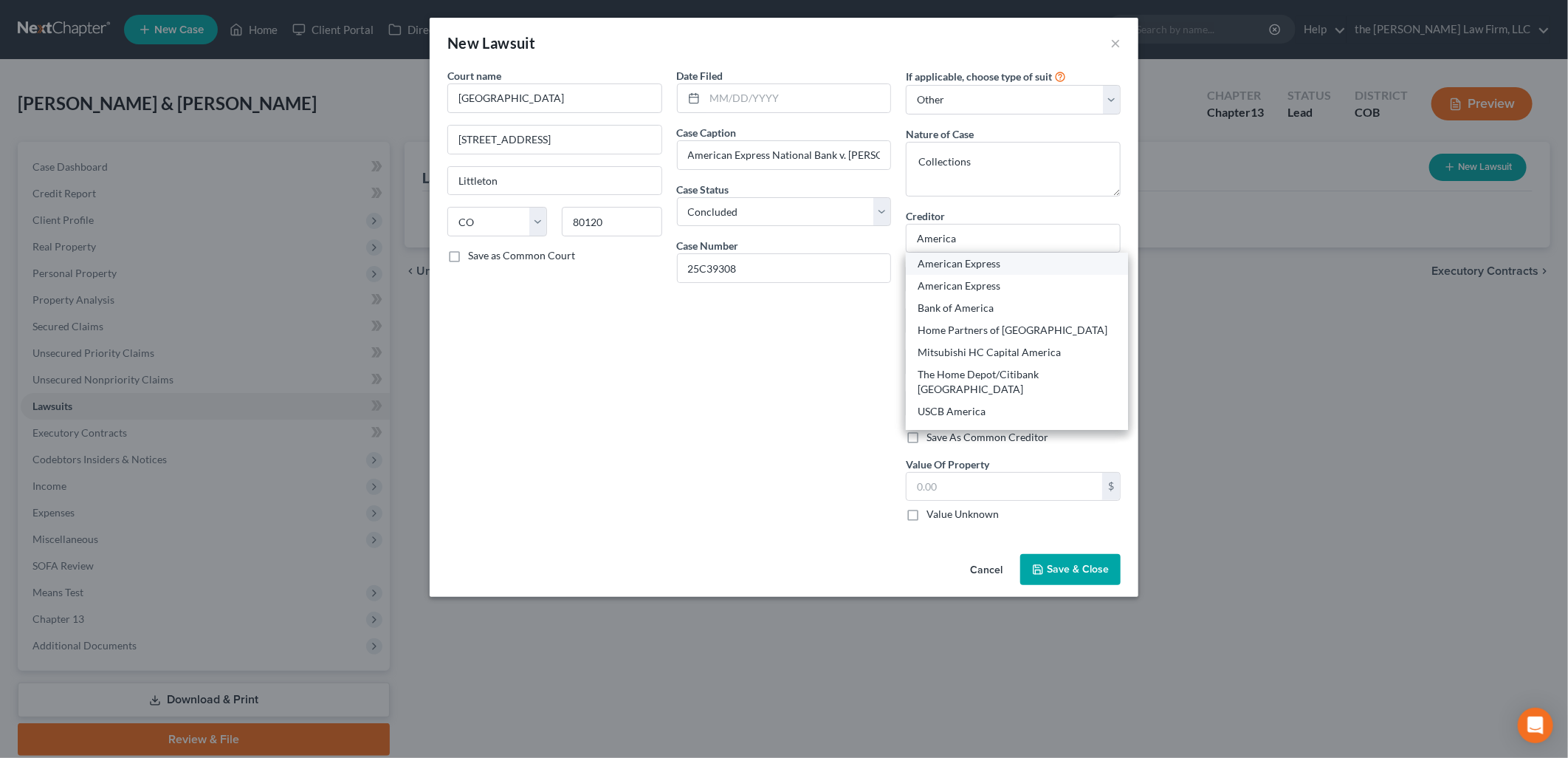
click at [1008, 266] on div "American Express" at bounding box center [1017, 263] width 198 height 14
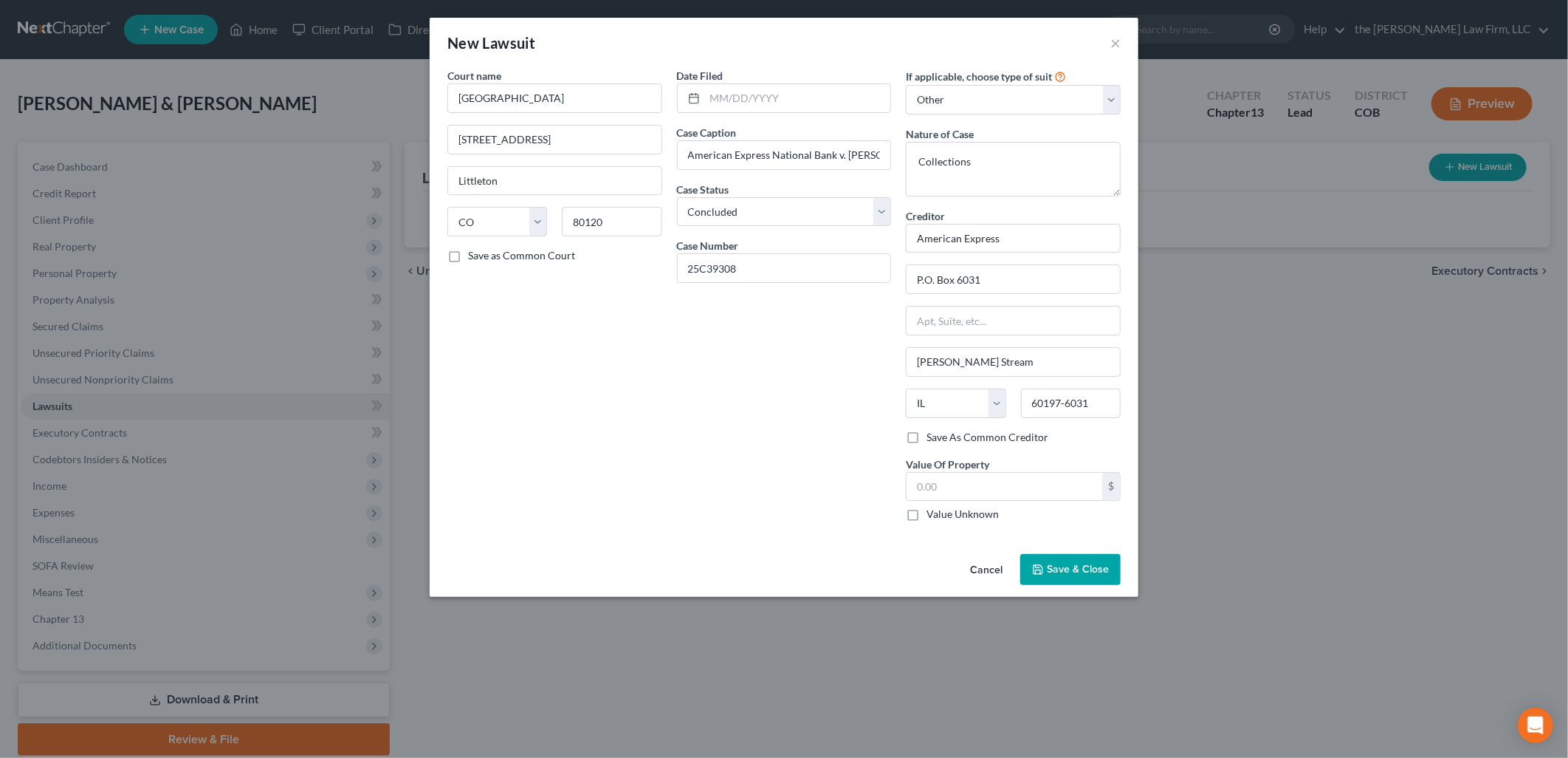
click at [1084, 564] on span "Save & Close" at bounding box center [1078, 569] width 62 height 13
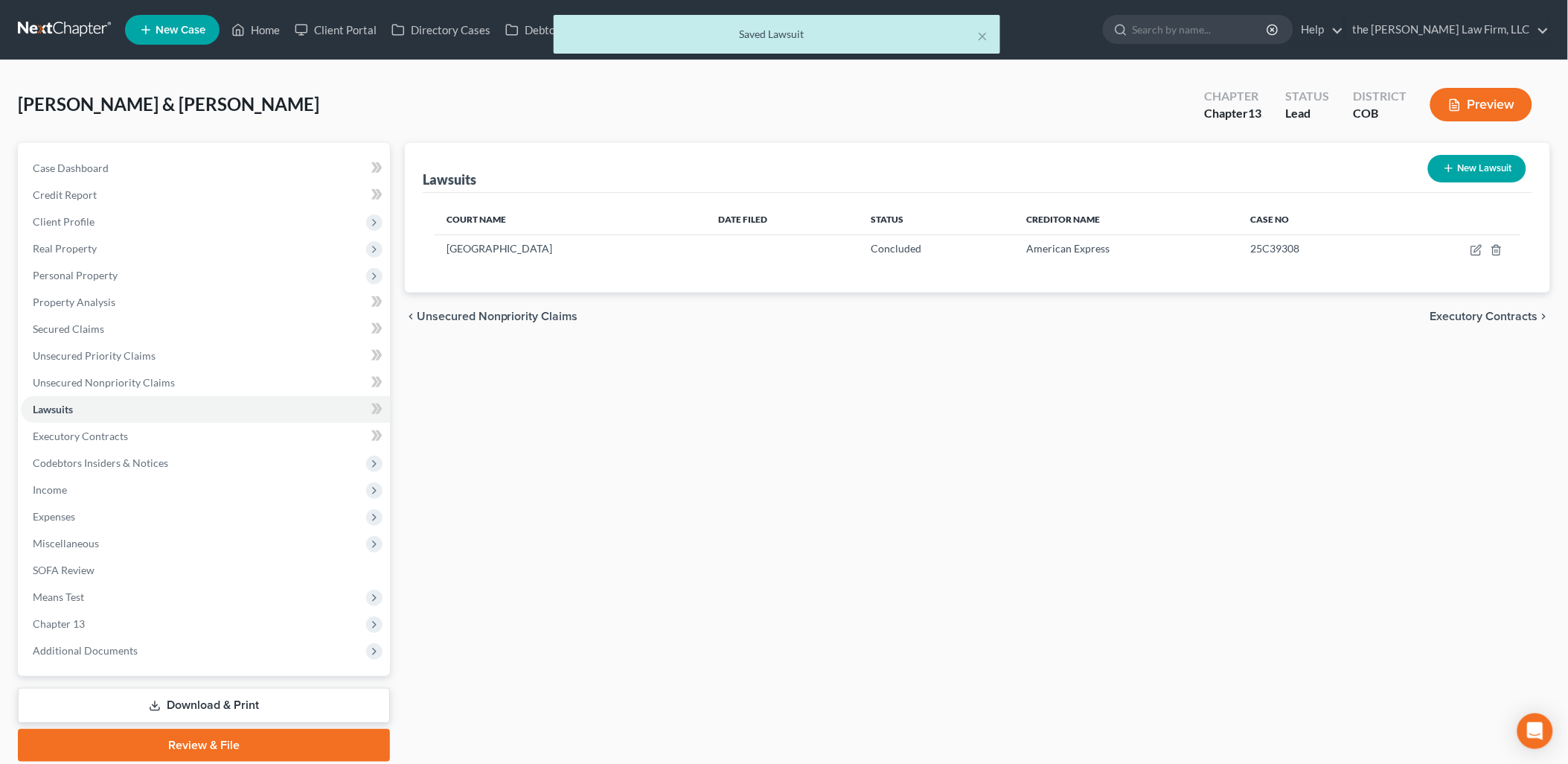
click at [1483, 168] on button "New Lawsuit" at bounding box center [1477, 168] width 98 height 27
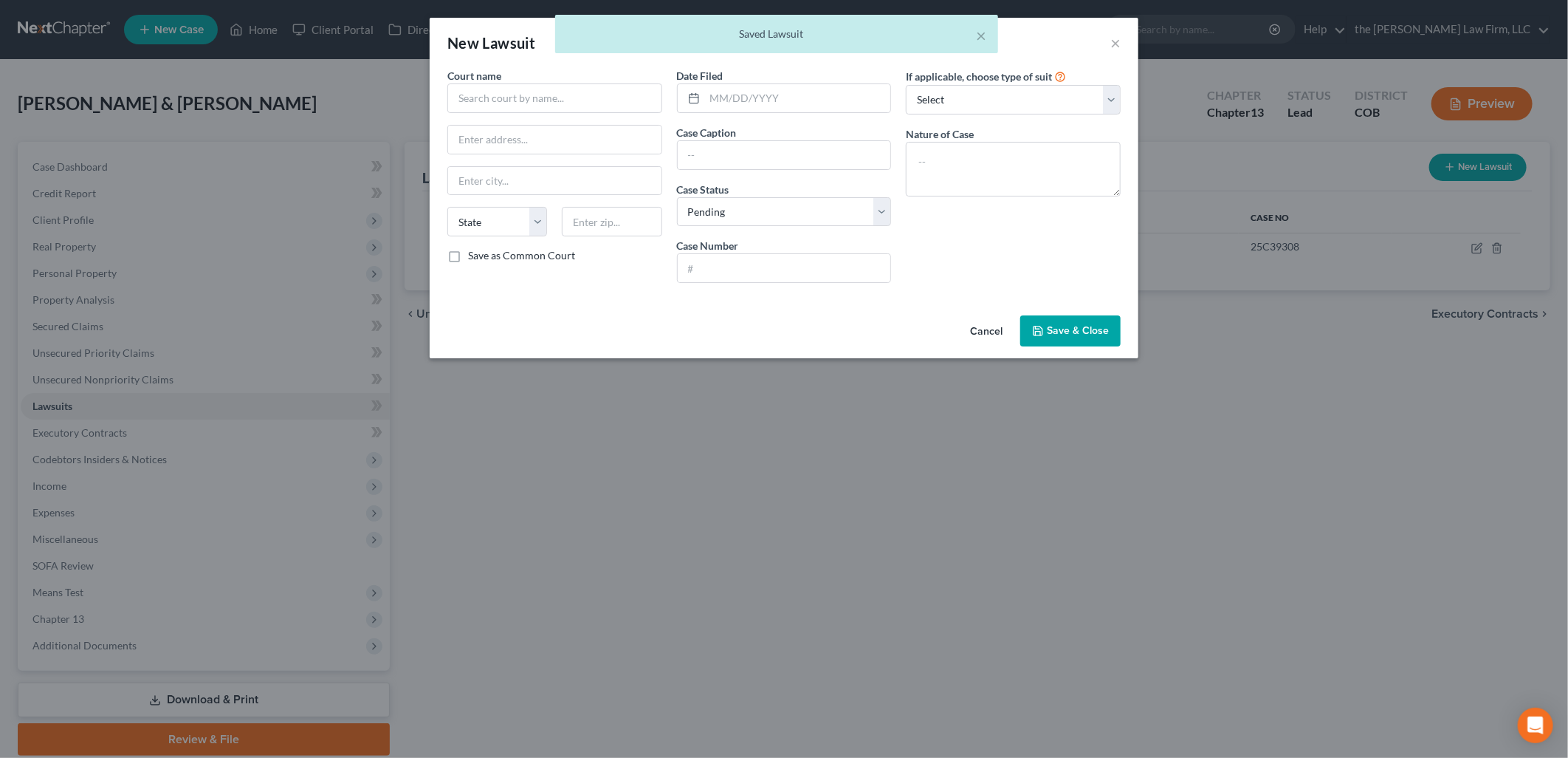
click at [1117, 35] on div "× Saved Lawsuit" at bounding box center [776, 37] width 1568 height 46
click at [1116, 41] on div "× Saved Lawsuit" at bounding box center [776, 37] width 1568 height 46
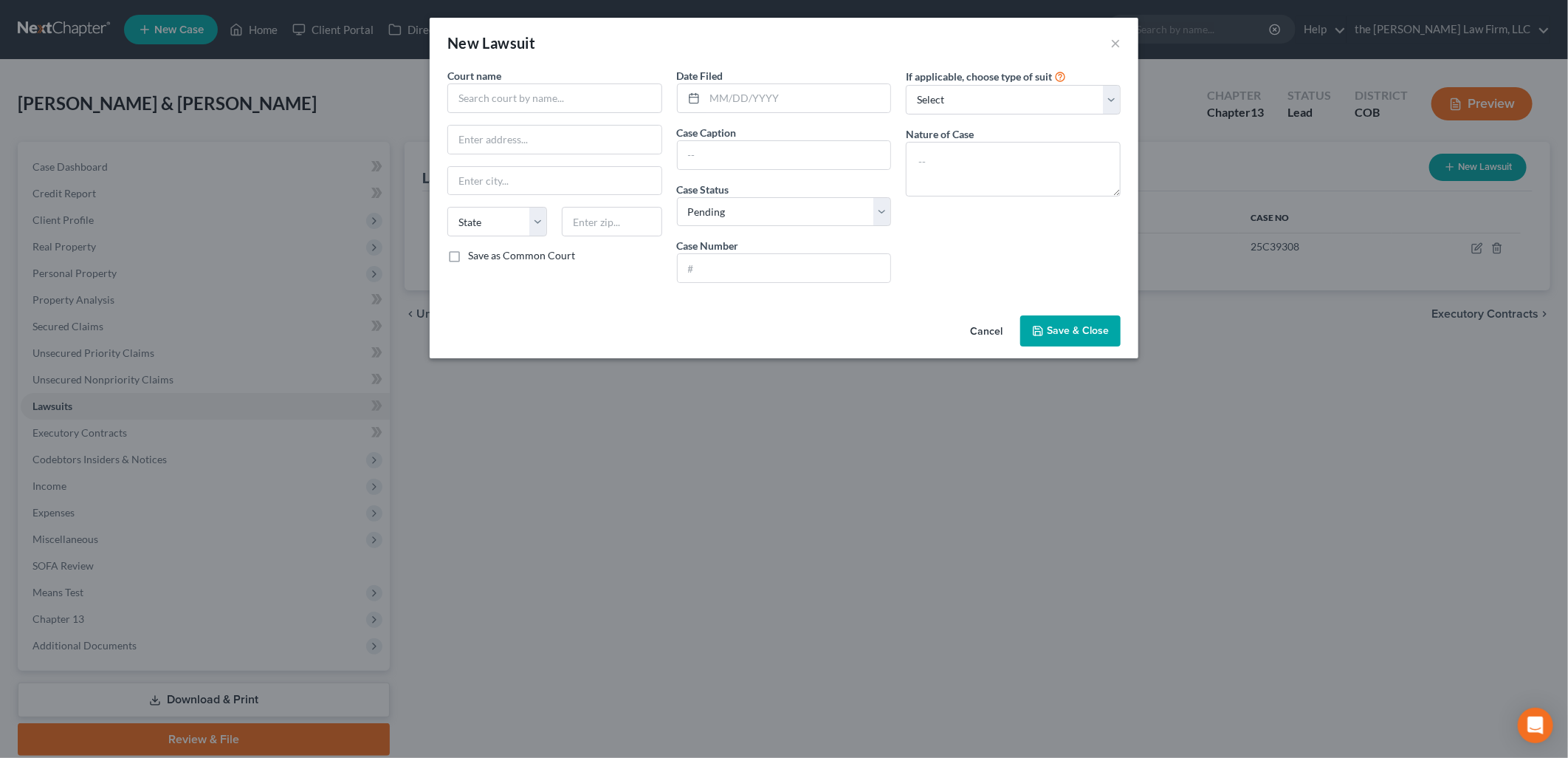
click at [998, 322] on button "Cancel" at bounding box center [987, 331] width 56 height 30
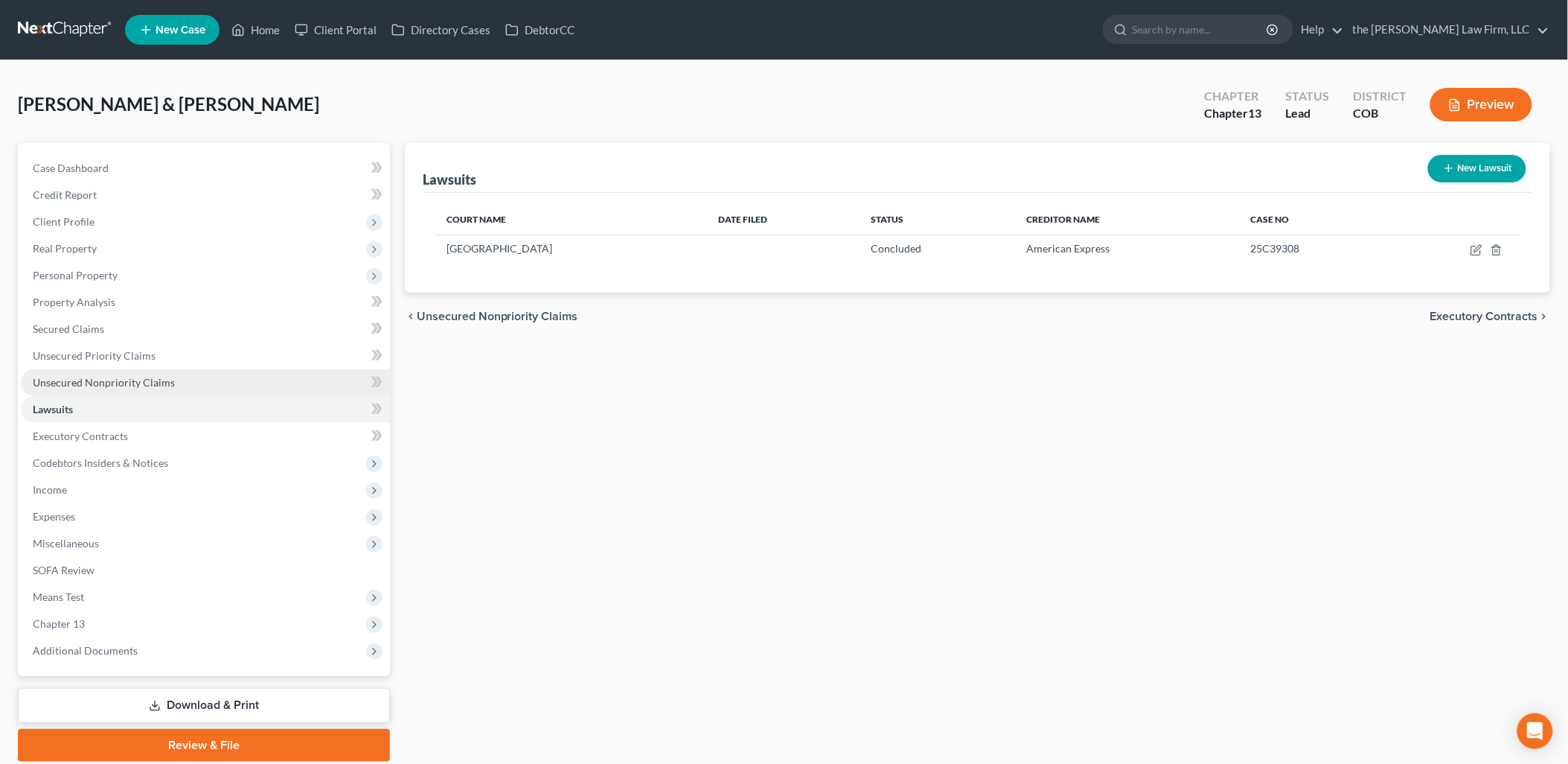
drag, startPoint x: 93, startPoint y: 371, endPoint x: 103, endPoint y: 373, distance: 10.2
click at [94, 371] on link "Unsecured Nonpriority Claims" at bounding box center [205, 382] width 369 height 26
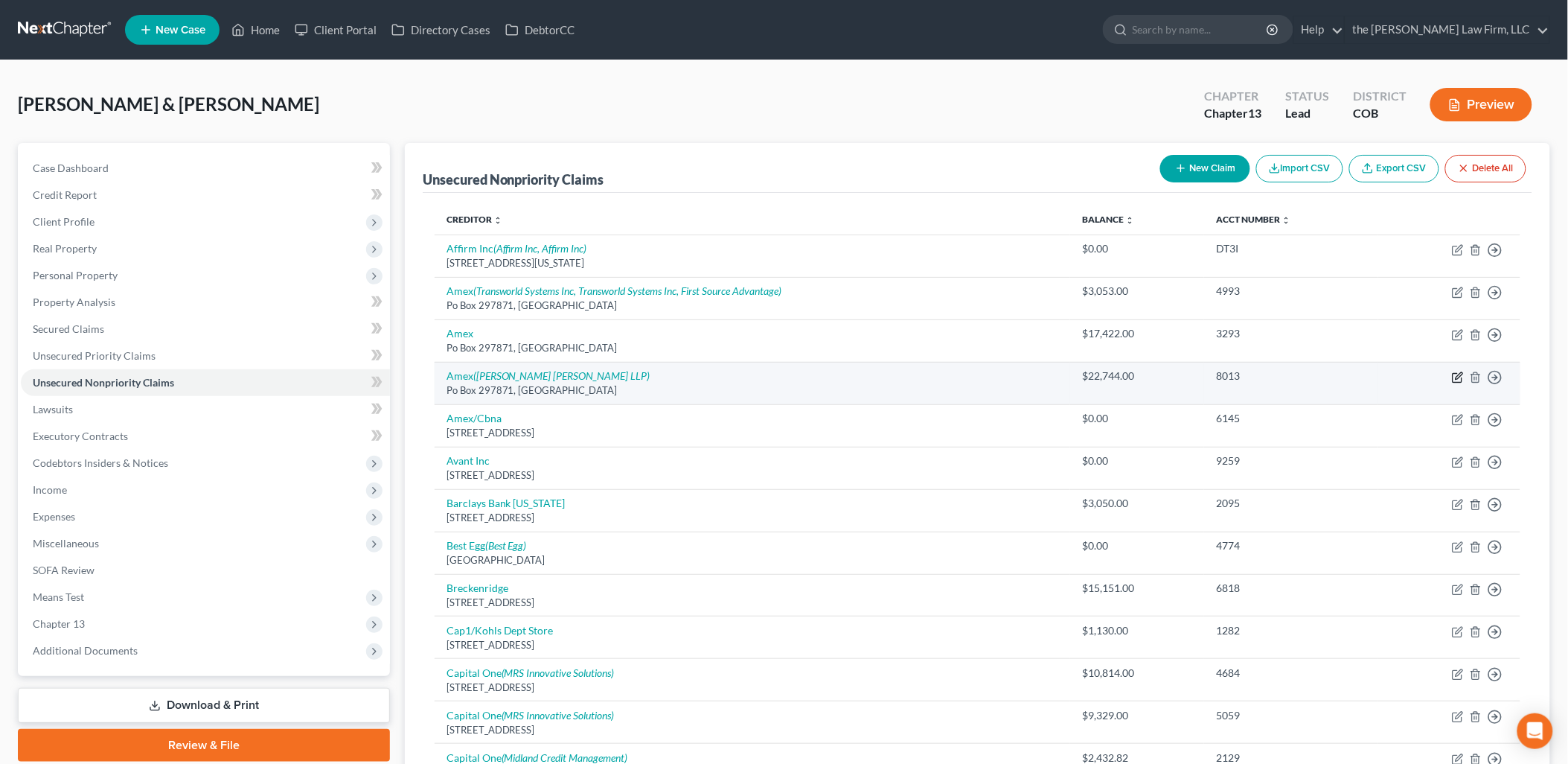
click at [1455, 373] on icon "button" at bounding box center [1458, 378] width 12 height 12
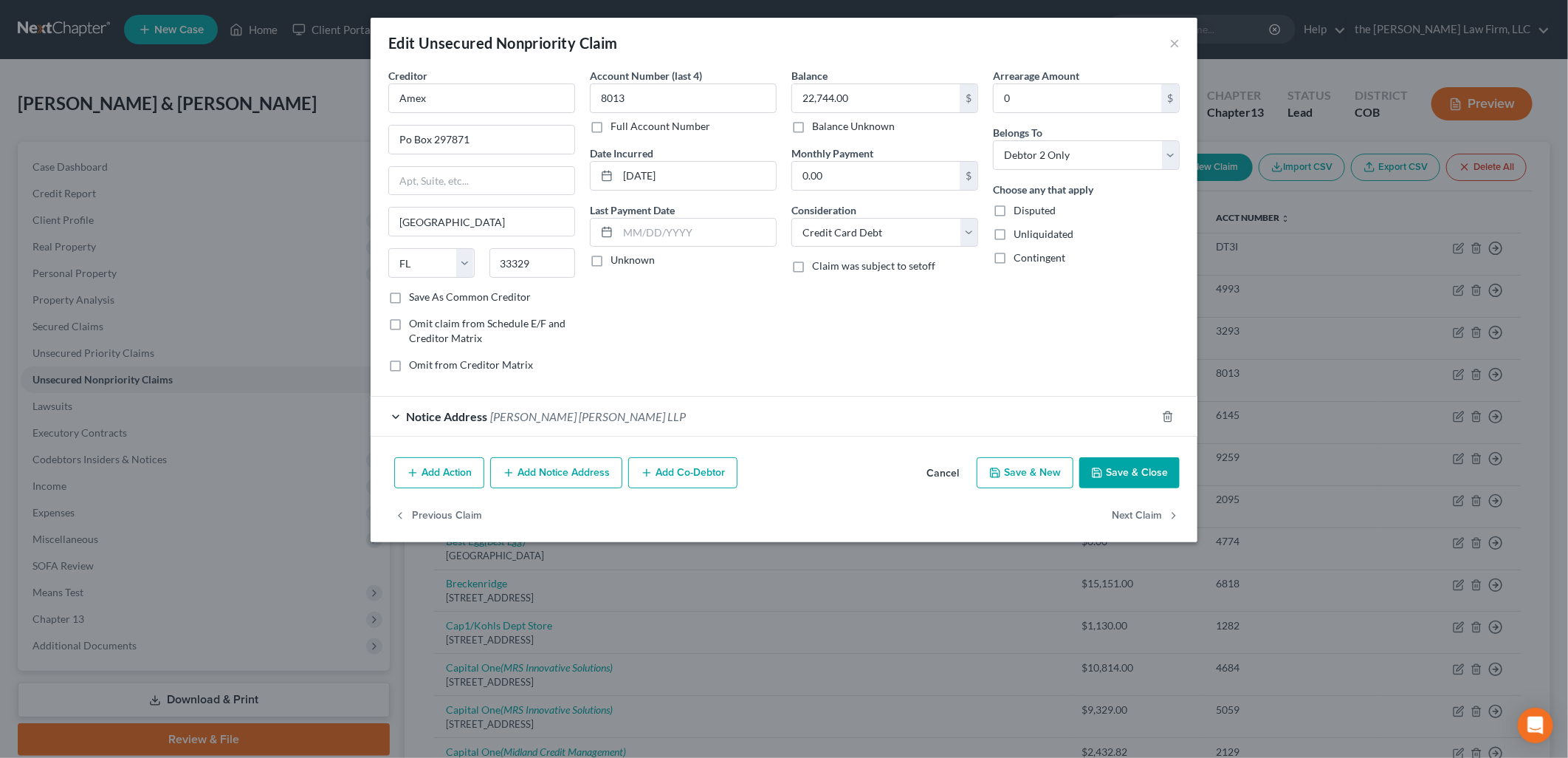
click at [589, 468] on button "Add Notice Address" at bounding box center [556, 473] width 132 height 31
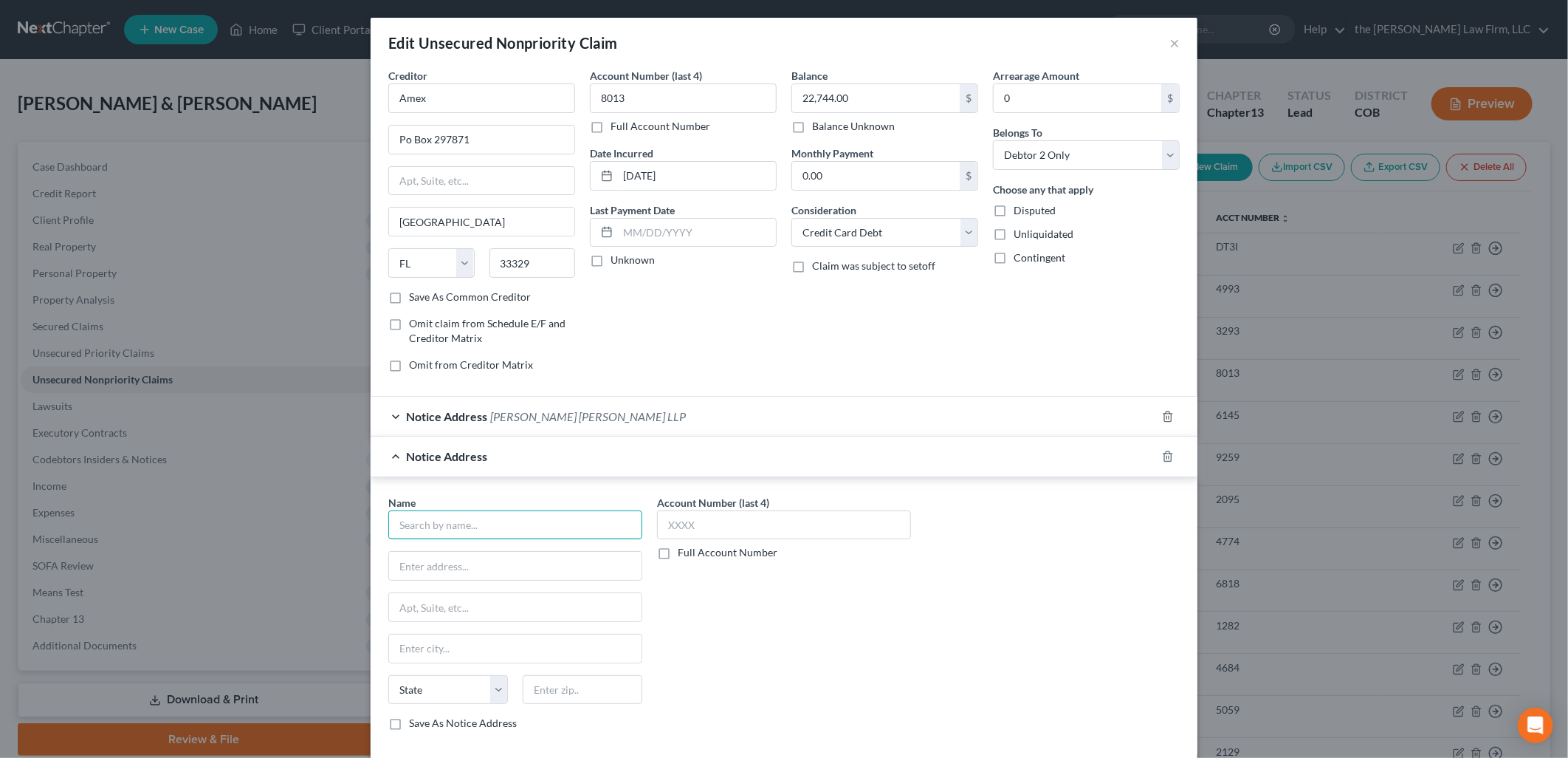
click at [511, 518] on input "text" at bounding box center [515, 525] width 254 height 30
click at [506, 555] on div "[GEOGRAPHIC_DATA]" at bounding box center [477, 550] width 154 height 14
drag, startPoint x: 560, startPoint y: 620, endPoint x: 462, endPoint y: 618, distance: 98.0
click at [462, 618] on input "Case Number: 14C301286" at bounding box center [515, 607] width 252 height 28
click at [770, 652] on div "Account Number (last 4) Full Account Number" at bounding box center [784, 619] width 268 height 248
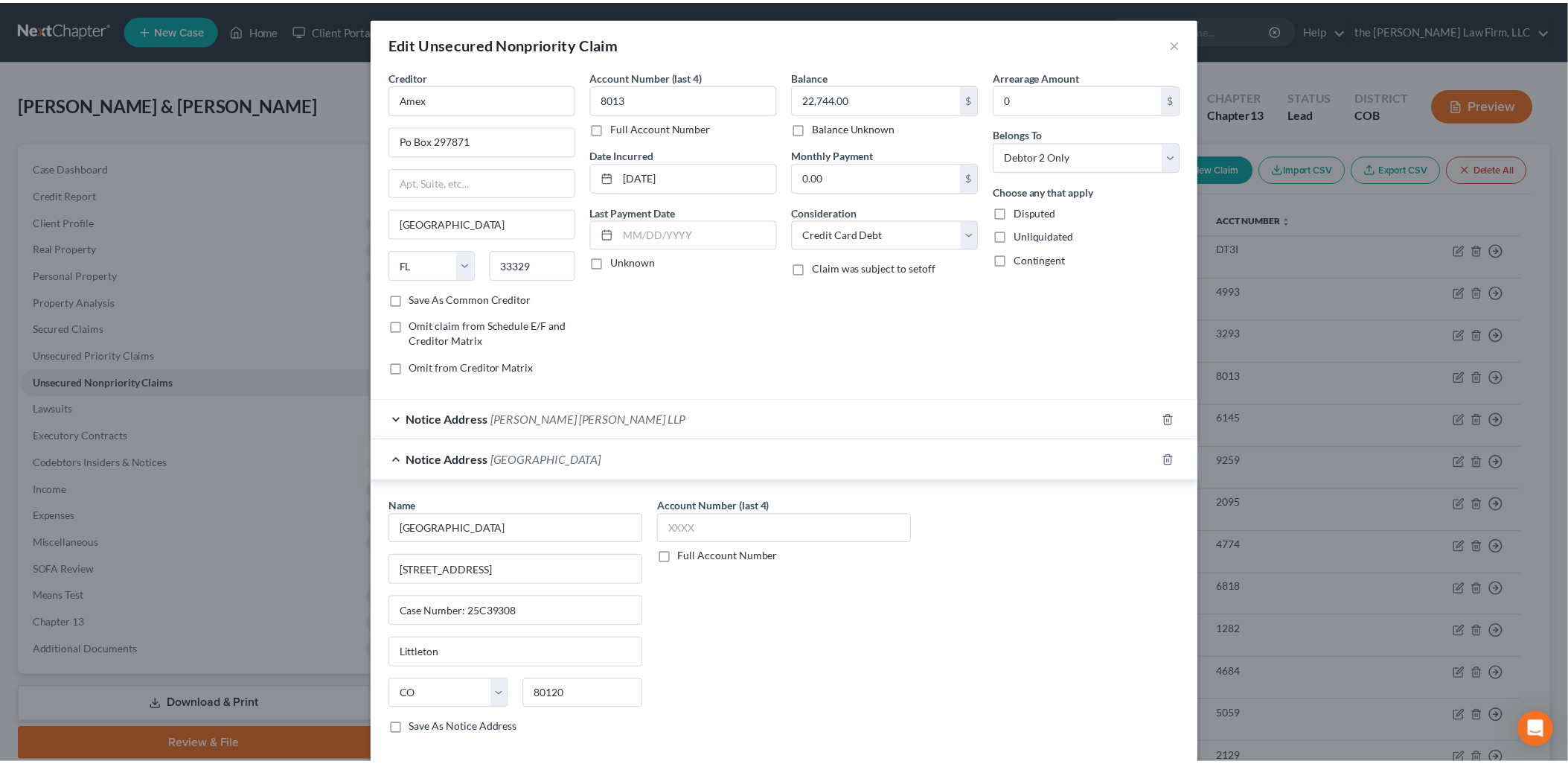
scroll to position [122, 0]
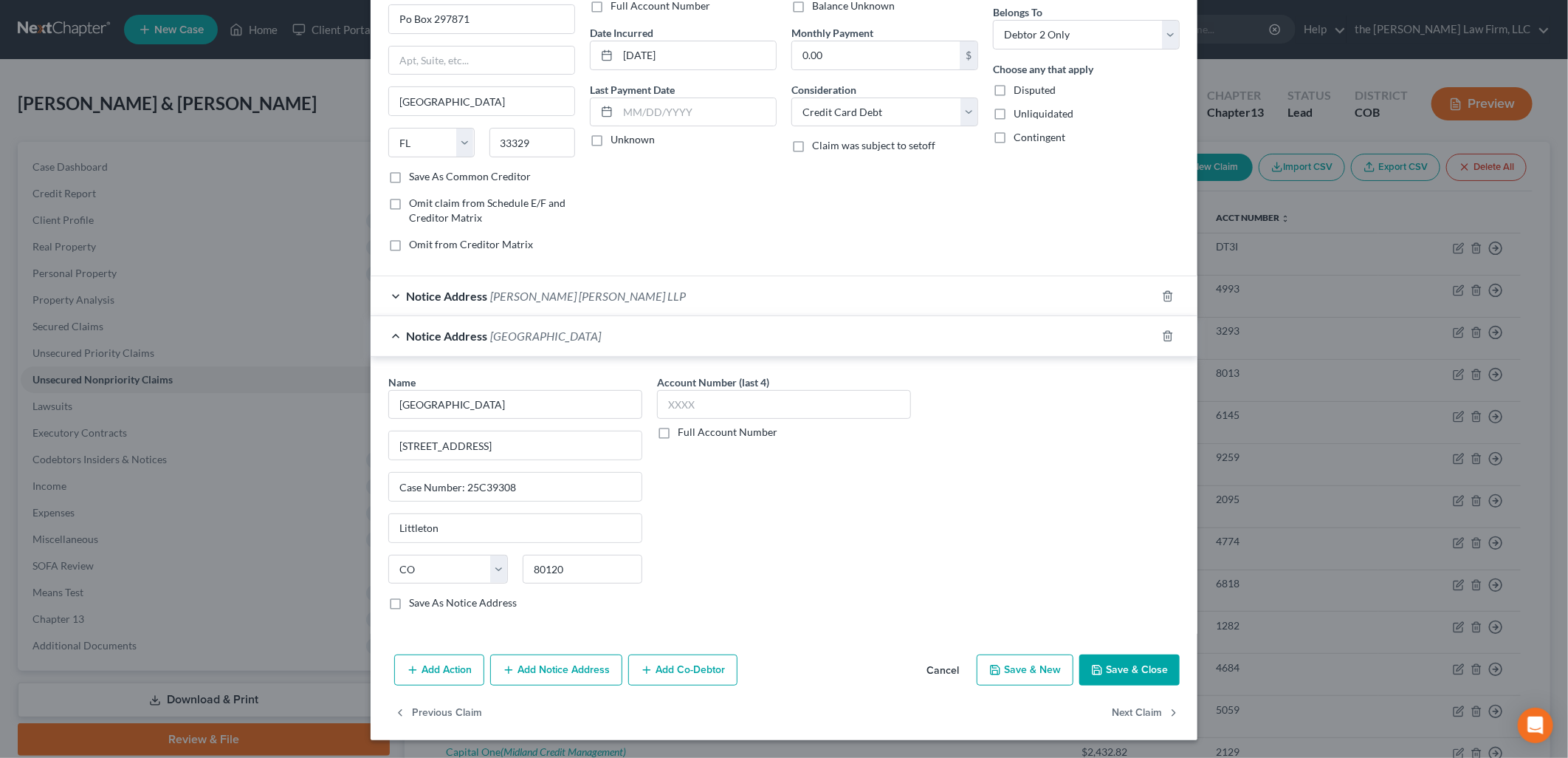
click at [1120, 676] on button "Save & Close" at bounding box center [1129, 669] width 100 height 31
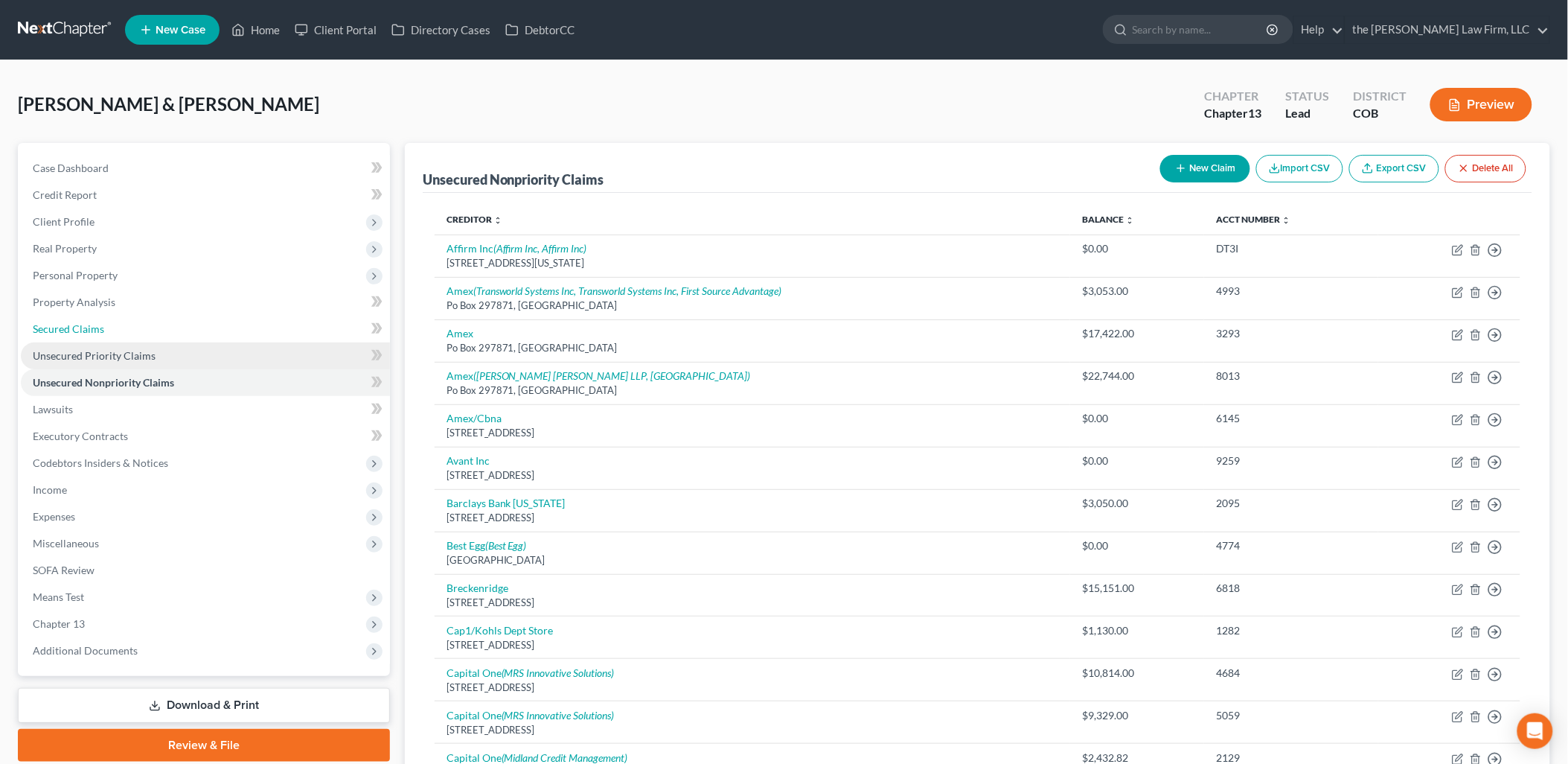
drag, startPoint x: 86, startPoint y: 322, endPoint x: 226, endPoint y: 351, distance: 143.0
click at [86, 322] on span "Secured Claims" at bounding box center [68, 328] width 71 height 13
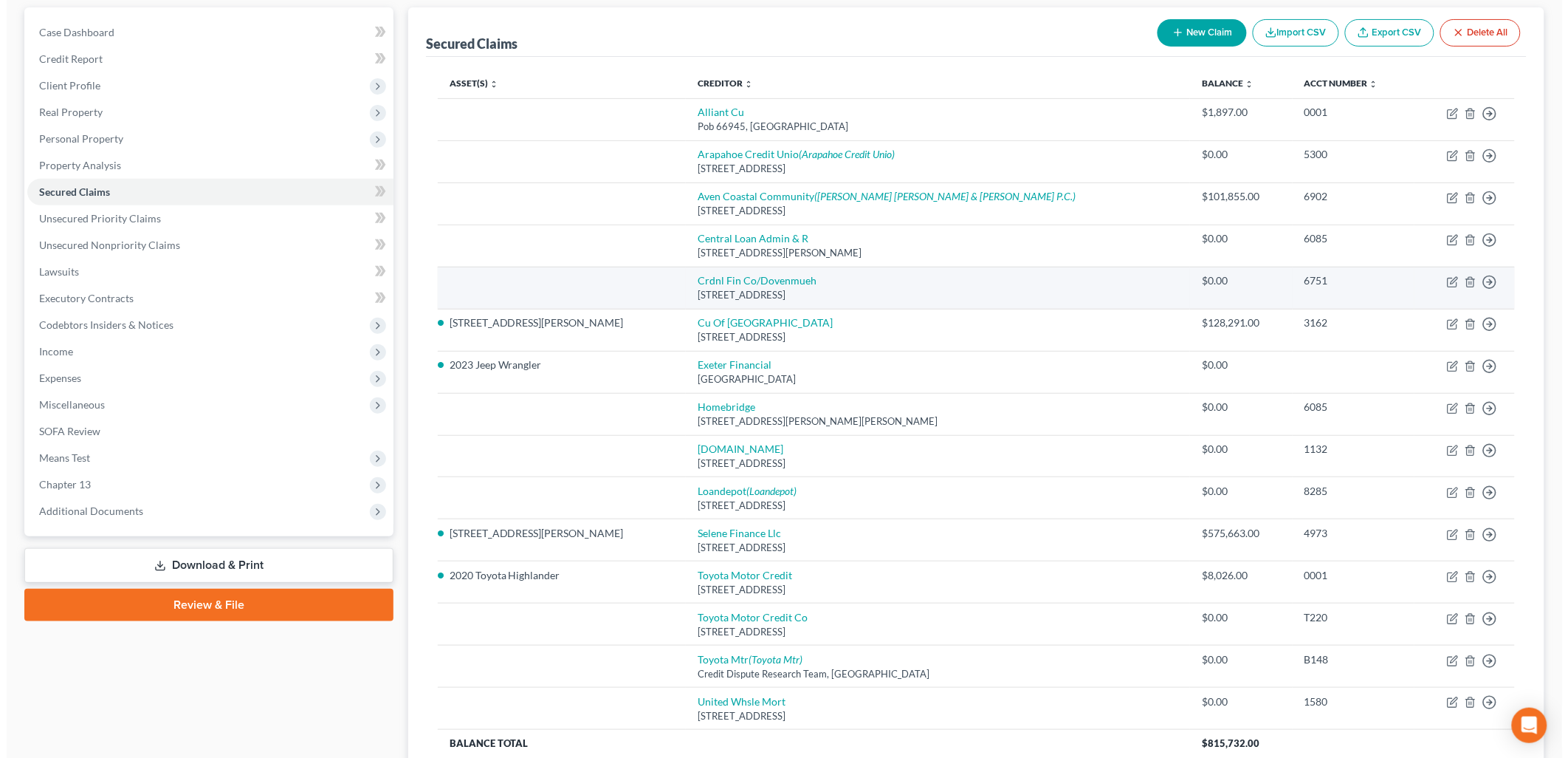
scroll to position [267, 0]
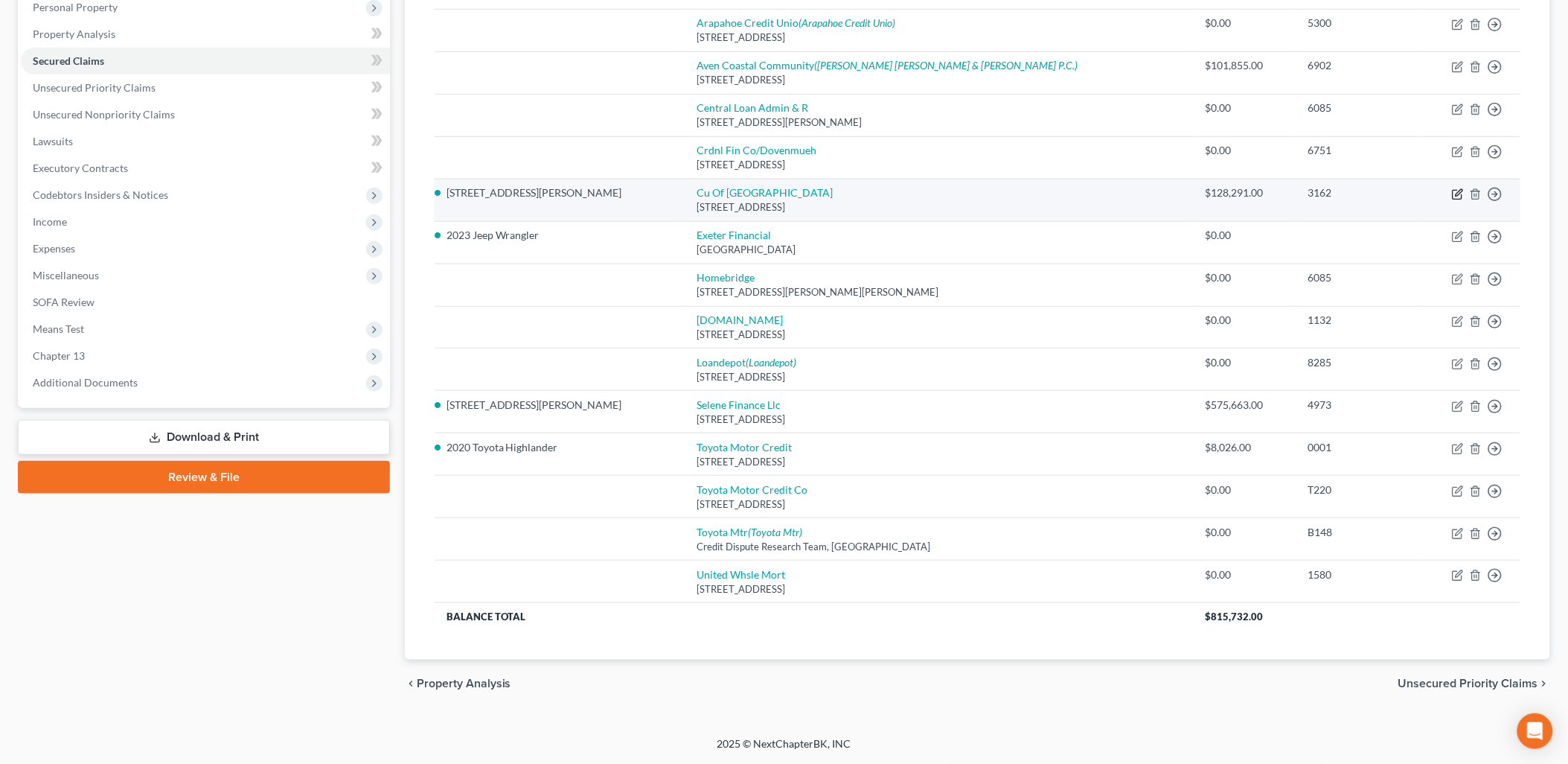
click at [1455, 191] on icon "button" at bounding box center [1458, 194] width 12 height 12
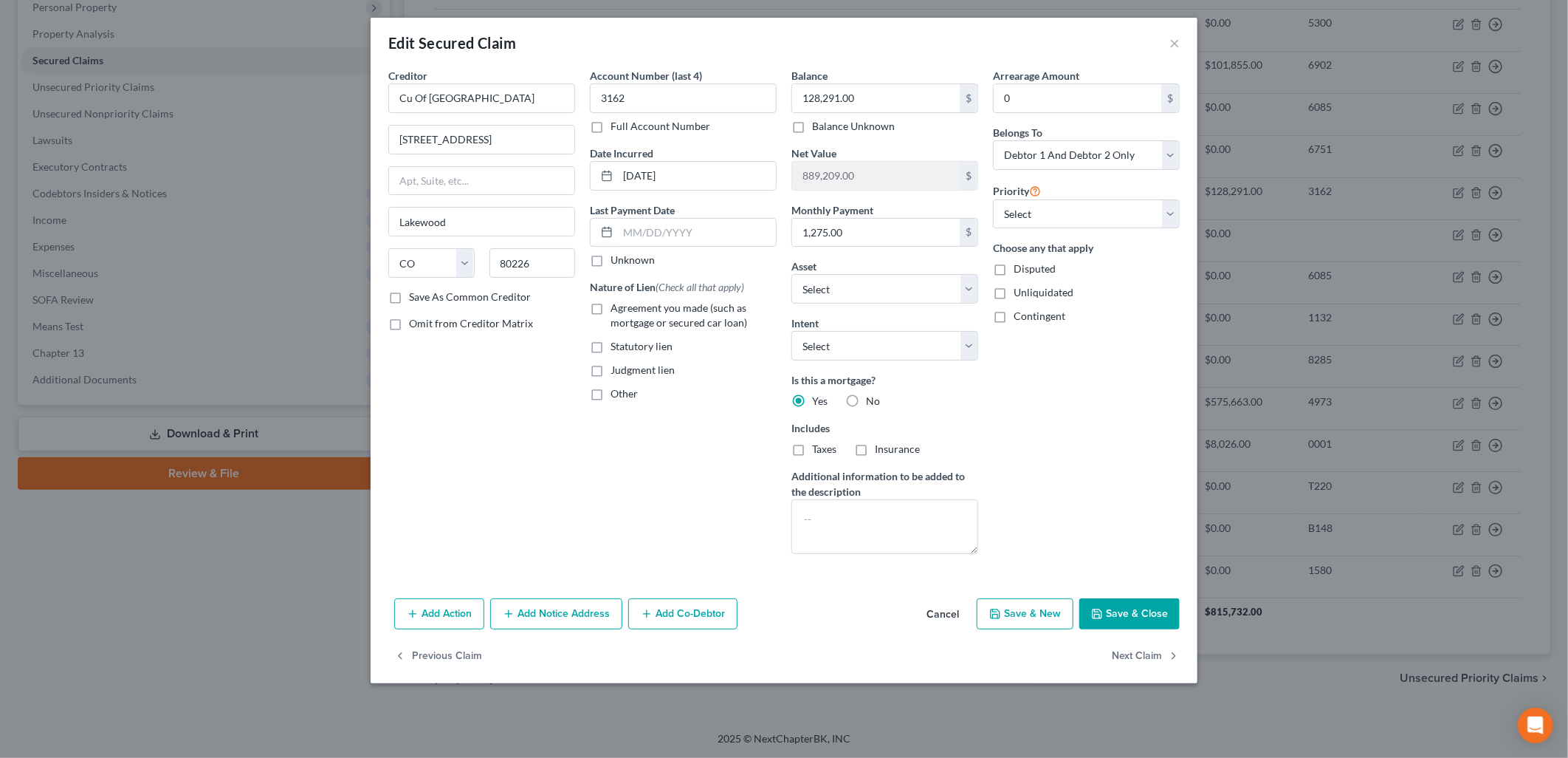
click at [599, 599] on button "Add Notice Address" at bounding box center [556, 614] width 132 height 31
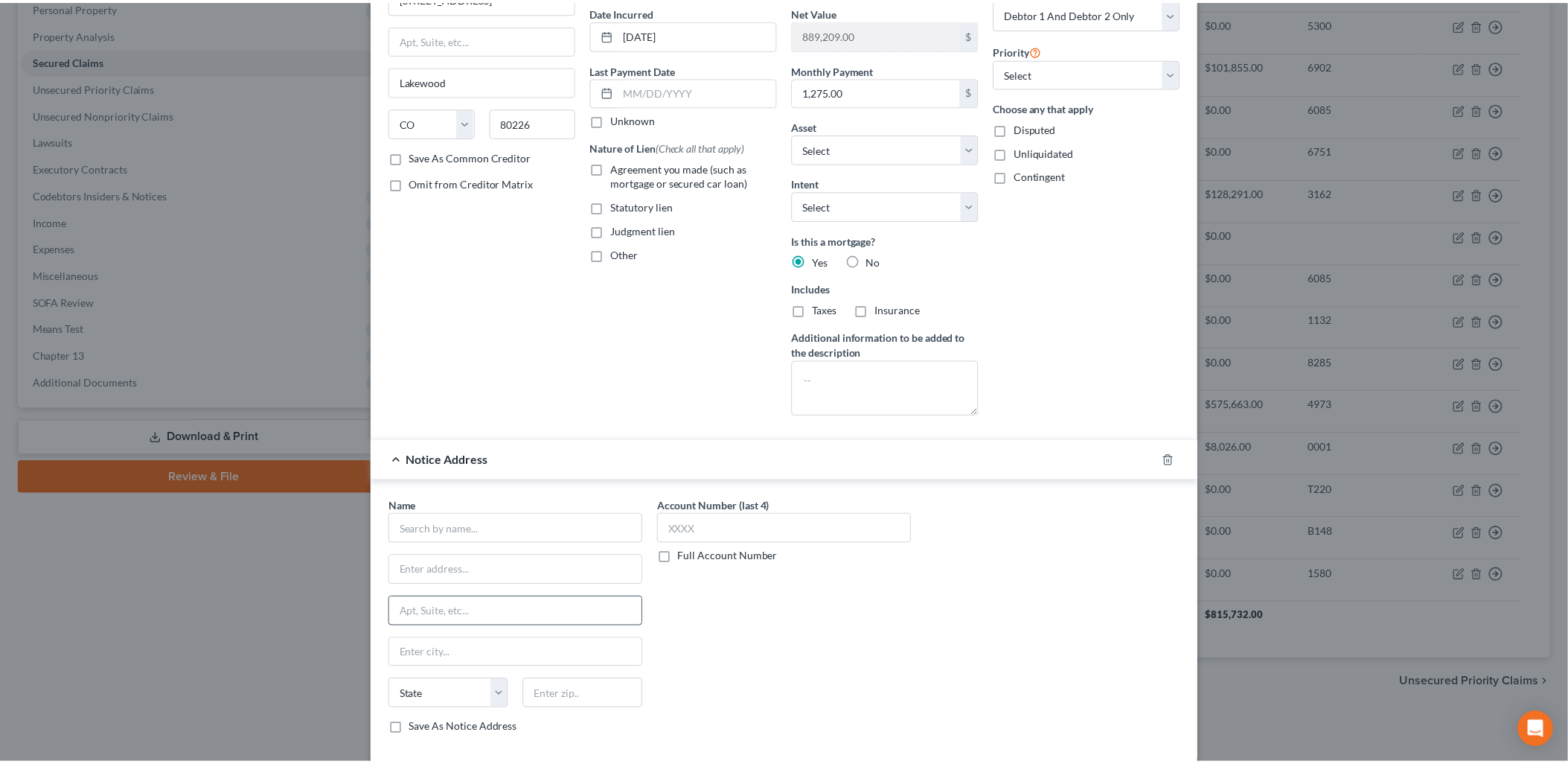
scroll to position [265, 0]
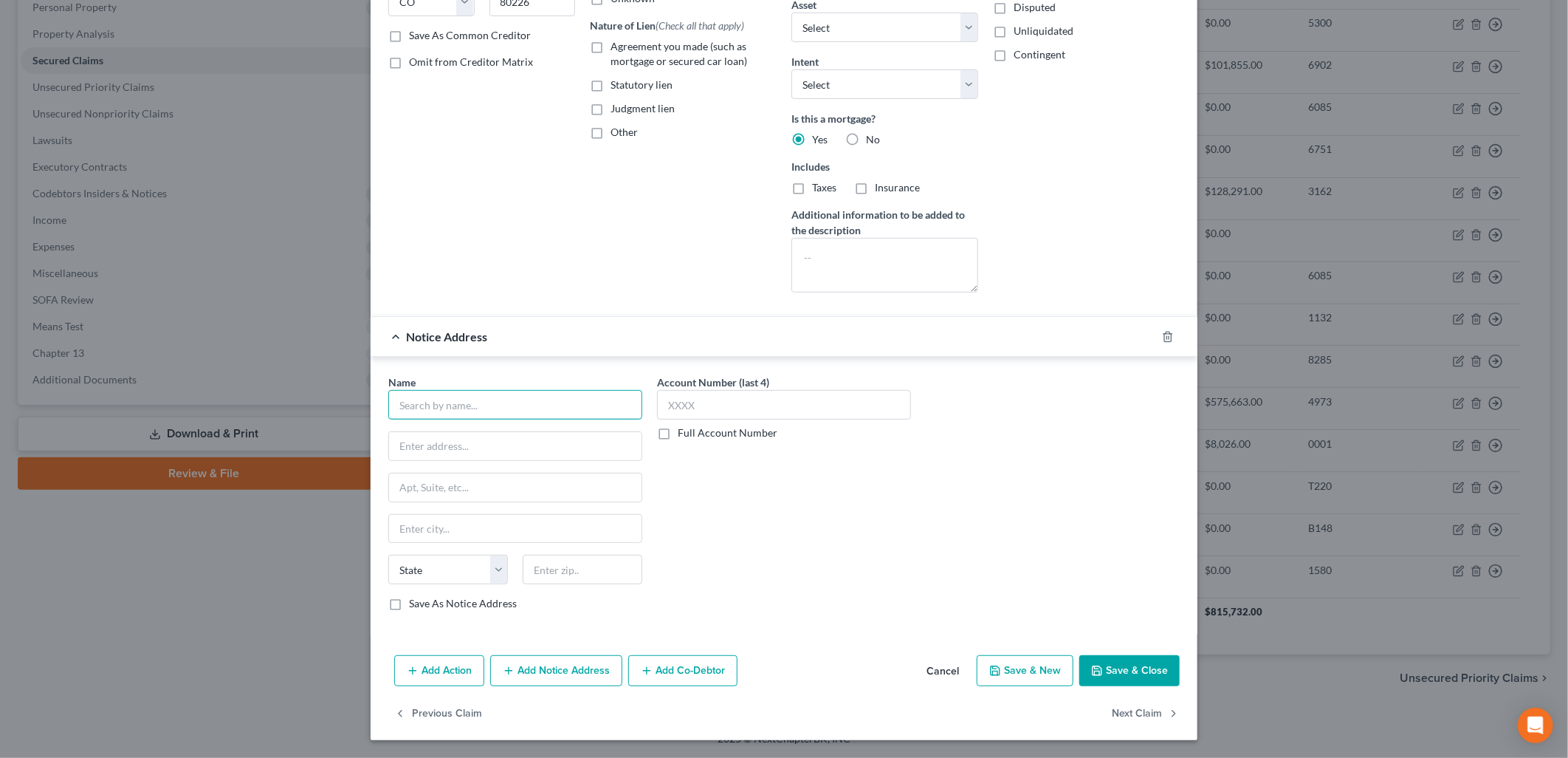
click at [522, 404] on input "text" at bounding box center [515, 404] width 254 height 30
click at [936, 679] on button "Cancel" at bounding box center [943, 671] width 56 height 30
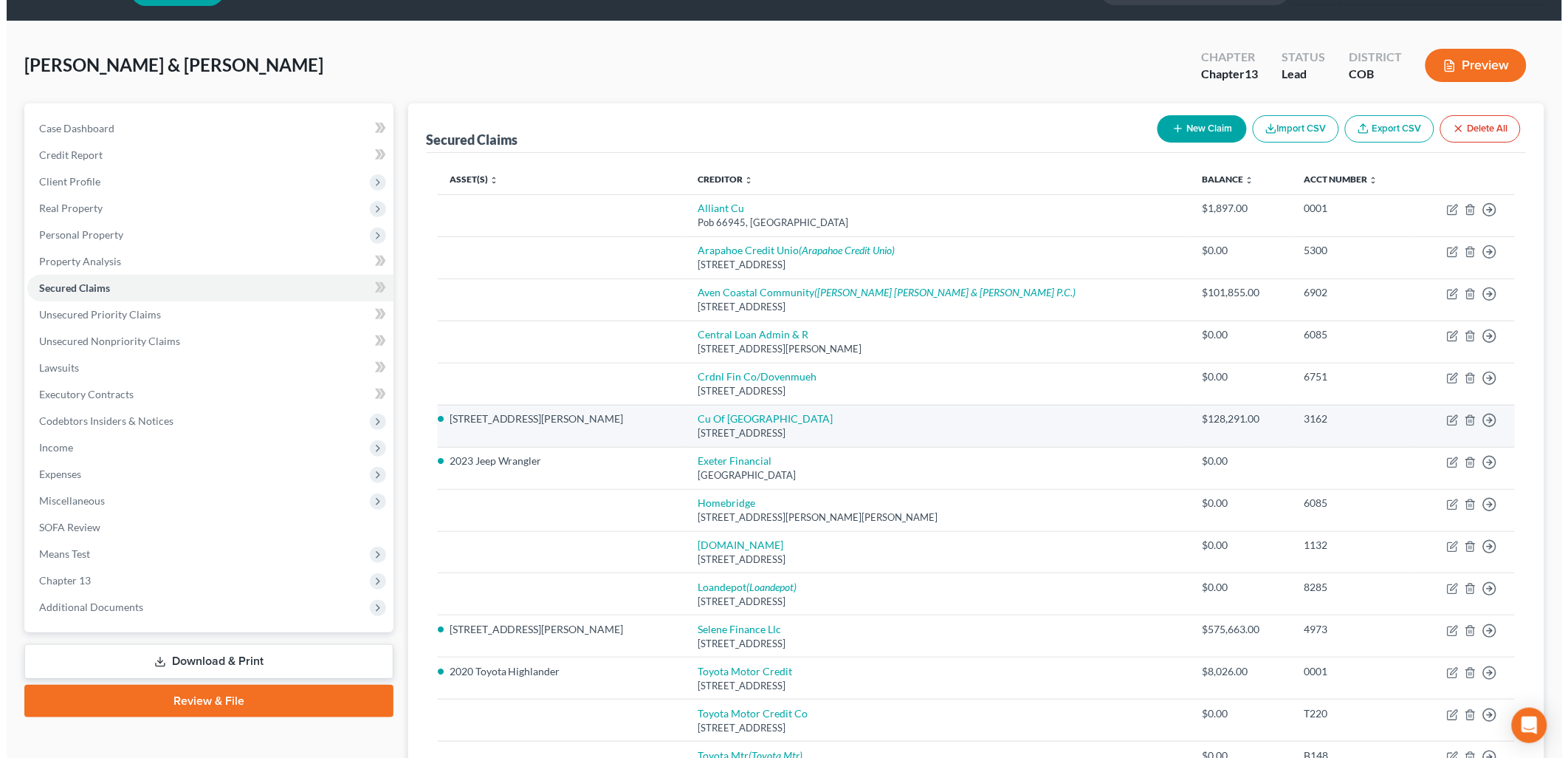
scroll to position [20, 0]
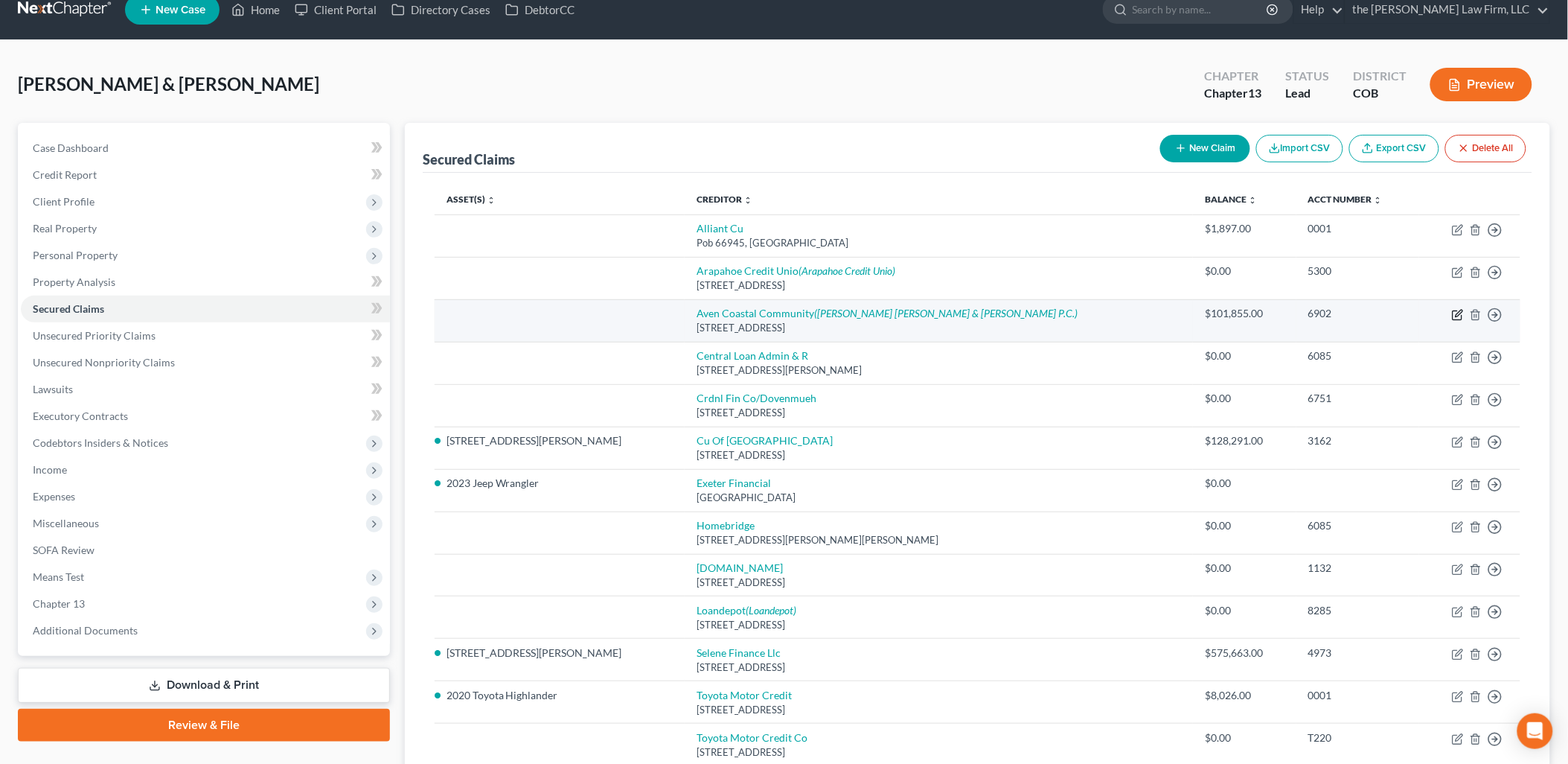
click at [1463, 310] on icon "button" at bounding box center [1459, 313] width 7 height 7
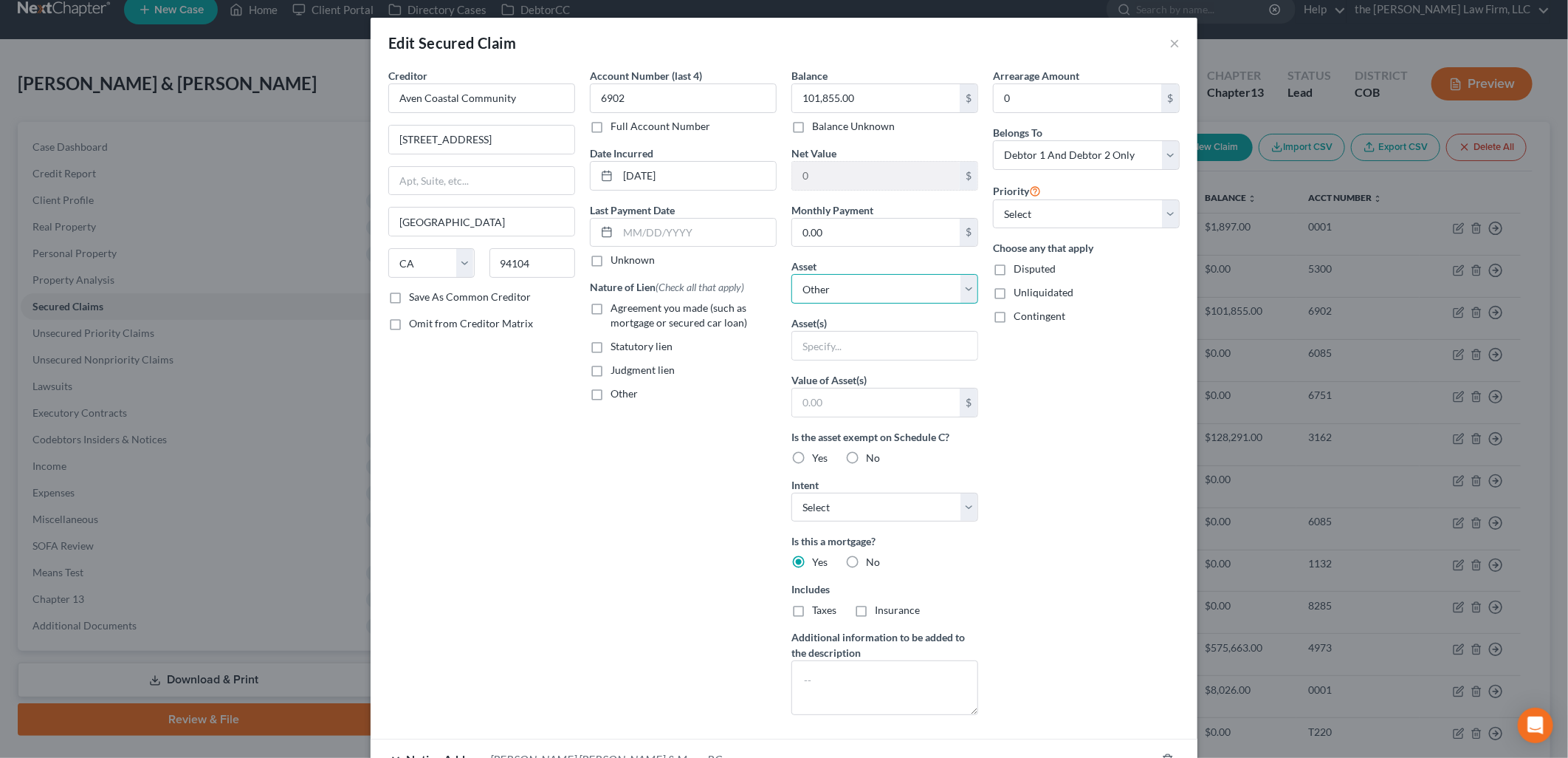
click at [877, 285] on select "Select Other Multiple Assets Fidelity - $95791.14 2014 Toyota Land Cruiser - $5…" at bounding box center [884, 289] width 187 height 30
click at [792, 274] on select "Select Other Multiple Assets Fidelity - $95791.14 2014 Toyota Land Cruiser - $5…" at bounding box center [884, 289] width 187 height 30
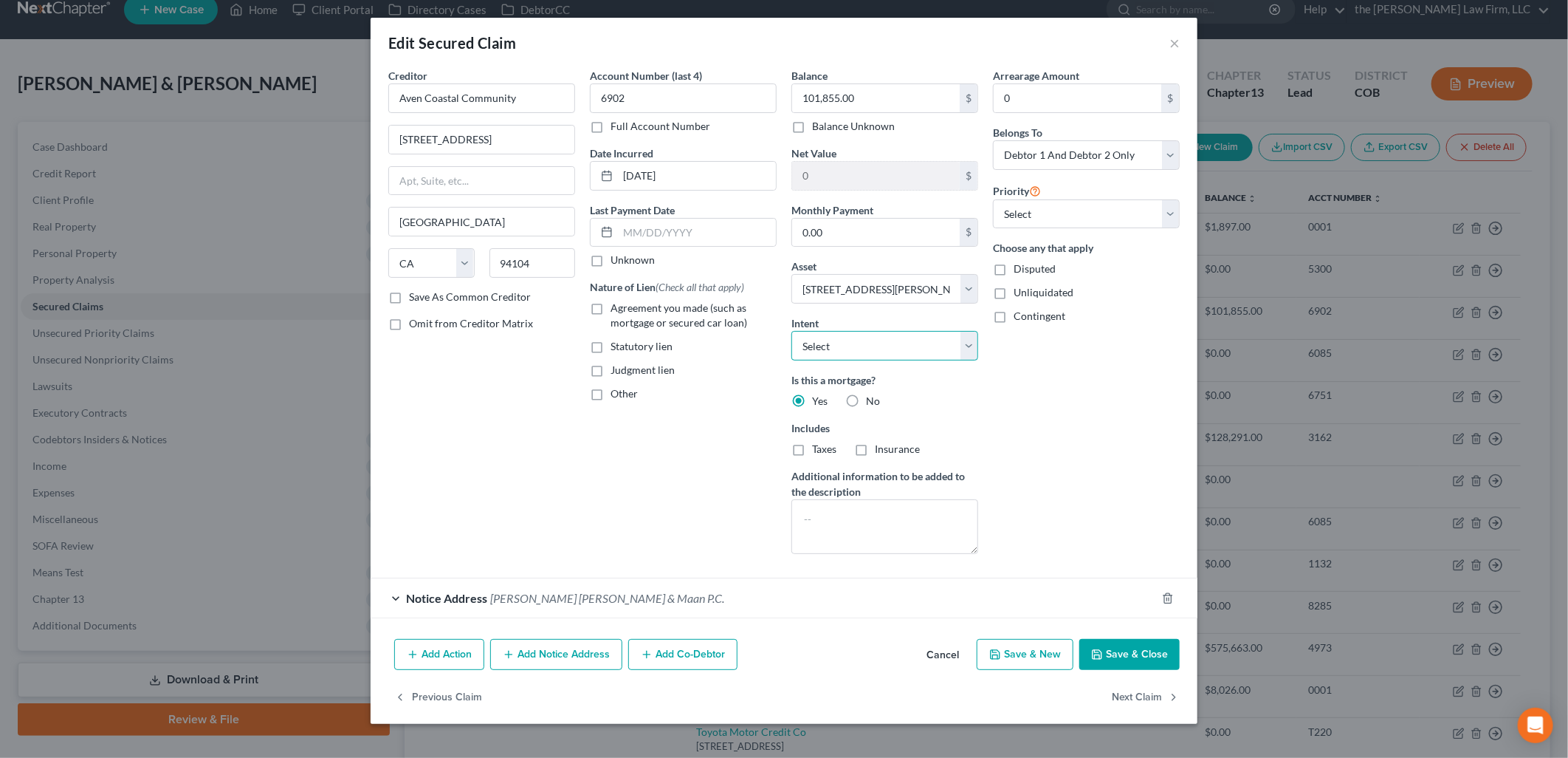
click at [881, 357] on select "Select Surrender Redeem Reaffirm Avoid Other" at bounding box center [884, 345] width 187 height 30
drag, startPoint x: 1068, startPoint y: 447, endPoint x: 1158, endPoint y: 514, distance: 112.2
click at [1068, 447] on div "Arrearage Amount 0 $ Belongs To * Select Debtor 1 Only Debtor 2 Only Debtor 1 A…" at bounding box center [1086, 317] width 202 height 498
drag, startPoint x: 543, startPoint y: 89, endPoint x: 424, endPoint y: 99, distance: 119.4
click at [424, 99] on input "Aven Coastal Community" at bounding box center [481, 98] width 187 height 30
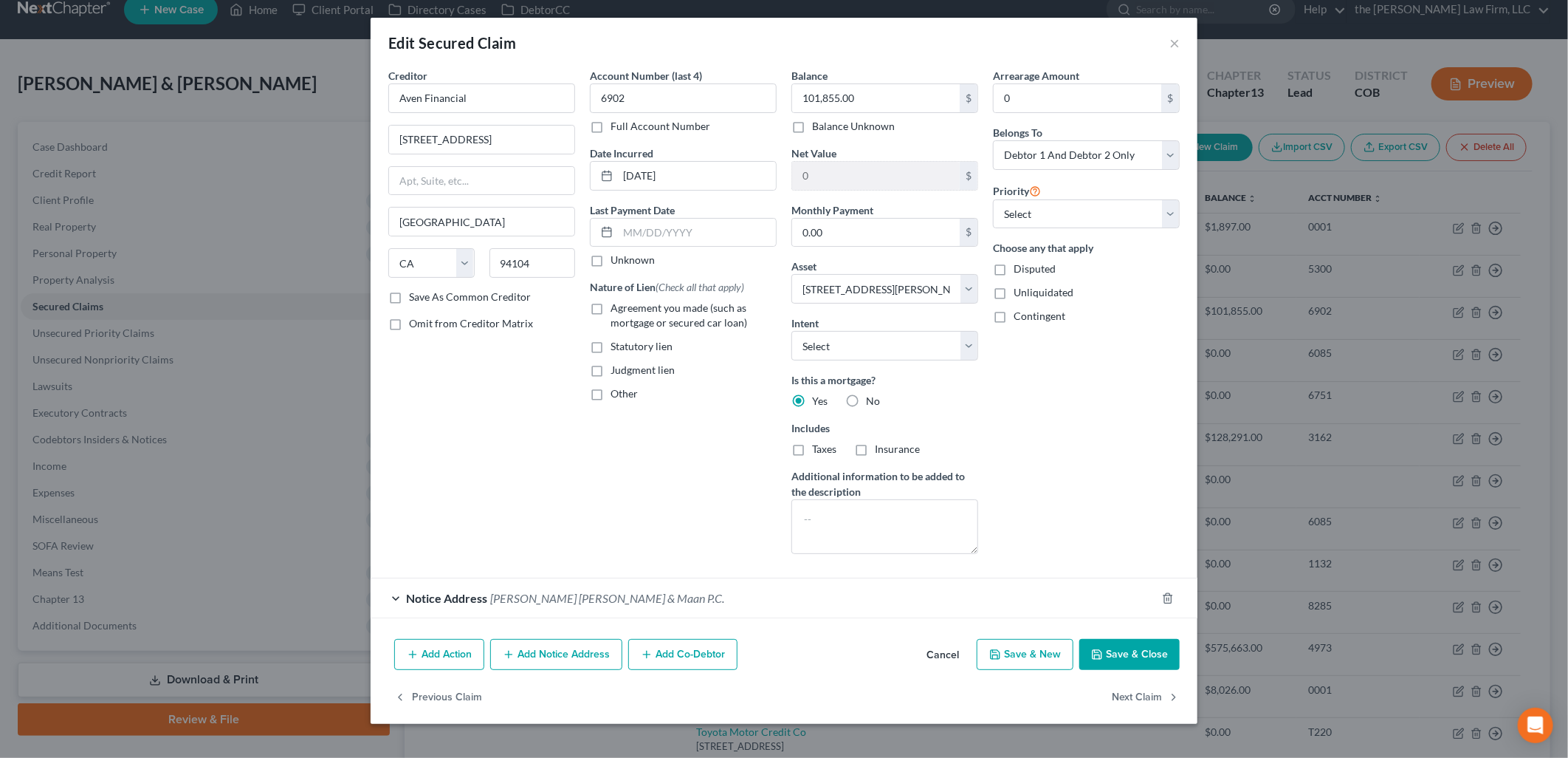
click at [591, 652] on button "Add Notice Address" at bounding box center [556, 654] width 132 height 31
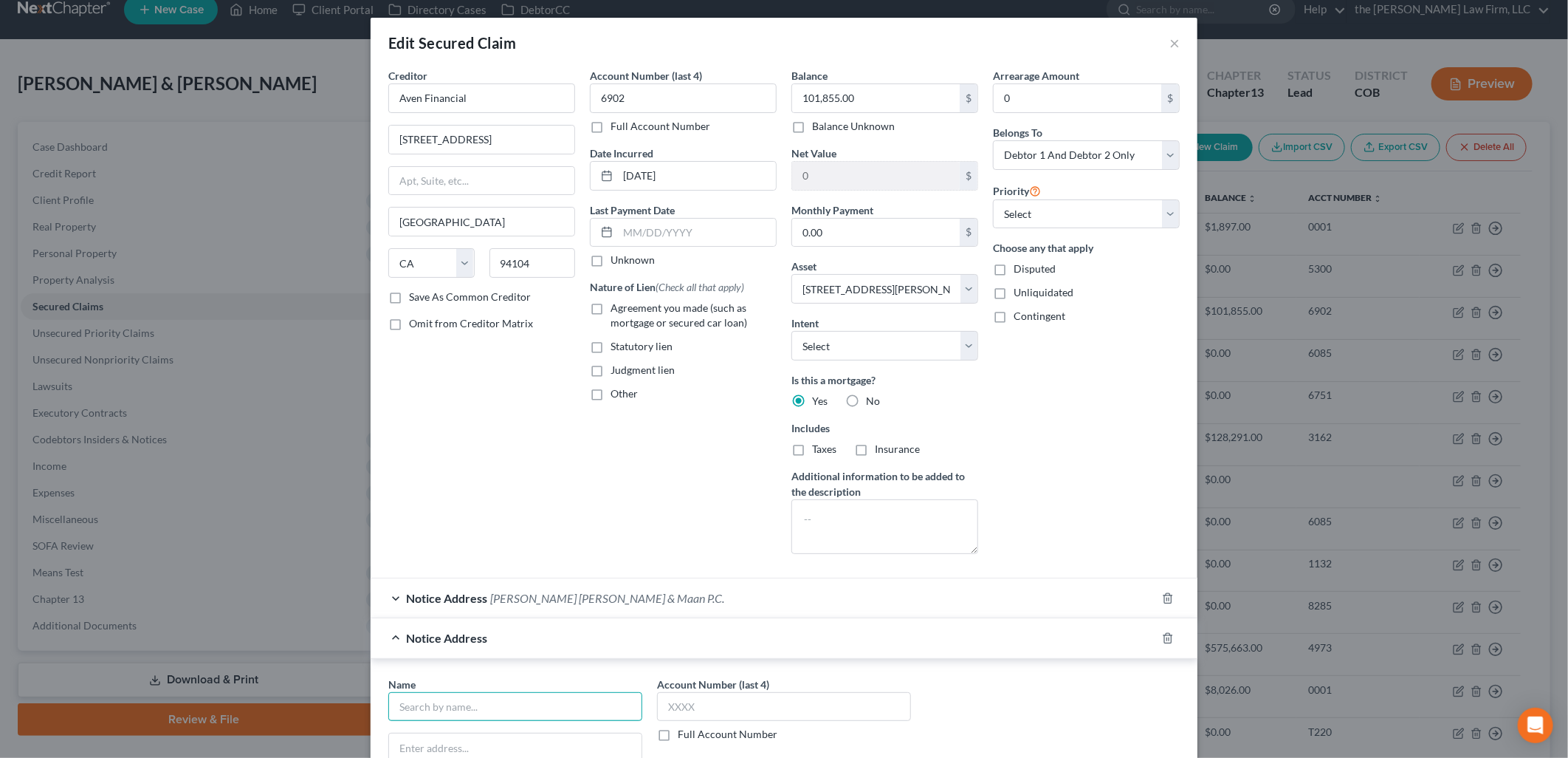
click at [567, 711] on input "text" at bounding box center [515, 707] width 254 height 30
drag, startPoint x: 518, startPoint y: 710, endPoint x: 285, endPoint y: 733, distance: 234.1
click at [285, 733] on div "Edit Secured Claim × Creditor * Aven Financial [STREET_ADDRESS][GEOGRAPHIC_DATA…" at bounding box center [784, 379] width 1568 height 758
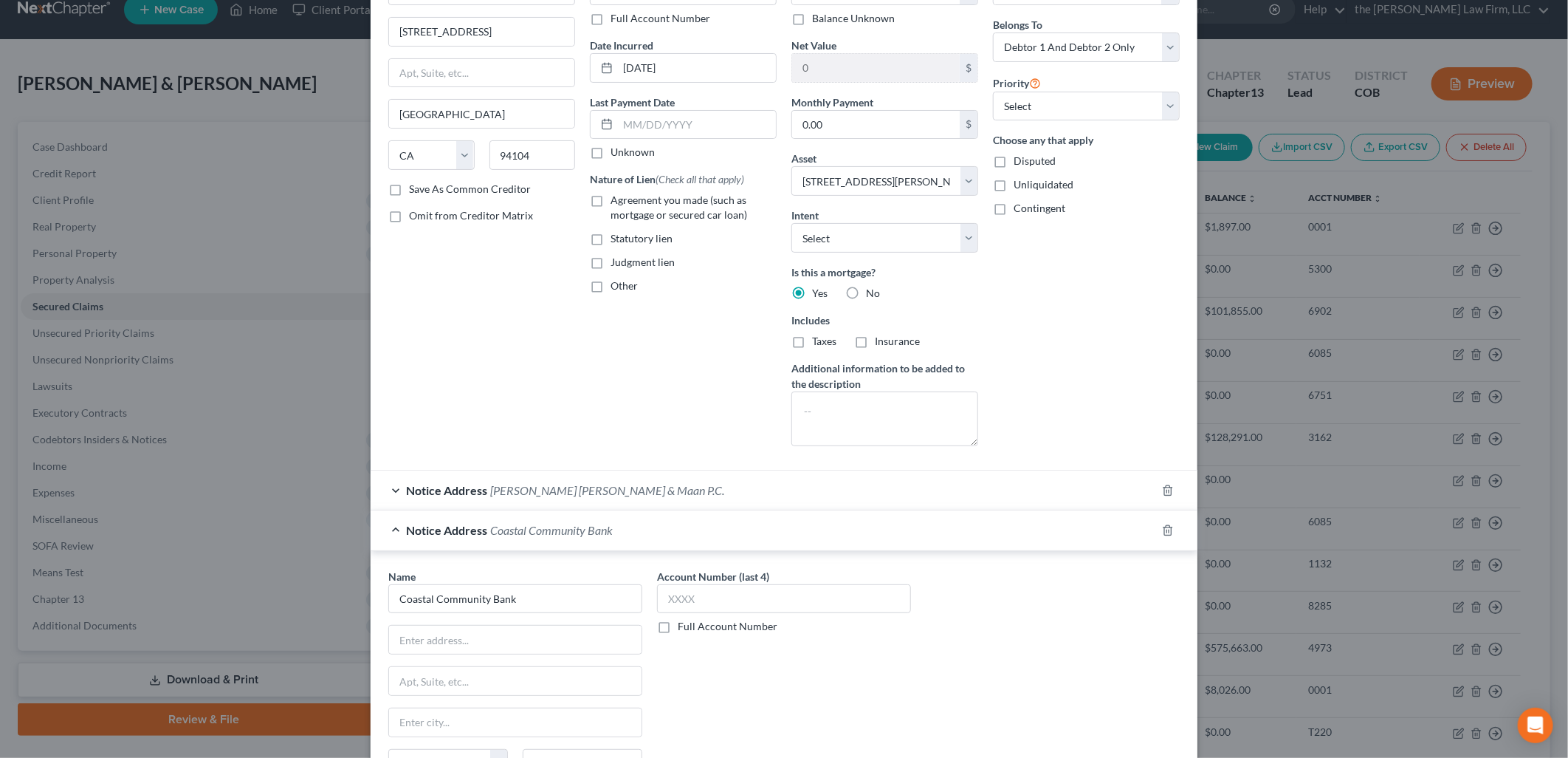
scroll to position [303, 0]
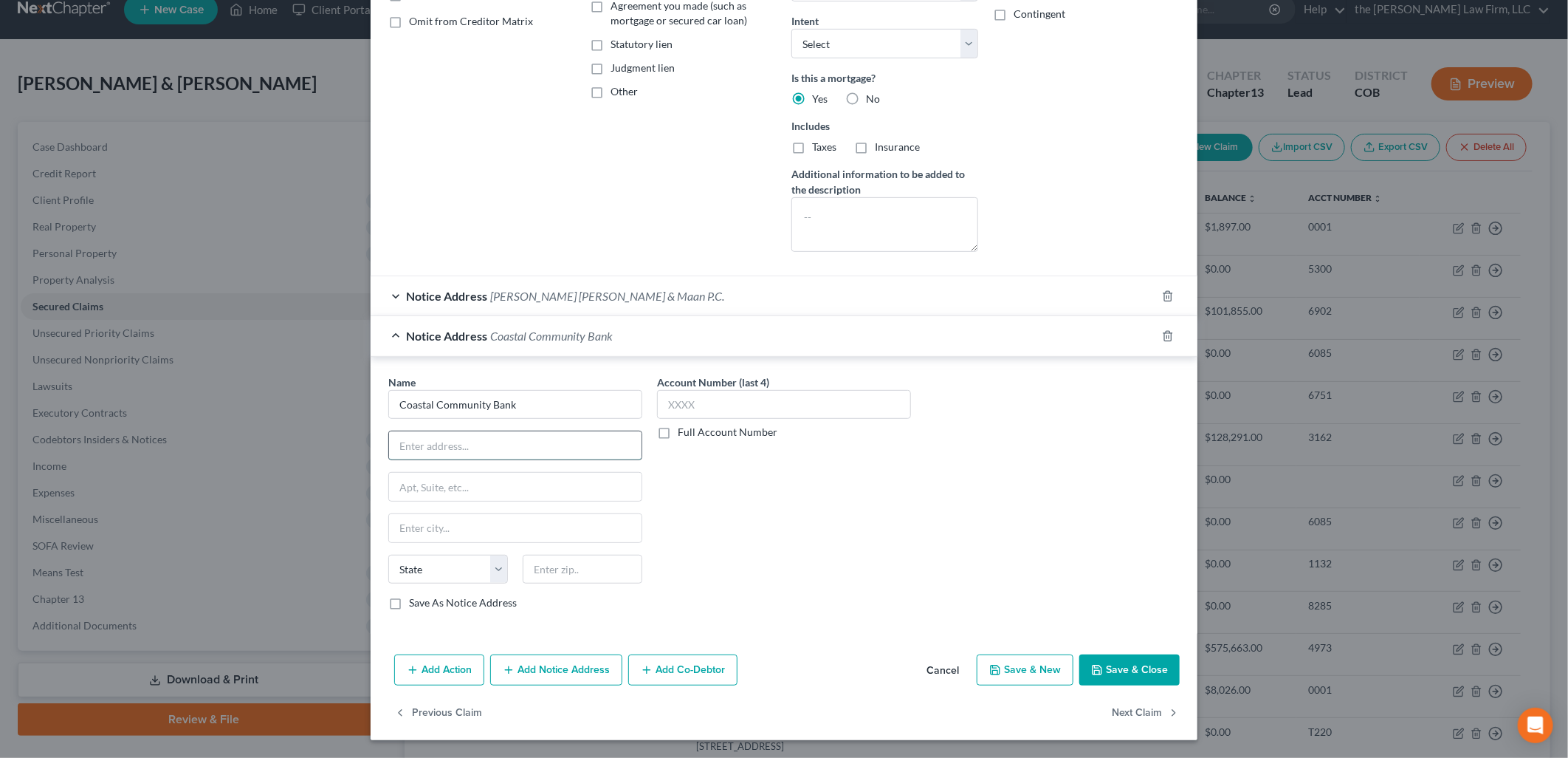
click at [562, 445] on input "text" at bounding box center [515, 445] width 252 height 28
click at [1117, 666] on button "Save & Close" at bounding box center [1129, 669] width 100 height 31
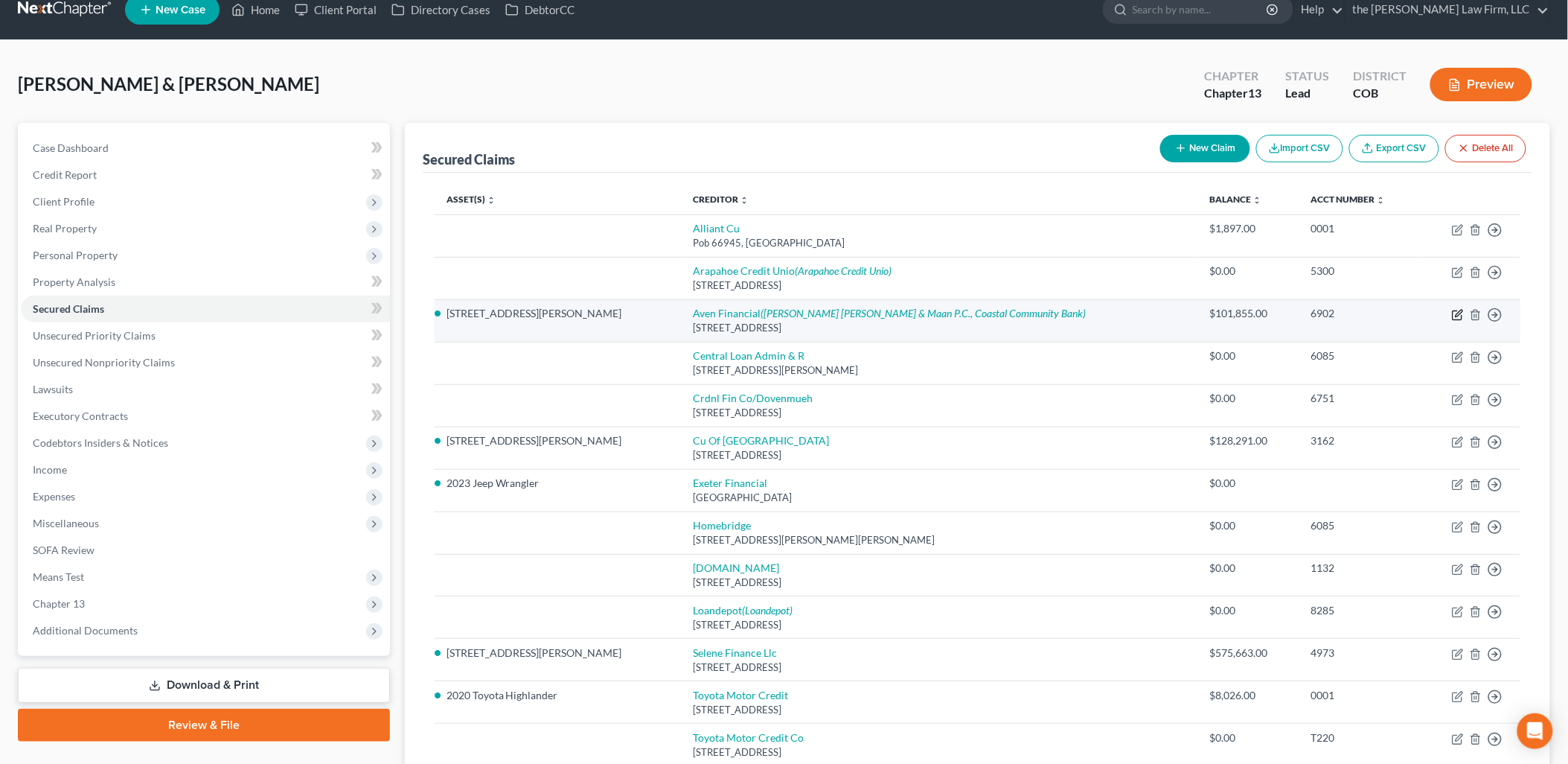
click at [1461, 311] on icon "button" at bounding box center [1459, 313] width 7 height 7
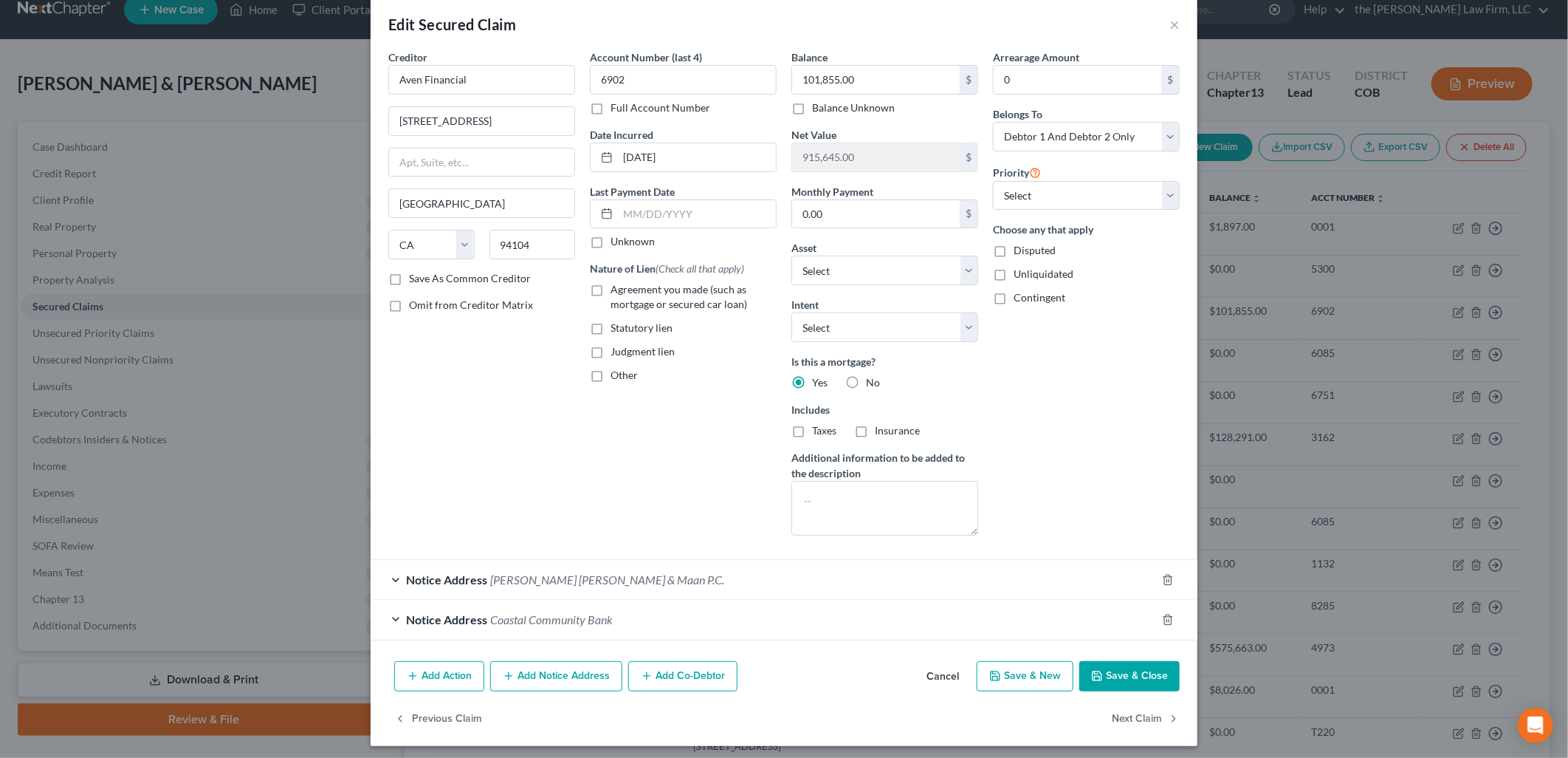
scroll to position [24, 0]
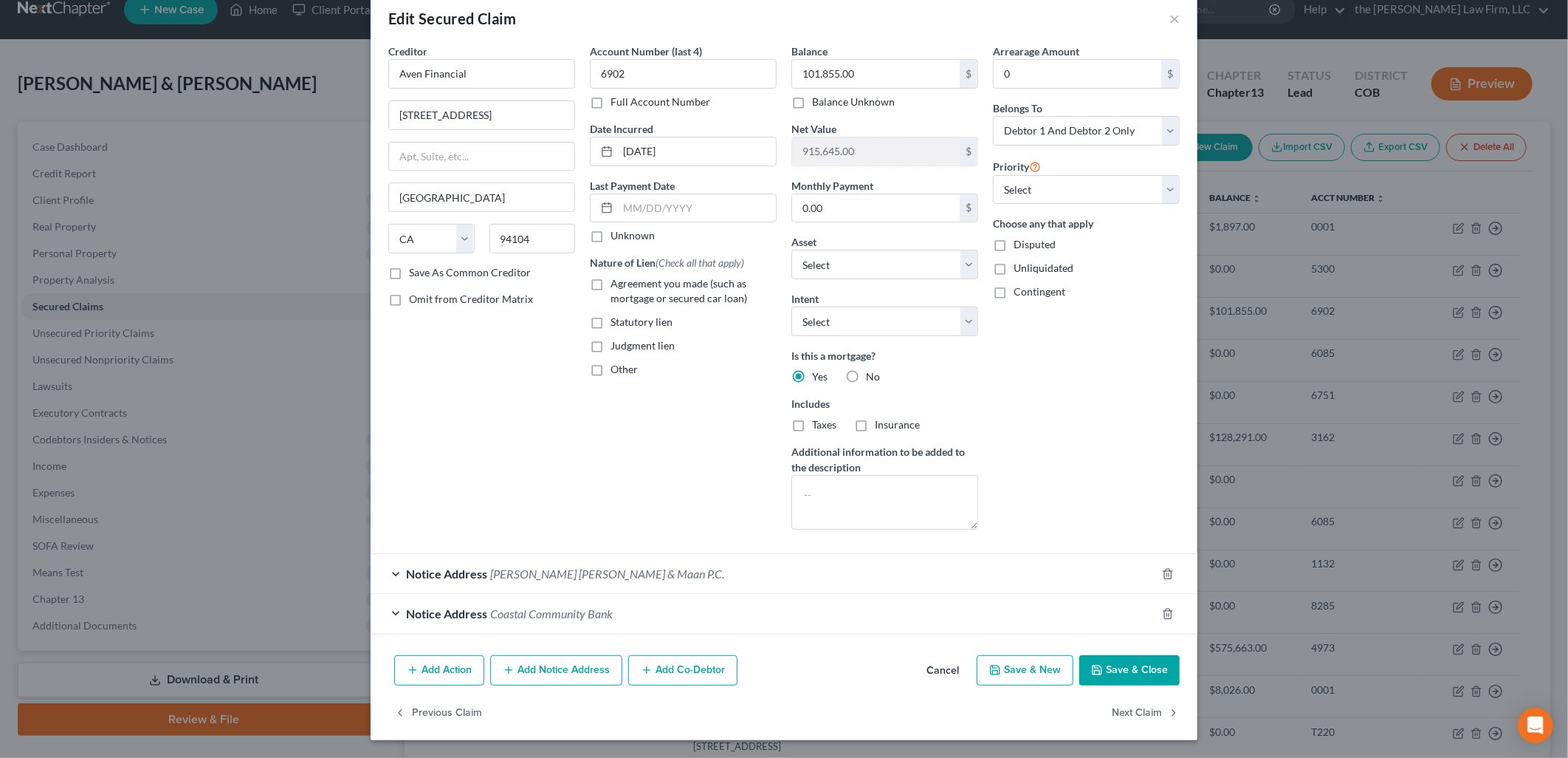
click at [545, 677] on button "Add Notice Address" at bounding box center [556, 670] width 132 height 31
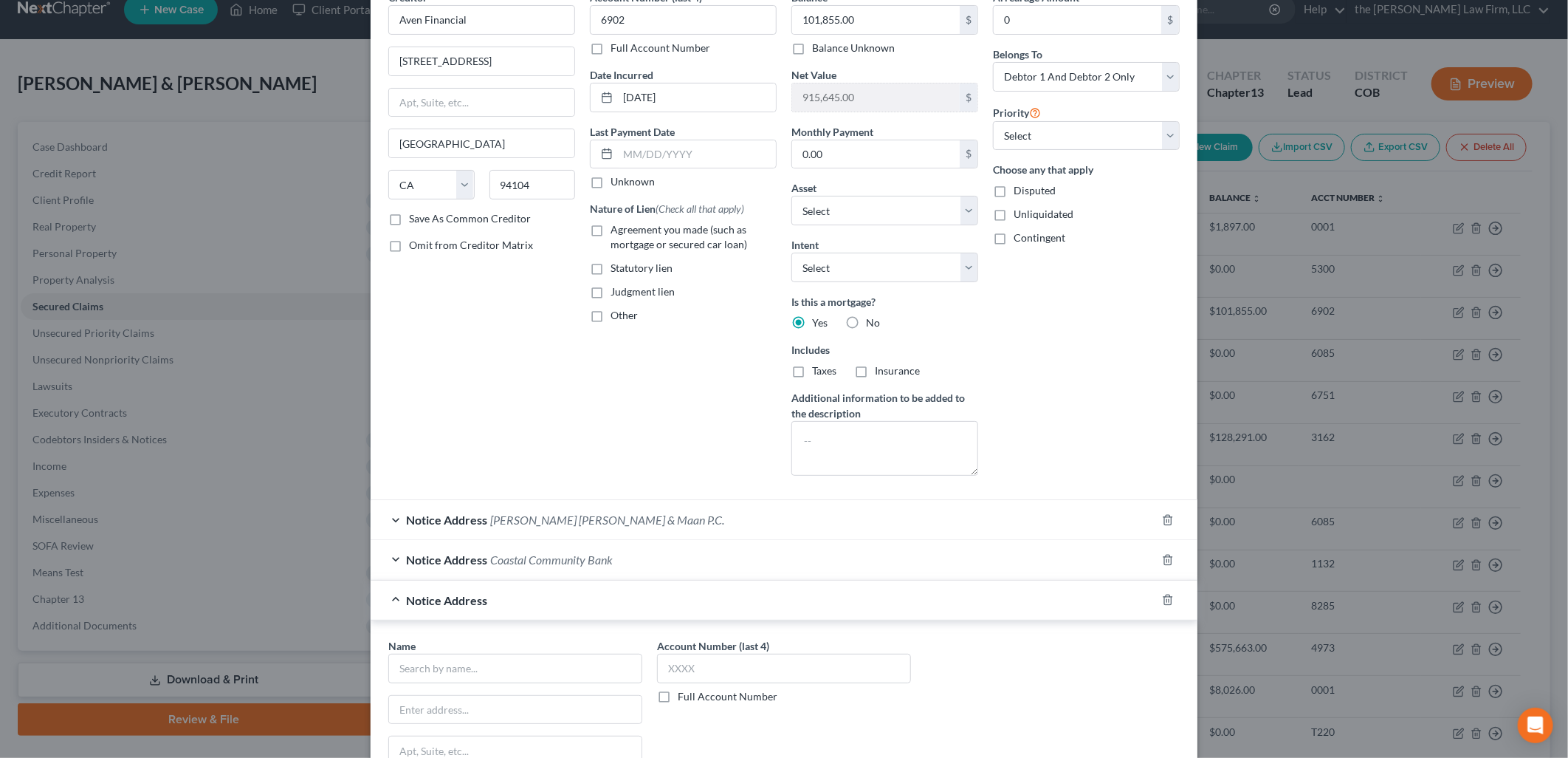
scroll to position [343, 0]
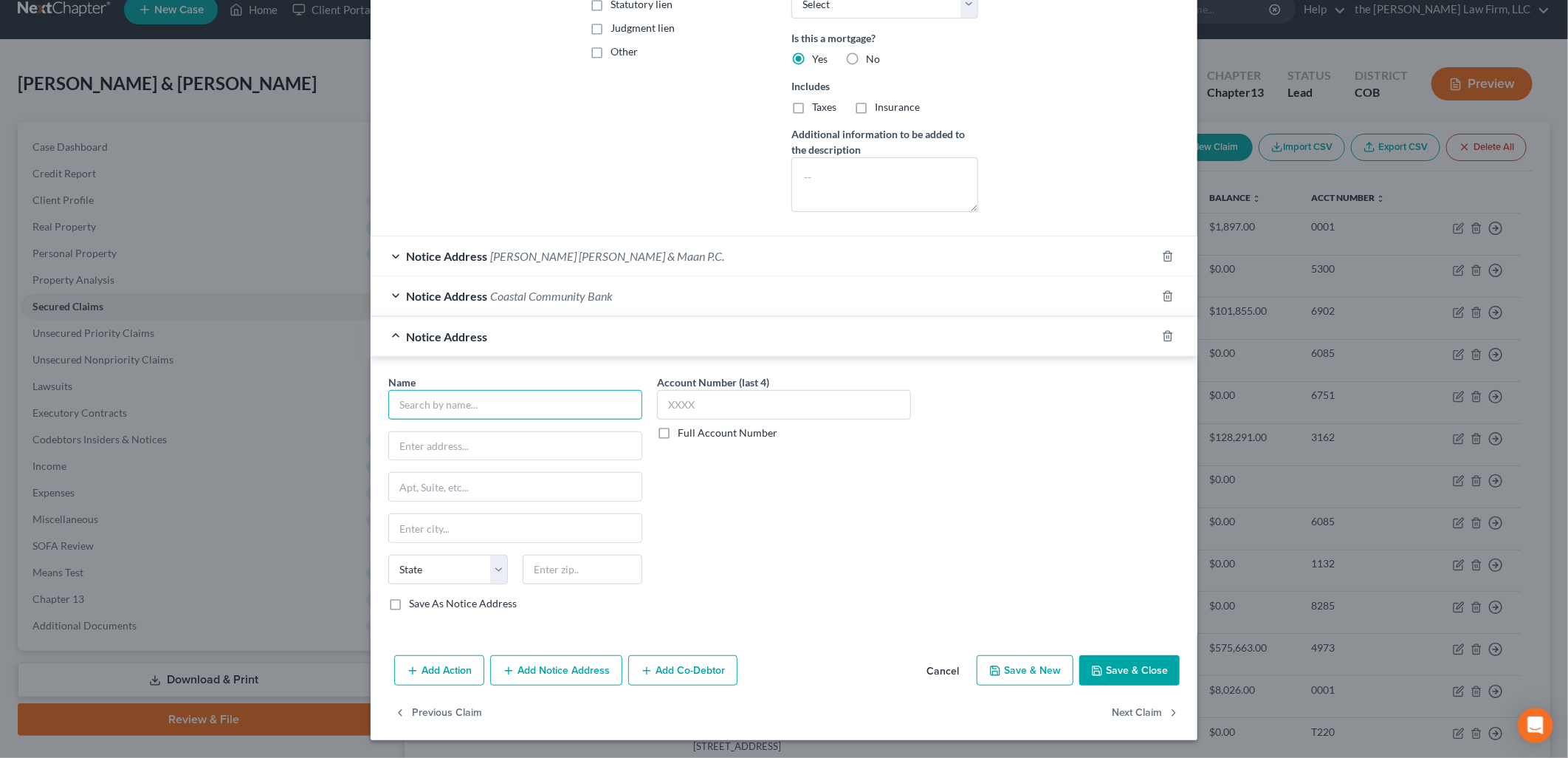
click at [528, 403] on input "text" at bounding box center [515, 404] width 254 height 30
click at [530, 434] on div "[GEOGRAPHIC_DATA]" at bounding box center [477, 430] width 154 height 14
drag, startPoint x: 540, startPoint y: 485, endPoint x: 462, endPoint y: 493, distance: 78.4
click at [462, 493] on input "Case Number: 14C301286" at bounding box center [515, 486] width 252 height 28
click at [676, 522] on div "Account Number (last 4) Full Account Number" at bounding box center [784, 499] width 268 height 248
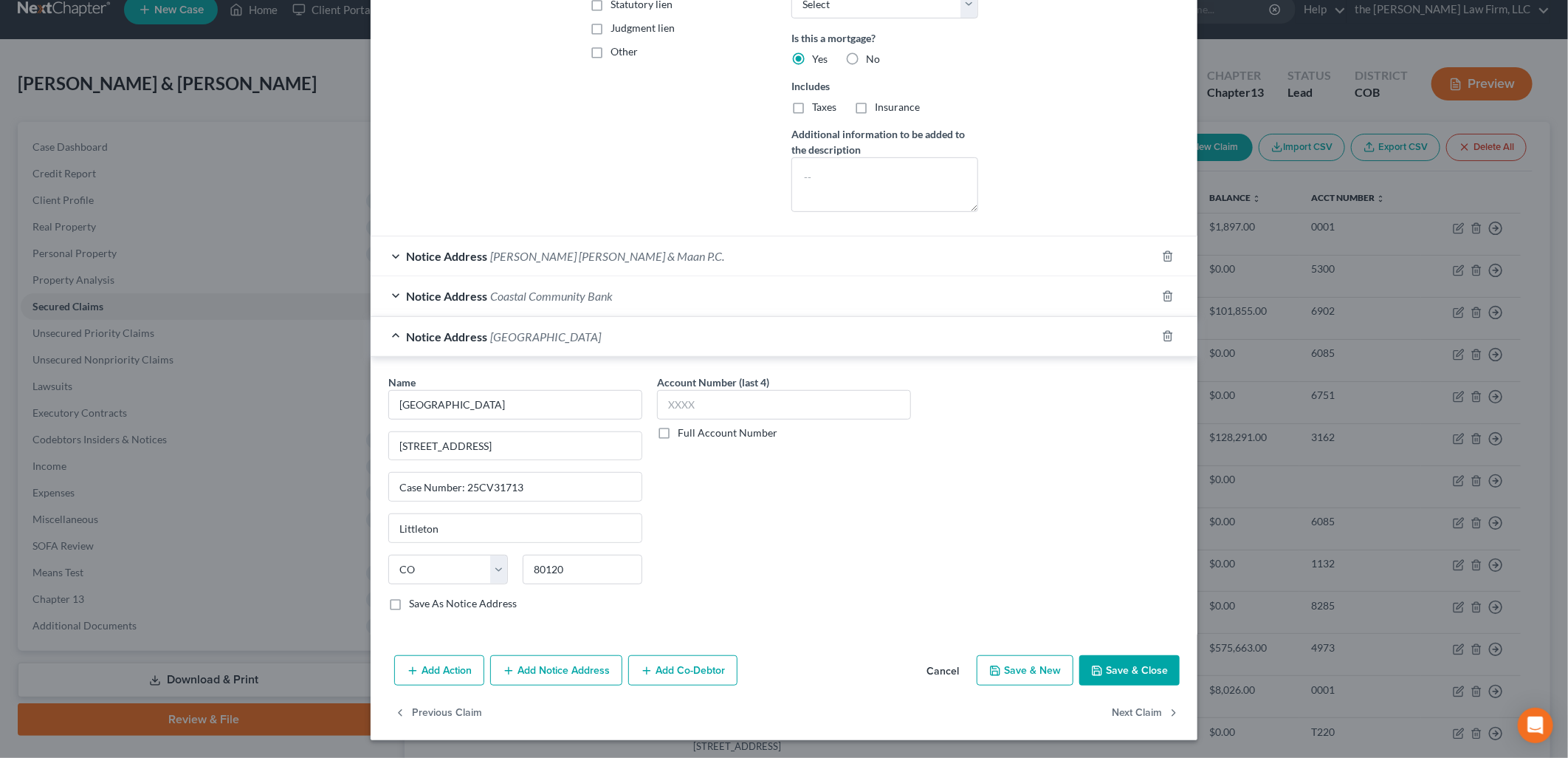
click at [440, 663] on button "Add Action" at bounding box center [439, 670] width 90 height 31
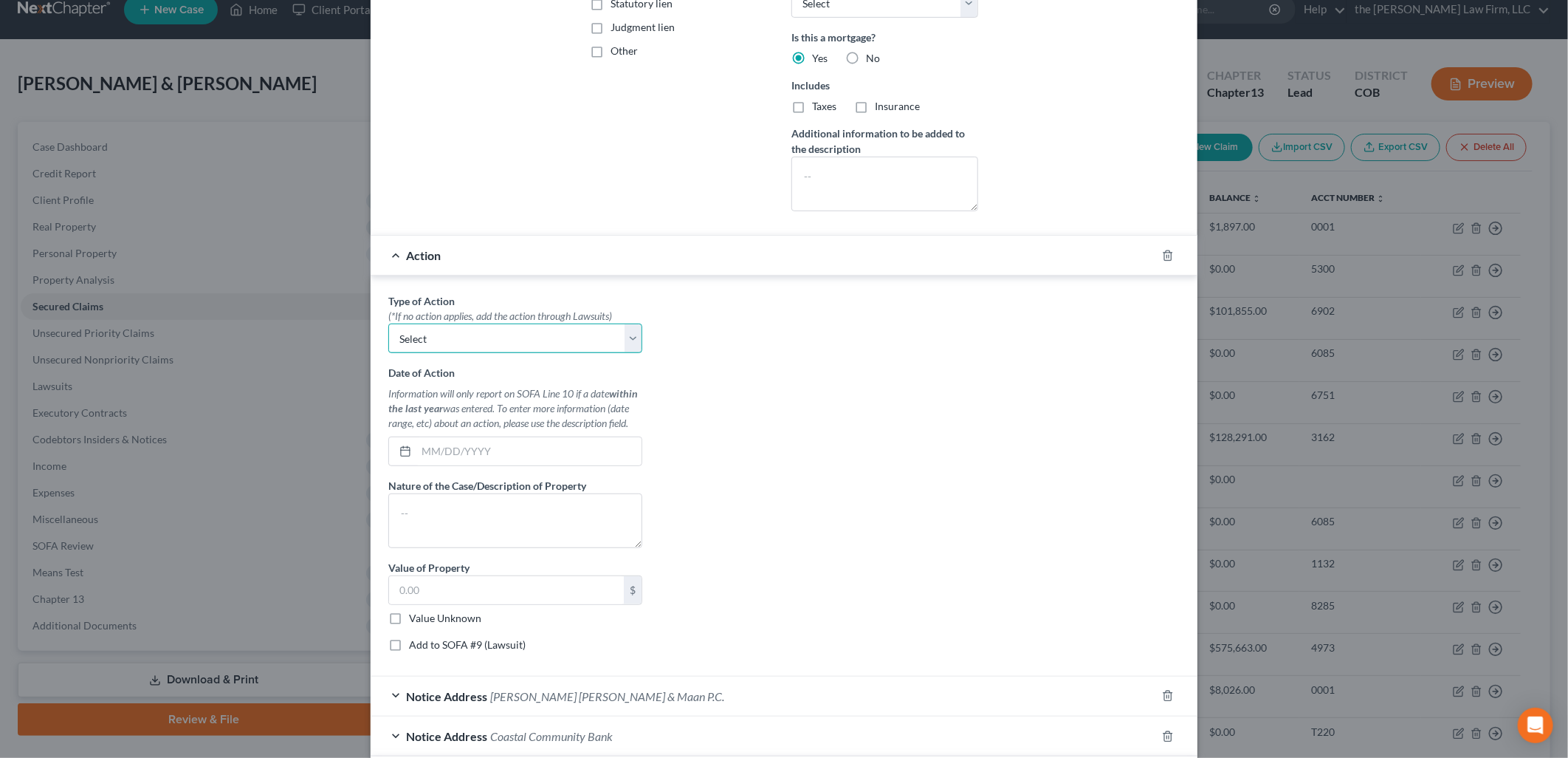
click at [506, 328] on select "Select Repossession Garnishment Foreclosure Personal Injury Attached, Seized, O…" at bounding box center [515, 338] width 254 height 30
click at [388, 323] on select "Select Repossession Garnishment Foreclosure Personal Injury Attached, Seized, O…" at bounding box center [515, 338] width 254 height 30
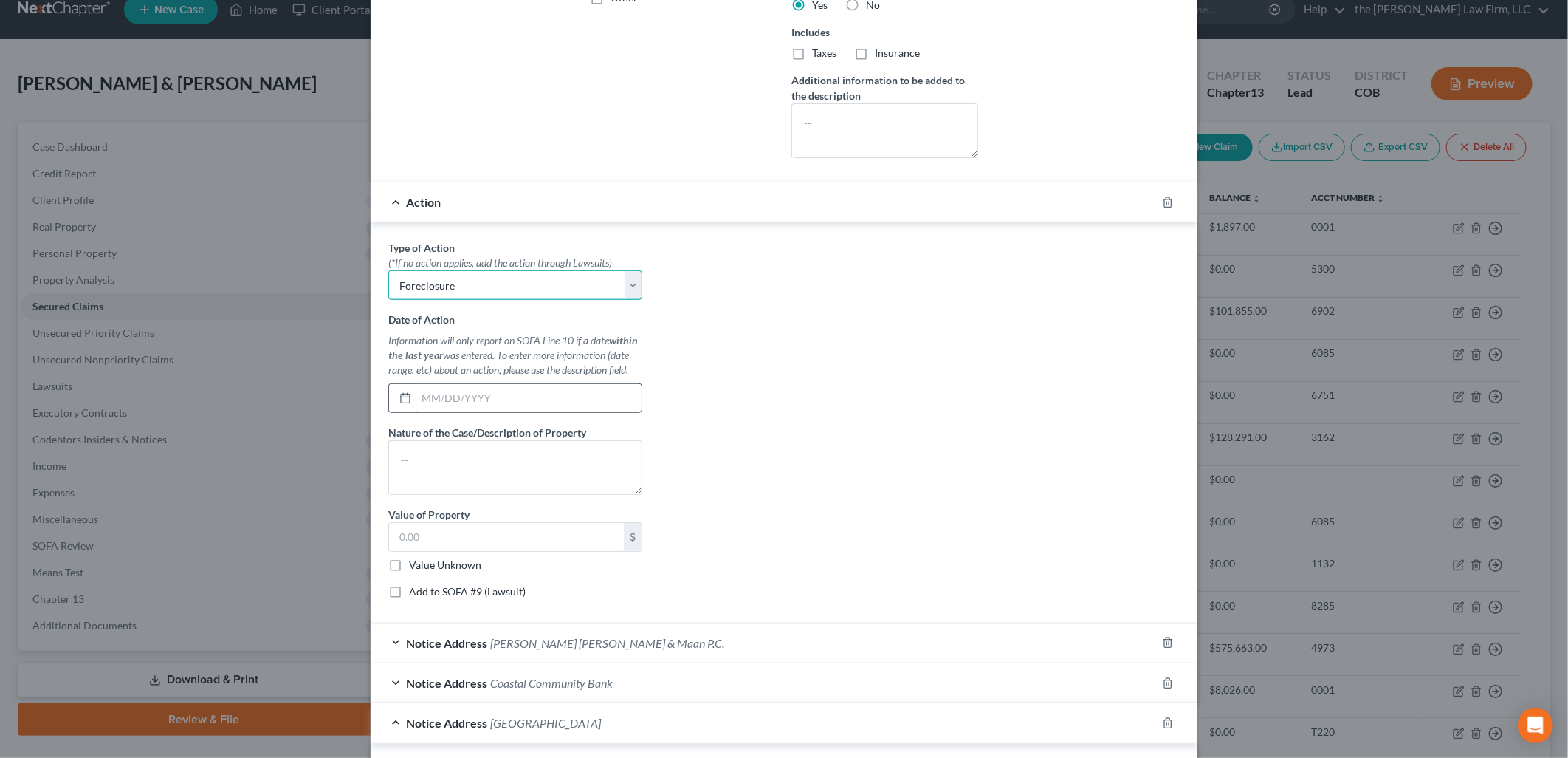
scroll to position [425, 0]
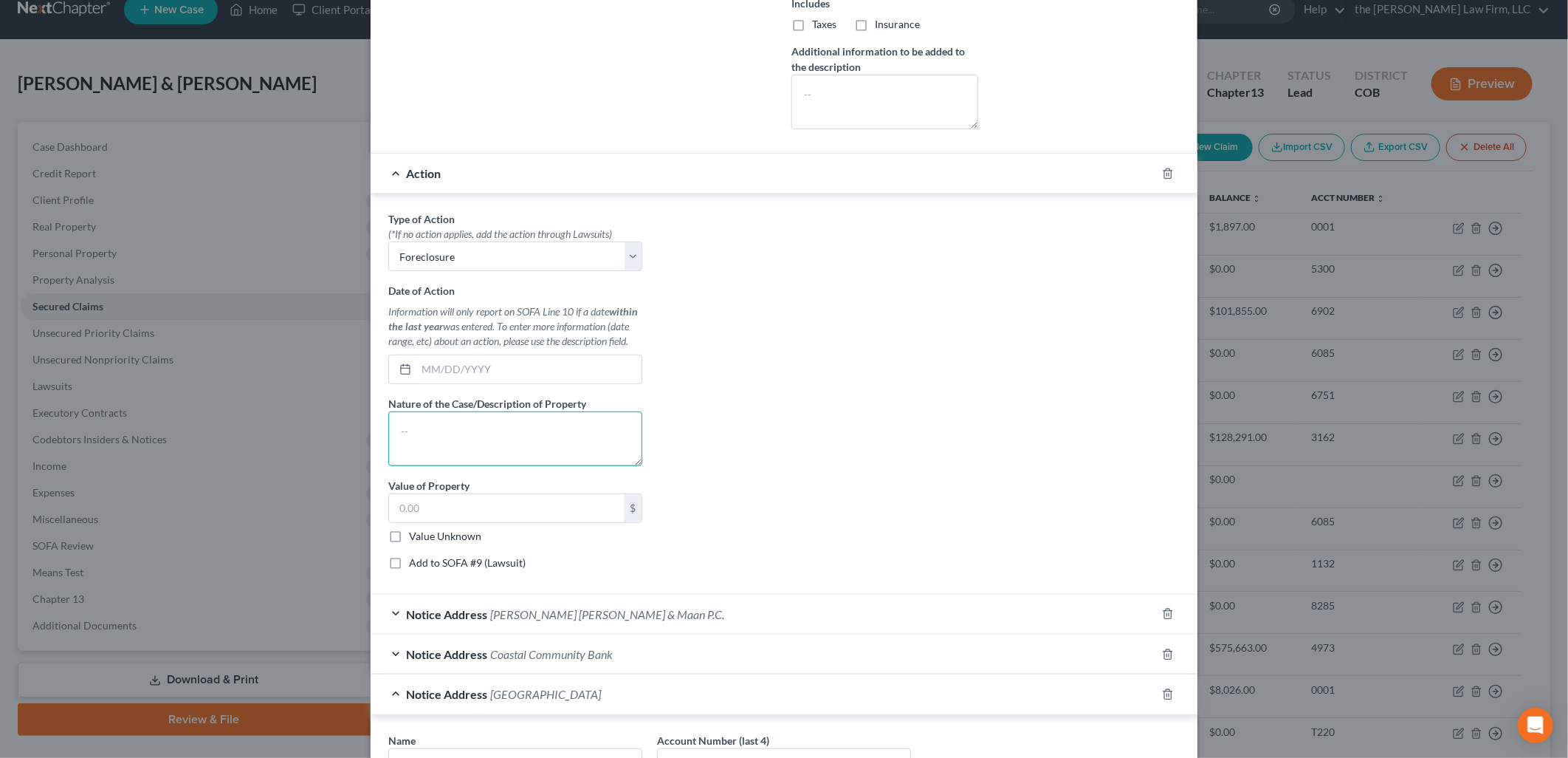
click at [558, 446] on textarea at bounding box center [515, 438] width 254 height 55
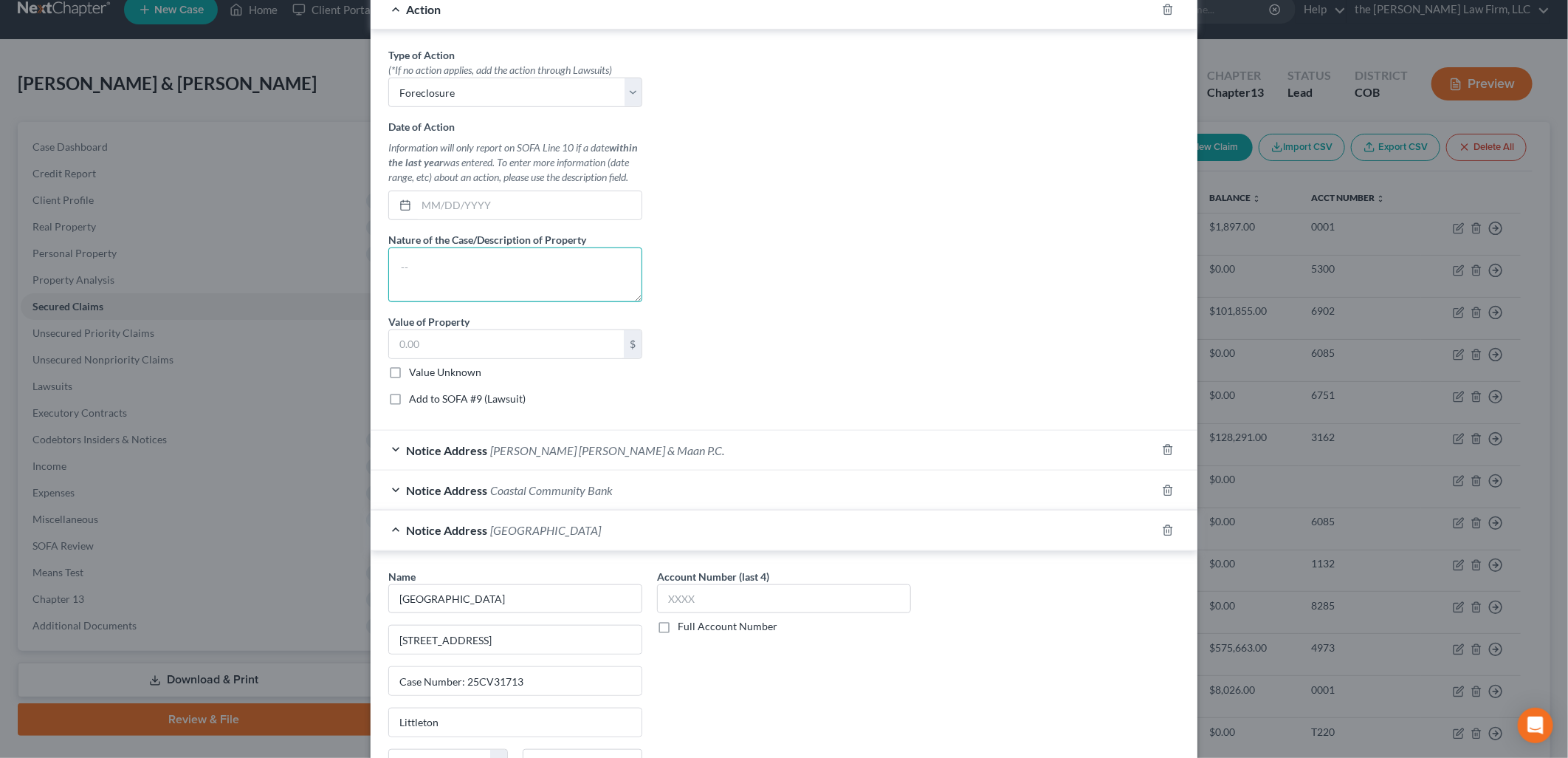
scroll to position [506, 0]
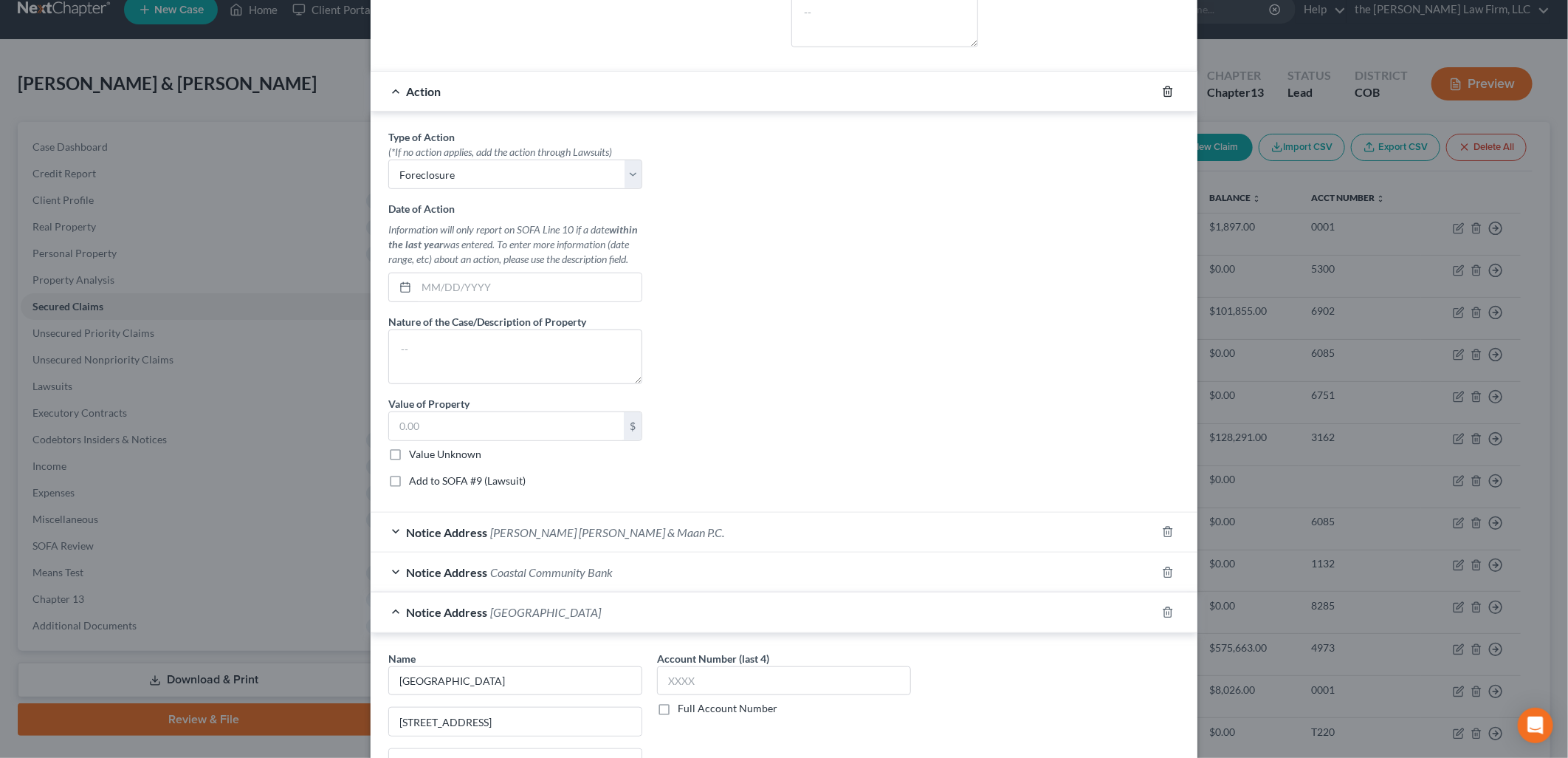
click at [1162, 90] on icon "button" at bounding box center [1168, 91] width 12 height 12
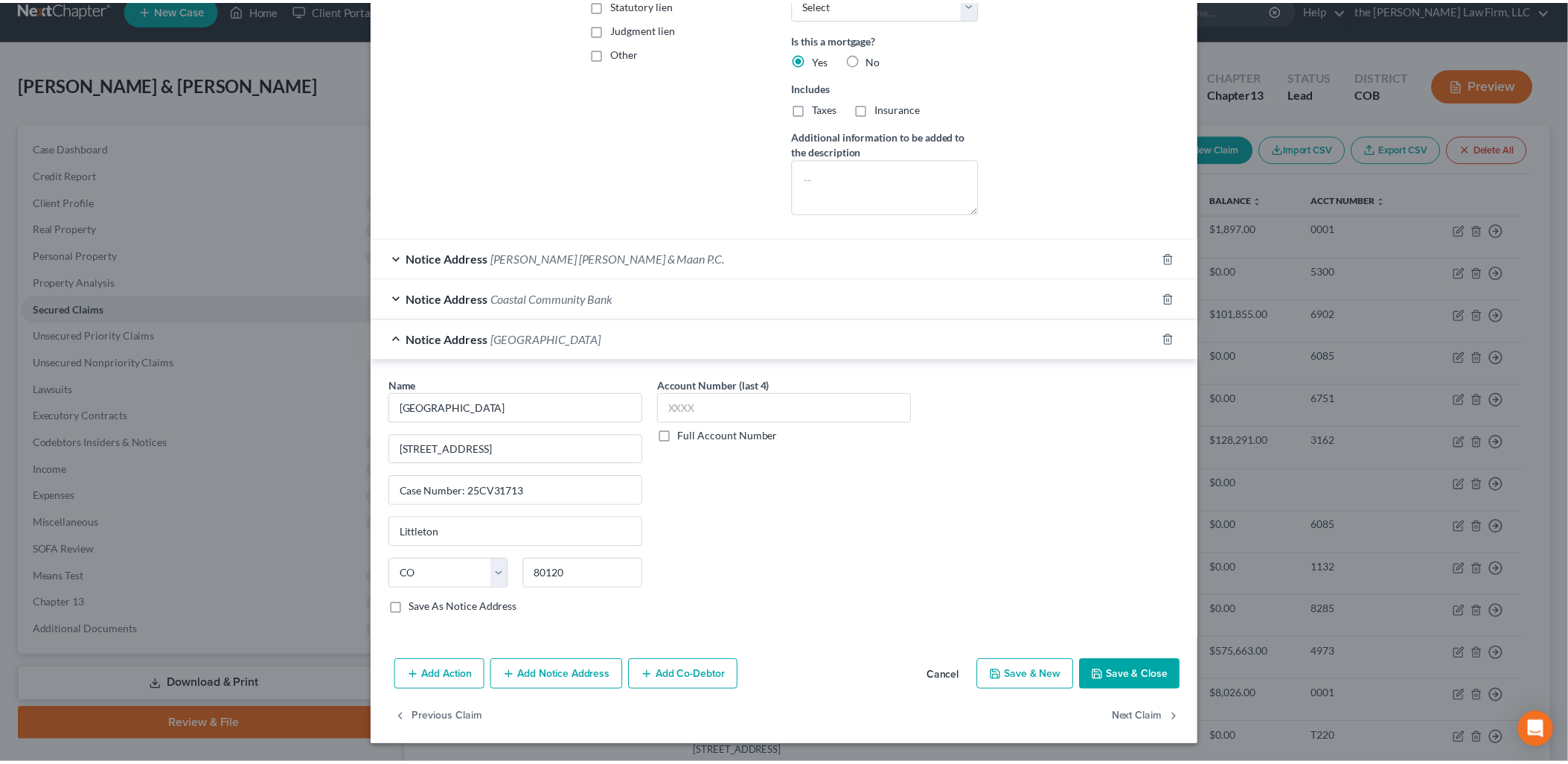
scroll to position [345, 0]
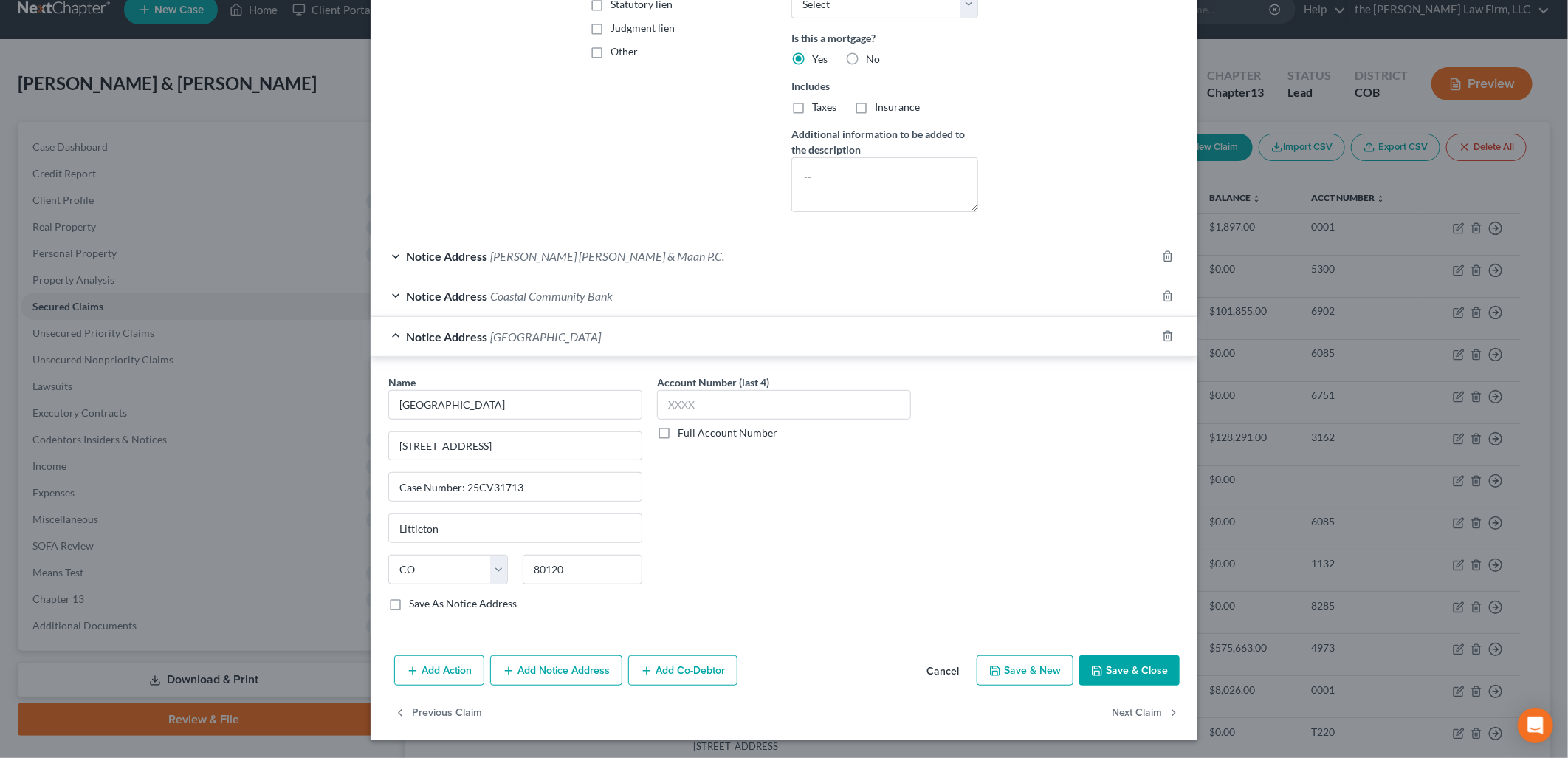
click at [1133, 662] on button "Save & Close" at bounding box center [1129, 670] width 100 height 31
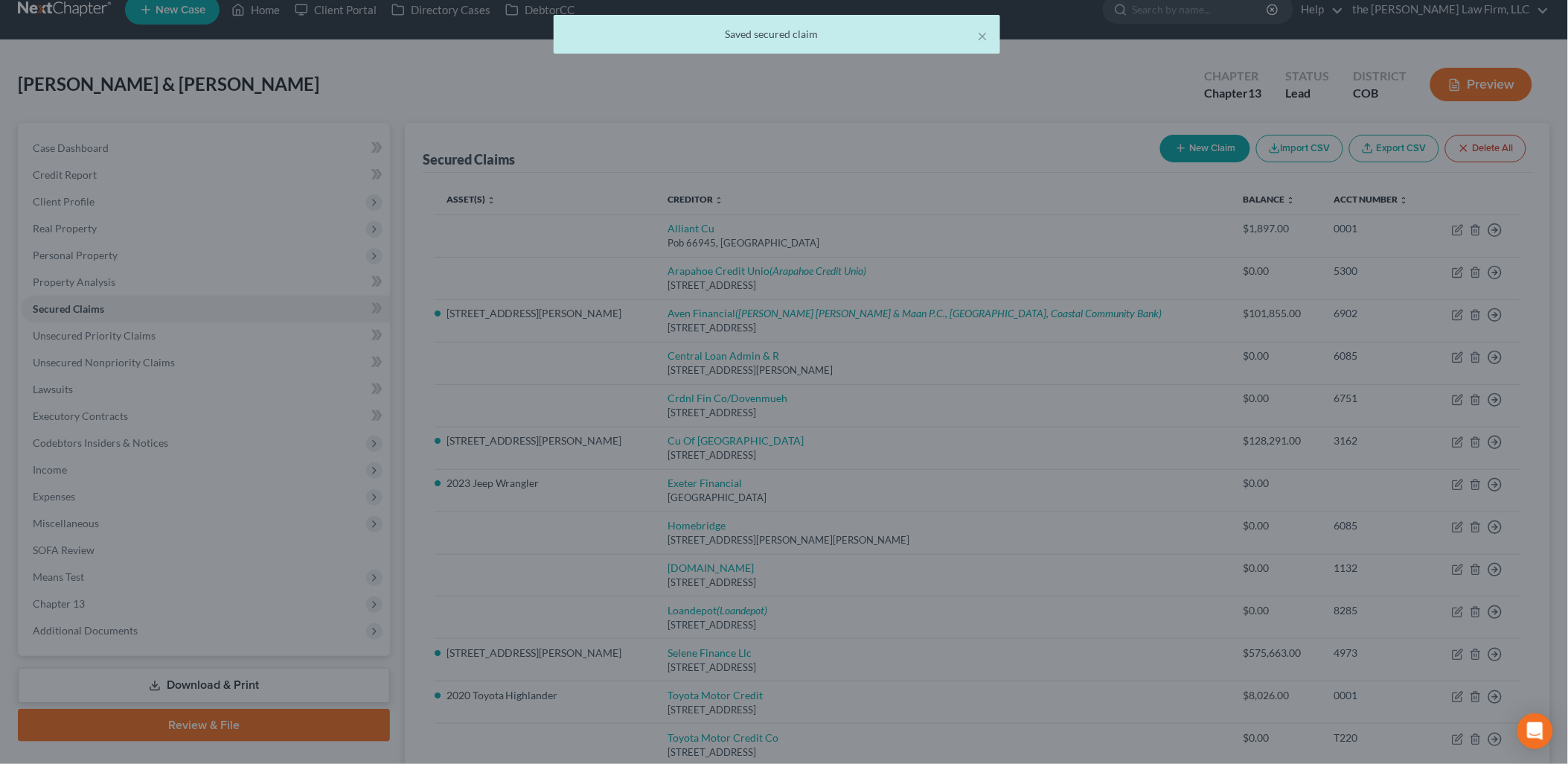
scroll to position [0, 0]
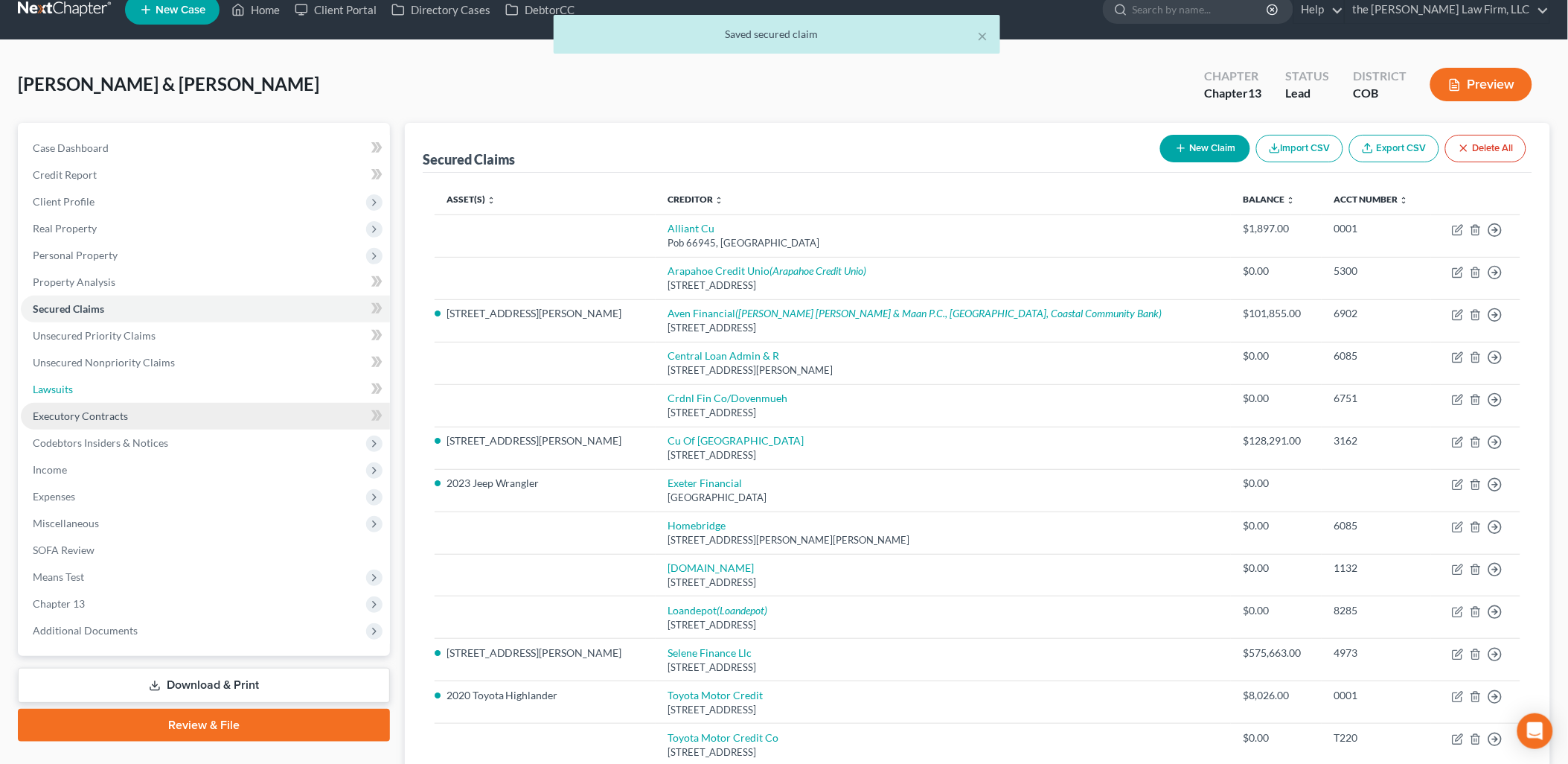
click at [71, 383] on span "Lawsuits" at bounding box center [52, 389] width 40 height 13
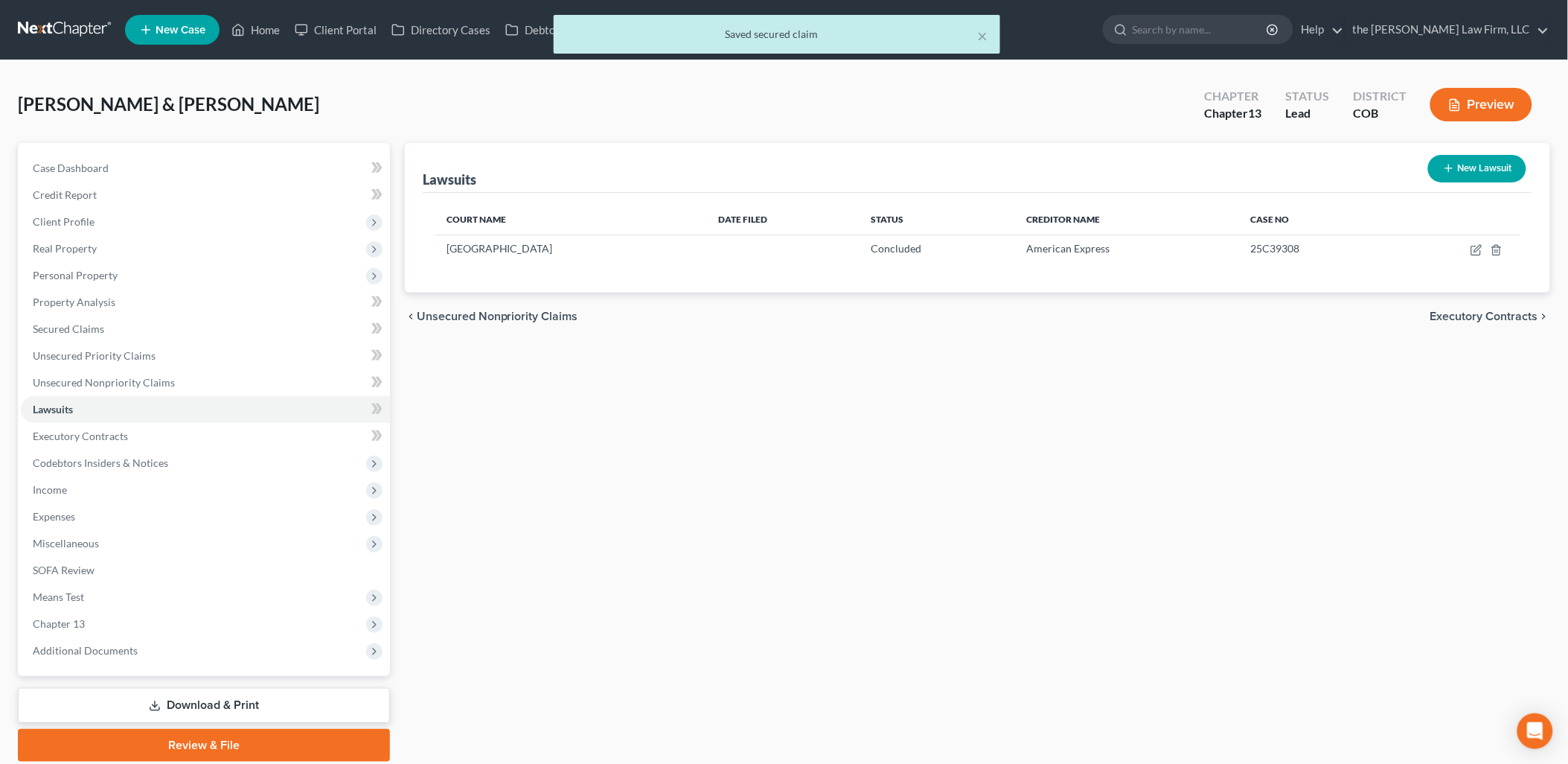
click at [1481, 174] on button "New Lawsuit" at bounding box center [1477, 168] width 98 height 27
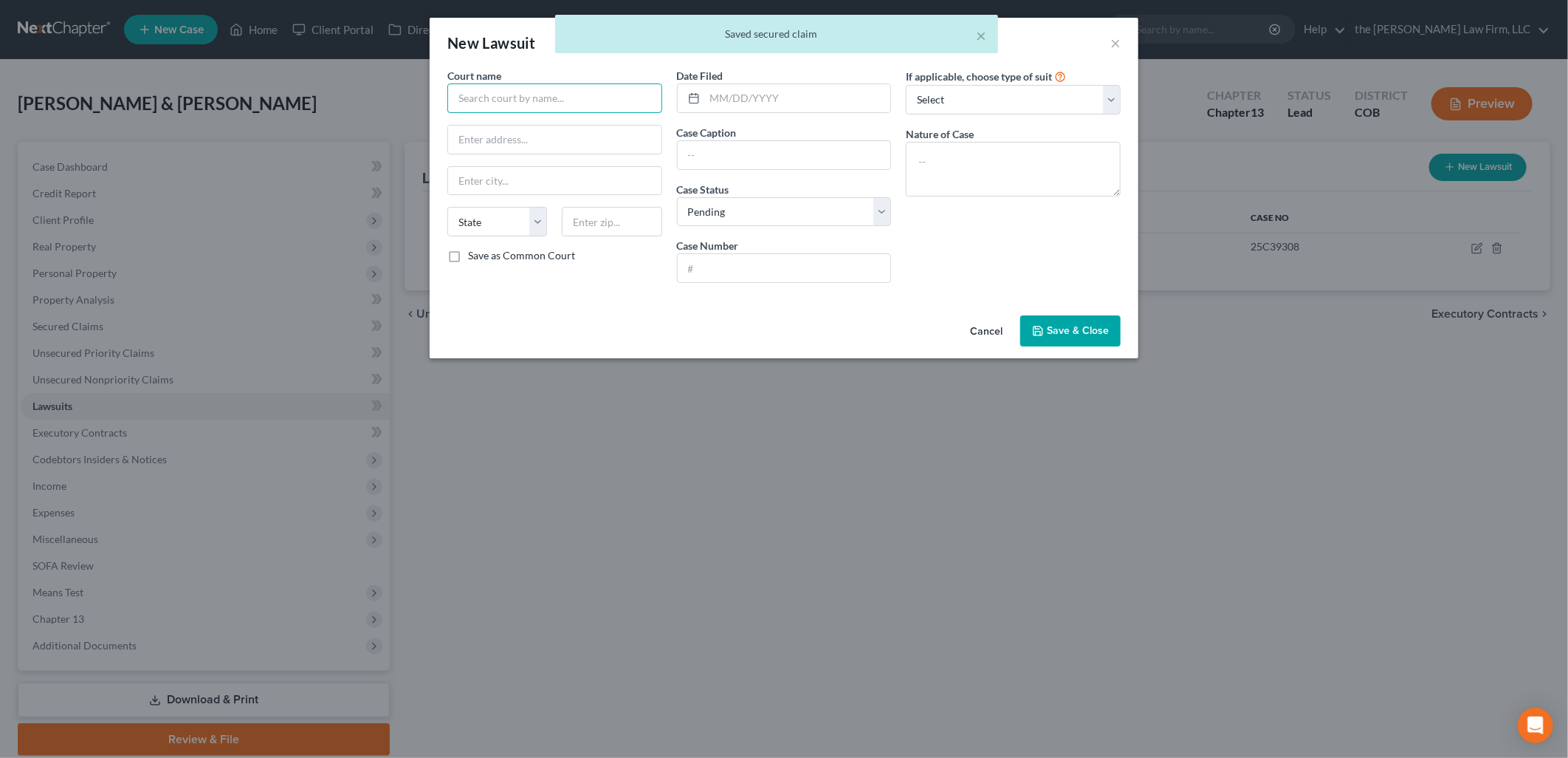
click at [559, 93] on input "text" at bounding box center [554, 98] width 215 height 30
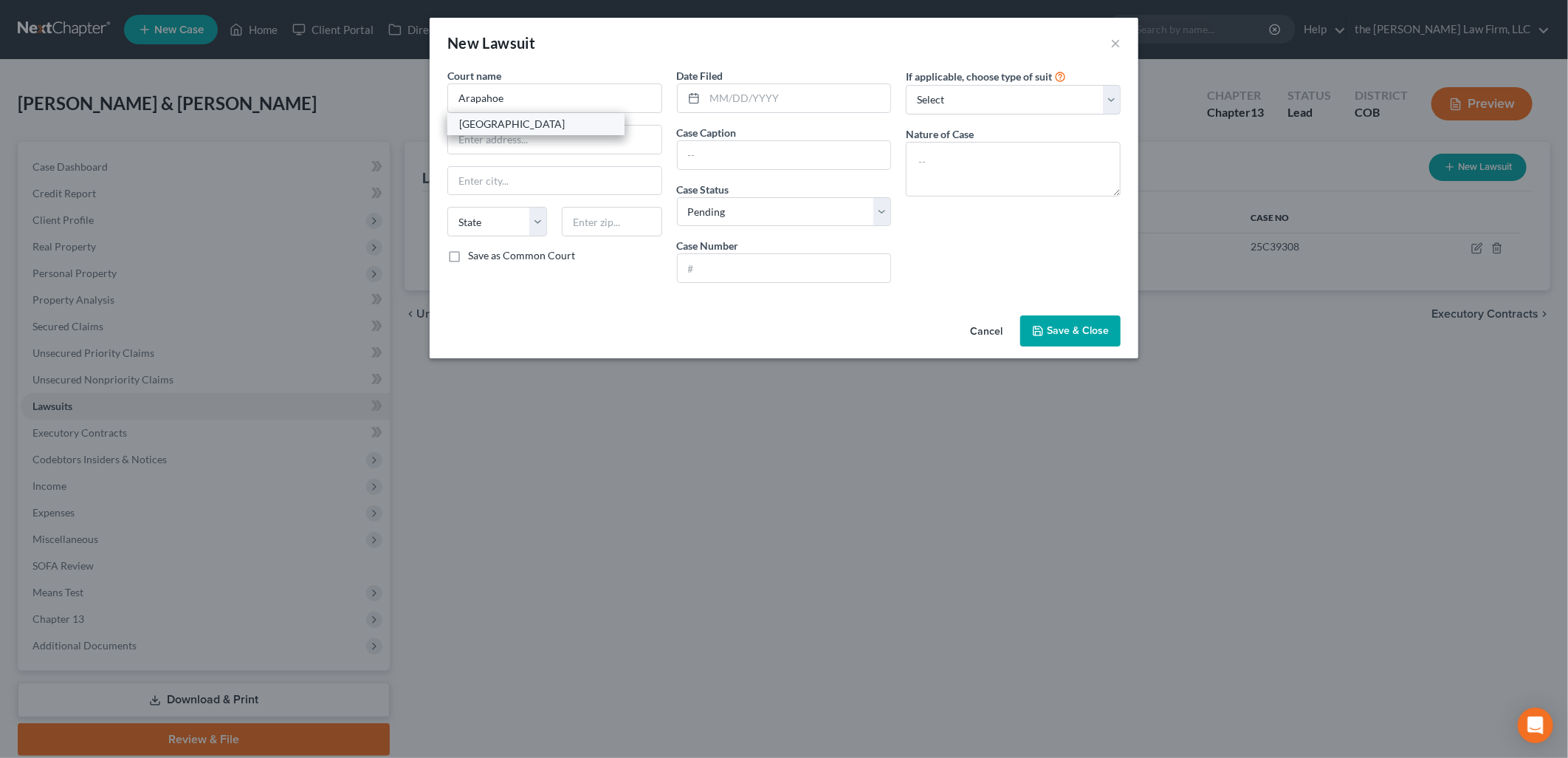
click at [544, 127] on div "[GEOGRAPHIC_DATA]" at bounding box center [536, 123] width 154 height 14
click at [793, 103] on input "text" at bounding box center [798, 98] width 186 height 28
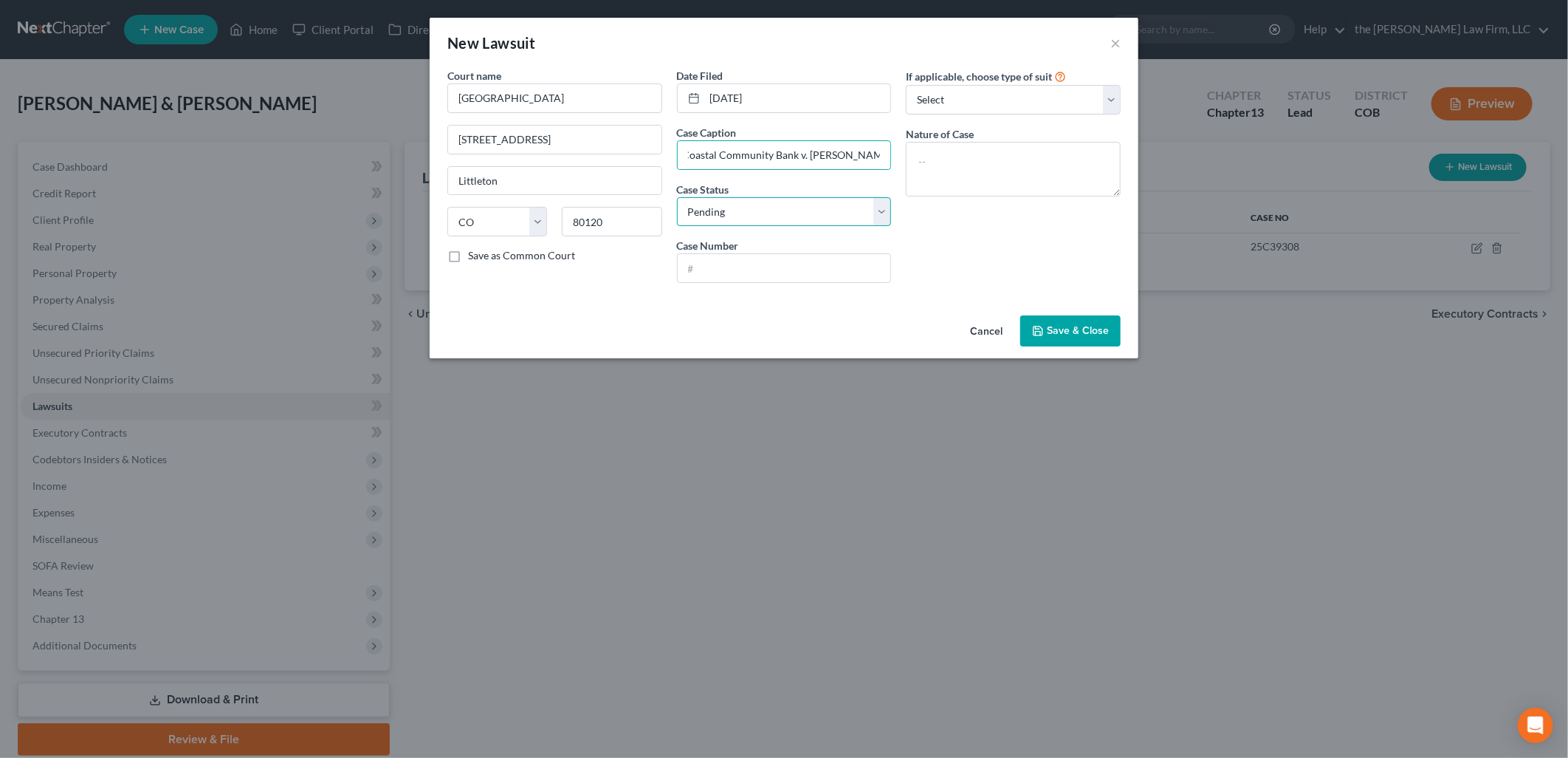
click at [779, 210] on select "Select Pending On Appeal Concluded" at bounding box center [784, 212] width 215 height 30
click at [677, 198] on select "Select Pending On Appeal Concluded" at bounding box center [784, 212] width 215 height 30
click at [727, 268] on input "text" at bounding box center [784, 268] width 214 height 28
drag, startPoint x: 1043, startPoint y: 85, endPoint x: 1042, endPoint y: 92, distance: 7.1
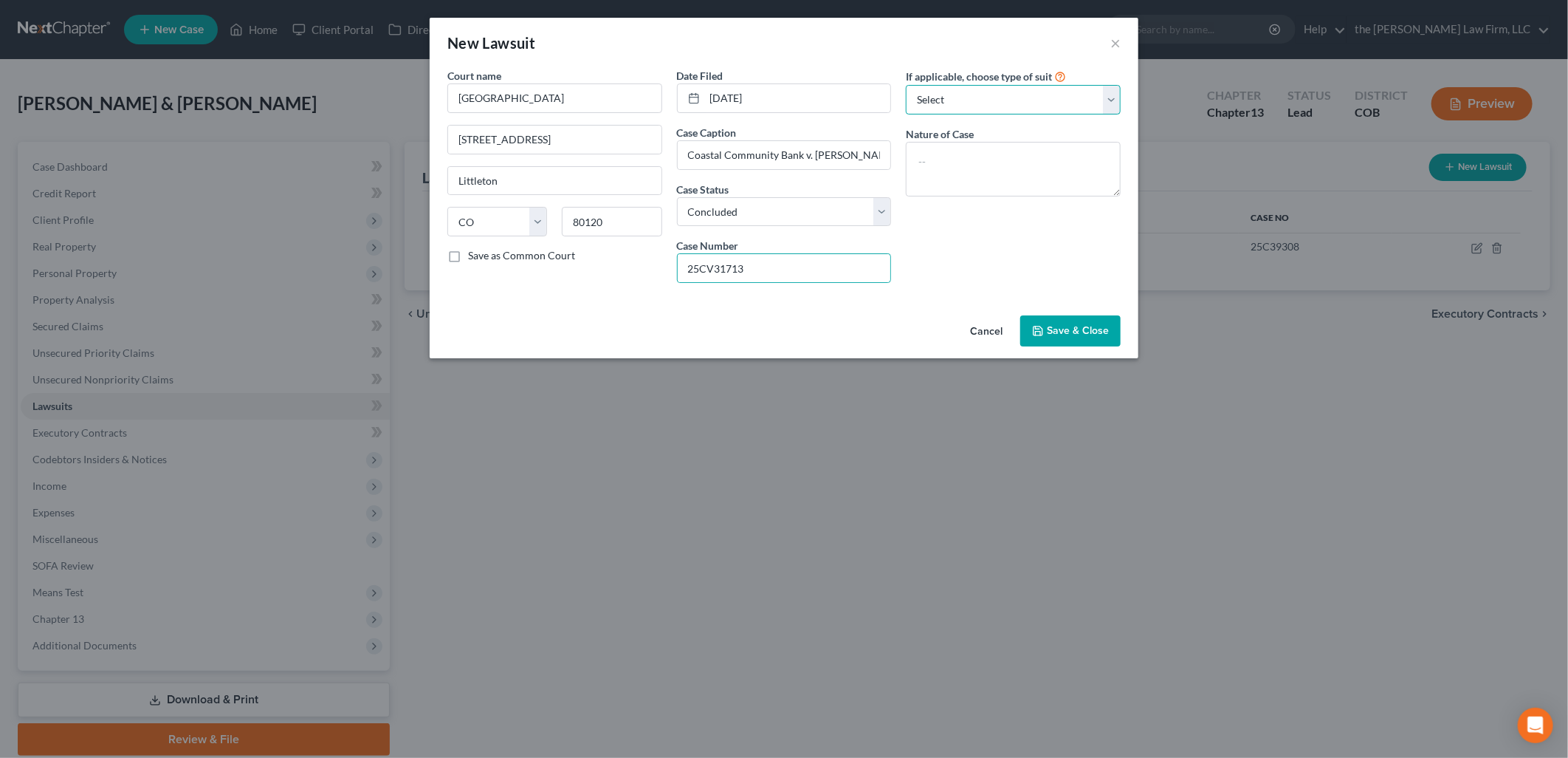
click at [1043, 85] on select "Select Repossession Garnishment Foreclosure Attached, Seized, Or Levied Other" at bounding box center [1014, 100] width 215 height 30
click at [906, 85] on select "Select Repossession Garnishment Foreclosure Attached, Seized, Or Levied Other" at bounding box center [1014, 100] width 215 height 30
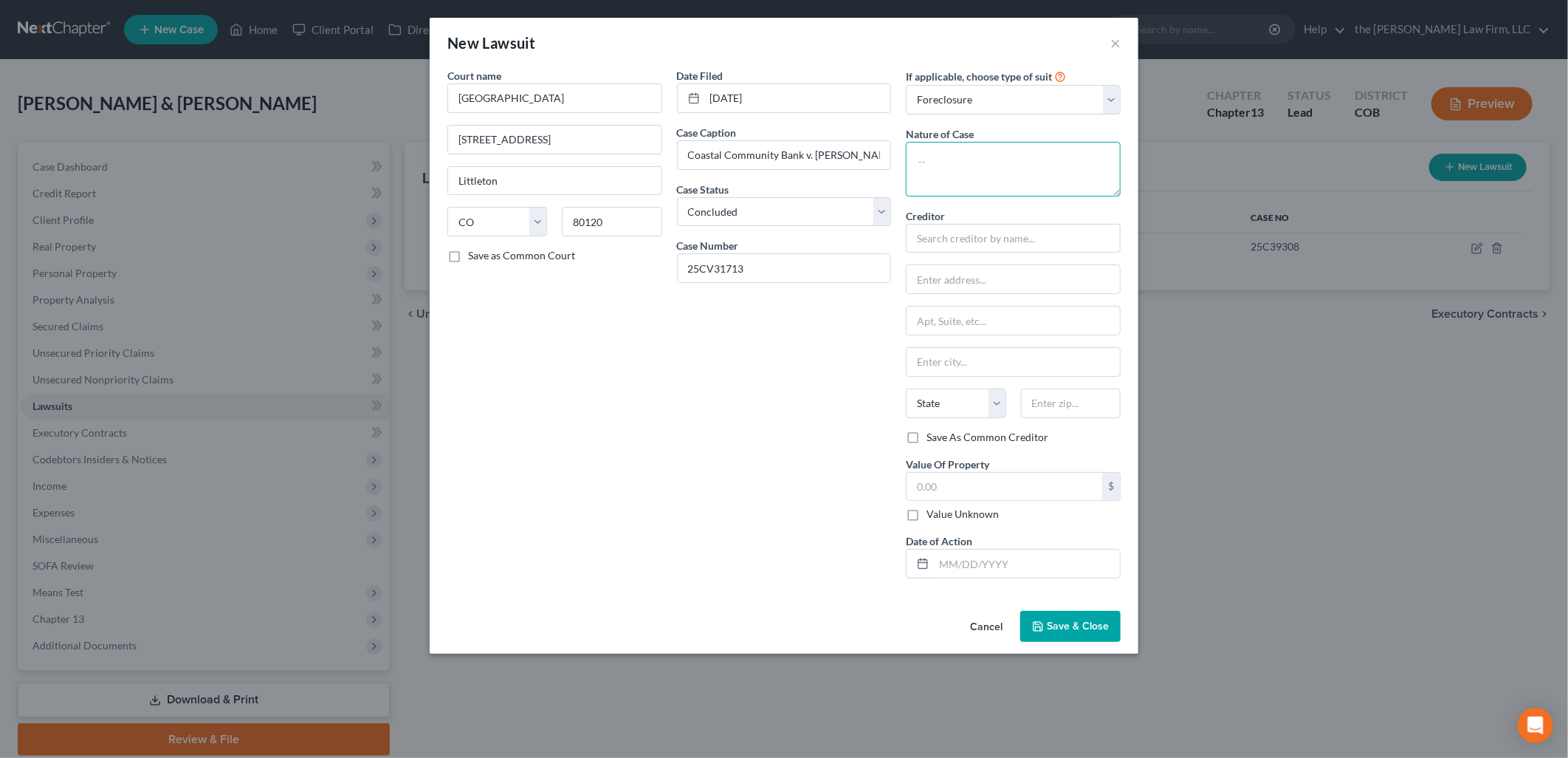
click at [995, 154] on textarea at bounding box center [1014, 169] width 215 height 55
click at [971, 227] on input "text" at bounding box center [1014, 238] width 215 height 30
click at [970, 491] on input "text" at bounding box center [1004, 486] width 196 height 28
click at [973, 477] on input "text" at bounding box center [1004, 486] width 196 height 28
click at [976, 560] on input "text" at bounding box center [1027, 563] width 186 height 28
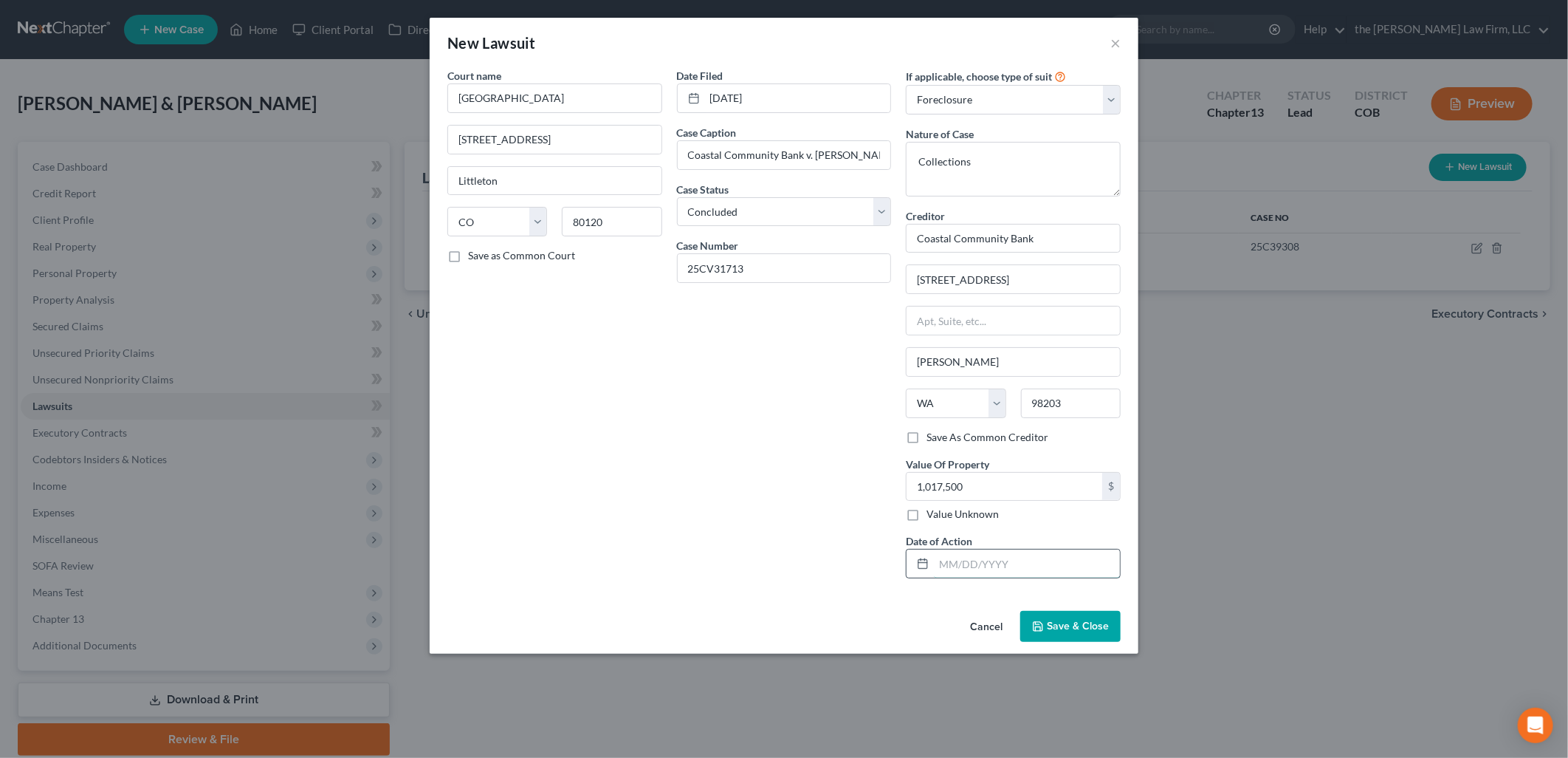
click at [979, 570] on input "text" at bounding box center [1027, 563] width 186 height 28
click at [1059, 615] on button "Save & Close" at bounding box center [1070, 626] width 100 height 31
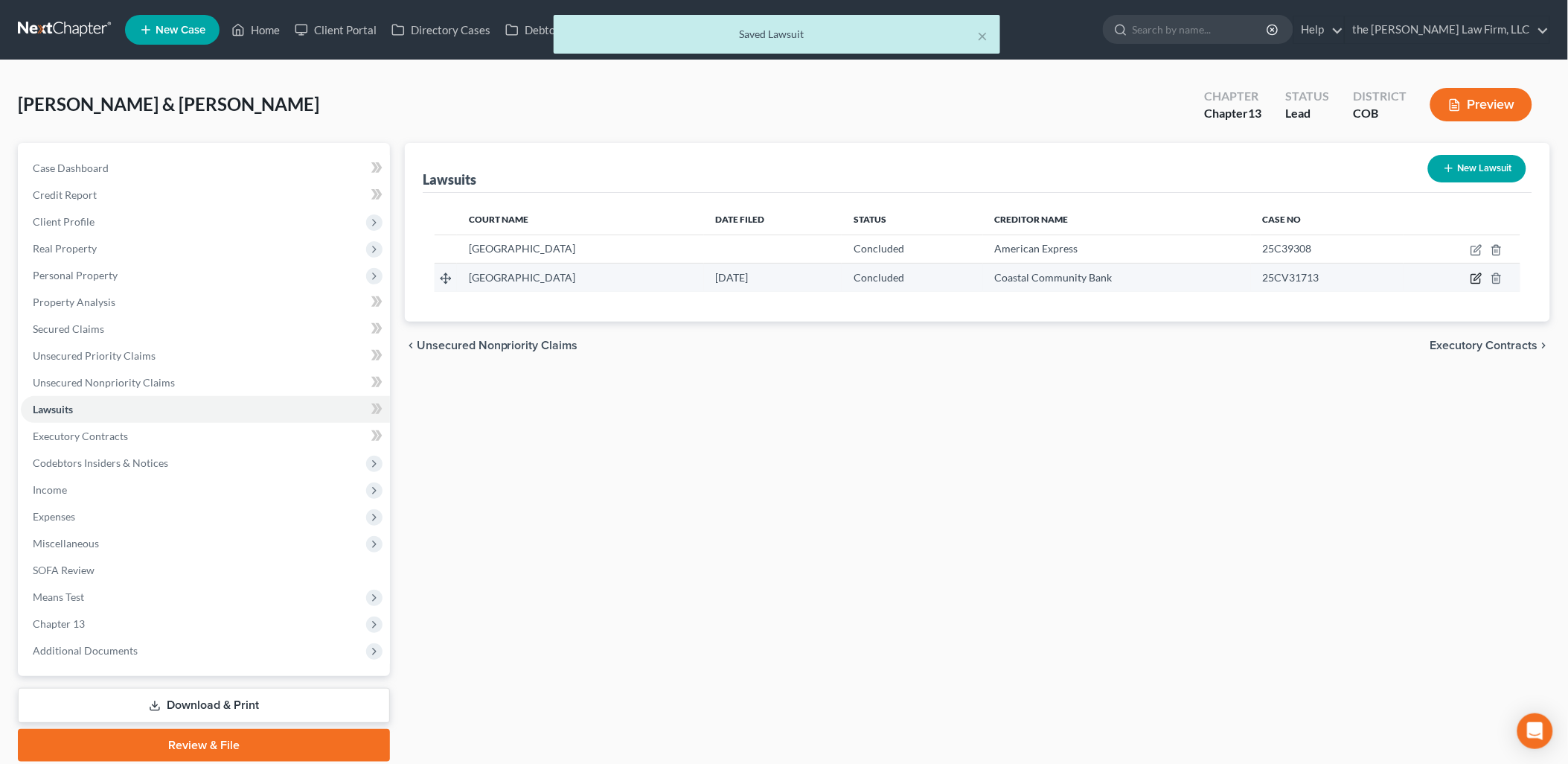
click at [1475, 277] on icon "button" at bounding box center [1477, 278] width 12 height 12
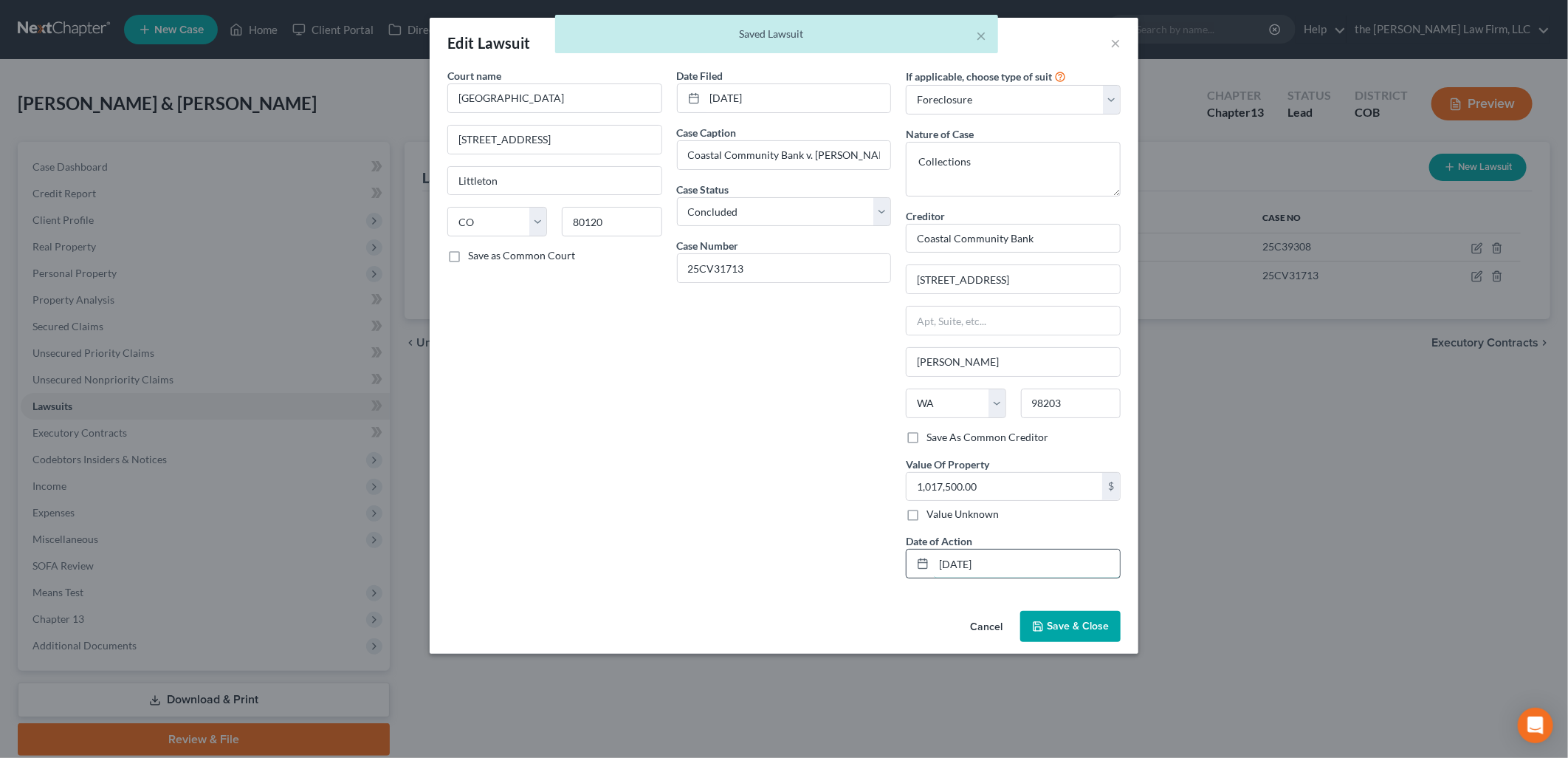
click at [1072, 566] on input "[DATE]" at bounding box center [1027, 563] width 186 height 28
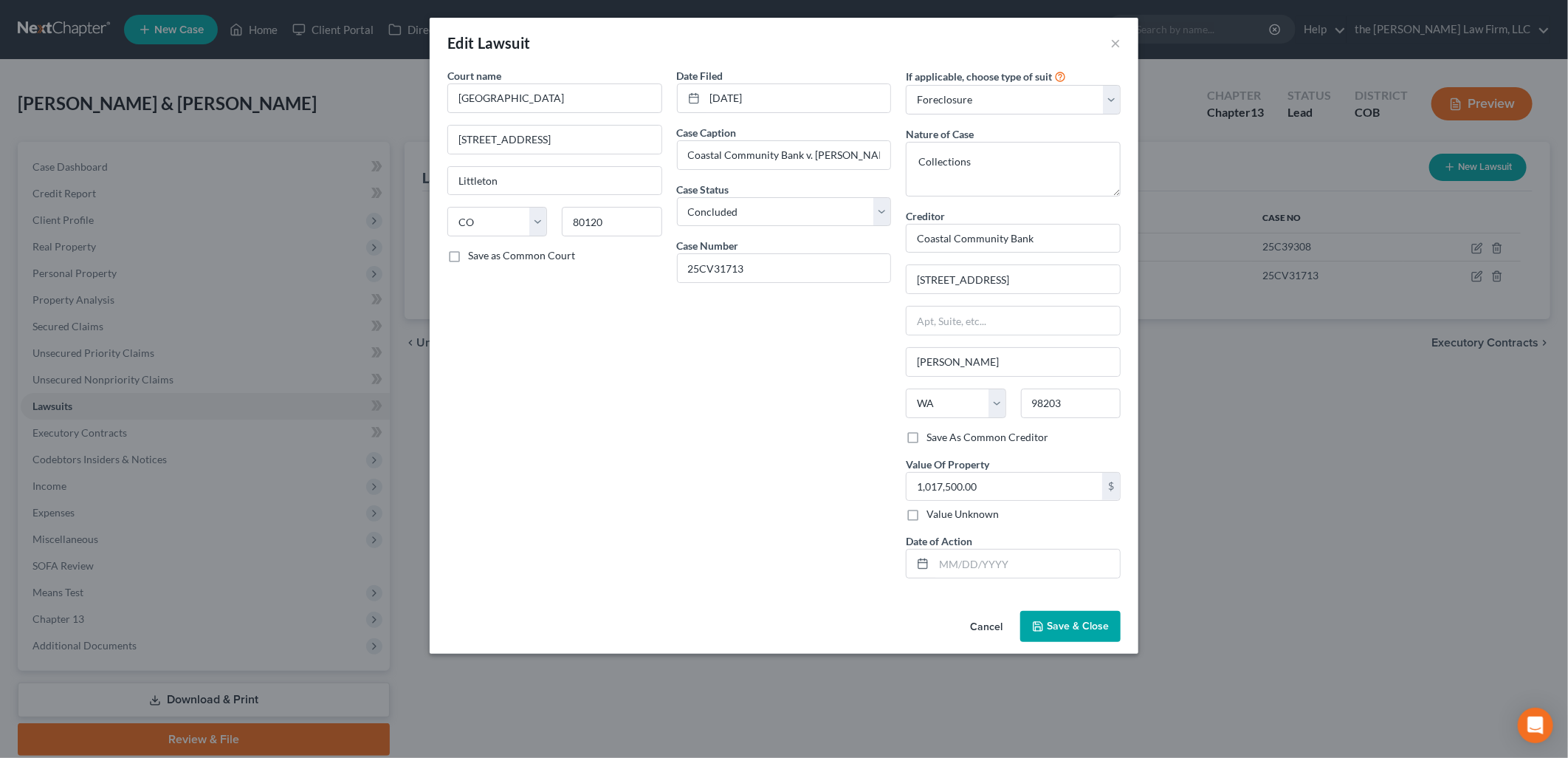
click at [1094, 616] on button "Save & Close" at bounding box center [1070, 626] width 100 height 31
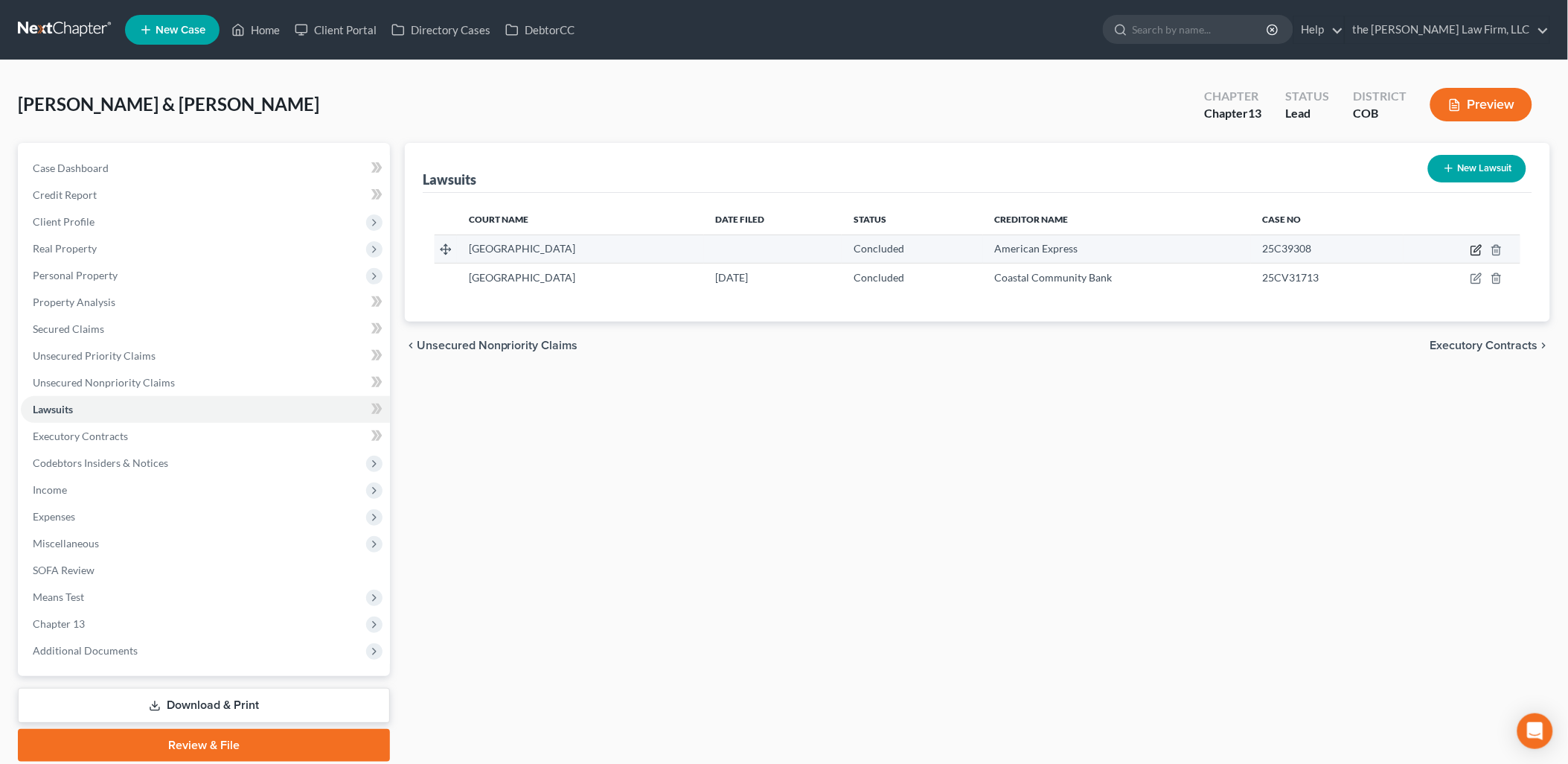
click at [1476, 244] on icon "button" at bounding box center [1477, 250] width 12 height 12
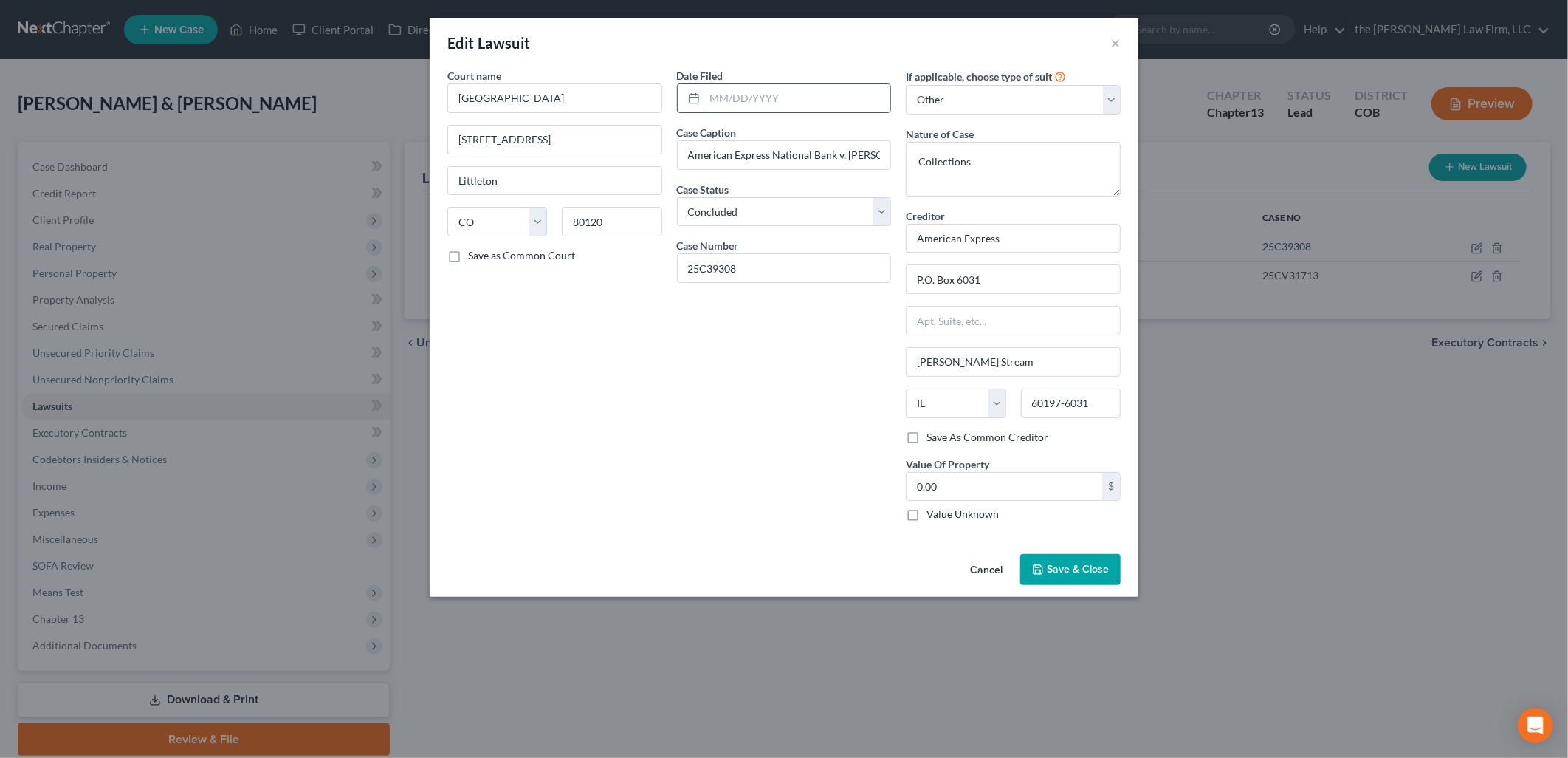
click at [782, 94] on input "text" at bounding box center [798, 98] width 186 height 28
click at [1080, 559] on button "Save & Close" at bounding box center [1070, 569] width 100 height 31
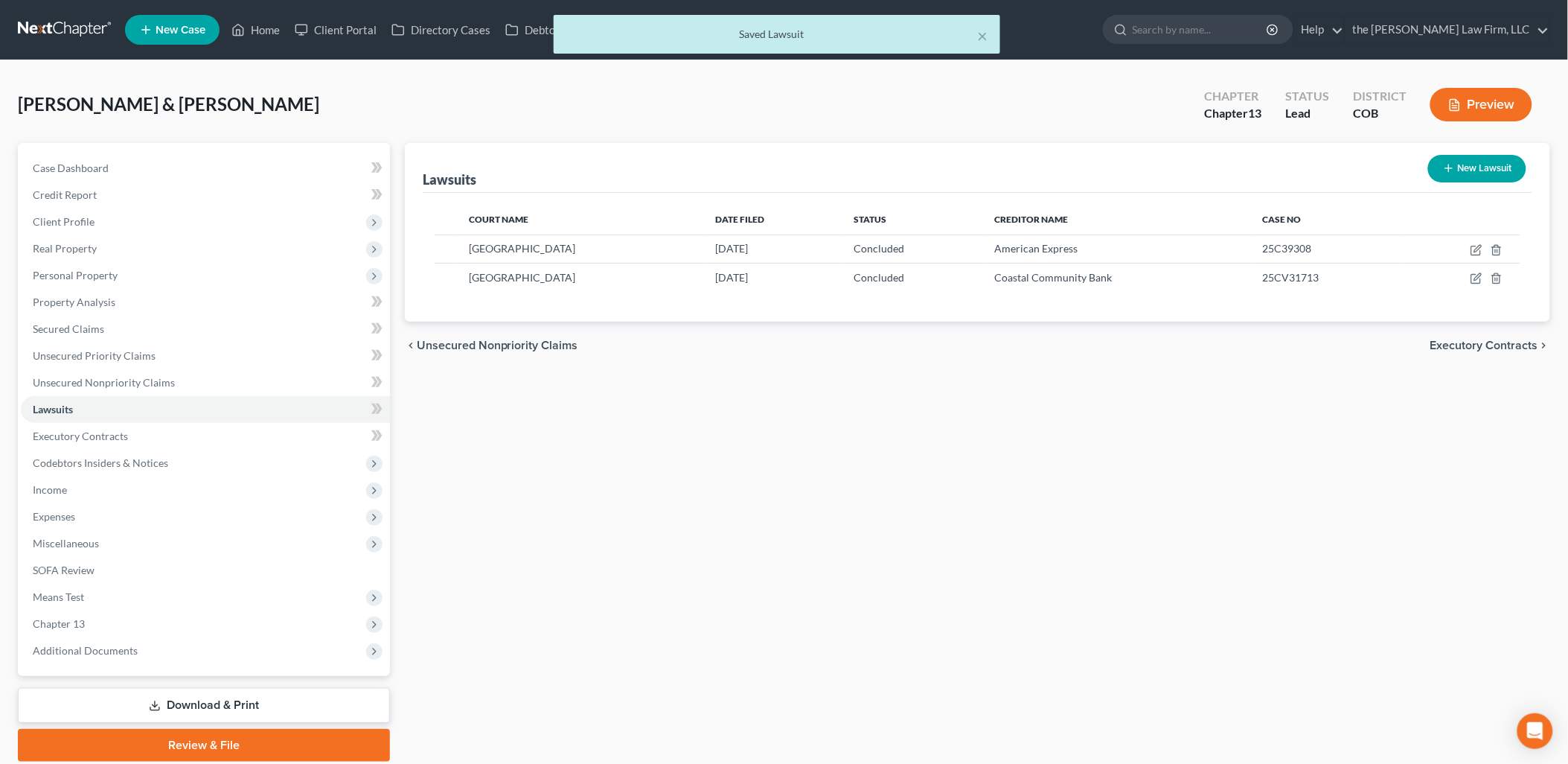
click at [1497, 175] on button "New Lawsuit" at bounding box center [1477, 168] width 98 height 27
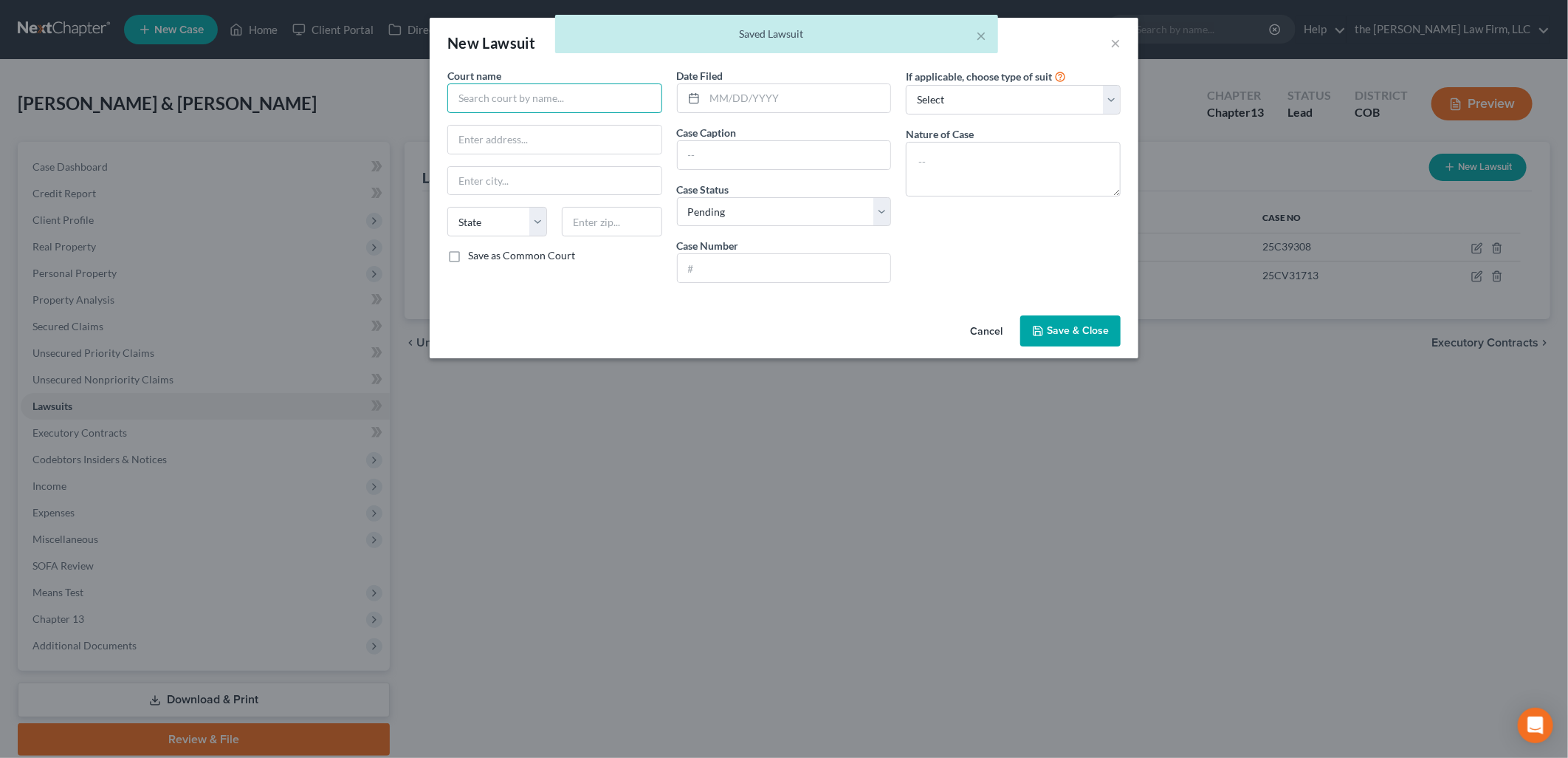
click at [601, 89] on input "text" at bounding box center [554, 98] width 215 height 30
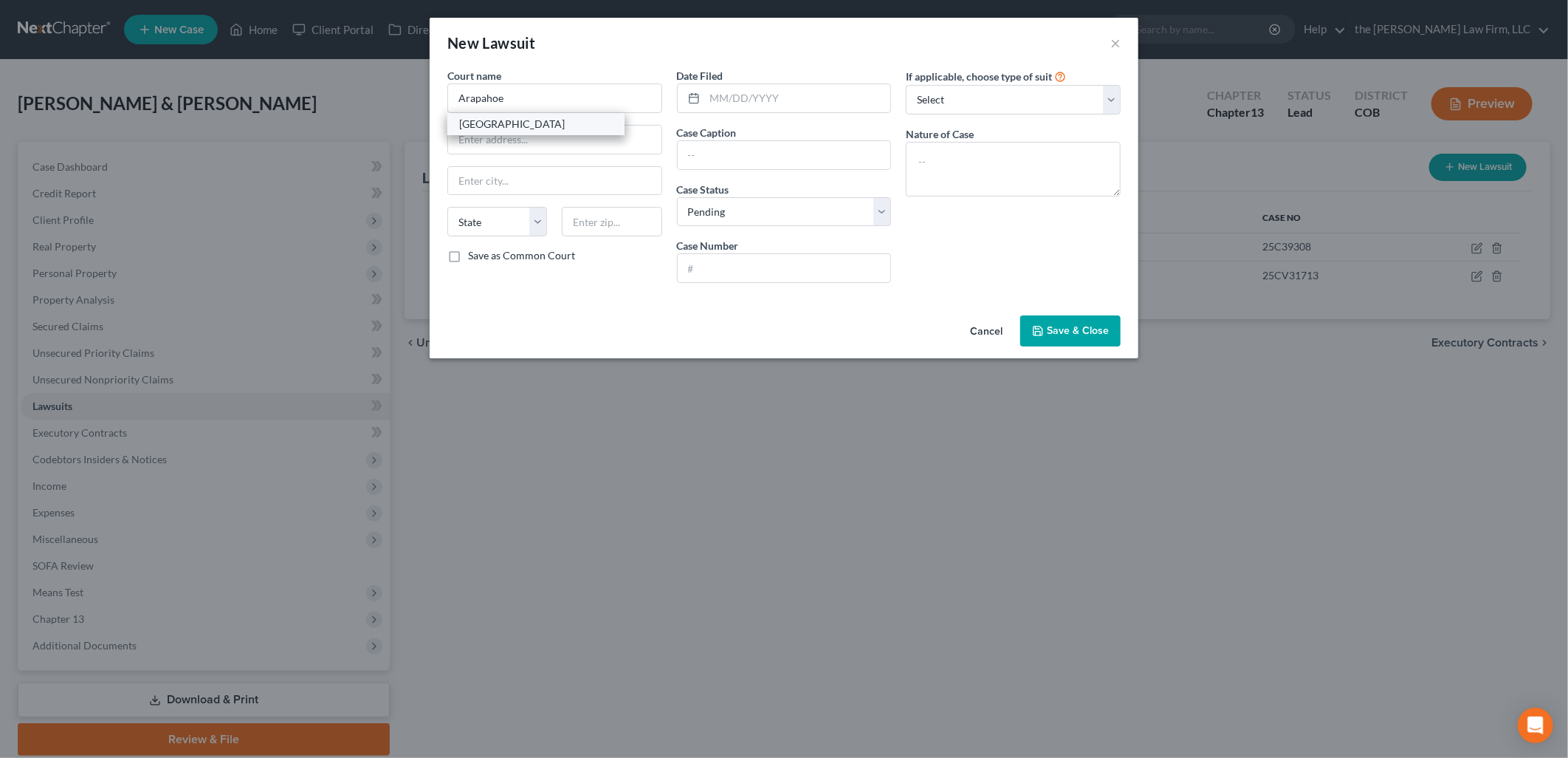
click at [547, 124] on div "[GEOGRAPHIC_DATA]" at bounding box center [536, 123] width 154 height 14
click at [776, 146] on input "text" at bounding box center [784, 154] width 214 height 28
drag, startPoint x: 614, startPoint y: 338, endPoint x: 688, endPoint y: 292, distance: 87.1
click at [615, 335] on div "Cancel Save & Close" at bounding box center [784, 334] width 709 height 49
click at [707, 274] on input "text" at bounding box center [784, 268] width 214 height 28
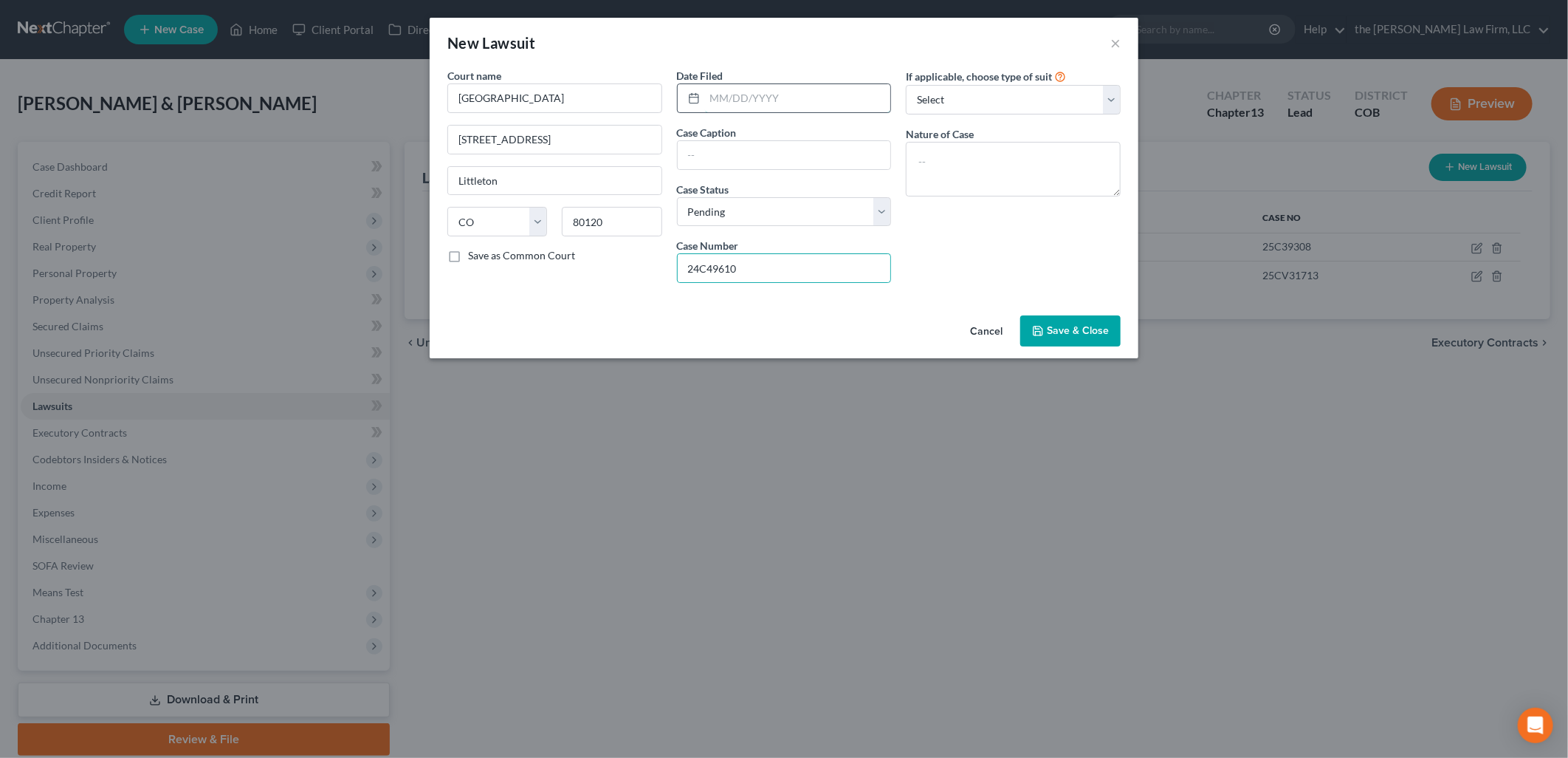
click at [762, 91] on input "text" at bounding box center [798, 98] width 186 height 28
click at [762, 91] on input "[DATE]" at bounding box center [798, 98] width 186 height 28
click at [1013, 166] on textarea at bounding box center [1014, 169] width 215 height 55
click at [1031, 91] on select "Select Repossession Garnishment Foreclosure Attached, Seized, Or Levied Other" at bounding box center [1014, 100] width 215 height 30
click at [906, 85] on select "Select Repossession Garnishment Foreclosure Attached, Seized, Or Levied Other" at bounding box center [1014, 100] width 215 height 30
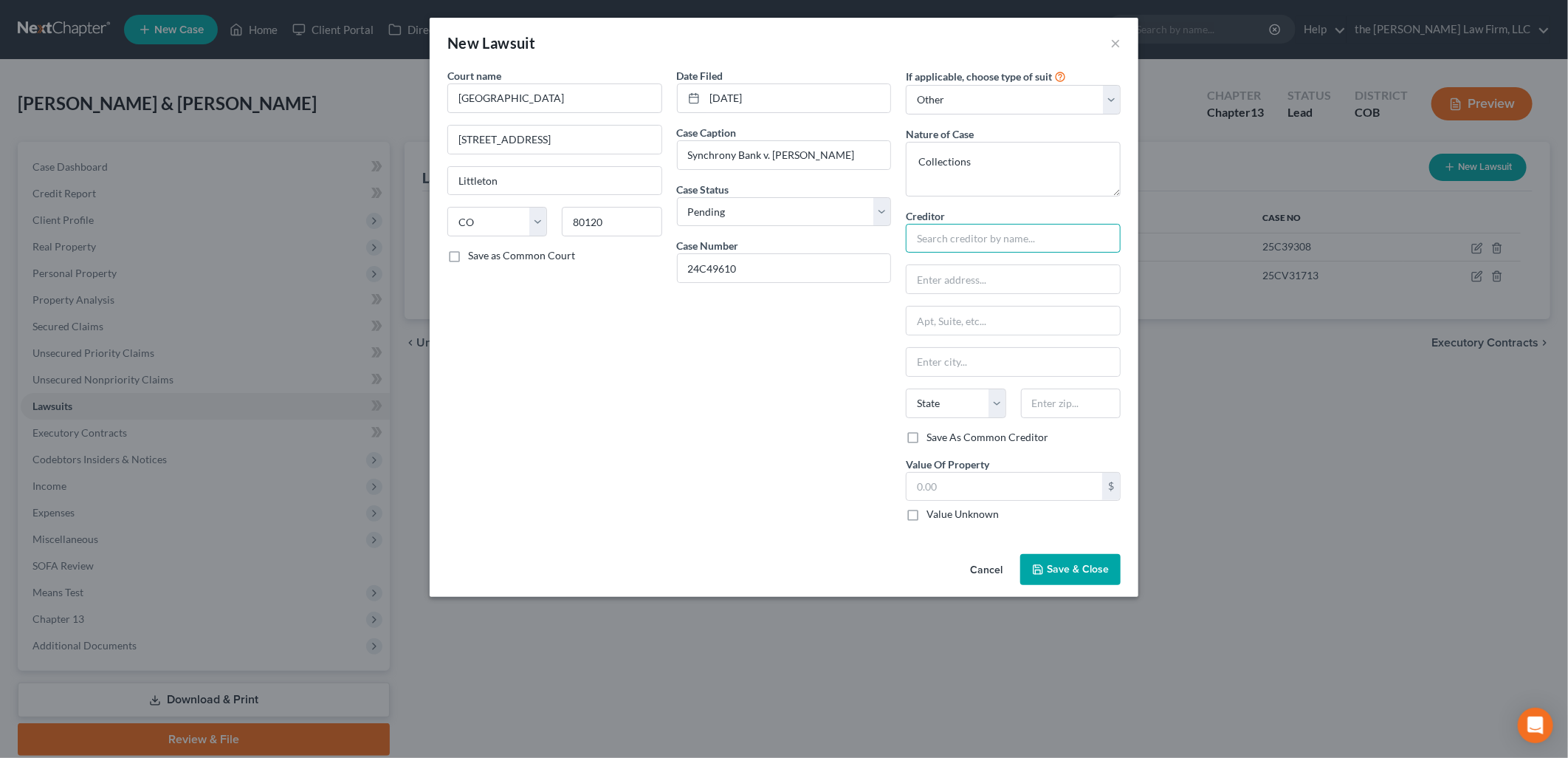
click at [985, 236] on input "text" at bounding box center [1014, 238] width 215 height 30
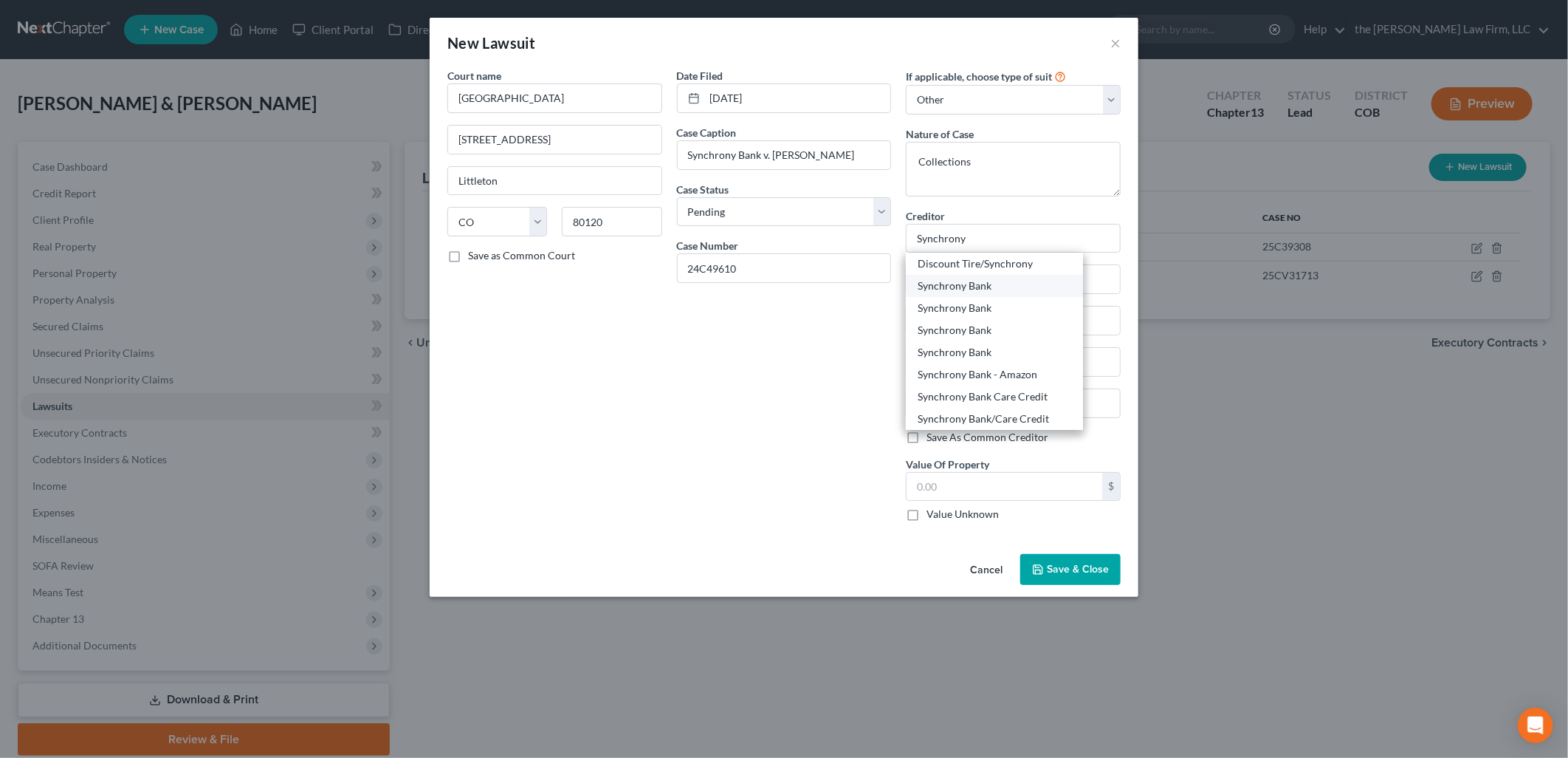
click at [998, 285] on div "Synchrony Bank" at bounding box center [995, 285] width 154 height 14
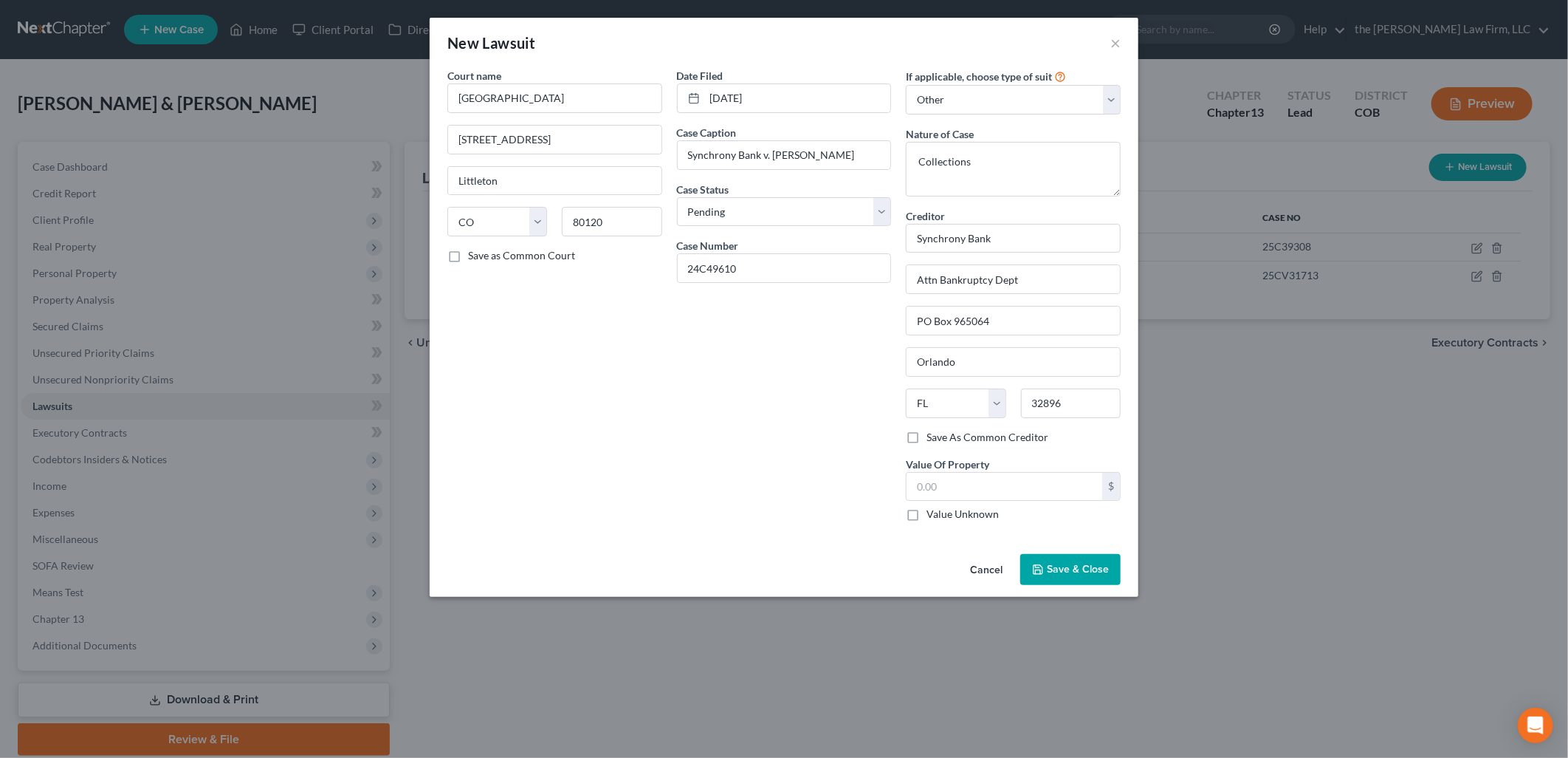
click at [1087, 564] on span "Save & Close" at bounding box center [1078, 569] width 62 height 13
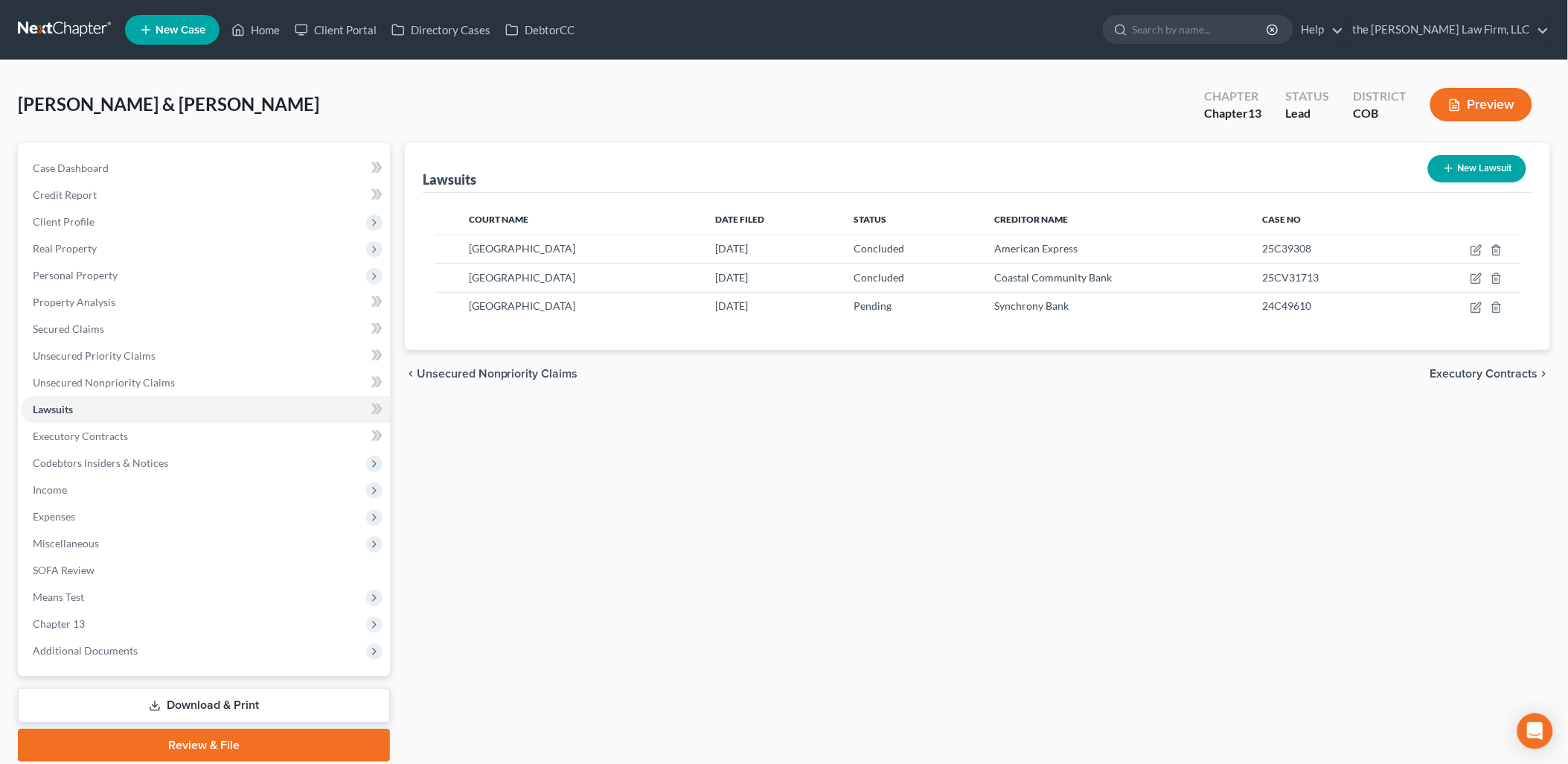
click at [1477, 169] on button "New Lawsuit" at bounding box center [1477, 168] width 98 height 27
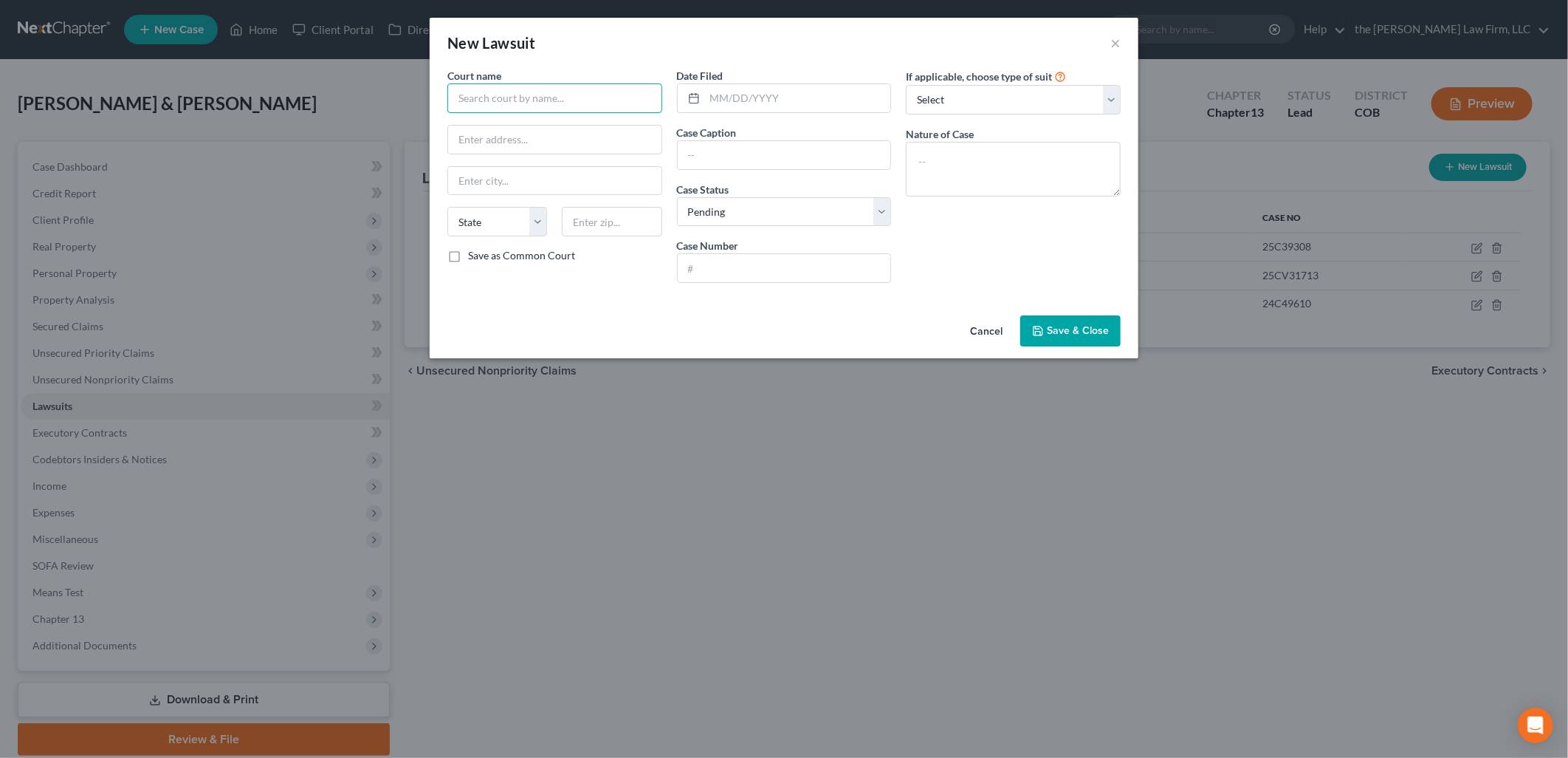
click at [555, 89] on input "text" at bounding box center [554, 98] width 215 height 30
click at [530, 132] on div "[GEOGRAPHIC_DATA]" at bounding box center [536, 124] width 177 height 22
click at [525, 140] on input "[STREET_ADDRESS]" at bounding box center [554, 139] width 214 height 28
click at [763, 97] on input "text" at bounding box center [798, 98] width 186 height 28
drag, startPoint x: 853, startPoint y: 160, endPoint x: 776, endPoint y: 154, distance: 77.2
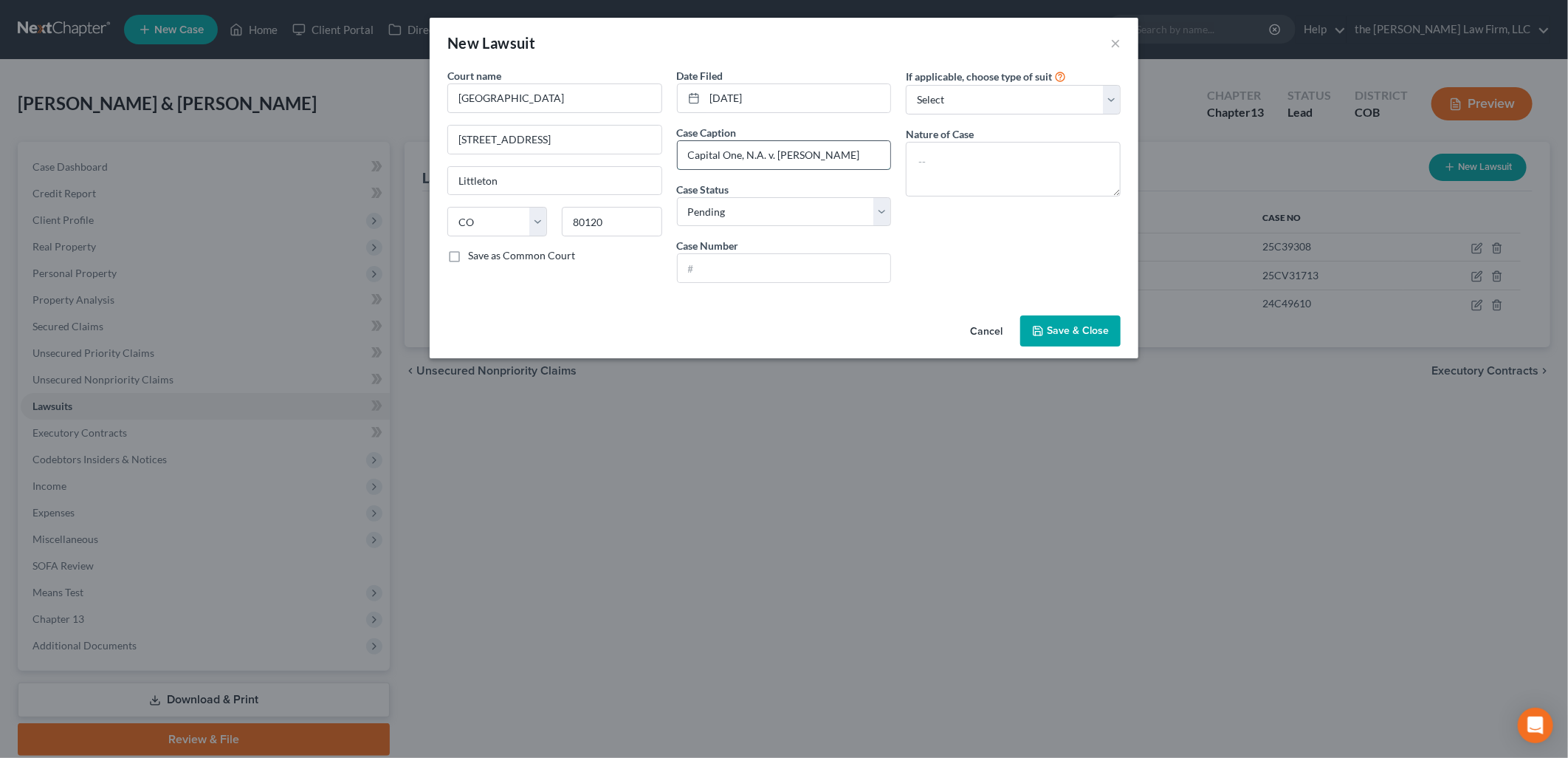
click at [776, 154] on input "Capital One, N.A. v. [PERSON_NAME]" at bounding box center [784, 154] width 214 height 28
click at [771, 203] on select "Select Pending On Appeal Concluded" at bounding box center [784, 212] width 215 height 30
click at [677, 198] on select "Select Pending On Appeal Concluded" at bounding box center [784, 212] width 215 height 30
click at [733, 264] on input "text" at bounding box center [784, 268] width 214 height 28
drag, startPoint x: 1057, startPoint y: 74, endPoint x: 1040, endPoint y: 102, distance: 32.8
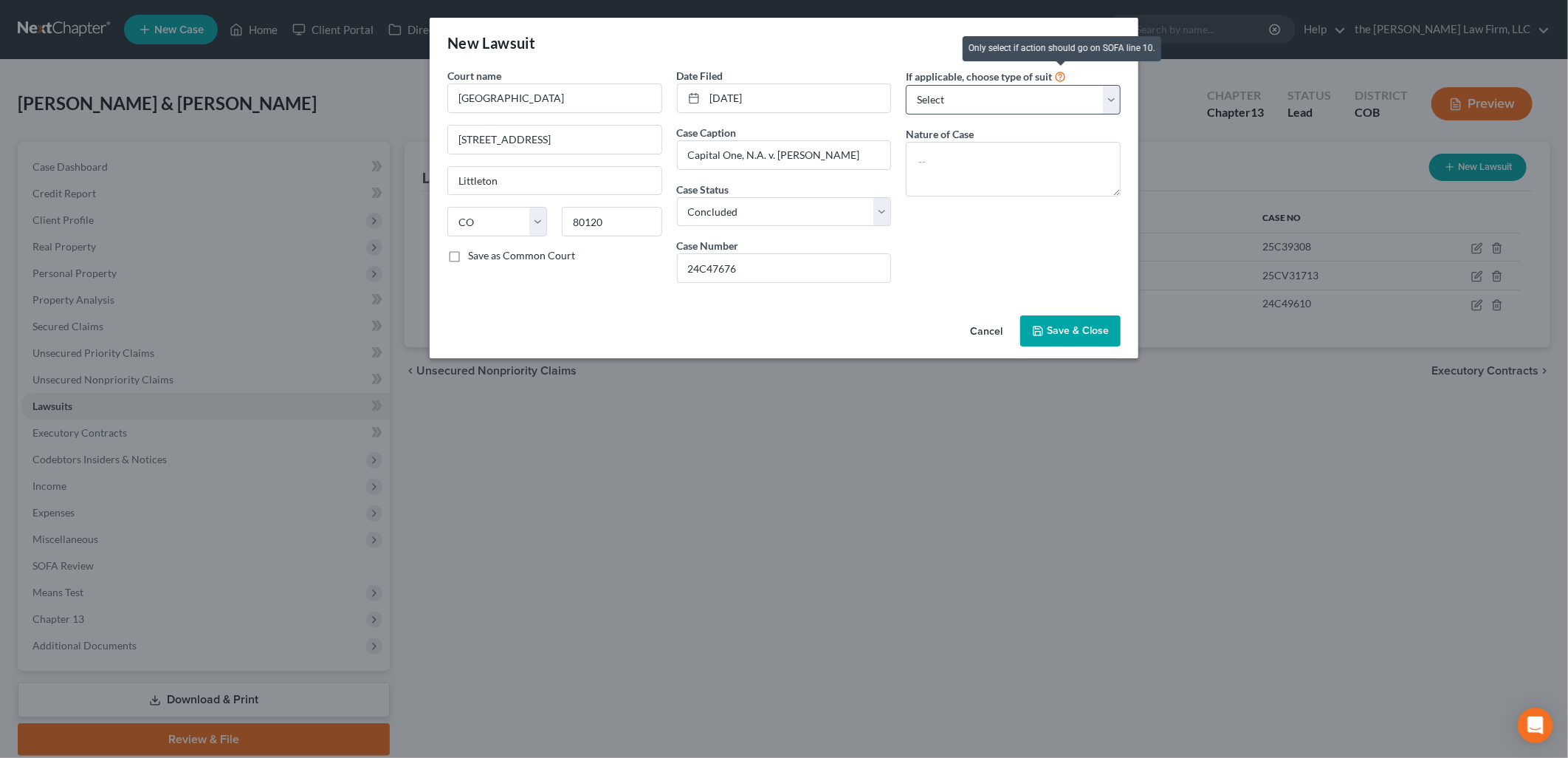
click at [1057, 76] on icon at bounding box center [1060, 75] width 12 height 14
drag, startPoint x: 1040, startPoint y: 102, endPoint x: 1035, endPoint y: 115, distance: 13.9
click at [1040, 102] on select "Select Repossession Garnishment Foreclosure Attached, Seized, Or Levied Other" at bounding box center [1014, 100] width 215 height 30
click at [906, 85] on select "Select Repossession Garnishment Foreclosure Attached, Seized, Or Levied Other" at bounding box center [1014, 100] width 215 height 30
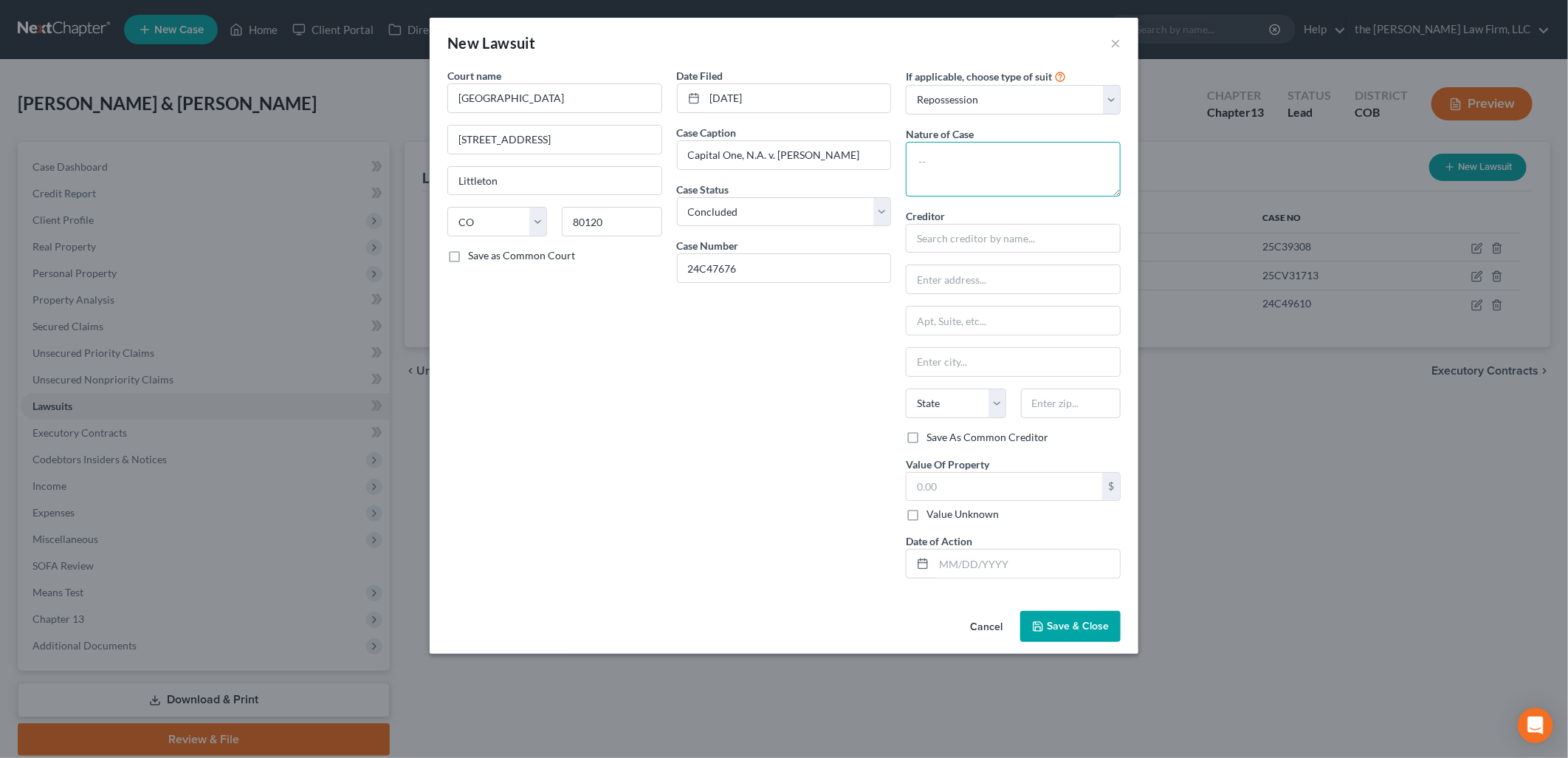
click at [973, 160] on textarea at bounding box center [1014, 169] width 215 height 55
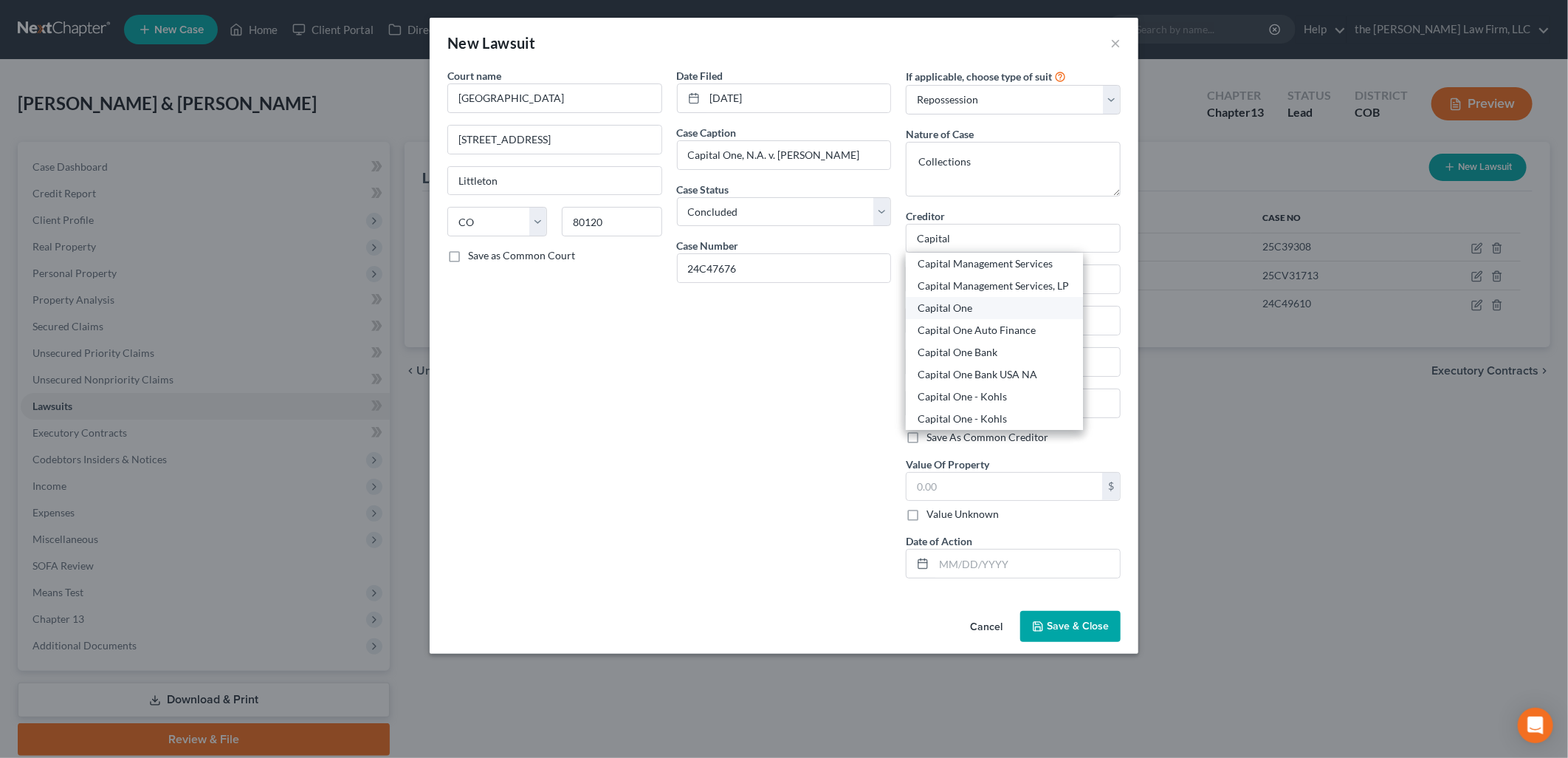
click at [963, 313] on div "Capital One" at bounding box center [995, 307] width 154 height 14
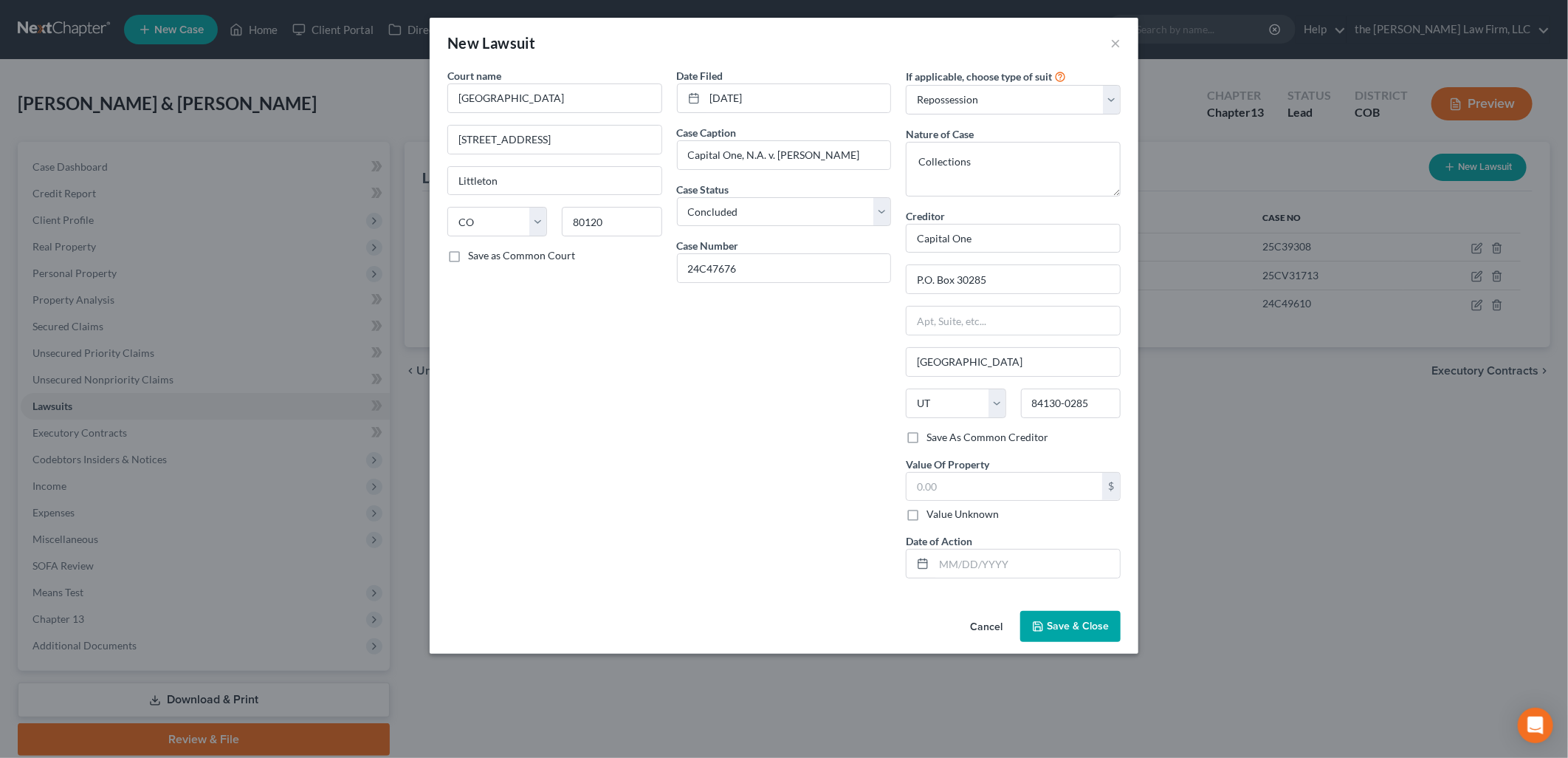
click at [978, 514] on label "Value Unknown" at bounding box center [963, 513] width 73 height 14
click at [942, 514] on input "Value Unknown" at bounding box center [937, 511] width 9 height 9
click at [1053, 619] on button "Save & Close" at bounding box center [1070, 626] width 100 height 31
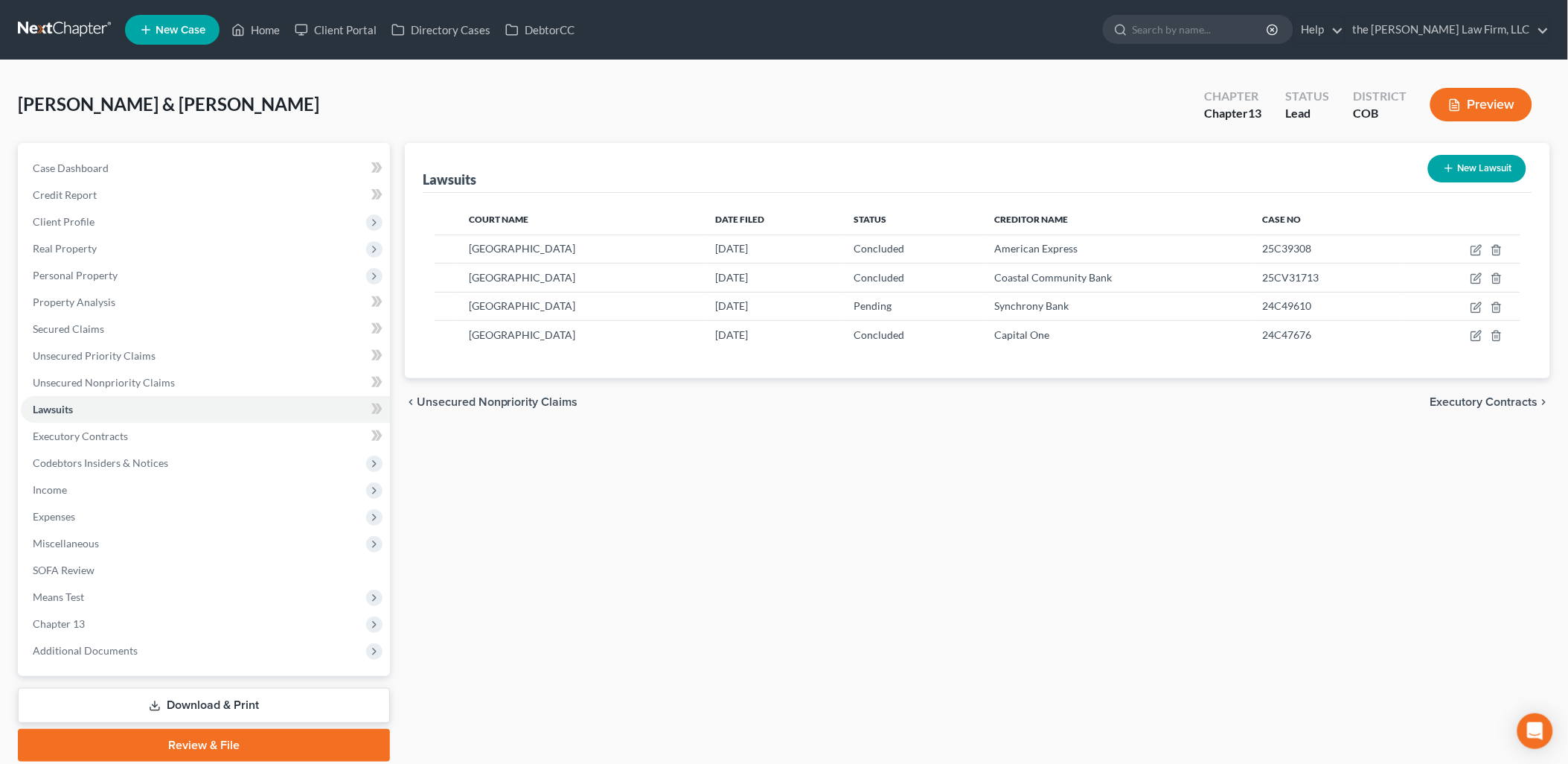
click at [1498, 167] on button "New Lawsuit" at bounding box center [1477, 168] width 98 height 27
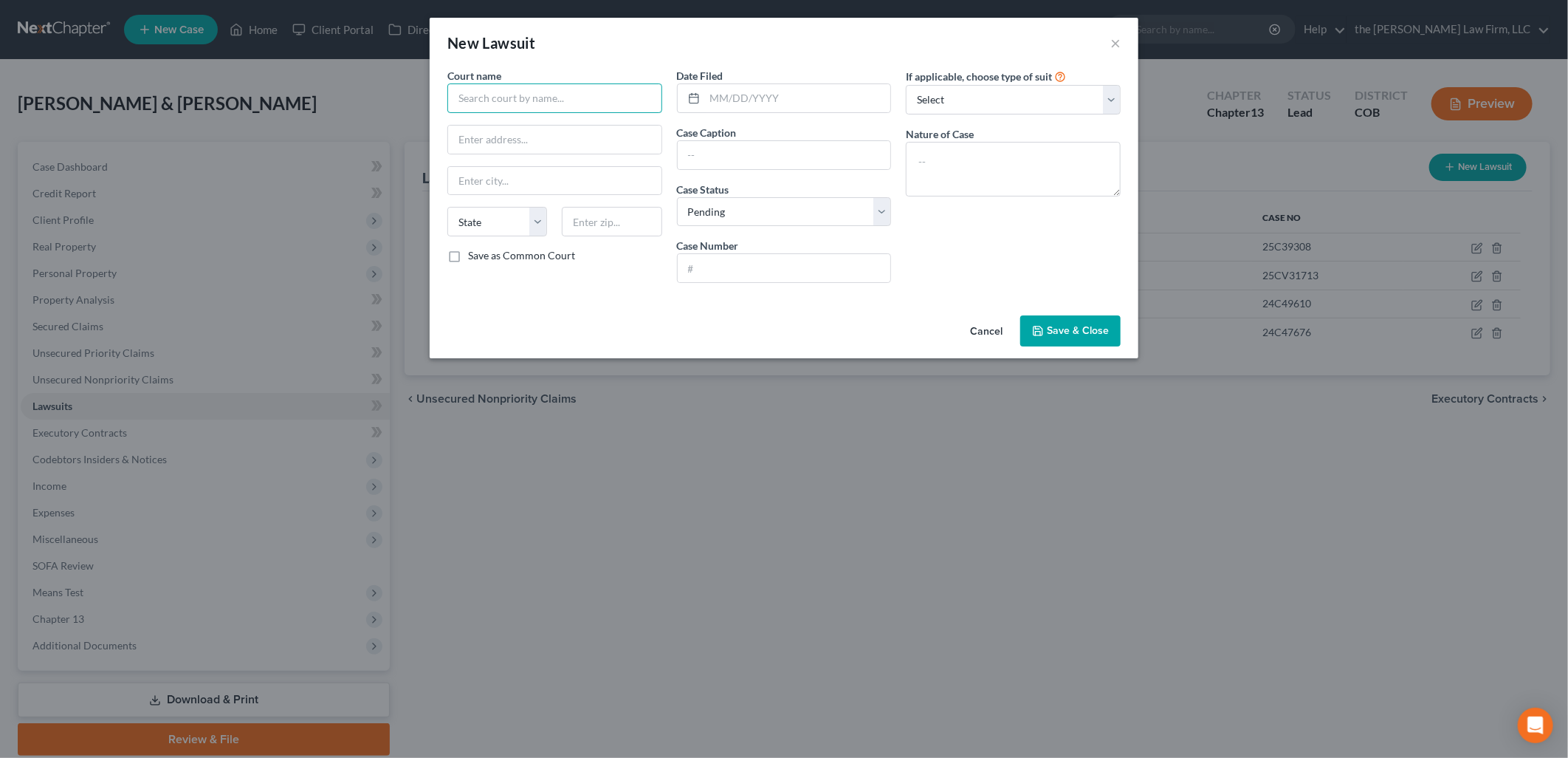
click at [600, 95] on input "text" at bounding box center [554, 98] width 215 height 30
click at [549, 127] on div "[GEOGRAPHIC_DATA]" at bounding box center [536, 123] width 154 height 14
click at [800, 106] on input "text" at bounding box center [798, 98] width 186 height 28
click at [756, 178] on div "Date Filed [DATE] Case Caption Case Status * Select Pending On Appeal Concluded…" at bounding box center [785, 181] width 230 height 227
click at [783, 146] on input "text" at bounding box center [784, 154] width 214 height 28
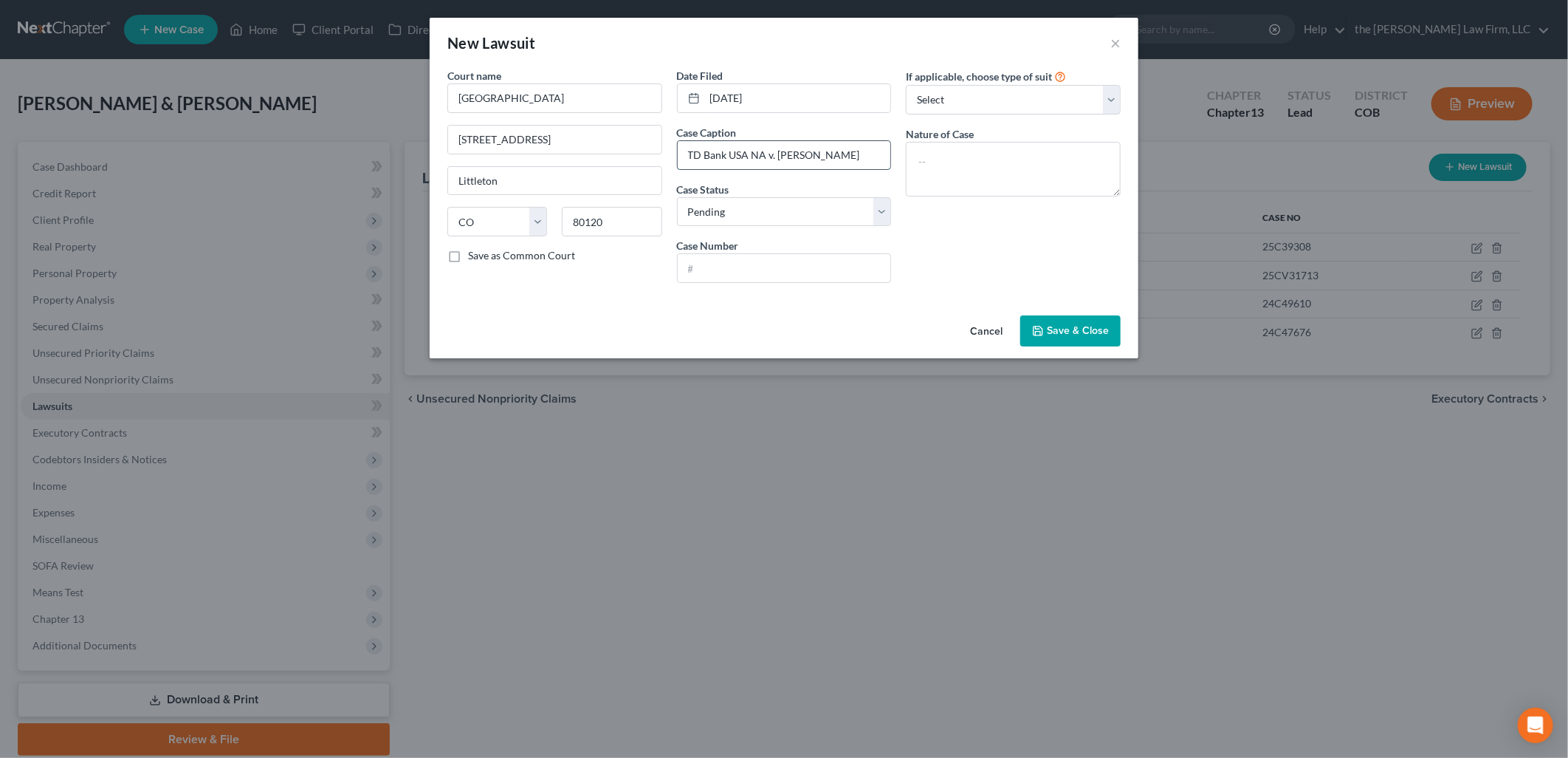
drag, startPoint x: 855, startPoint y: 162, endPoint x: 778, endPoint y: 157, distance: 77.2
click at [778, 157] on input "TD Bank USA NA v. [PERSON_NAME]" at bounding box center [784, 154] width 214 height 28
drag, startPoint x: 1020, startPoint y: 89, endPoint x: 1014, endPoint y: 116, distance: 27.7
click at [1020, 89] on select "Select Repossession Garnishment Foreclosure Attached, Seized, Or Levied Other" at bounding box center [1014, 100] width 215 height 30
click at [906, 85] on select "Select Repossession Garnishment Foreclosure Attached, Seized, Or Levied Other" at bounding box center [1014, 100] width 215 height 30
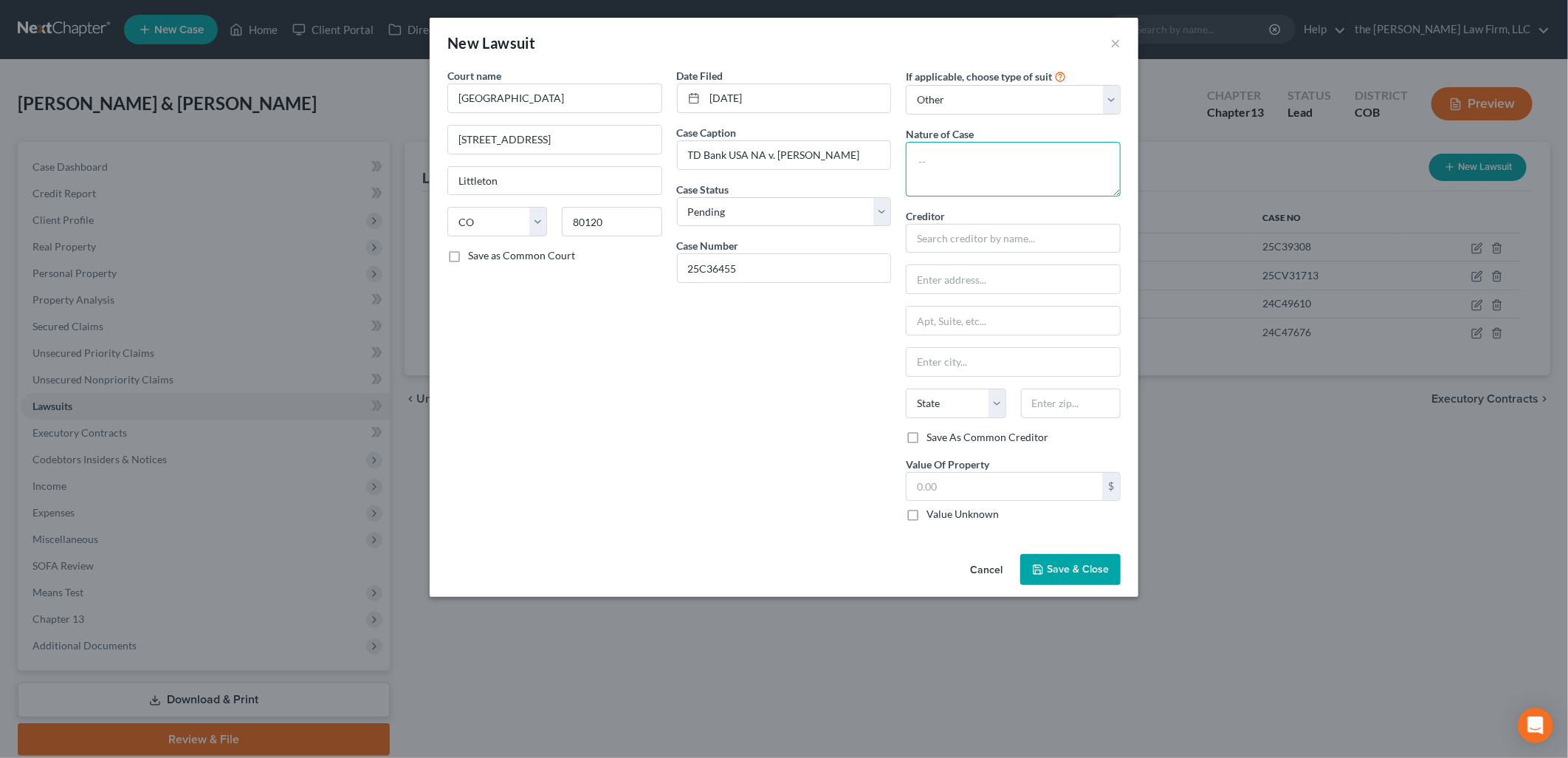
click at [978, 187] on textarea at bounding box center [1014, 169] width 215 height 55
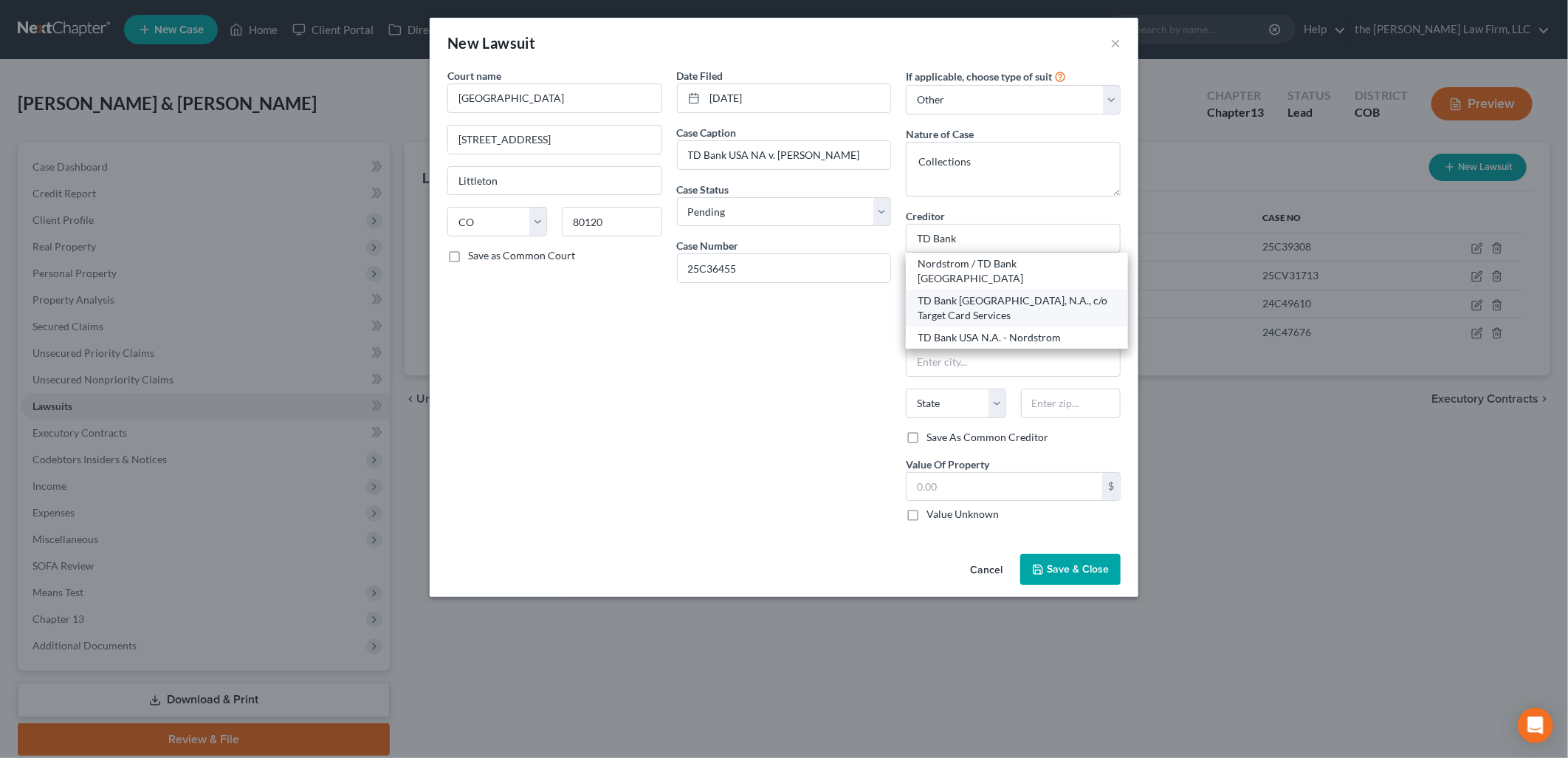
click at [973, 294] on div "TD Bank [GEOGRAPHIC_DATA], N.A., c/o Target Card Services" at bounding box center [1017, 307] width 198 height 30
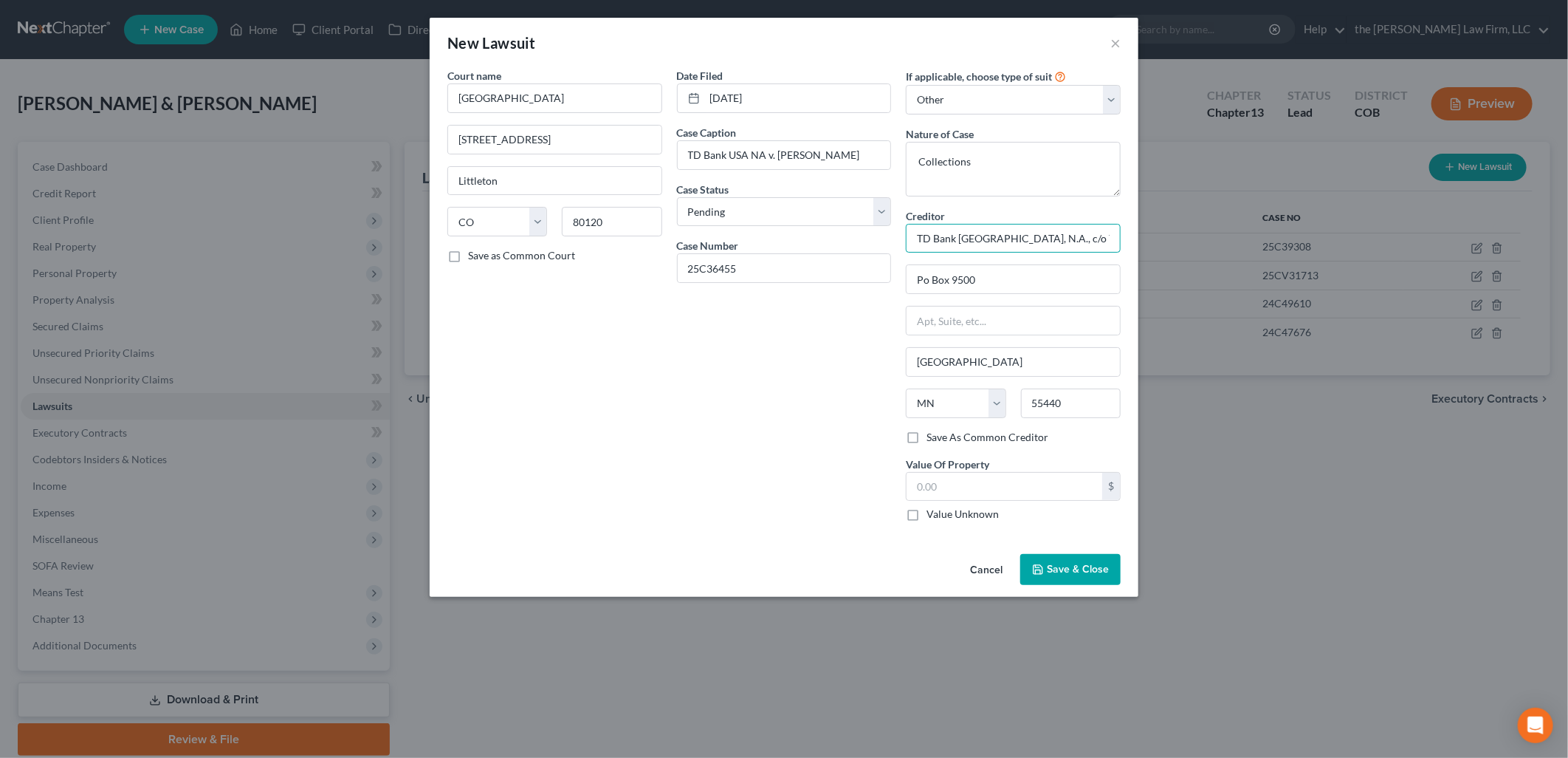
scroll to position [0, 4]
drag, startPoint x: 1001, startPoint y: 235, endPoint x: 1138, endPoint y: 237, distance: 137.0
click at [1138, 237] on div "New Lawsuit × Court name * [GEOGRAPHIC_DATA] [STREET_ADDRESS][GEOGRAPHIC_DATA] …" at bounding box center [784, 379] width 1568 height 758
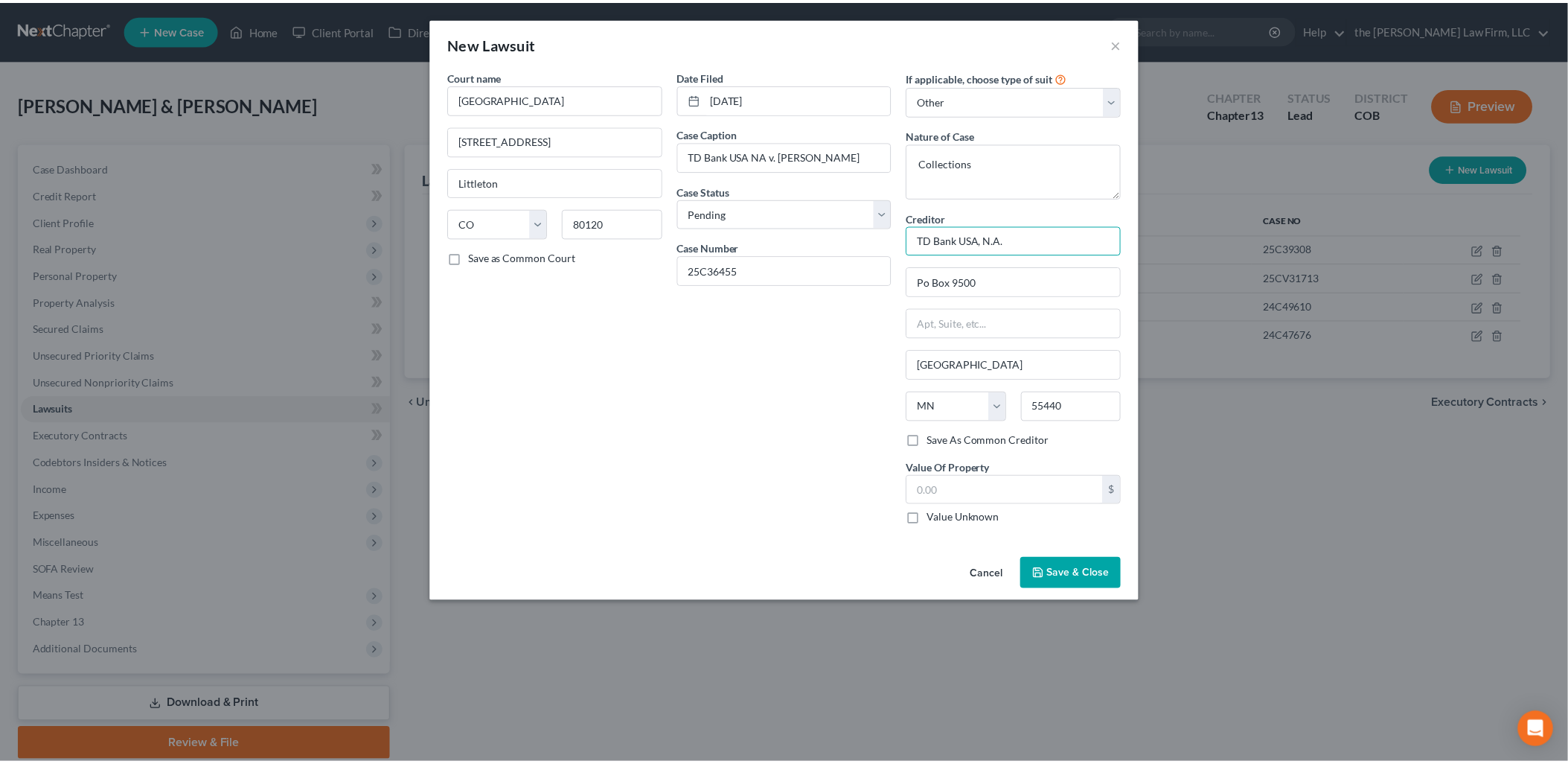
scroll to position [0, 0]
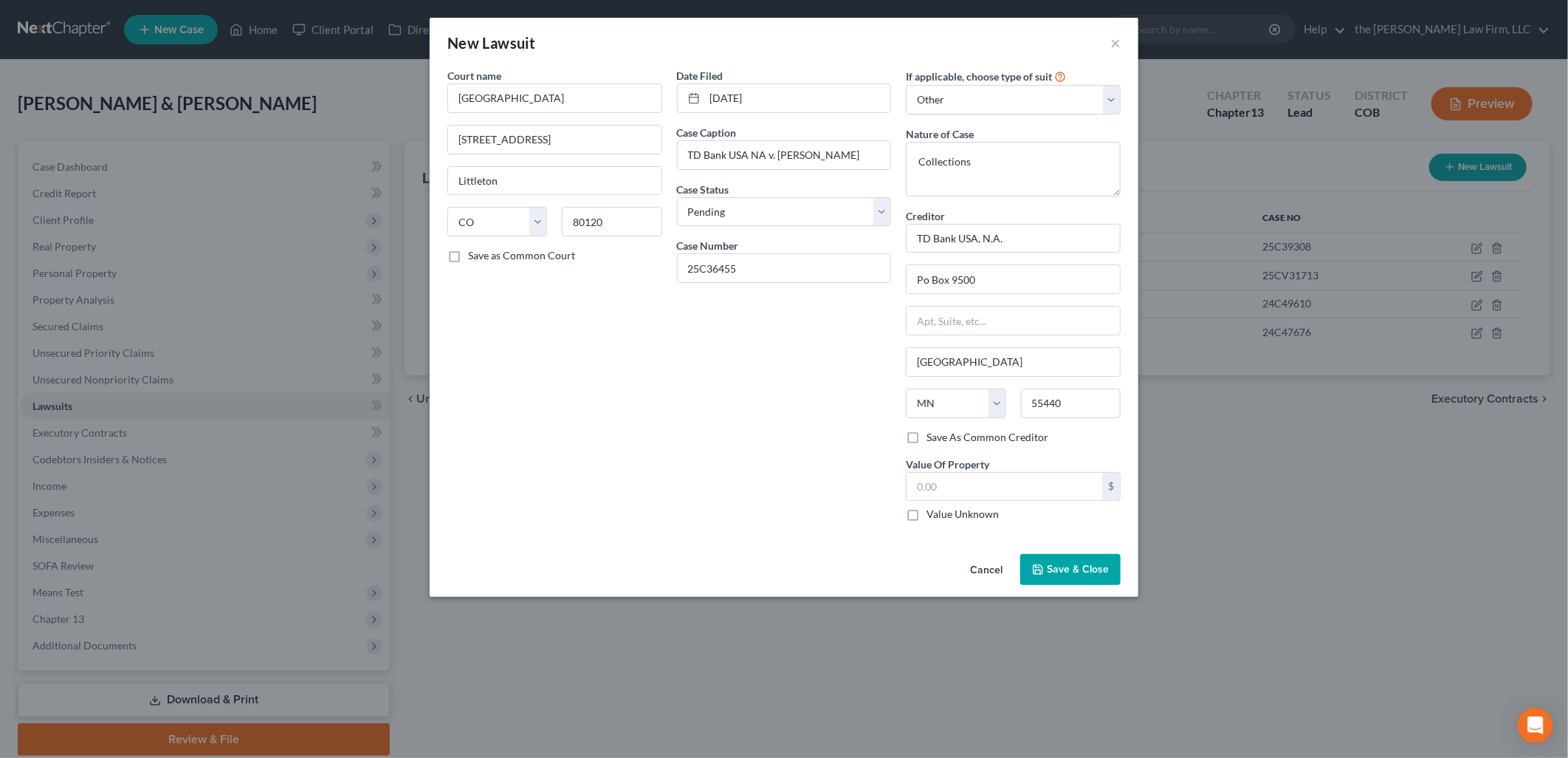
click at [1066, 569] on span "Save & Close" at bounding box center [1078, 569] width 62 height 13
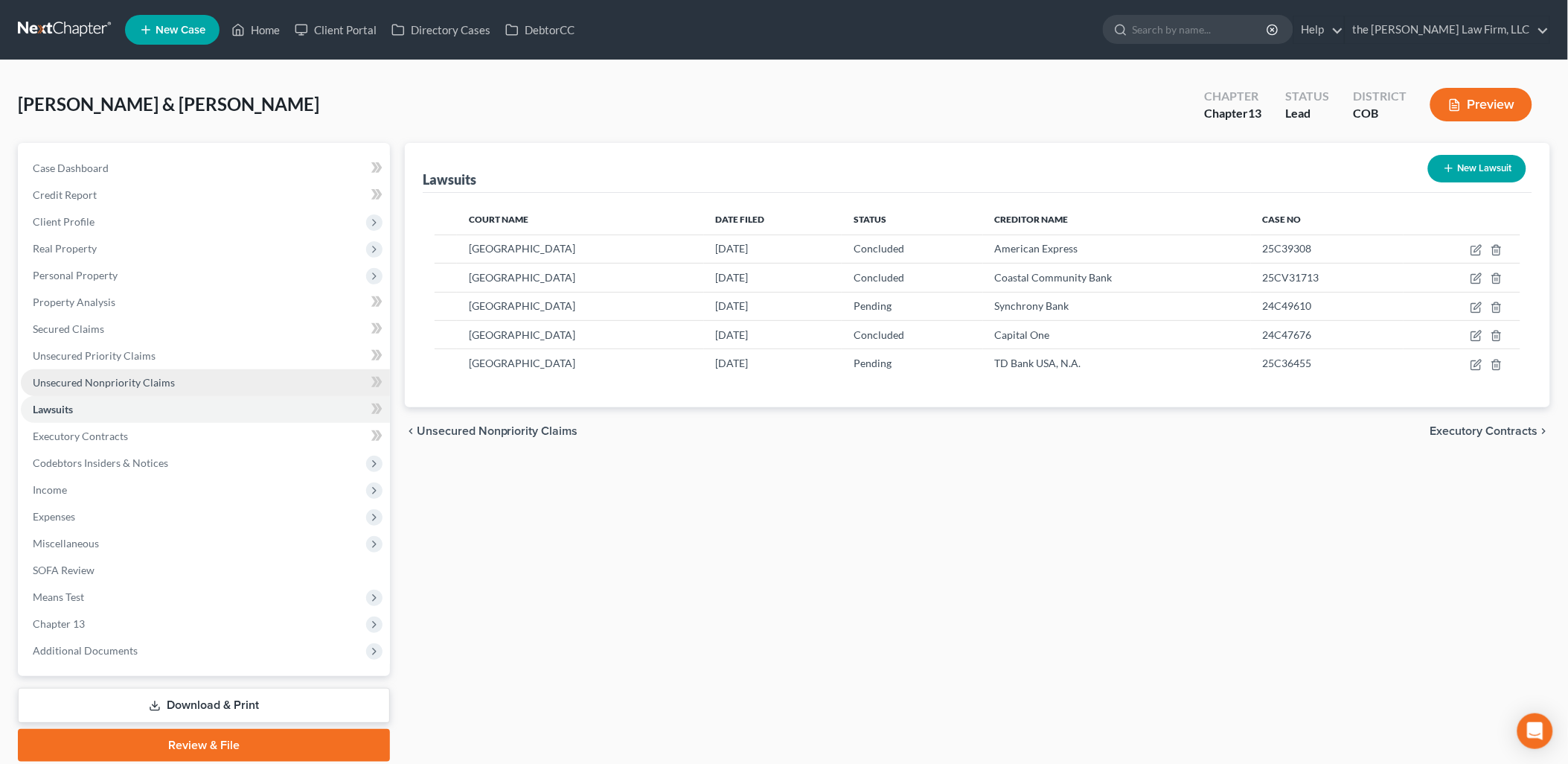
click at [145, 385] on span "Unsecured Nonpriority Claims" at bounding box center [103, 382] width 142 height 13
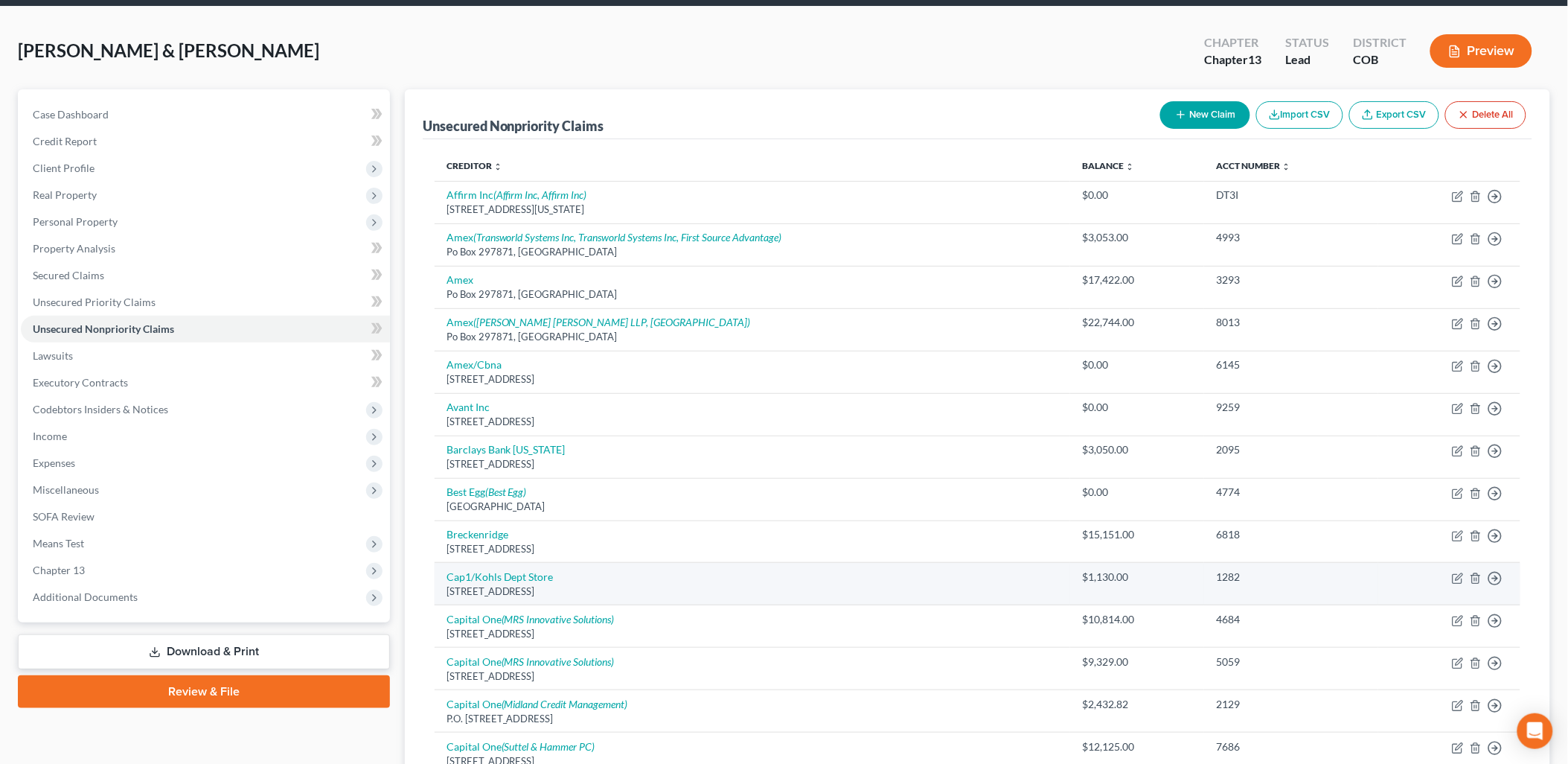
scroll to position [83, 0]
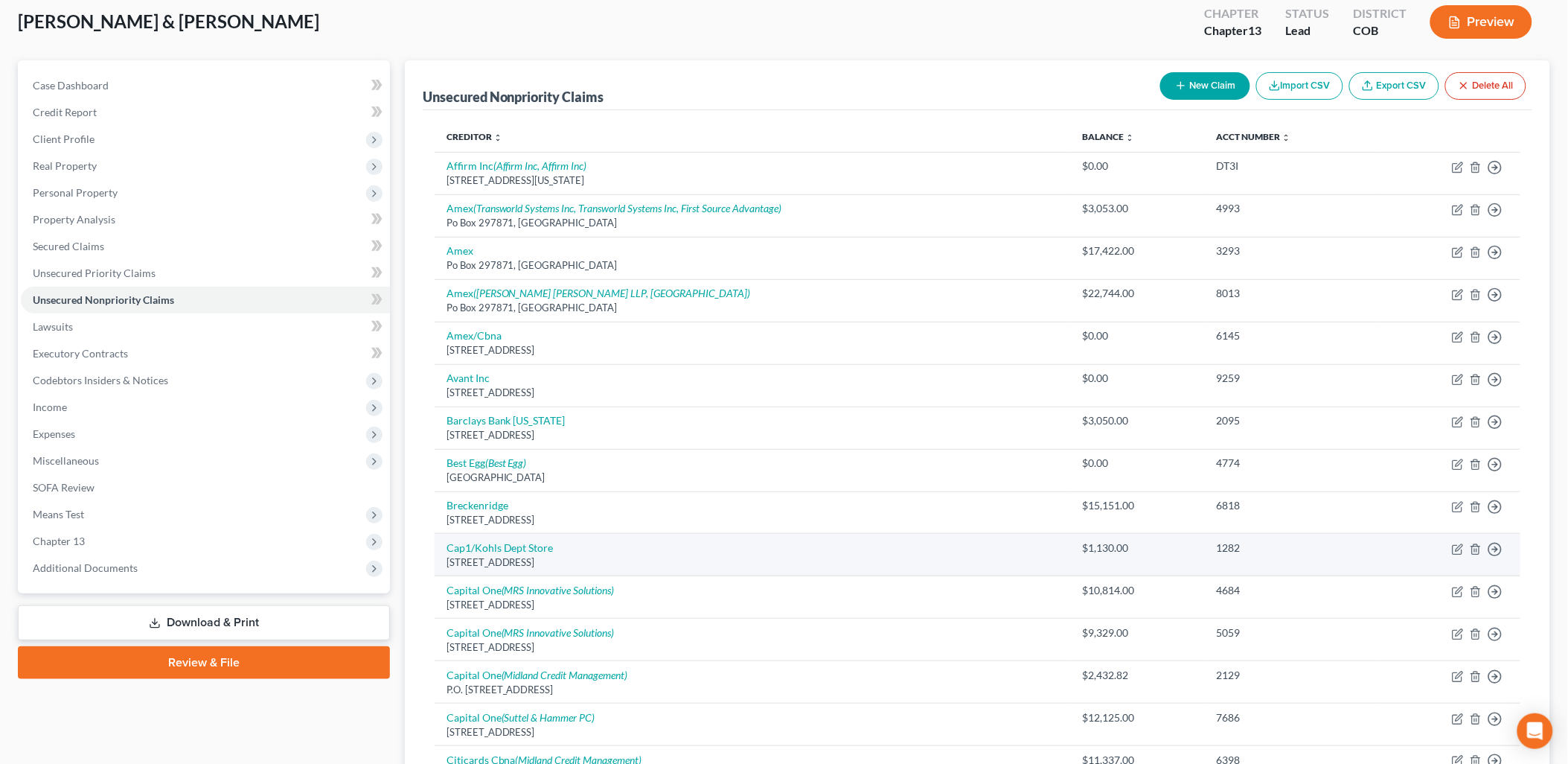
click at [1172, 547] on div "$1,130.00" at bounding box center [1137, 547] width 110 height 14
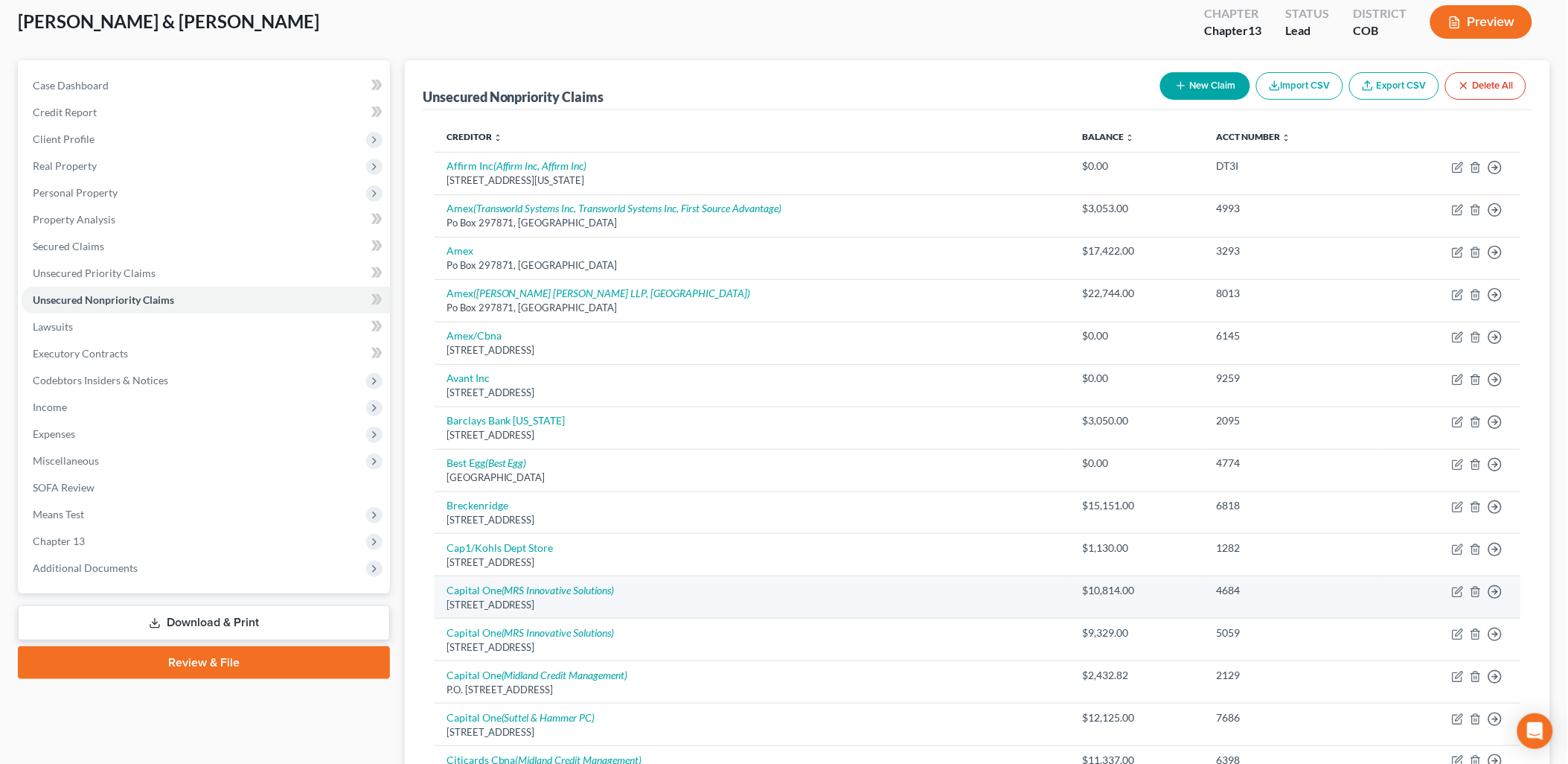
click at [1184, 584] on div "$10,814.00" at bounding box center [1137, 590] width 110 height 14
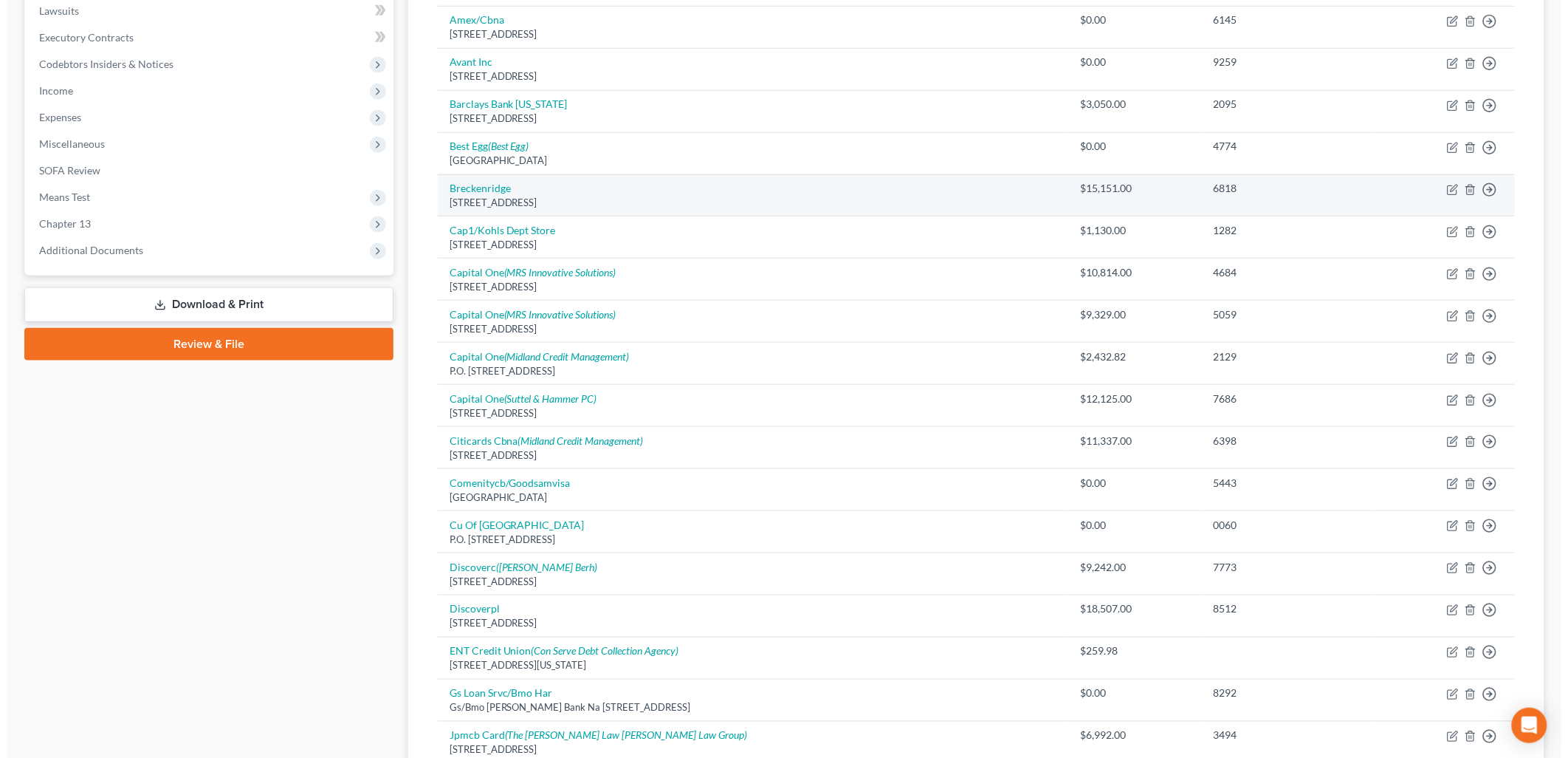
scroll to position [410, 0]
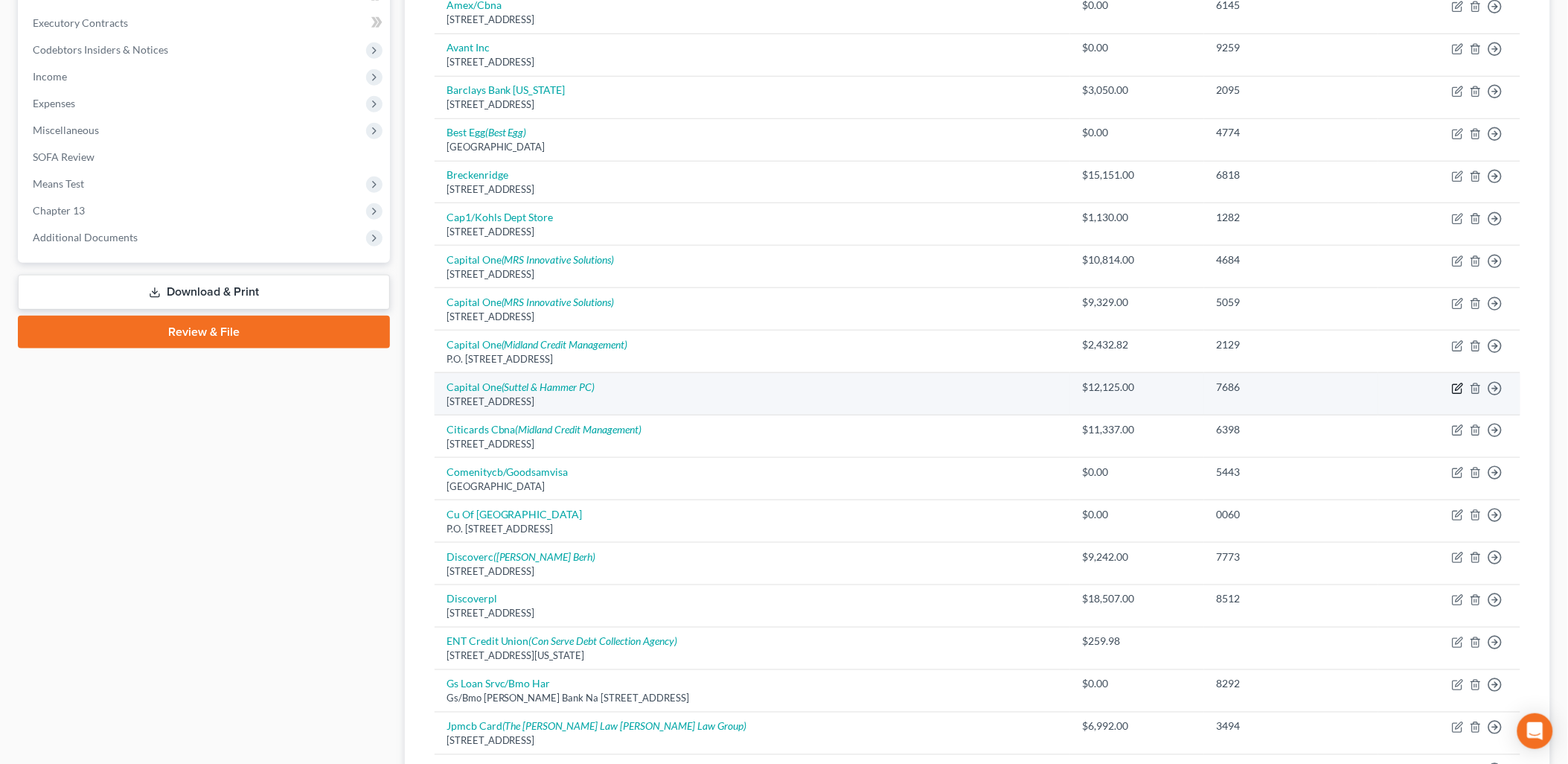
click at [1455, 392] on icon "button" at bounding box center [1457, 388] width 9 height 9
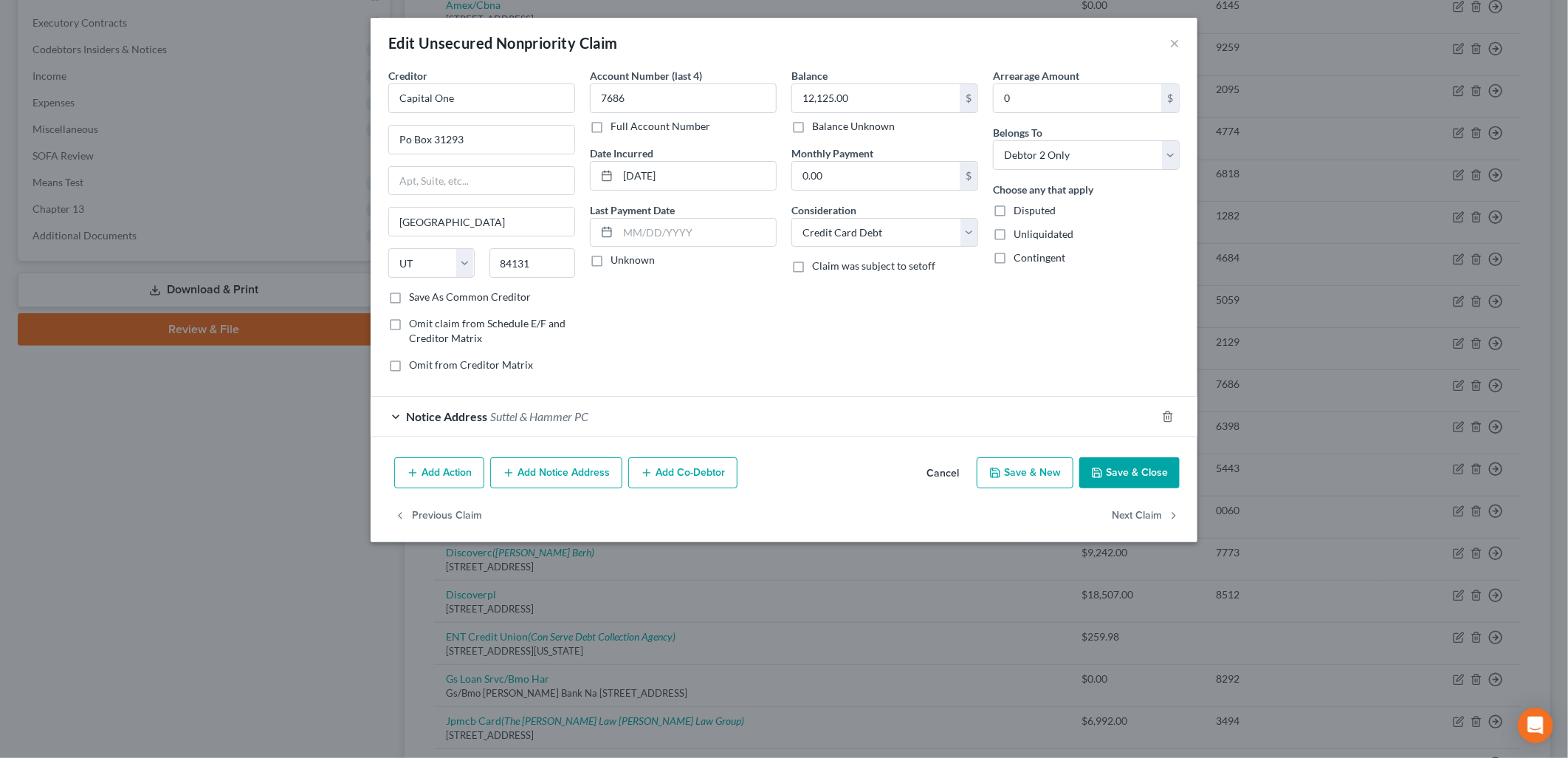
click at [534, 471] on button "Add Notice Address" at bounding box center [556, 473] width 132 height 31
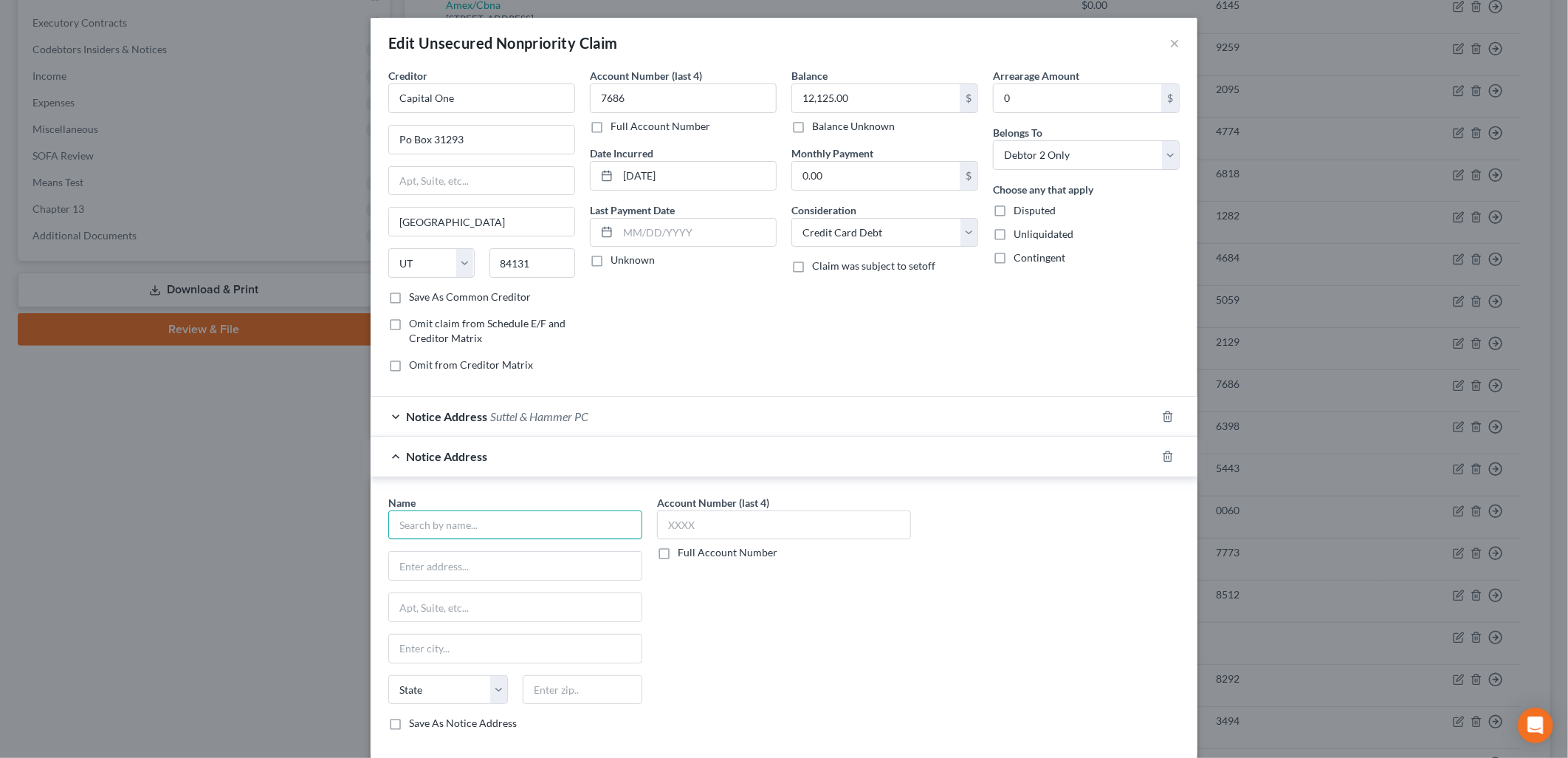
click at [475, 528] on input "text" at bounding box center [515, 525] width 254 height 30
click at [503, 567] on div "[STREET_ADDRESS]" at bounding box center [477, 564] width 154 height 13
drag, startPoint x: 537, startPoint y: 607, endPoint x: 462, endPoint y: 609, distance: 75.0
click at [462, 609] on input "Case Number: 14C301286" at bounding box center [515, 607] width 252 height 28
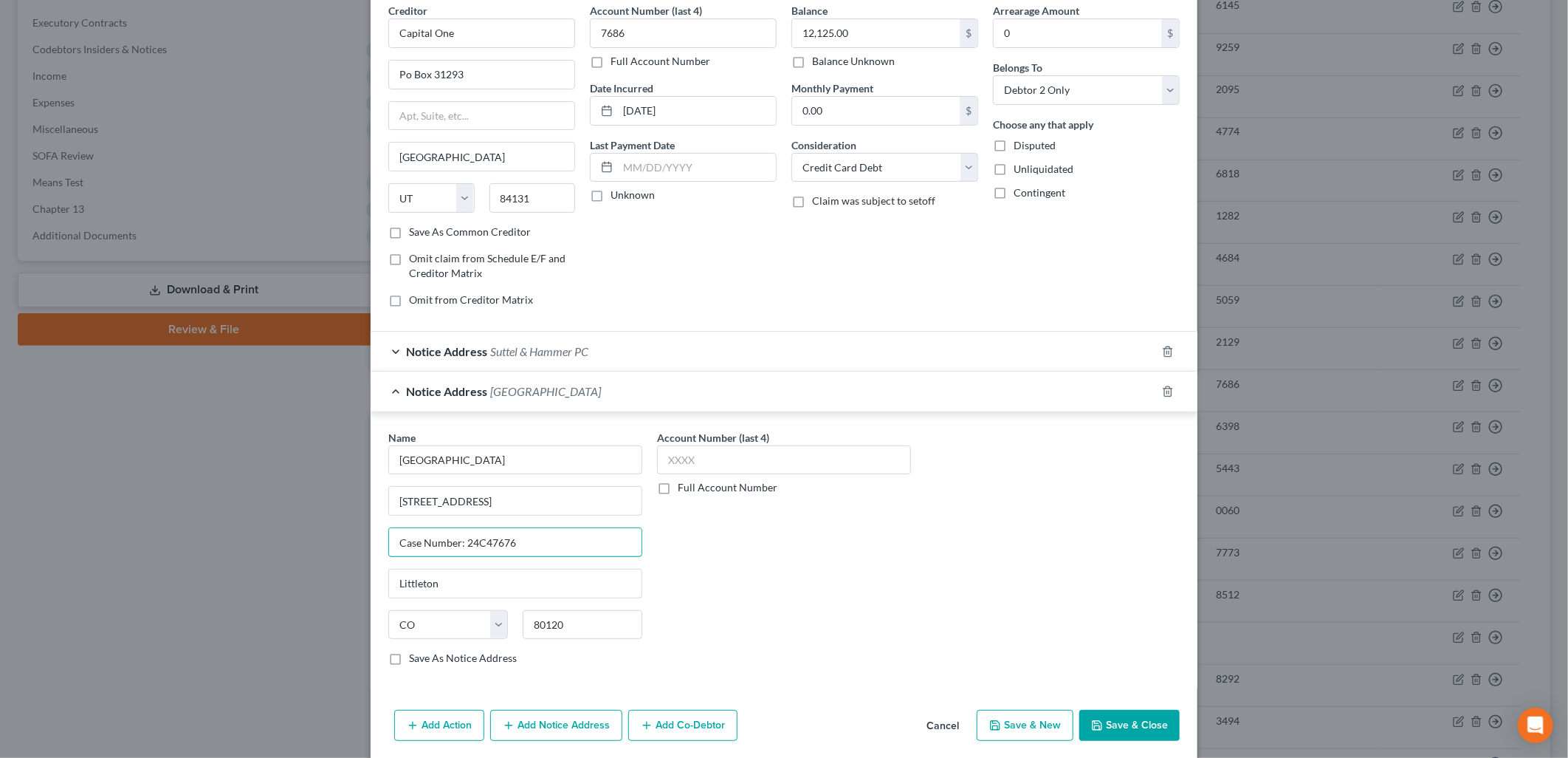
scroll to position [121, 0]
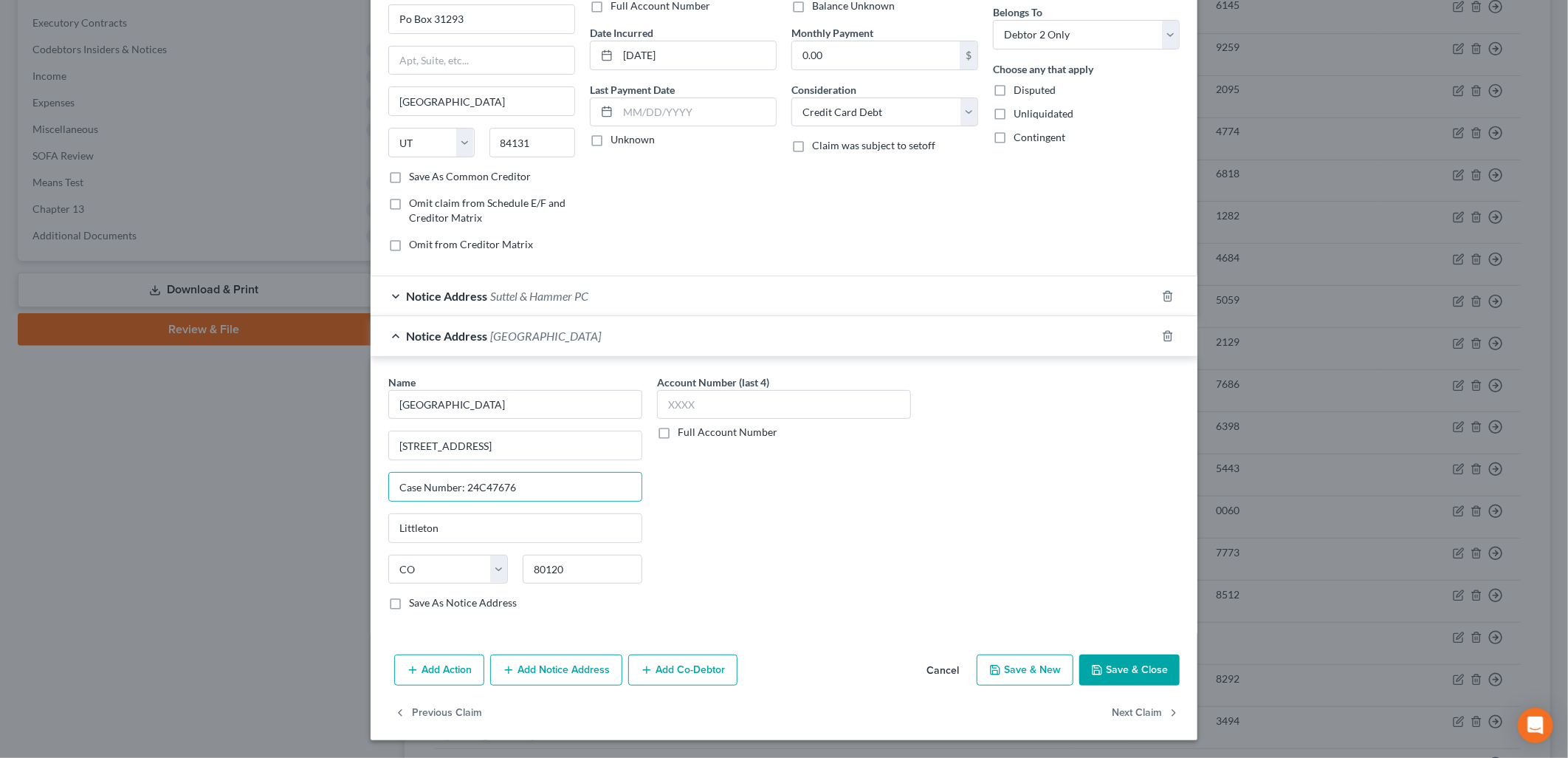
click at [1136, 663] on button "Save & Close" at bounding box center [1129, 669] width 100 height 31
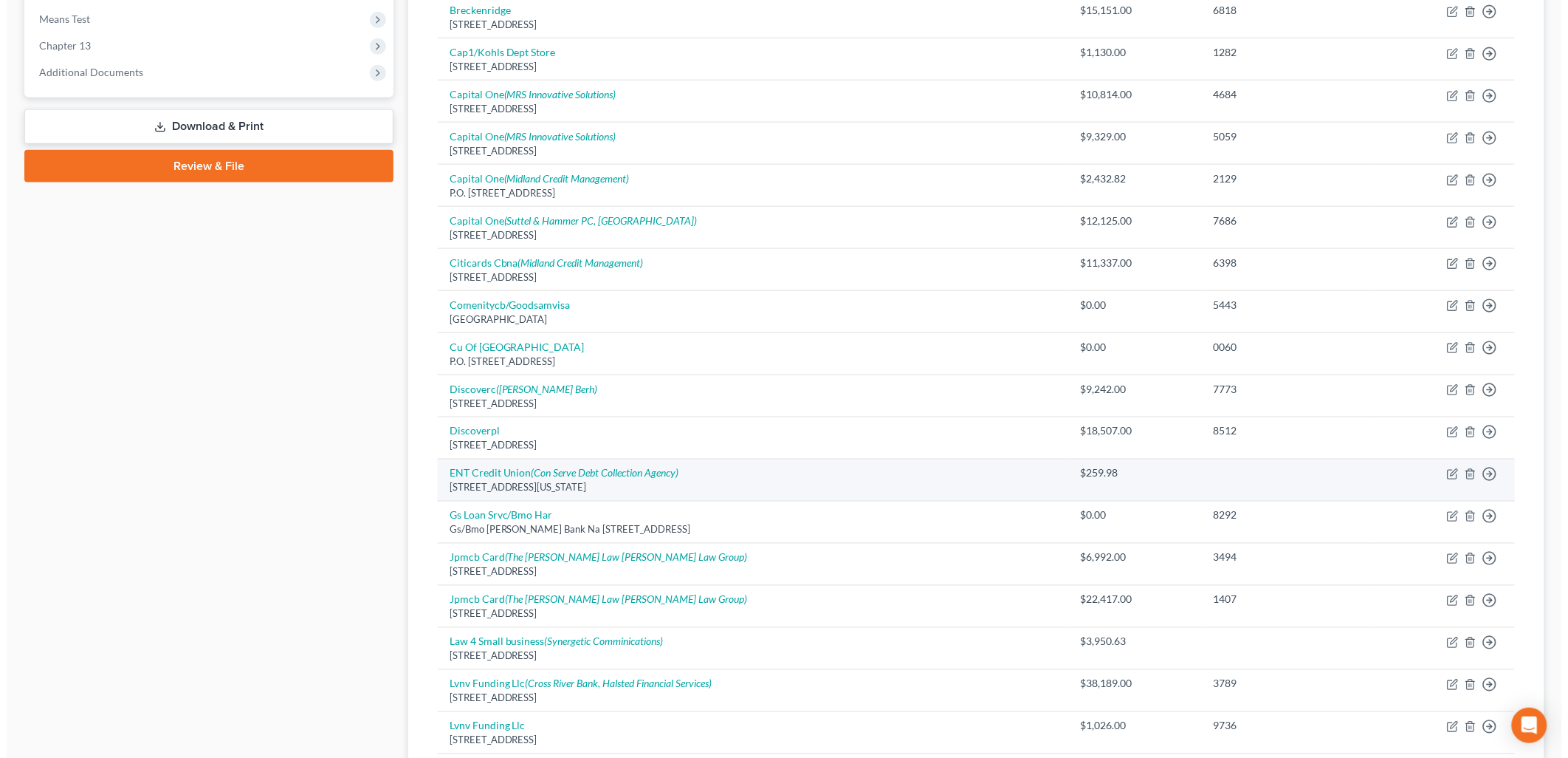
scroll to position [574, 0]
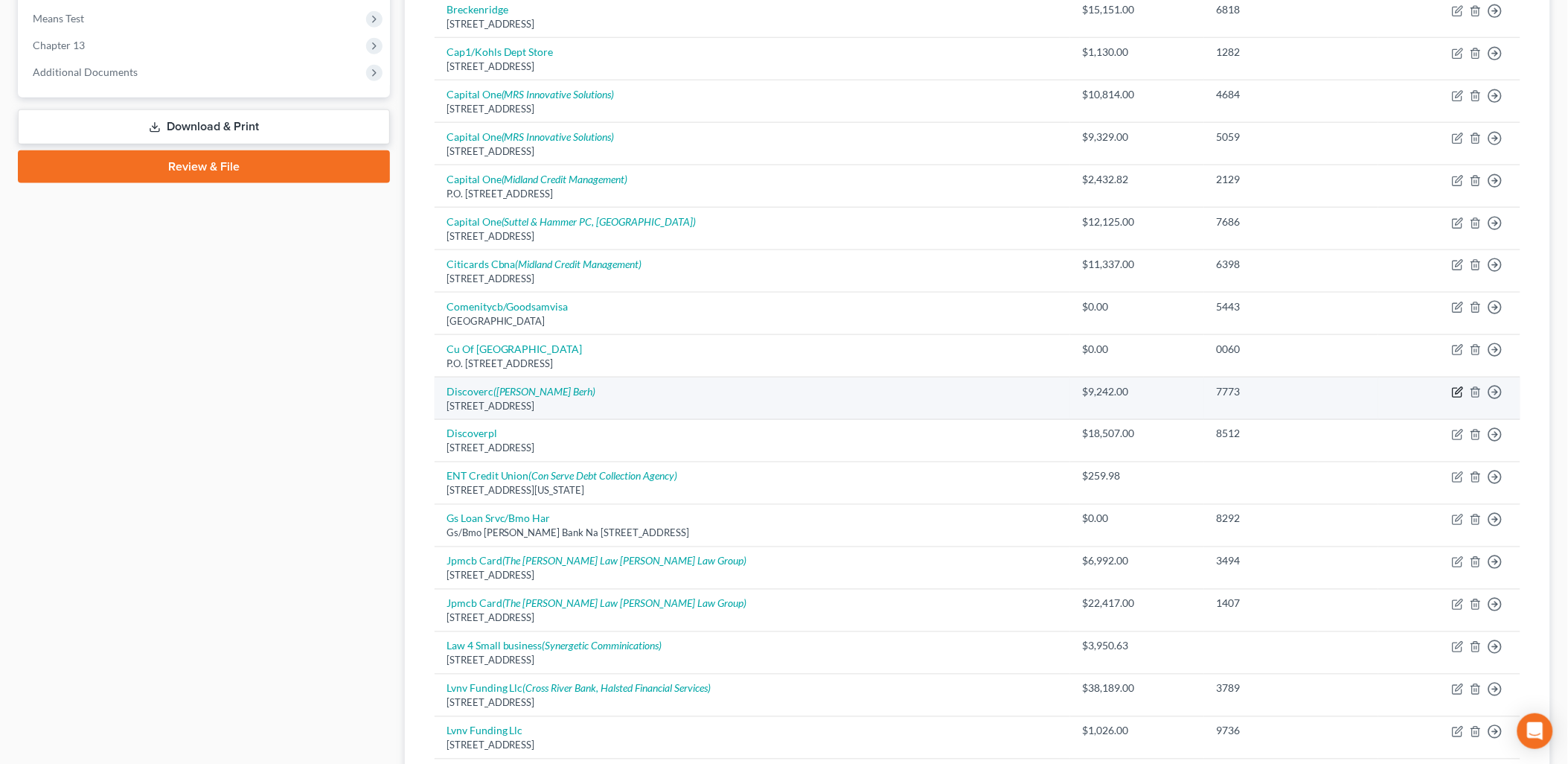
click at [1459, 395] on icon "button" at bounding box center [1459, 391] width 7 height 7
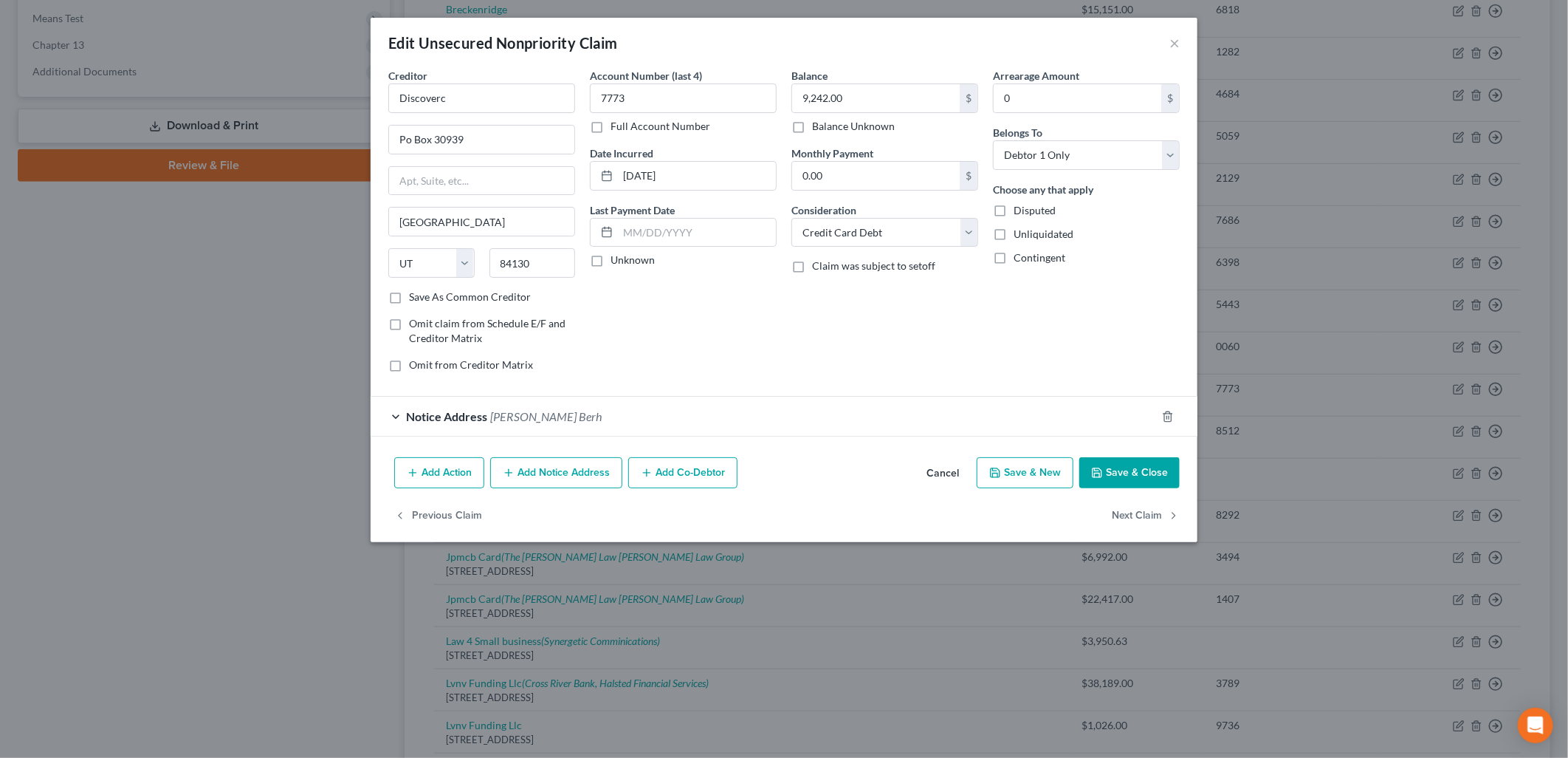
click at [536, 469] on button "Add Notice Address" at bounding box center [556, 473] width 132 height 31
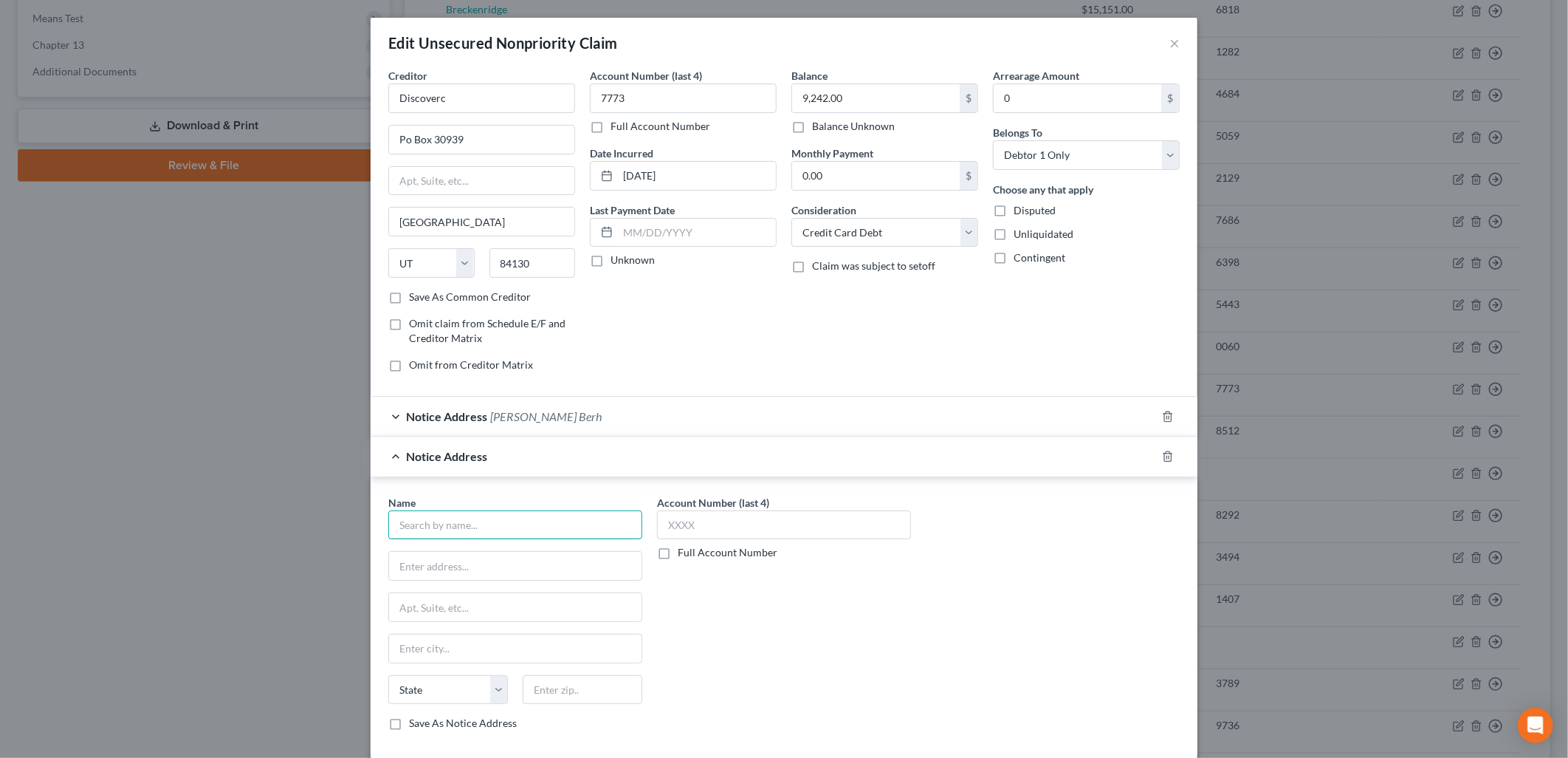
click at [473, 519] on input "text" at bounding box center [515, 525] width 254 height 30
click at [554, 570] on div "[STREET_ADDRESS]" at bounding box center [477, 564] width 154 height 13
drag, startPoint x: 551, startPoint y: 611, endPoint x: 462, endPoint y: 611, distance: 89.0
click at [462, 611] on input "Case Number: 14C301286" at bounding box center [515, 607] width 252 height 28
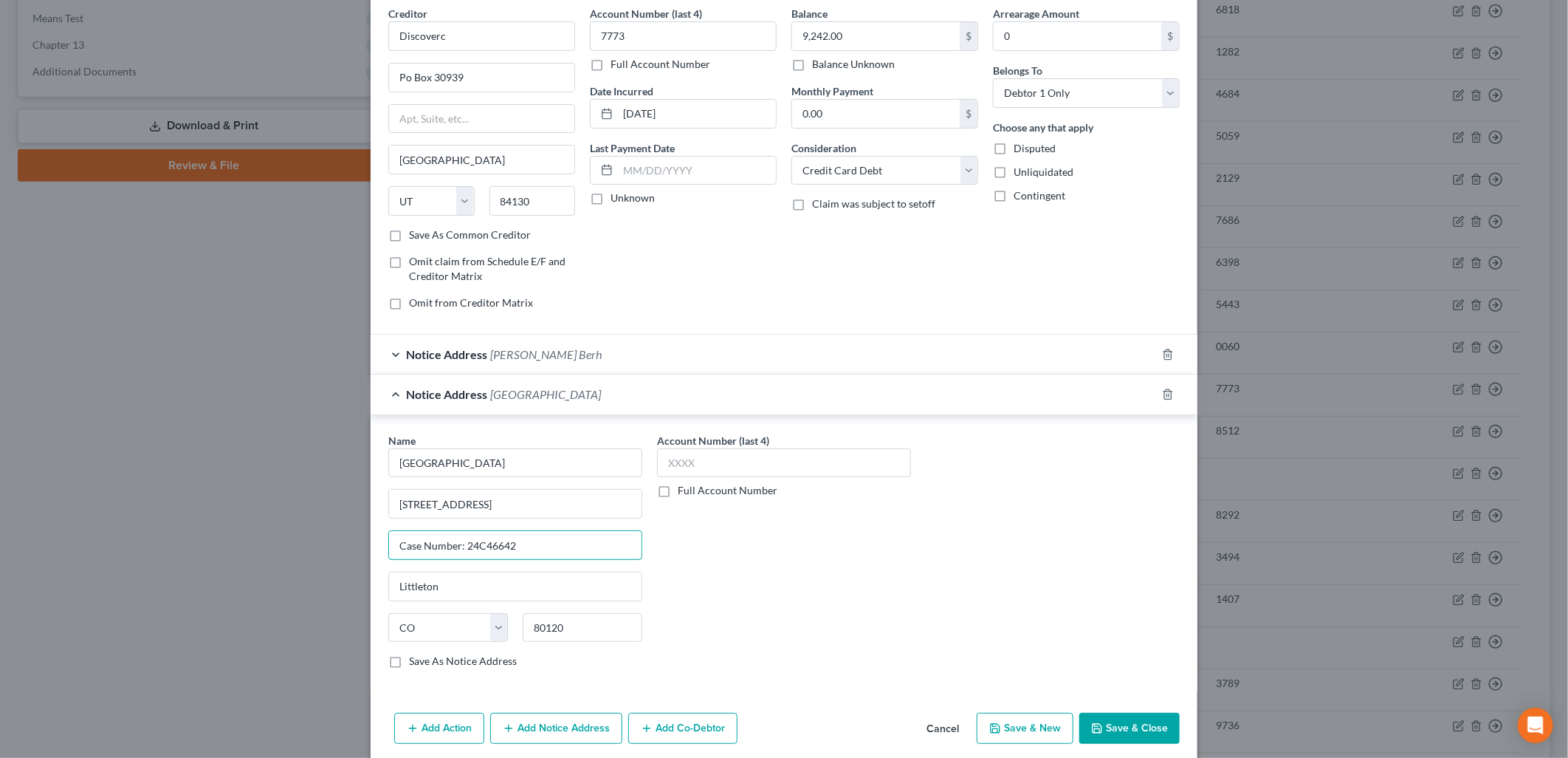
scroll to position [121, 0]
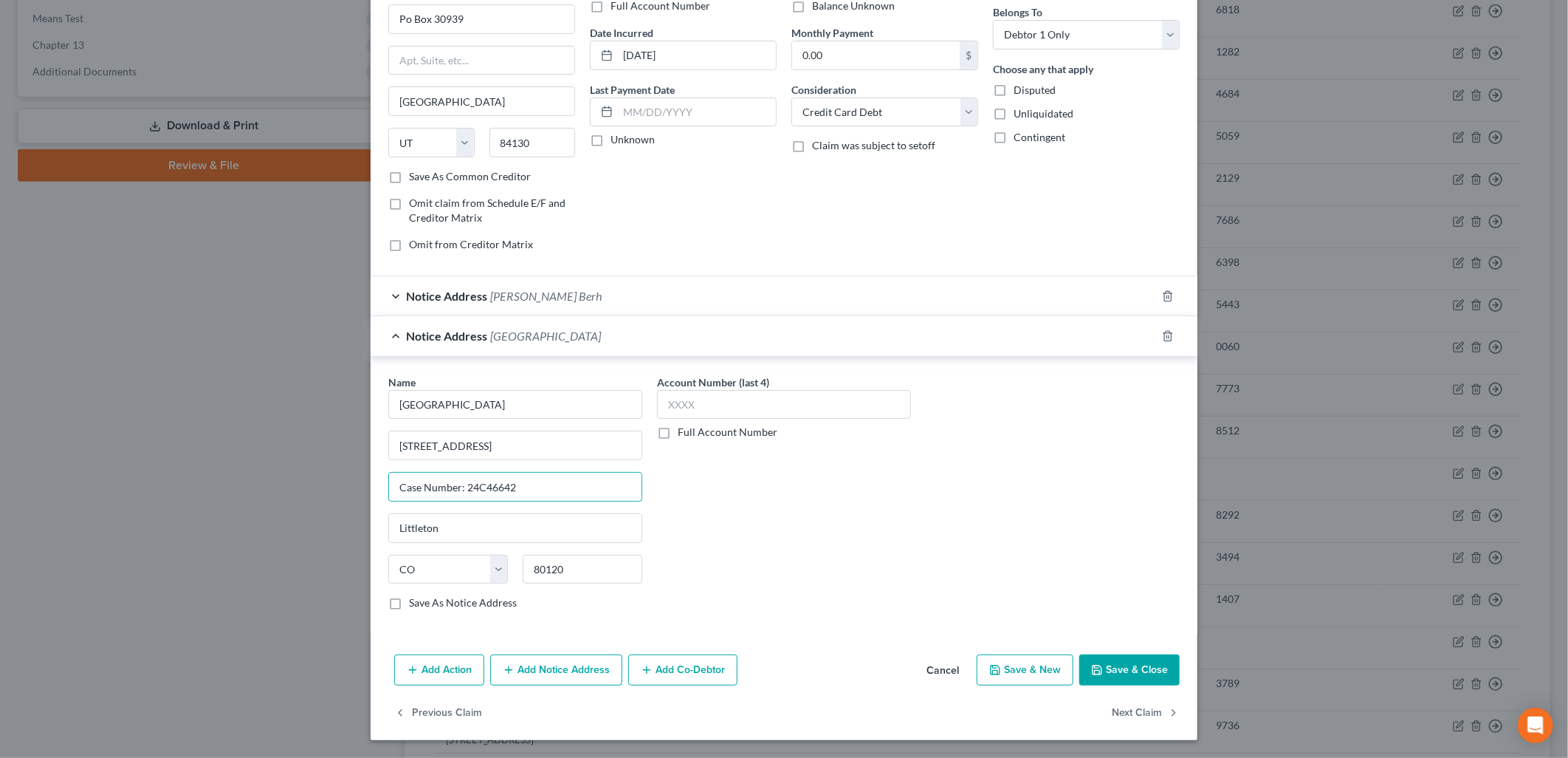
drag, startPoint x: 1125, startPoint y: 663, endPoint x: 1140, endPoint y: 663, distance: 15.0
click at [1127, 663] on button "Save & Close" at bounding box center [1129, 669] width 100 height 31
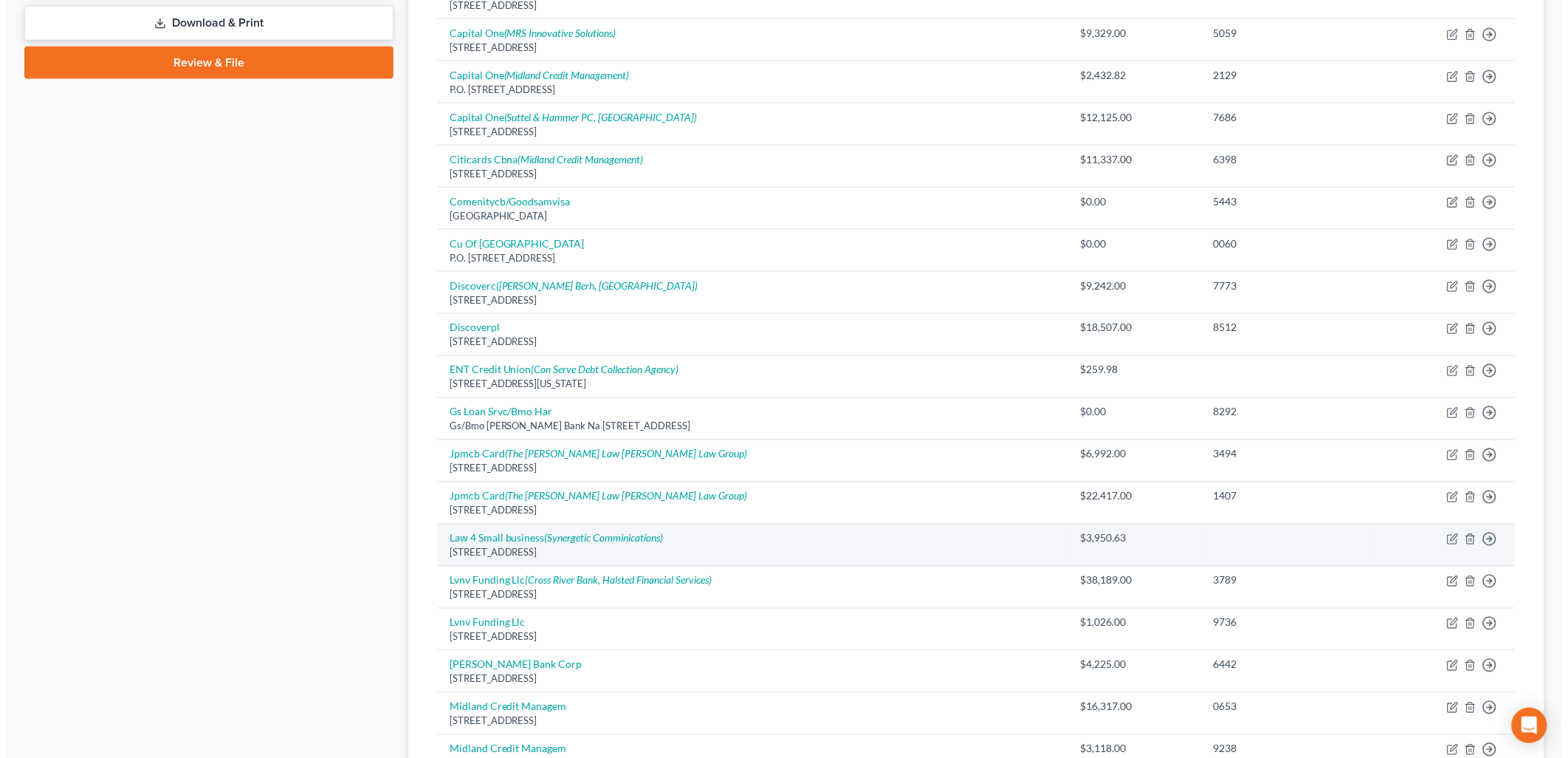
scroll to position [902, 0]
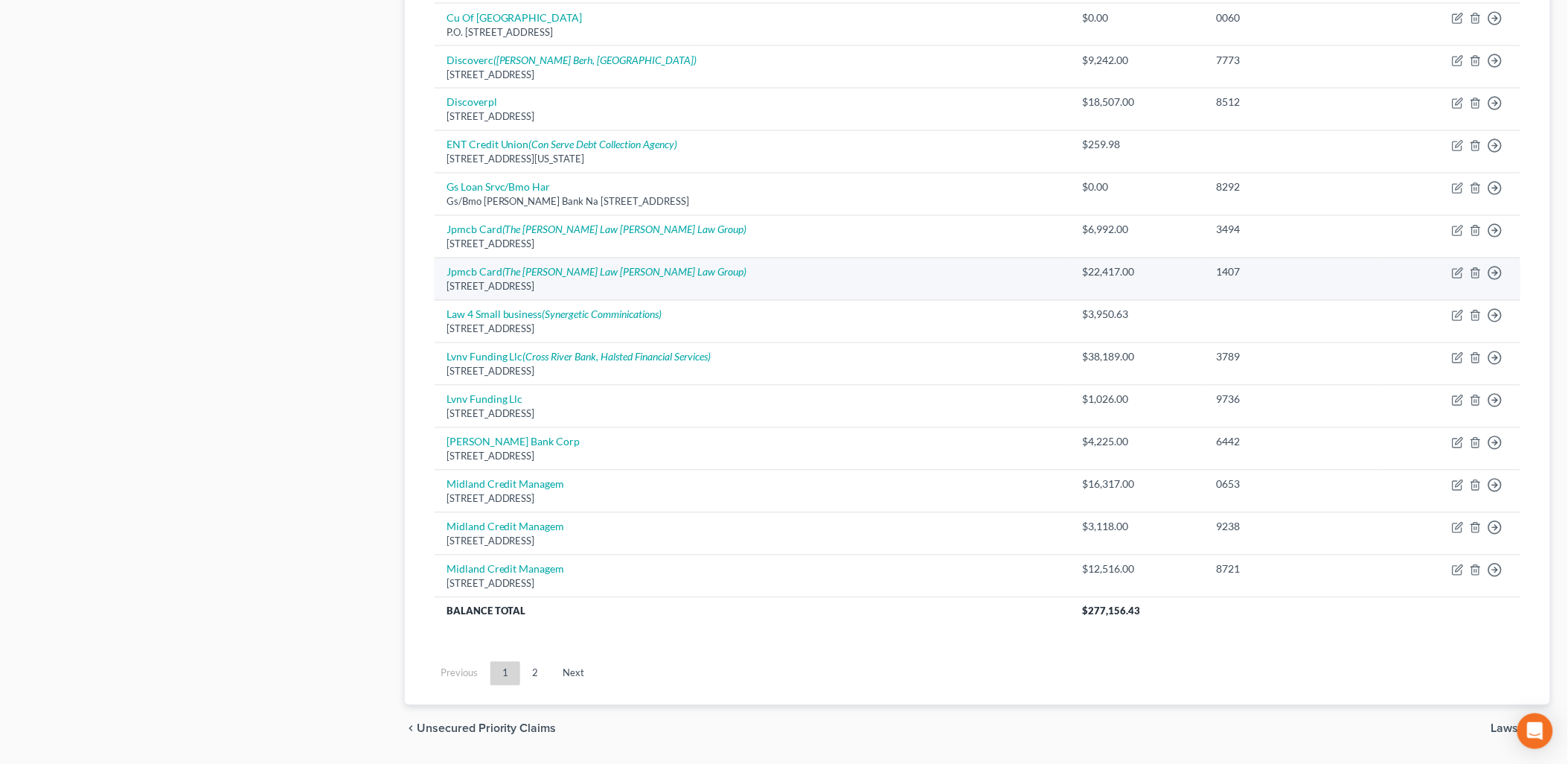
click at [1141, 268] on div "$22,417.00" at bounding box center [1137, 271] width 110 height 14
click at [1460, 277] on icon "button" at bounding box center [1458, 273] width 12 height 12
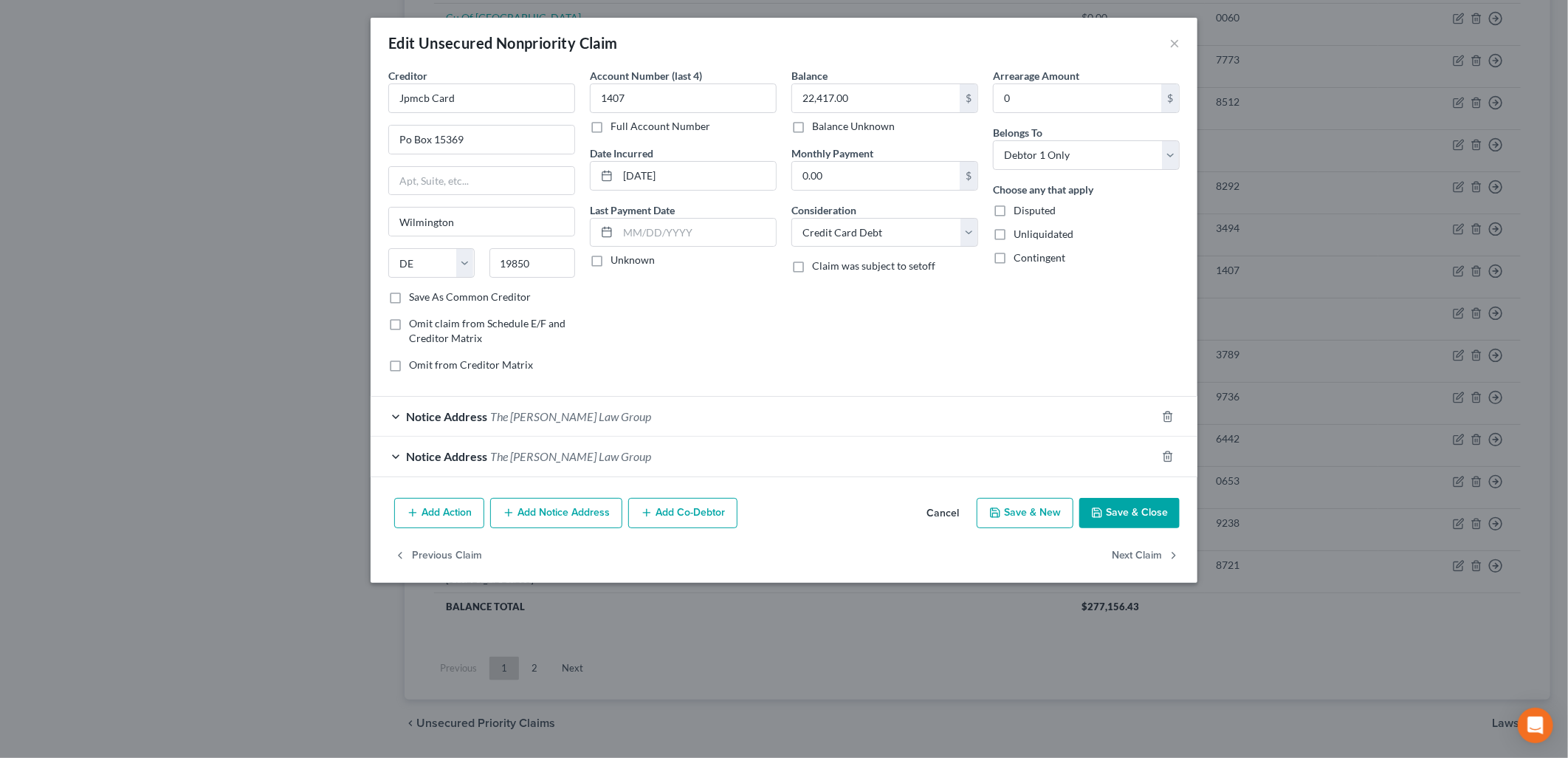
click at [591, 515] on button "Add Notice Address" at bounding box center [556, 513] width 132 height 31
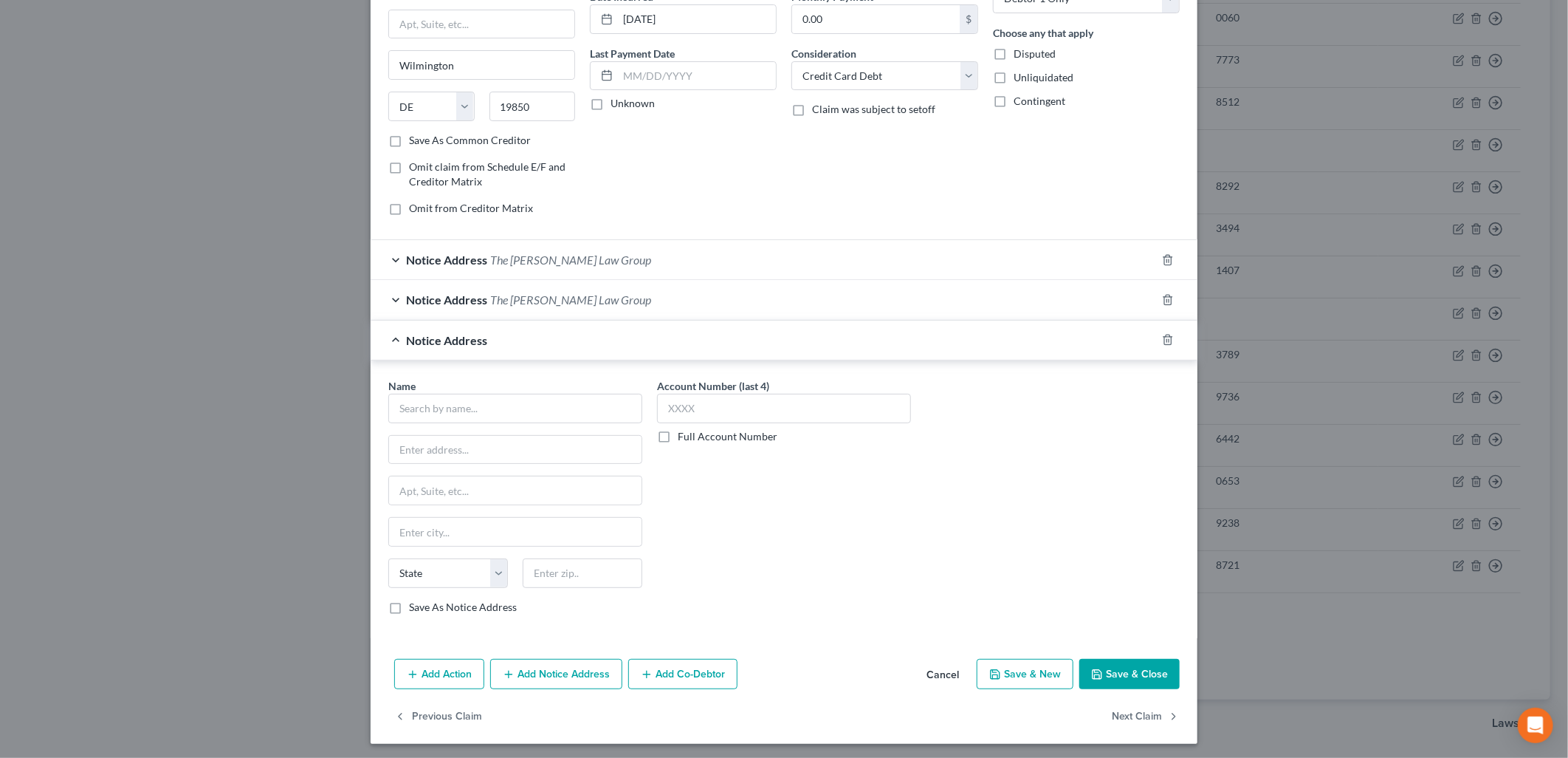
scroll to position [161, 0]
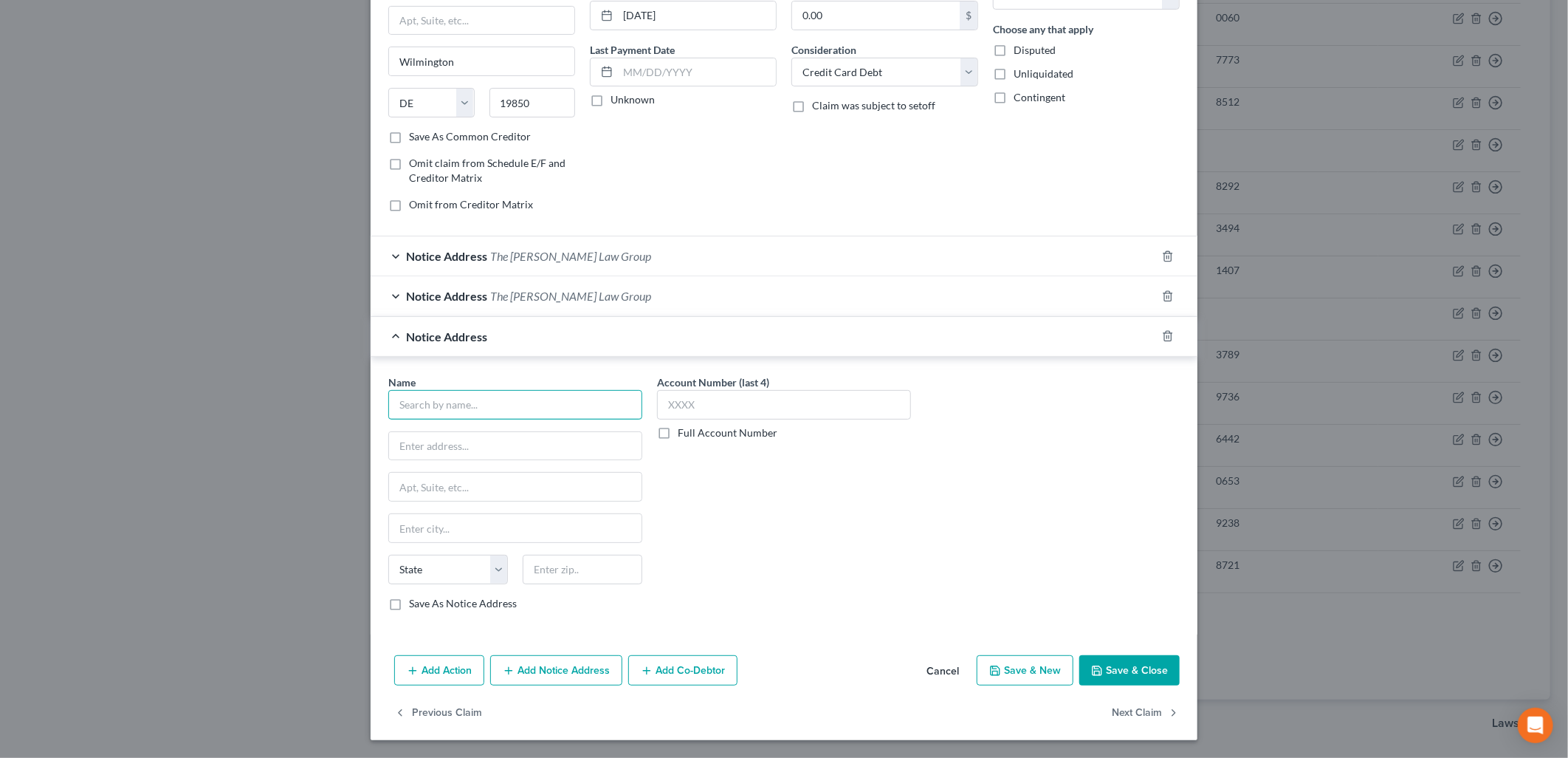
click at [506, 404] on input "text" at bounding box center [515, 404] width 254 height 30
click at [506, 449] on div "[STREET_ADDRESS]" at bounding box center [477, 444] width 154 height 13
drag, startPoint x: 536, startPoint y: 496, endPoint x: 462, endPoint y: 498, distance: 74.0
click at [462, 498] on input "Case Number: 14C301286" at bounding box center [515, 486] width 252 height 28
click at [889, 483] on div "Account Number (last 4) Full Account Number" at bounding box center [784, 499] width 268 height 248
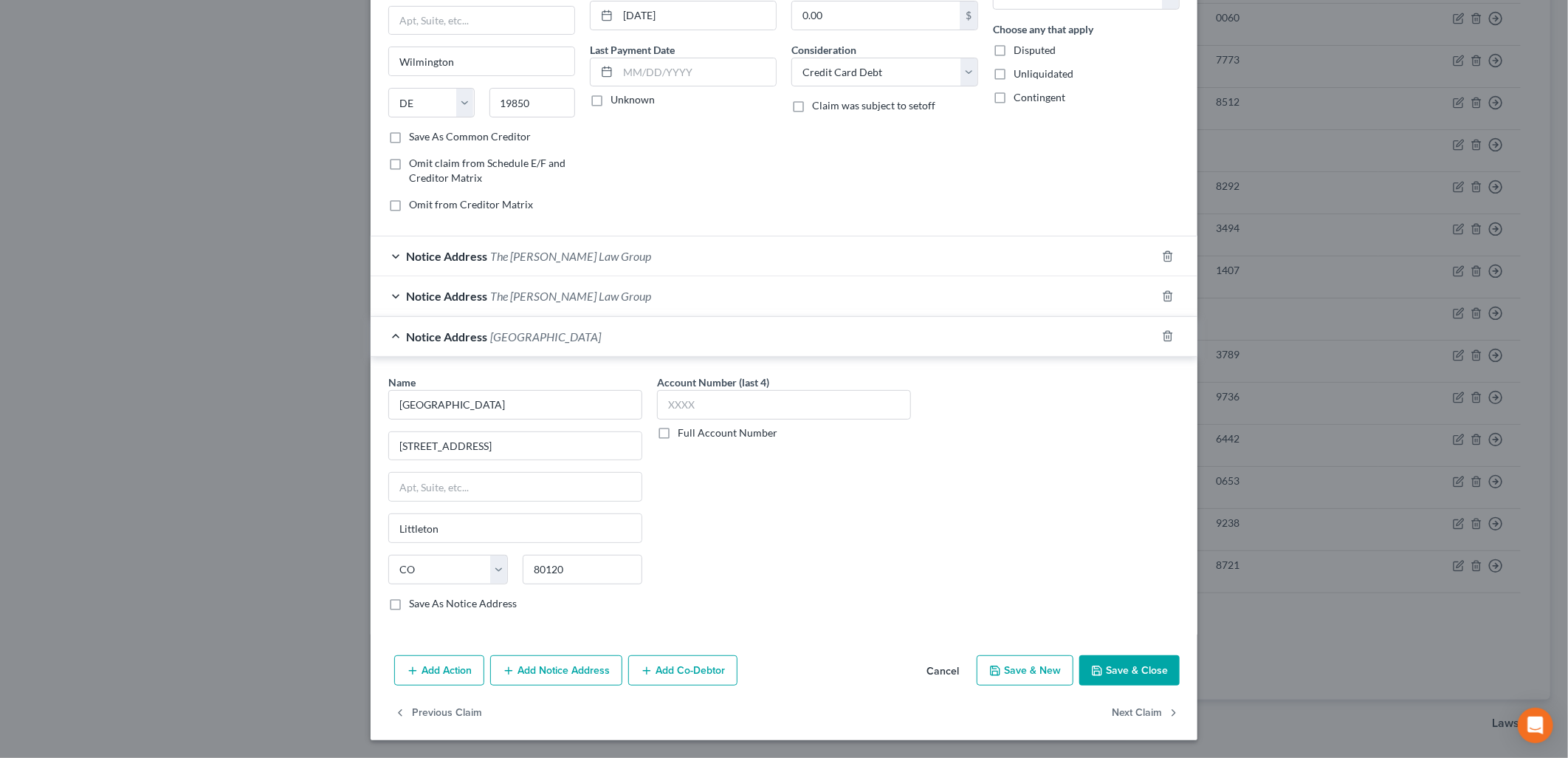
click at [1110, 667] on button "Save & Close" at bounding box center [1129, 670] width 100 height 31
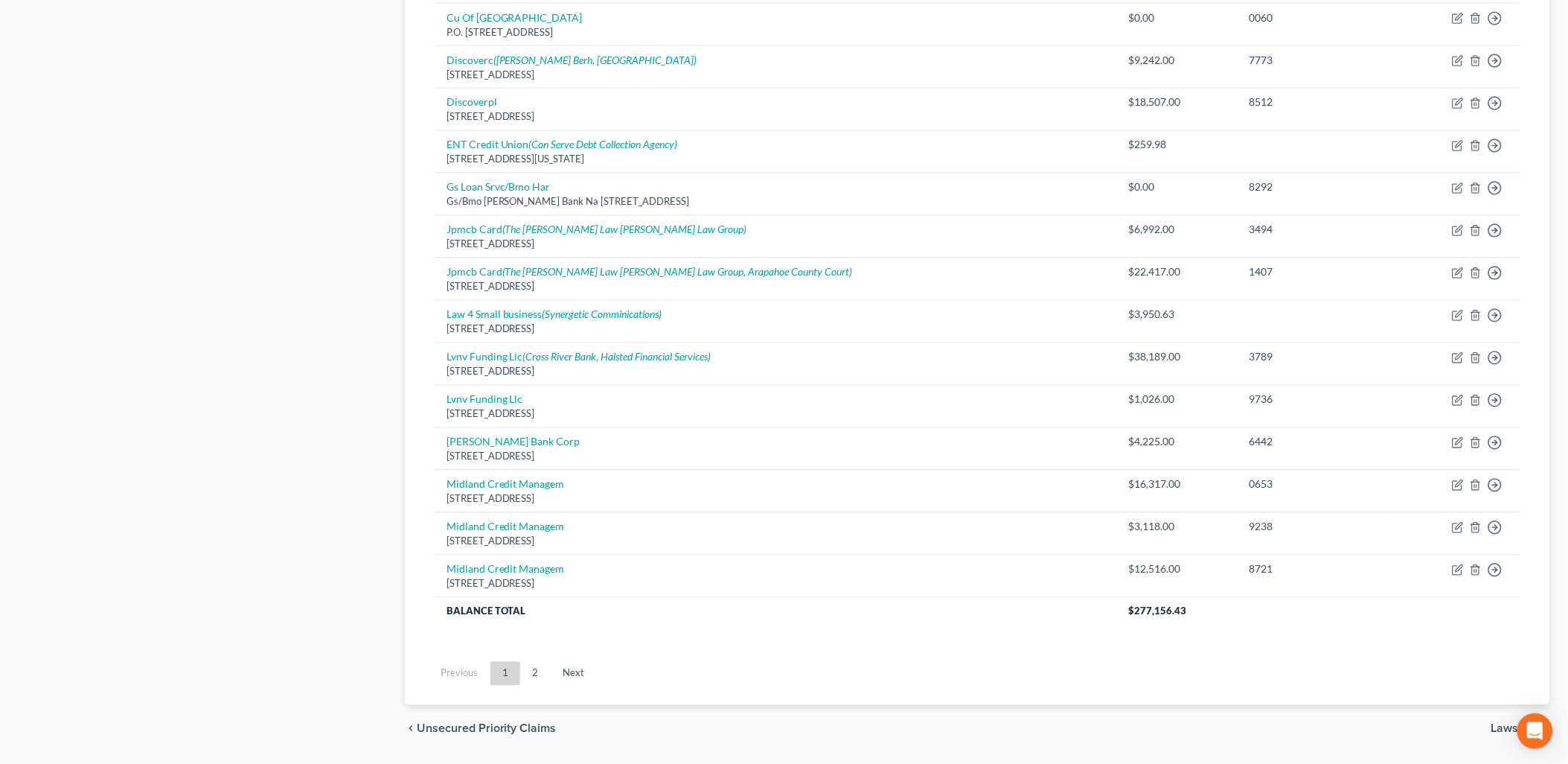
click at [531, 681] on link "2" at bounding box center [535, 674] width 30 height 24
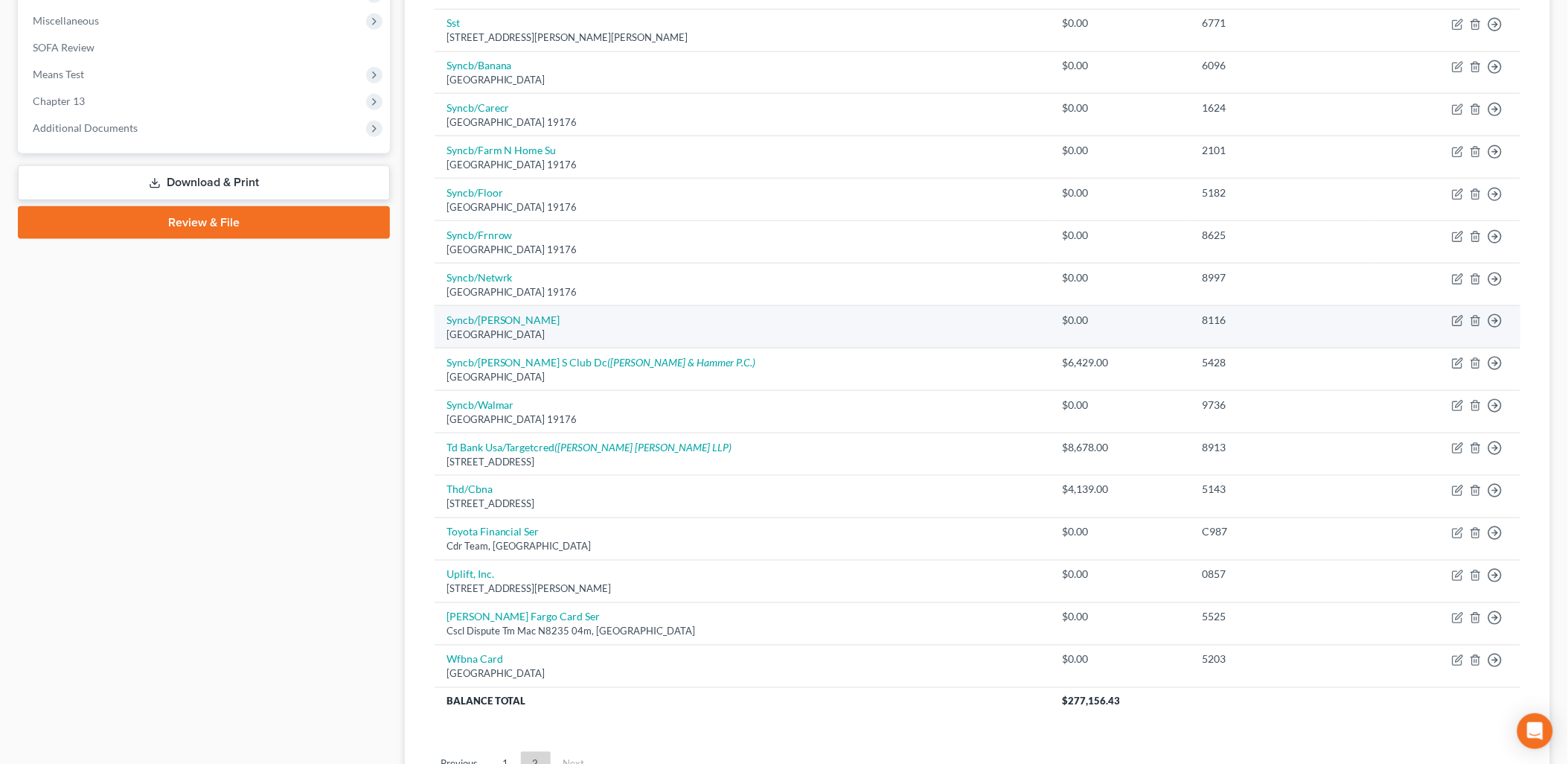
scroll to position [659, 0]
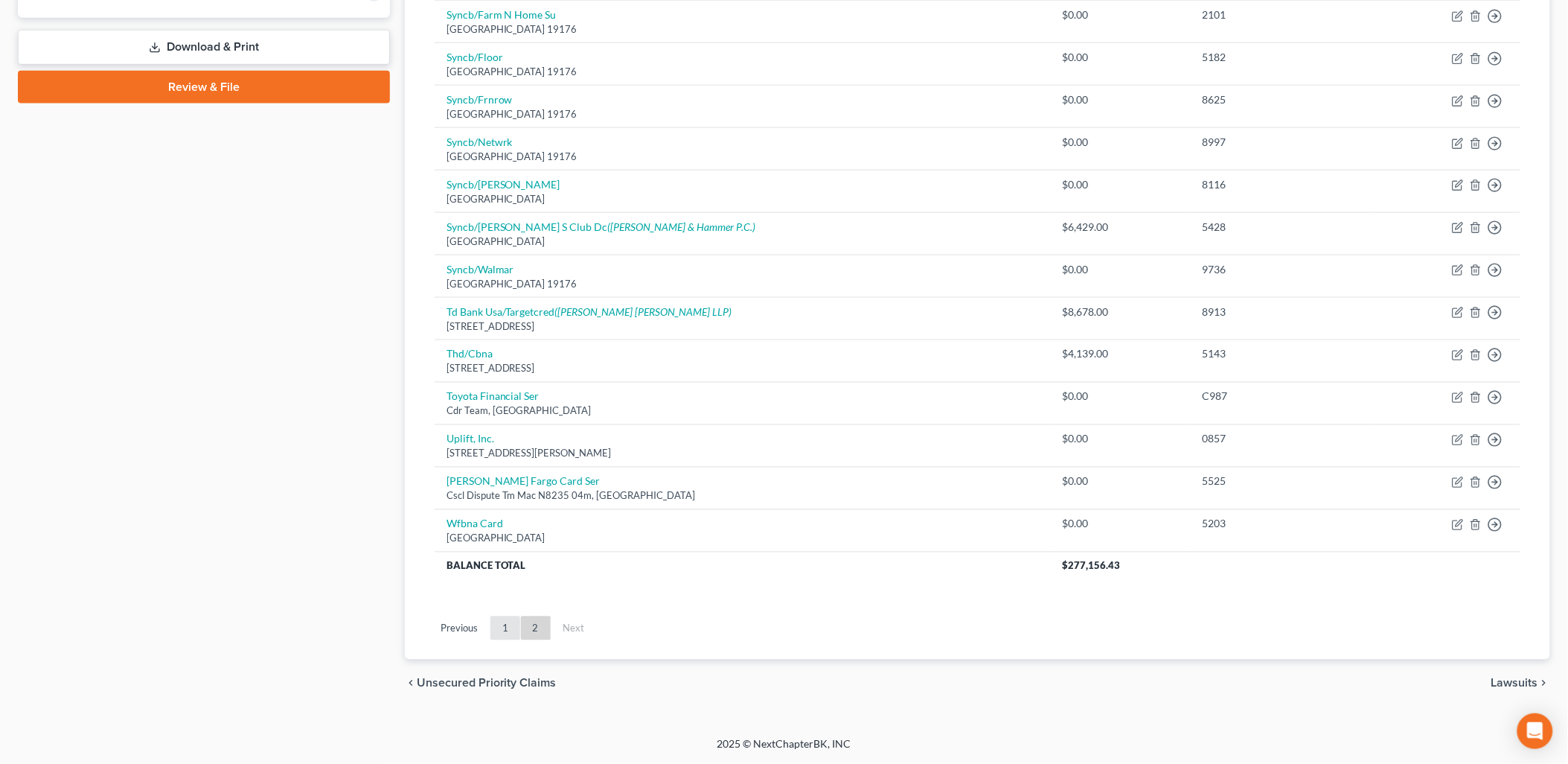
click at [499, 630] on link "1" at bounding box center [505, 628] width 30 height 24
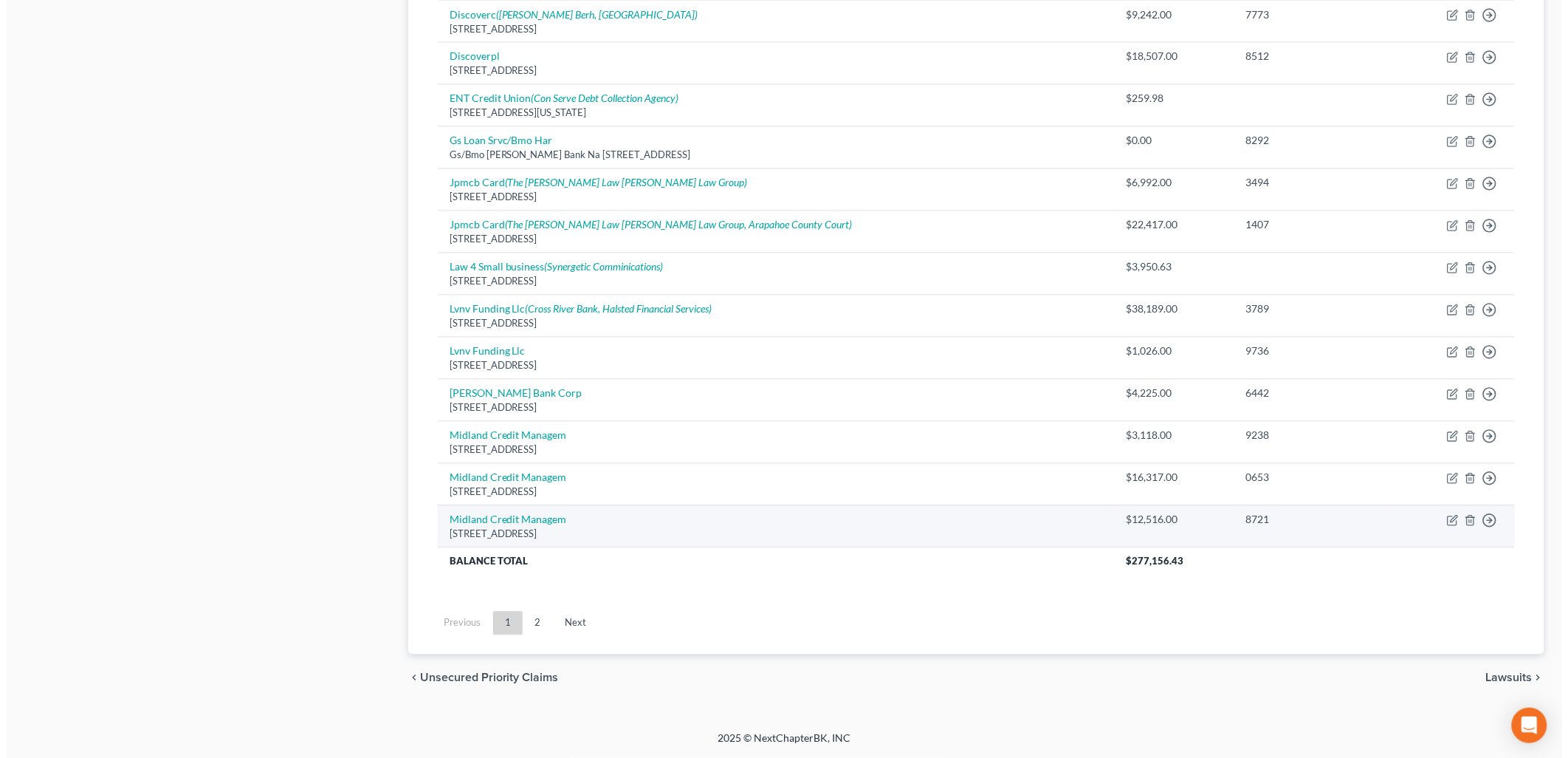
scroll to position [866, 0]
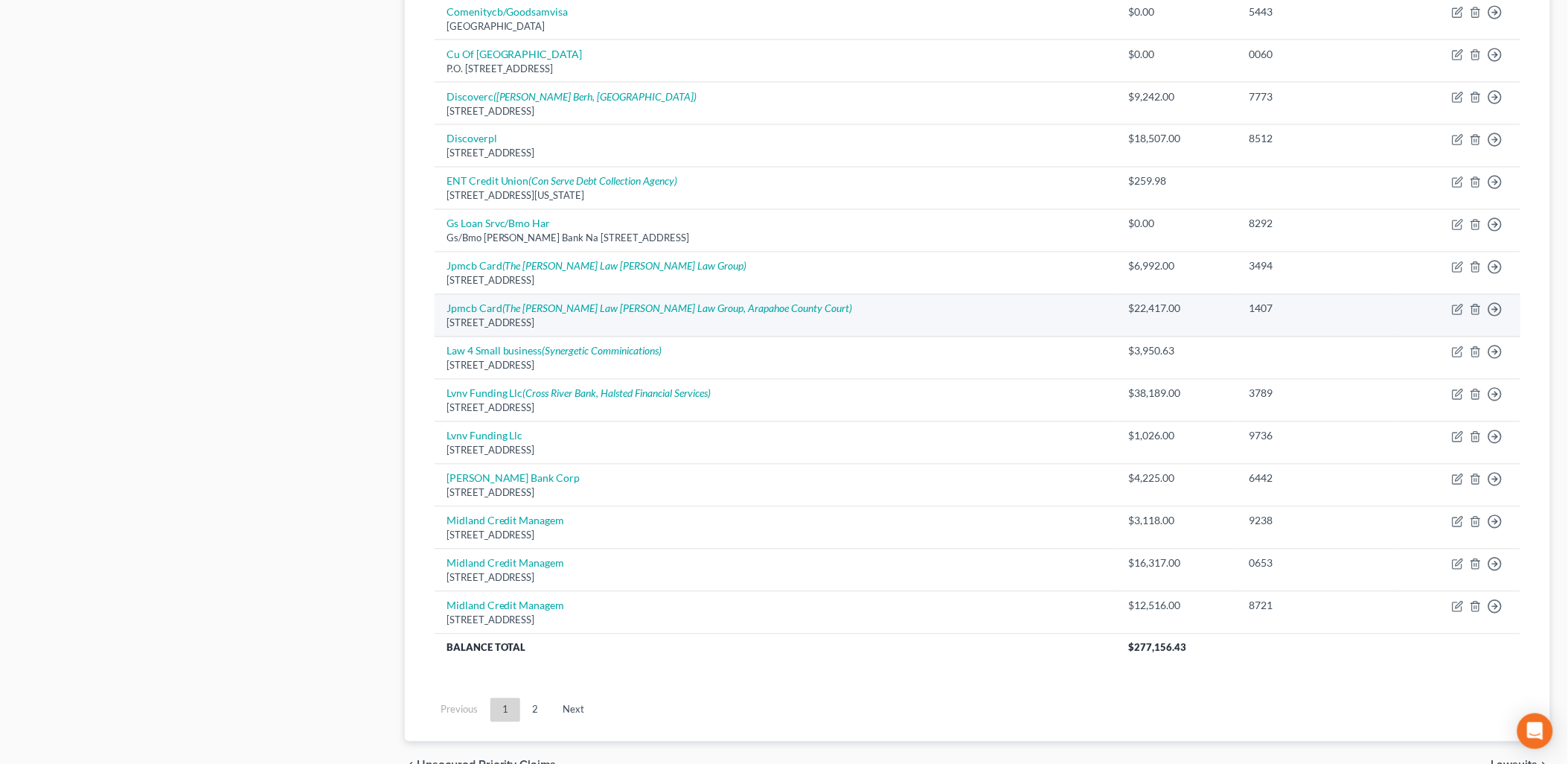
click at [1176, 299] on td "$22,417.00" at bounding box center [1177, 316] width 121 height 43
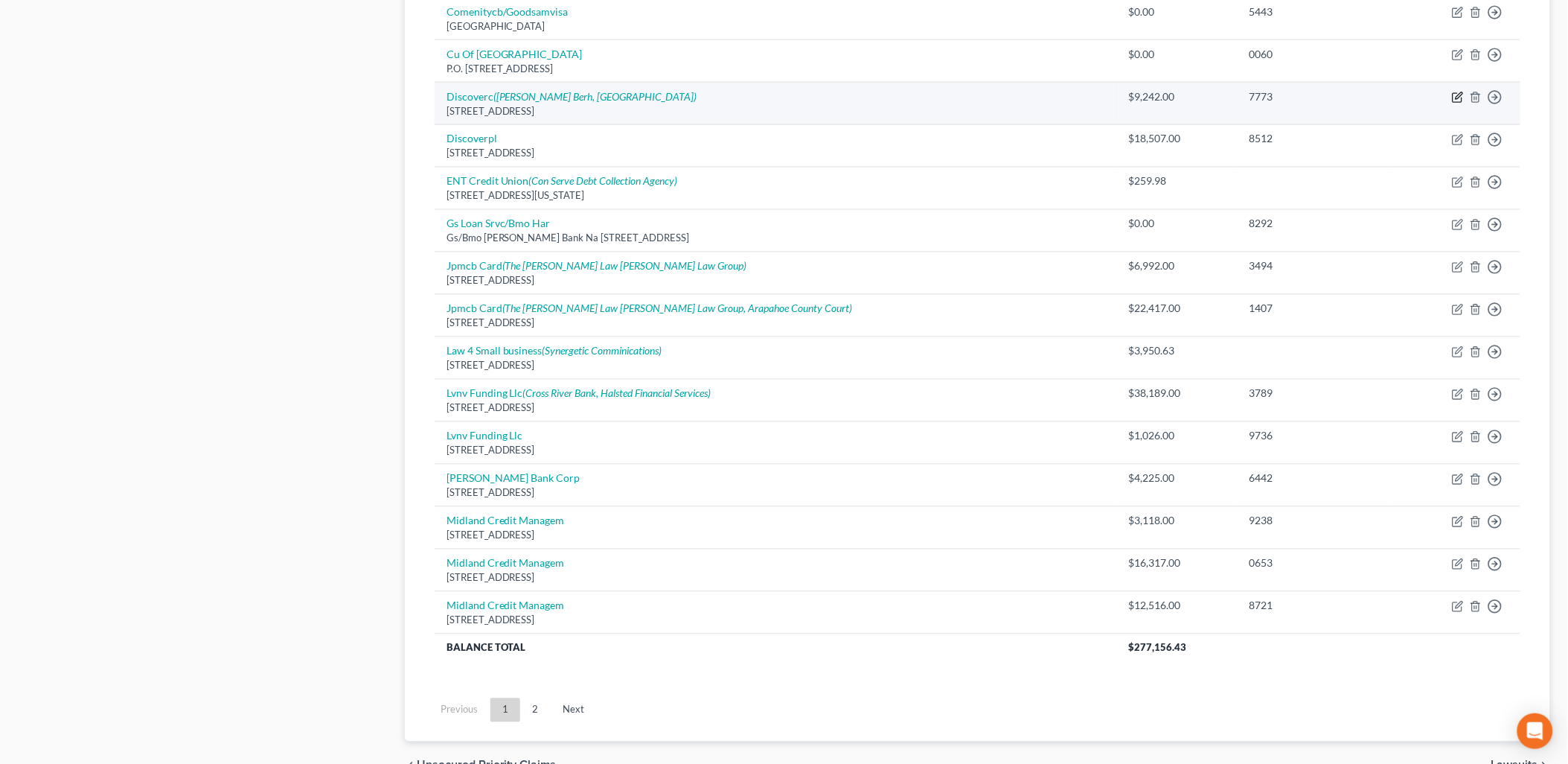
click at [1460, 92] on icon "button" at bounding box center [1458, 98] width 12 height 12
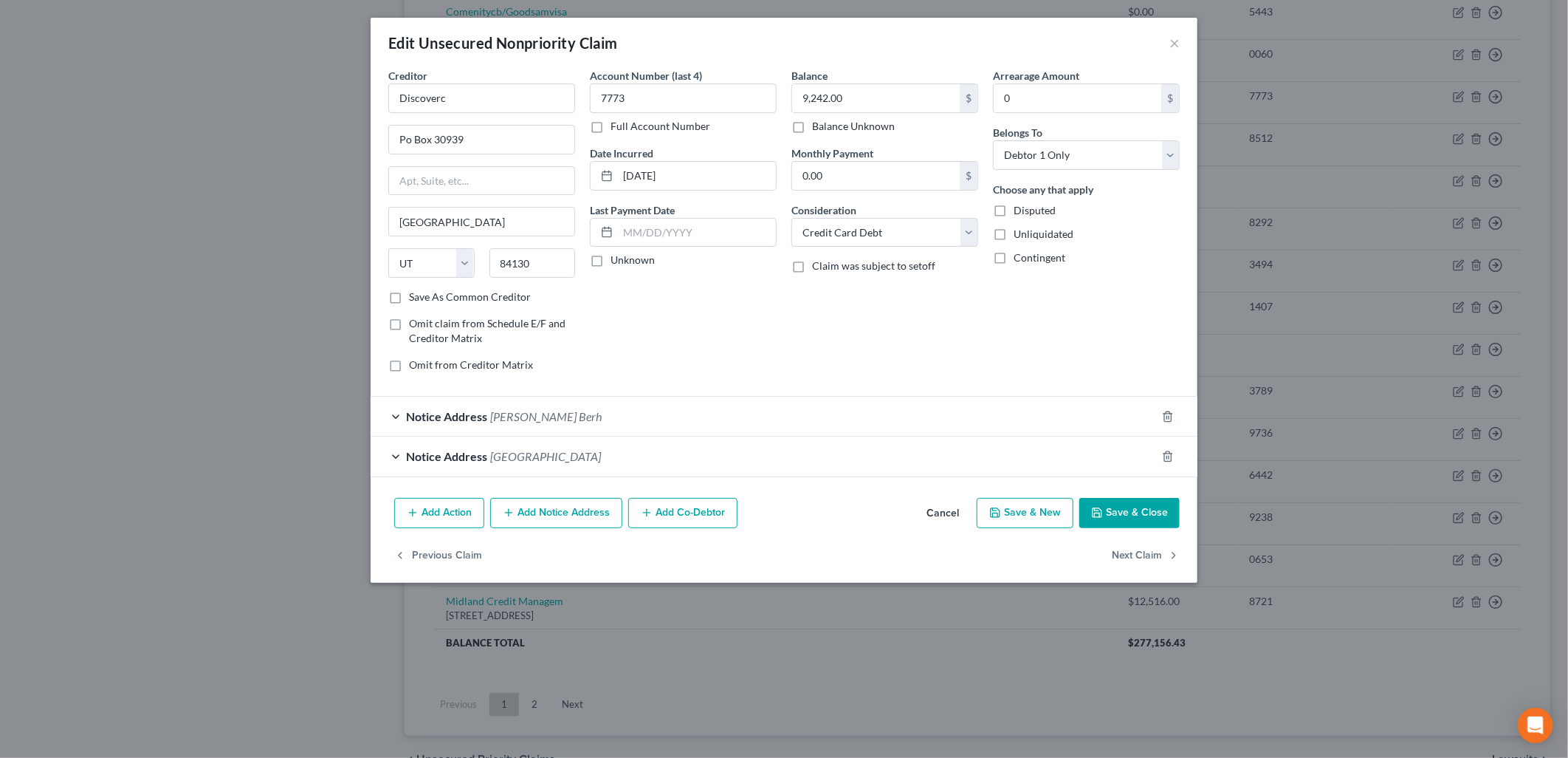
drag, startPoint x: 1165, startPoint y: 519, endPoint x: 1160, endPoint y: 534, distance: 15.8
click at [1165, 519] on button "Save & Close" at bounding box center [1129, 513] width 100 height 31
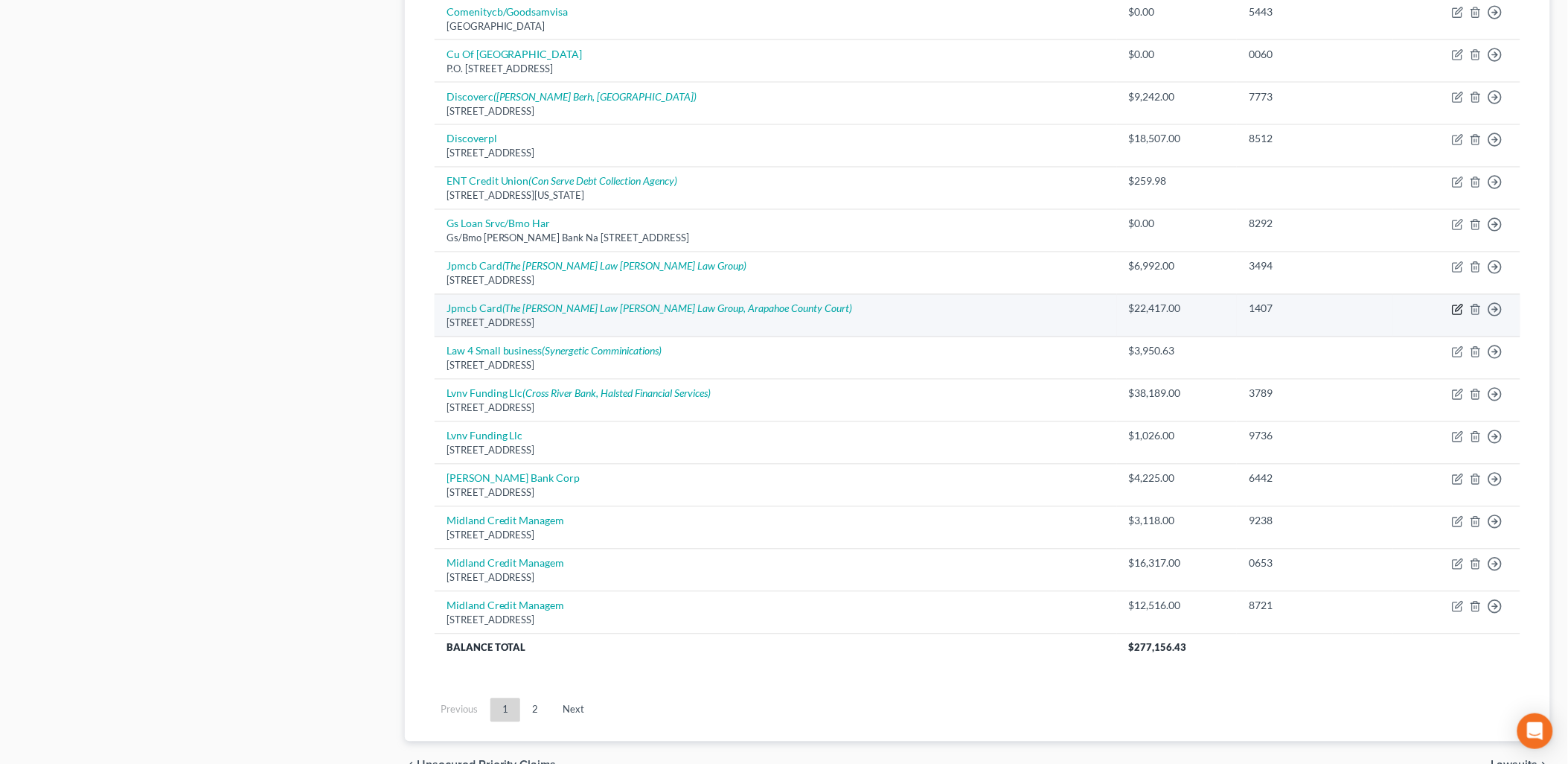
click at [1457, 308] on icon "button" at bounding box center [1458, 310] width 12 height 12
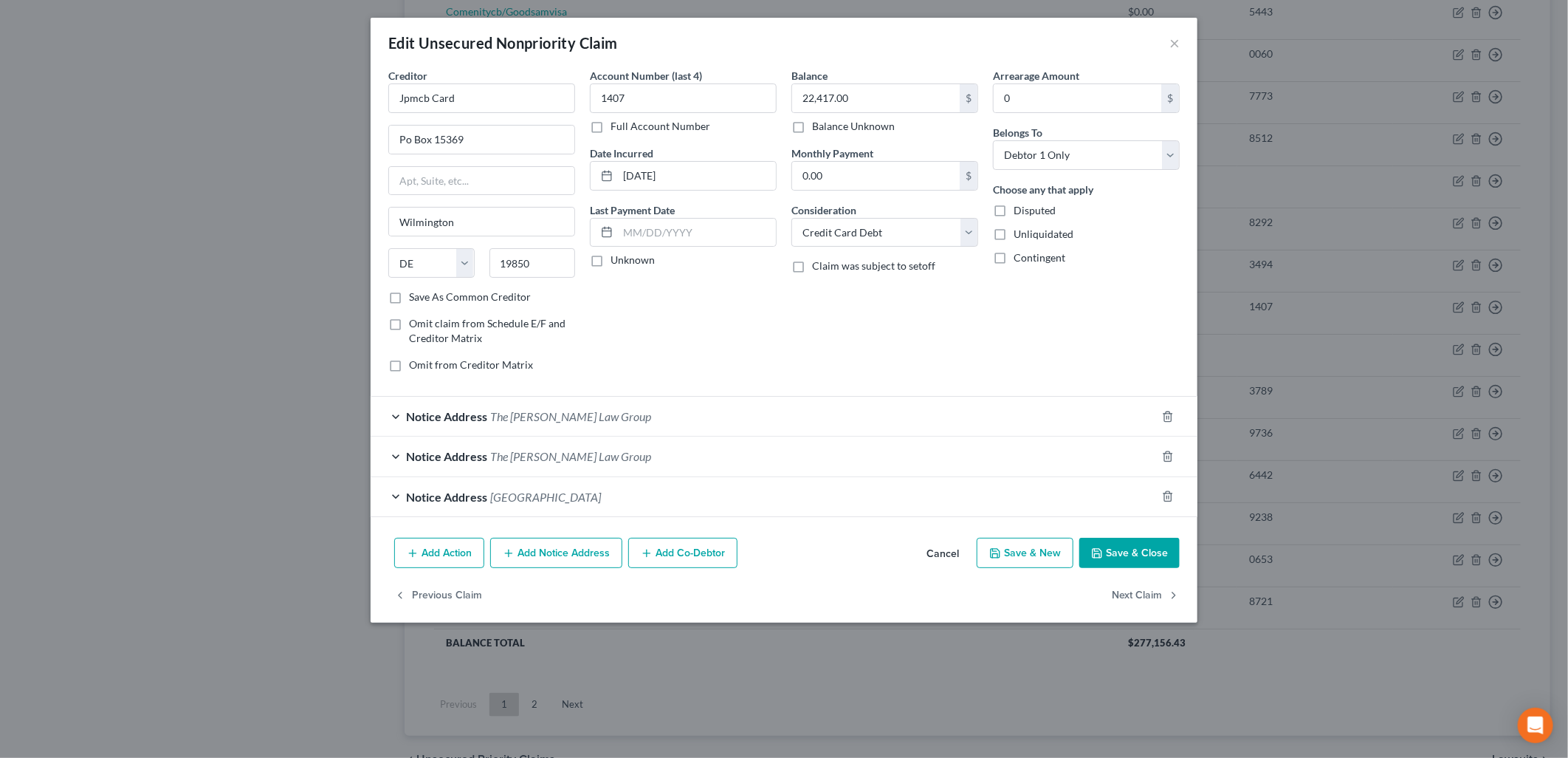
click at [598, 495] on span "[GEOGRAPHIC_DATA]" at bounding box center [545, 496] width 111 height 14
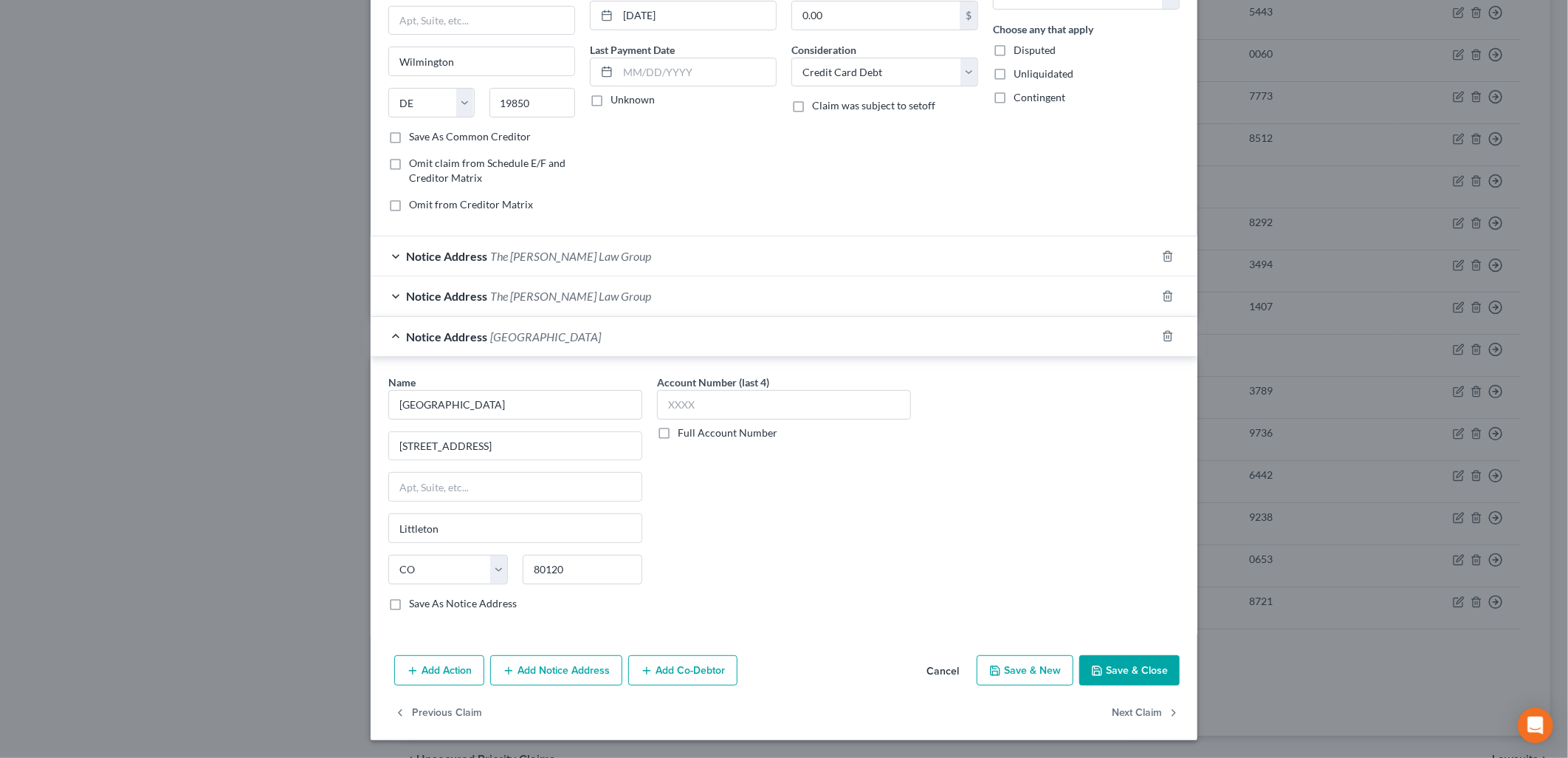
scroll to position [161, 0]
click at [983, 664] on button "Save & New" at bounding box center [1025, 670] width 97 height 31
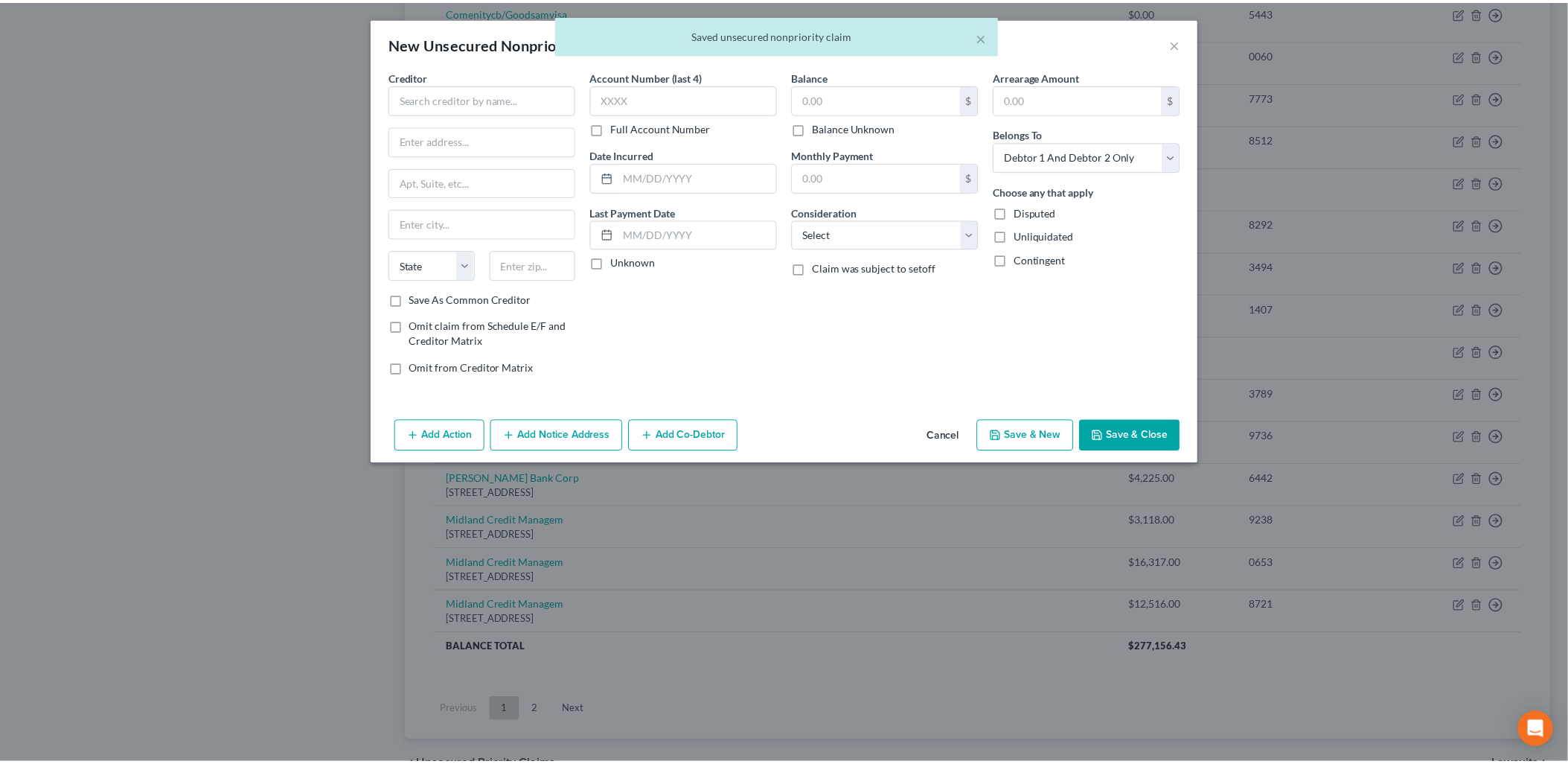
scroll to position [0, 0]
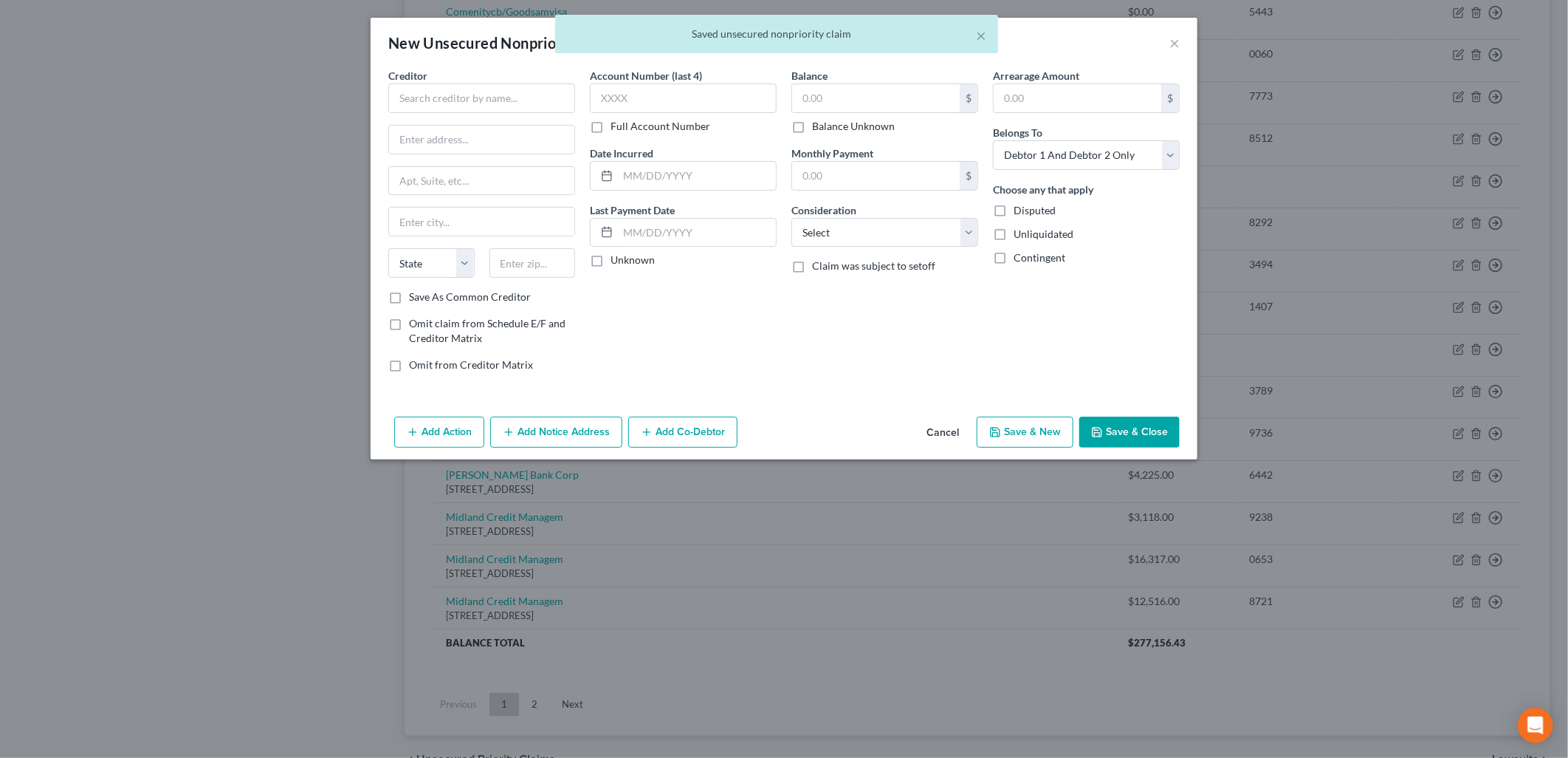
click at [959, 434] on button "Cancel" at bounding box center [943, 432] width 56 height 30
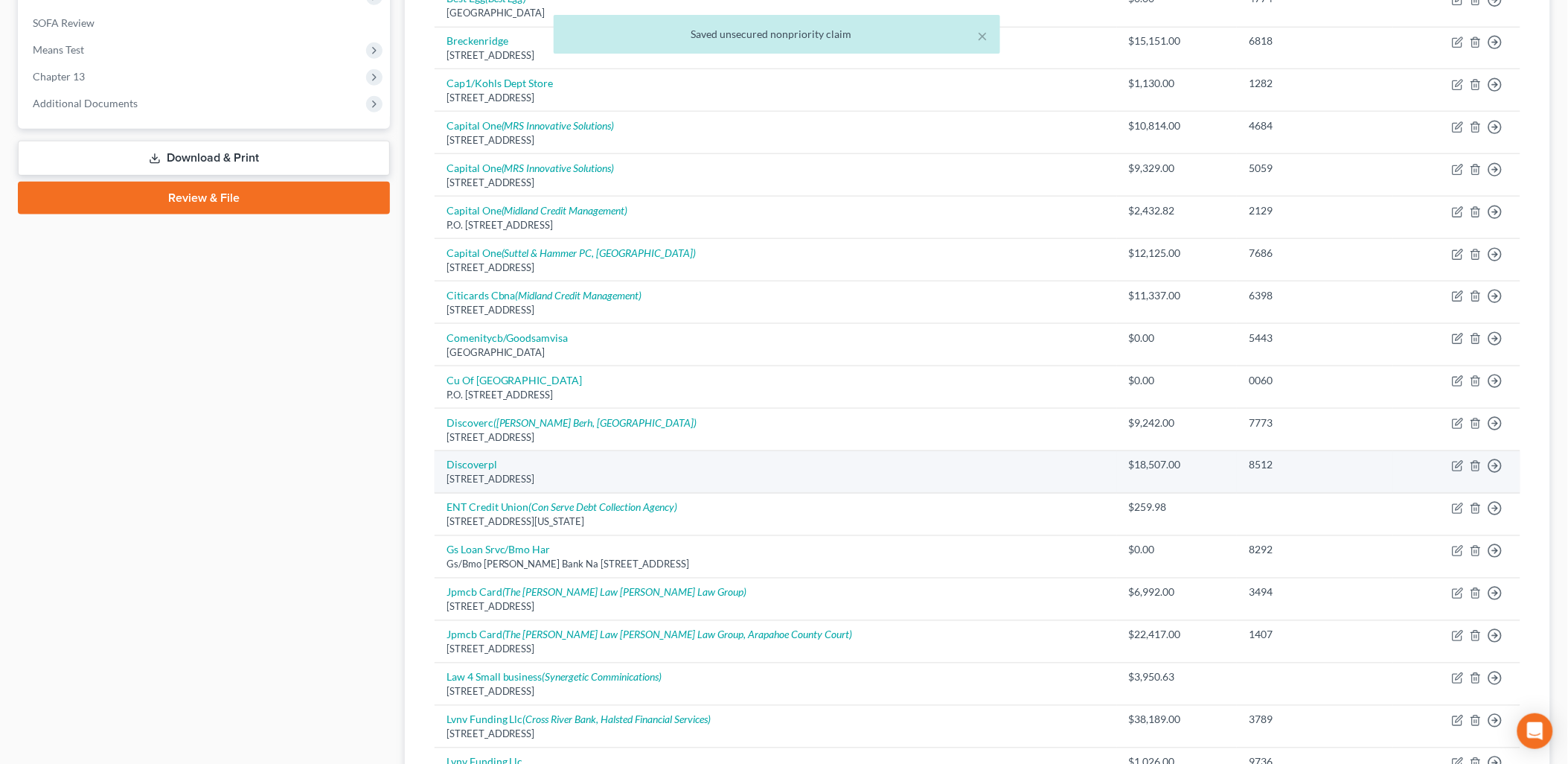
scroll to position [294, 0]
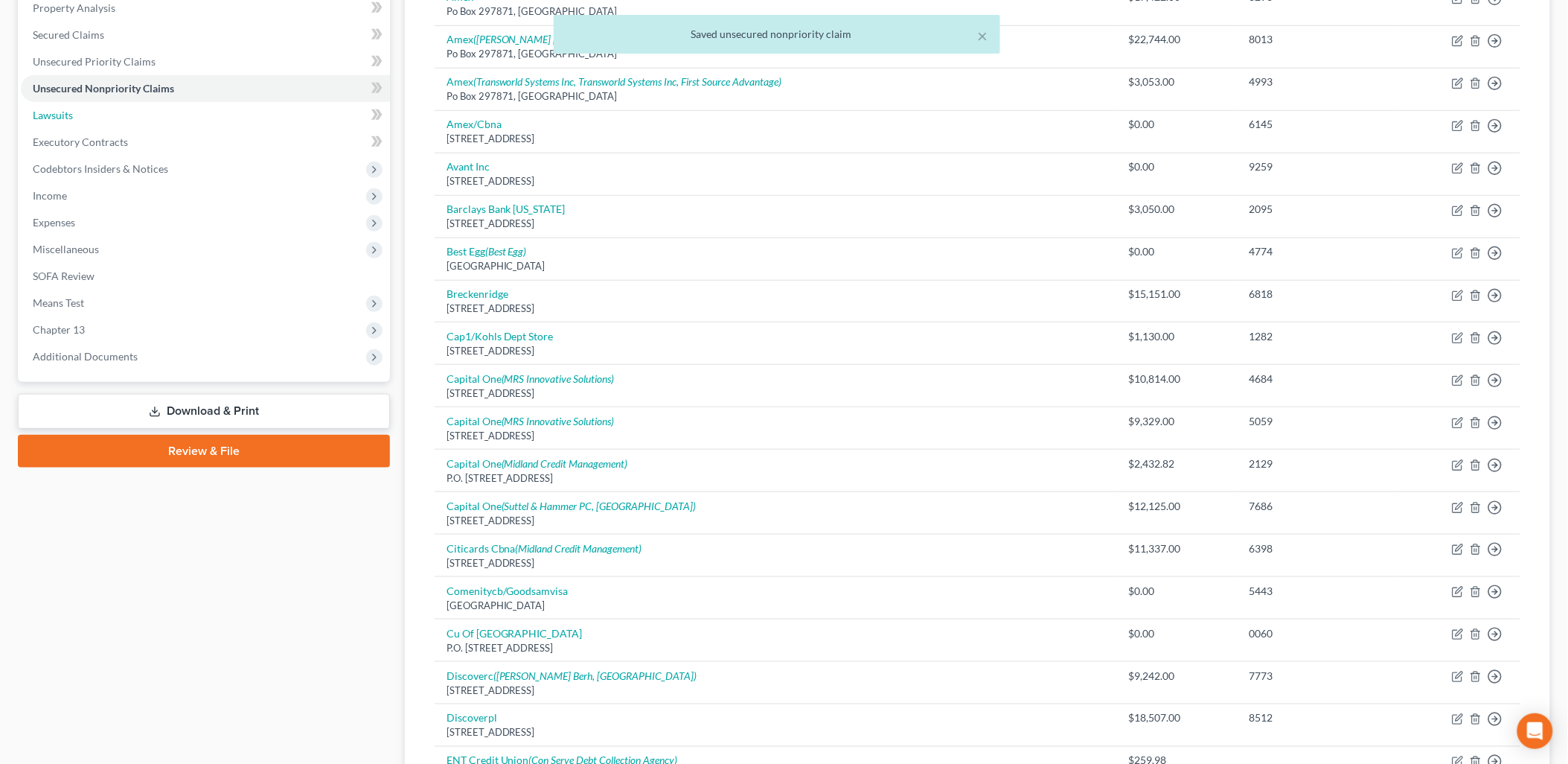
click at [56, 114] on span "Lawsuits" at bounding box center [52, 115] width 40 height 13
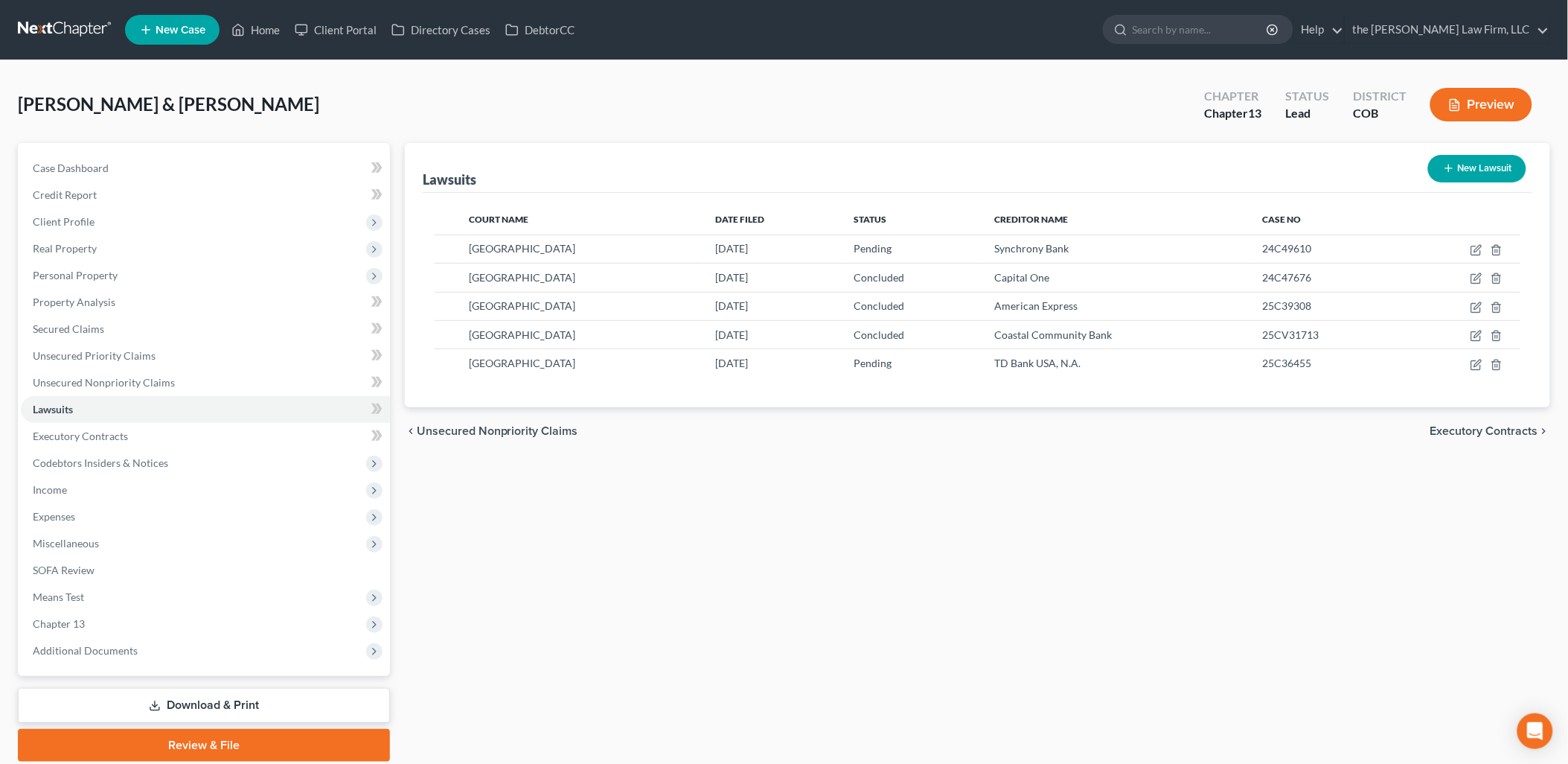
click at [1463, 169] on button "New Lawsuit" at bounding box center [1477, 168] width 98 height 27
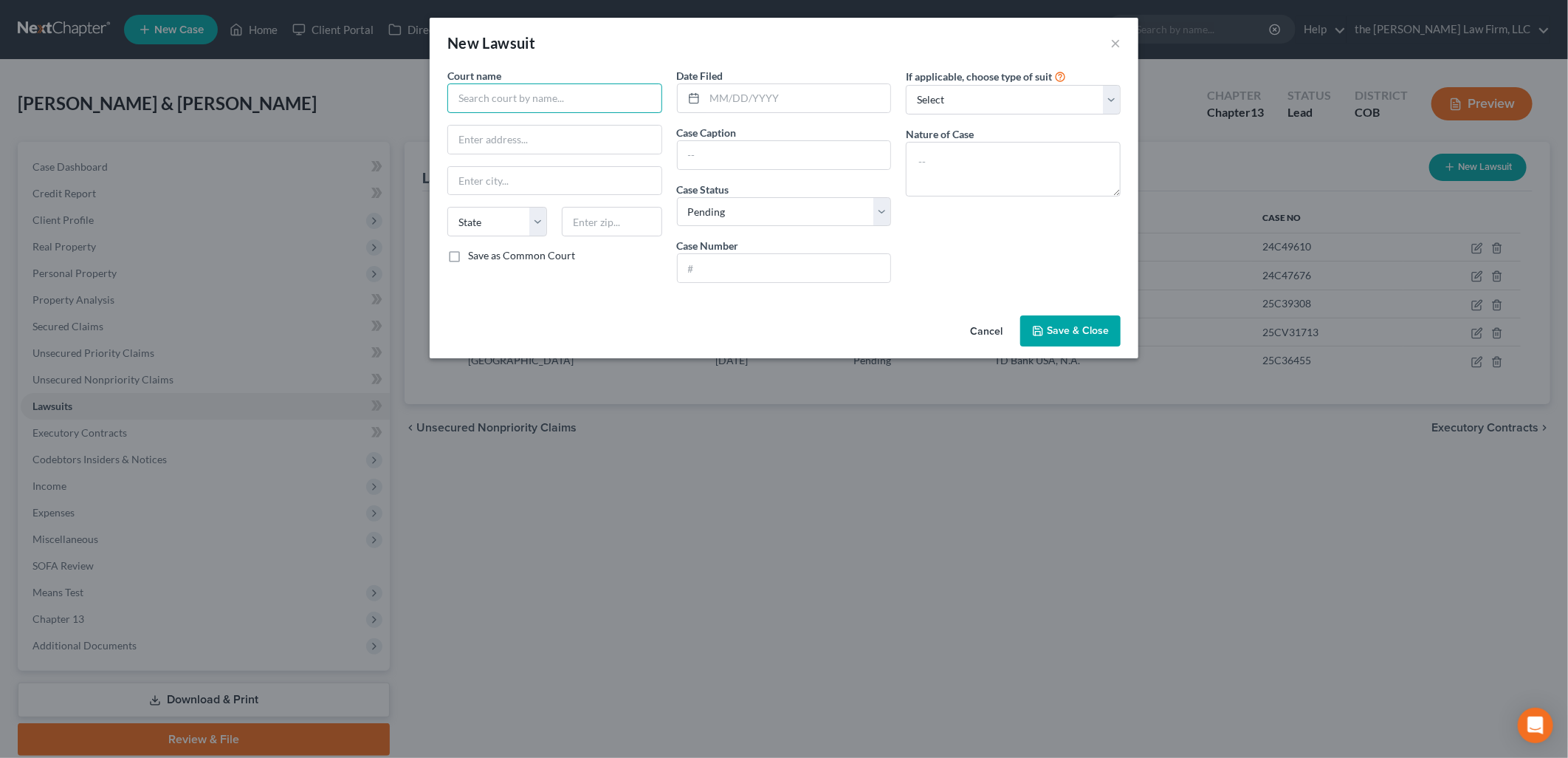
click at [497, 84] on input "text" at bounding box center [554, 98] width 215 height 30
click at [520, 115] on div "[GEOGRAPHIC_DATA]" at bounding box center [536, 124] width 177 height 22
click at [744, 91] on input "text" at bounding box center [798, 98] width 186 height 28
drag, startPoint x: 727, startPoint y: 205, endPoint x: 729, endPoint y: 227, distance: 22.1
click at [727, 205] on select "Select Pending On Appeal Concluded" at bounding box center [784, 212] width 215 height 30
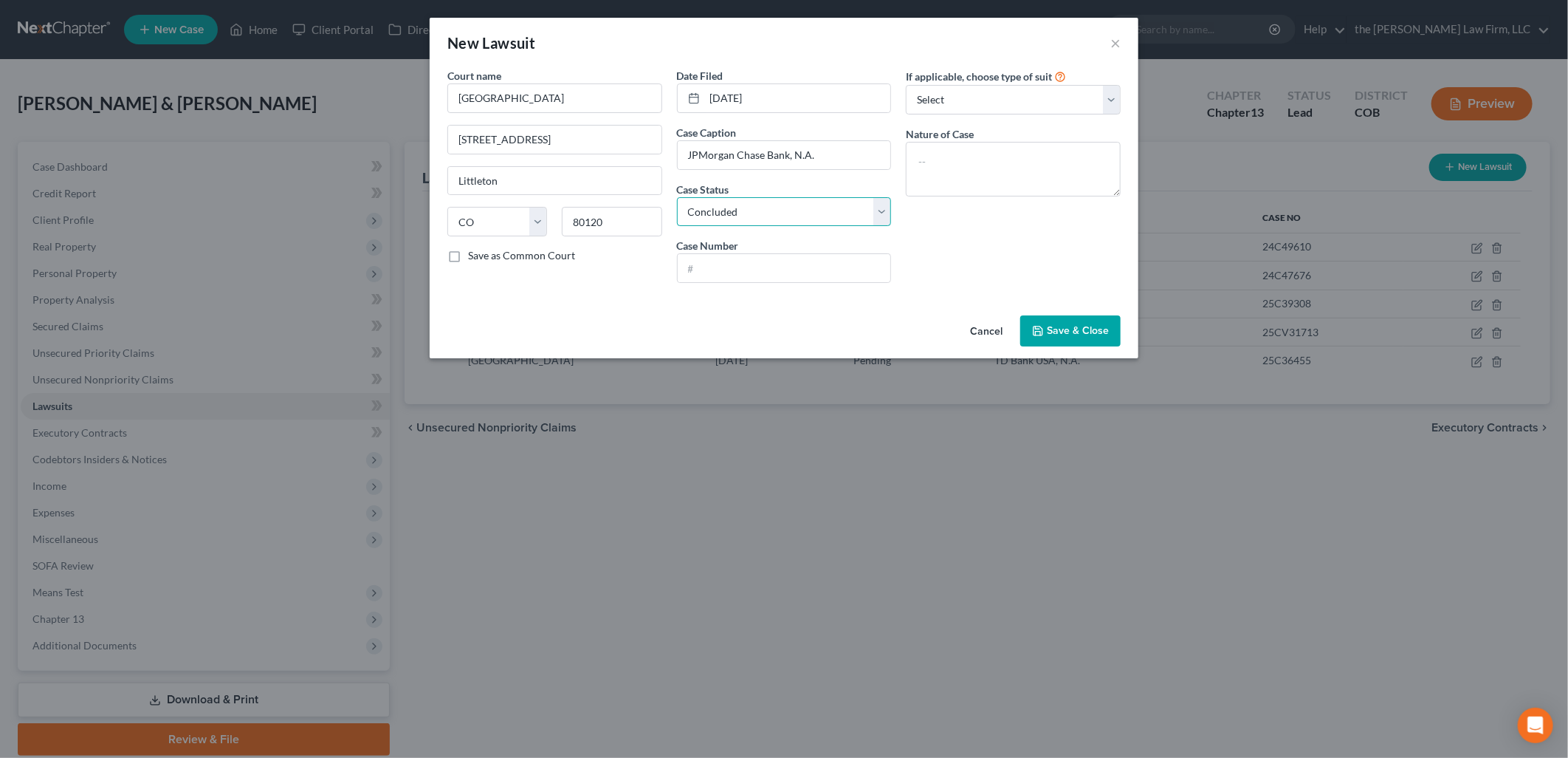
click at [677, 198] on select "Select Pending On Appeal Concluded" at bounding box center [784, 212] width 215 height 30
click at [732, 258] on input "text" at bounding box center [784, 268] width 214 height 28
drag, startPoint x: 1094, startPoint y: 100, endPoint x: 1052, endPoint y: 112, distance: 43.7
click at [1093, 100] on select "Select Repossession Garnishment Foreclosure Attached, Seized, Or Levied Other" at bounding box center [1014, 100] width 215 height 30
click at [906, 85] on select "Select Repossession Garnishment Foreclosure Attached, Seized, Or Levied Other" at bounding box center [1014, 100] width 215 height 30
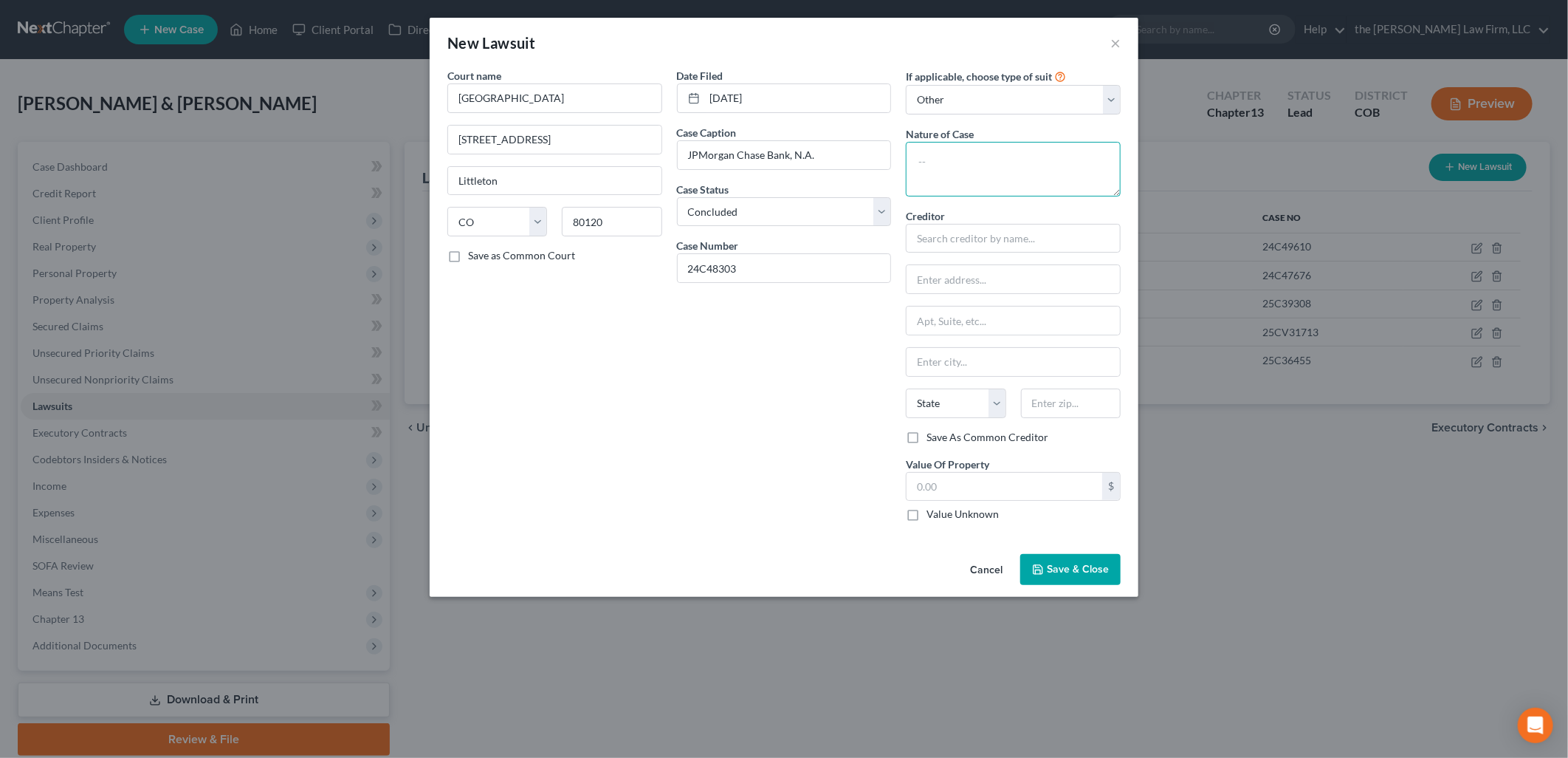
click at [983, 152] on textarea at bounding box center [1014, 169] width 215 height 55
click at [1022, 97] on select "Select Repossession Garnishment Foreclosure Attached, Seized, Or Levied Other" at bounding box center [1014, 100] width 215 height 30
click at [906, 85] on select "Select Repossession Garnishment Foreclosure Attached, Seized, Or Levied Other" at bounding box center [1014, 100] width 215 height 30
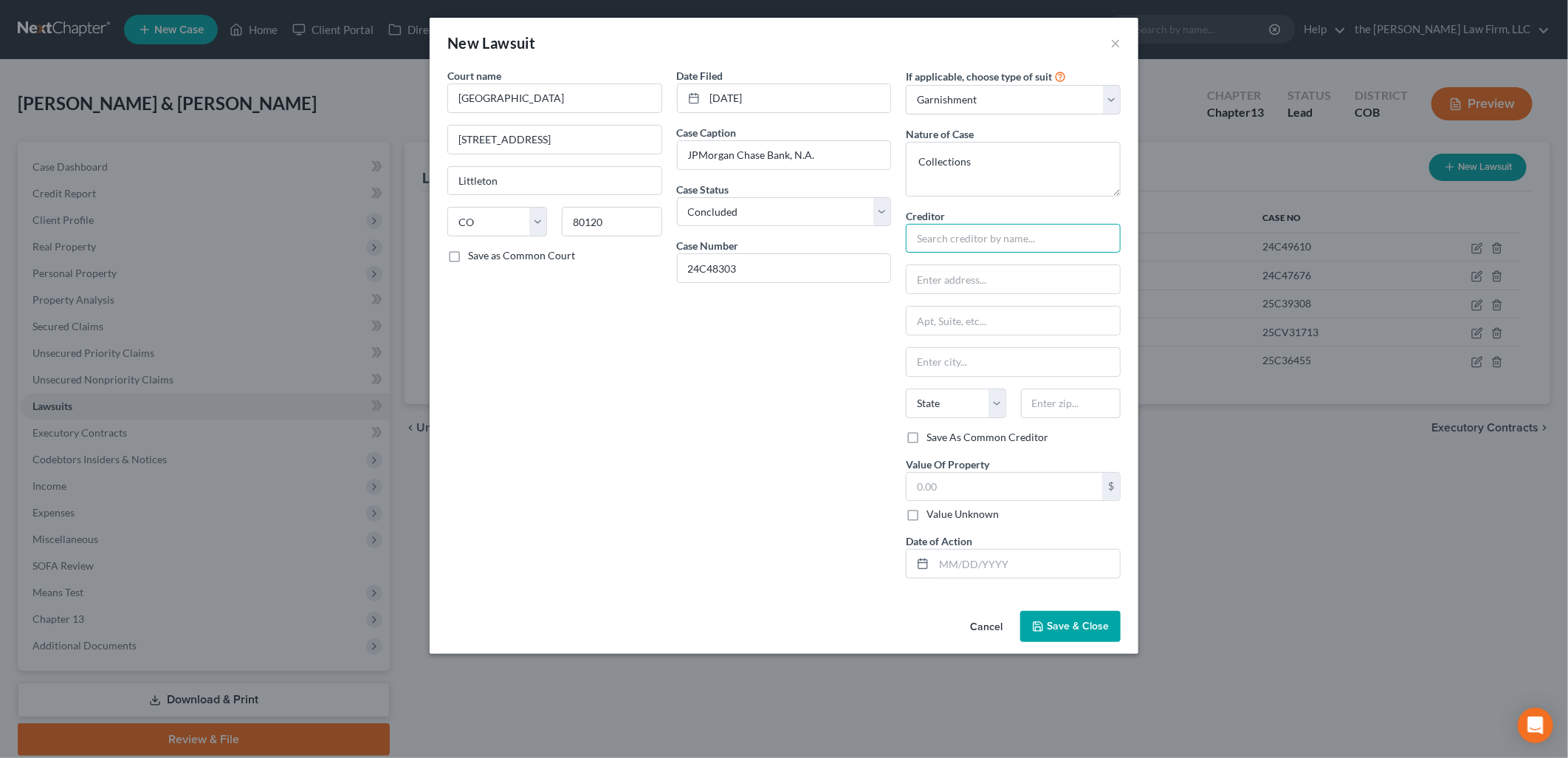
click at [995, 227] on input "text" at bounding box center [1014, 238] width 215 height 30
click at [991, 263] on div "JPMorgan Chase Bank, N.A." at bounding box center [995, 263] width 154 height 14
click at [983, 518] on label "Value Unknown" at bounding box center [963, 513] width 73 height 14
click at [942, 517] on input "Value Unknown" at bounding box center [937, 511] width 9 height 9
click at [1066, 629] on span "Save & Close" at bounding box center [1078, 625] width 62 height 13
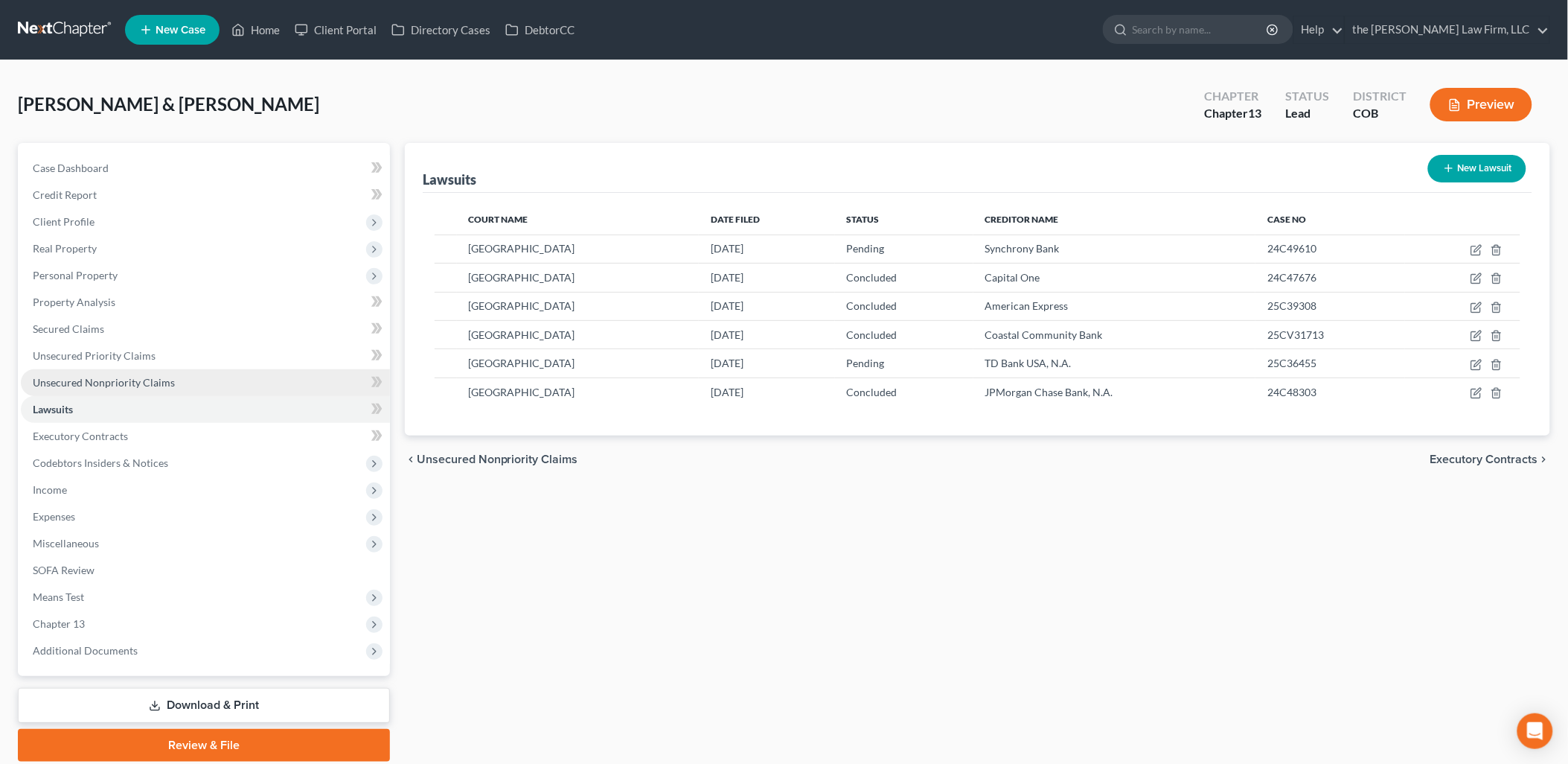
click at [86, 377] on span "Unsecured Nonpriority Claims" at bounding box center [103, 382] width 142 height 13
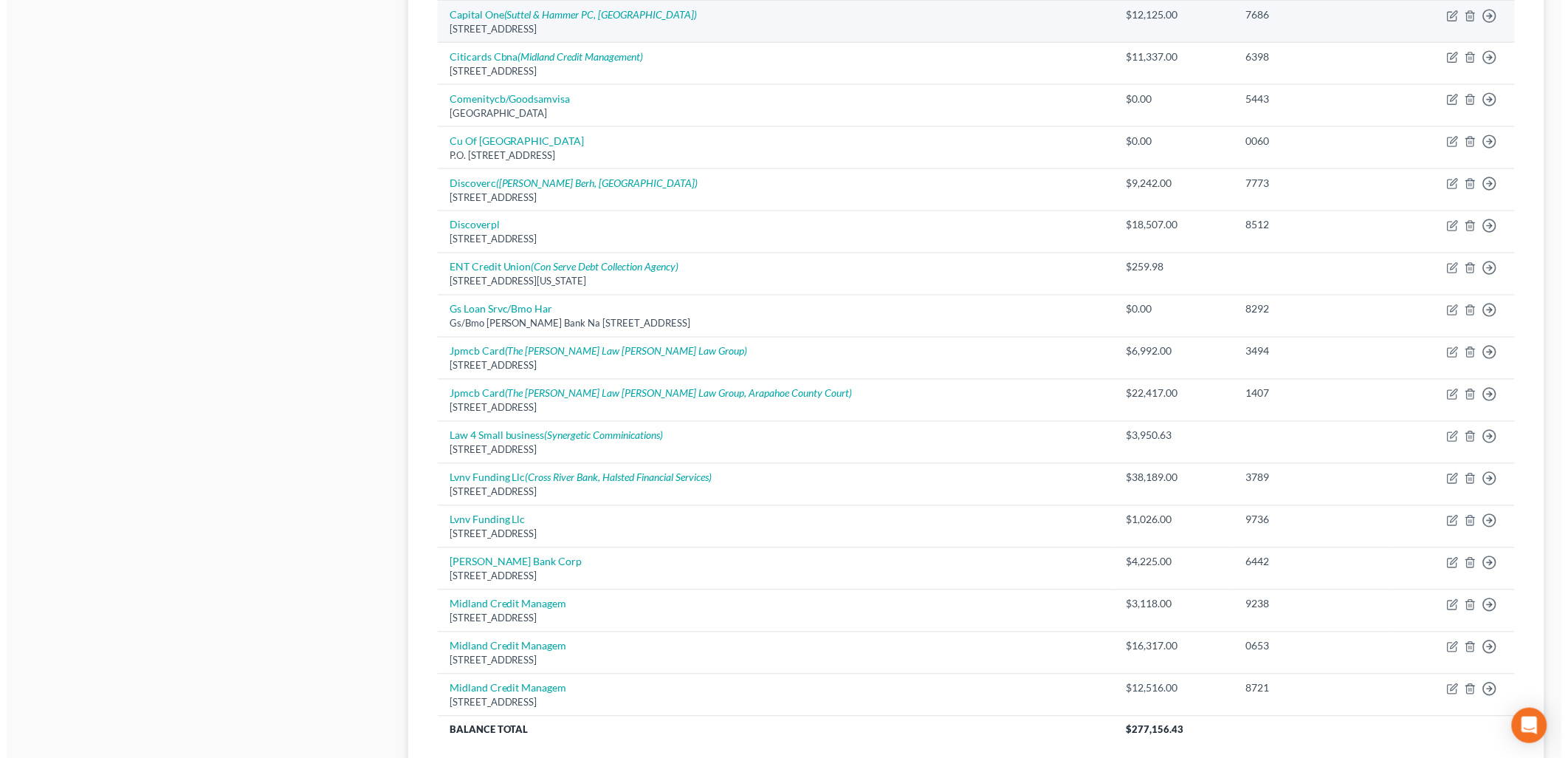
scroll to position [820, 0]
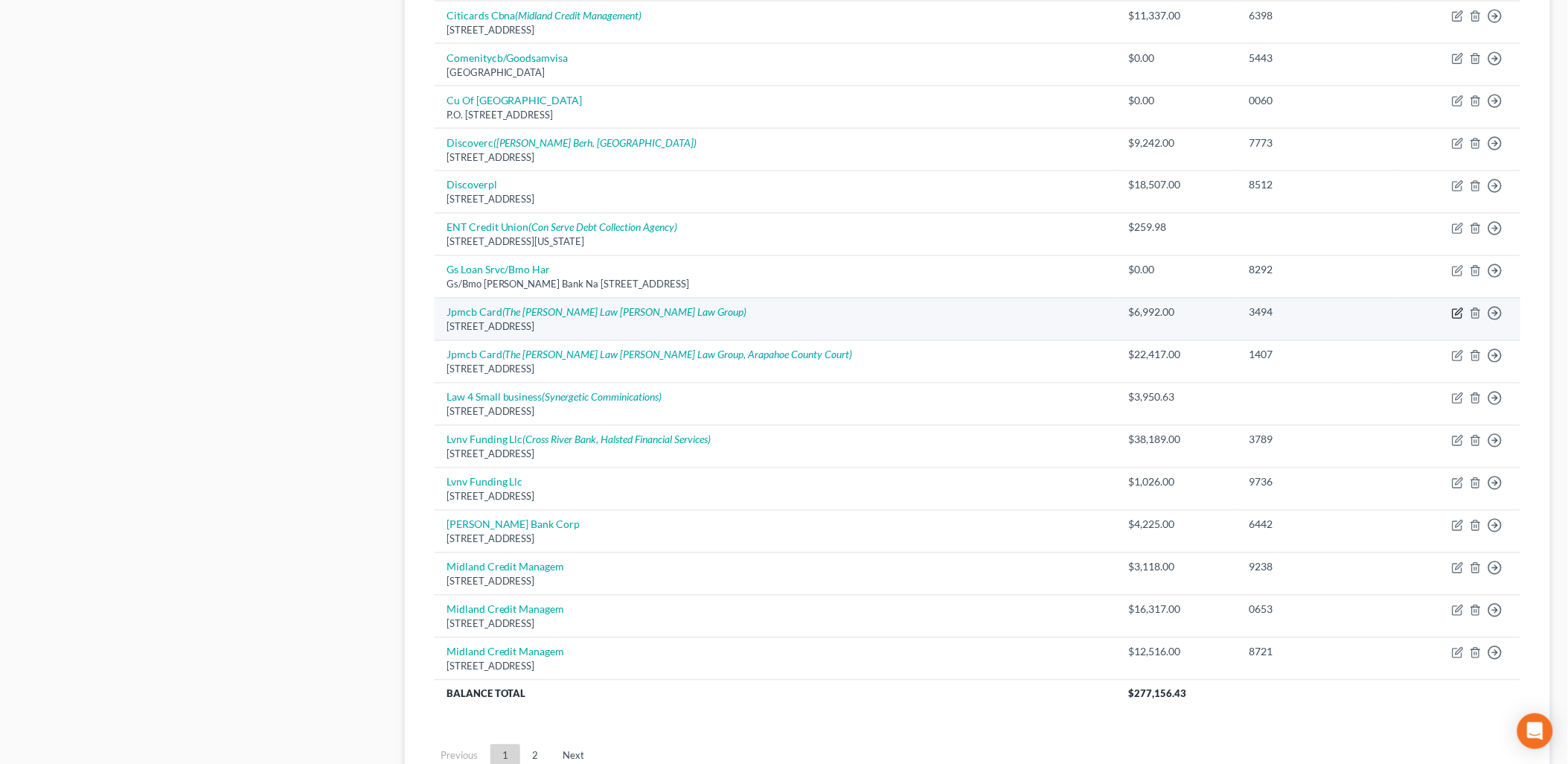
click at [1457, 316] on icon "button" at bounding box center [1459, 312] width 7 height 7
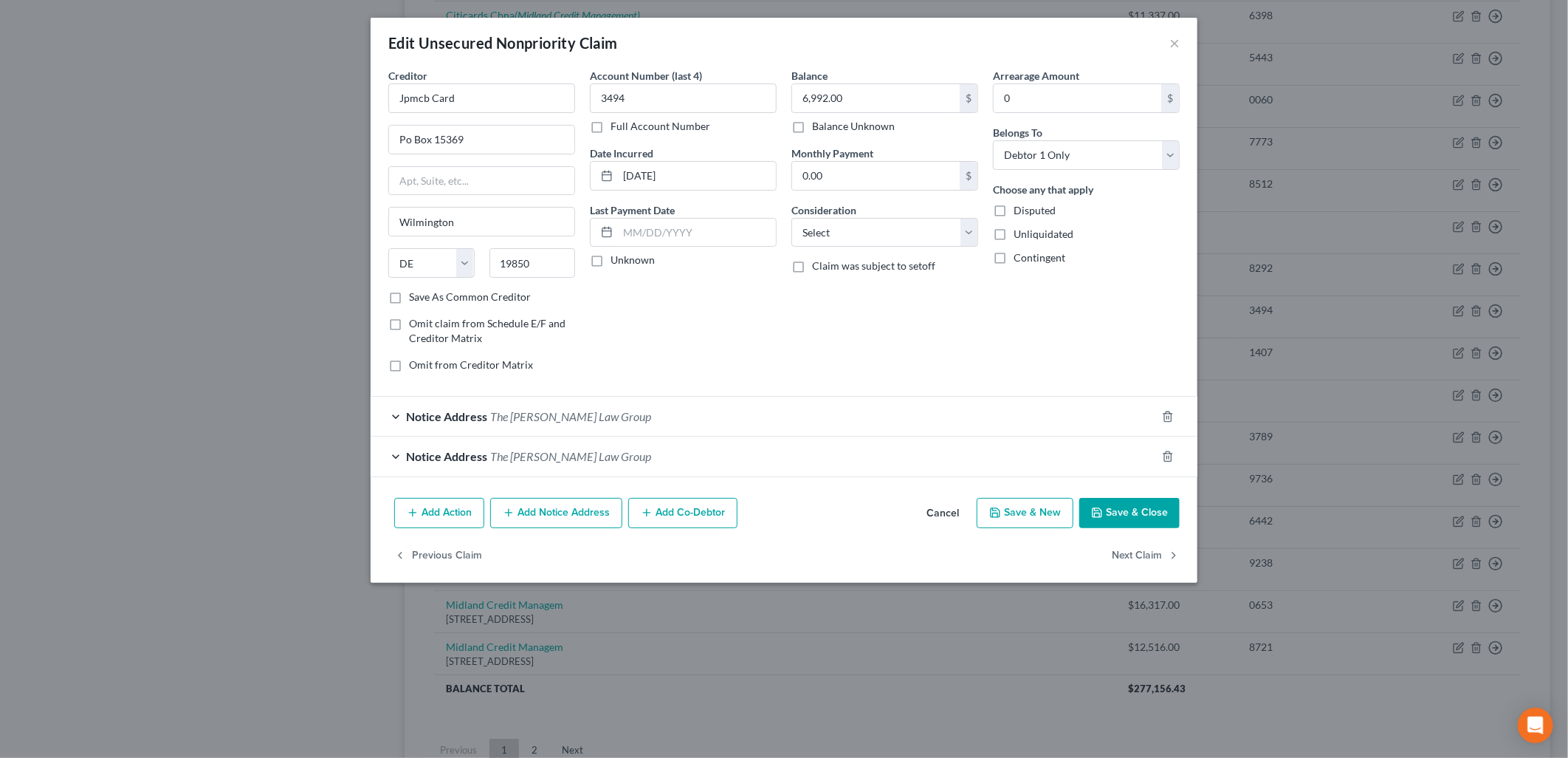
click at [941, 517] on button "Cancel" at bounding box center [943, 513] width 56 height 30
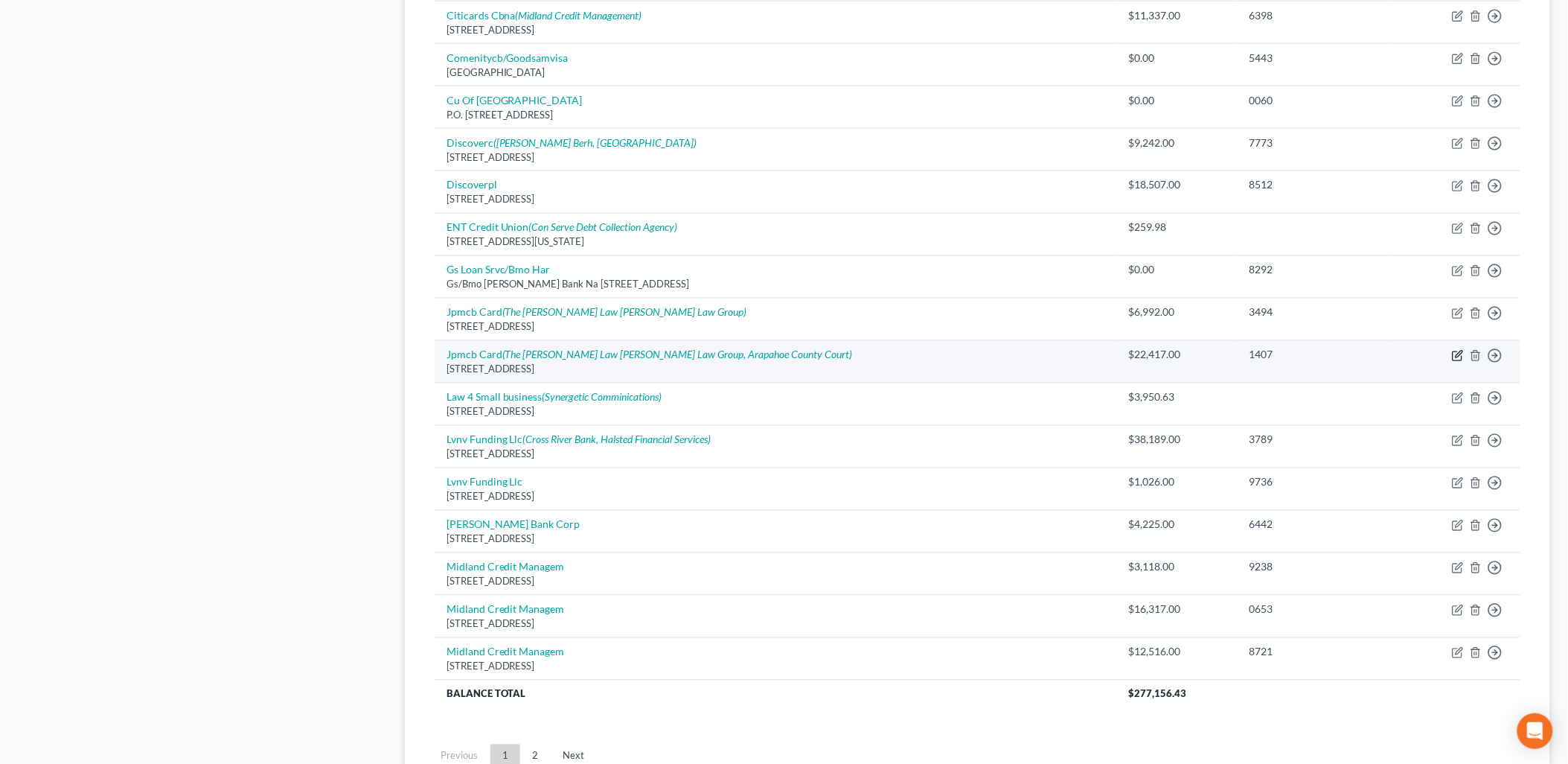
click at [1459, 357] on icon "button" at bounding box center [1458, 356] width 12 height 12
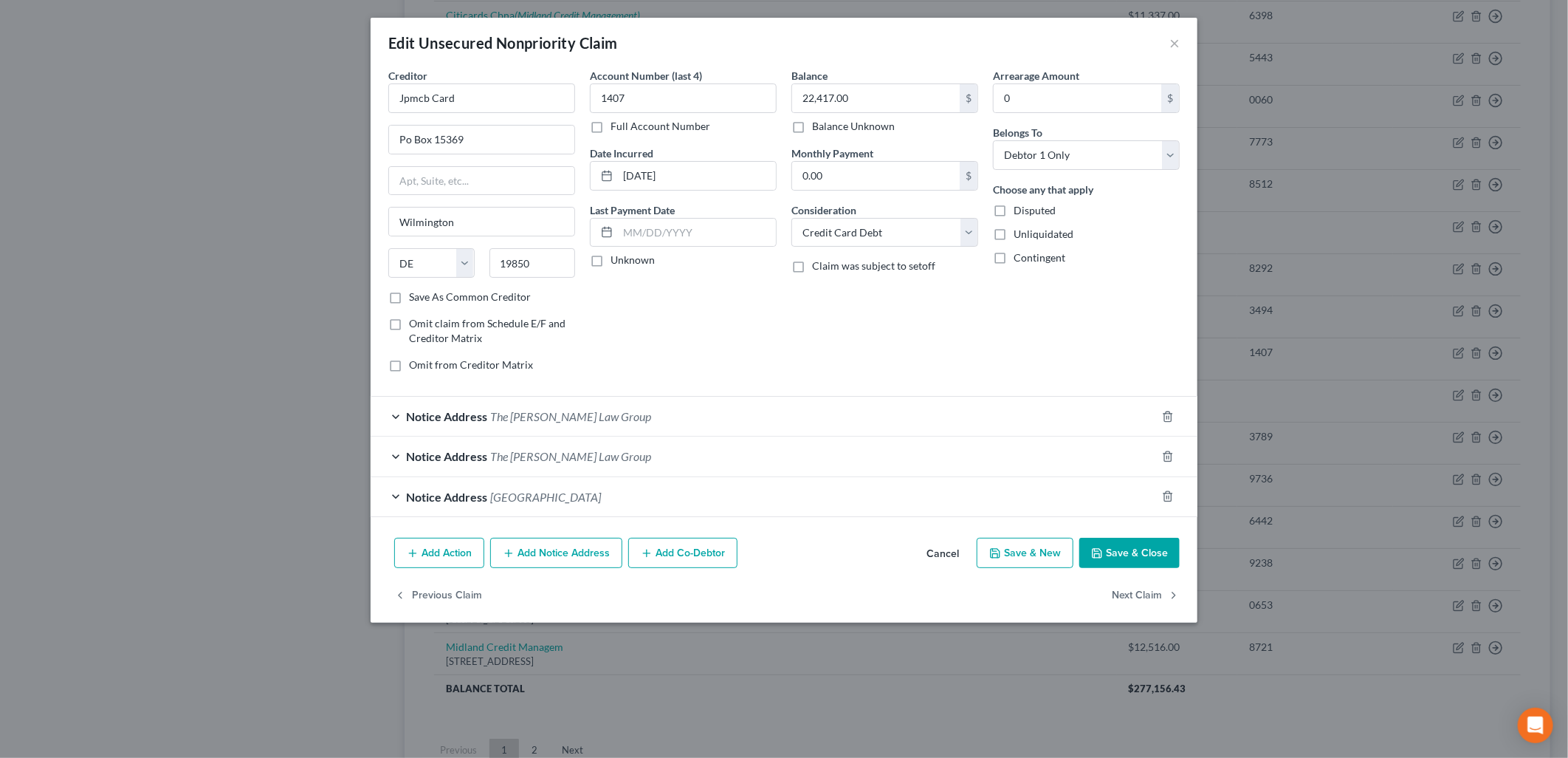
click at [600, 515] on div "Notice Address [GEOGRAPHIC_DATA]" at bounding box center [763, 496] width 786 height 39
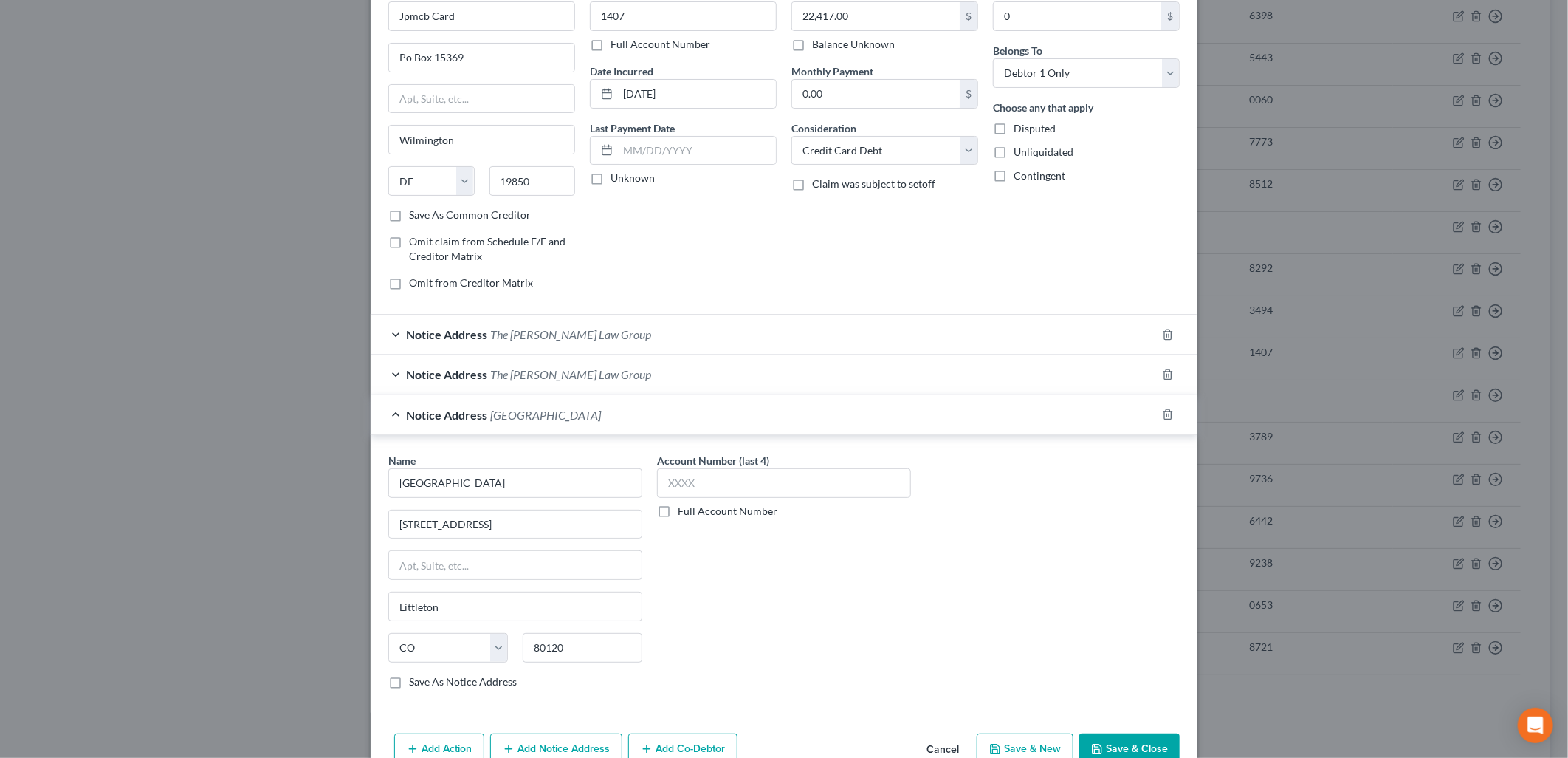
scroll to position [161, 0]
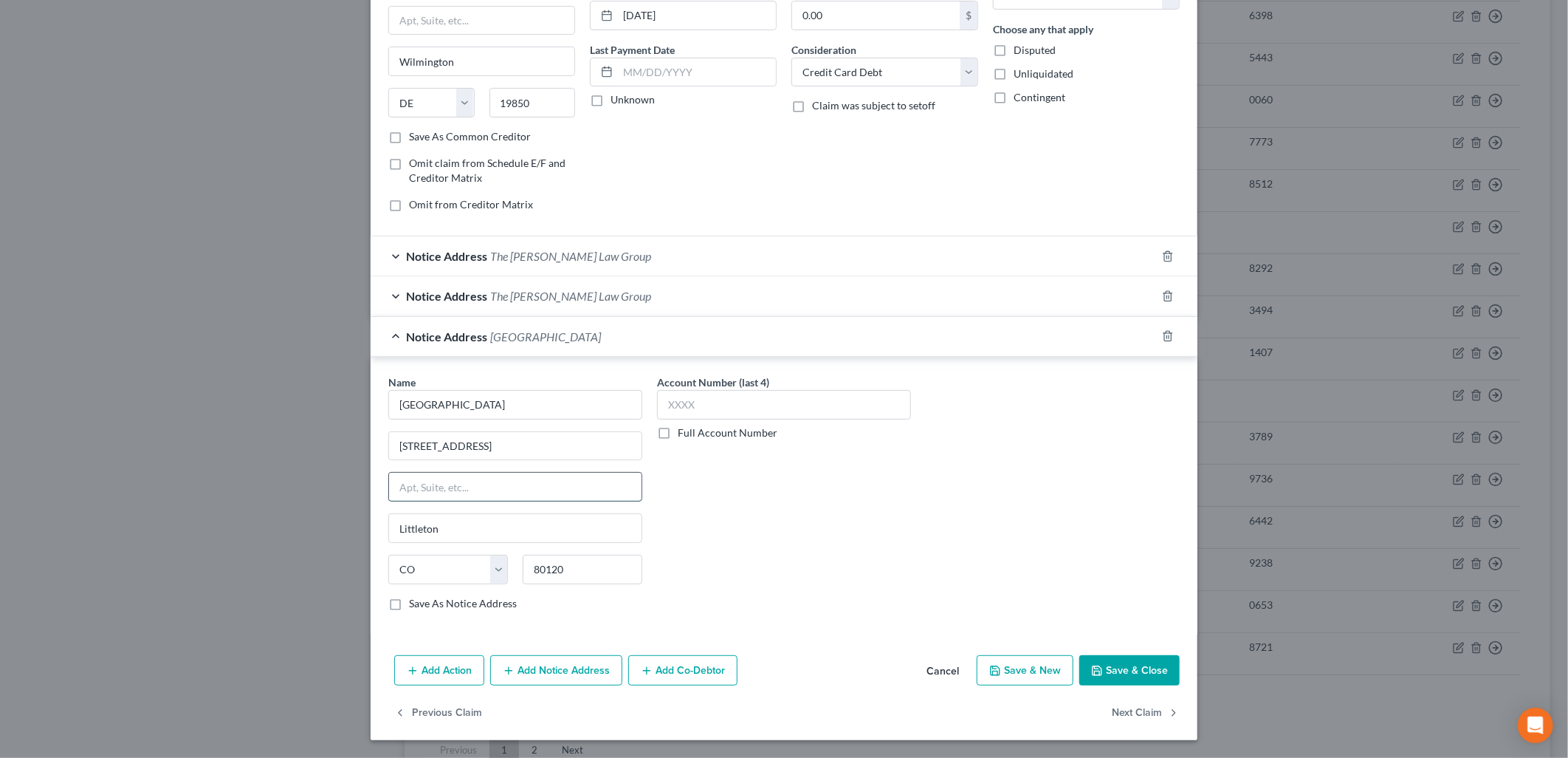
click at [547, 485] on input "text" at bounding box center [515, 486] width 252 height 28
click at [1110, 581] on div "Name * [GEOGRAPHIC_DATA] [STREET_ADDRESS] Case Number: 24C48303 [GEOGRAPHIC_DAT…" at bounding box center [783, 499] width 806 height 248
click at [1150, 658] on button "Save & Close" at bounding box center [1129, 670] width 100 height 31
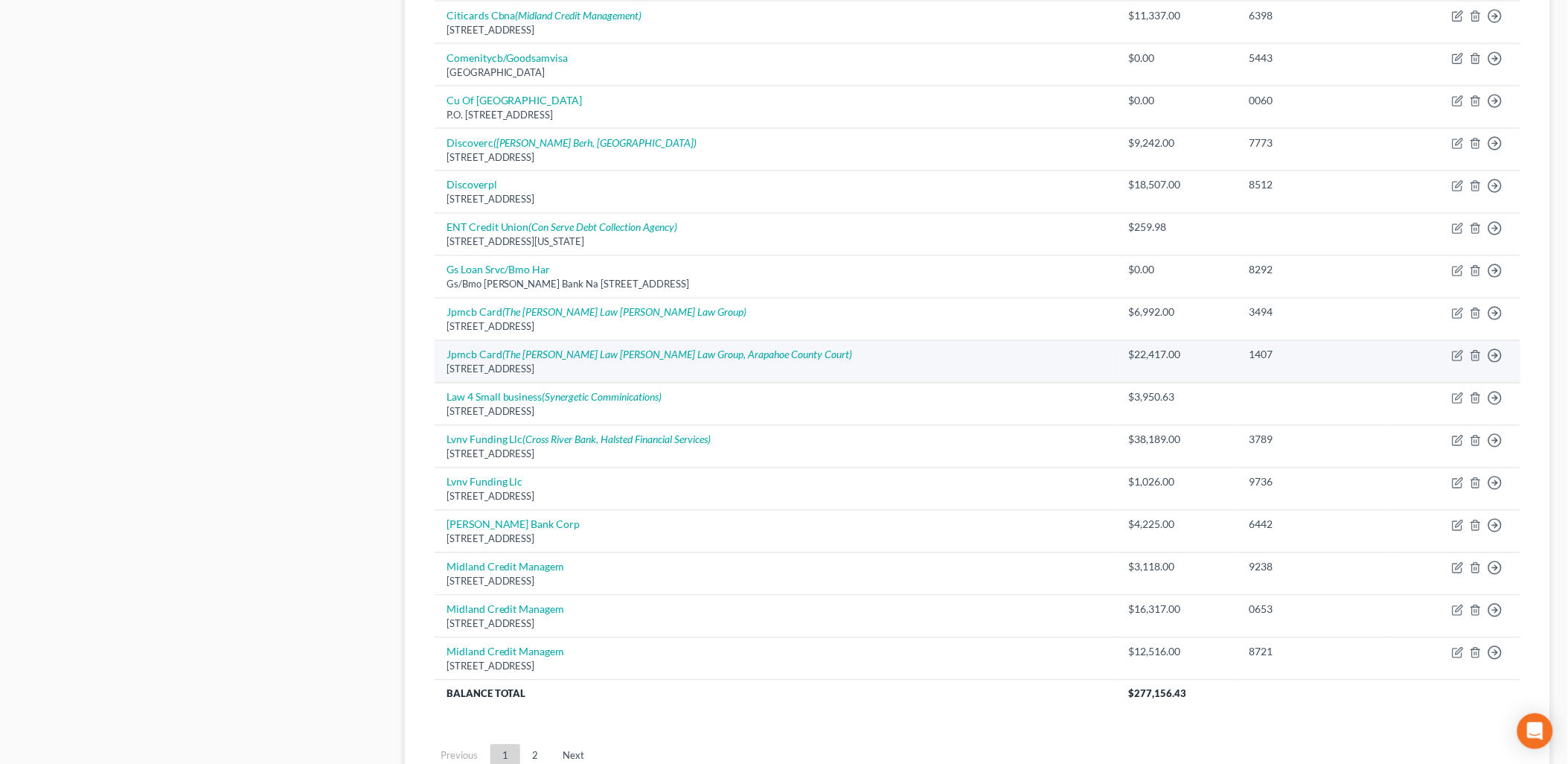
click at [1451, 355] on td "Move to D Move to E Move to G Move to Notice Only" at bounding box center [1457, 362] width 128 height 43
click at [1457, 354] on icon "button" at bounding box center [1458, 356] width 12 height 12
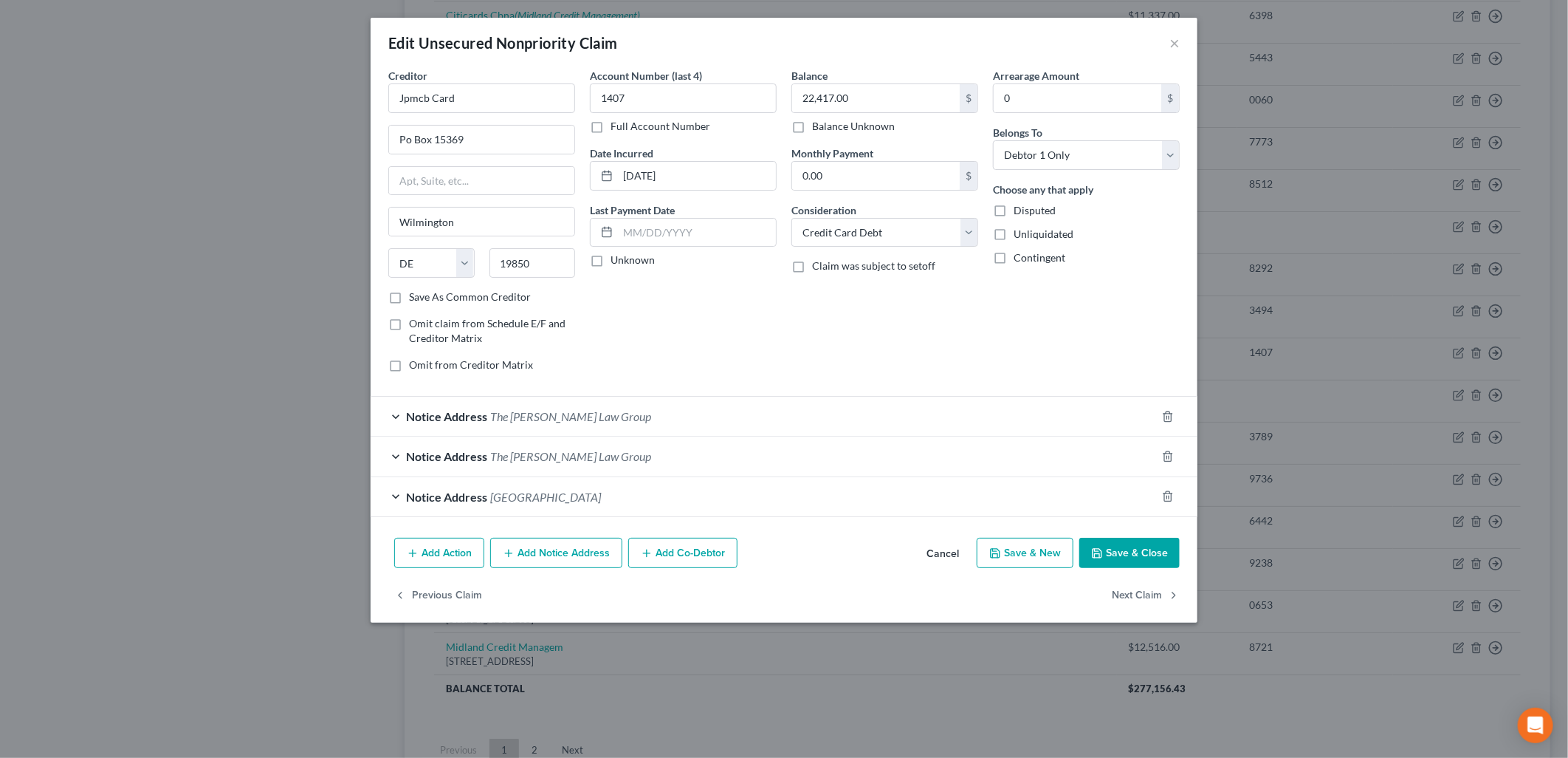
click at [448, 546] on button "Add Action" at bounding box center [439, 553] width 90 height 31
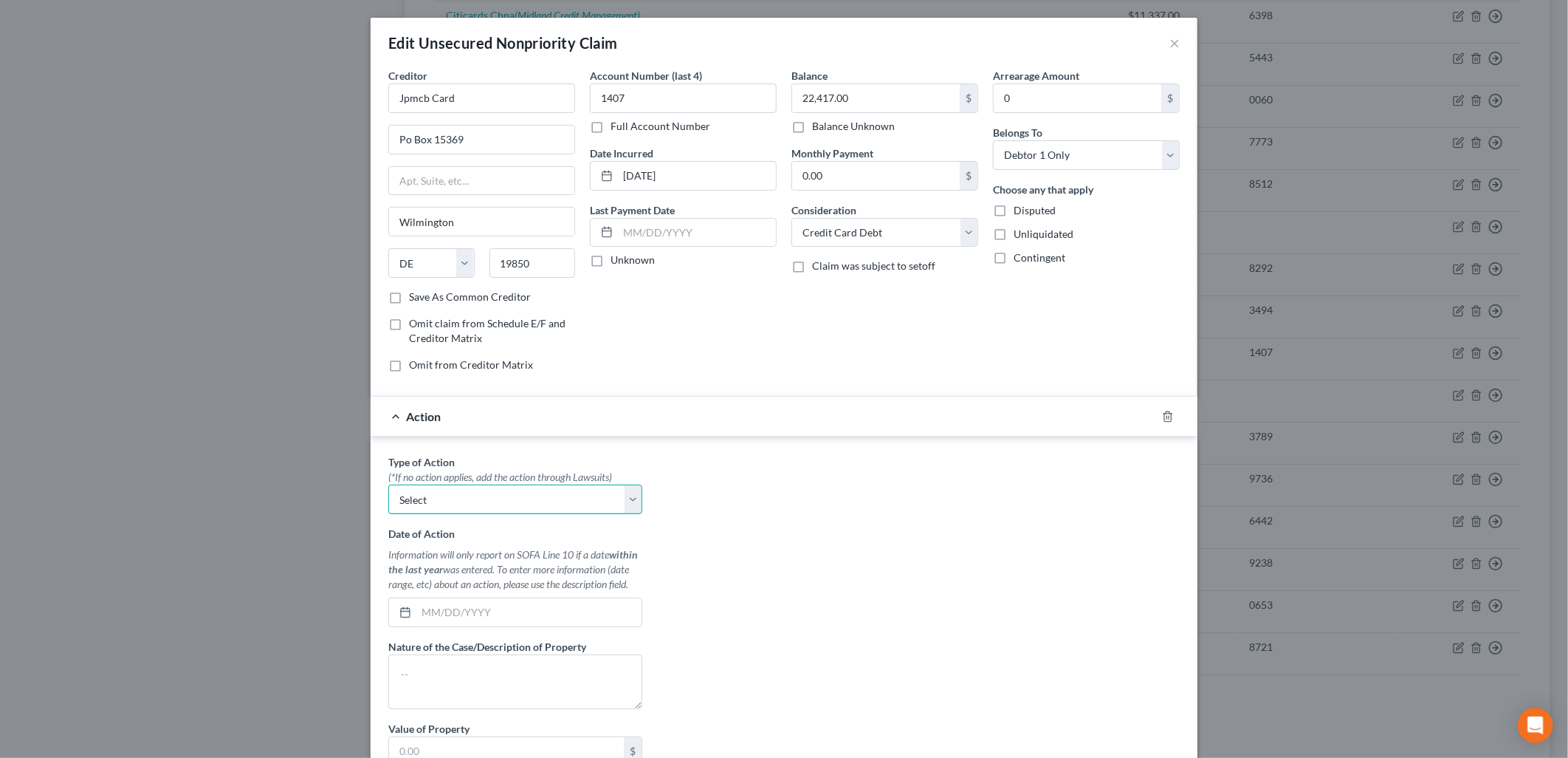
drag, startPoint x: 504, startPoint y: 493, endPoint x: 495, endPoint y: 514, distance: 22.8
click at [504, 493] on select "Select Repossession Garnishment Foreclosure Personal Injury Attached, Seized, O…" at bounding box center [515, 499] width 254 height 30
click at [388, 485] on select "Select Repossession Garnishment Foreclosure Personal Injury Attached, Seized, O…" at bounding box center [515, 499] width 254 height 30
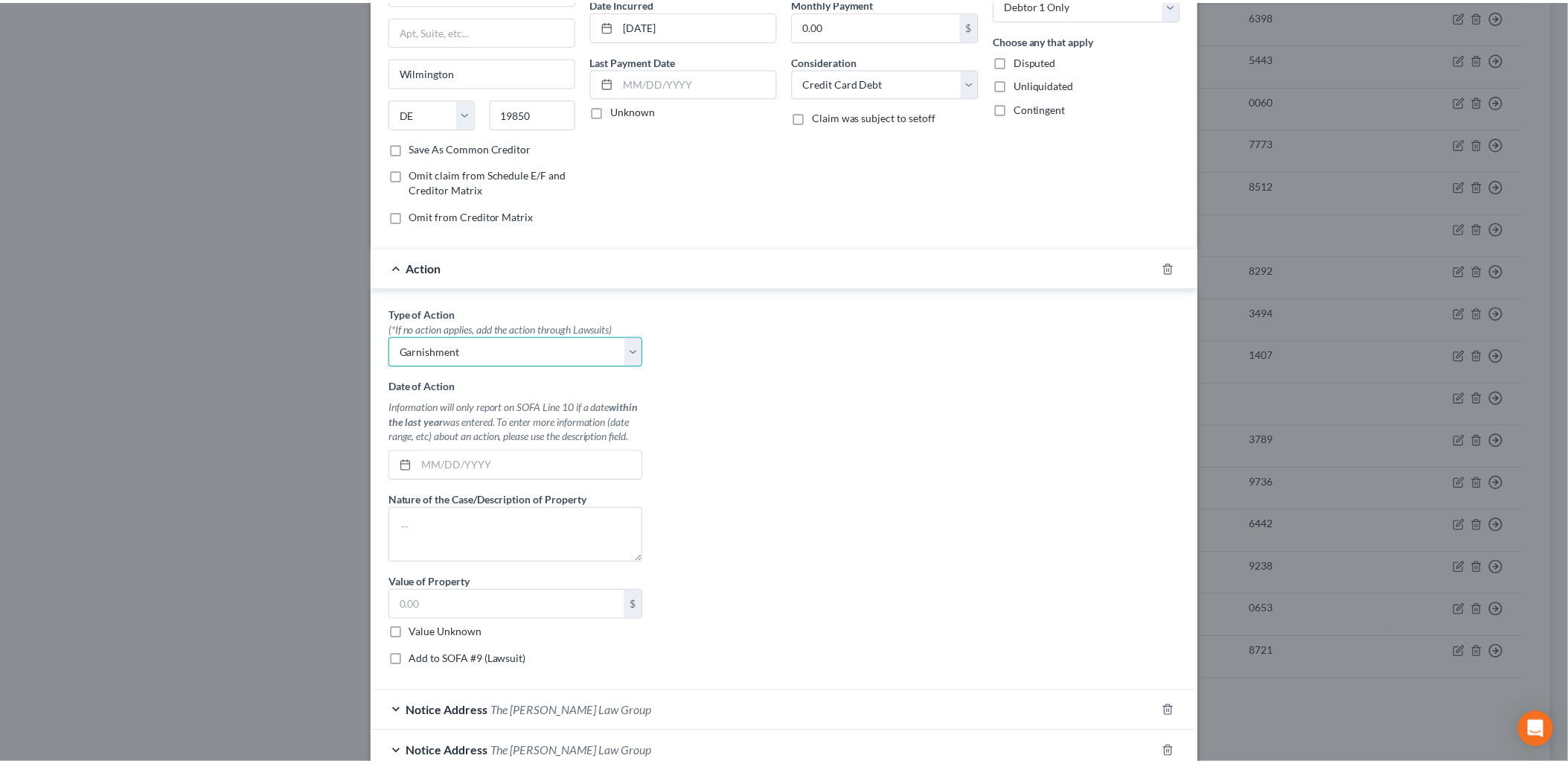
scroll to position [326, 0]
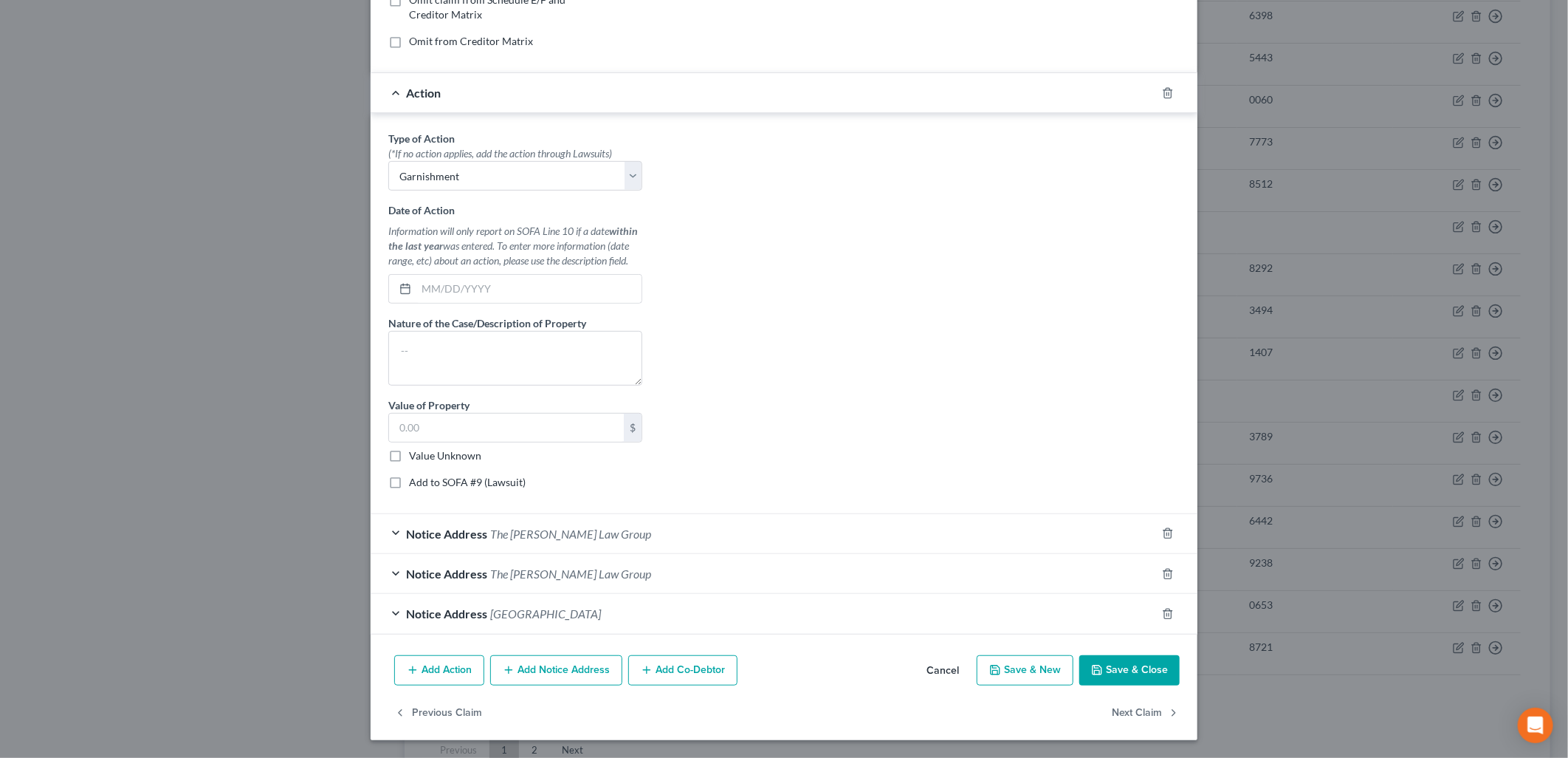
click at [487, 305] on div "Type of Action * (*If no action applies, add the action through Lawsuits) Selec…" at bounding box center [515, 316] width 268 height 370
click at [489, 293] on input "text" at bounding box center [528, 288] width 225 height 28
click at [510, 351] on textarea at bounding box center [515, 358] width 254 height 55
click at [430, 458] on label "Value Unknown" at bounding box center [446, 455] width 73 height 14
click at [424, 458] on input "Value Unknown" at bounding box center [419, 452] width 9 height 9
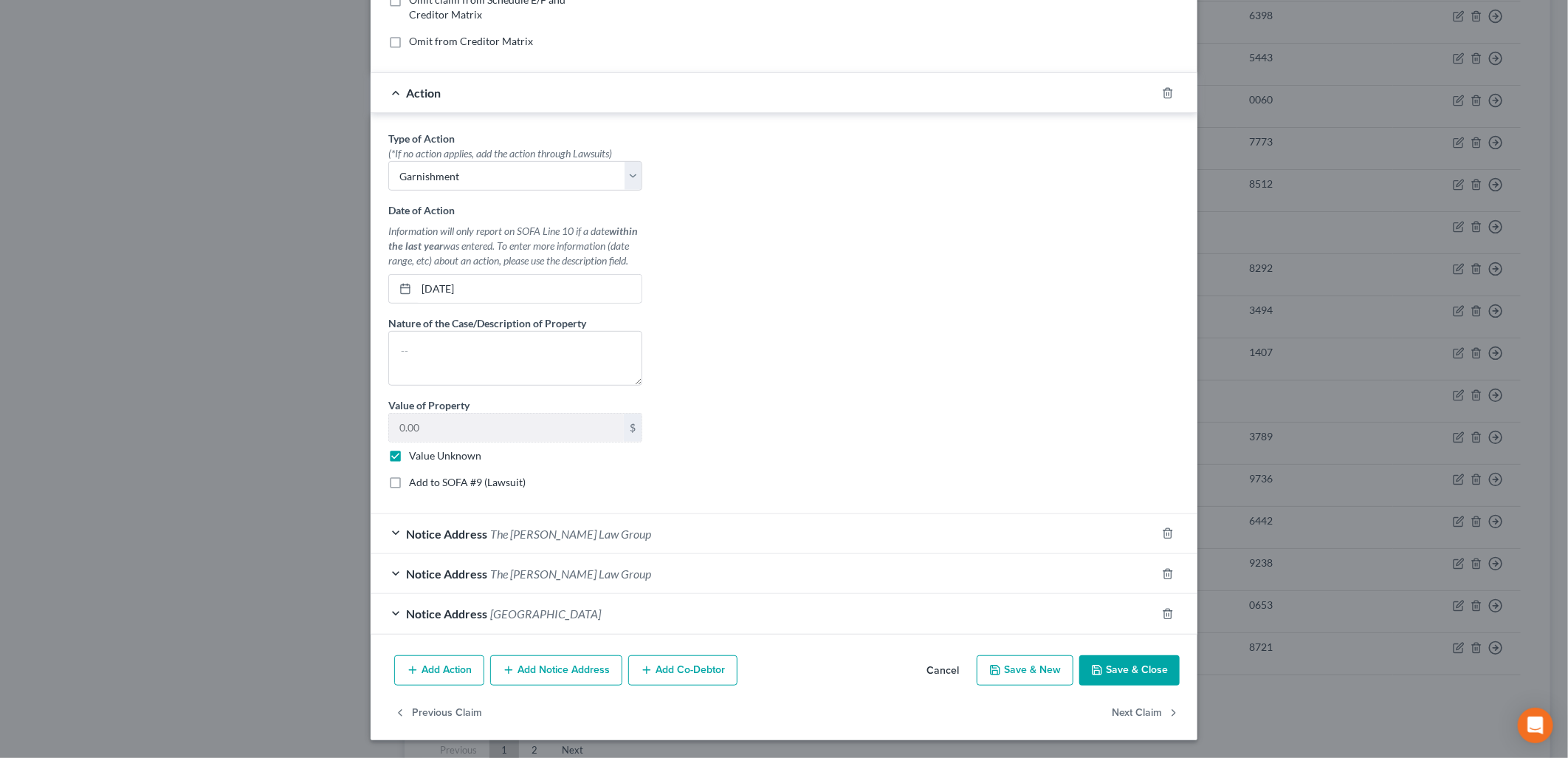
click at [1140, 681] on button "Save & Close" at bounding box center [1129, 670] width 100 height 31
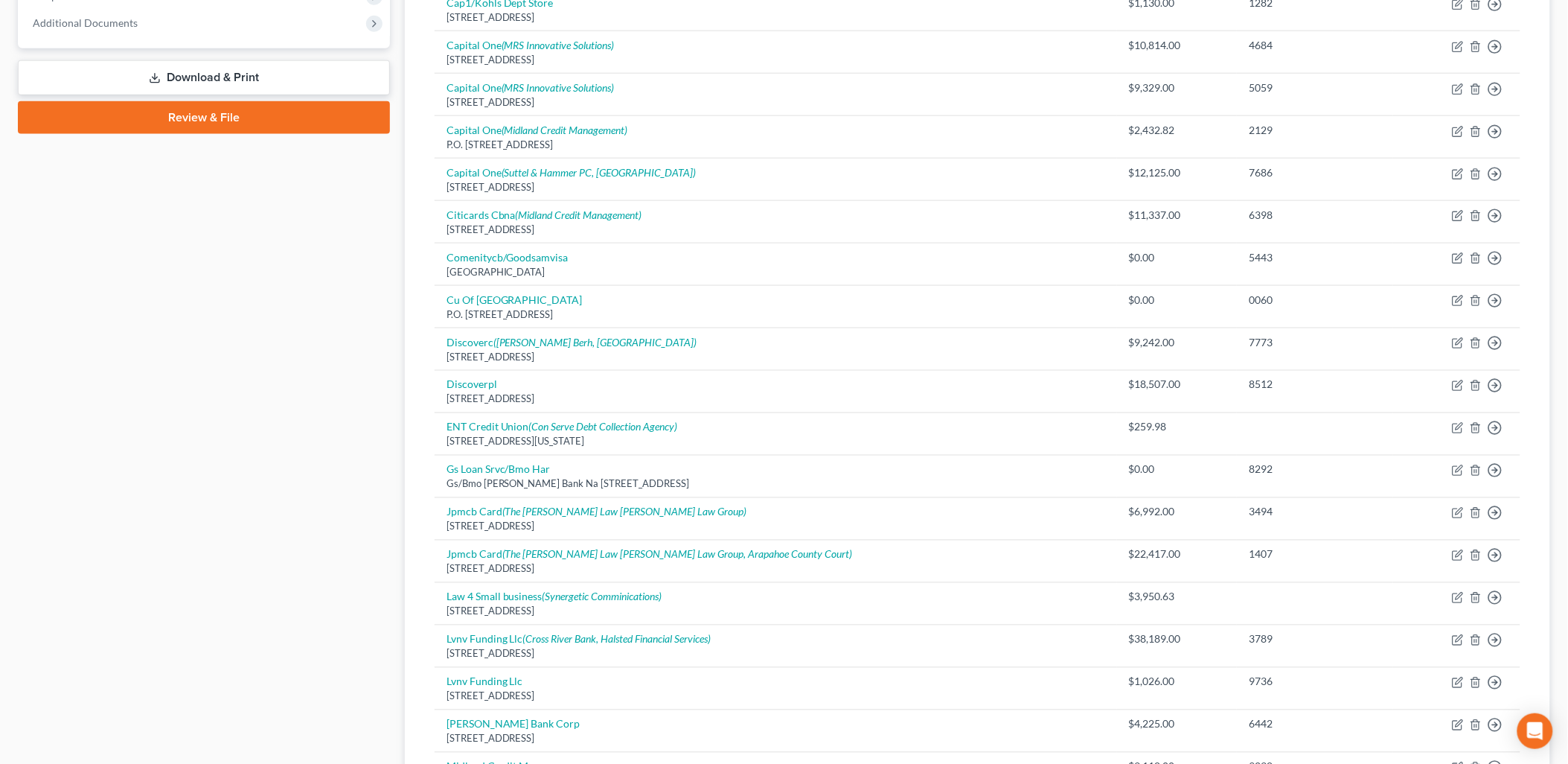
scroll to position [248, 0]
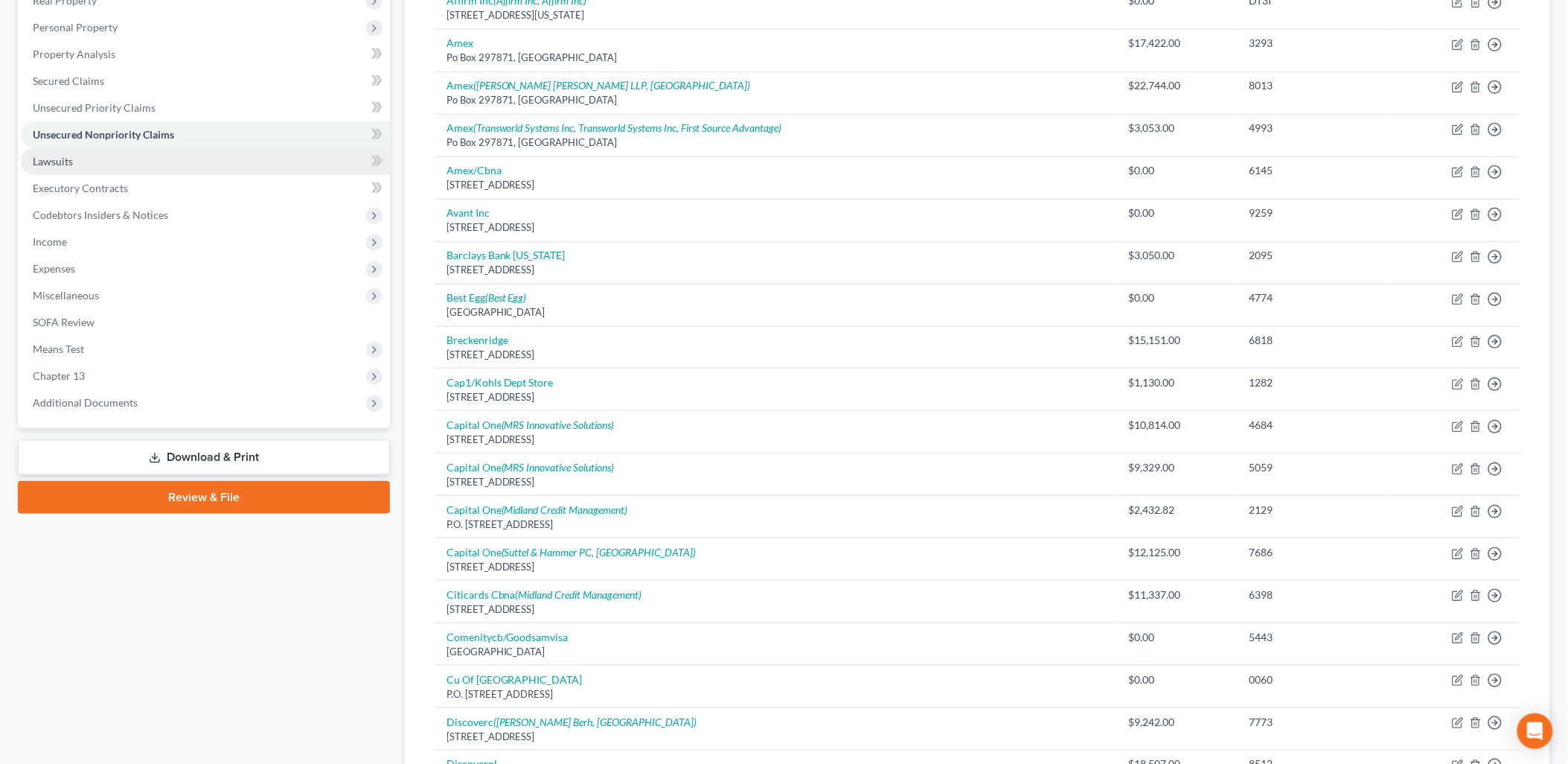
click at [100, 163] on link "Lawsuits" at bounding box center [205, 161] width 369 height 26
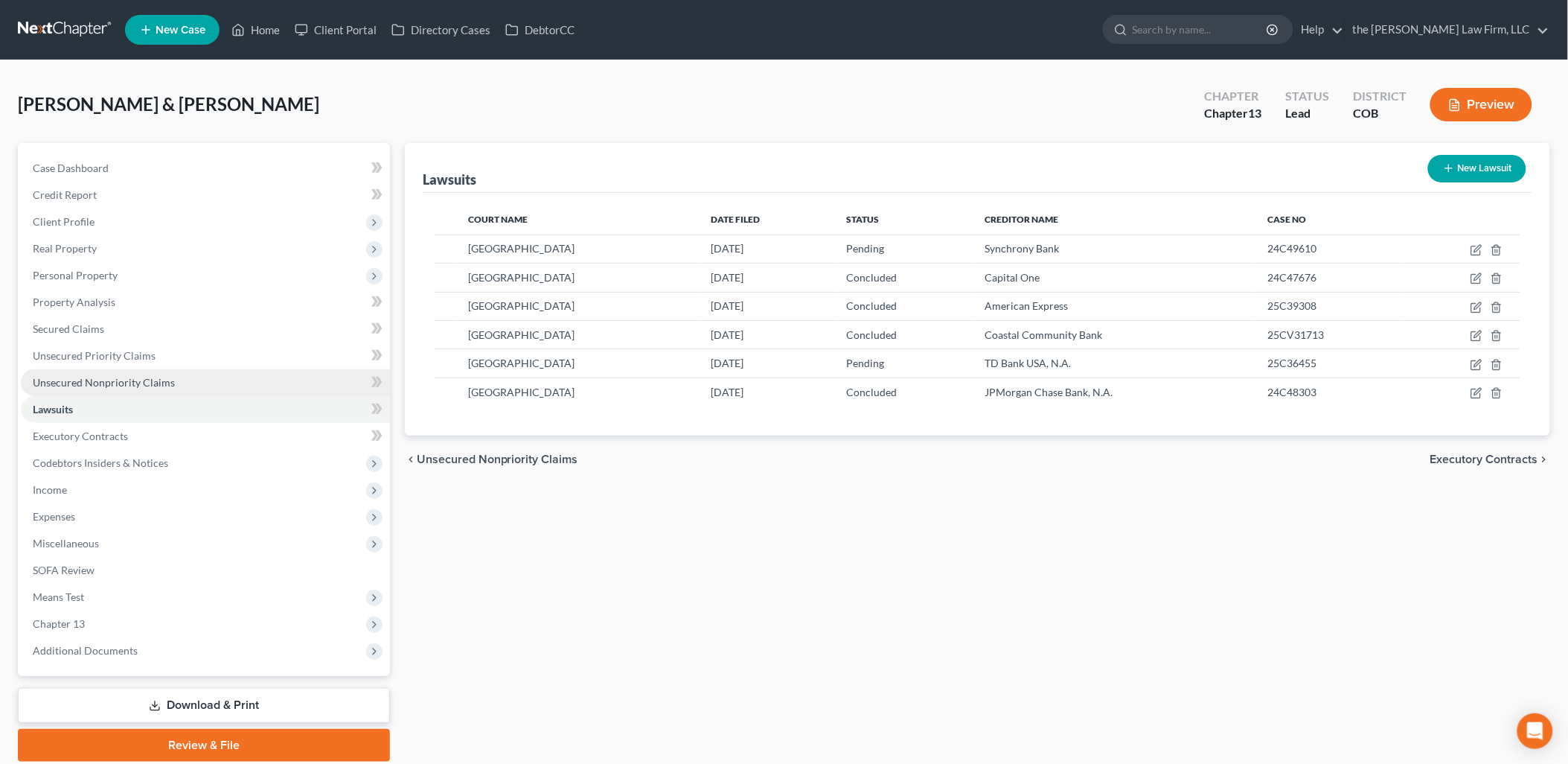
click at [69, 380] on span "Unsecured Nonpriority Claims" at bounding box center [103, 382] width 142 height 13
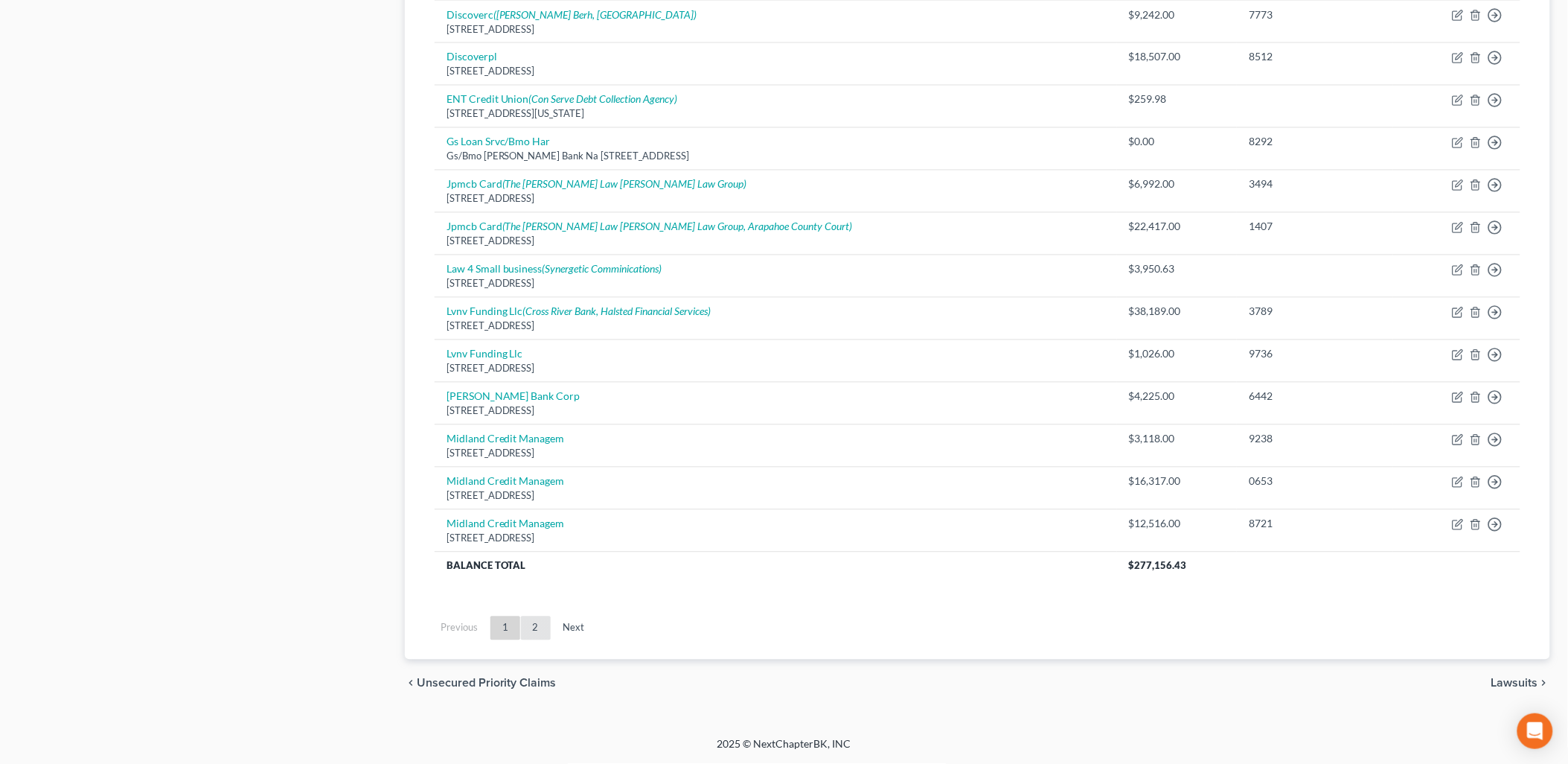
click at [533, 621] on link "2" at bounding box center [535, 628] width 30 height 24
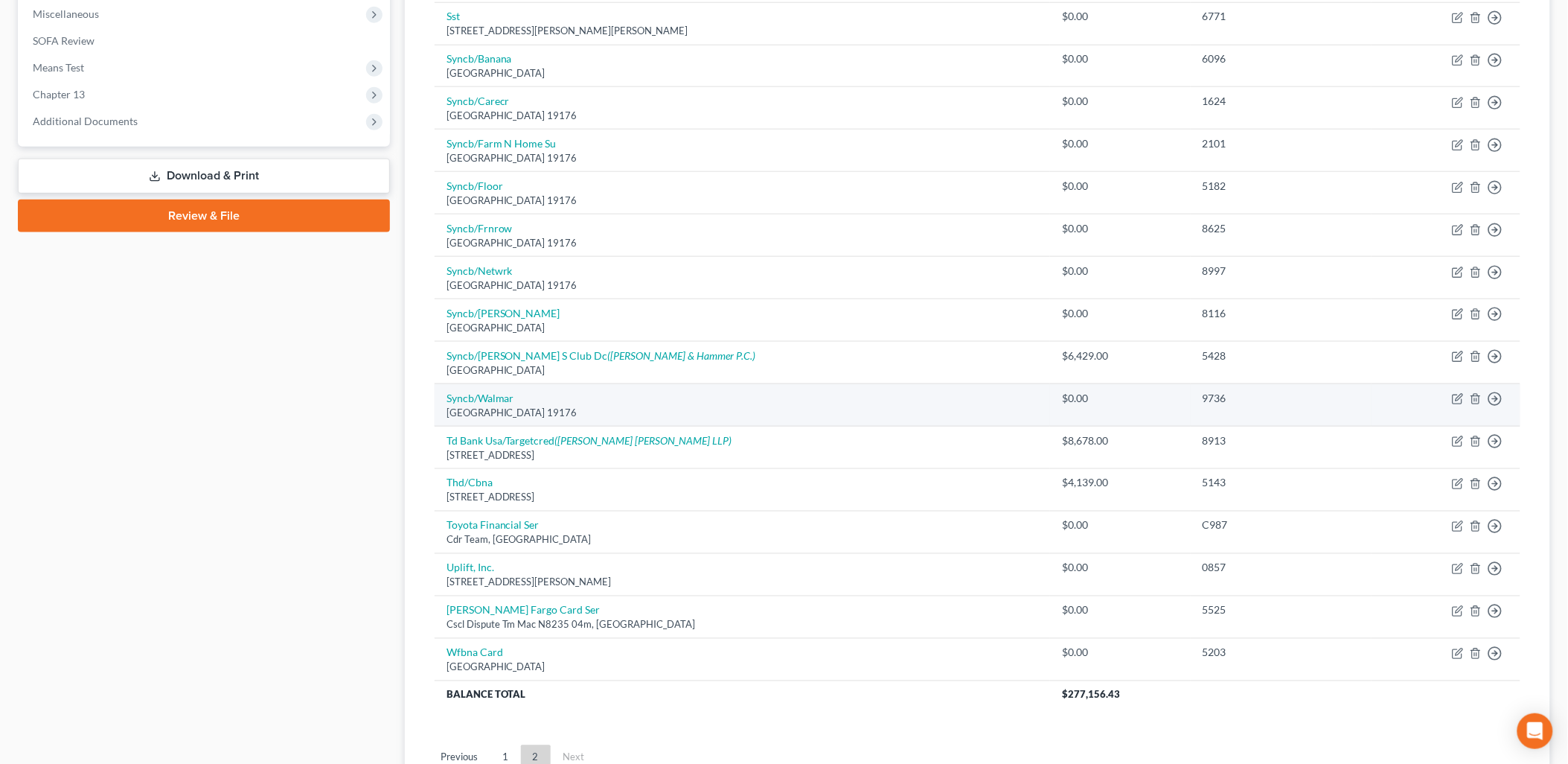
scroll to position [493, 0]
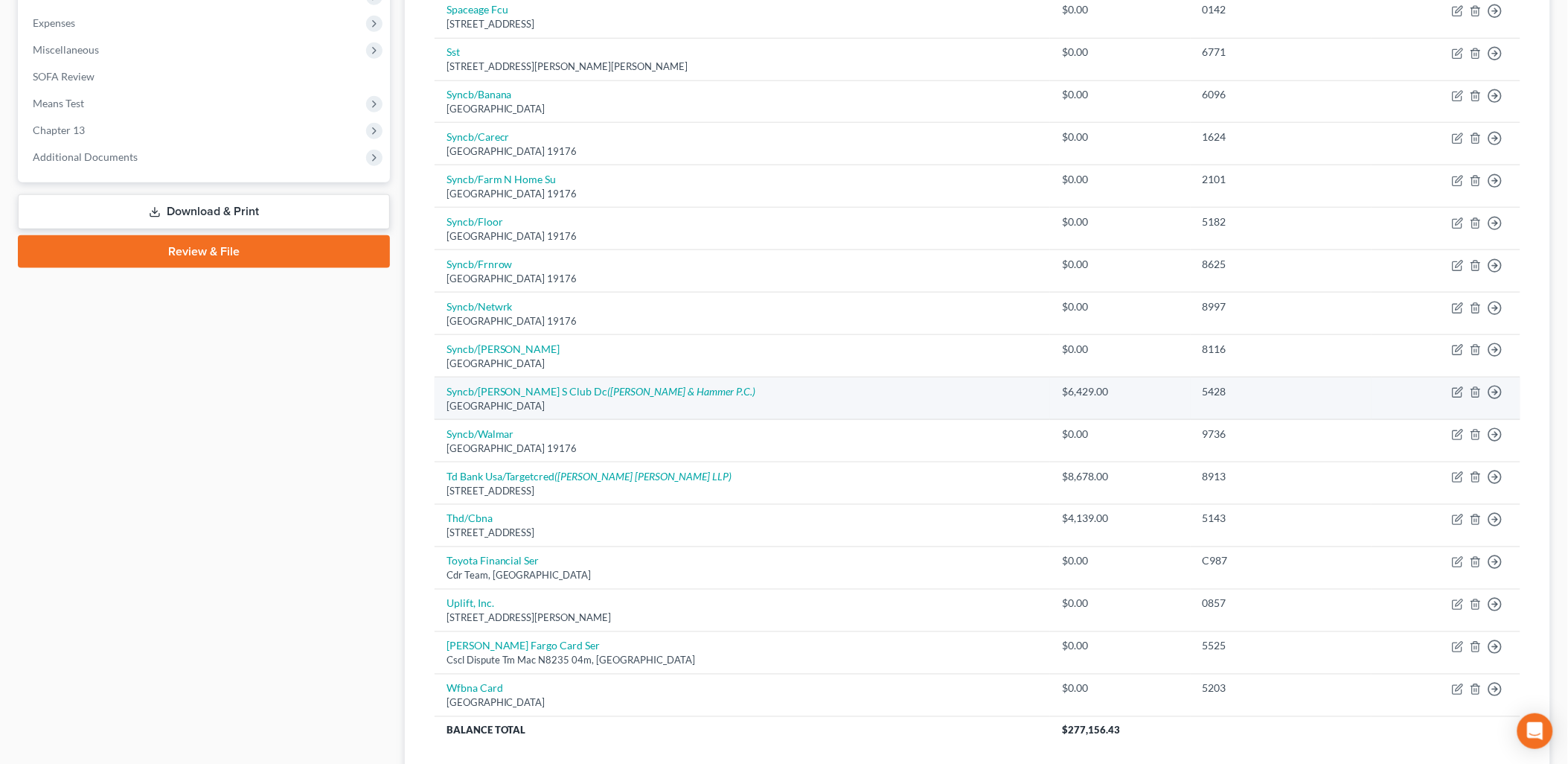
click at [903, 400] on div "[GEOGRAPHIC_DATA]" at bounding box center [743, 406] width 592 height 14
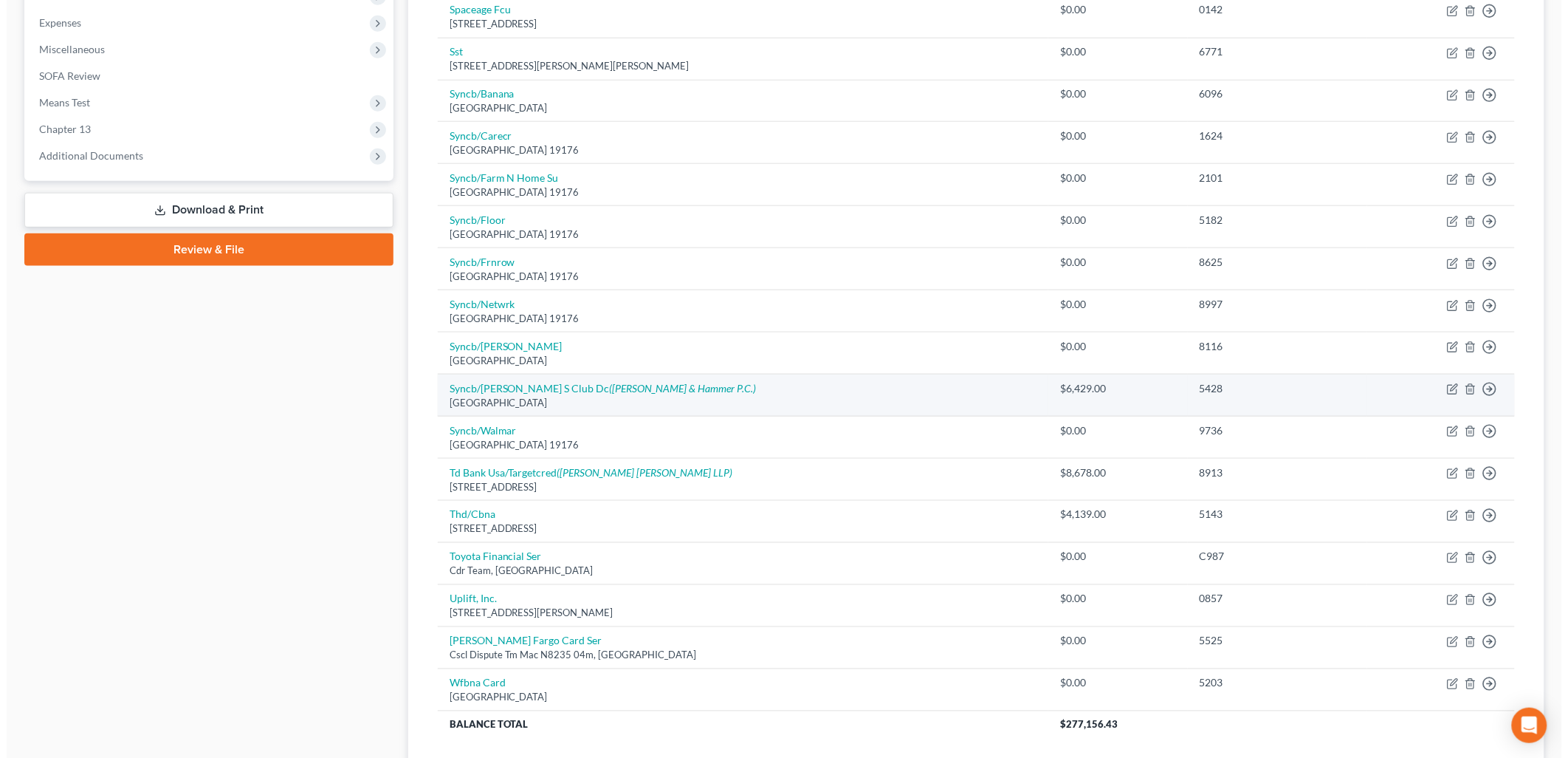
scroll to position [571, 0]
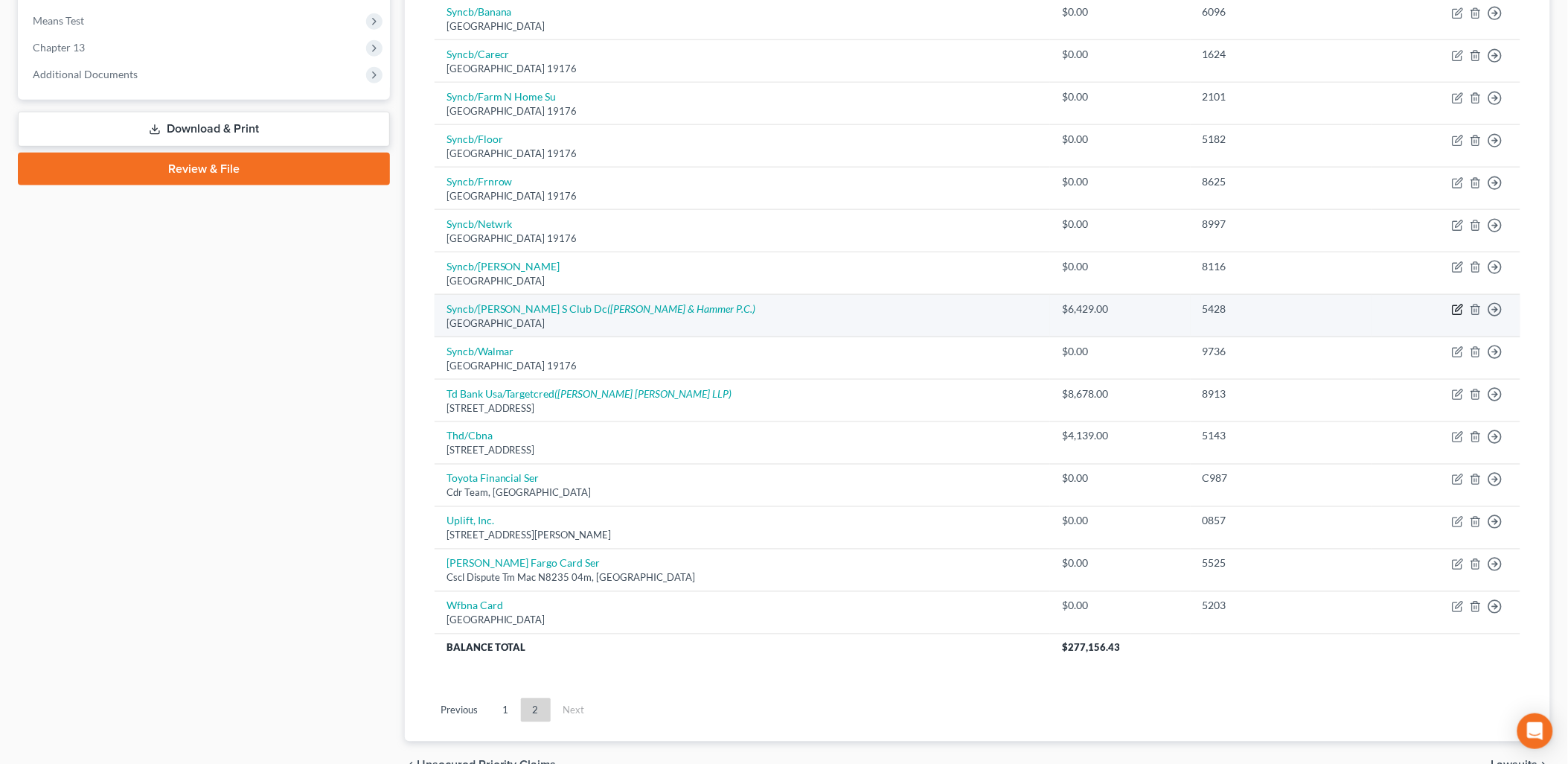
click at [1456, 311] on icon "button" at bounding box center [1458, 310] width 12 height 12
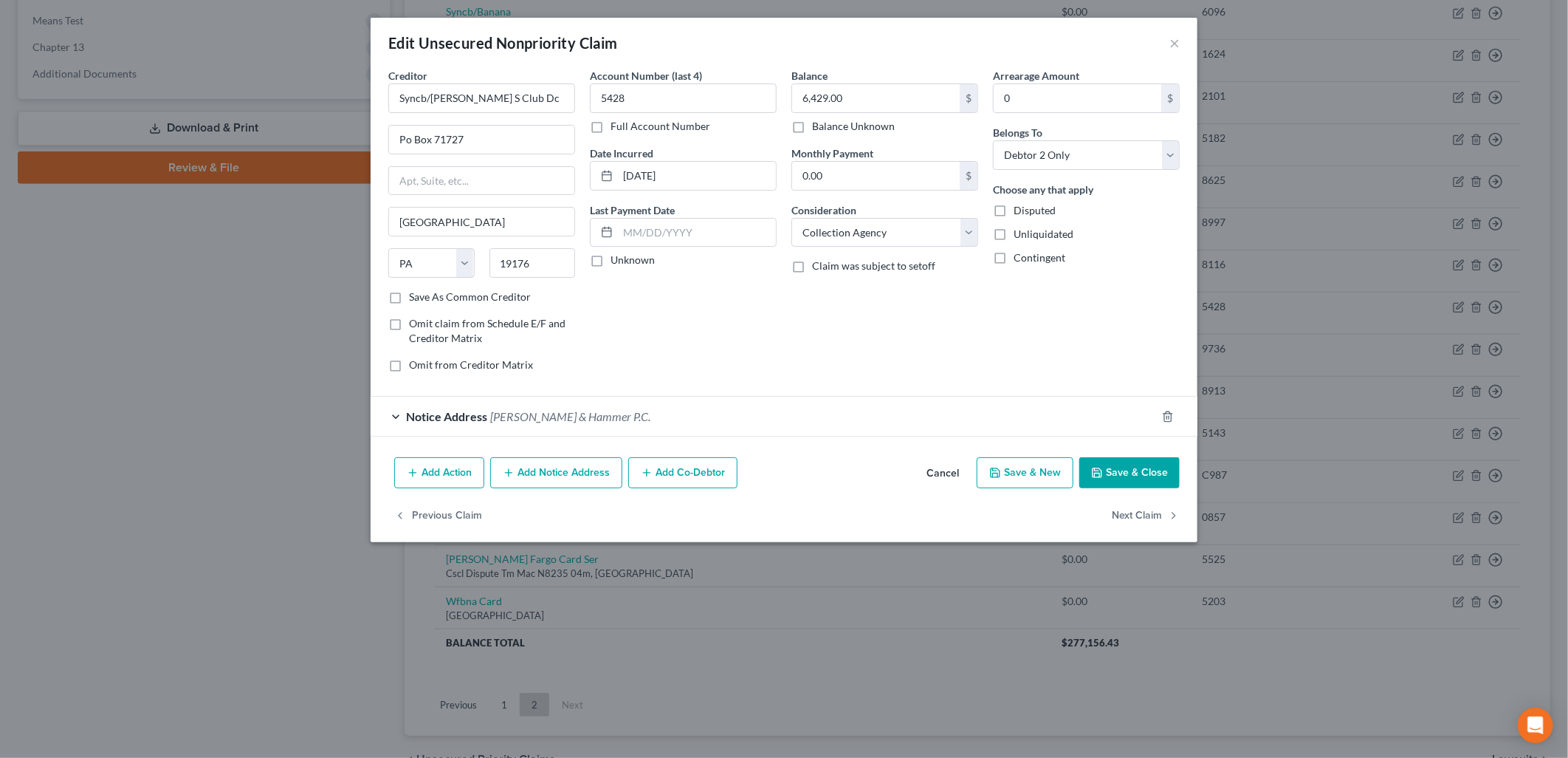
click at [515, 475] on icon "button" at bounding box center [509, 473] width 12 height 12
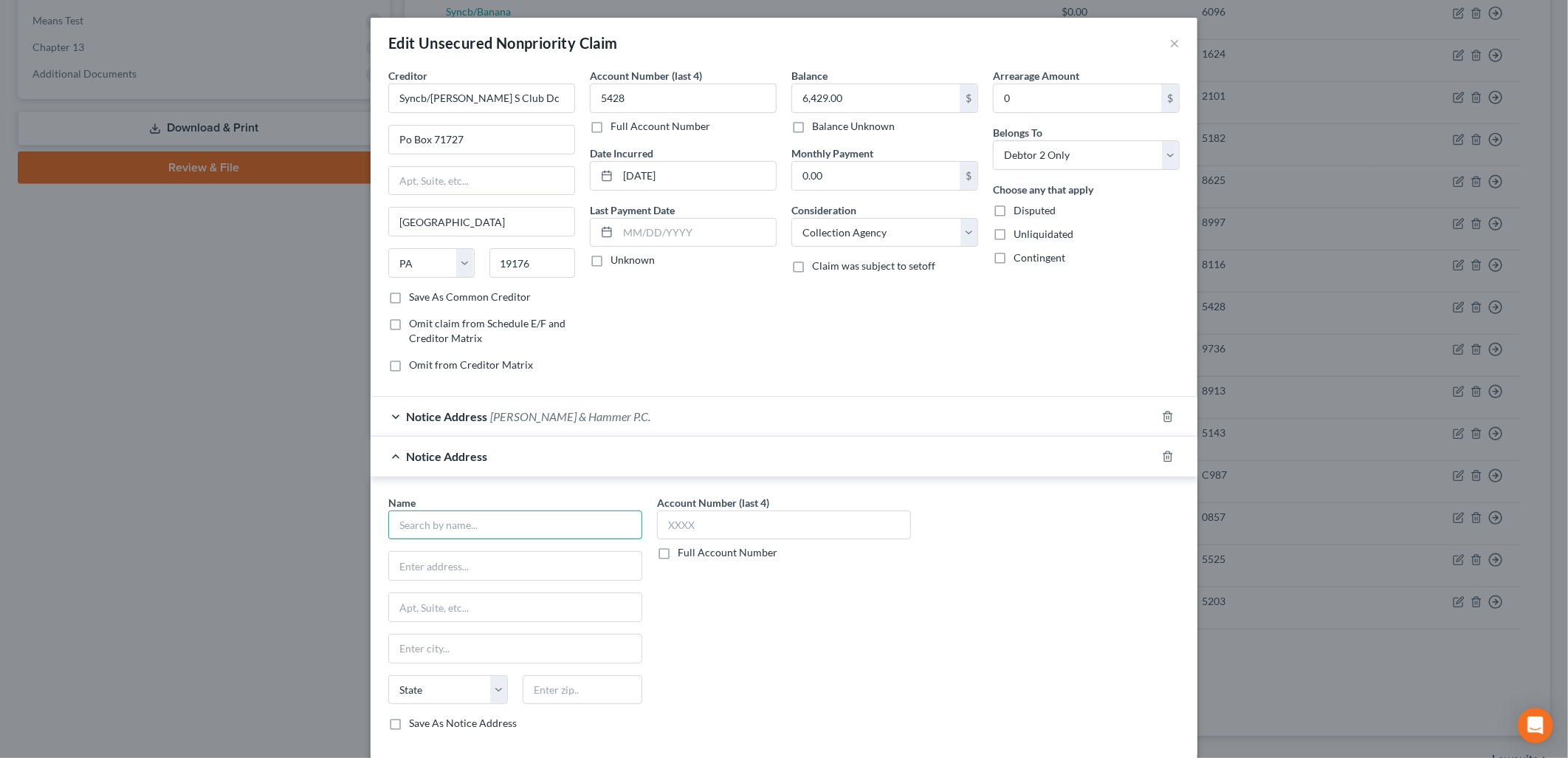
click at [469, 521] on input "text" at bounding box center [515, 525] width 254 height 30
click at [455, 558] on div "[STREET_ADDRESS]" at bounding box center [477, 564] width 154 height 13
drag, startPoint x: 465, startPoint y: 603, endPoint x: 543, endPoint y: 603, distance: 78.0
click at [543, 603] on input "Case Number: 14C301286" at bounding box center [515, 607] width 252 height 28
click at [1029, 677] on div "Name * [GEOGRAPHIC_DATA] [STREET_ADDRESS] Case Number: 24C49610 [GEOGRAPHIC_DAT…" at bounding box center [783, 619] width 806 height 248
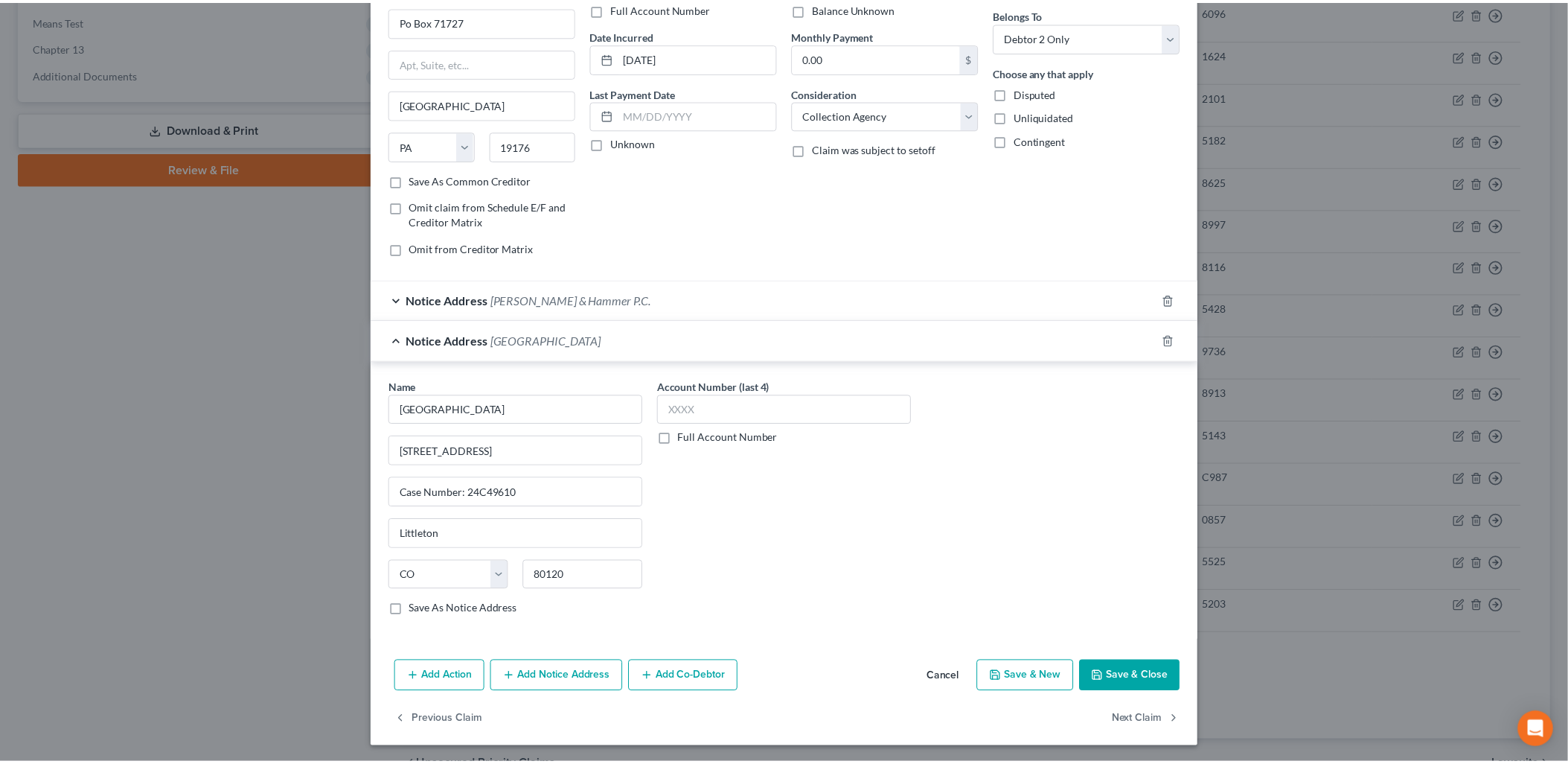
scroll to position [122, 0]
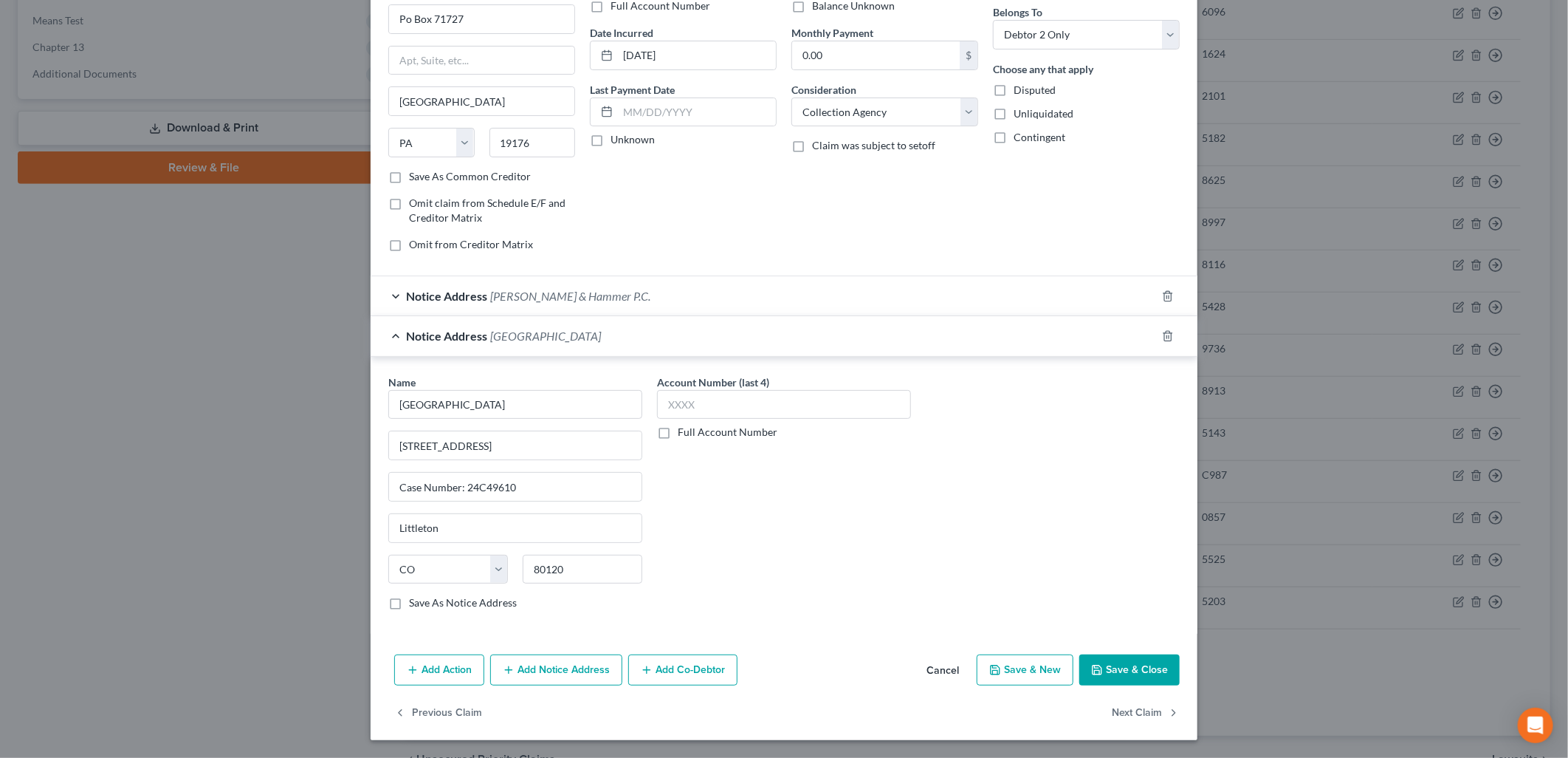
click at [1085, 661] on button "Save & Close" at bounding box center [1129, 669] width 100 height 31
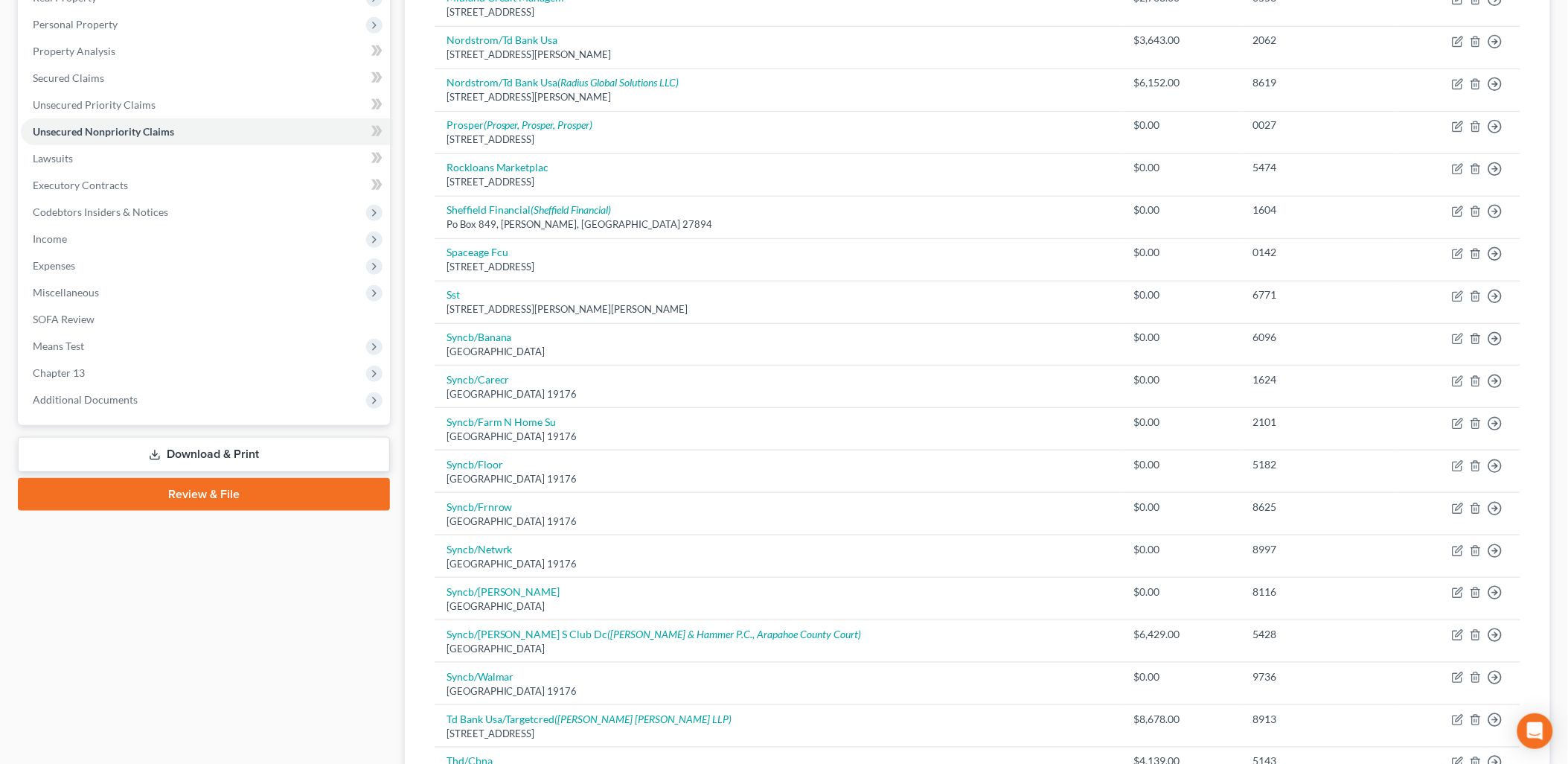
scroll to position [246, 0]
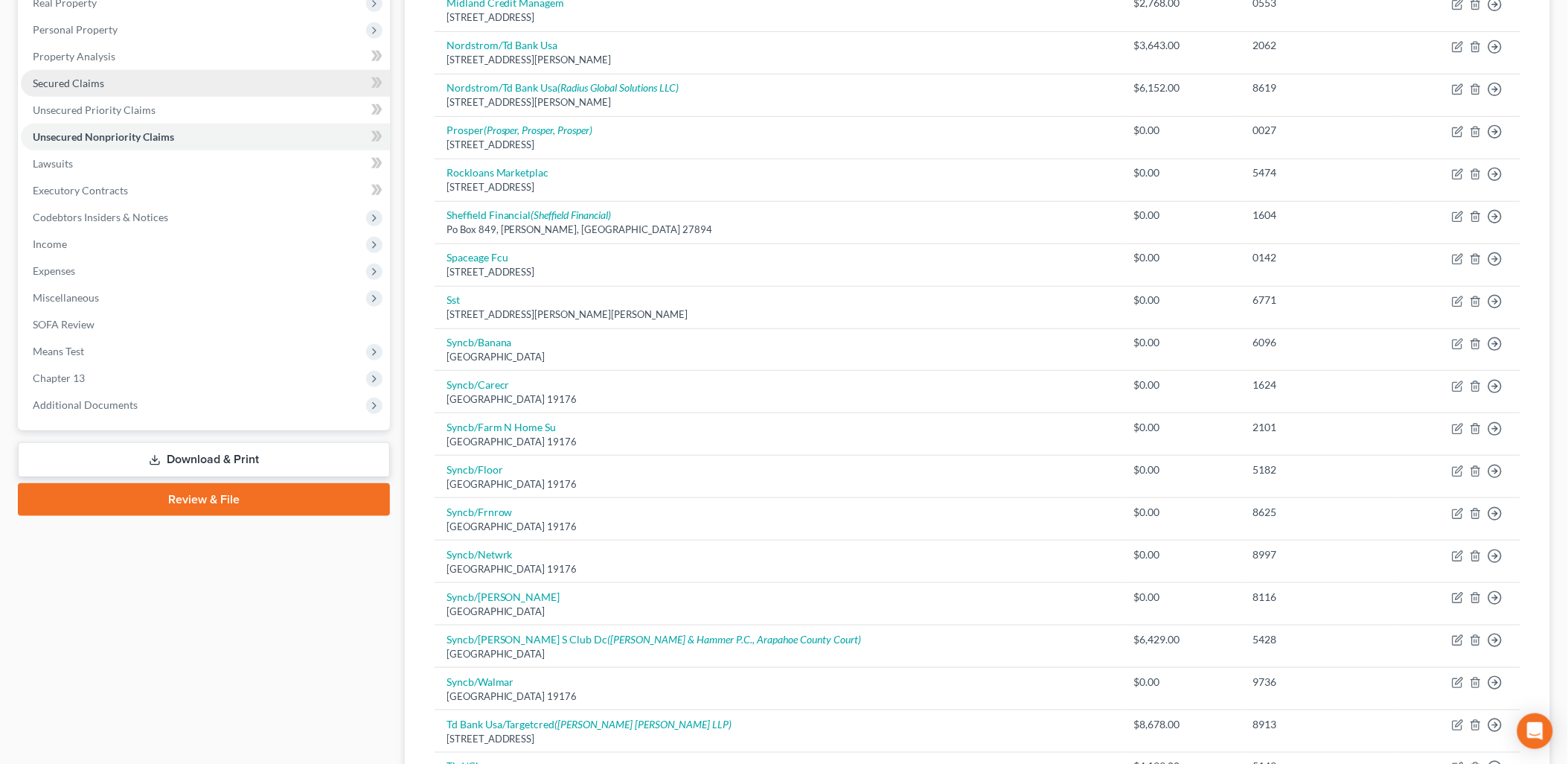
click at [42, 77] on span "Secured Claims" at bounding box center [68, 83] width 71 height 13
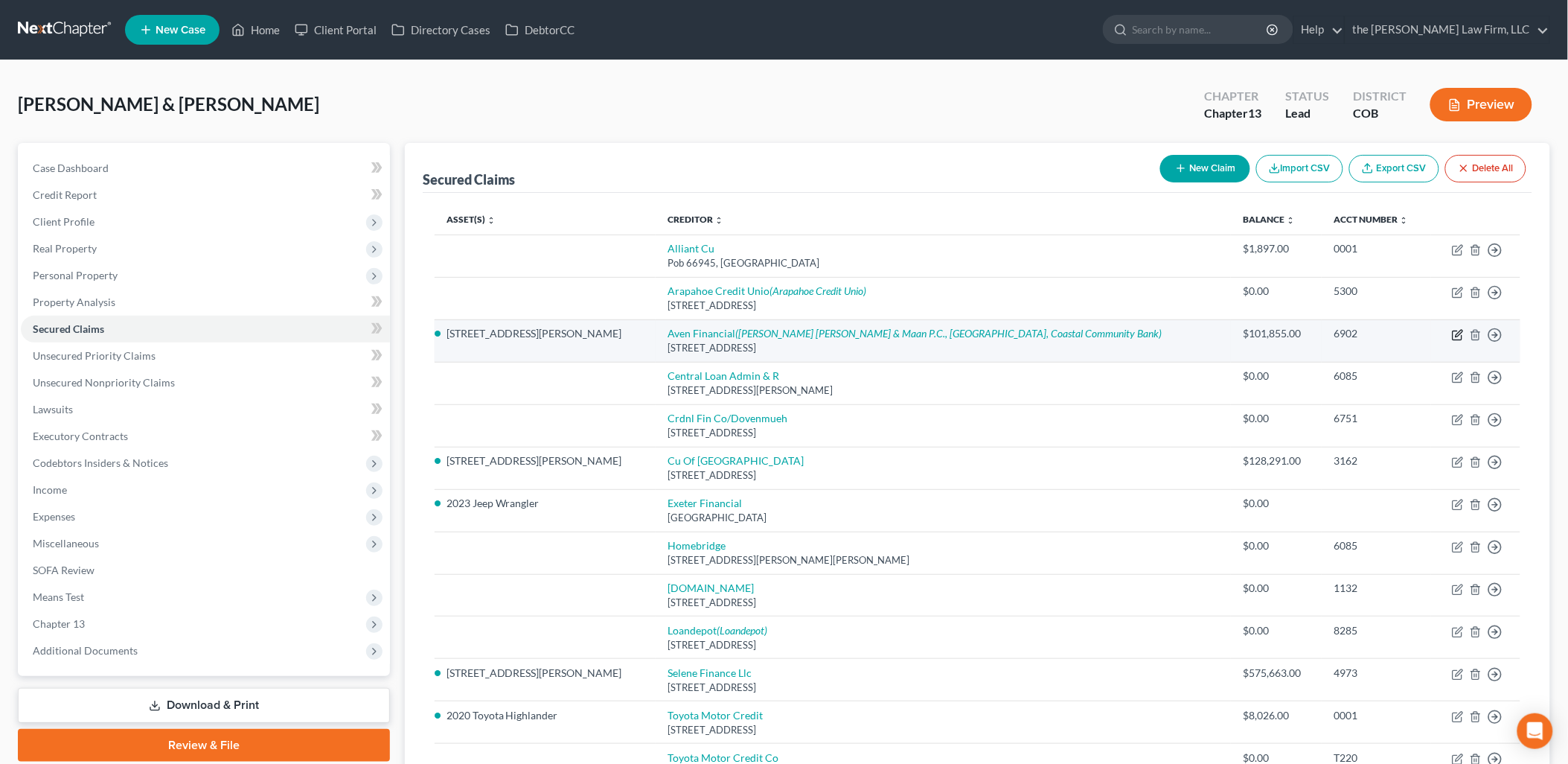
click at [1460, 332] on icon "button" at bounding box center [1459, 334] width 7 height 7
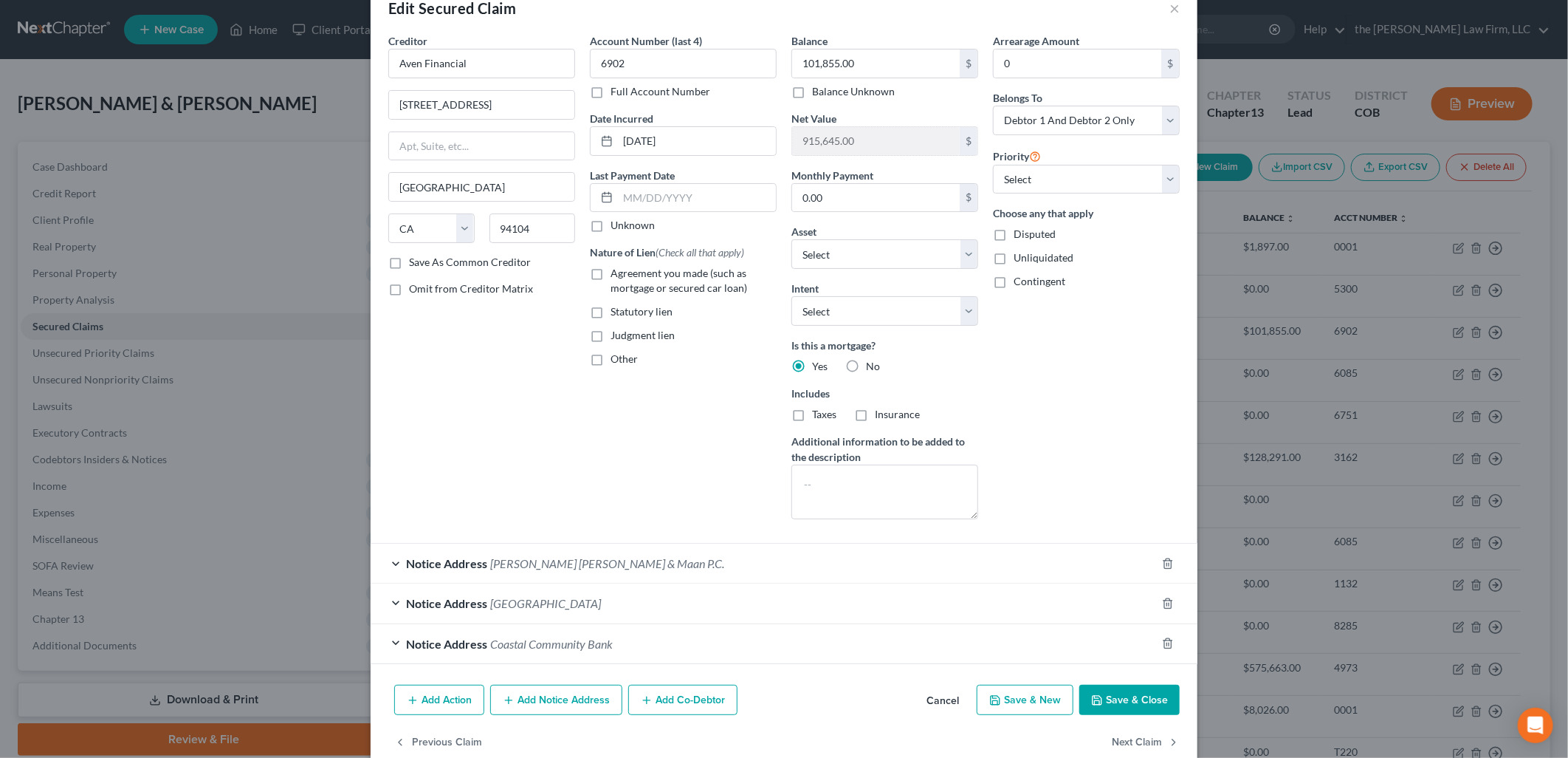
scroll to position [64, 0]
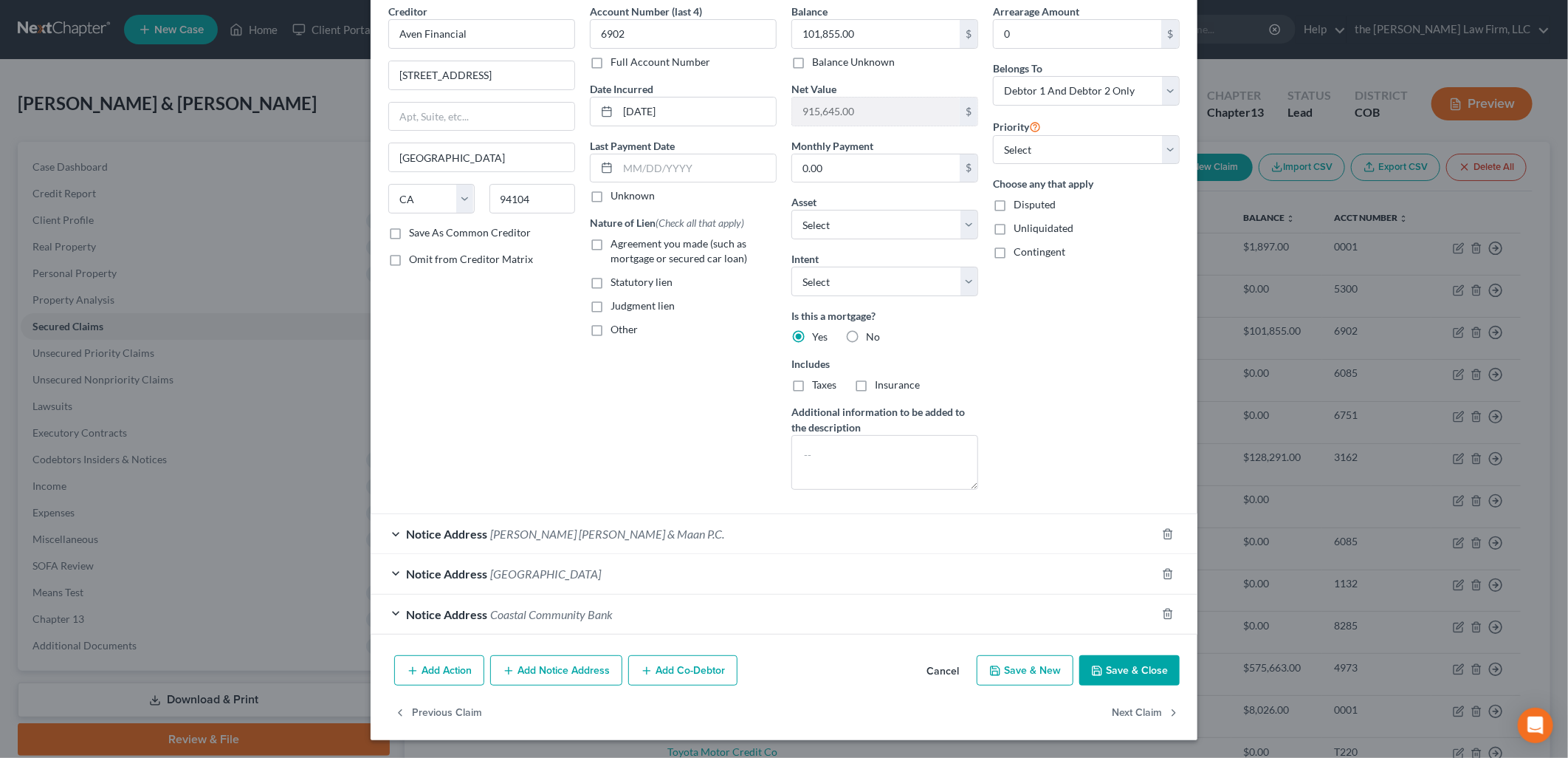
click at [406, 653] on div "Add Action Add Notice Address Add Co-Debtor Cancel Save & New Save & Close" at bounding box center [784, 674] width 827 height 49
click at [410, 664] on icon "button" at bounding box center [413, 670] width 12 height 12
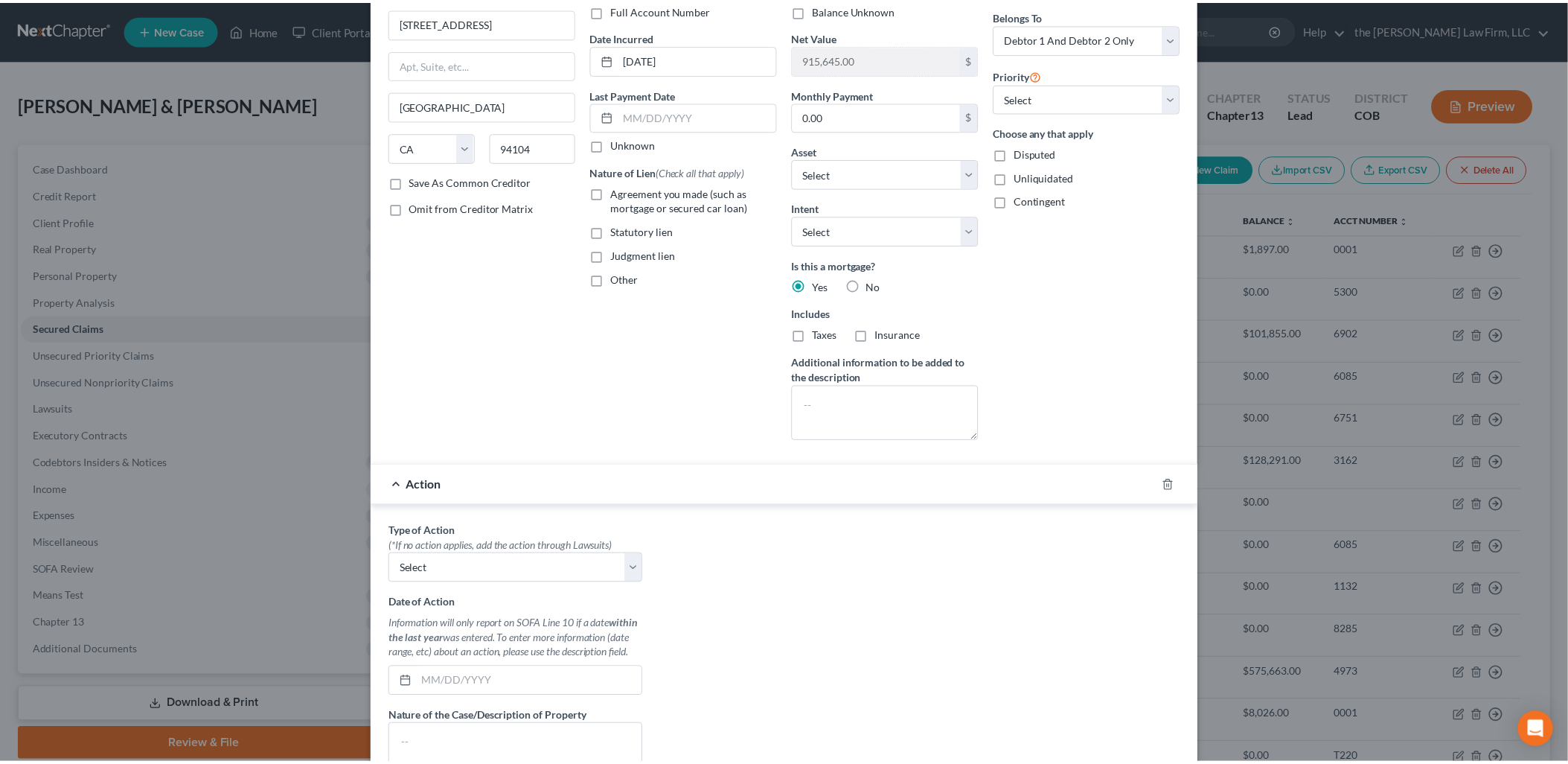
scroll to position [510, 0]
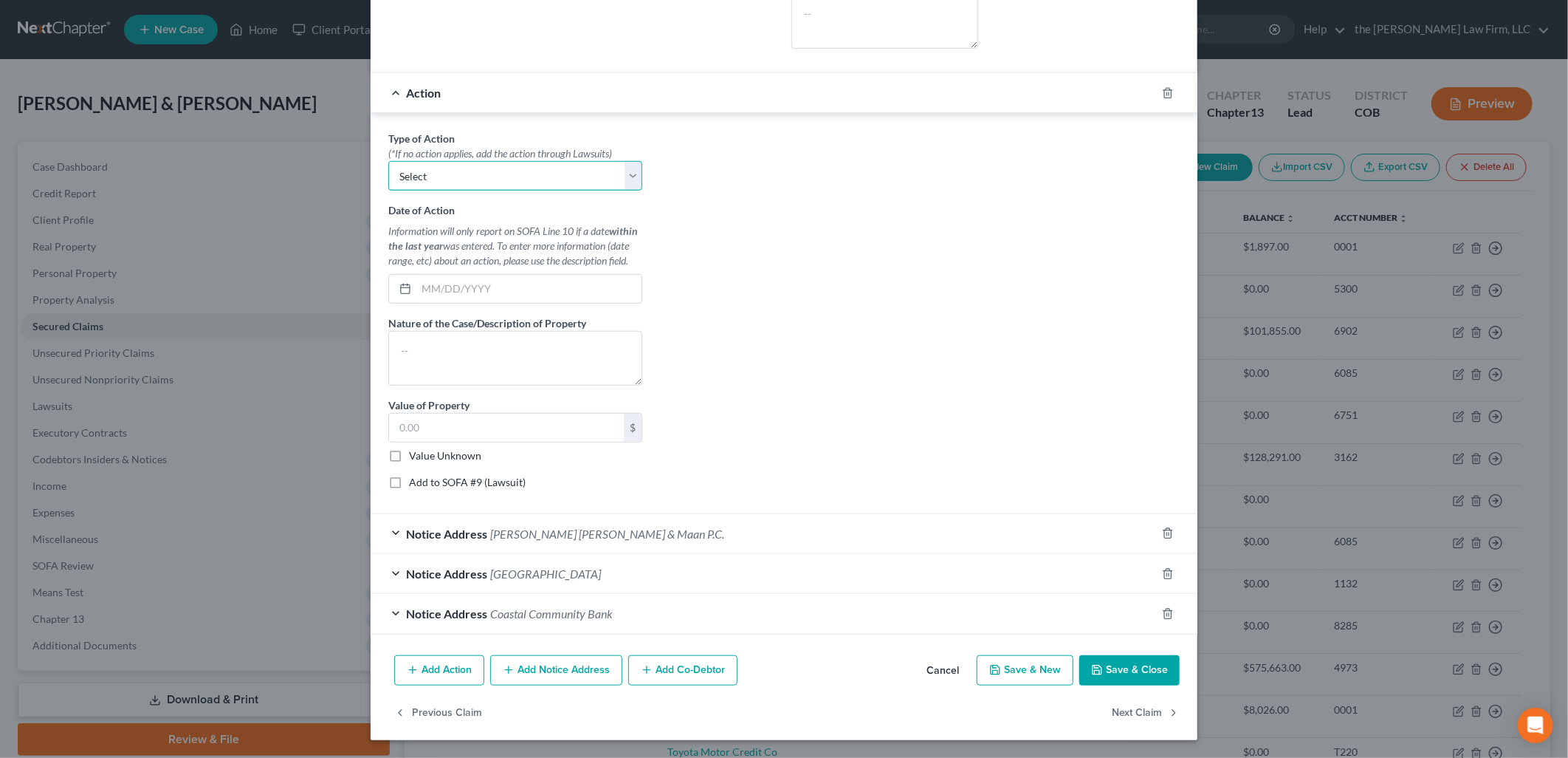
click at [427, 162] on select "Select Repossession Garnishment Foreclosure Personal Injury Attached, Seized, O…" at bounding box center [515, 176] width 254 height 30
click at [388, 161] on select "Select Repossession Garnishment Foreclosure Personal Injury Attached, Seized, O…" at bounding box center [515, 176] width 254 height 30
click at [466, 284] on input "text" at bounding box center [528, 288] width 225 height 28
click at [507, 373] on textarea at bounding box center [515, 358] width 254 height 55
click at [506, 430] on input "text" at bounding box center [506, 427] width 235 height 28
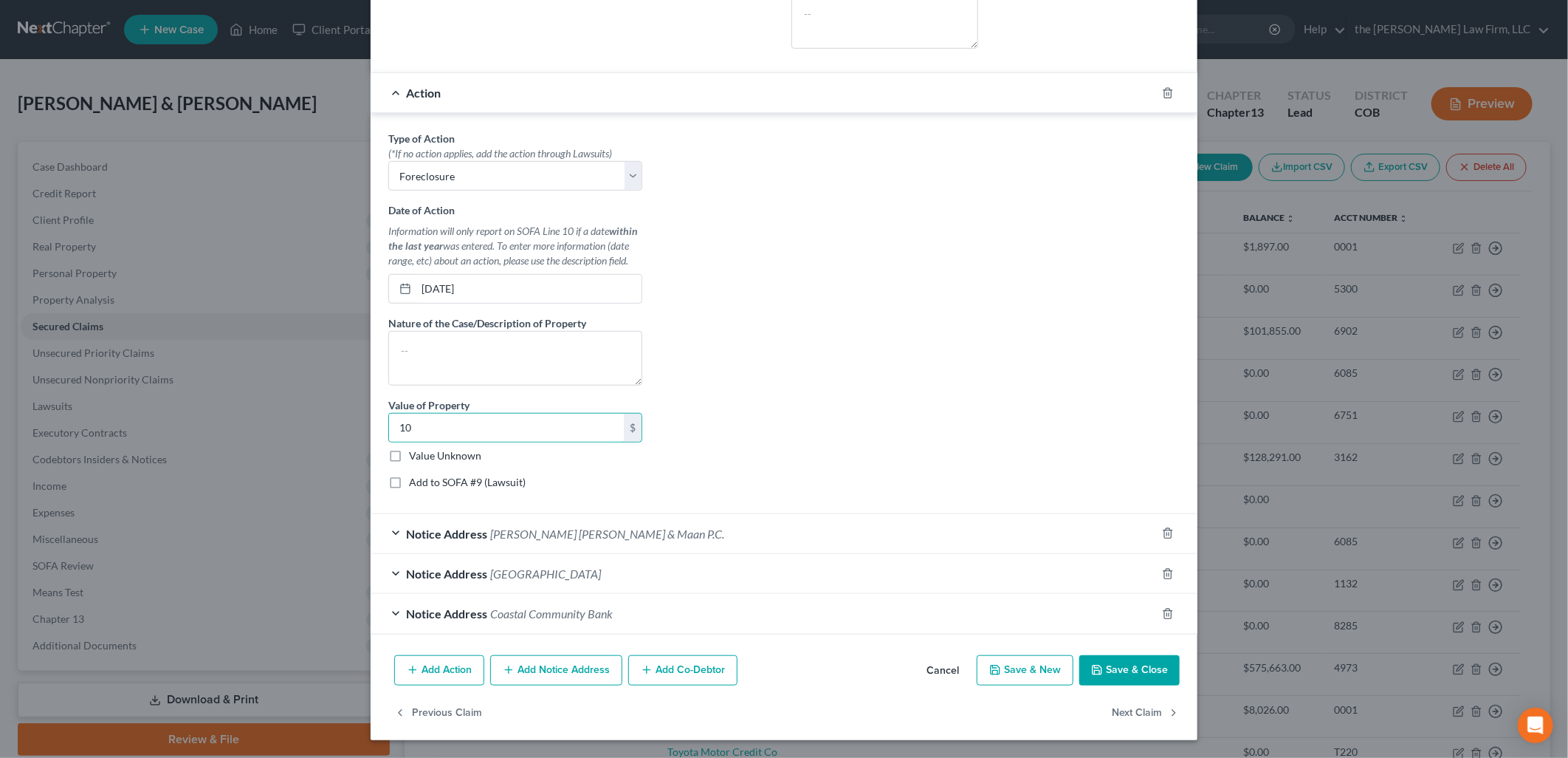
click at [1106, 668] on button "Save & Close" at bounding box center [1129, 670] width 100 height 31
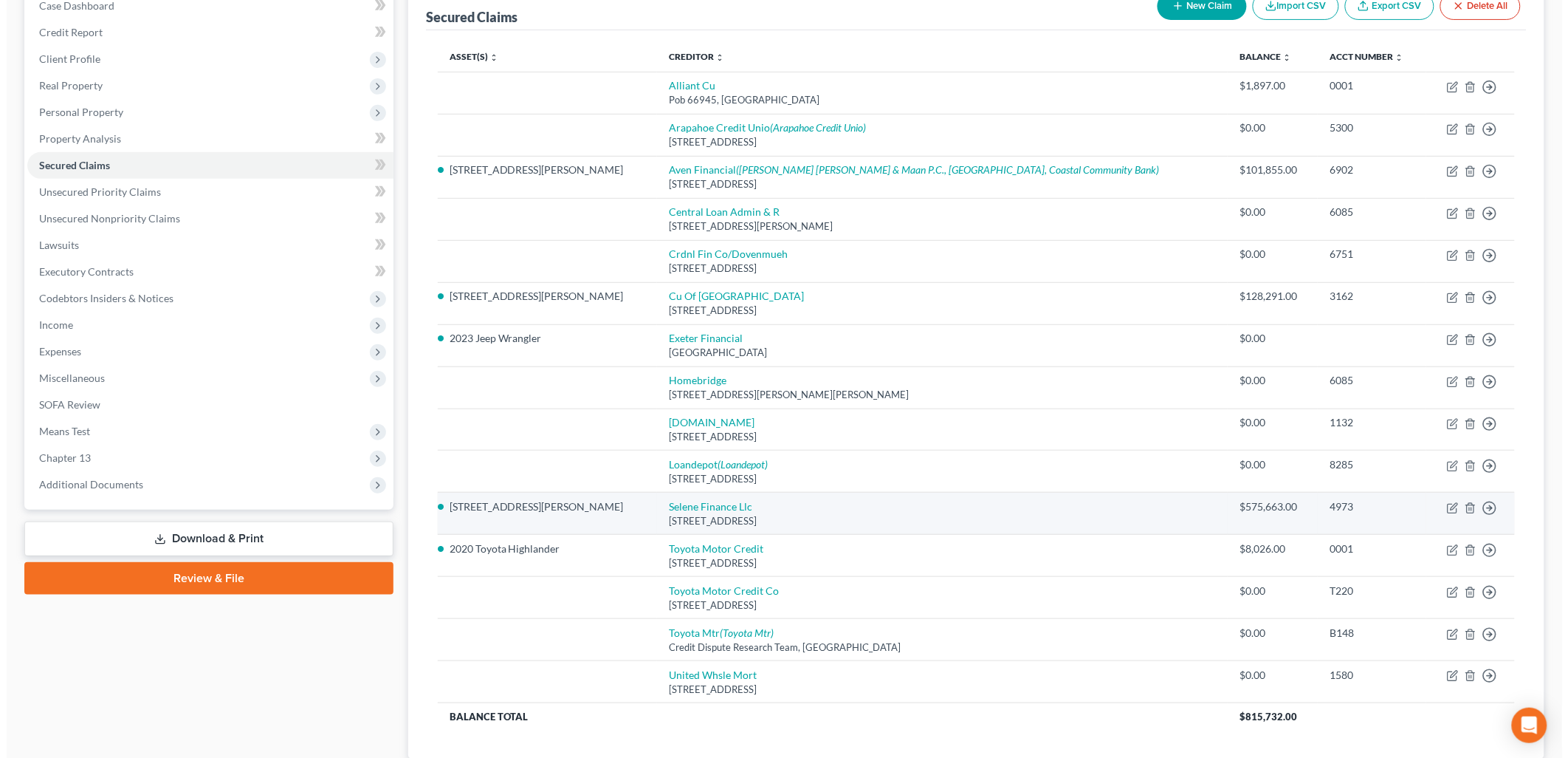
scroll to position [164, 0]
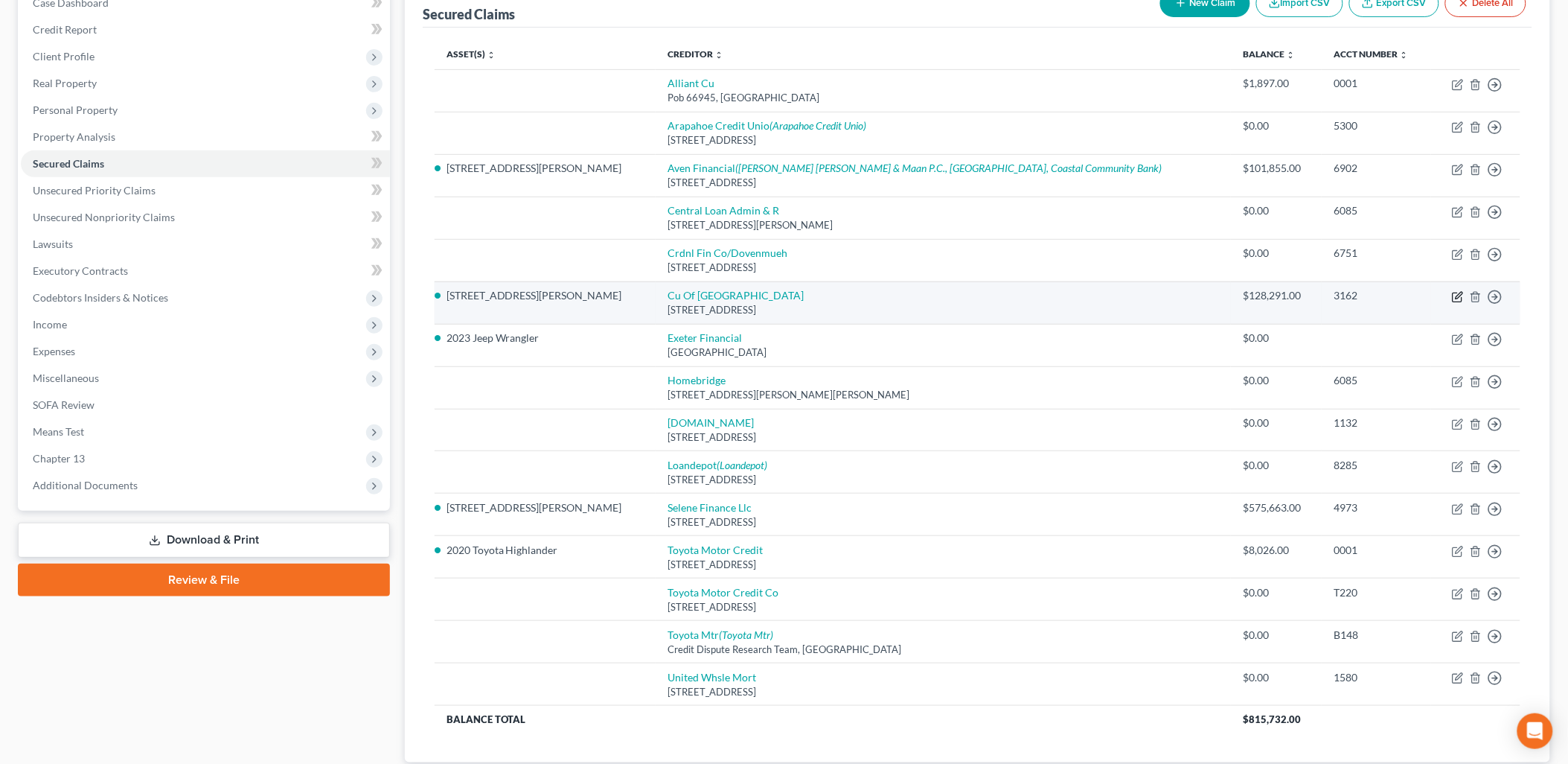
click at [1462, 299] on icon "button" at bounding box center [1457, 297] width 9 height 9
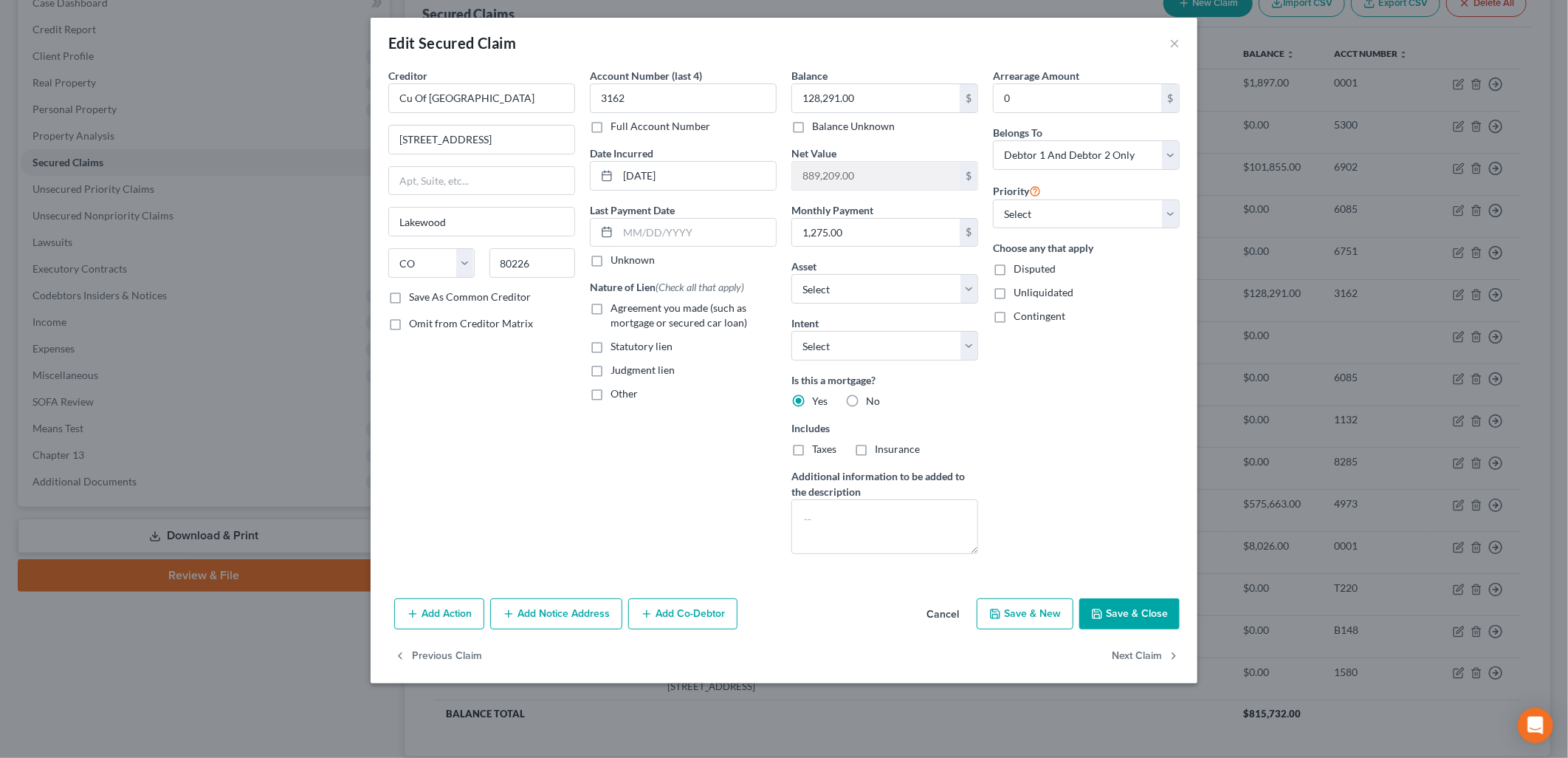
click at [958, 599] on button "Cancel" at bounding box center [943, 614] width 56 height 30
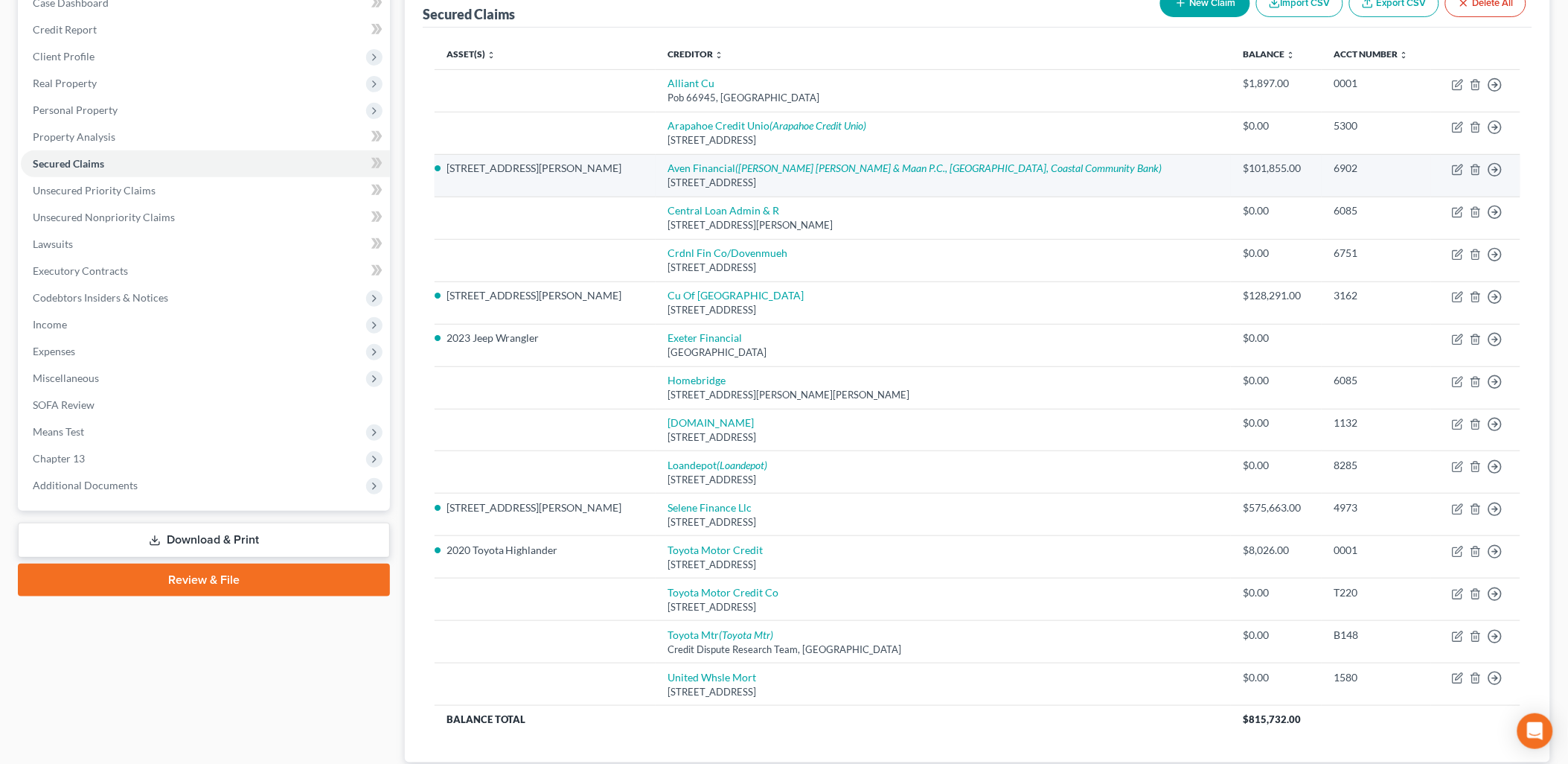
click at [1460, 162] on td "Move to E Move to F Move to G Move to Notice Only" at bounding box center [1475, 175] width 89 height 43
click at [1456, 166] on icon "button" at bounding box center [1457, 170] width 9 height 9
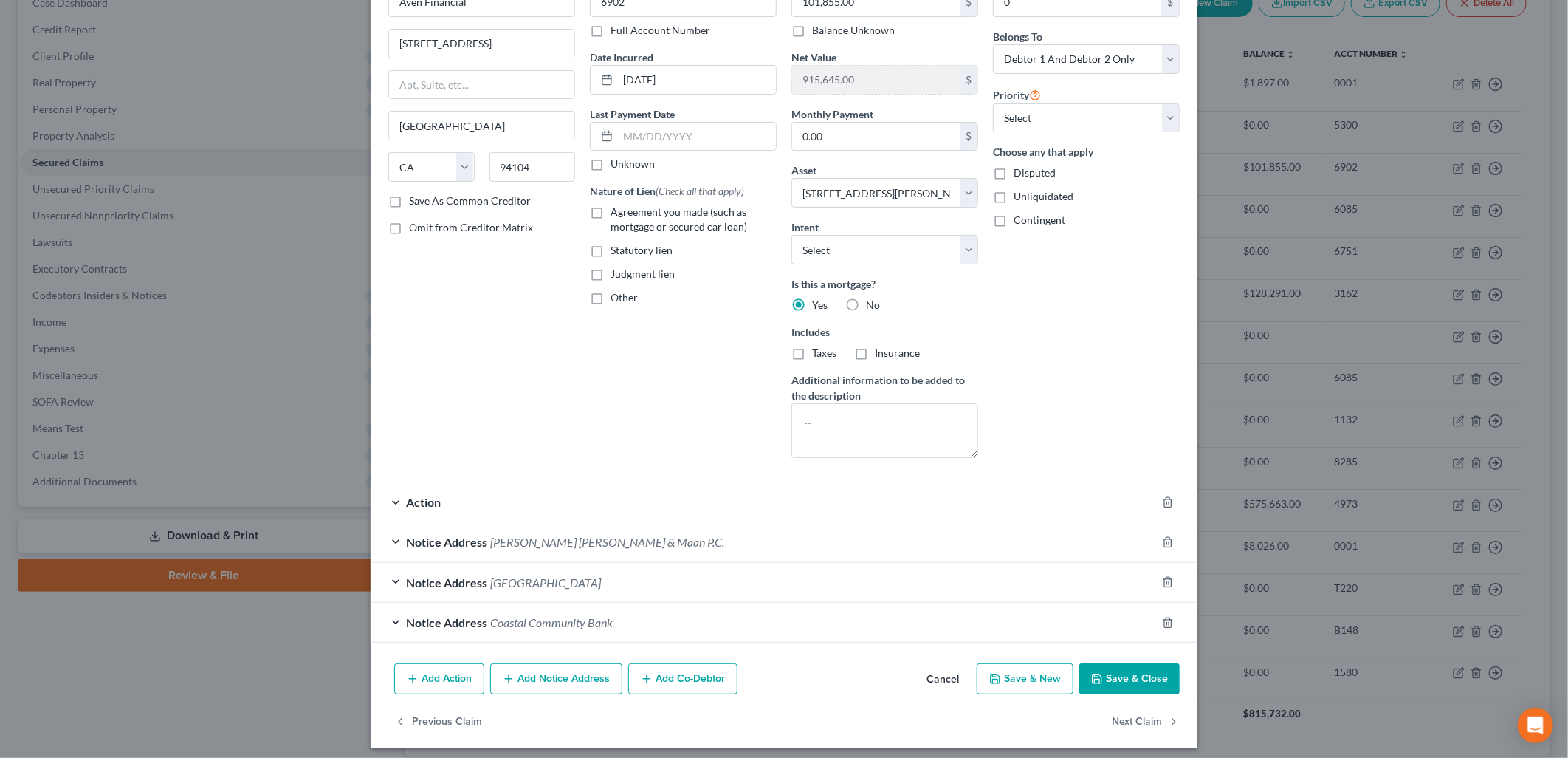
scroll to position [105, 0]
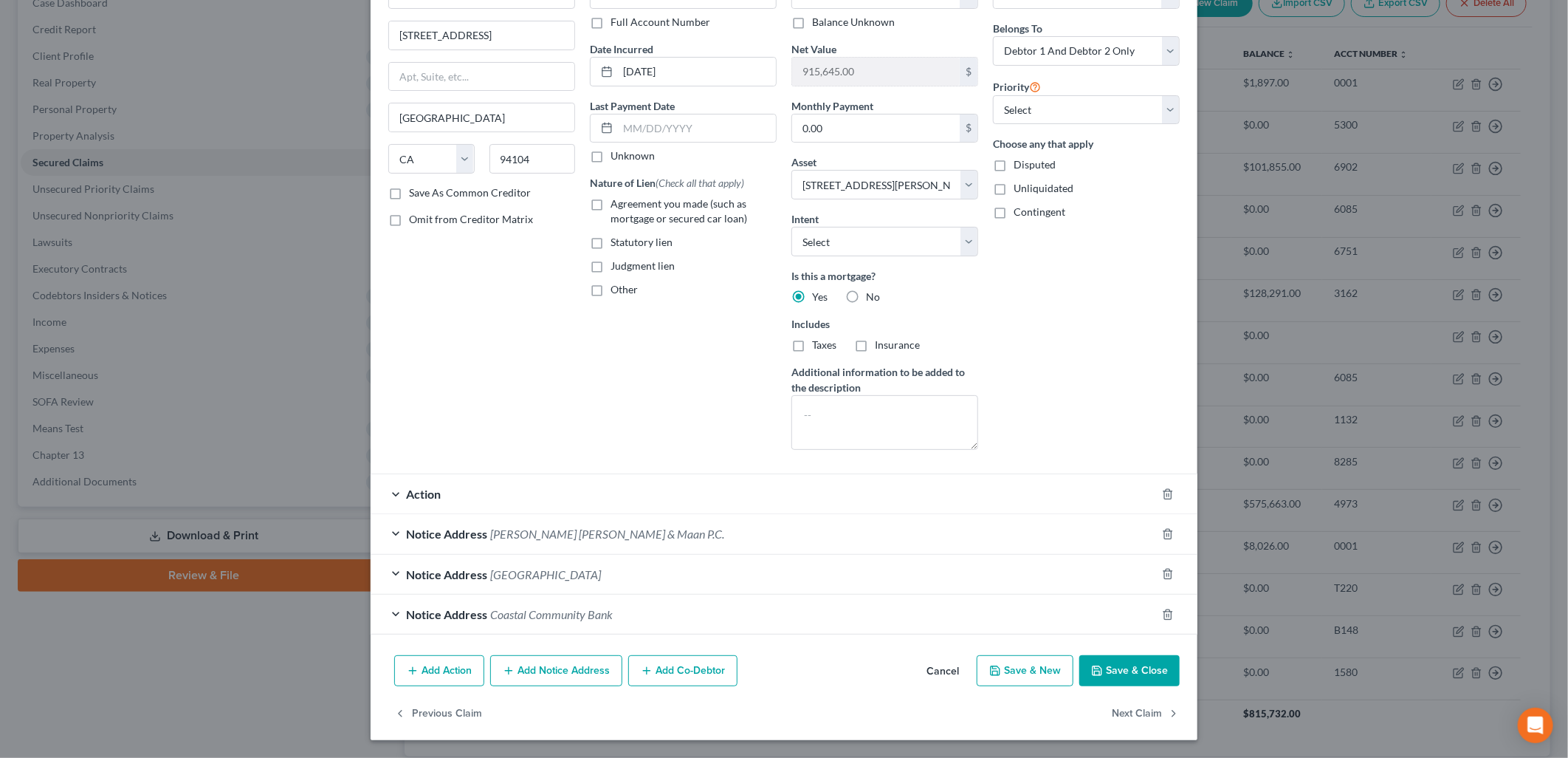
click at [471, 498] on div "Action" at bounding box center [763, 494] width 786 height 39
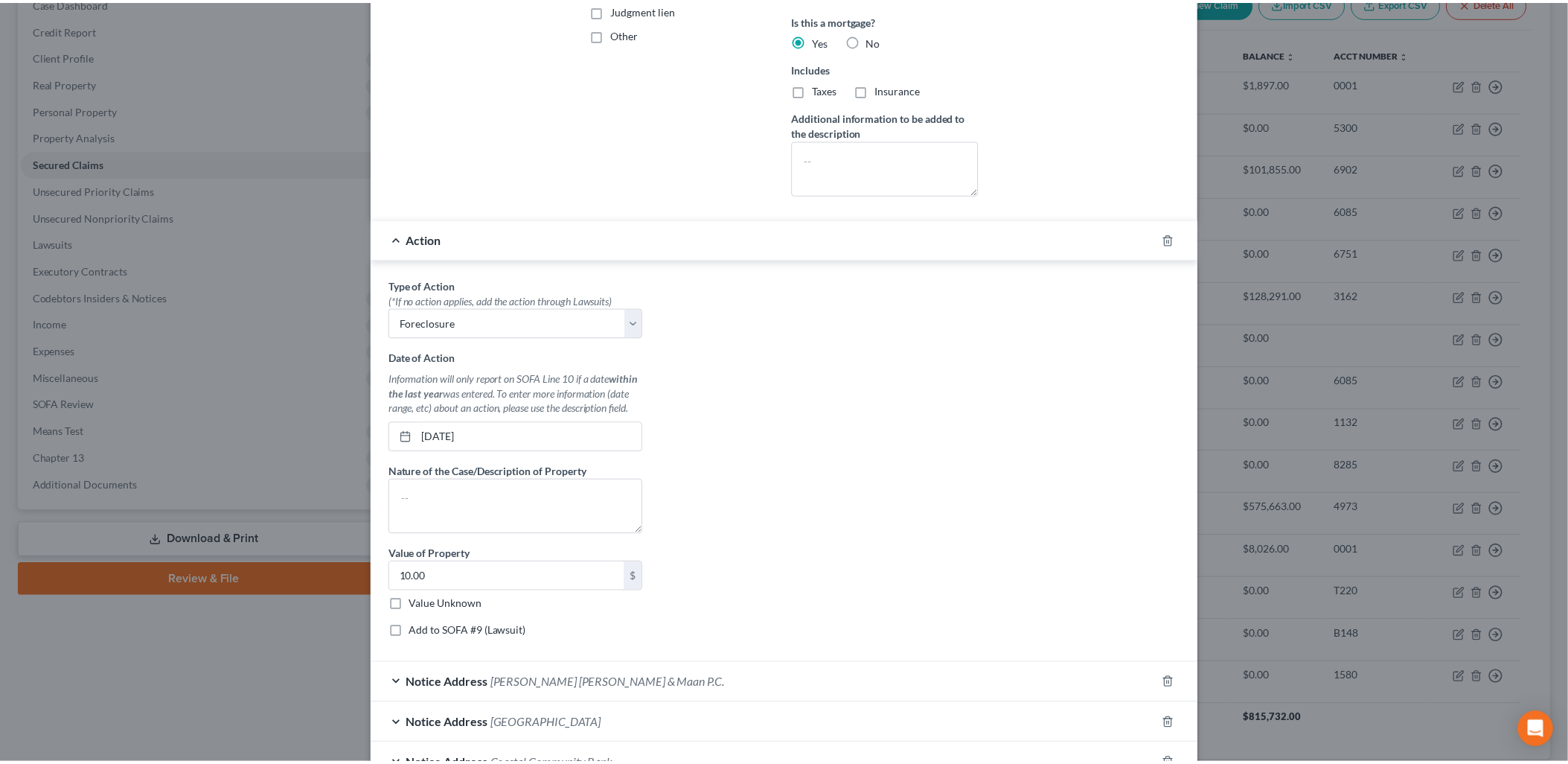
scroll to position [510, 0]
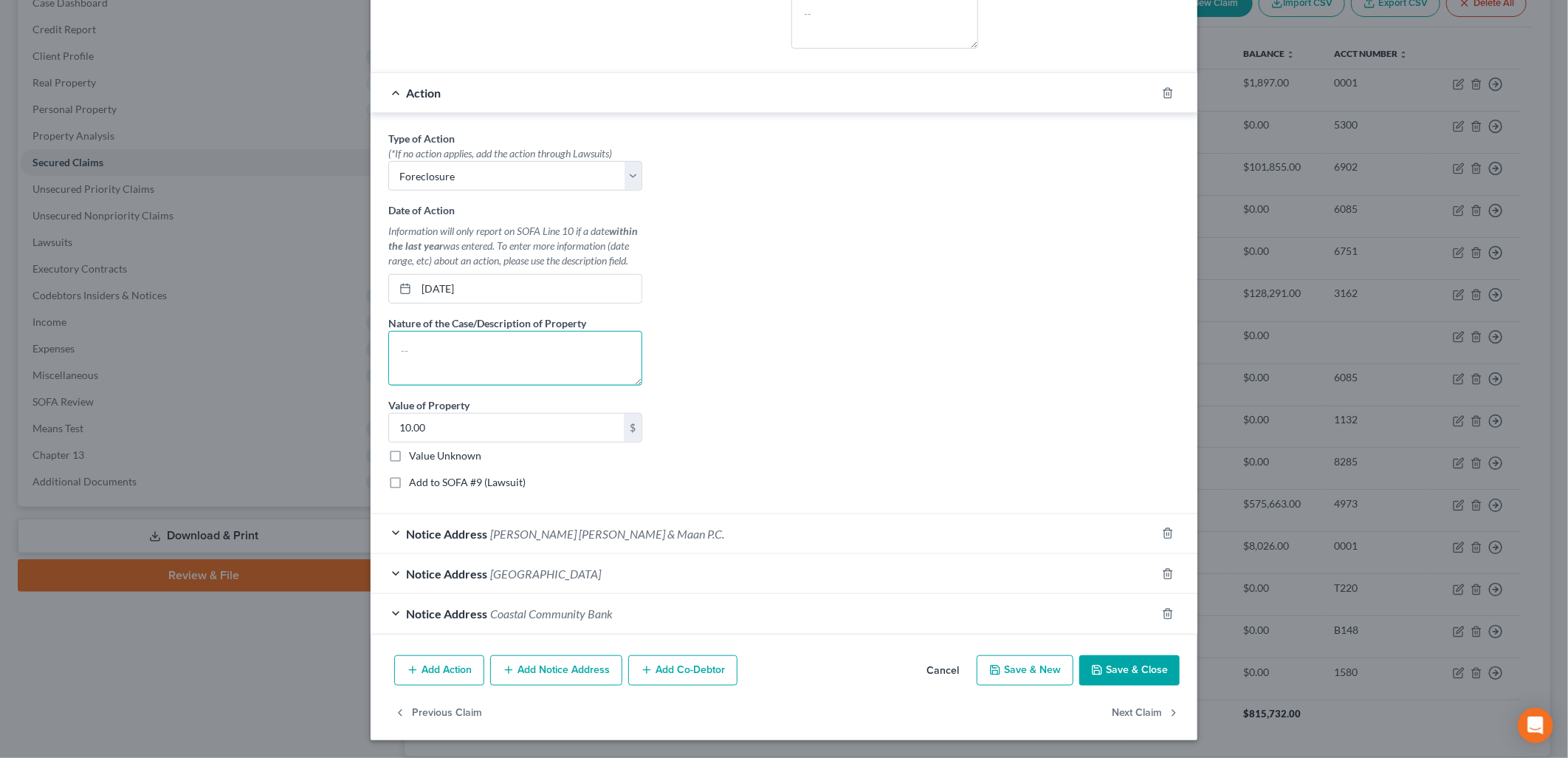
click at [511, 351] on textarea at bounding box center [515, 358] width 254 height 55
click at [1140, 683] on button "Save & Close" at bounding box center [1129, 670] width 100 height 31
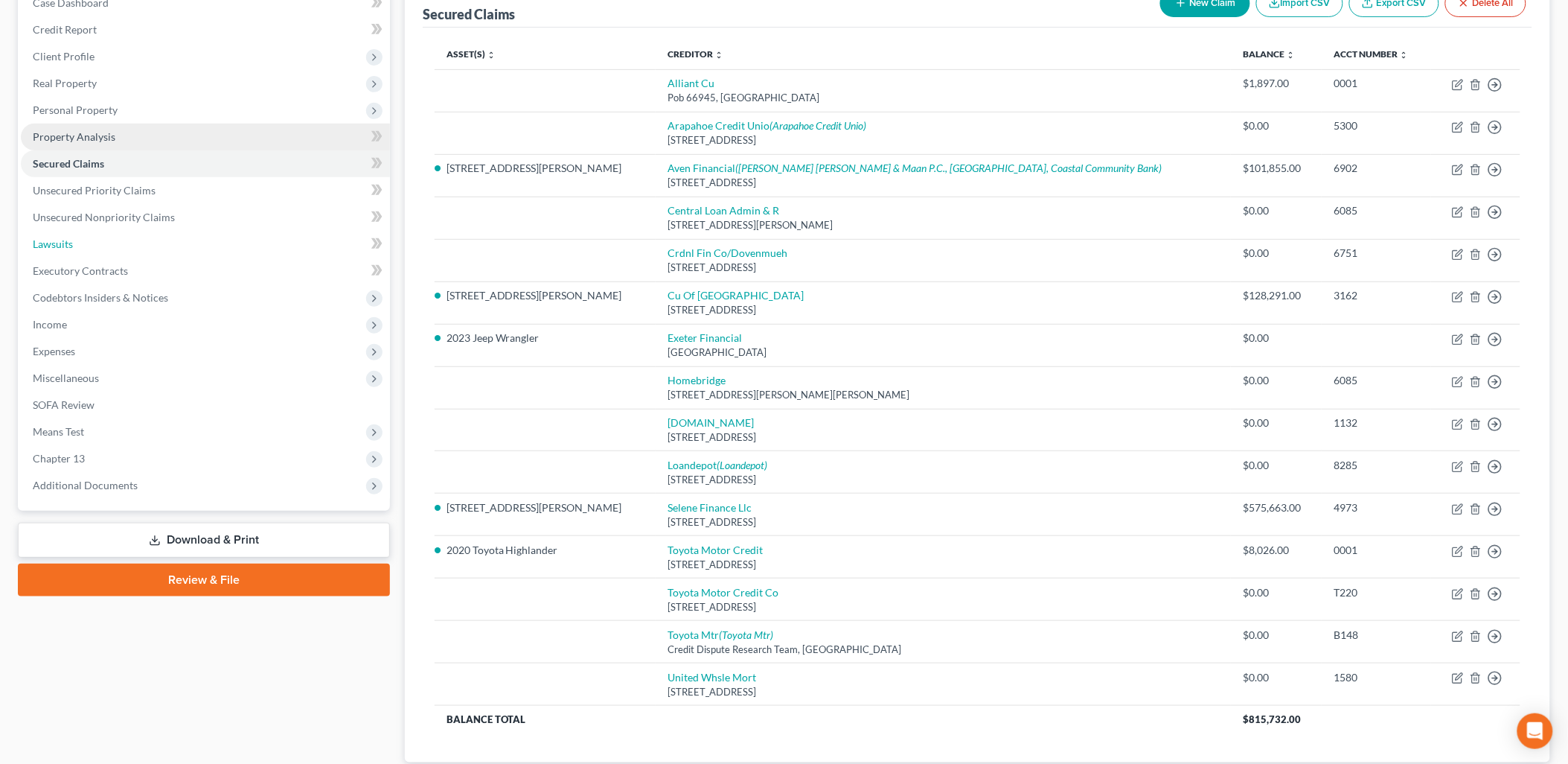
drag, startPoint x: 45, startPoint y: 242, endPoint x: 225, endPoint y: 254, distance: 180.4
click at [45, 242] on span "Lawsuits" at bounding box center [52, 243] width 40 height 13
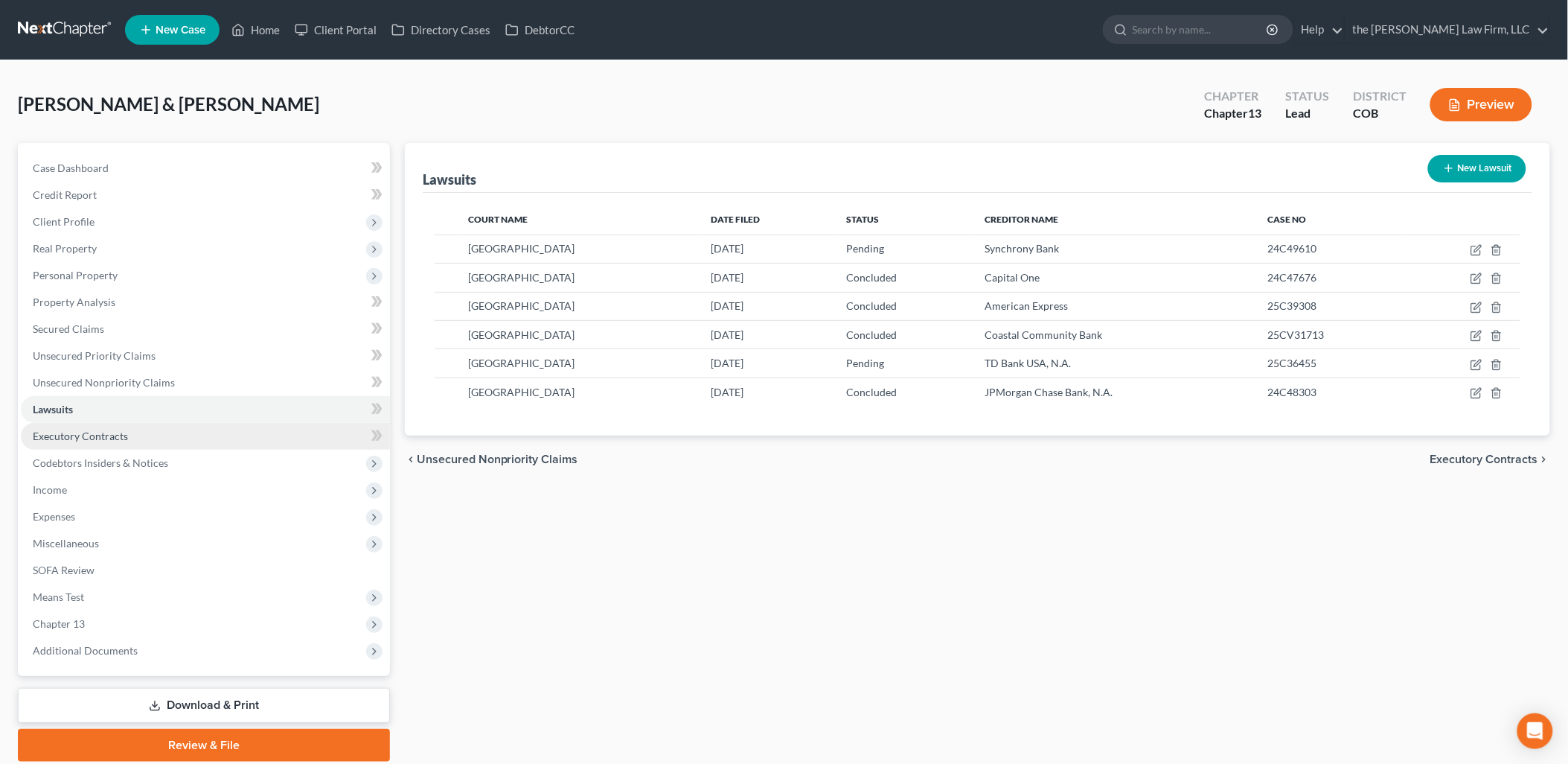
click at [108, 436] on span "Executory Contracts" at bounding box center [80, 436] width 95 height 13
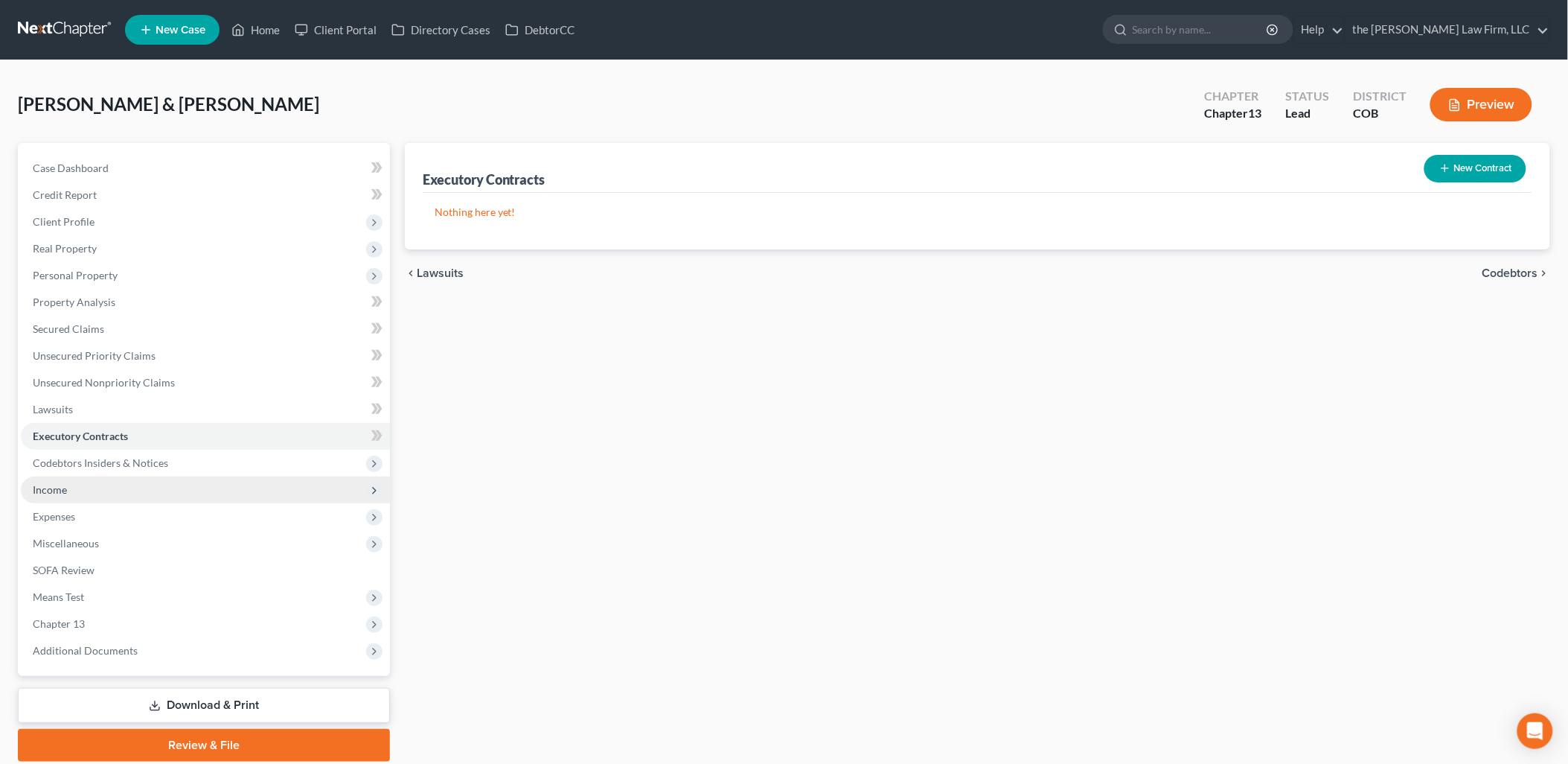
click at [86, 491] on span "Income" at bounding box center [205, 489] width 369 height 26
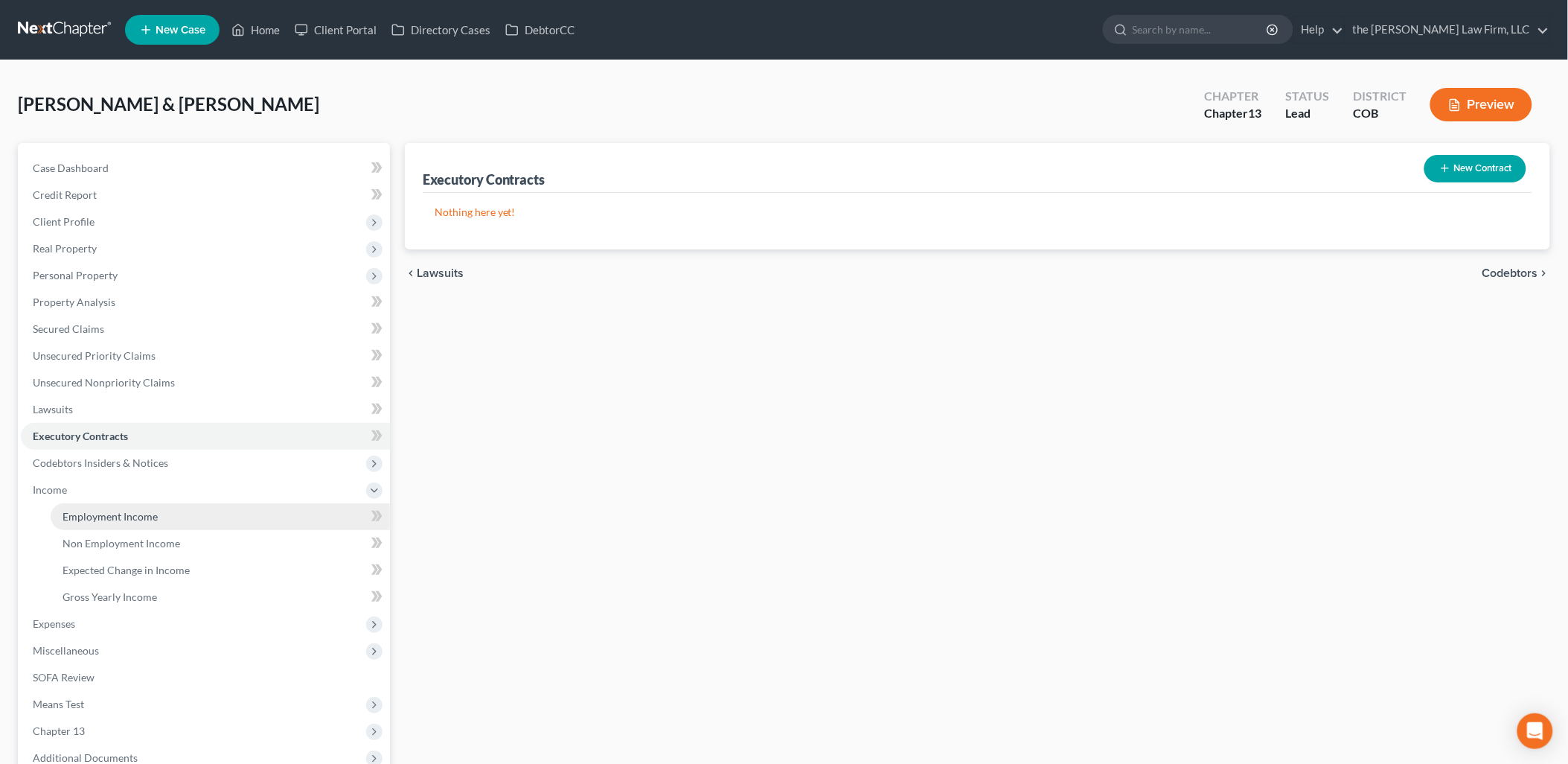
click at [125, 510] on span "Employment Income" at bounding box center [110, 516] width 95 height 13
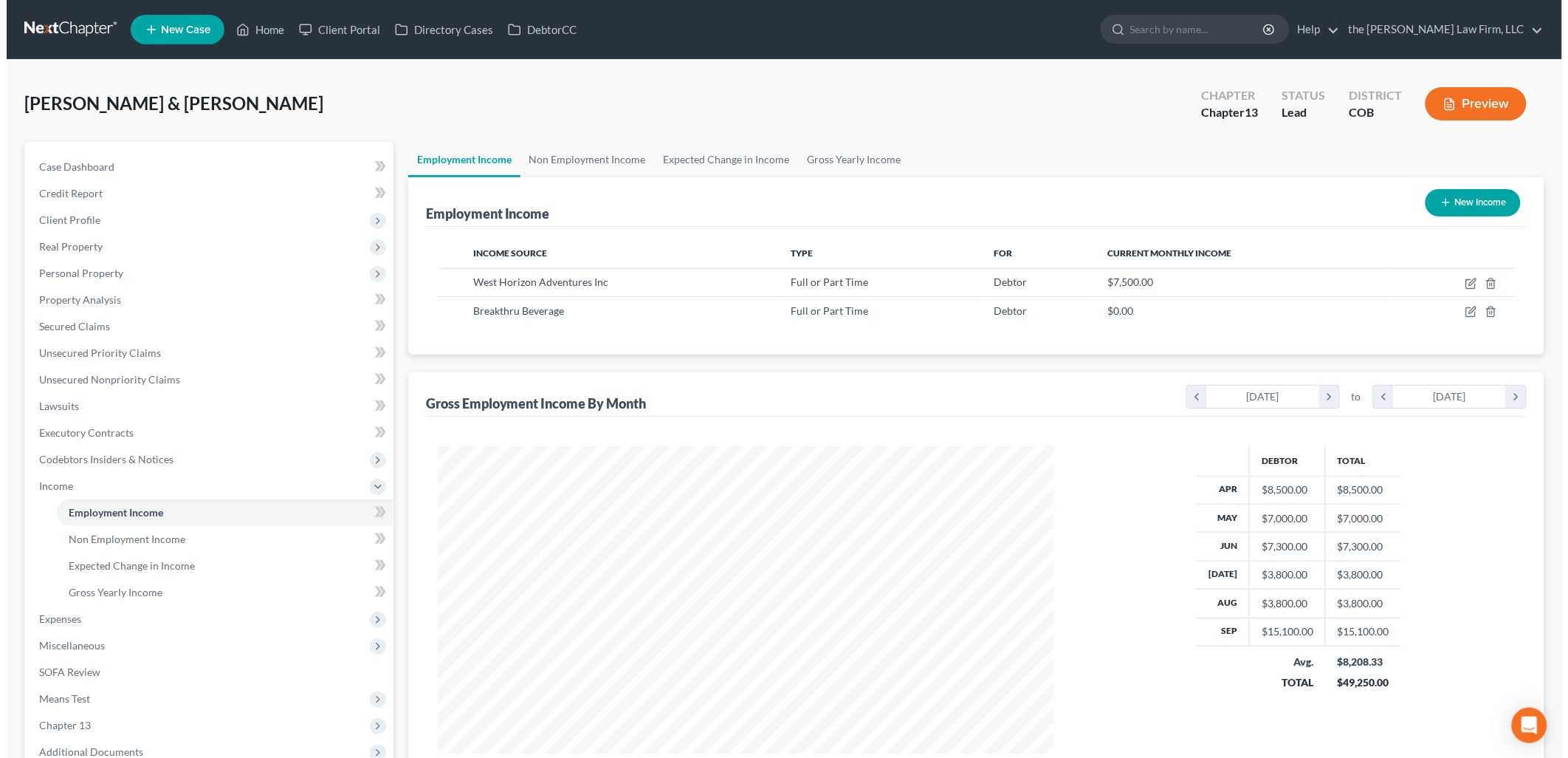
scroll to position [308, 646]
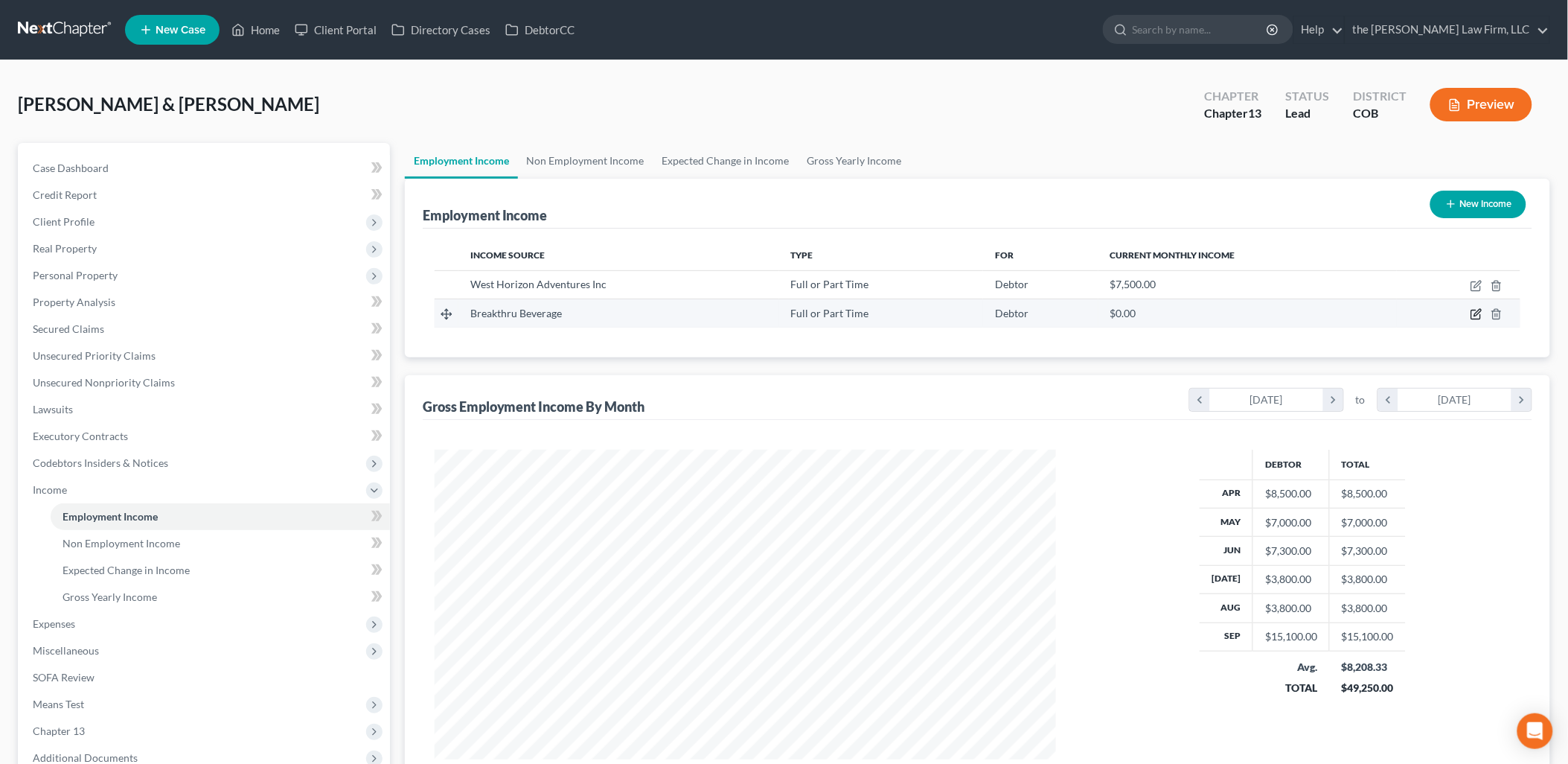
click at [1475, 314] on icon "button" at bounding box center [1477, 314] width 12 height 12
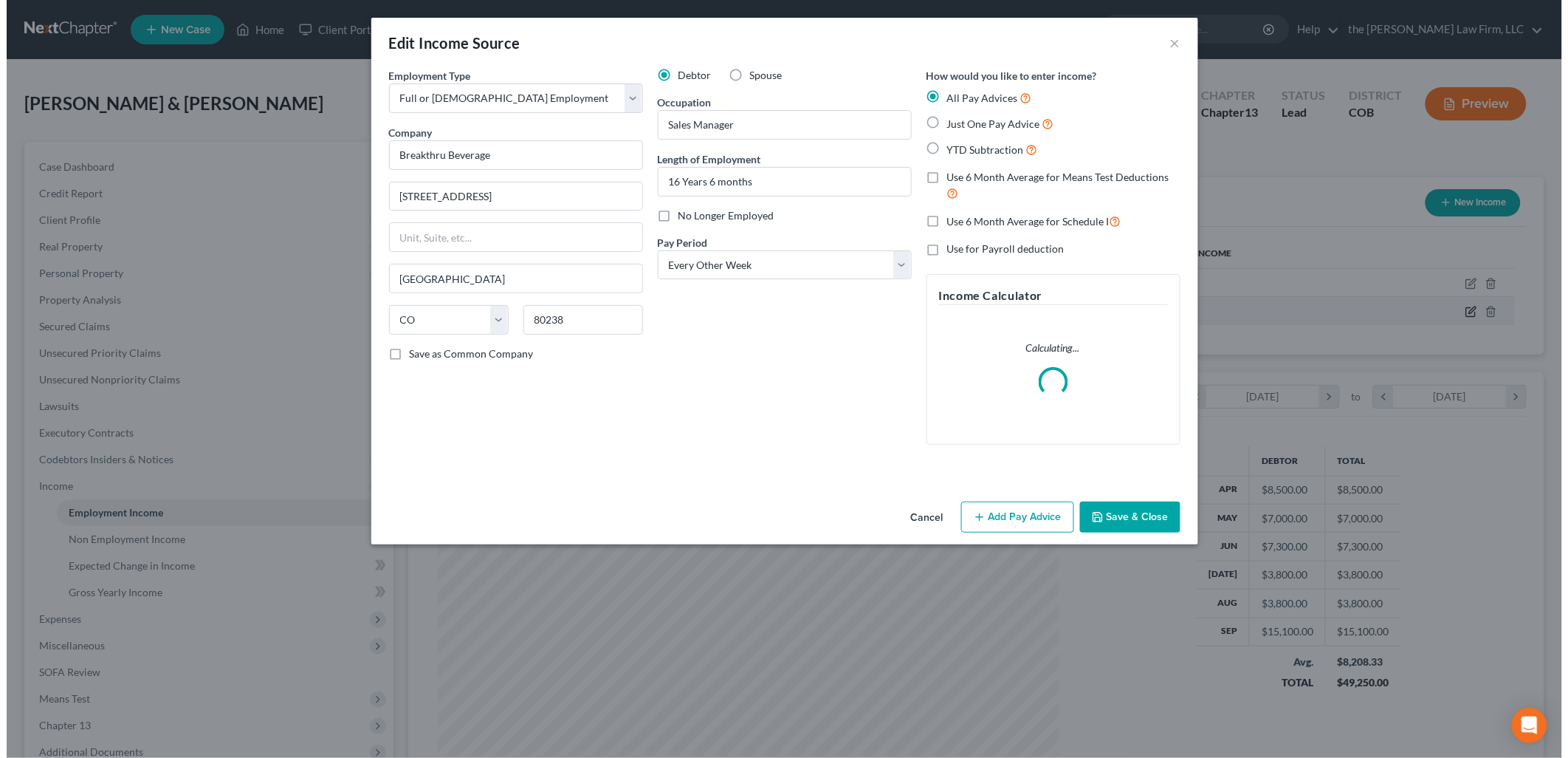
scroll to position [311, 652]
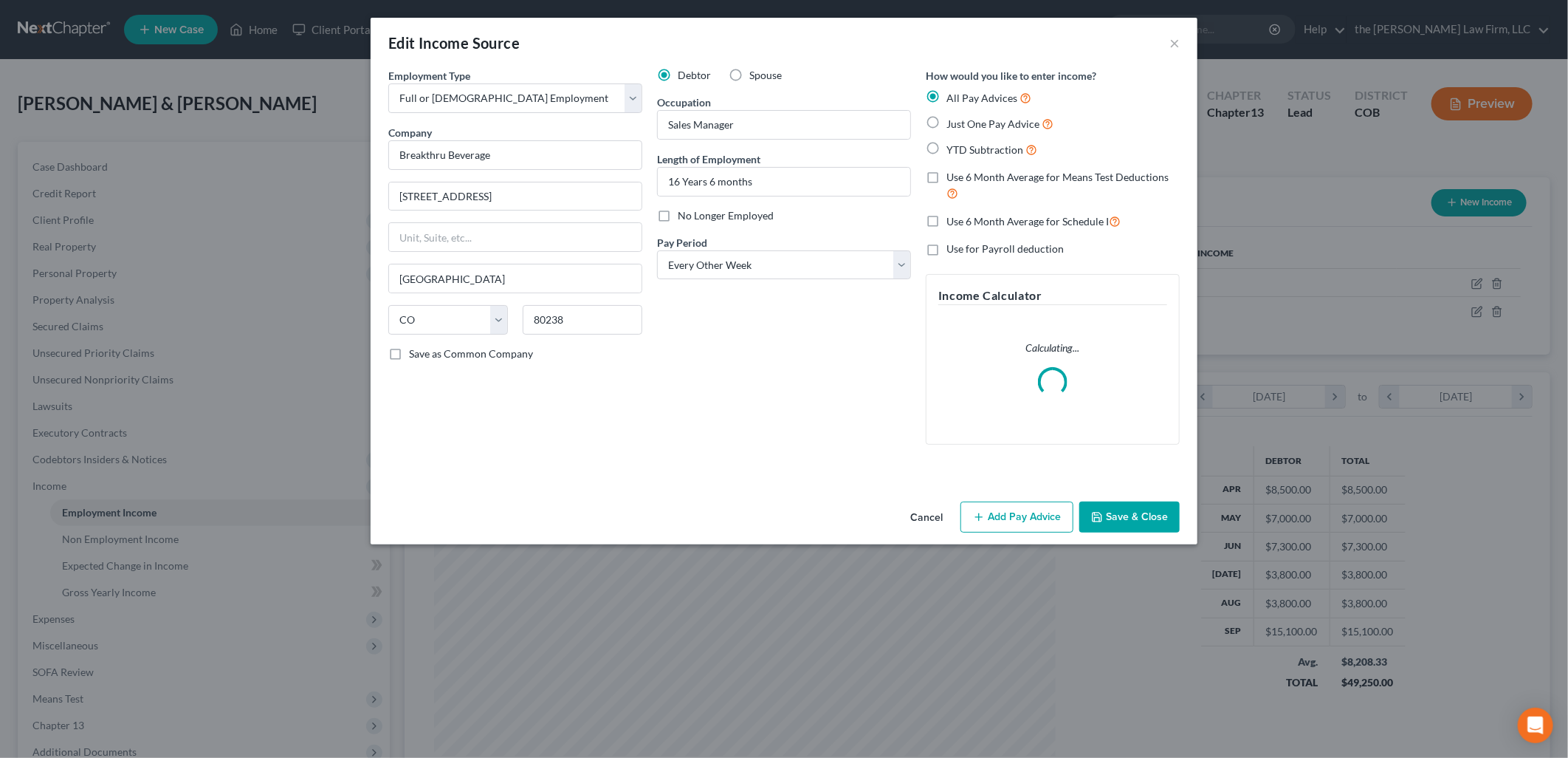
click at [547, 137] on div "Company * Breakthru Beverage" at bounding box center [515, 147] width 254 height 45
click at [549, 153] on input "Breakthru Beverage" at bounding box center [515, 154] width 254 height 30
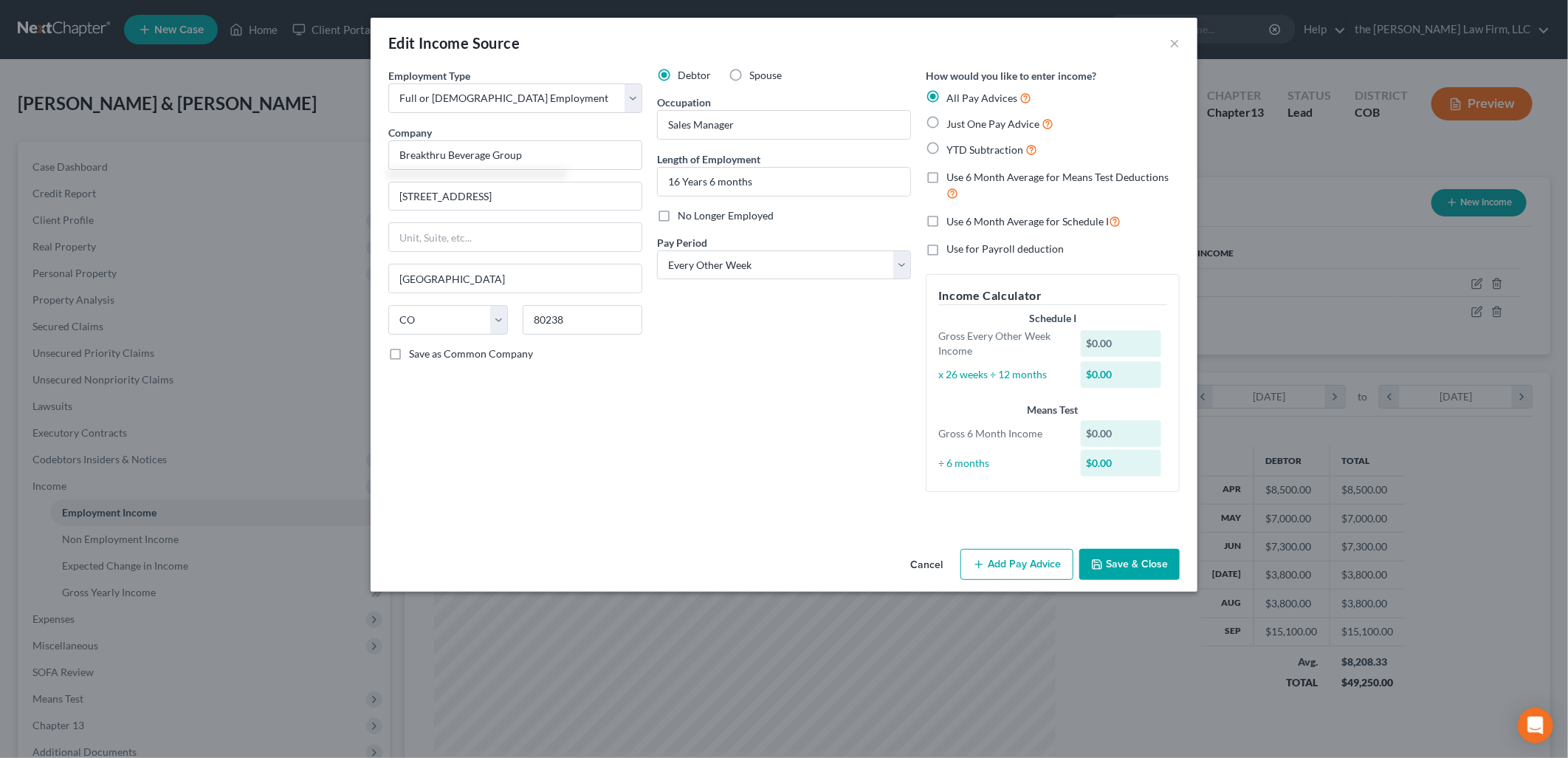
click at [803, 377] on div "Debtor Spouse Occupation Sales Manager Length of Employment 16 Years 6 months N…" at bounding box center [784, 285] width 268 height 436
click at [1018, 562] on button "Add Pay Advice" at bounding box center [1017, 564] width 113 height 31
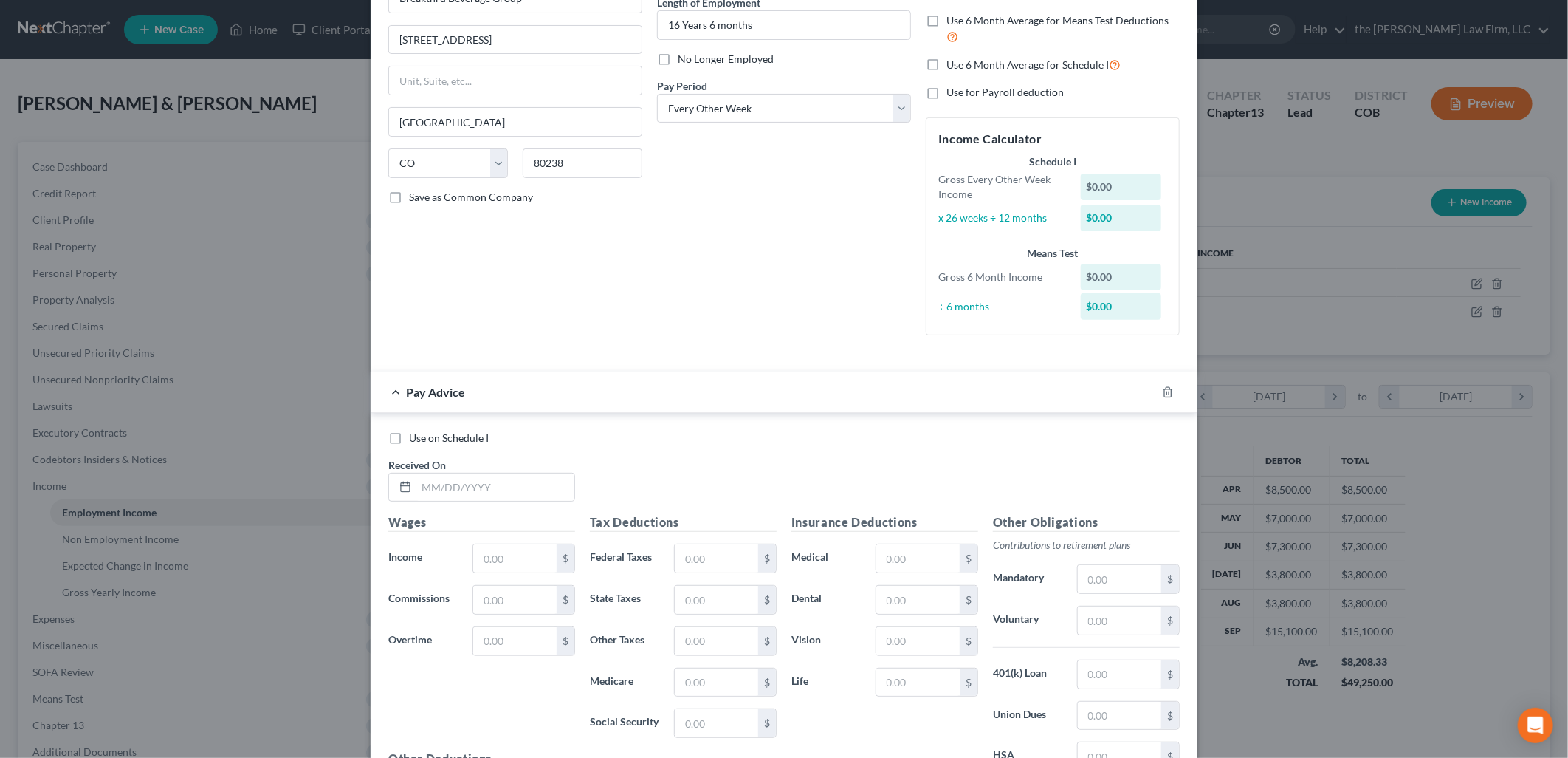
scroll to position [337, 0]
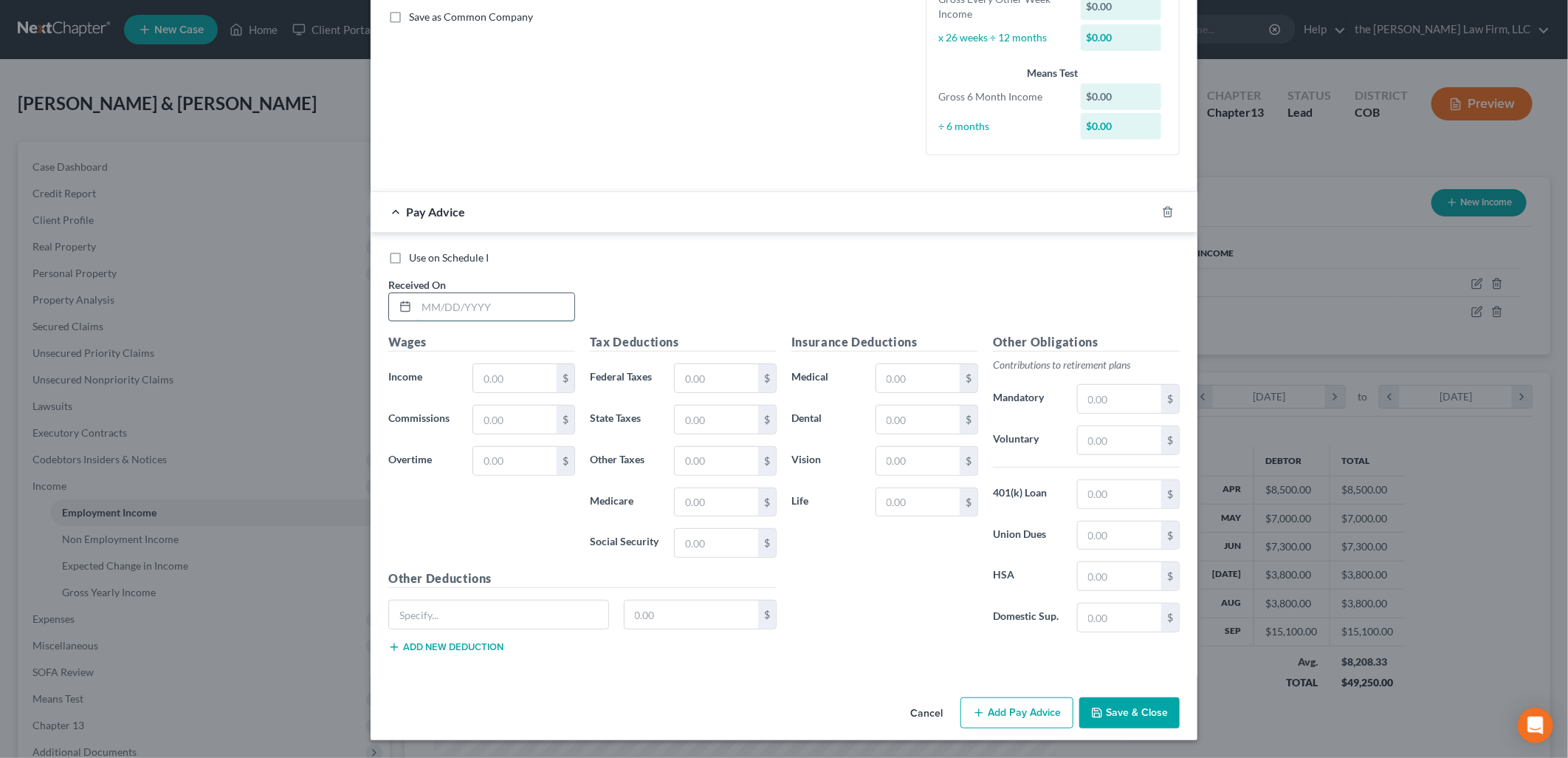
click at [522, 300] on input "text" at bounding box center [495, 306] width 158 height 28
click at [926, 382] on input "text" at bounding box center [918, 377] width 84 height 28
click at [920, 365] on input "315" at bounding box center [918, 377] width 84 height 28
click at [1098, 495] on input "text" at bounding box center [1119, 494] width 84 height 28
click at [547, 622] on input "text" at bounding box center [499, 614] width 219 height 28
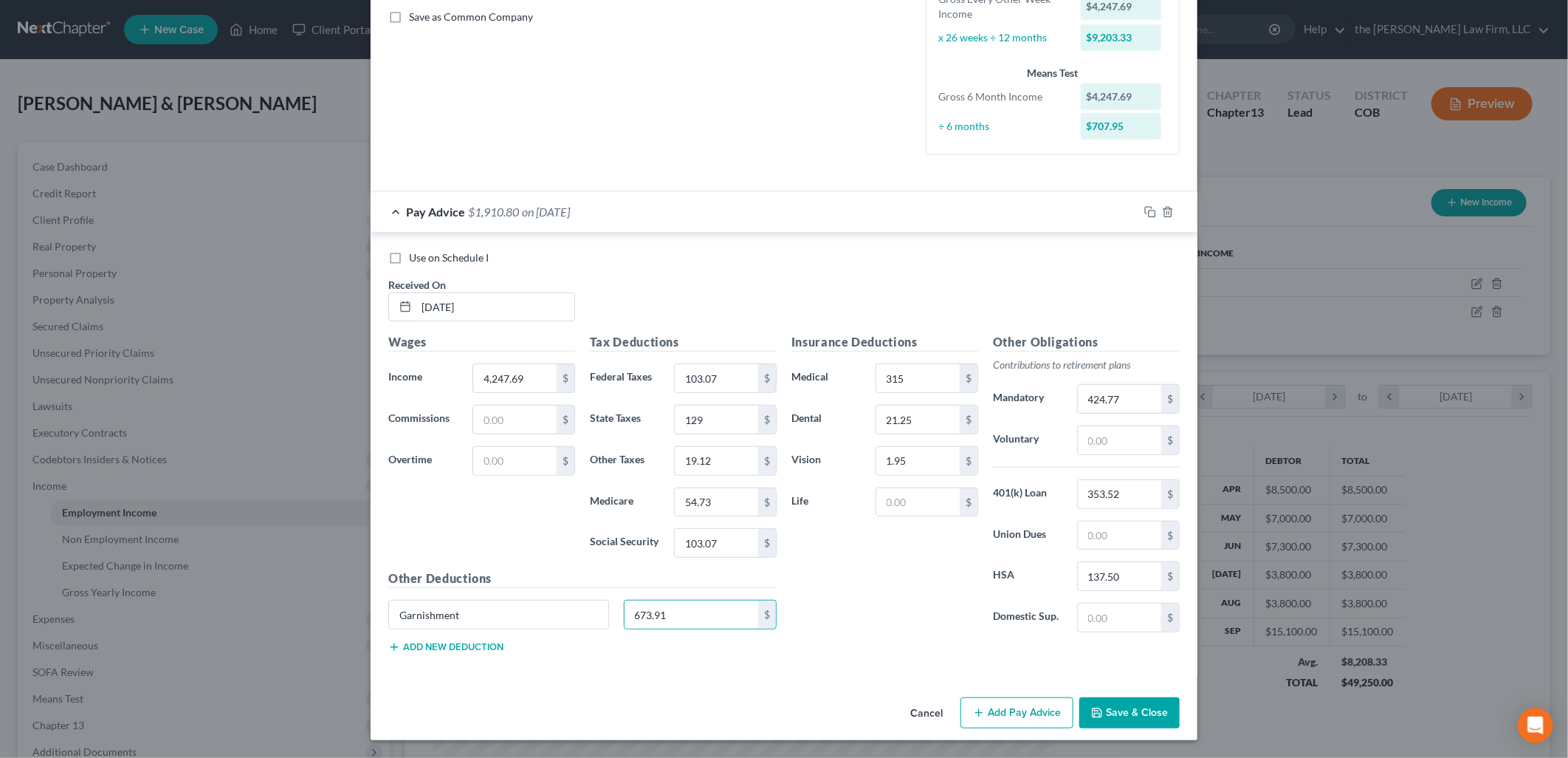
click at [431, 644] on button "Add new deduction" at bounding box center [446, 647] width 115 height 12
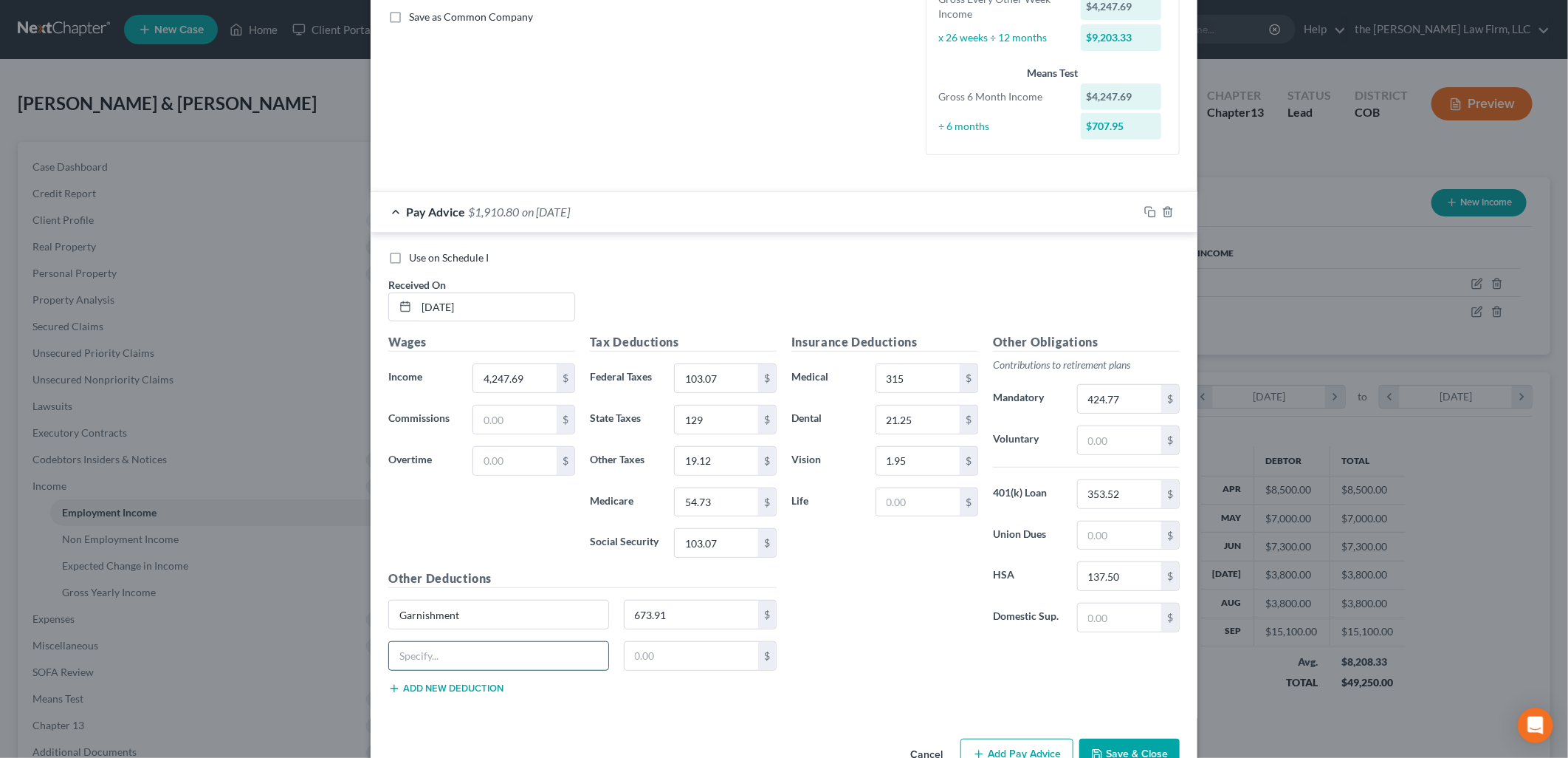
click at [454, 652] on input "text" at bounding box center [499, 655] width 219 height 28
drag, startPoint x: 378, startPoint y: 651, endPoint x: 271, endPoint y: 637, distance: 107.9
click at [271, 637] on div "Edit Income Source × Employment Type * Select Full or [DEMOGRAPHIC_DATA] Employ…" at bounding box center [784, 379] width 1568 height 758
click at [709, 672] on div "Pet insurance $" at bounding box center [582, 661] width 403 height 41
click at [711, 663] on input "text" at bounding box center [691, 655] width 134 height 28
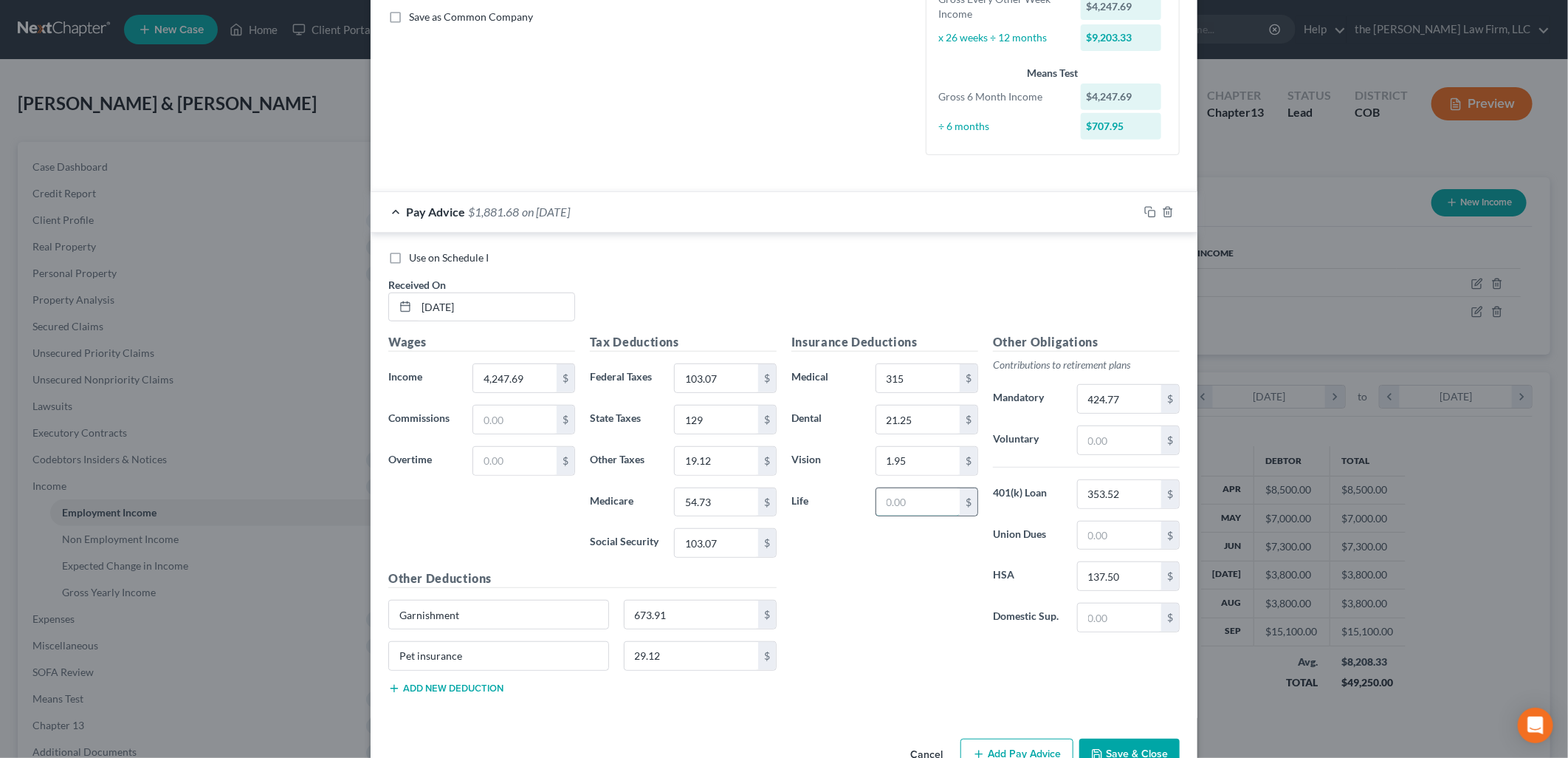
click at [929, 503] on input "text" at bounding box center [918, 501] width 84 height 28
click at [916, 652] on div "Insurance Deductions Medical 315 $ Dental 21.25 $ Vision 1.95 $ Life 10.03 $ Ot…" at bounding box center [986, 519] width 403 height 372
click at [715, 543] on input "103.07" at bounding box center [716, 542] width 84 height 28
click at [906, 622] on div "Insurance Deductions Medical 315 $ Dental 21.25 $ Vision 1.95 $ Life 10.03 $" at bounding box center [884, 489] width 202 height 311
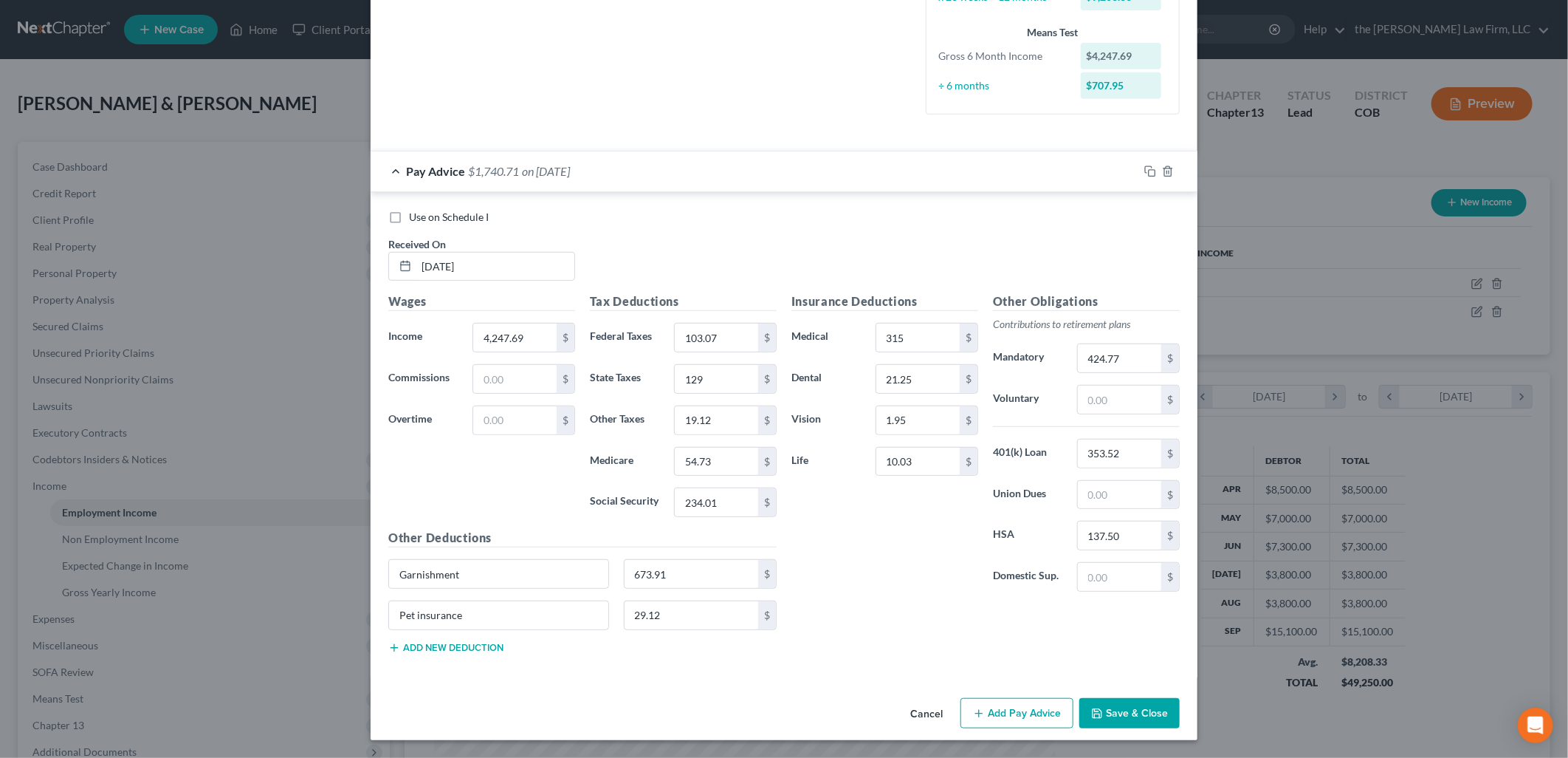
drag, startPoint x: 999, startPoint y: 703, endPoint x: 1062, endPoint y: 635, distance: 92.7
click at [1000, 703] on button "Add Pay Advice" at bounding box center [1017, 713] width 113 height 31
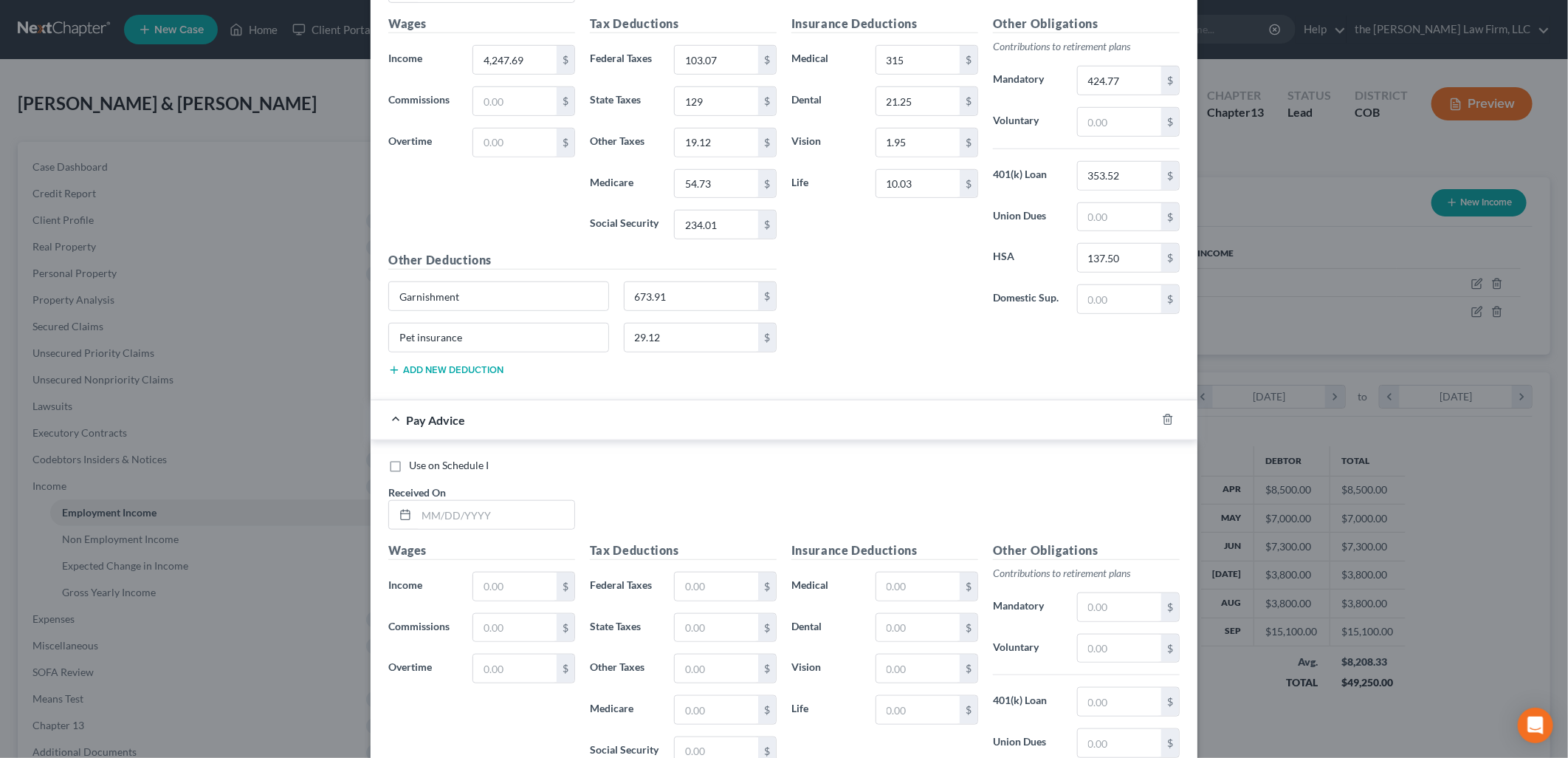
scroll to position [865, 0]
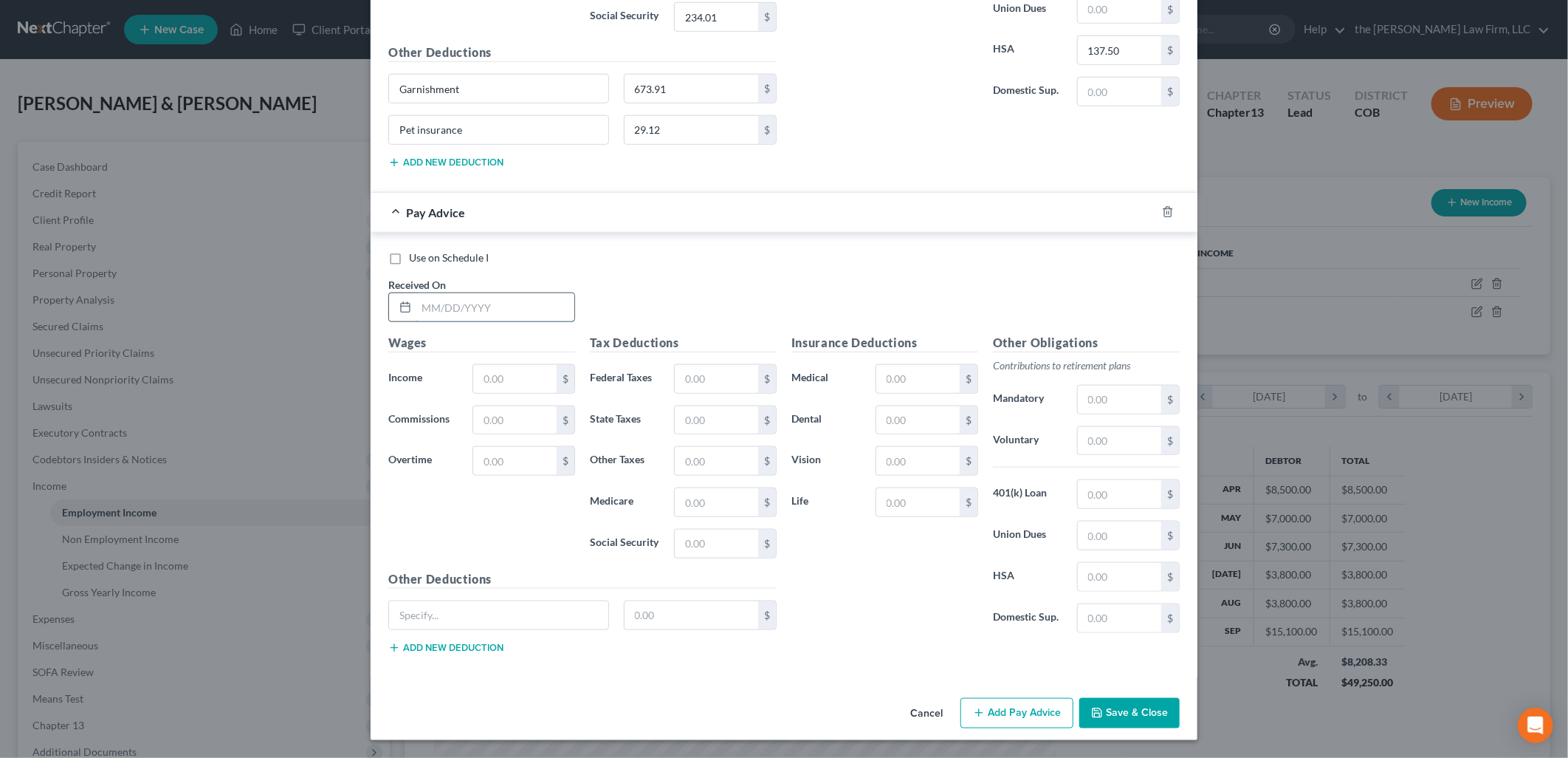
click at [451, 307] on input "text" at bounding box center [495, 306] width 158 height 28
click at [518, 372] on input "text" at bounding box center [515, 378] width 84 height 28
click at [722, 378] on input "text" at bounding box center [716, 378] width 84 height 28
drag, startPoint x: 437, startPoint y: 632, endPoint x: 436, endPoint y: 644, distance: 12.0
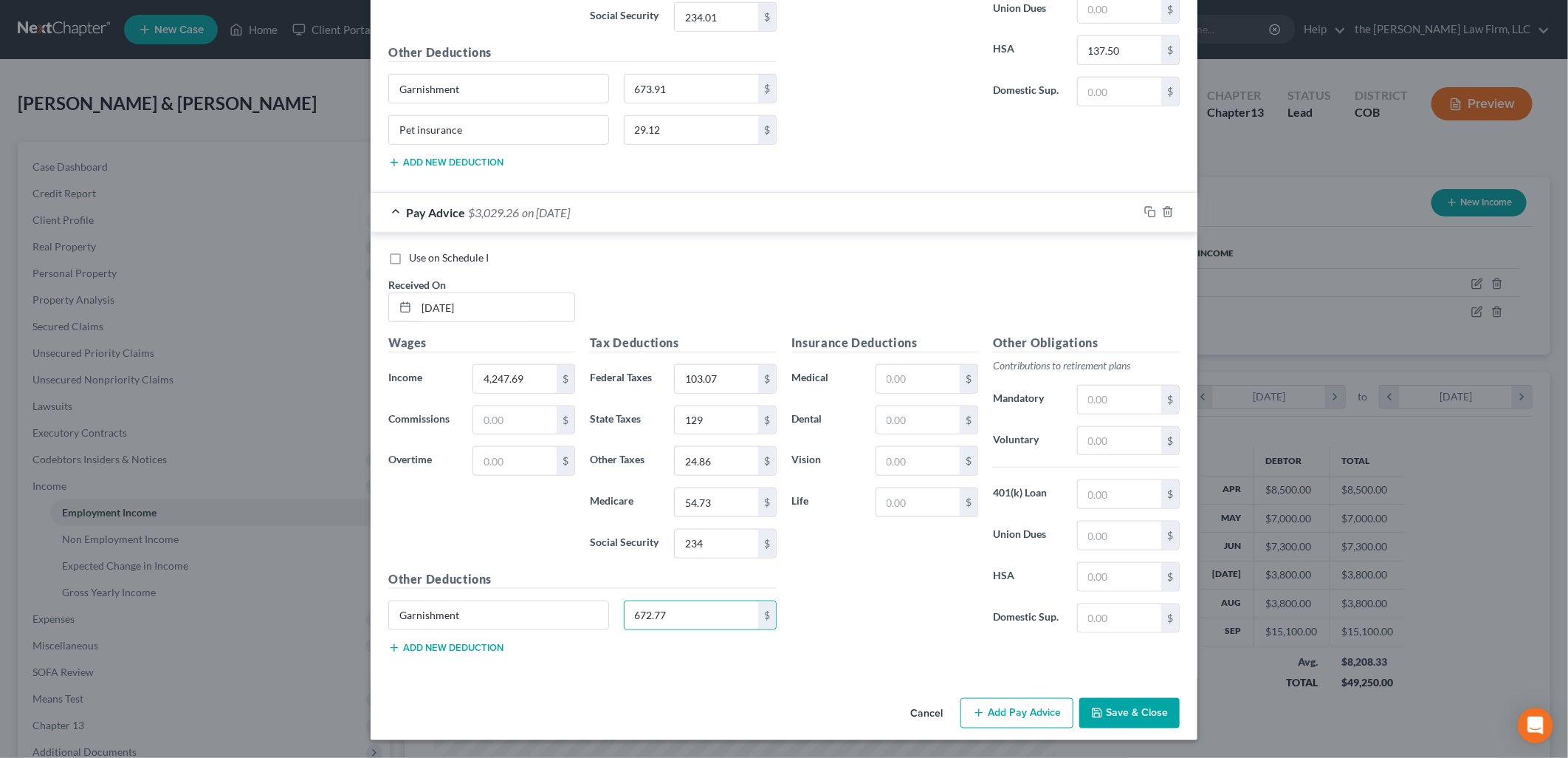
click at [437, 634] on div "Garnishment 672.77 $" at bounding box center [582, 620] width 403 height 41
click at [436, 646] on button "Add new deduction" at bounding box center [446, 647] width 115 height 12
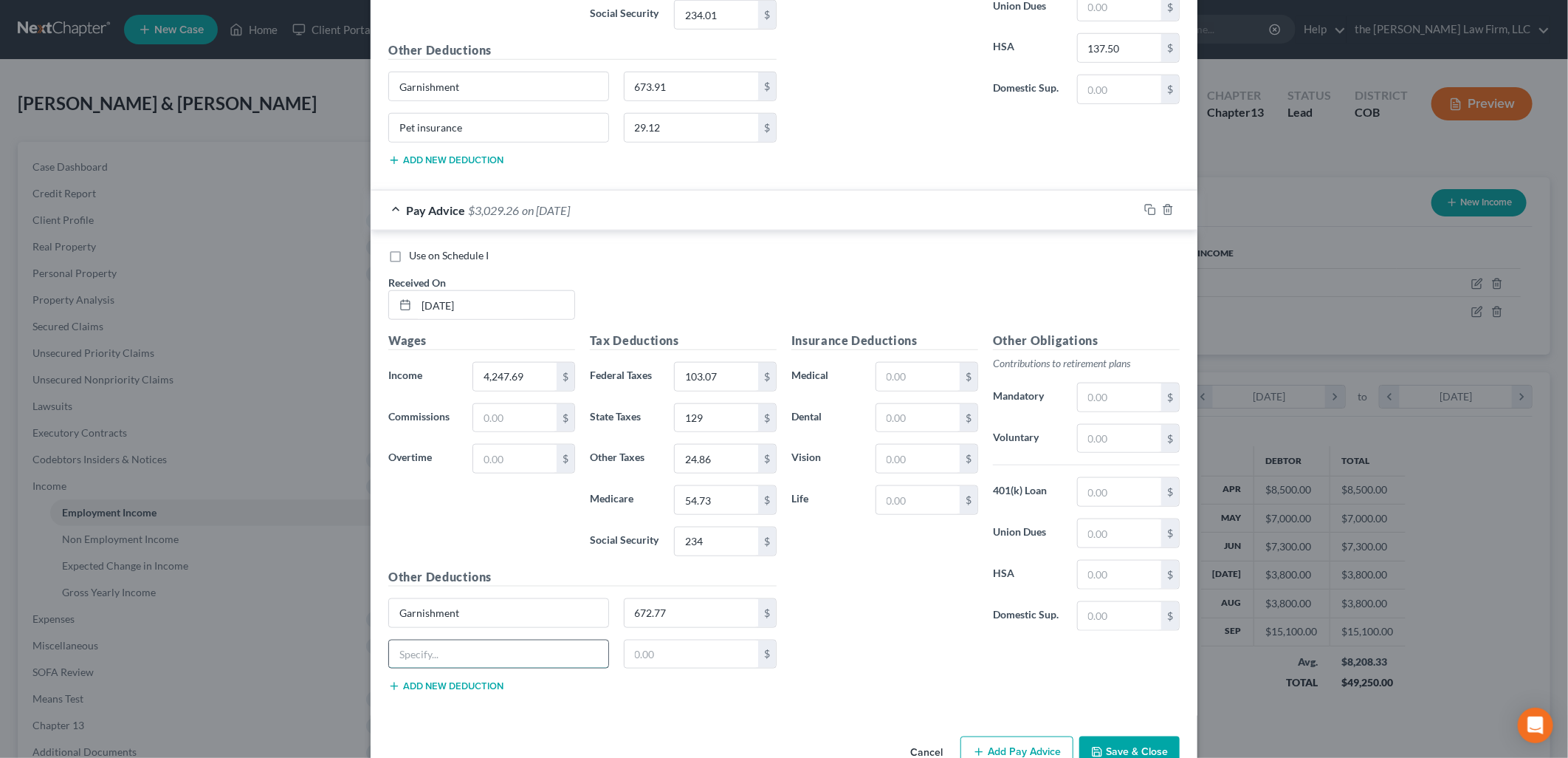
click at [449, 660] on input "text" at bounding box center [499, 654] width 219 height 28
click at [932, 367] on input "text" at bounding box center [918, 376] width 84 height 28
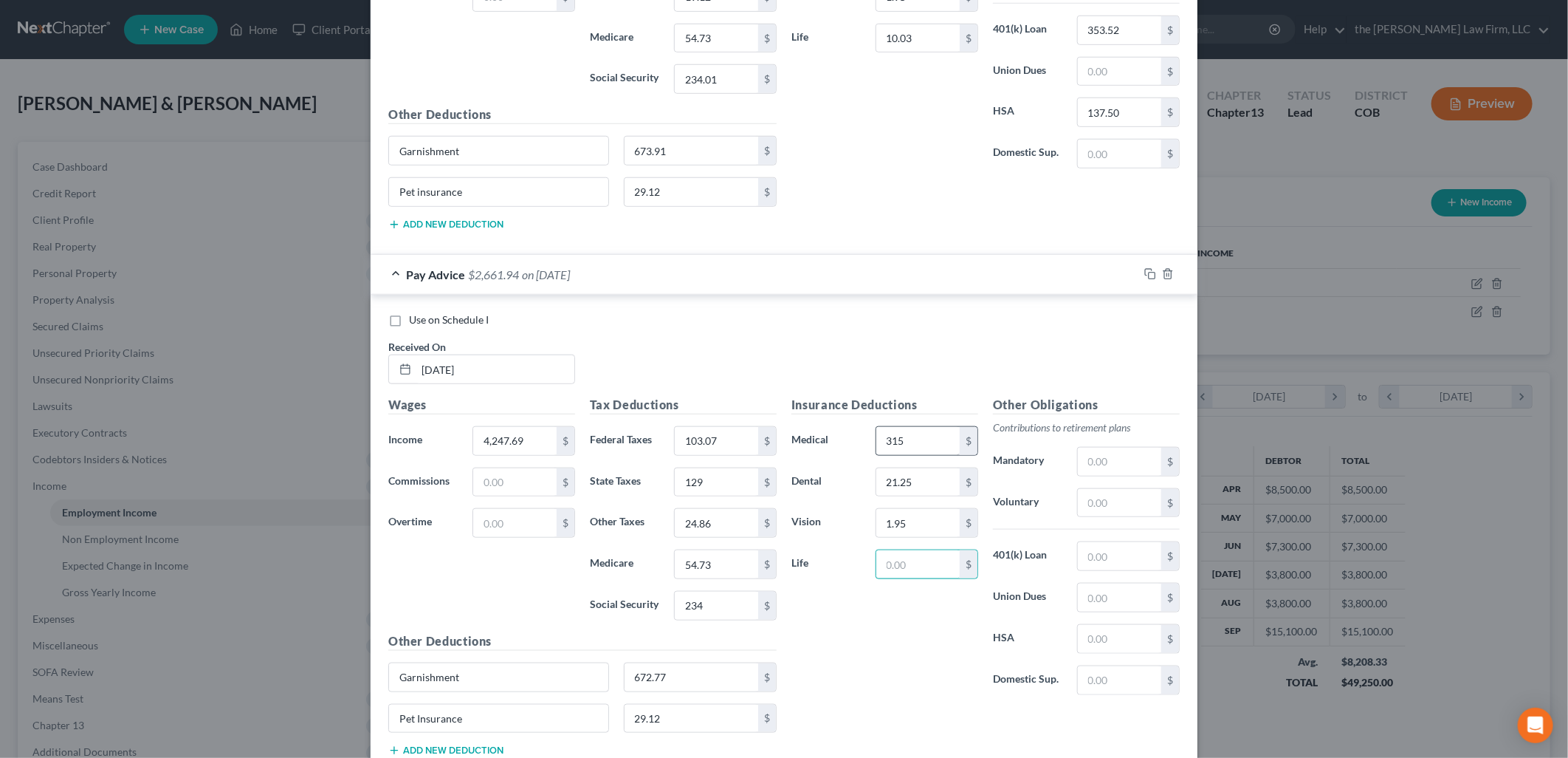
scroll to position [700, 0]
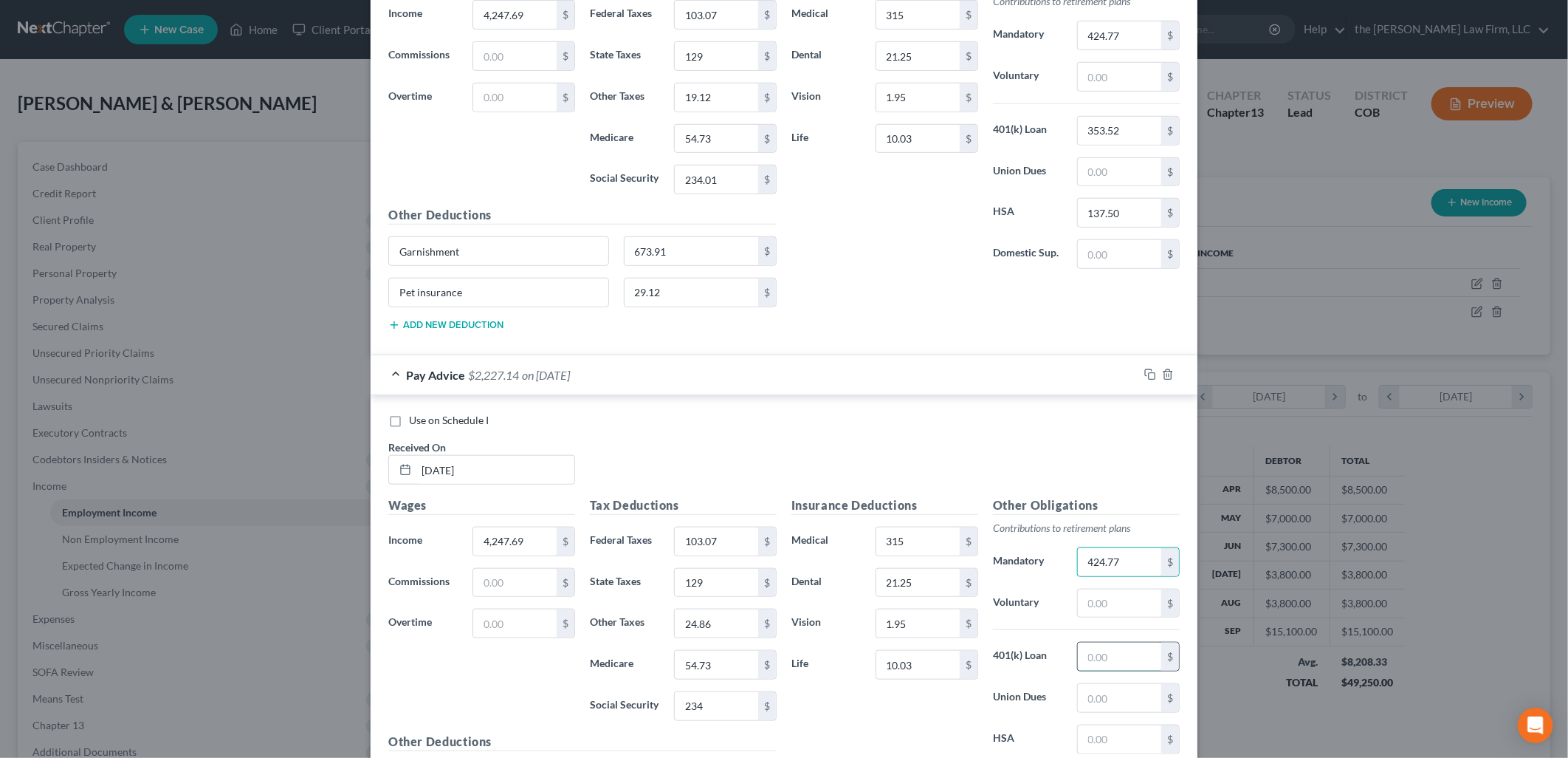
click at [1094, 663] on input "text" at bounding box center [1119, 656] width 84 height 28
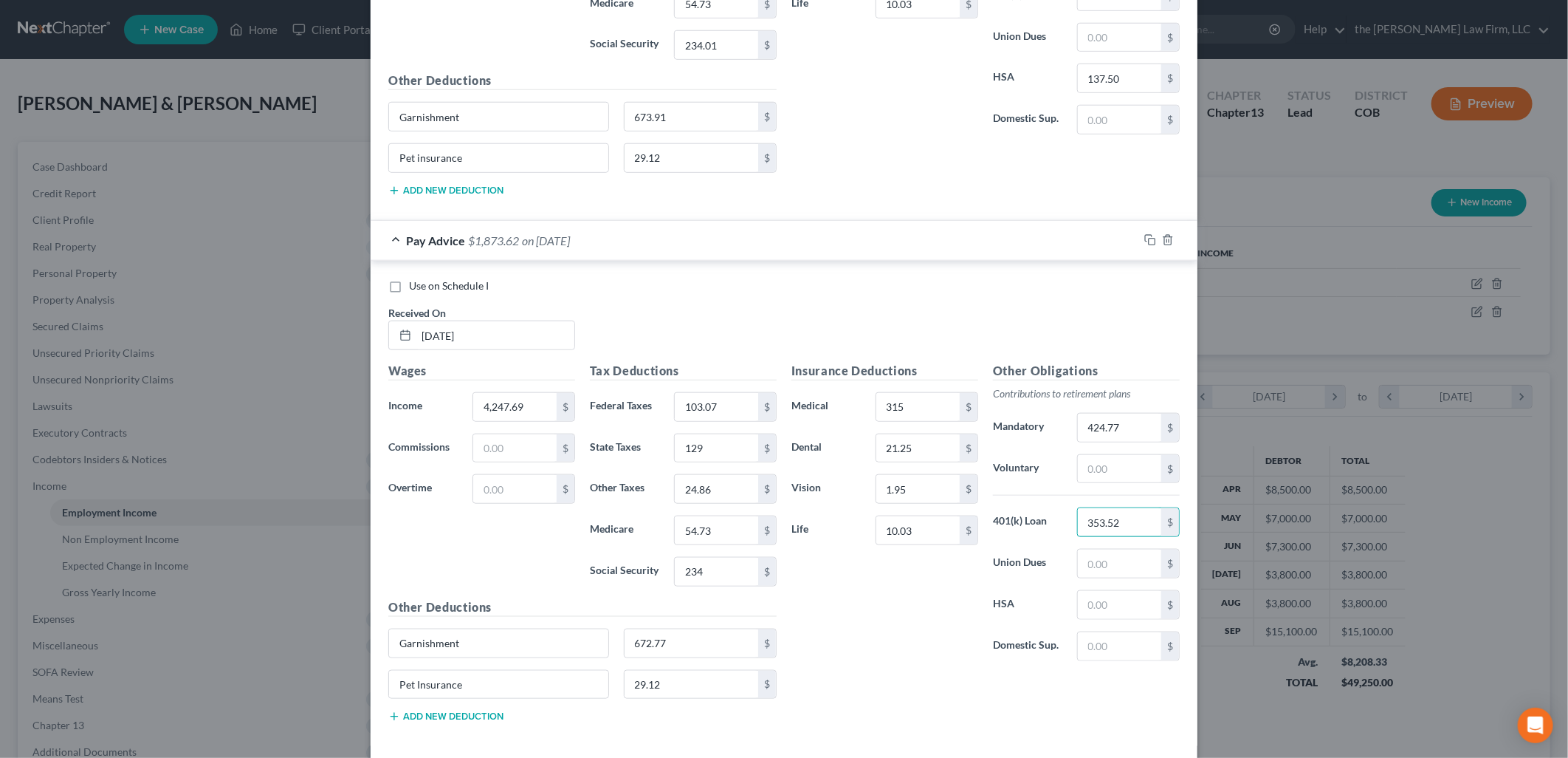
scroll to position [865, 0]
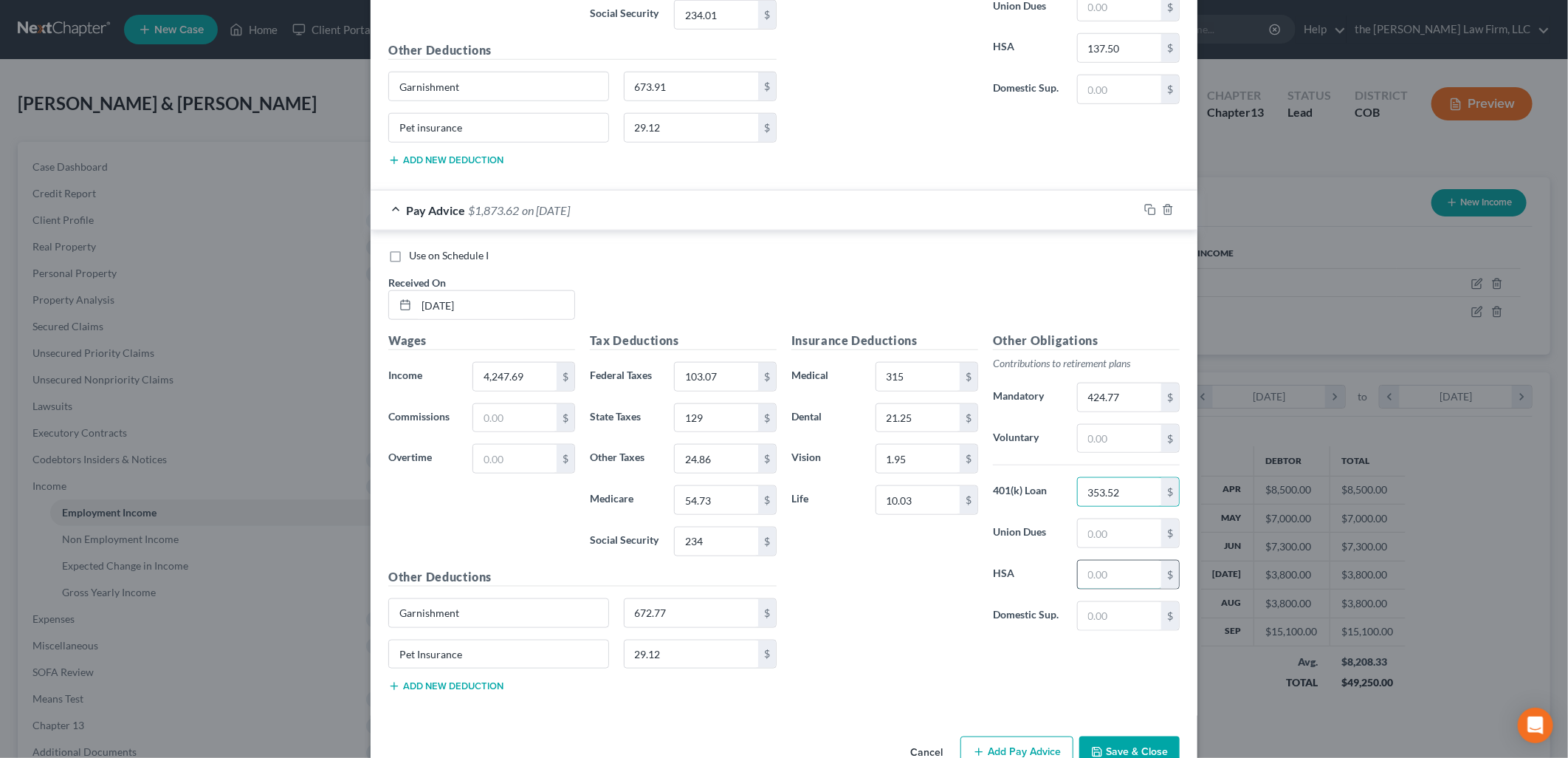
click at [1140, 573] on input "text" at bounding box center [1119, 574] width 84 height 28
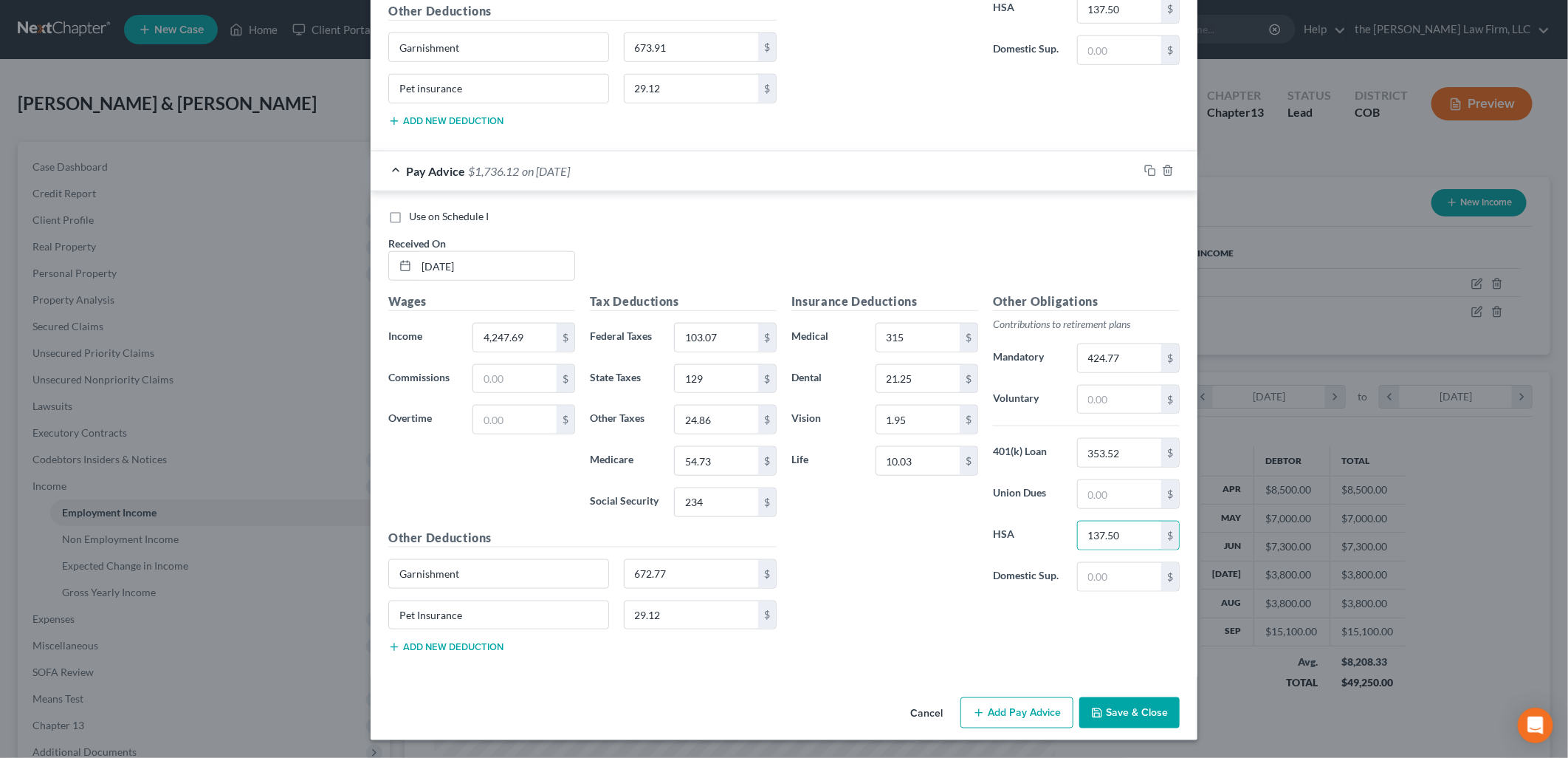
click at [1025, 711] on button "Add Pay Advice" at bounding box center [1017, 712] width 113 height 31
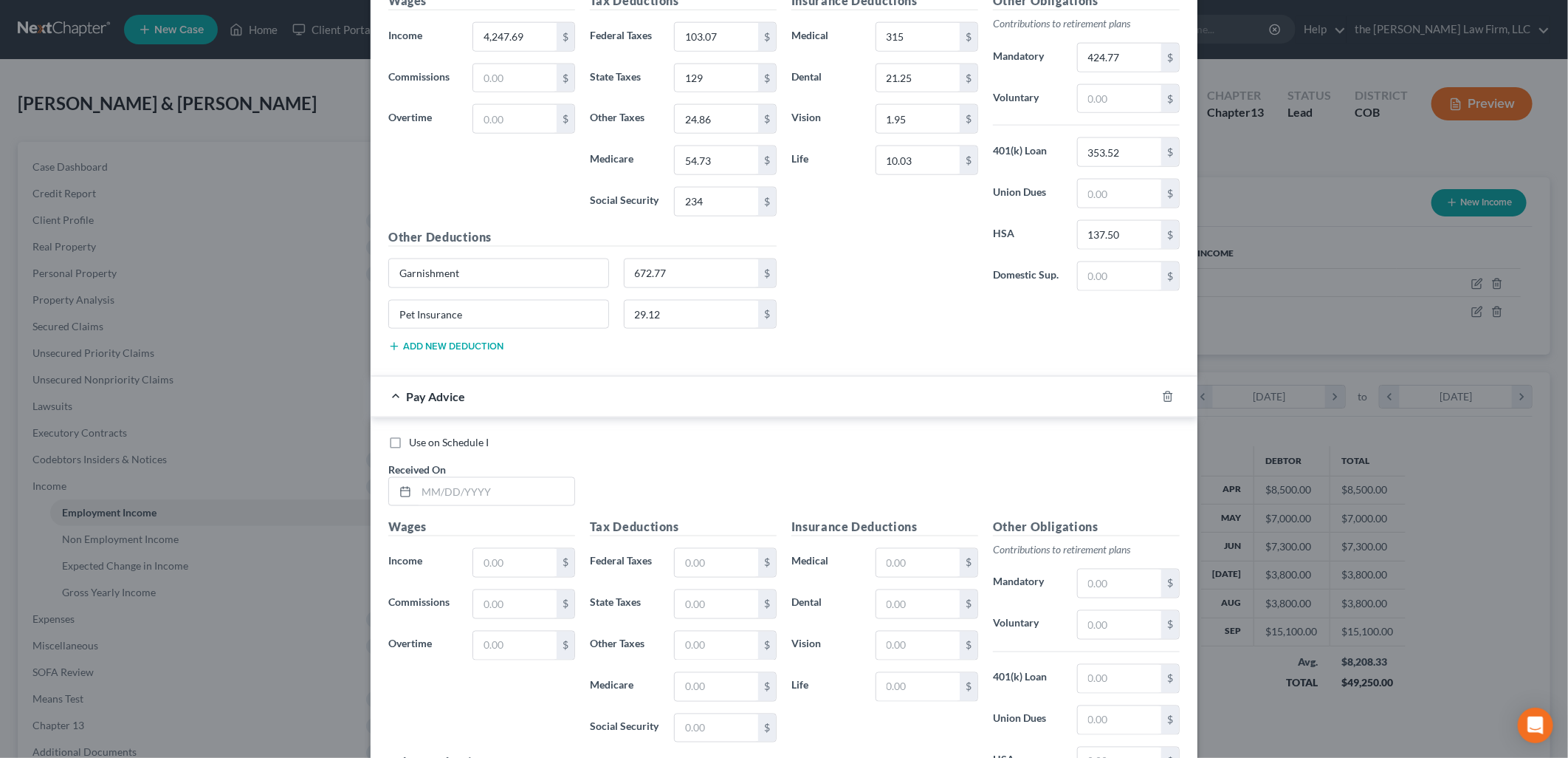
scroll to position [1392, 0]
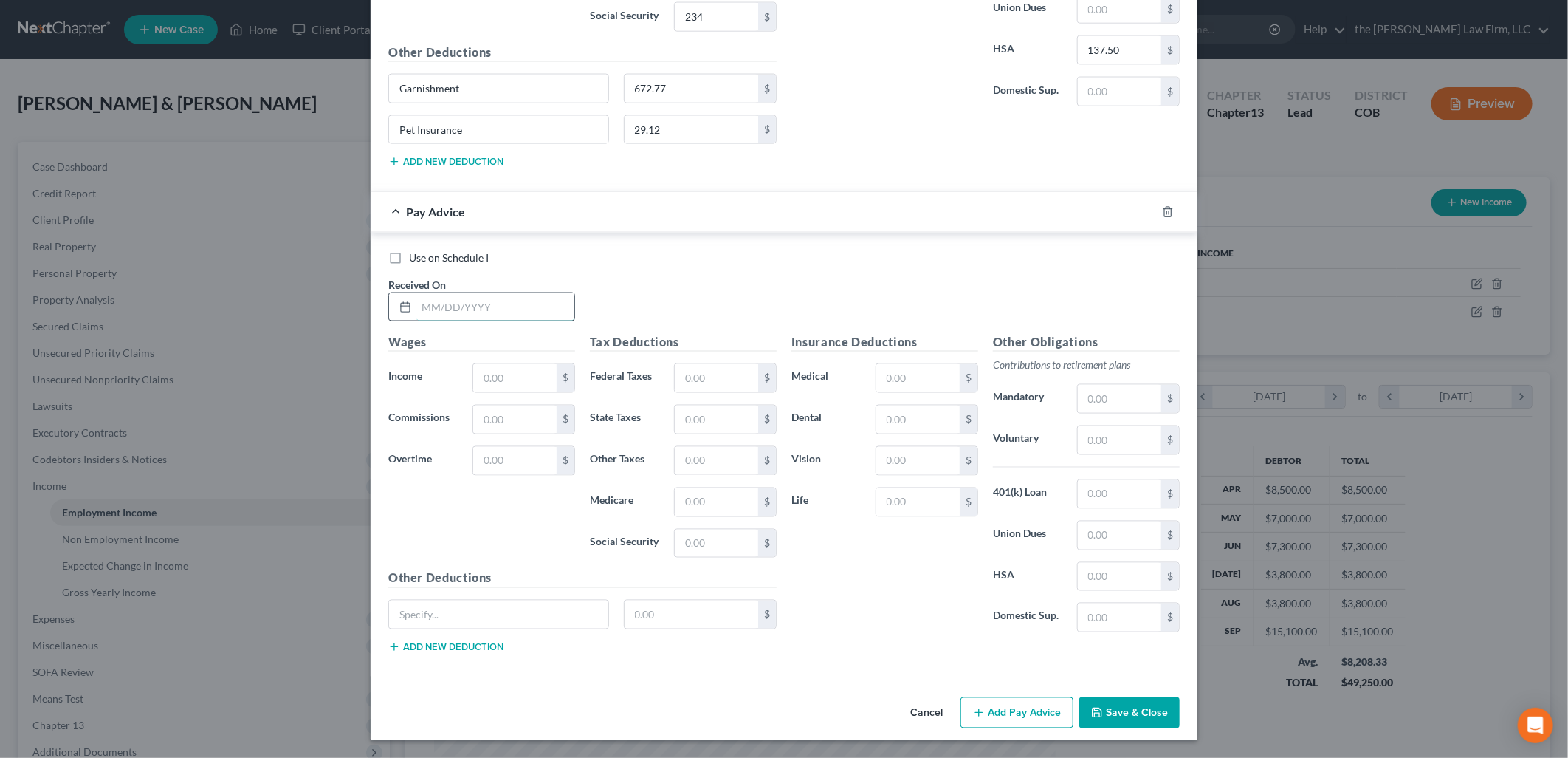
click at [506, 309] on input "text" at bounding box center [495, 306] width 158 height 28
click at [465, 648] on button "Add new deduction" at bounding box center [446, 647] width 115 height 12
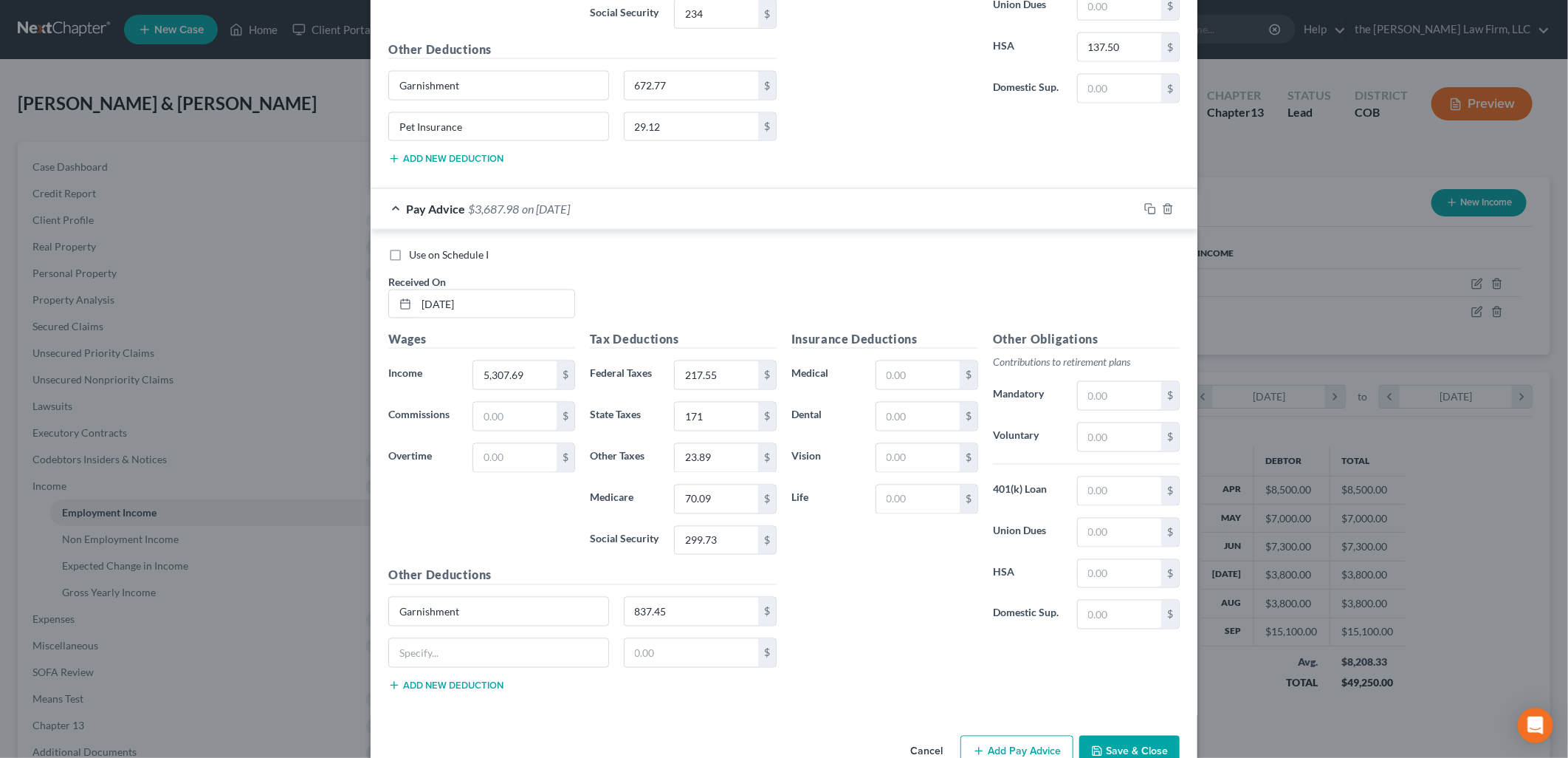
click at [470, 638] on div "Garnishment 837.45 $" at bounding box center [582, 617] width 403 height 41
click at [475, 661] on input "text" at bounding box center [499, 652] width 219 height 28
click at [929, 388] on input "text" at bounding box center [918, 375] width 84 height 28
click at [1100, 392] on input "text" at bounding box center [1119, 395] width 84 height 28
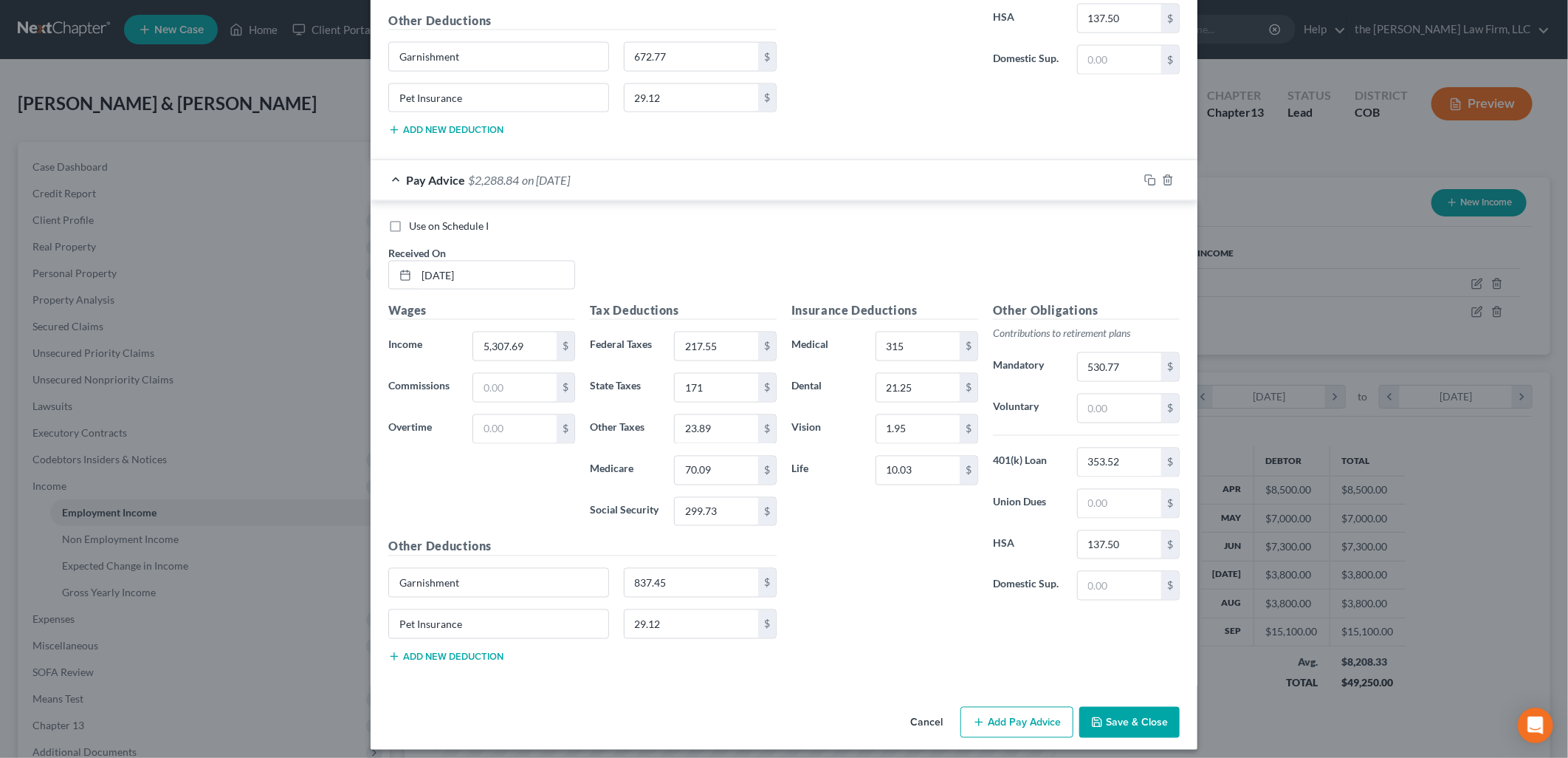
scroll to position [1434, 0]
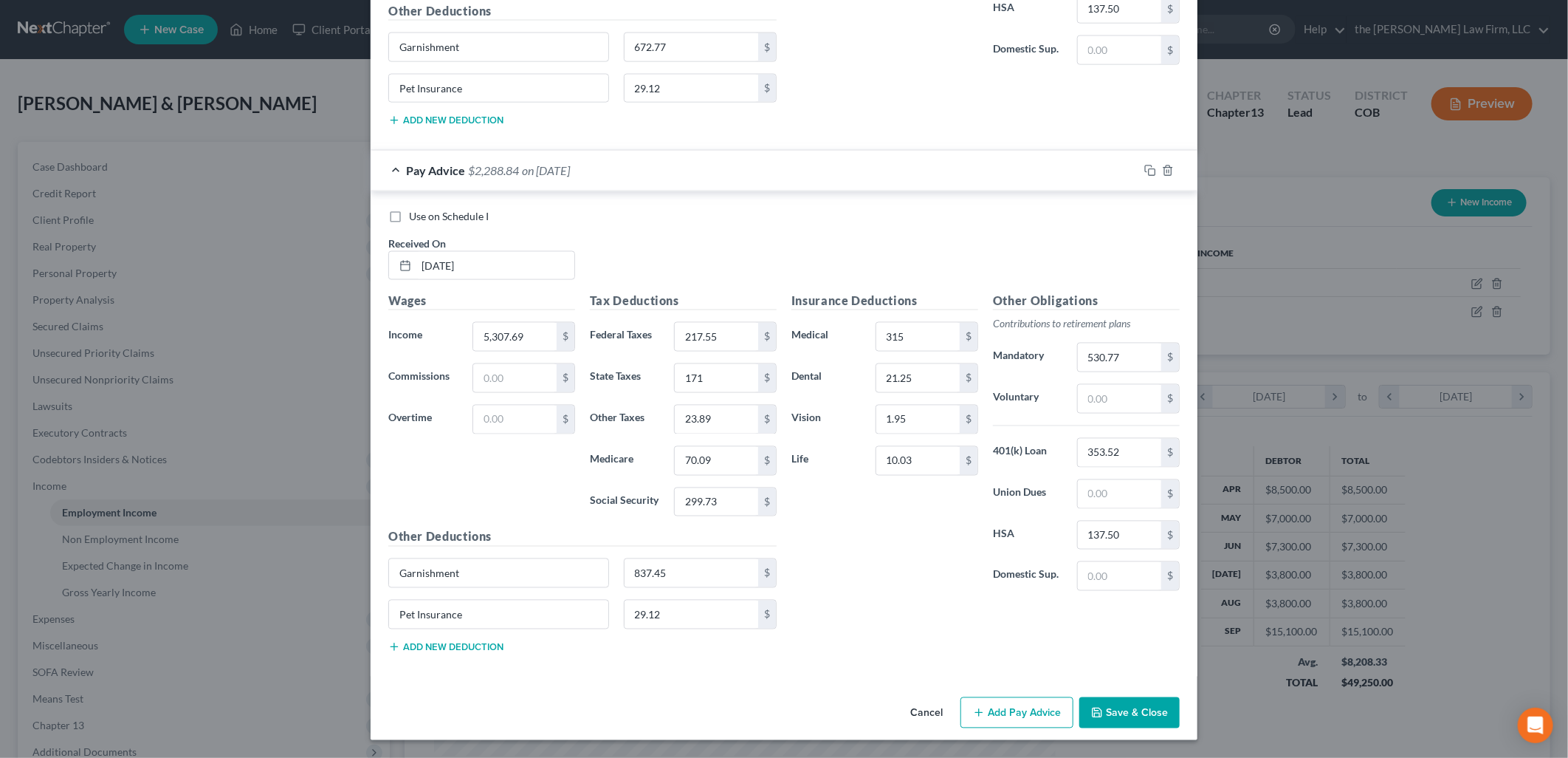
drag, startPoint x: 1026, startPoint y: 707, endPoint x: 998, endPoint y: 674, distance: 43.3
click at [1026, 707] on button "Add Pay Advice" at bounding box center [1017, 712] width 113 height 31
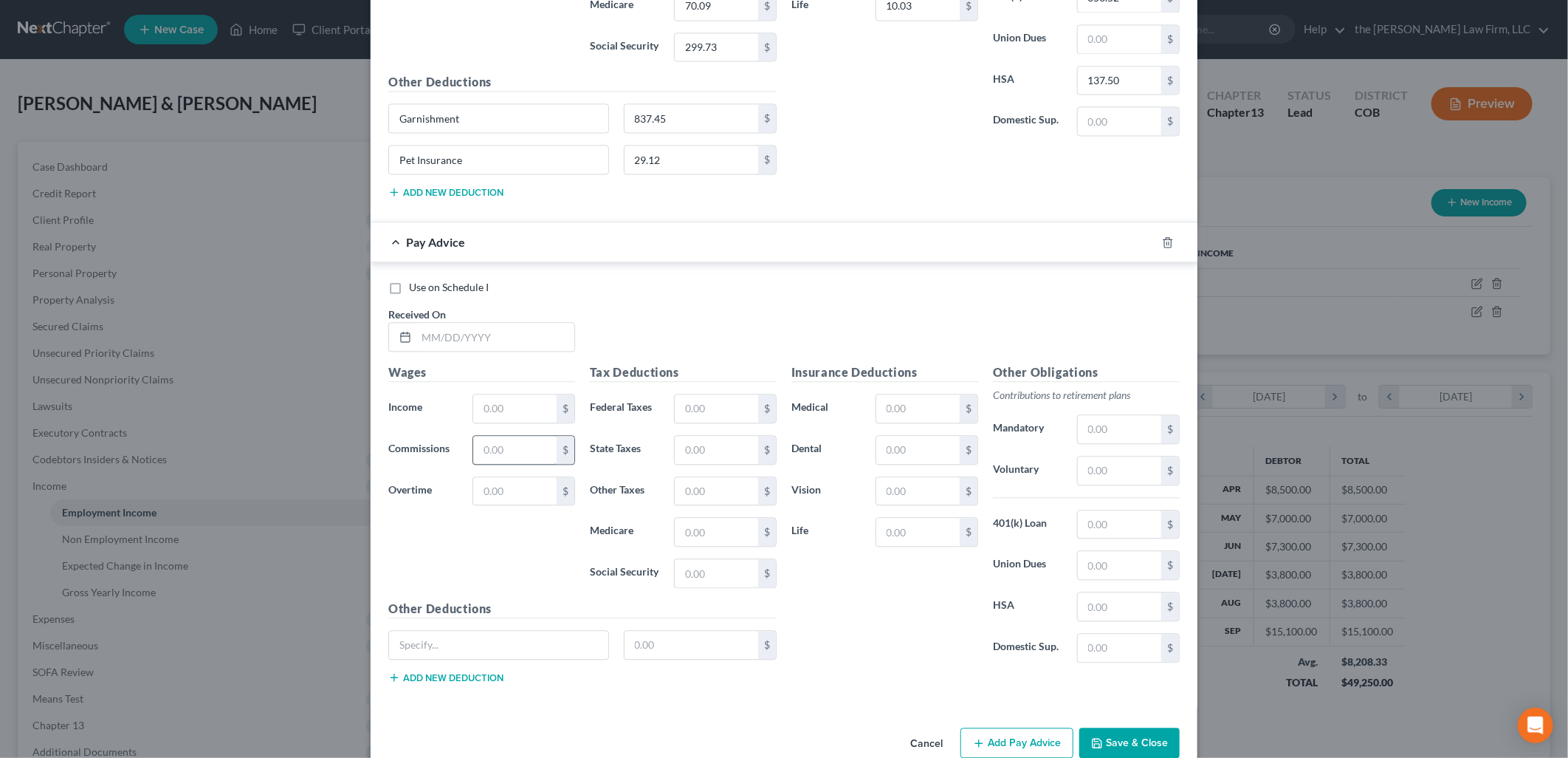
scroll to position [1920, 0]
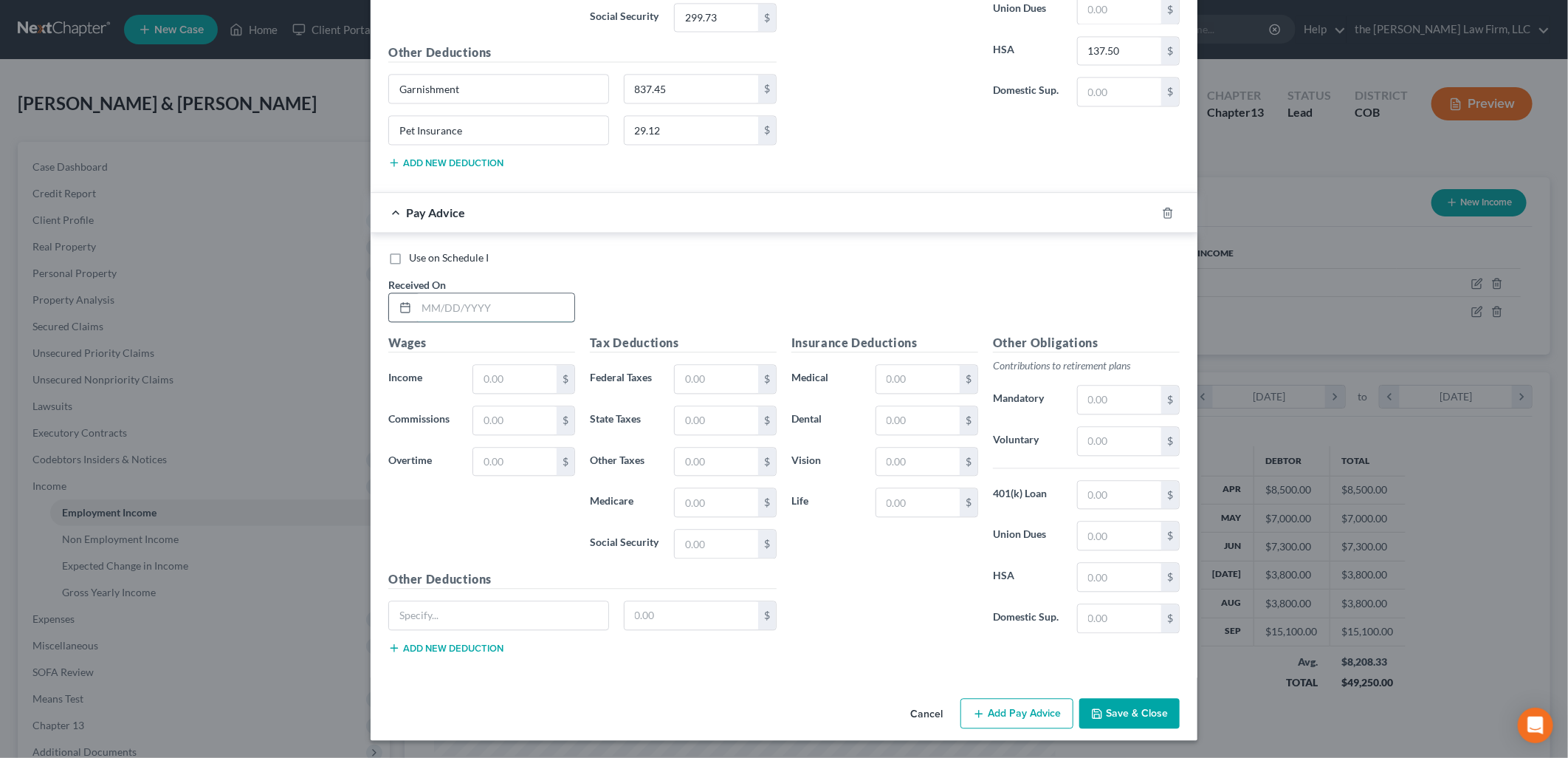
click at [502, 301] on input "text" at bounding box center [495, 306] width 158 height 28
click at [444, 604] on input "text" at bounding box center [499, 615] width 219 height 28
click at [392, 642] on icon "button" at bounding box center [394, 647] width 12 height 12
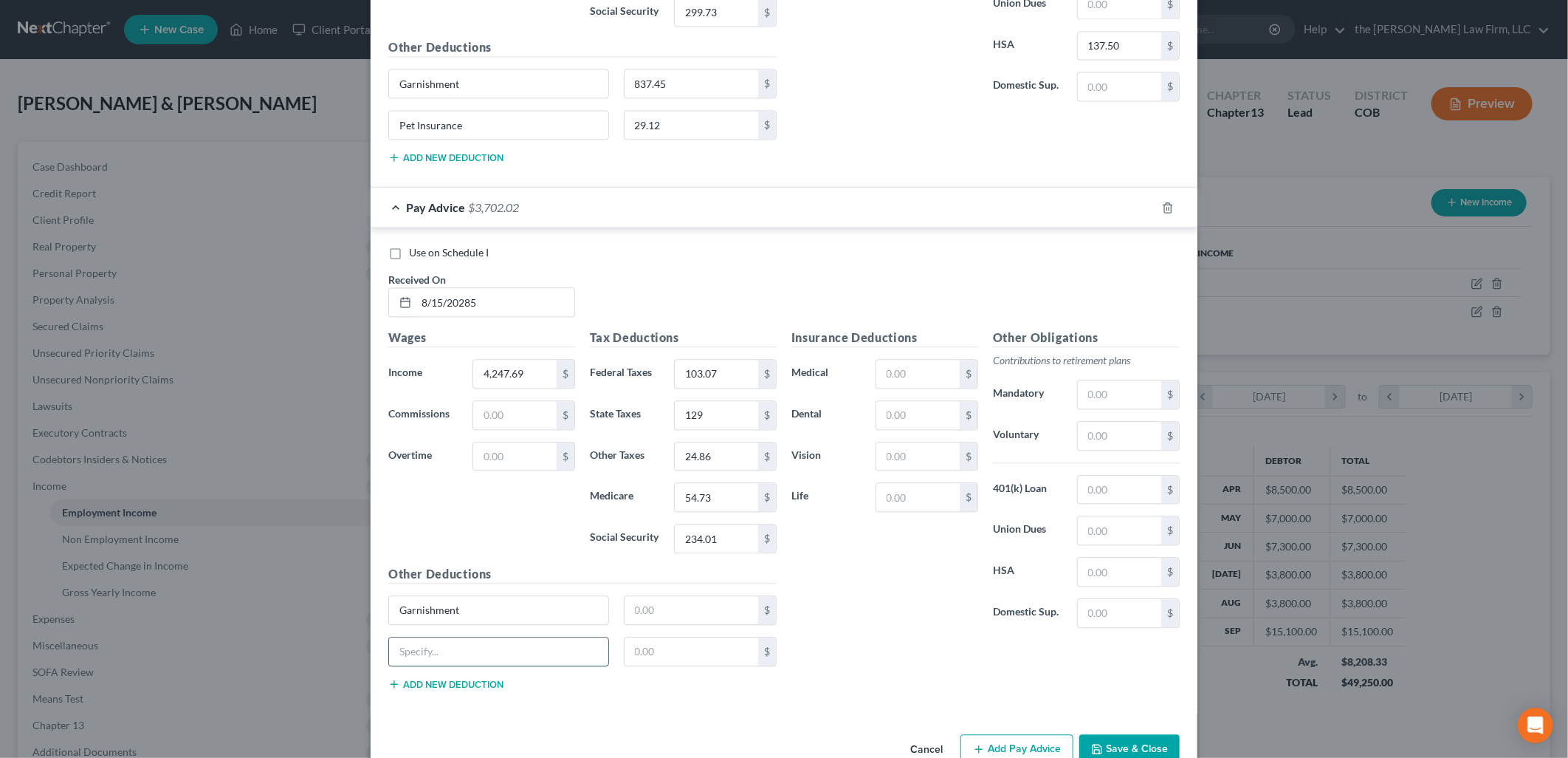
click at [423, 658] on input "text" at bounding box center [499, 651] width 219 height 28
click at [661, 609] on input "text" at bounding box center [691, 609] width 134 height 28
click at [688, 665] on input "text" at bounding box center [691, 651] width 134 height 28
click at [696, 660] on input "text" at bounding box center [691, 651] width 134 height 28
click at [895, 381] on input "text" at bounding box center [918, 373] width 84 height 28
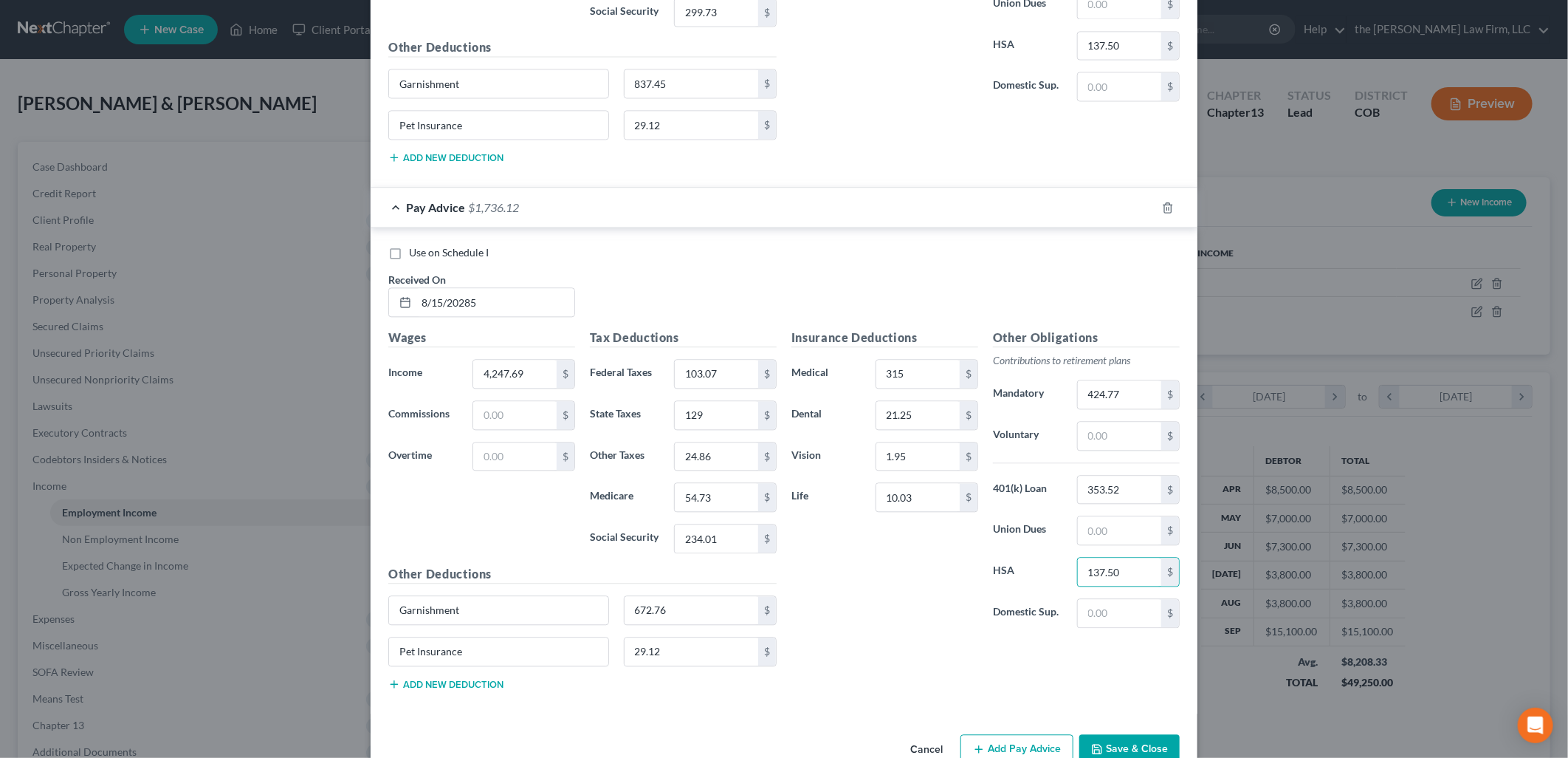
click at [801, 285] on div "Use on Schedule I Received On * 8/15/20285" at bounding box center [783, 286] width 806 height 84
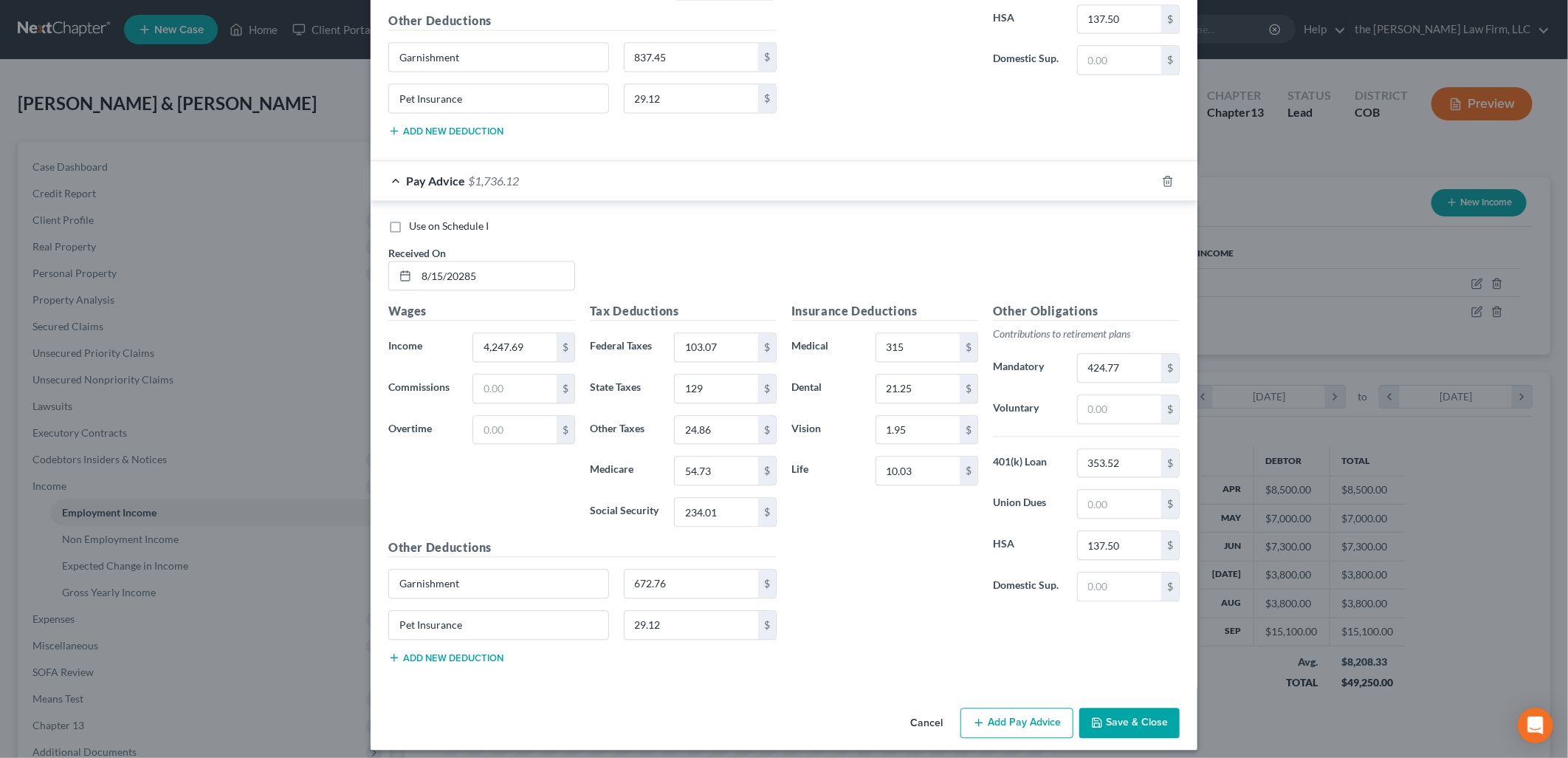
scroll to position [1962, 0]
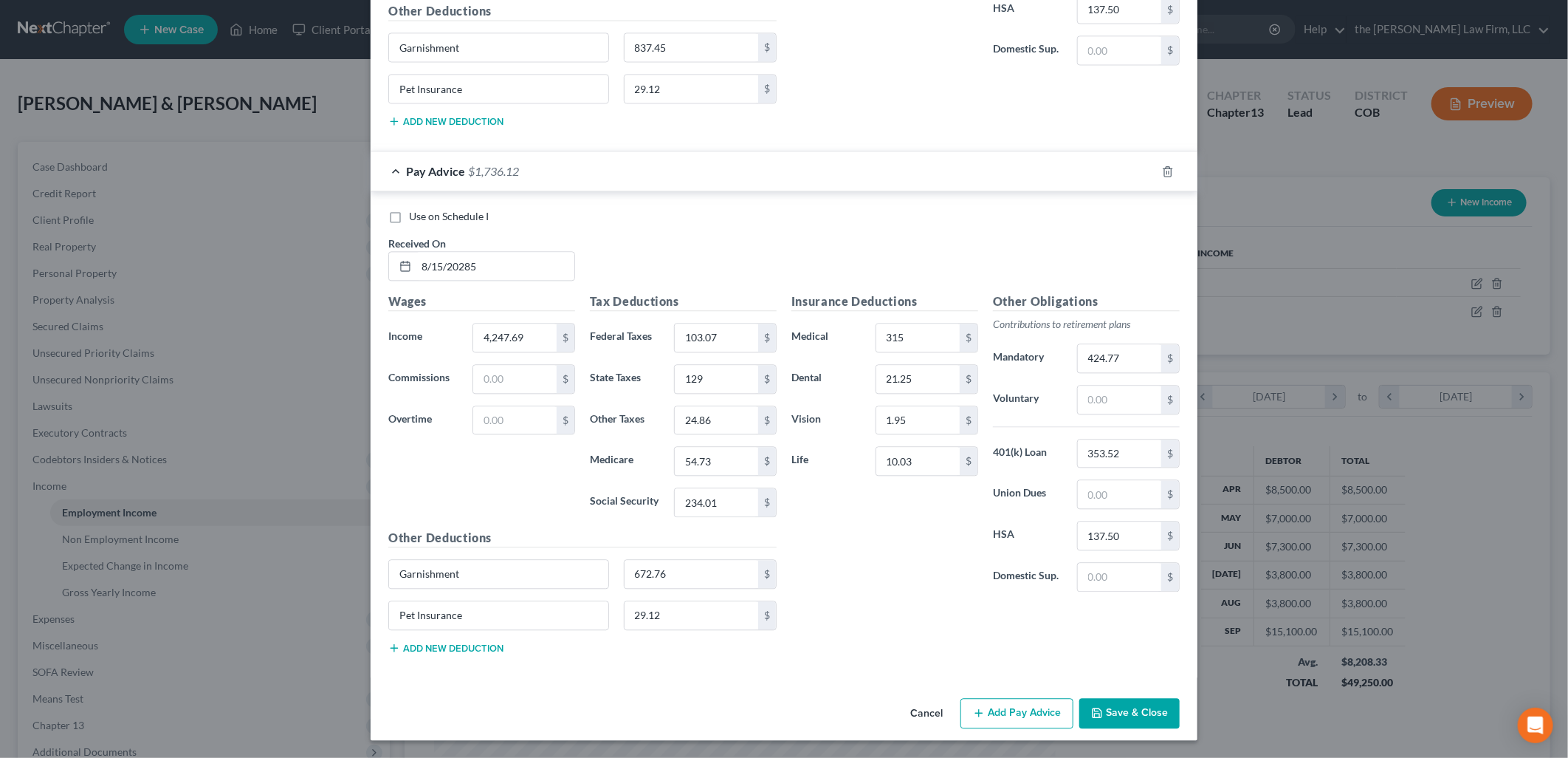
drag, startPoint x: 992, startPoint y: 706, endPoint x: 1060, endPoint y: 695, distance: 68.9
click at [992, 706] on button "Add Pay Advice" at bounding box center [1017, 713] width 113 height 31
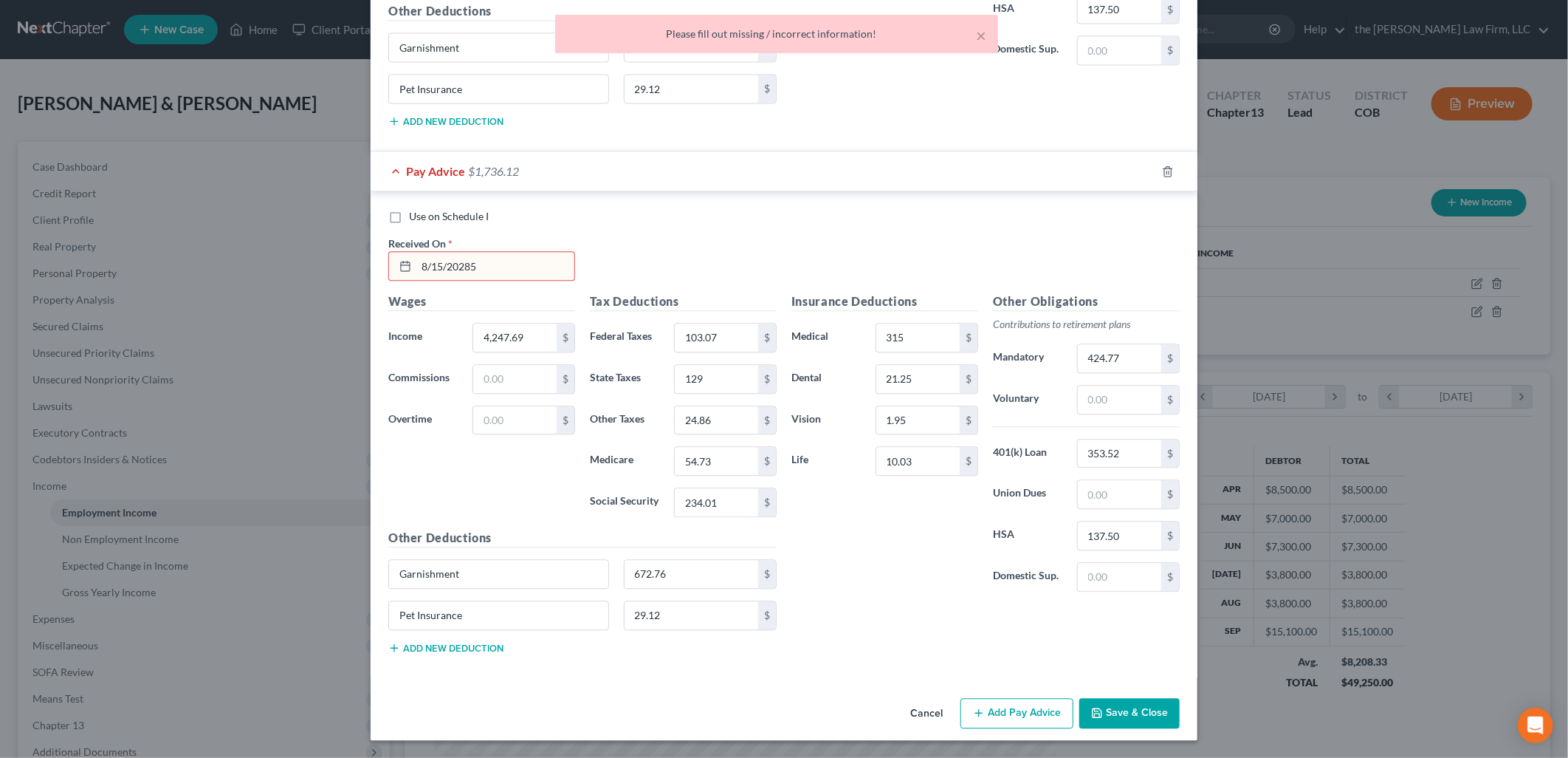
click at [495, 258] on input "8/15/20285" at bounding box center [495, 265] width 158 height 28
click at [866, 245] on div "Use on Schedule I Received On * [DATE]" at bounding box center [783, 251] width 806 height 84
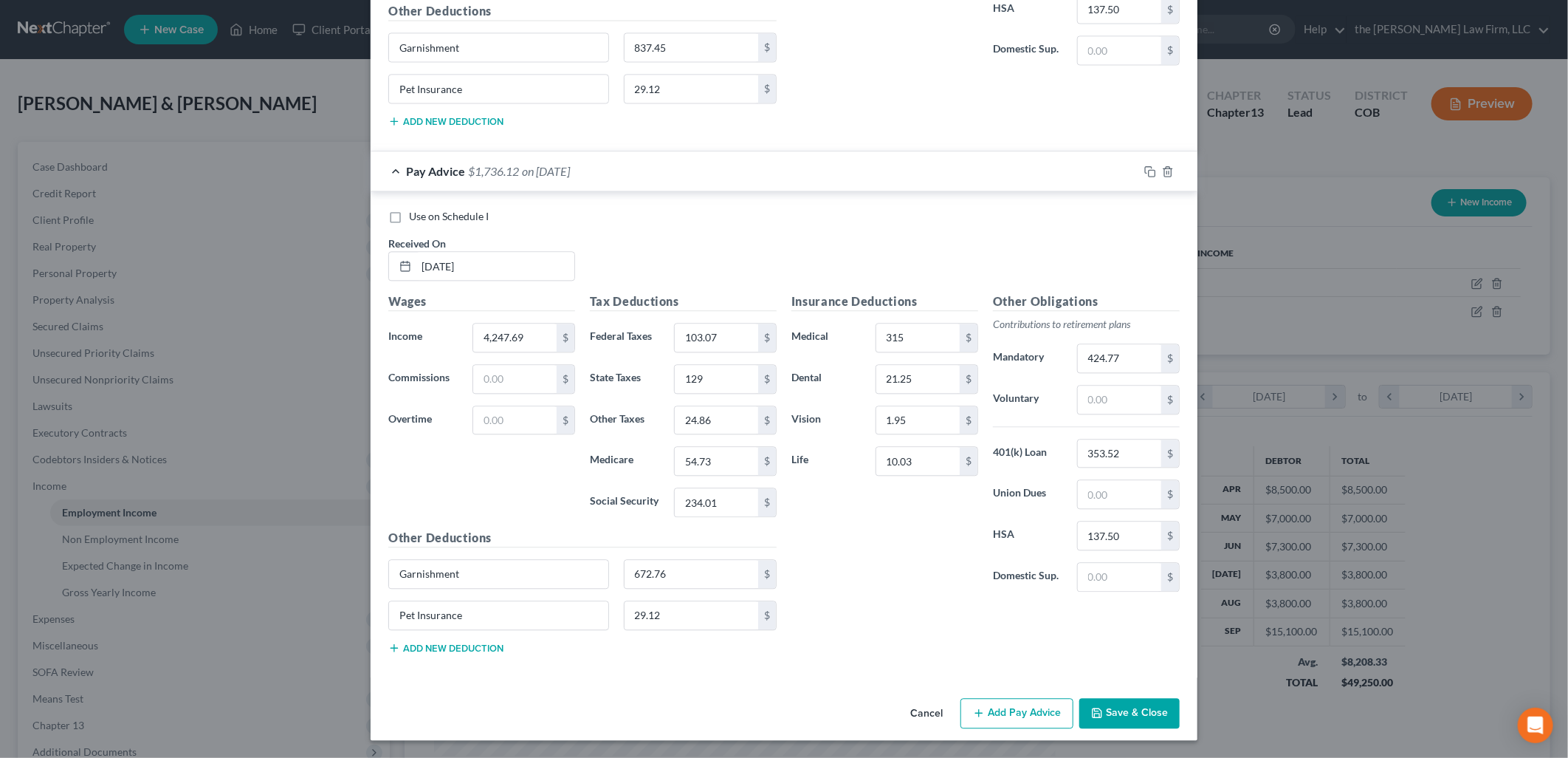
click at [1006, 723] on button "Add Pay Advice" at bounding box center [1017, 713] width 113 height 31
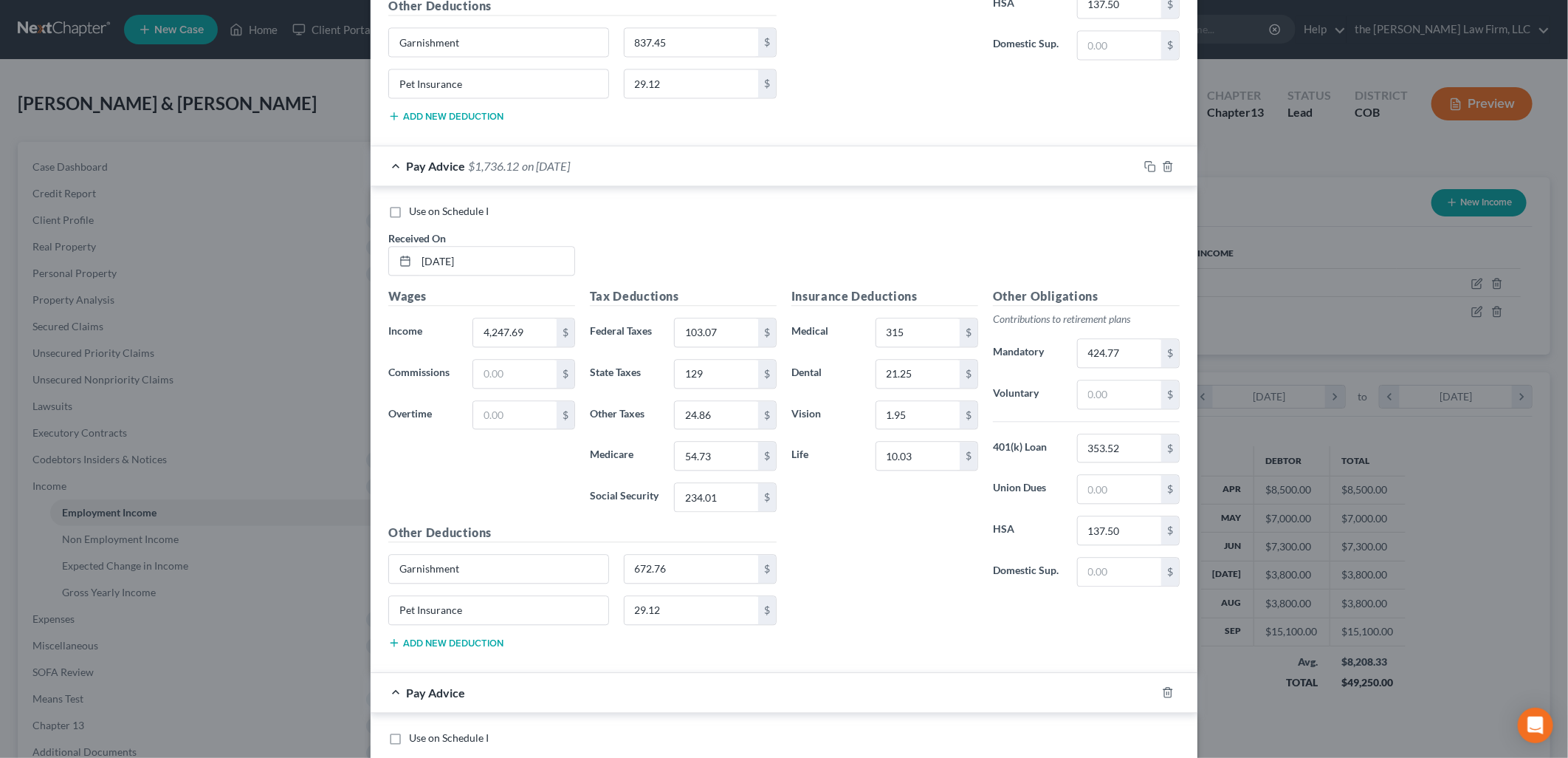
scroll to position [2447, 0]
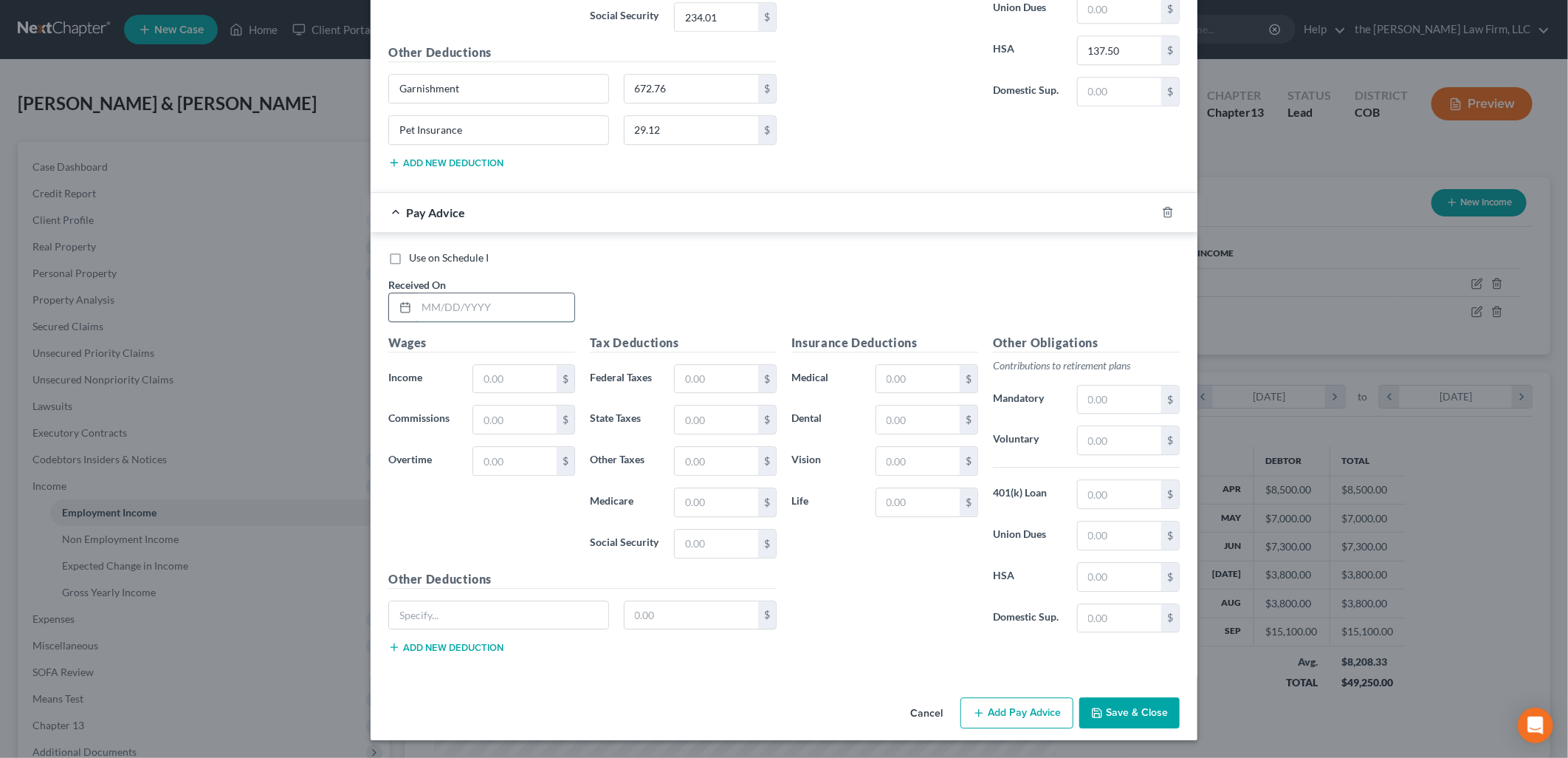
click at [481, 316] on input "text" at bounding box center [495, 306] width 158 height 28
click at [481, 644] on button "Add new deduction" at bounding box center [446, 647] width 115 height 12
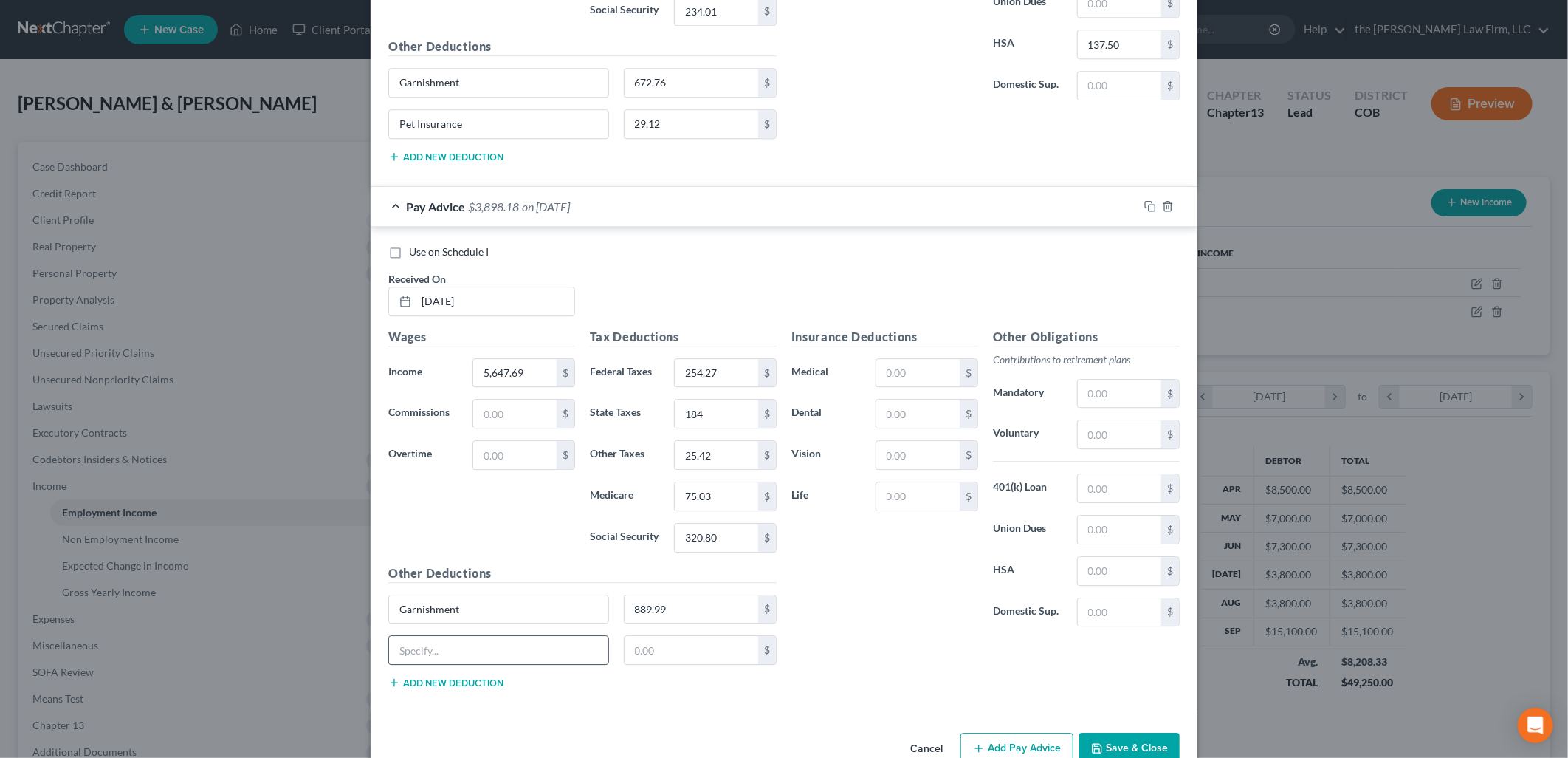
click at [488, 650] on input "text" at bounding box center [499, 649] width 219 height 28
paste input "Pet insurance"
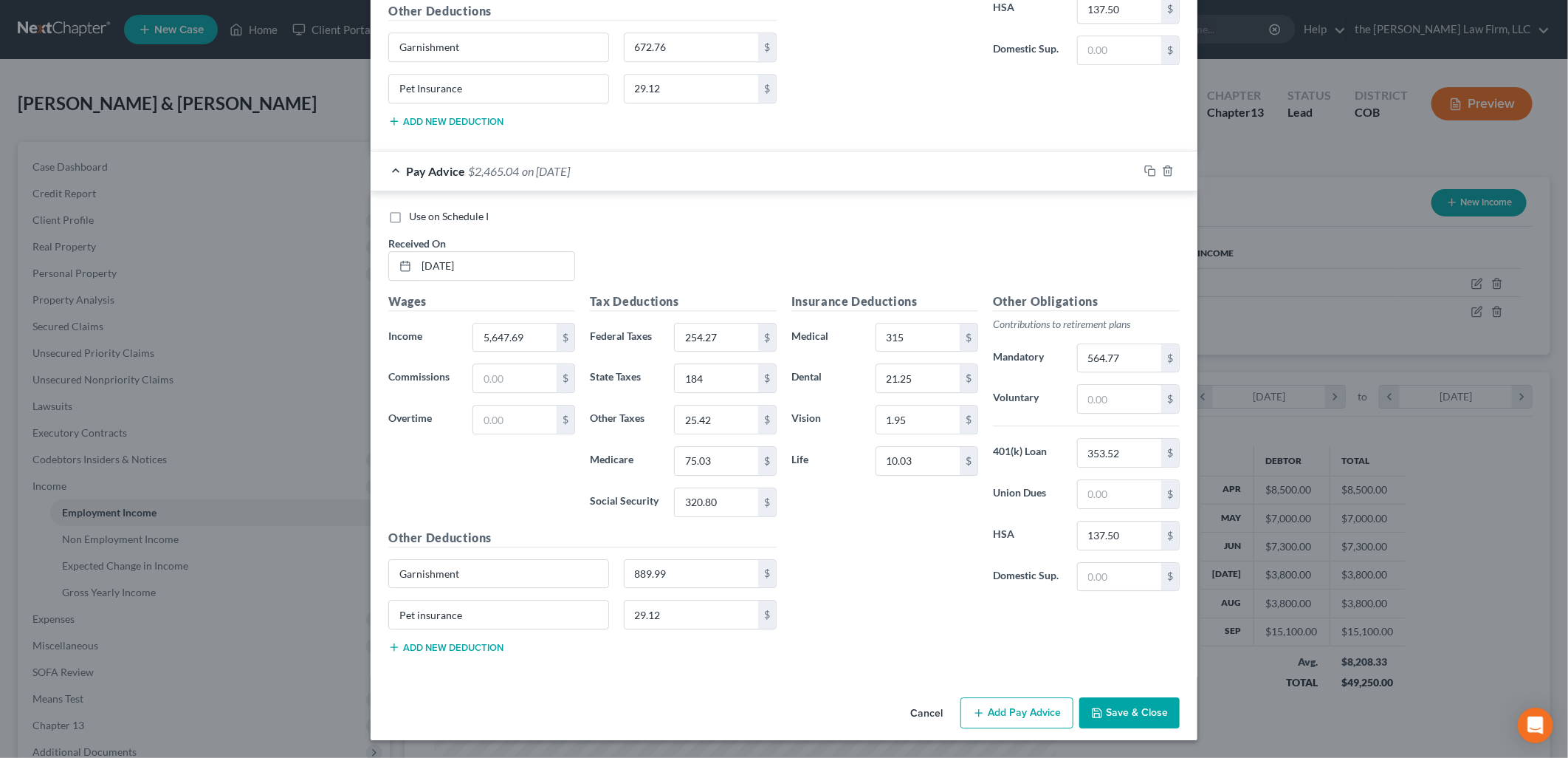
drag, startPoint x: 1013, startPoint y: 706, endPoint x: 1078, endPoint y: 556, distance: 163.5
click at [1013, 706] on button "Add Pay Advice" at bounding box center [1017, 712] width 113 height 31
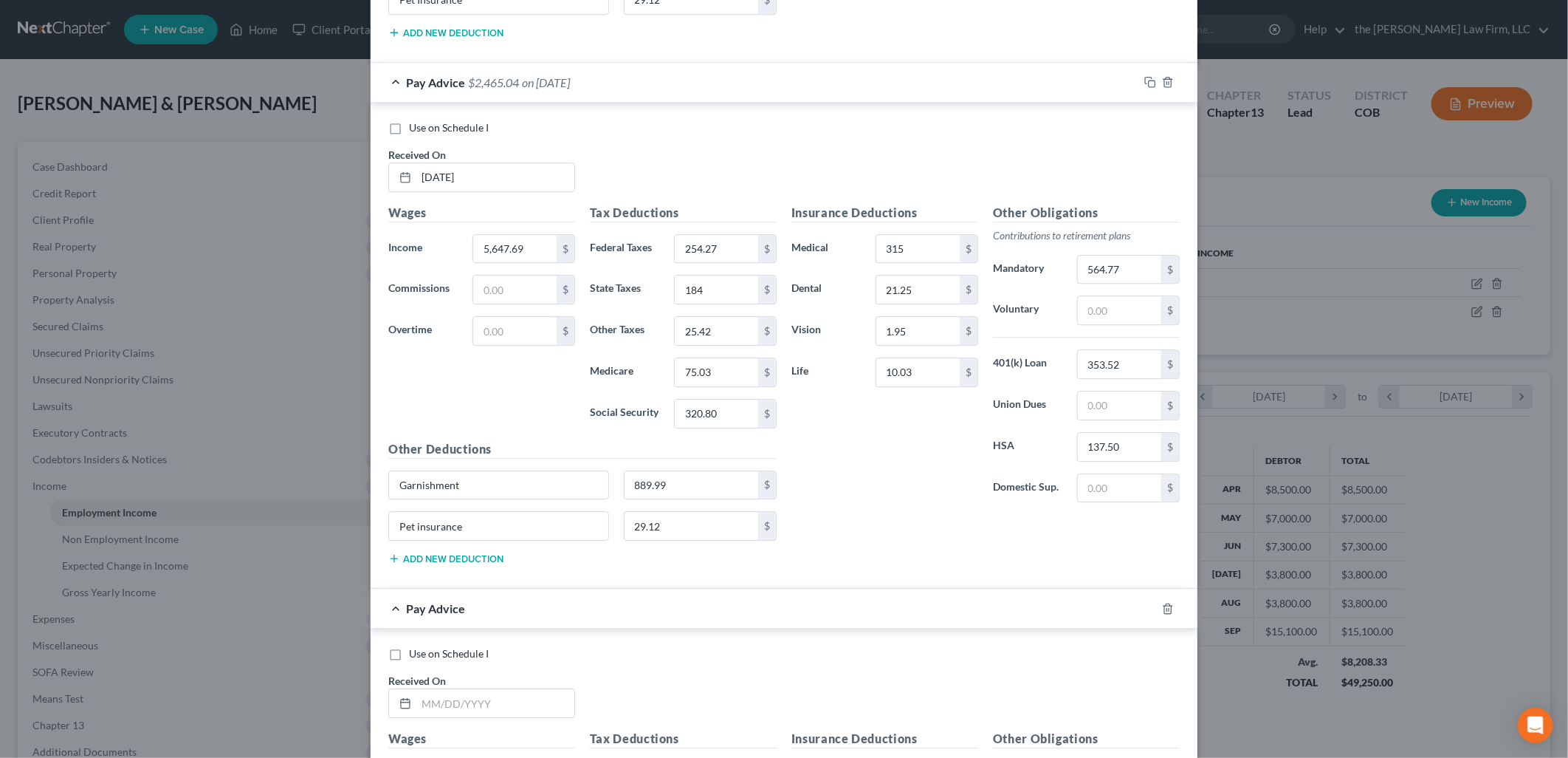
scroll to position [2975, 0]
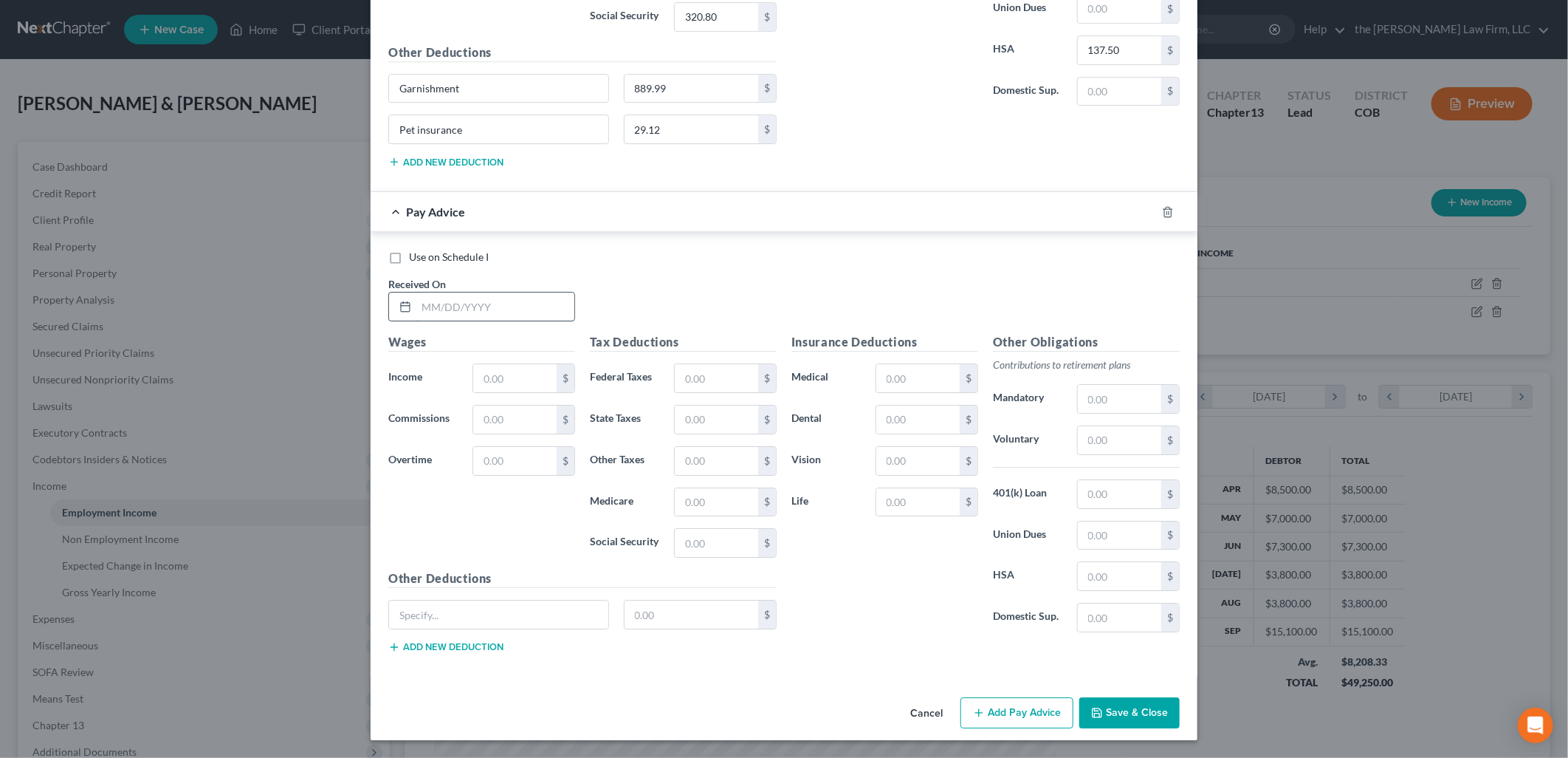
click at [443, 312] on input "text" at bounding box center [495, 306] width 158 height 28
click at [443, 647] on button "Add new deduction" at bounding box center [446, 647] width 115 height 12
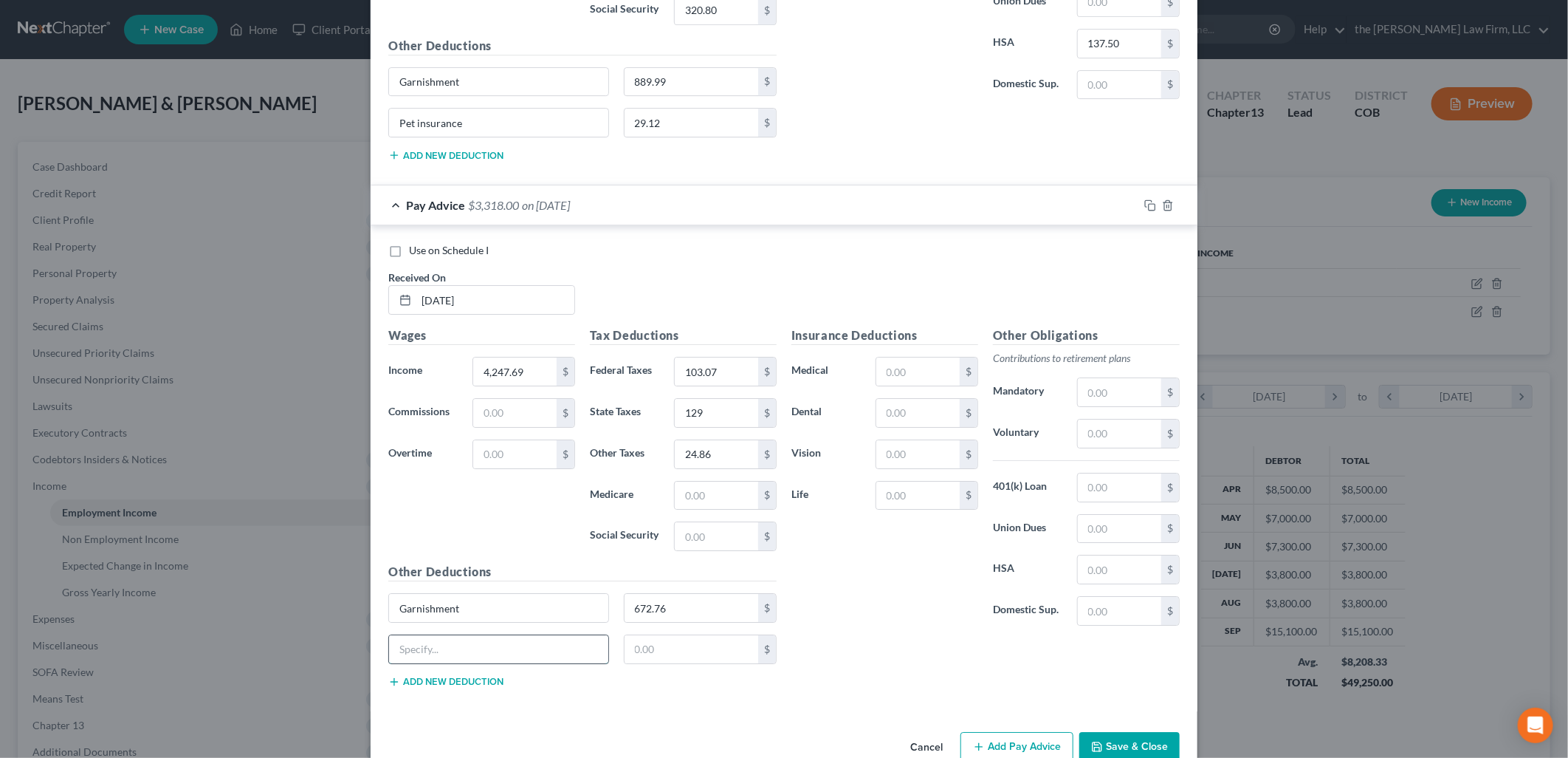
click at [489, 660] on input "text" at bounding box center [499, 648] width 219 height 28
paste input "Pet insurance"
click at [655, 663] on input "text" at bounding box center [691, 648] width 134 height 28
click at [700, 506] on input "text" at bounding box center [716, 495] width 84 height 28
click at [902, 360] on div "Insurance Deductions Medical $ Dental $ Vision $ Life $" at bounding box center [884, 482] width 202 height 311
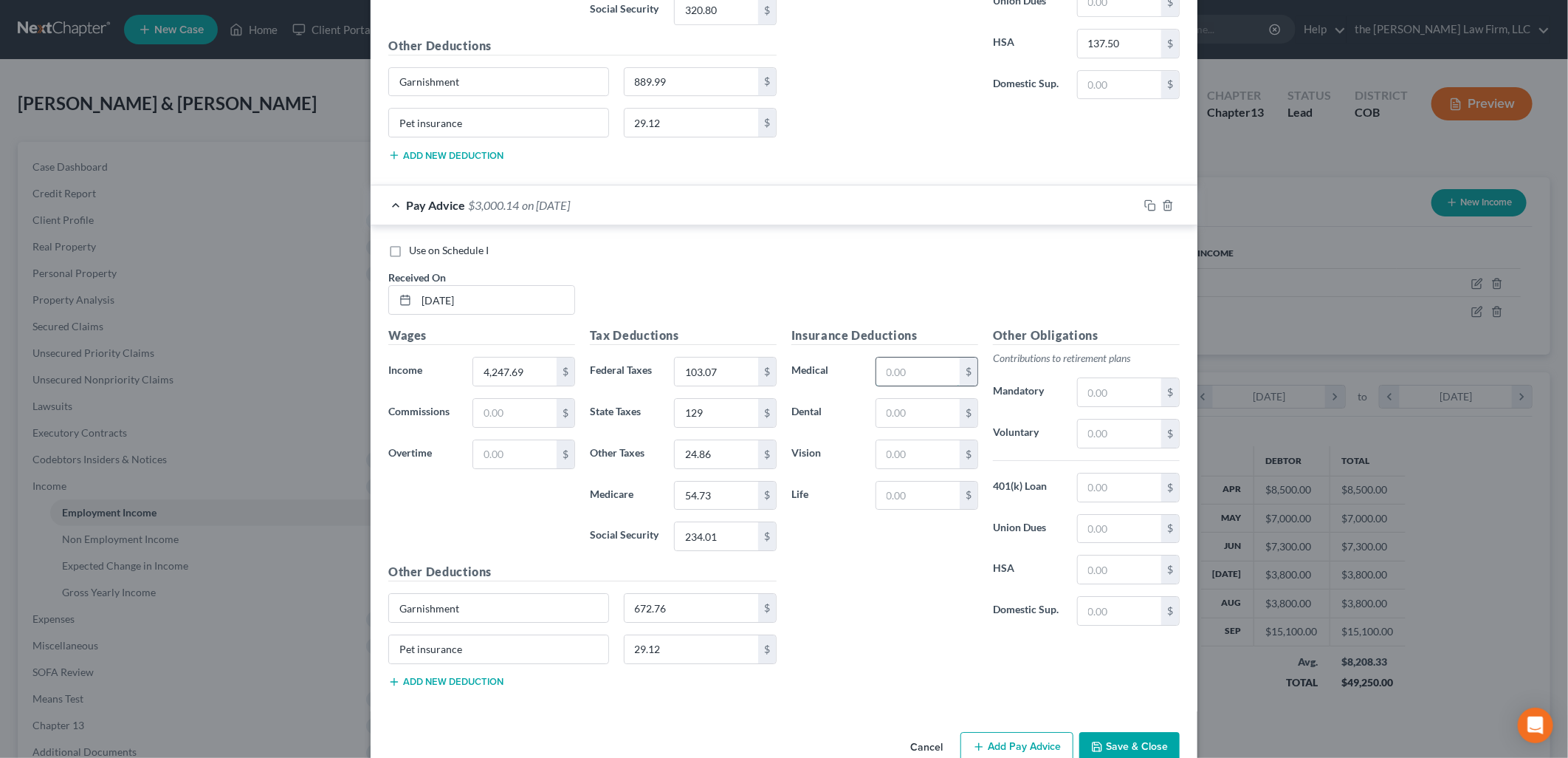
click at [901, 386] on input "text" at bounding box center [918, 371] width 84 height 28
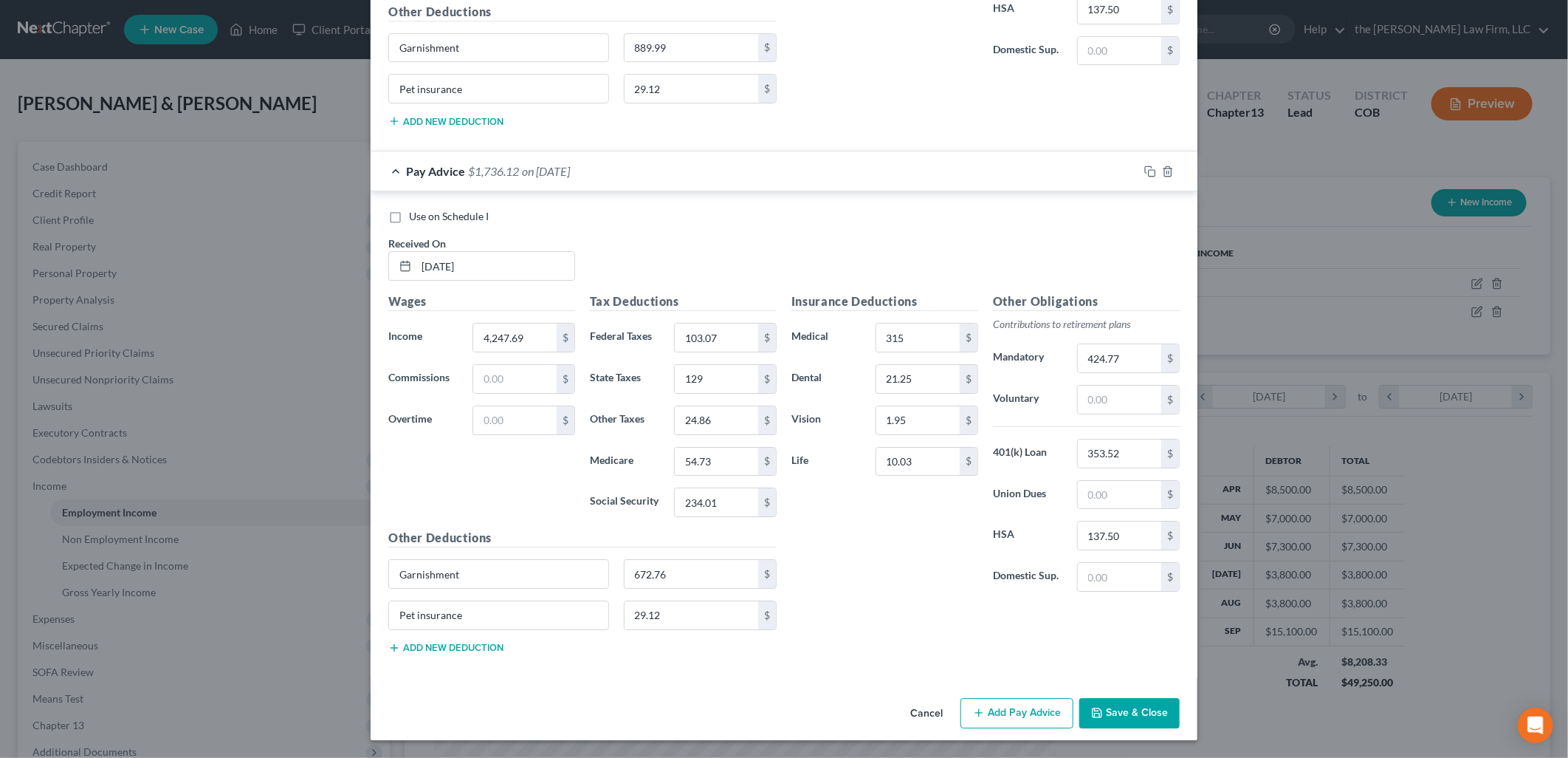
click at [1014, 720] on button "Add Pay Advice" at bounding box center [1017, 713] width 113 height 31
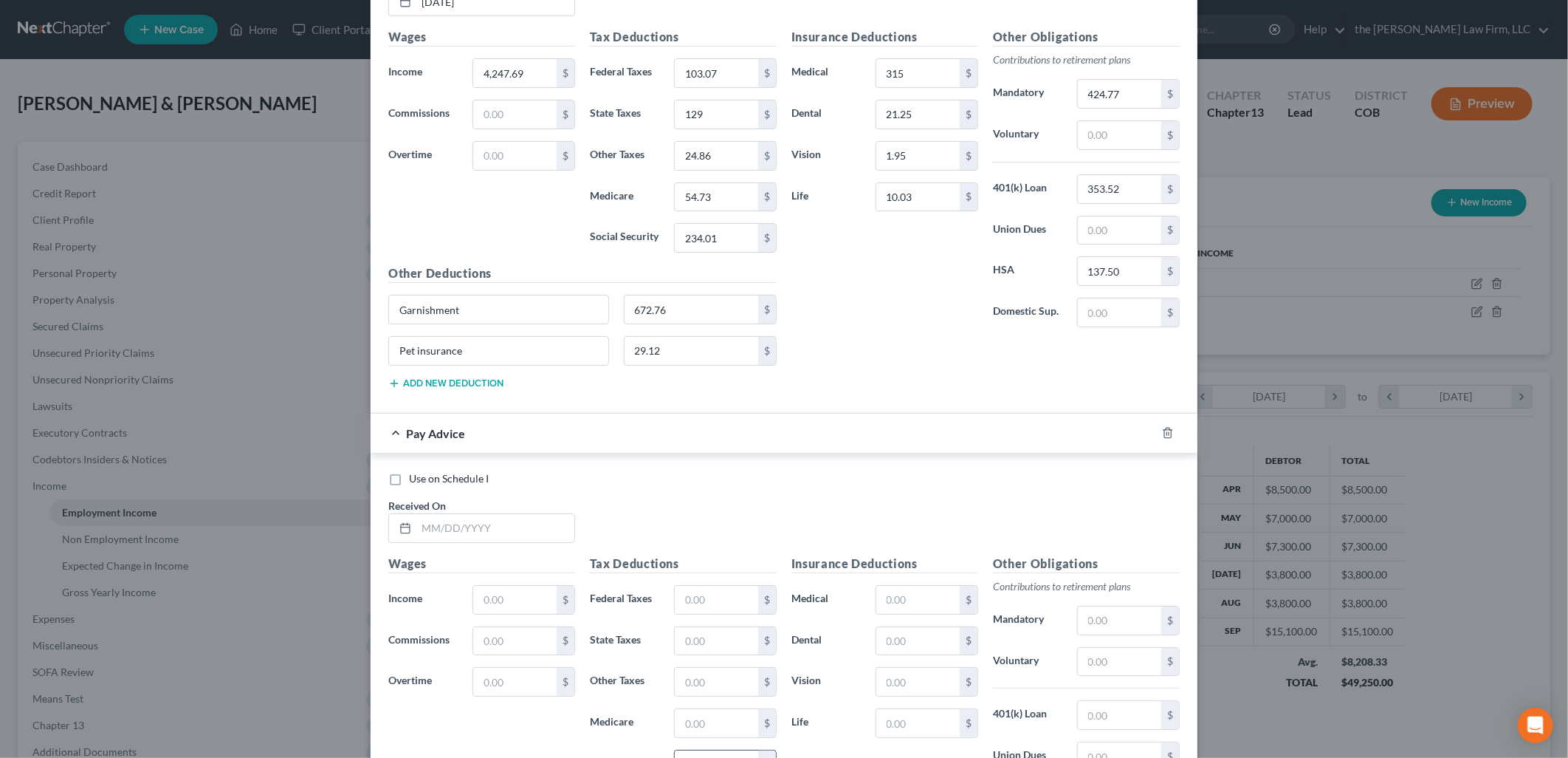
scroll to position [3503, 0]
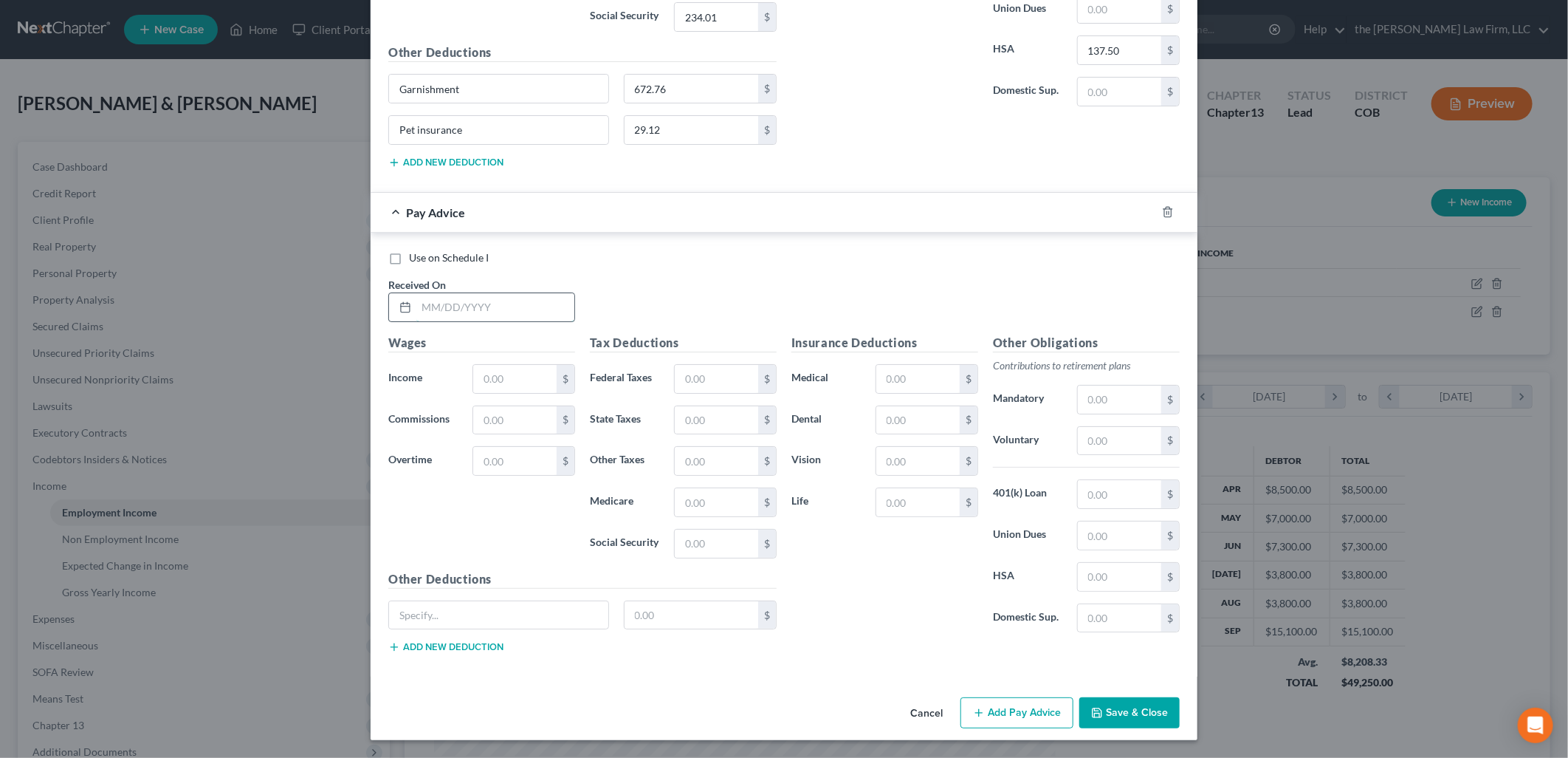
click at [500, 309] on input "text" at bounding box center [495, 306] width 158 height 28
click at [447, 635] on div "Garnishment 751.99 $" at bounding box center [582, 620] width 403 height 41
click at [444, 644] on button "Add new deduction" at bounding box center [446, 647] width 115 height 12
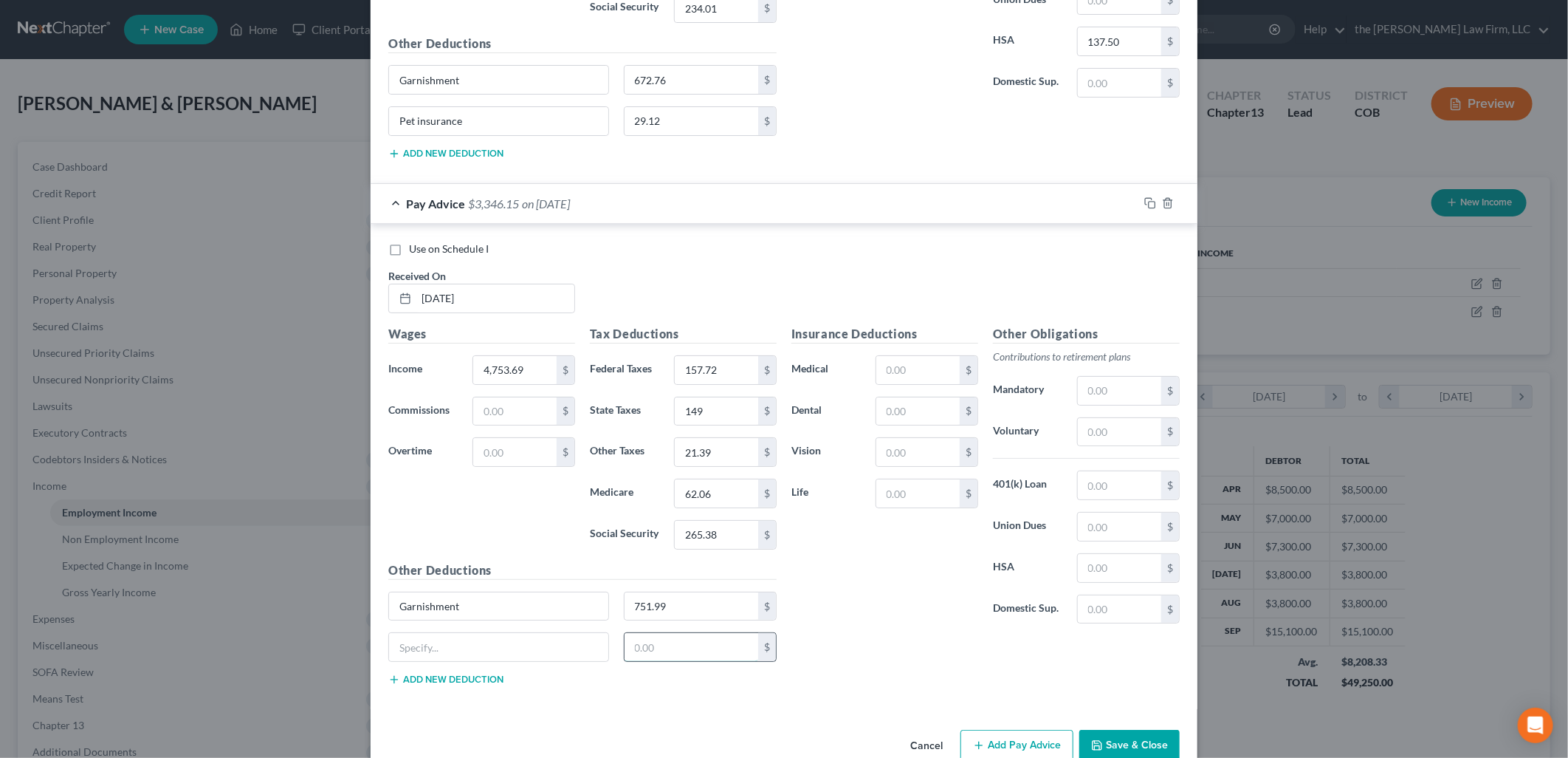
click at [706, 652] on input "text" at bounding box center [691, 647] width 134 height 28
click at [588, 661] on input "text" at bounding box center [499, 647] width 219 height 28
paste input "Pet insurance"
click at [641, 661] on input "text" at bounding box center [691, 647] width 134 height 28
click at [921, 382] on input "text" at bounding box center [918, 370] width 84 height 28
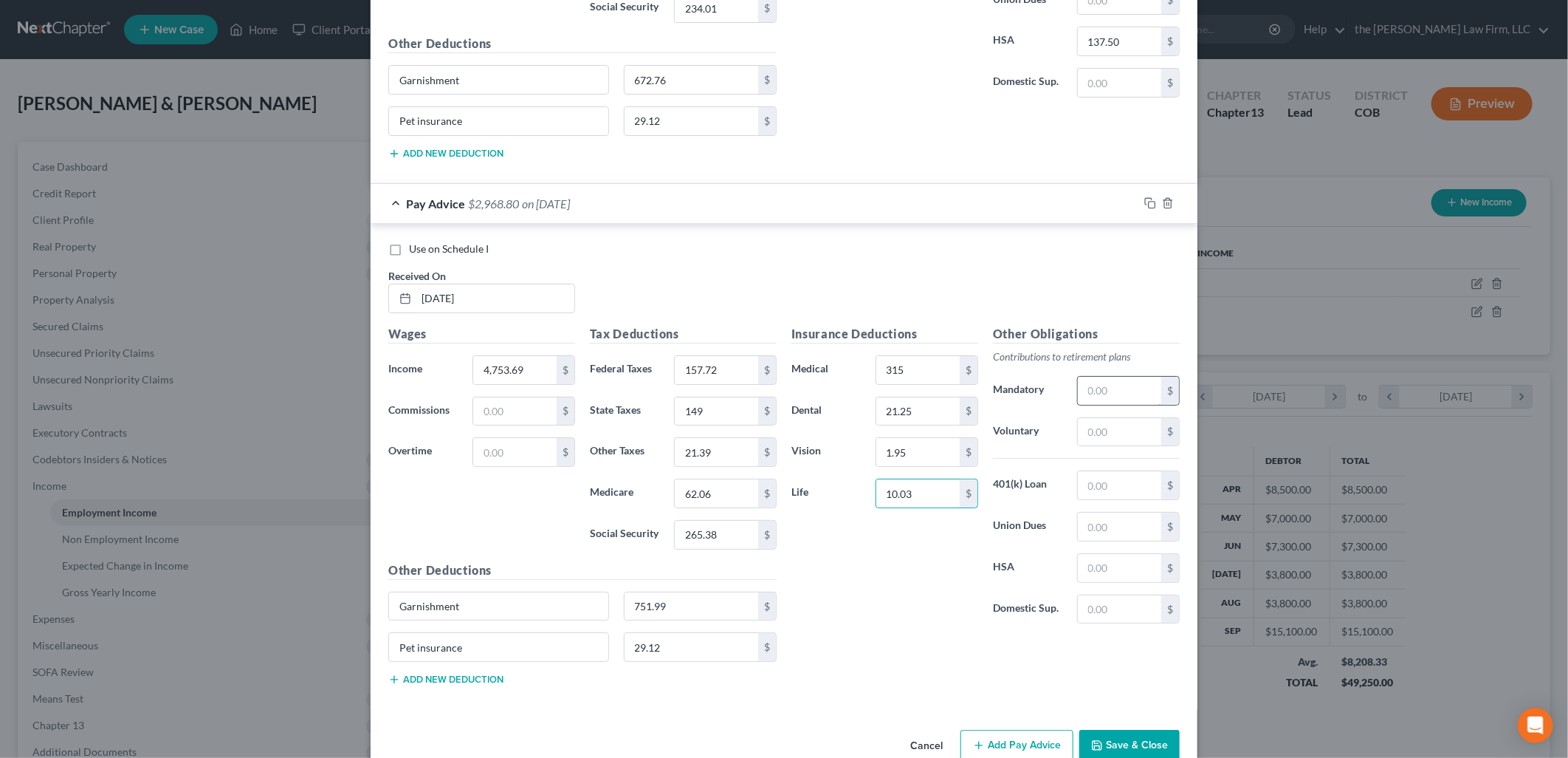
click at [1118, 404] on input "text" at bounding box center [1119, 390] width 84 height 28
click at [1108, 490] on input "text" at bounding box center [1119, 485] width 84 height 28
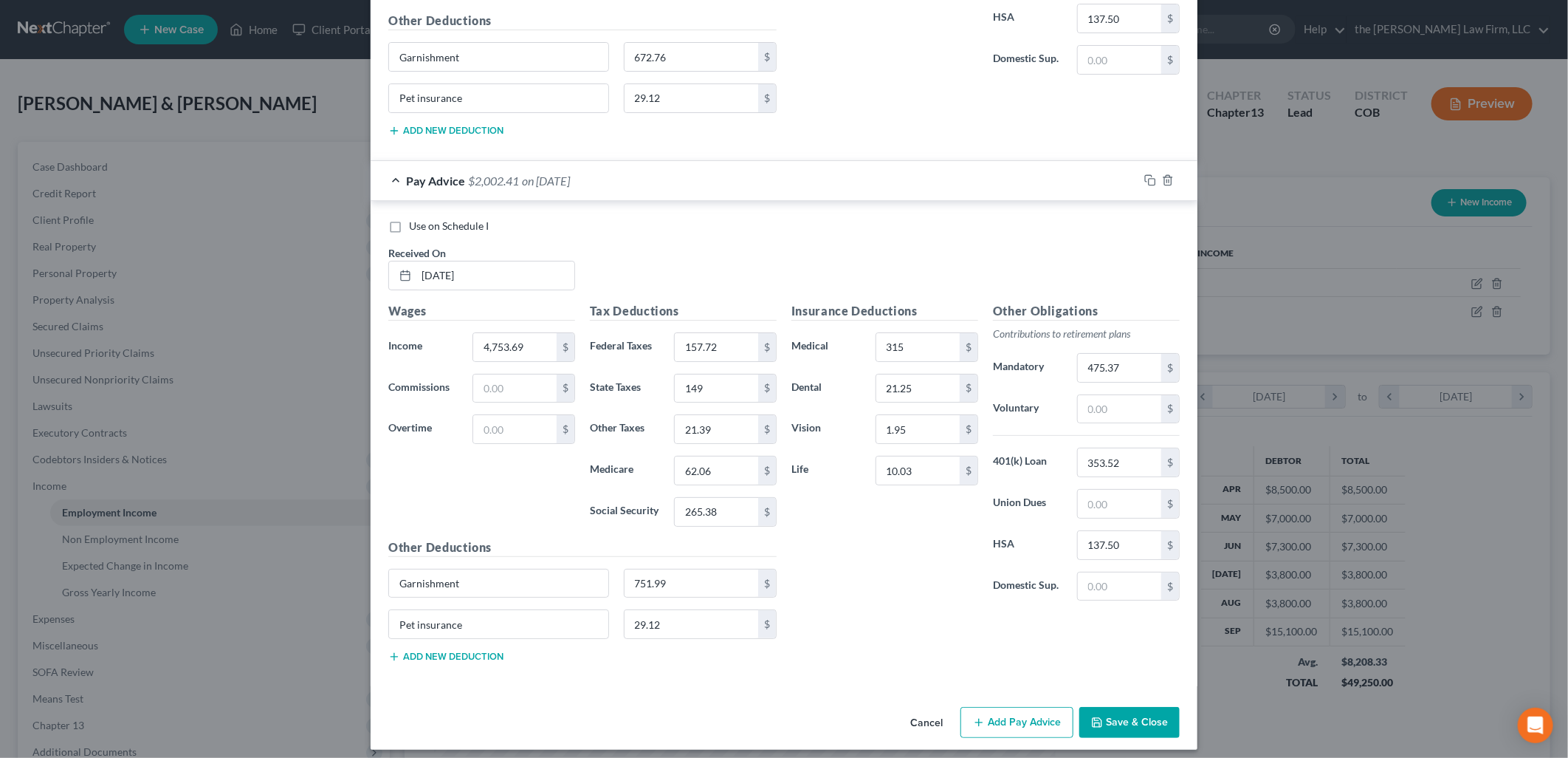
scroll to position [3545, 0]
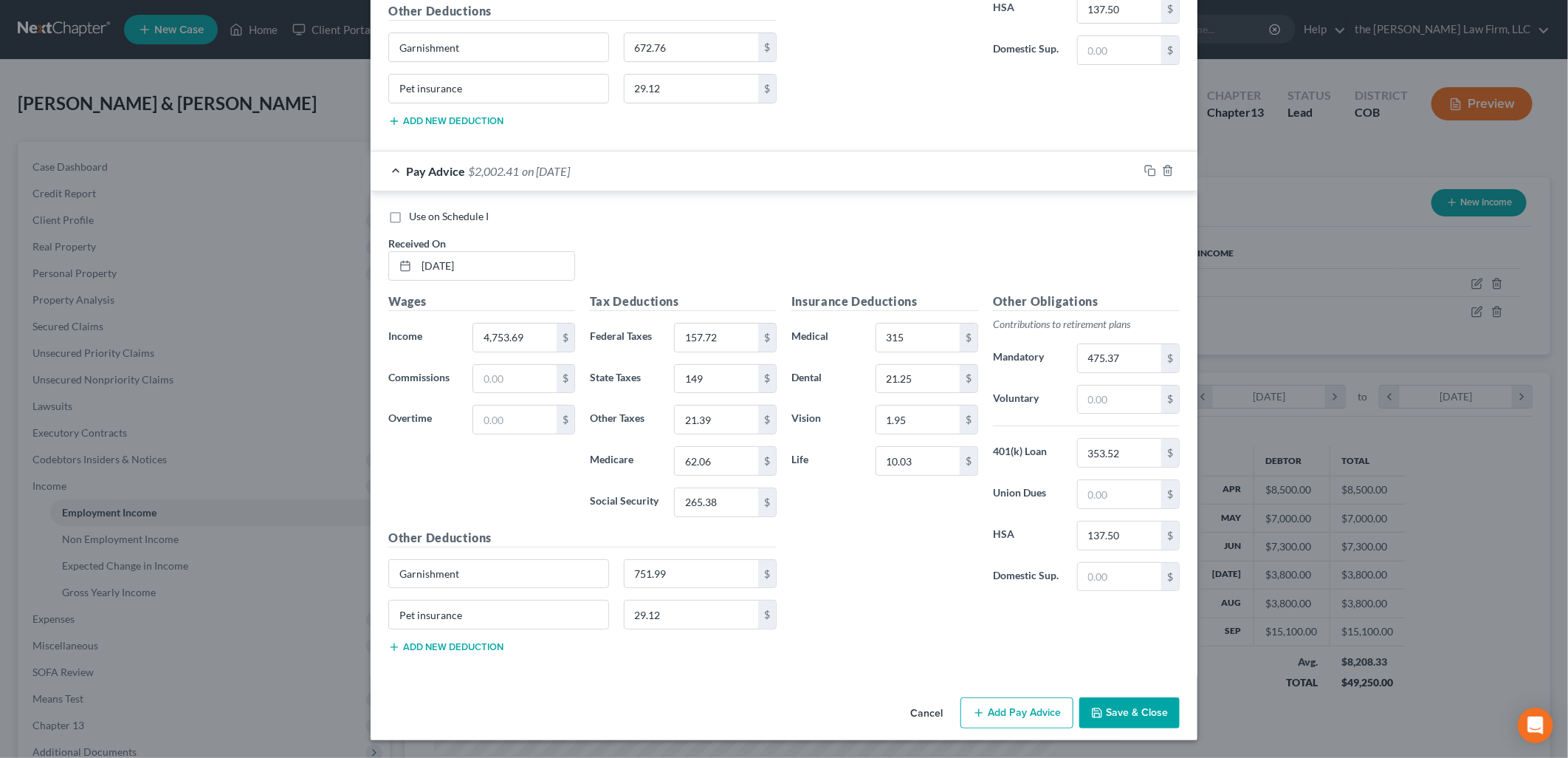
click at [1007, 715] on button "Add Pay Advice" at bounding box center [1017, 712] width 113 height 31
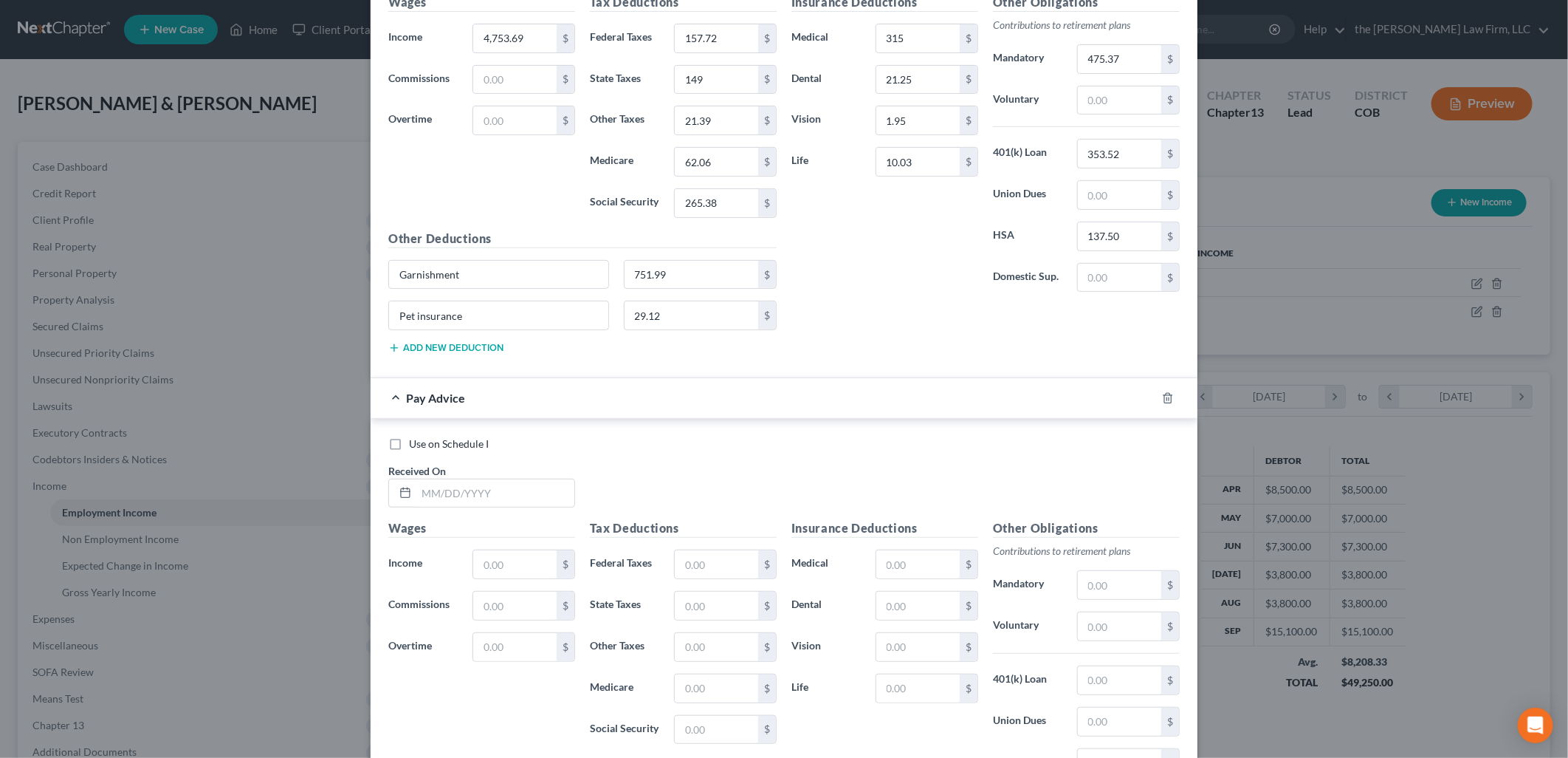
scroll to position [4030, 0]
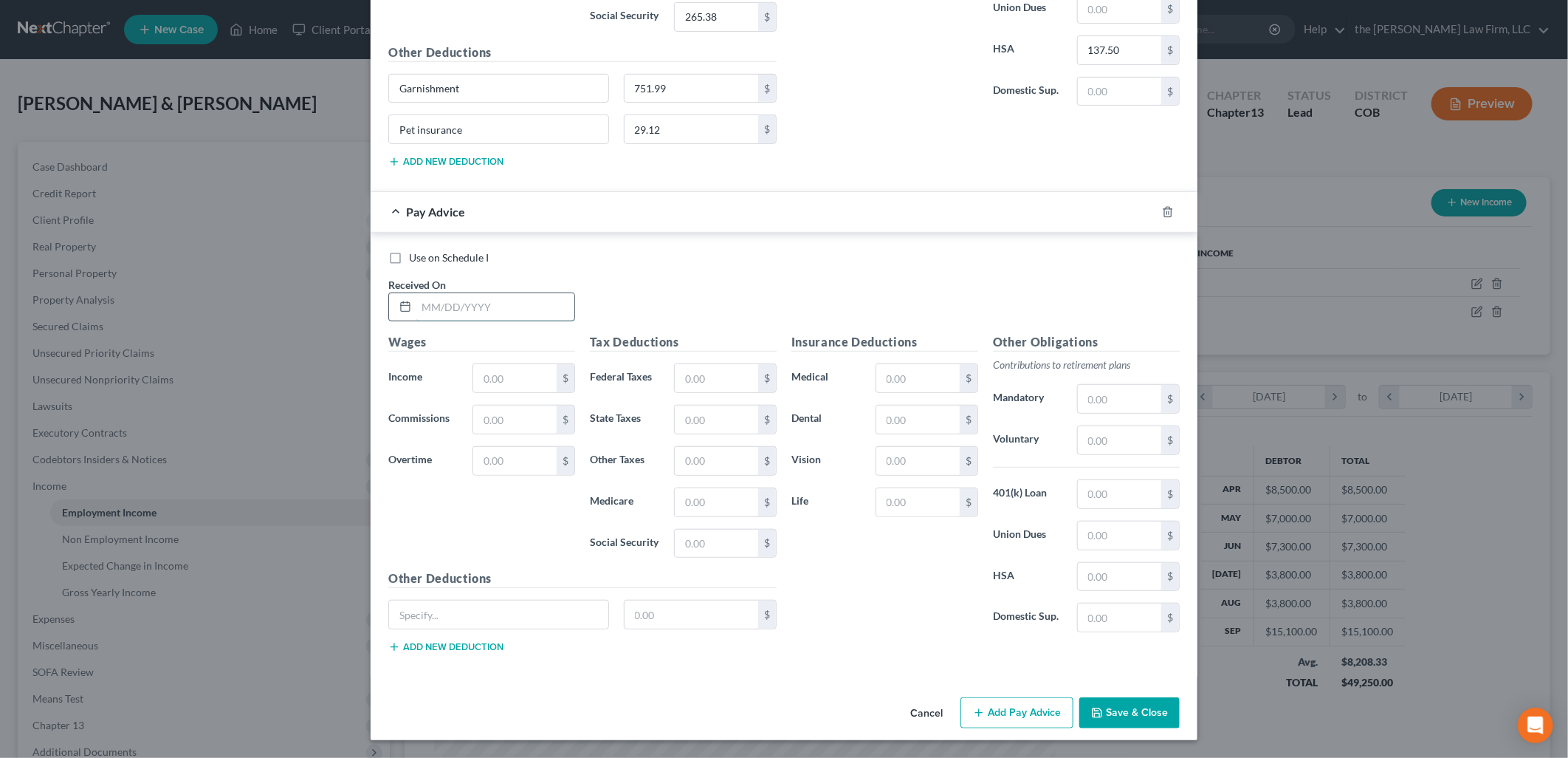
click at [503, 295] on input "text" at bounding box center [495, 306] width 158 height 28
click at [439, 618] on input "gar" at bounding box center [499, 614] width 219 height 28
click at [678, 599] on div "Other Deductions Garnishment $ Add new deduction" at bounding box center [582, 617] width 403 height 95
click at [672, 619] on input "text" at bounding box center [691, 614] width 134 height 28
drag, startPoint x: 536, startPoint y: 629, endPoint x: 328, endPoint y: 625, distance: 208.0
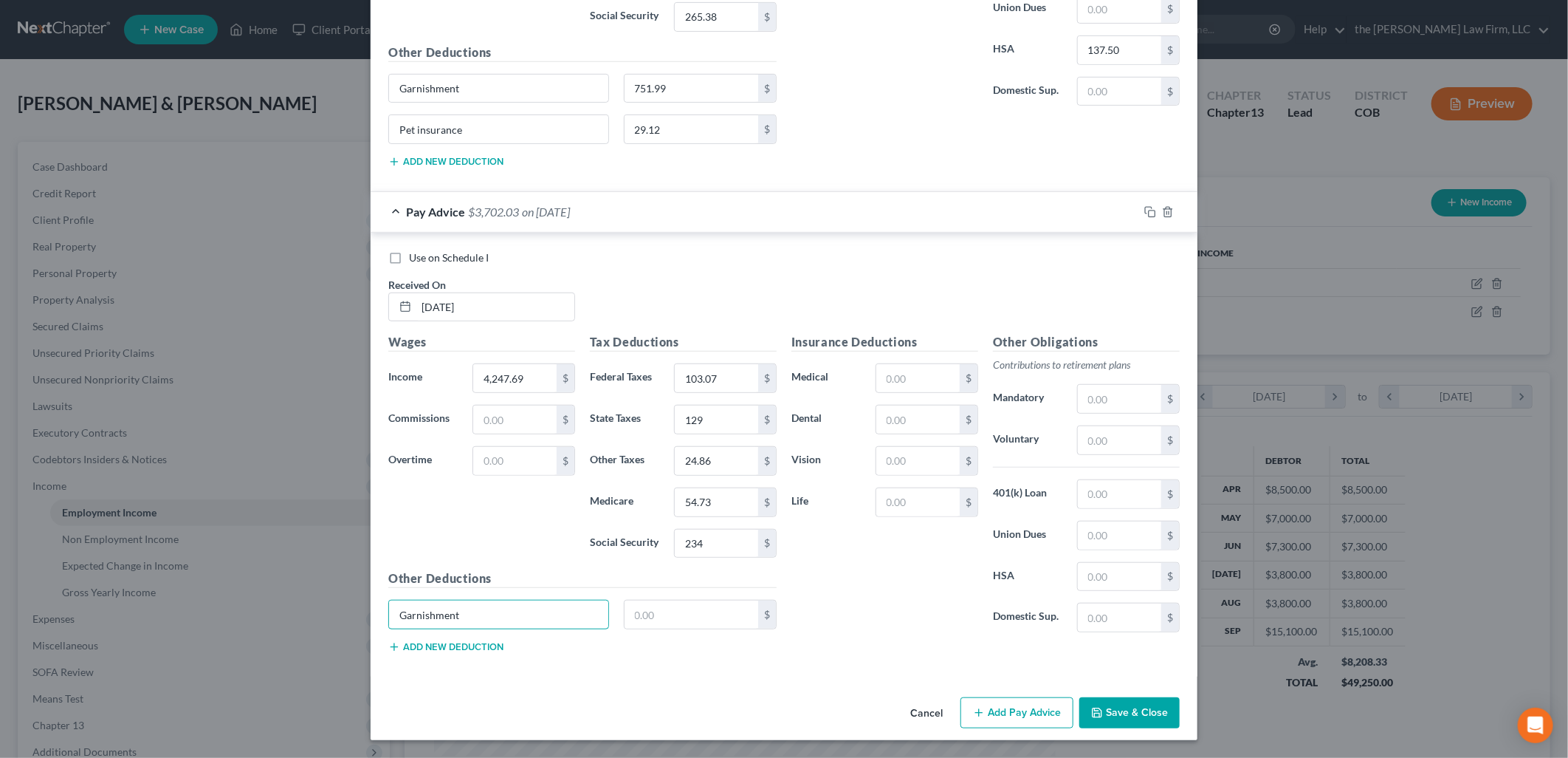
click at [328, 625] on div "Edit Income Source × Employment Type * Select Full or [DEMOGRAPHIC_DATA] Employ…" at bounding box center [784, 379] width 1568 height 758
paste input "Pet insurance"
click at [798, 614] on div "Insurance Deductions Medical $ Dental $ Vision $ Life $" at bounding box center [884, 489] width 202 height 311
click at [924, 369] on input "text" at bounding box center [918, 377] width 84 height 28
click at [1123, 495] on input "535.52" at bounding box center [1119, 494] width 84 height 28
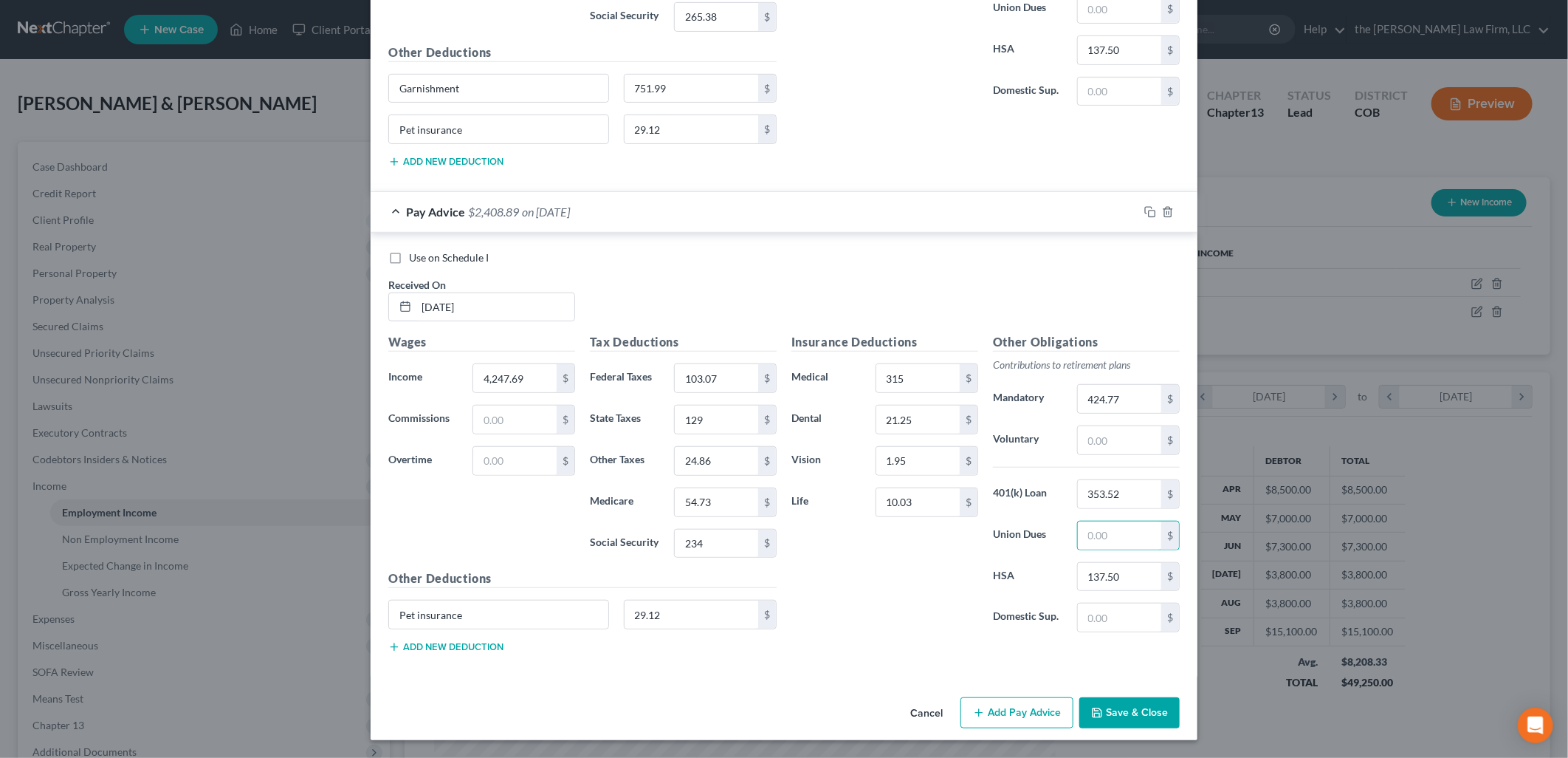
click at [871, 613] on div "Insurance Deductions Medical 315 $ Dental 21.25 $ Vision 1.95 $ Life 10.03 $" at bounding box center [884, 489] width 202 height 311
click at [998, 706] on button "Add Pay Advice" at bounding box center [1017, 712] width 113 height 31
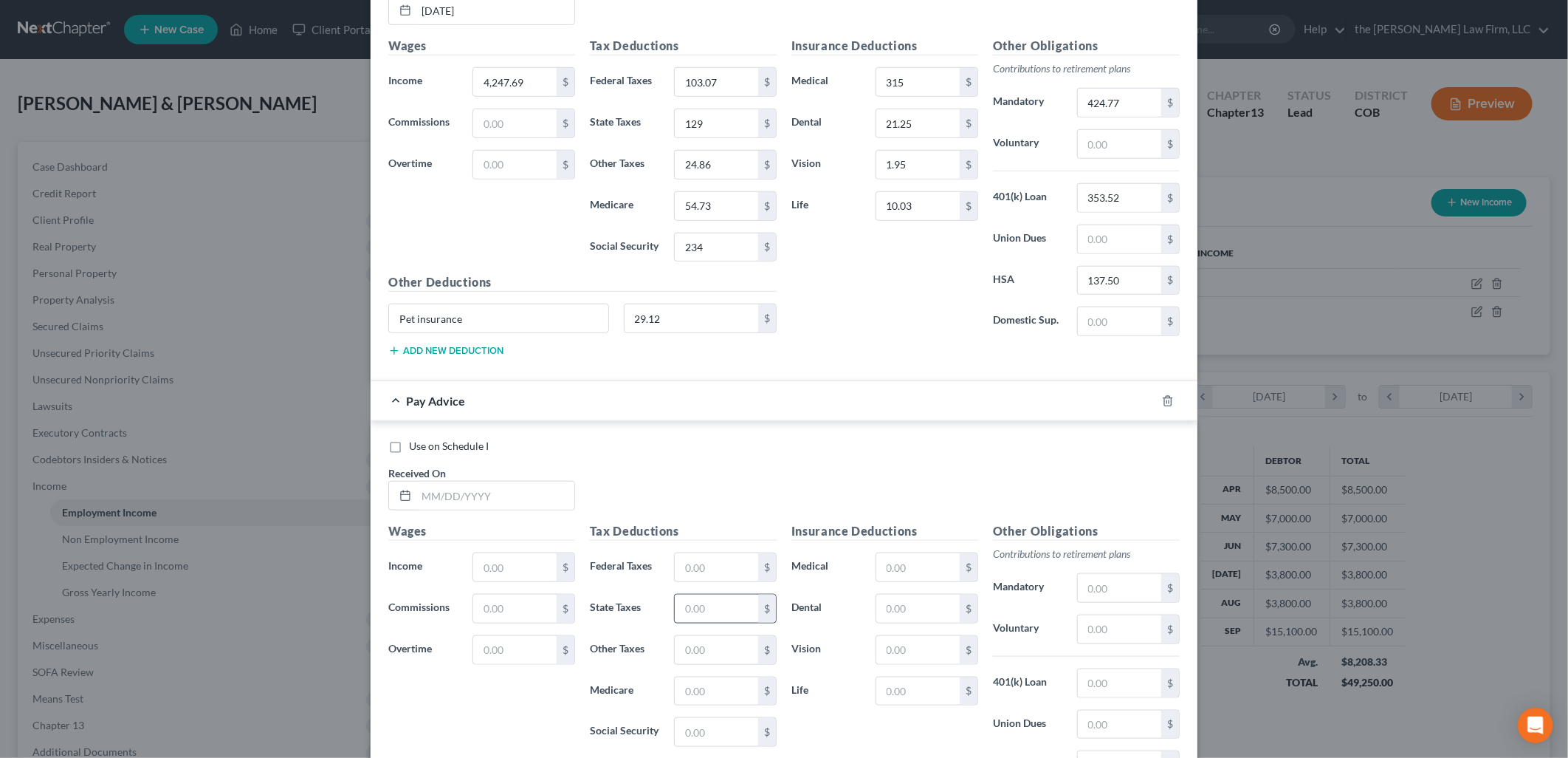
scroll to position [4517, 0]
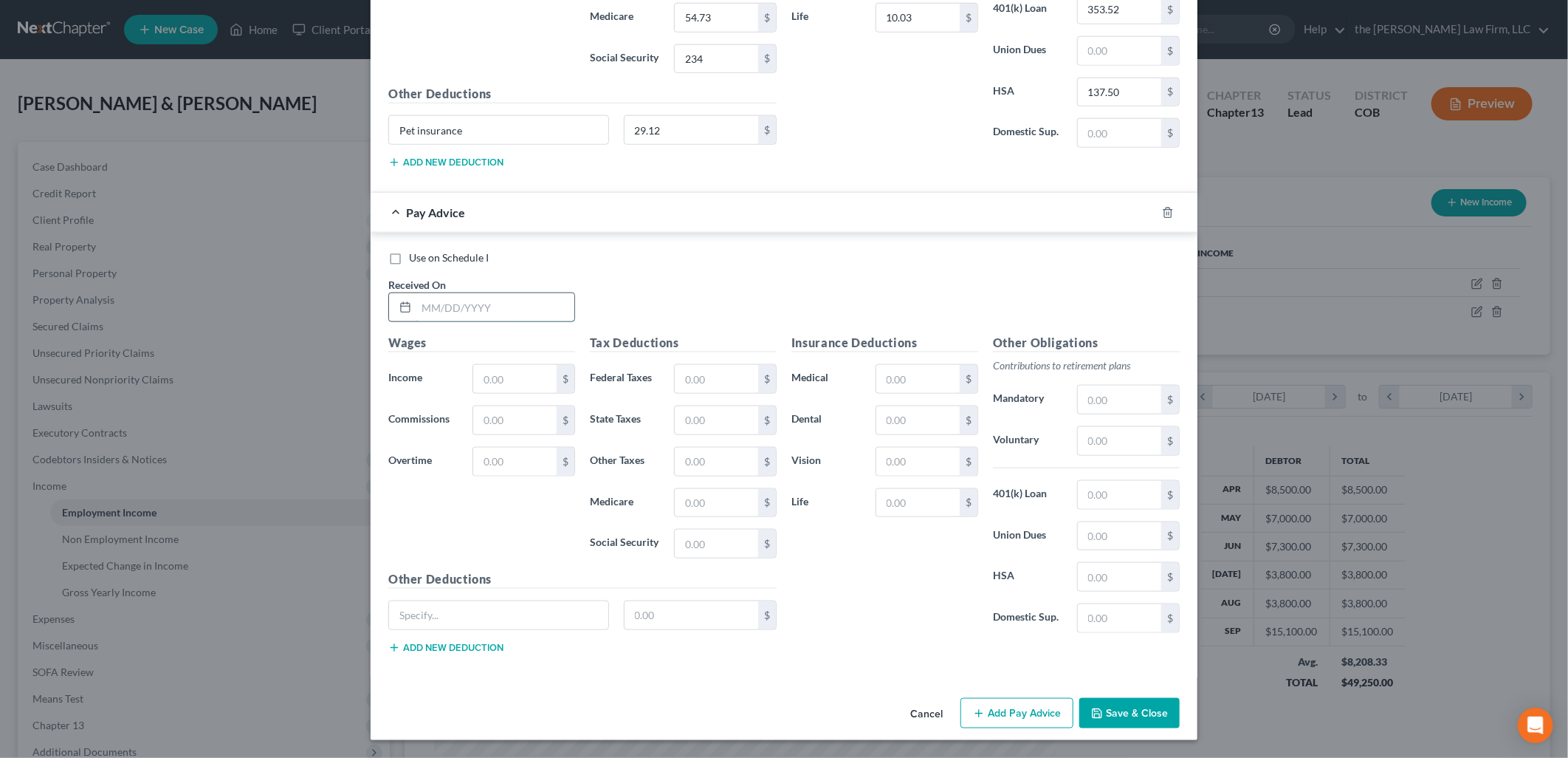
click at [457, 300] on input "text" at bounding box center [495, 306] width 158 height 28
click at [717, 432] on input "text" at bounding box center [716, 420] width 84 height 28
click at [1001, 703] on button "Add Pay Advice" at bounding box center [1017, 713] width 113 height 31
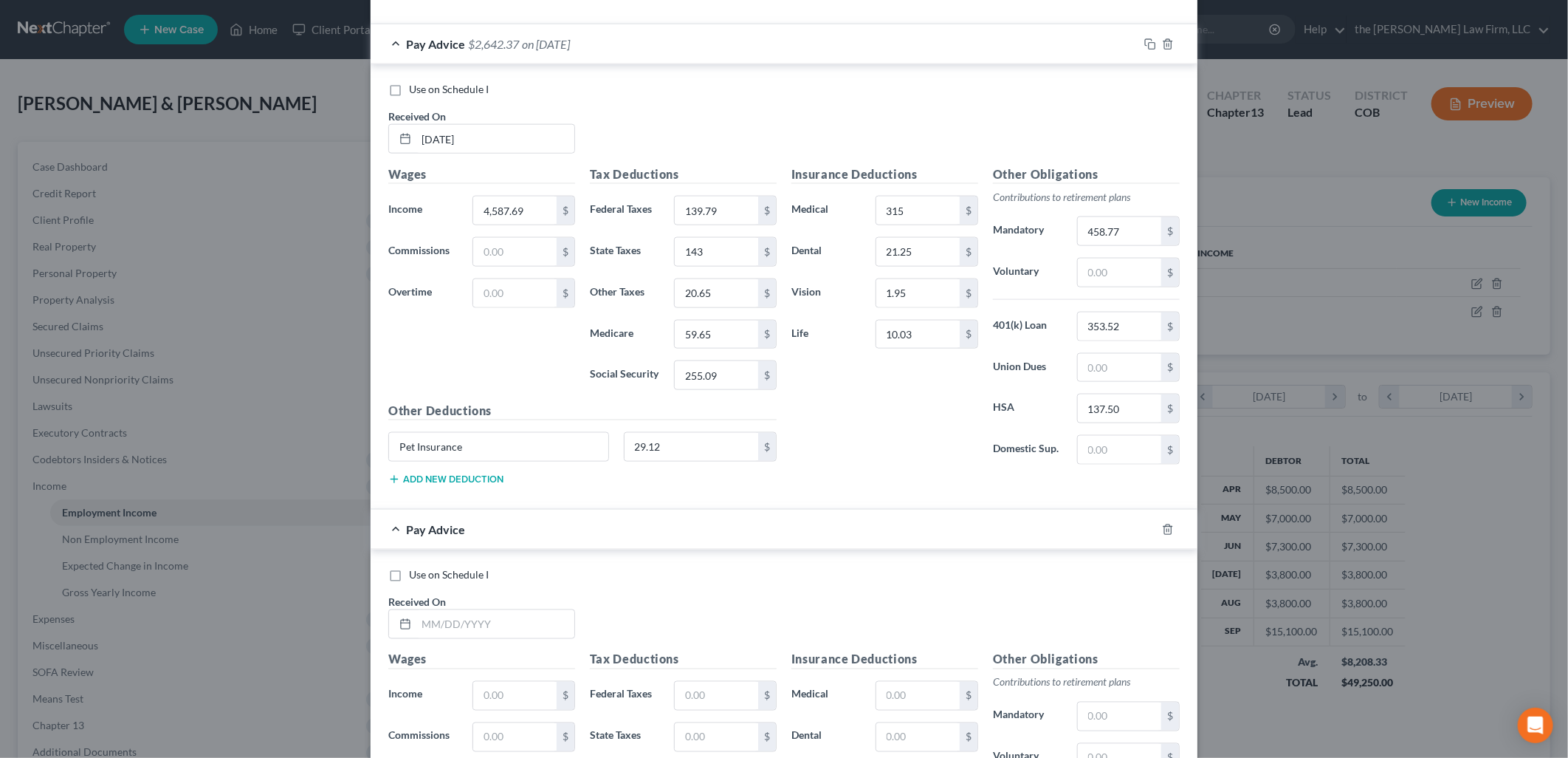
scroll to position [4927, 0]
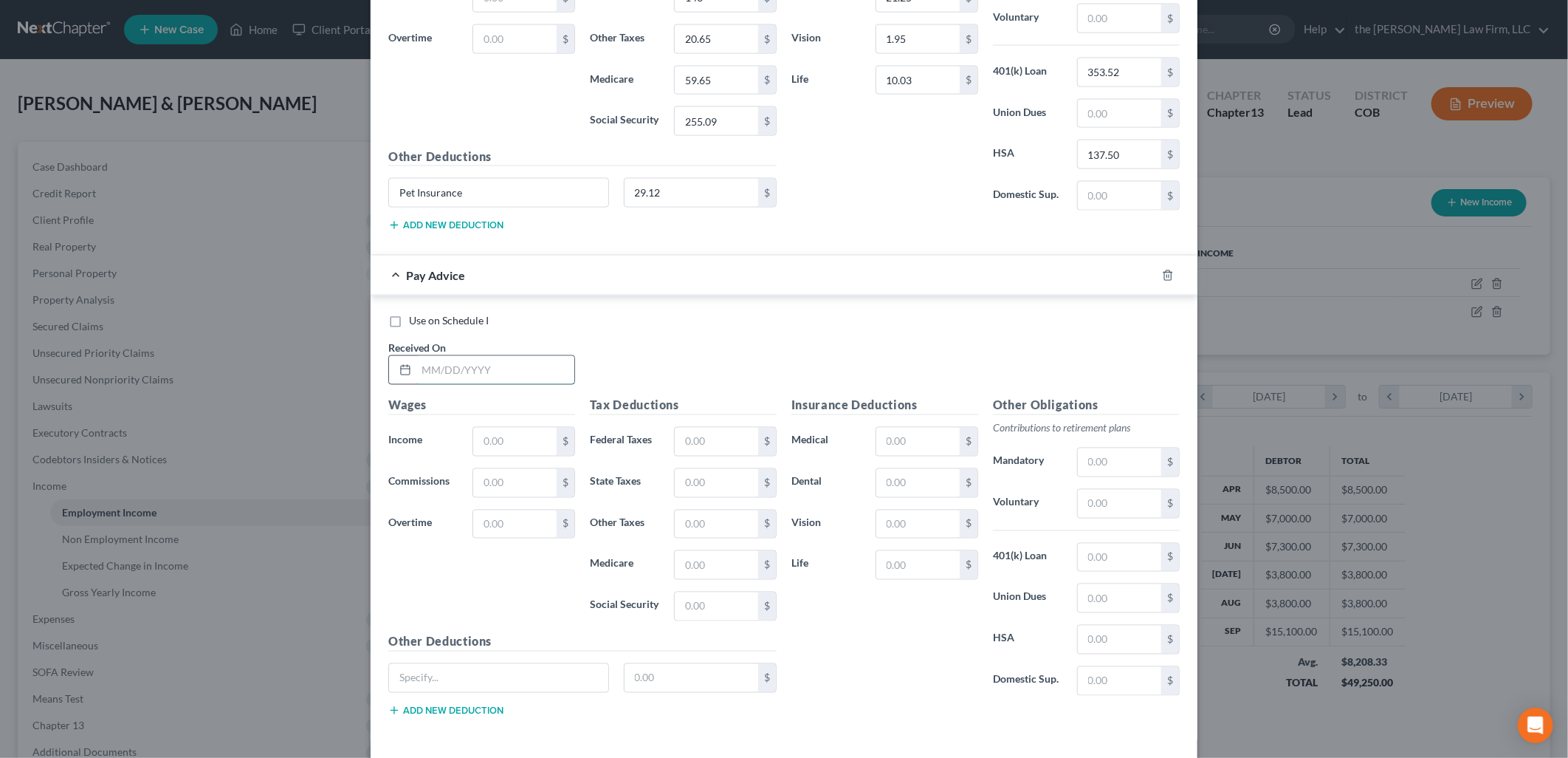
click at [488, 384] on input "text" at bounding box center [495, 370] width 158 height 28
paste input "Pet insurance"
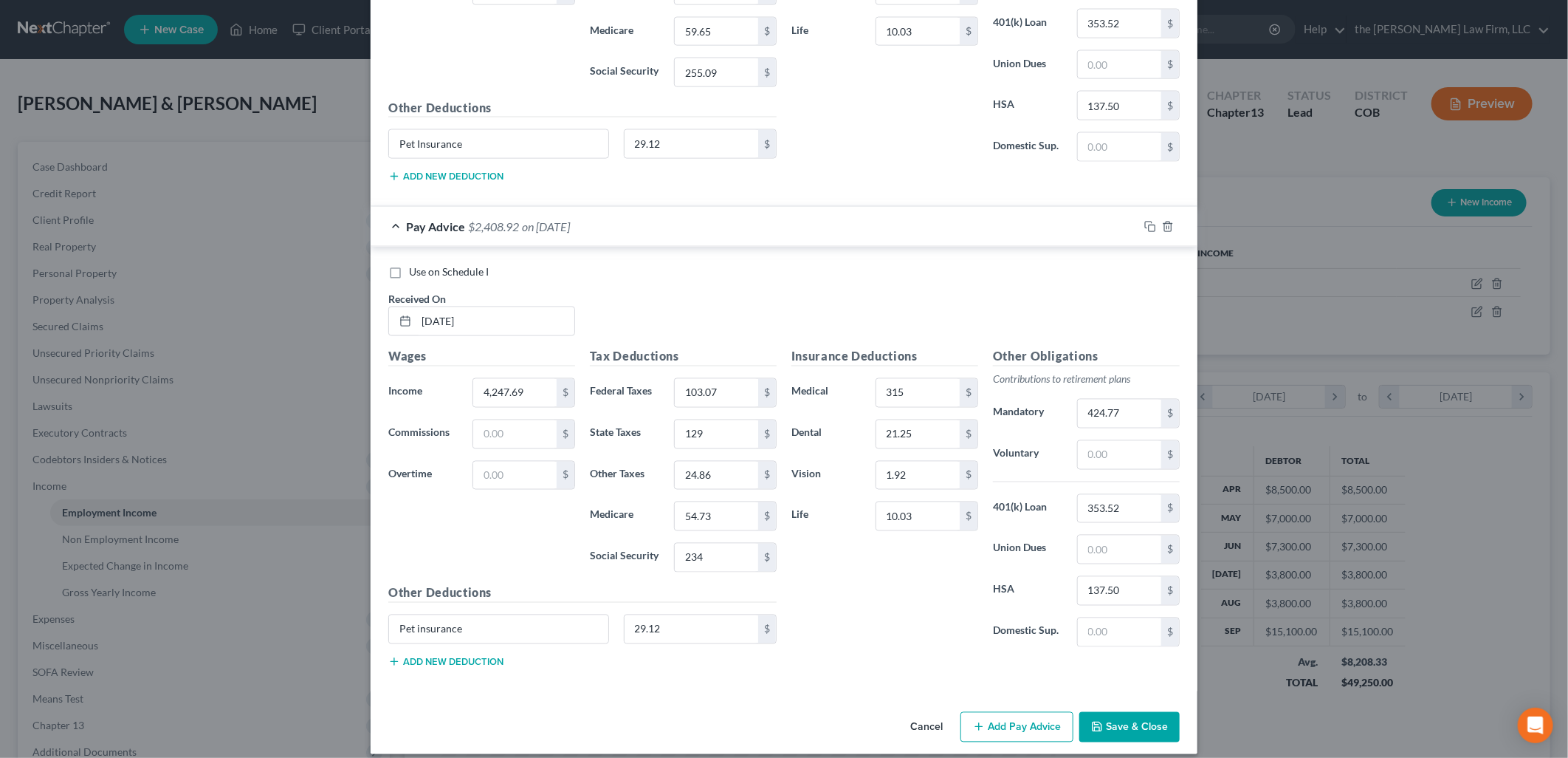
scroll to position [5004, 0]
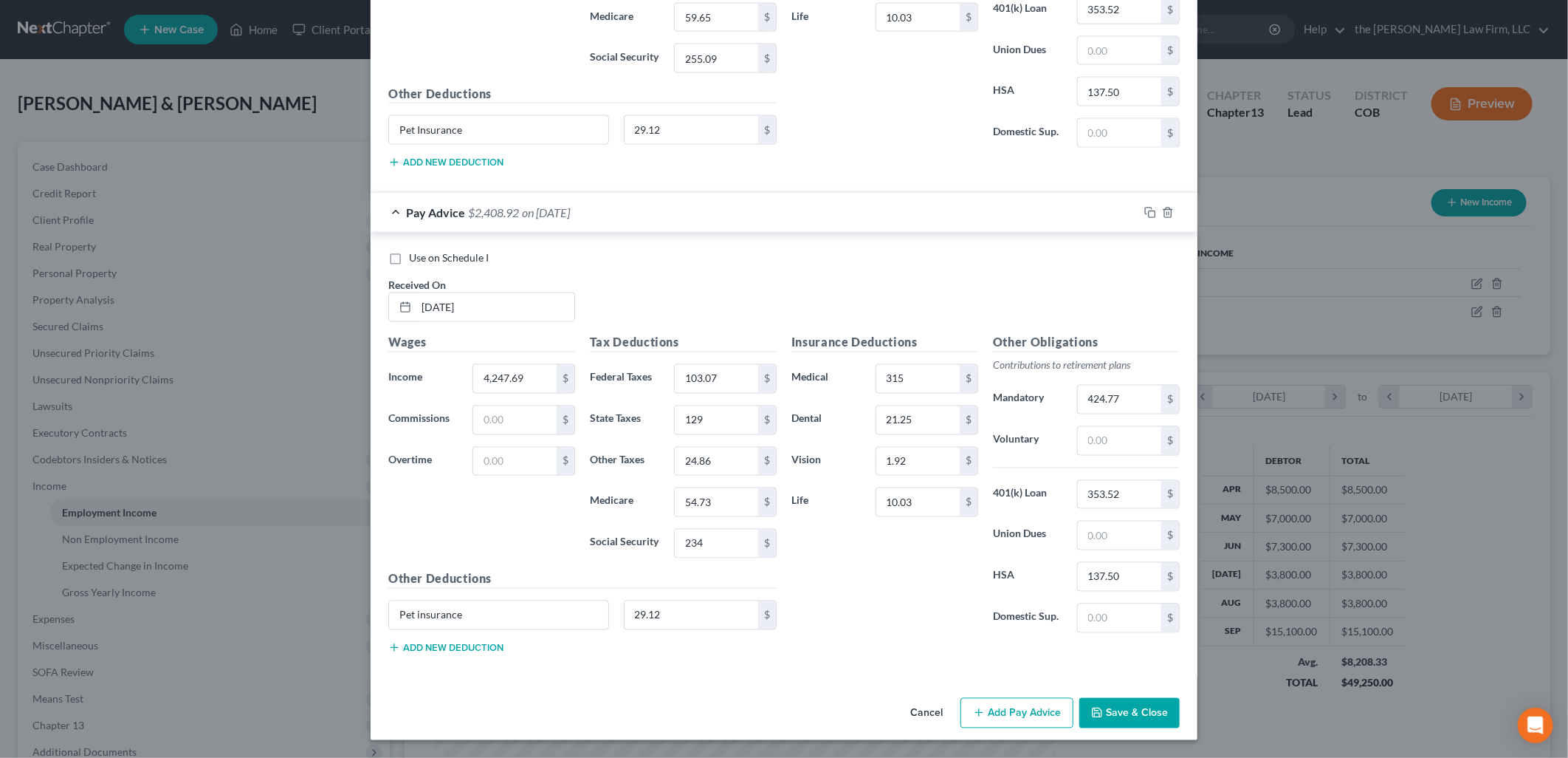
click at [1043, 717] on button "Add Pay Advice" at bounding box center [1017, 713] width 113 height 31
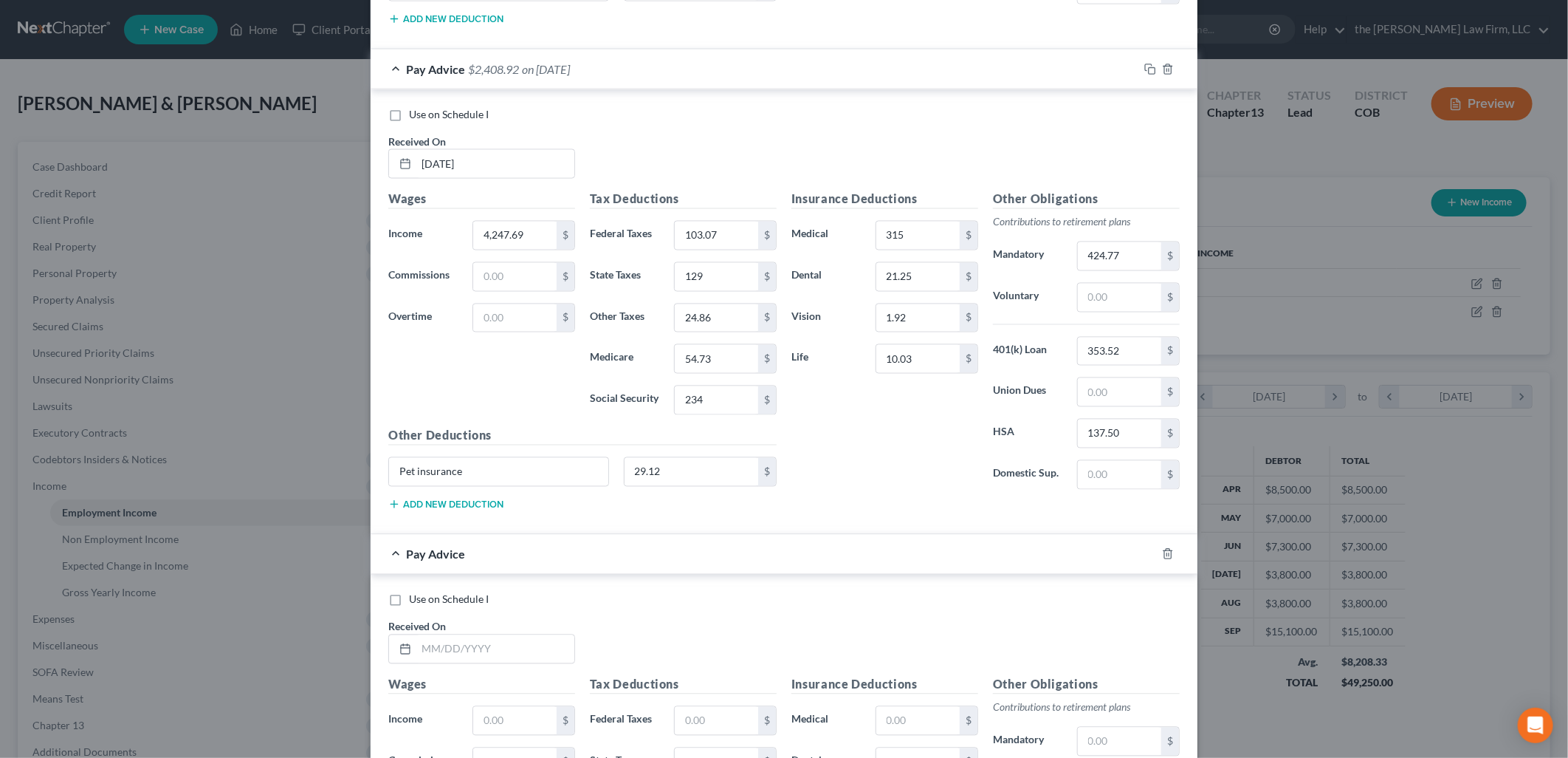
scroll to position [5489, 0]
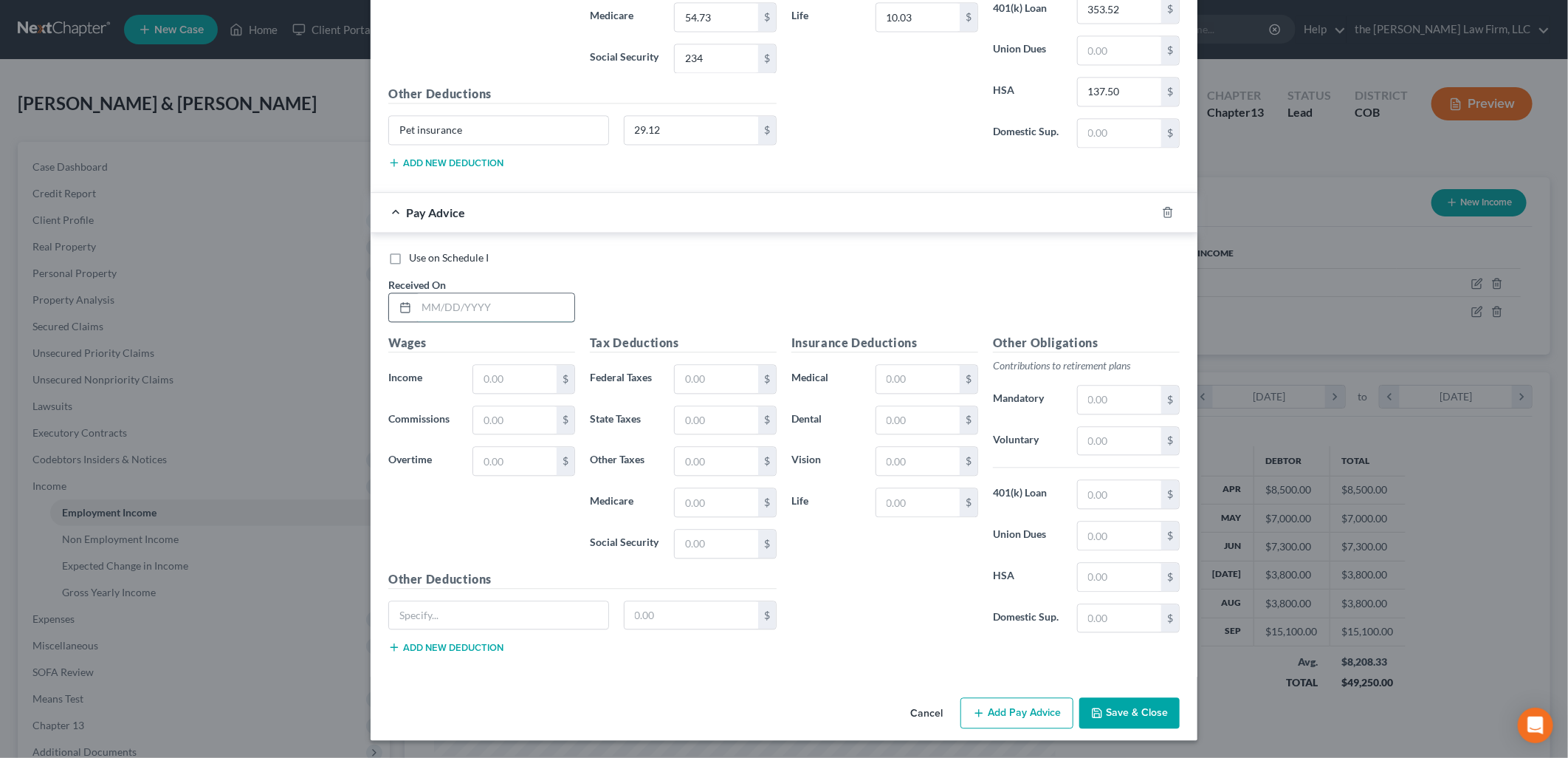
click at [451, 307] on input "text" at bounding box center [495, 306] width 158 height 28
paste input "Pet insurance"
click at [1095, 573] on input "text" at bounding box center [1119, 577] width 84 height 28
click at [1052, 714] on button "Add Pay Advice" at bounding box center [1017, 712] width 113 height 31
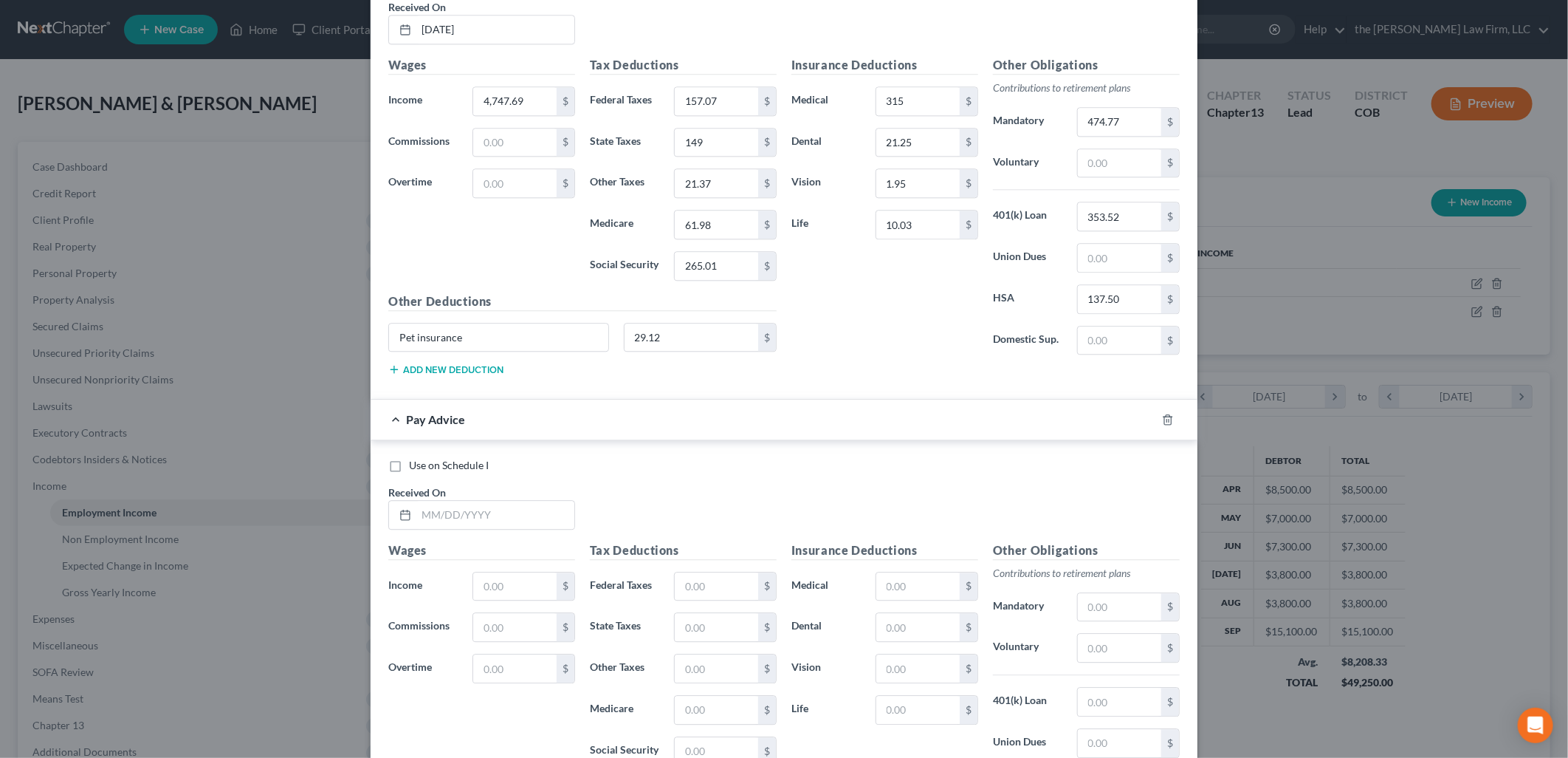
scroll to position [5976, 0]
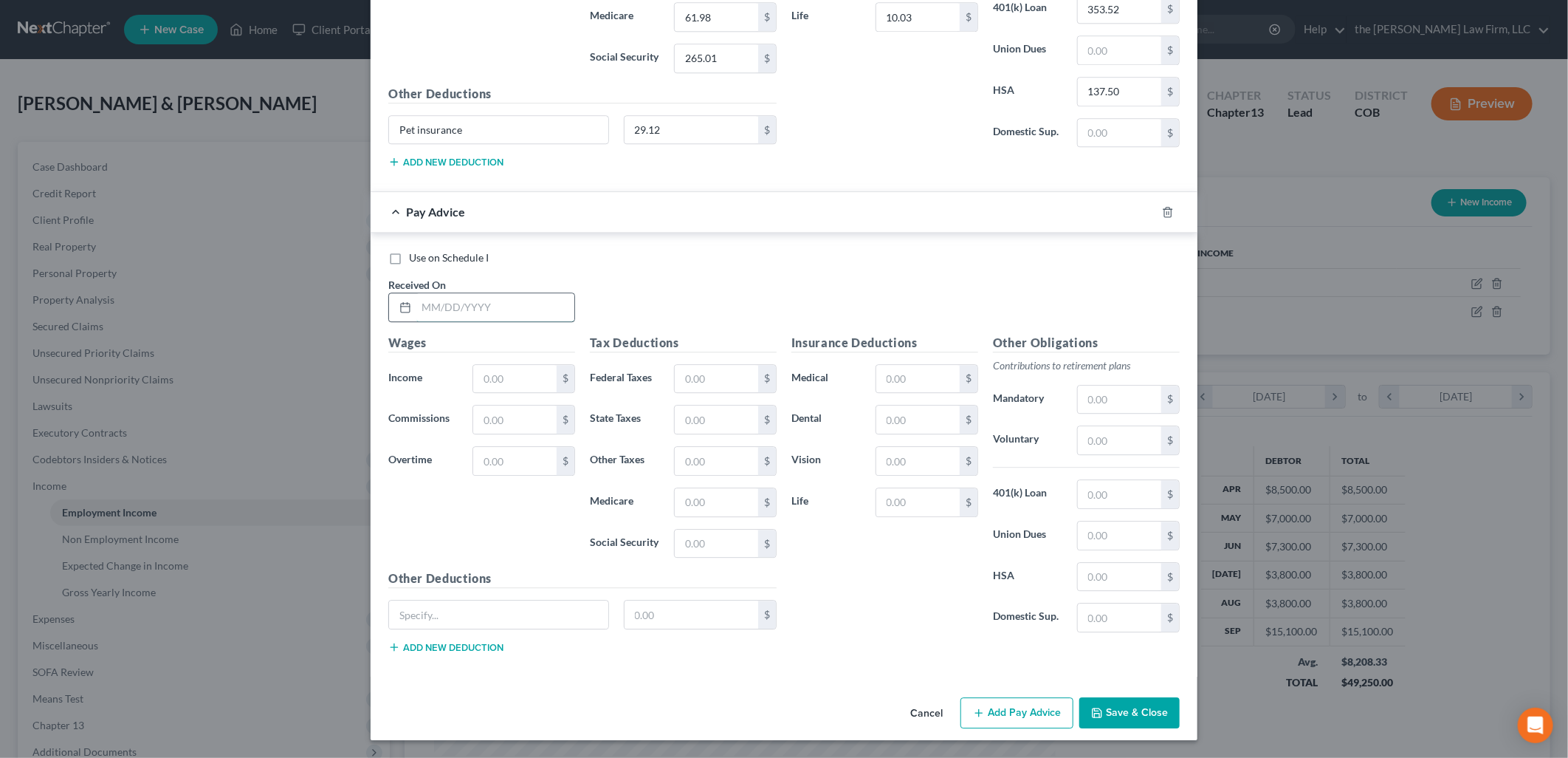
click at [469, 305] on input "text" at bounding box center [495, 306] width 158 height 28
paste input "Pet insurance"
click at [648, 258] on div "Use on Schedule I" at bounding box center [784, 257] width 792 height 14
click at [1040, 726] on button "Add Pay Advice" at bounding box center [1017, 712] width 113 height 31
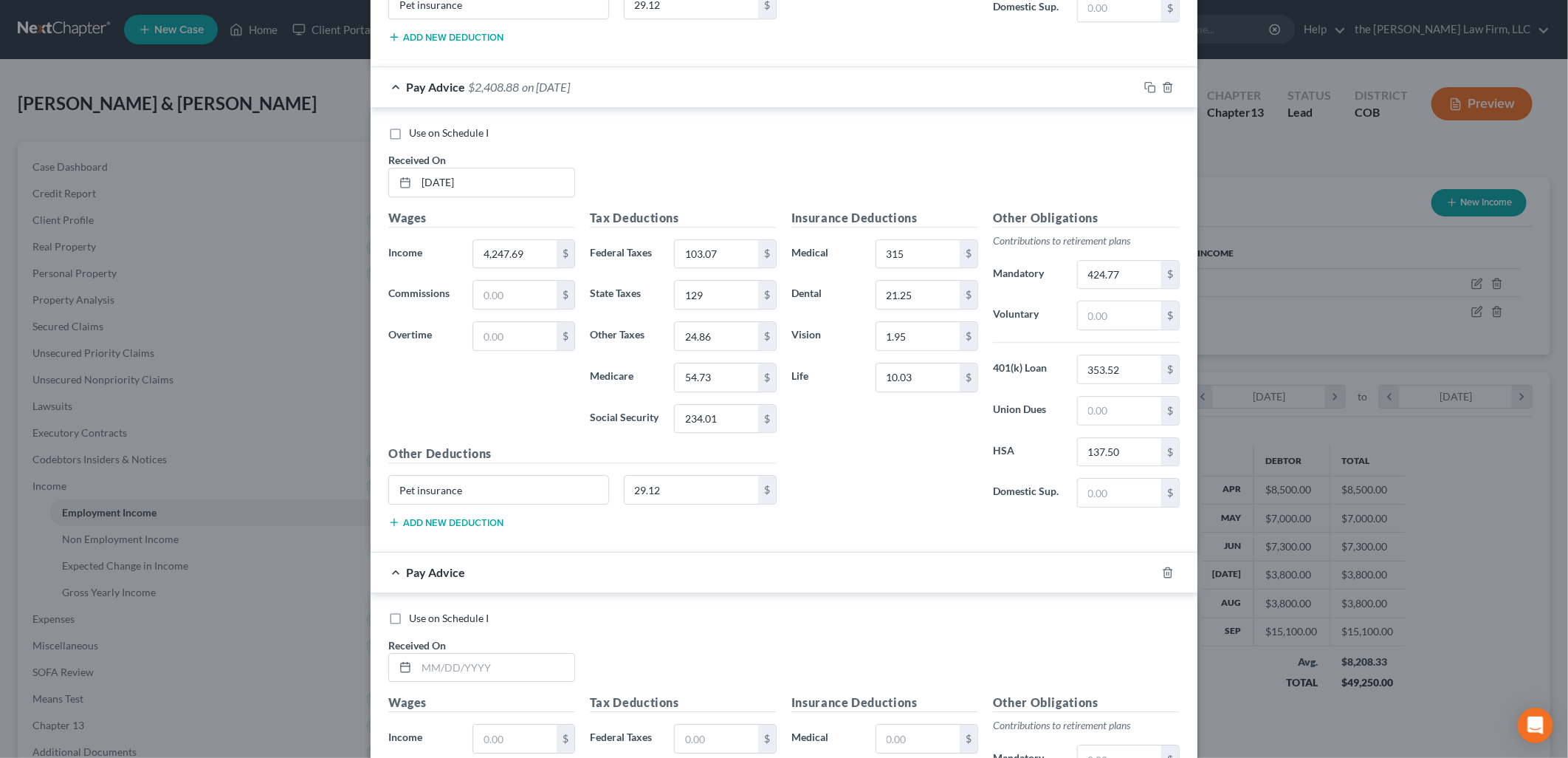
scroll to position [6462, 0]
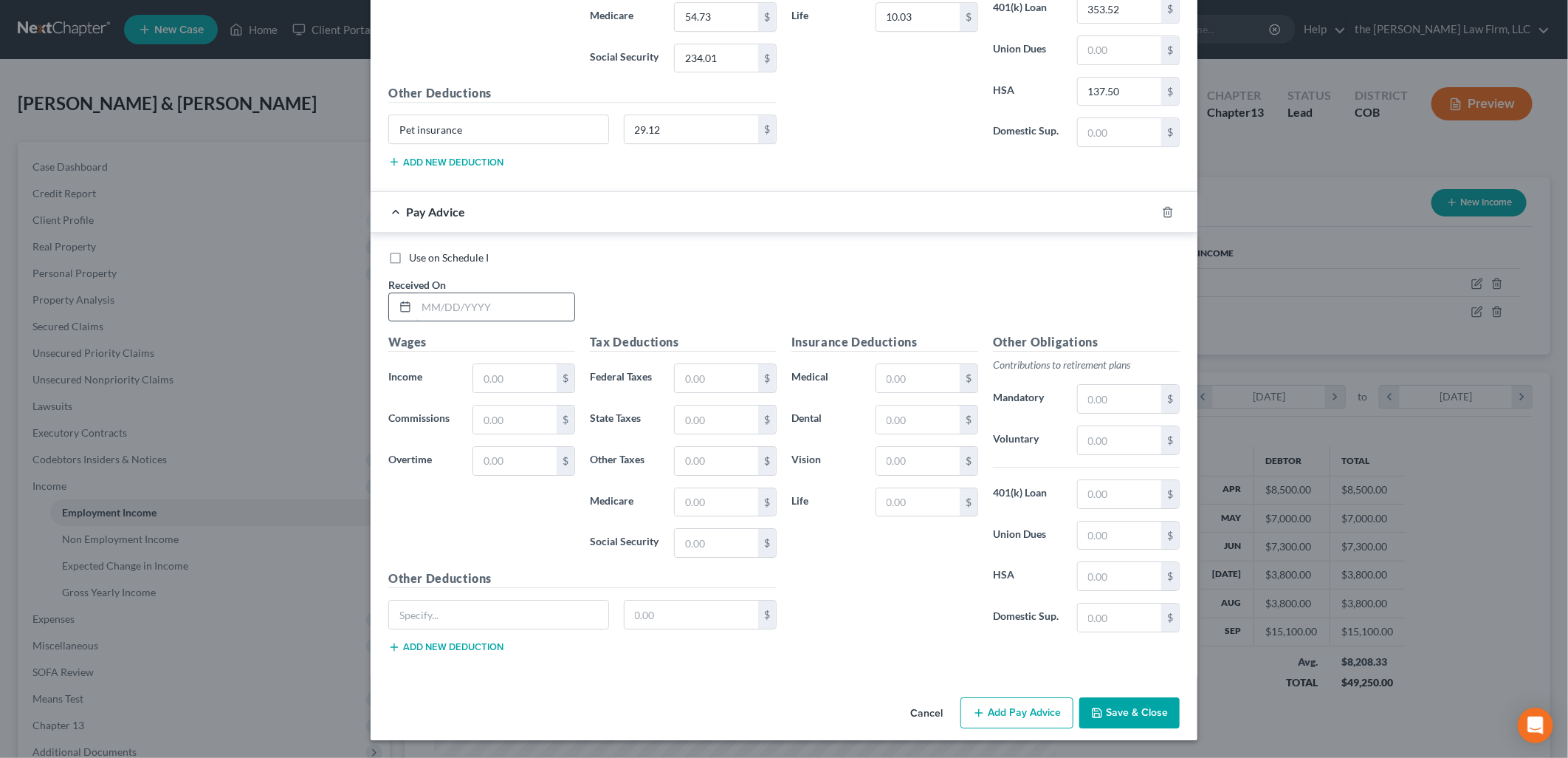
click at [516, 300] on input "text" at bounding box center [495, 306] width 158 height 28
click at [516, 300] on input "4247.69" at bounding box center [495, 306] width 158 height 28
click at [516, 300] on input "3/31/205" at bounding box center [495, 306] width 158 height 28
click at [695, 456] on input "19.2" at bounding box center [716, 460] width 84 height 28
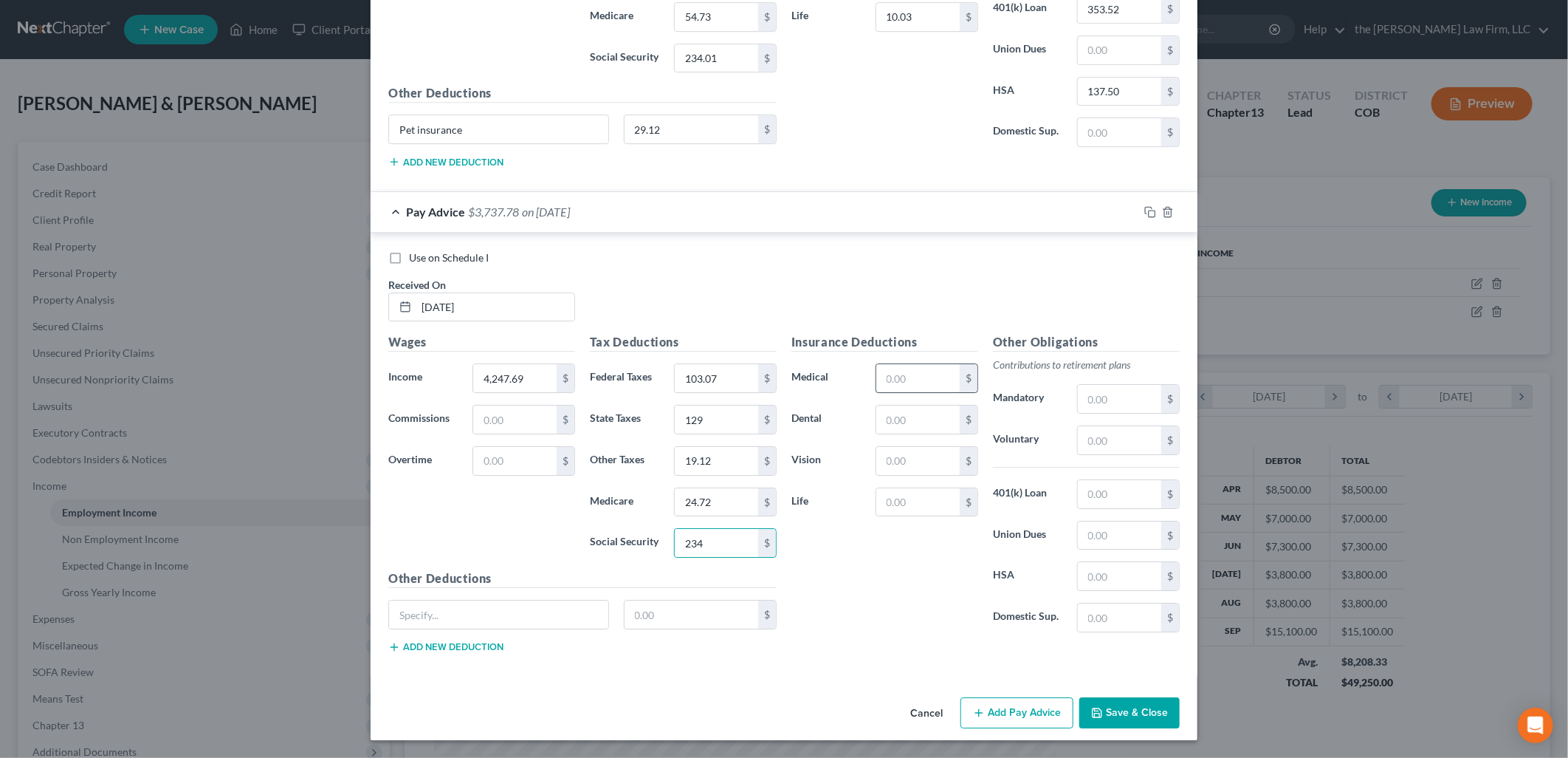
click at [909, 376] on input "text" at bounding box center [918, 377] width 84 height 28
click at [473, 614] on input "text" at bounding box center [499, 614] width 219 height 28
click at [1046, 714] on button "Add Pay Advice" at bounding box center [1017, 712] width 113 height 31
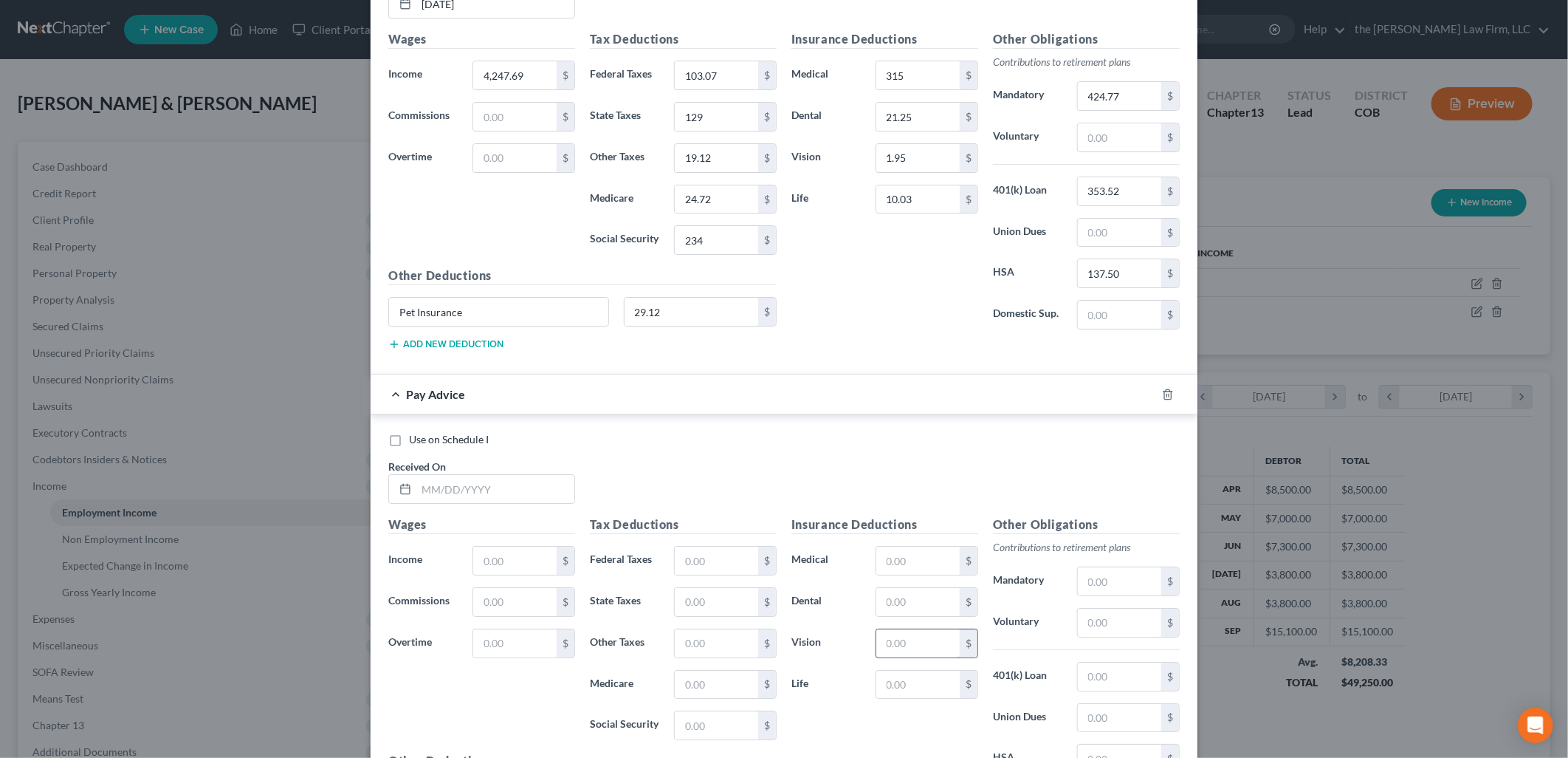
scroll to position [6948, 0]
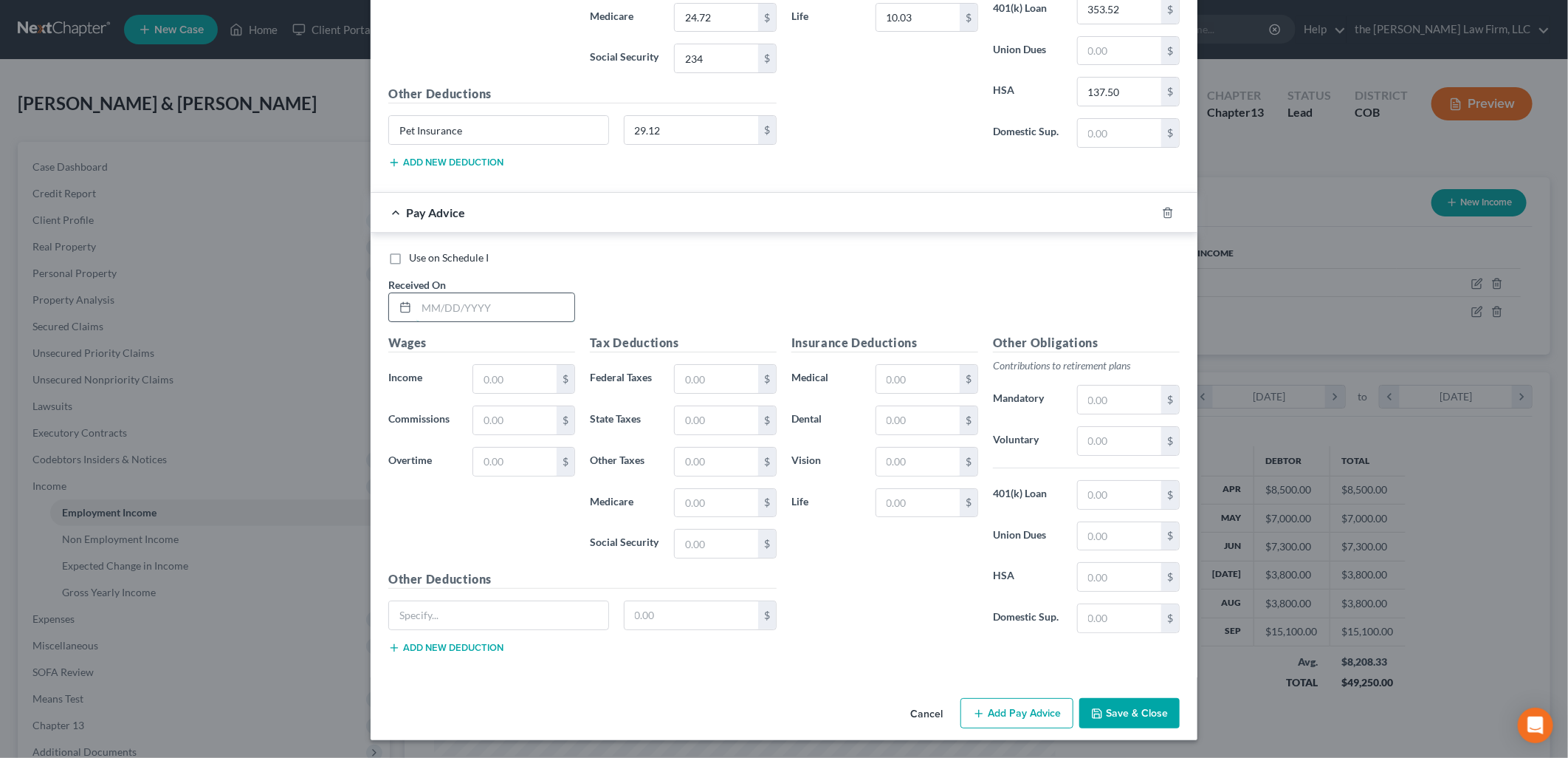
click at [465, 312] on input "text" at bounding box center [495, 306] width 158 height 28
paste input "Pet insurance"
click at [707, 459] on input "24.86" at bounding box center [716, 461] width 84 height 28
click at [709, 459] on input "24.86" at bounding box center [716, 461] width 84 height 28
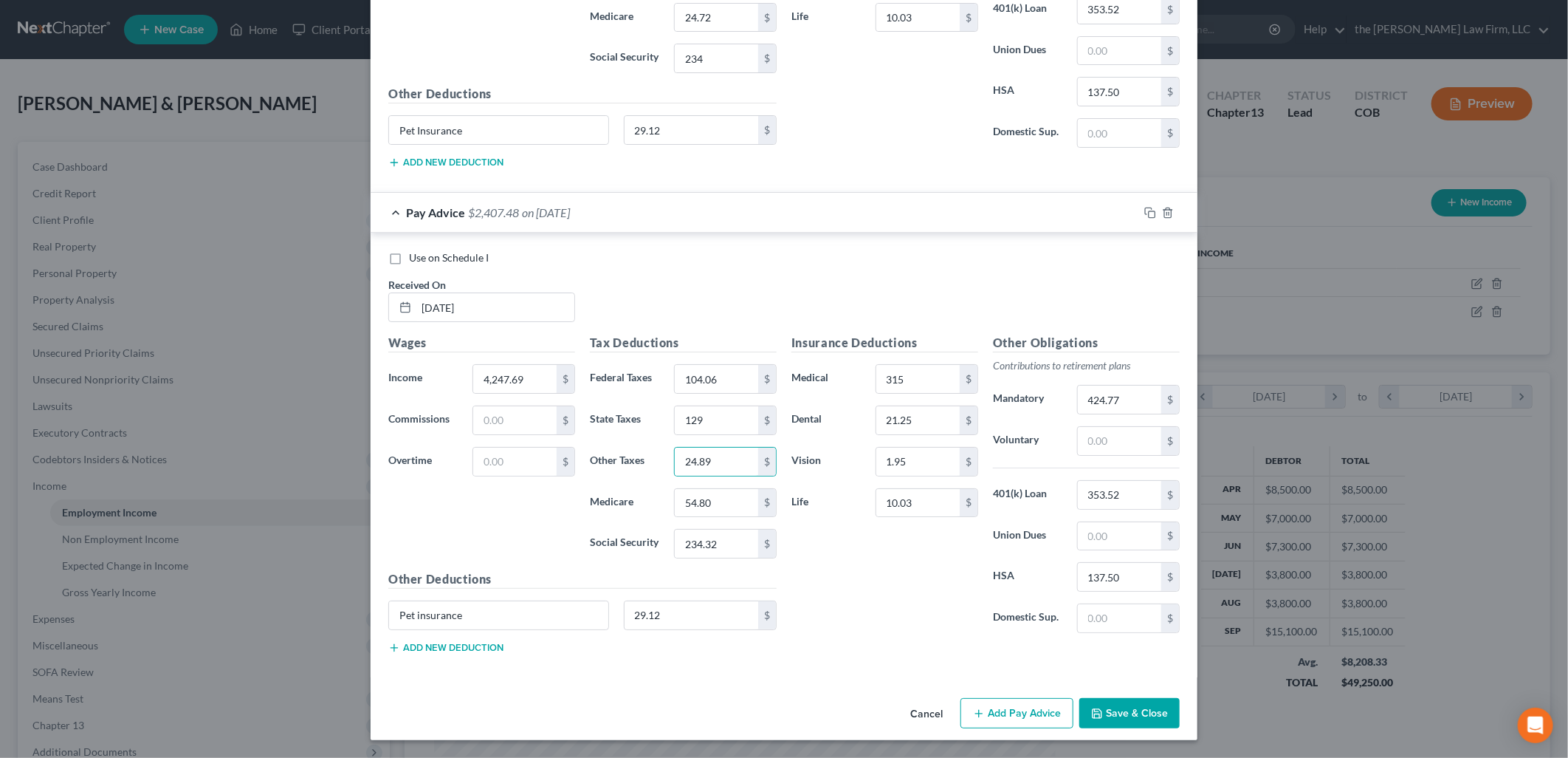
click at [749, 262] on div "Use on Schedule I" at bounding box center [784, 257] width 792 height 14
click at [1111, 719] on button "Save & Close" at bounding box center [1129, 713] width 100 height 31
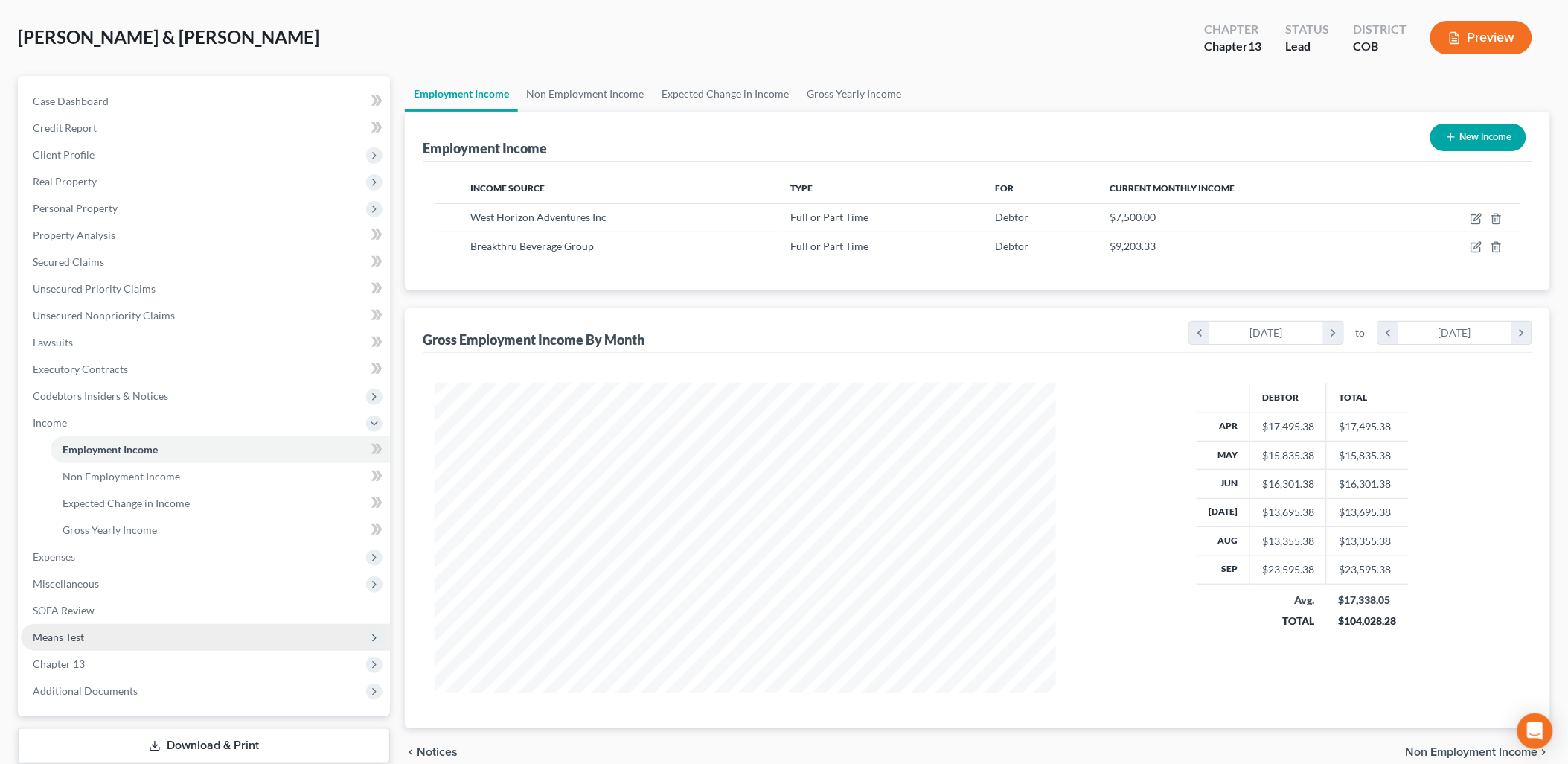
scroll to position [159, 0]
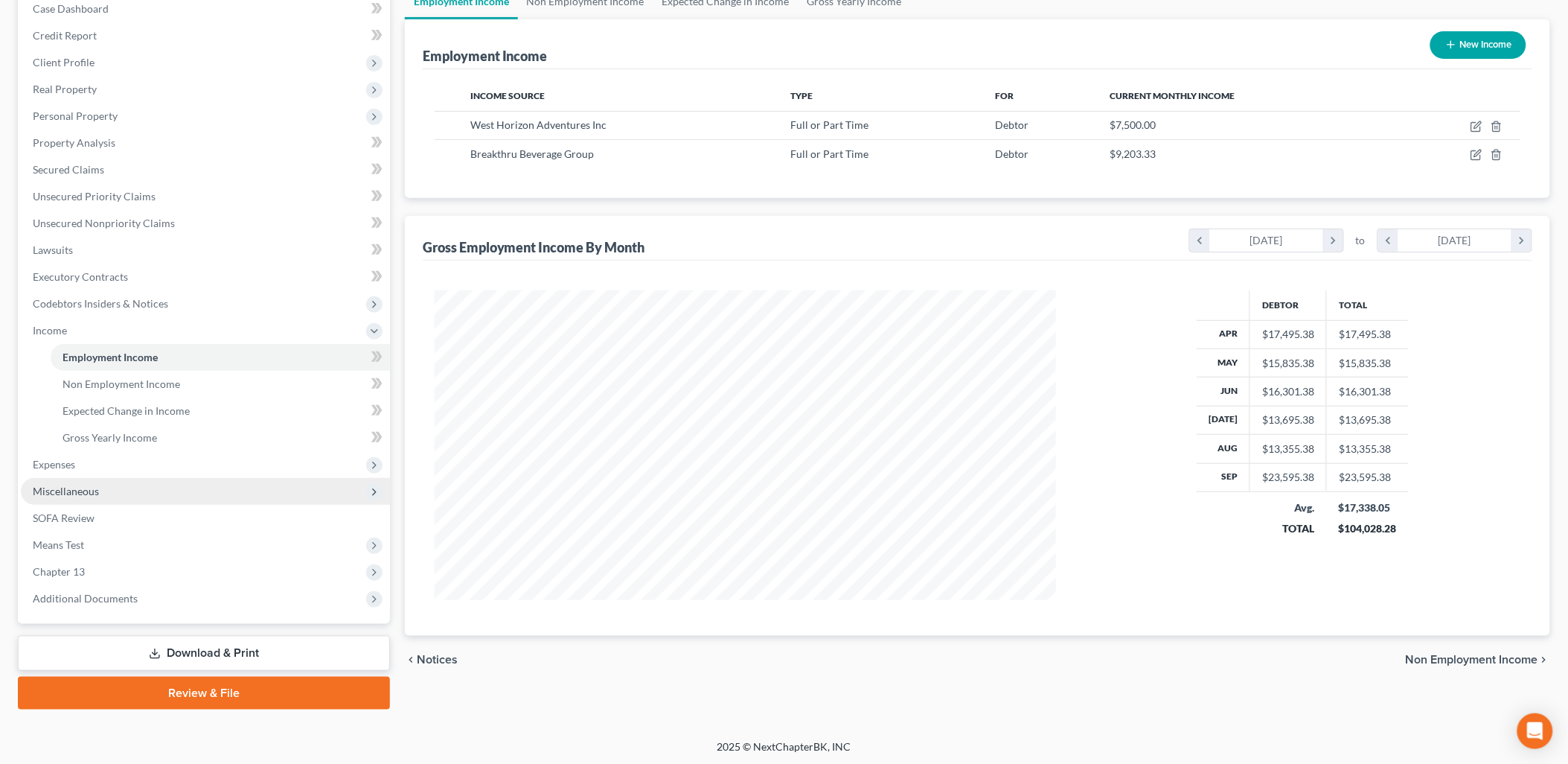
click at [78, 490] on span "Miscellaneous" at bounding box center [66, 491] width 66 height 13
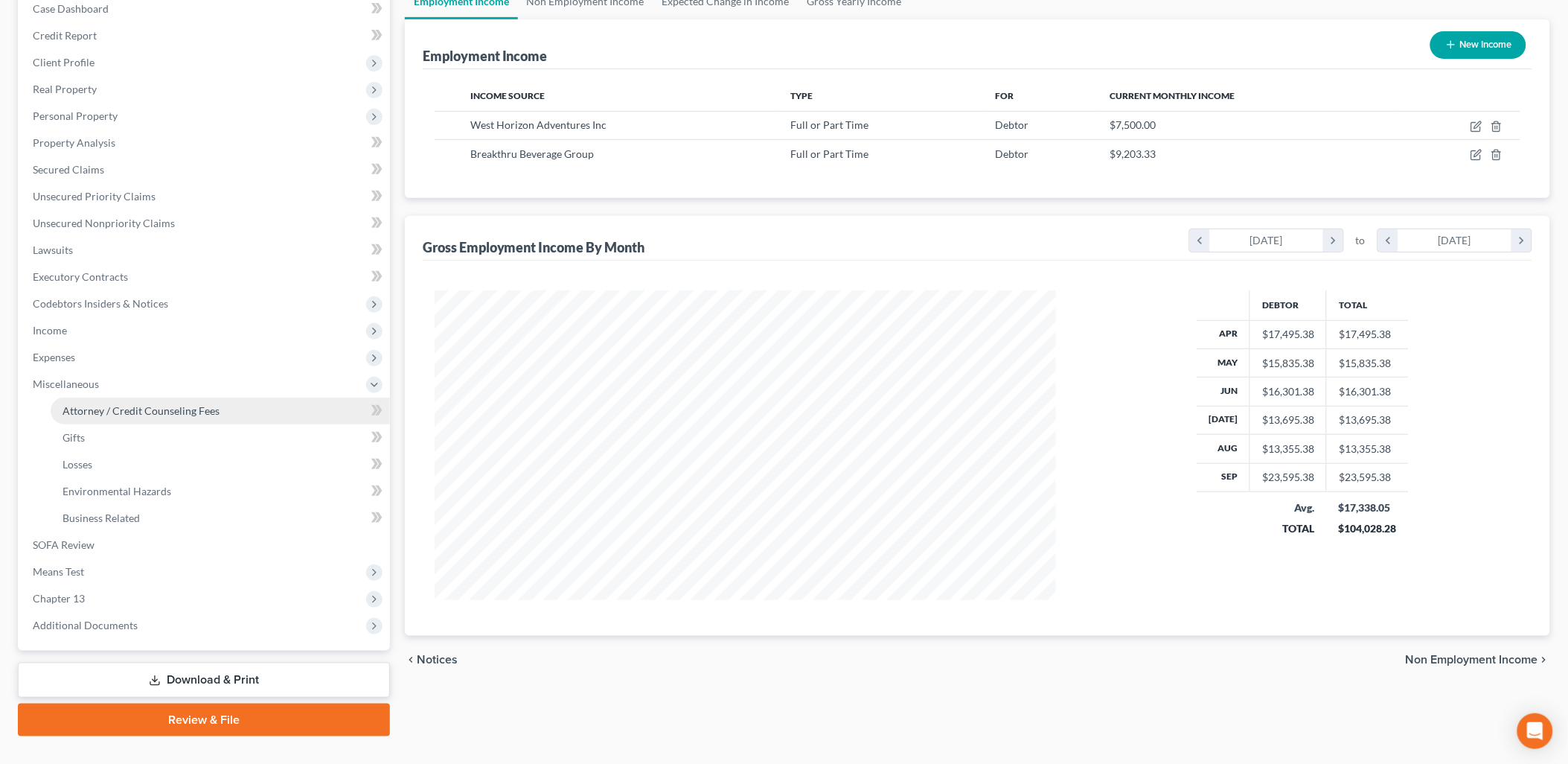
click at [175, 413] on span "Attorney / Credit Counseling Fees" at bounding box center [140, 410] width 157 height 13
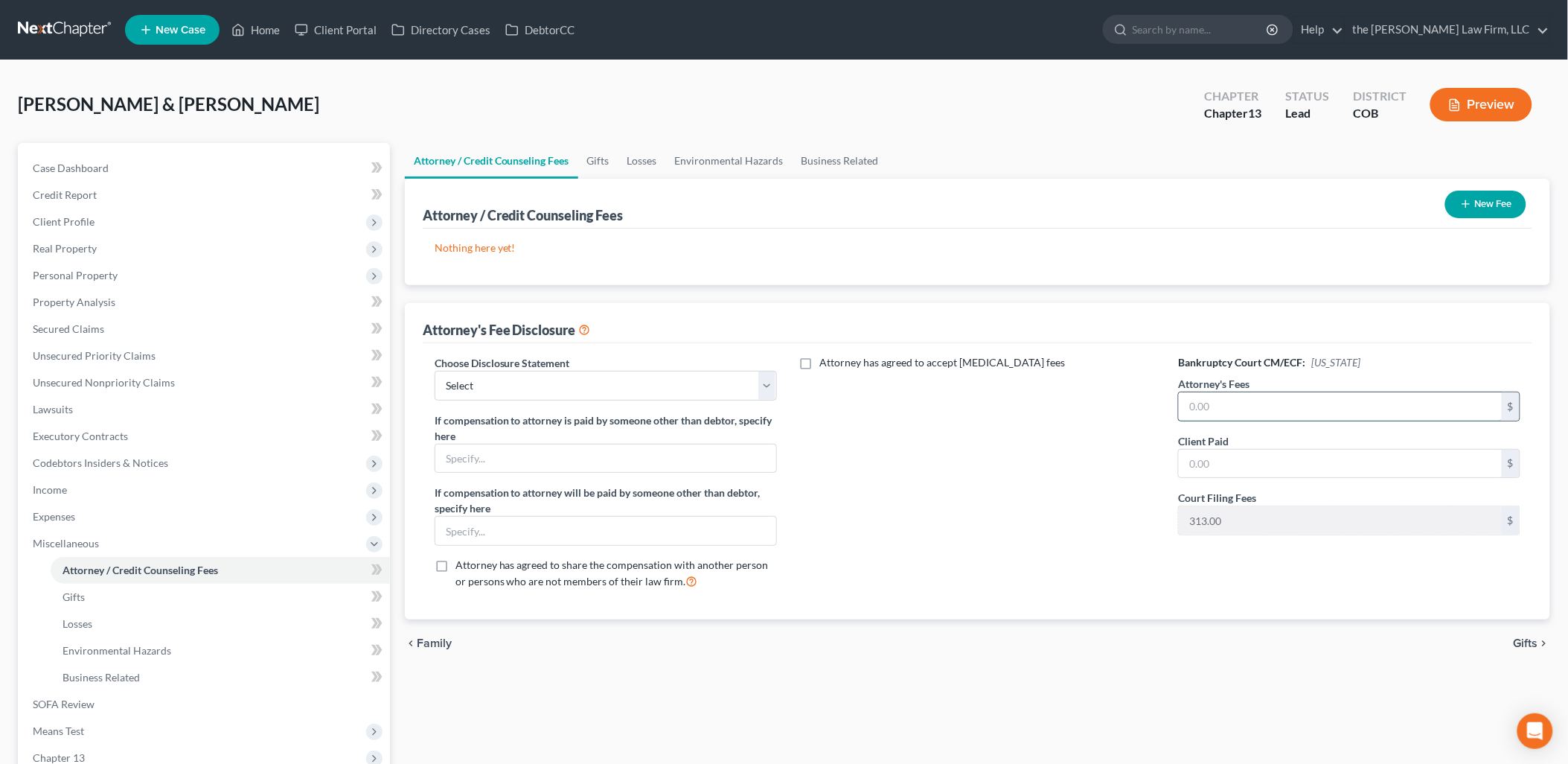
click at [1243, 405] on input "text" at bounding box center [1341, 406] width 323 height 28
click at [626, 390] on select "Select Disclosures of Compensation of Attorney for Debtor" at bounding box center [606, 385] width 342 height 30
click at [586, 451] on input "text" at bounding box center [606, 458] width 341 height 28
click at [644, 392] on select "Select Disclosures of Compensation of Attorney for Debtor" at bounding box center [606, 385] width 342 height 30
click at [435, 371] on select "Select Disclosures of Compensation of Attorney for Debtor" at bounding box center [606, 385] width 342 height 30
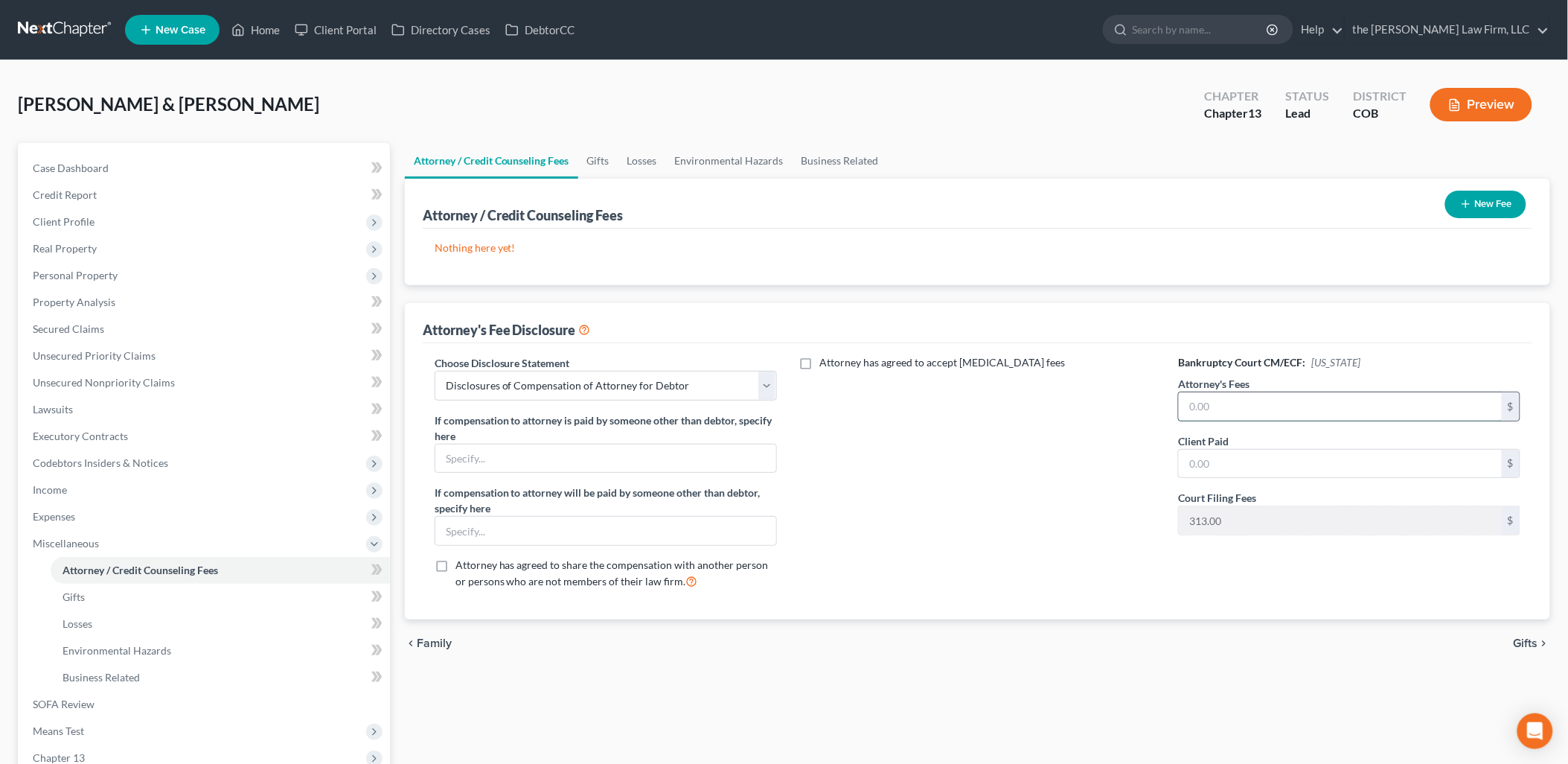
click at [1292, 403] on input "text" at bounding box center [1341, 406] width 323 height 28
click at [920, 503] on div "Attorney has agreed to accept [MEDICAL_DATA] fees" at bounding box center [978, 478] width 372 height 247
click at [1444, 213] on div "New Fee" at bounding box center [1485, 204] width 93 height 39
click at [1469, 204] on icon "button" at bounding box center [1467, 204] width 12 height 12
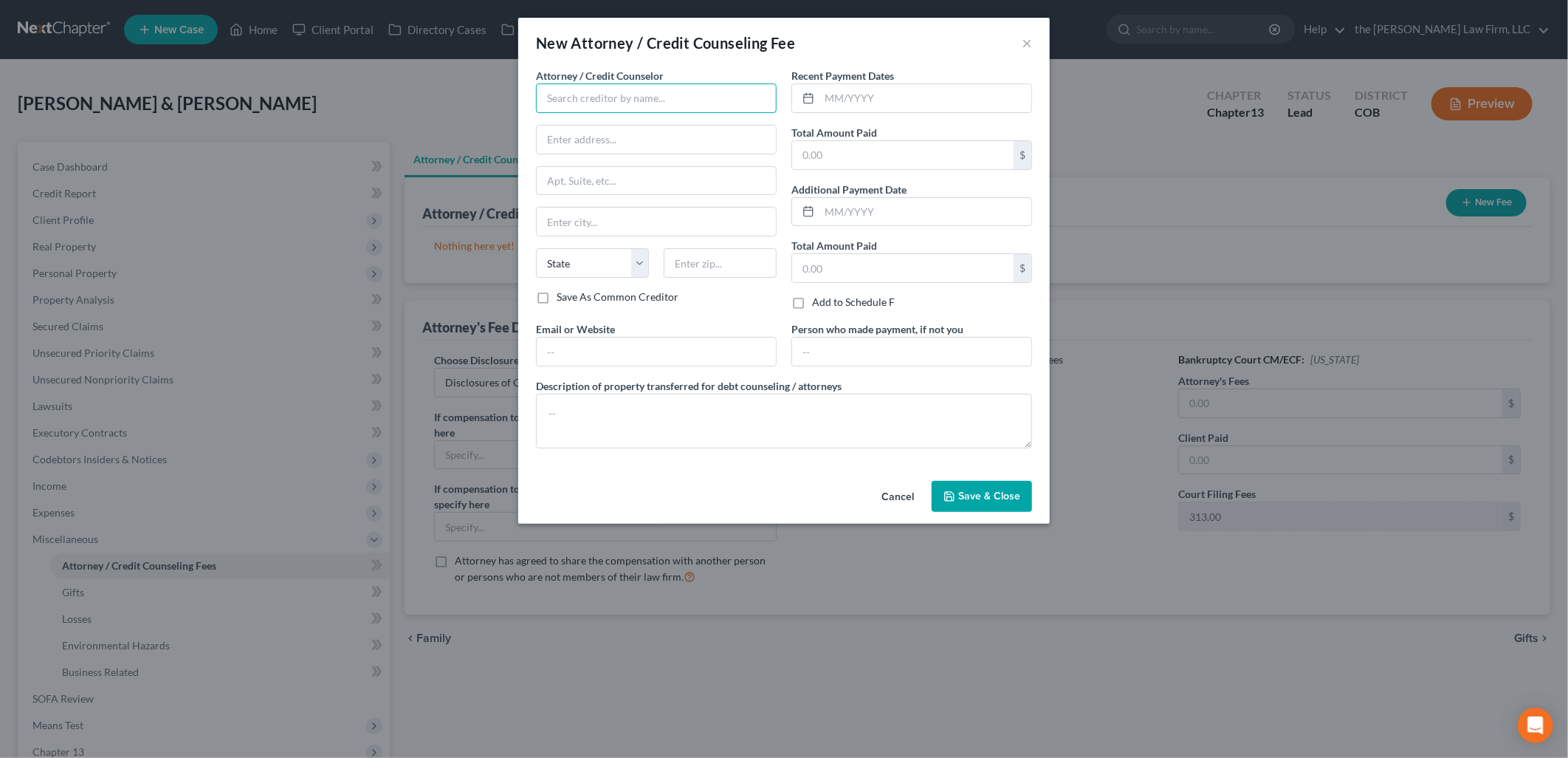
click at [720, 89] on input "text" at bounding box center [656, 98] width 241 height 30
click at [965, 499] on span "Save & Close" at bounding box center [989, 495] width 62 height 13
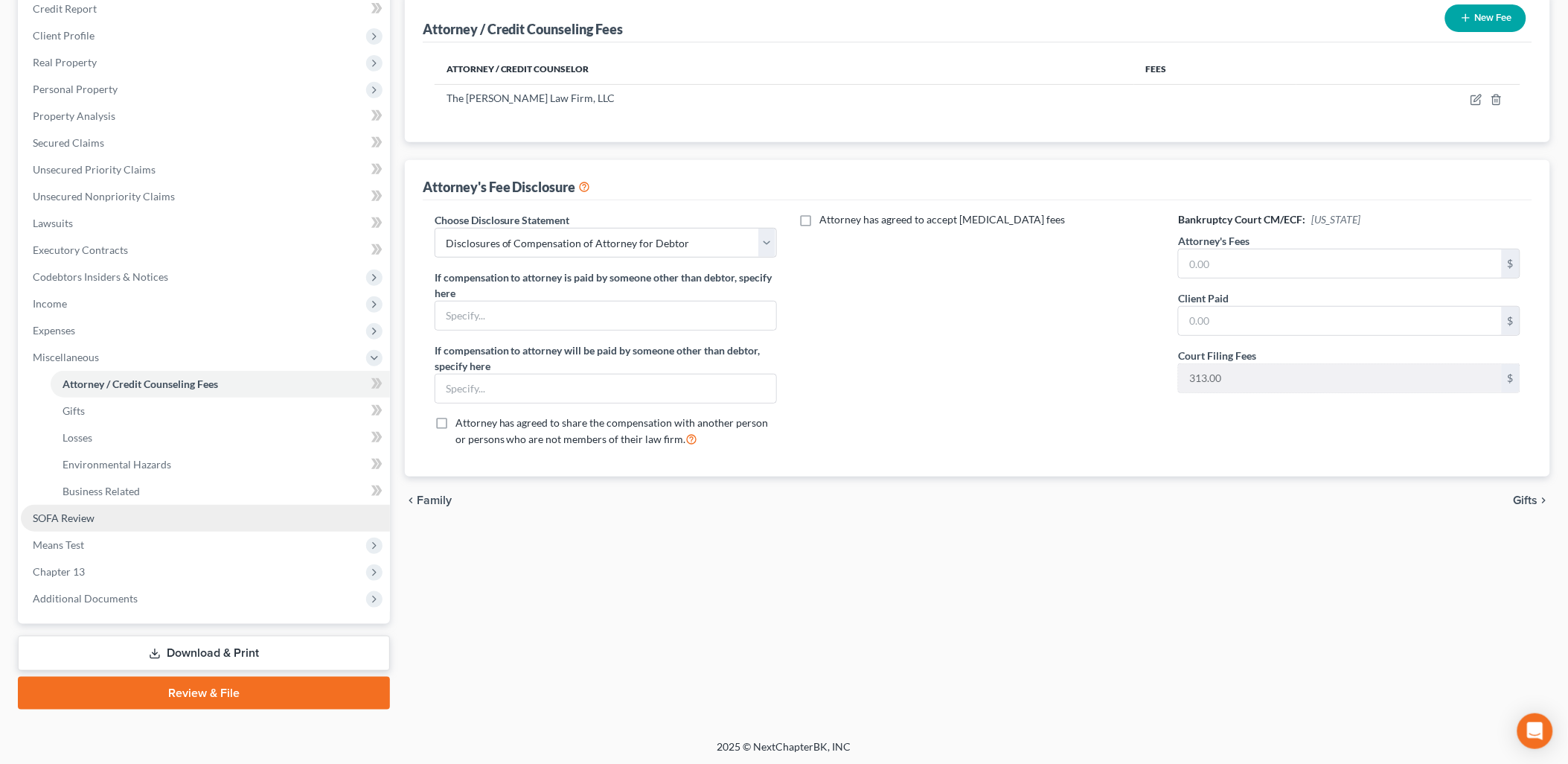
click at [105, 529] on link "SOFA Review" at bounding box center [205, 517] width 369 height 26
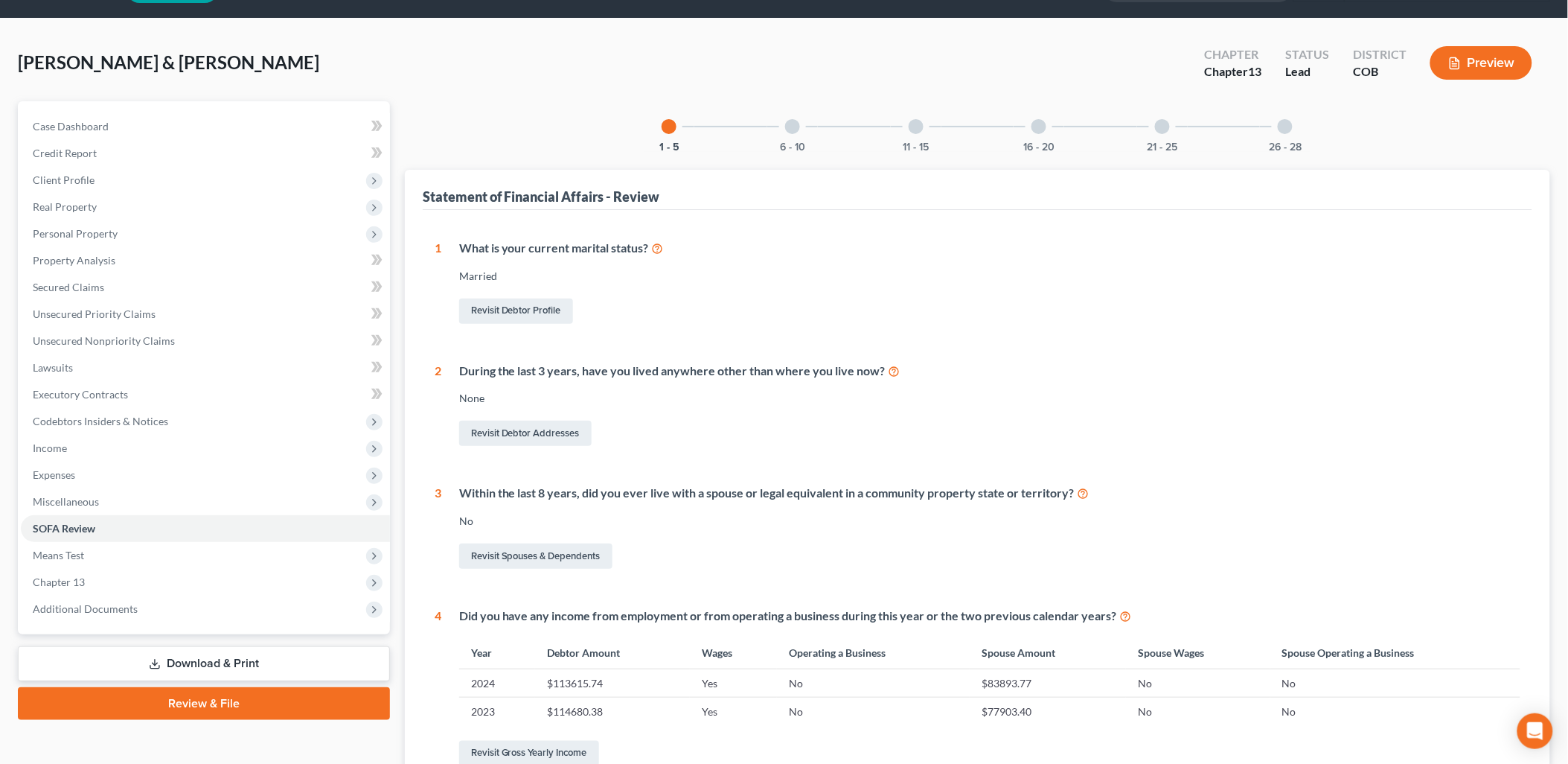
scroll to position [83, 0]
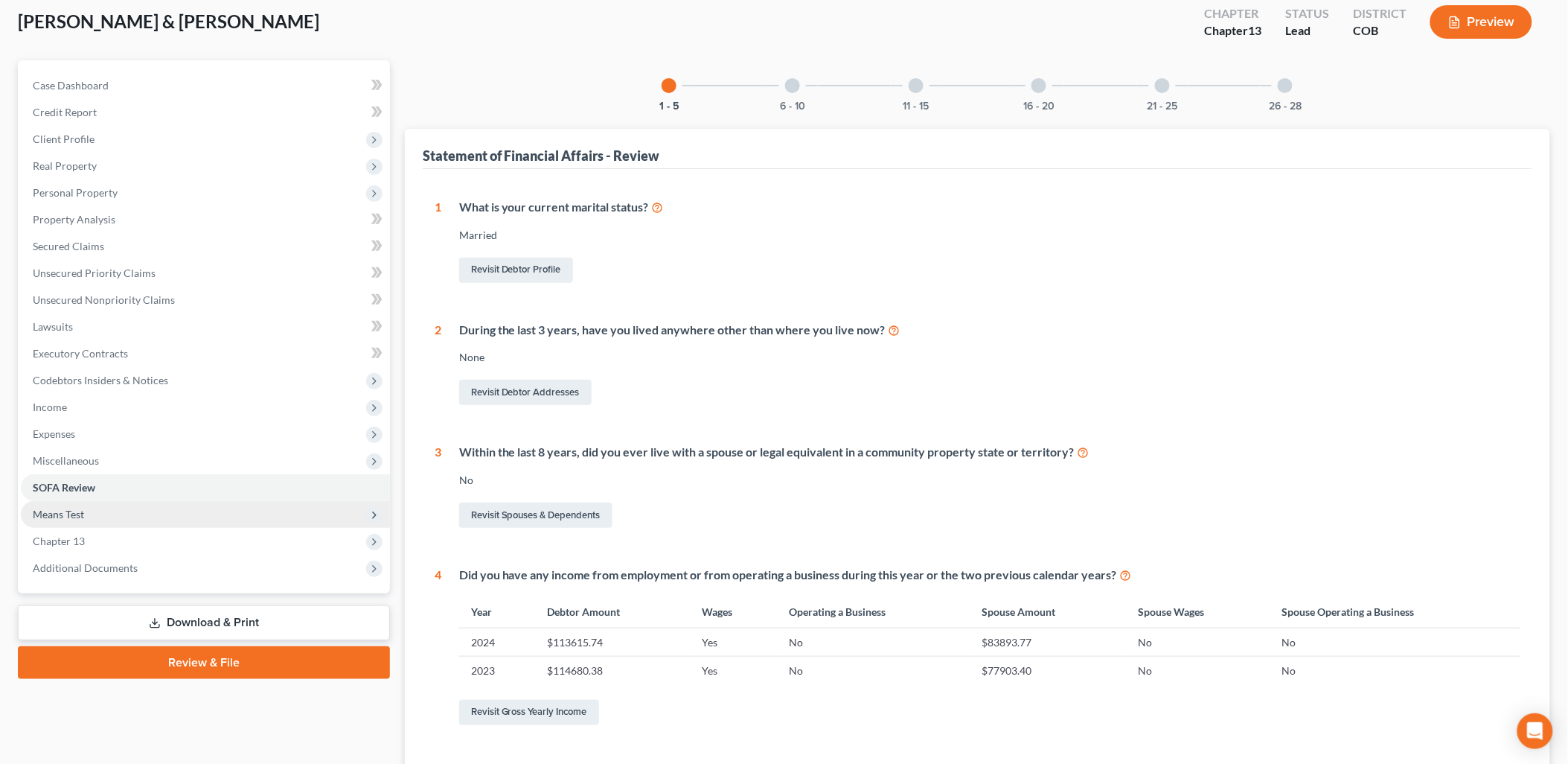
click at [139, 516] on span "Means Test" at bounding box center [205, 514] width 369 height 26
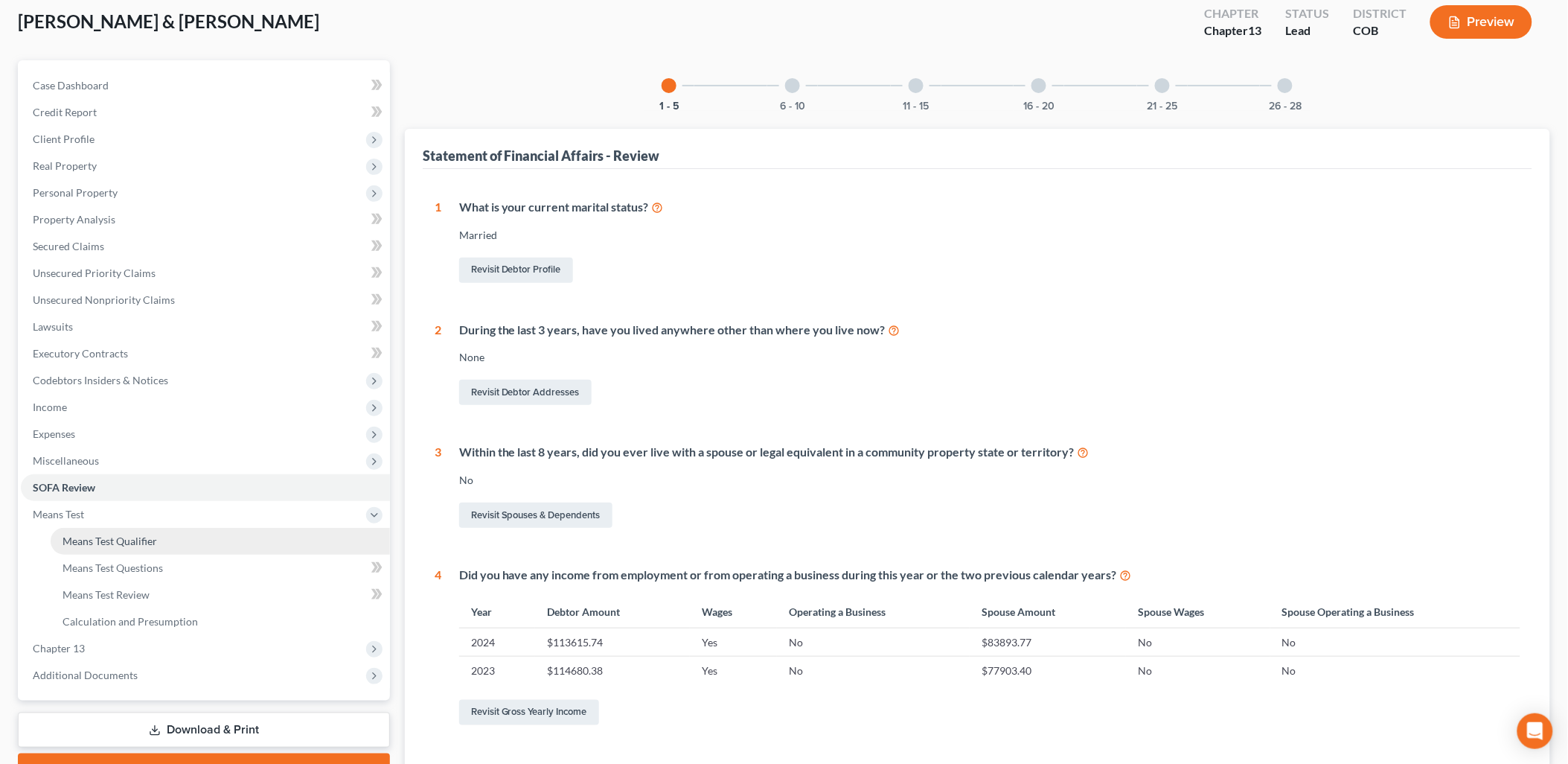
click at [205, 541] on link "Means Test Qualifier" at bounding box center [220, 540] width 339 height 26
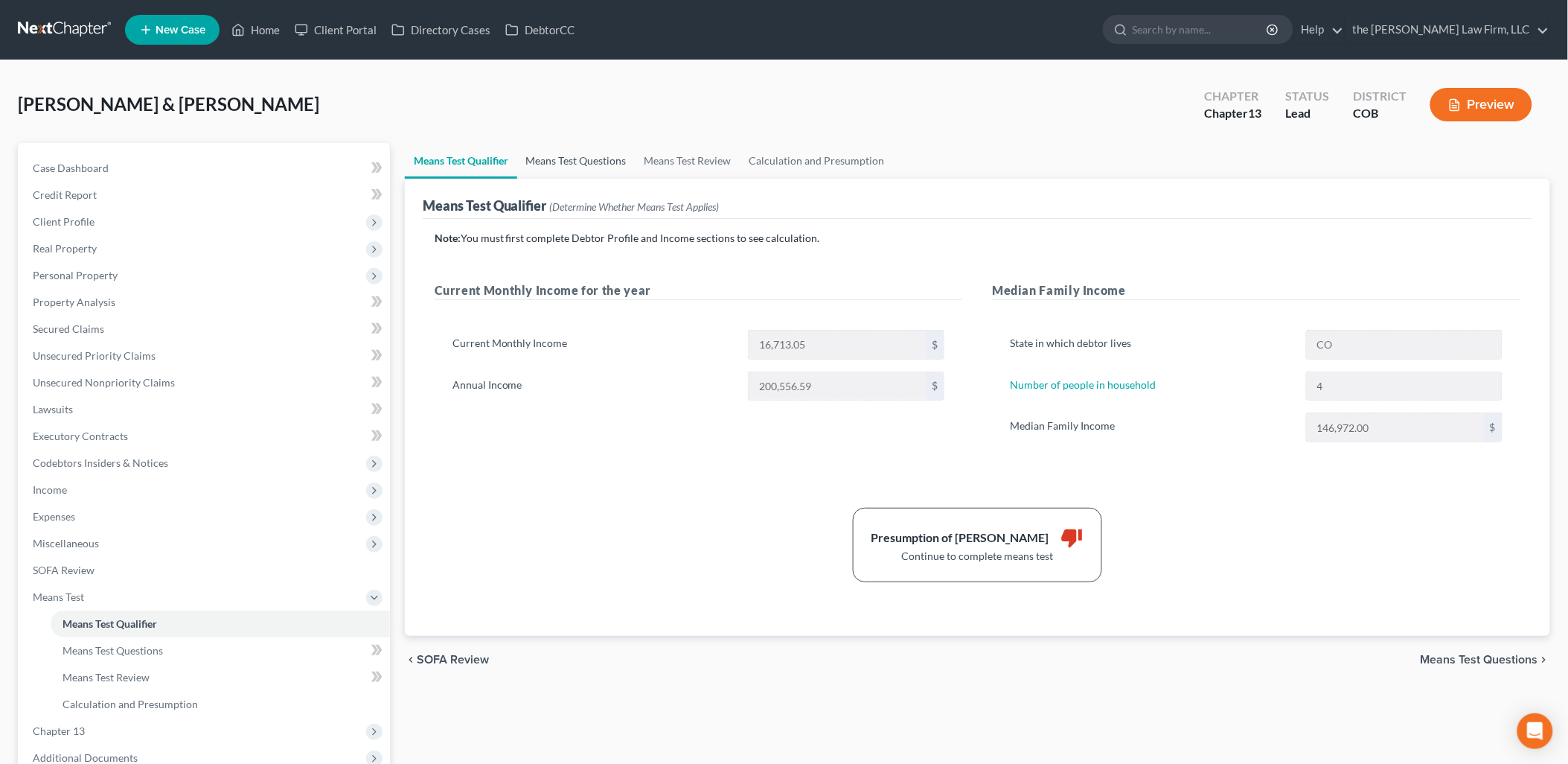
click at [607, 162] on link "Means Test Questions" at bounding box center [576, 161] width 118 height 36
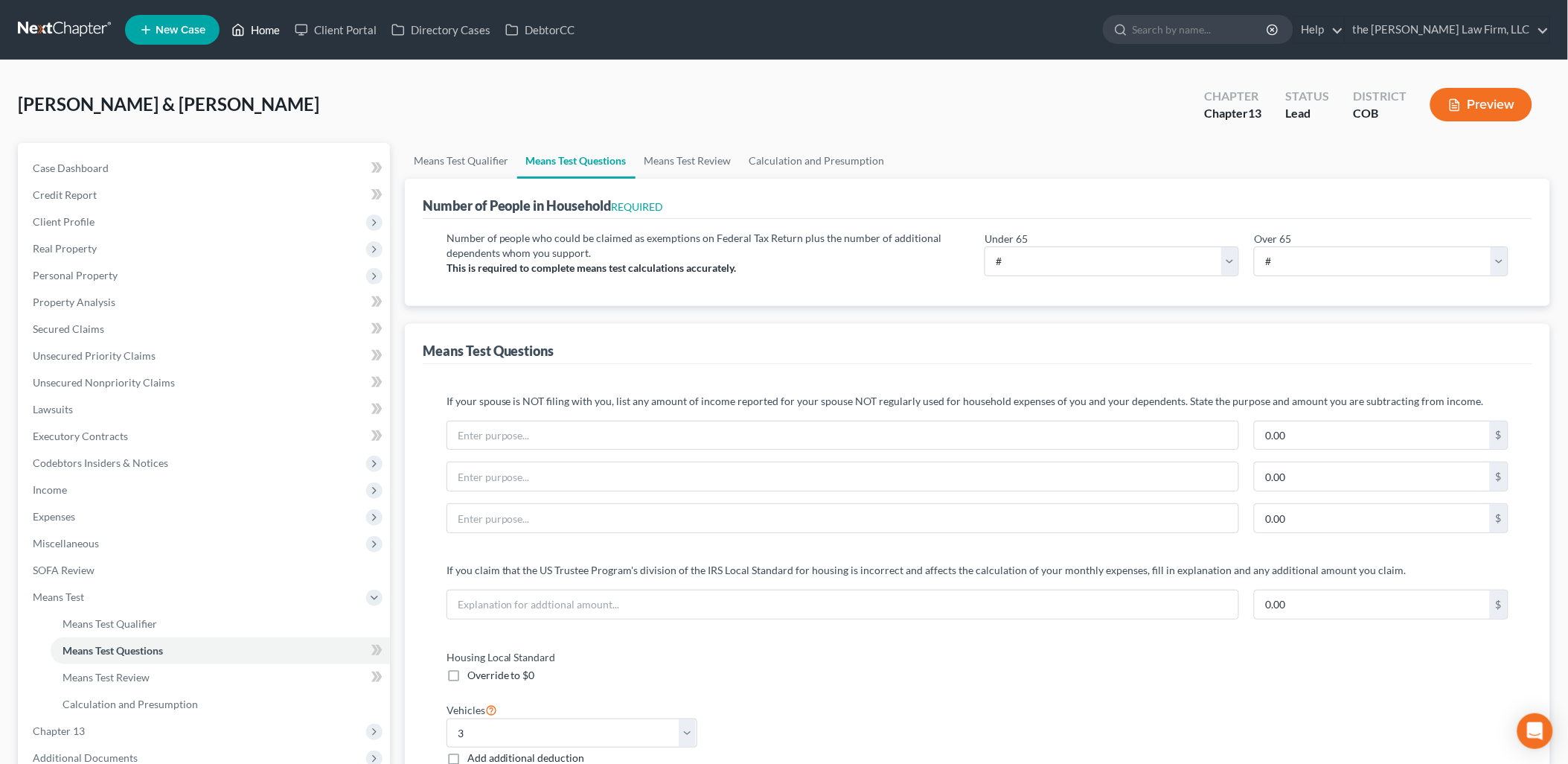
click at [265, 26] on link "Home" at bounding box center [255, 29] width 63 height 26
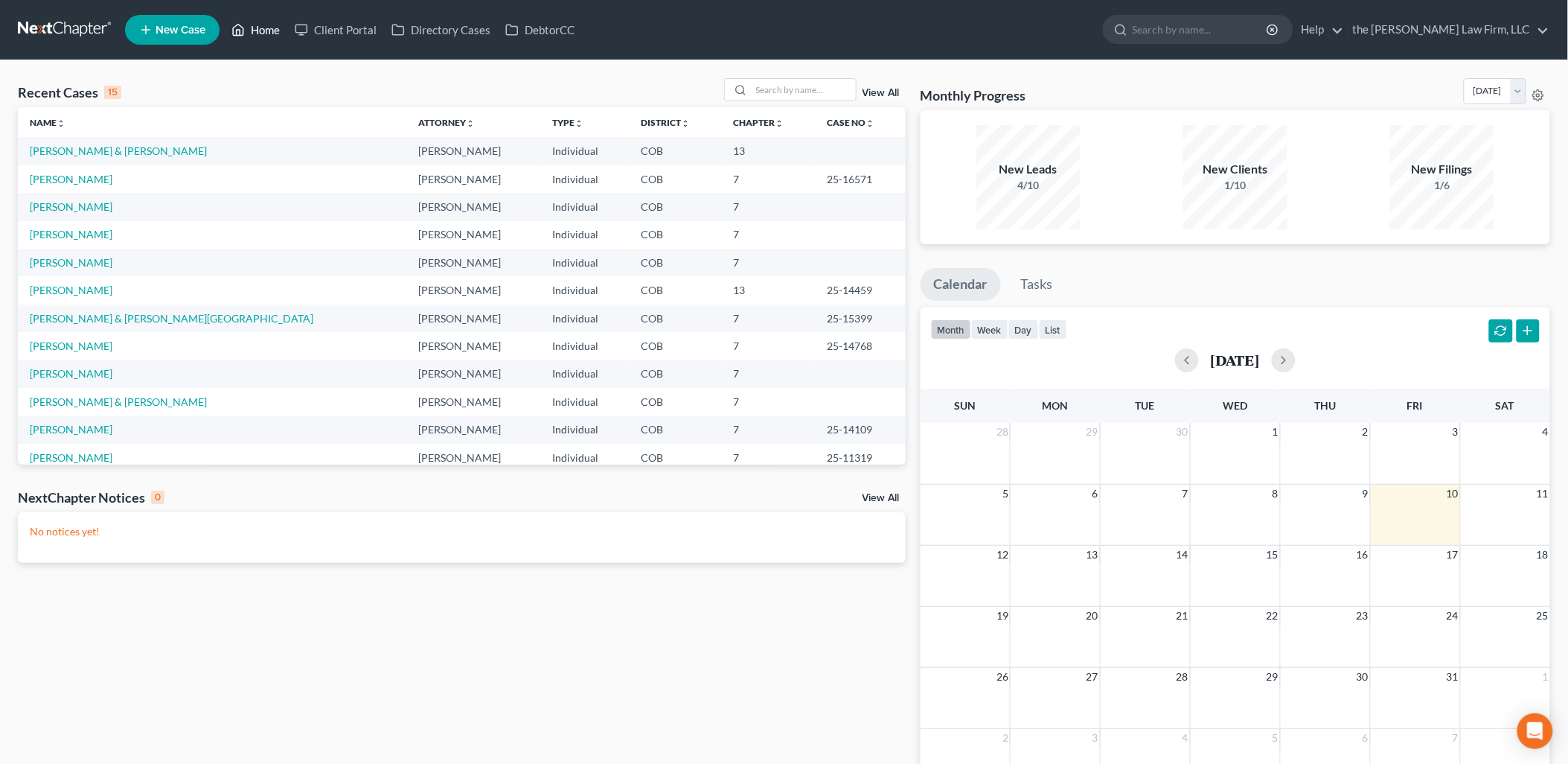
click at [247, 32] on link "Home" at bounding box center [255, 29] width 63 height 26
click at [46, 144] on td "[PERSON_NAME] & [PERSON_NAME]" at bounding box center [212, 151] width 389 height 27
click at [68, 149] on link "[PERSON_NAME] & [PERSON_NAME]" at bounding box center [118, 151] width 177 height 13
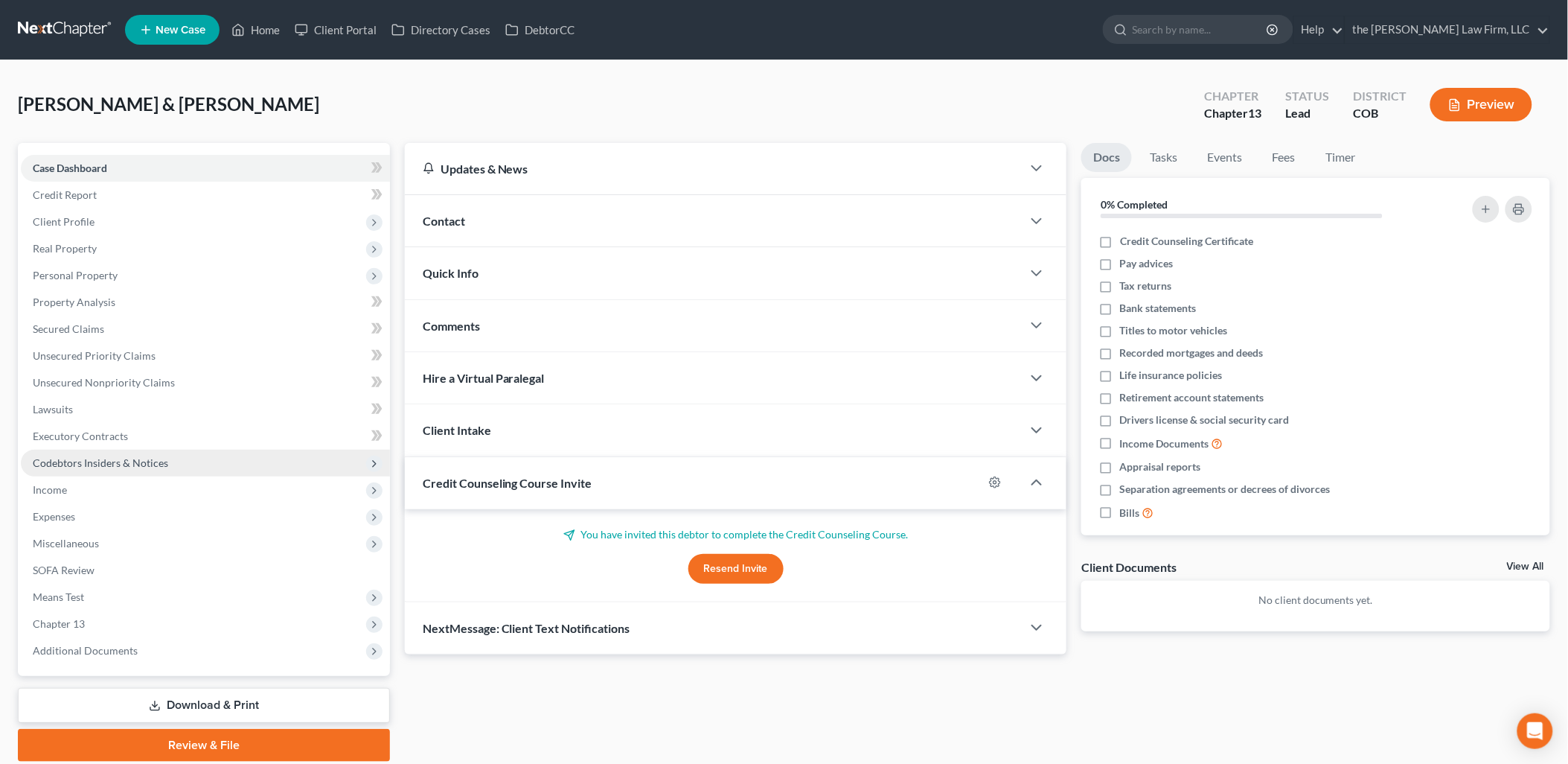
click at [68, 463] on span "Codebtors Insiders & Notices" at bounding box center [100, 462] width 135 height 13
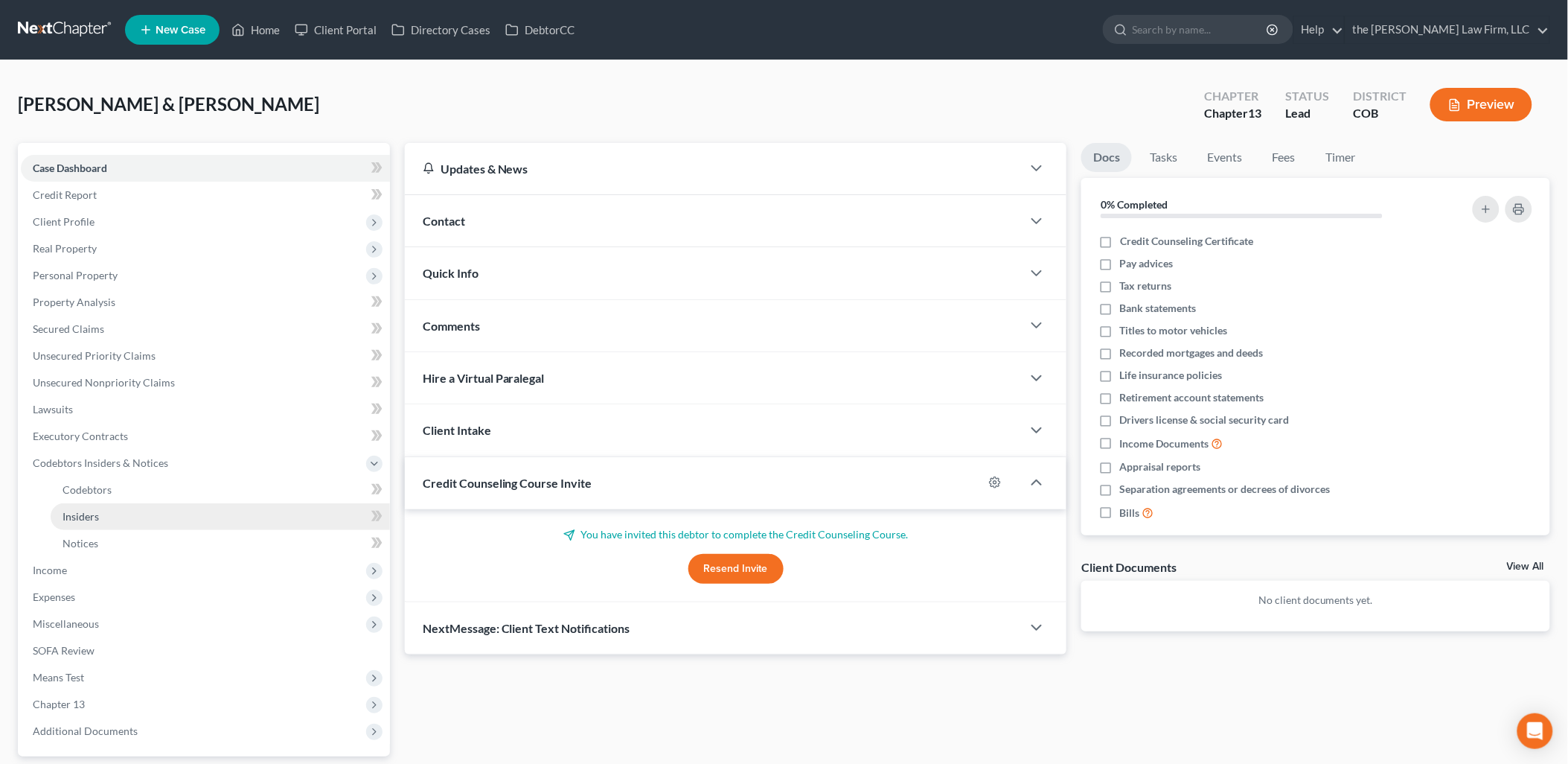
scroll to position [83, 0]
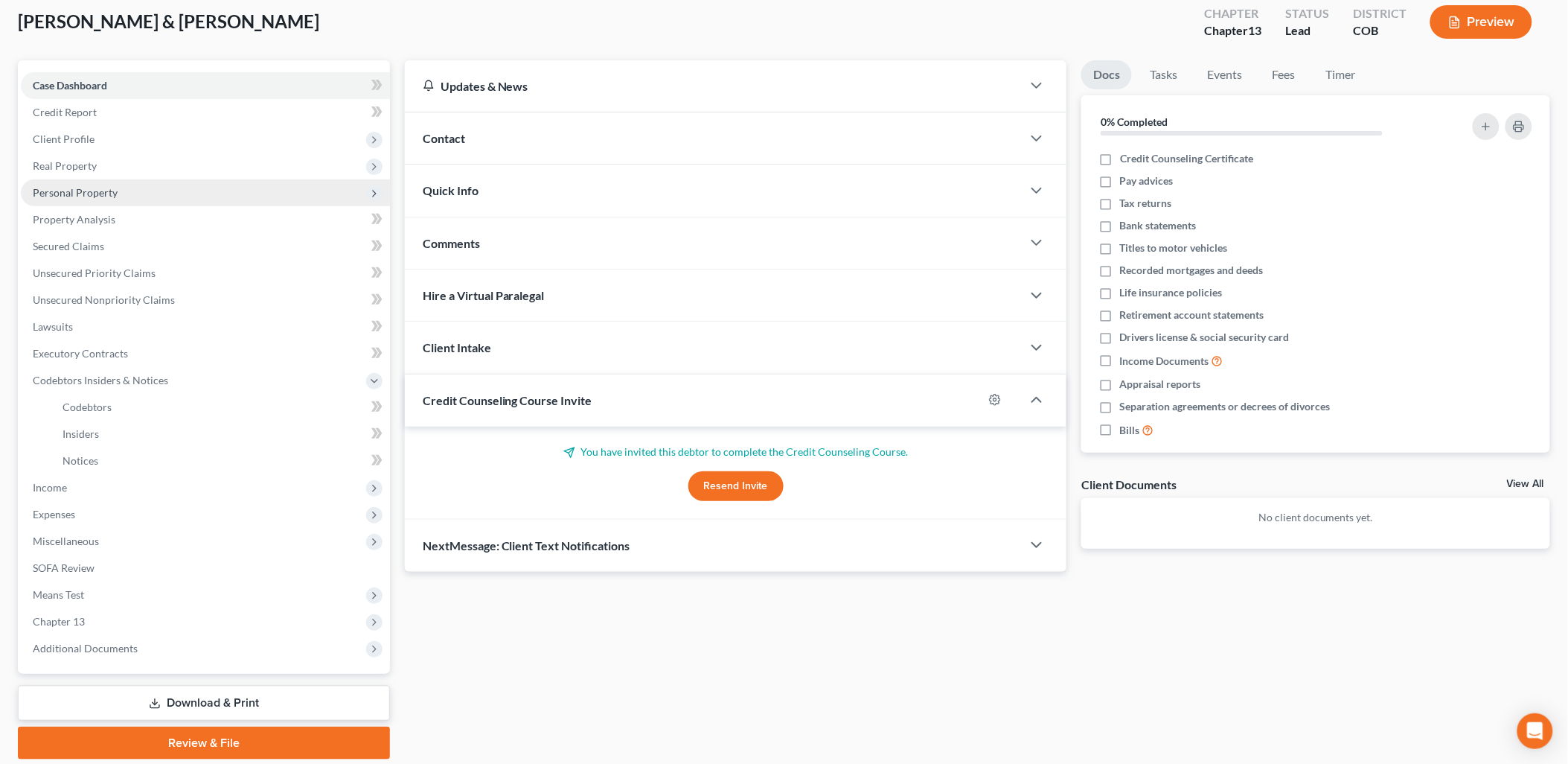
click at [86, 195] on span "Personal Property" at bounding box center [75, 192] width 85 height 13
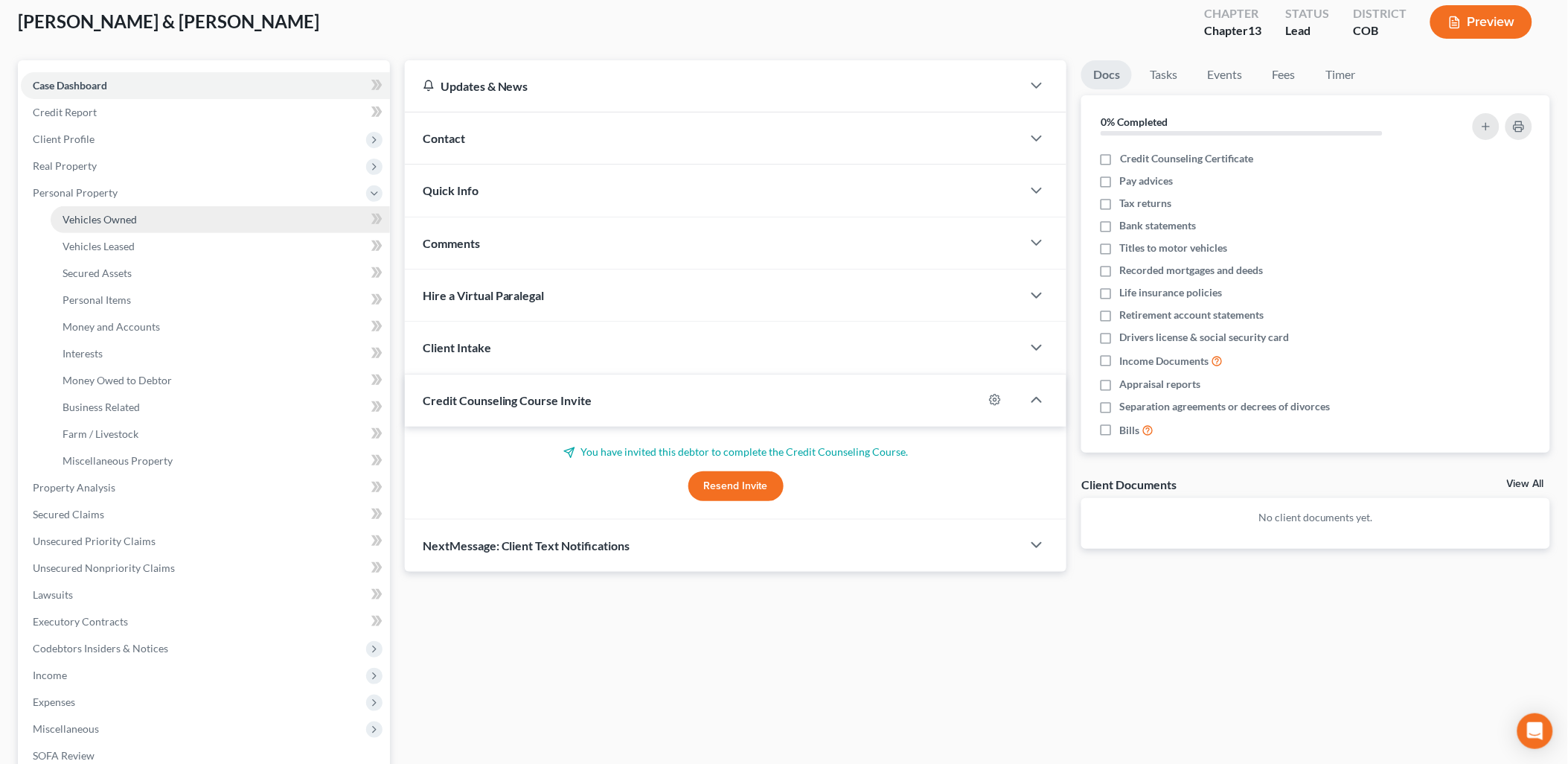
click at [111, 213] on span "Vehicles Owned" at bounding box center [99, 219] width 74 height 13
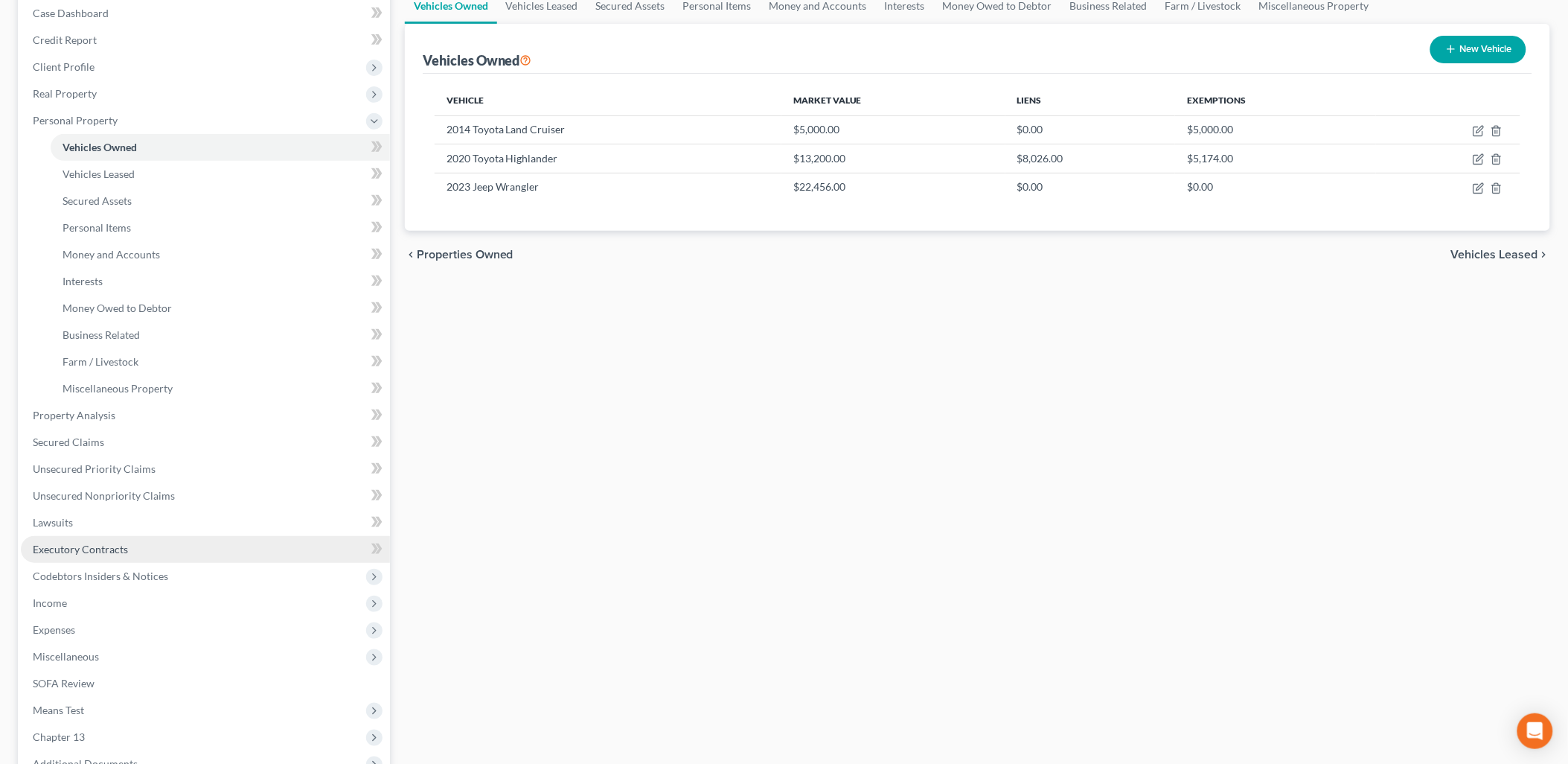
scroll to position [165, 0]
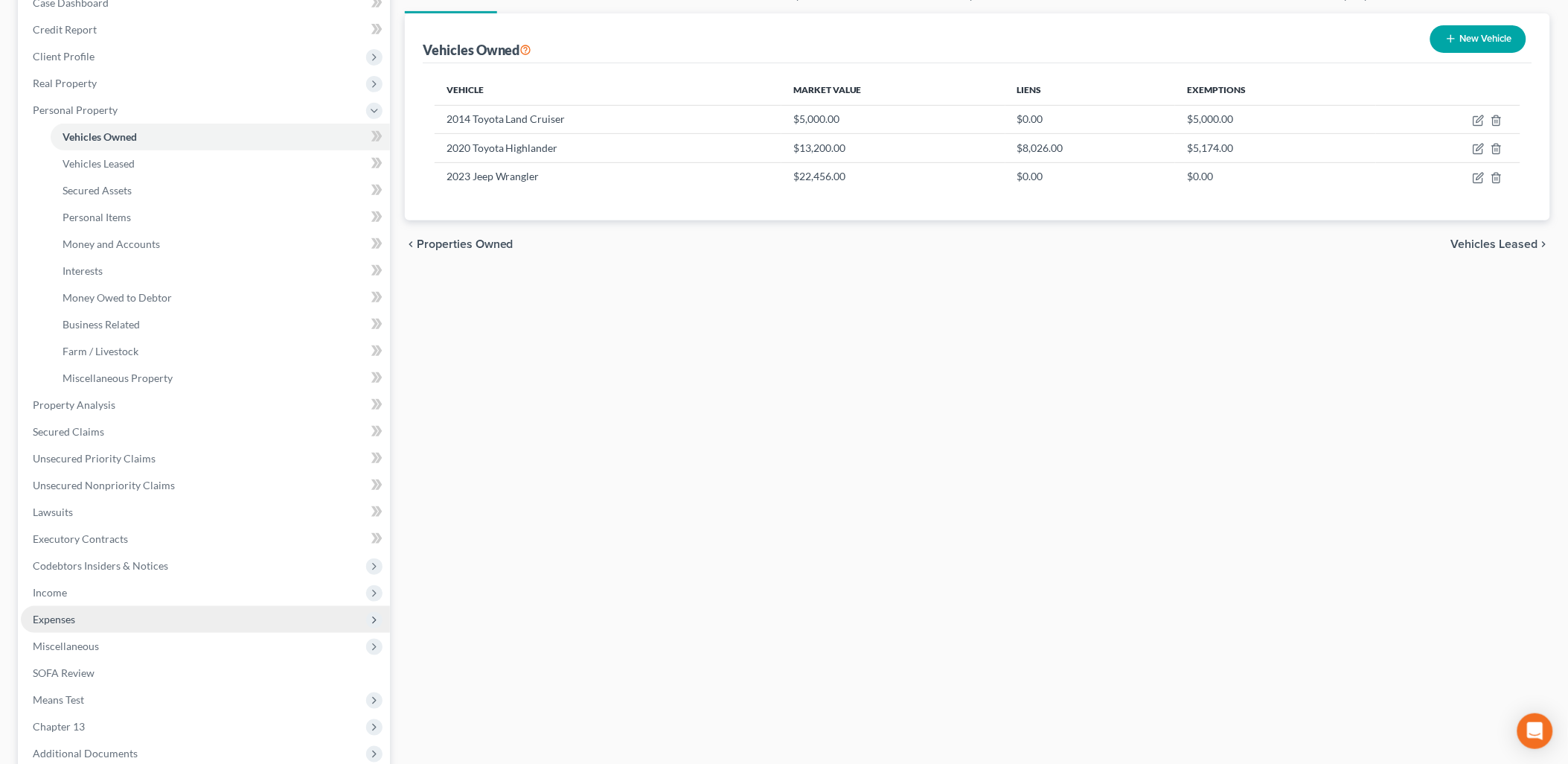
click at [60, 623] on span "Expenses" at bounding box center [205, 619] width 369 height 26
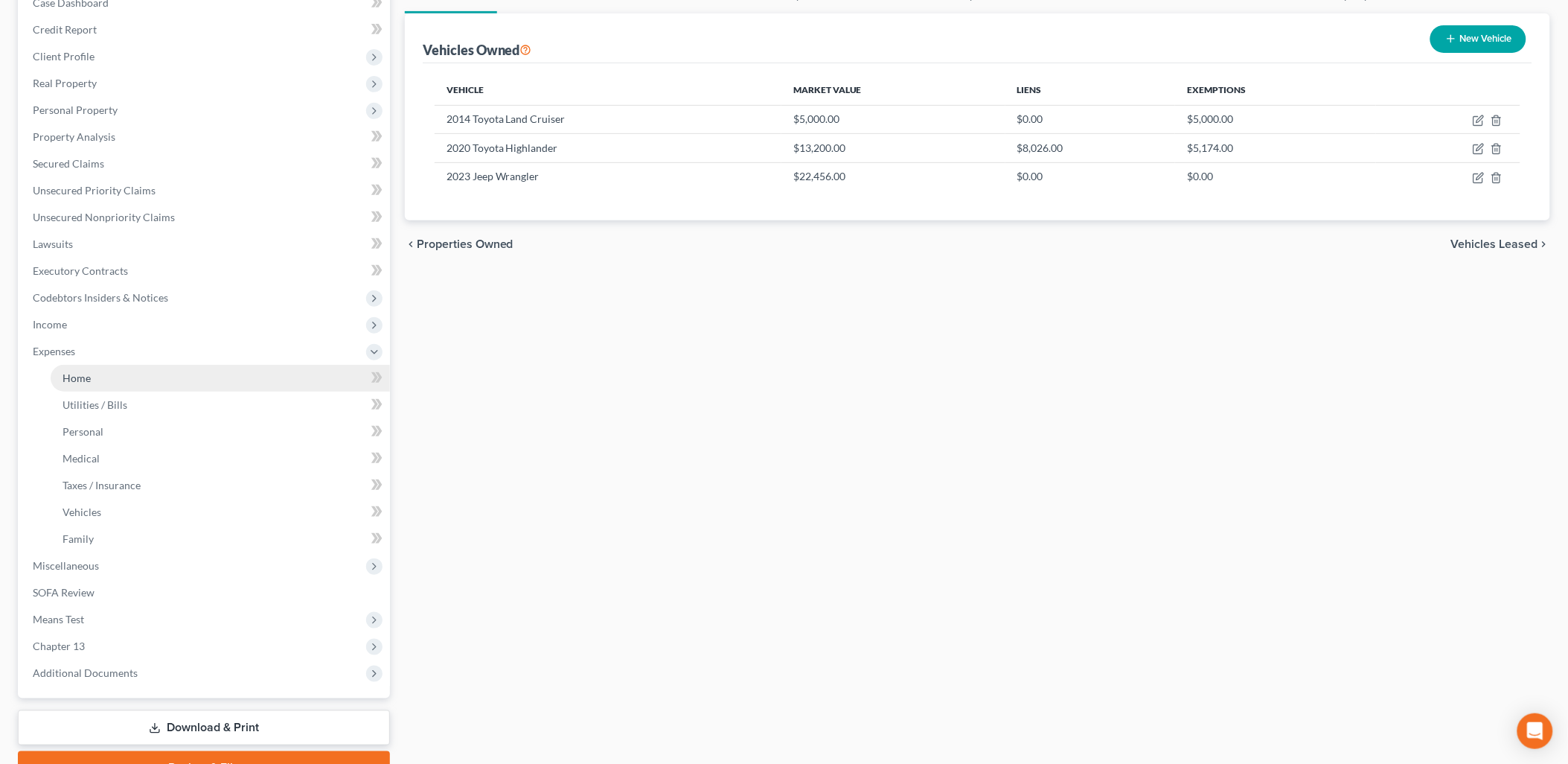
click at [87, 372] on span "Home" at bounding box center [76, 378] width 28 height 13
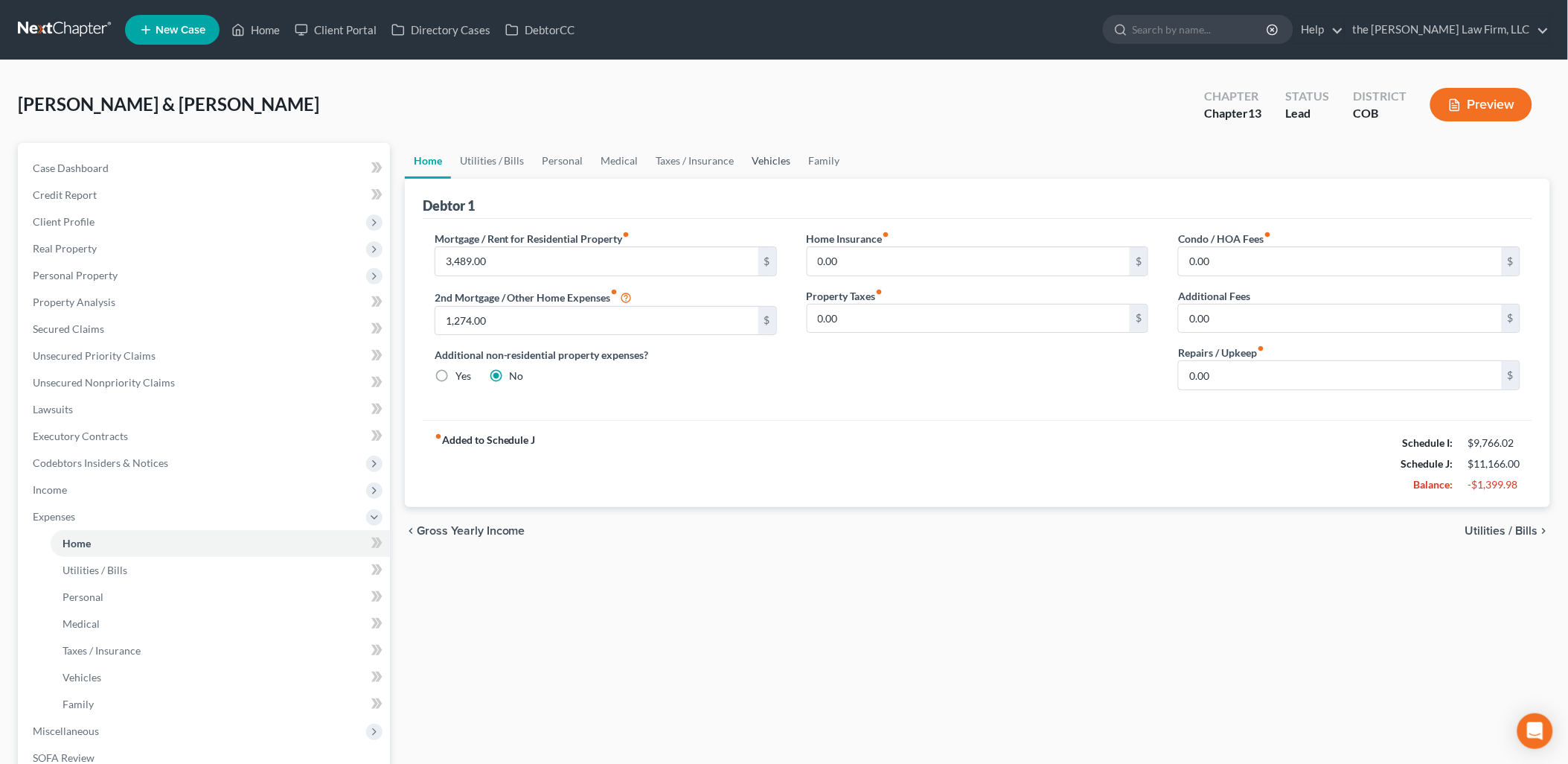
drag, startPoint x: 760, startPoint y: 162, endPoint x: 1006, endPoint y: 235, distance: 256.6
click at [761, 162] on link "Vehicles" at bounding box center [772, 161] width 56 height 36
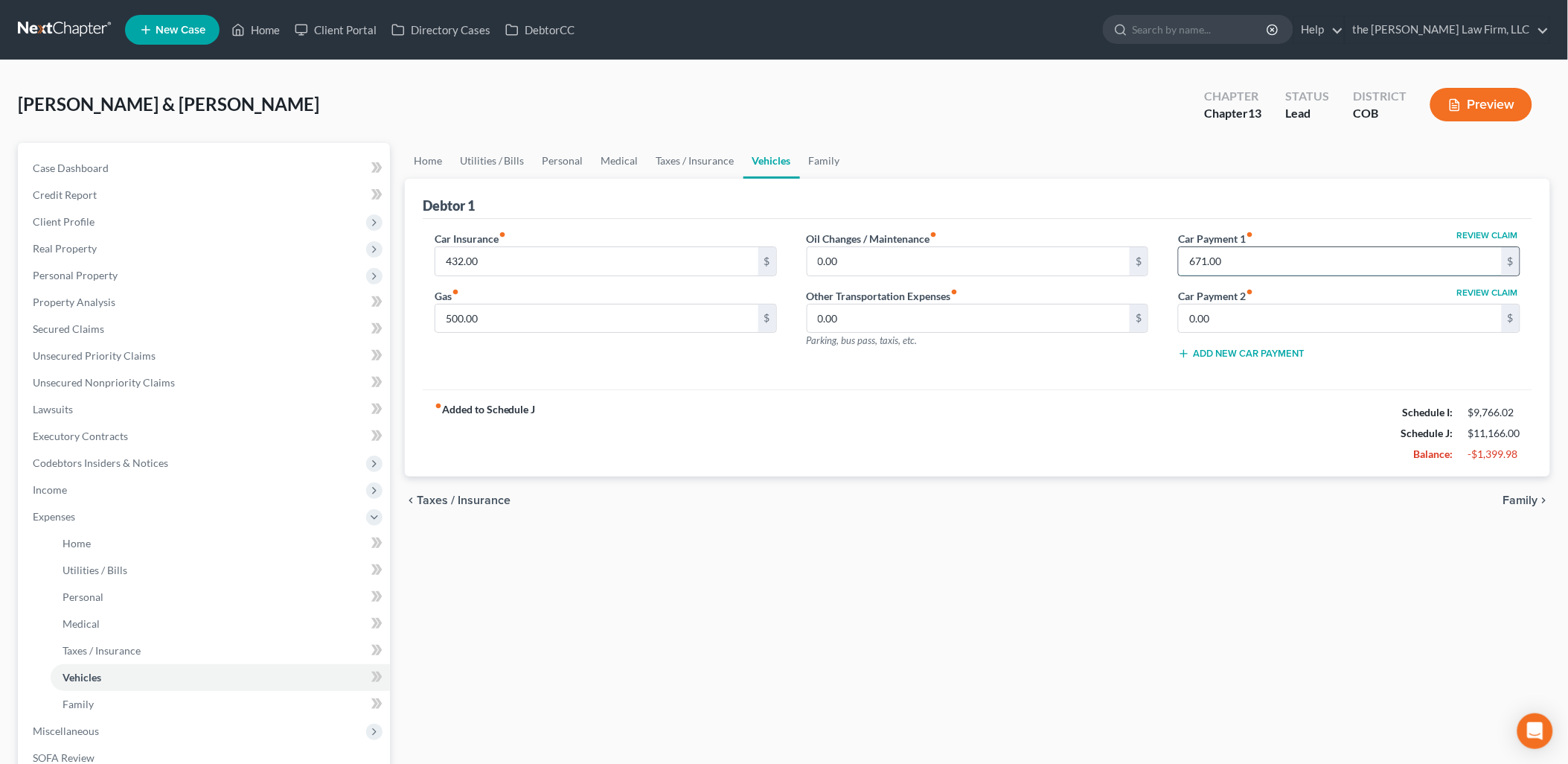
click at [1337, 261] on input "671.00" at bounding box center [1341, 260] width 323 height 28
click at [1217, 315] on input "0.00" at bounding box center [1341, 318] width 323 height 28
click at [117, 360] on span "Unsecured Priority Claims" at bounding box center [94, 355] width 123 height 13
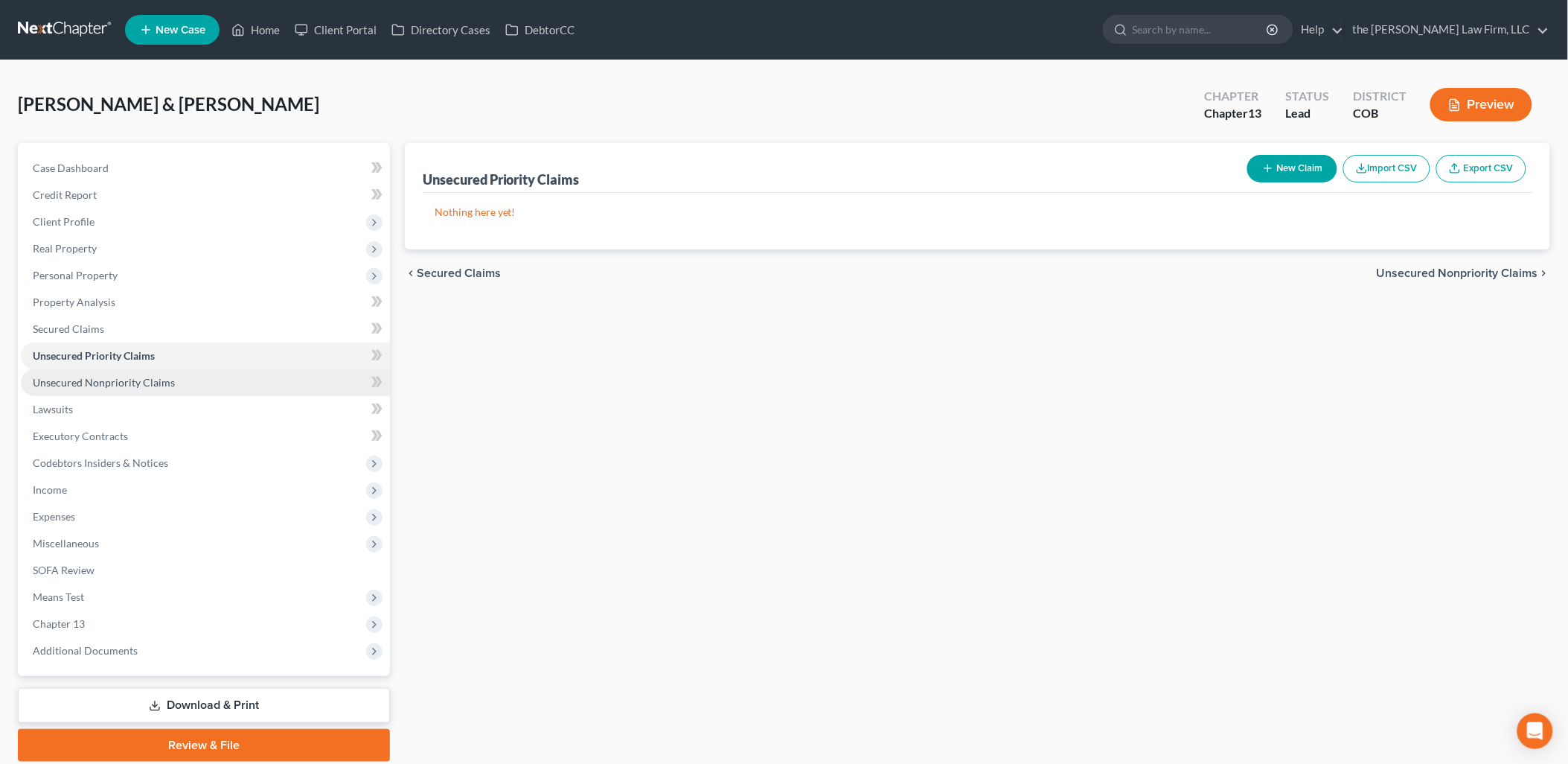
click at [134, 376] on span "Unsecured Nonpriority Claims" at bounding box center [103, 382] width 142 height 13
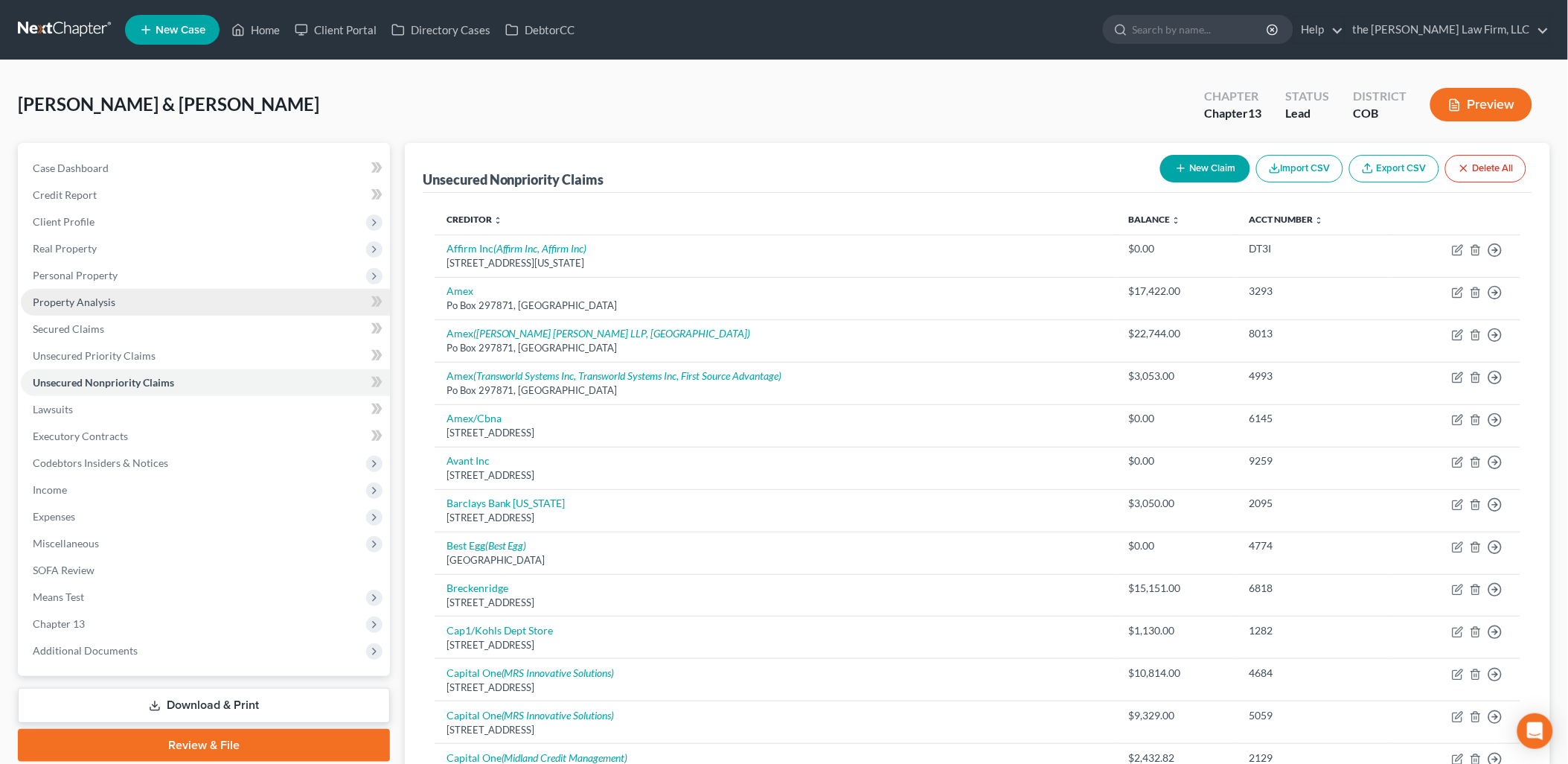
click at [100, 295] on span "Property Analysis" at bounding box center [73, 301] width 83 height 13
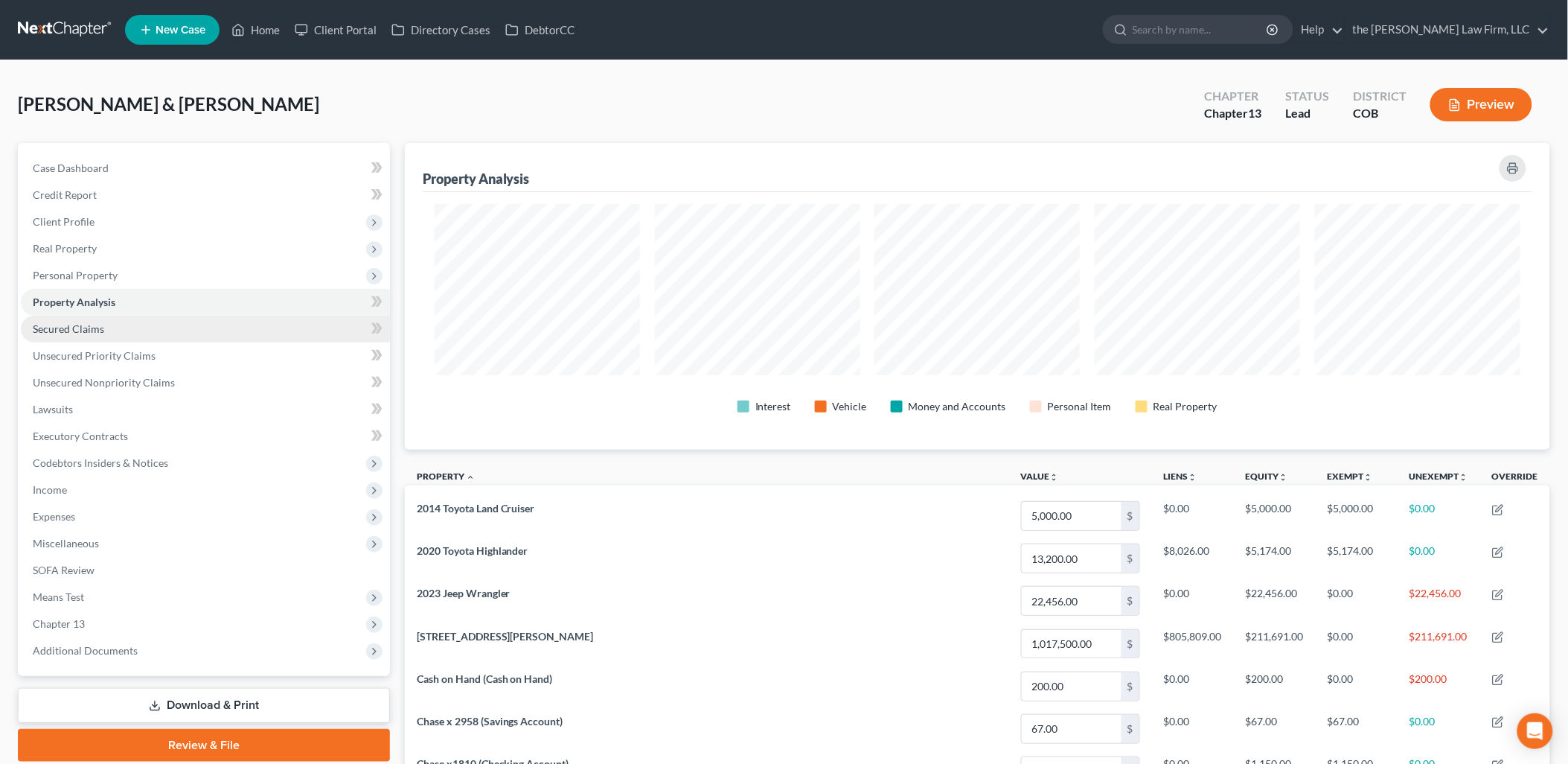
scroll to position [306, 1146]
click at [116, 470] on span "Codebtors Insiders & Notices" at bounding box center [205, 462] width 369 height 26
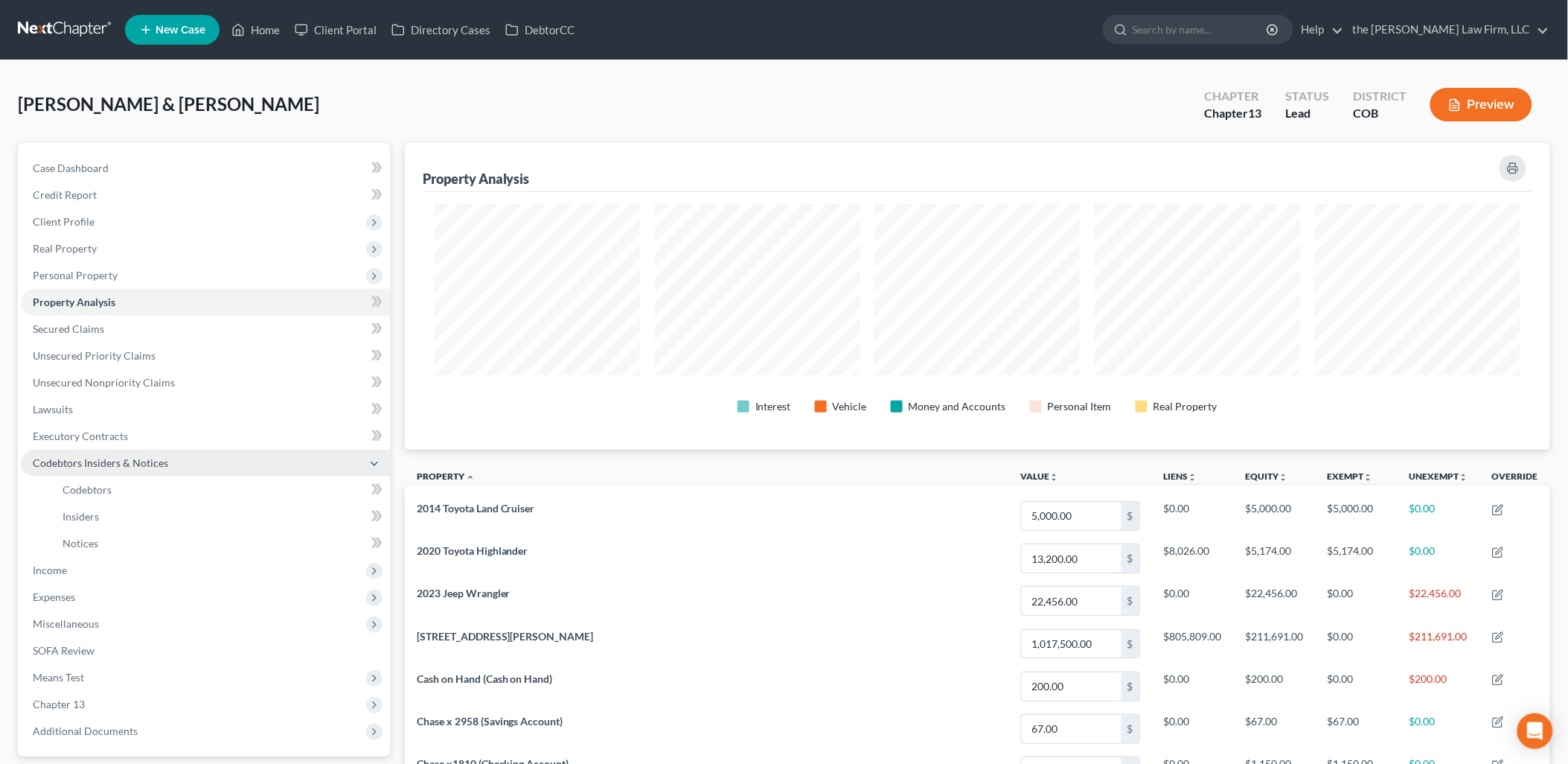
click at [66, 465] on span "Codebtors Insiders & Notices" at bounding box center [100, 462] width 135 height 13
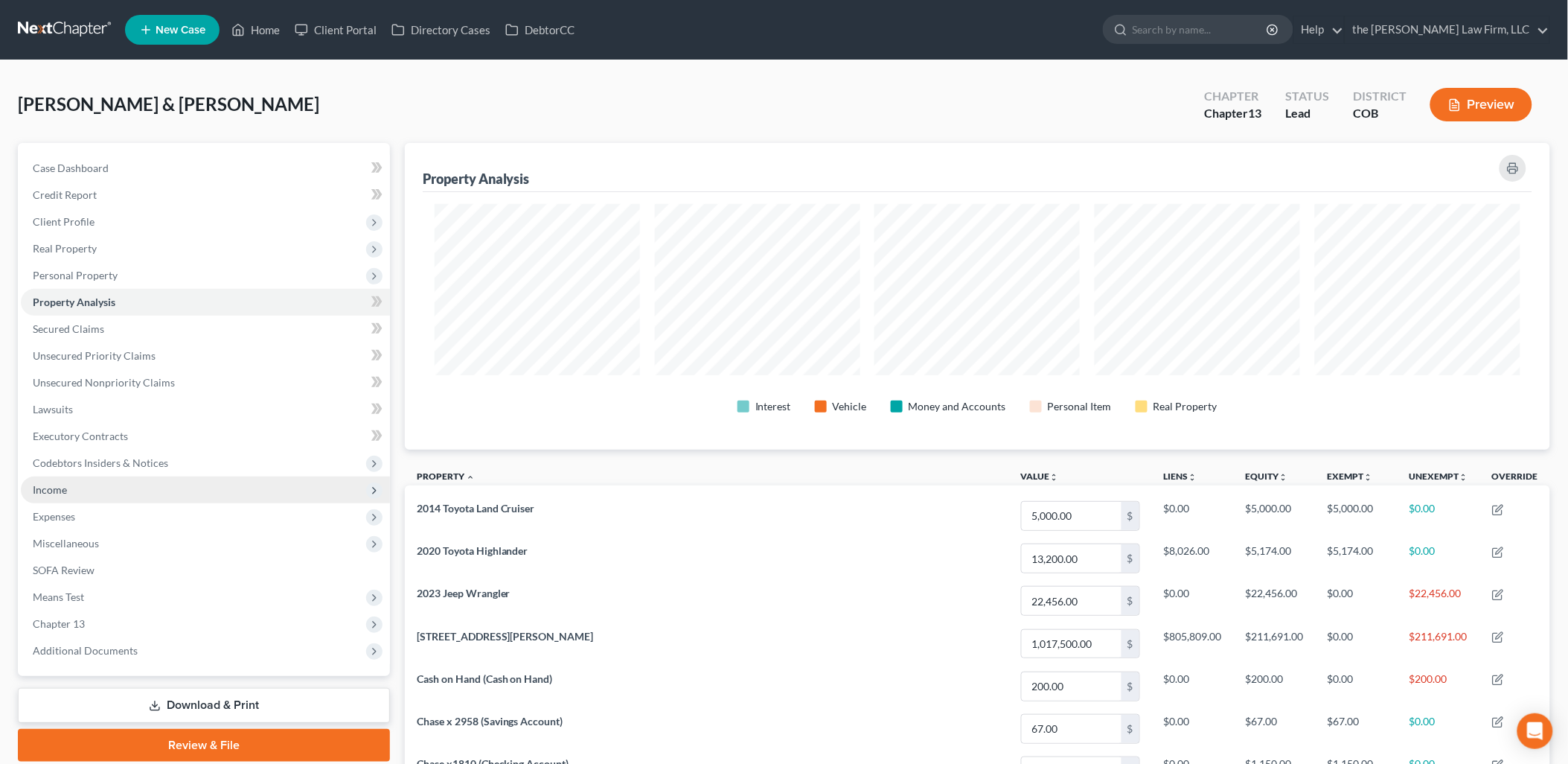
click at [94, 461] on span "Codebtors Insiders & Notices" at bounding box center [100, 462] width 135 height 13
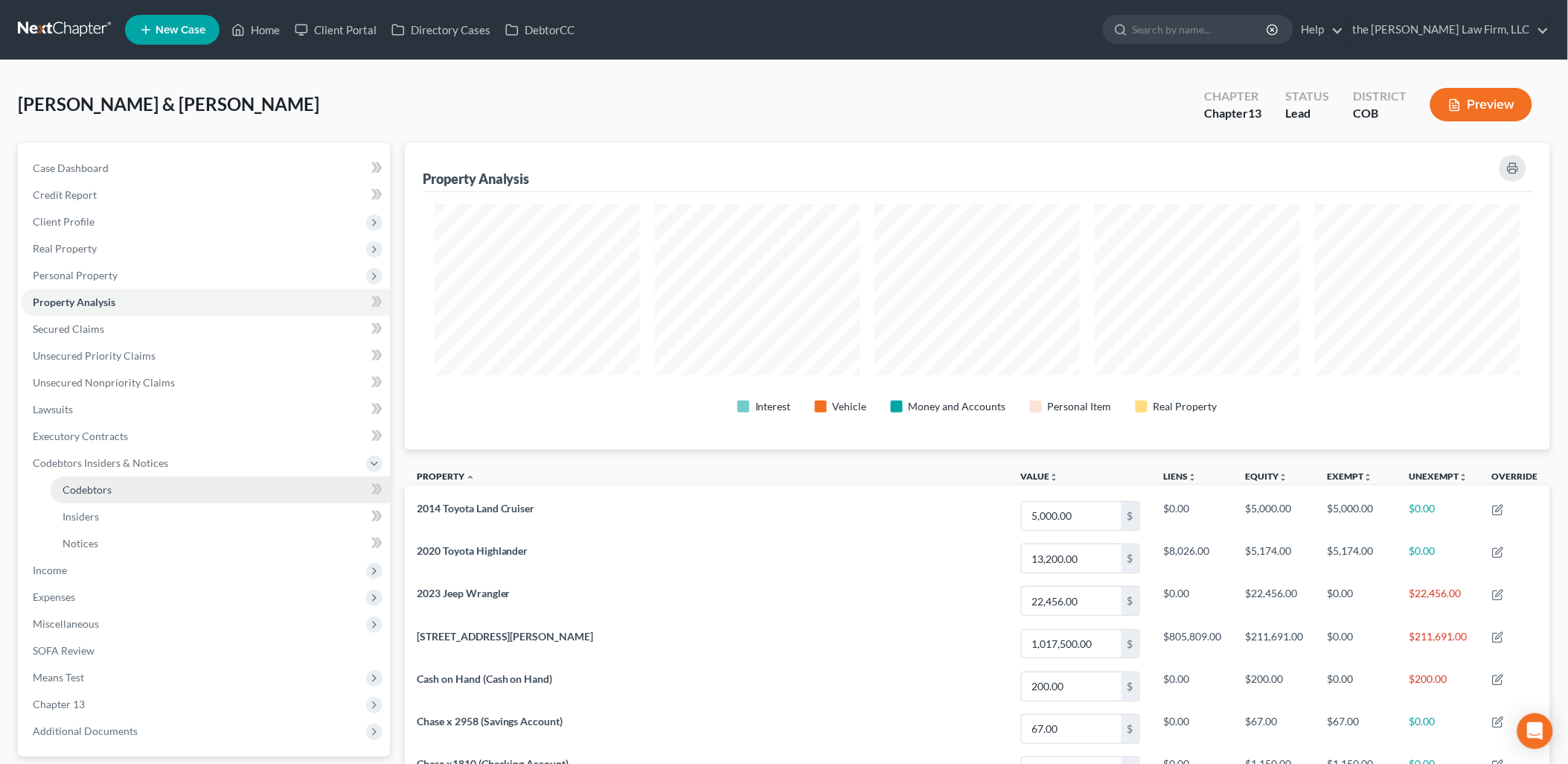
click at [95, 487] on span "Codebtors" at bounding box center [87, 489] width 49 height 13
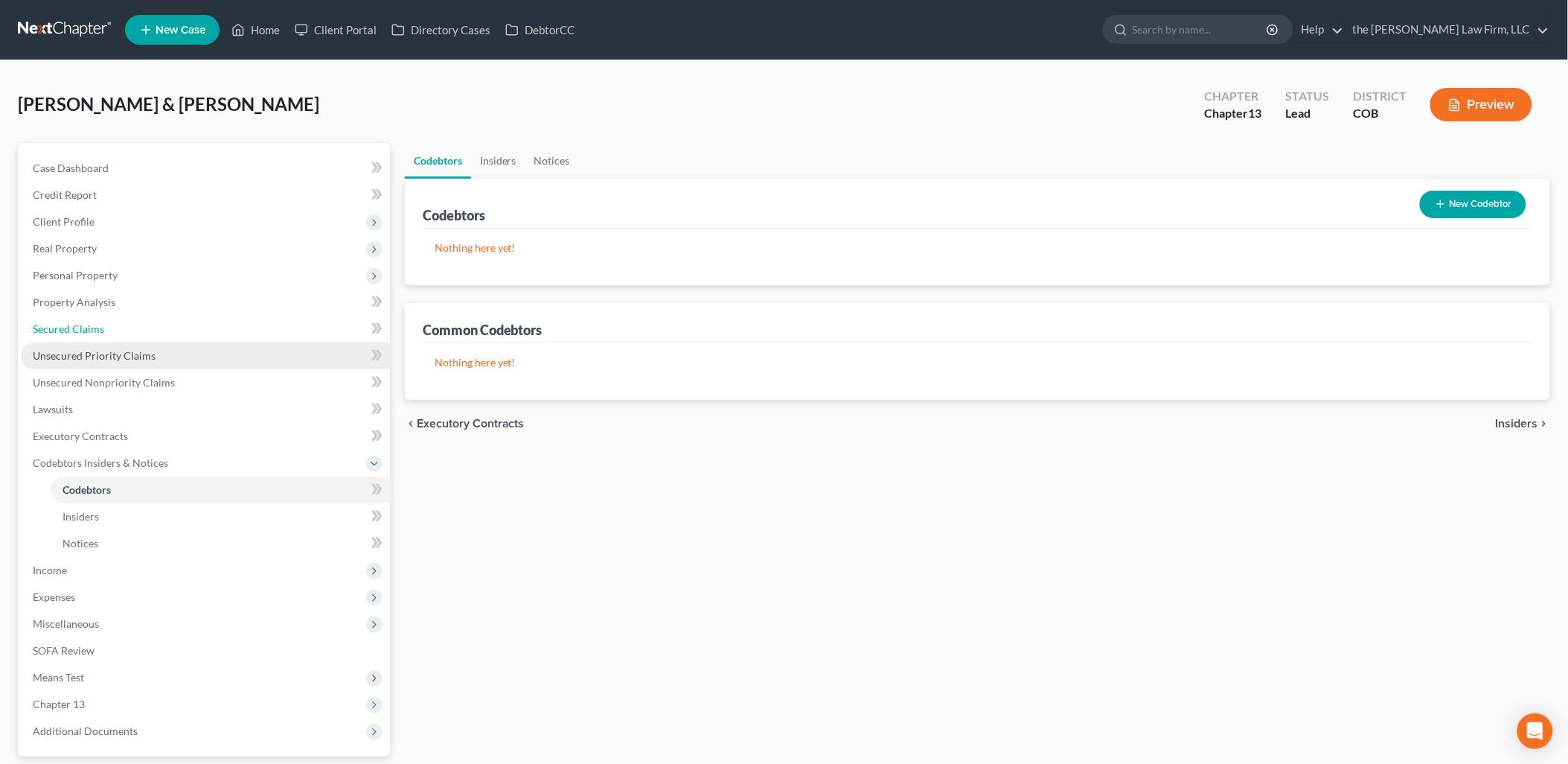
click at [85, 329] on span "Secured Claims" at bounding box center [68, 328] width 71 height 13
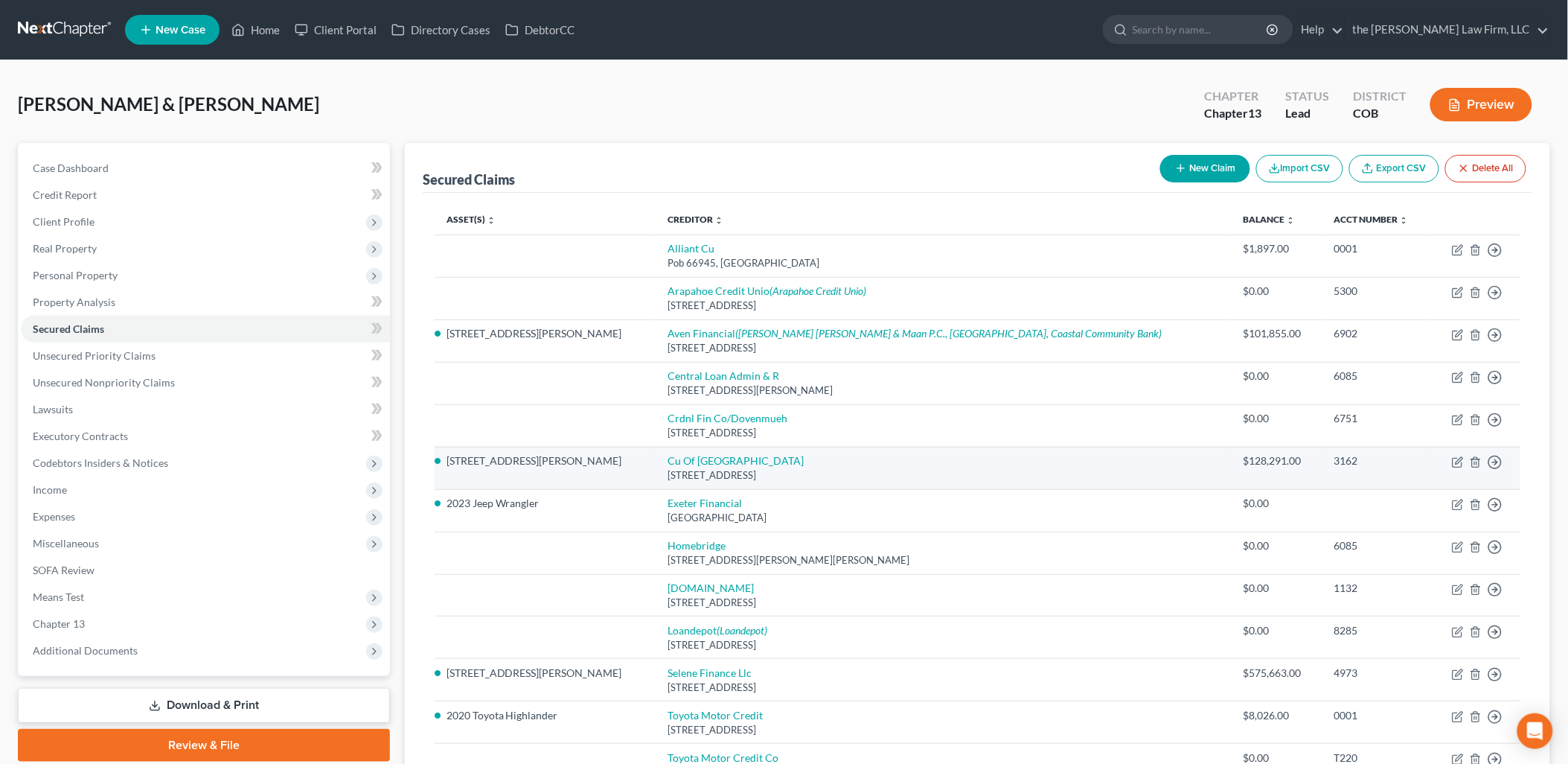
scroll to position [83, 0]
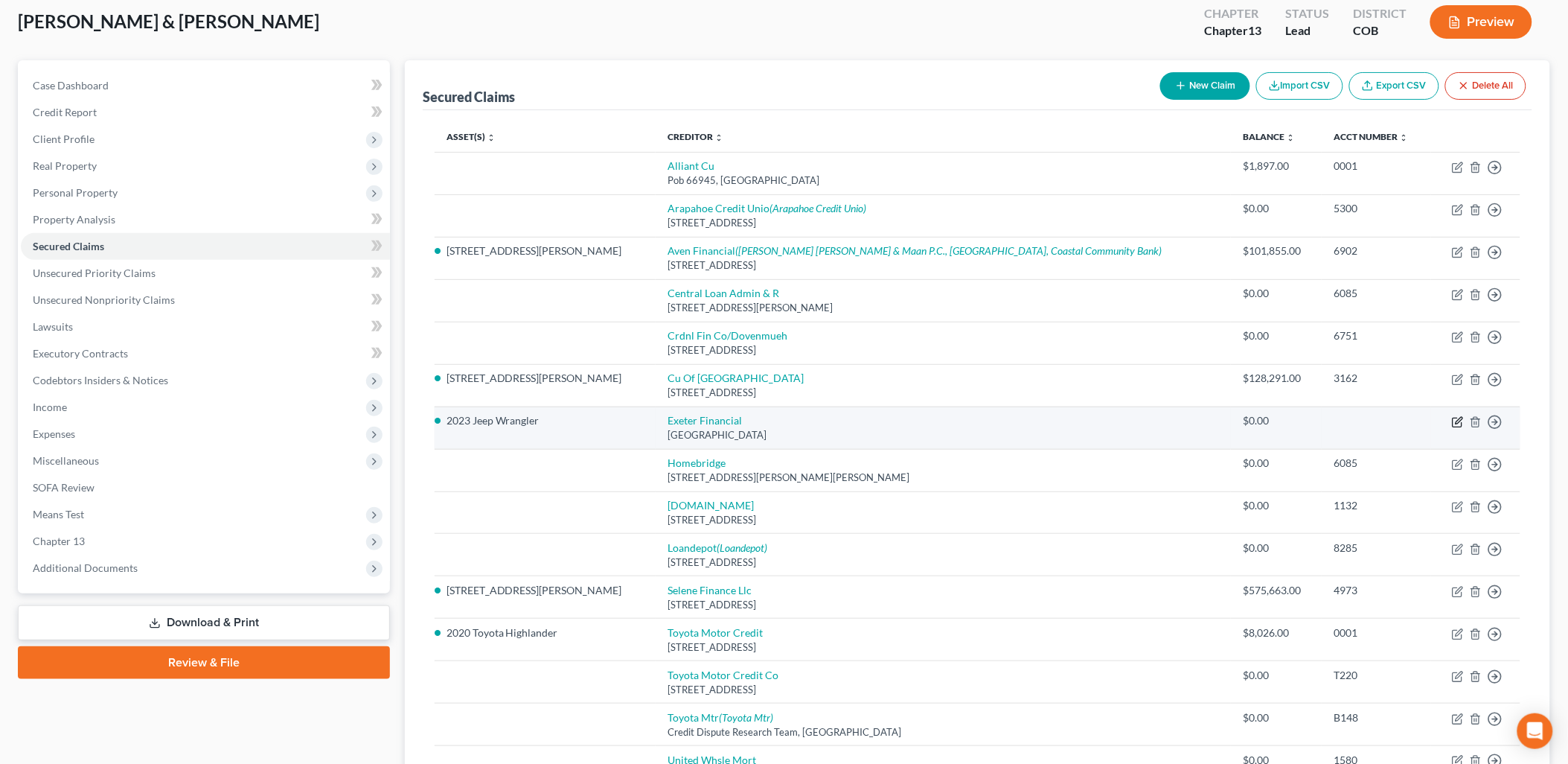
click at [1461, 420] on icon "button" at bounding box center [1459, 420] width 7 height 7
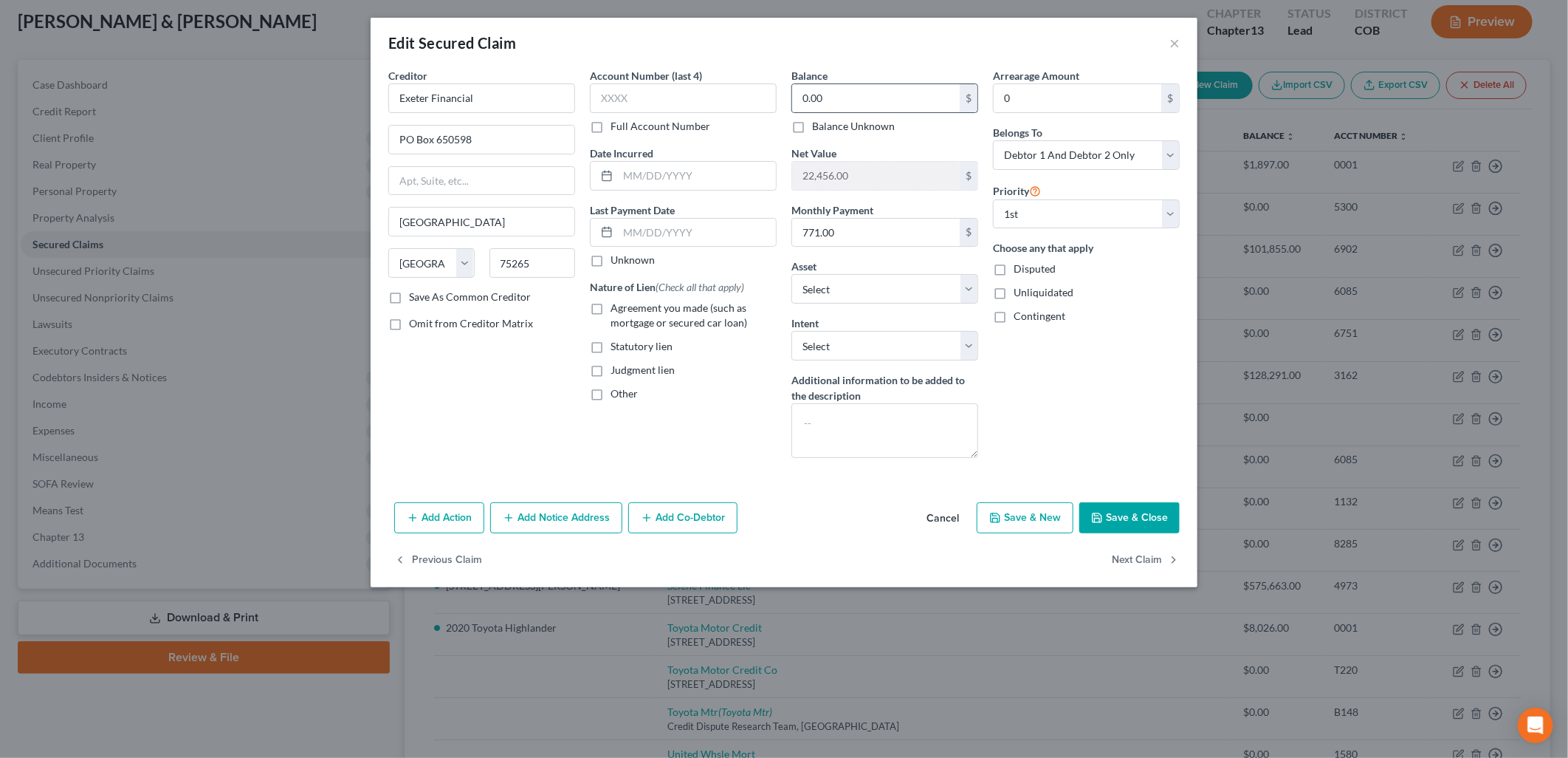
click at [865, 112] on div "0.00 $" at bounding box center [884, 98] width 187 height 30
click at [876, 100] on input "0.00" at bounding box center [876, 98] width 168 height 28
click at [917, 46] on div "Edit Secured Claim ×" at bounding box center [784, 42] width 827 height 50
click at [841, 345] on select "Select Surrender Redeem Reaffirm Avoid Other" at bounding box center [884, 345] width 187 height 30
click at [792, 331] on select "Select Surrender Redeem Reaffirm Avoid Other" at bounding box center [884, 345] width 187 height 30
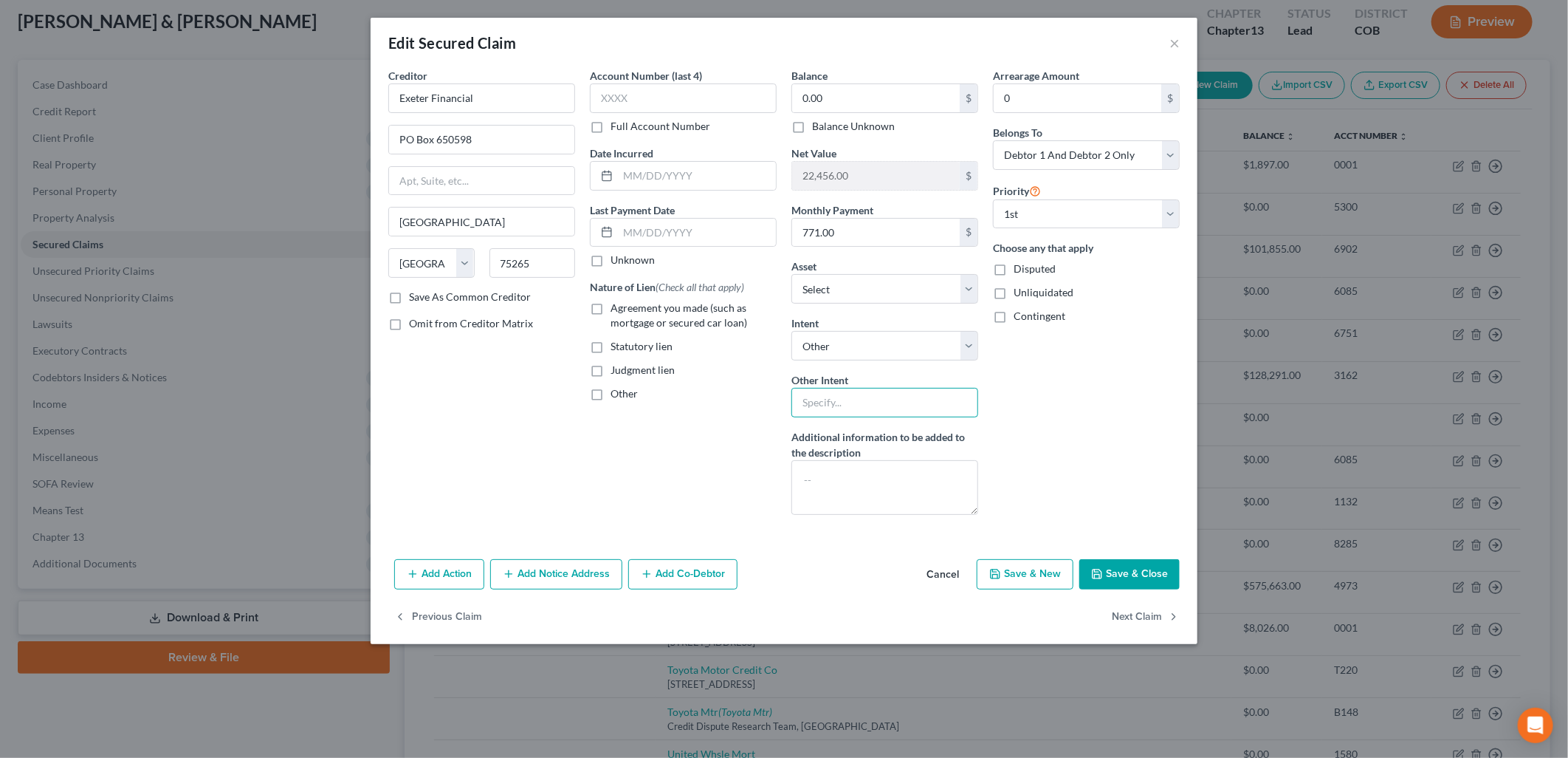
click at [892, 417] on input "text" at bounding box center [884, 402] width 187 height 30
click at [1068, 401] on div "Arrearage Amount 0 $ Belongs To * Select Debtor 1 Only Debtor 2 Only Debtor 1 A…" at bounding box center [1086, 296] width 202 height 458
click at [1127, 582] on button "Save & Close" at bounding box center [1129, 574] width 100 height 31
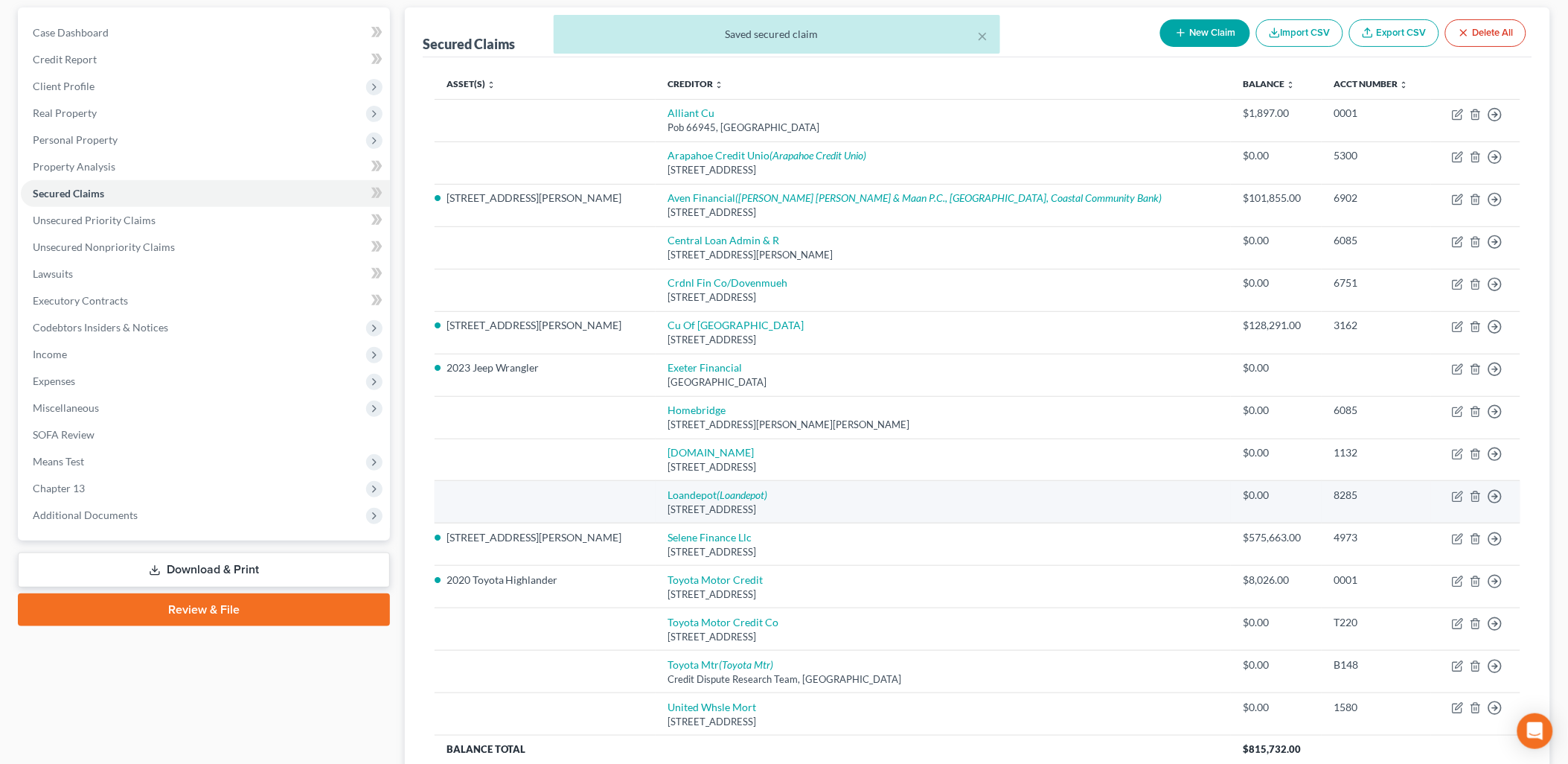
scroll to position [165, 0]
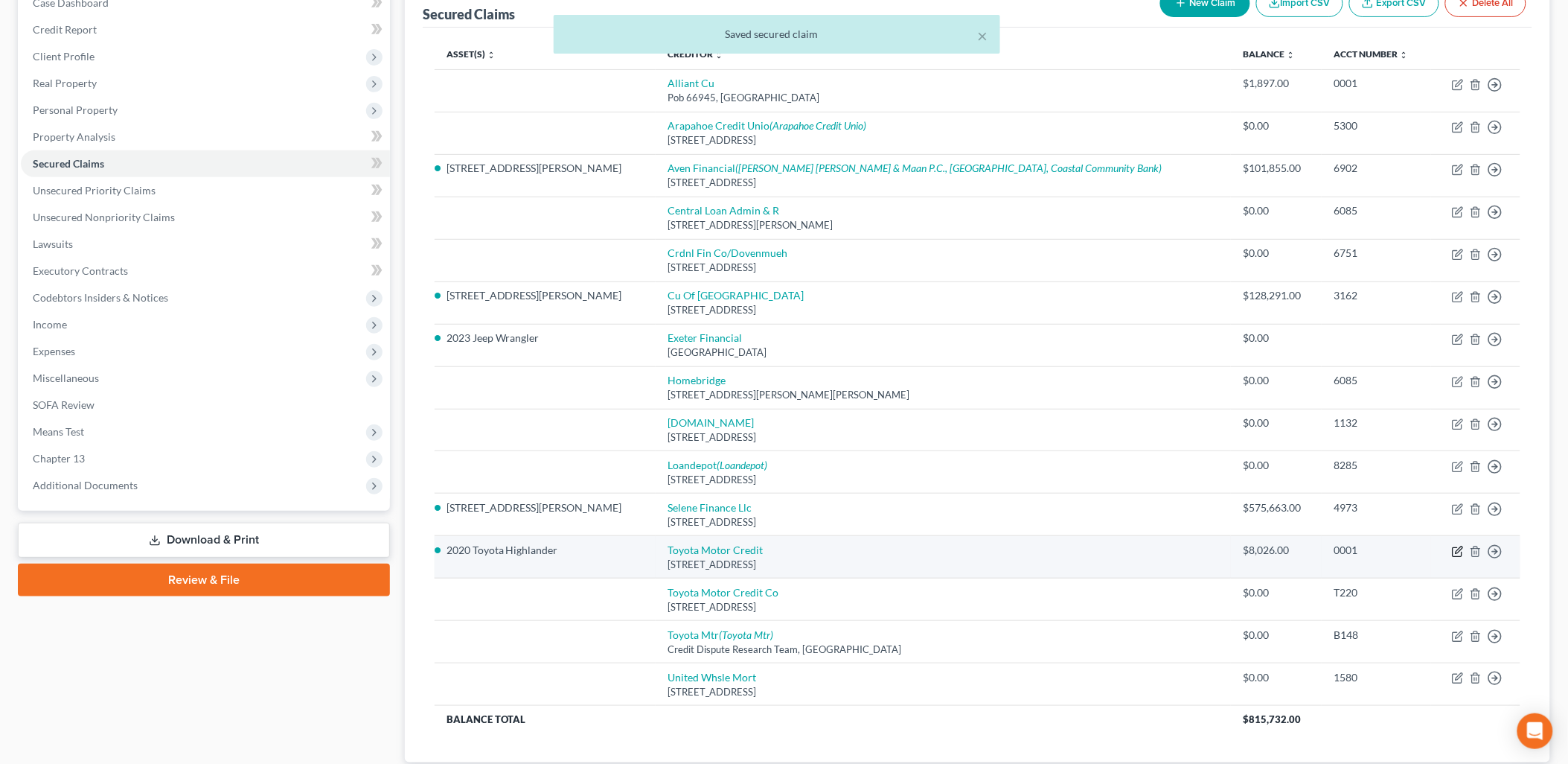
click at [1461, 551] on icon "button" at bounding box center [1459, 550] width 7 height 7
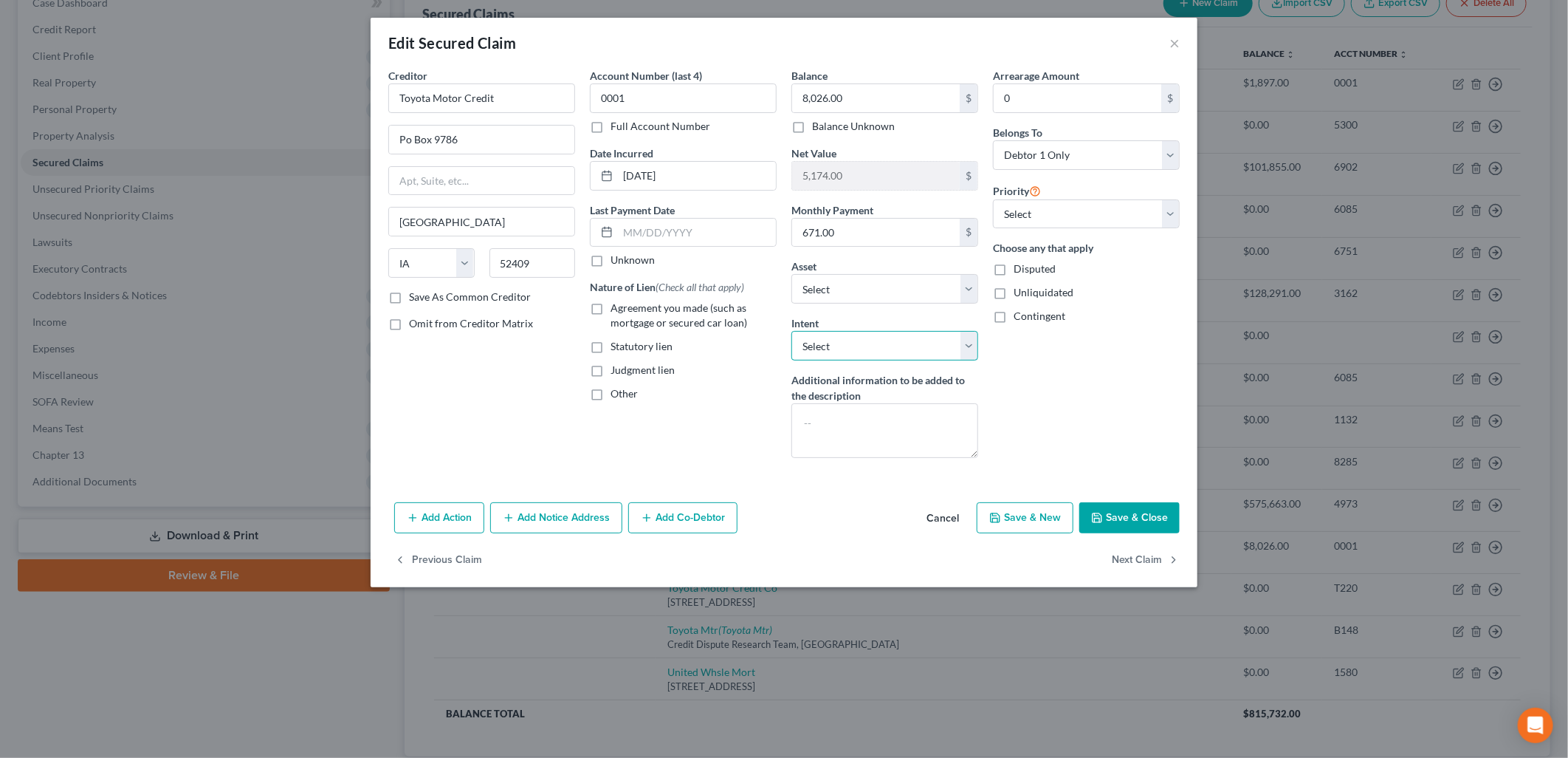
drag, startPoint x: 884, startPoint y: 340, endPoint x: 886, endPoint y: 350, distance: 10.2
click at [884, 340] on select "Select Surrender Redeem Reaffirm Avoid Other" at bounding box center [884, 345] width 187 height 30
click at [792, 331] on select "Select Surrender Redeem Reaffirm Avoid Other" at bounding box center [884, 345] width 187 height 30
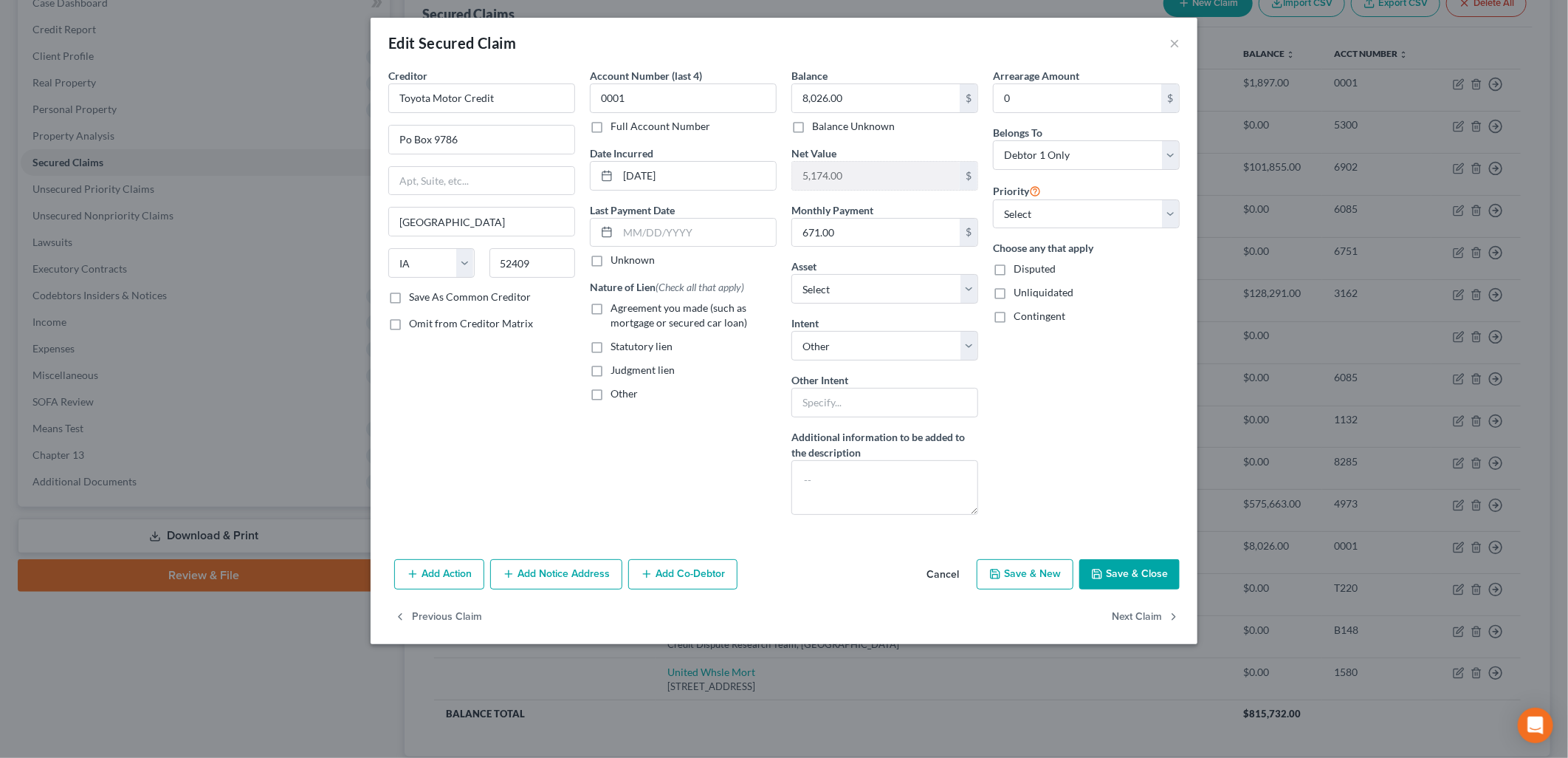
click at [889, 419] on div "Balance 8,026.00 $ Balance Unknown Balance Undetermined 8,026.00 $ Balance Unkn…" at bounding box center [884, 296] width 202 height 458
drag, startPoint x: 916, startPoint y: 402, endPoint x: 918, endPoint y: 410, distance: 8.2
click at [916, 402] on input "text" at bounding box center [884, 402] width 187 height 30
click at [1127, 571] on button "Save & Close" at bounding box center [1129, 574] width 100 height 31
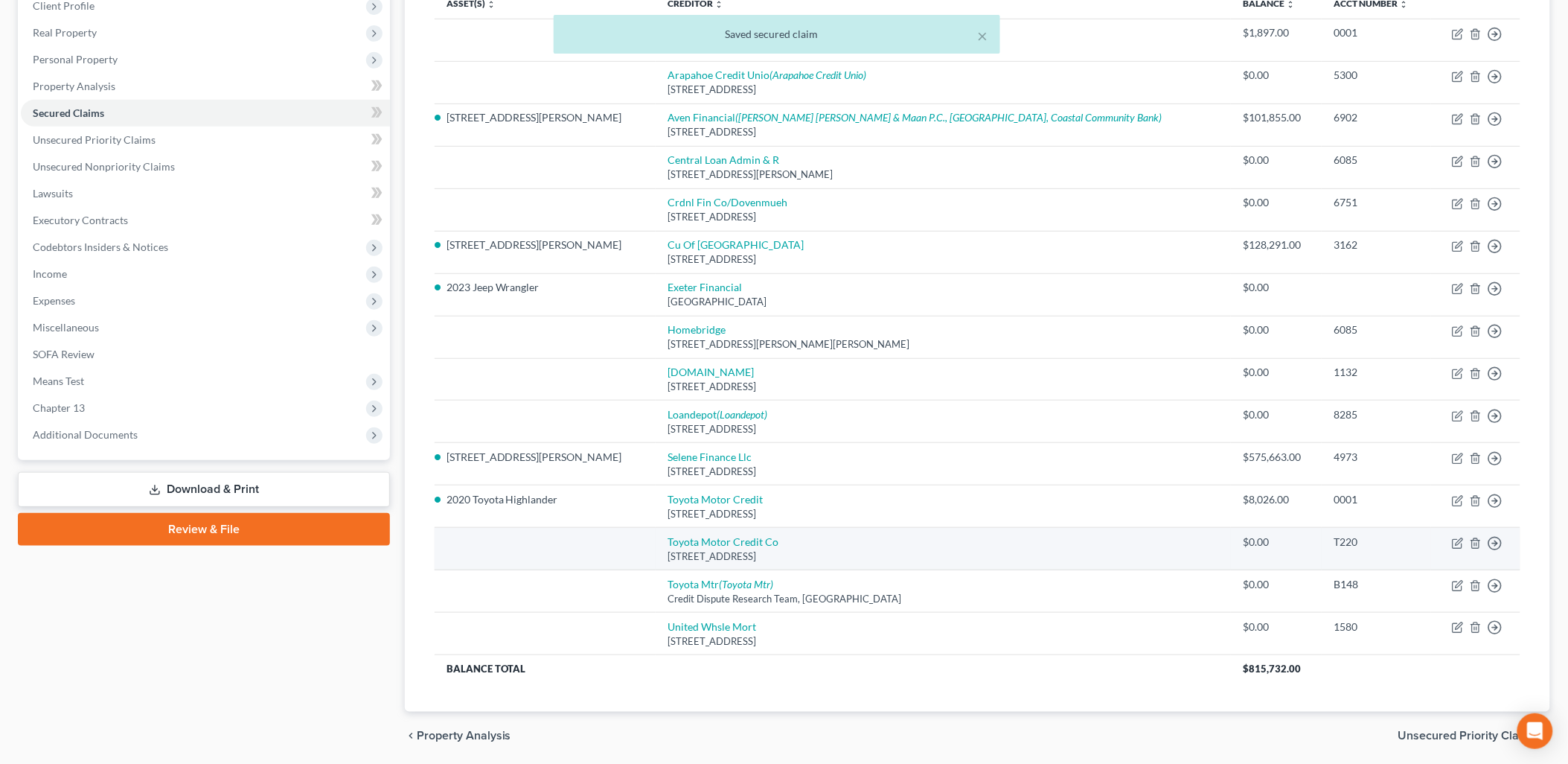
scroll to position [269, 0]
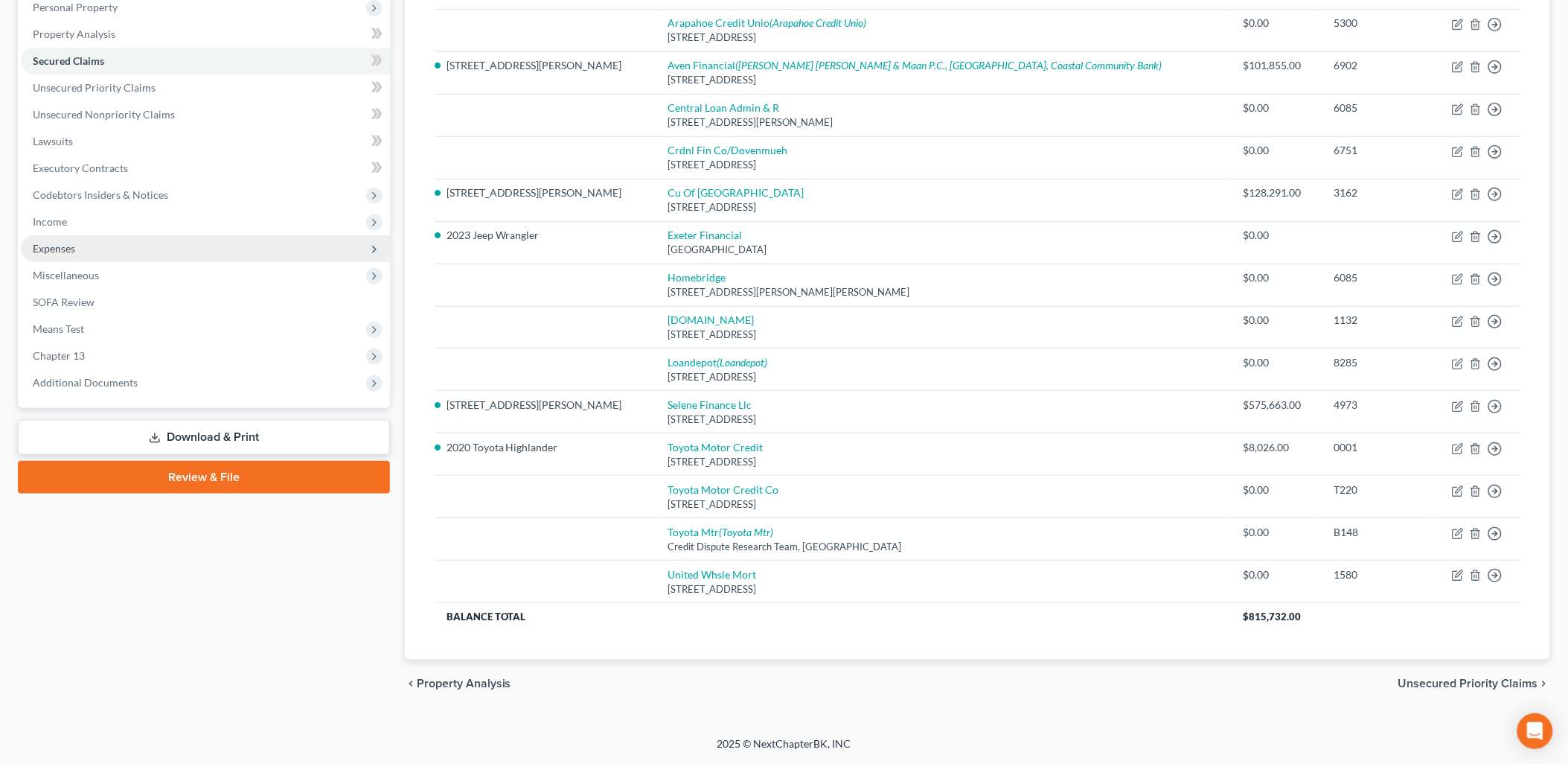
click at [62, 239] on span "Expenses" at bounding box center [205, 248] width 369 height 26
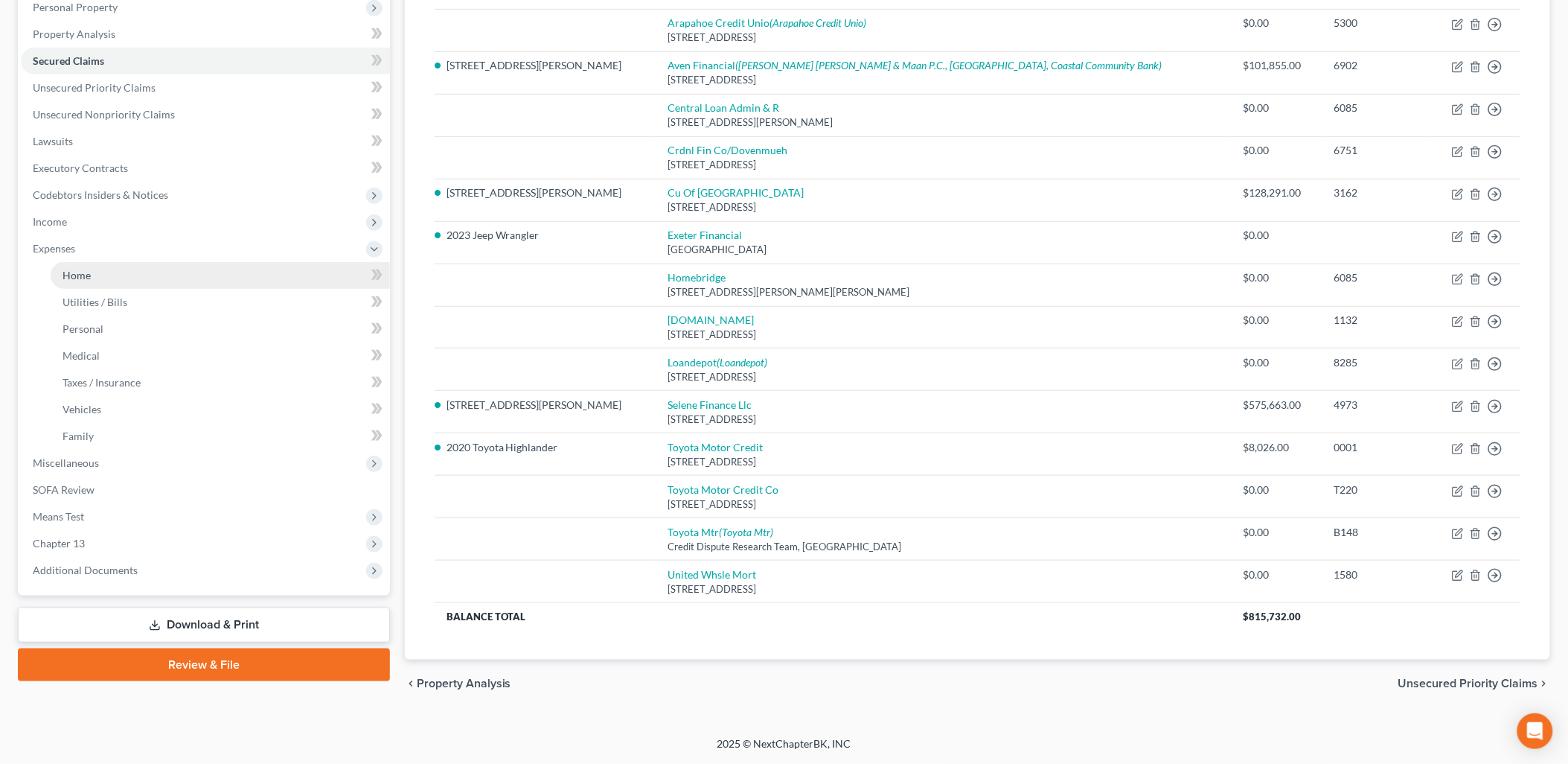
drag, startPoint x: 46, startPoint y: 278, endPoint x: 61, endPoint y: 277, distance: 15.0
click at [48, 278] on ul "Home Utilities / Bills Personal Medical" at bounding box center [205, 356] width 369 height 187
drag, startPoint x: 63, startPoint y: 277, endPoint x: 112, endPoint y: 282, distance: 49.3
click at [64, 277] on span "Home" at bounding box center [76, 275] width 28 height 13
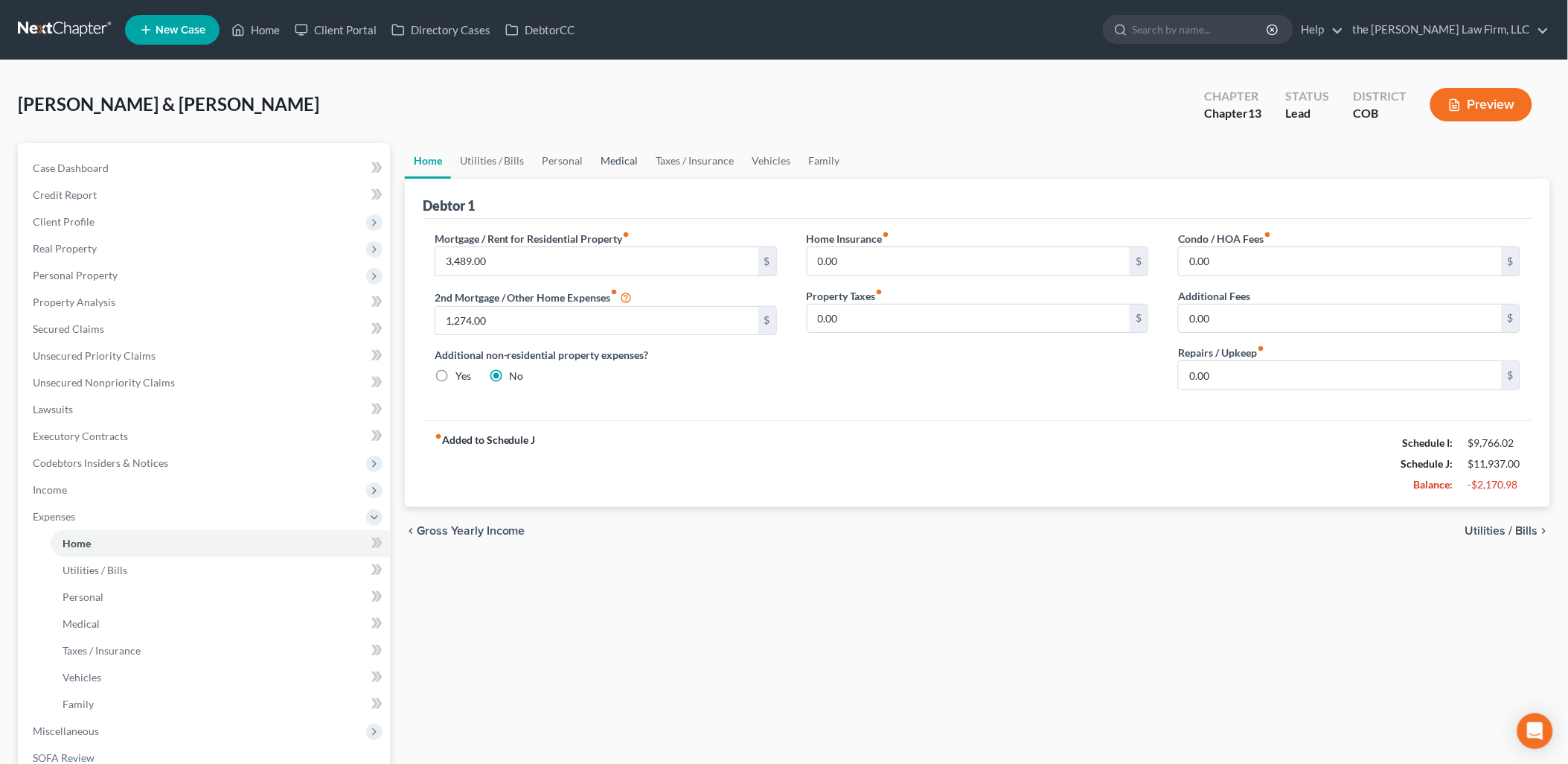
click at [618, 157] on link "Medical" at bounding box center [619, 161] width 55 height 36
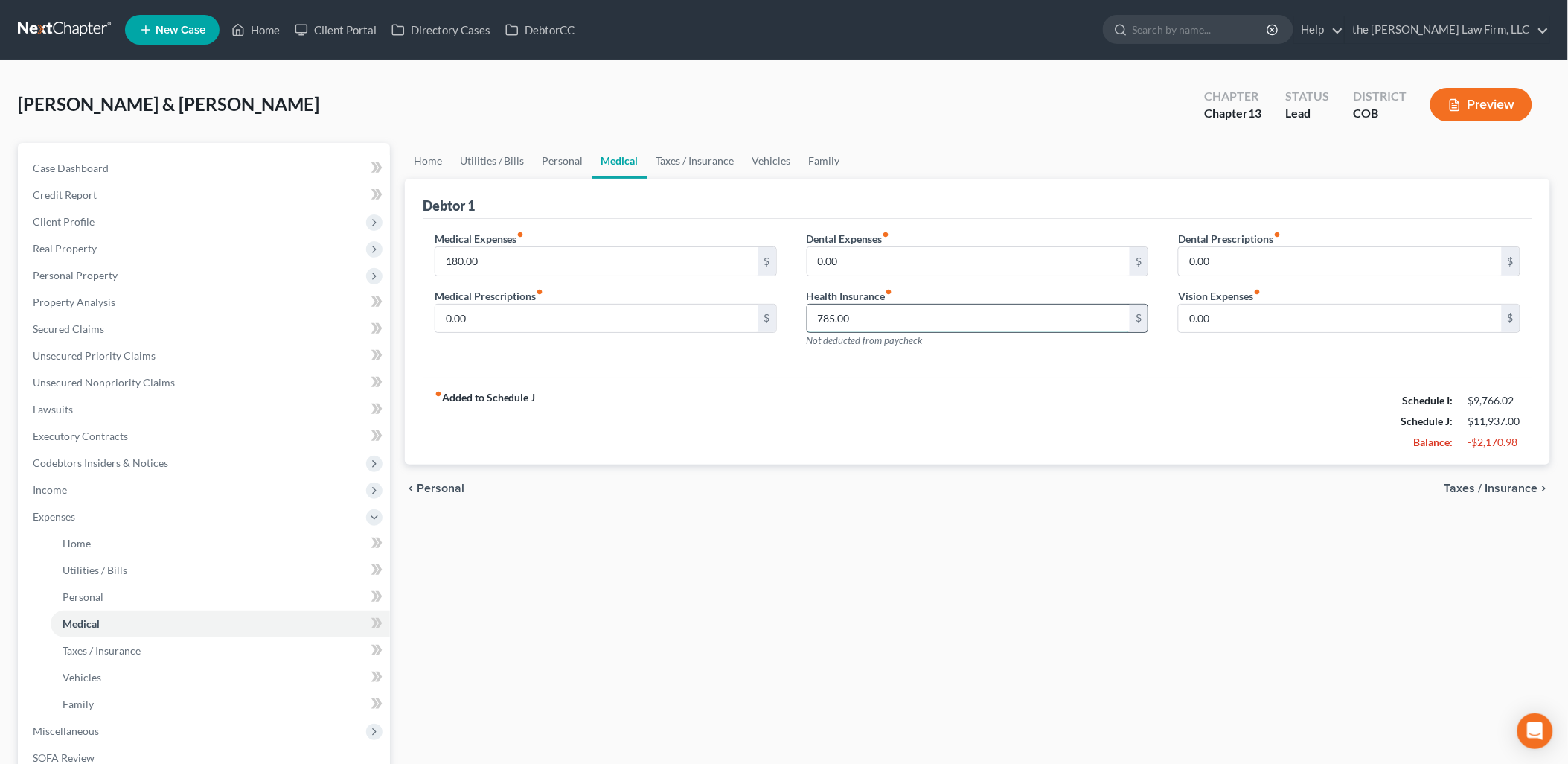
click at [927, 307] on input "785.00" at bounding box center [969, 318] width 323 height 28
click at [920, 388] on div "fiber_manual_record Added to Schedule J Schedule I: $9,766.02 Schedule J: $11,1…" at bounding box center [978, 421] width 1110 height 87
click at [926, 322] on input "text" at bounding box center [969, 318] width 323 height 28
click at [1260, 403] on div "fiber_manual_record Added to Schedule J Schedule I: $9,766.02 Schedule J: $11,1…" at bounding box center [978, 421] width 1110 height 87
click at [884, 375] on div "Medical Expenses fiber_manual_record 180.00 $ Medical Prescriptions fiber_manua…" at bounding box center [978, 298] width 1110 height 159
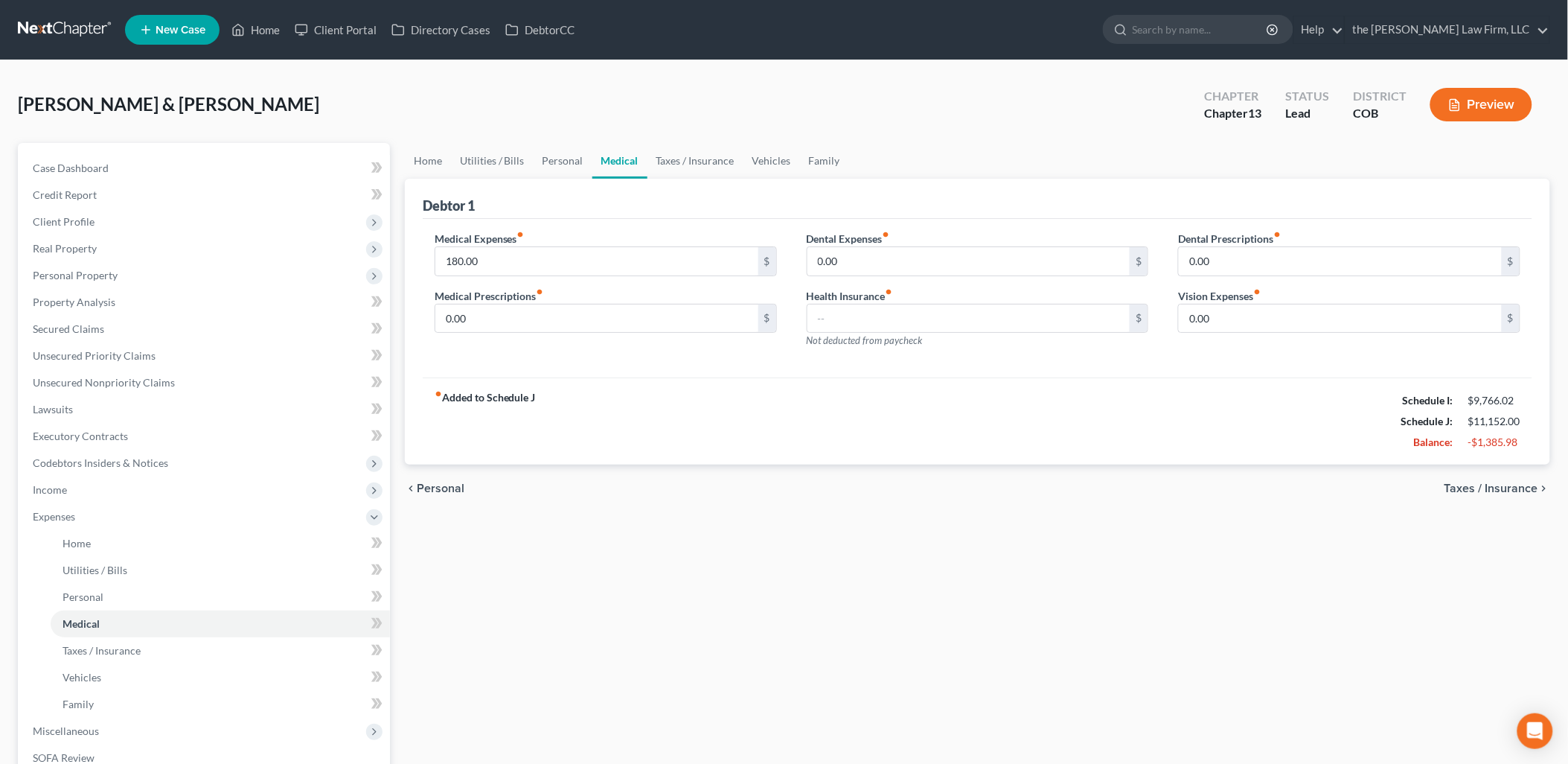
click at [998, 390] on div "fiber_manual_record Added to Schedule J Schedule I: $9,766.02 Schedule J: $11,1…" at bounding box center [978, 421] width 1110 height 87
click at [865, 329] on input "text" at bounding box center [969, 318] width 323 height 28
click at [1283, 494] on div "chevron_left Personal Taxes / Insurance chevron_right" at bounding box center [978, 488] width 1146 height 48
click at [71, 271] on span "Personal Property" at bounding box center [75, 275] width 85 height 13
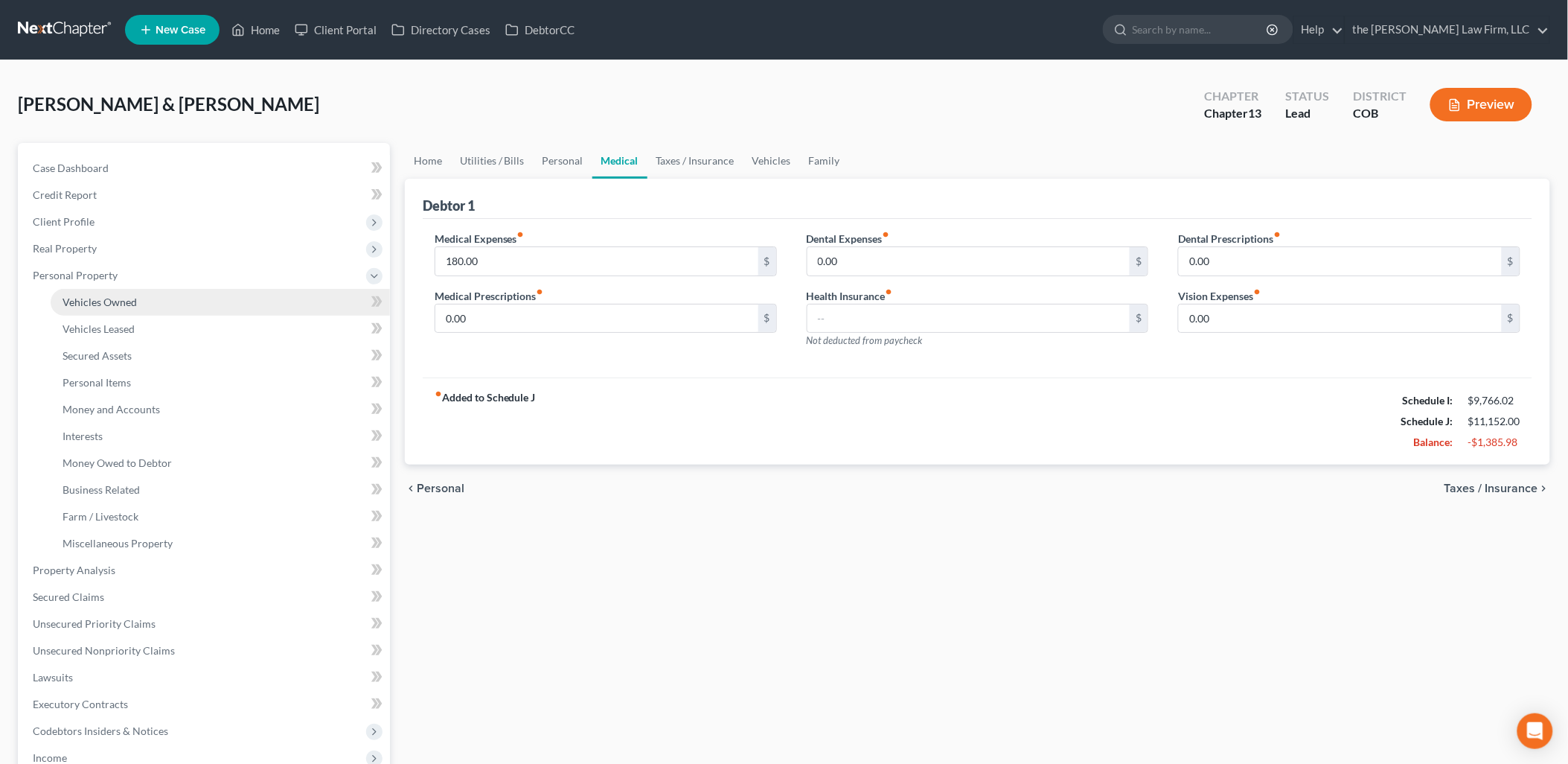
click at [80, 288] on link "Vehicles Owned" at bounding box center [220, 301] width 339 height 26
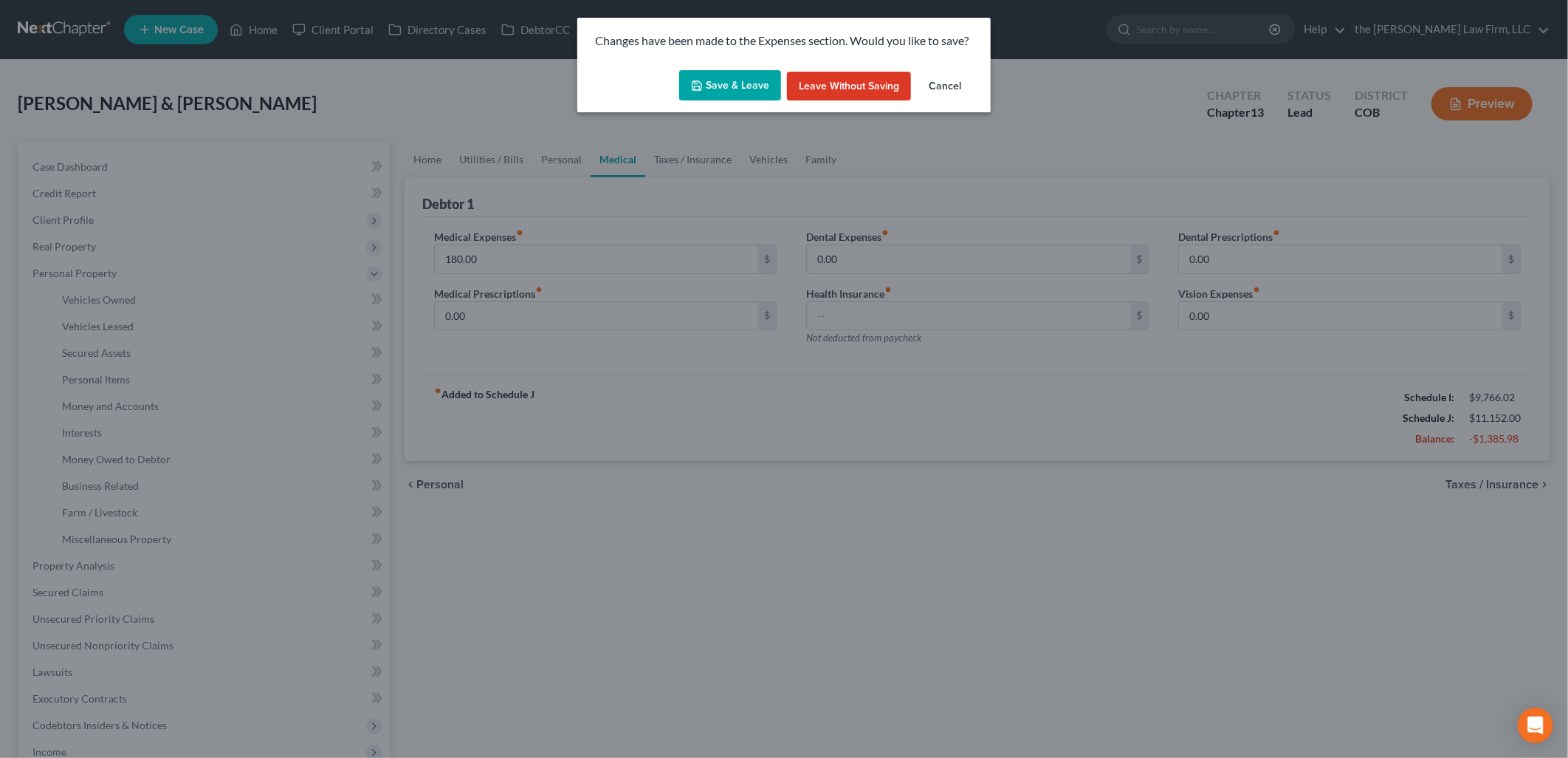
click at [749, 76] on button "Save & Leave" at bounding box center [730, 85] width 102 height 31
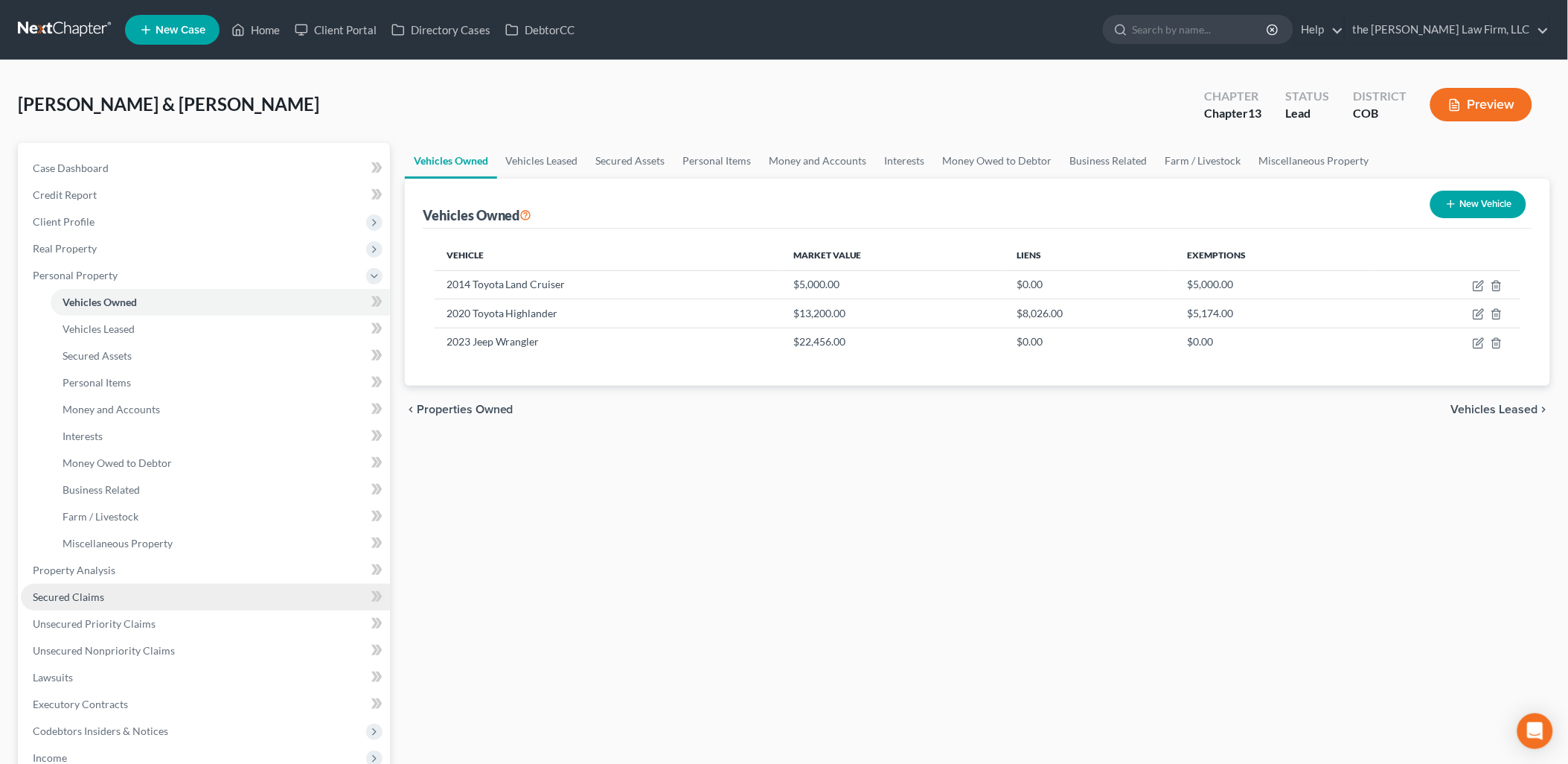
click at [93, 590] on span "Secured Claims" at bounding box center [68, 596] width 71 height 13
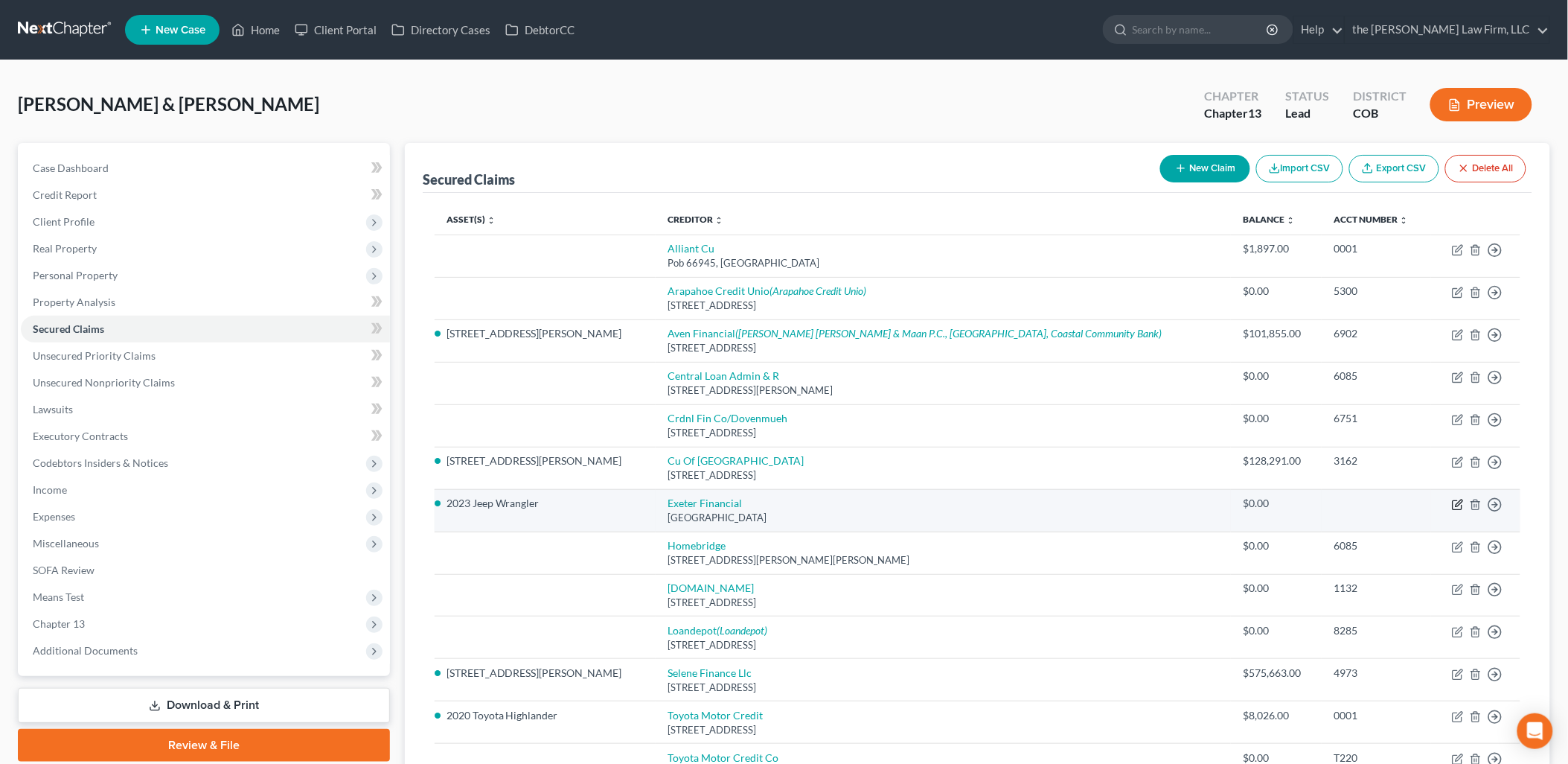
click at [1461, 506] on icon "button" at bounding box center [1458, 505] width 12 height 12
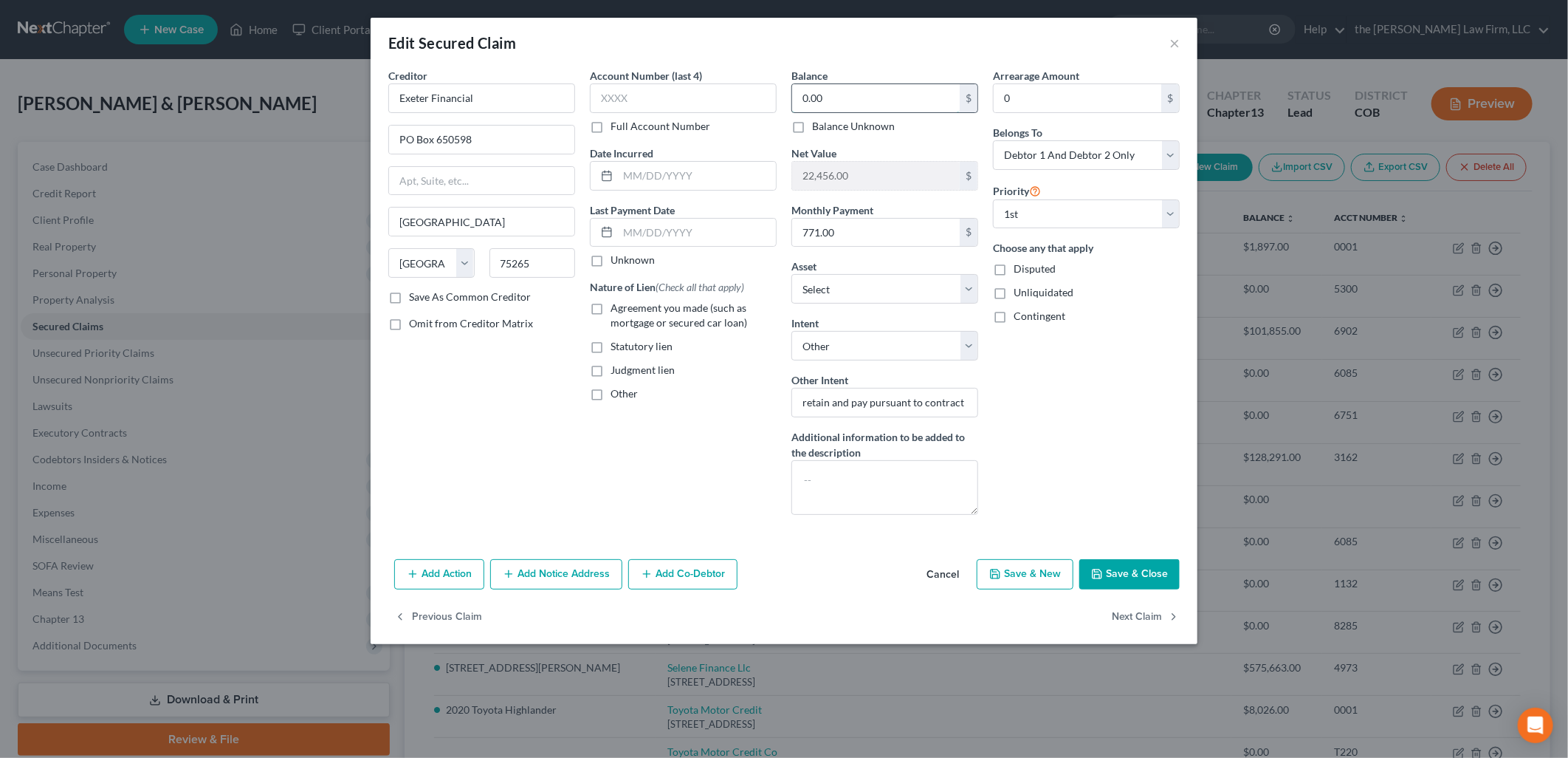
click at [859, 97] on input "0.00" at bounding box center [876, 98] width 168 height 28
click at [1118, 475] on div "Arrearage Amount 0 $ Belongs To * Select Debtor 1 Only Debtor 2 Only Debtor 1 A…" at bounding box center [1086, 296] width 202 height 458
click at [1131, 562] on button "Save & Close" at bounding box center [1129, 574] width 100 height 31
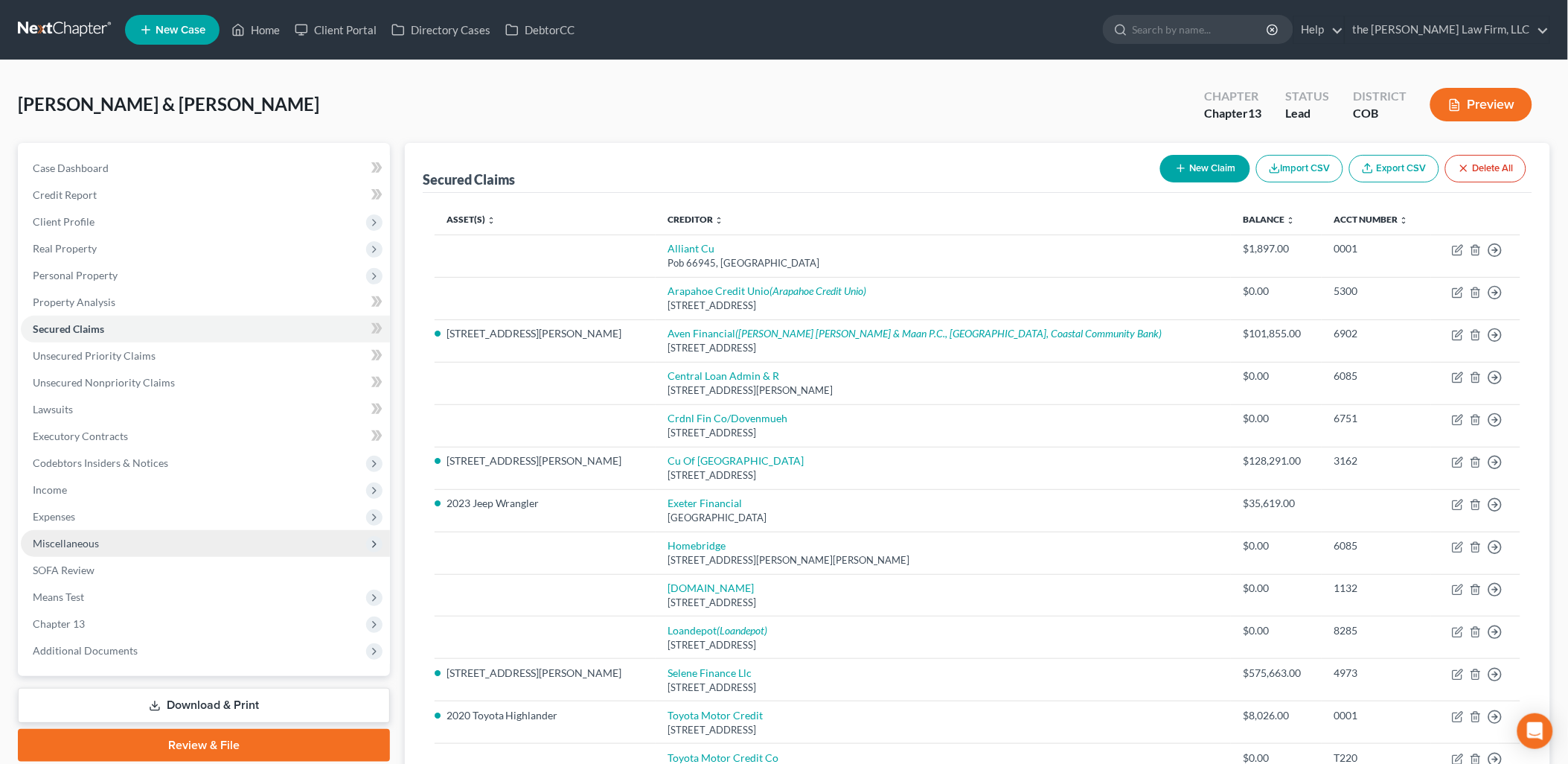
drag, startPoint x: 65, startPoint y: 511, endPoint x: 122, endPoint y: 534, distance: 61.5
click at [65, 511] on span "Expenses" at bounding box center [54, 516] width 43 height 13
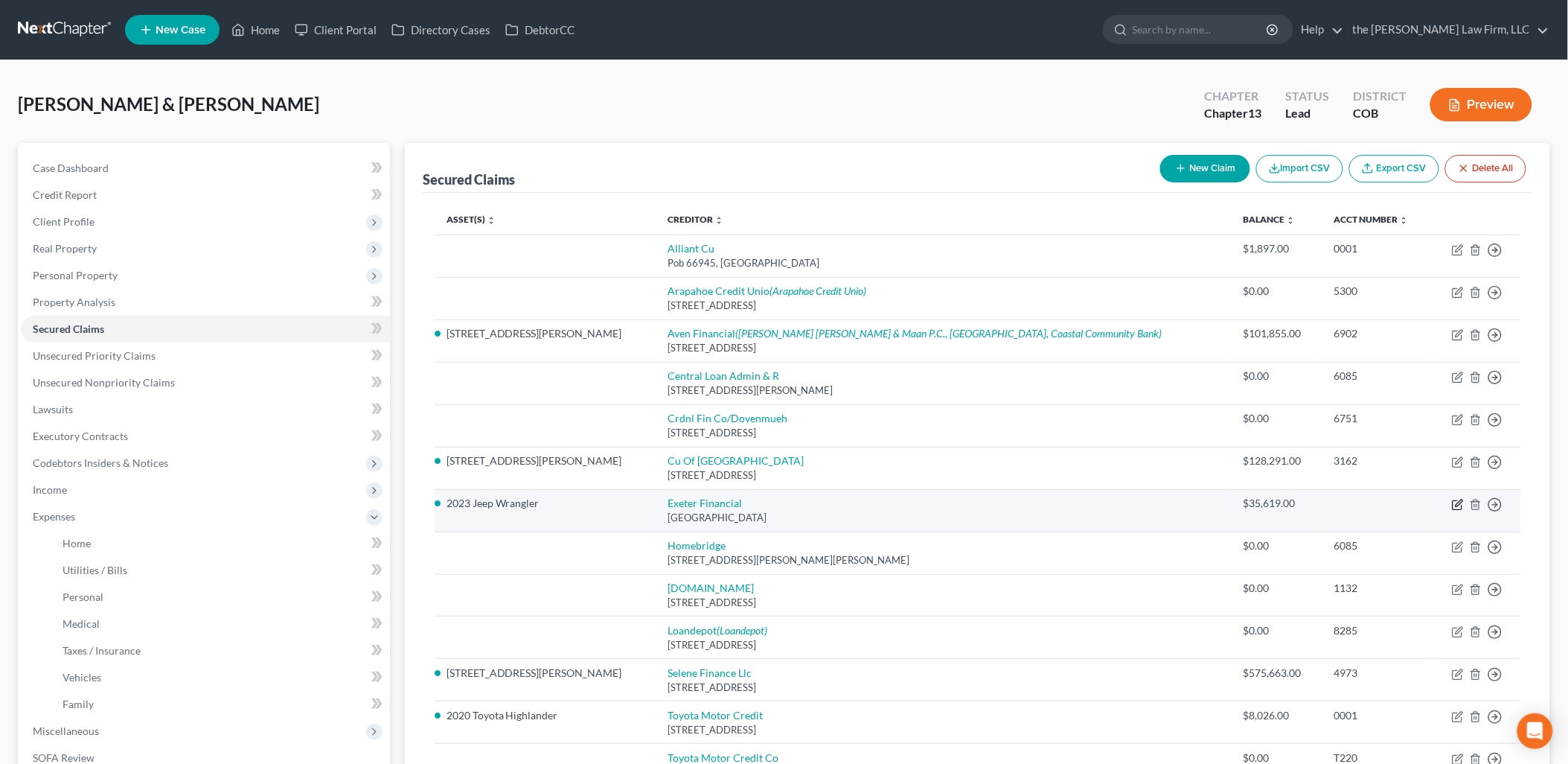
click at [1462, 506] on icon "button" at bounding box center [1458, 505] width 12 height 12
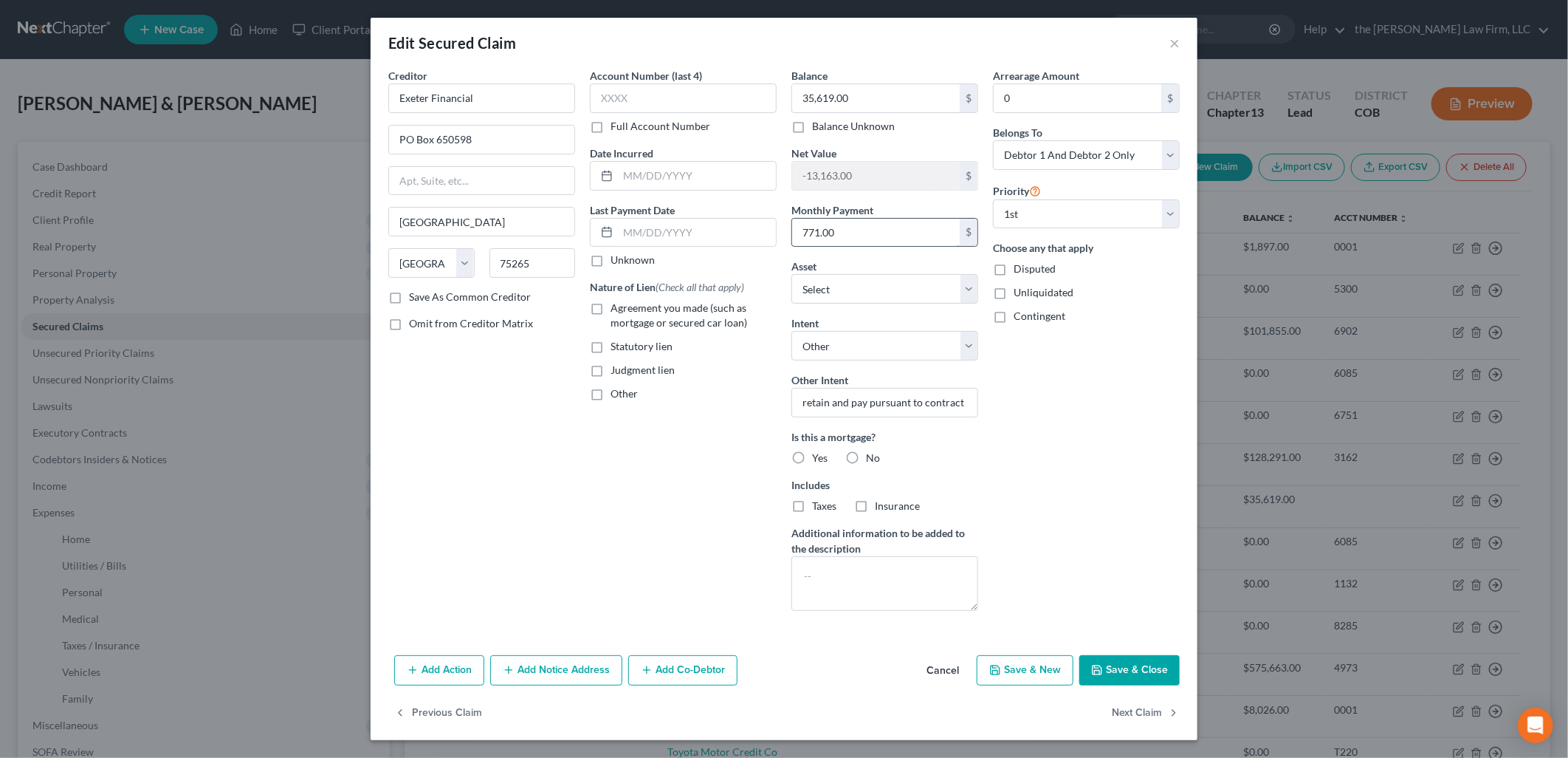
click at [847, 235] on input "771.00" at bounding box center [876, 232] width 168 height 28
click at [815, 233] on input "771.00" at bounding box center [876, 232] width 168 height 28
click at [1132, 668] on button "Save & Close" at bounding box center [1129, 670] width 100 height 31
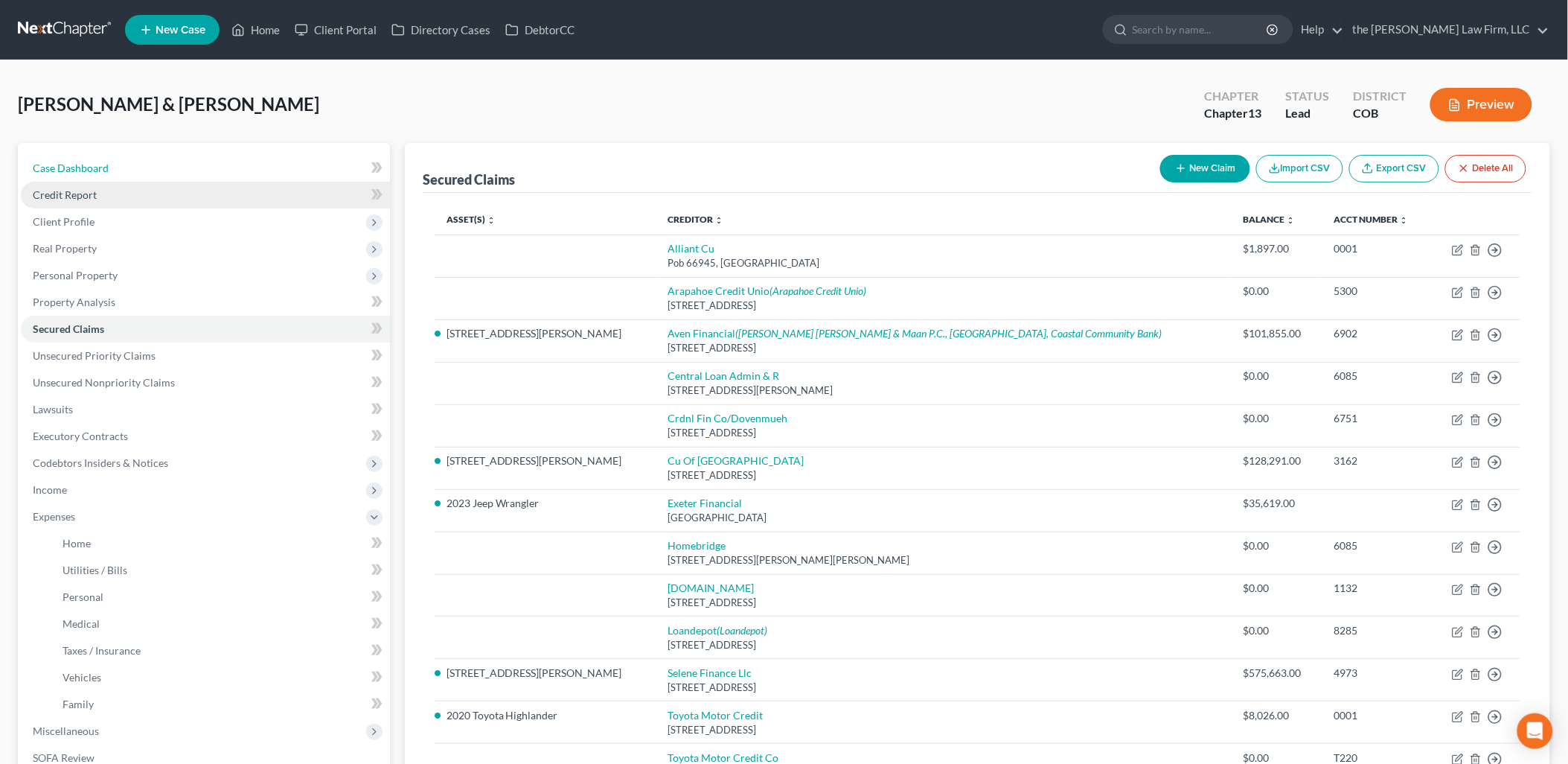
click at [83, 168] on span "Case Dashboard" at bounding box center [70, 168] width 76 height 13
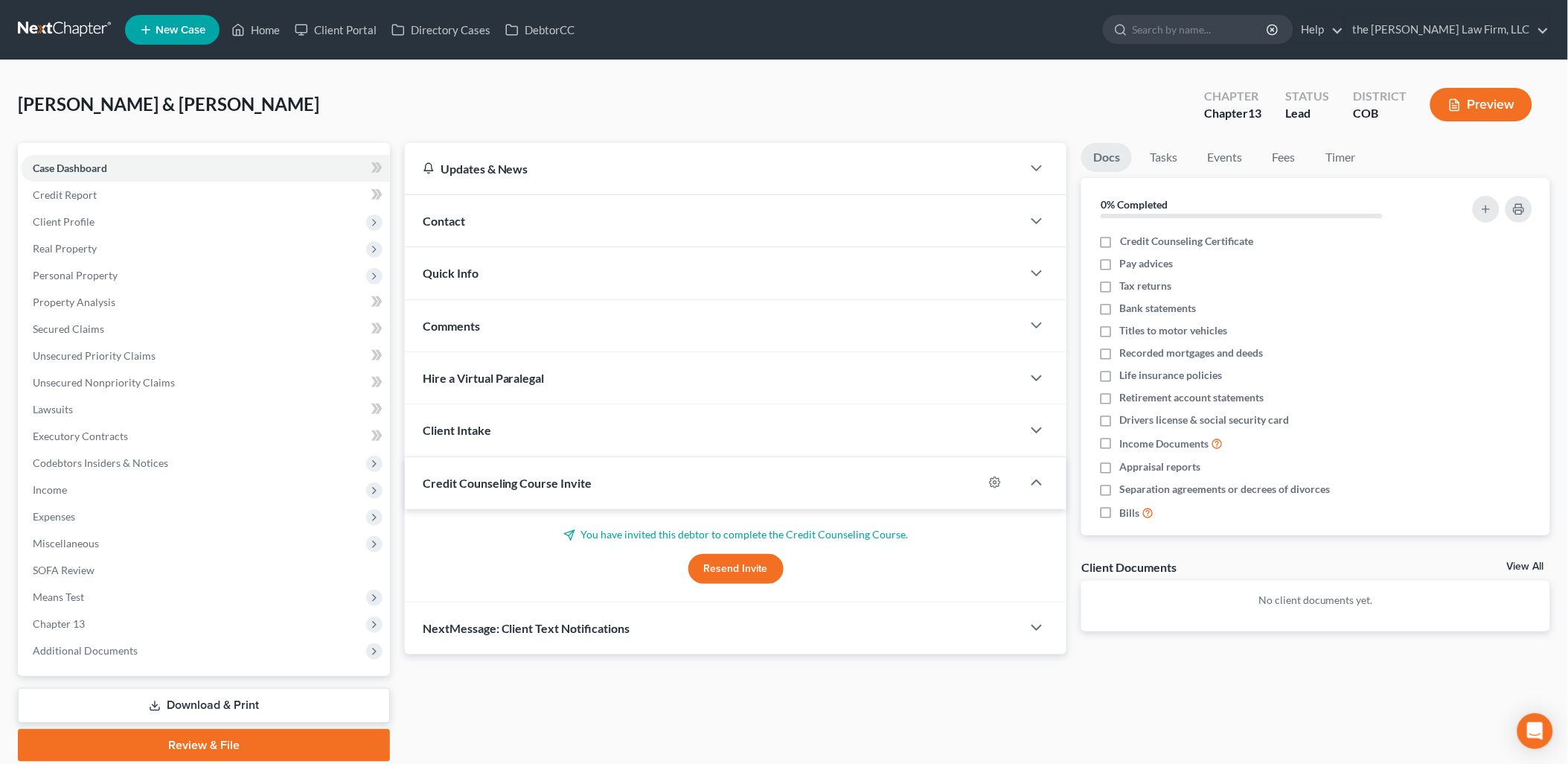
click at [739, 569] on button "Resend Invite" at bounding box center [736, 568] width 95 height 30
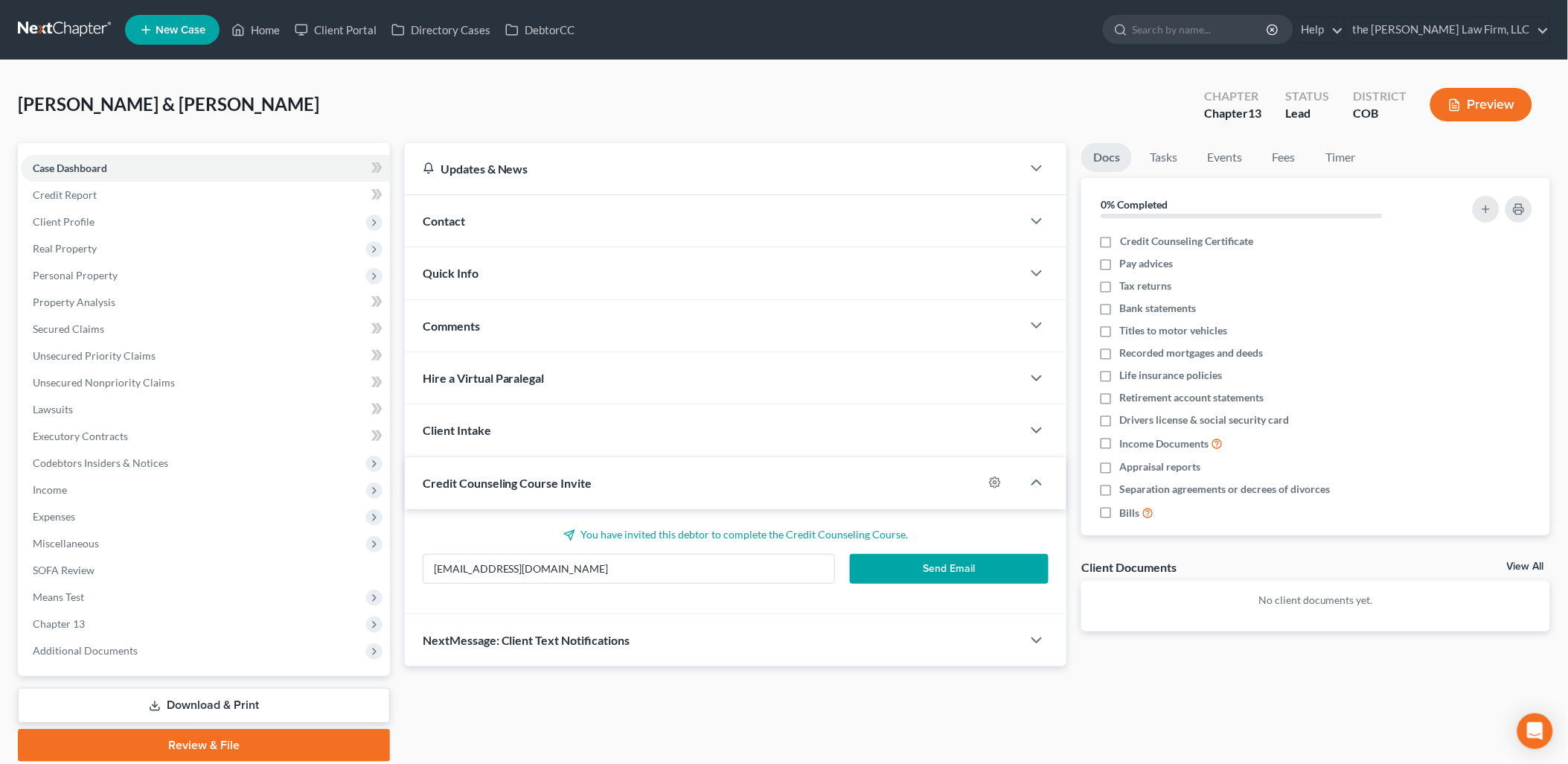
click at [882, 559] on button "Send Email" at bounding box center [949, 568] width 199 height 30
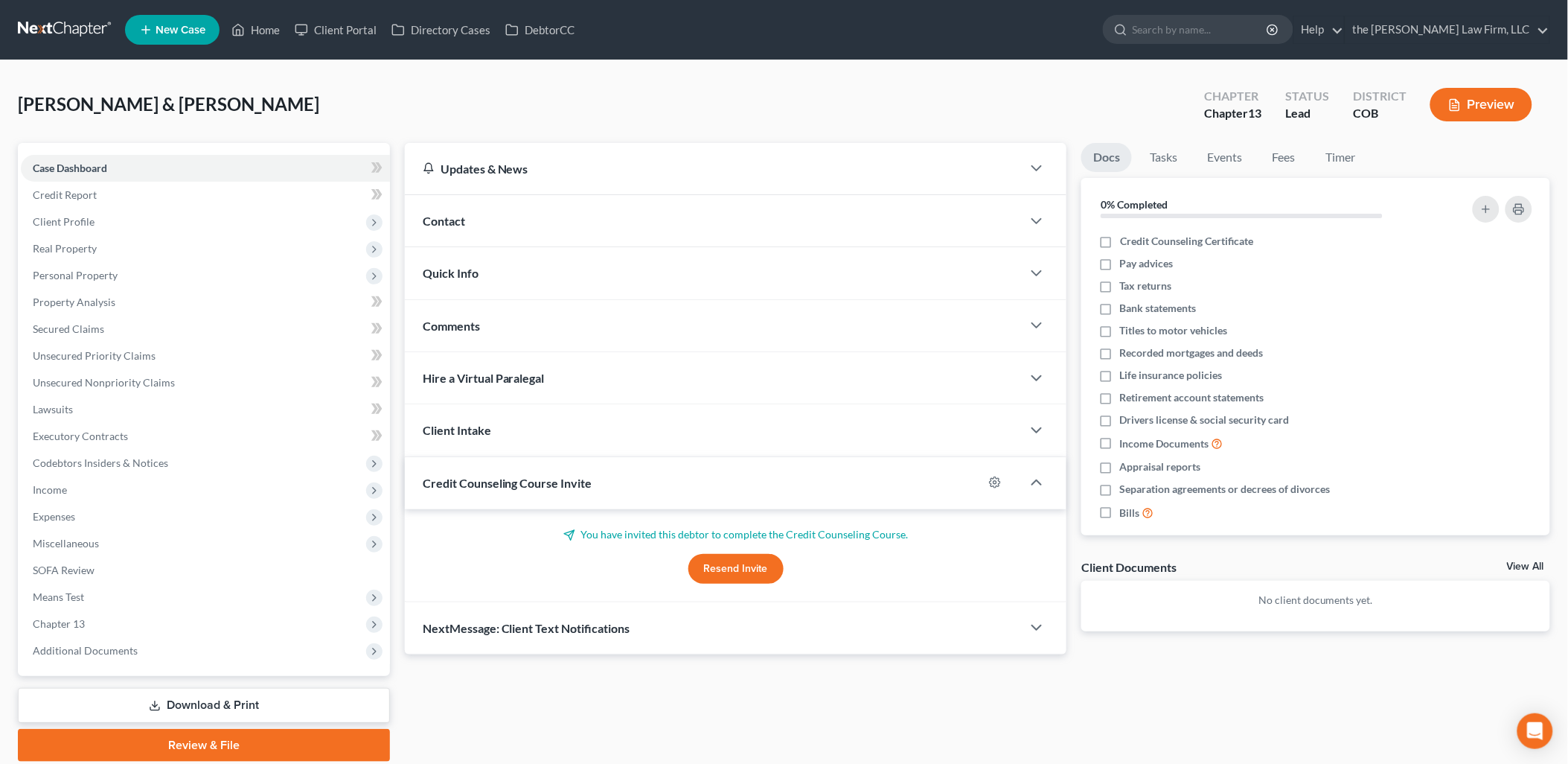
click at [760, 570] on button "Resend Invite" at bounding box center [736, 568] width 95 height 30
